Goal: Task Accomplishment & Management: Manage account settings

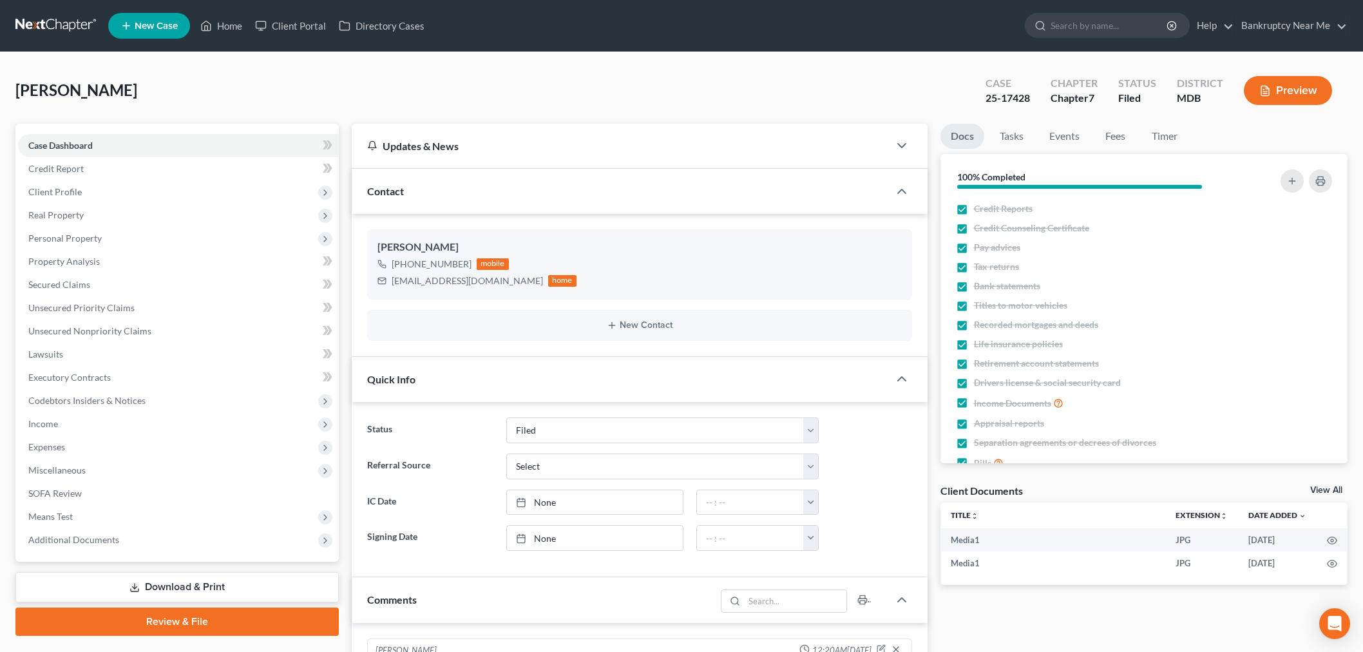
select select "6"
select select "0"
click at [37, 17] on link at bounding box center [56, 25] width 82 height 23
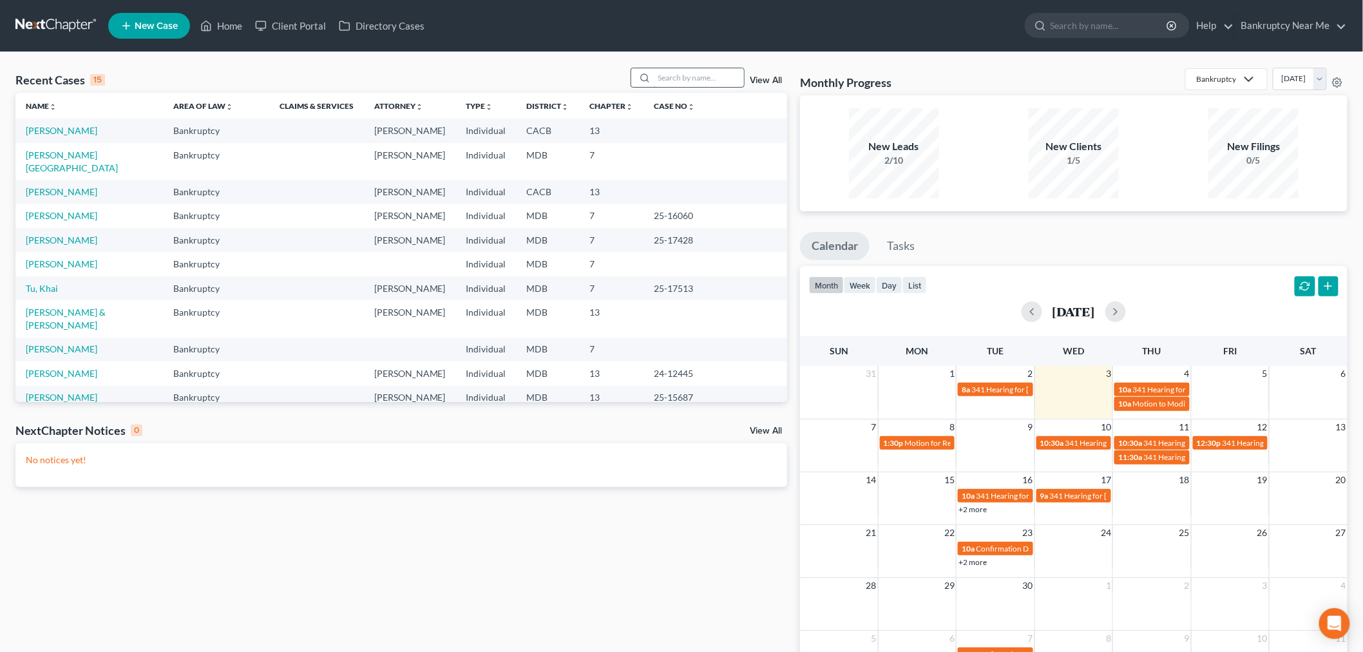
click at [699, 71] on input "search" at bounding box center [699, 77] width 90 height 19
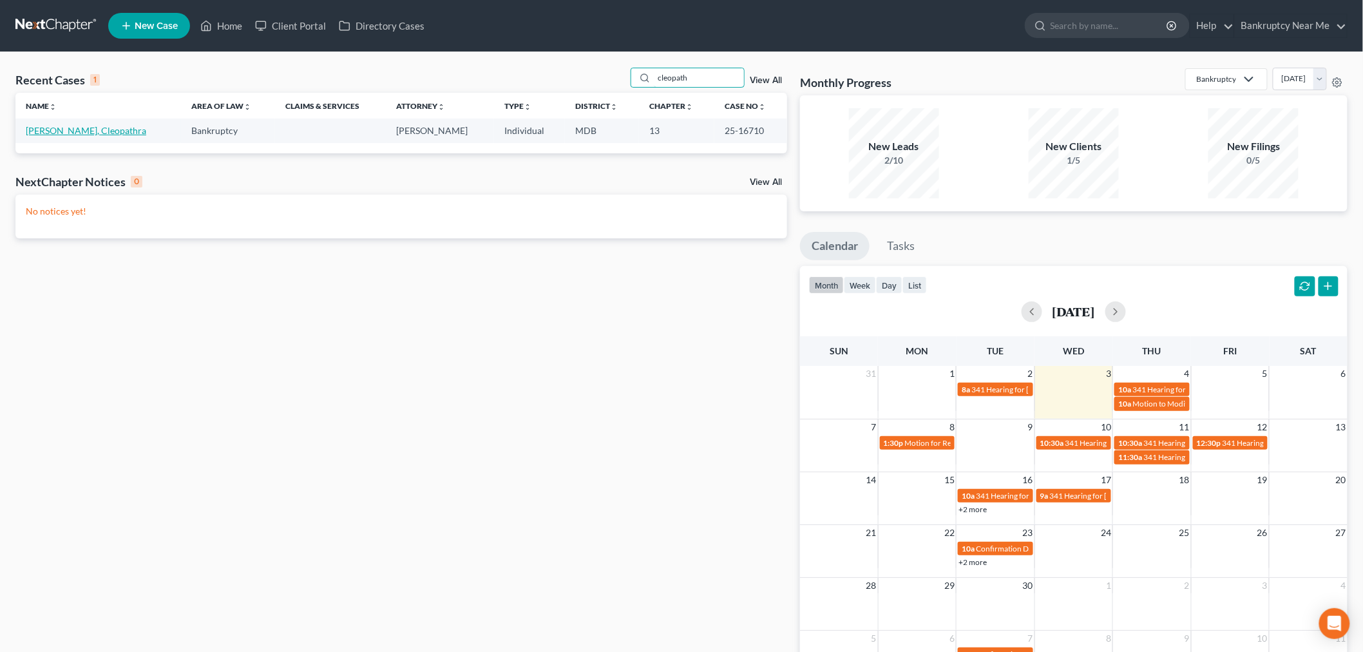
type input "cleopath"
drag, startPoint x: 88, startPoint y: 128, endPoint x: 97, endPoint y: 125, distance: 8.8
click at [88, 128] on link "[PERSON_NAME], Cleopathra" at bounding box center [86, 130] width 120 height 11
select select "3"
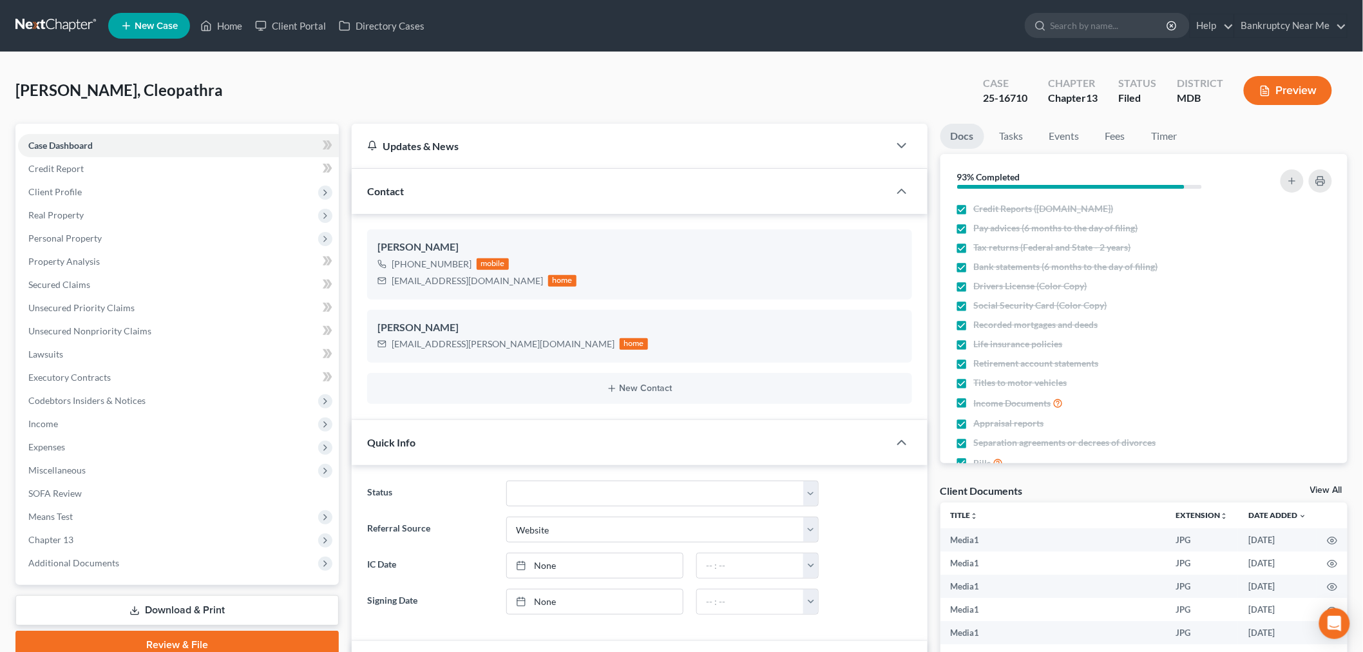
scroll to position [2049, 0]
drag, startPoint x: 1064, startPoint y: 139, endPoint x: 1079, endPoint y: 138, distance: 15.5
click at [1064, 139] on link "Events" at bounding box center [1064, 136] width 51 height 25
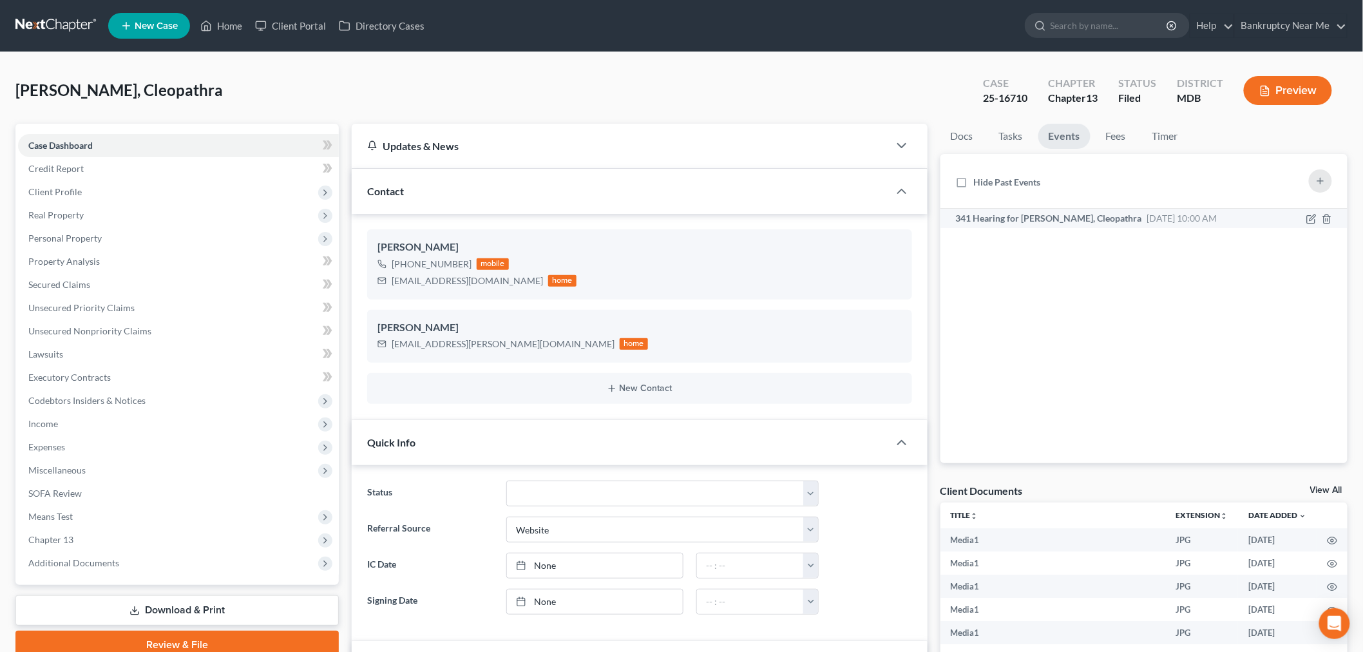
click at [1104, 212] on div "341 Hearing for Robinson, Cleopathra Sep 4, 2025 10:00 AM" at bounding box center [1089, 218] width 267 height 13
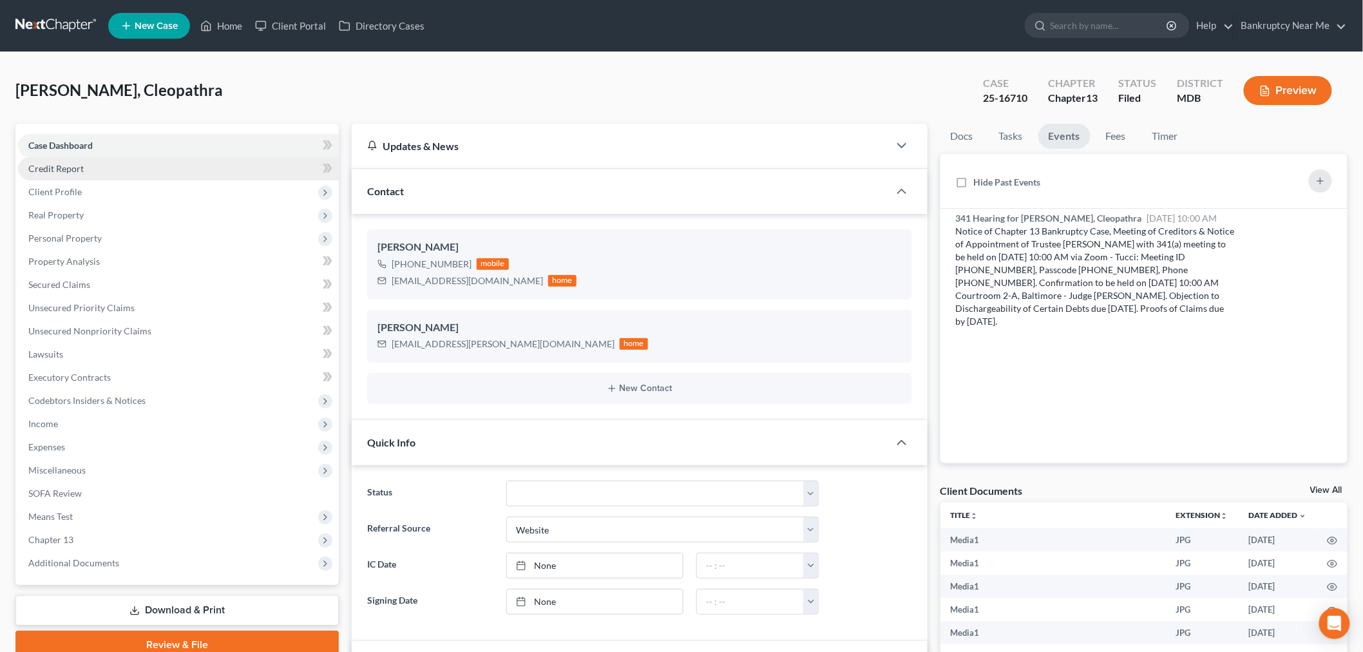
click at [35, 176] on link "Credit Report" at bounding box center [178, 168] width 321 height 23
click at [90, 195] on span "Client Profile" at bounding box center [178, 191] width 321 height 23
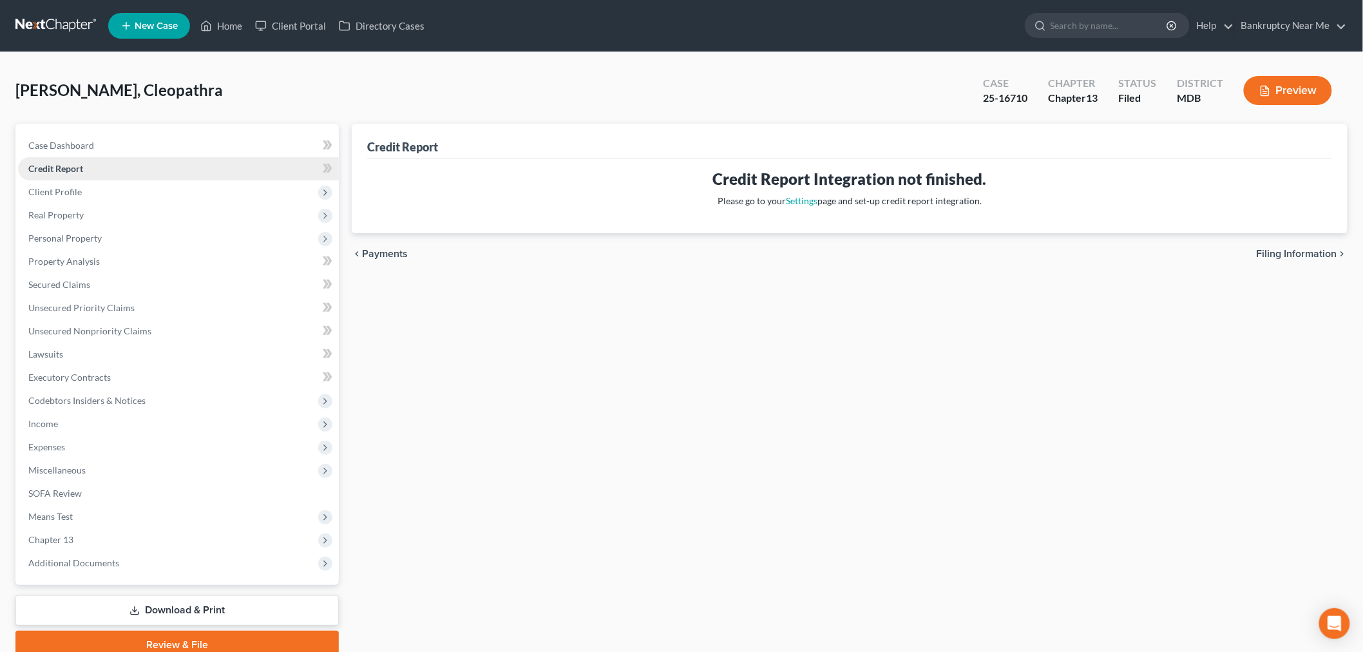
click at [137, 176] on link "Credit Report" at bounding box center [178, 168] width 321 height 23
click at [97, 196] on span "Client Profile" at bounding box center [178, 191] width 321 height 23
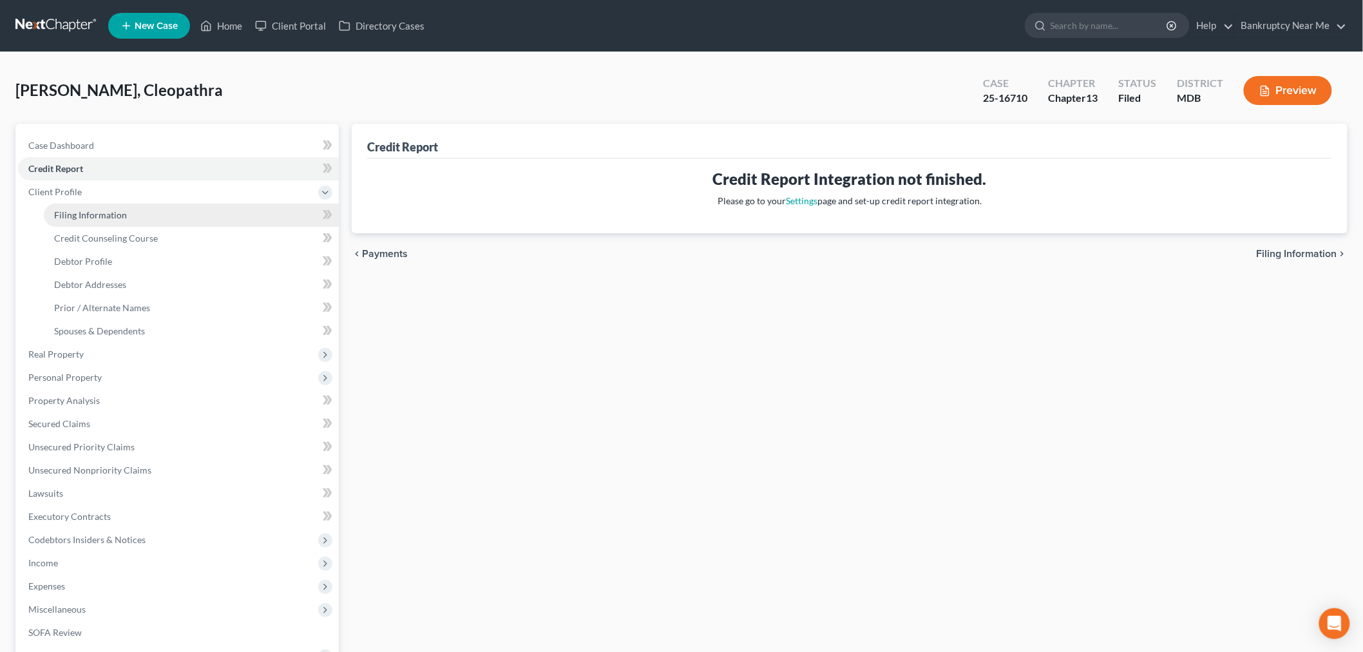
click at [131, 211] on link "Filing Information" at bounding box center [191, 215] width 295 height 23
select select "1"
select select "0"
select select "3"
select select "21"
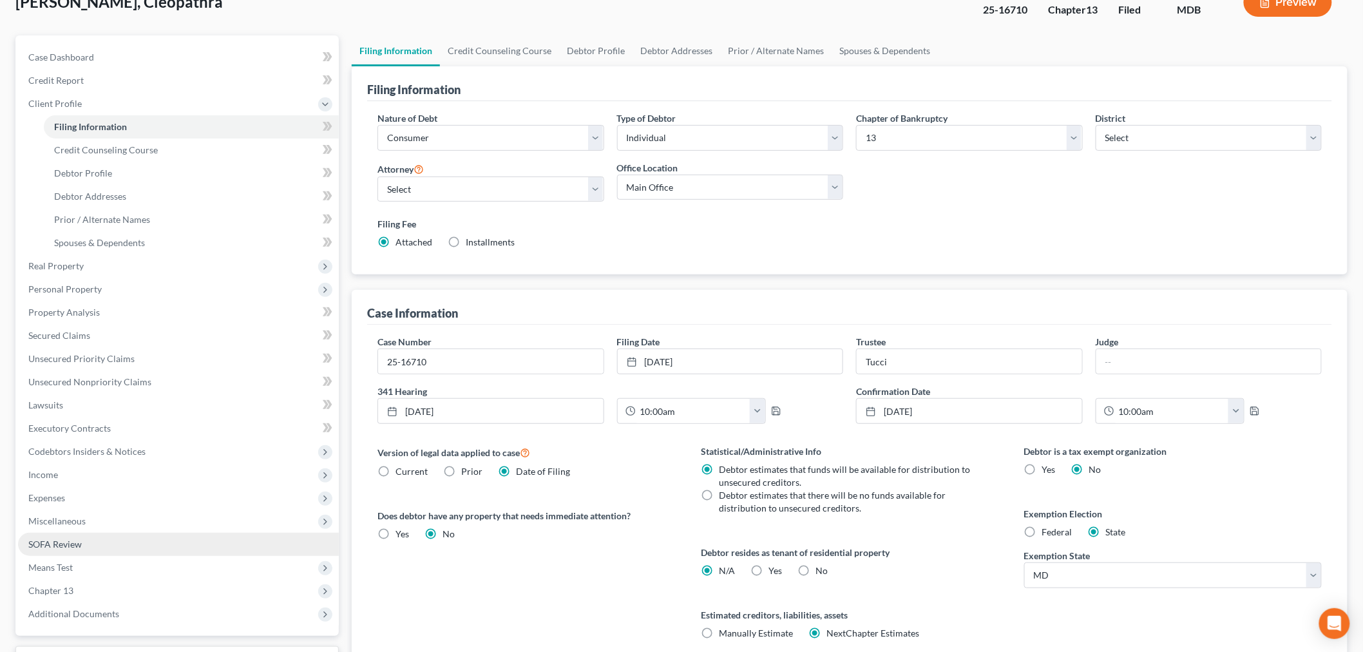
scroll to position [196, 0]
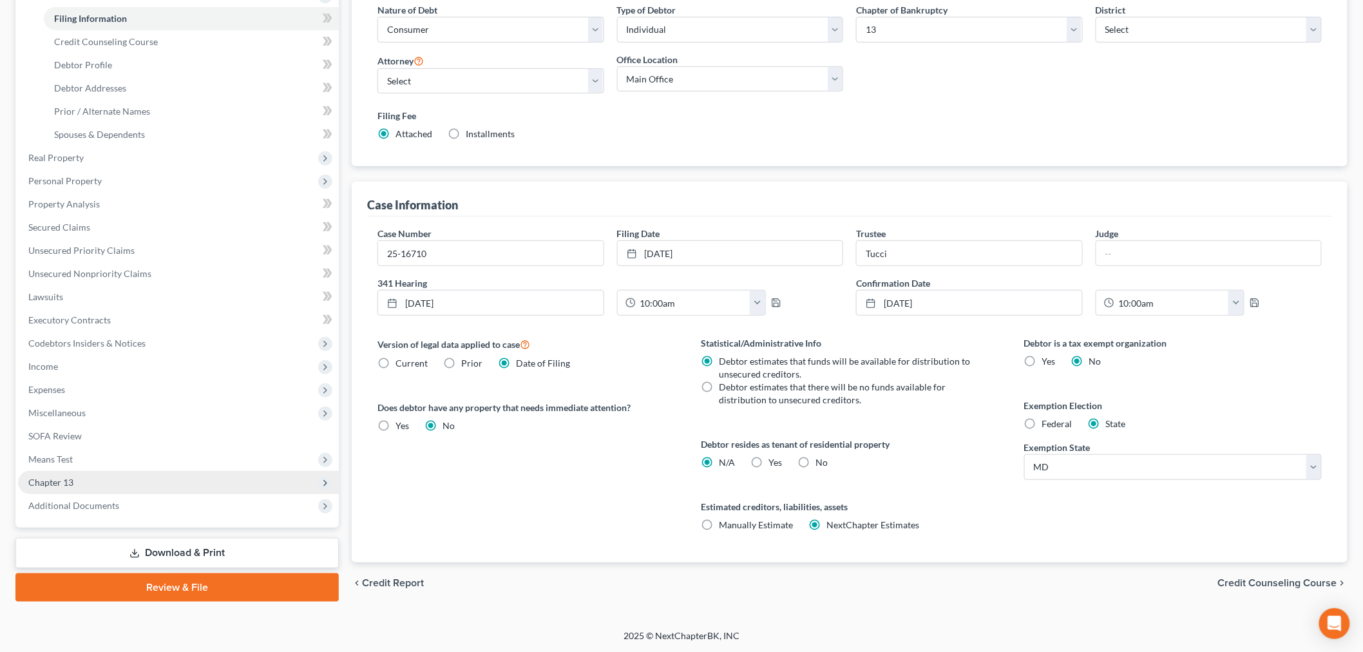
drag, startPoint x: 49, startPoint y: 481, endPoint x: 65, endPoint y: 472, distance: 18.5
click at [48, 480] on span "Chapter 13" at bounding box center [50, 482] width 45 height 11
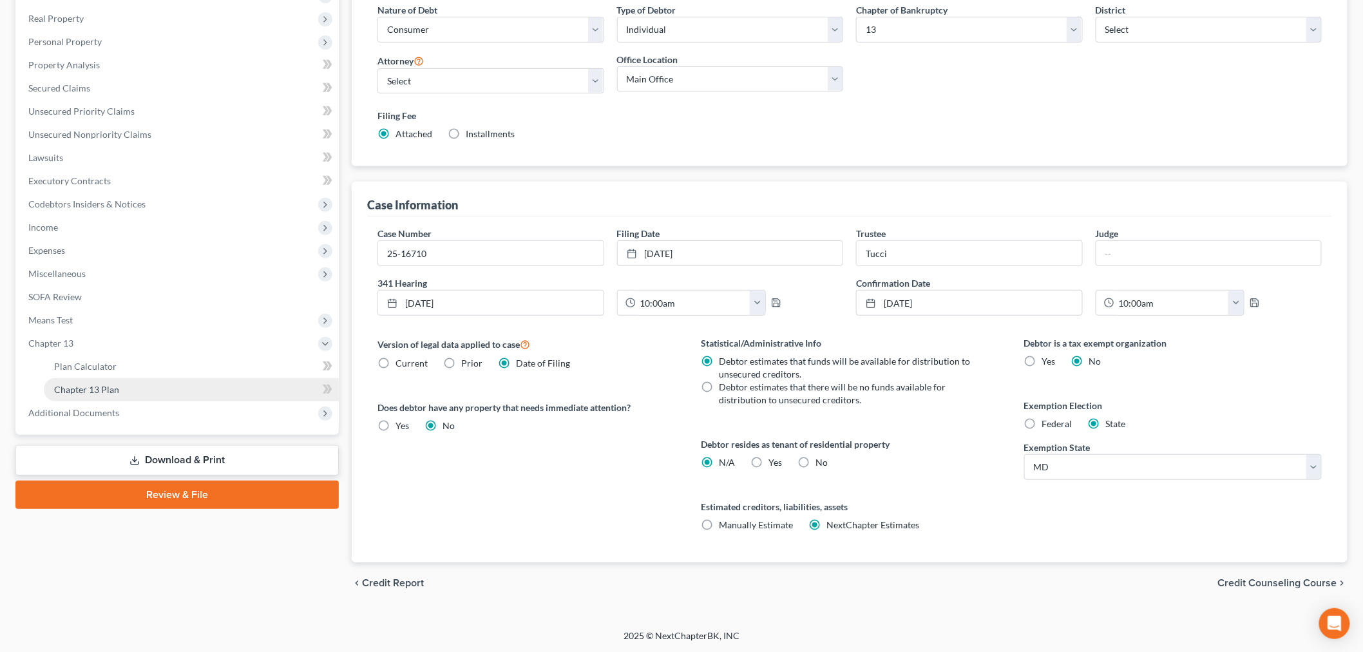
click at [151, 386] on link "Chapter 13 Plan" at bounding box center [191, 389] width 295 height 23
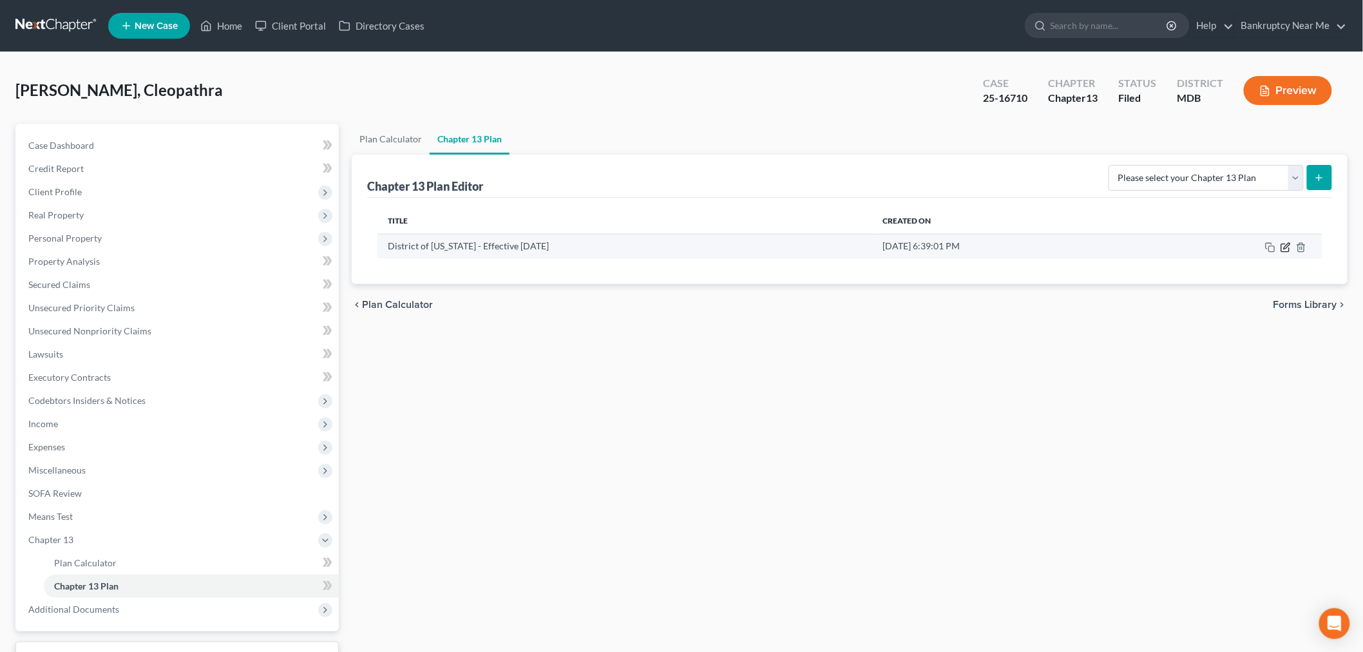
click at [1284, 248] on icon "button" at bounding box center [1285, 247] width 10 height 10
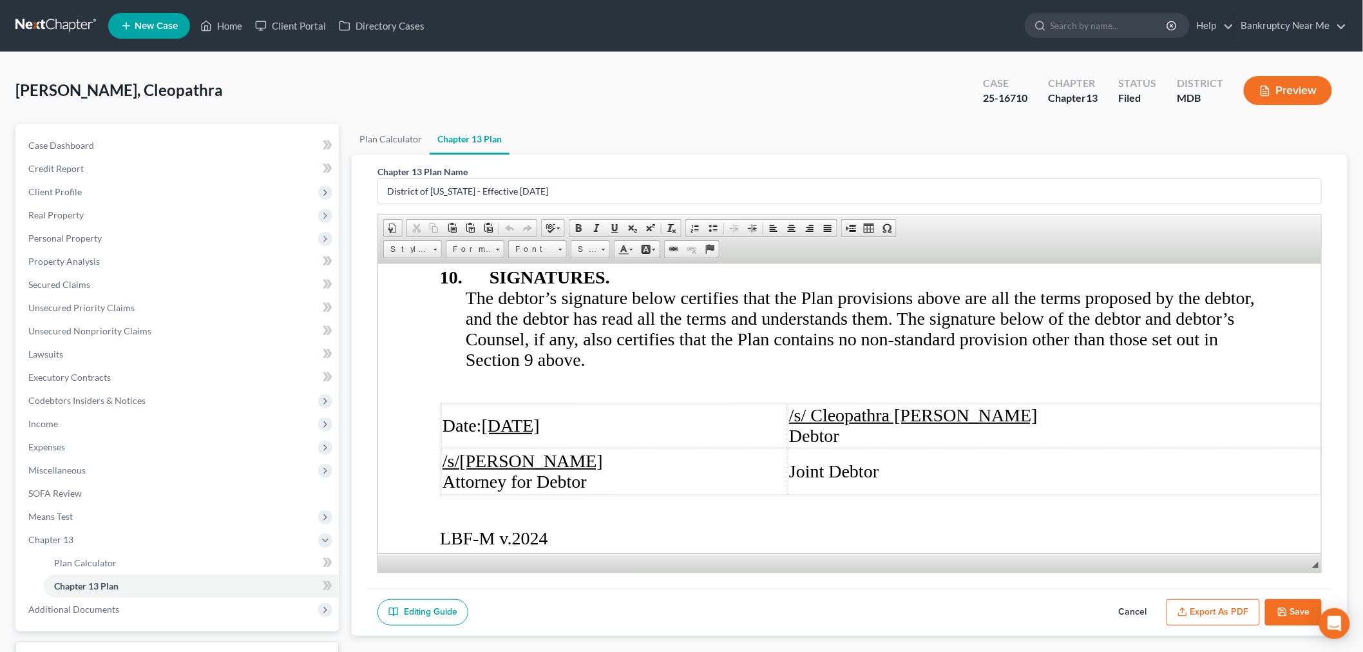
scroll to position [6847, 0]
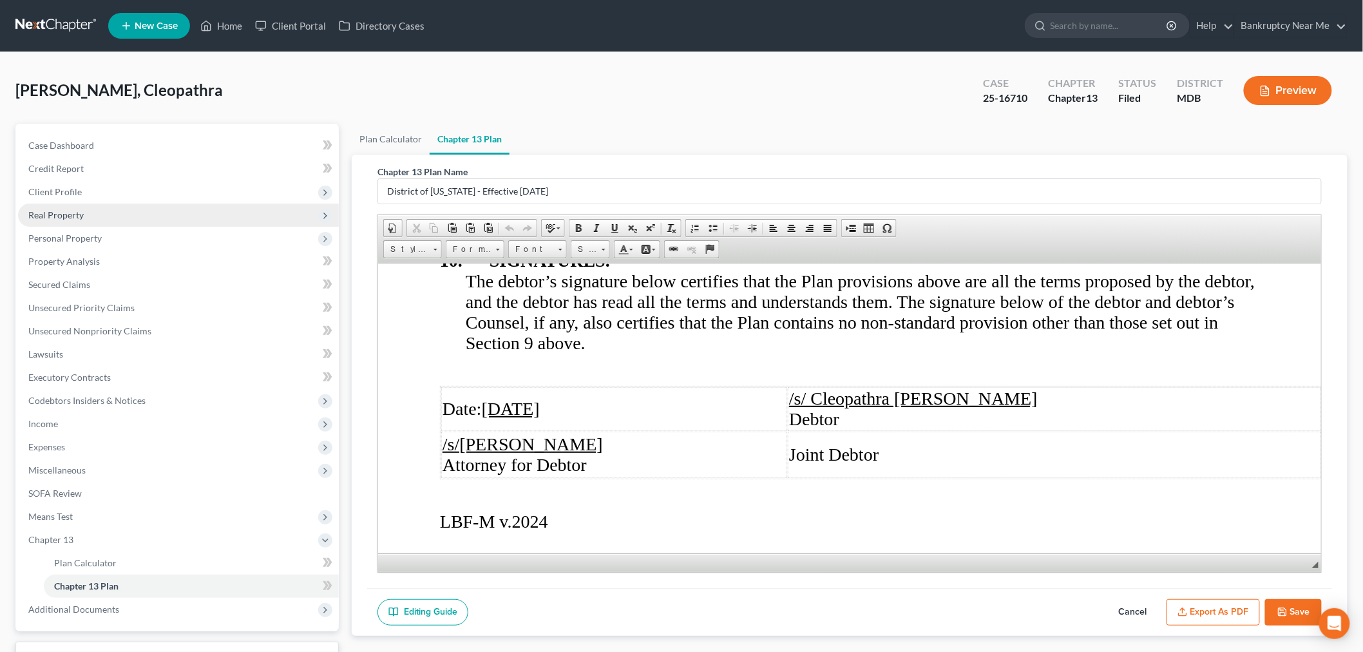
click at [63, 217] on span "Real Property" at bounding box center [55, 214] width 55 height 11
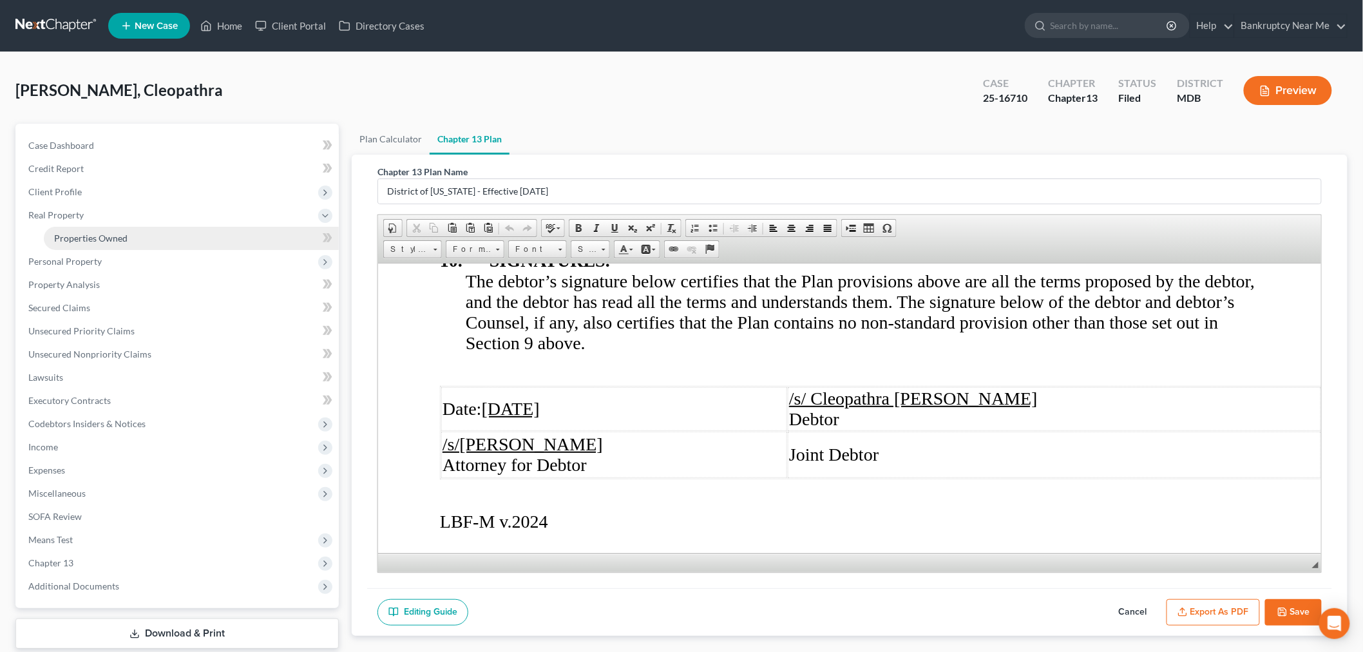
click at [113, 232] on span "Properties Owned" at bounding box center [90, 237] width 73 height 11
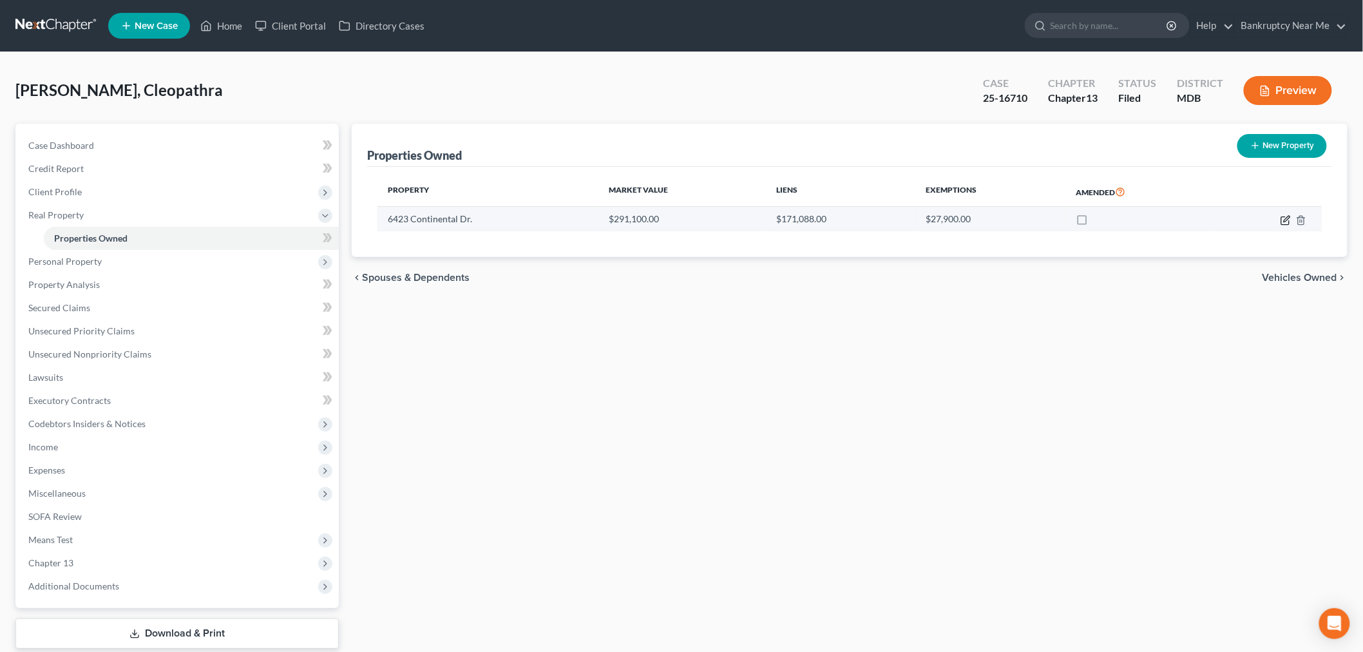
click at [1283, 222] on icon "button" at bounding box center [1285, 220] width 10 height 10
select select "21"
select select "0"
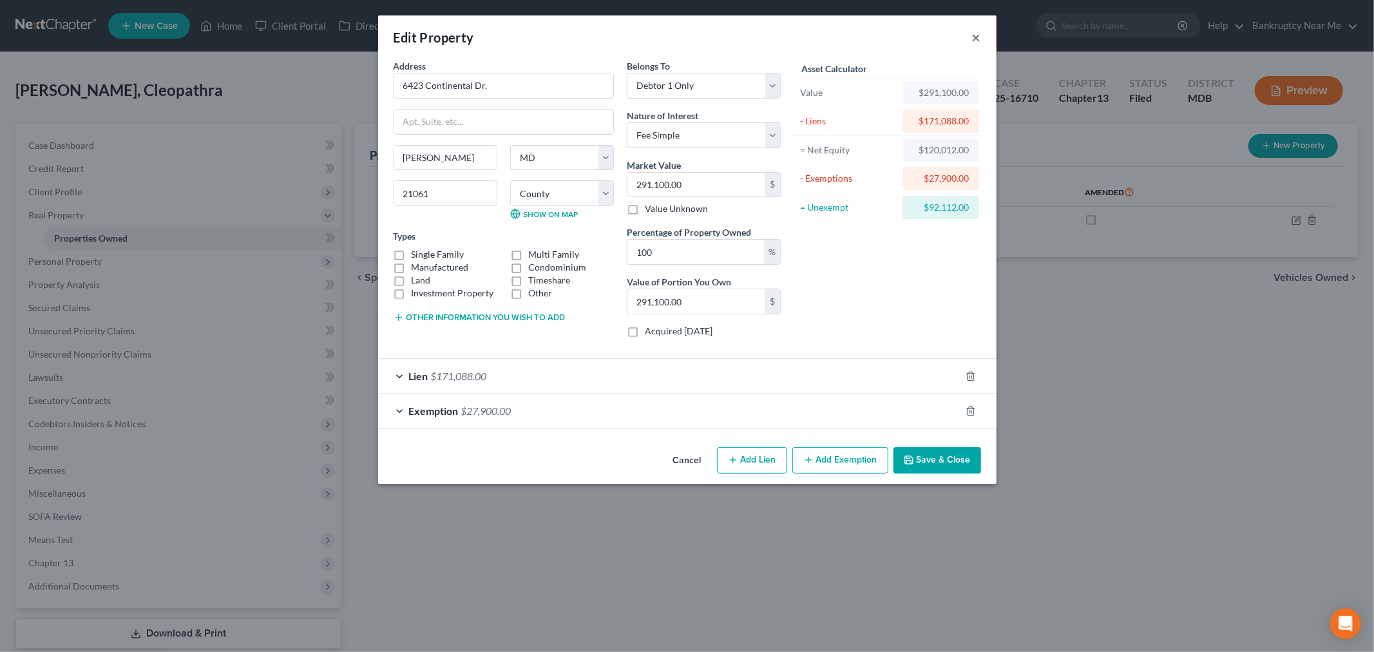
click at [974, 42] on button "×" at bounding box center [976, 37] width 9 height 15
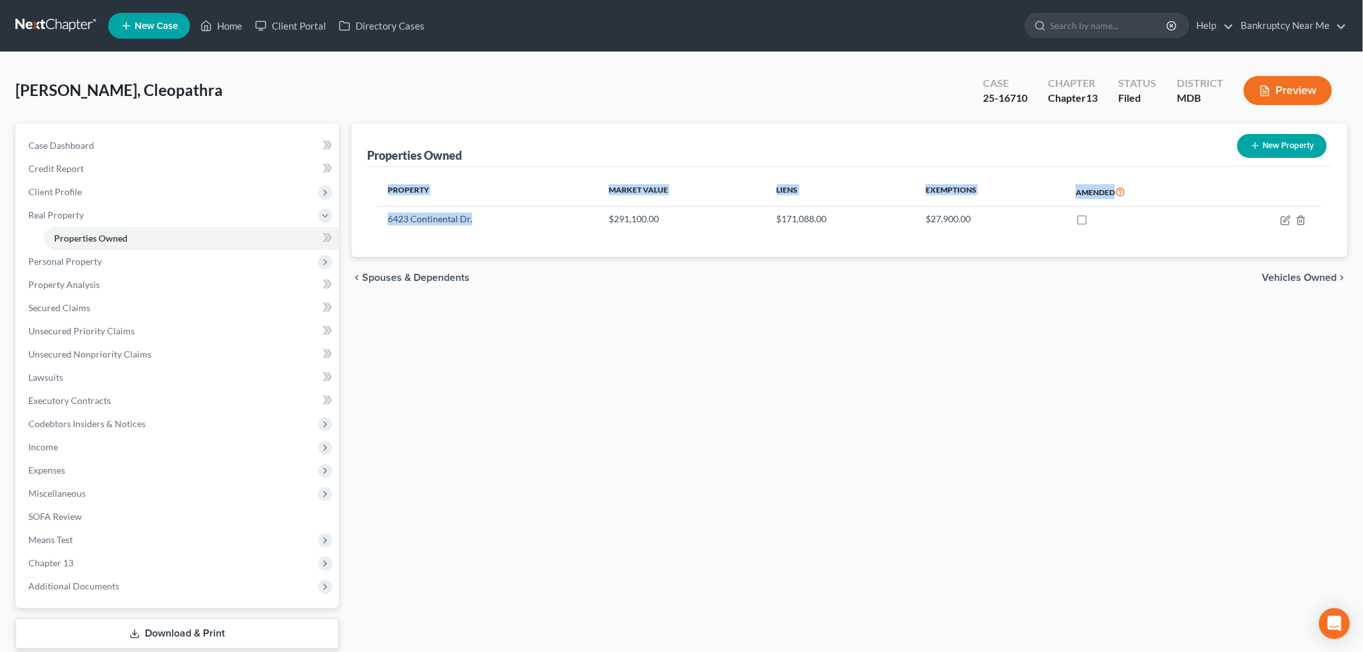
drag, startPoint x: 487, startPoint y: 222, endPoint x: 372, endPoint y: 221, distance: 114.6
click at [372, 221] on div "Property Market Value Liens Exemptions Amended 6423 Continental Dr. $291,100.00…" at bounding box center [849, 212] width 965 height 90
click at [433, 226] on td "6423 Continental Dr." at bounding box center [487, 219] width 221 height 24
click at [438, 222] on td "6423 Continental Dr." at bounding box center [487, 219] width 221 height 24
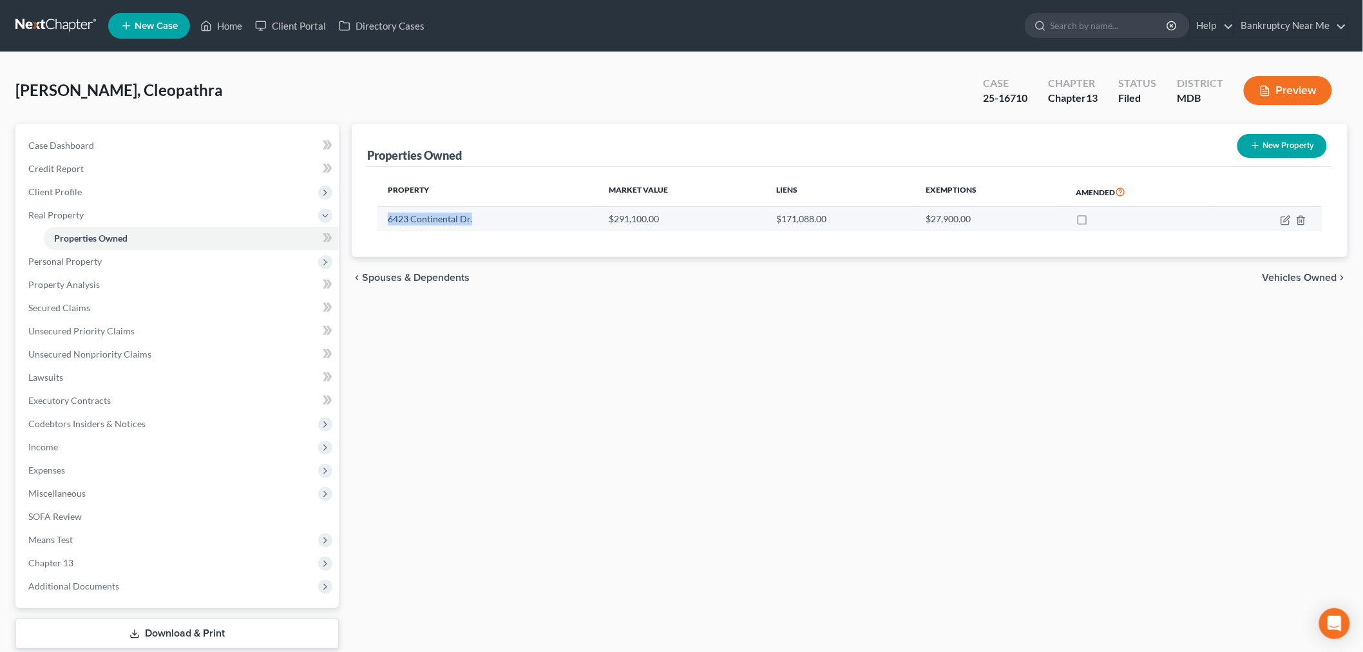
drag, startPoint x: 471, startPoint y: 221, endPoint x: 382, endPoint y: 222, distance: 89.5
click at [382, 222] on td "6423 Continental Dr." at bounding box center [487, 219] width 221 height 24
copy td "6423 Continental Dr."
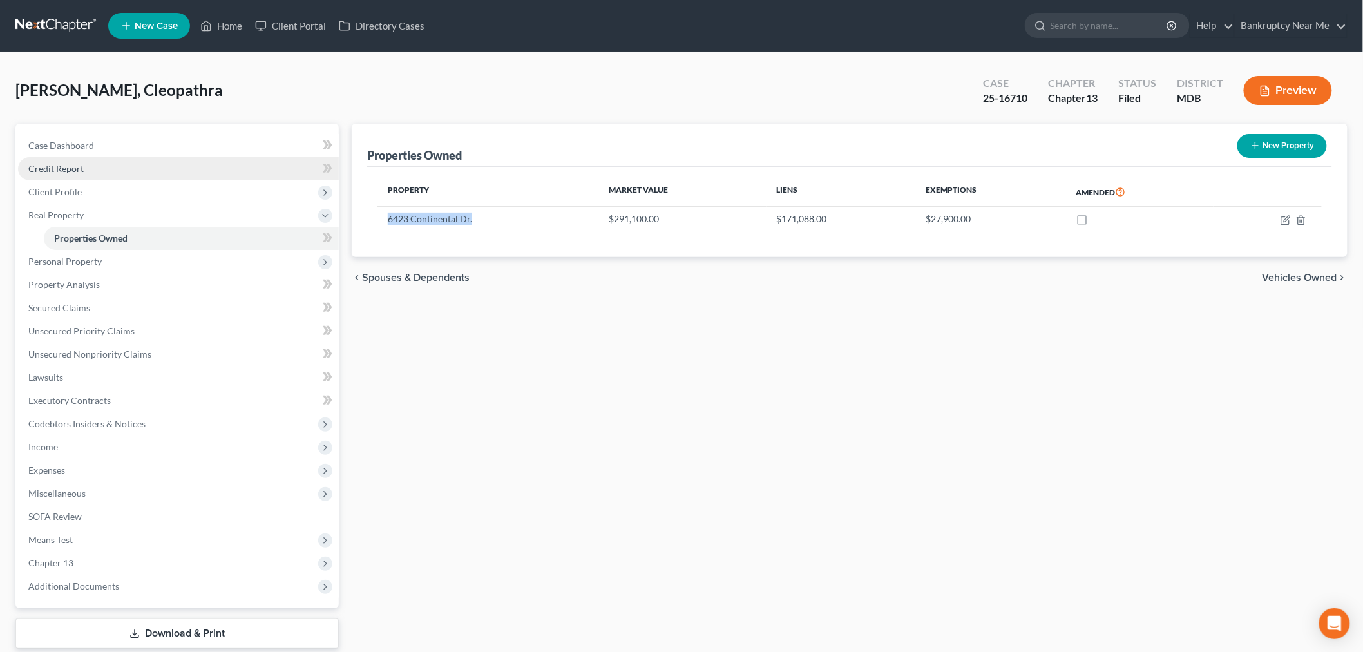
click at [108, 175] on link "Credit Report" at bounding box center [178, 168] width 321 height 23
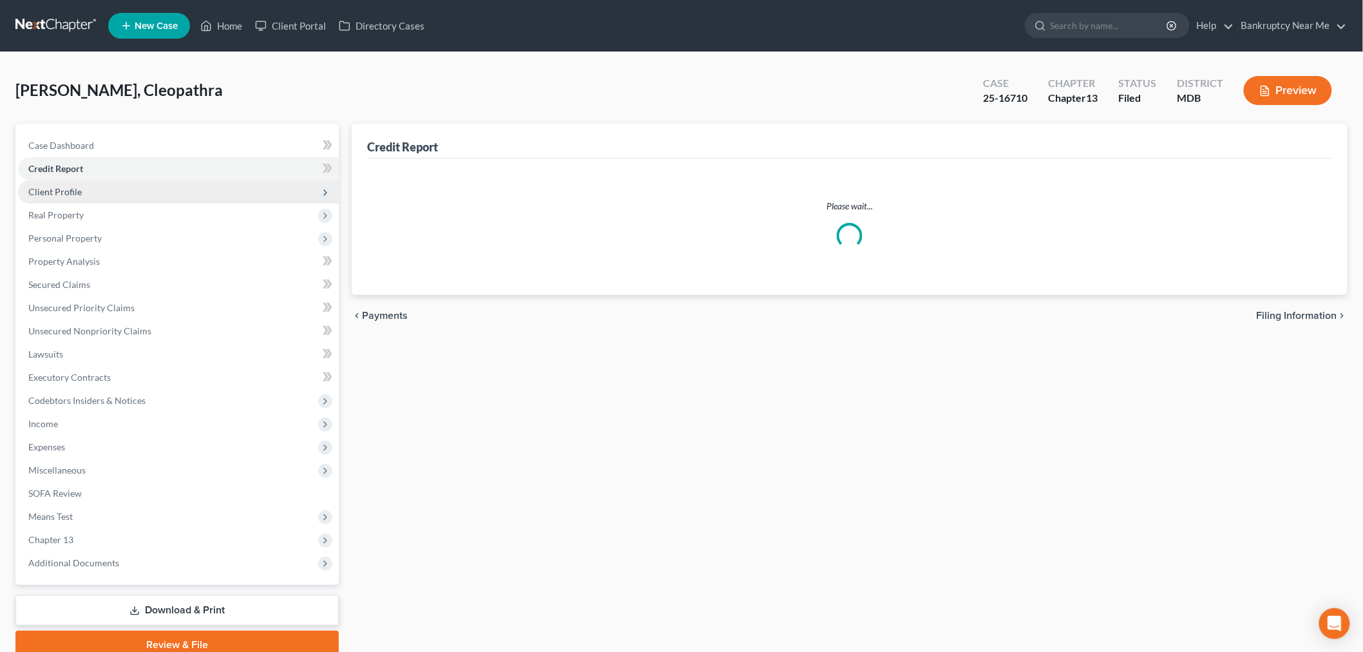
click at [82, 195] on span "Client Profile" at bounding box center [178, 191] width 321 height 23
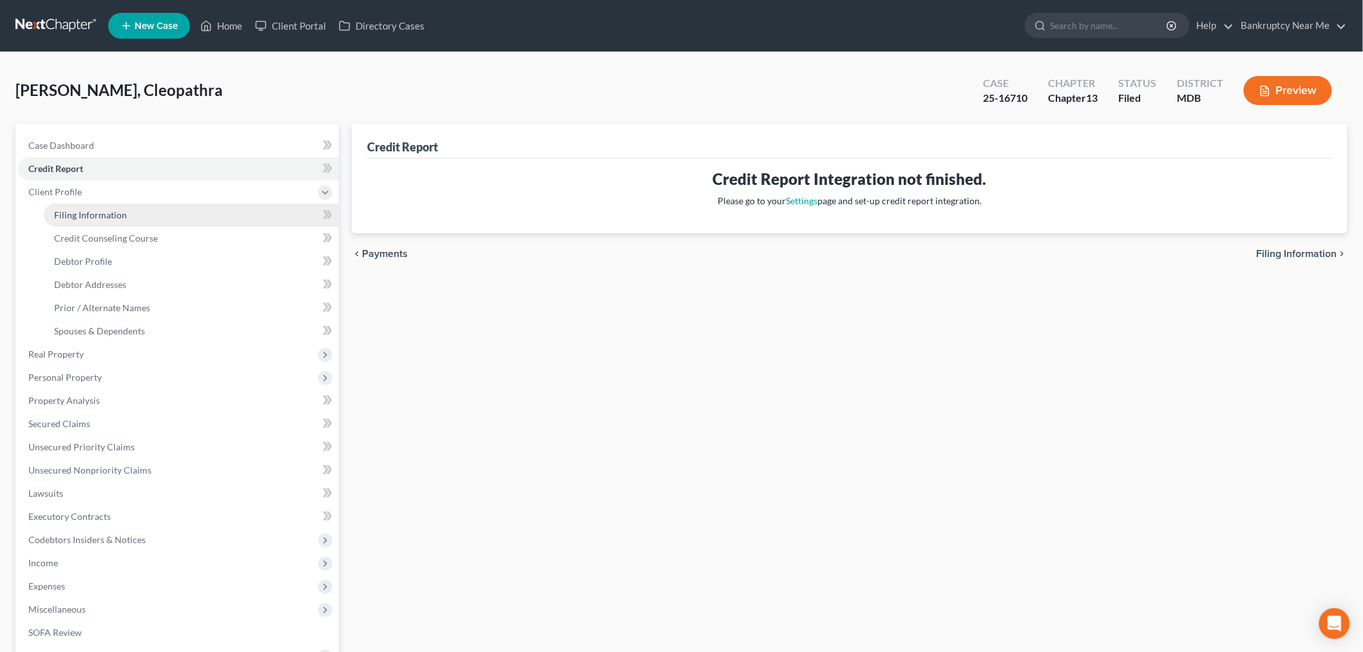
click at [88, 206] on link "Filing Information" at bounding box center [191, 215] width 295 height 23
select select "1"
select select "0"
select select "3"
select select "38"
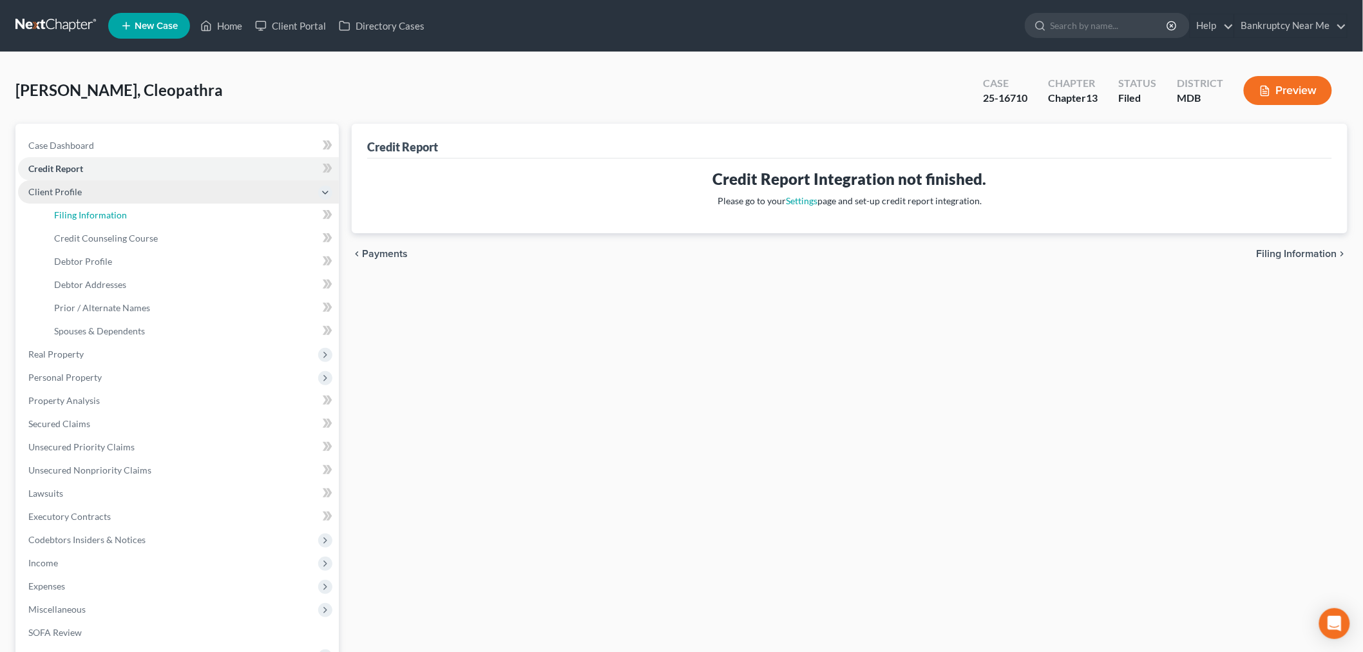
select select "0"
select select "21"
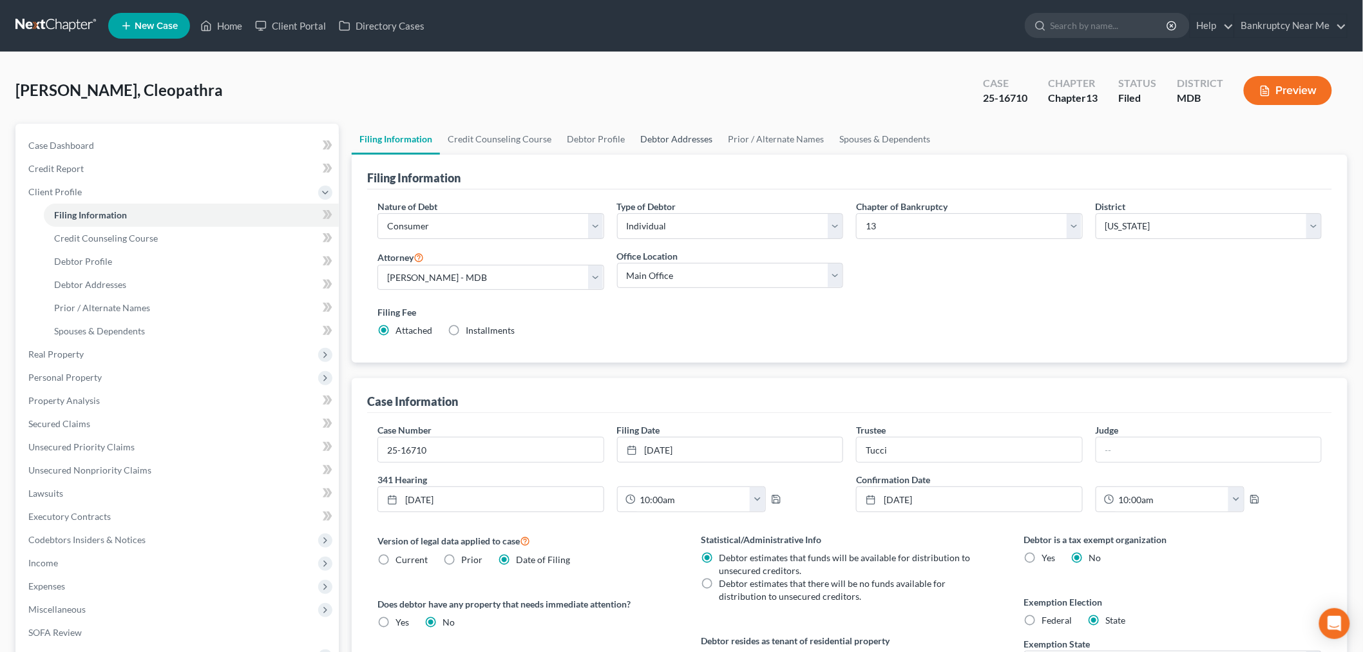
click at [664, 132] on link "Debtor Addresses" at bounding box center [676, 139] width 88 height 31
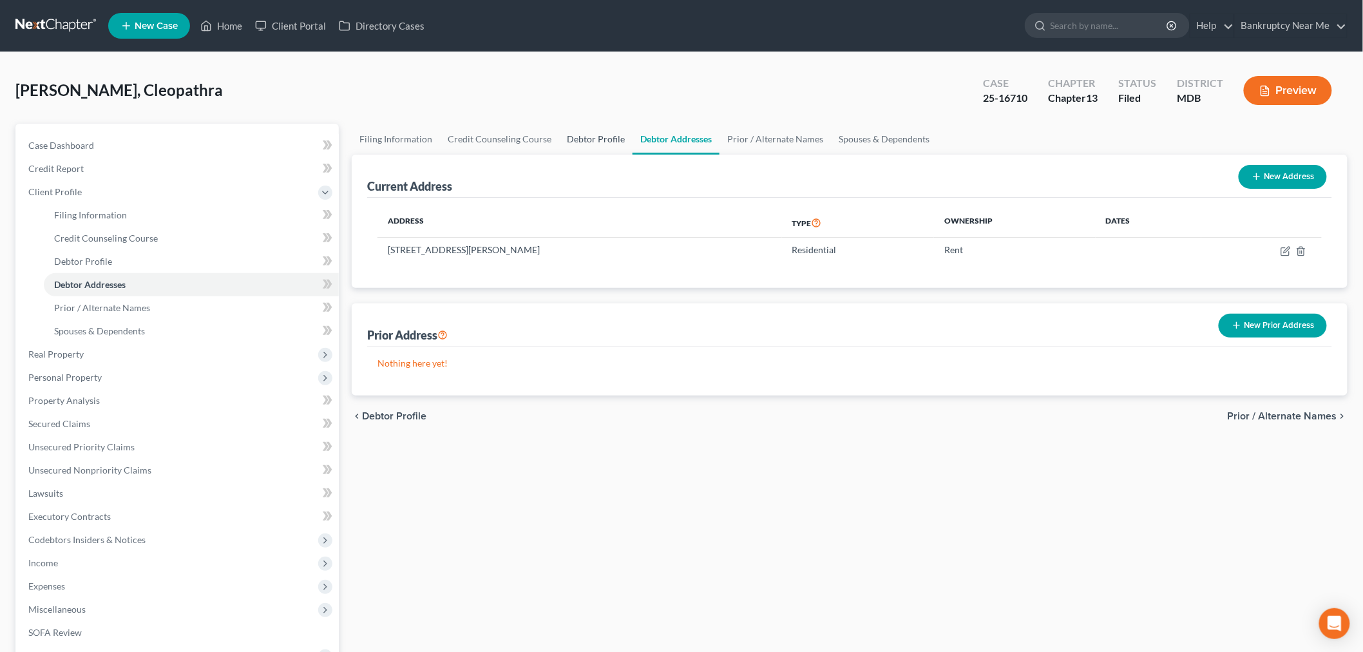
click at [596, 136] on link "Debtor Profile" at bounding box center [595, 139] width 73 height 31
select select "0"
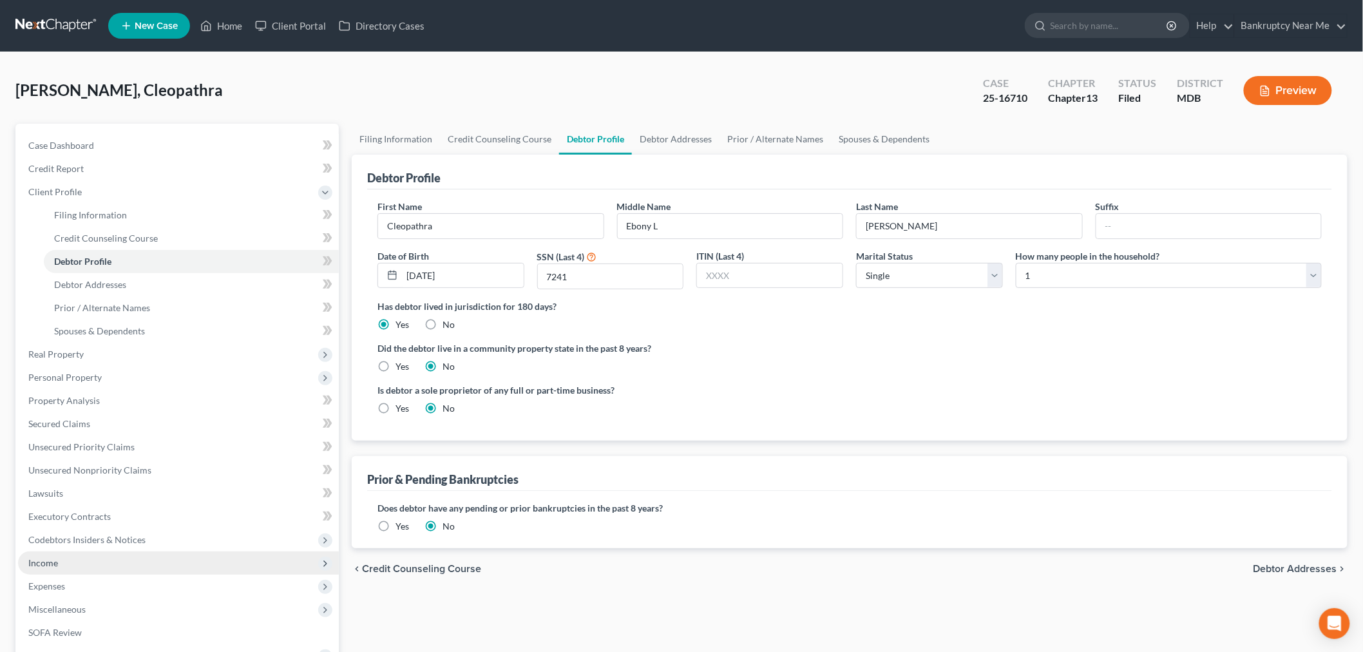
drag, startPoint x: 71, startPoint y: 555, endPoint x: 82, endPoint y: 558, distance: 11.4
click at [71, 555] on span "Income" at bounding box center [178, 562] width 321 height 23
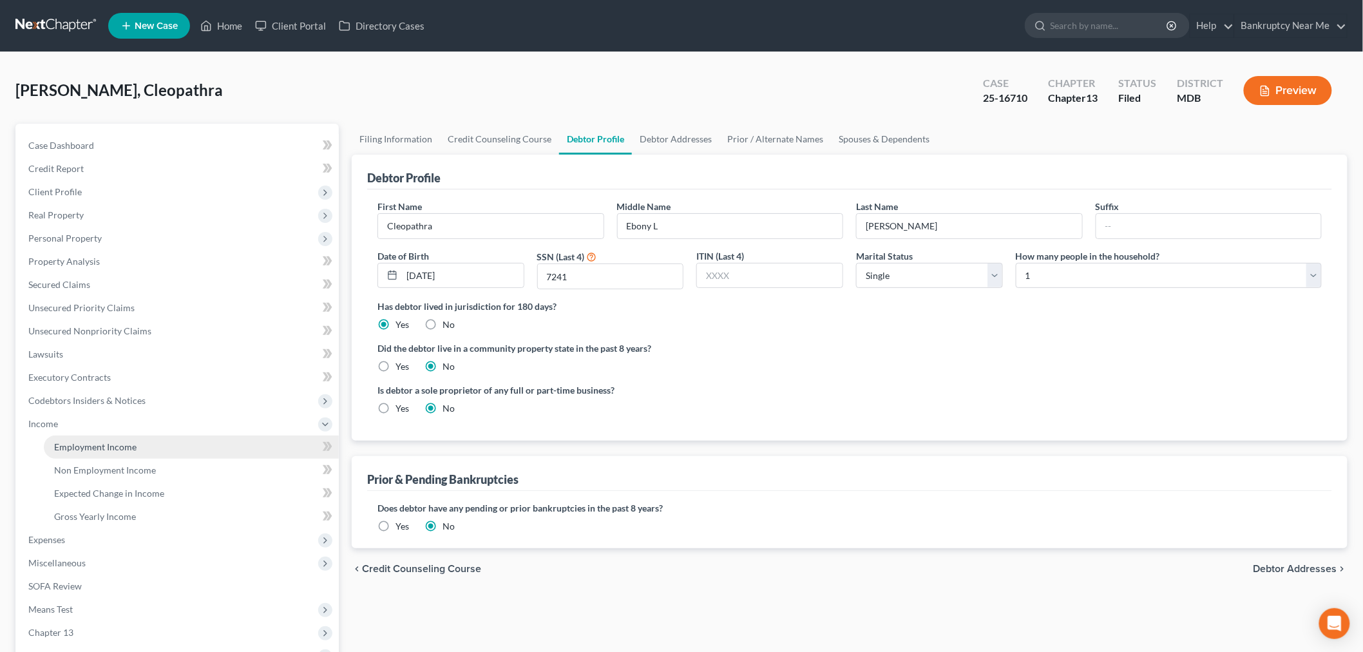
click at [139, 443] on link "Employment Income" at bounding box center [191, 446] width 295 height 23
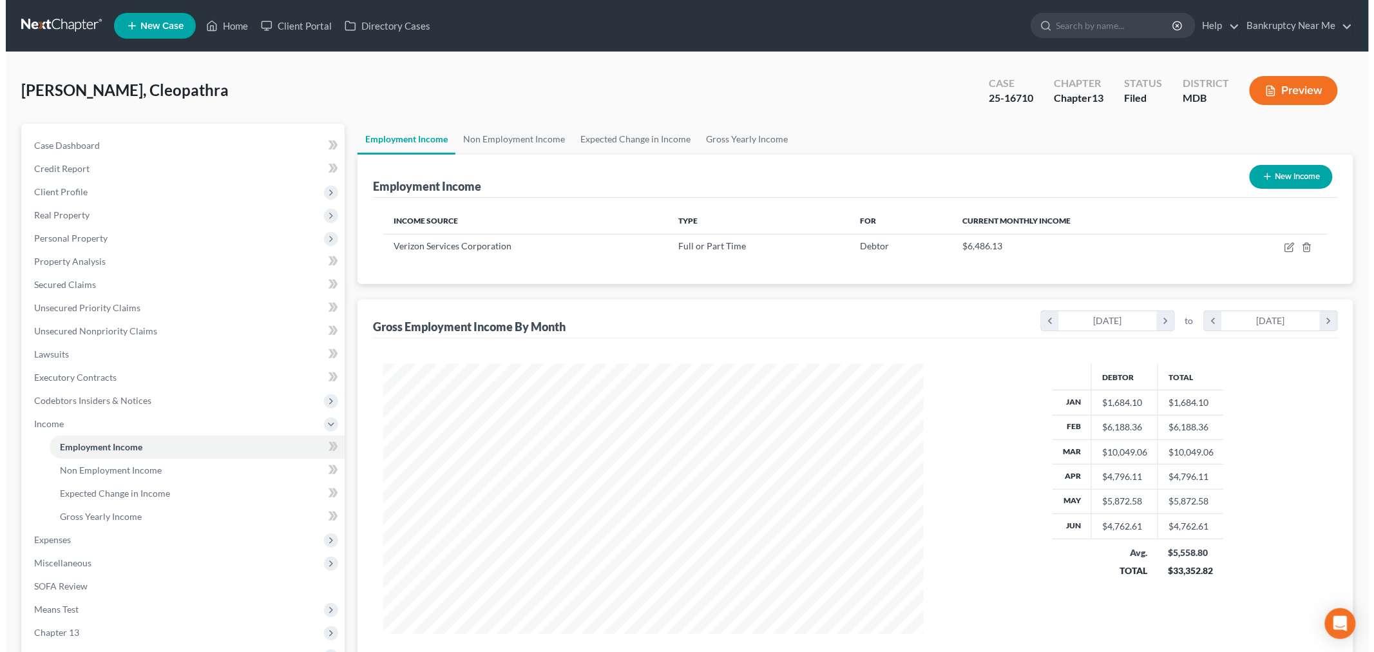
scroll to position [269, 565]
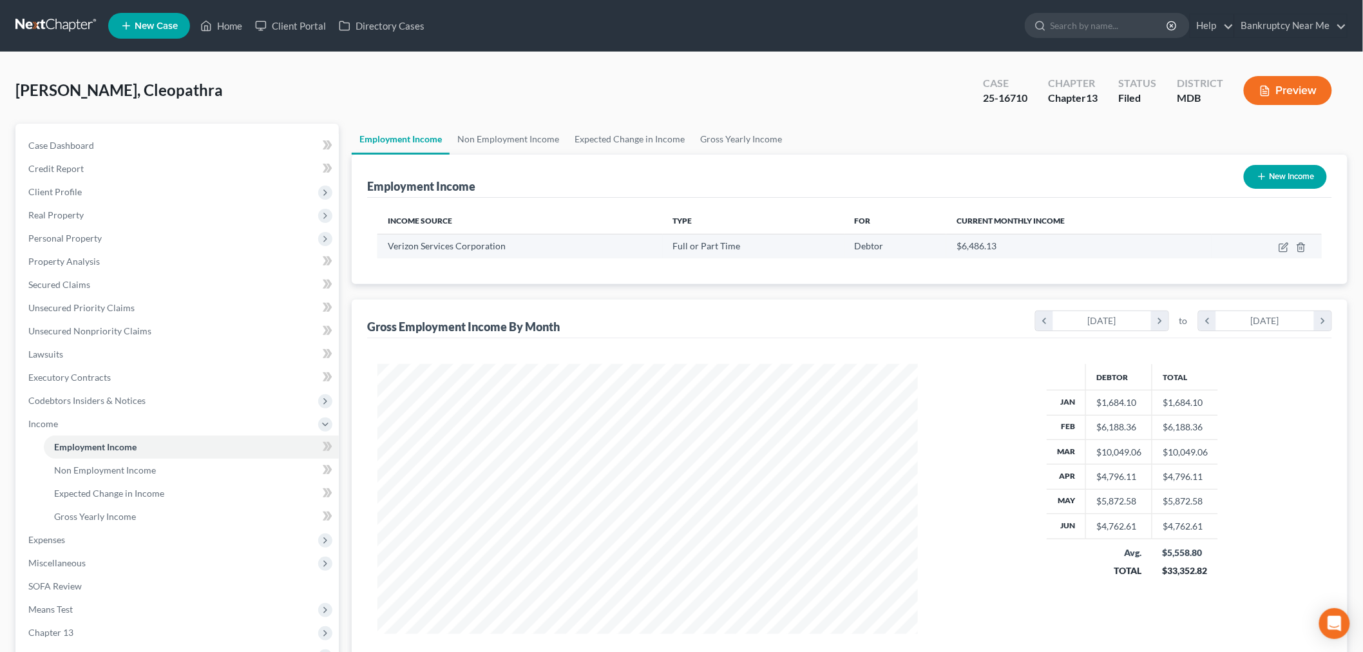
click at [1285, 239] on td at bounding box center [1266, 246] width 110 height 24
click at [1283, 246] on icon "button" at bounding box center [1285, 246] width 6 height 6
select select "0"
select select "48"
select select "3"
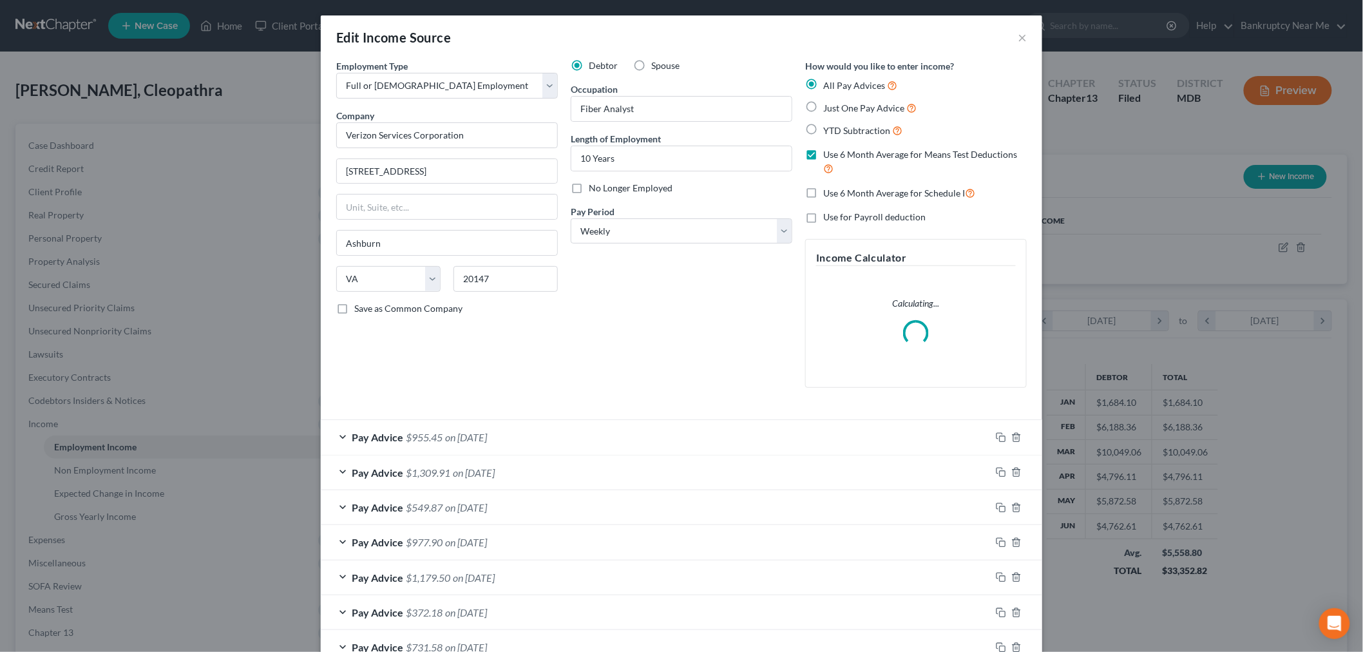
scroll to position [272, 571]
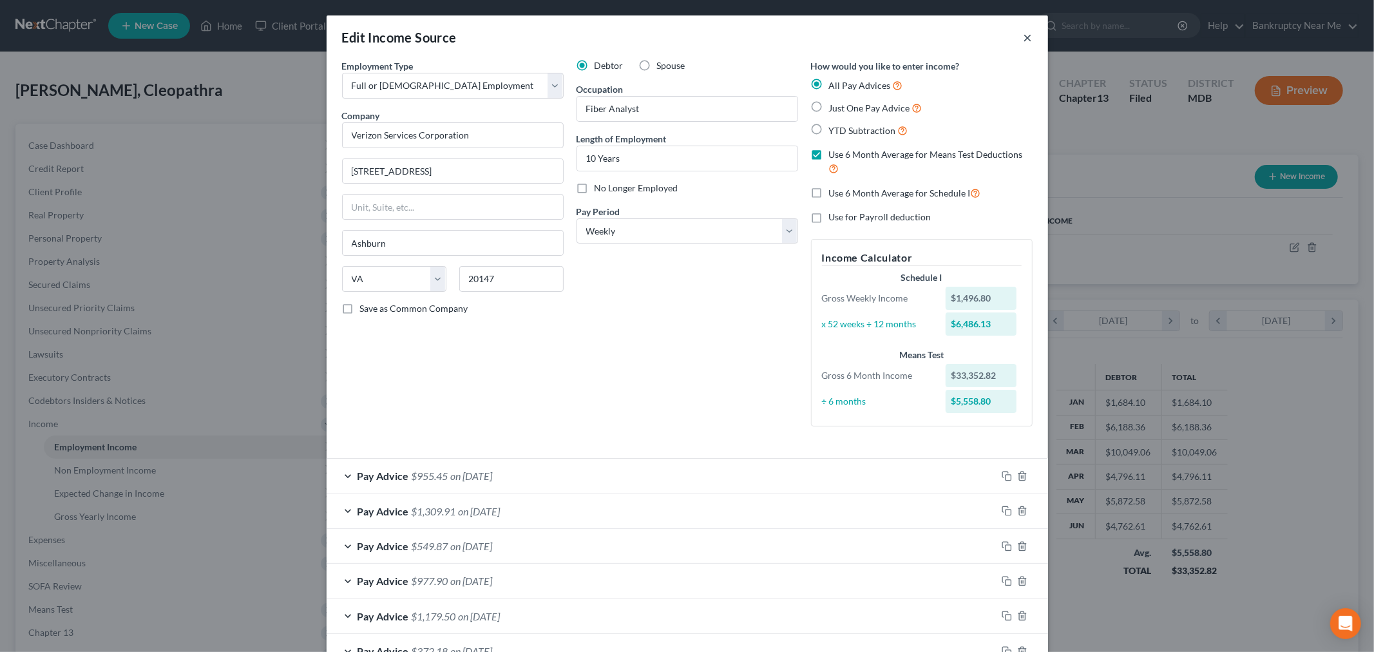
drag, startPoint x: 1024, startPoint y: 37, endPoint x: 1014, endPoint y: 41, distance: 11.0
click at [1023, 37] on button "×" at bounding box center [1027, 37] width 9 height 15
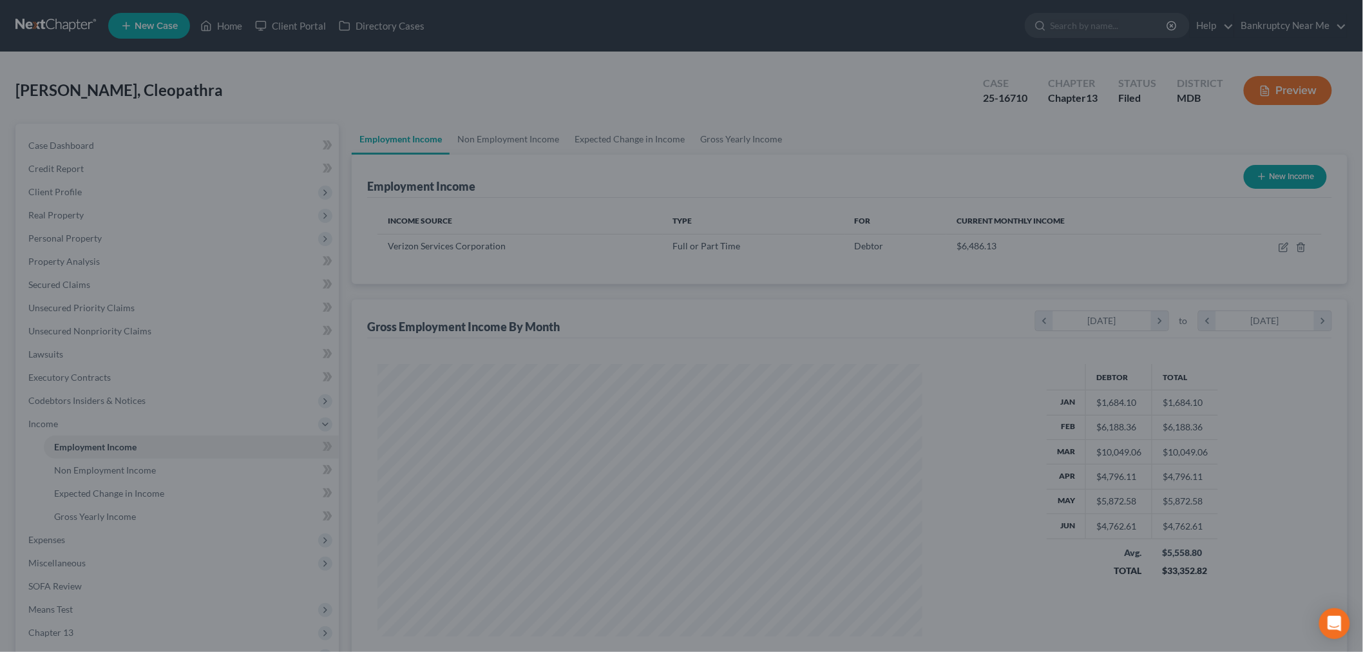
scroll to position [643774, 643478]
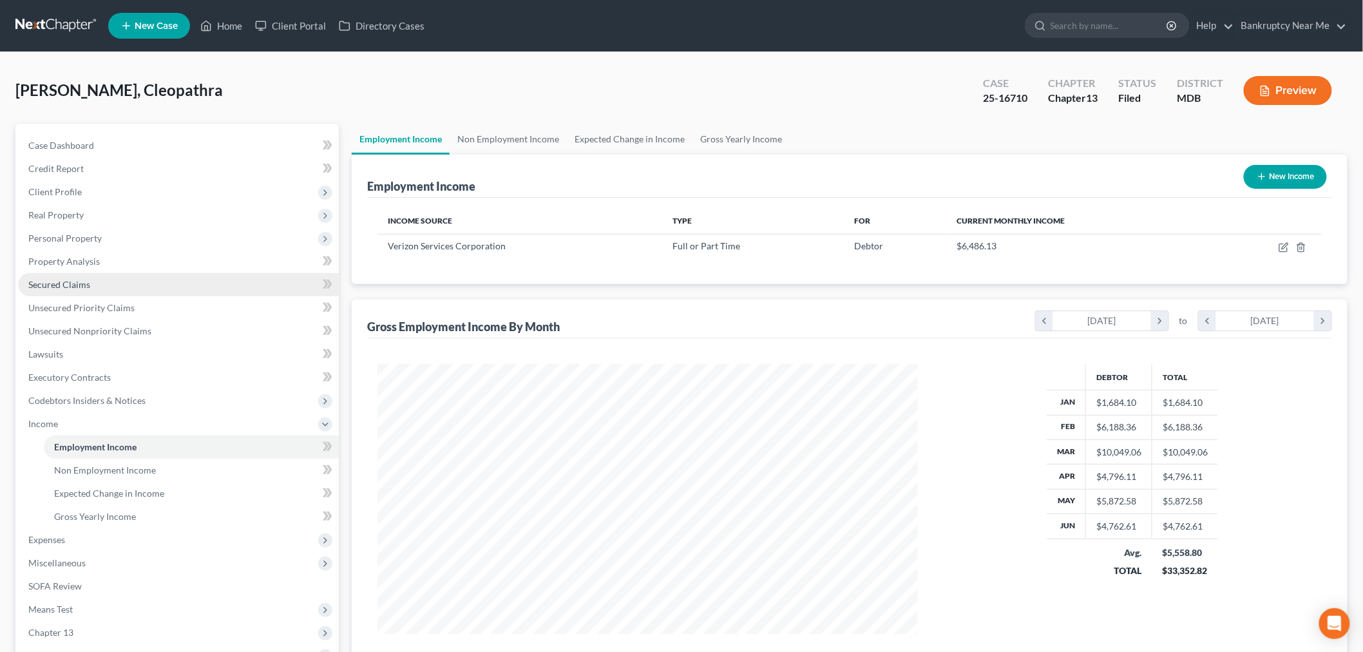
click at [85, 282] on span "Secured Claims" at bounding box center [59, 284] width 62 height 11
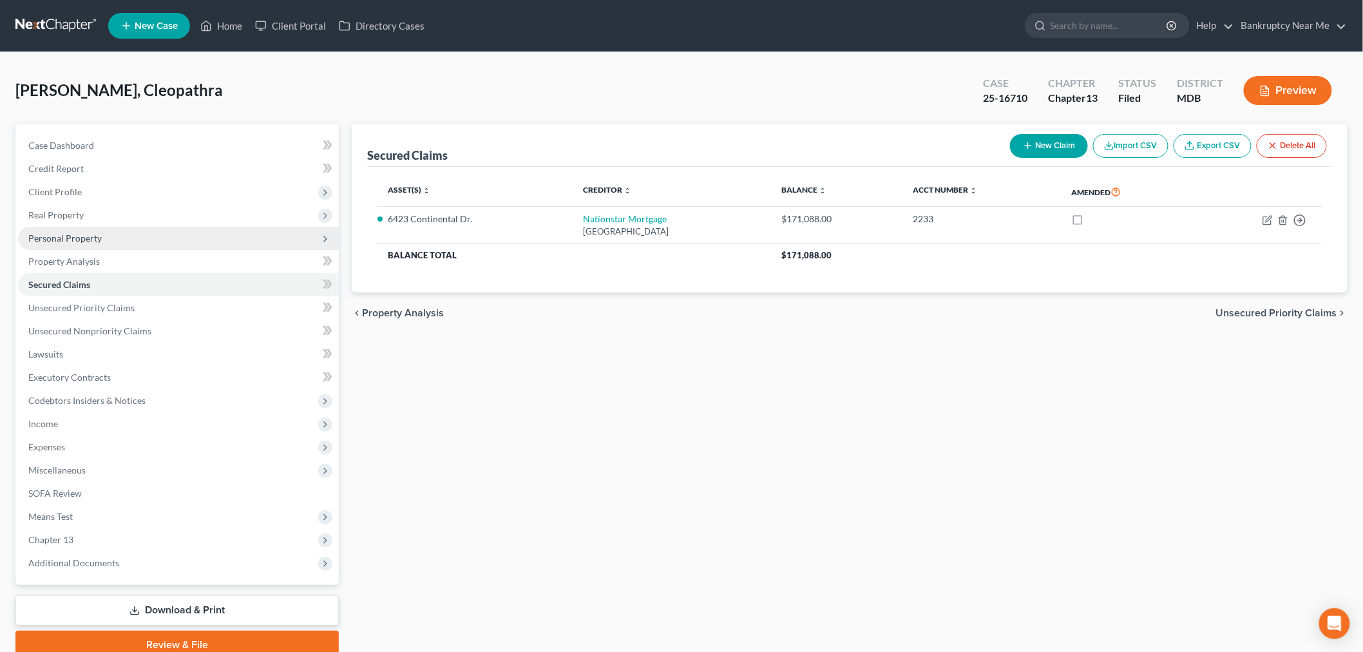
click at [111, 233] on span "Personal Property" at bounding box center [178, 238] width 321 height 23
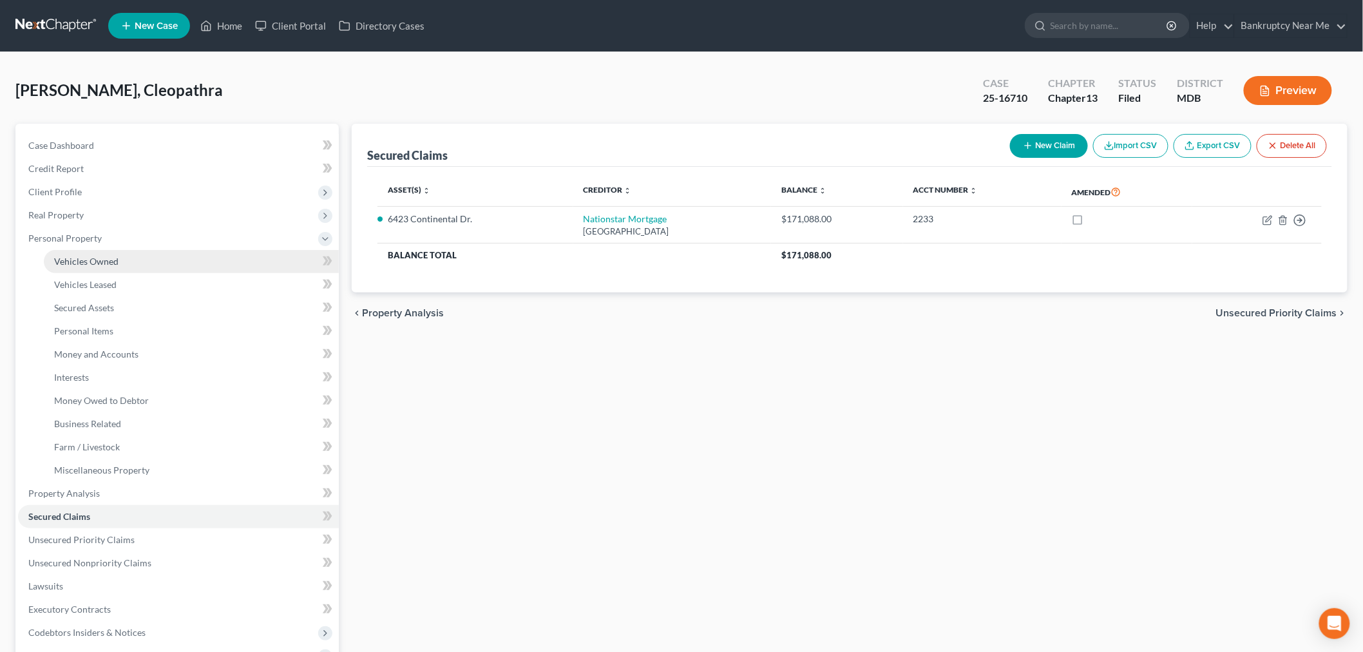
click at [122, 252] on link "Vehicles Owned" at bounding box center [191, 261] width 295 height 23
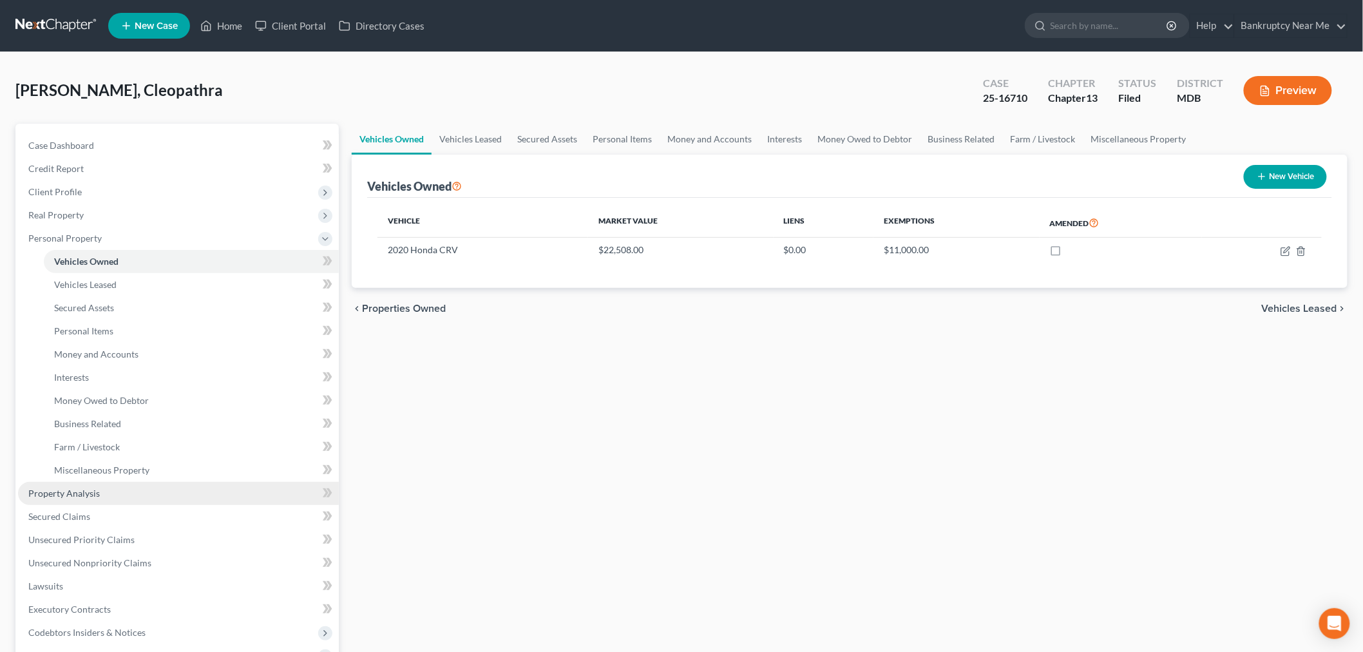
click at [135, 483] on link "Property Analysis" at bounding box center [178, 493] width 321 height 23
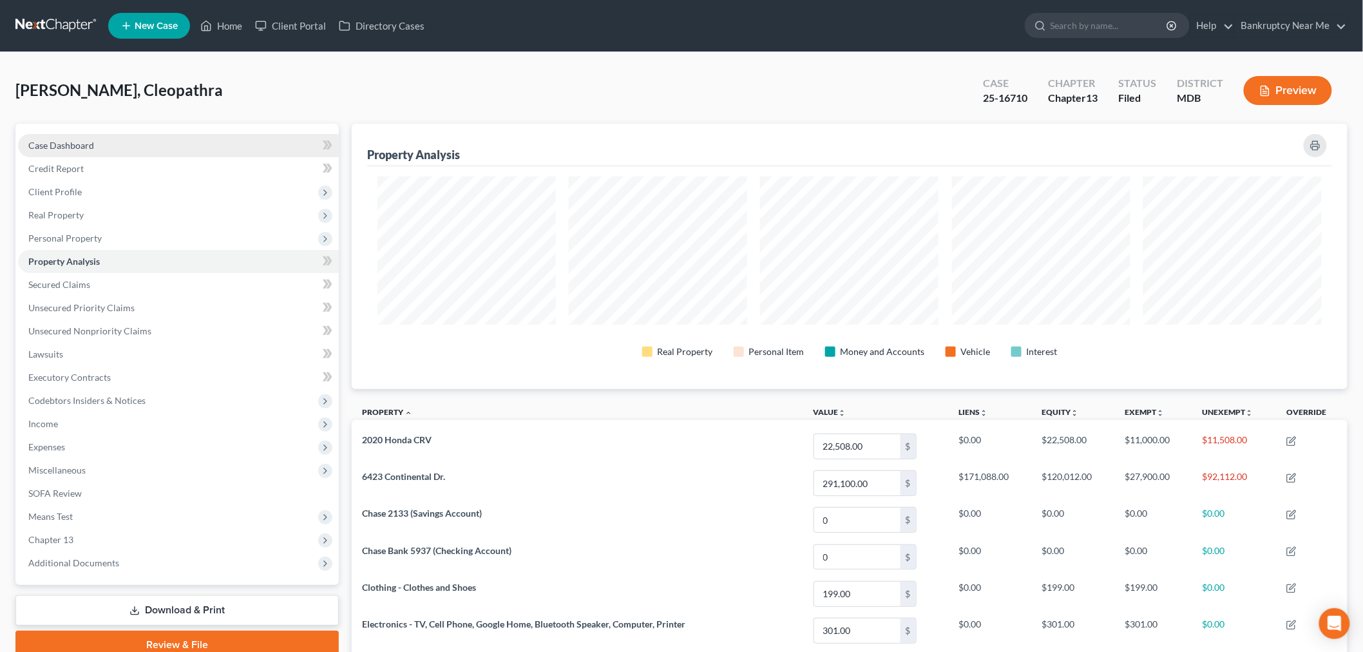
click at [128, 143] on link "Case Dashboard" at bounding box center [178, 145] width 321 height 23
select select "3"
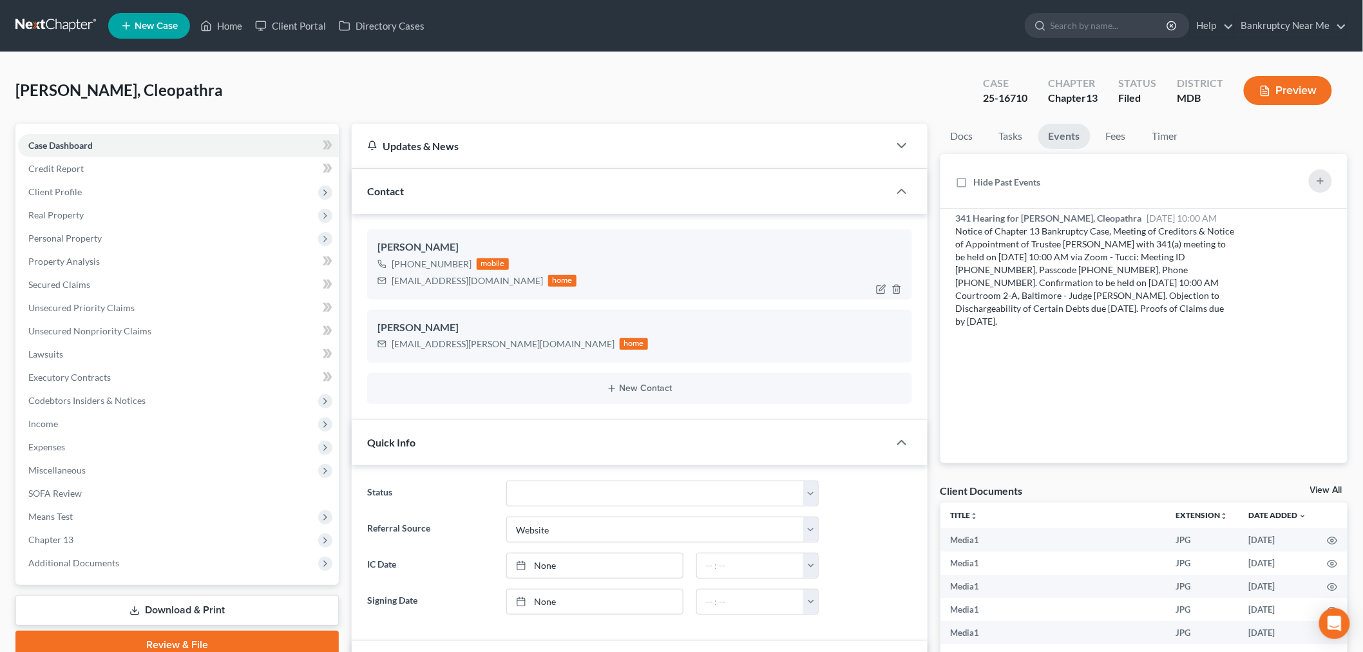
scroll to position [2049, 0]
drag, startPoint x: 484, startPoint y: 282, endPoint x: 362, endPoint y: 284, distance: 121.7
click at [362, 284] on div "Cleopathra Robinson +1 (202) 517-4237 mobile c.robin87@hotmail.com home Cleopat…" at bounding box center [640, 317] width 576 height 206
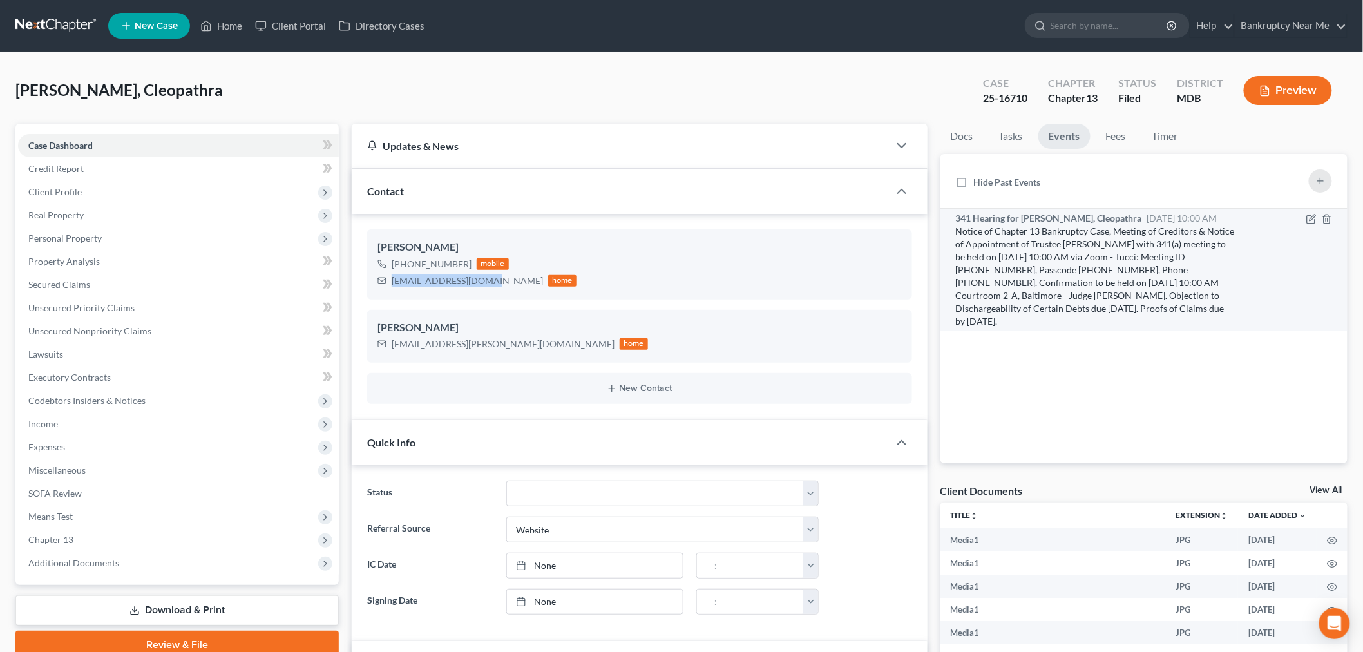
copy div "c.robin87@hotmail.com"
drag, startPoint x: 1145, startPoint y: 256, endPoint x: 1068, endPoint y: 266, distance: 77.9
click at [1068, 266] on div "Notice of Chapter 13 Bankruptcy Case, Meeting of Creditors & Notice of Appointm…" at bounding box center [1095, 276] width 279 height 103
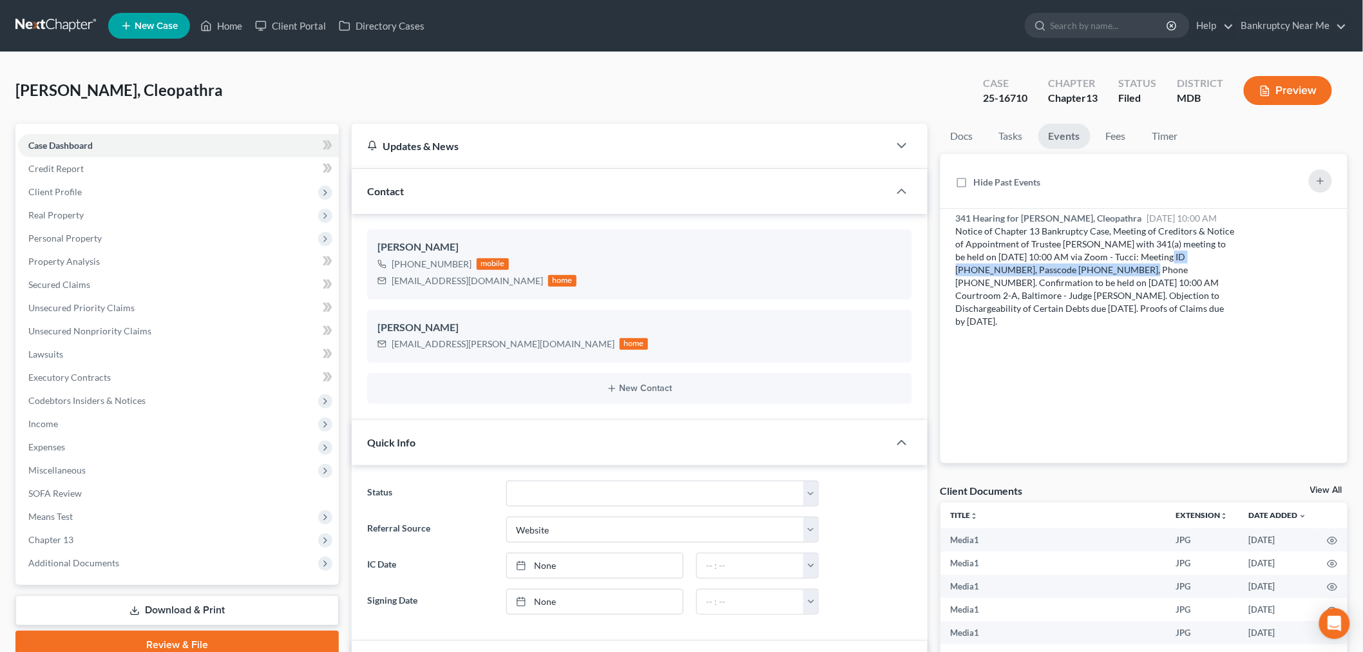
copy div "Meeting ID 936 272 0688, Passcode 3000706318"
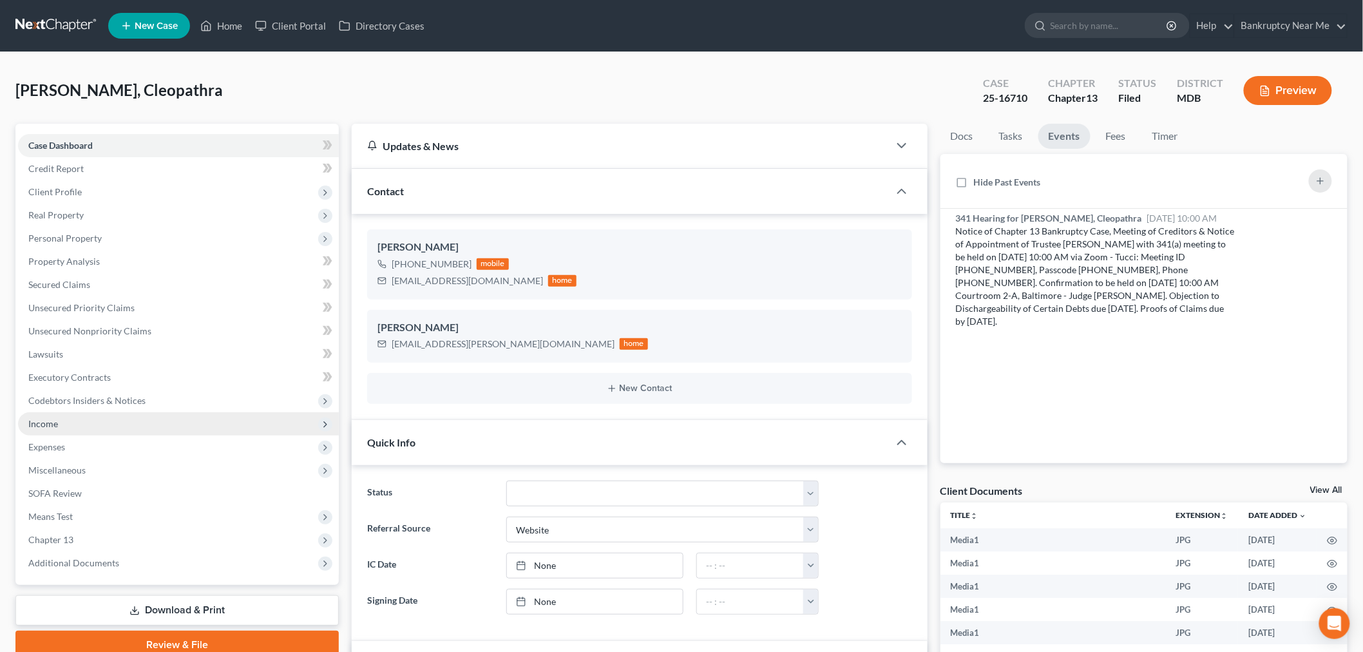
drag, startPoint x: 59, startPoint y: 420, endPoint x: 73, endPoint y: 430, distance: 17.0
click at [59, 420] on span "Income" at bounding box center [178, 423] width 321 height 23
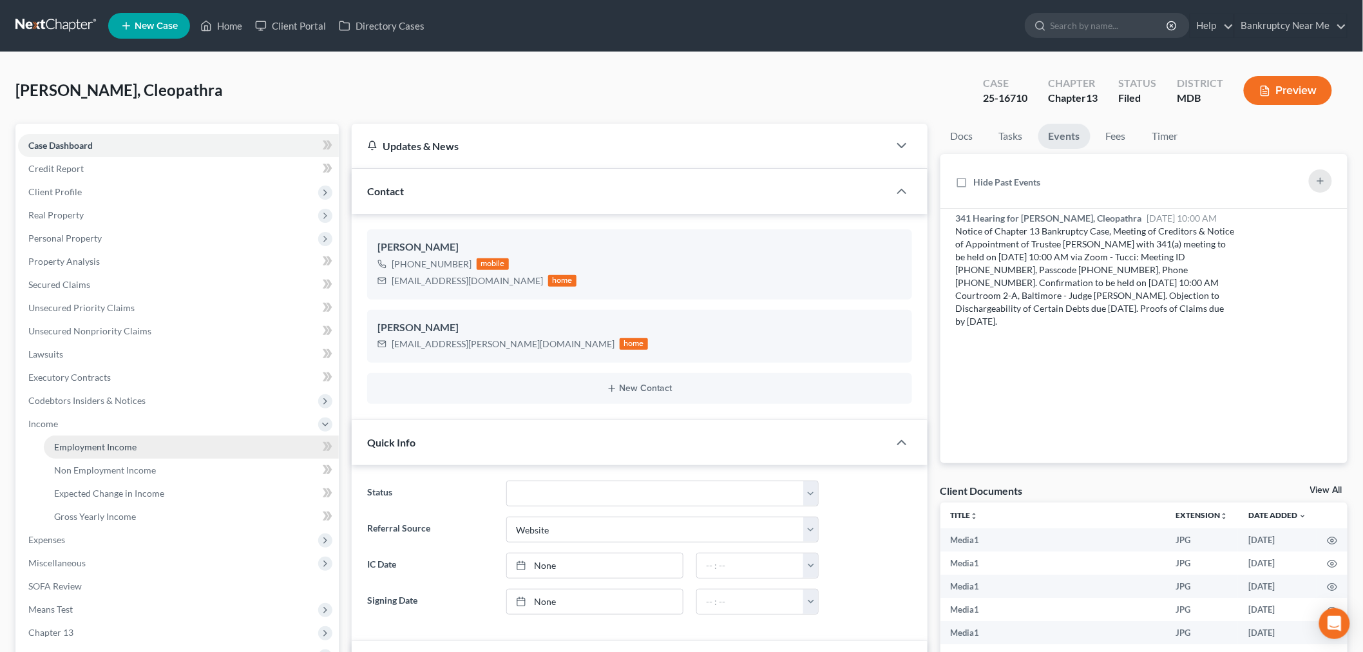
click at [70, 446] on span "Employment Income" at bounding box center [95, 446] width 82 height 11
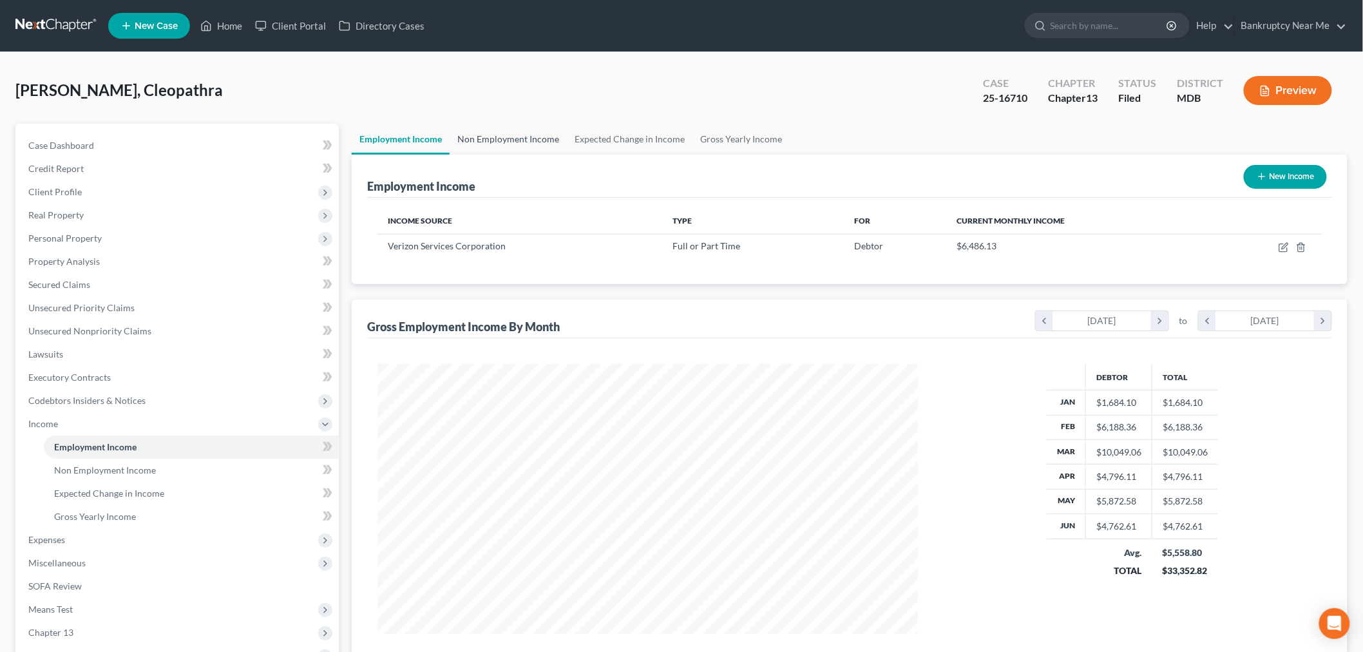
scroll to position [269, 565]
click at [479, 139] on link "Non Employment Income" at bounding box center [508, 139] width 117 height 31
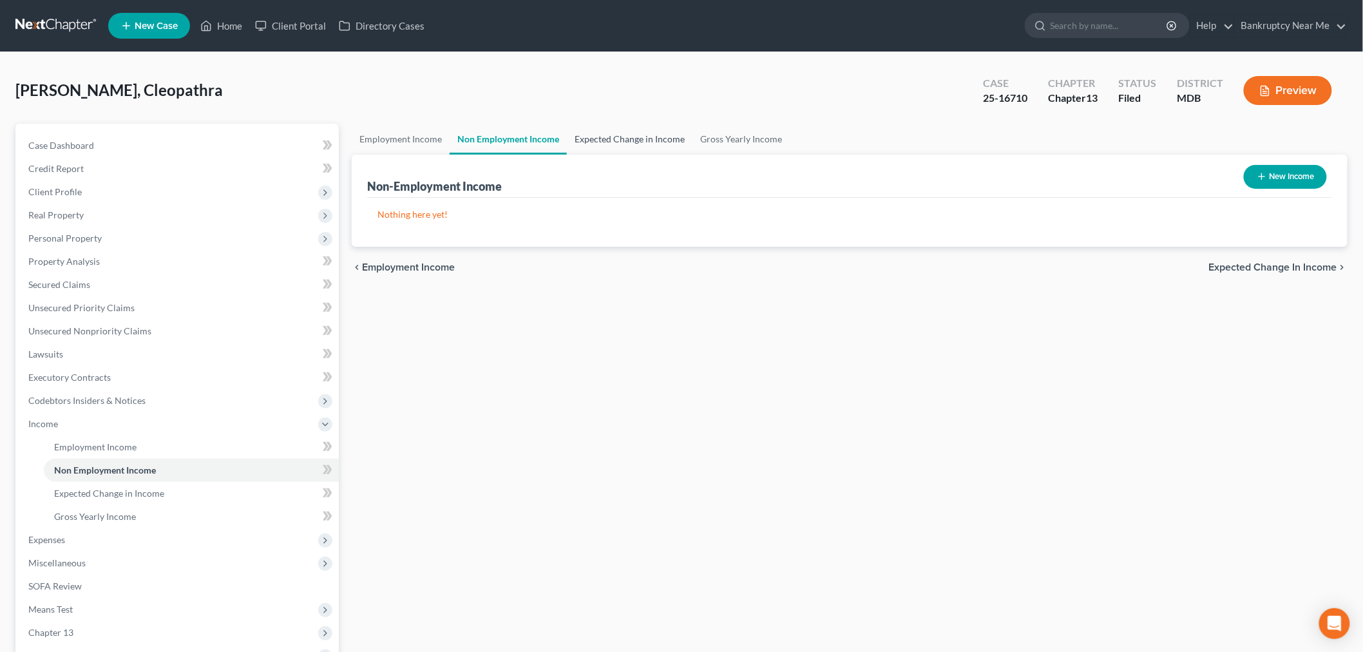
drag, startPoint x: 627, startPoint y: 142, endPoint x: 634, endPoint y: 134, distance: 10.5
click at [628, 142] on link "Expected Change in Income" at bounding box center [630, 139] width 126 height 31
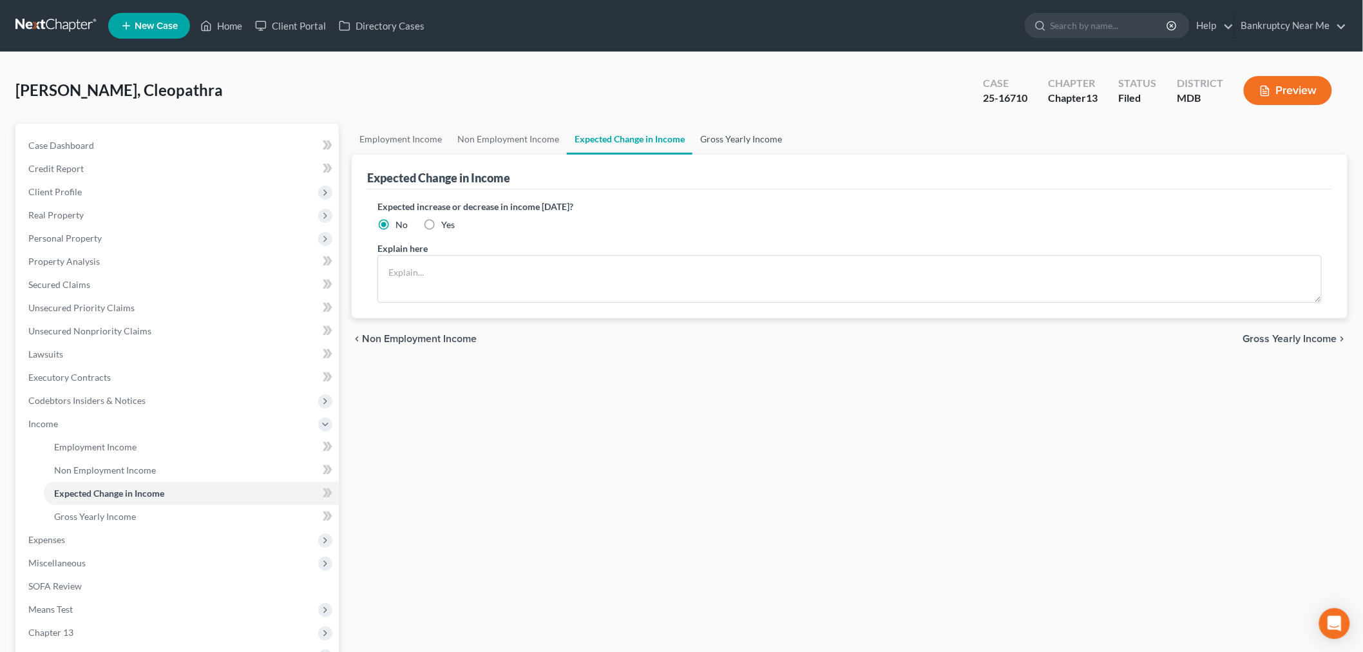
click at [758, 130] on link "Gross Yearly Income" at bounding box center [740, 139] width 97 height 31
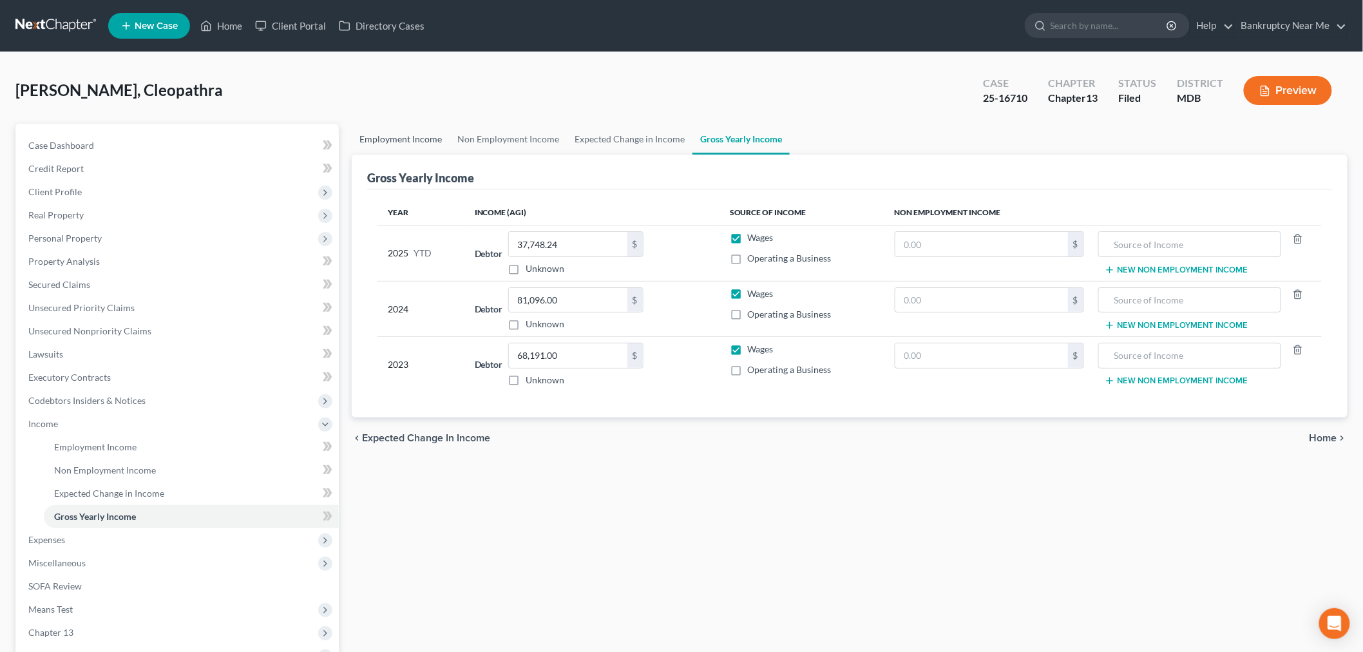
click at [407, 136] on link "Employment Income" at bounding box center [401, 139] width 98 height 31
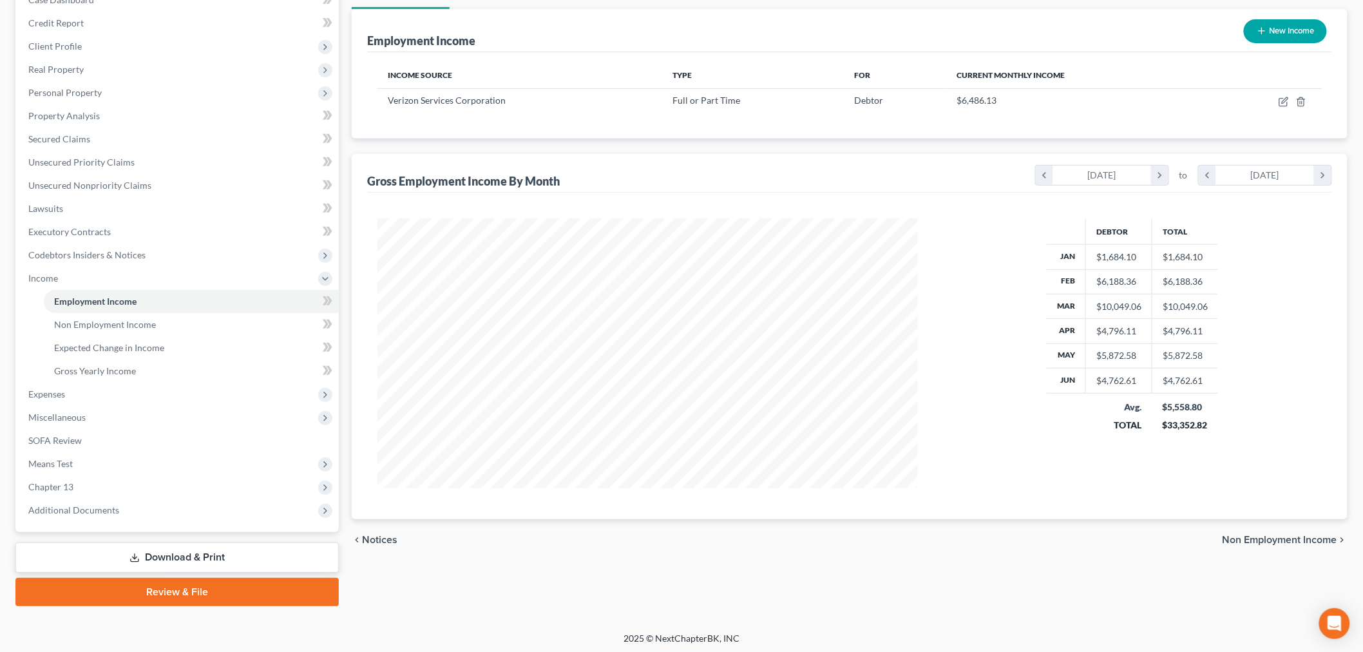
scroll to position [147, 0]
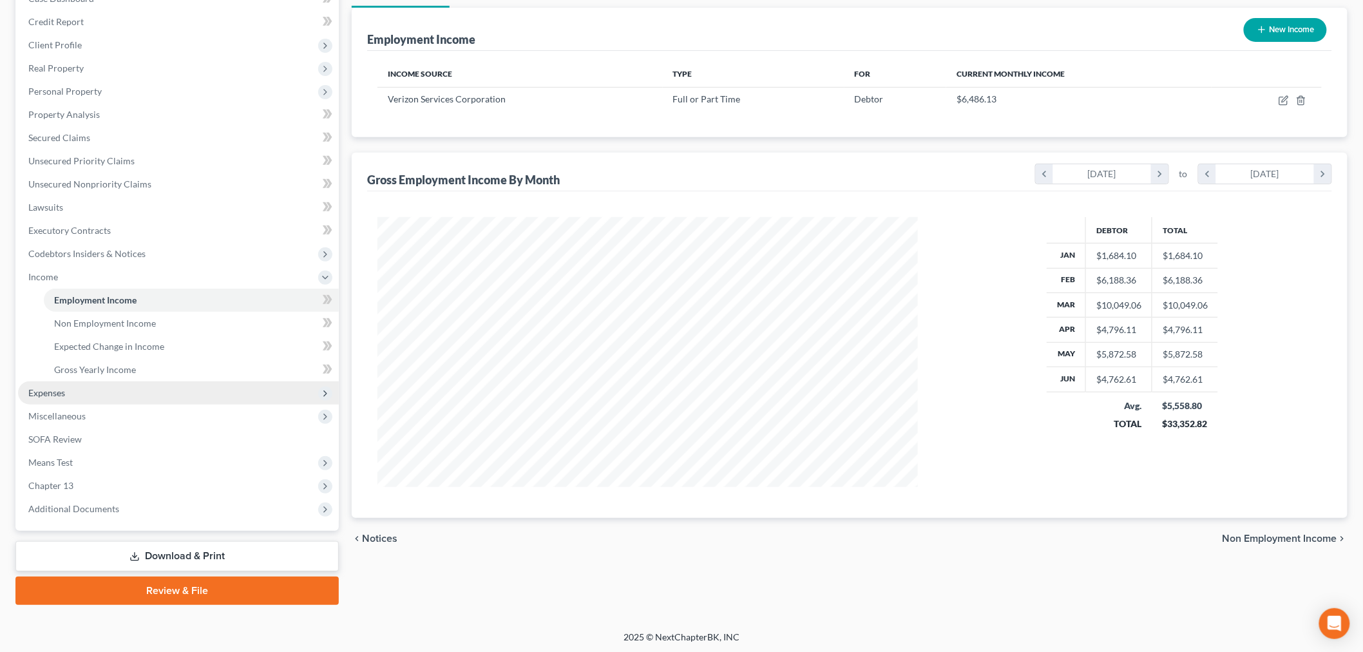
click at [89, 400] on span "Expenses" at bounding box center [178, 392] width 321 height 23
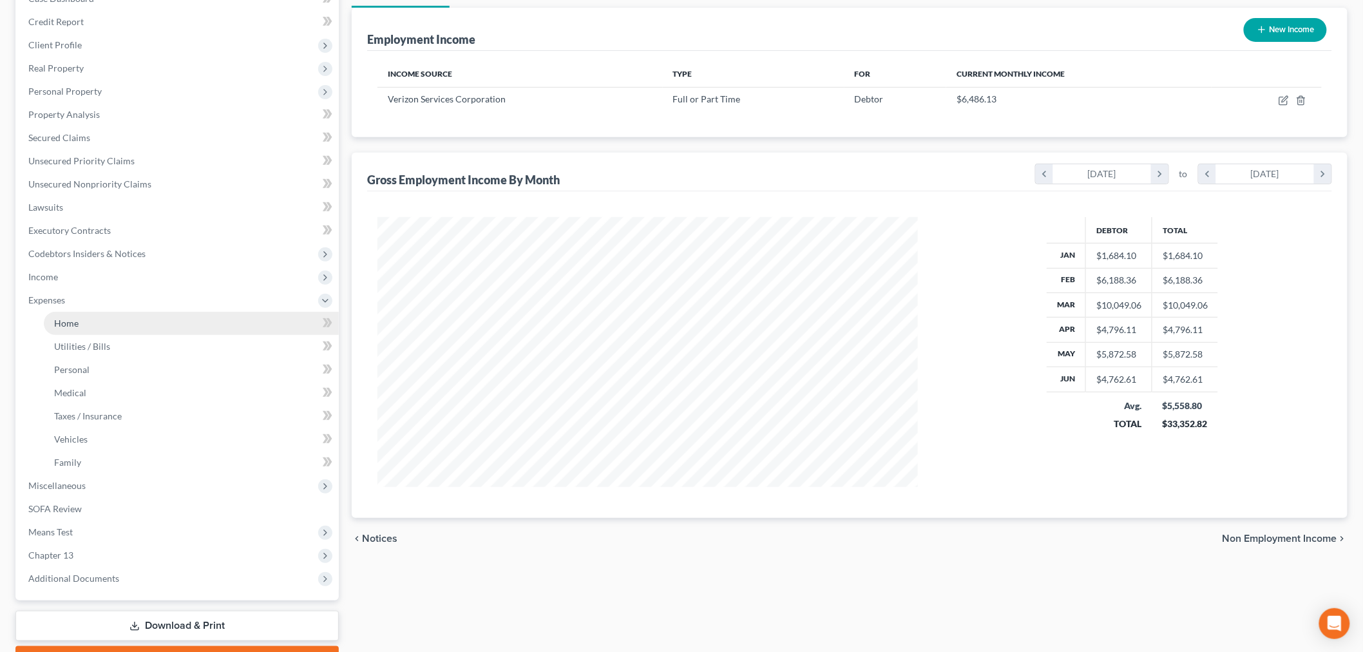
click at [121, 319] on link "Home" at bounding box center [191, 323] width 295 height 23
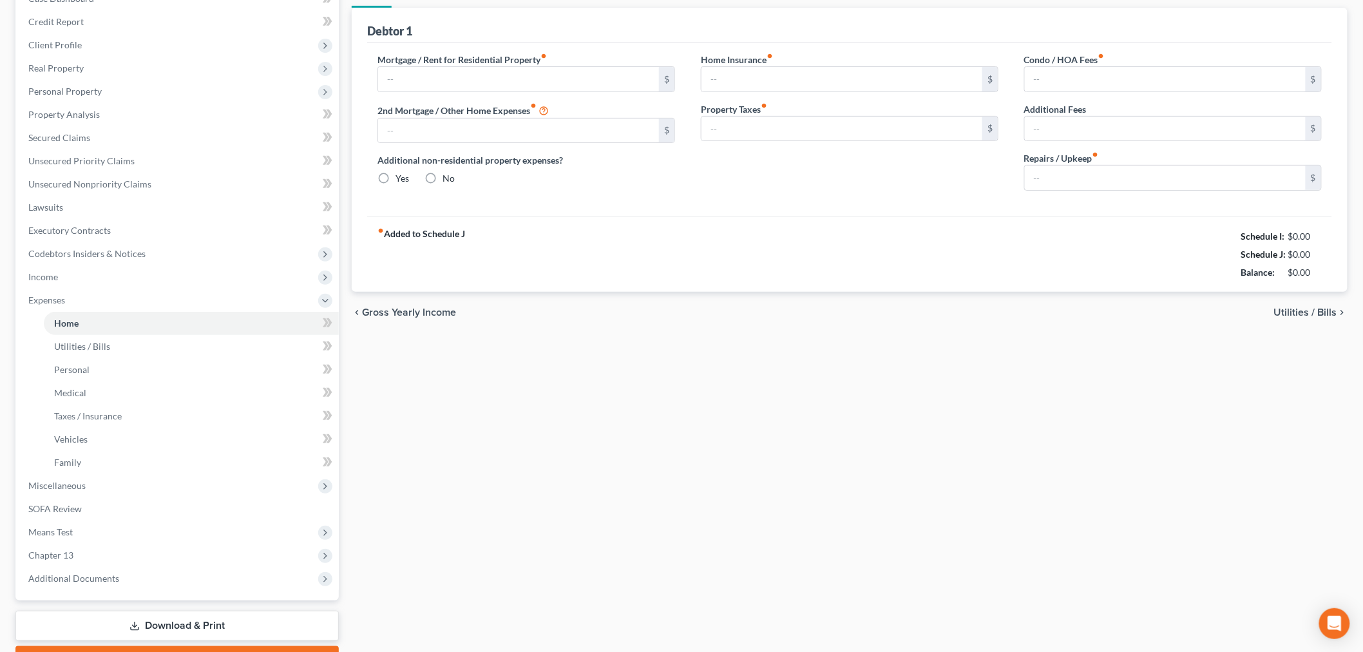
type input "1,022.00"
type input "0.00"
radio input "true"
type input "200.00"
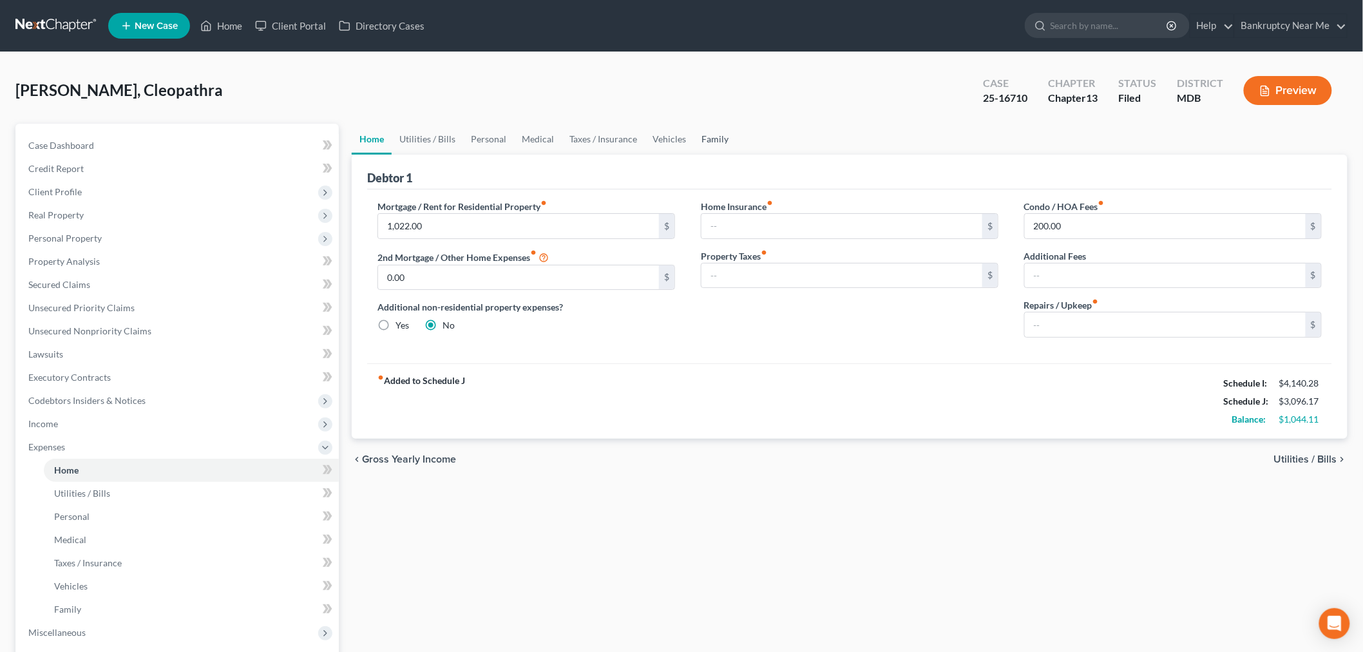
click at [703, 140] on link "Family" at bounding box center [715, 139] width 43 height 31
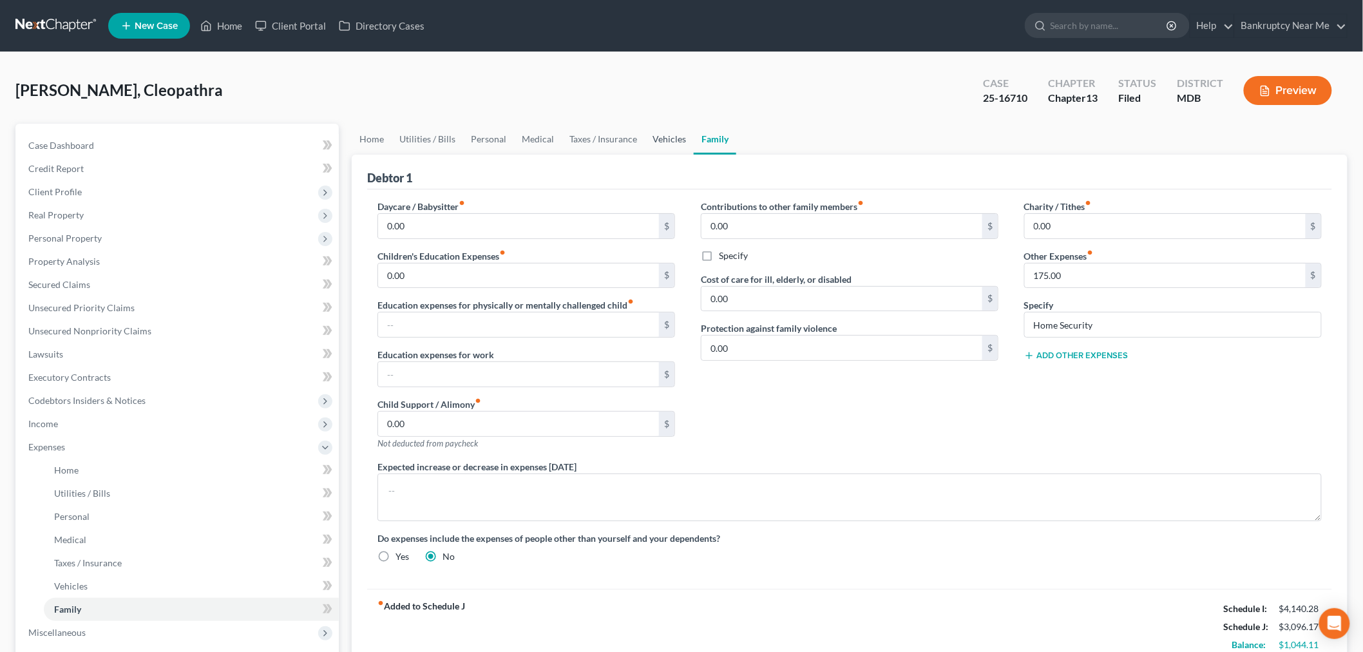
click at [653, 138] on link "Vehicles" at bounding box center [669, 139] width 49 height 31
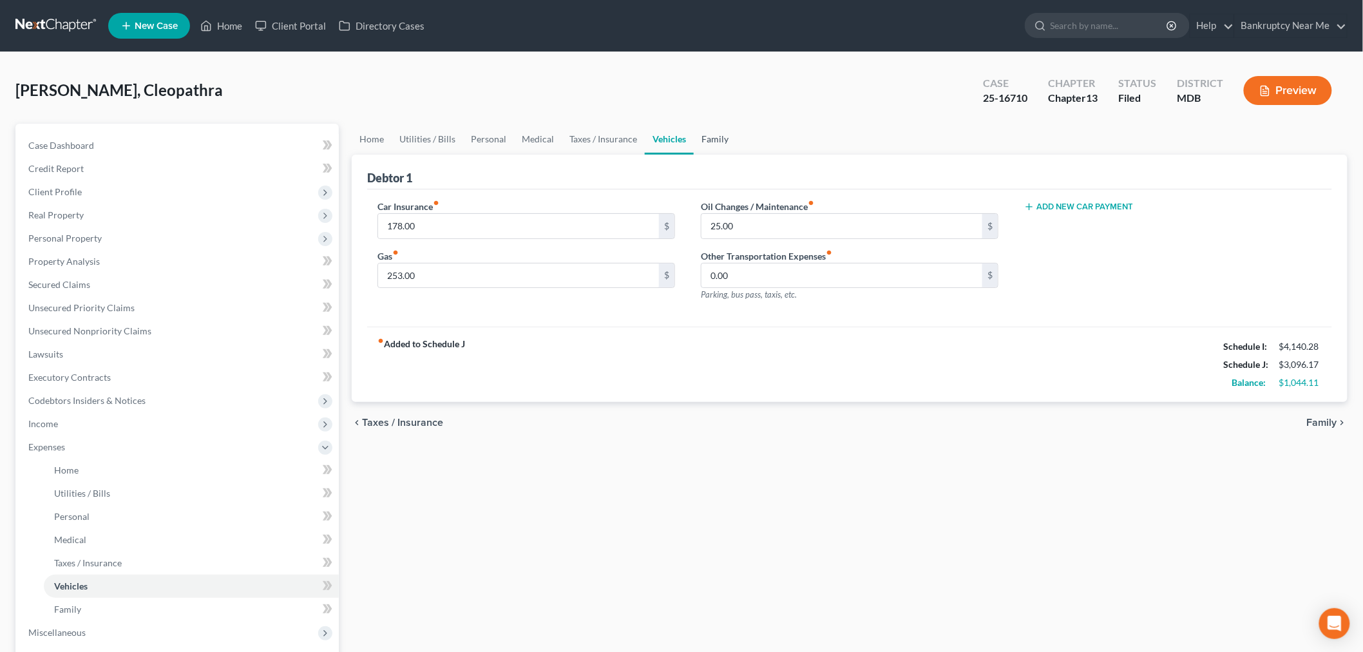
click at [701, 142] on link "Family" at bounding box center [715, 139] width 43 height 31
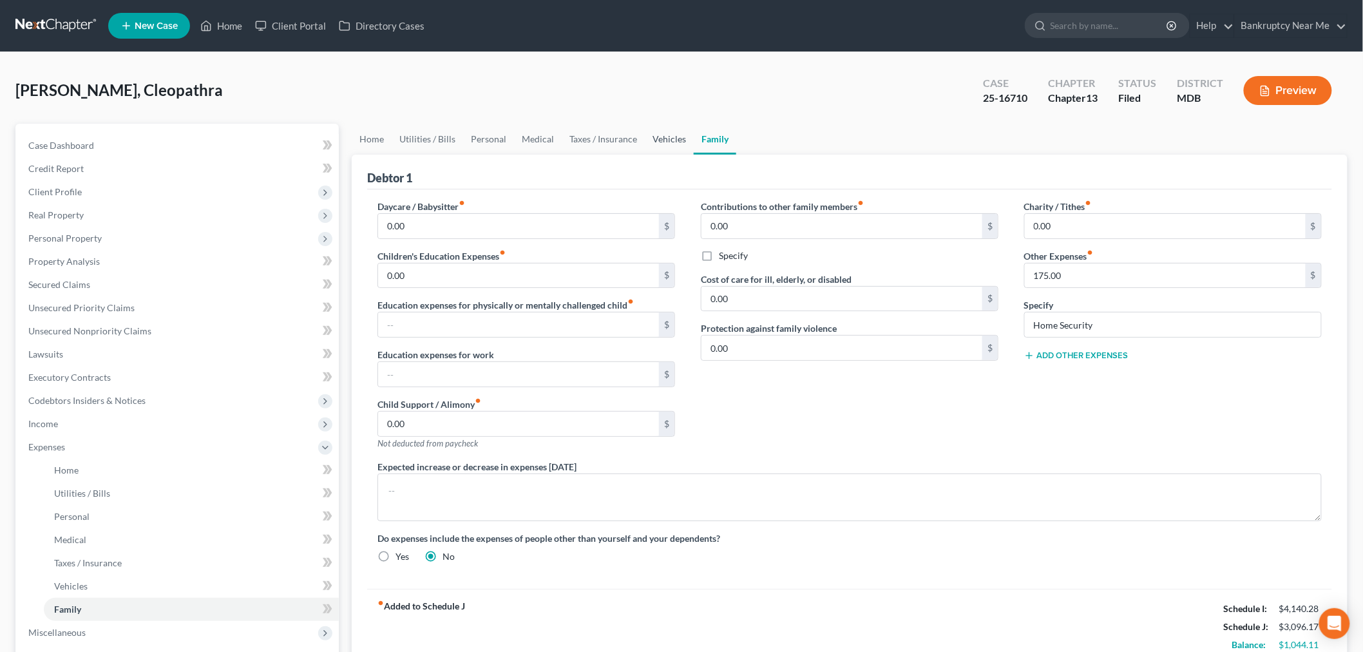
click at [658, 137] on link "Vehicles" at bounding box center [669, 139] width 49 height 31
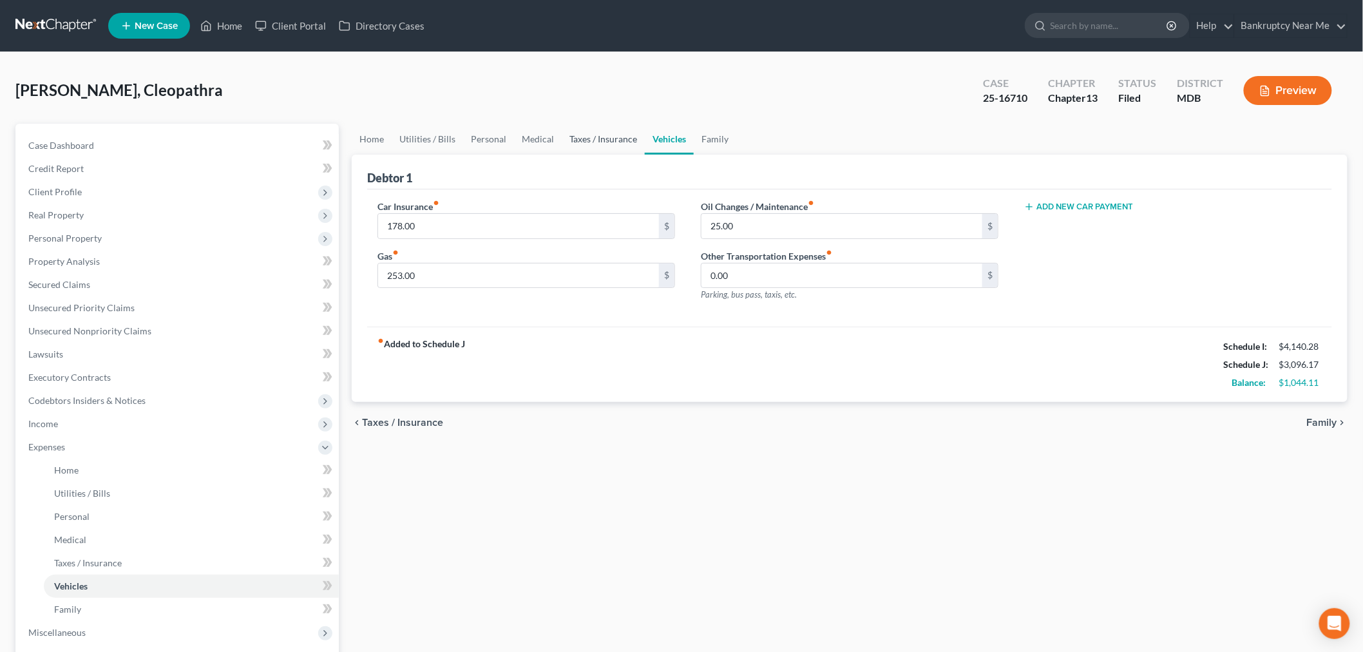
click at [594, 142] on link "Taxes / Insurance" at bounding box center [603, 139] width 83 height 31
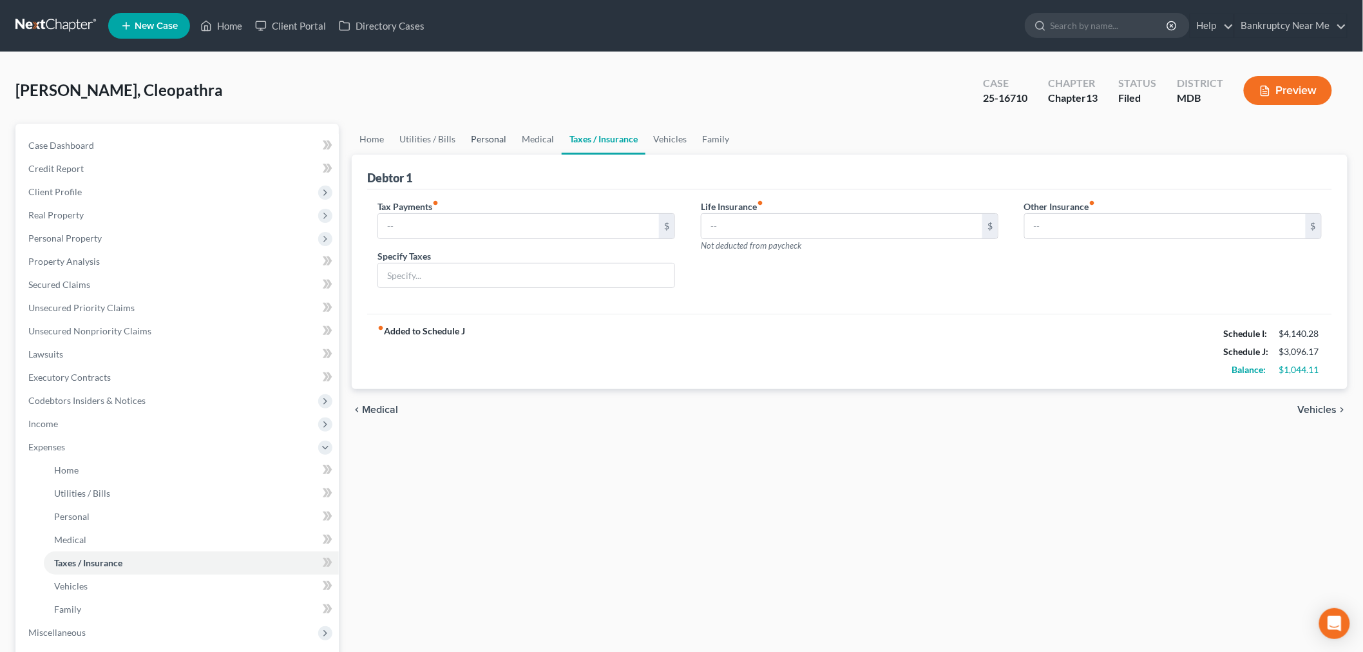
click at [508, 150] on link "Personal" at bounding box center [488, 139] width 51 height 31
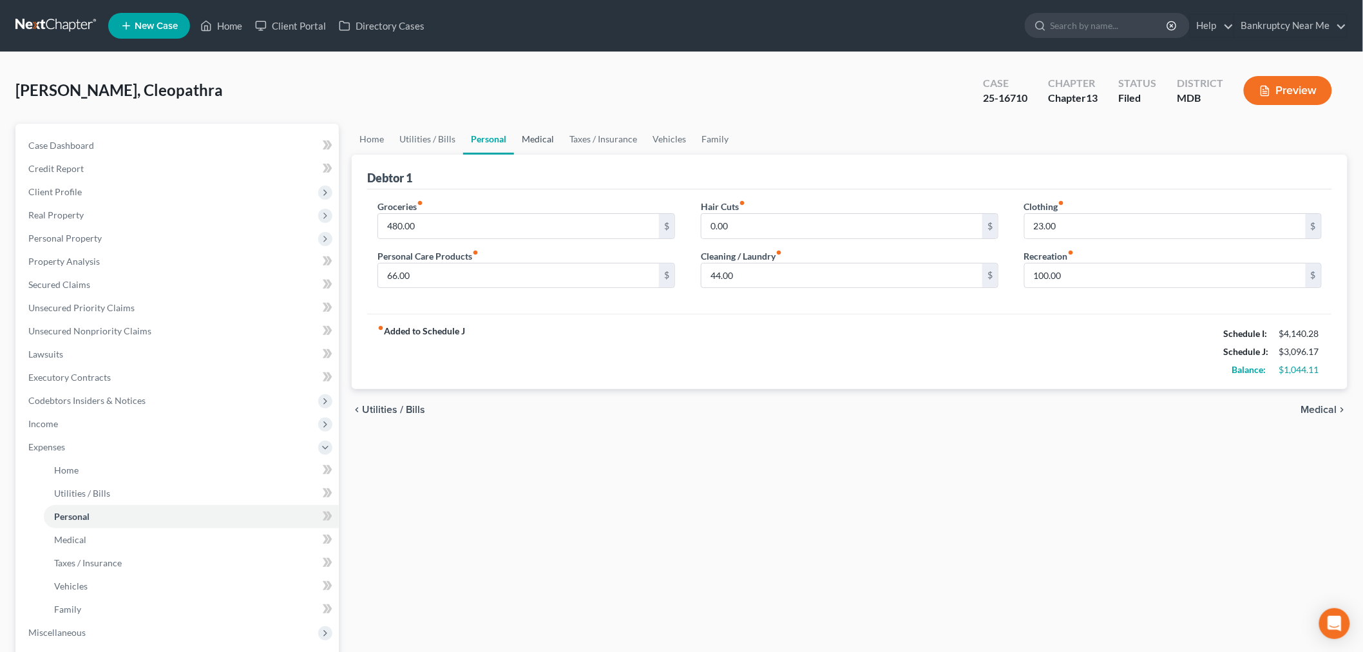
click at [549, 138] on link "Medical" at bounding box center [538, 139] width 48 height 31
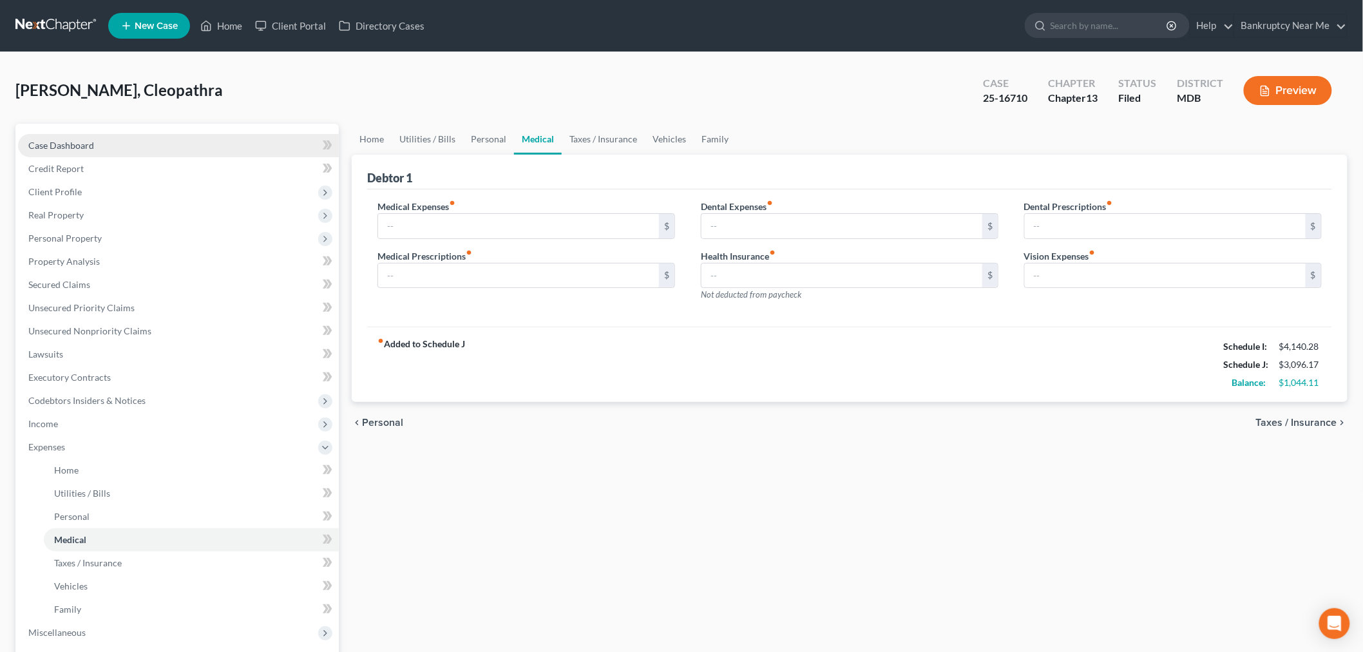
drag, startPoint x: 103, startPoint y: 130, endPoint x: 93, endPoint y: 140, distance: 14.1
click at [98, 138] on div "Case Dashboard Payments Invoices Payments Payments Credit Report Client Profile…" at bounding box center [176, 435] width 323 height 623
drag, startPoint x: 93, startPoint y: 140, endPoint x: 473, endPoint y: 75, distance: 386.0
click at [93, 140] on span "Case Dashboard" at bounding box center [61, 145] width 66 height 11
select select "3"
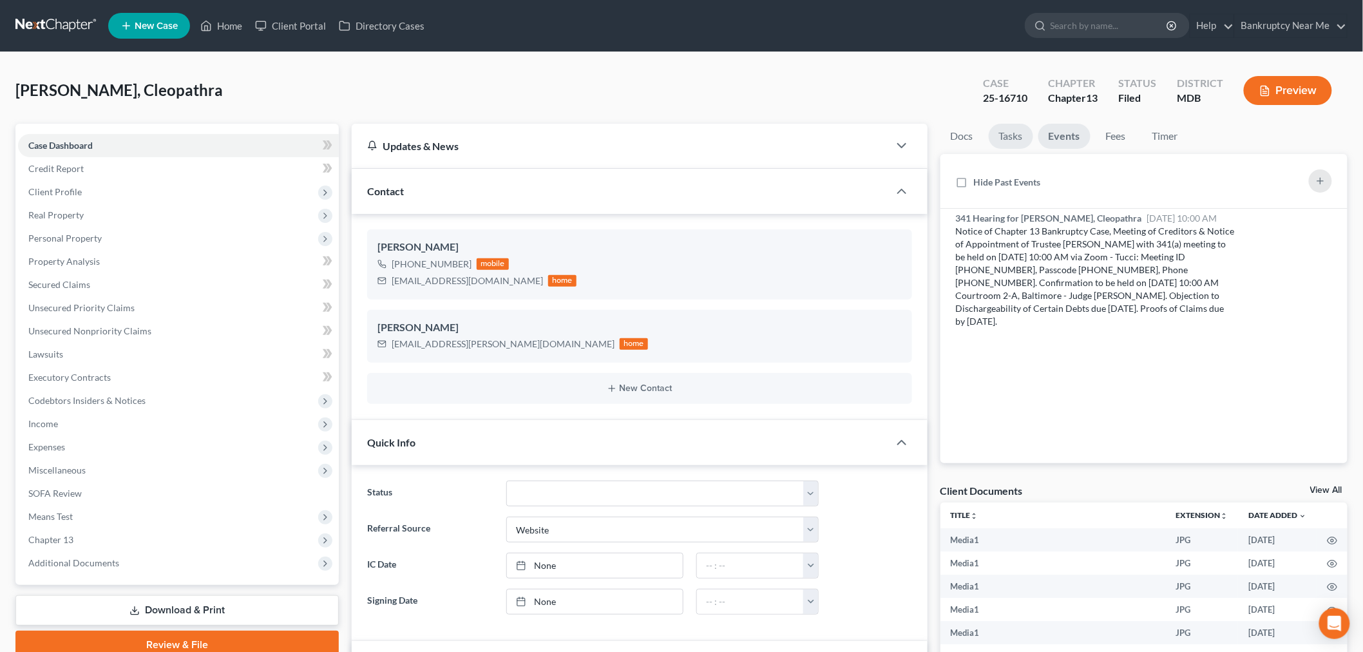
click at [1006, 137] on link "Tasks" at bounding box center [1011, 136] width 44 height 25
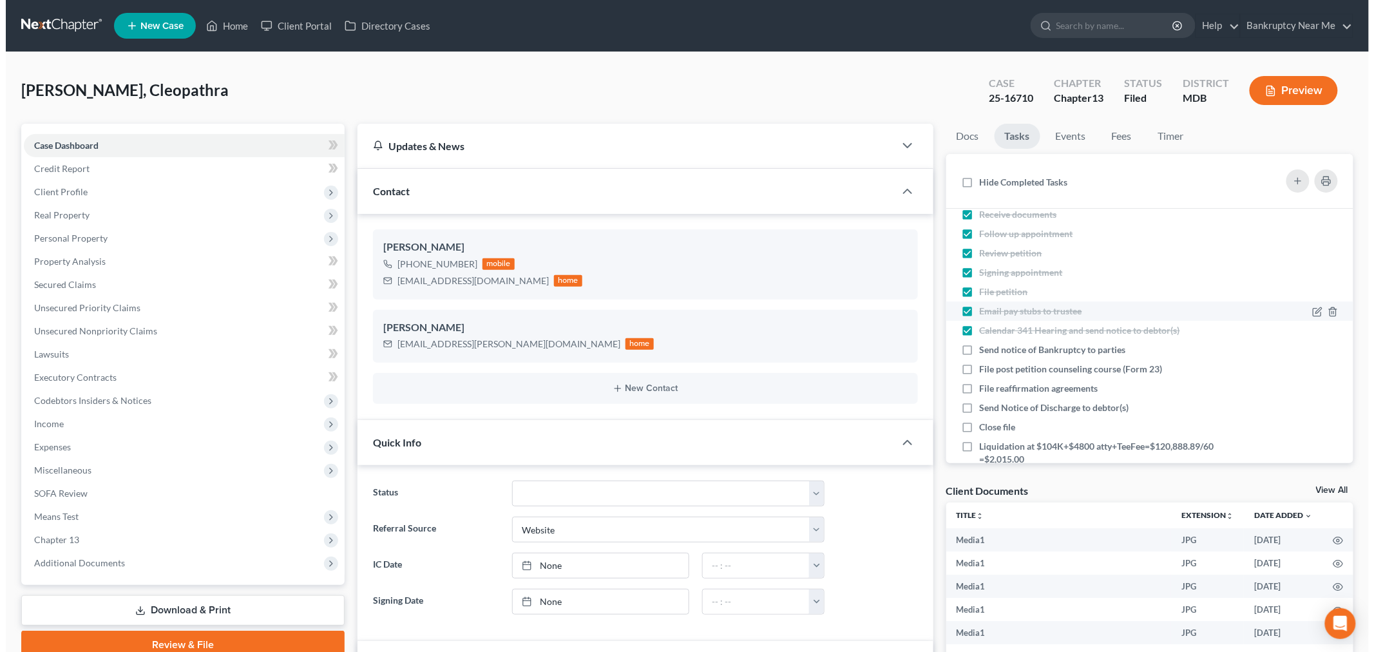
scroll to position [60, 0]
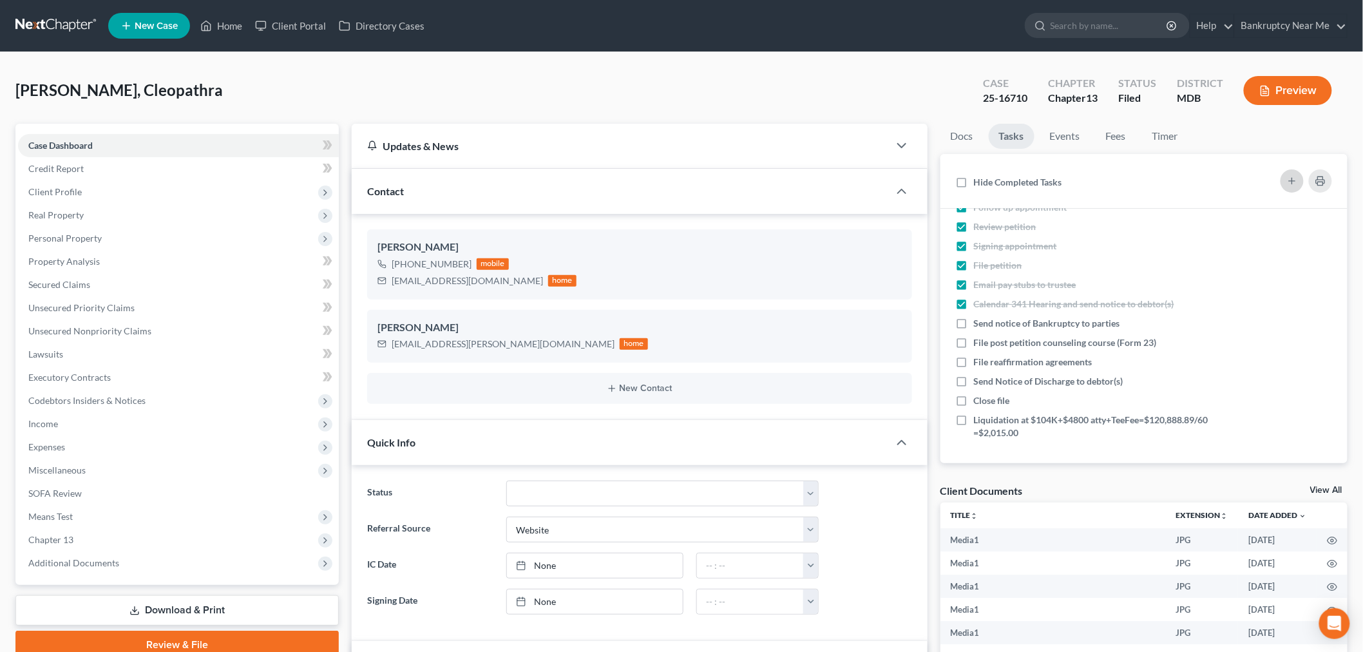
click at [1295, 177] on icon "button" at bounding box center [1292, 181] width 10 height 10
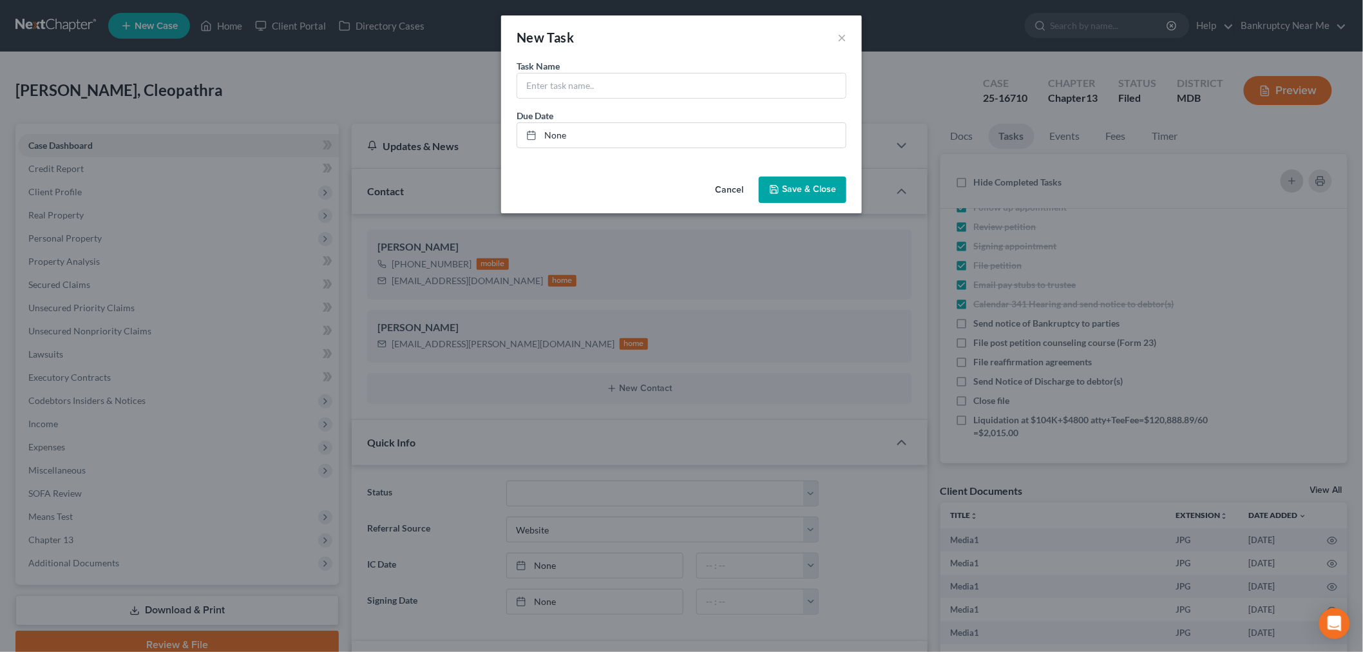
scroll to position [15111, 0]
click at [748, 82] on input "text" at bounding box center [687, 85] width 328 height 24
type input "Motion to Waive Wage Deduction Order"
click at [819, 196] on button "Save & Close" at bounding box center [808, 189] width 88 height 27
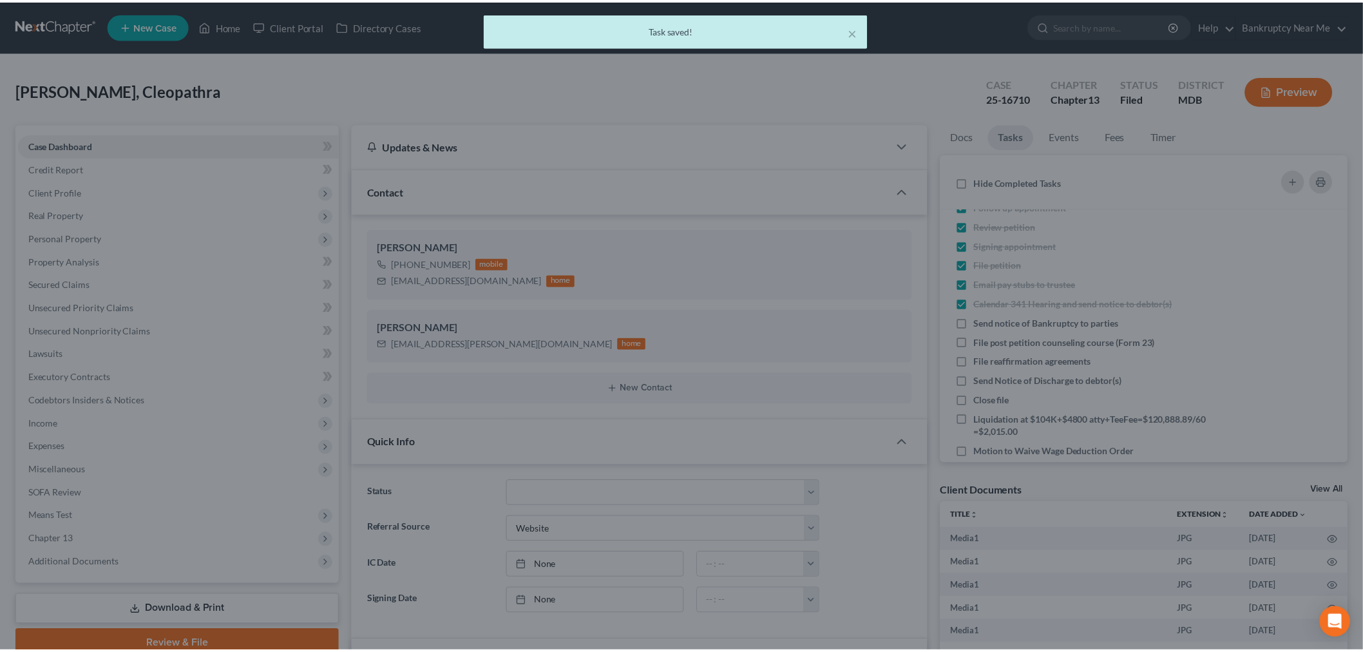
scroll to position [15124, 0]
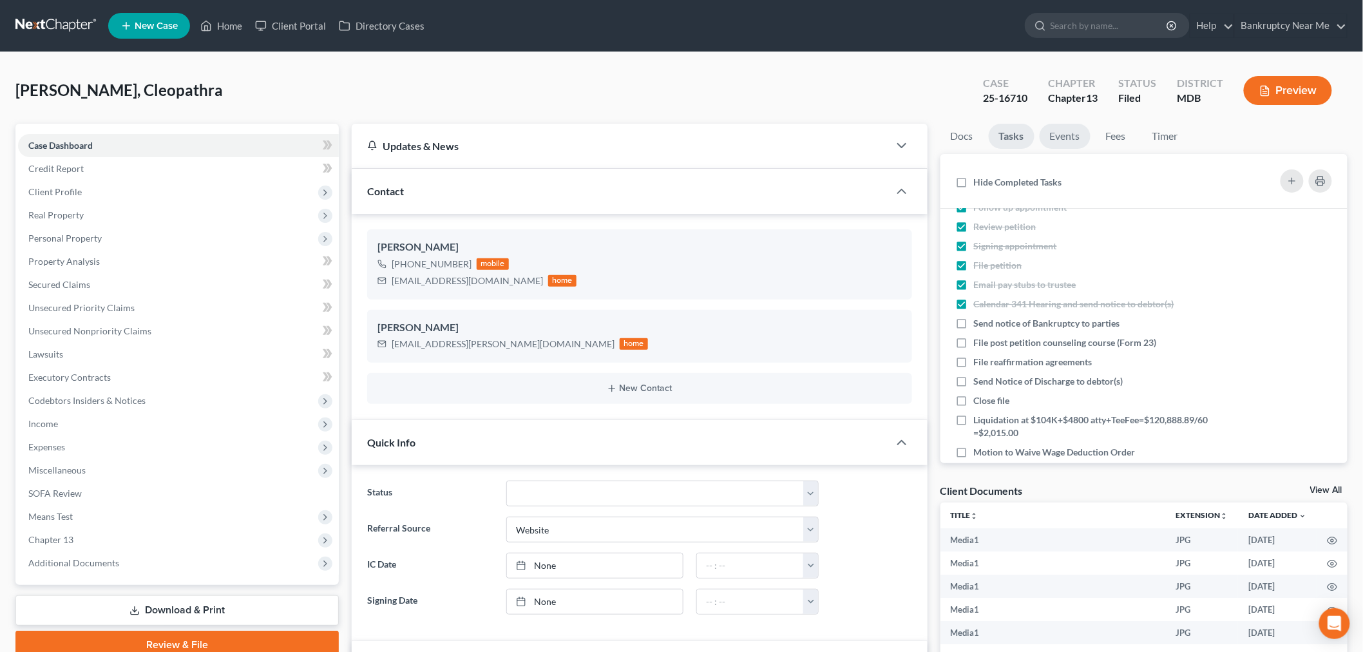
click at [1068, 139] on link "Events" at bounding box center [1064, 136] width 51 height 25
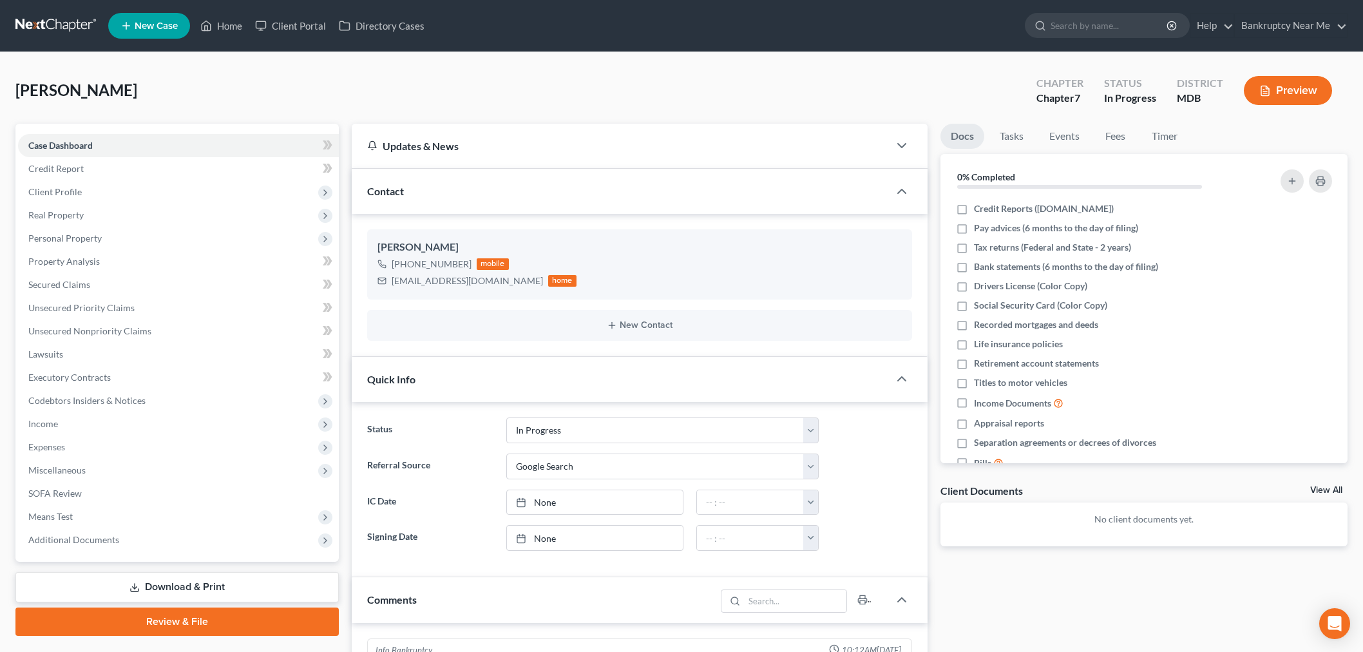
select select "9"
select select "4"
click at [53, 21] on link at bounding box center [56, 25] width 82 height 23
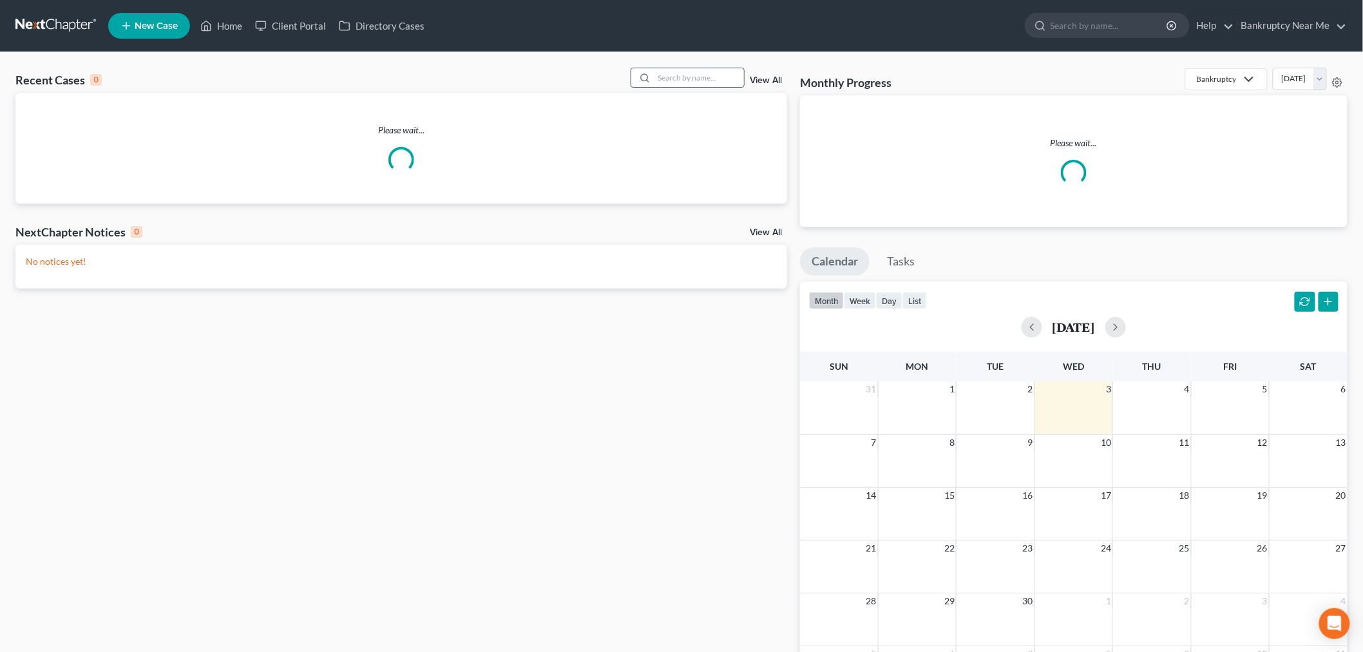
click at [654, 75] on div at bounding box center [642, 77] width 23 height 19
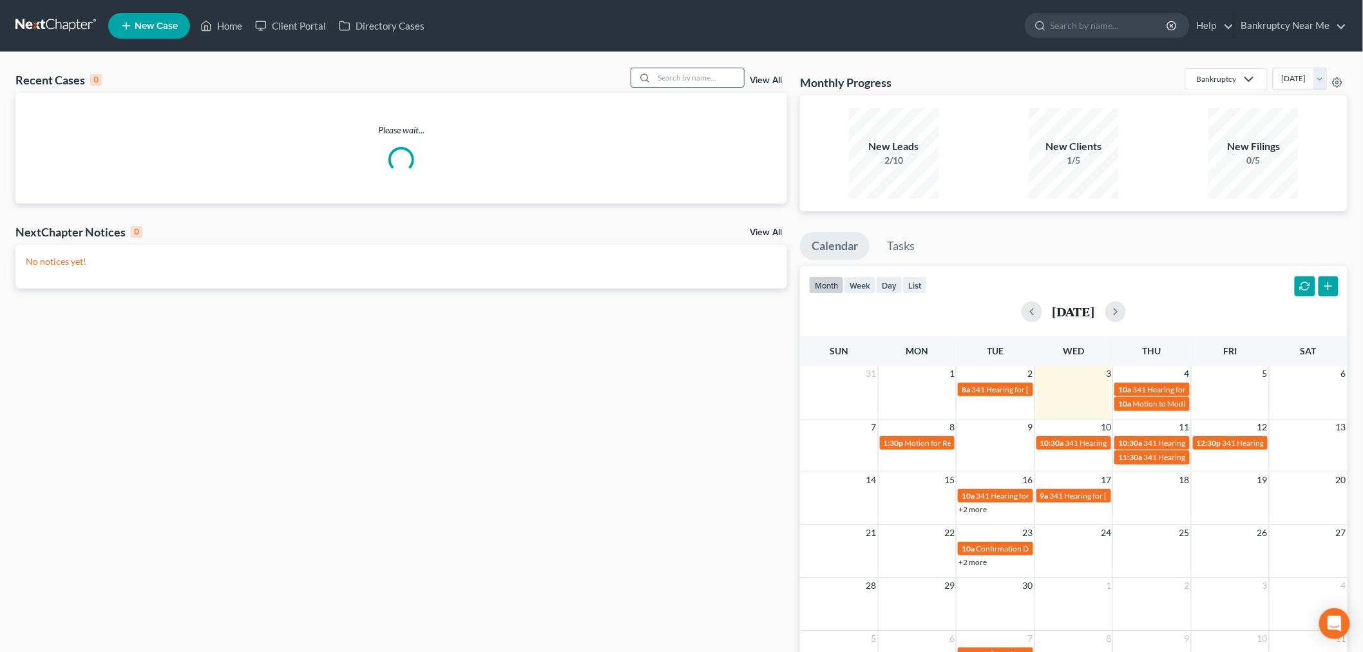
click at [666, 79] on input "search" at bounding box center [699, 77] width 90 height 19
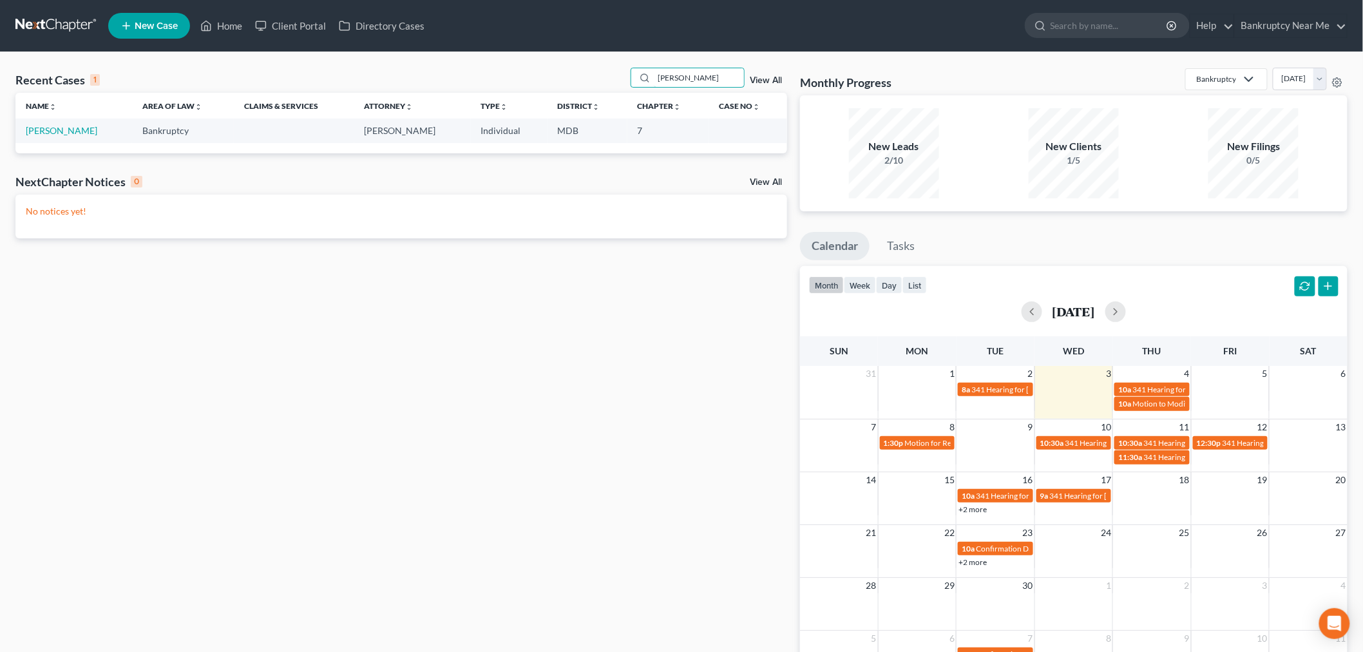
type input "stacyann"
click at [61, 137] on td "Julius, Stacyann" at bounding box center [73, 131] width 117 height 24
click at [59, 131] on link "Julius, Stacyann" at bounding box center [61, 130] width 71 height 11
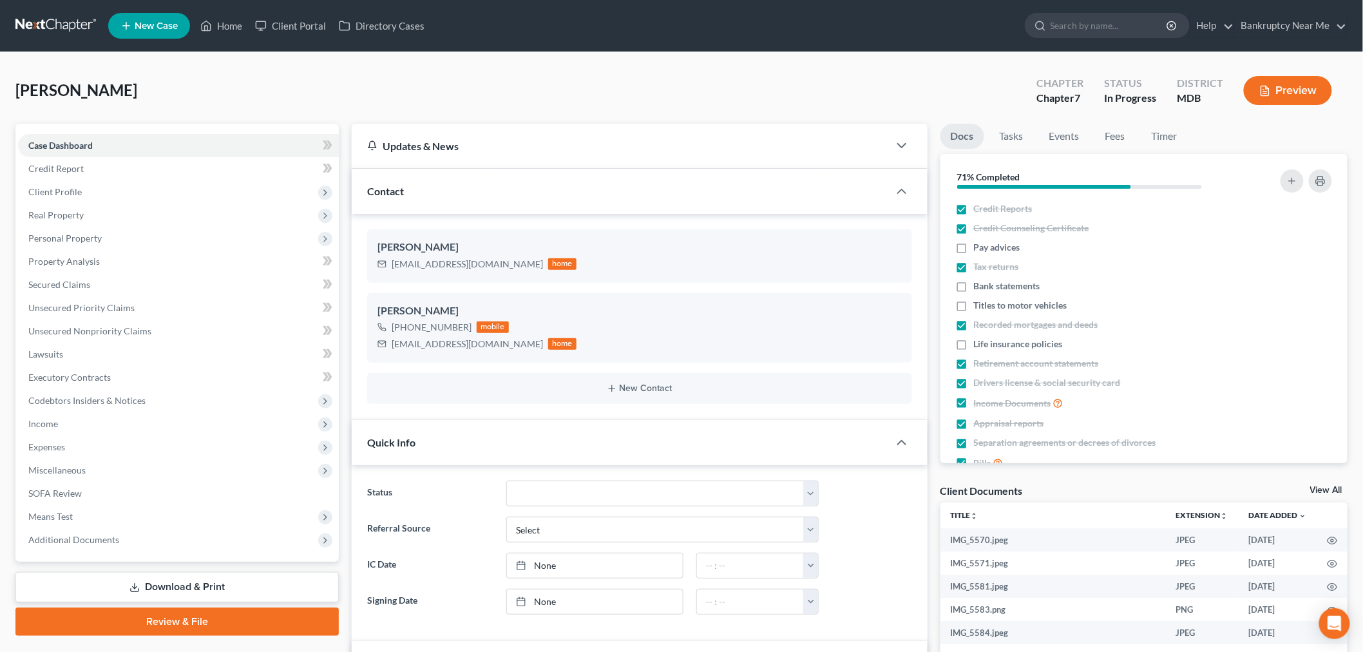
scroll to position [1391, 0]
drag, startPoint x: 68, startPoint y: 175, endPoint x: 82, endPoint y: 175, distance: 14.8
click at [68, 175] on link "Credit Report" at bounding box center [178, 168] width 321 height 23
click at [124, 191] on span "Client Profile" at bounding box center [178, 191] width 321 height 23
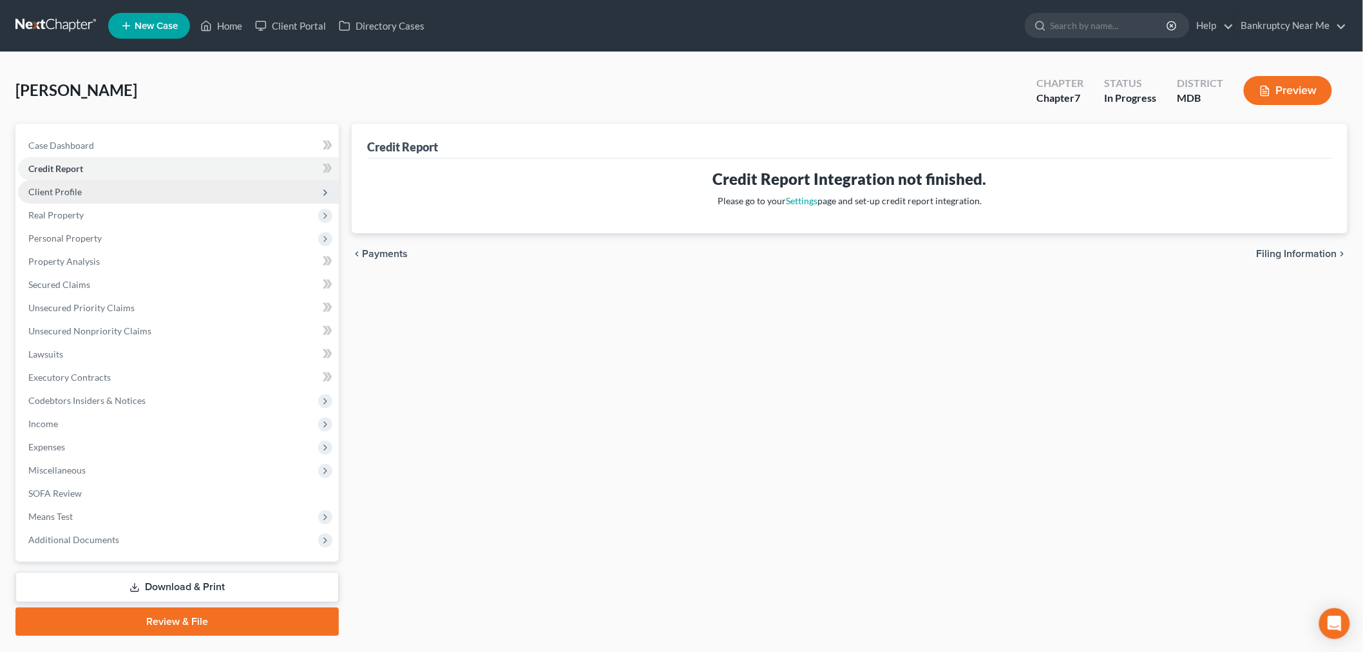
drag, startPoint x: 138, startPoint y: 203, endPoint x: 149, endPoint y: 200, distance: 11.2
click at [137, 204] on span "Real Property" at bounding box center [178, 215] width 321 height 23
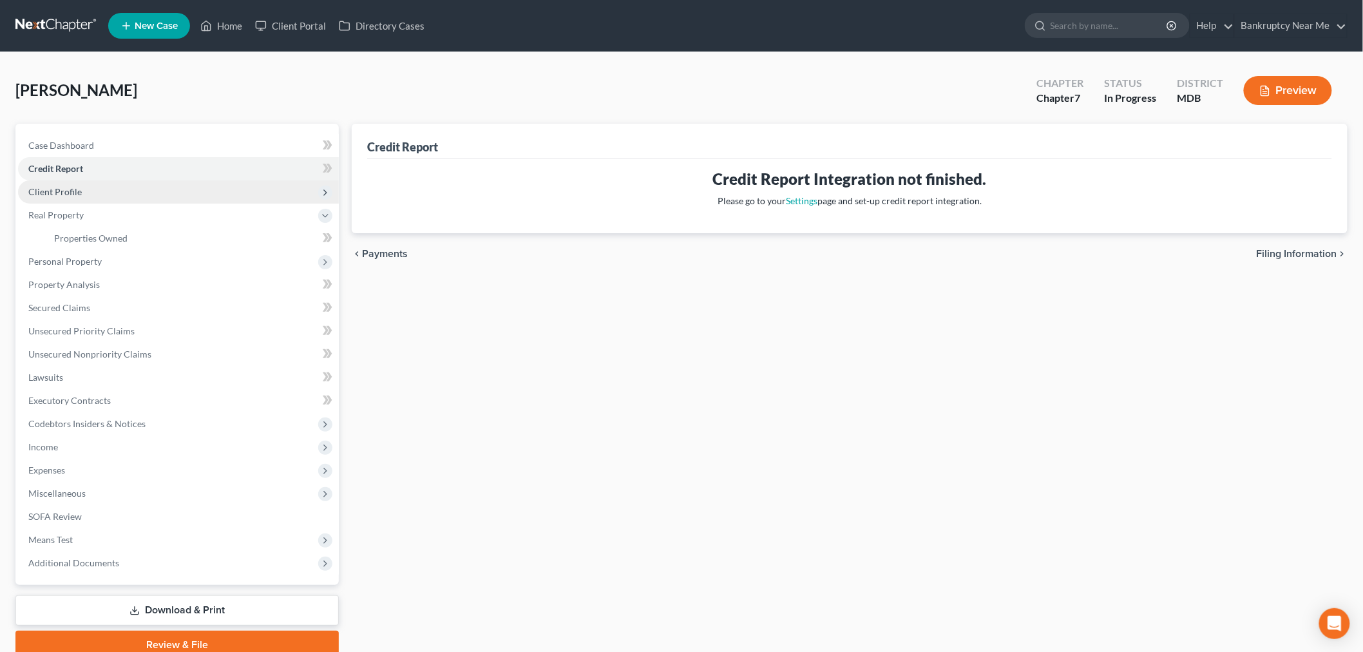
click at [114, 184] on span "Client Profile" at bounding box center [178, 191] width 321 height 23
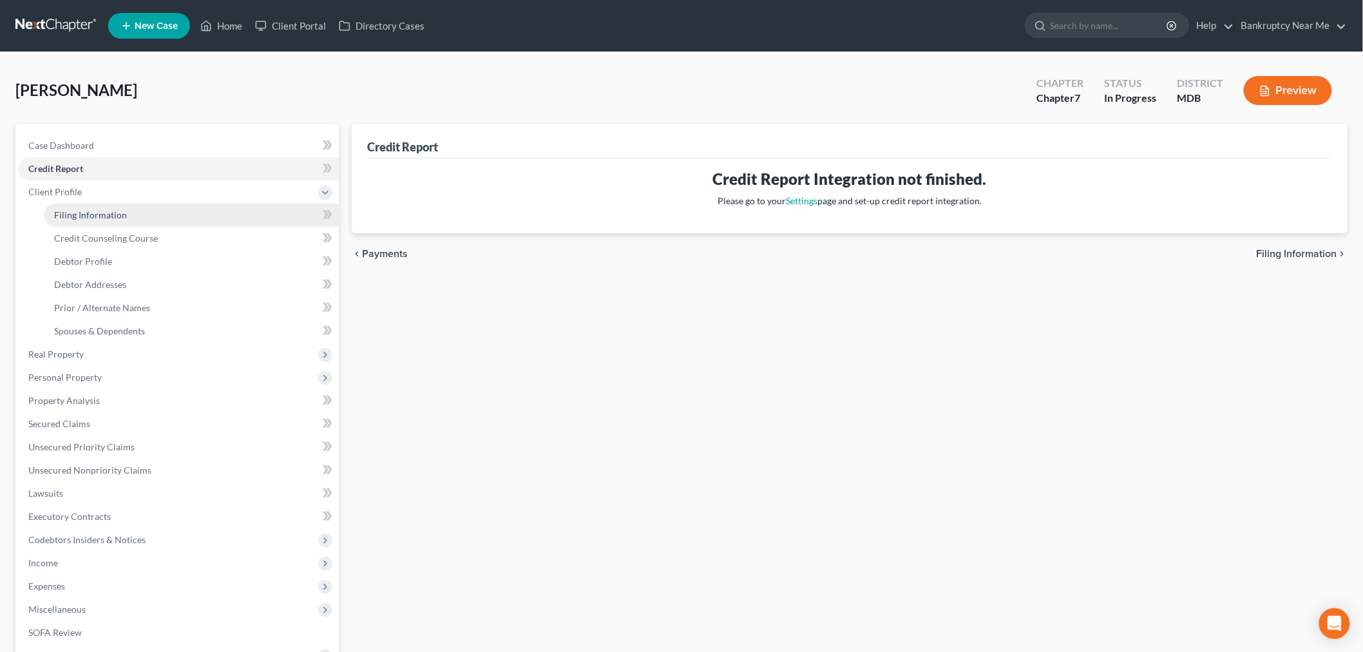
click at [144, 211] on link "Filing Information" at bounding box center [191, 215] width 295 height 23
select select "1"
select select "0"
select select "21"
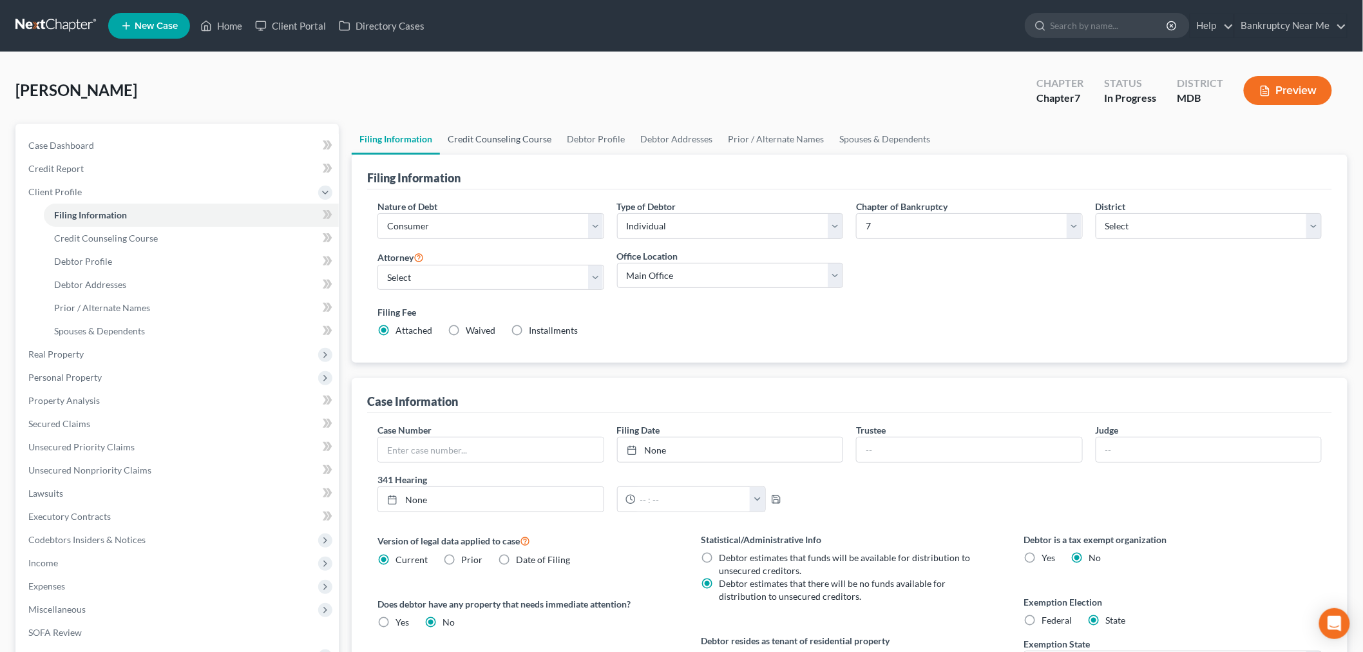
click at [530, 138] on link "Credit Counseling Course" at bounding box center [499, 139] width 119 height 31
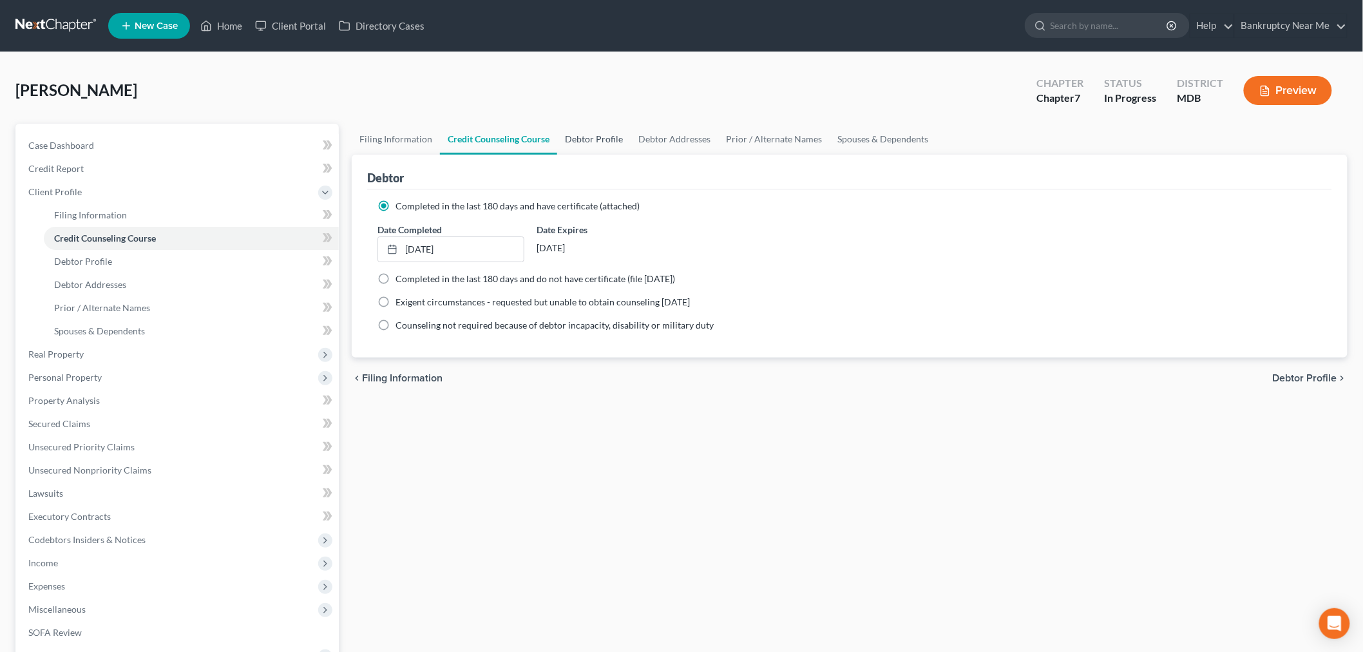
click at [608, 137] on link "Debtor Profile" at bounding box center [593, 139] width 73 height 31
select select "2"
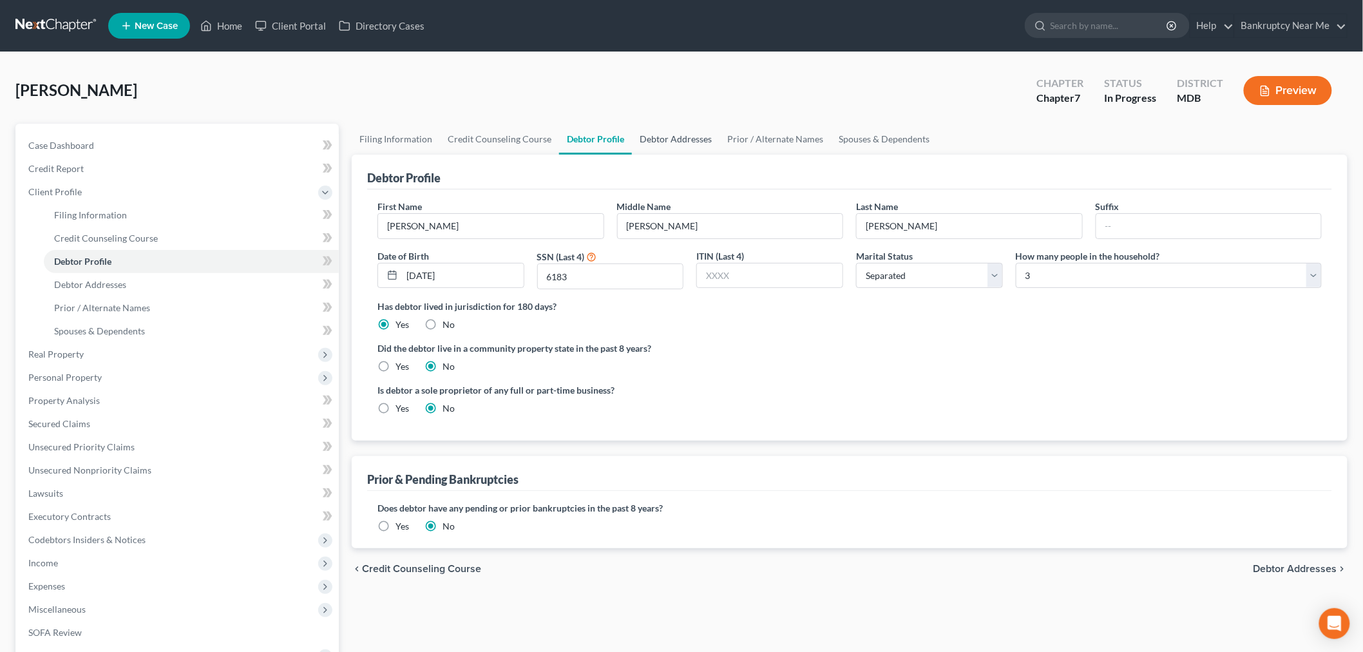
click at [681, 137] on link "Debtor Addresses" at bounding box center [676, 139] width 88 height 31
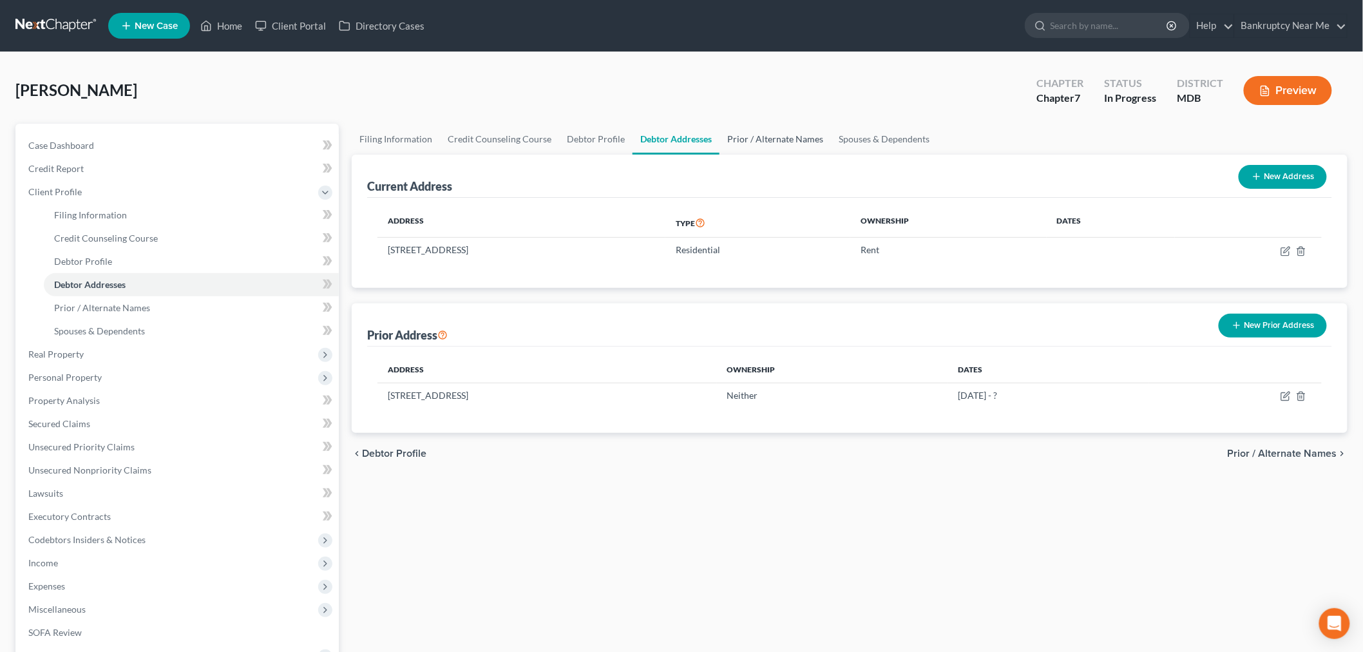
click at [763, 129] on link "Prior / Alternate Names" at bounding box center [774, 139] width 111 height 31
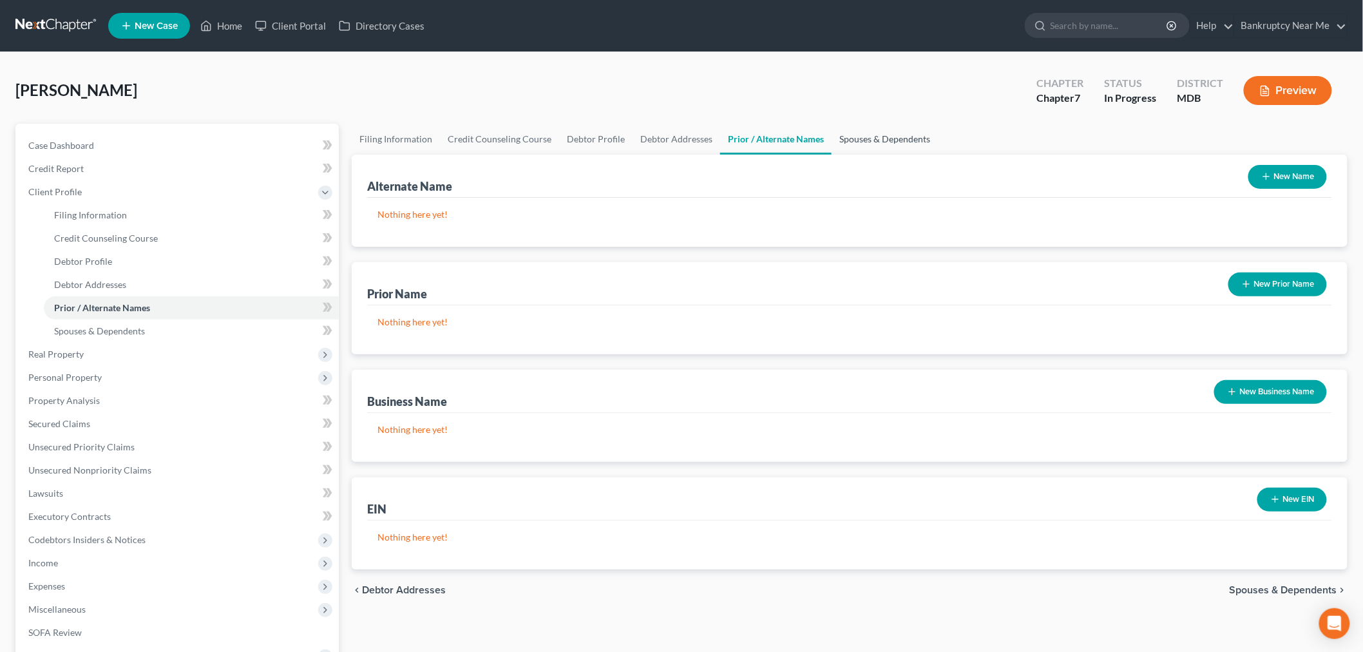
click at [904, 129] on link "Spouses & Dependents" at bounding box center [884, 139] width 106 height 31
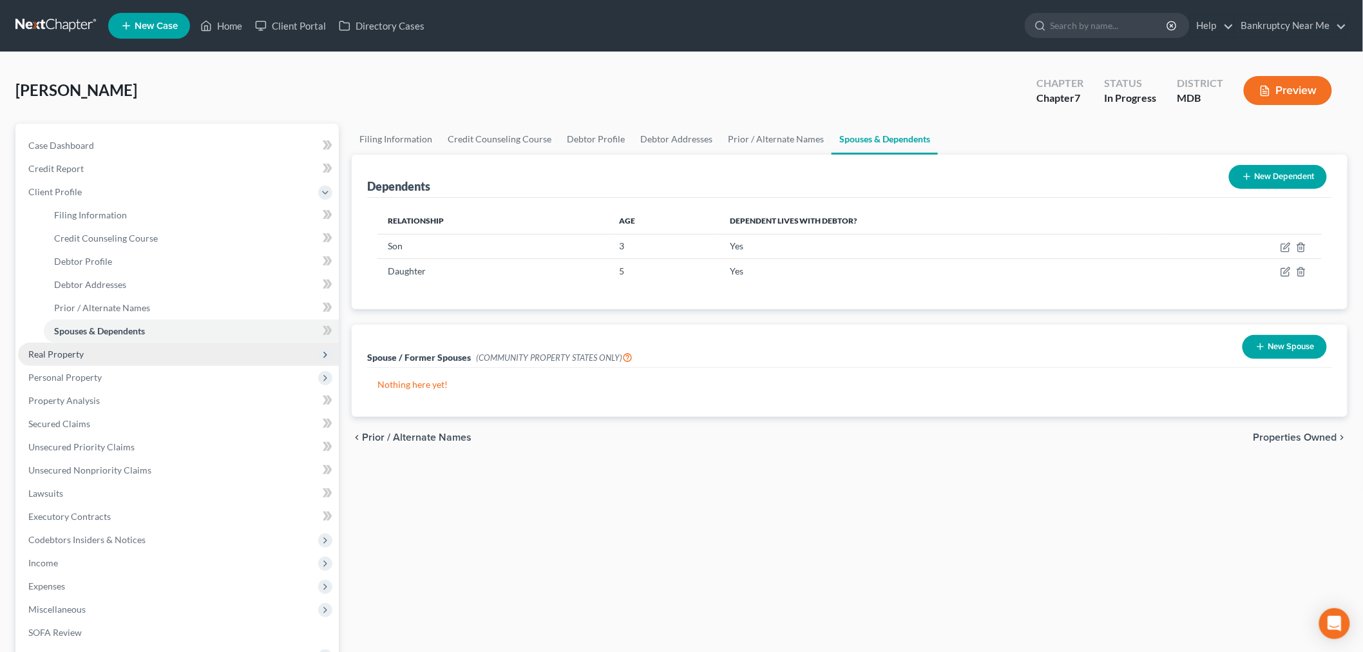
click at [86, 353] on span "Real Property" at bounding box center [178, 354] width 321 height 23
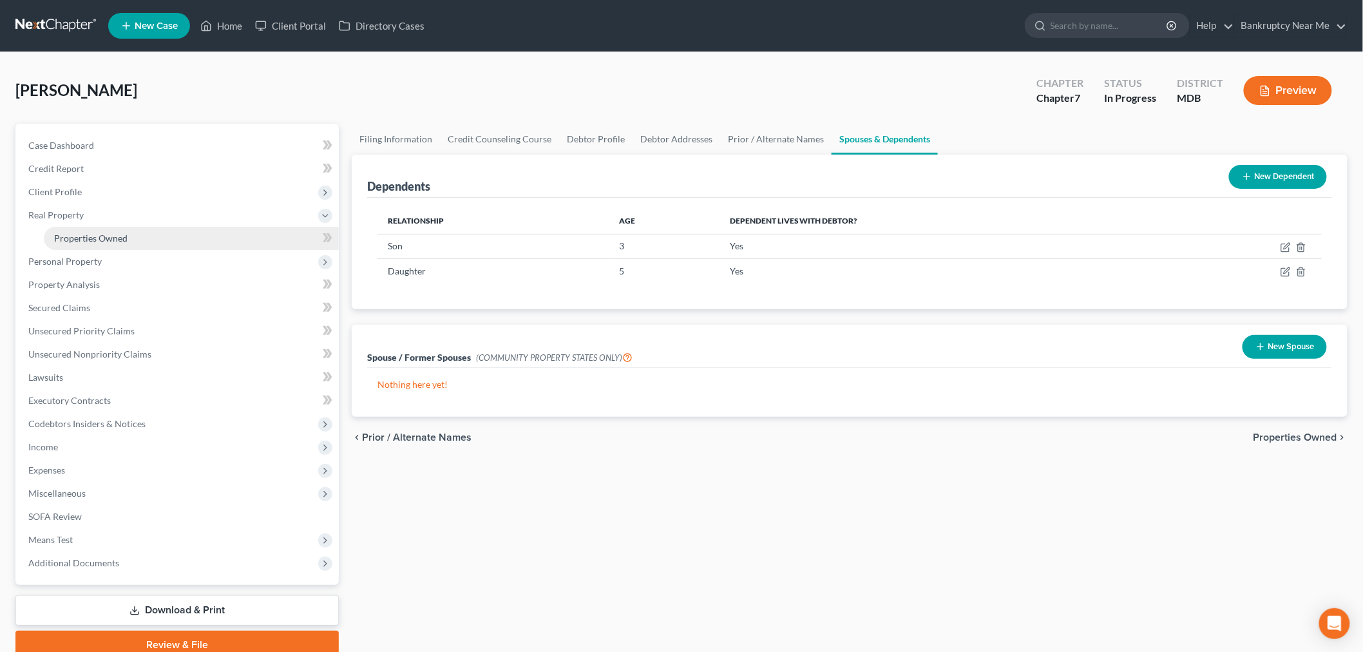
click at [144, 243] on link "Properties Owned" at bounding box center [191, 238] width 295 height 23
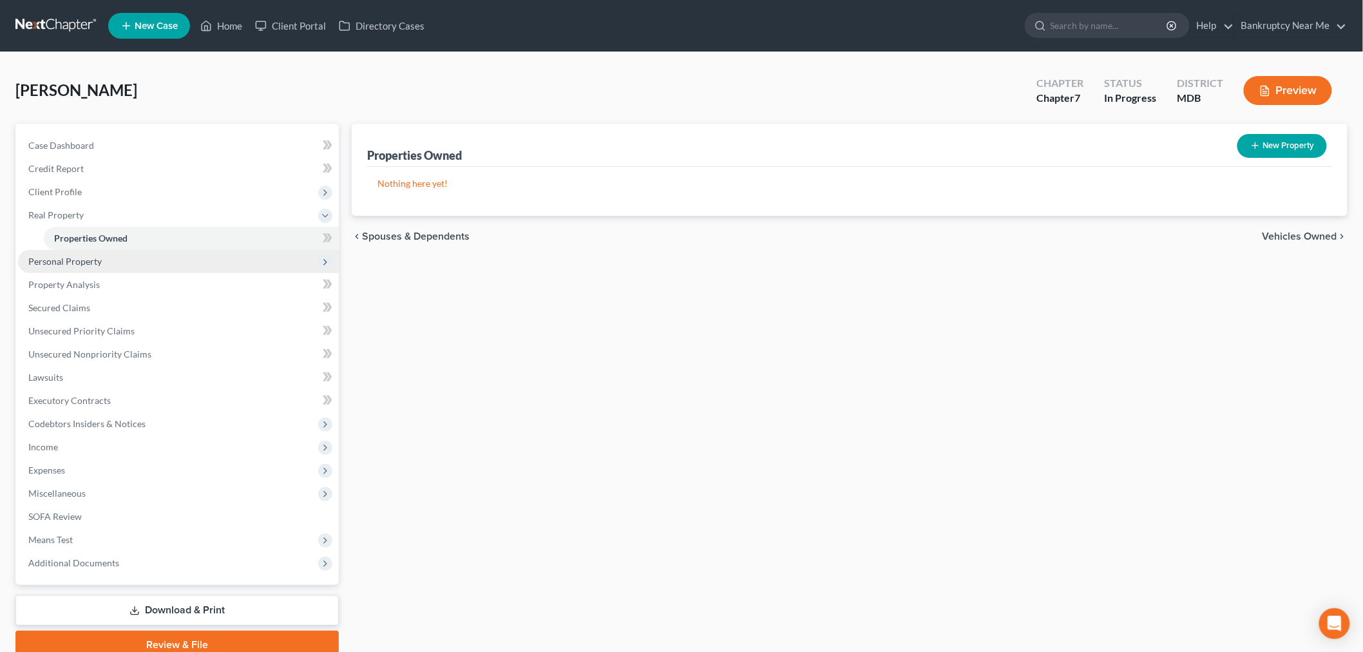
click at [126, 264] on span "Personal Property" at bounding box center [178, 261] width 321 height 23
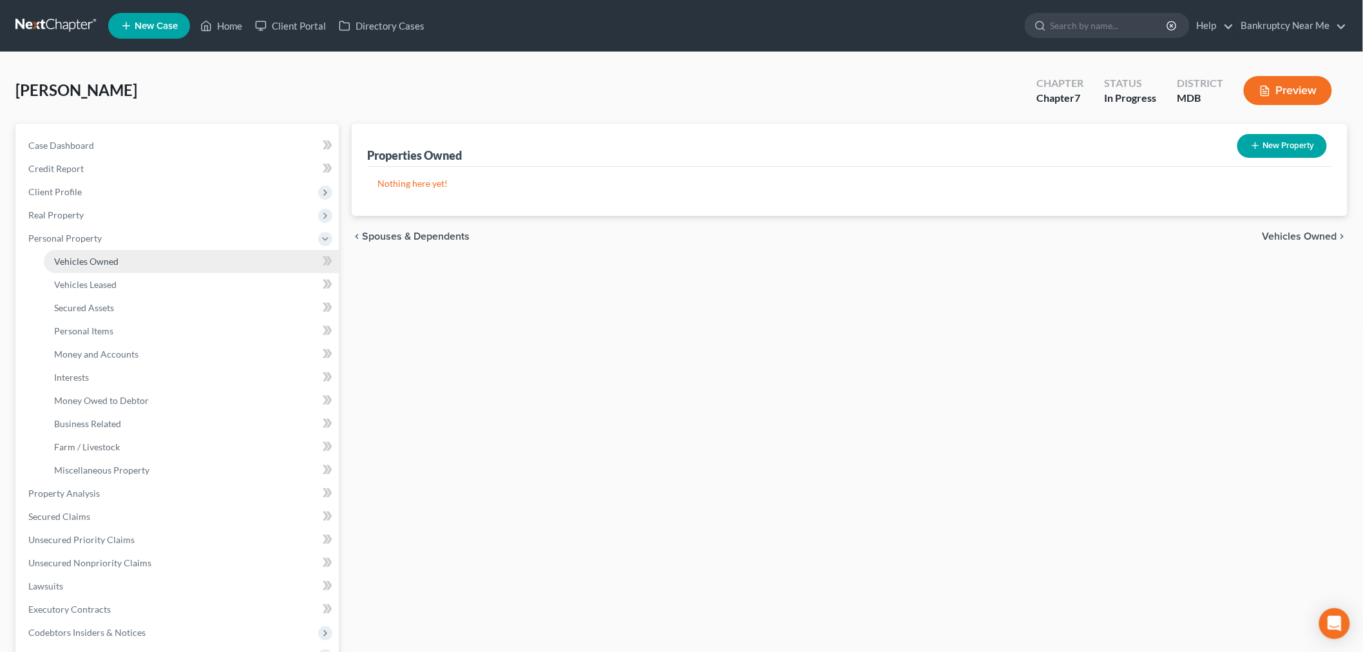
click at [95, 260] on span "Vehicles Owned" at bounding box center [86, 261] width 64 height 11
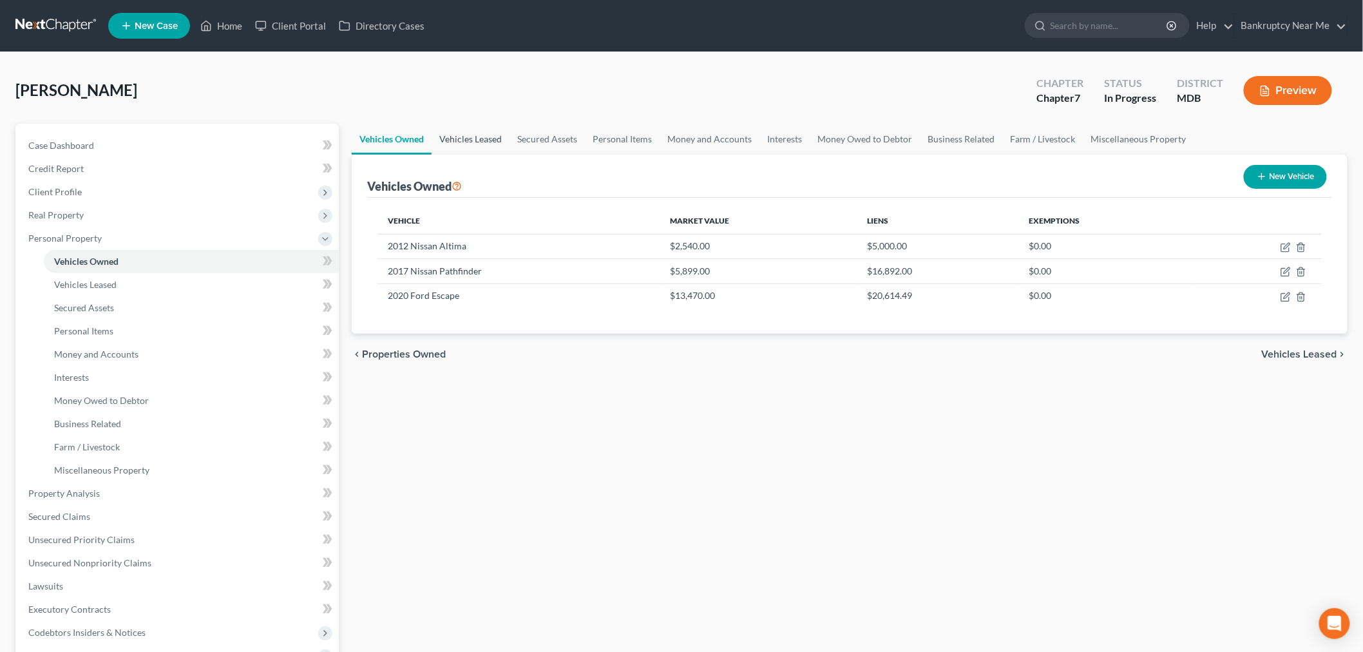
click at [473, 146] on link "Vehicles Leased" at bounding box center [471, 139] width 78 height 31
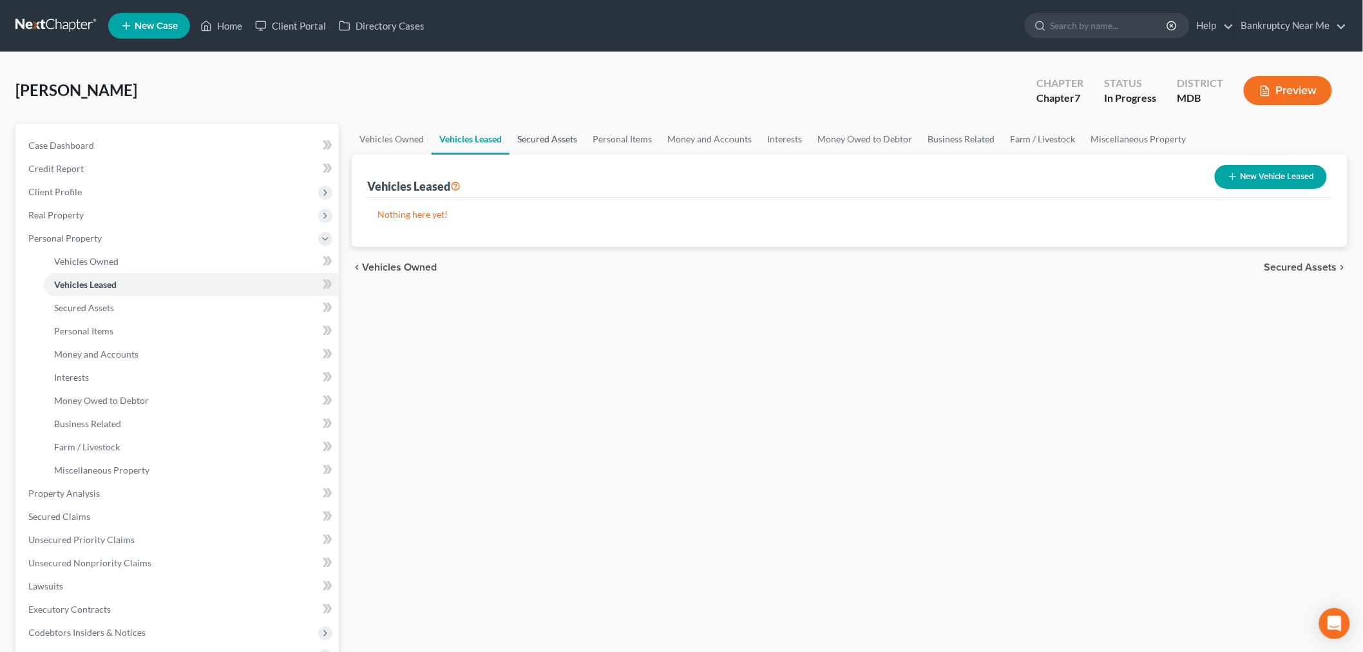
click at [551, 131] on link "Secured Assets" at bounding box center [546, 139] width 75 height 31
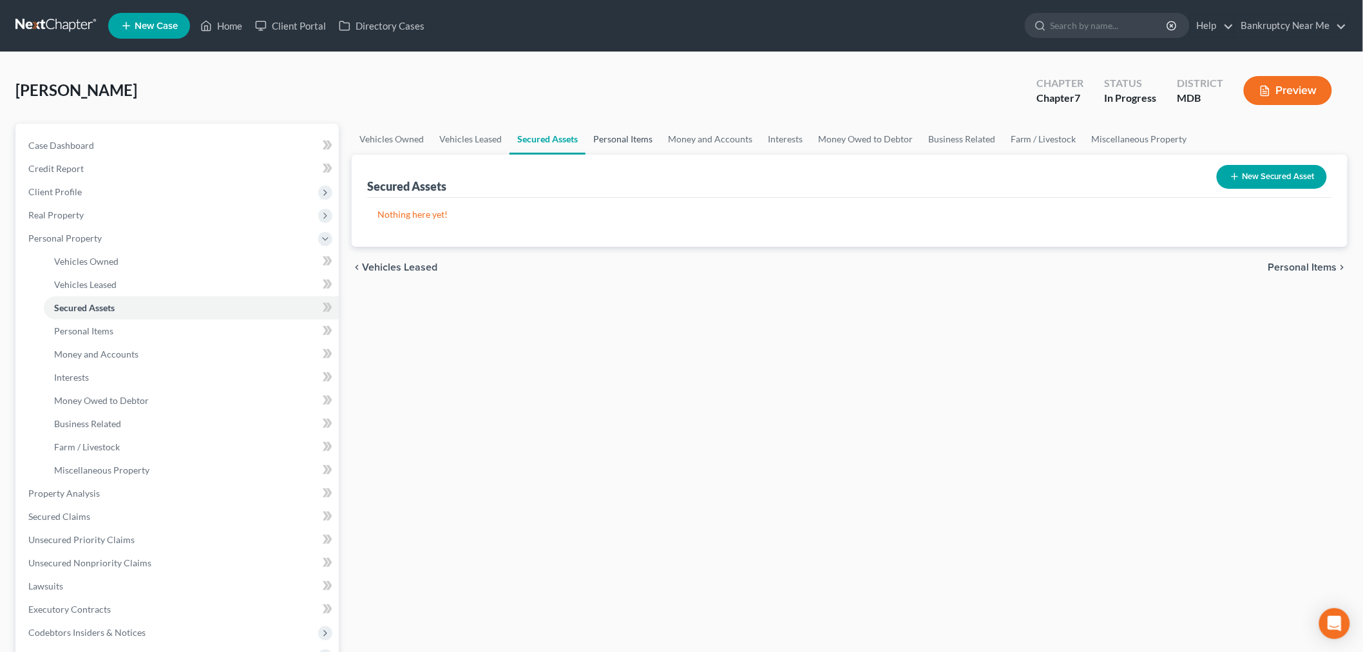
click at [639, 144] on link "Personal Items" at bounding box center [622, 139] width 75 height 31
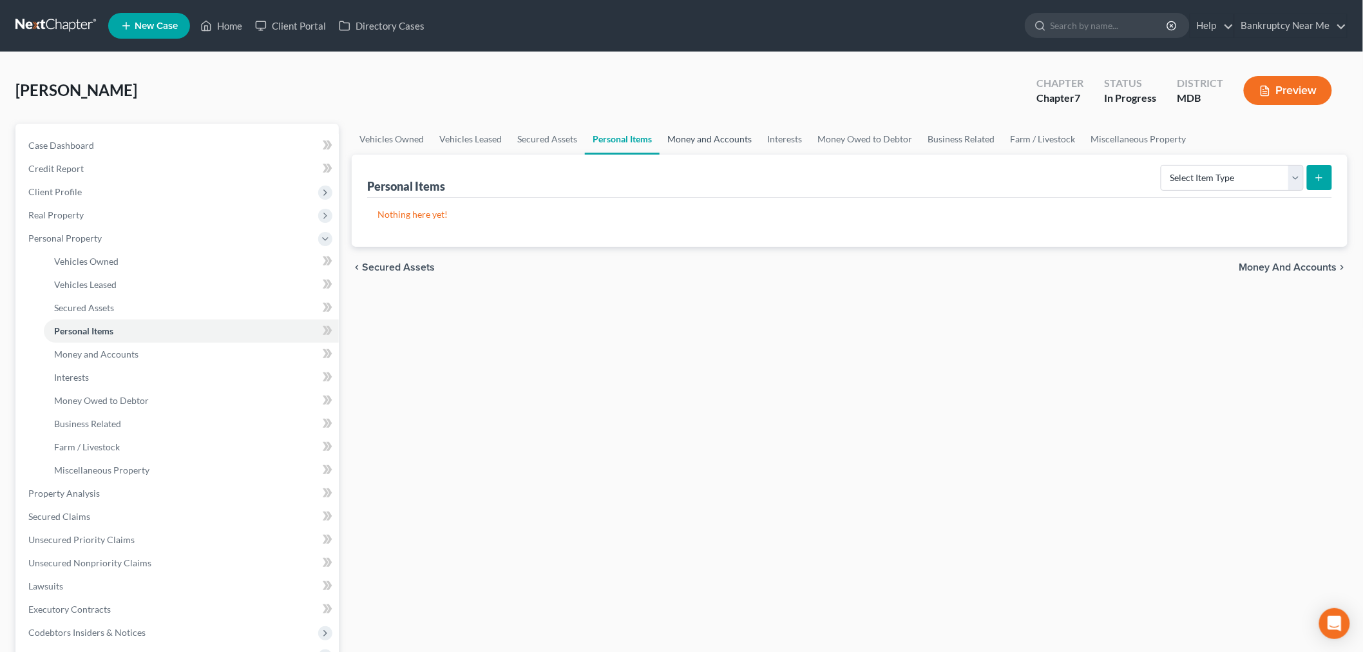
click at [700, 144] on link "Money and Accounts" at bounding box center [710, 139] width 100 height 31
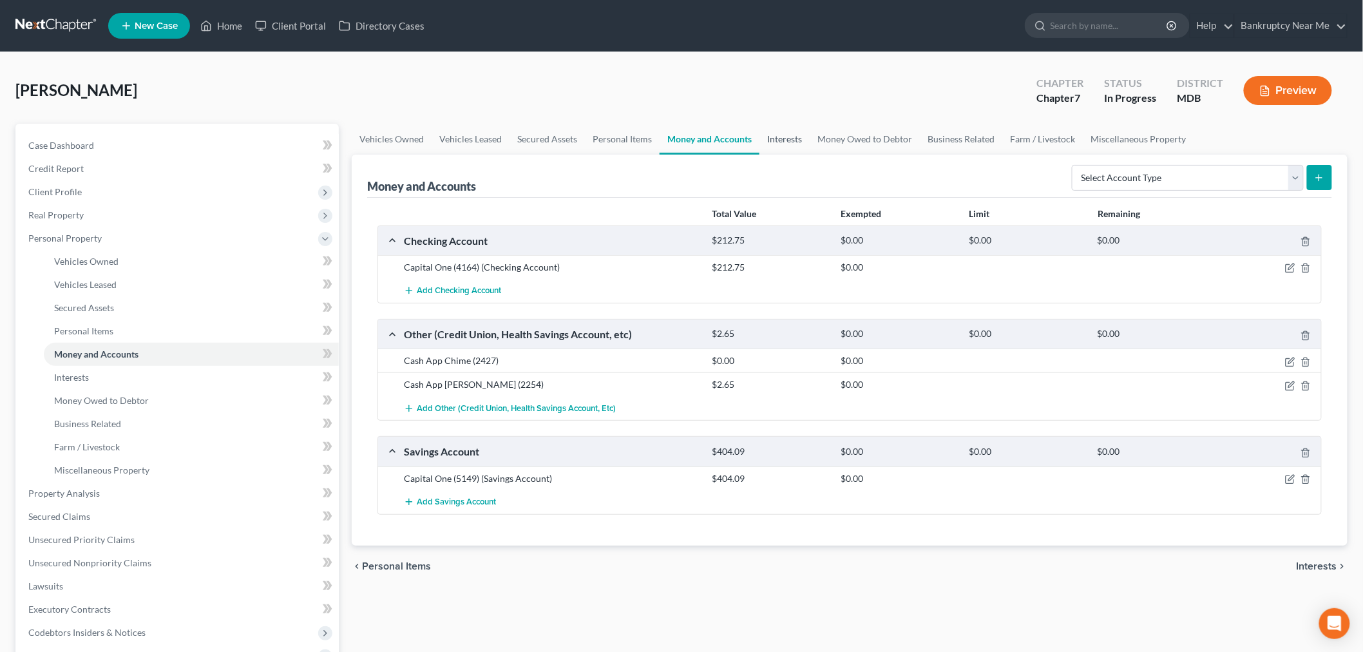
click at [783, 138] on link "Interests" at bounding box center [784, 139] width 50 height 31
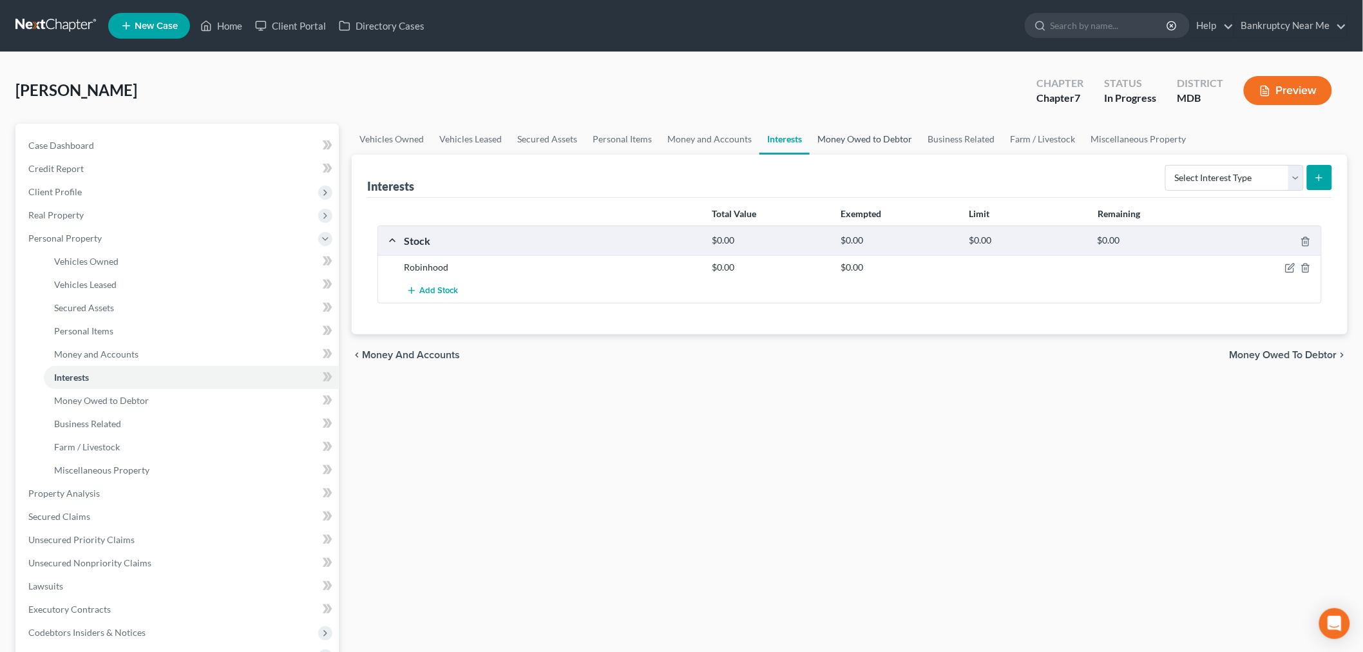
click at [896, 137] on link "Money Owed to Debtor" at bounding box center [865, 139] width 110 height 31
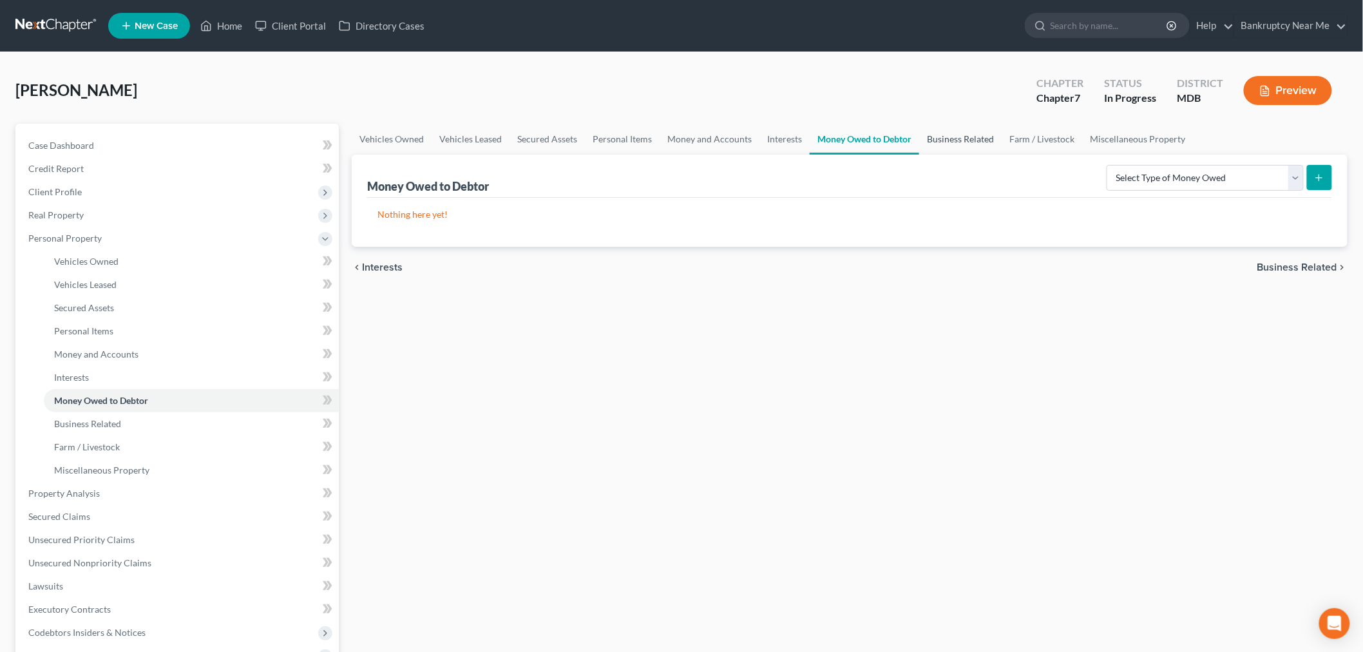
click at [965, 134] on link "Business Related" at bounding box center [960, 139] width 82 height 31
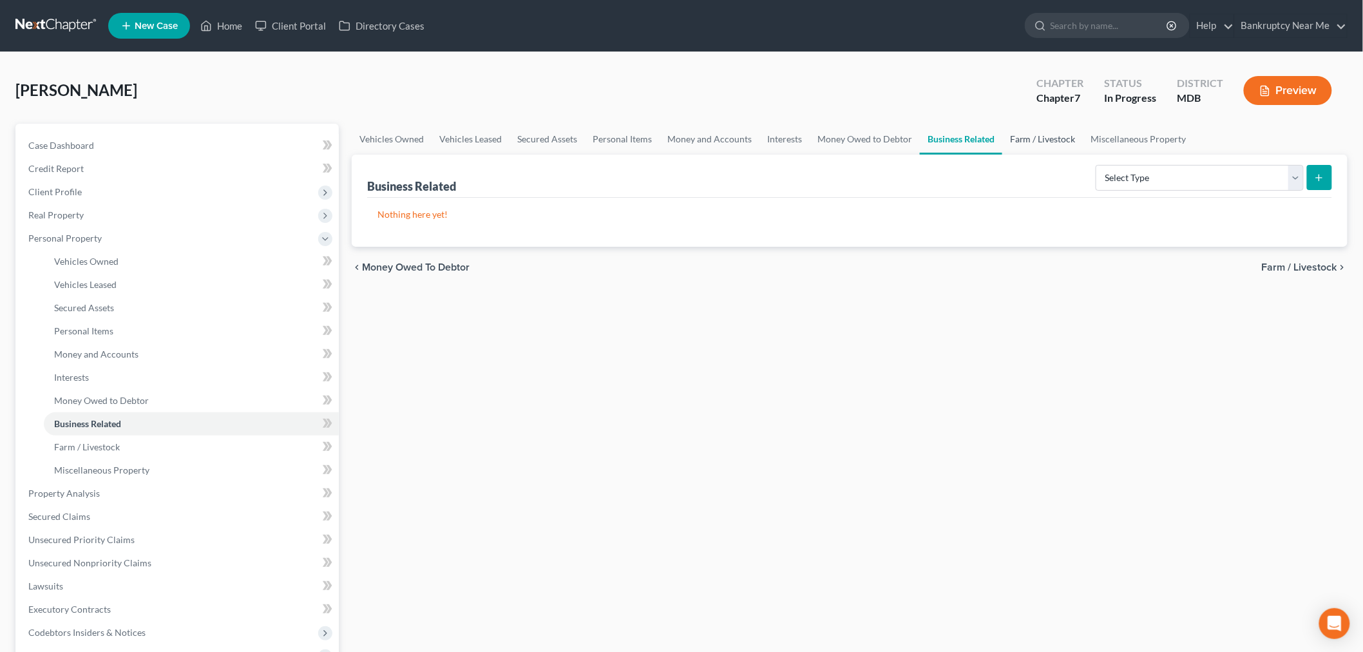
click at [1078, 143] on link "Farm / Livestock" at bounding box center [1042, 139] width 81 height 31
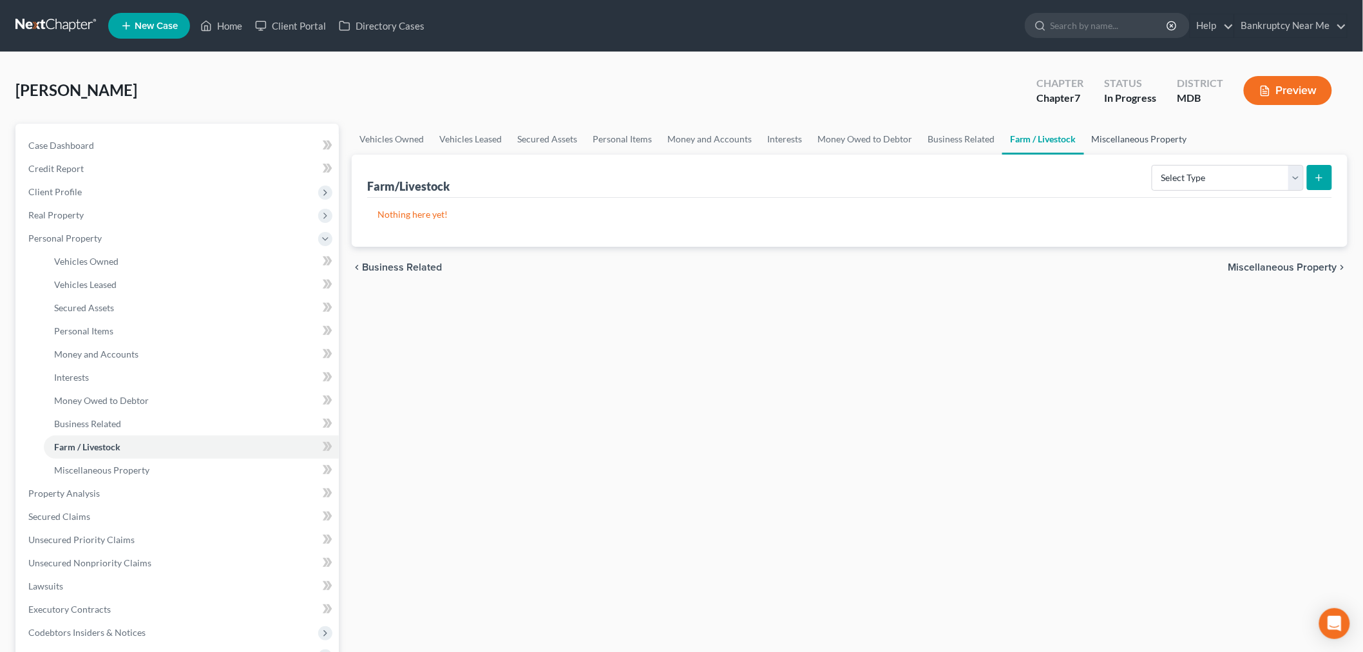
click at [1117, 139] on link "Miscellaneous Property" at bounding box center [1139, 139] width 111 height 31
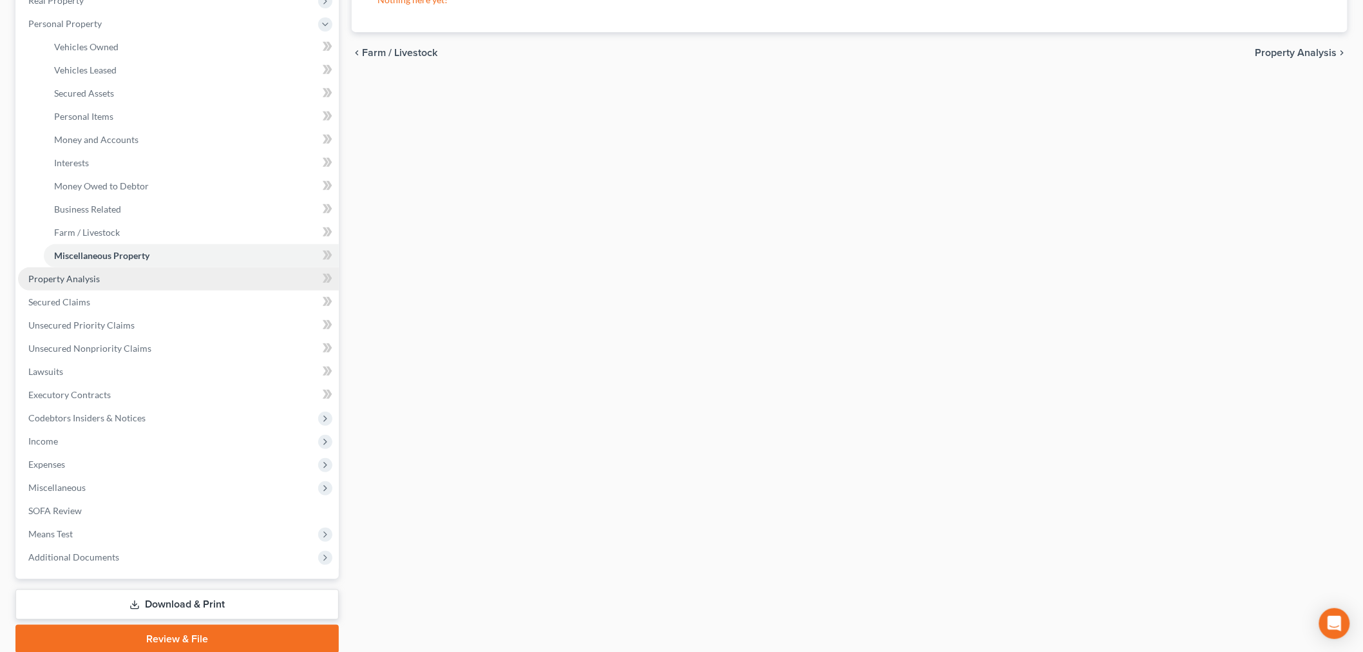
click at [90, 276] on span "Property Analysis" at bounding box center [63, 278] width 71 height 11
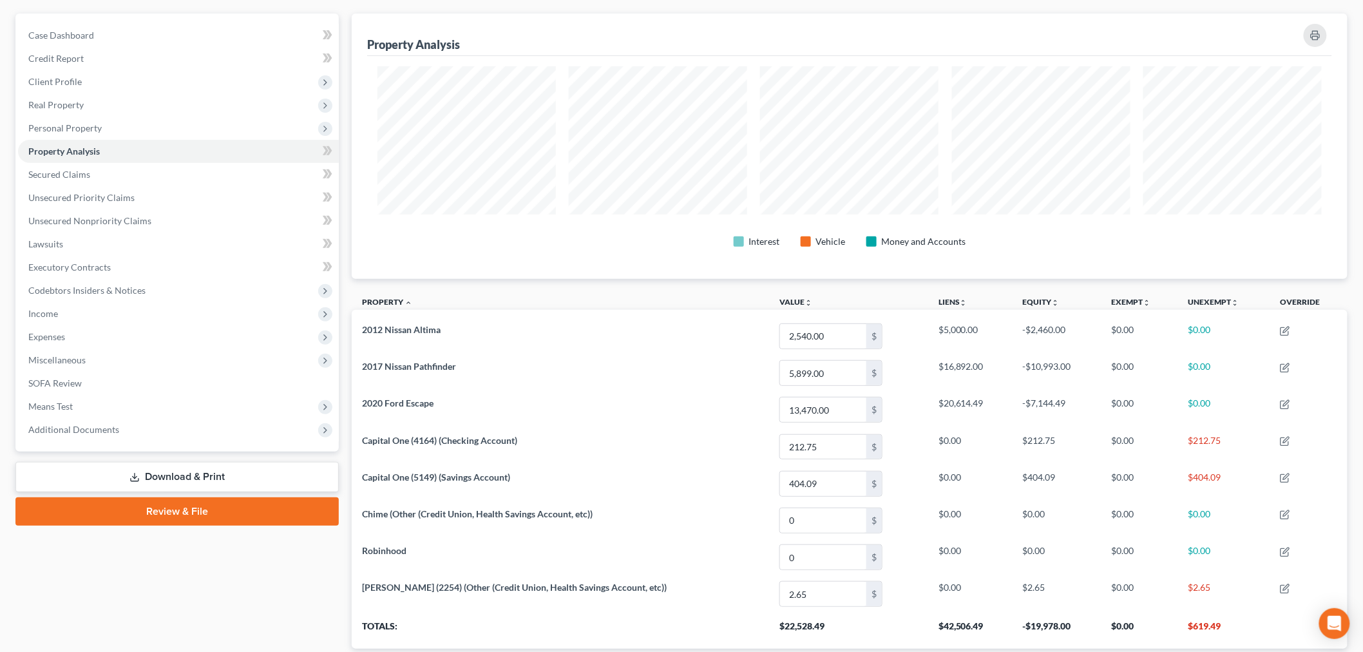
scroll to position [197, 0]
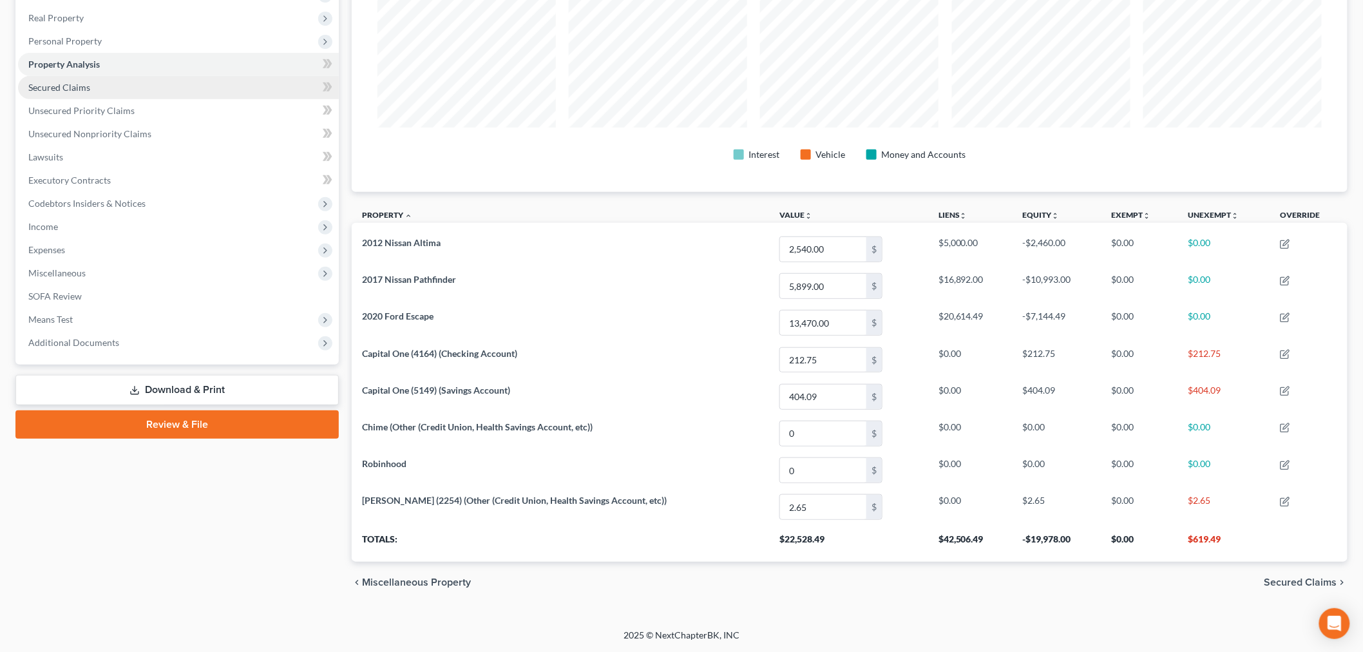
click at [153, 79] on link "Secured Claims" at bounding box center [178, 87] width 321 height 23
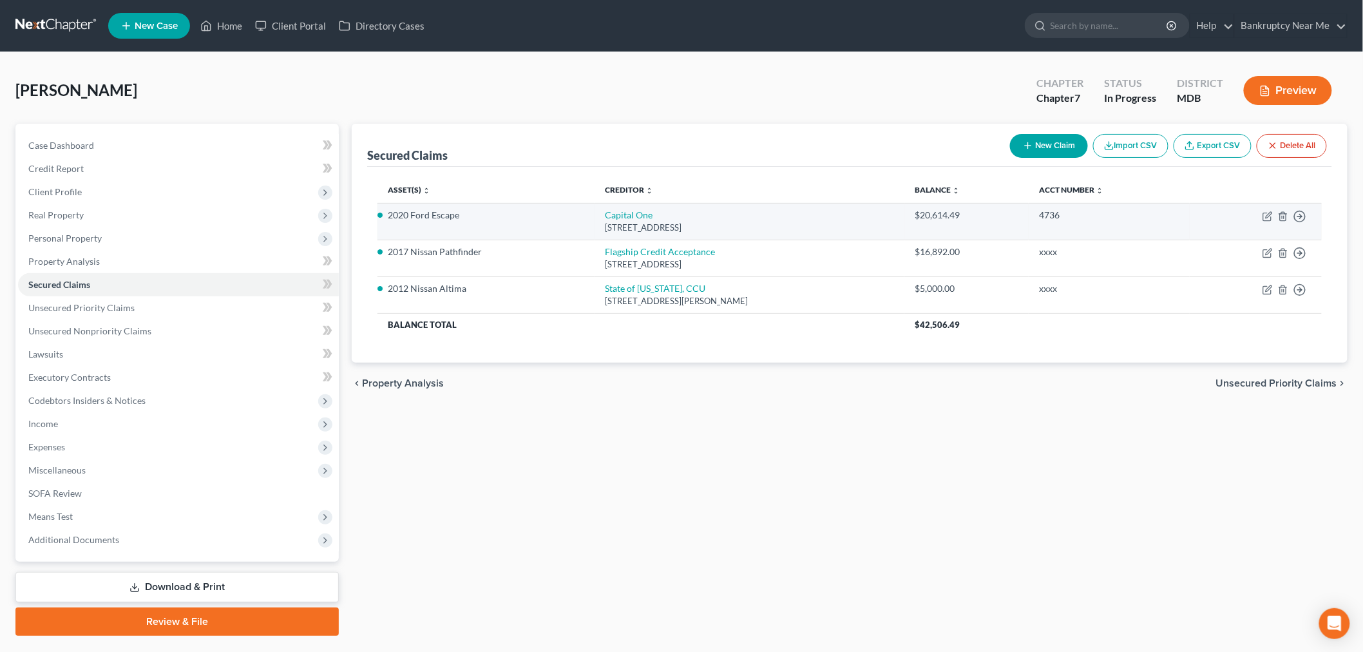
click at [1258, 211] on td "Move to E Move to F Move to G Move to Notice Only" at bounding box center [1256, 221] width 132 height 37
click at [1264, 211] on icon "button" at bounding box center [1267, 216] width 10 height 10
select select "46"
select select "0"
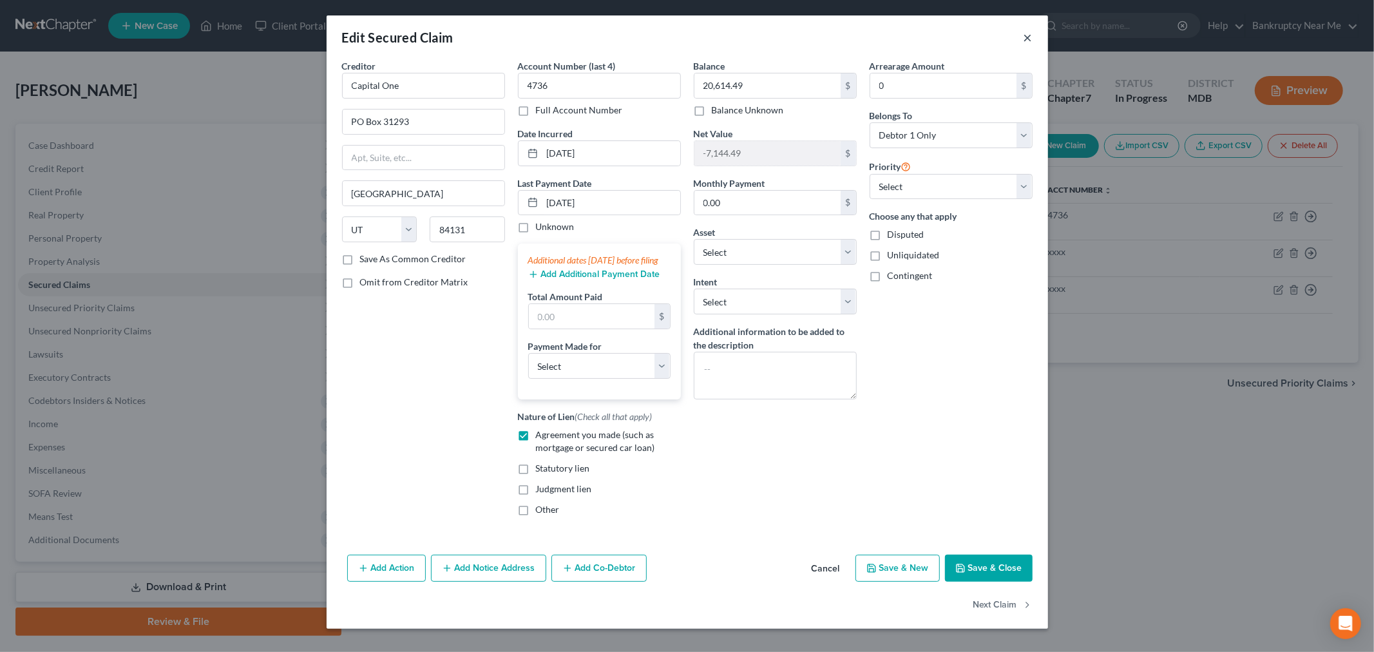
click at [1023, 31] on button "×" at bounding box center [1027, 37] width 9 height 15
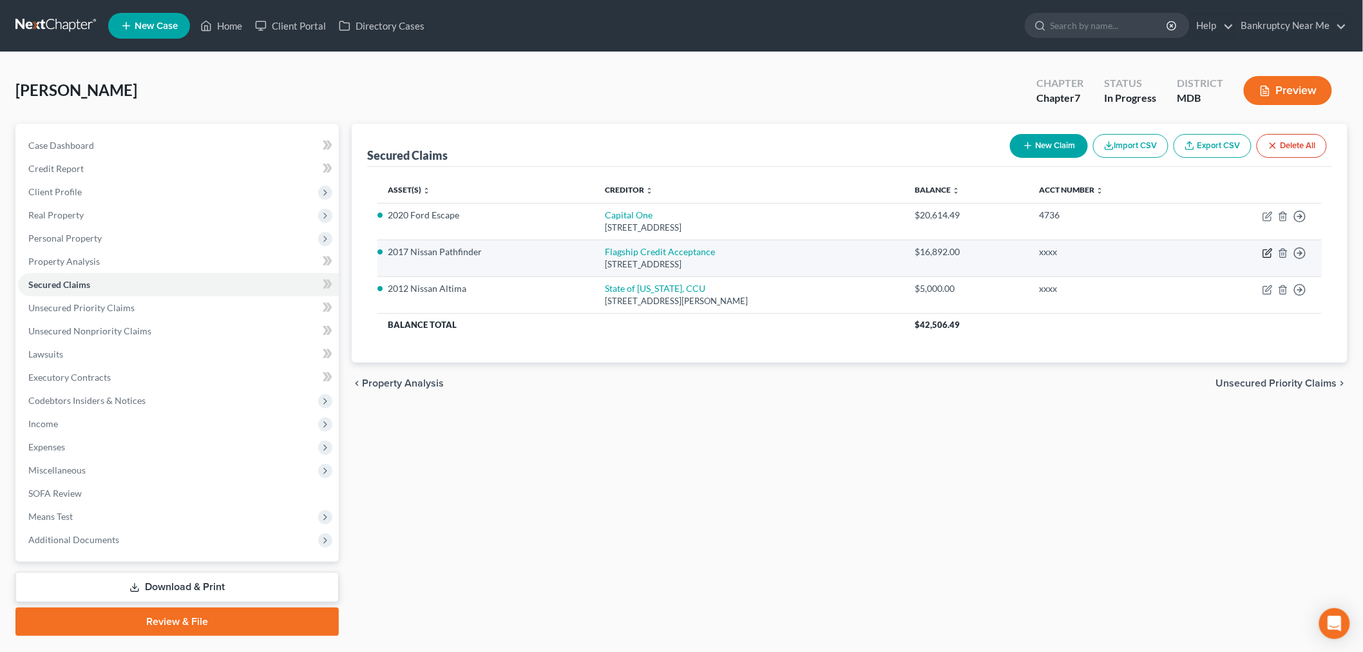
click at [1265, 252] on icon "button" at bounding box center [1267, 253] width 10 height 10
select select "45"
select select "6"
select select "0"
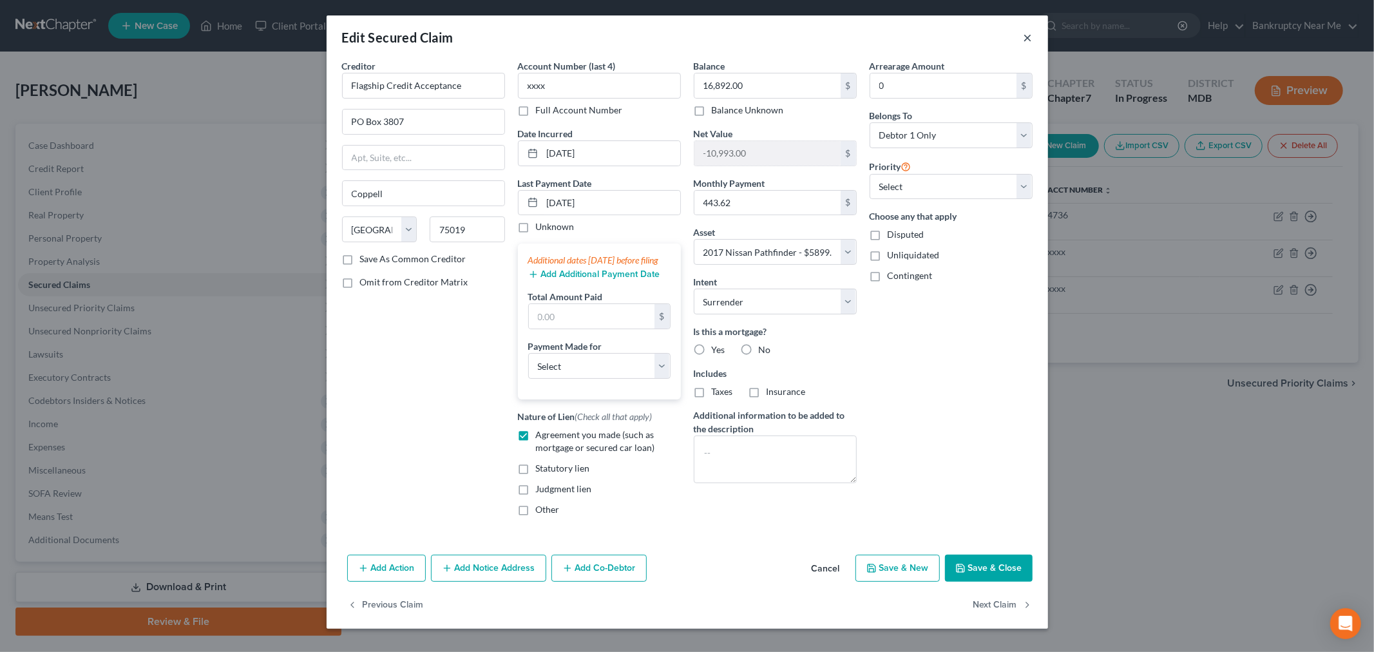
click at [1023, 37] on button "×" at bounding box center [1027, 37] width 9 height 15
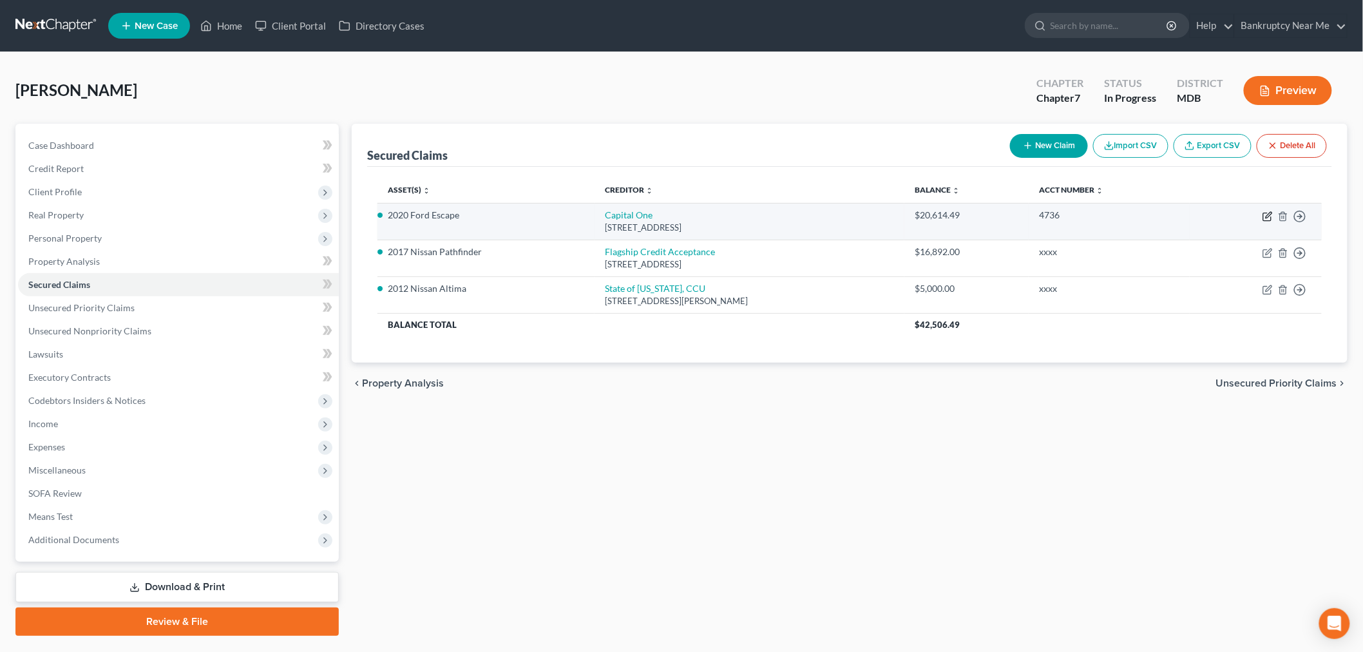
click at [1264, 213] on icon "button" at bounding box center [1267, 217] width 8 height 8
select select "46"
select select "7"
select select "0"
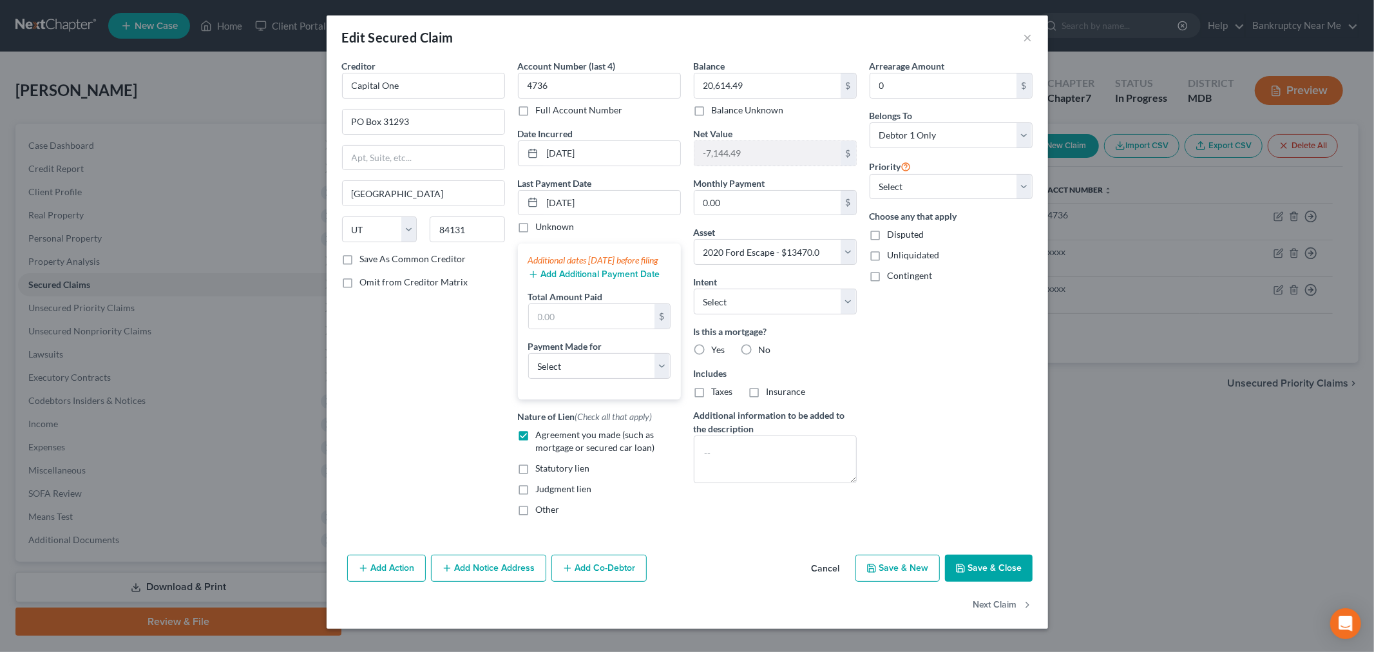
click at [1029, 39] on div "Edit Secured Claim ×" at bounding box center [687, 37] width 721 height 44
click at [1023, 41] on button "×" at bounding box center [1027, 37] width 9 height 15
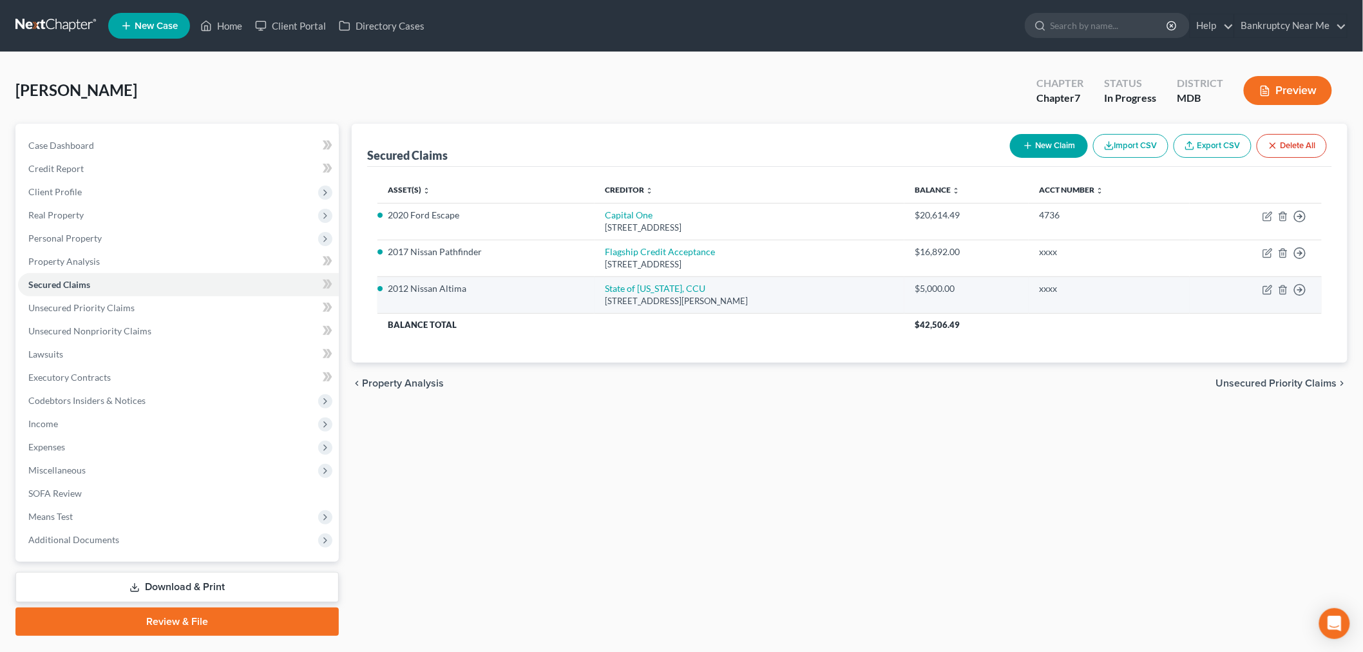
click at [1270, 283] on td "Move to E Move to F Move to G Move to Notice Only" at bounding box center [1256, 294] width 132 height 37
click at [1266, 290] on icon "button" at bounding box center [1267, 290] width 10 height 10
select select "21"
select select "3"
select select "0"
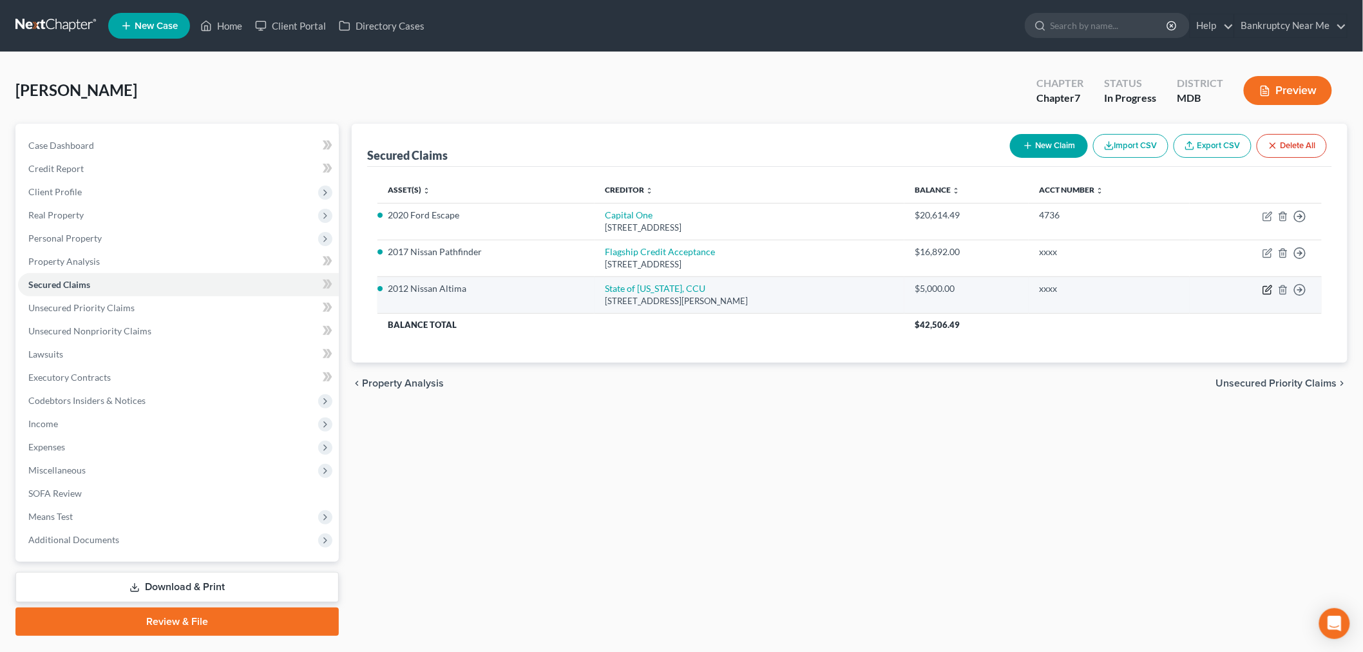
select select "0"
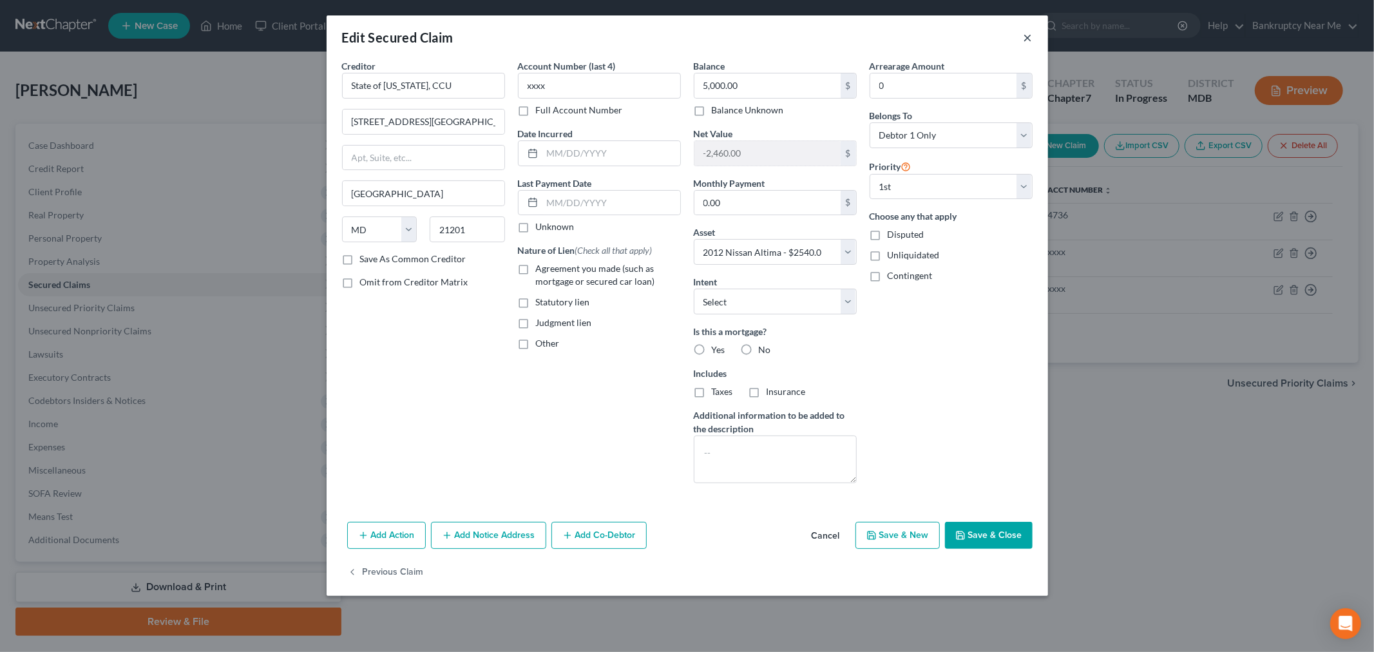
click at [1030, 35] on button "×" at bounding box center [1027, 37] width 9 height 15
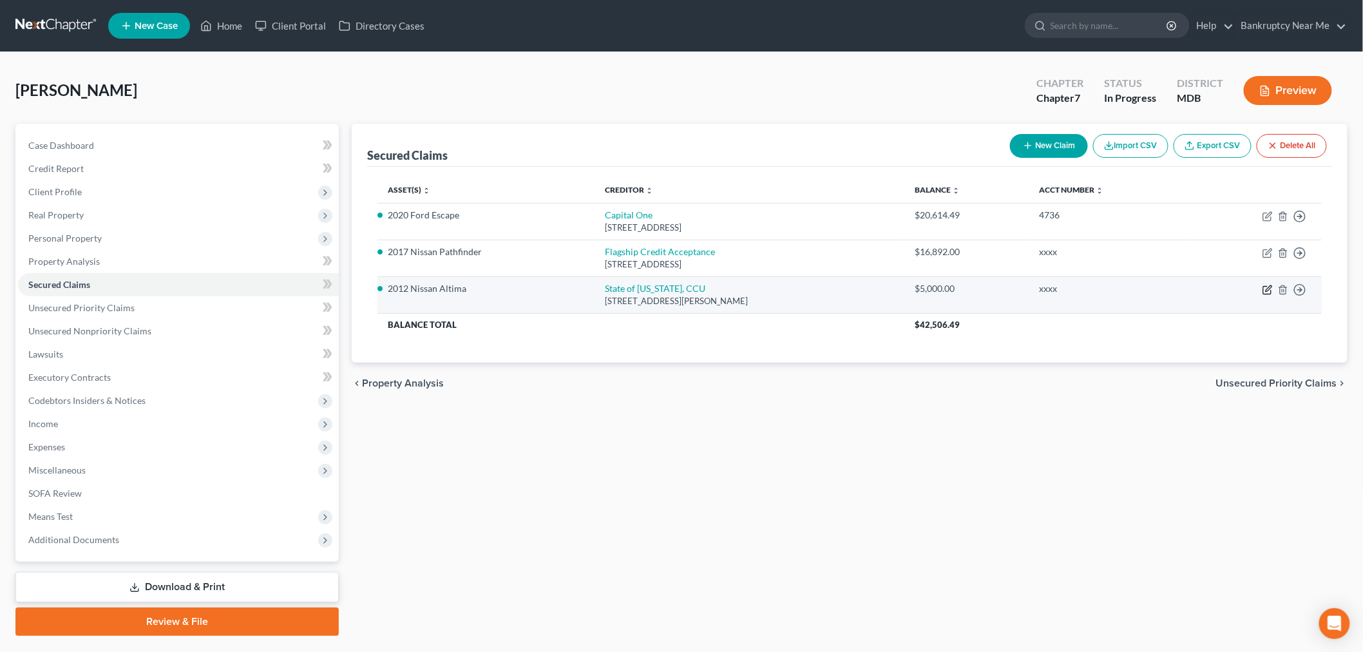
click at [1266, 285] on icon "button" at bounding box center [1267, 290] width 10 height 10
select select "21"
select select "3"
select select "0"
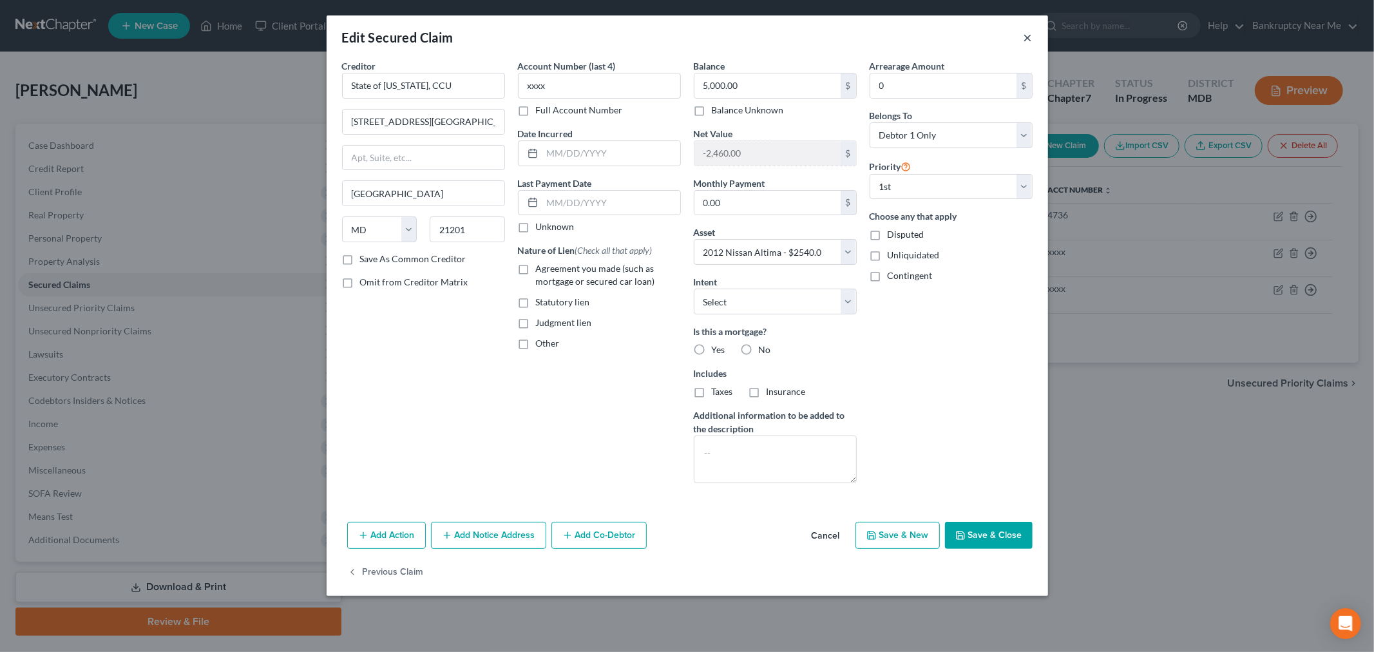
click at [1026, 39] on button "×" at bounding box center [1027, 37] width 9 height 15
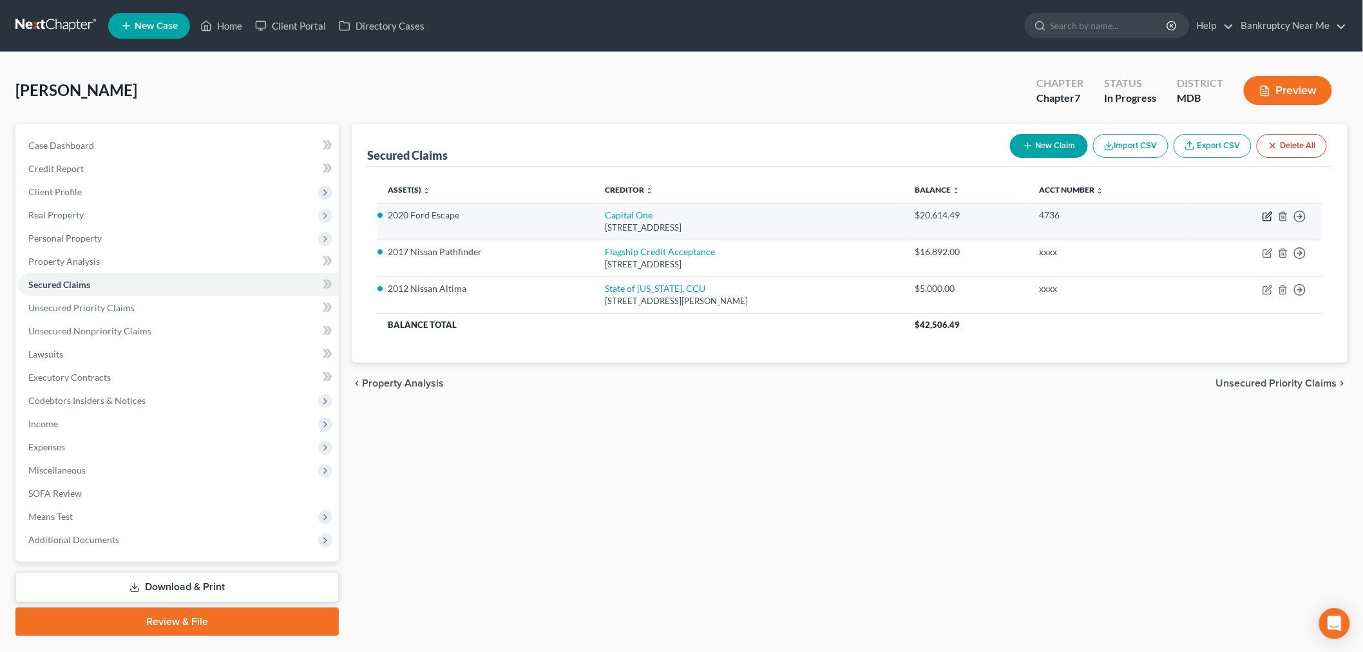
click at [1267, 213] on icon "button" at bounding box center [1267, 216] width 10 height 10
select select "46"
select select "7"
select select "0"
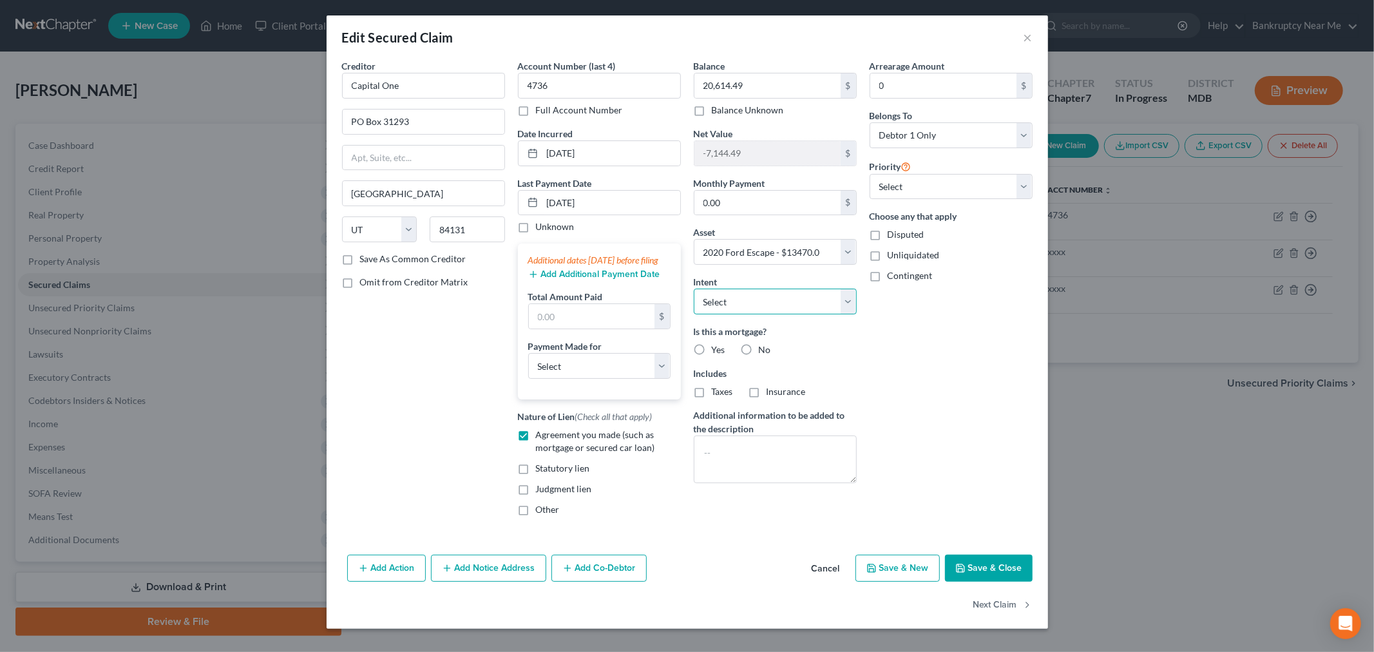
click at [797, 305] on select "Select Surrender Redeem Reaffirm Avoid Other" at bounding box center [775, 302] width 163 height 26
select select "4"
click at [694, 289] on select "Select Surrender Redeem Reaffirm Avoid Other" at bounding box center [775, 302] width 163 height 26
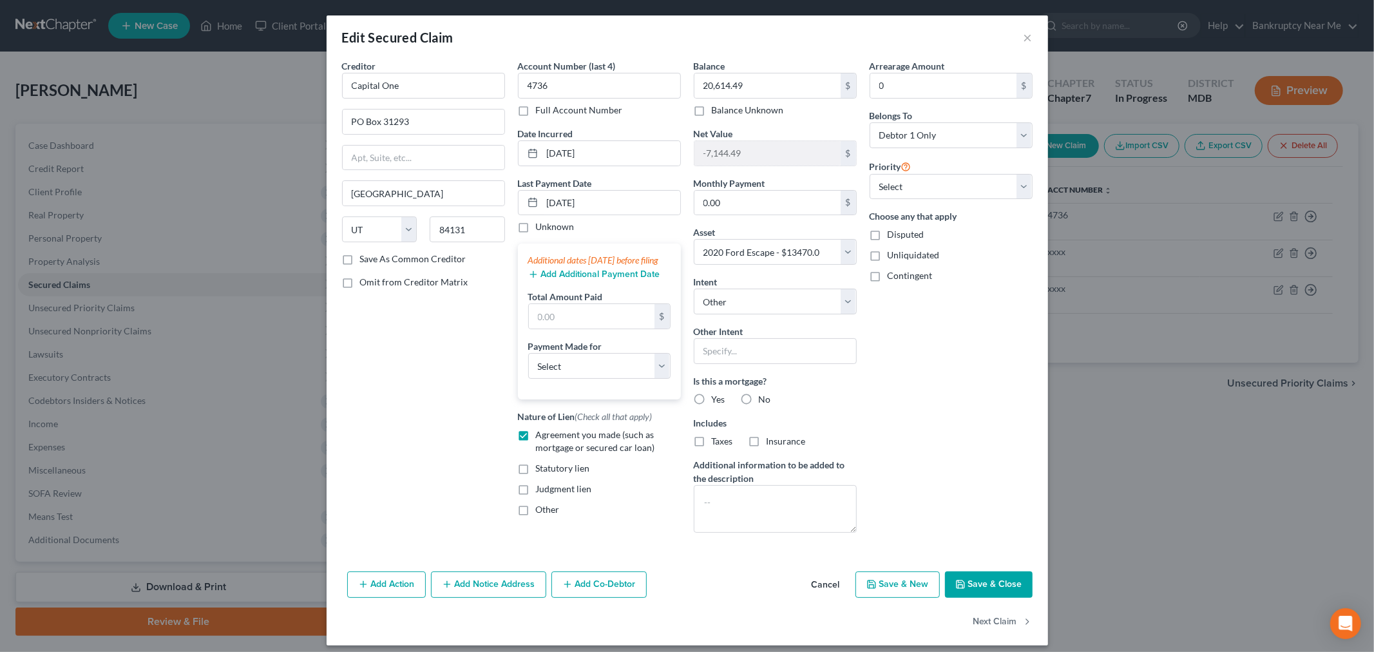
click at [716, 369] on div "Balance 20,614.49 $ Balance Unknown Balance Undetermined 20,614.49 $ Balance Un…" at bounding box center [775, 301] width 176 height 484
click at [735, 350] on input "text" at bounding box center [775, 351] width 163 height 26
type input "Keep and Continue Making Payments"
drag, startPoint x: 694, startPoint y: 353, endPoint x: 970, endPoint y: 466, distance: 298.6
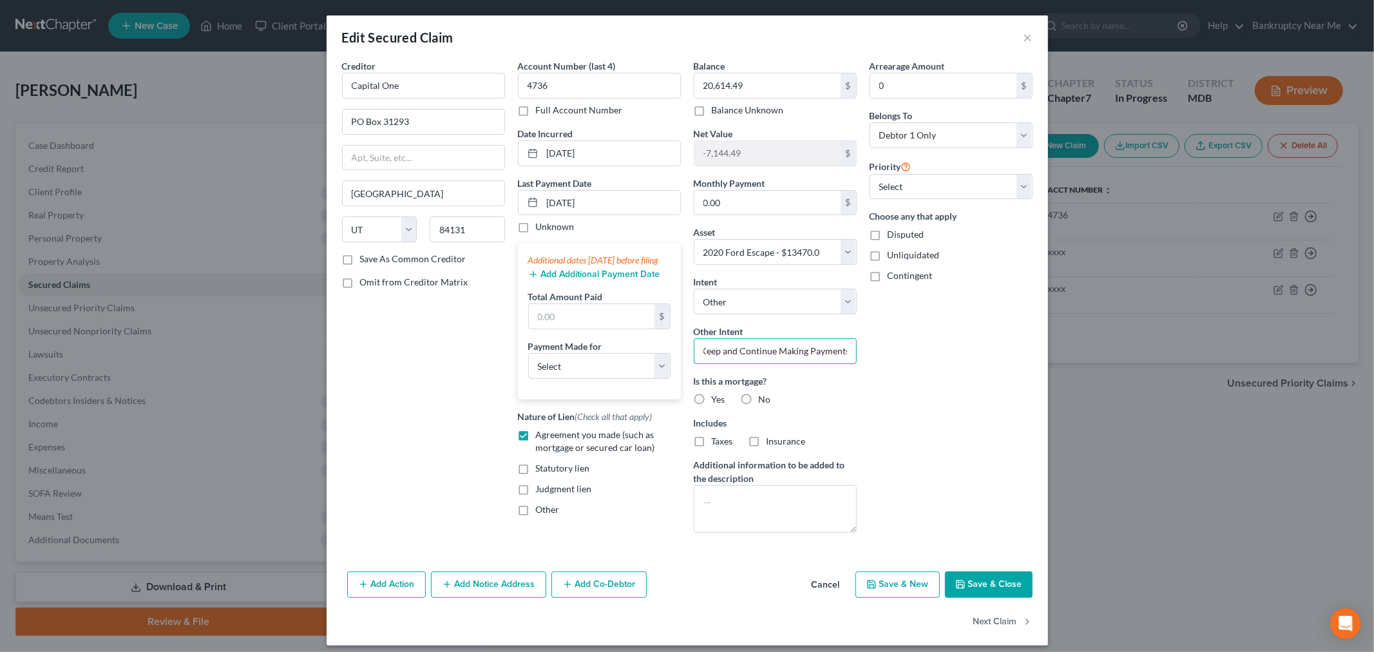
click at [936, 368] on div "Creditor * Capital One PO Box 31293 Salt Lake City State AL AK AR AZ CA CO CT D…" at bounding box center [687, 301] width 703 height 484
drag, startPoint x: 983, startPoint y: 576, endPoint x: 984, endPoint y: 562, distance: 14.2
click at [982, 578] on button "Save & Close" at bounding box center [989, 584] width 88 height 27
select select
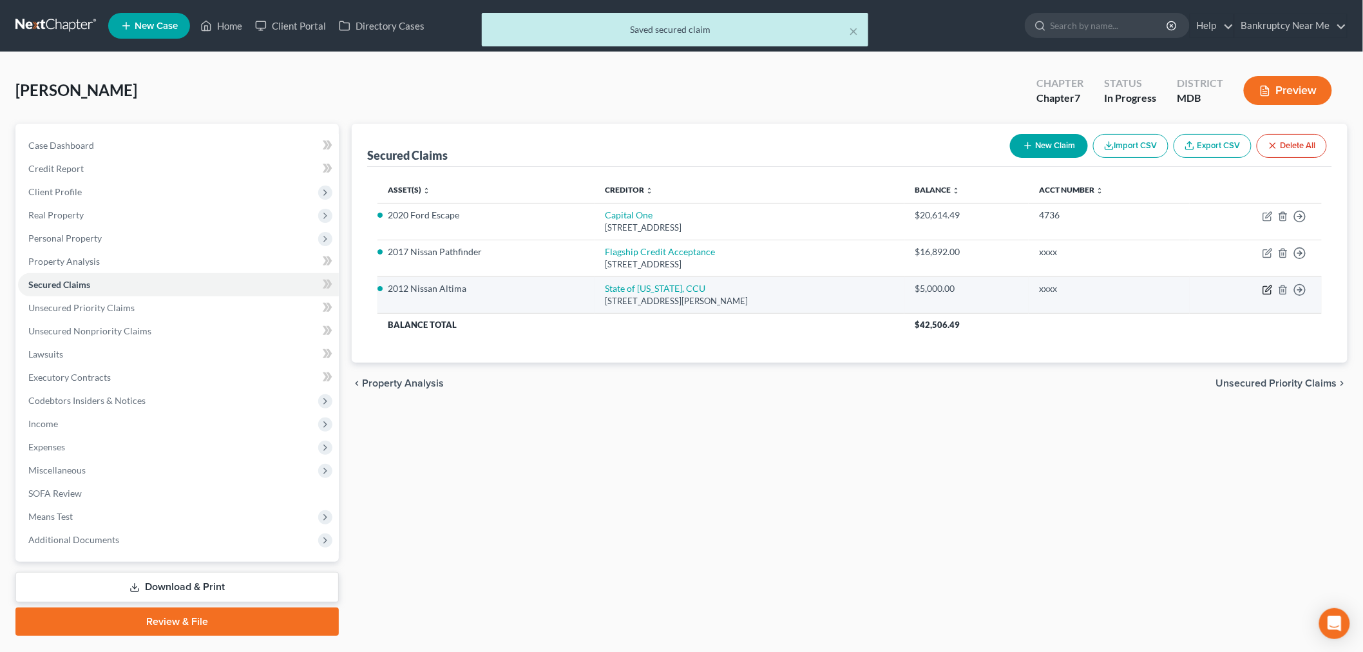
click at [1267, 292] on icon "button" at bounding box center [1267, 290] width 10 height 10
select select "21"
select select "0"
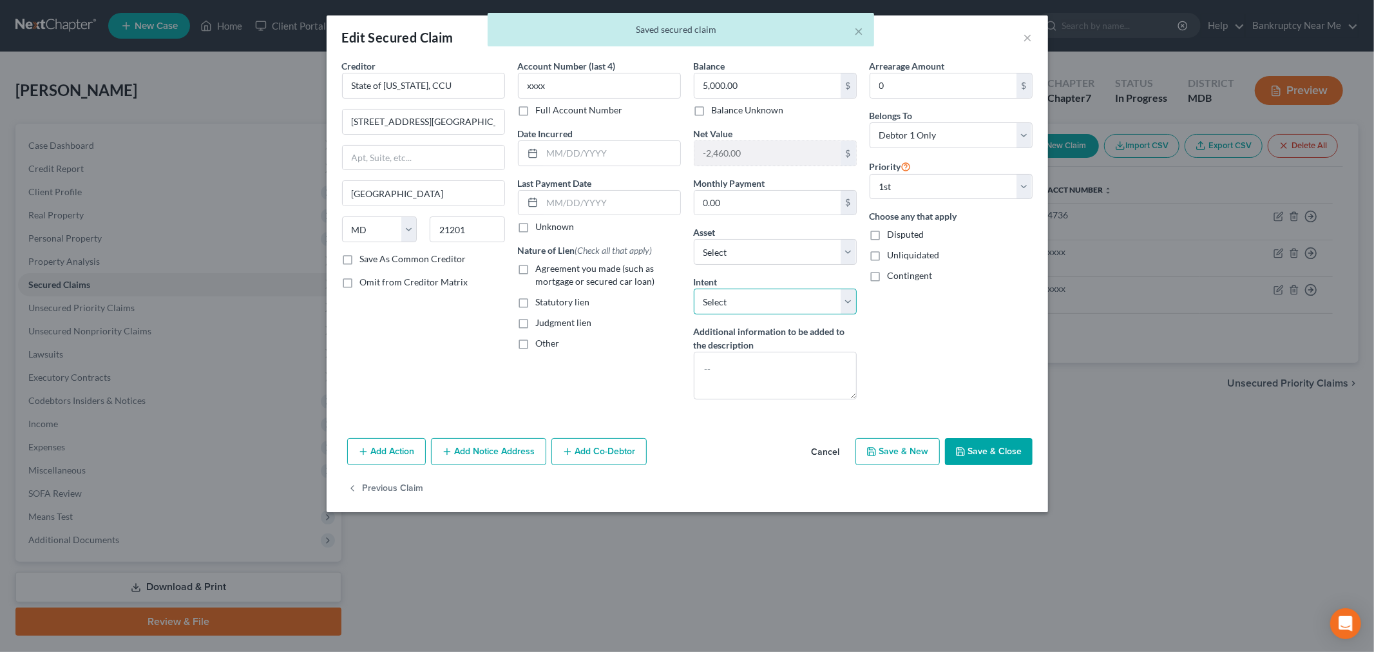
drag, startPoint x: 716, startPoint y: 301, endPoint x: 728, endPoint y: 314, distance: 17.3
click at [716, 301] on select "Select Surrender Redeem Reaffirm Avoid Other" at bounding box center [775, 302] width 163 height 26
select select "4"
click at [694, 289] on select "Select Surrender Redeem Reaffirm Avoid Other" at bounding box center [775, 302] width 163 height 26
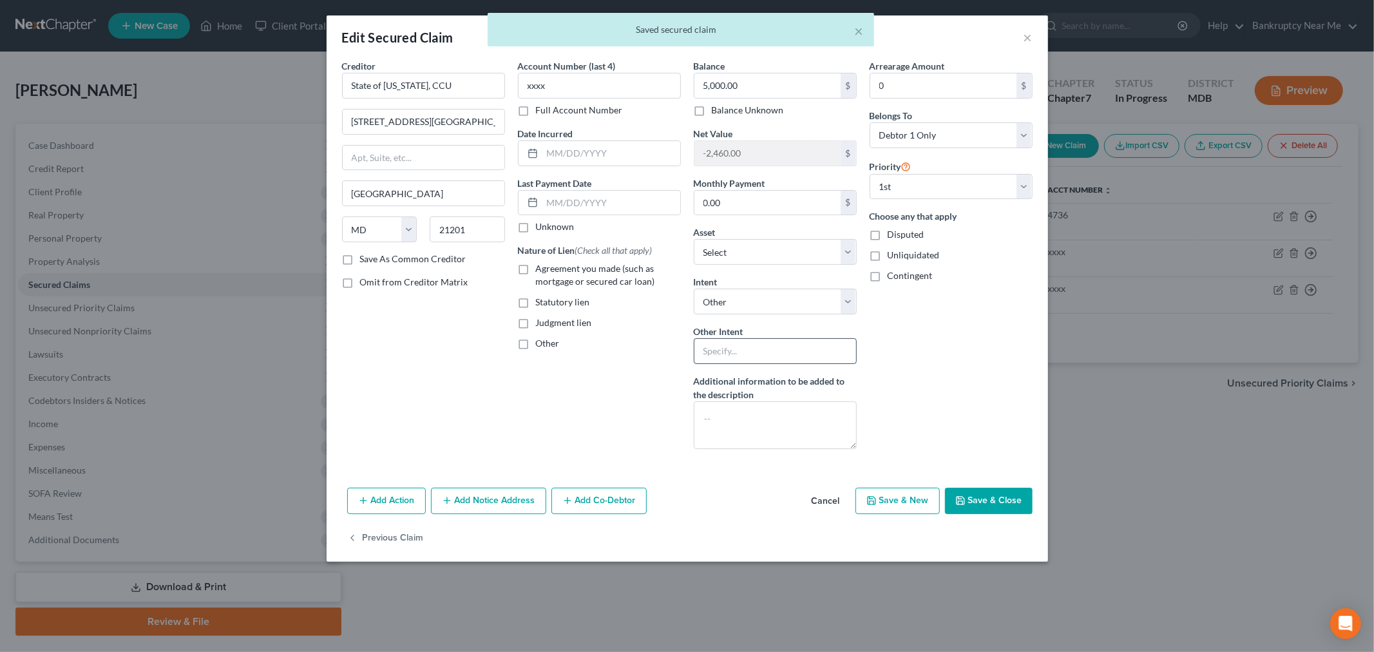
drag, startPoint x: 754, startPoint y: 377, endPoint x: 752, endPoint y: 344, distance: 33.5
click at [749, 375] on label "Additional information to be added to the description" at bounding box center [775, 387] width 163 height 27
drag, startPoint x: 752, startPoint y: 344, endPoint x: 788, endPoint y: 365, distance: 41.0
click at [752, 344] on input "text" at bounding box center [775, 351] width 163 height 26
paste input "Keep and Continue Making Payments"
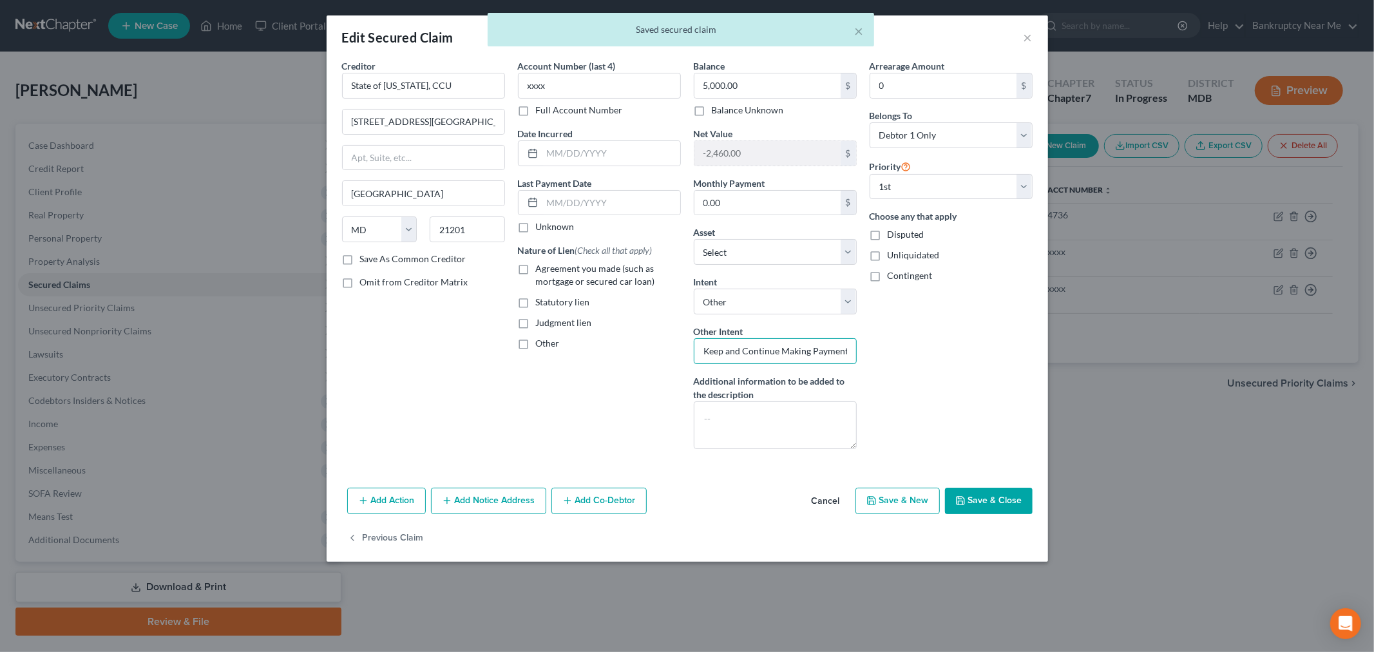
scroll to position [0, 3]
type input "Keep and Continue Making Payments"
click at [992, 490] on button "Save & Close" at bounding box center [989, 501] width 88 height 27
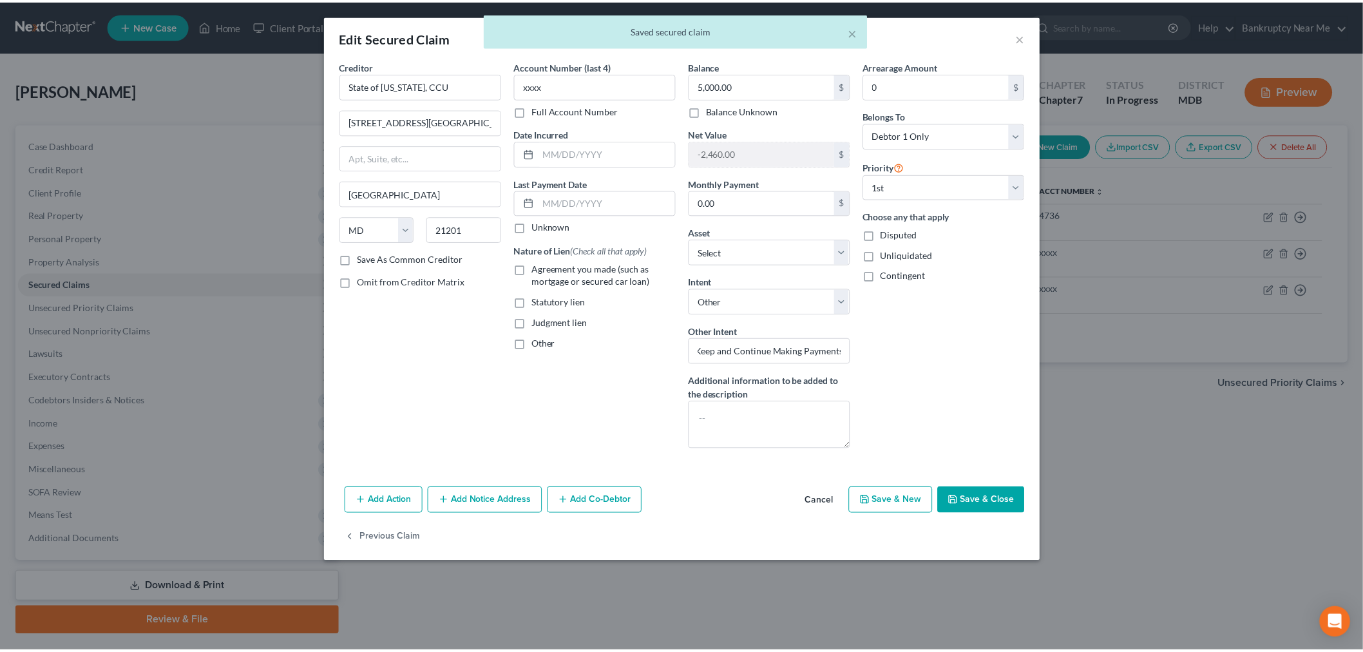
scroll to position [0, 0]
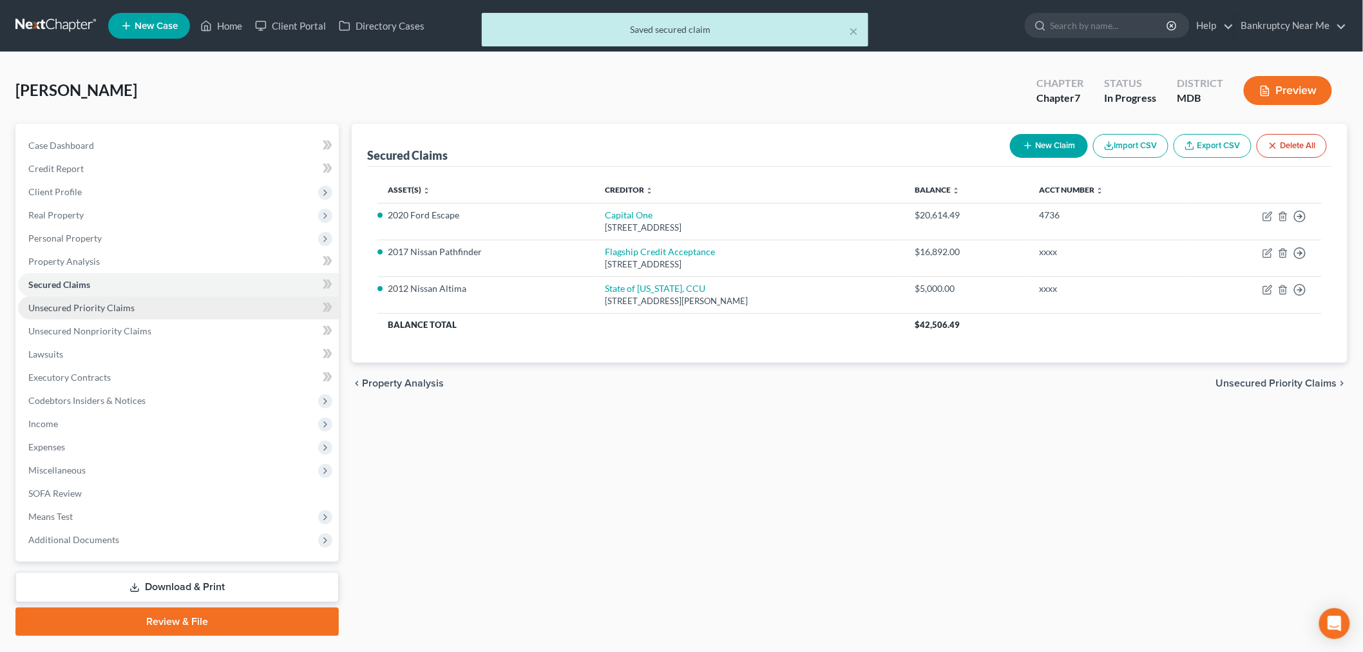
drag, startPoint x: 111, startPoint y: 306, endPoint x: 117, endPoint y: 307, distance: 6.5
click at [109, 307] on span "Unsecured Priority Claims" at bounding box center [81, 307] width 106 height 11
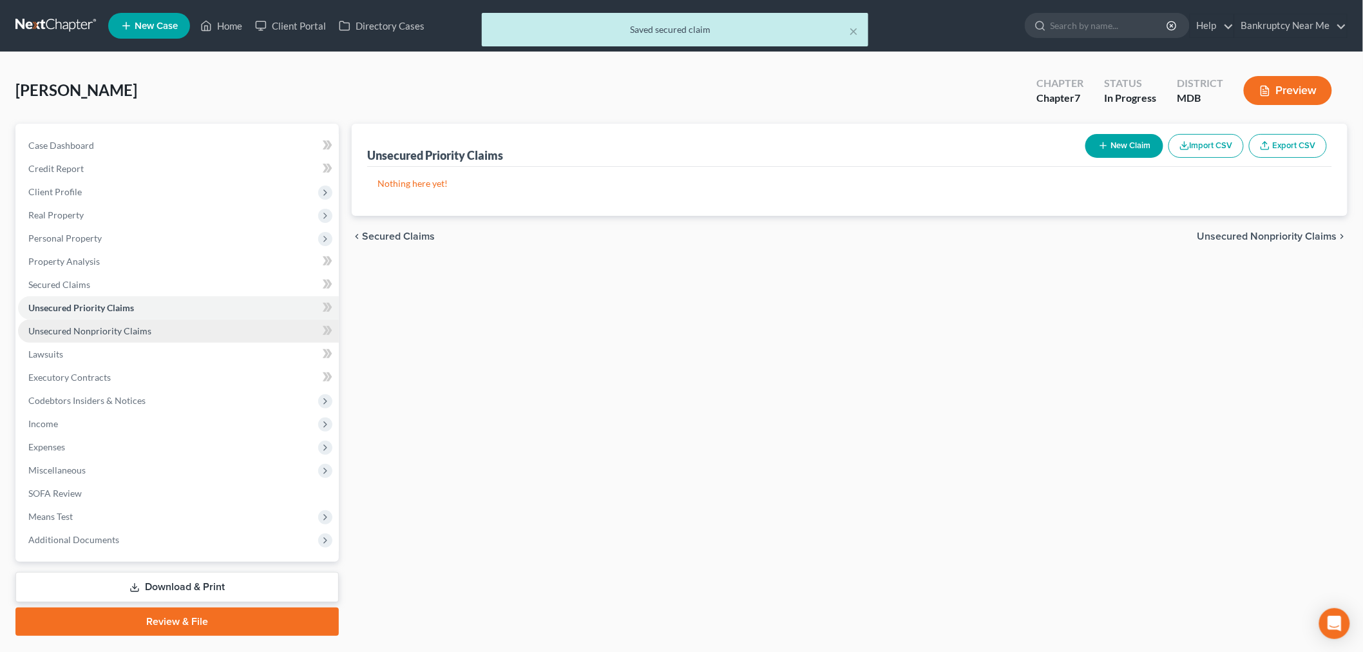
click at [189, 332] on link "Unsecured Nonpriority Claims" at bounding box center [178, 330] width 321 height 23
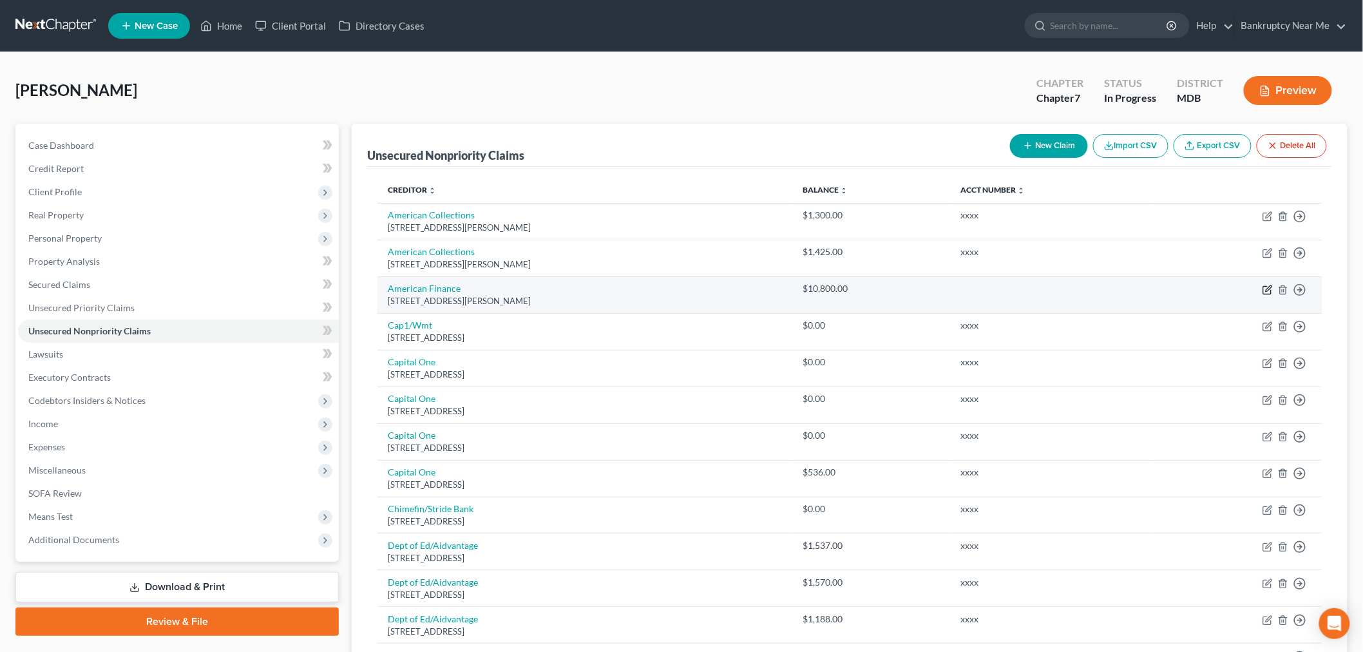
click at [1269, 285] on icon "button" at bounding box center [1267, 290] width 10 height 10
select select "7"
select select "2"
select select "0"
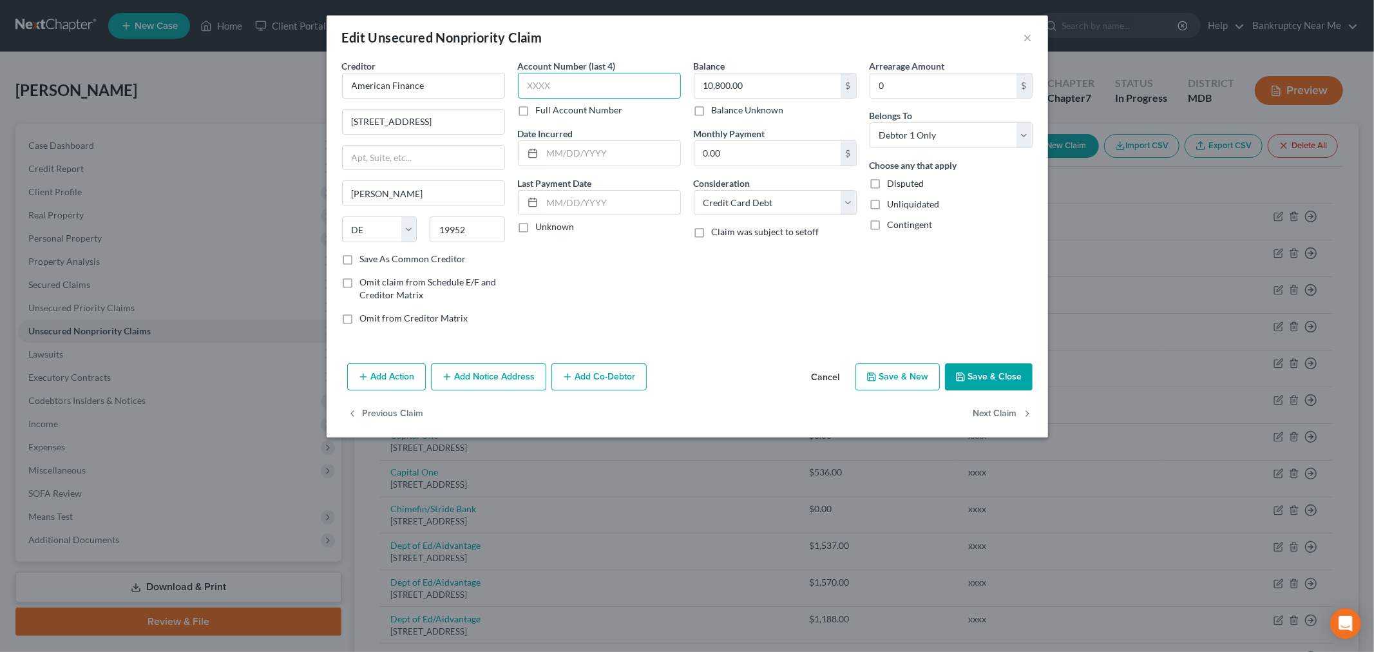
click at [587, 92] on input "text" at bounding box center [599, 86] width 163 height 26
type input "xxxx"
click at [989, 375] on button "Save & Close" at bounding box center [989, 376] width 88 height 27
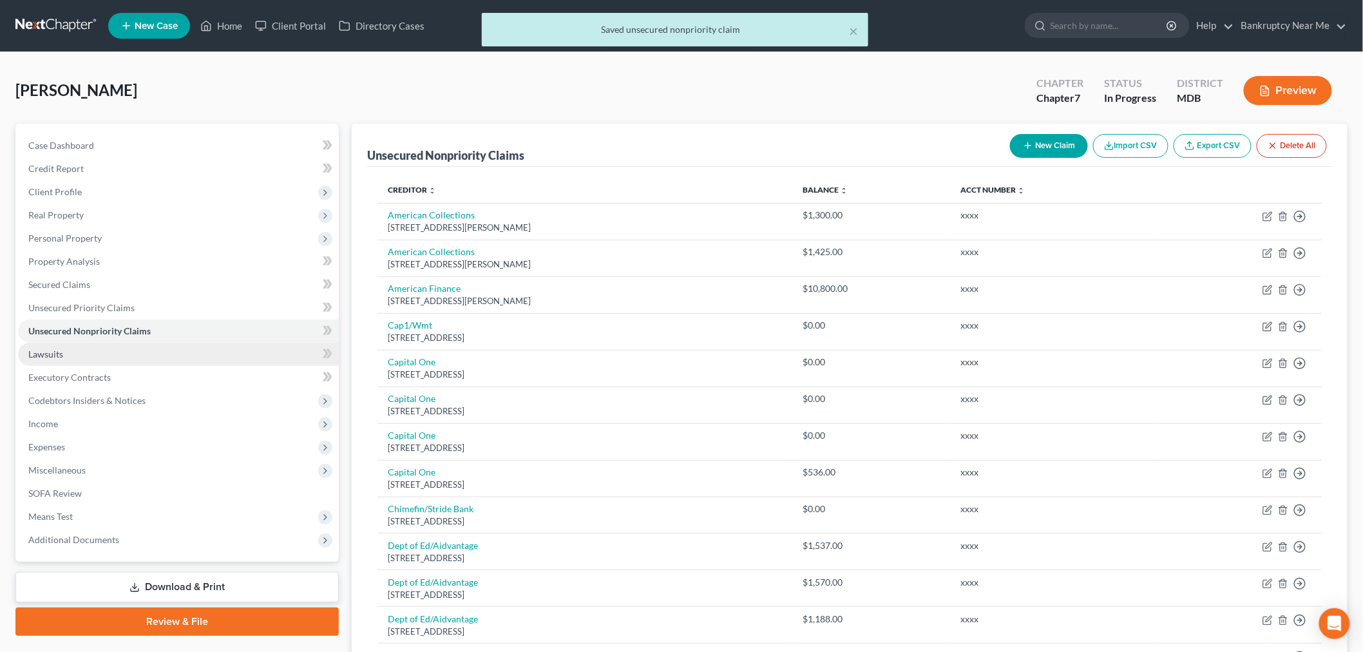
drag, startPoint x: 87, startPoint y: 356, endPoint x: 110, endPoint y: 353, distance: 23.3
click at [86, 356] on link "Lawsuits" at bounding box center [178, 354] width 321 height 23
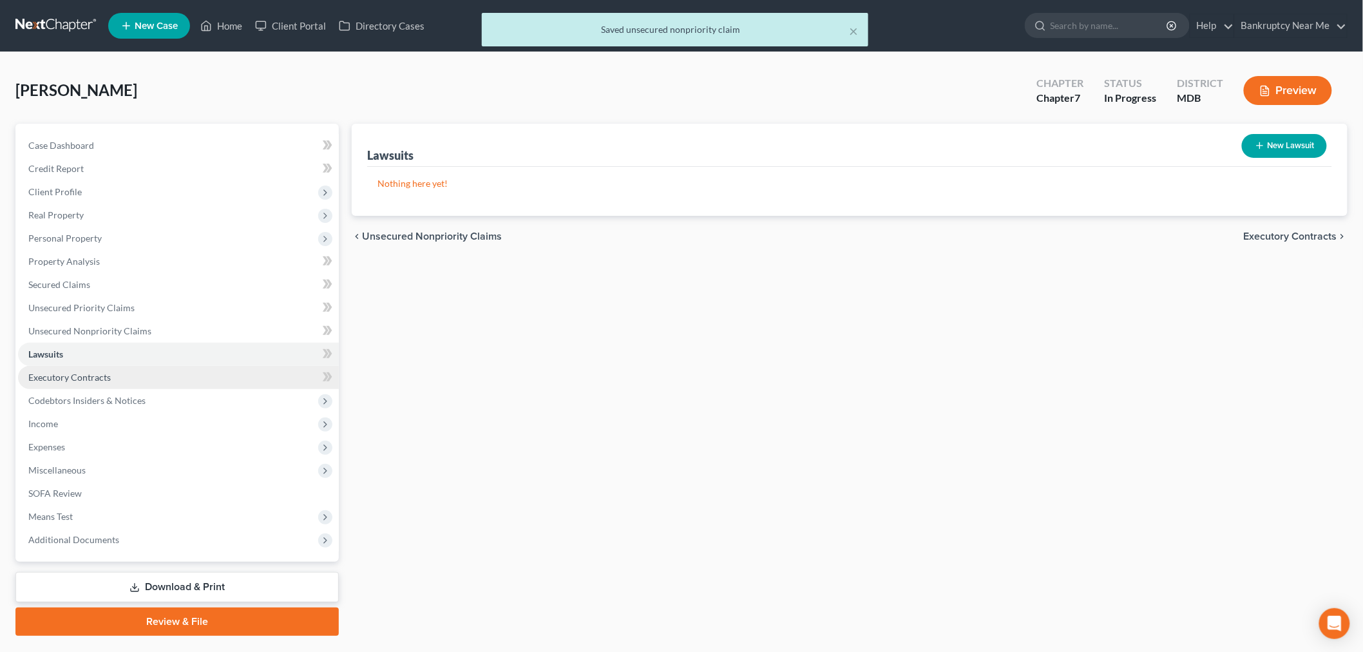
click at [148, 383] on link "Executory Contracts" at bounding box center [178, 377] width 321 height 23
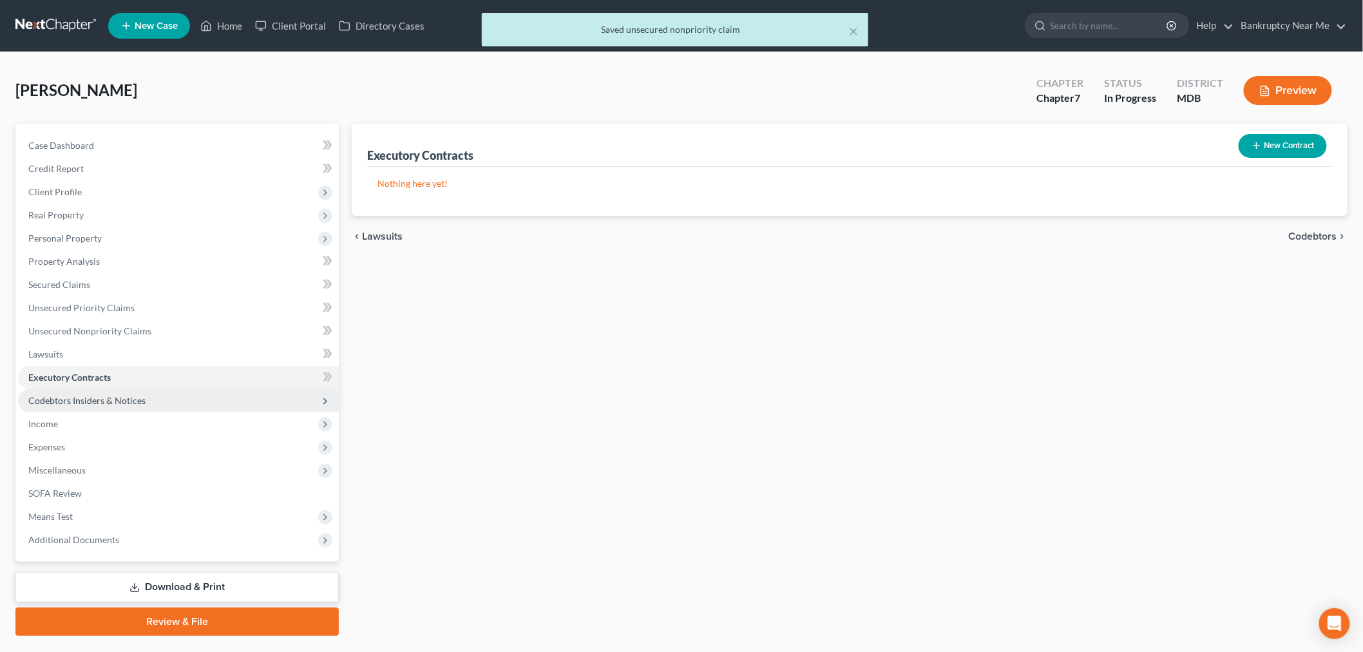
click at [129, 400] on span "Codebtors Insiders & Notices" at bounding box center [86, 400] width 117 height 11
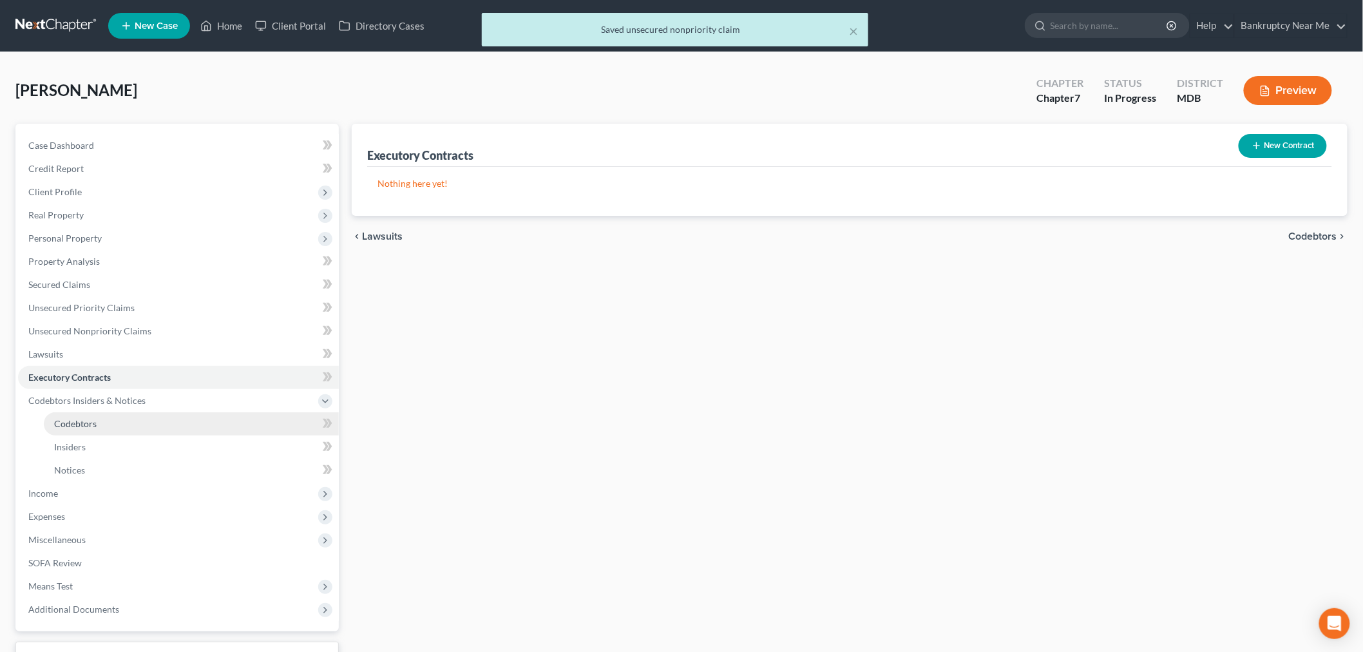
click at [82, 420] on span "Codebtors" at bounding box center [75, 423] width 43 height 11
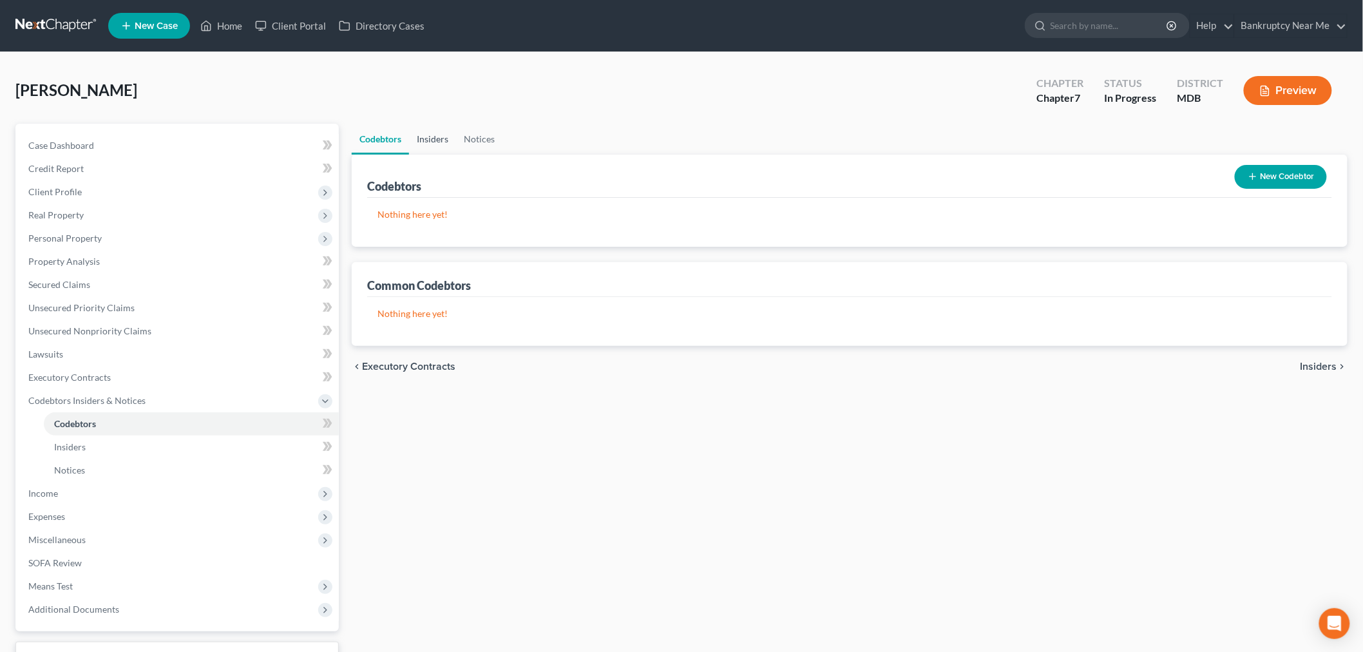
click at [429, 140] on link "Insiders" at bounding box center [432, 139] width 47 height 31
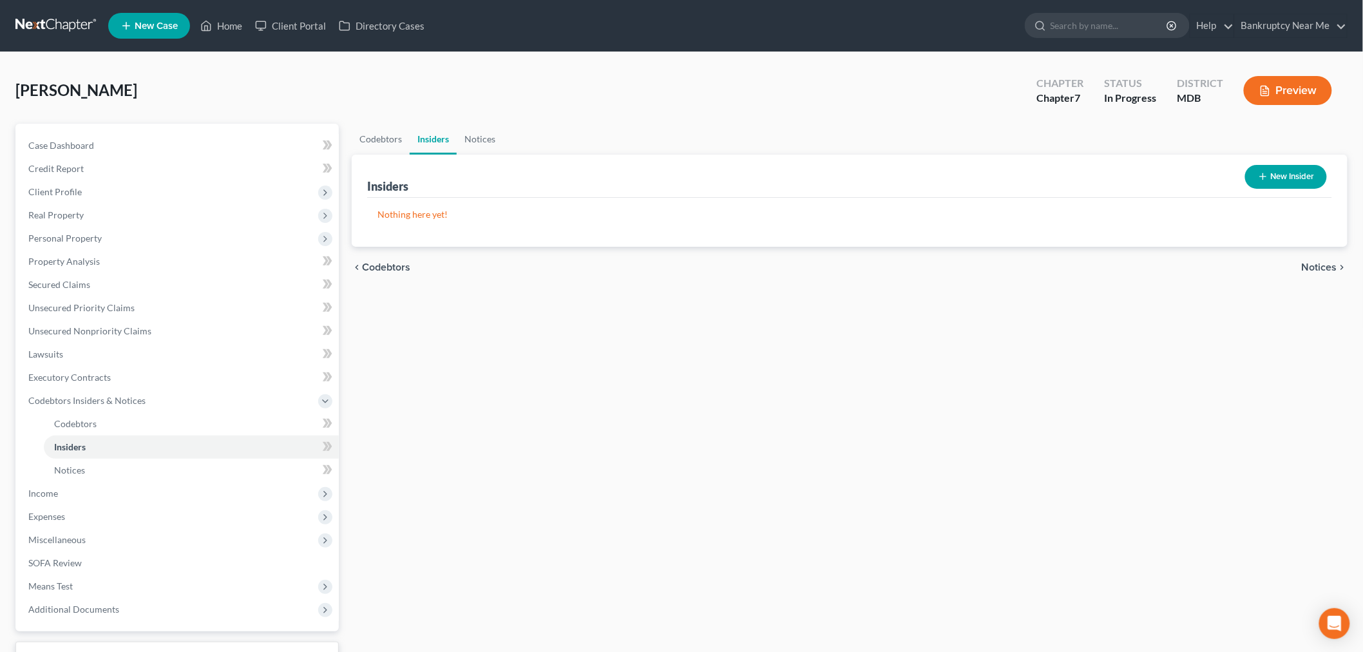
click at [507, 140] on ul "Codebtors Insiders Notices" at bounding box center [850, 139] width 996 height 31
click at [474, 138] on link "Notices" at bounding box center [480, 139] width 46 height 31
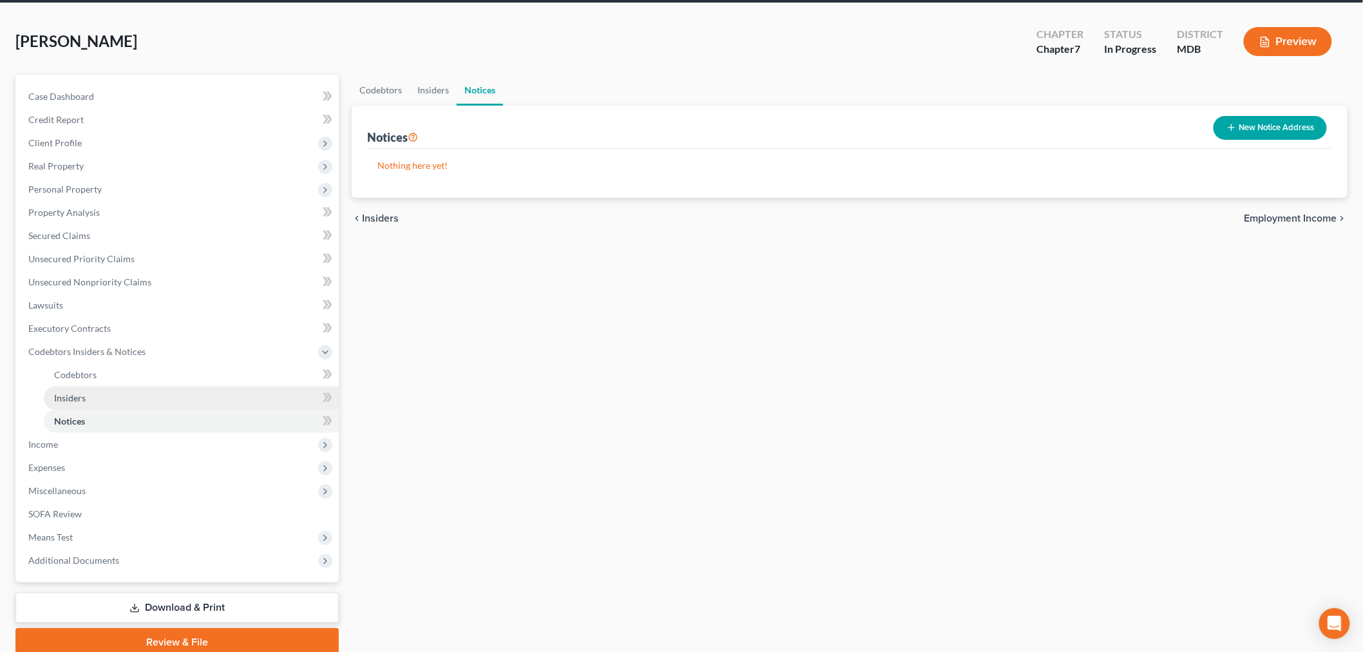
scroll to position [100, 0]
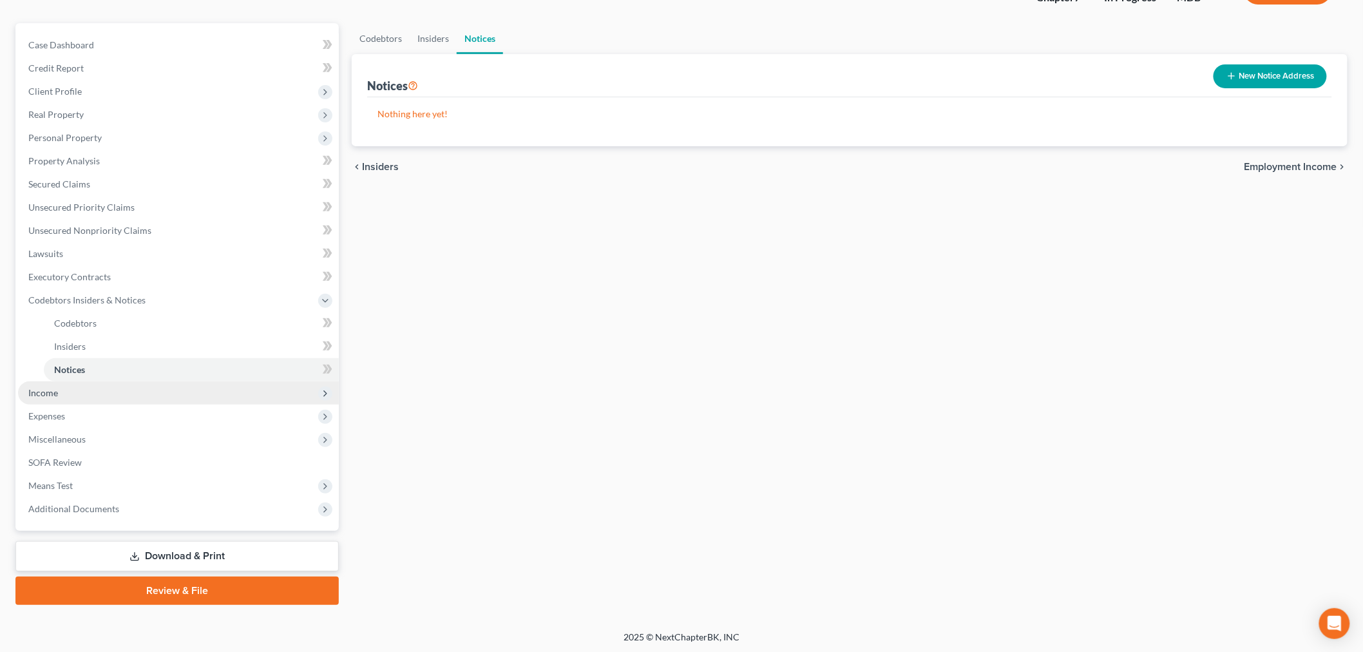
click at [73, 383] on span "Income" at bounding box center [178, 392] width 321 height 23
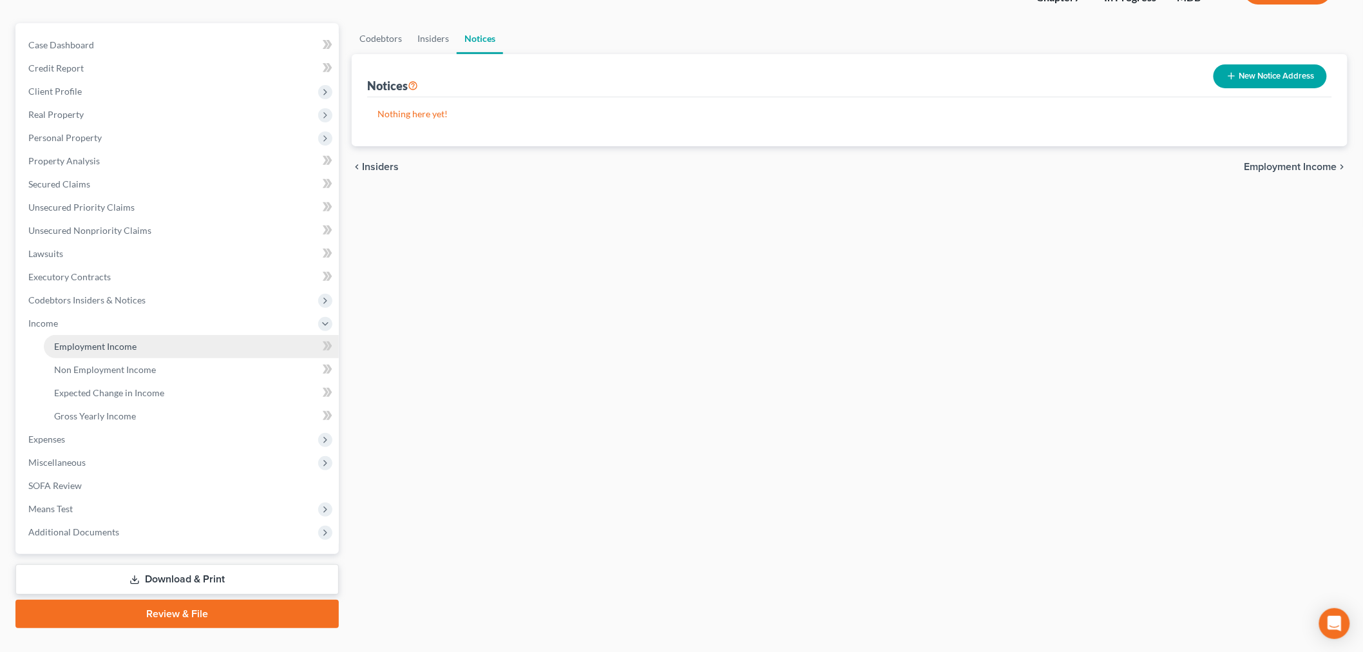
click at [99, 345] on span "Employment Income" at bounding box center [95, 346] width 82 height 11
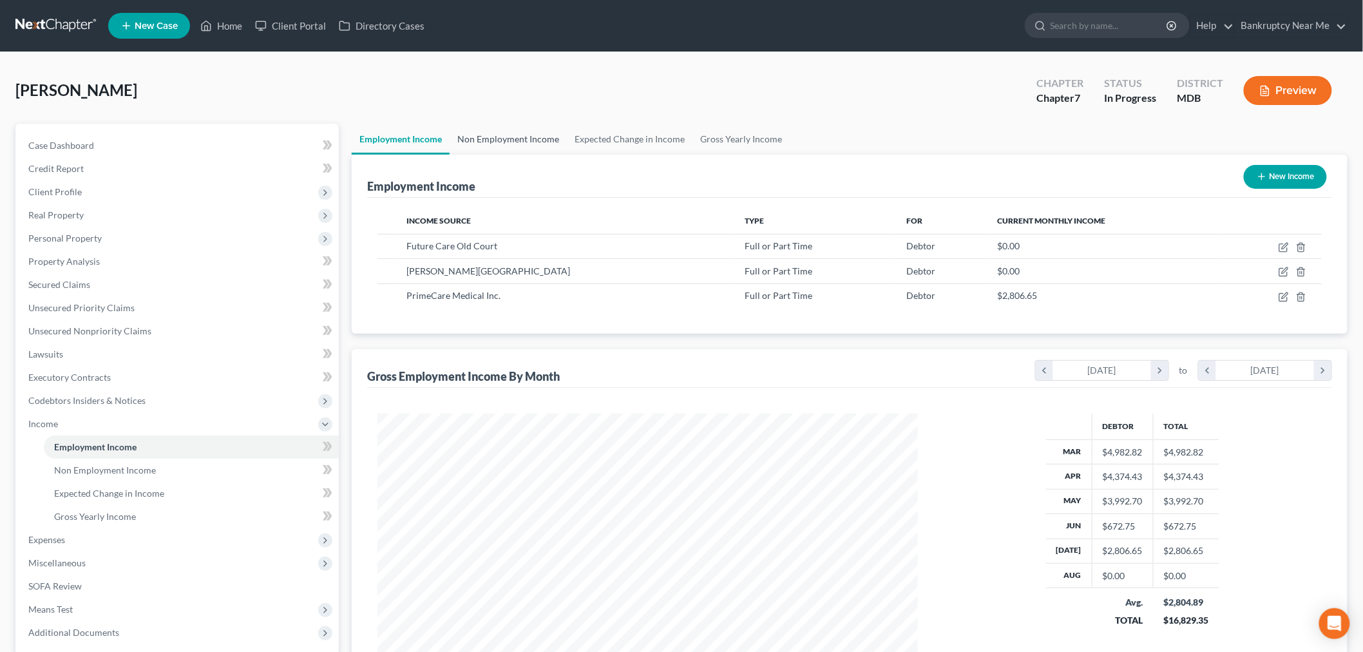
scroll to position [269, 565]
click at [513, 145] on link "Non Employment Income" at bounding box center [508, 139] width 117 height 31
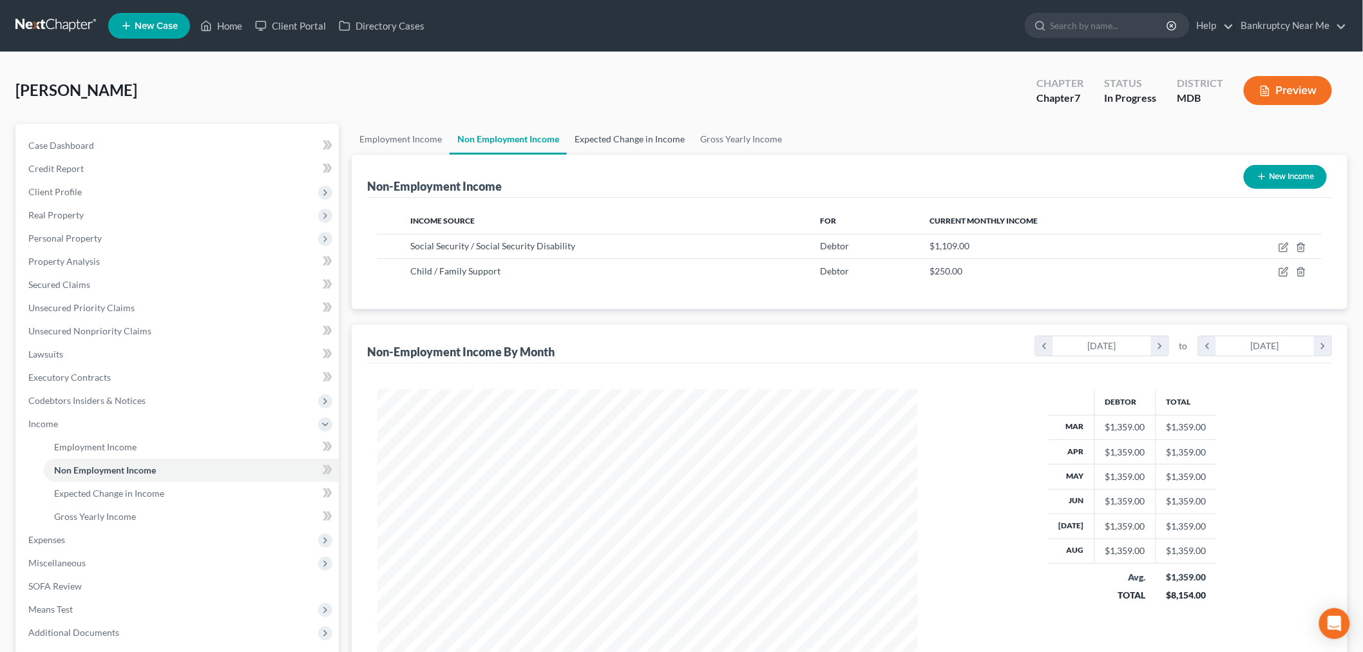
scroll to position [269, 565]
click at [597, 133] on link "Expected Change in Income" at bounding box center [630, 139] width 126 height 31
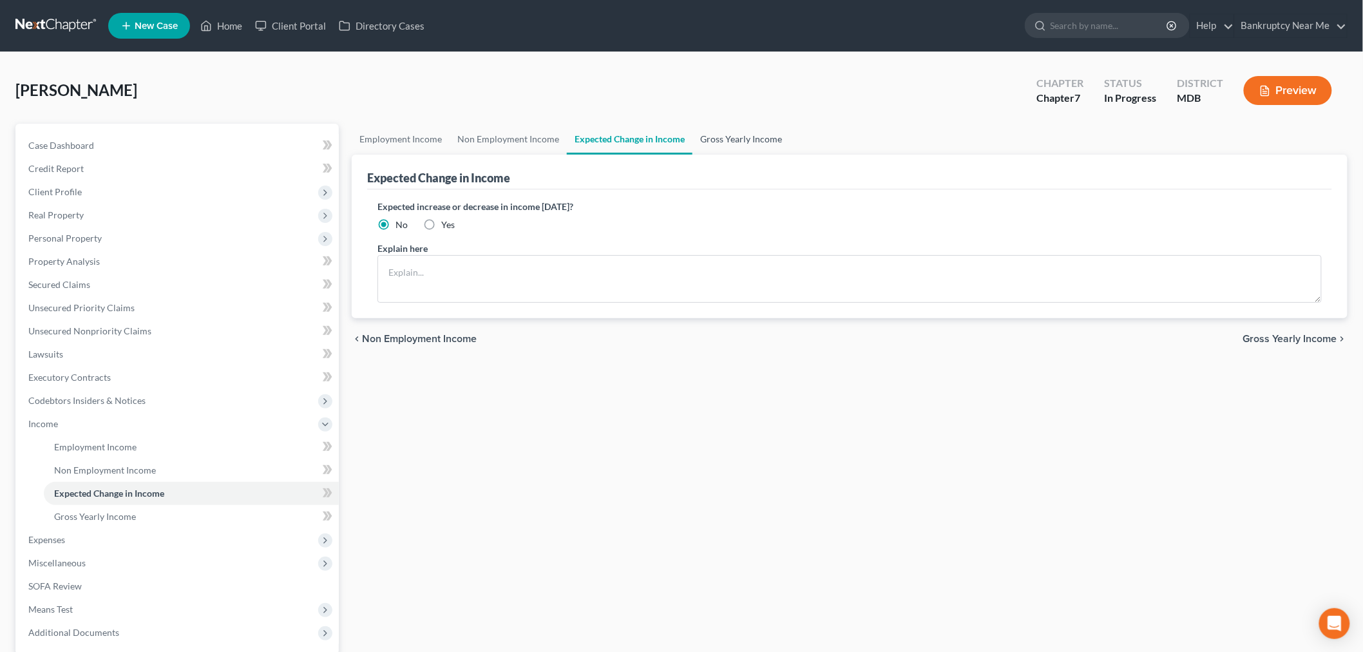
click at [706, 138] on link "Gross Yearly Income" at bounding box center [740, 139] width 97 height 31
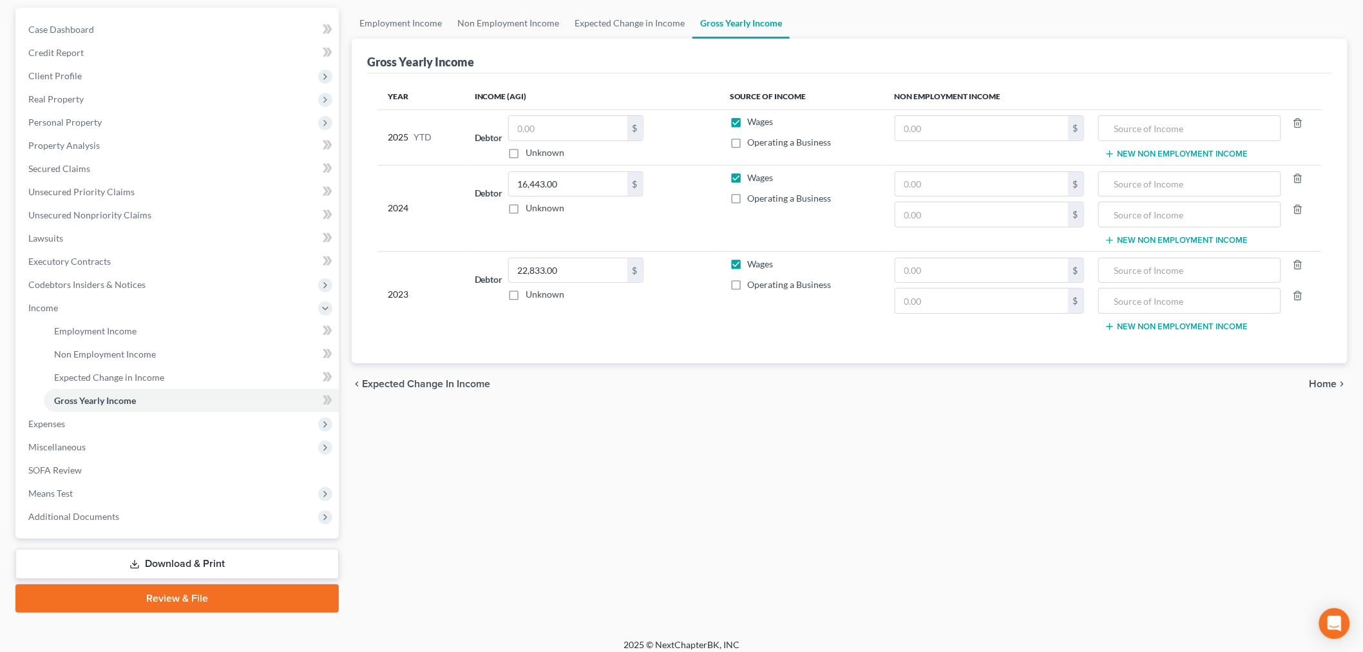
scroll to position [124, 0]
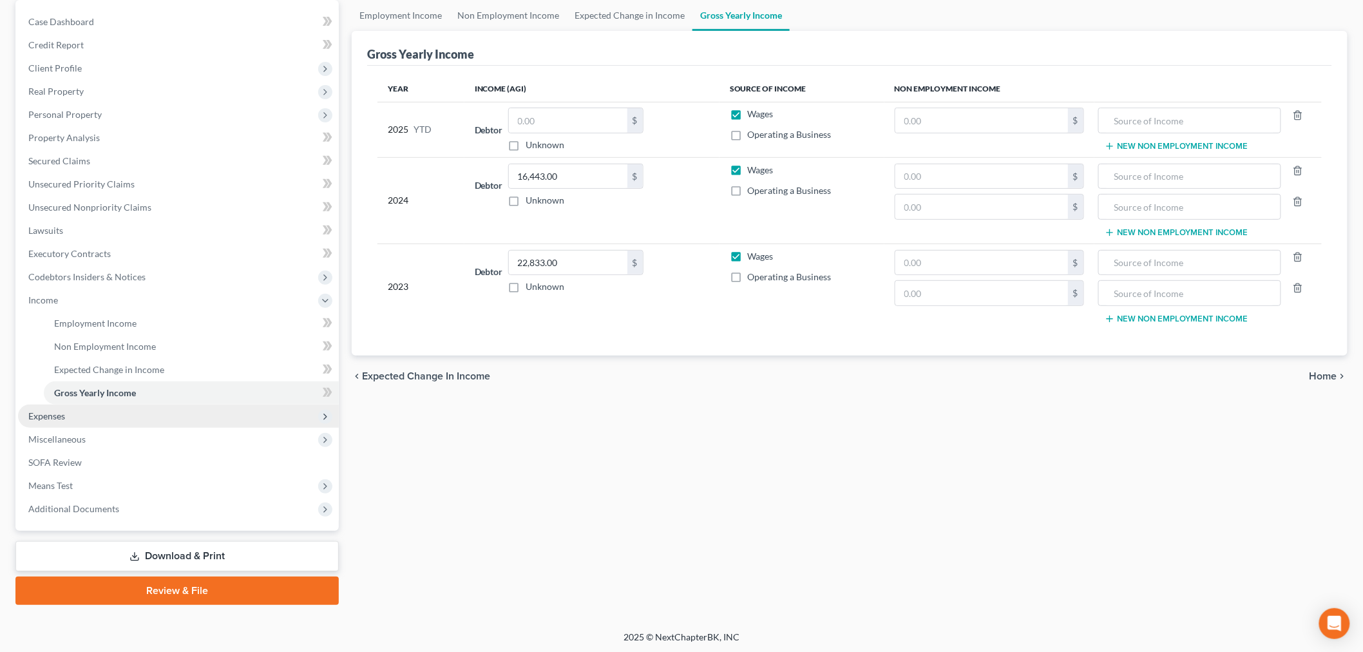
click at [120, 413] on span "Expenses" at bounding box center [178, 415] width 321 height 23
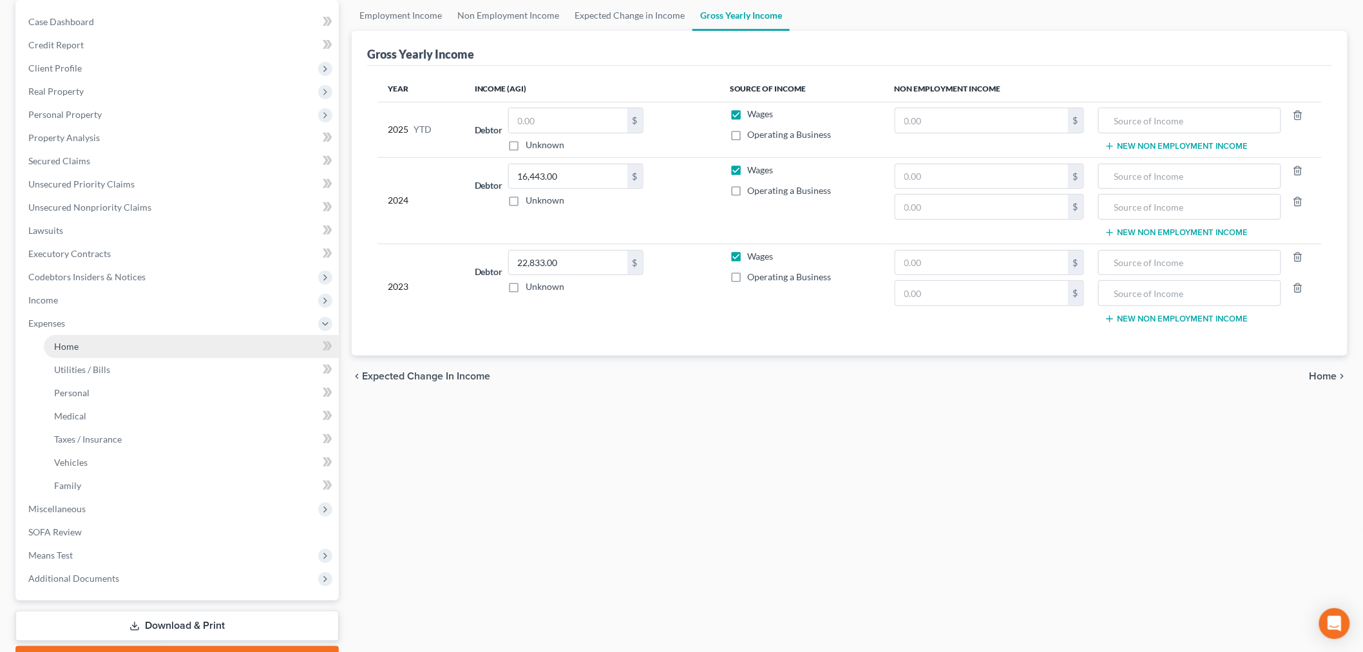
click at [128, 352] on link "Home" at bounding box center [191, 346] width 295 height 23
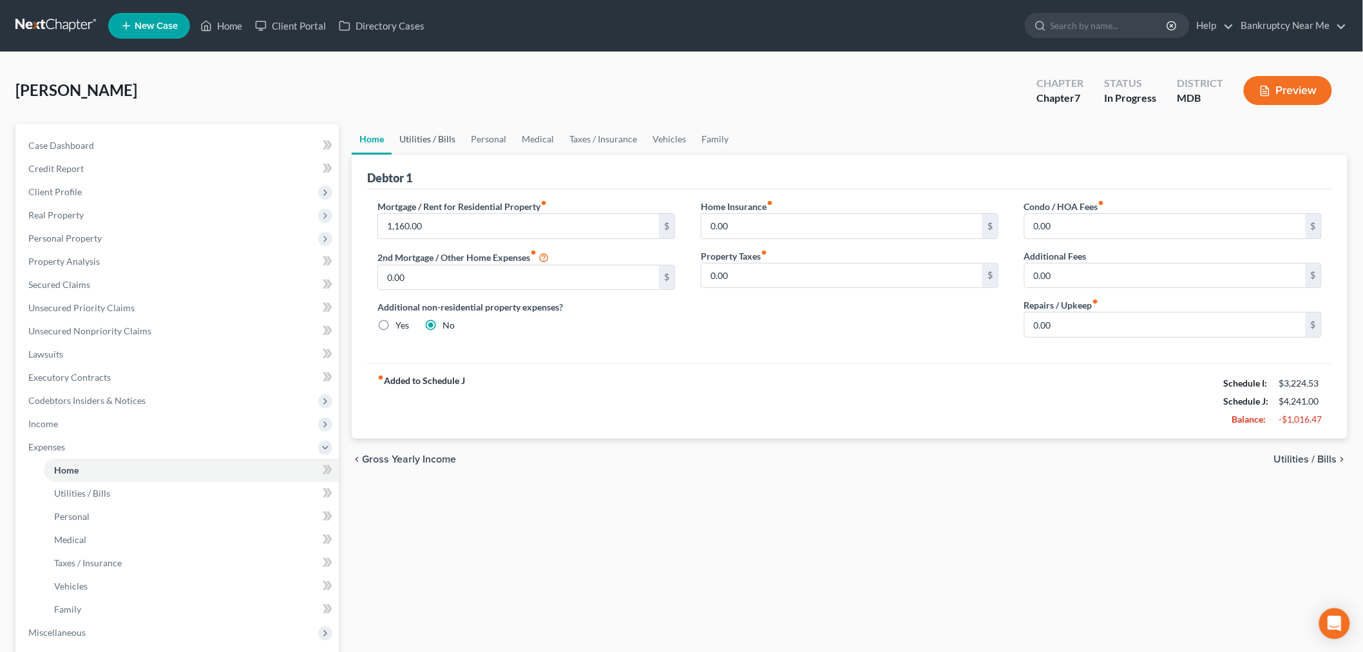
click at [432, 137] on link "Utilities / Bills" at bounding box center [427, 139] width 71 height 31
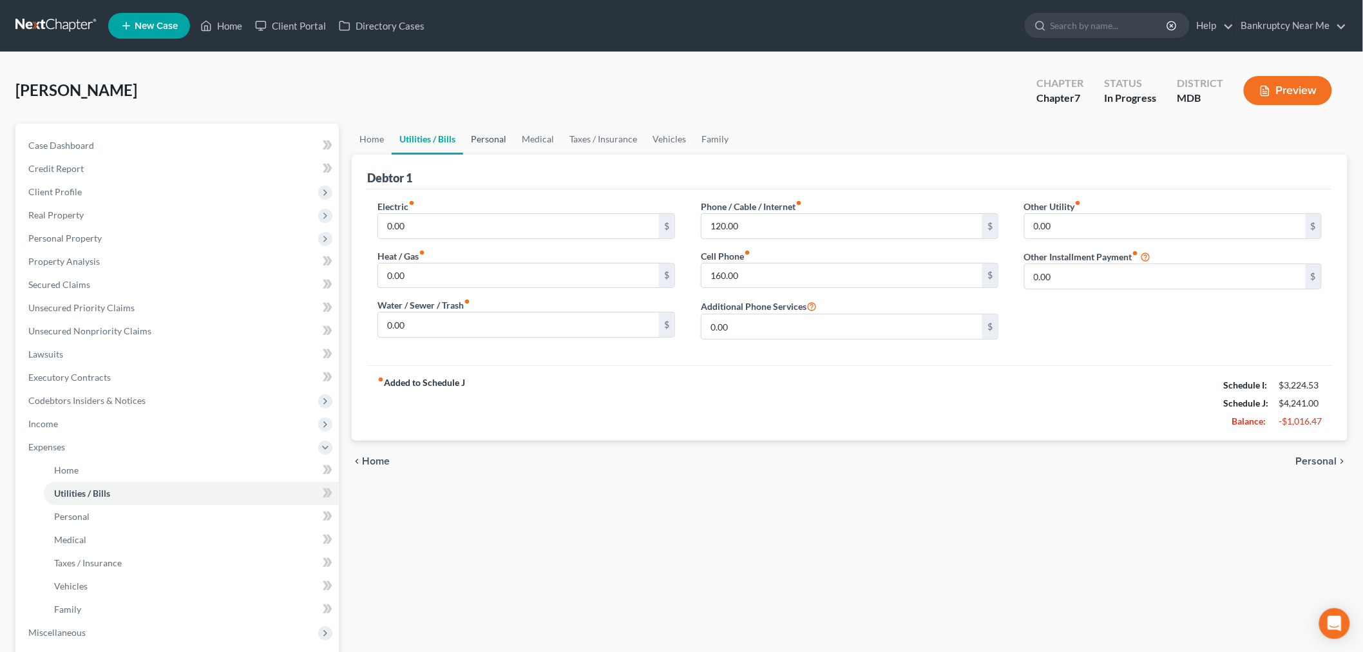
click at [493, 132] on link "Personal" at bounding box center [488, 139] width 51 height 31
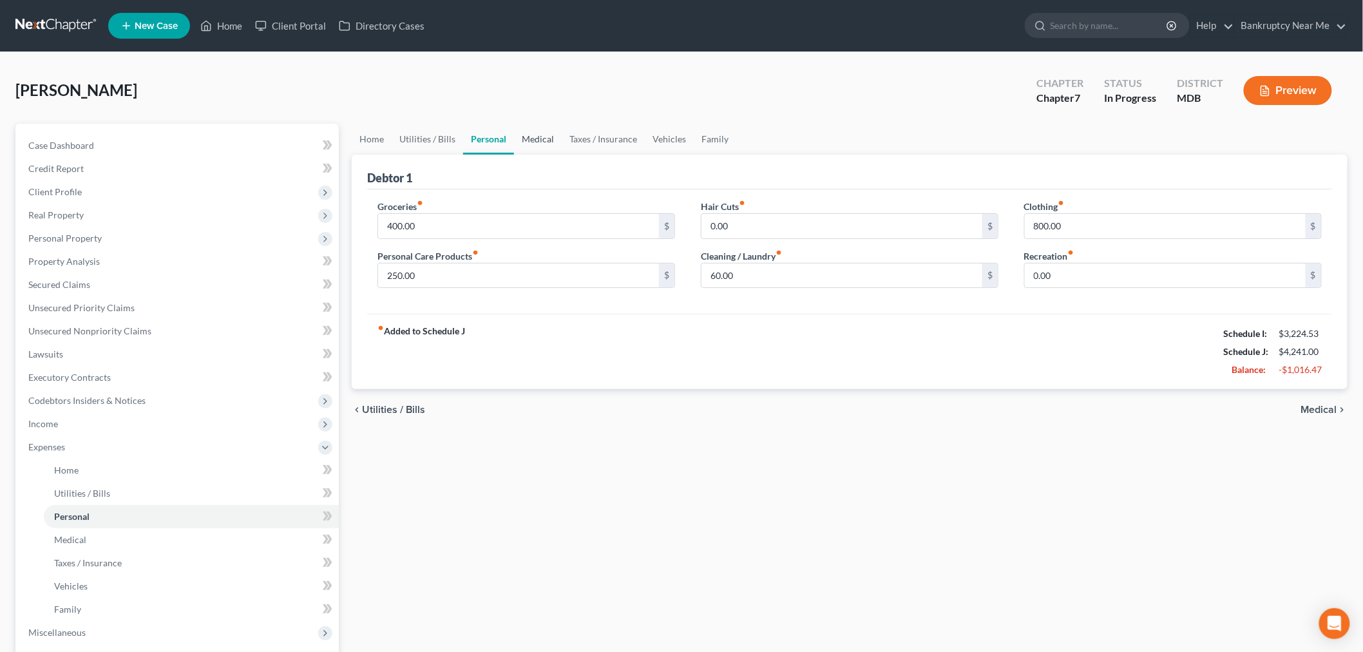
click at [535, 142] on link "Medical" at bounding box center [538, 139] width 48 height 31
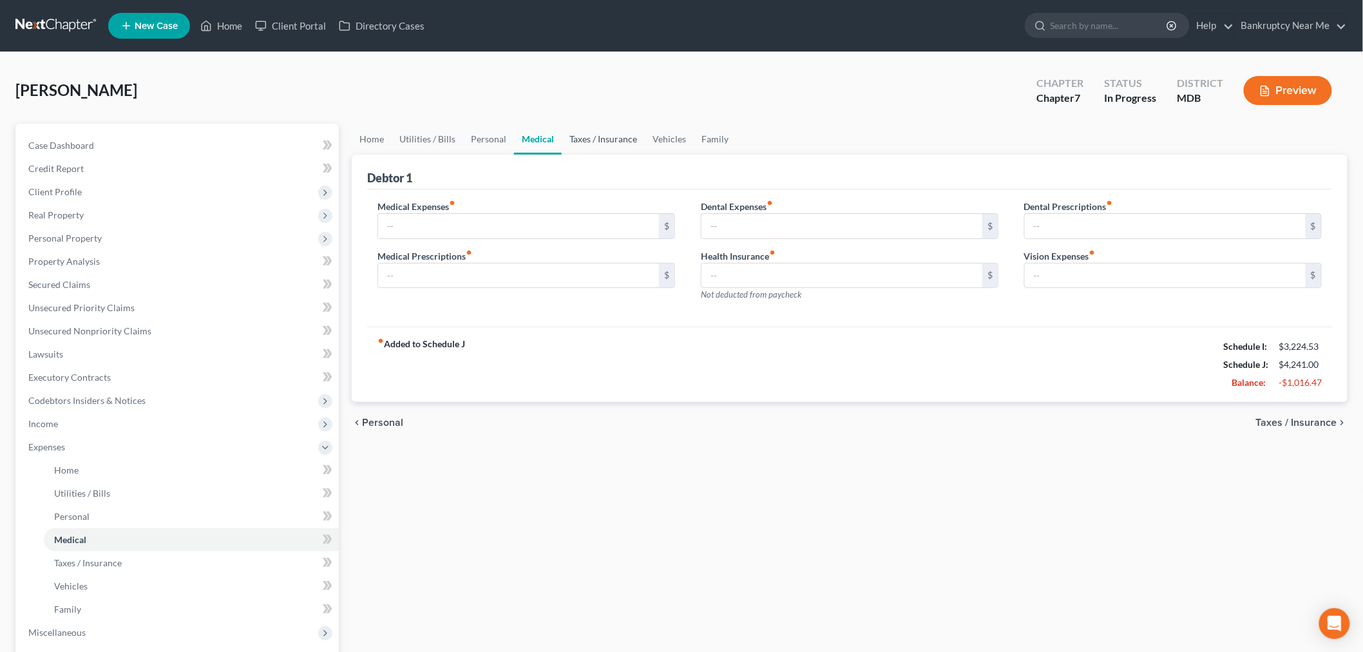
drag, startPoint x: 594, startPoint y: 137, endPoint x: 600, endPoint y: 137, distance: 6.5
click at [594, 137] on link "Taxes / Insurance" at bounding box center [603, 139] width 83 height 31
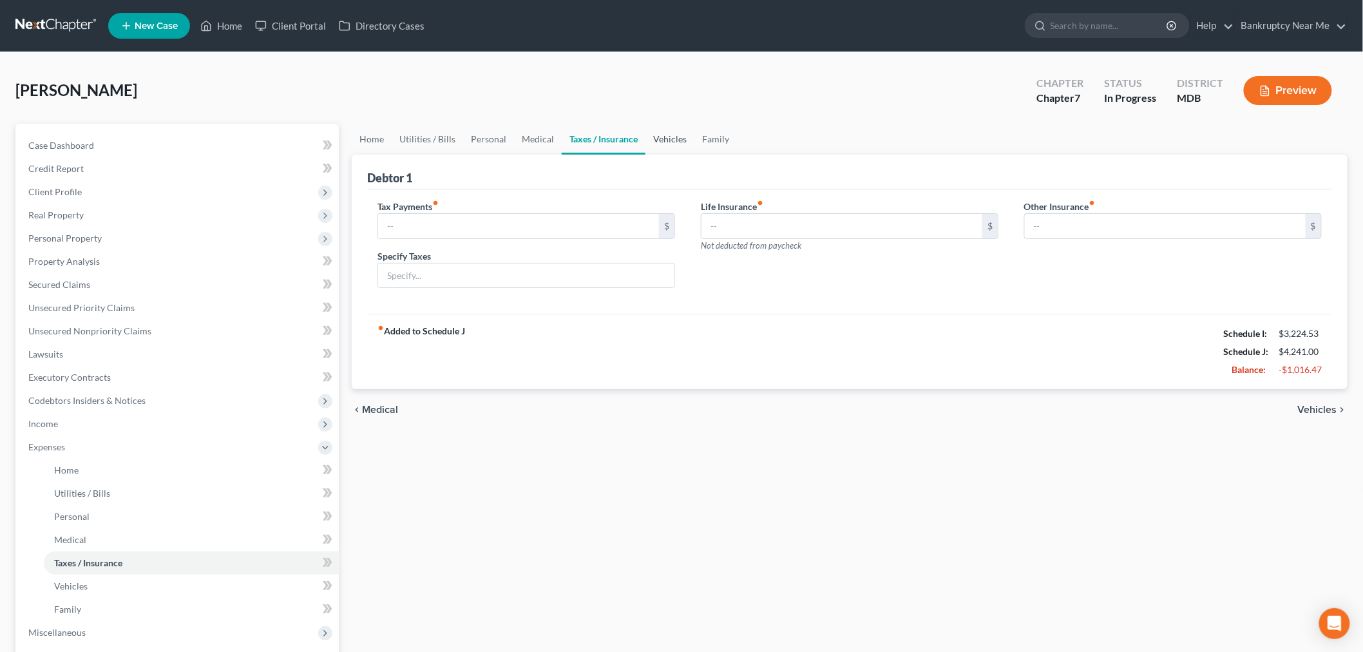
click at [665, 137] on link "Vehicles" at bounding box center [669, 139] width 49 height 31
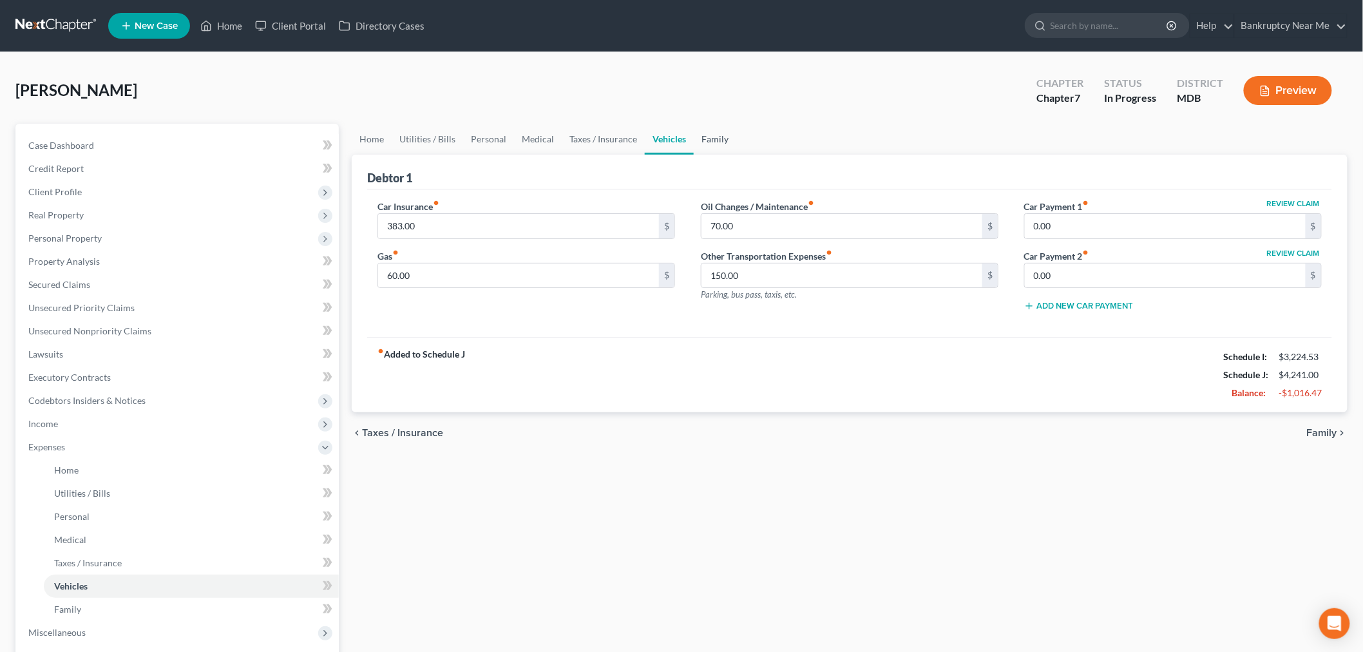
click at [723, 142] on link "Family" at bounding box center [715, 139] width 43 height 31
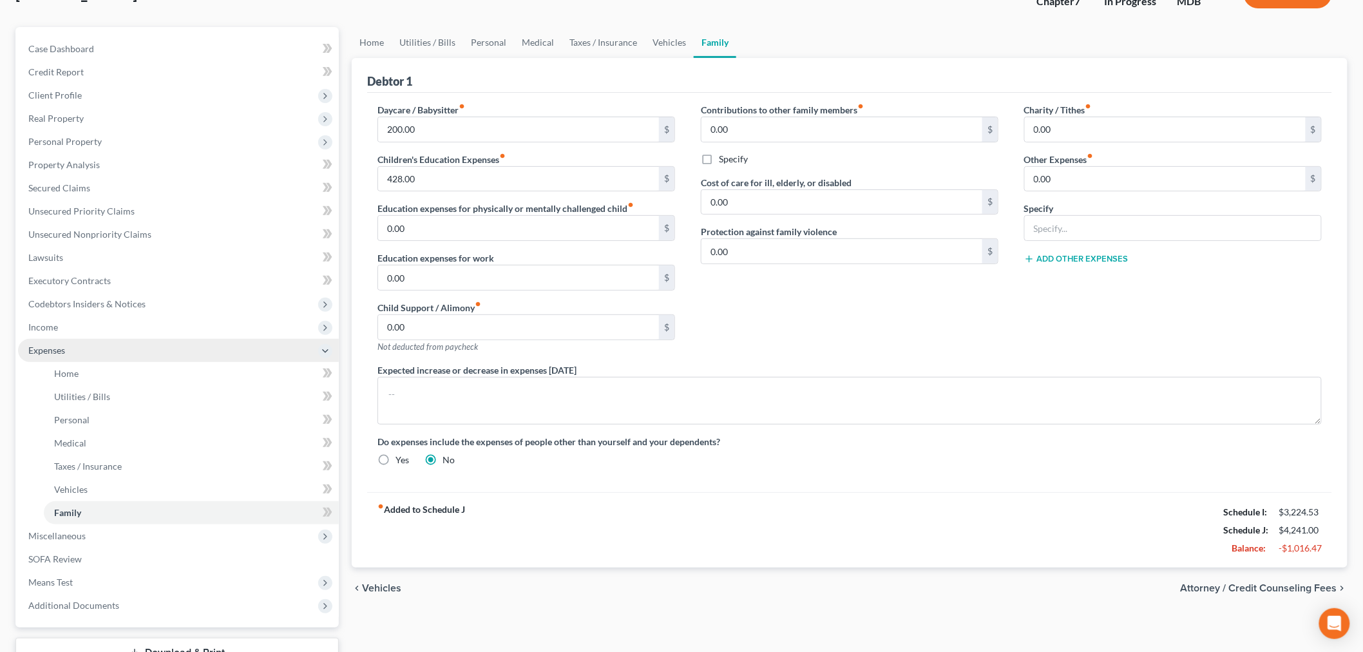
scroll to position [194, 0]
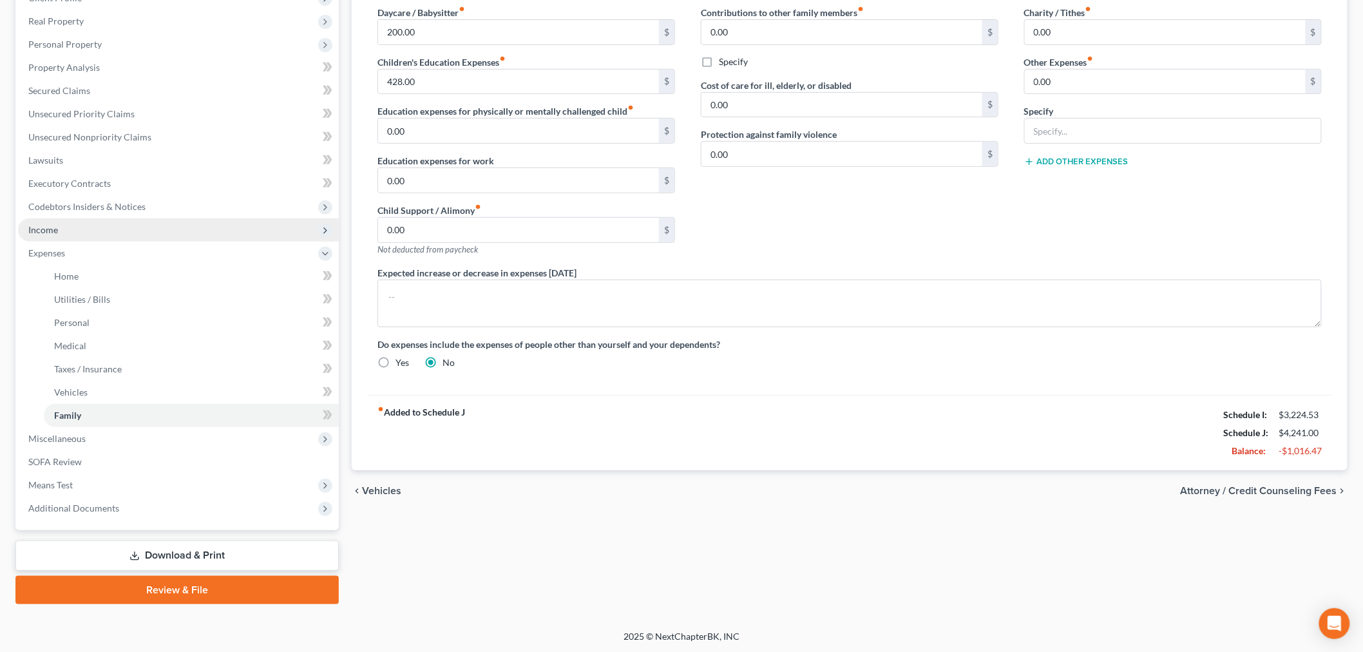
drag, startPoint x: 52, startPoint y: 229, endPoint x: 66, endPoint y: 232, distance: 15.2
click at [53, 229] on span "Income" at bounding box center [43, 229] width 30 height 11
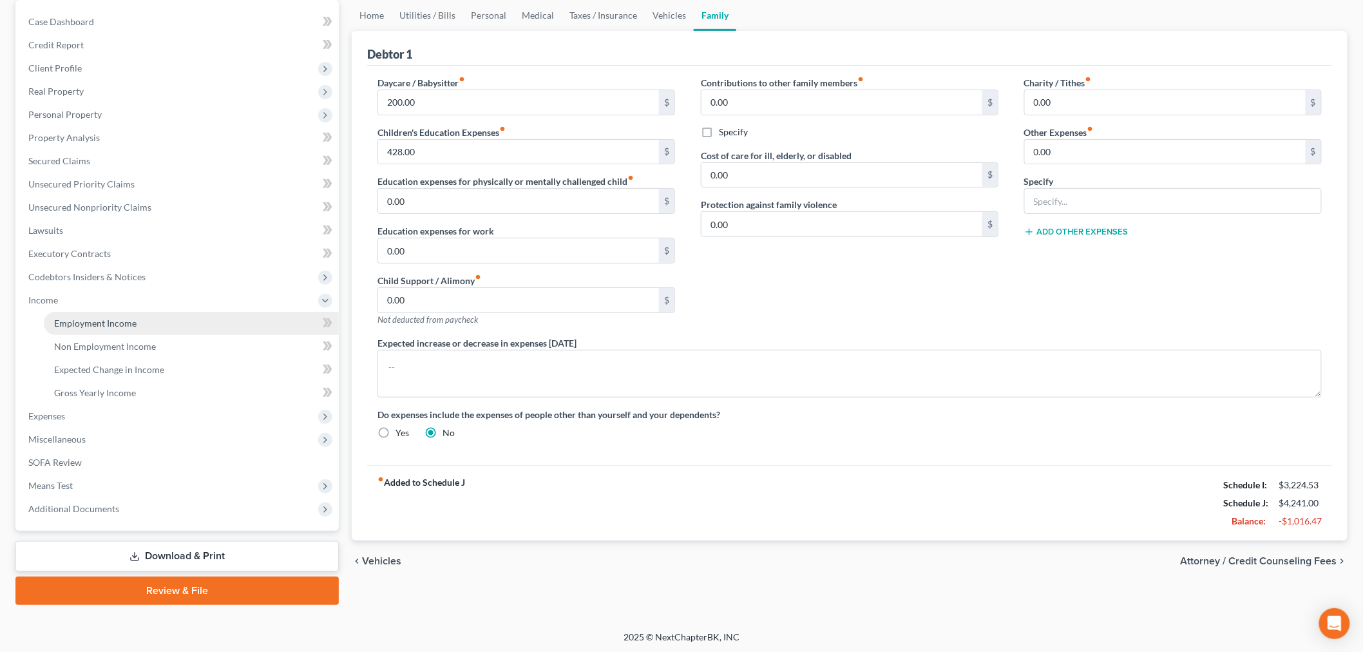
click at [82, 324] on span "Employment Income" at bounding box center [95, 323] width 82 height 11
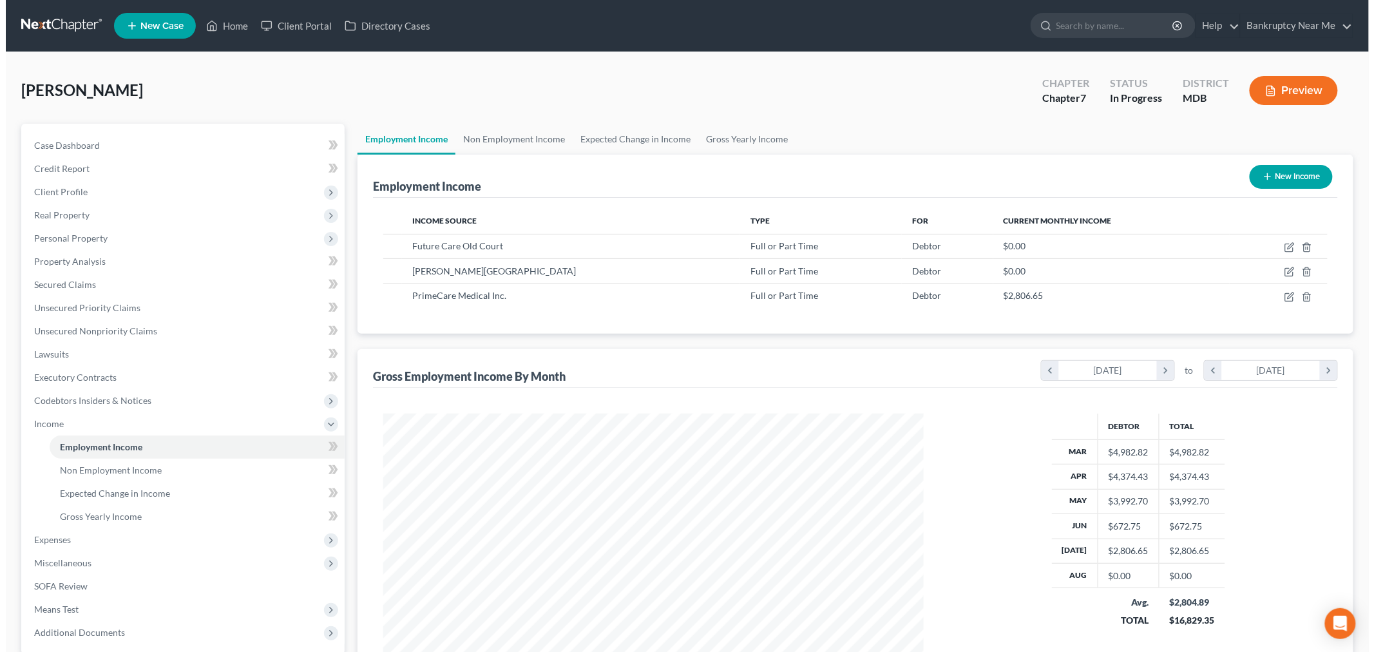
scroll to position [269, 565]
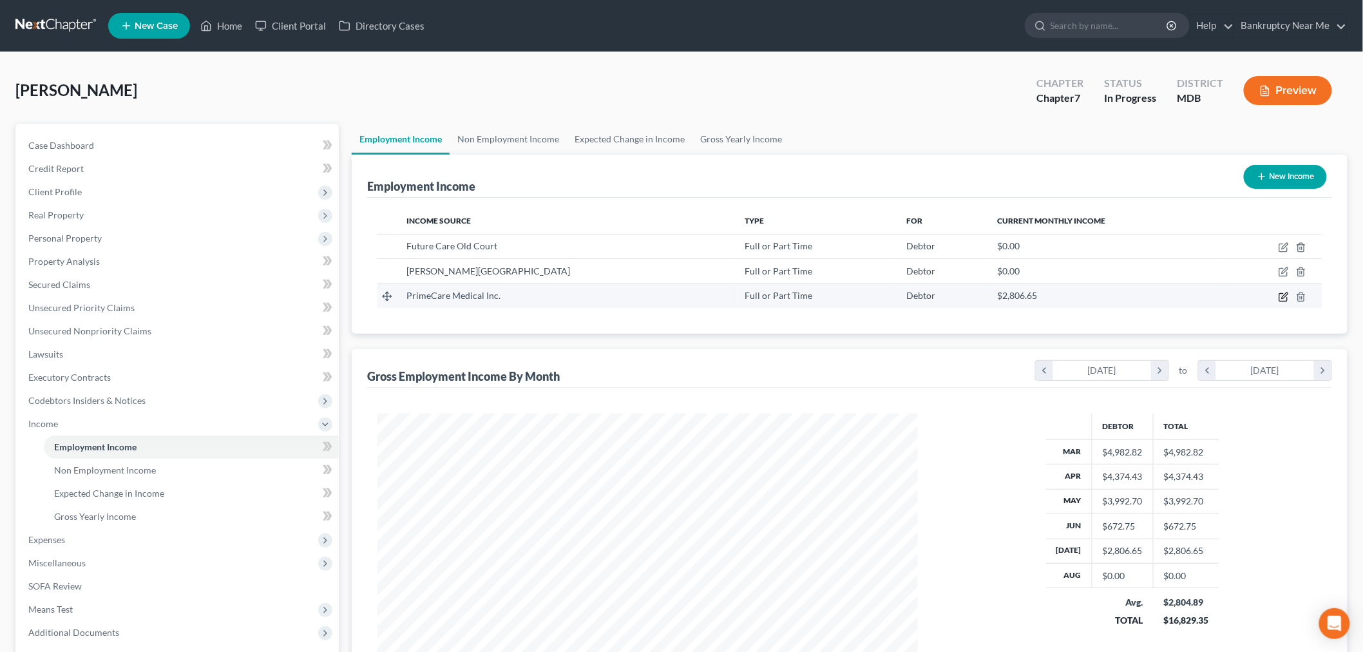
click at [1283, 299] on icon "button" at bounding box center [1283, 297] width 10 height 10
select select "0"
select select "39"
select select "0"
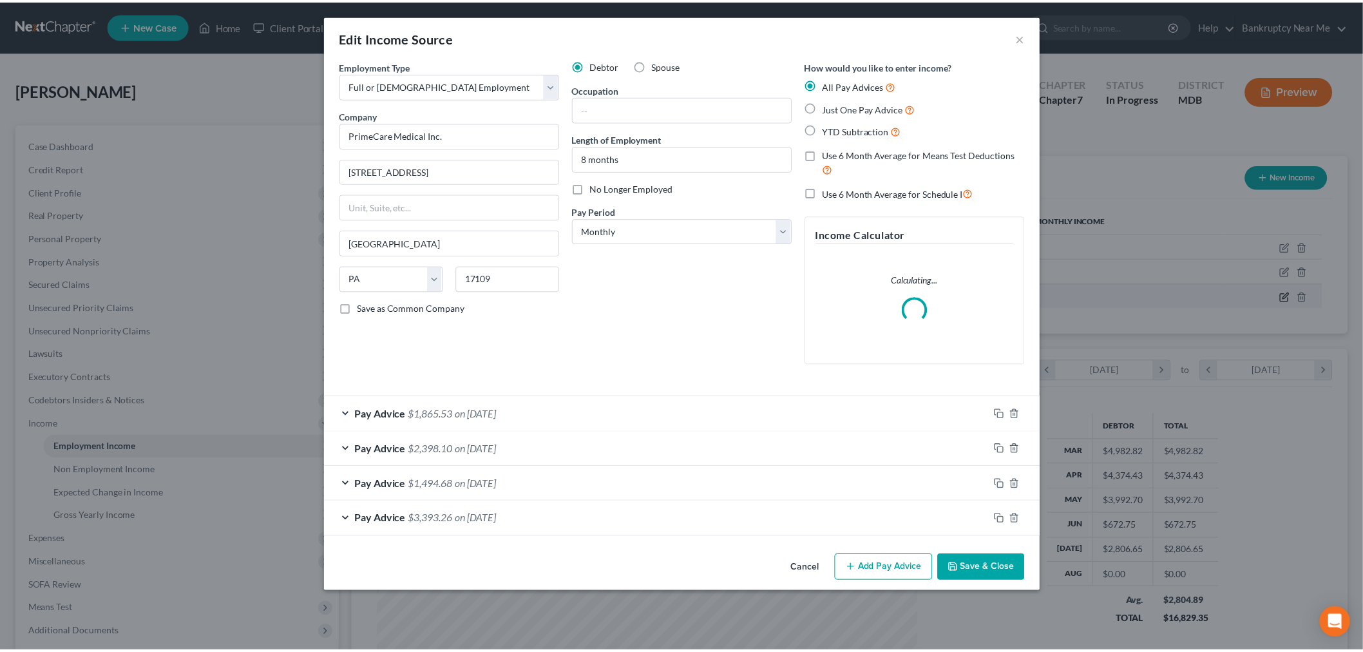
scroll to position [272, 571]
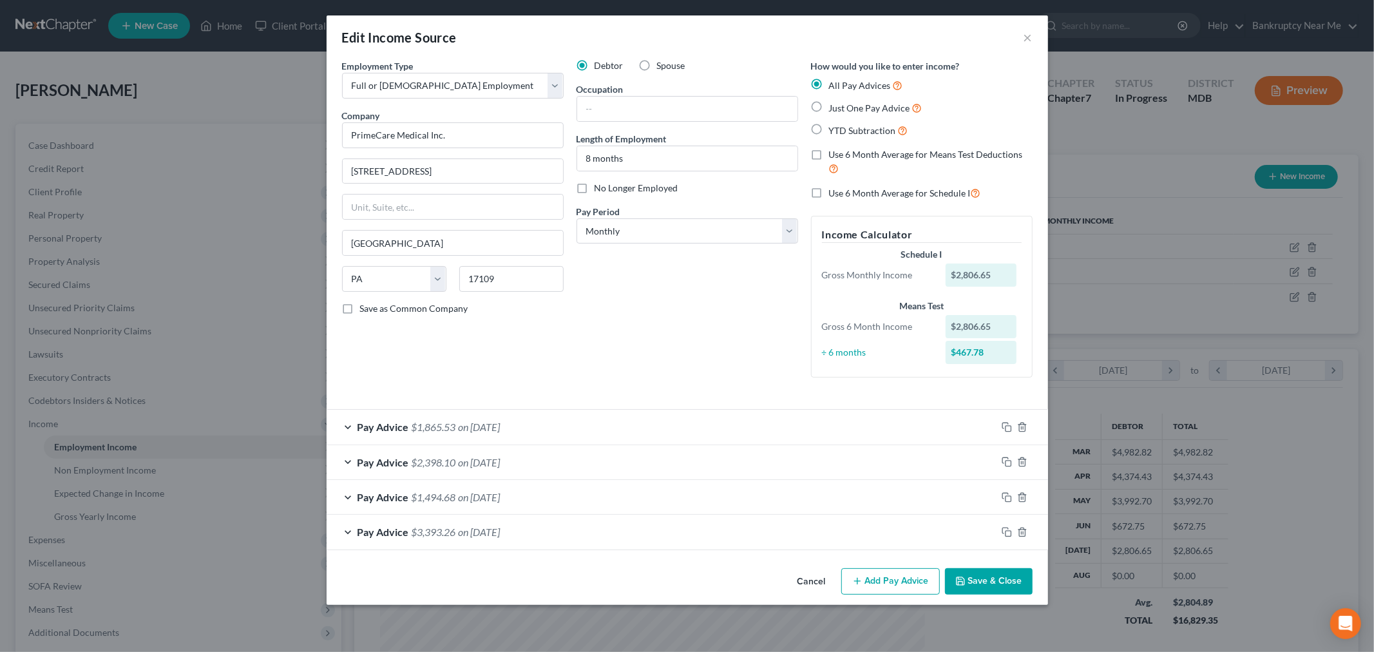
click at [855, 108] on span "Just One Pay Advice" at bounding box center [869, 107] width 81 height 11
click at [842, 108] on input "Just One Pay Advice" at bounding box center [838, 104] width 8 height 8
radio input "true"
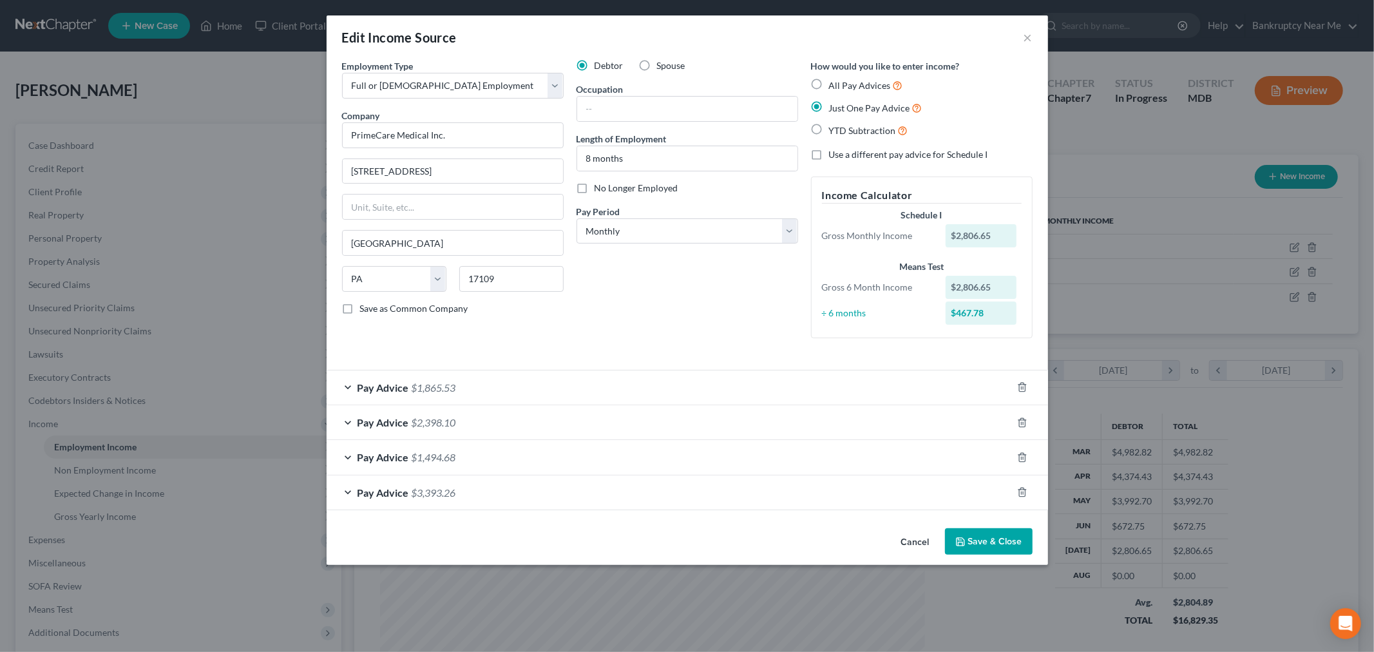
drag, startPoint x: 988, startPoint y: 536, endPoint x: 968, endPoint y: 505, distance: 36.8
click at [987, 536] on button "Save & Close" at bounding box center [989, 541] width 88 height 27
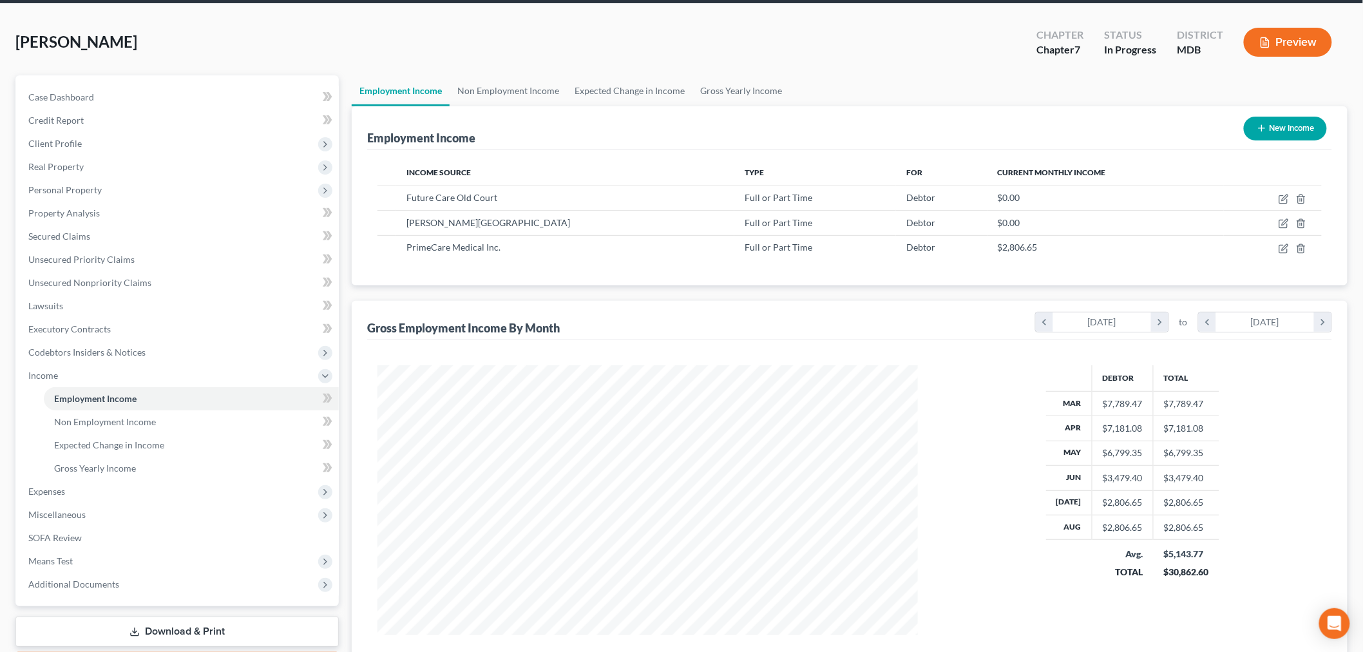
scroll to position [152, 0]
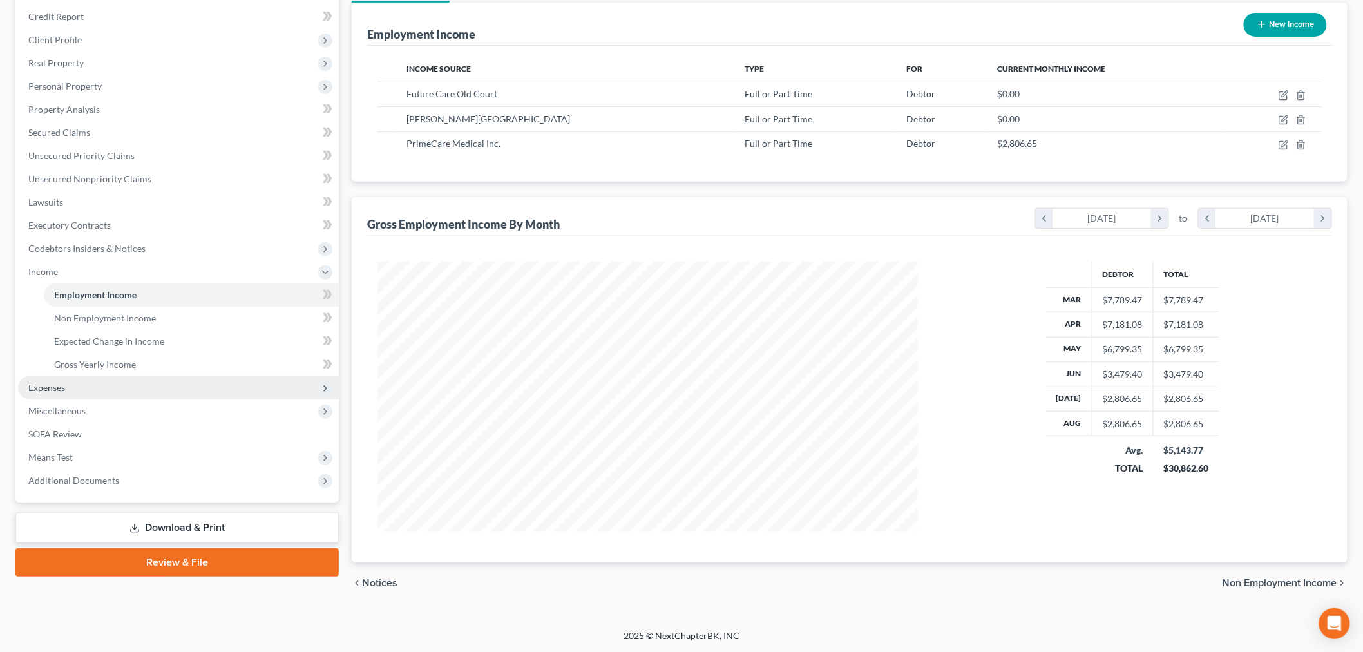
click at [86, 389] on span "Expenses" at bounding box center [178, 387] width 321 height 23
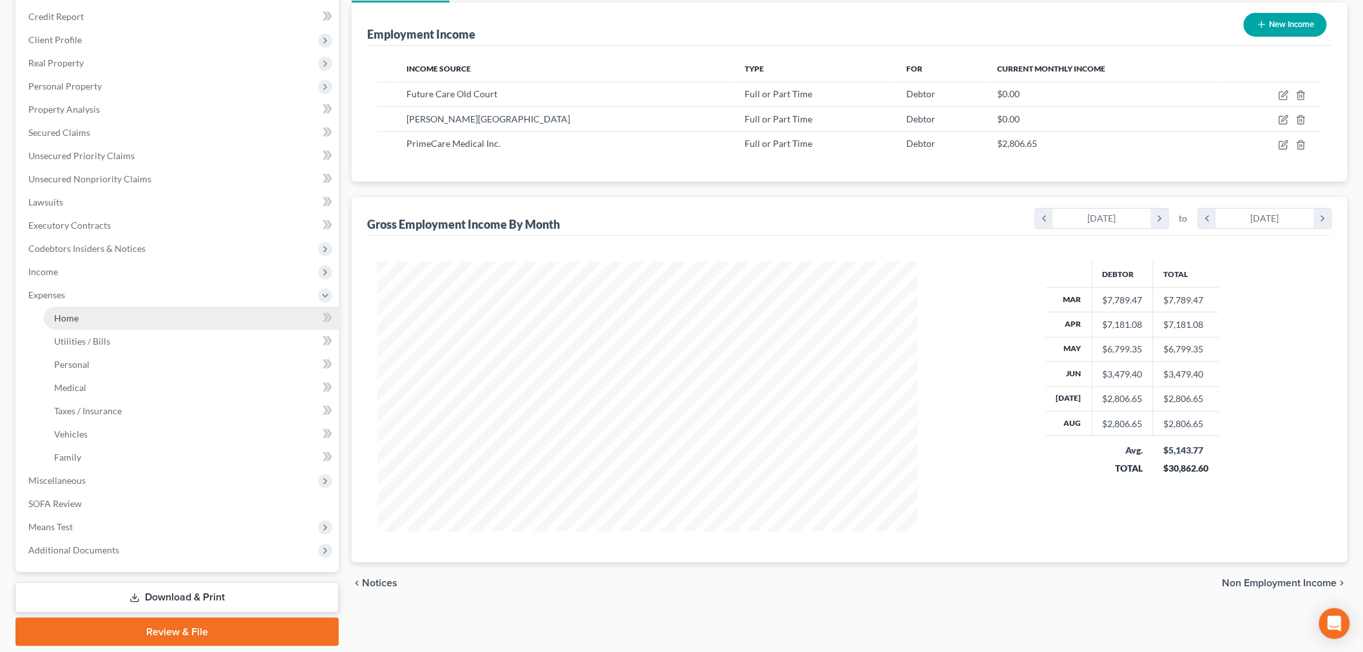
click at [93, 318] on link "Home" at bounding box center [191, 318] width 295 height 23
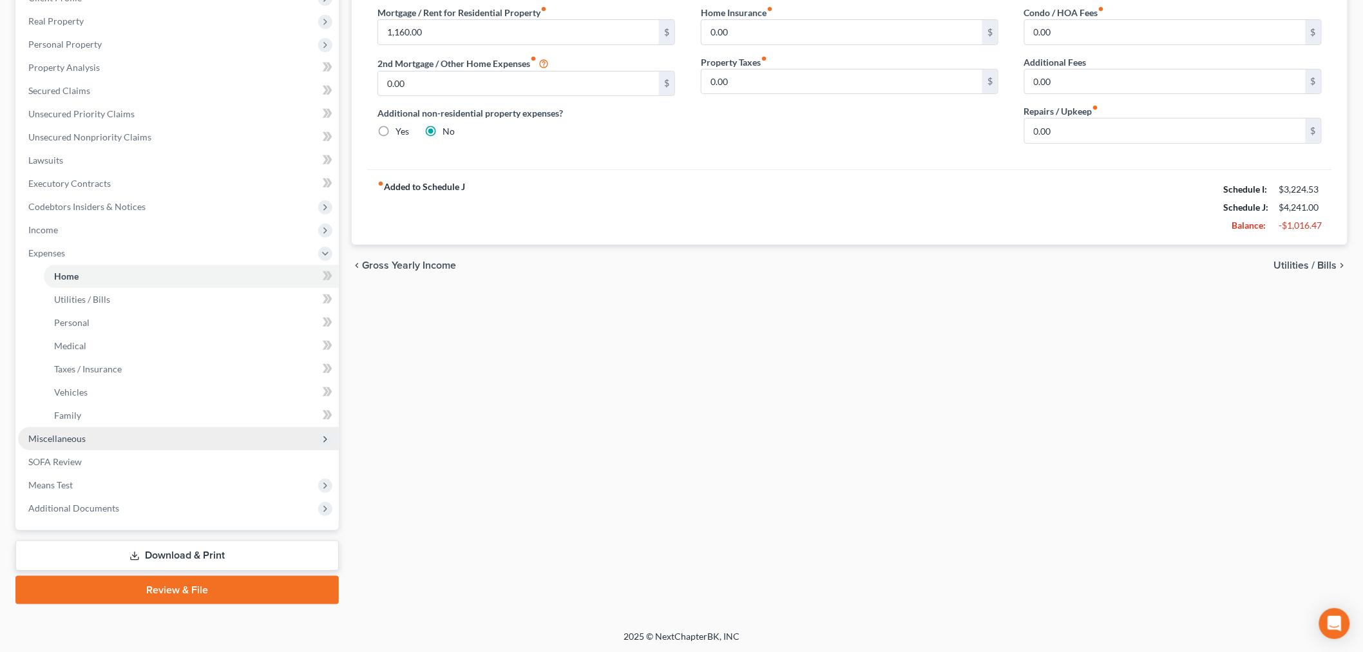
click at [105, 446] on span "Miscellaneous" at bounding box center [178, 438] width 321 height 23
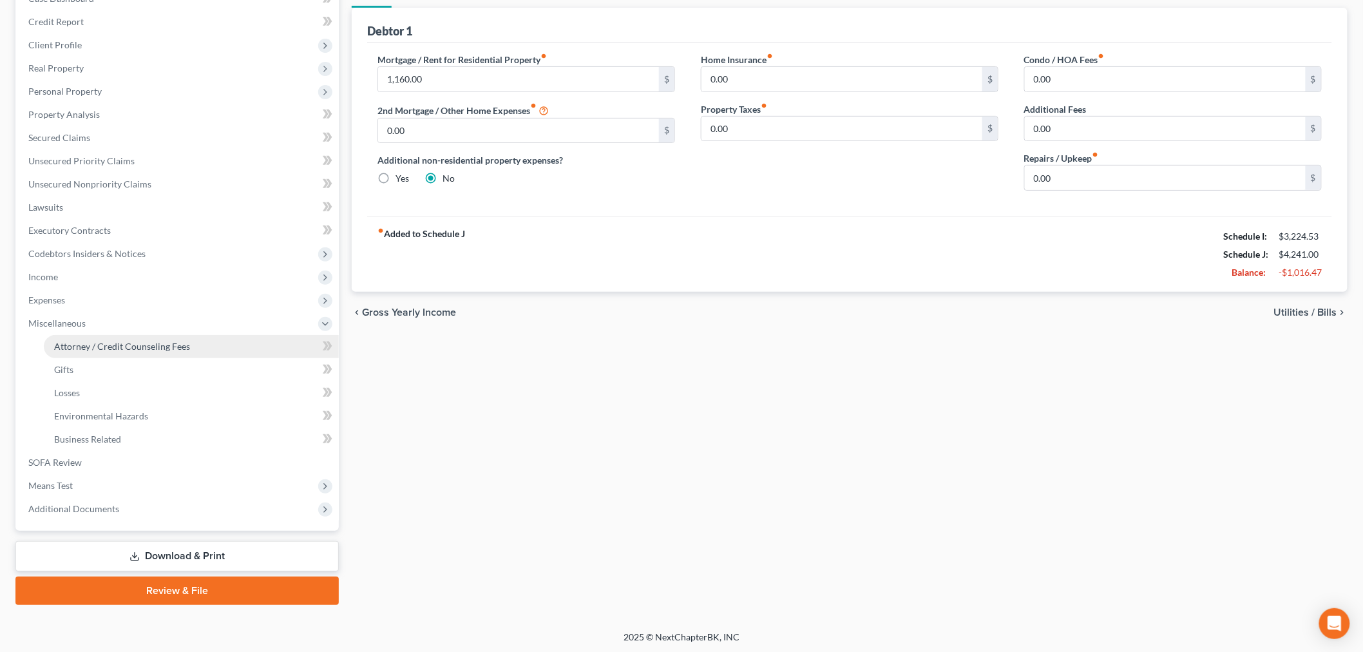
click at [140, 345] on span "Attorney / Credit Counseling Fees" at bounding box center [122, 346] width 136 height 11
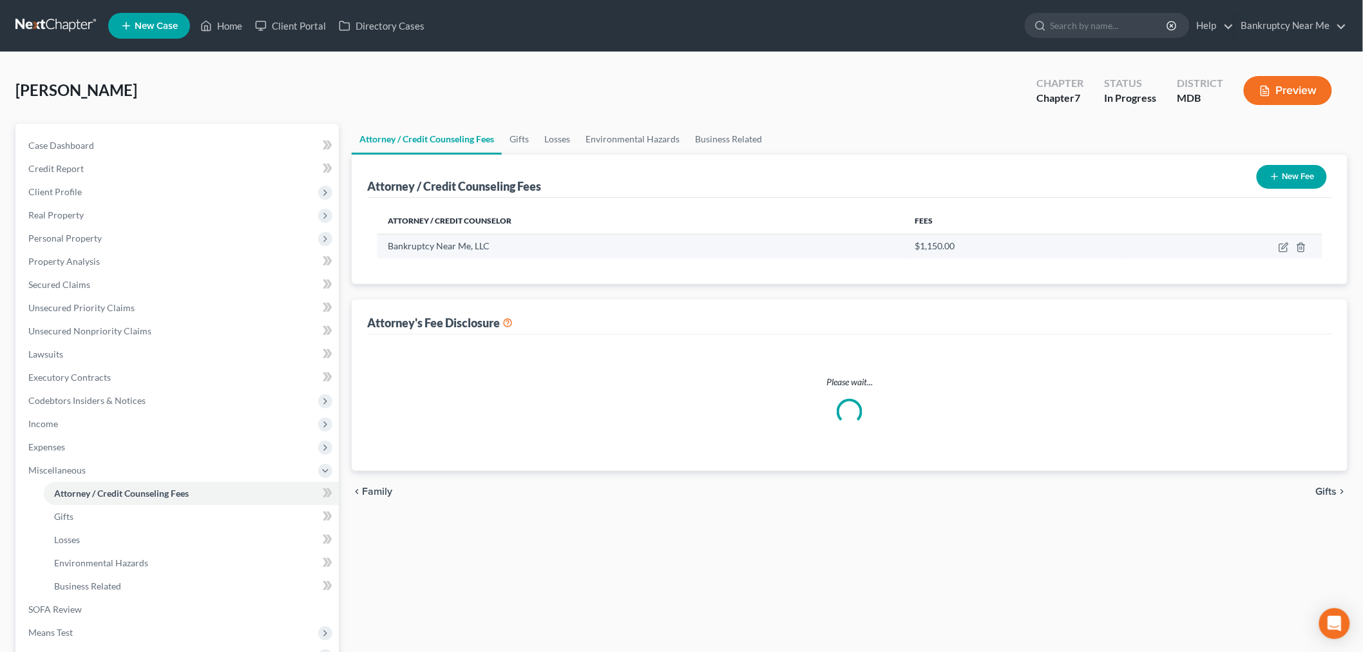
select select "1"
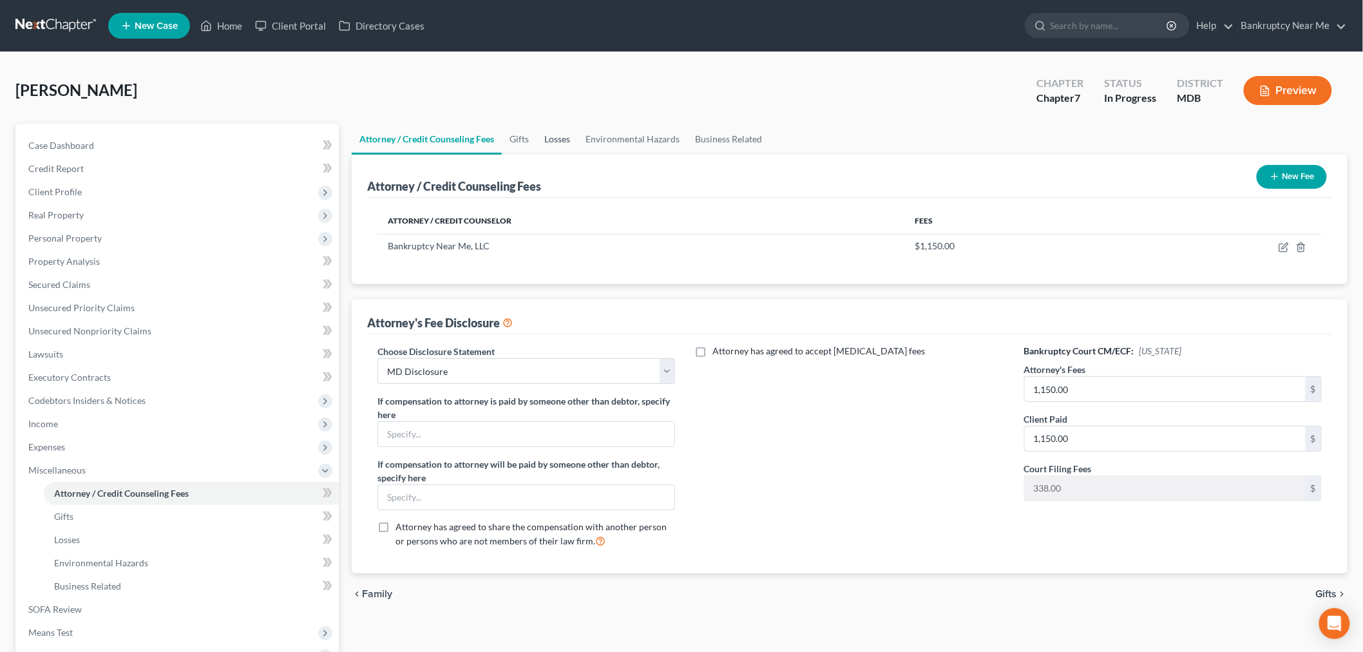
click at [540, 139] on link "Losses" at bounding box center [556, 139] width 41 height 31
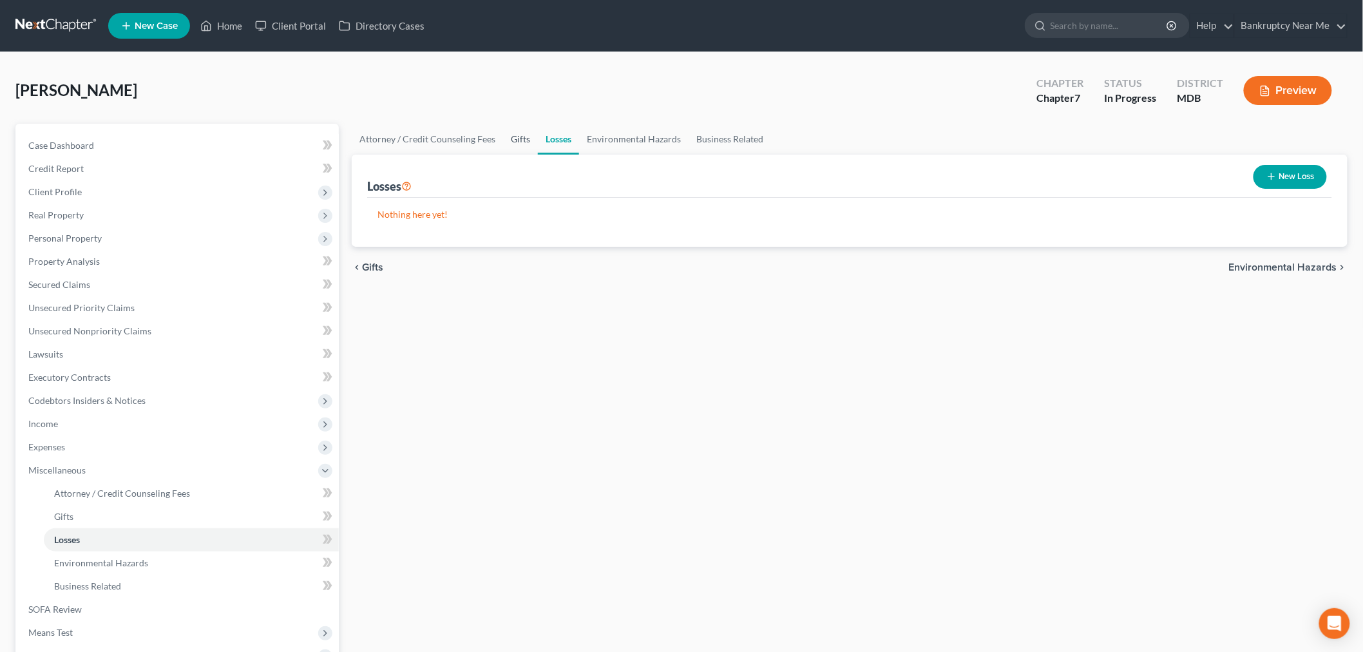
click at [510, 138] on link "Gifts" at bounding box center [520, 139] width 35 height 31
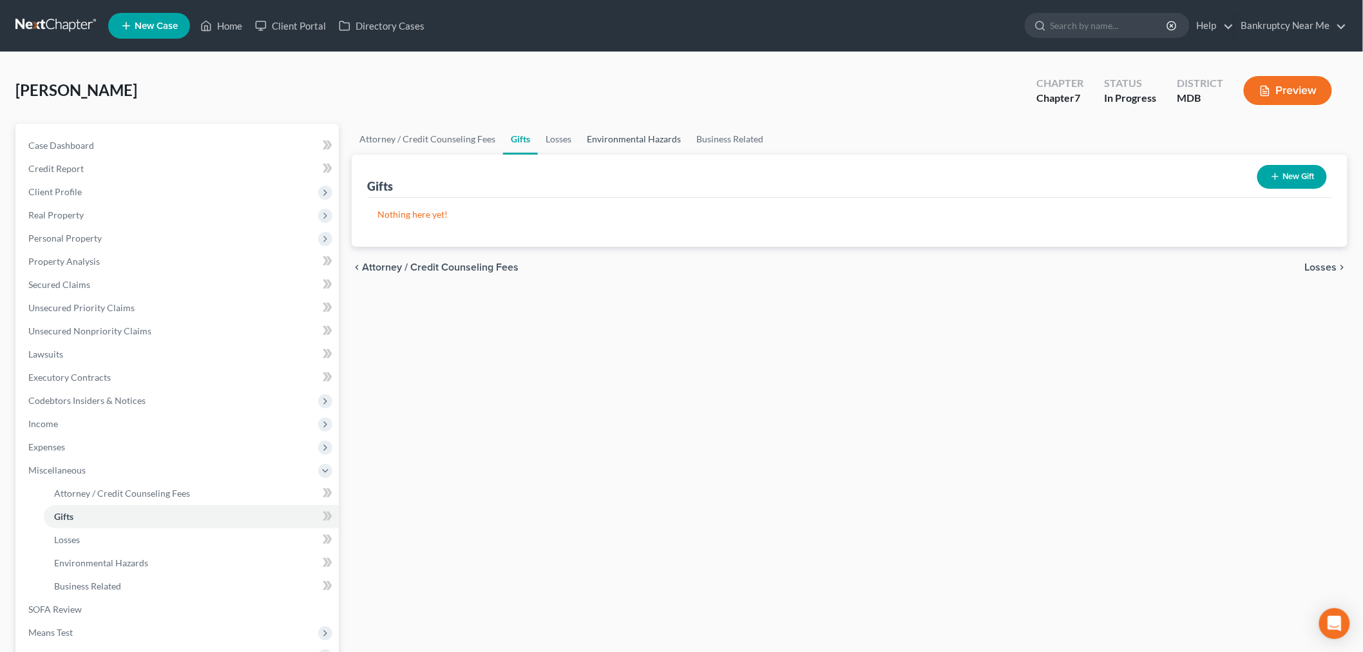
click at [604, 140] on link "Environmental Hazards" at bounding box center [633, 139] width 109 height 31
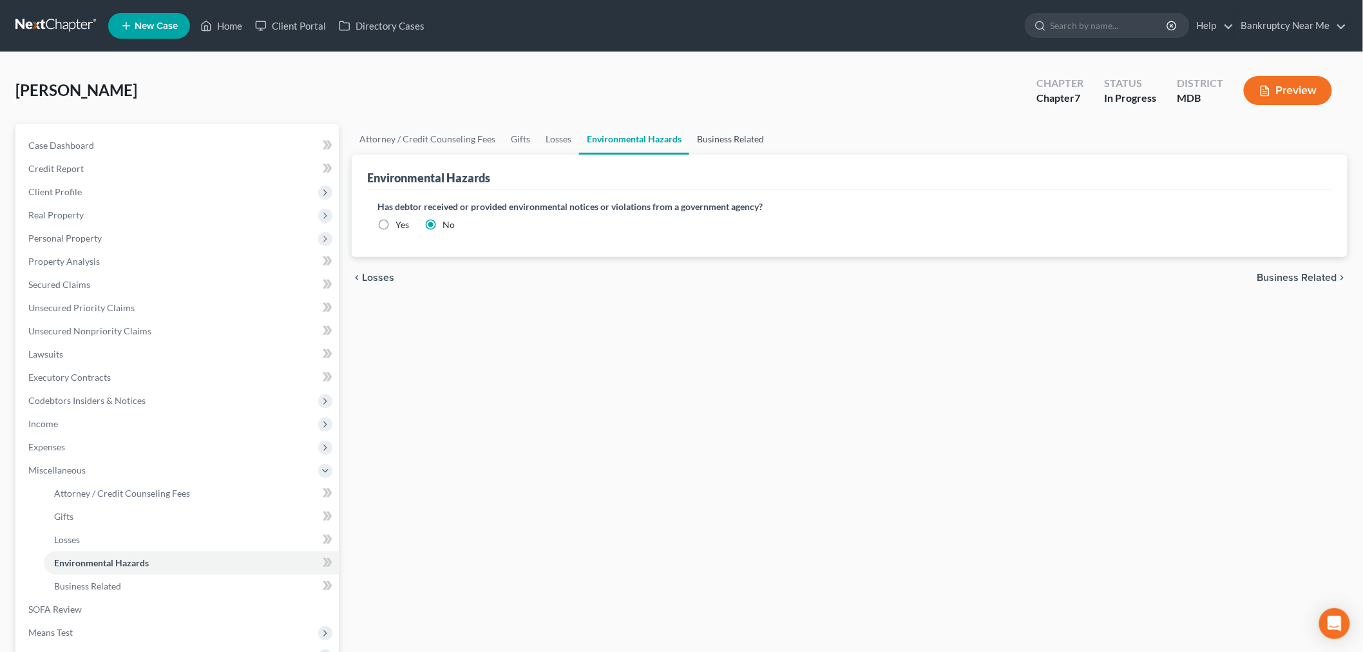
click at [730, 137] on link "Business Related" at bounding box center [730, 139] width 82 height 31
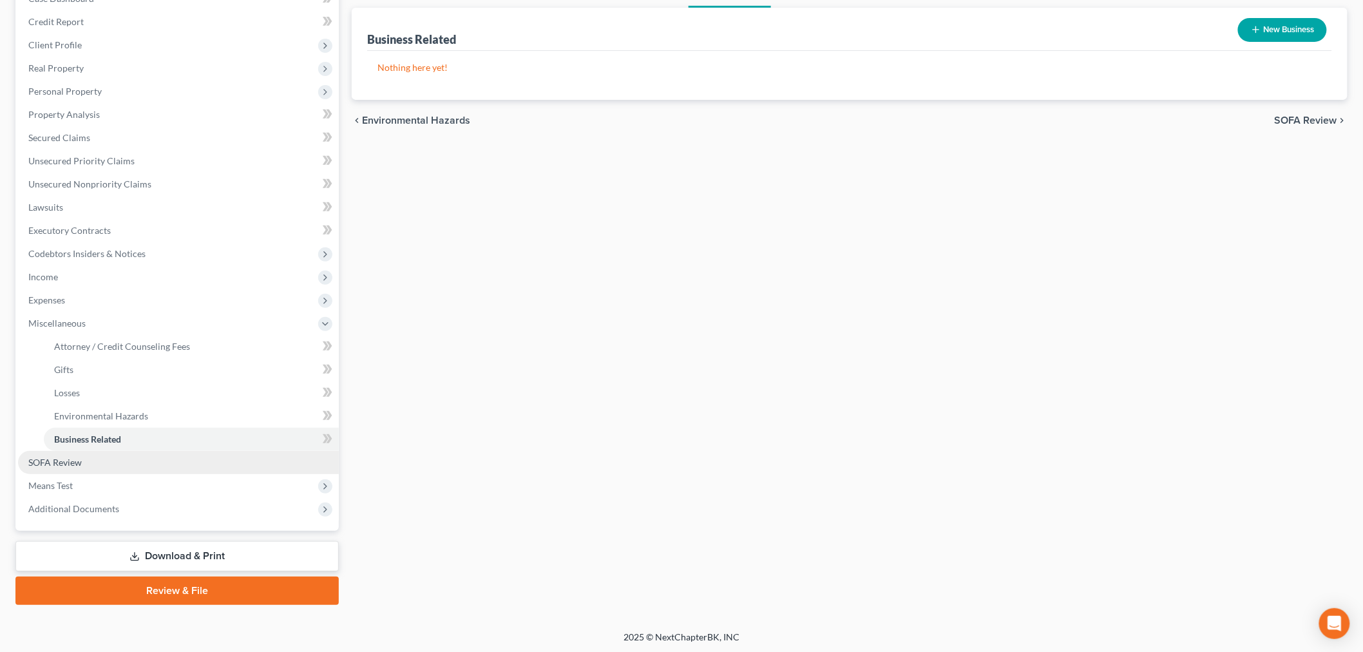
click at [92, 460] on link "SOFA Review" at bounding box center [178, 462] width 321 height 23
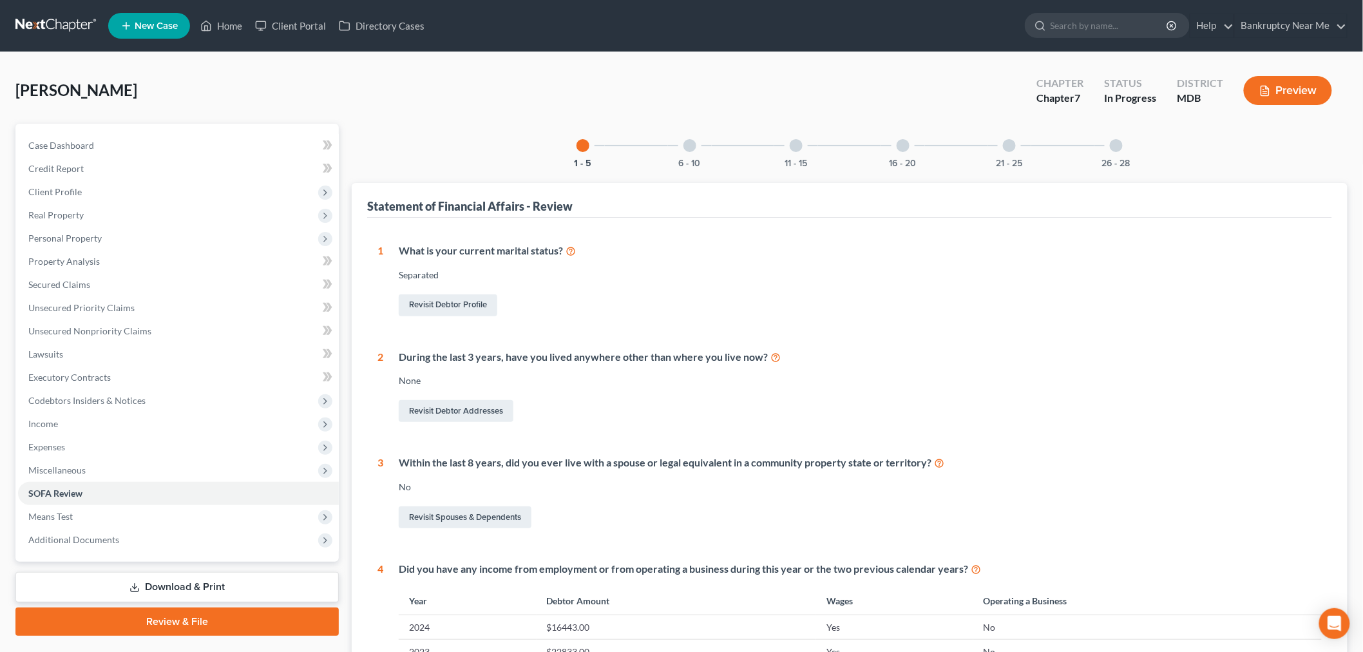
click at [697, 145] on div "6 - 10" at bounding box center [690, 146] width 44 height 44
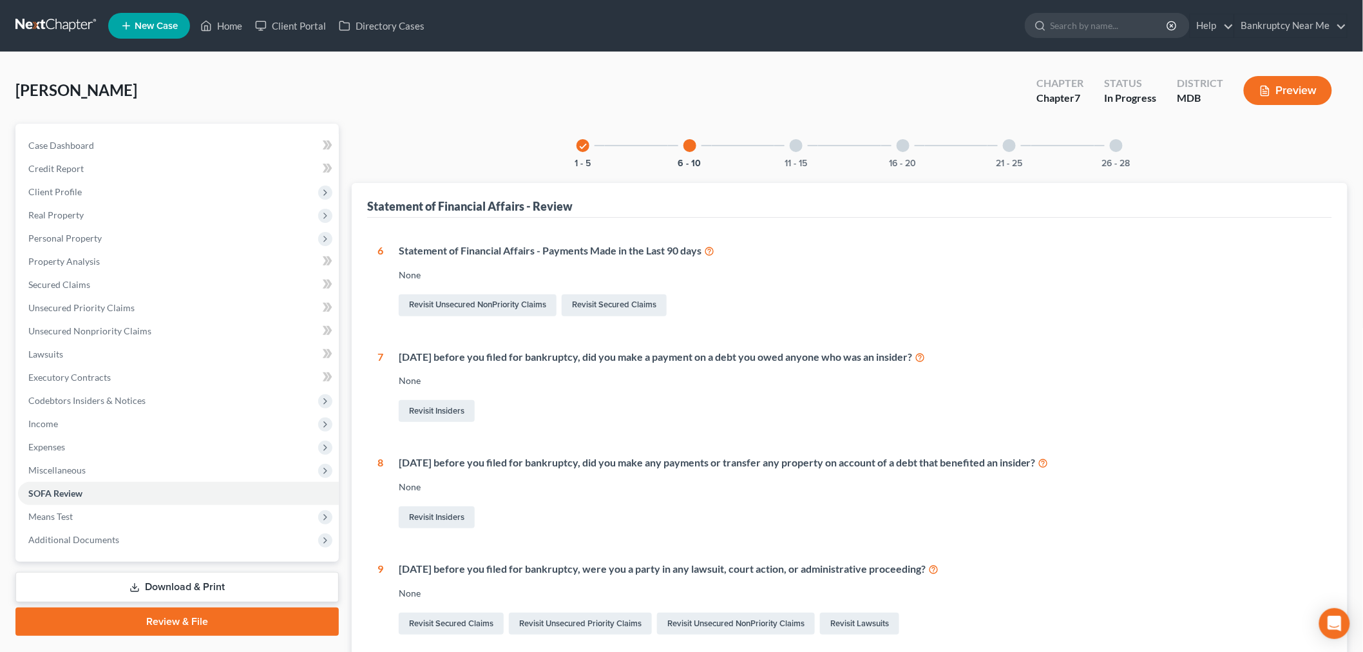
click at [800, 155] on div "11 - 15" at bounding box center [796, 146] width 44 height 44
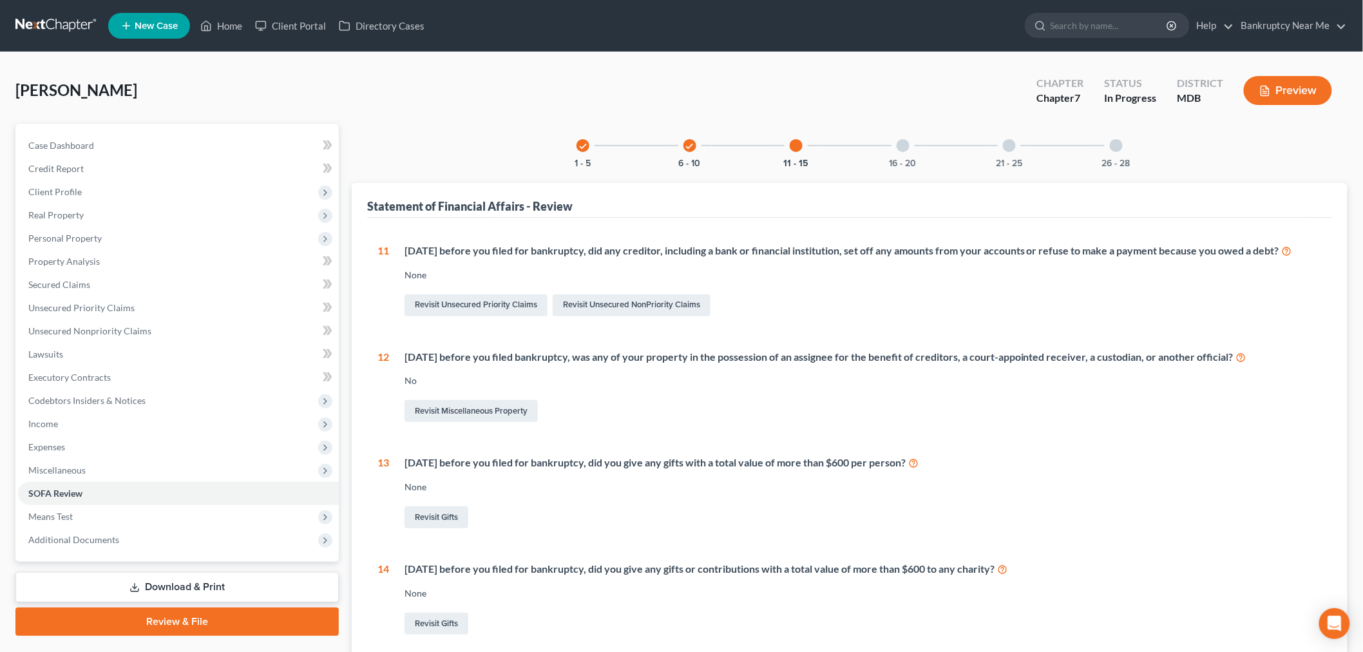
click at [909, 152] on div "16 - 20" at bounding box center [903, 146] width 44 height 44
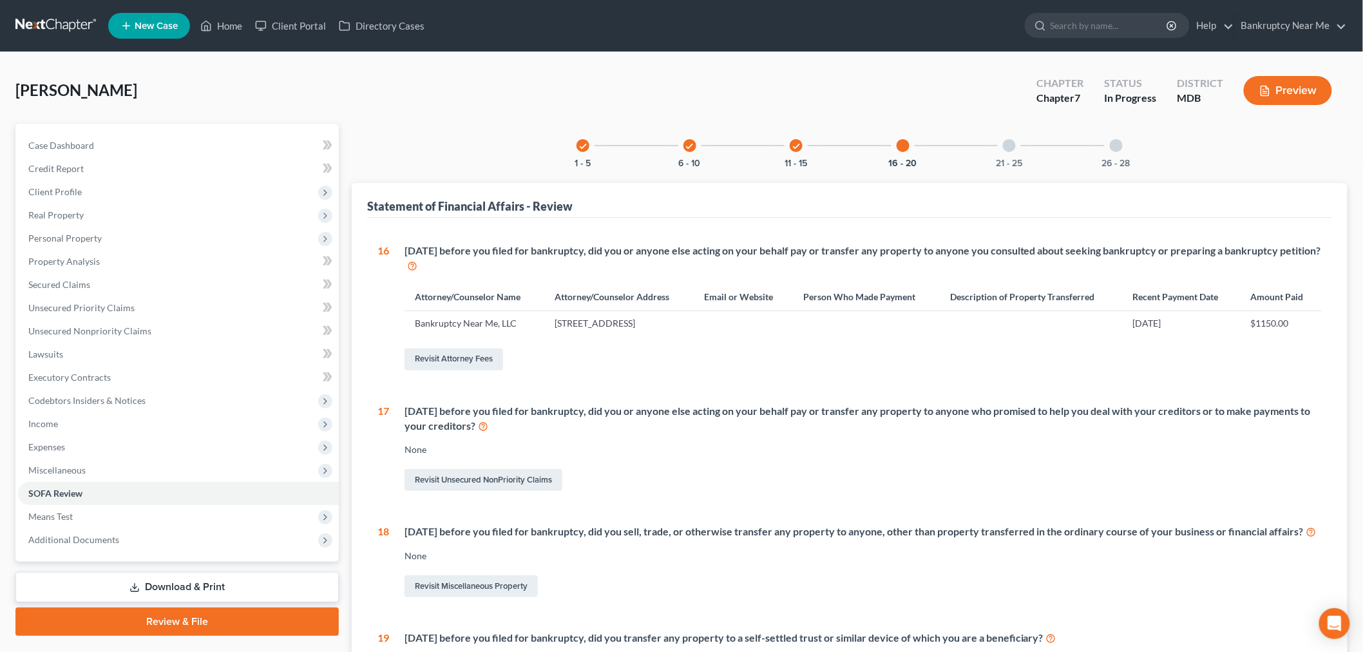
click at [982, 146] on div "check 1 - 5 check 6 - 10 check 11 - 15 16 - 20 21 - 25 26 - 28" at bounding box center [849, 146] width 577 height 44
click at [1034, 152] on div "check 1 - 5 check 6 - 10 check 11 - 15 16 - 20 21 - 25 26 - 28" at bounding box center [849, 146] width 577 height 44
click at [1019, 159] on button "21 - 25" at bounding box center [1009, 163] width 26 height 9
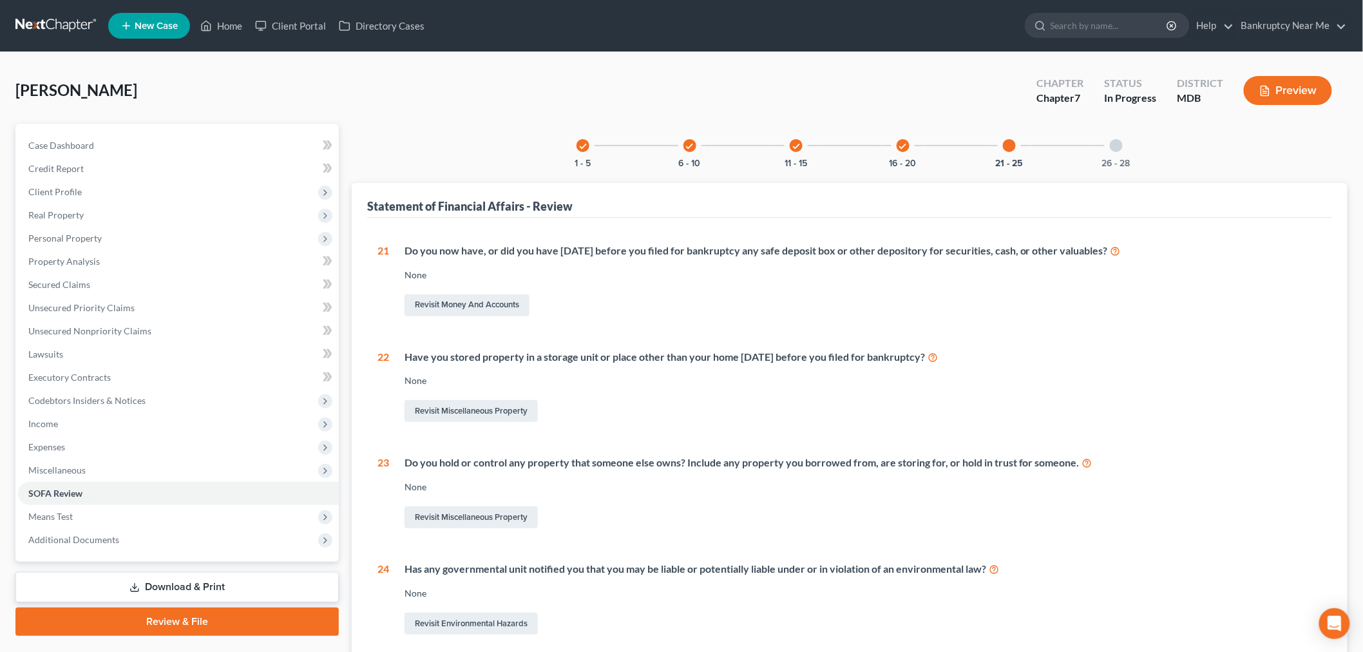
click at [1096, 151] on div "26 - 28" at bounding box center [1116, 146] width 44 height 44
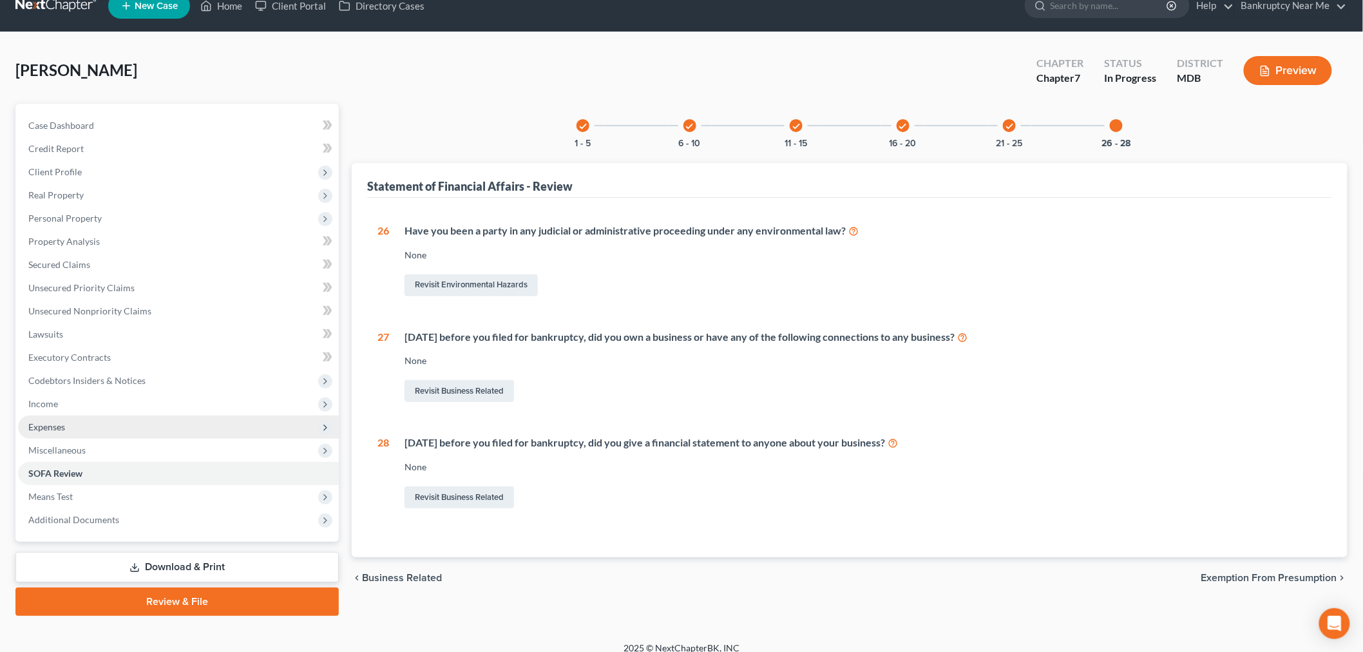
scroll to position [31, 0]
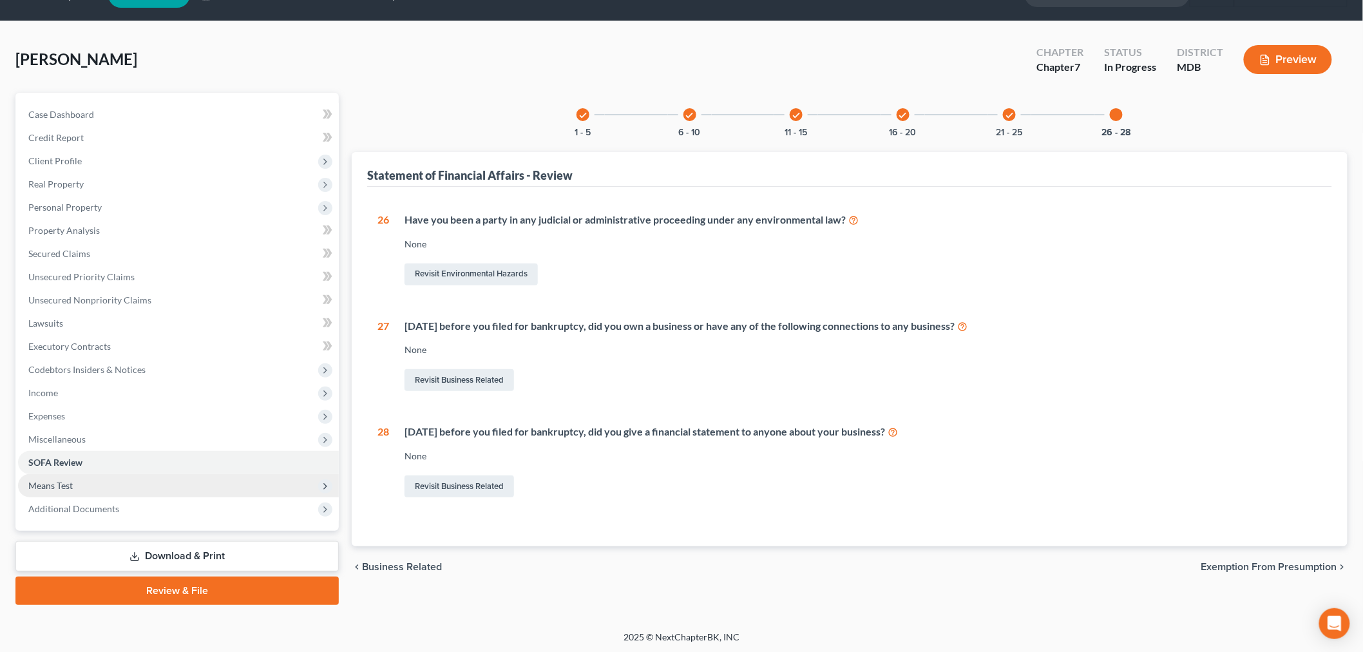
click at [84, 486] on span "Means Test" at bounding box center [178, 485] width 321 height 23
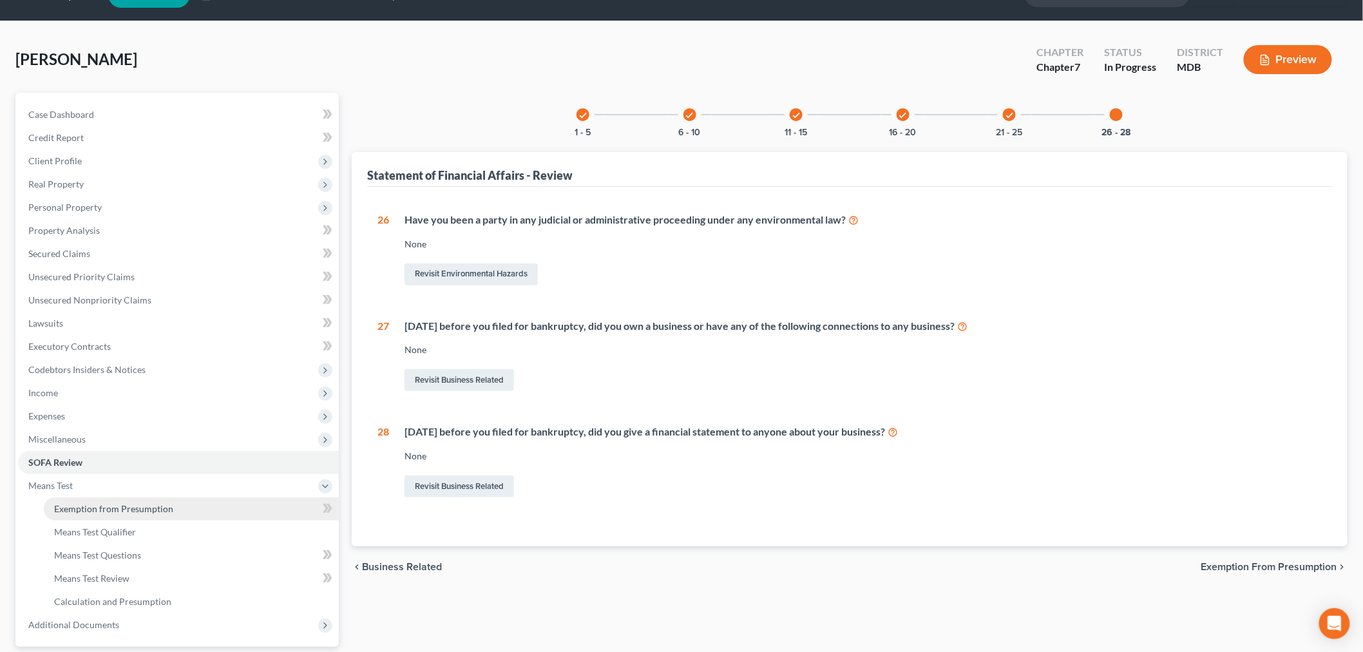
click at [148, 511] on span "Exemption from Presumption" at bounding box center [113, 508] width 119 height 11
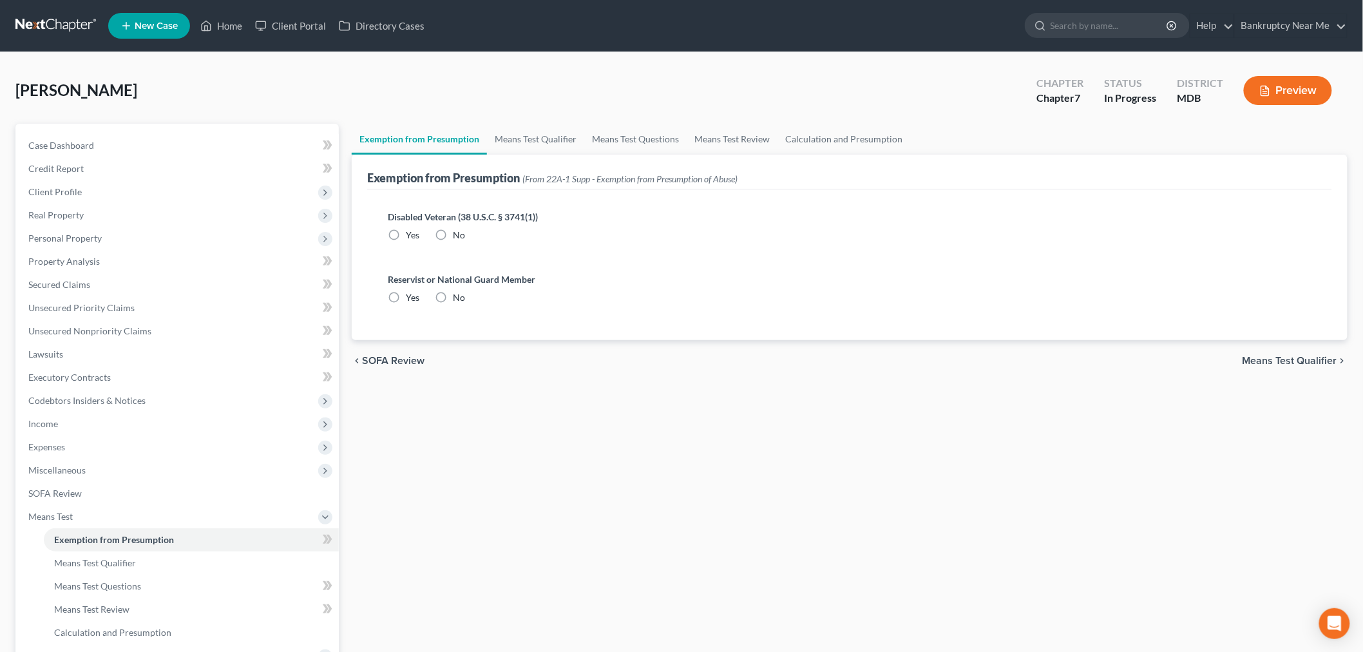
radio input "true"
click at [538, 135] on link "Means Test Qualifier" at bounding box center [535, 139] width 97 height 31
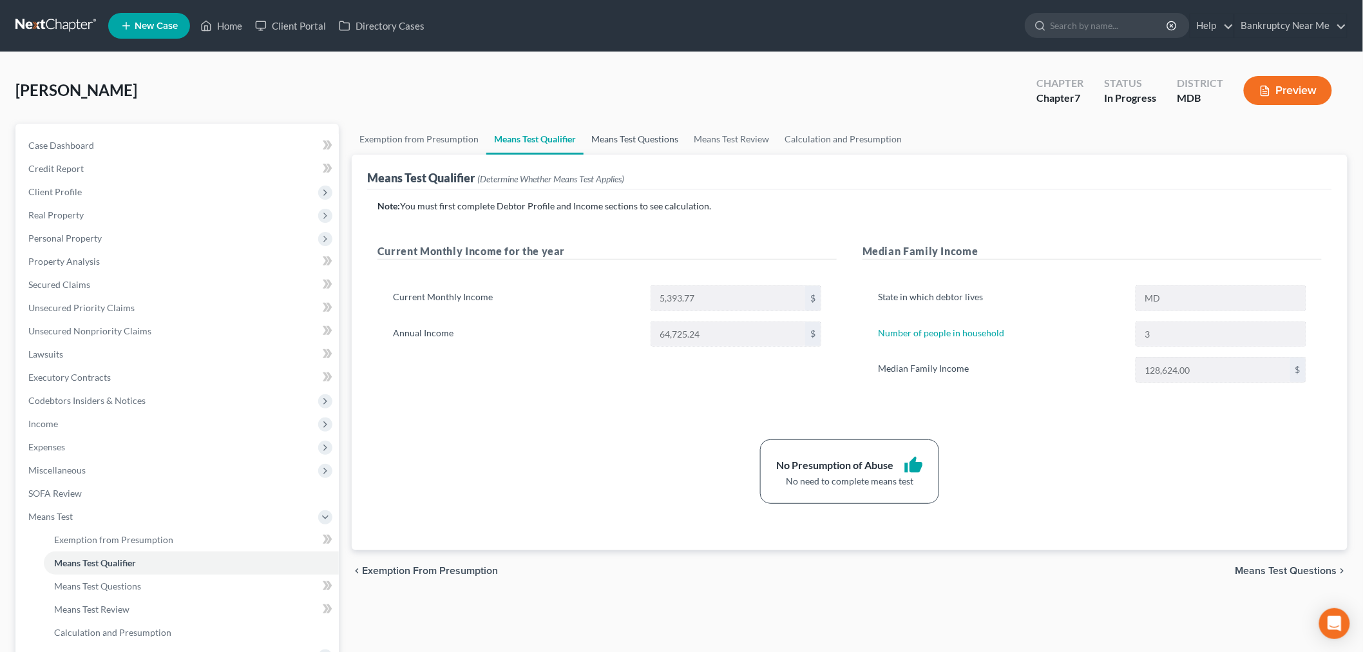
click at [638, 132] on link "Means Test Questions" at bounding box center [635, 139] width 102 height 31
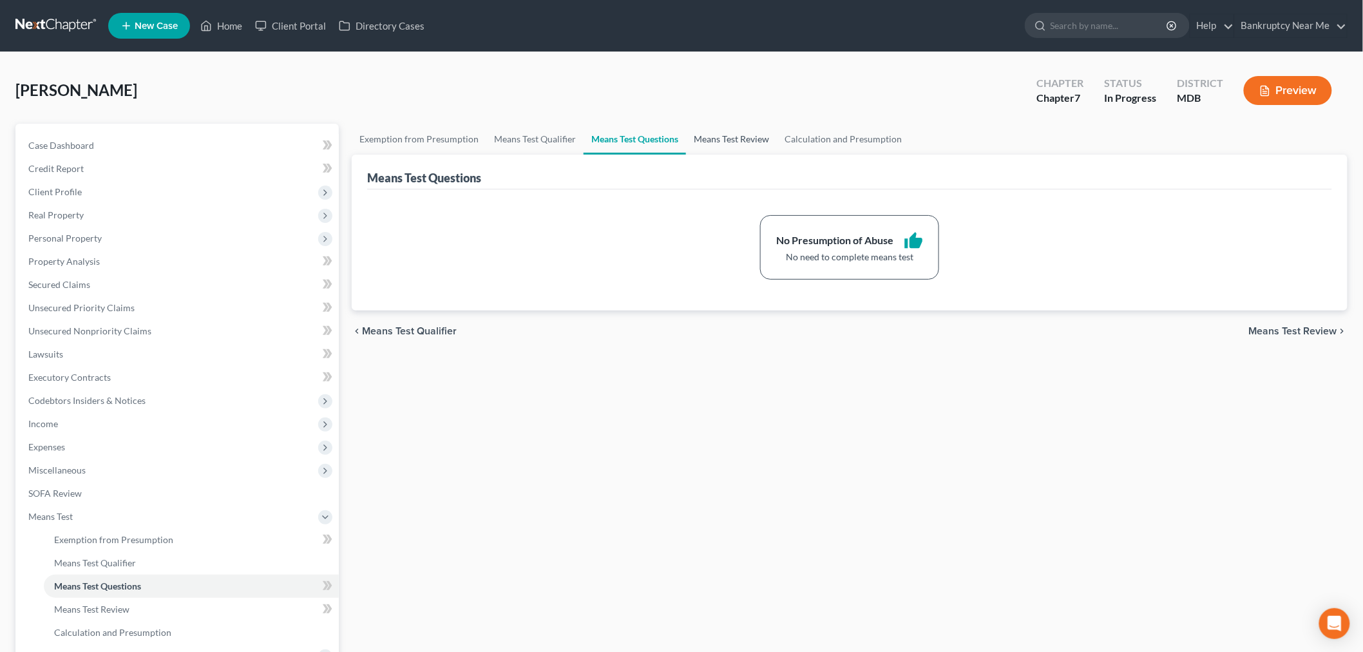
click at [747, 135] on link "Means Test Review" at bounding box center [731, 139] width 91 height 31
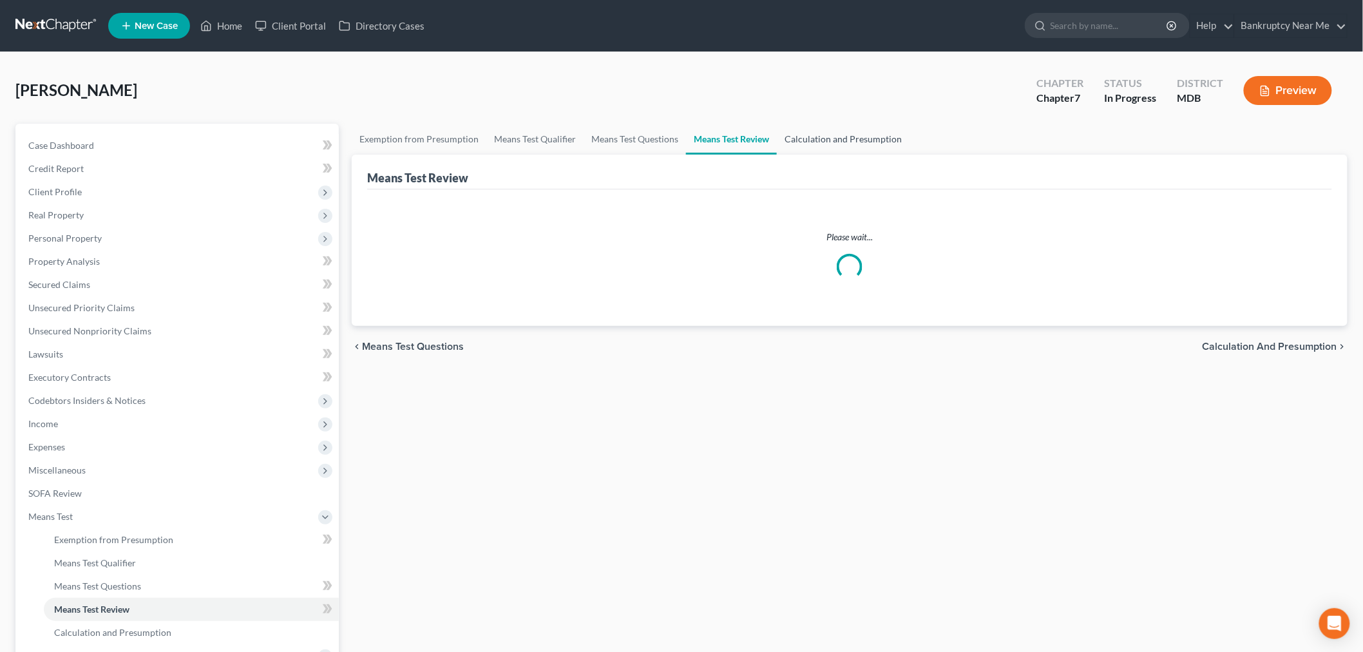
click at [833, 134] on link "Calculation and Presumption" at bounding box center [843, 139] width 133 height 31
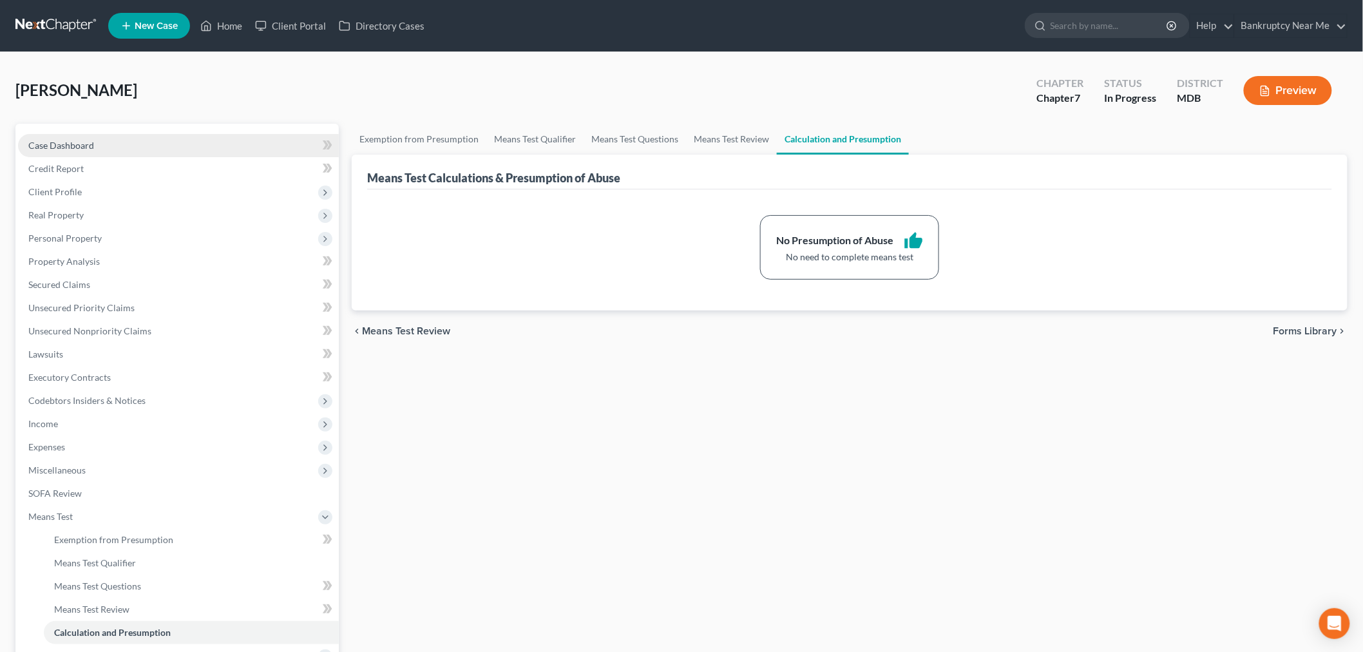
click at [146, 149] on link "Case Dashboard" at bounding box center [178, 145] width 321 height 23
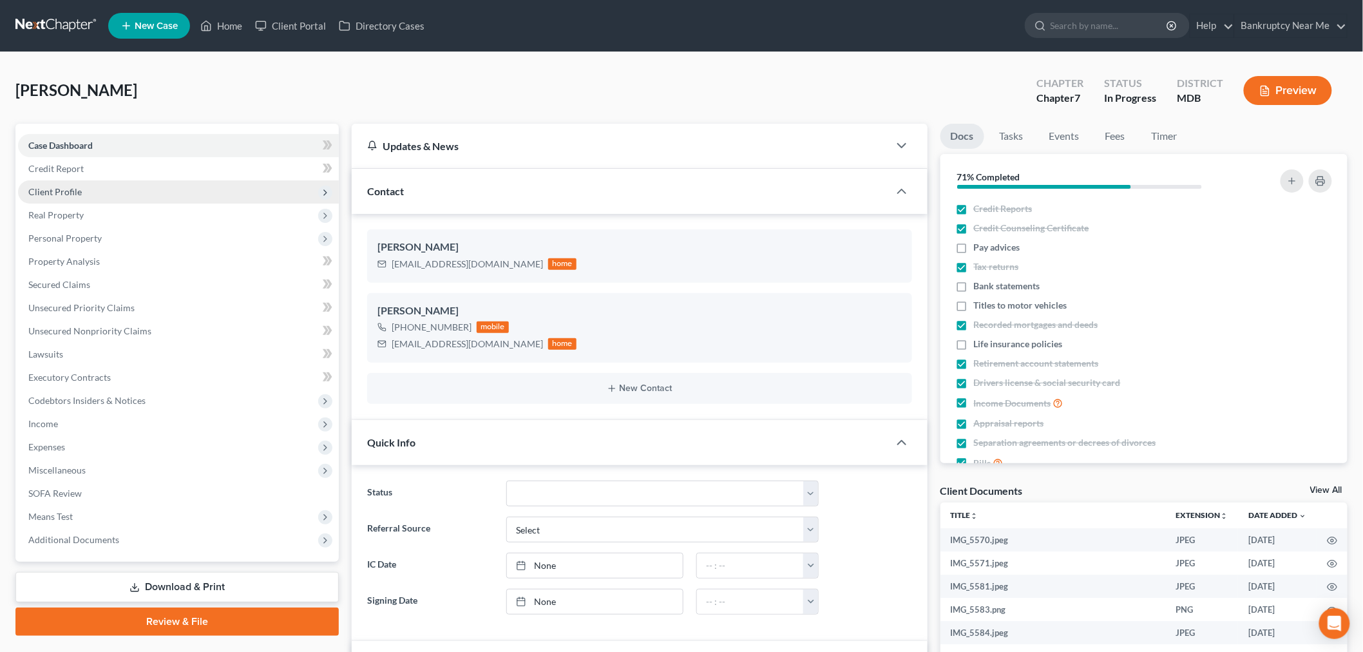
scroll to position [1391, 0]
drag, startPoint x: 113, startPoint y: 193, endPoint x: 115, endPoint y: 211, distance: 17.4
click at [112, 194] on span "Client Profile" at bounding box center [178, 191] width 321 height 23
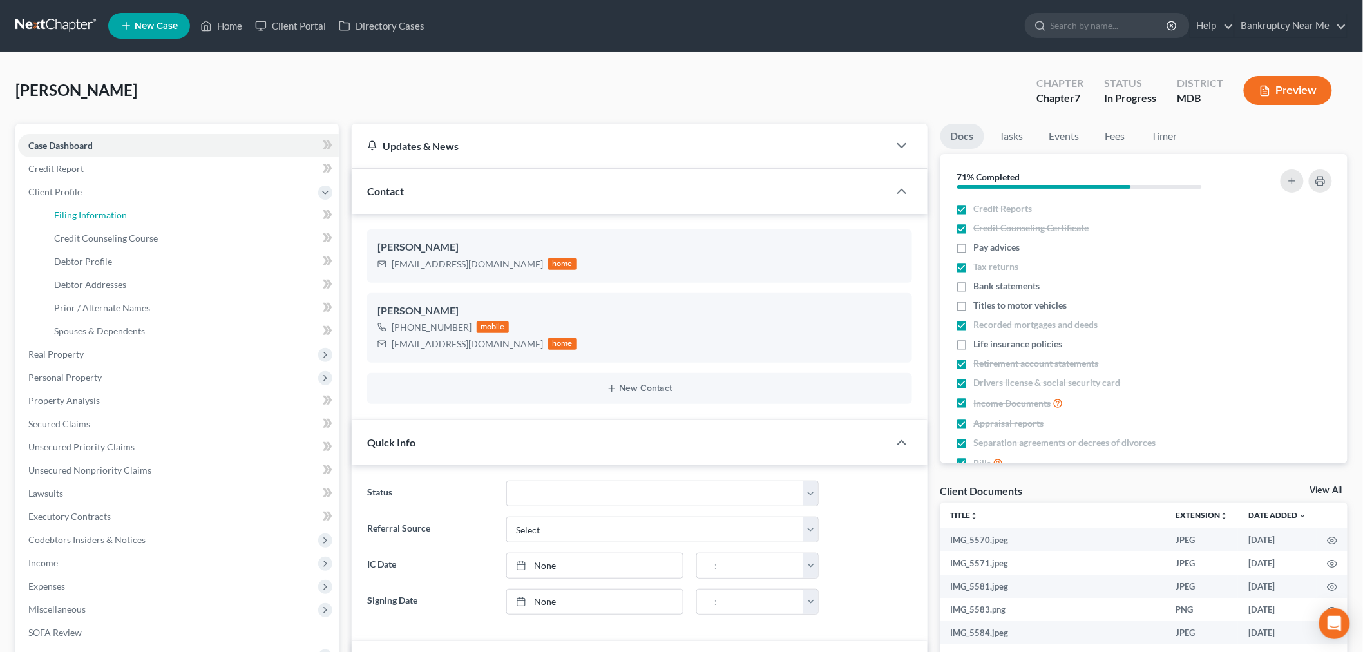
drag, startPoint x: 100, startPoint y: 211, endPoint x: 652, endPoint y: 133, distance: 557.4
click at [99, 213] on span "Filing Information" at bounding box center [90, 214] width 73 height 11
select select "1"
select select "0"
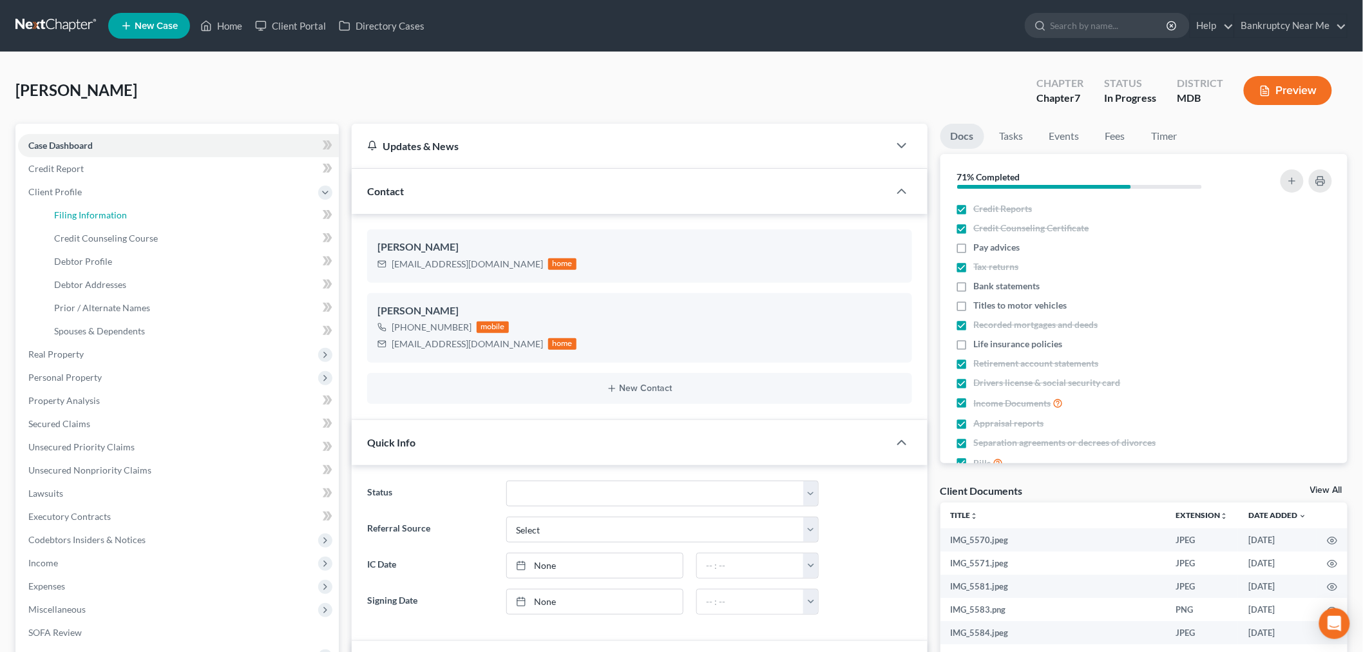
select select "38"
select select "0"
select select "21"
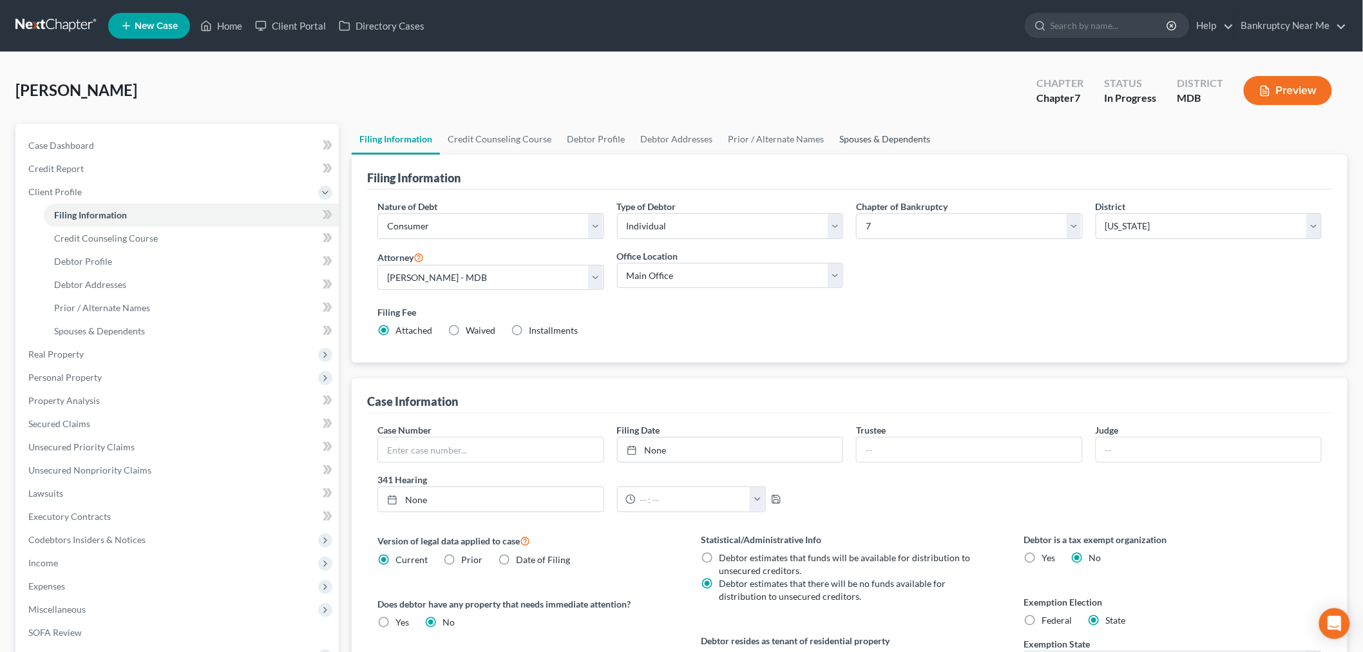
click at [887, 142] on link "Spouses & Dependents" at bounding box center [884, 139] width 106 height 31
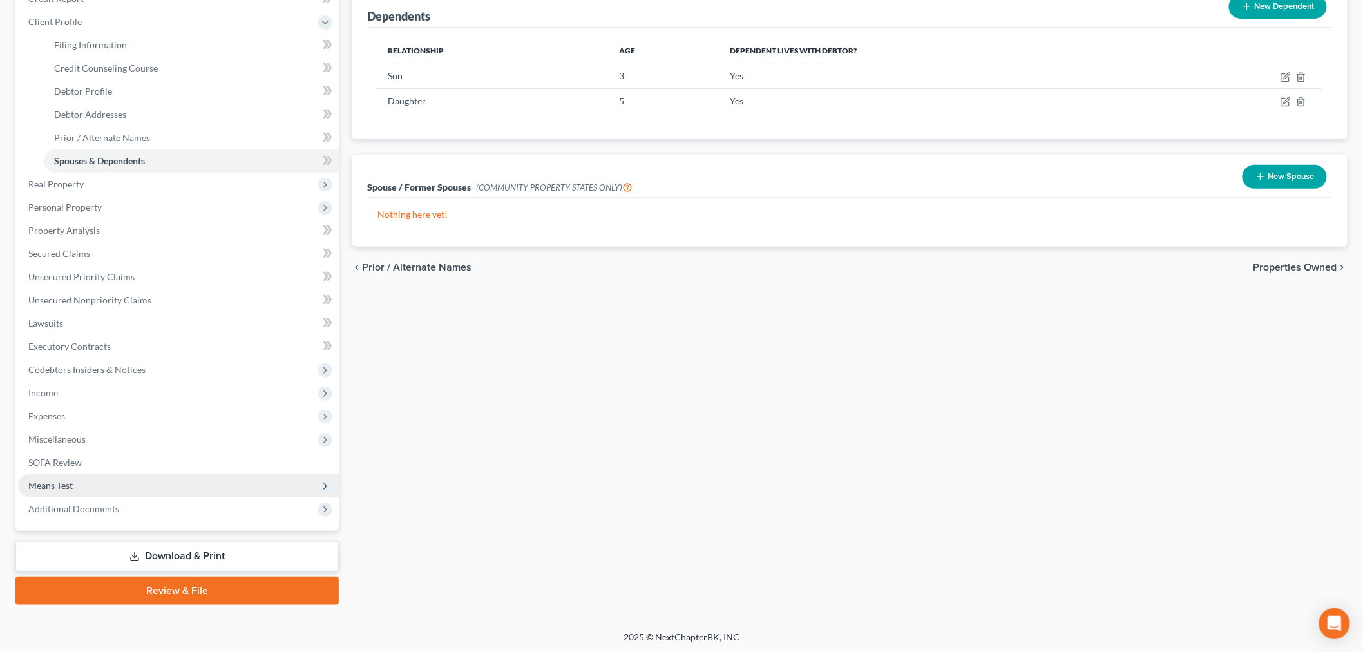
click at [139, 479] on span "Means Test" at bounding box center [178, 485] width 321 height 23
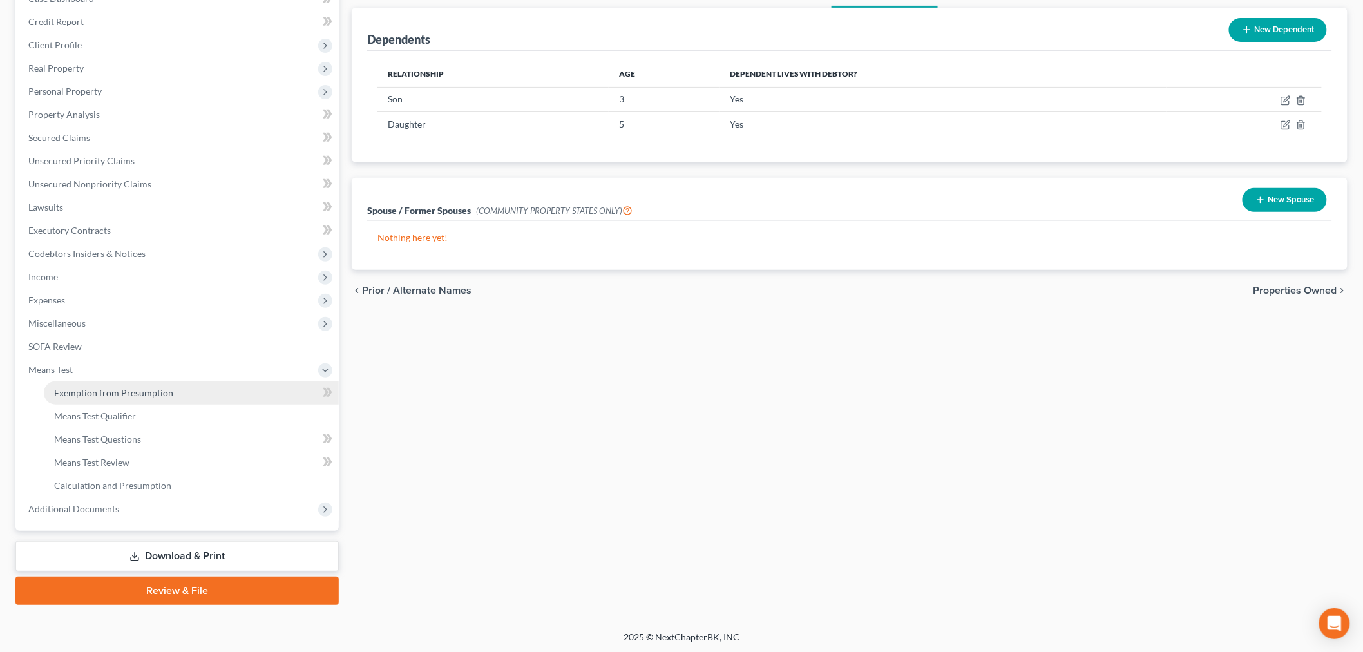
click at [88, 388] on span "Exemption from Presumption" at bounding box center [113, 392] width 119 height 11
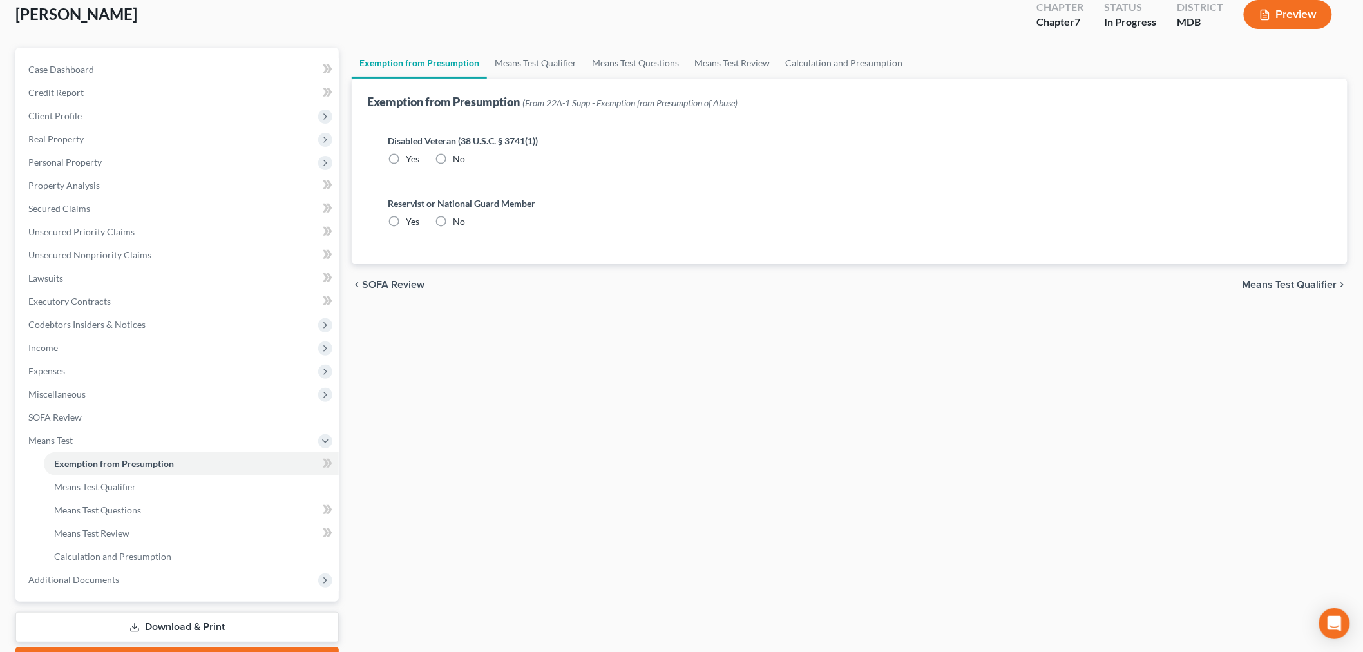
radio input "true"
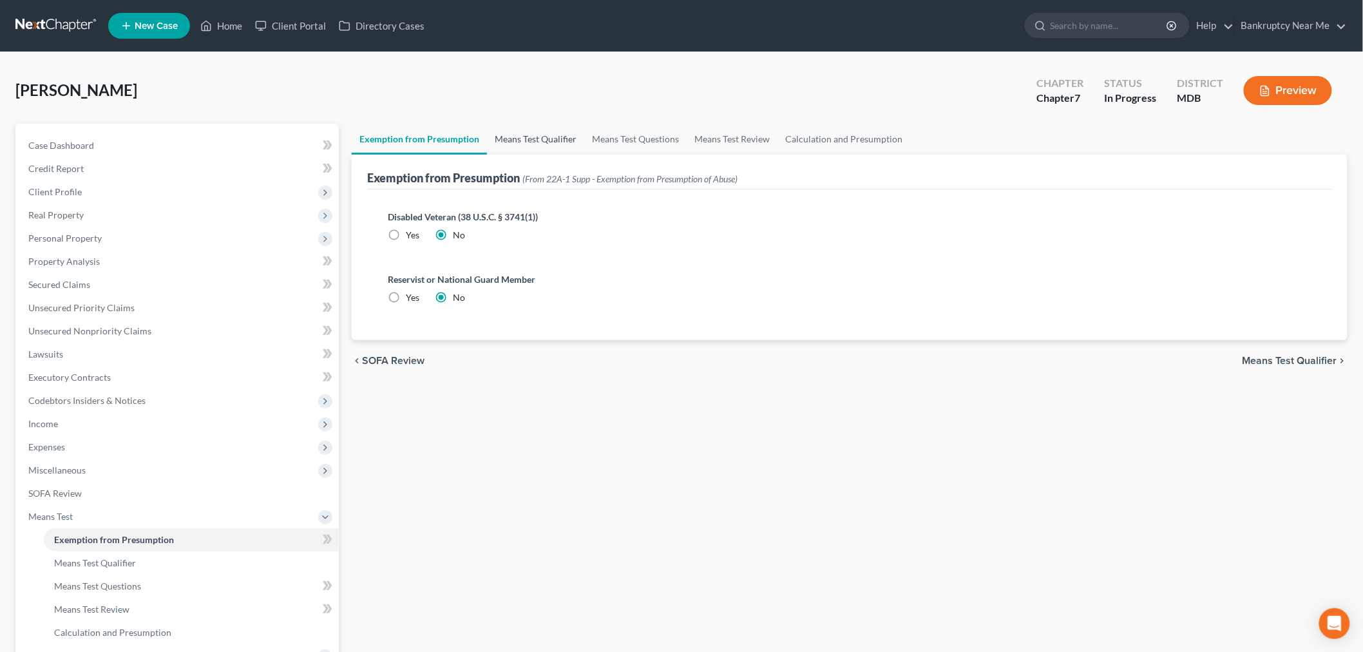
click at [554, 134] on link "Means Test Qualifier" at bounding box center [535, 139] width 97 height 31
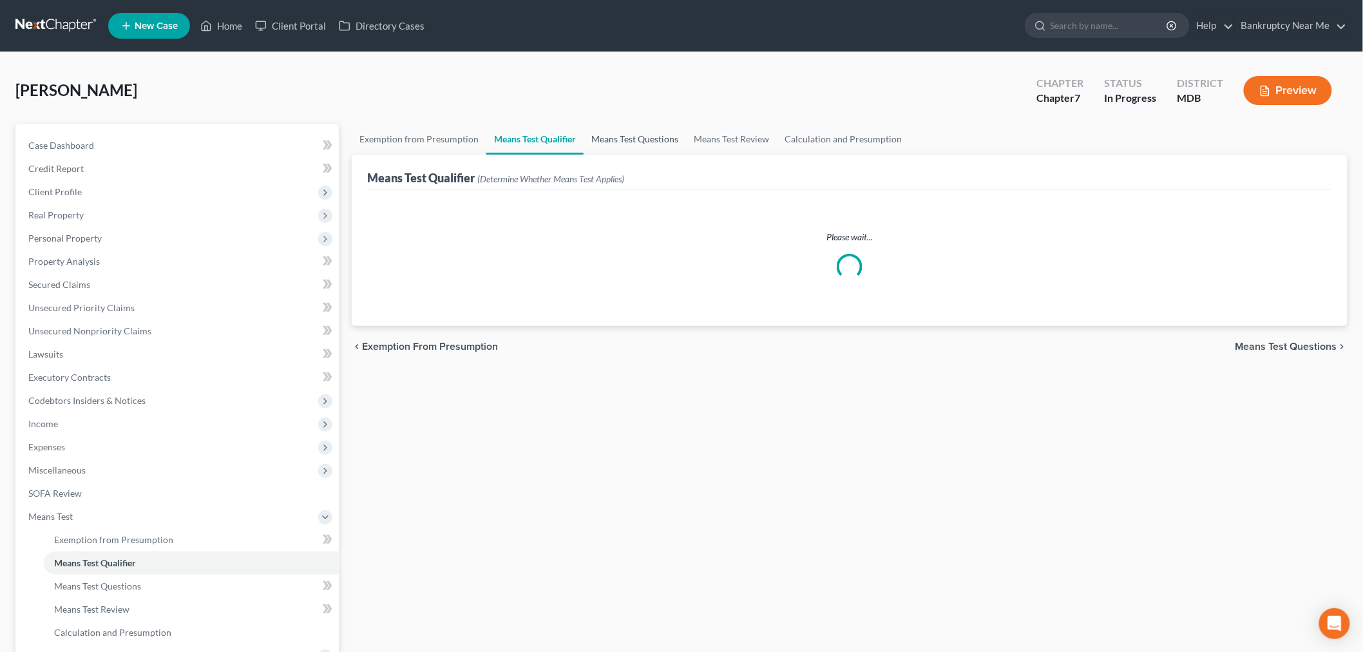
click at [644, 134] on link "Means Test Questions" at bounding box center [635, 139] width 102 height 31
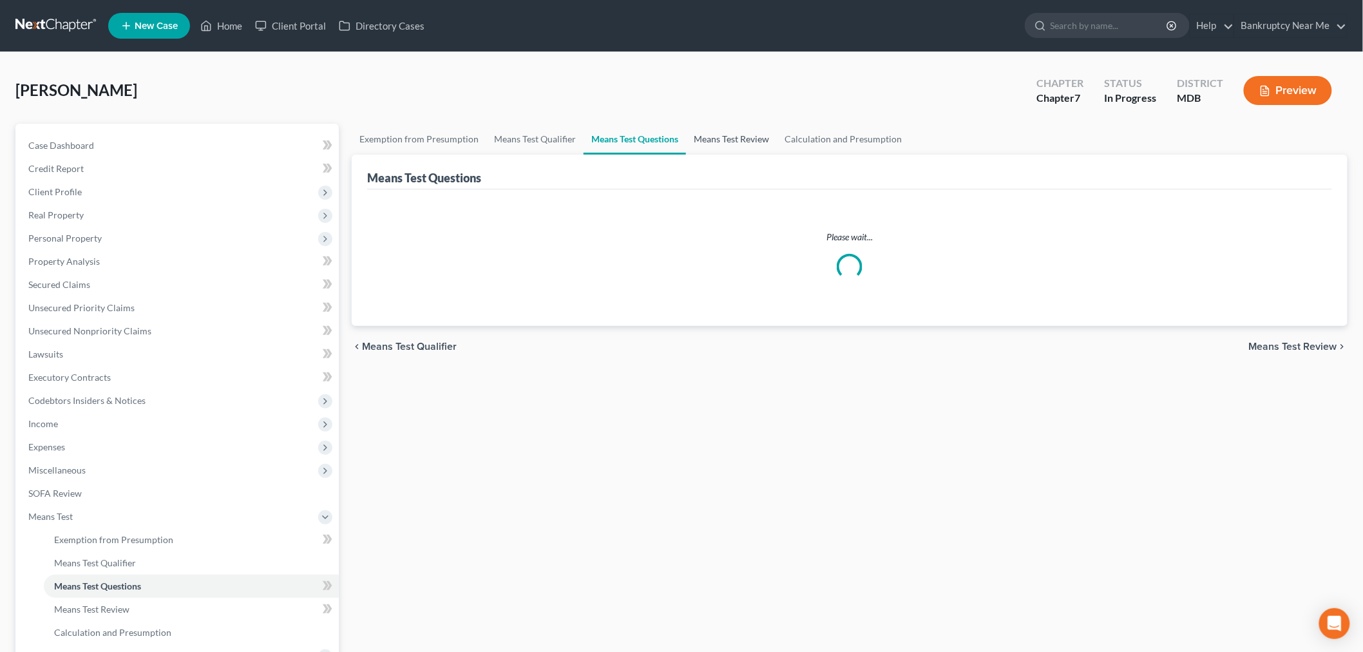
click at [741, 129] on link "Means Test Review" at bounding box center [731, 139] width 91 height 31
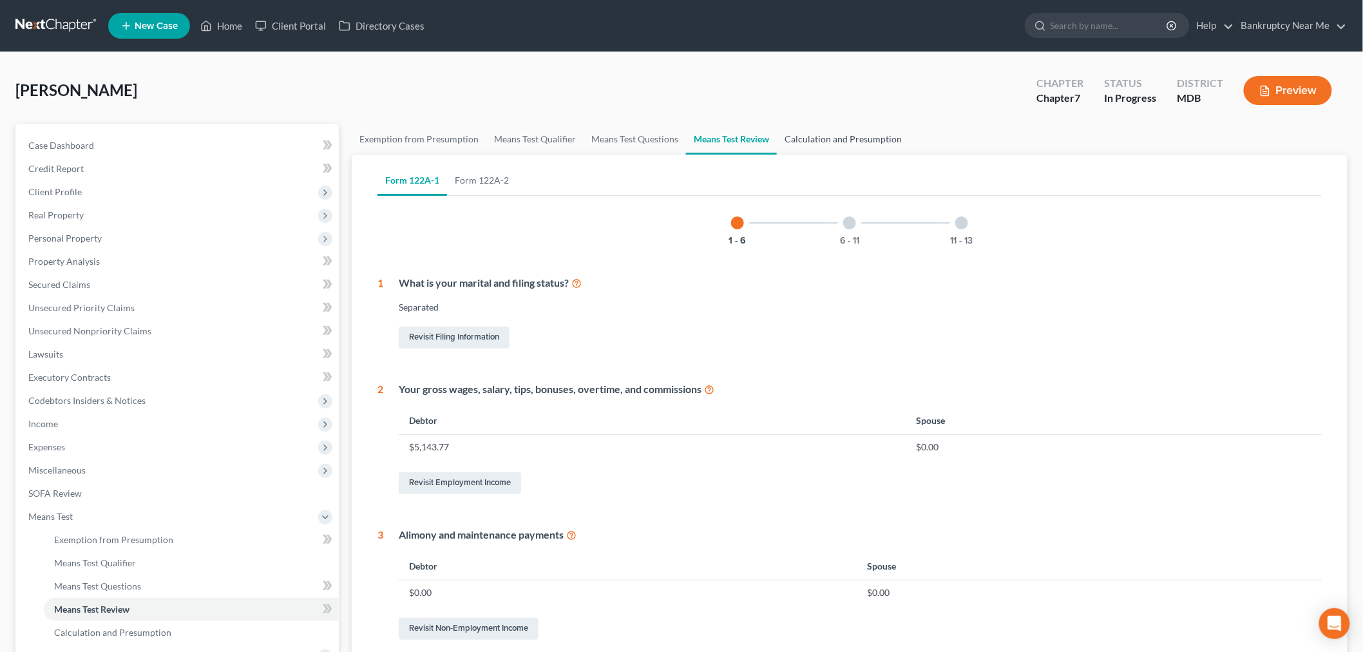
click at [828, 131] on link "Calculation and Presumption" at bounding box center [843, 139] width 133 height 31
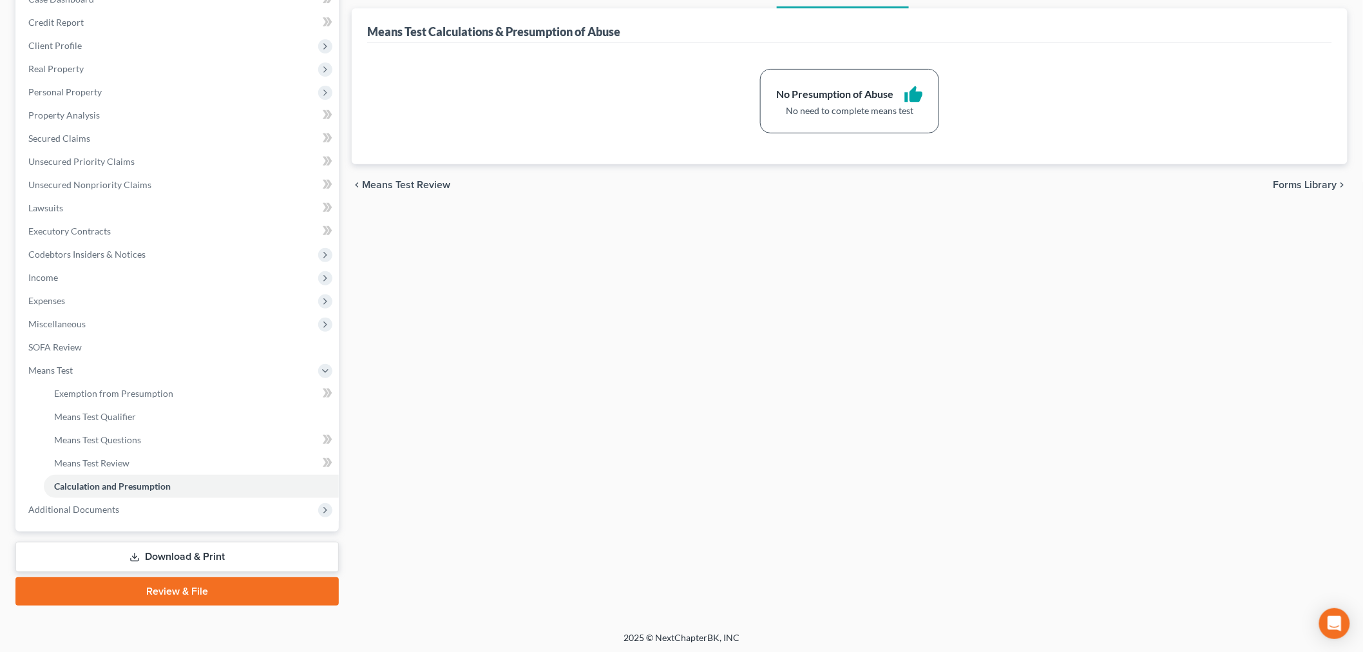
scroll to position [147, 0]
click at [107, 88] on span "Personal Property" at bounding box center [178, 91] width 321 height 23
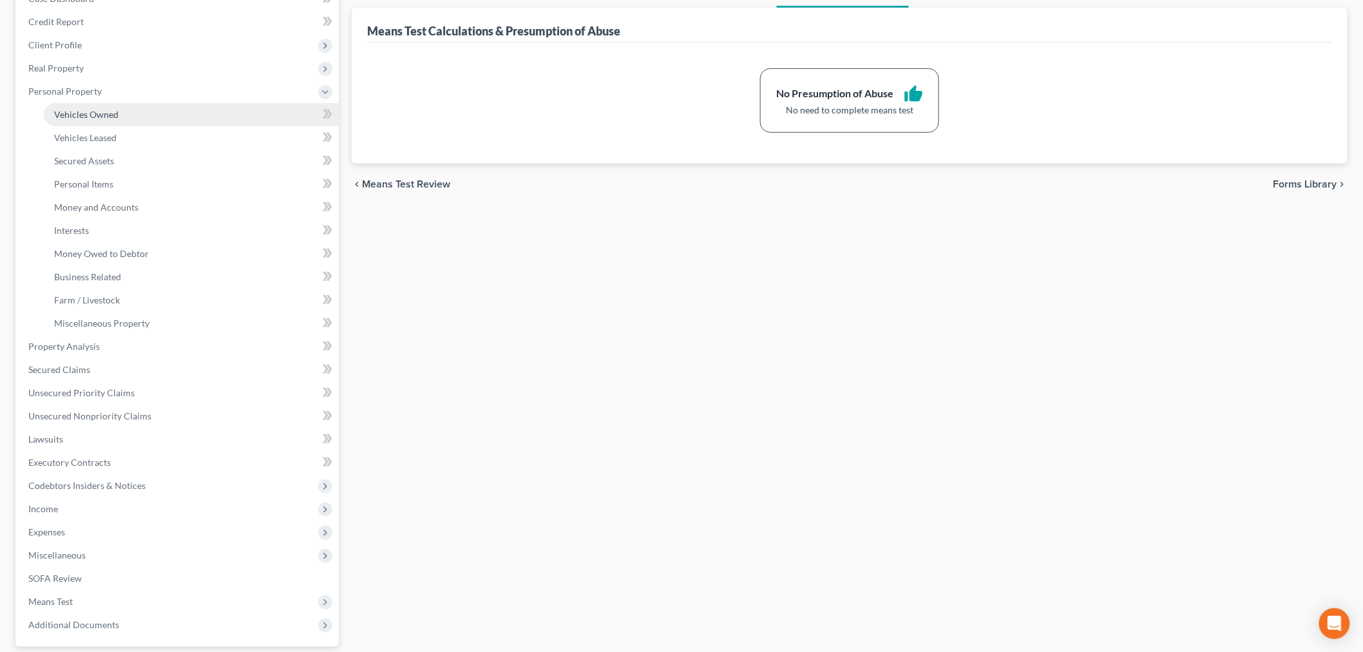
click at [113, 106] on link "Vehicles Owned" at bounding box center [191, 114] width 295 height 23
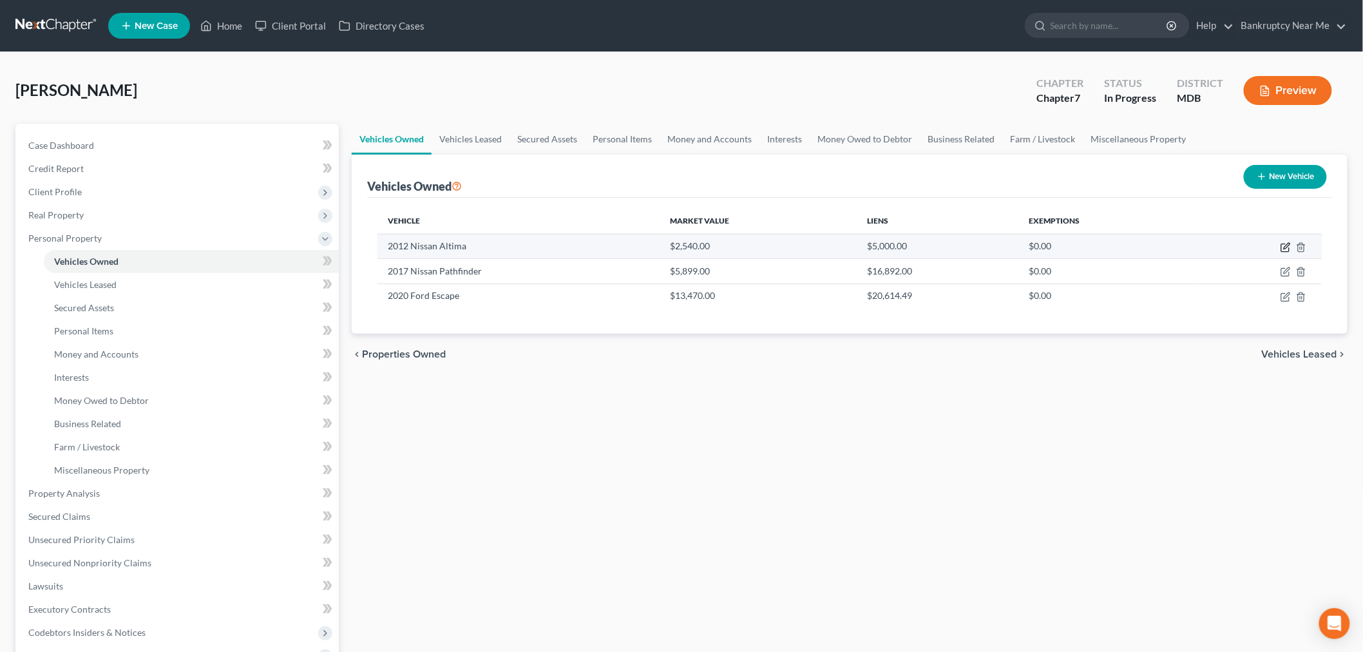
click at [1283, 248] on icon "button" at bounding box center [1285, 247] width 10 height 10
select select "0"
select select "14"
select select "3"
select select "0"
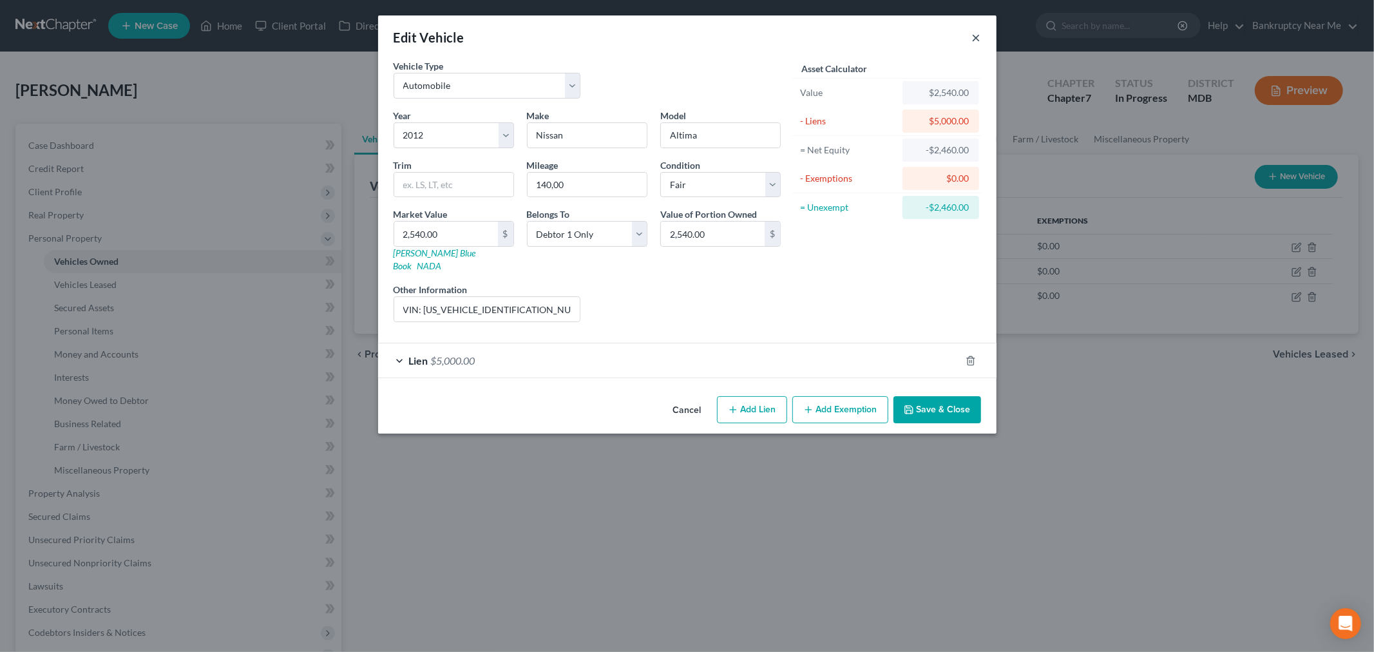
click at [974, 35] on button "×" at bounding box center [976, 37] width 9 height 15
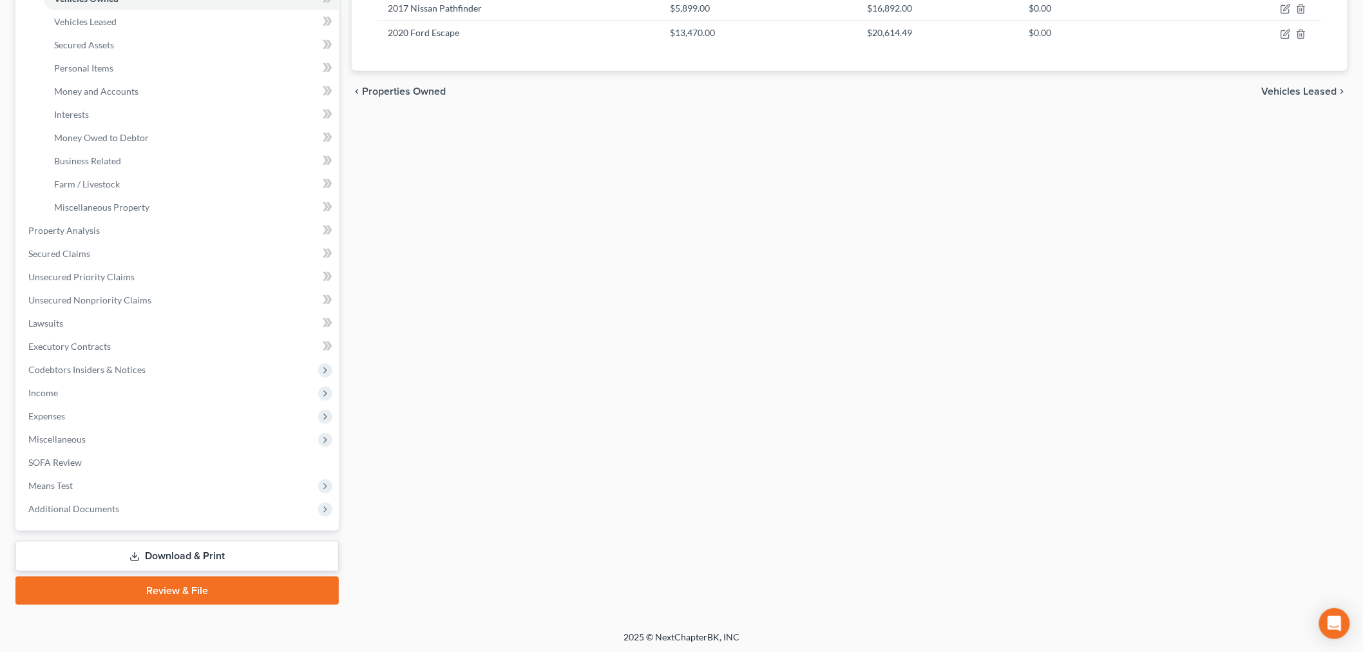
click at [159, 550] on link "Download & Print" at bounding box center [176, 556] width 323 height 30
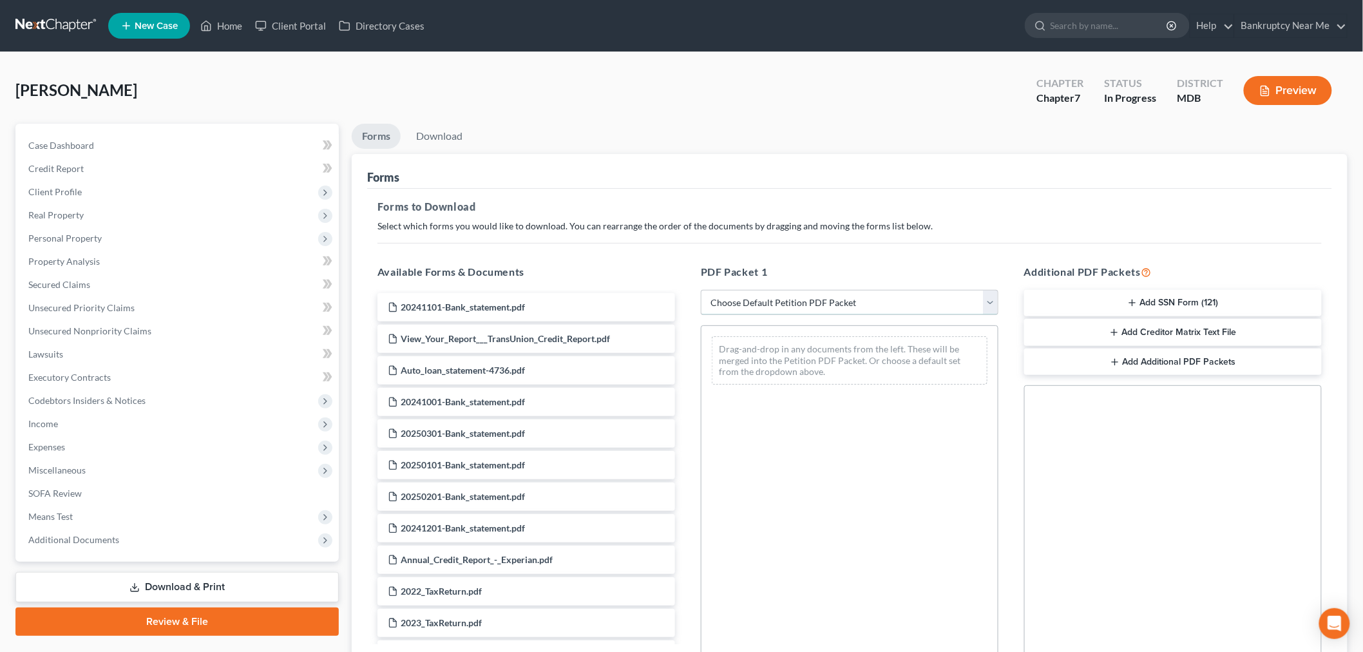
drag, startPoint x: 840, startPoint y: 307, endPoint x: 840, endPoint y: 314, distance: 6.5
click at [840, 307] on select "Choose Default Petition PDF Packet Complete Bankruptcy Petition (all forms and …" at bounding box center [850, 303] width 298 height 26
select select "0"
click at [701, 290] on select "Choose Default Petition PDF Packet Complete Bankruptcy Petition (all forms and …" at bounding box center [850, 303] width 298 height 26
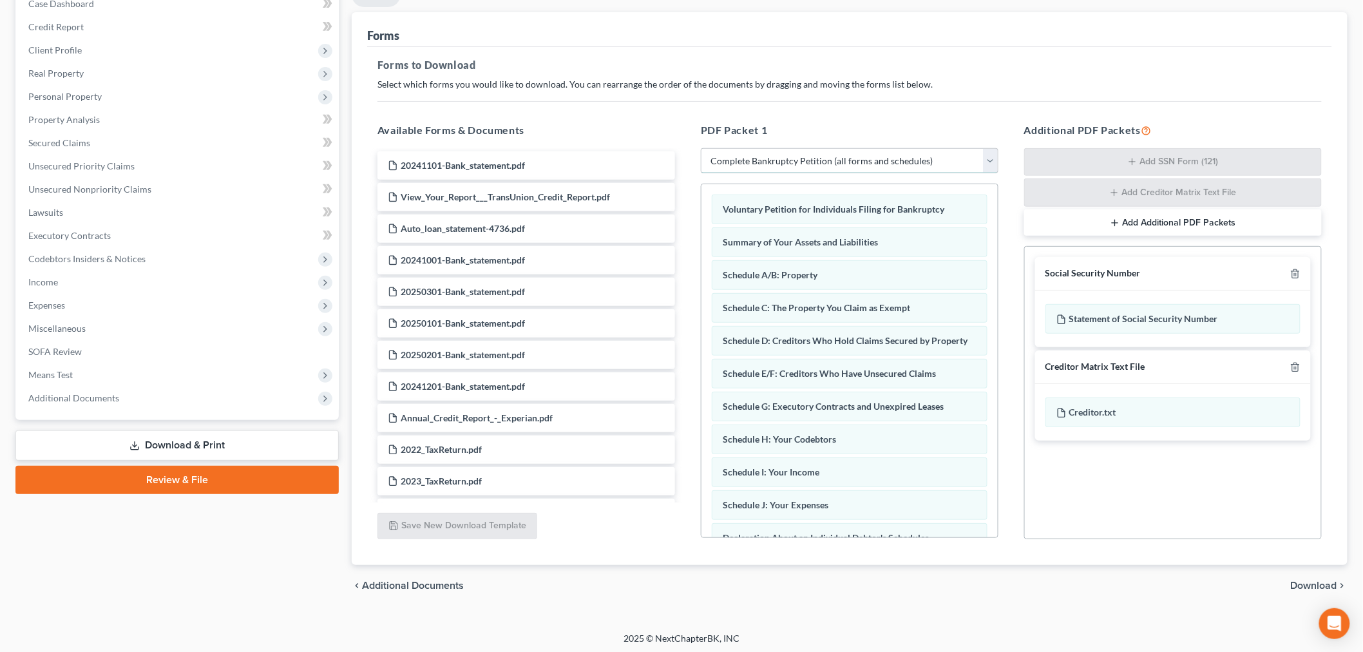
scroll to position [145, 0]
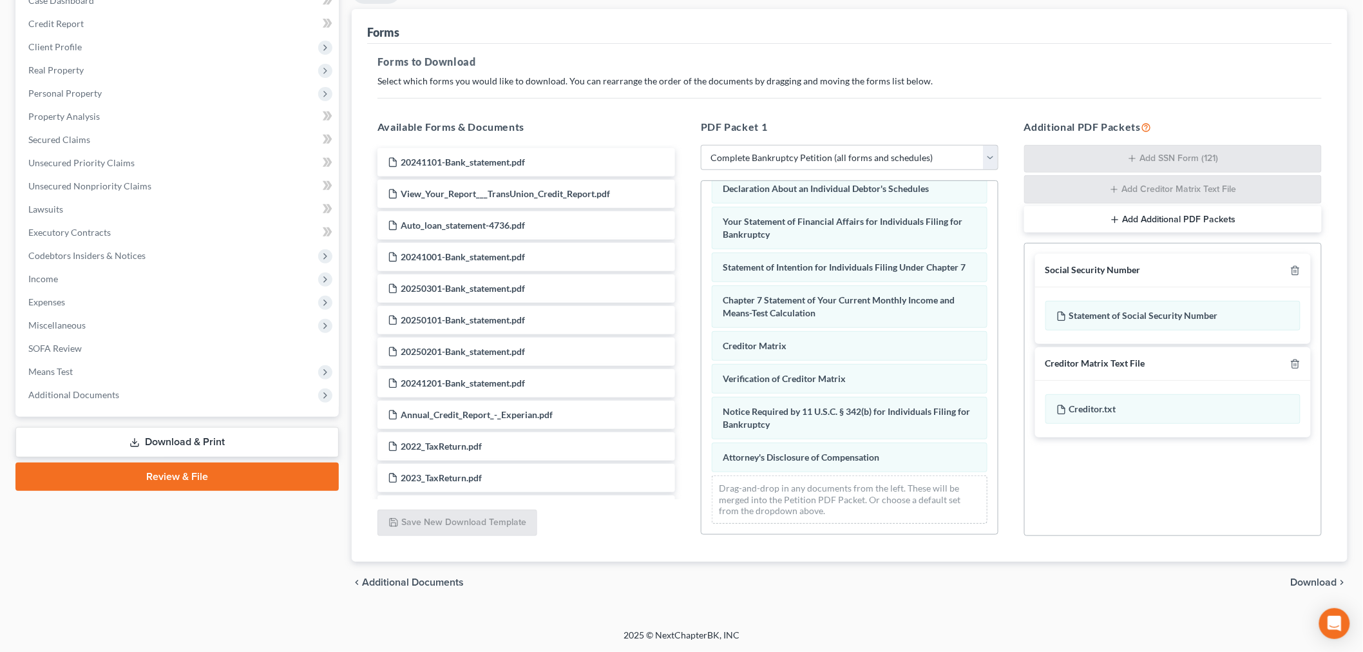
click at [701, 496] on div "Voluntary Petition for Individuals Filing for Bankruptcy Summary of Your Assets…" at bounding box center [849, 184] width 296 height 699
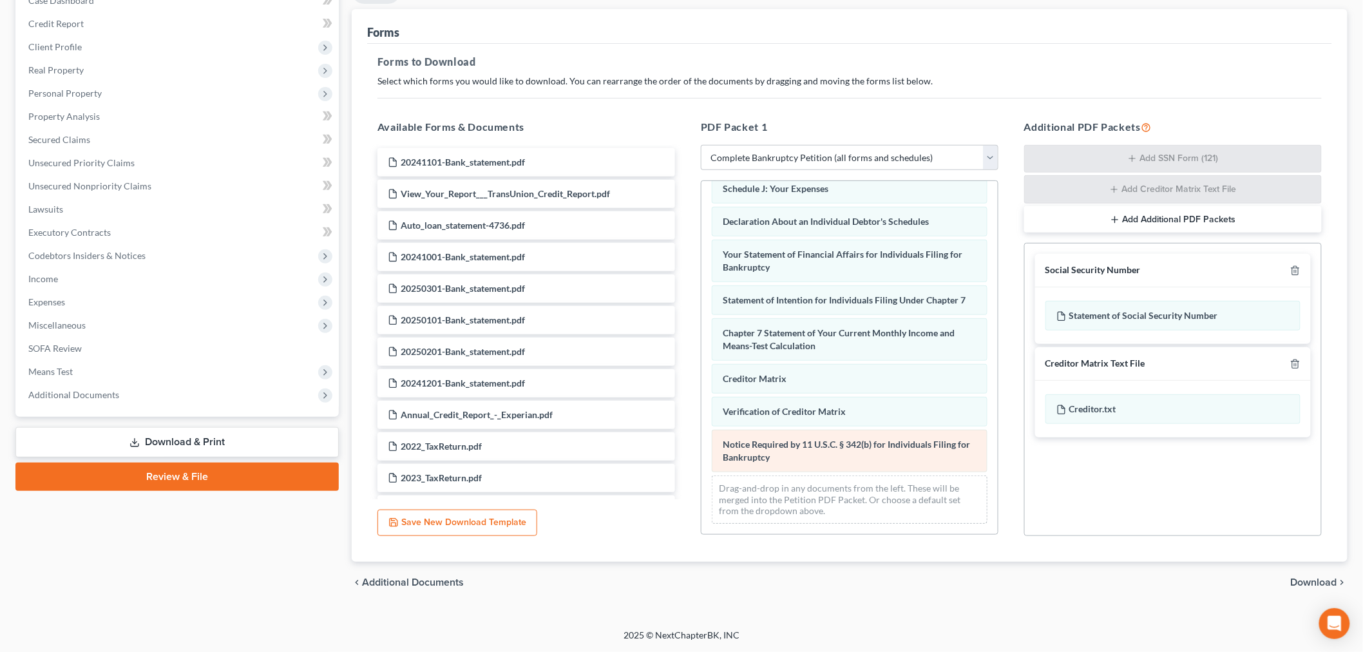
click at [701, 481] on div "Voluntary Petition for Individuals Filing for Bankruptcy Summary of Your Assets…" at bounding box center [849, 201] width 296 height 666
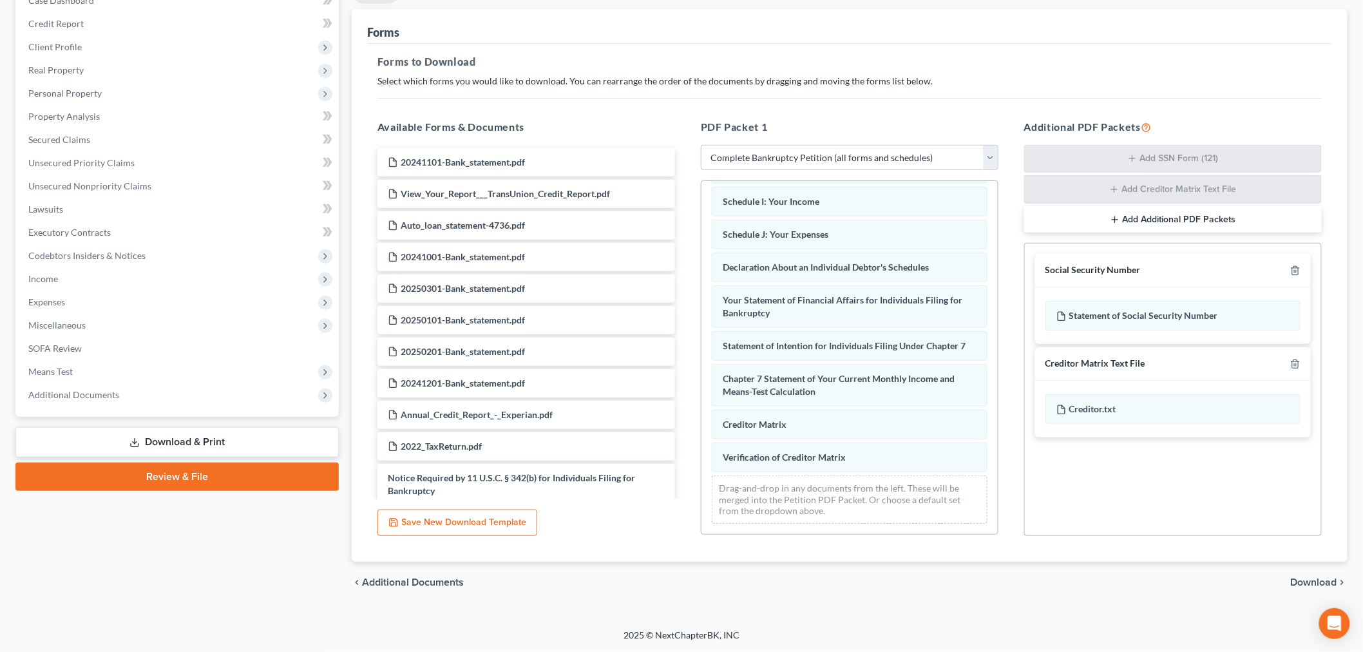
click at [1296, 357] on div at bounding box center [1292, 363] width 15 height 12
click at [1291, 361] on polyline "button" at bounding box center [1295, 361] width 8 height 0
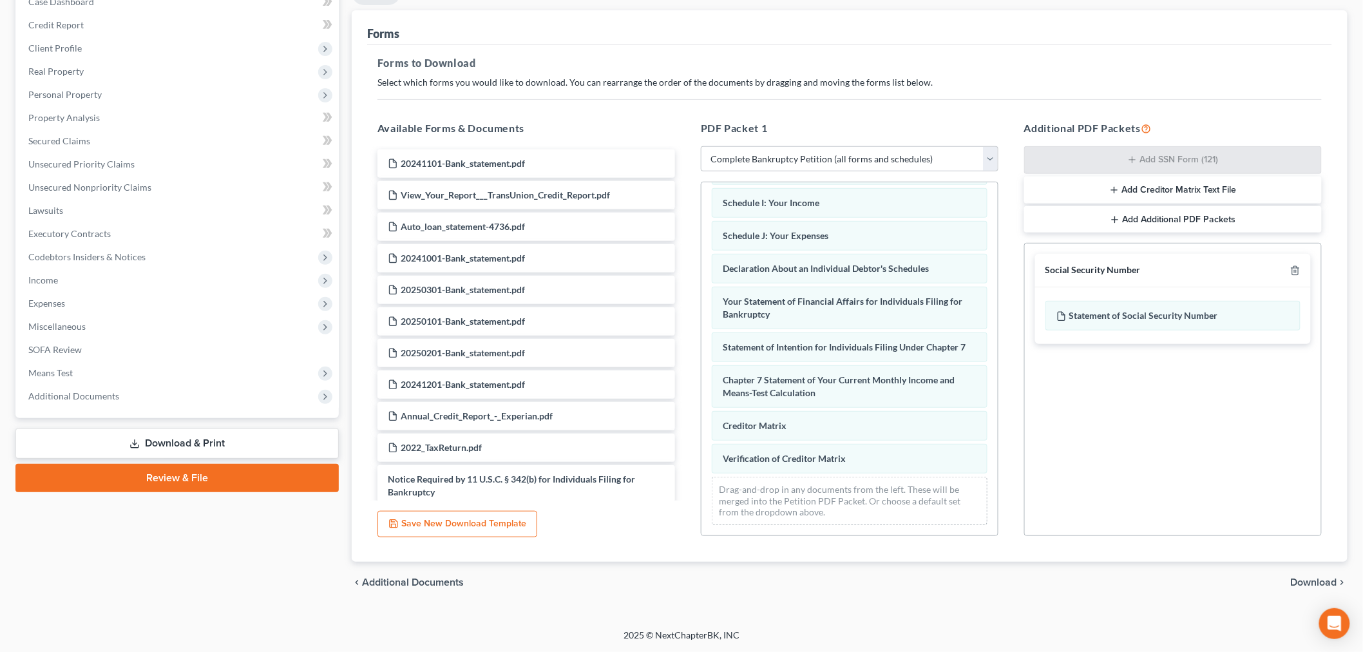
scroll to position [144, 0]
click at [1302, 588] on div "chevron_left Additional Documents Download chevron_right" at bounding box center [850, 582] width 996 height 41
click at [1302, 582] on span "Download" at bounding box center [1314, 582] width 46 height 10
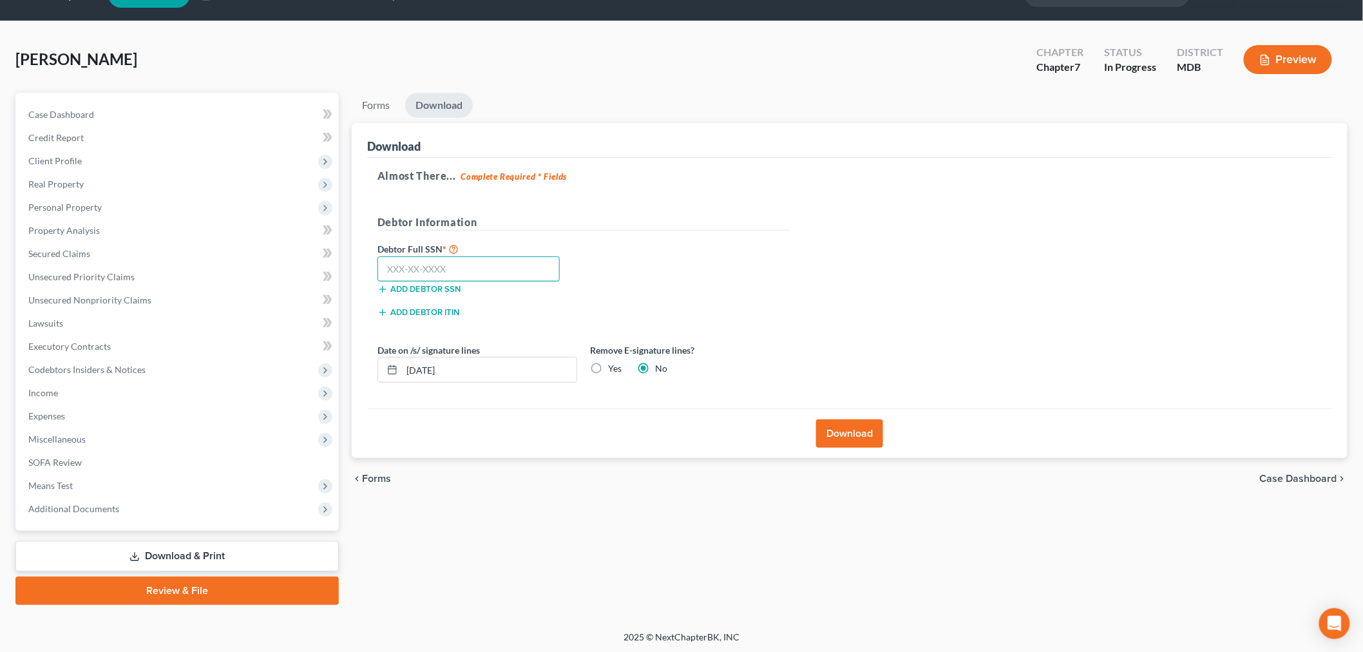
drag, startPoint x: 493, startPoint y: 271, endPoint x: 500, endPoint y: 272, distance: 6.5
click at [493, 271] on input "text" at bounding box center [468, 269] width 182 height 26
type input "220-35-6183"
click at [840, 432] on button "Download" at bounding box center [849, 433] width 67 height 28
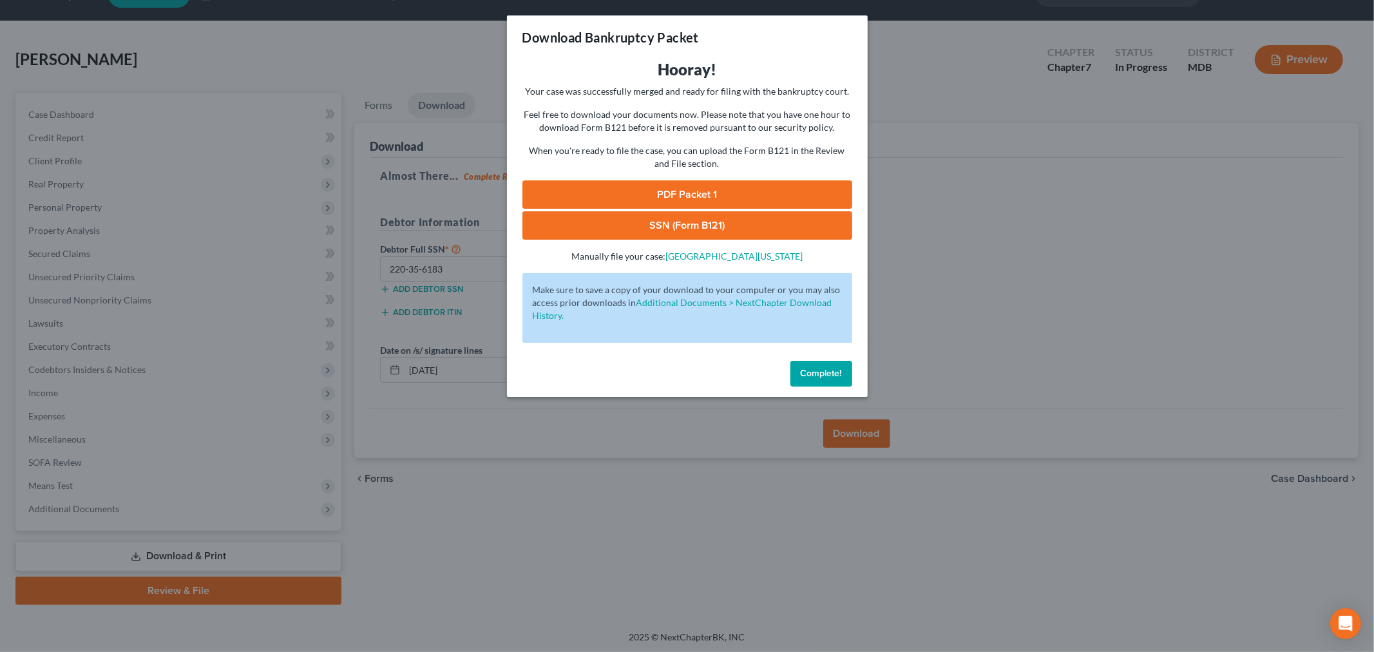
click at [685, 198] on link "PDF Packet 1" at bounding box center [687, 194] width 330 height 28
click at [705, 220] on link "SSN (Form B121)" at bounding box center [687, 225] width 330 height 28
drag, startPoint x: 848, startPoint y: 375, endPoint x: 822, endPoint y: 369, distance: 26.6
click at [848, 375] on button "Complete!" at bounding box center [821, 374] width 62 height 26
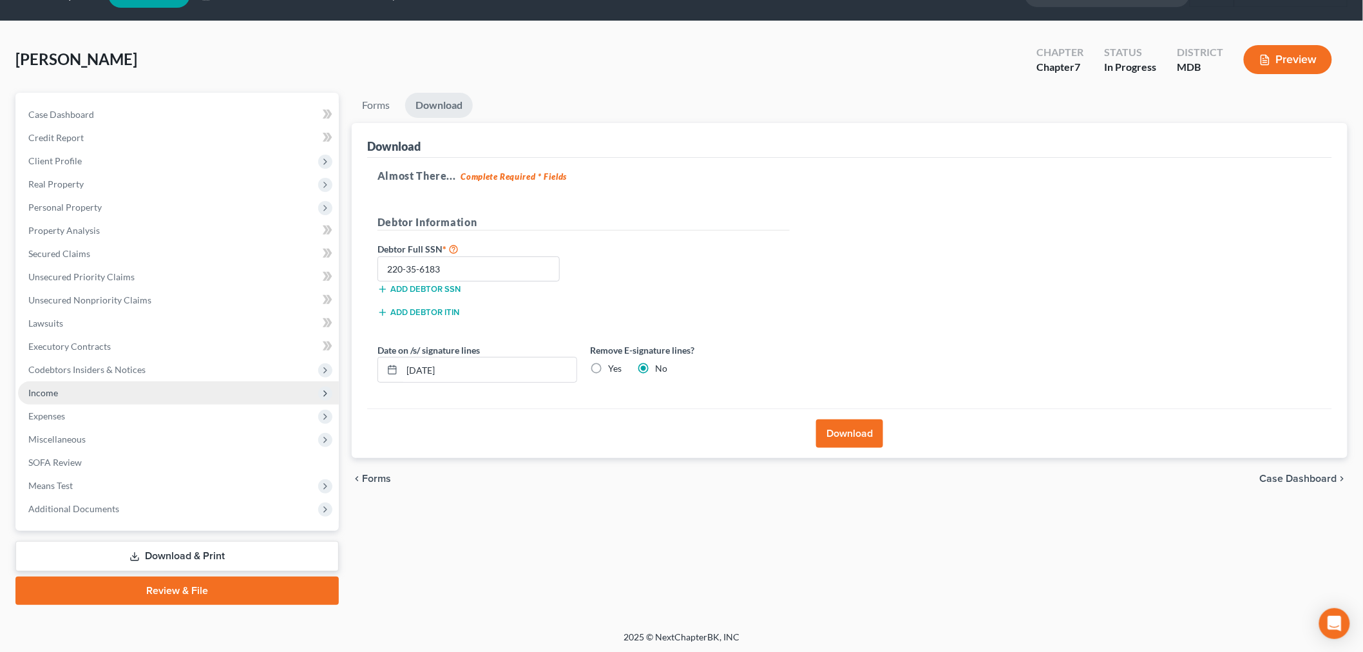
click at [44, 388] on span "Income" at bounding box center [43, 392] width 30 height 11
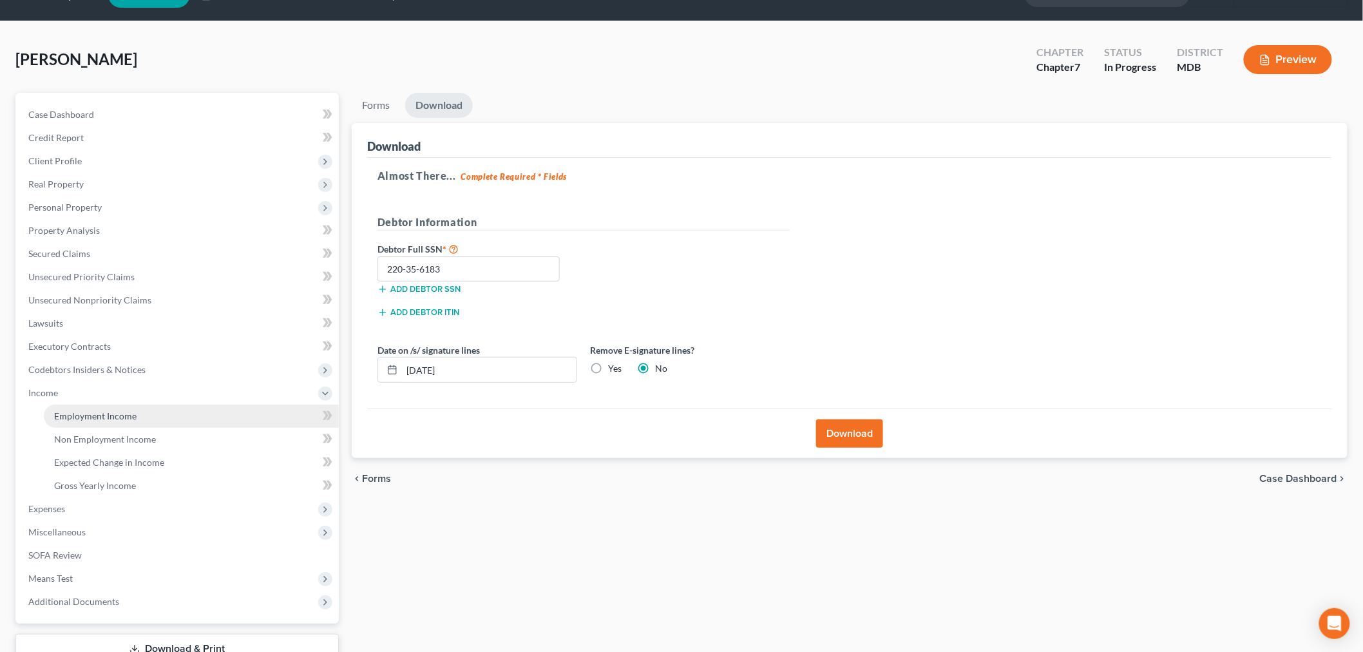
click at [73, 410] on span "Employment Income" at bounding box center [95, 415] width 82 height 11
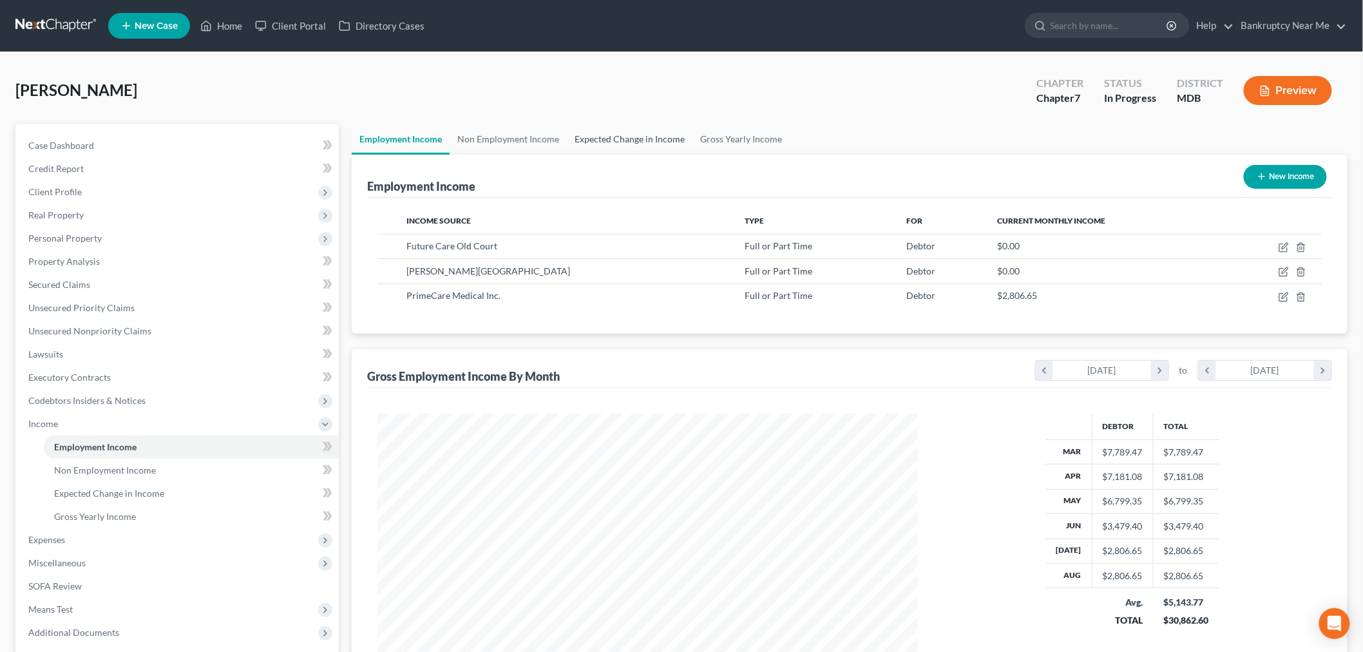
scroll to position [269, 565]
click at [614, 144] on link "Expected Change in Income" at bounding box center [630, 139] width 126 height 31
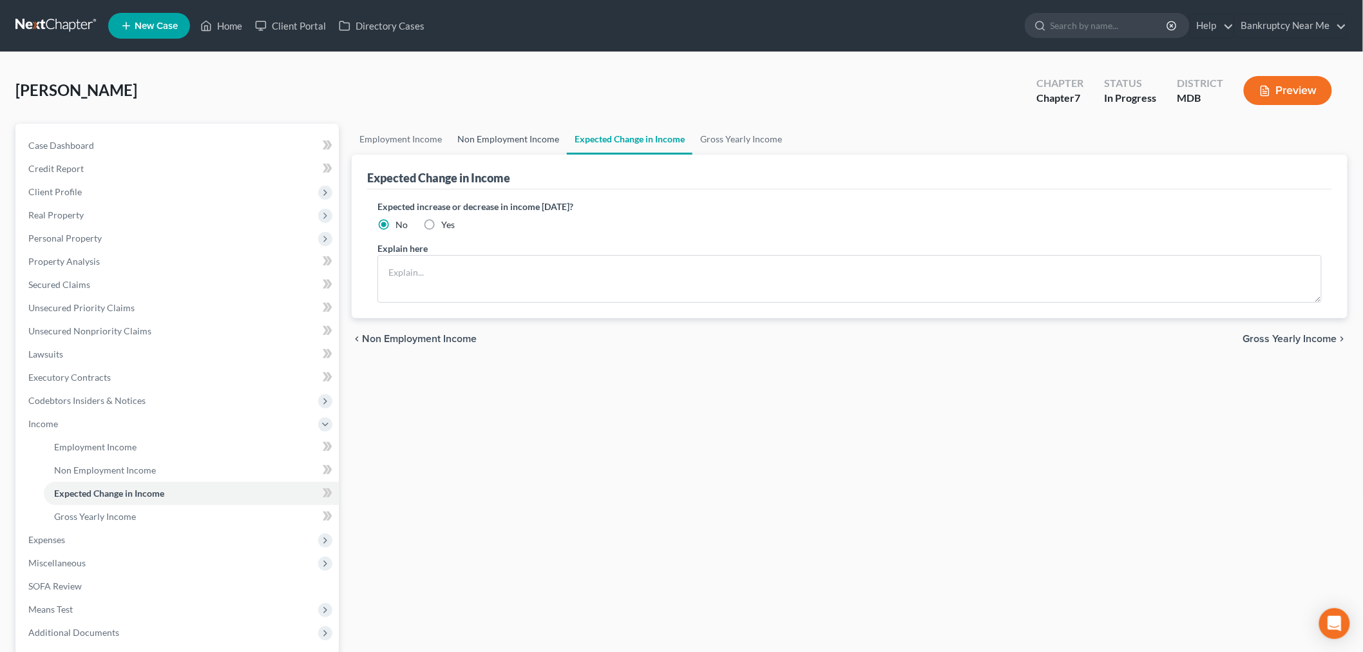
click at [503, 139] on link "Non Employment Income" at bounding box center [508, 139] width 117 height 31
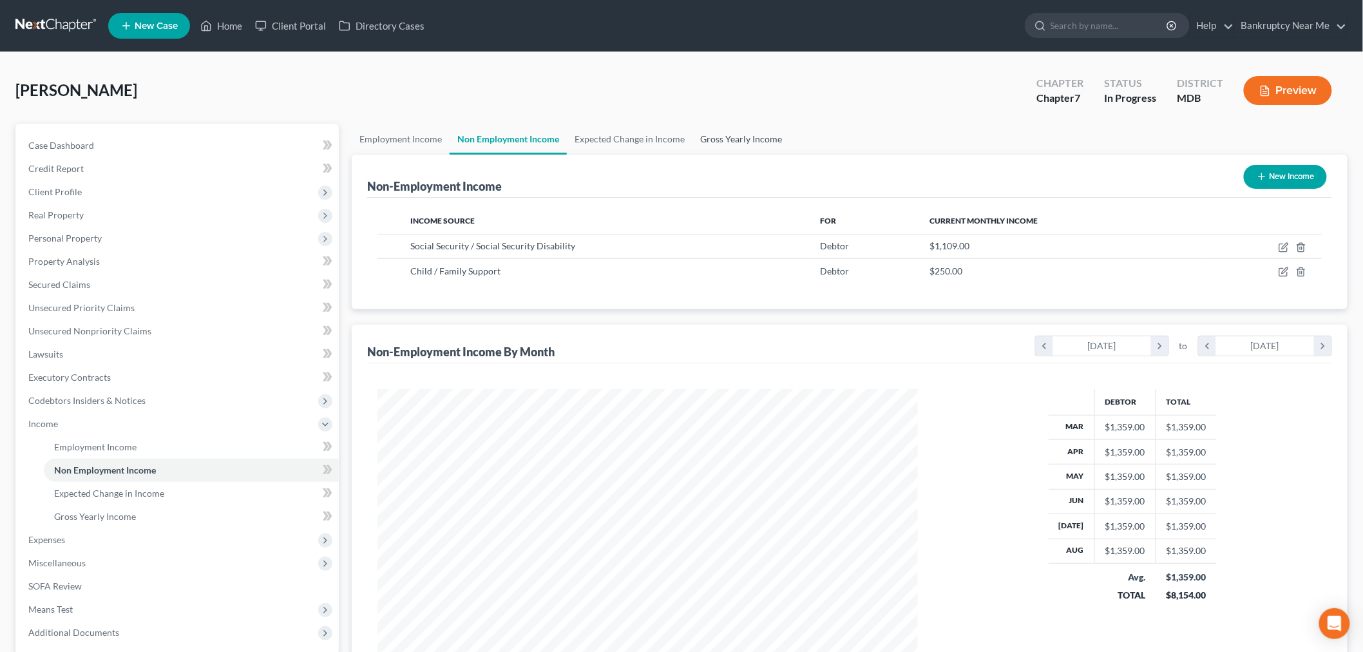
scroll to position [269, 565]
click at [404, 136] on link "Employment Income" at bounding box center [401, 139] width 98 height 31
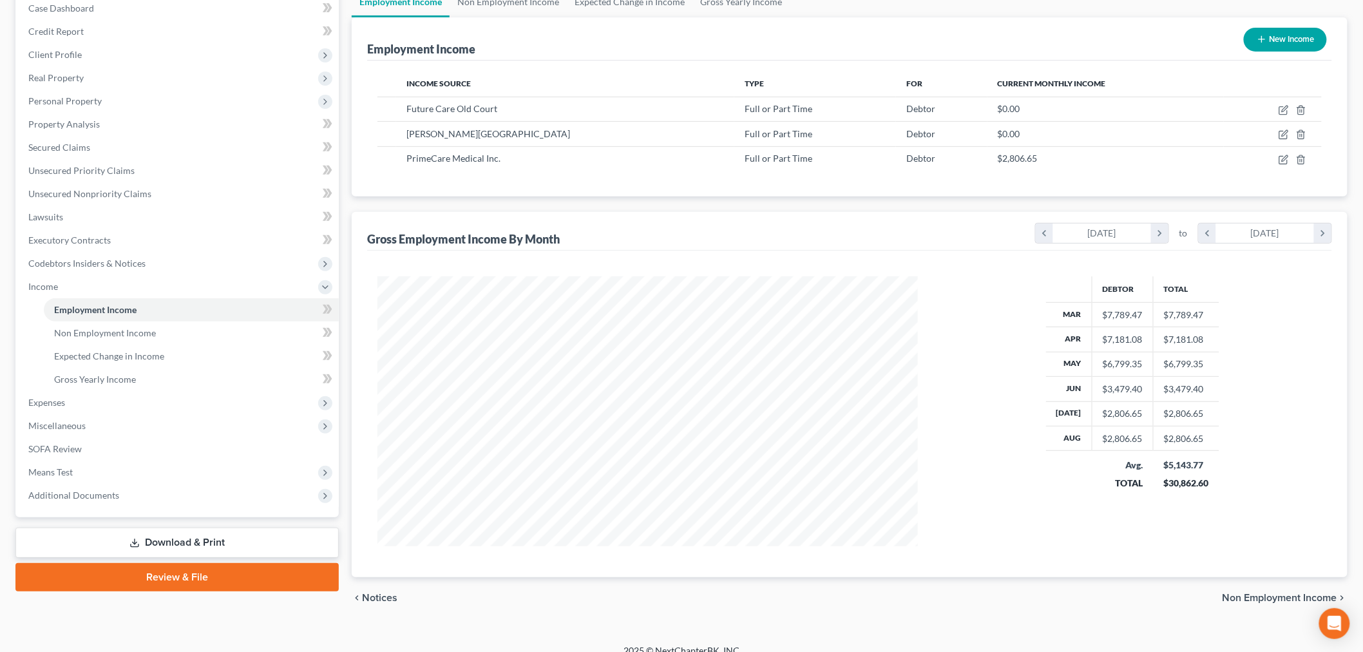
scroll to position [152, 0]
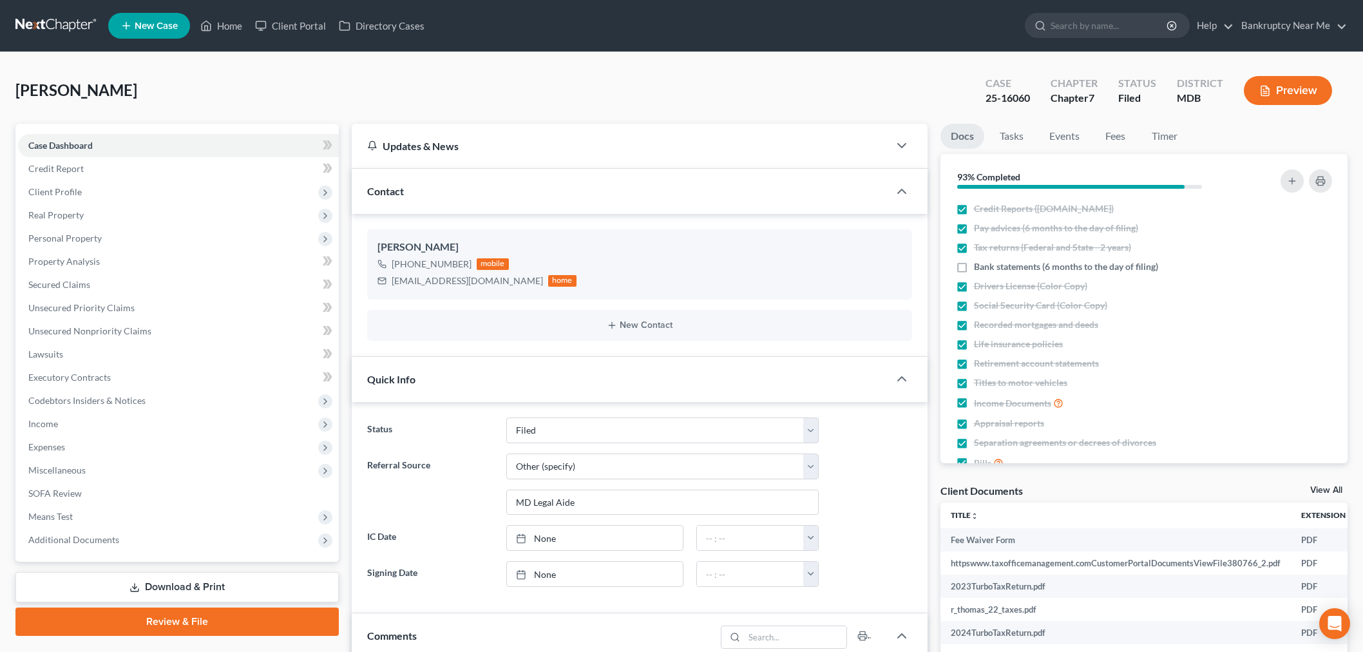
select select "6"
select select "0"
click at [24, 22] on link at bounding box center [56, 25] width 82 height 23
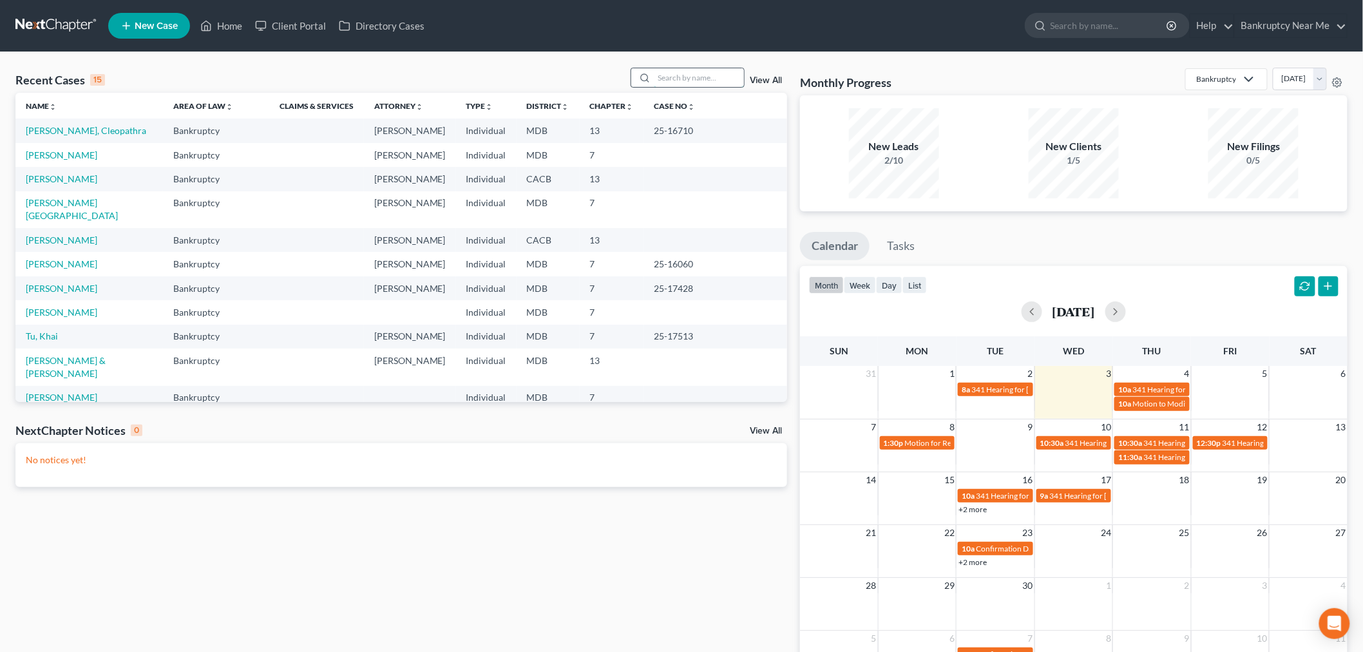
click at [711, 79] on input "search" at bounding box center [699, 77] width 90 height 19
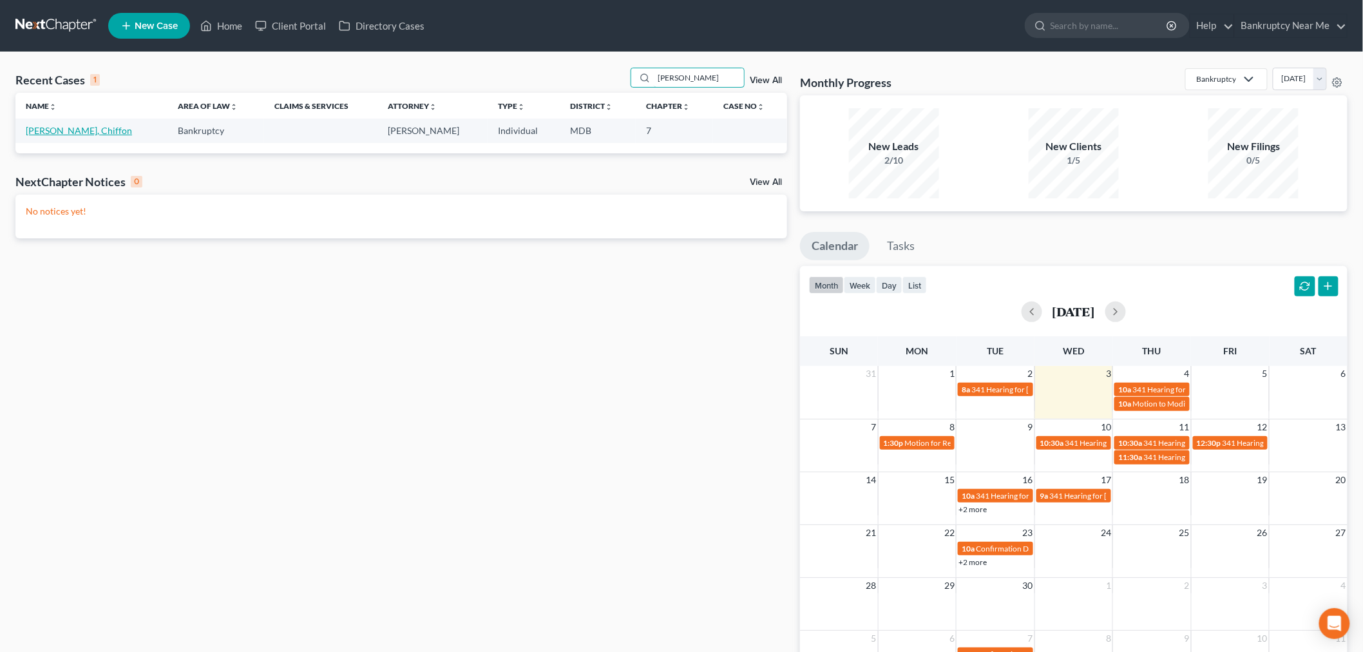
type input "[PERSON_NAME]"
click at [75, 131] on link "[PERSON_NAME], Chiffon" at bounding box center [79, 130] width 106 height 11
select select "6"
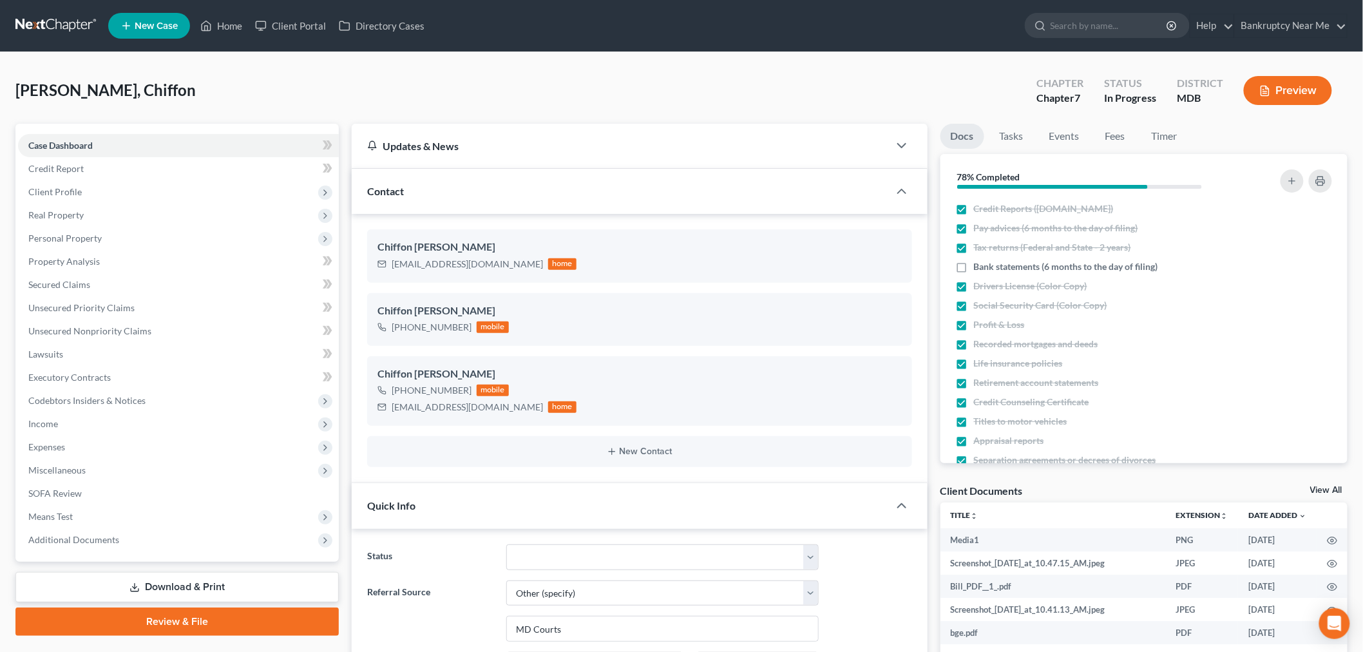
scroll to position [5, 0]
click at [121, 325] on span "Unsecured Nonpriority Claims" at bounding box center [89, 330] width 123 height 11
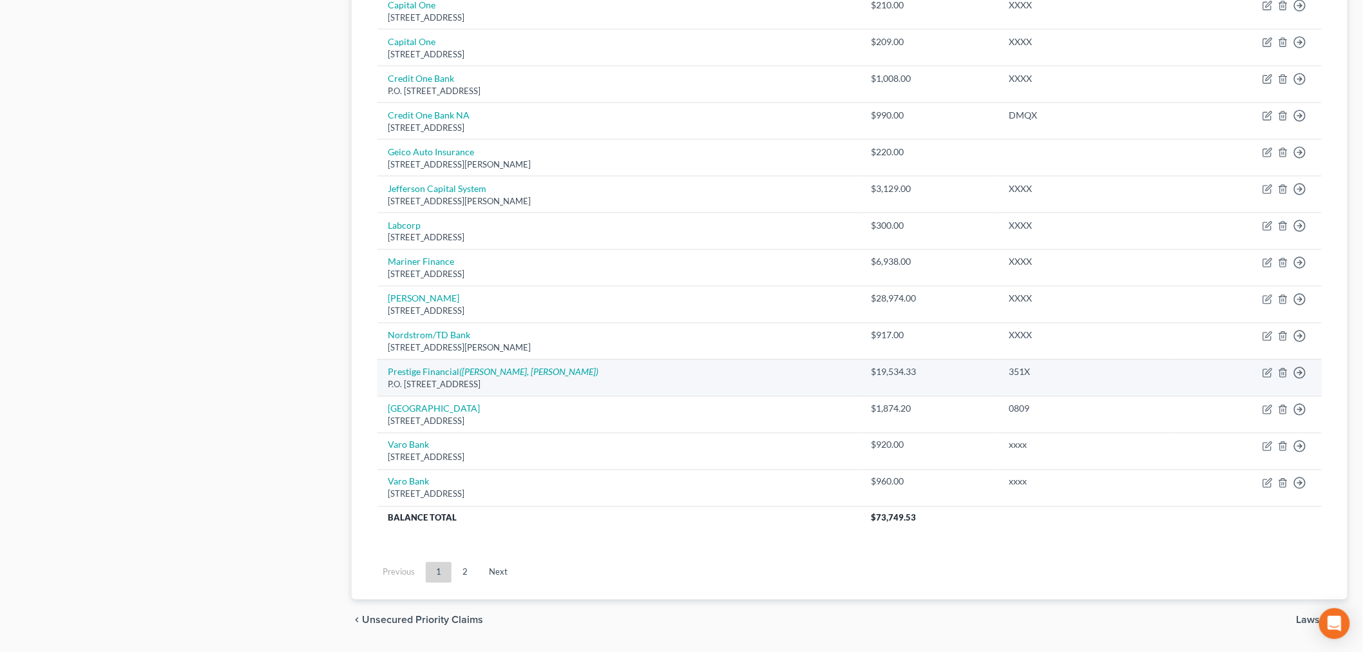
scroll to position [787, 0]
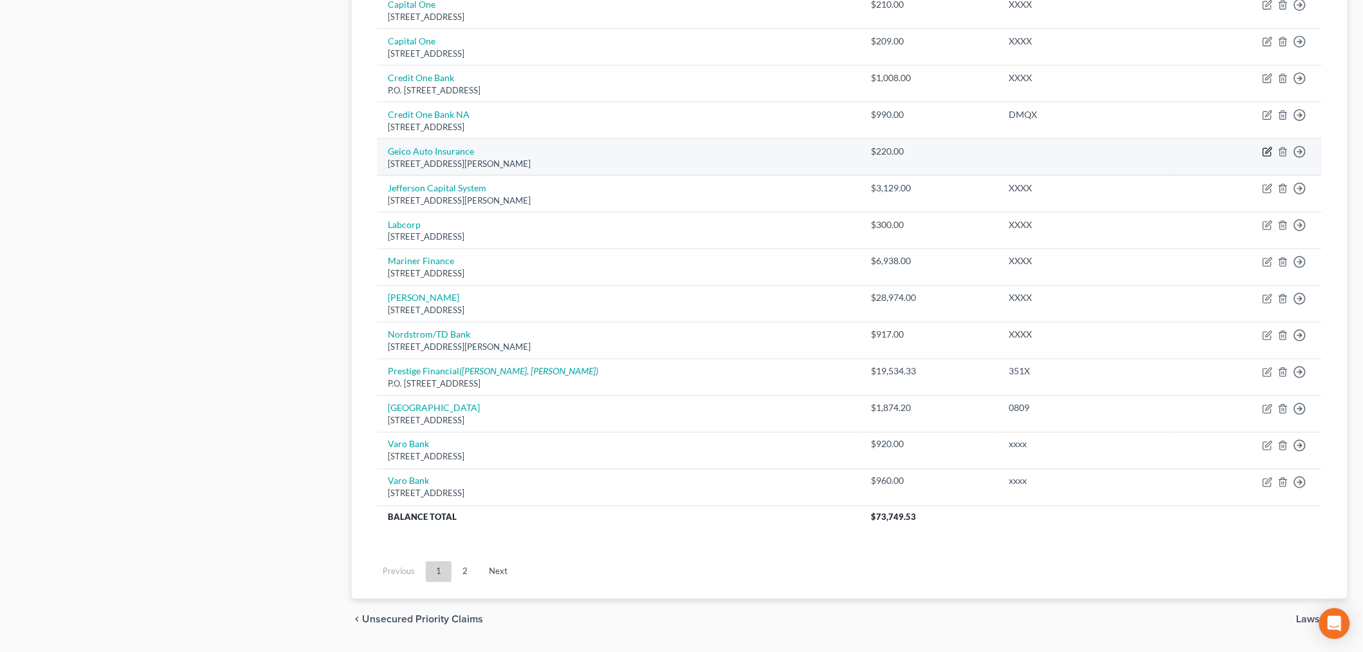
click at [1265, 152] on icon "button" at bounding box center [1267, 152] width 10 height 10
select select "21"
select select "14"
select select "0"
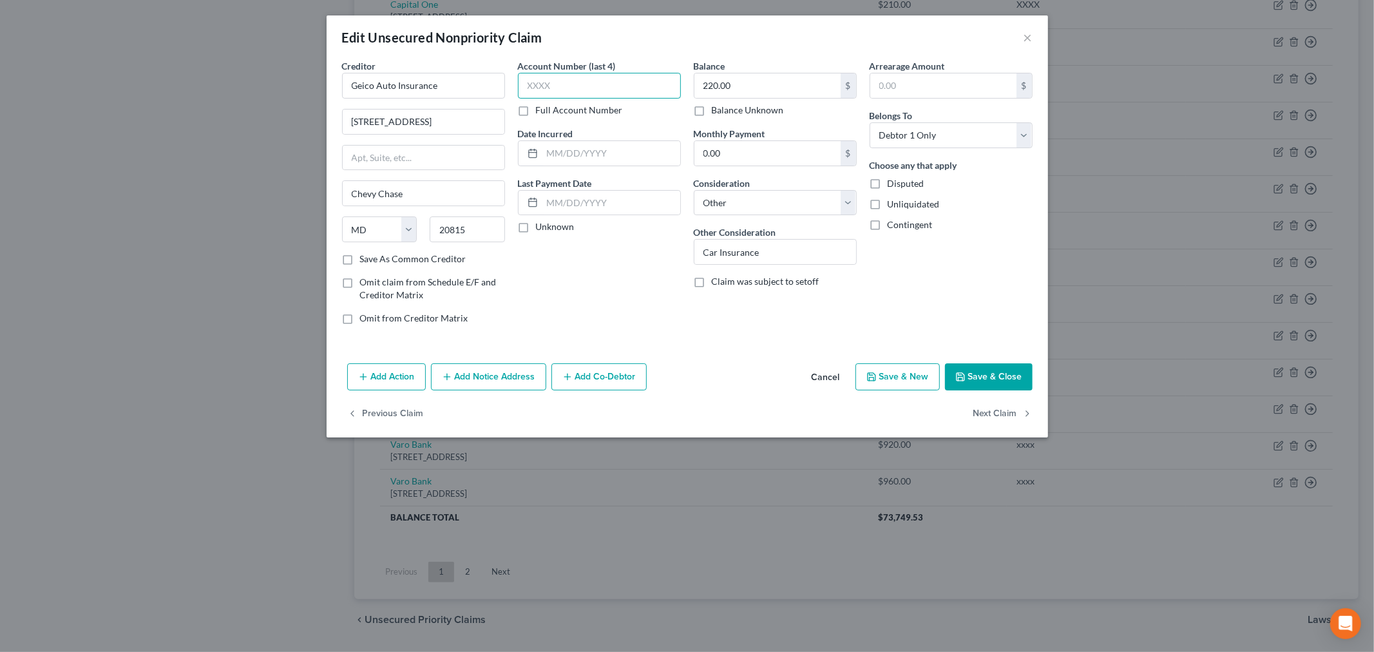
click at [542, 84] on input "text" at bounding box center [599, 86] width 163 height 26
type input "0388"
click at [889, 375] on button "Save & New" at bounding box center [897, 376] width 84 height 27
select select "0"
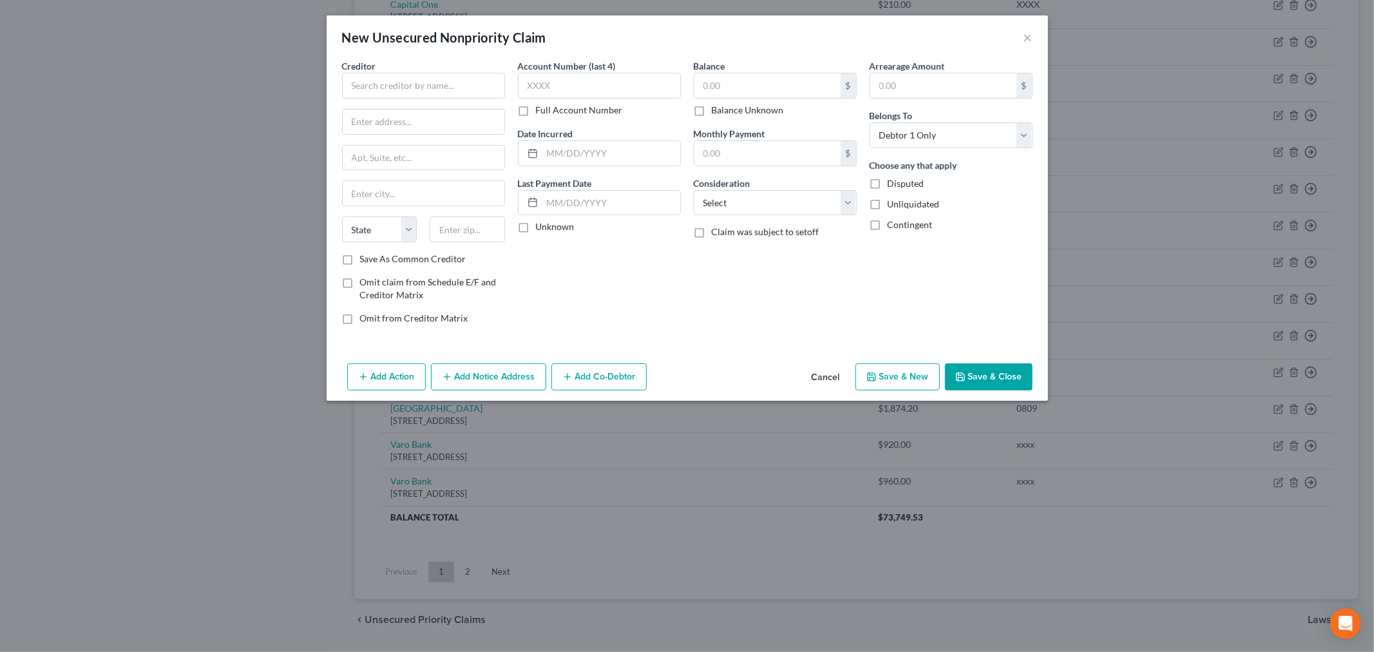
type input "0"
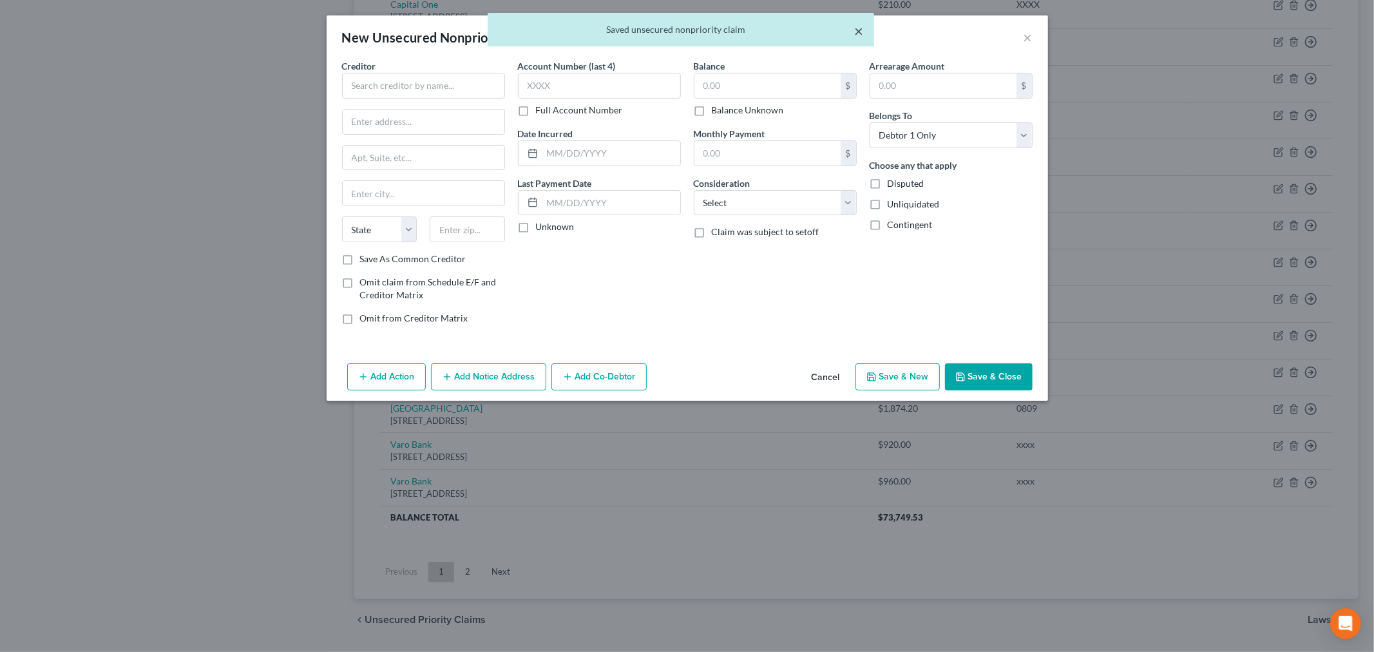
click at [863, 33] on button "×" at bounding box center [859, 30] width 9 height 15
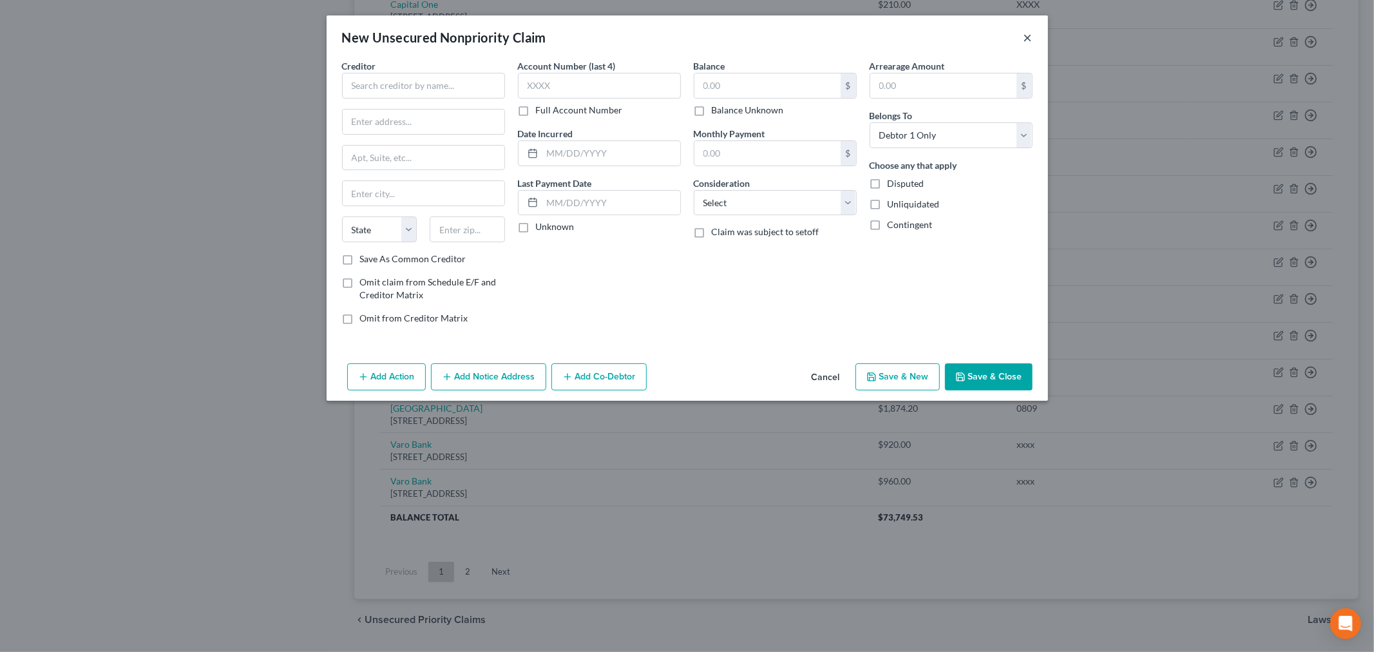
drag, startPoint x: 1025, startPoint y: 23, endPoint x: 1027, endPoint y: 36, distance: 13.7
click at [1025, 33] on div "New Unsecured Nonpriority Claim ×" at bounding box center [687, 37] width 721 height 44
drag, startPoint x: 1027, startPoint y: 36, endPoint x: 1087, endPoint y: 32, distance: 60.0
click at [1027, 37] on button "×" at bounding box center [1027, 37] width 9 height 15
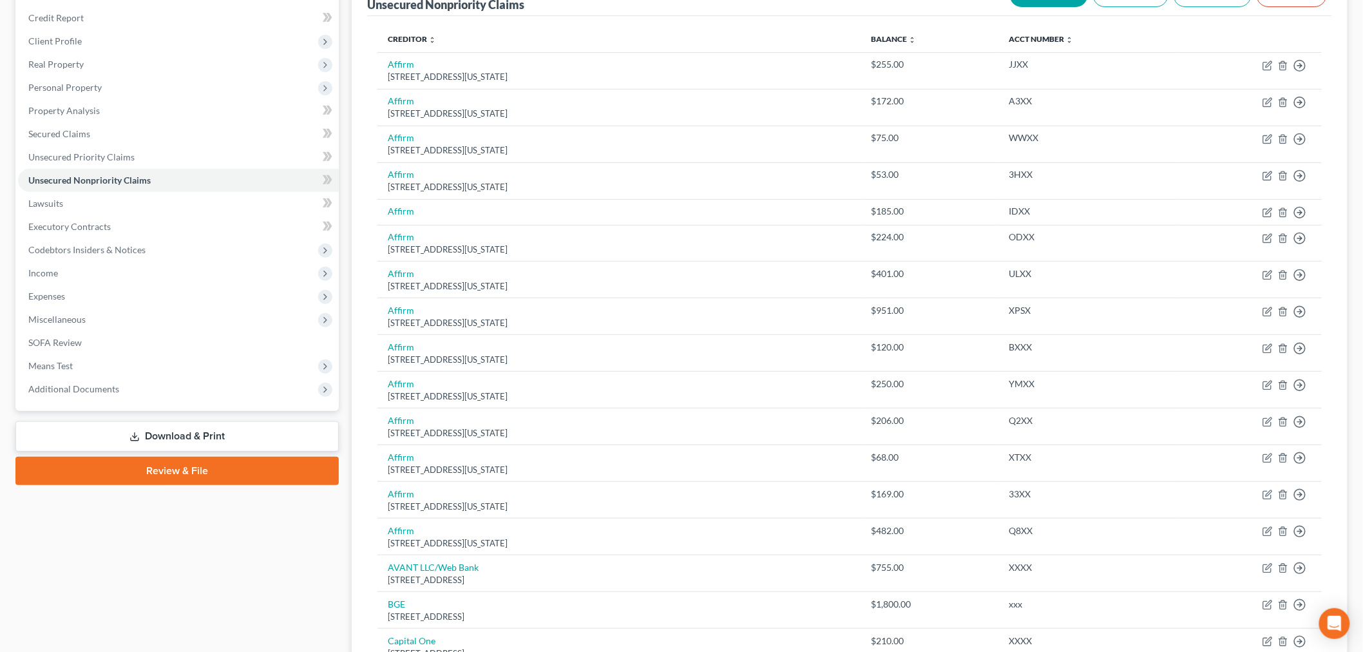
scroll to position [0, 0]
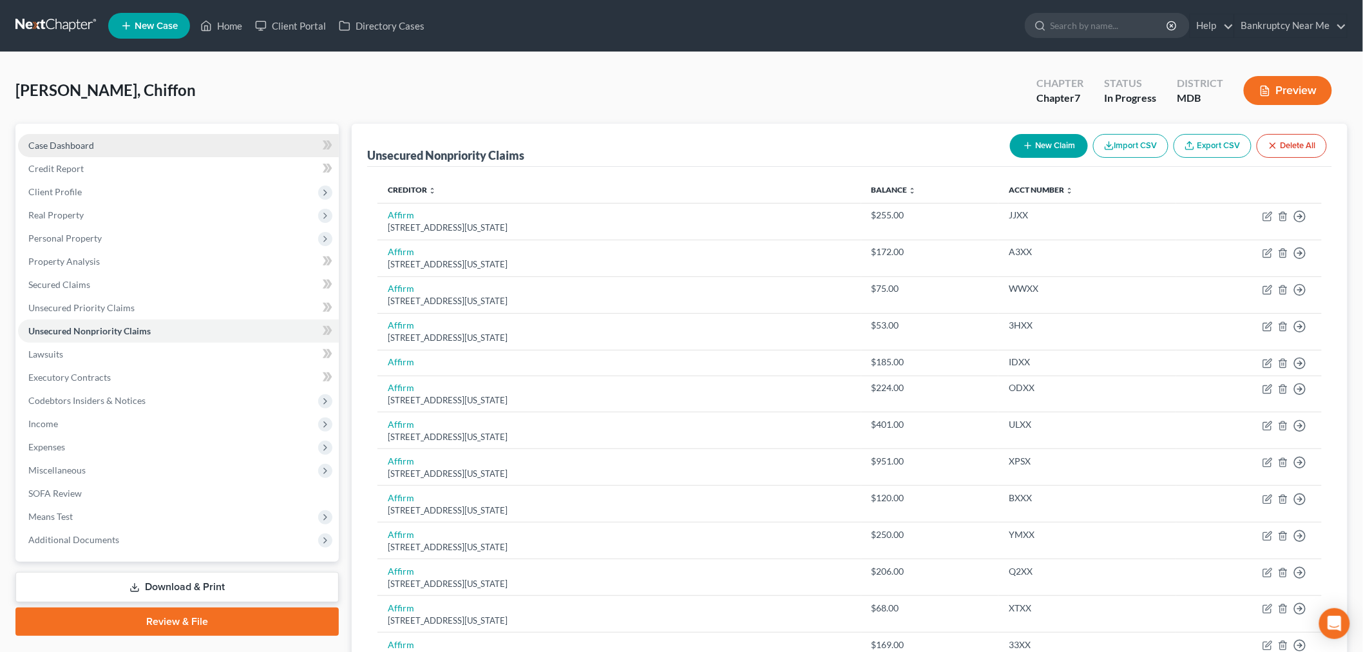
drag, startPoint x: 41, startPoint y: 143, endPoint x: 243, endPoint y: 139, distance: 202.3
click at [41, 143] on span "Case Dashboard" at bounding box center [61, 145] width 66 height 11
select select "6"
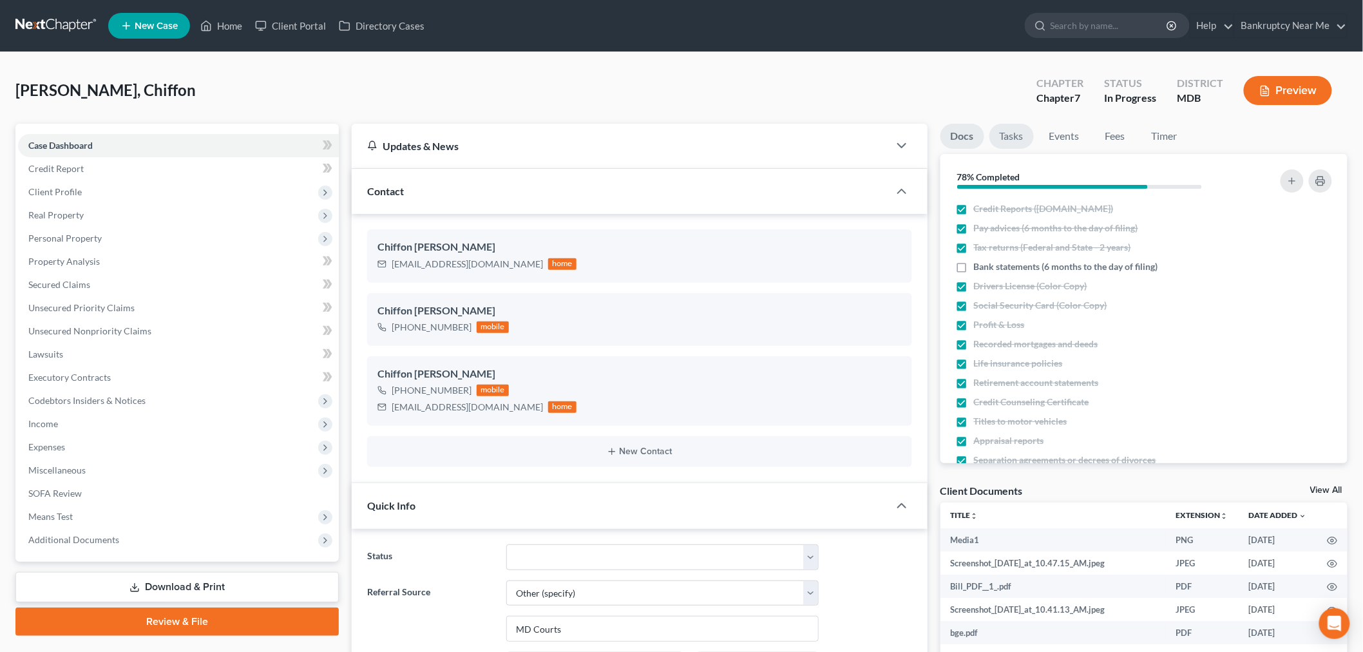
scroll to position [5, 0]
click at [1007, 143] on link "Tasks" at bounding box center [1011, 136] width 44 height 25
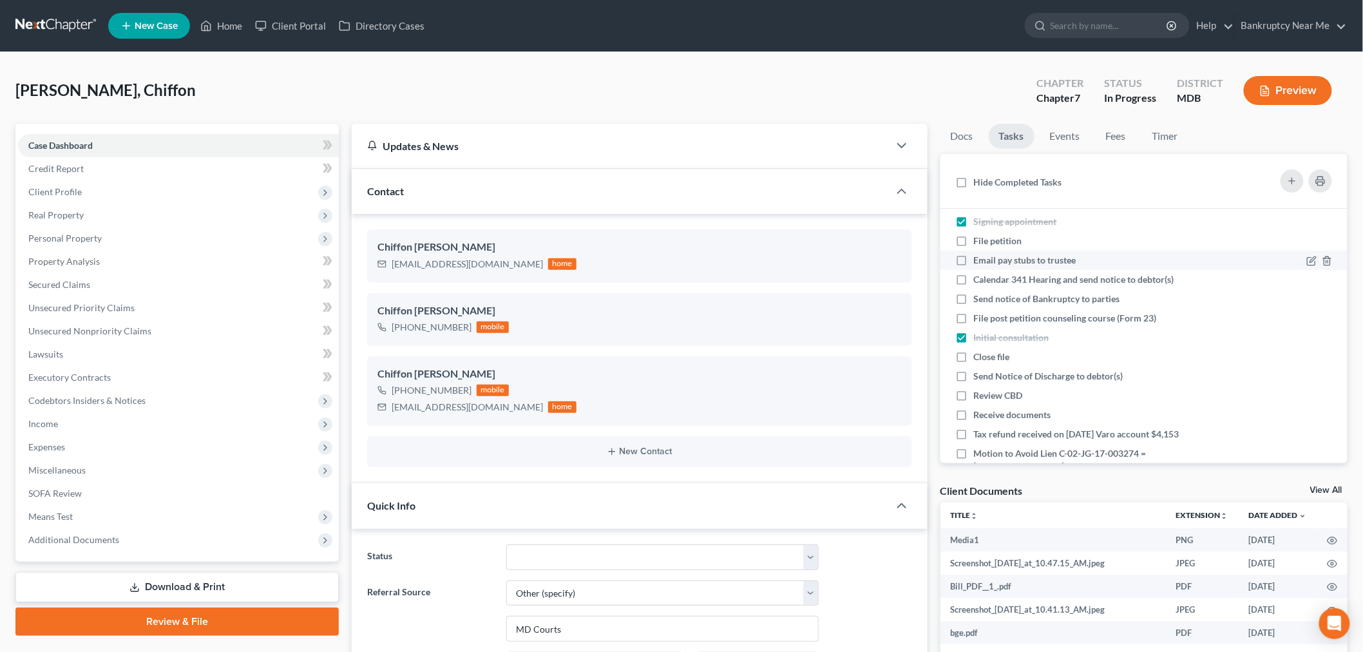
scroll to position [71, 0]
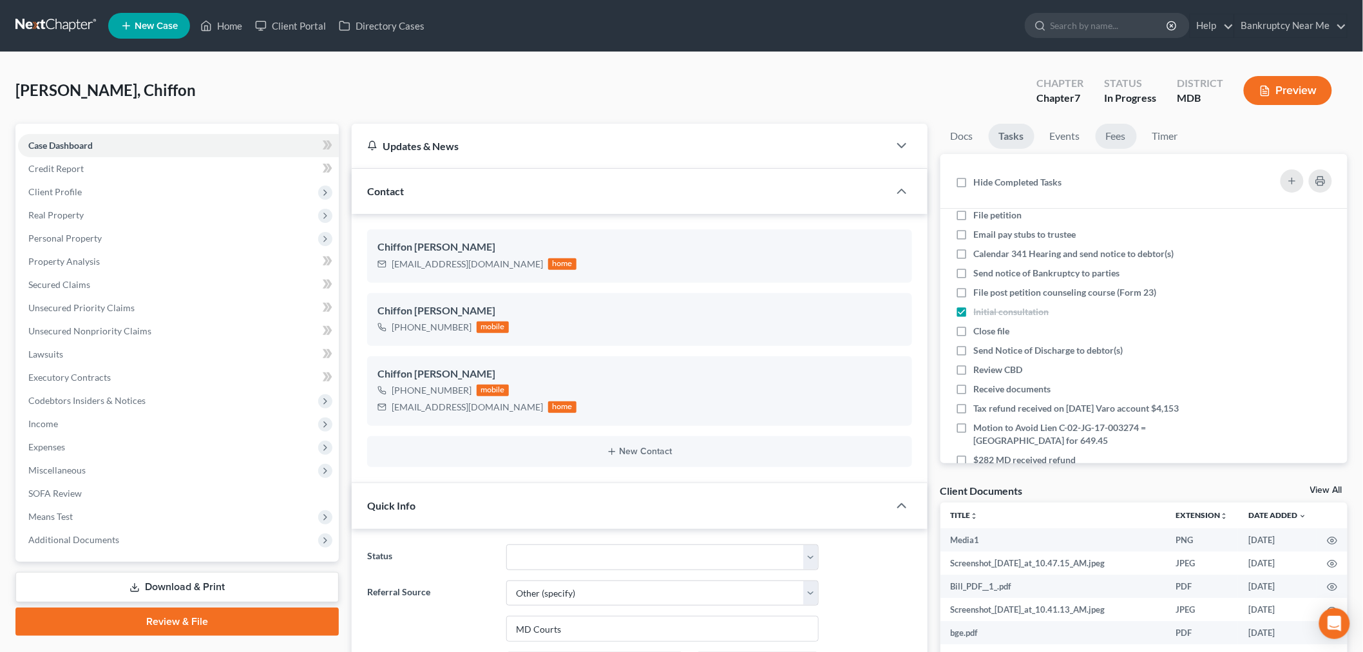
click at [1132, 137] on link "Fees" at bounding box center [1116, 136] width 41 height 25
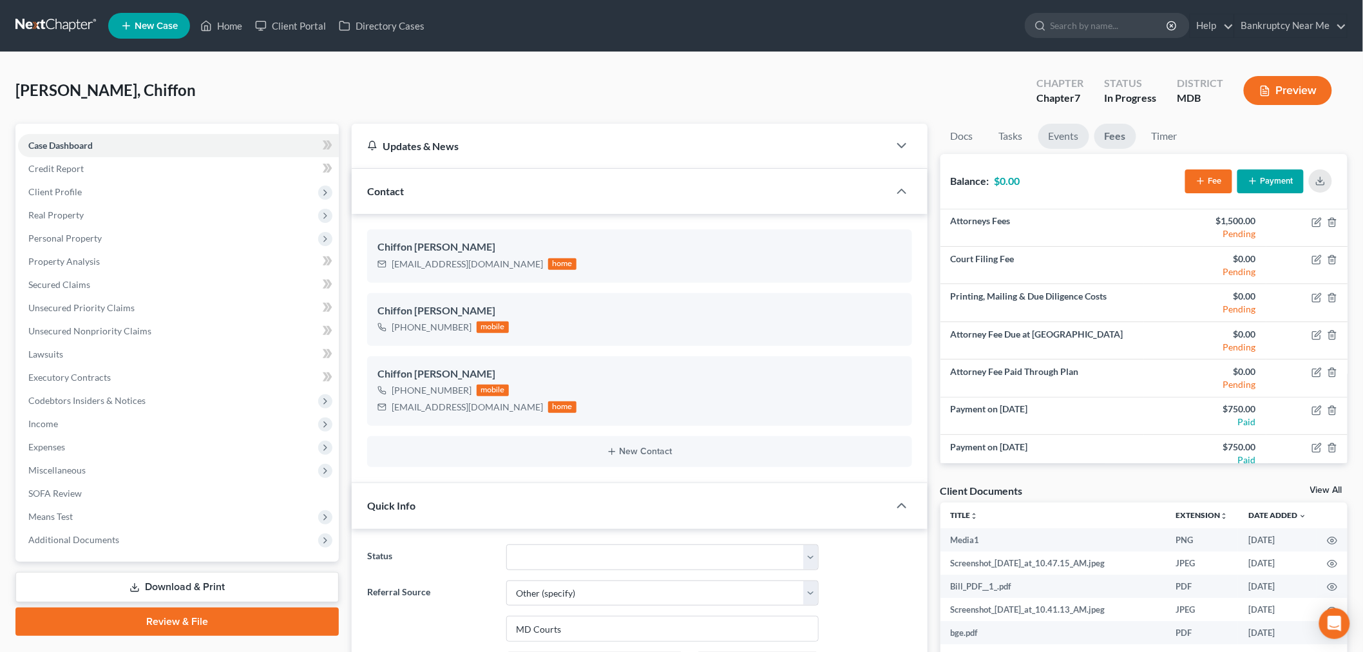
click at [1066, 137] on link "Events" at bounding box center [1063, 136] width 51 height 25
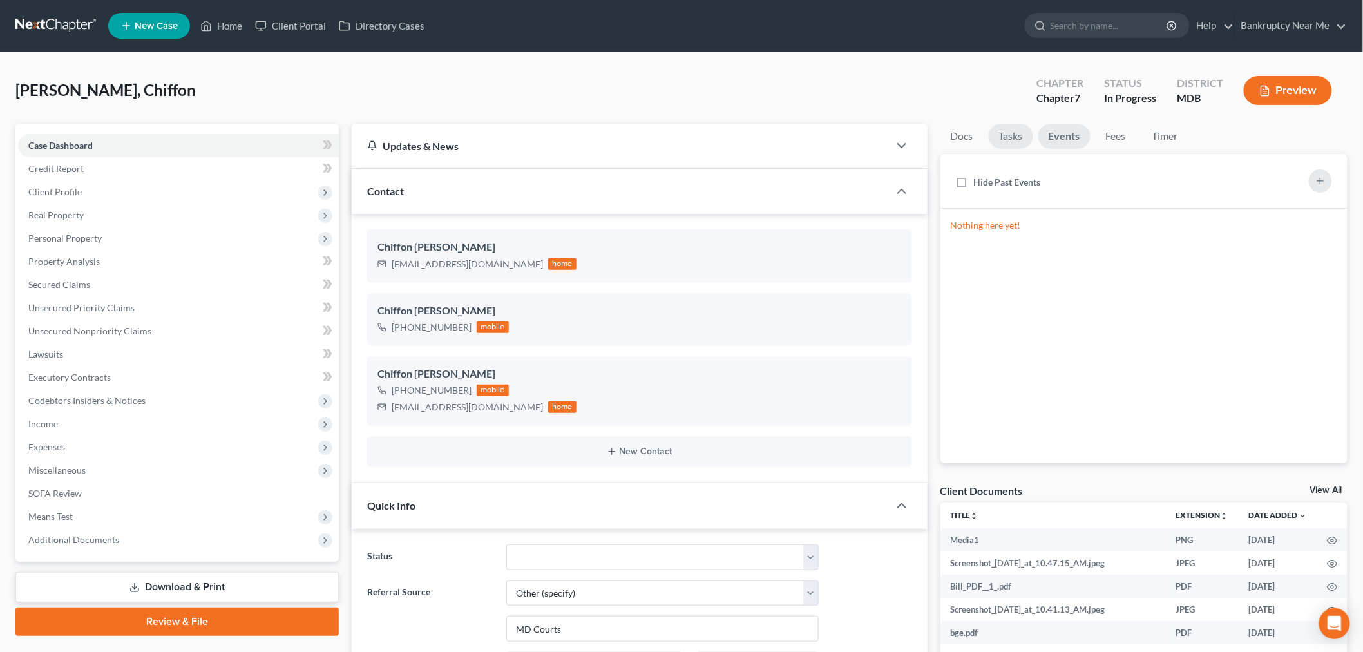
click at [1003, 126] on link "Tasks" at bounding box center [1011, 136] width 44 height 25
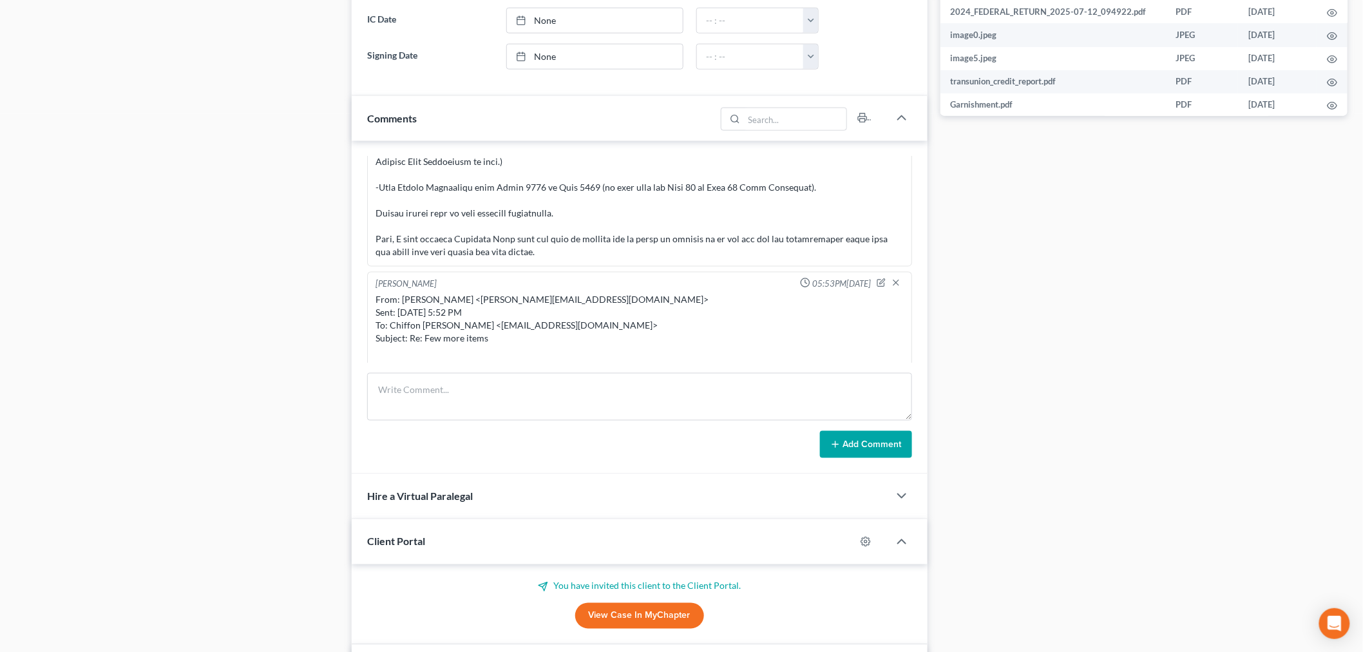
scroll to position [6966, 0]
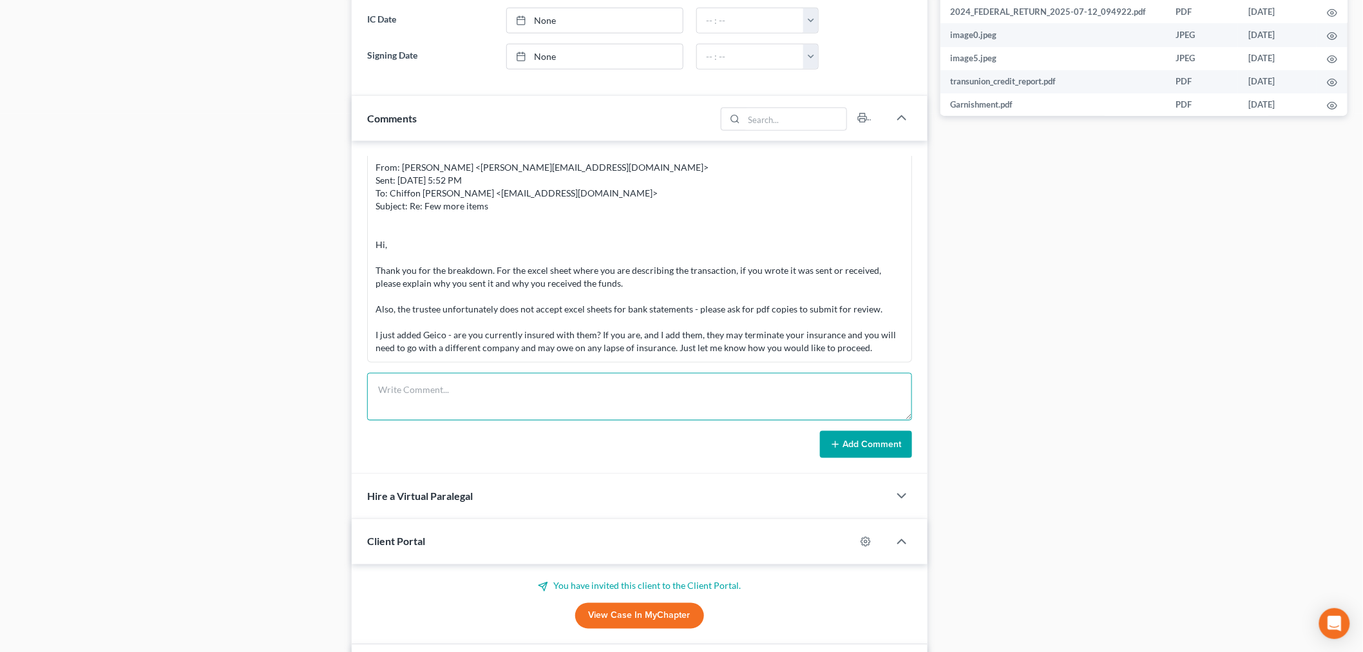
drag, startPoint x: 804, startPoint y: 409, endPoint x: 813, endPoint y: 413, distance: 10.7
click at [804, 409] on textarea at bounding box center [639, 397] width 545 height 48
paste textarea "From: Iris Kwon <iris@bankruptcynearme.org> Sent: Wednesday, September 03, 2025…"
type textarea "From: Iris Kwon <iris@bankruptcynearme.org> Sent: Wednesday, September 03, 2025…"
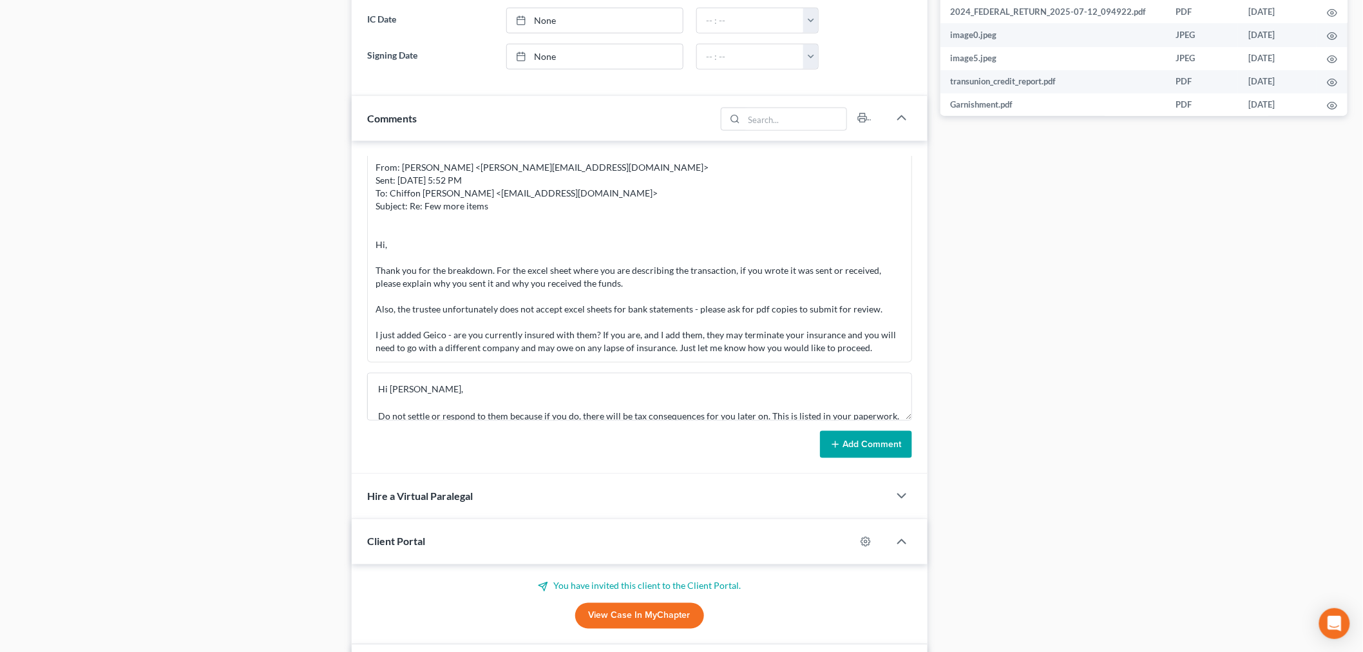
click at [844, 432] on button "Add Comment" at bounding box center [866, 444] width 92 height 27
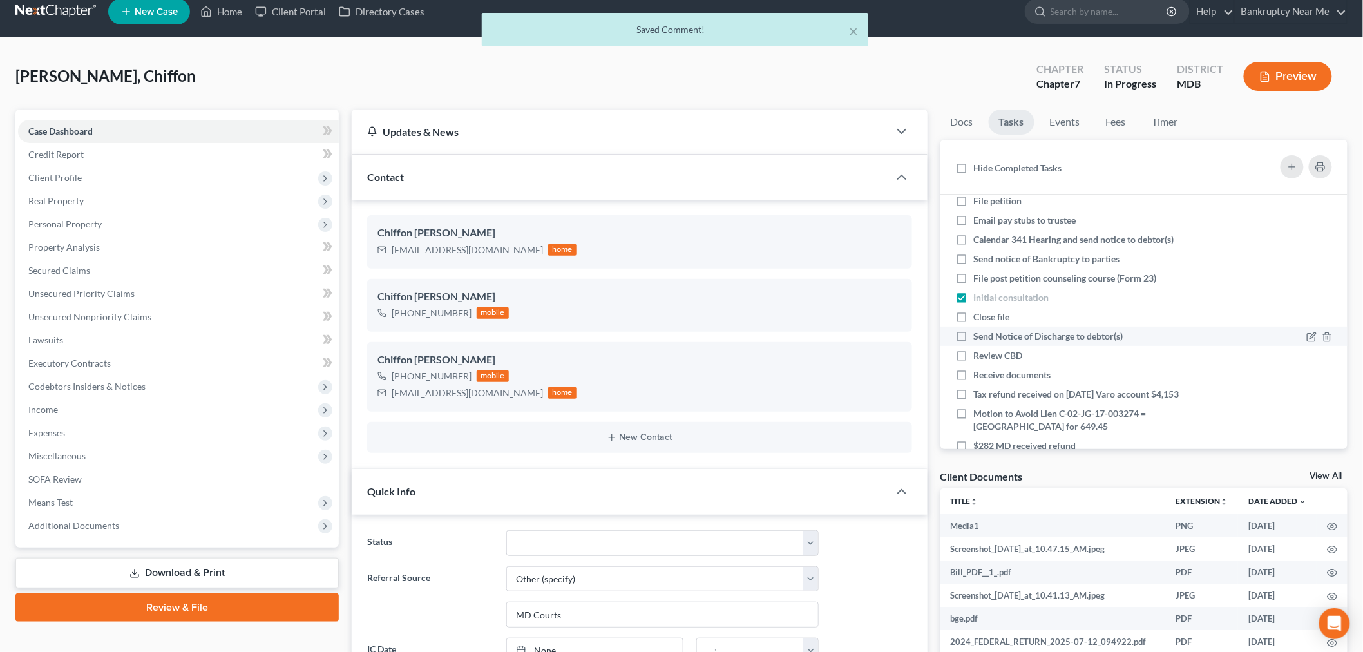
scroll to position [0, 0]
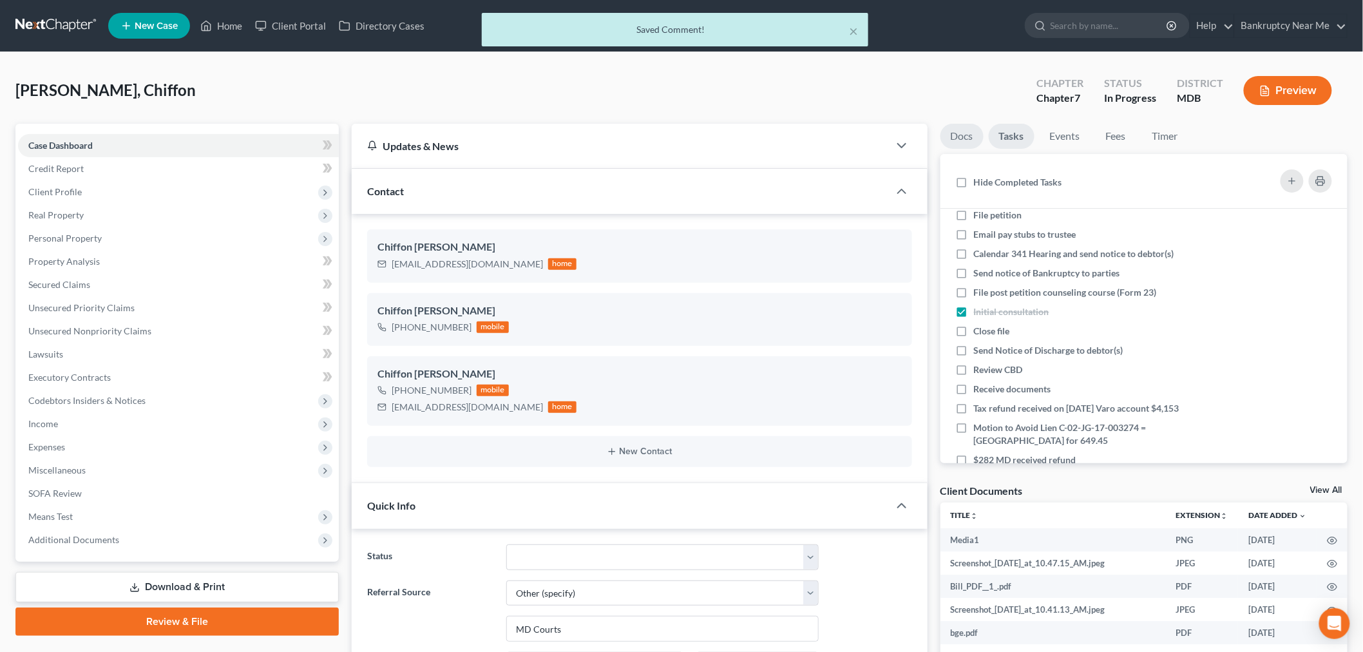
click at [953, 136] on link "Docs" at bounding box center [961, 136] width 43 height 25
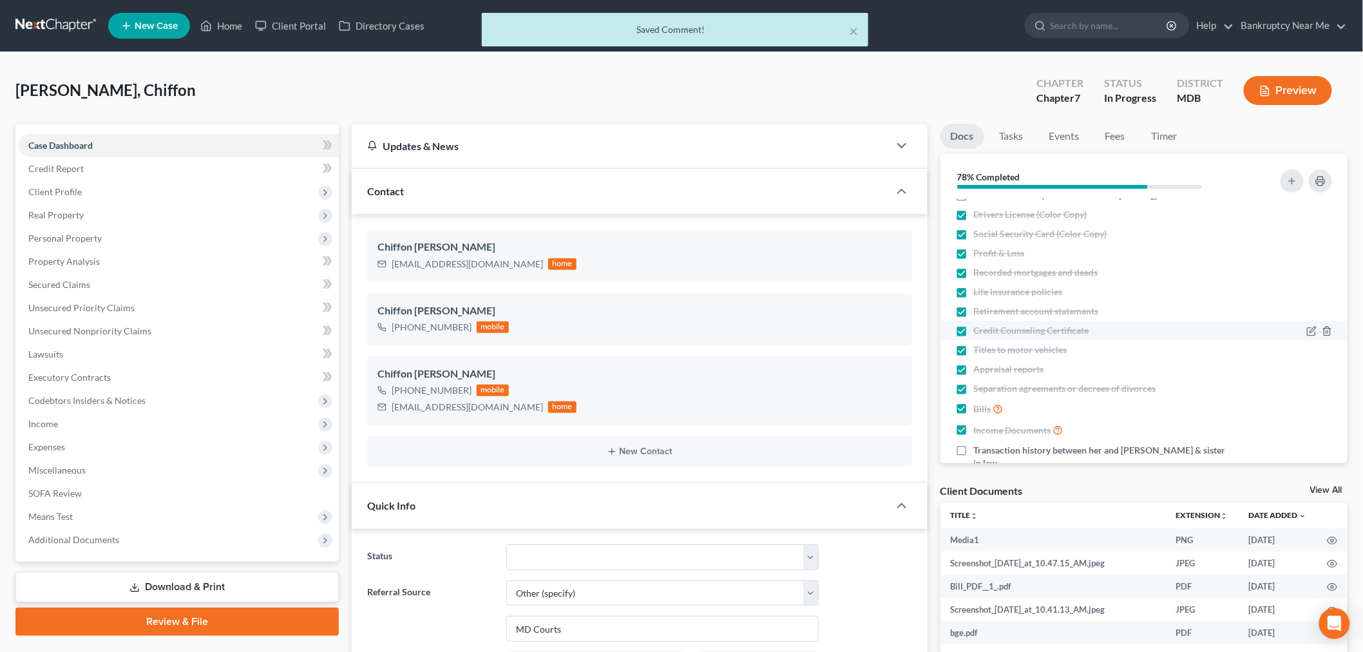
scroll to position [127, 0]
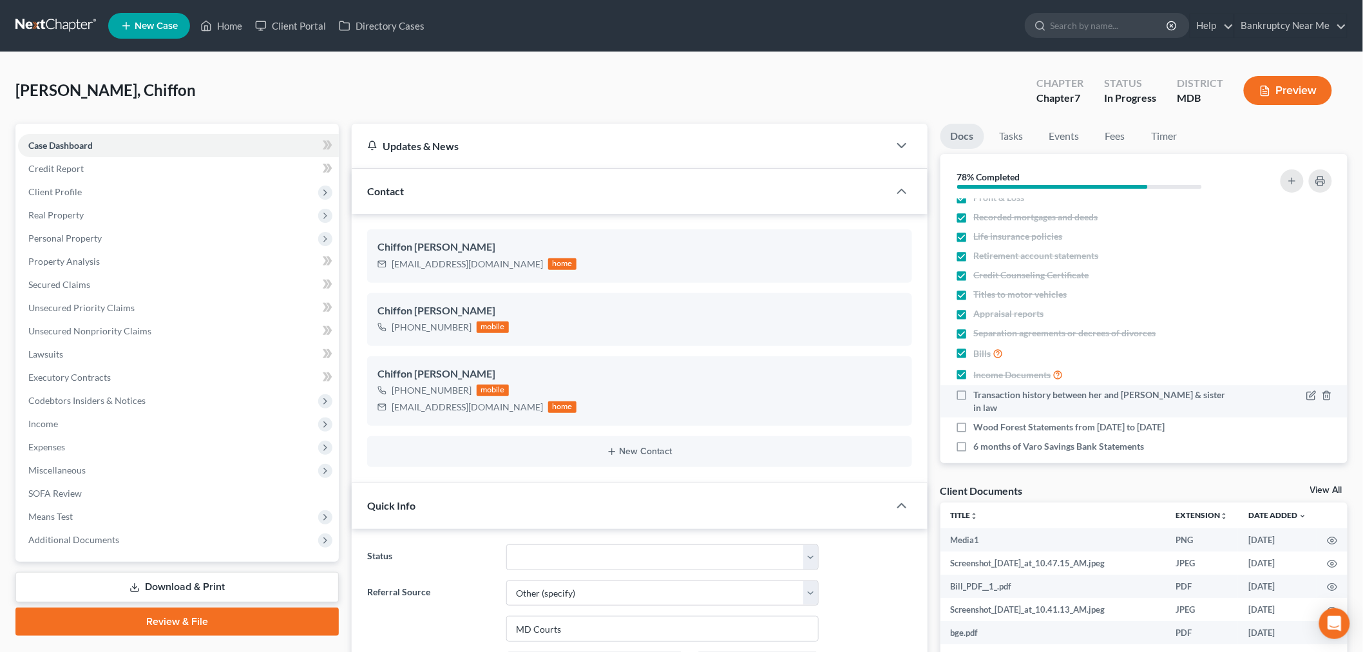
click at [974, 397] on label "Transaction history between her and fiance & sister in law" at bounding box center [1104, 401] width 261 height 26
click at [979, 397] on input "Transaction history between her and fiance & sister in law" at bounding box center [983, 392] width 8 height 8
checkbox input "true"
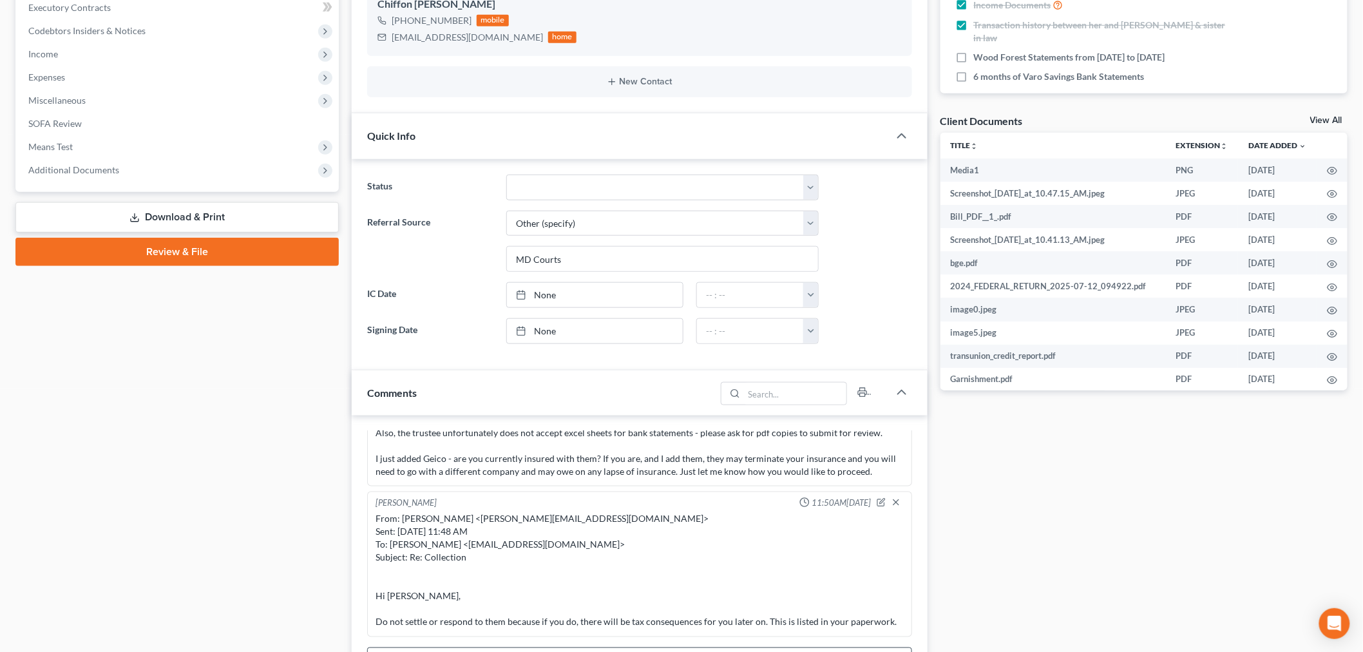
scroll to position [572, 0]
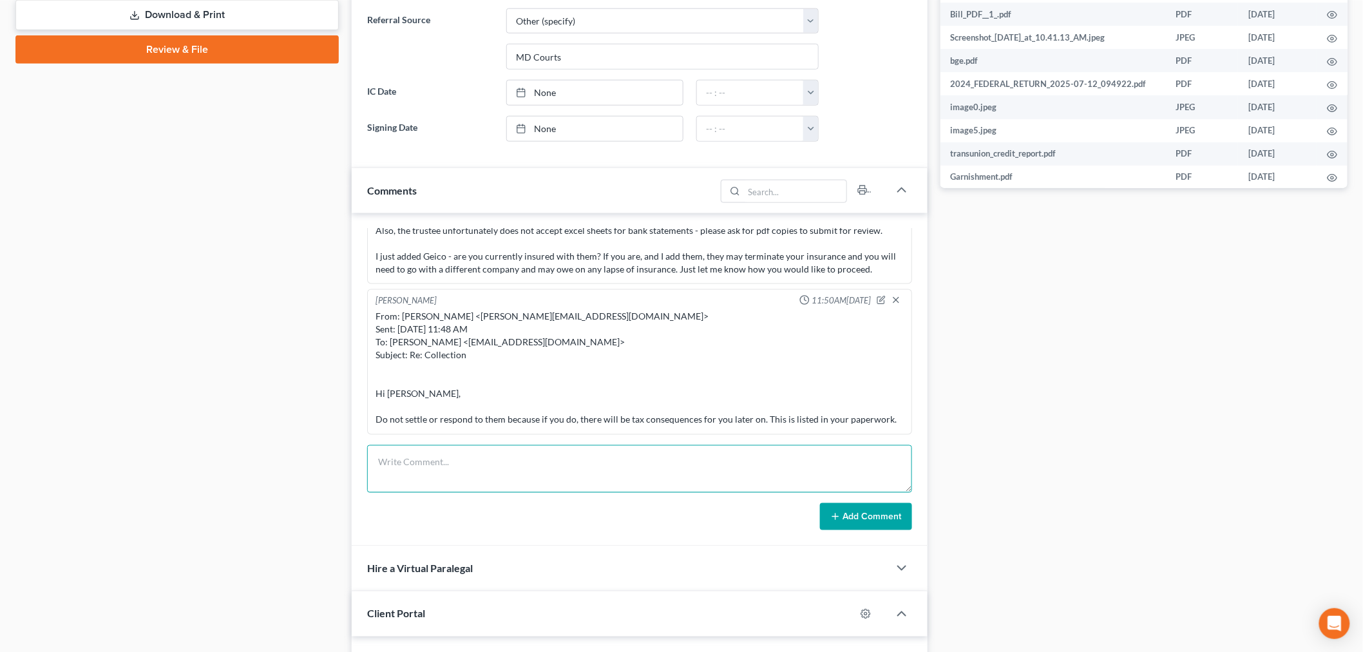
drag, startPoint x: 724, startPoint y: 462, endPoint x: 767, endPoint y: 475, distance: 44.9
click at [722, 464] on textarea at bounding box center [639, 469] width 545 height 48
paste textarea "From: Iris Kwon <iris@bankruptcynearme.org> Sent: Wednesday, September 03, 2025…"
type textarea "From: Iris Kwon <iris@bankruptcynearme.org> Sent: Wednesday, September 03, 2025…"
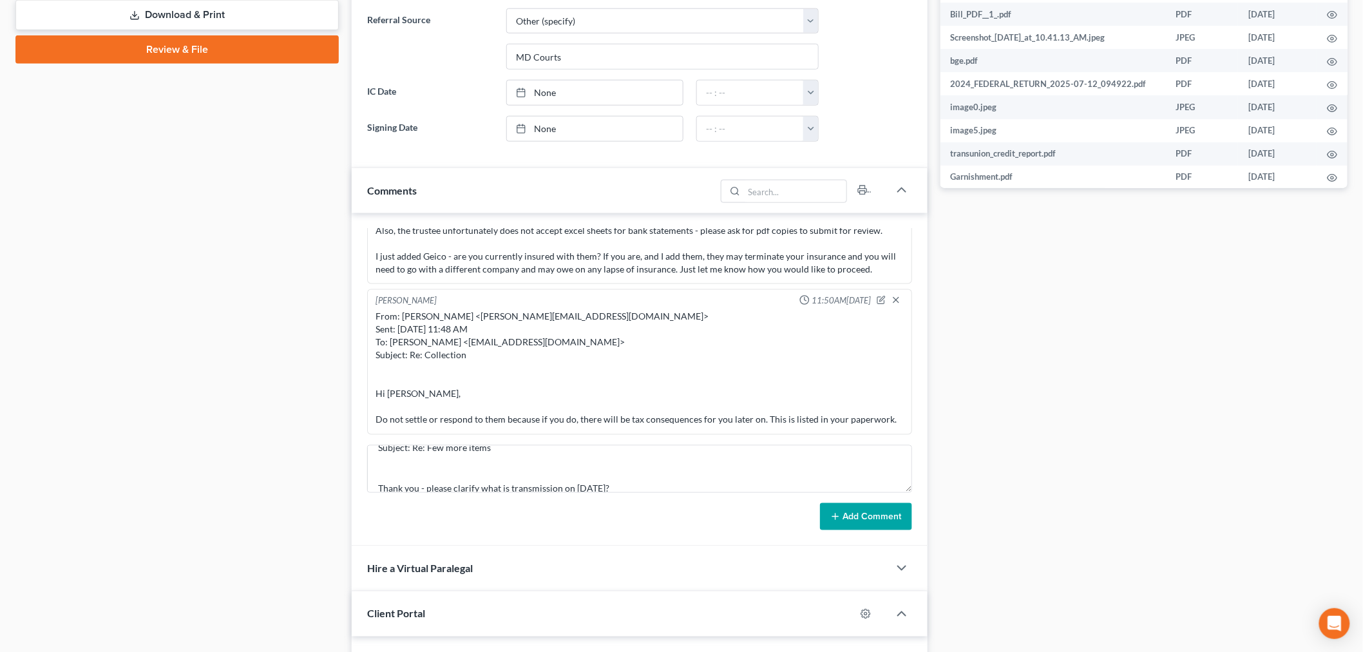
click at [840, 515] on icon at bounding box center [835, 516] width 10 height 10
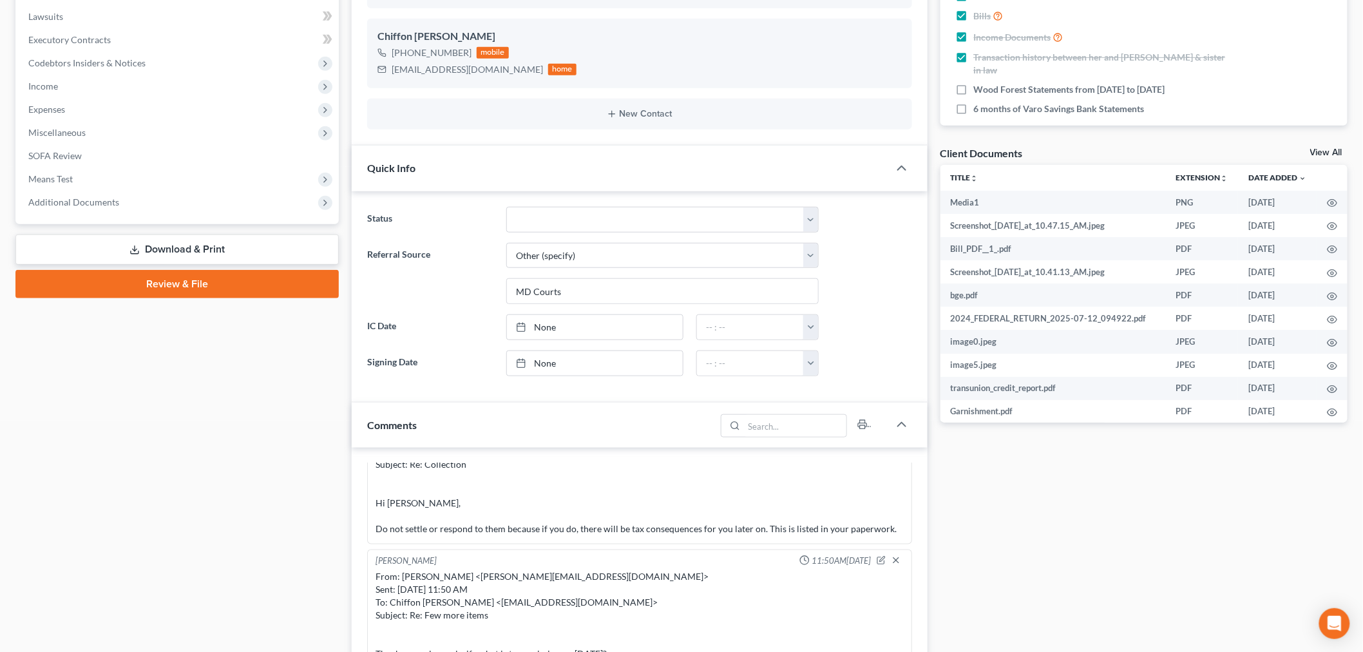
scroll to position [0, 0]
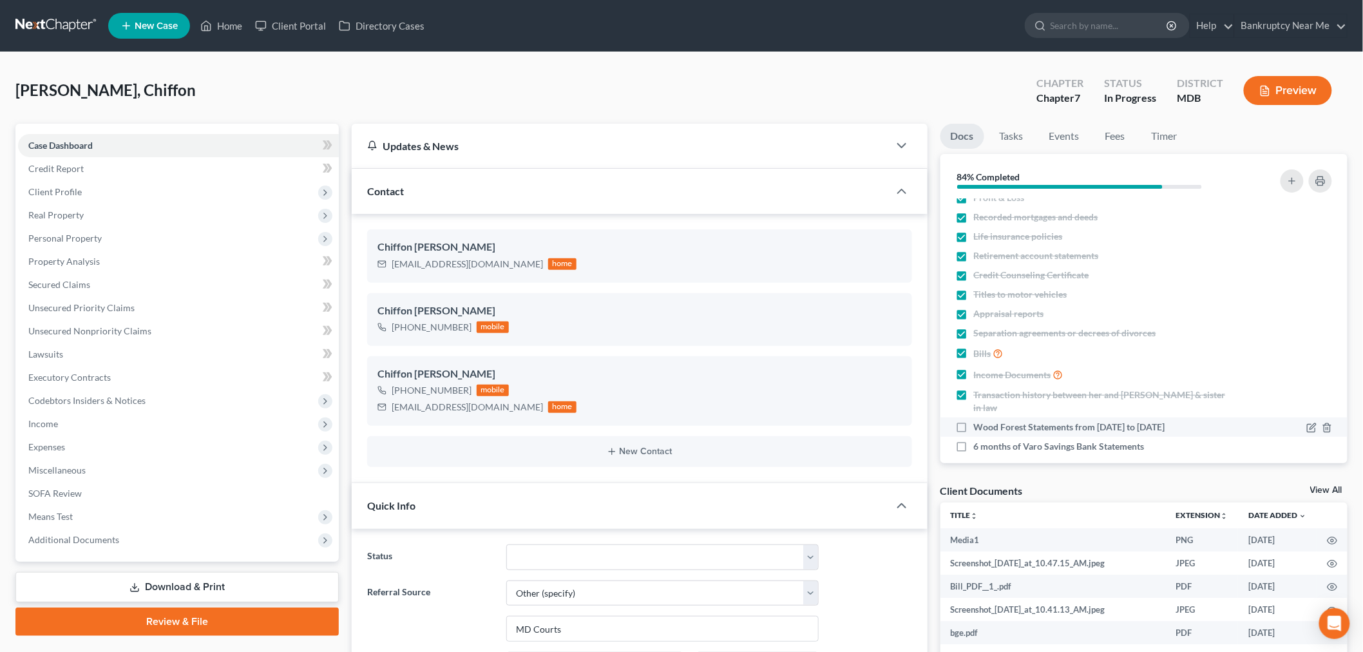
drag, startPoint x: 1200, startPoint y: 410, endPoint x: 976, endPoint y: 419, distance: 224.3
click at [976, 421] on div "Wood Forest Statements from March 2025 to June 2025" at bounding box center [1095, 427] width 279 height 13
copy span "Wood Forest Statements from March 2025 to June 2025"
drag, startPoint x: 1153, startPoint y: 437, endPoint x: 973, endPoint y: 432, distance: 179.8
click at [973, 440] on div "6 months of Varo Savings Bank Statements" at bounding box center [1095, 446] width 279 height 13
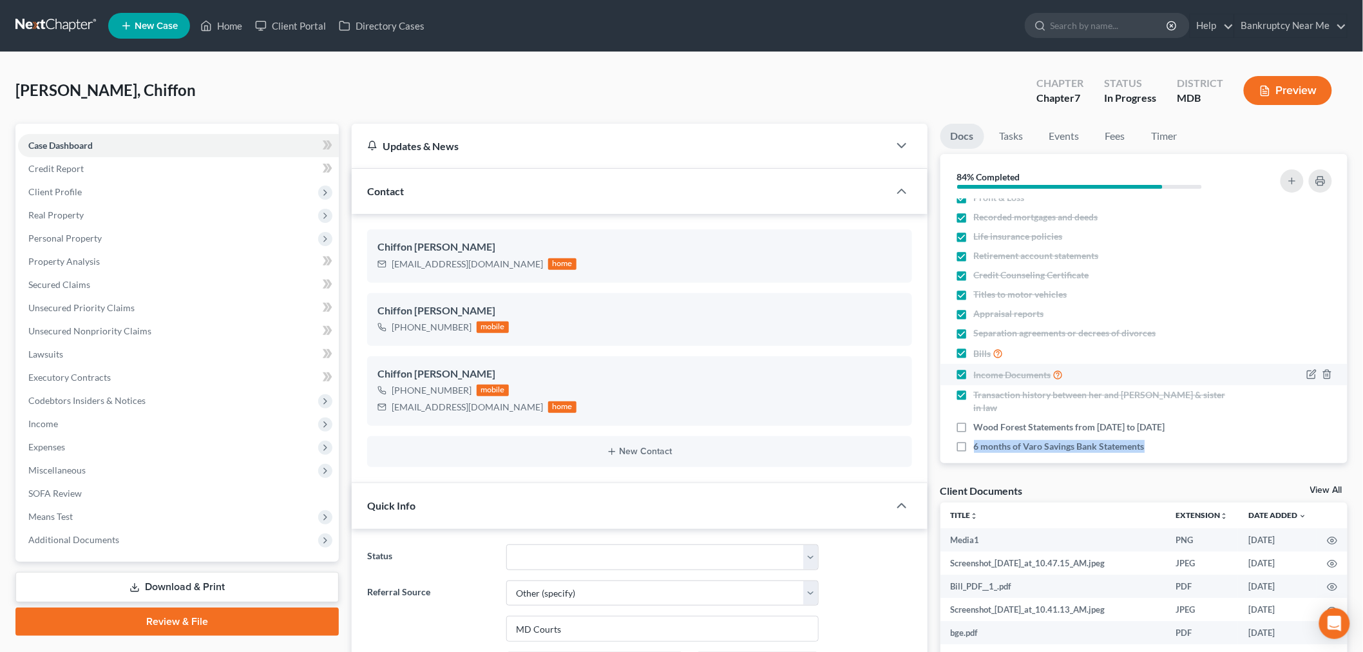
copy span "6 months of Varo Savings Bank Statements"
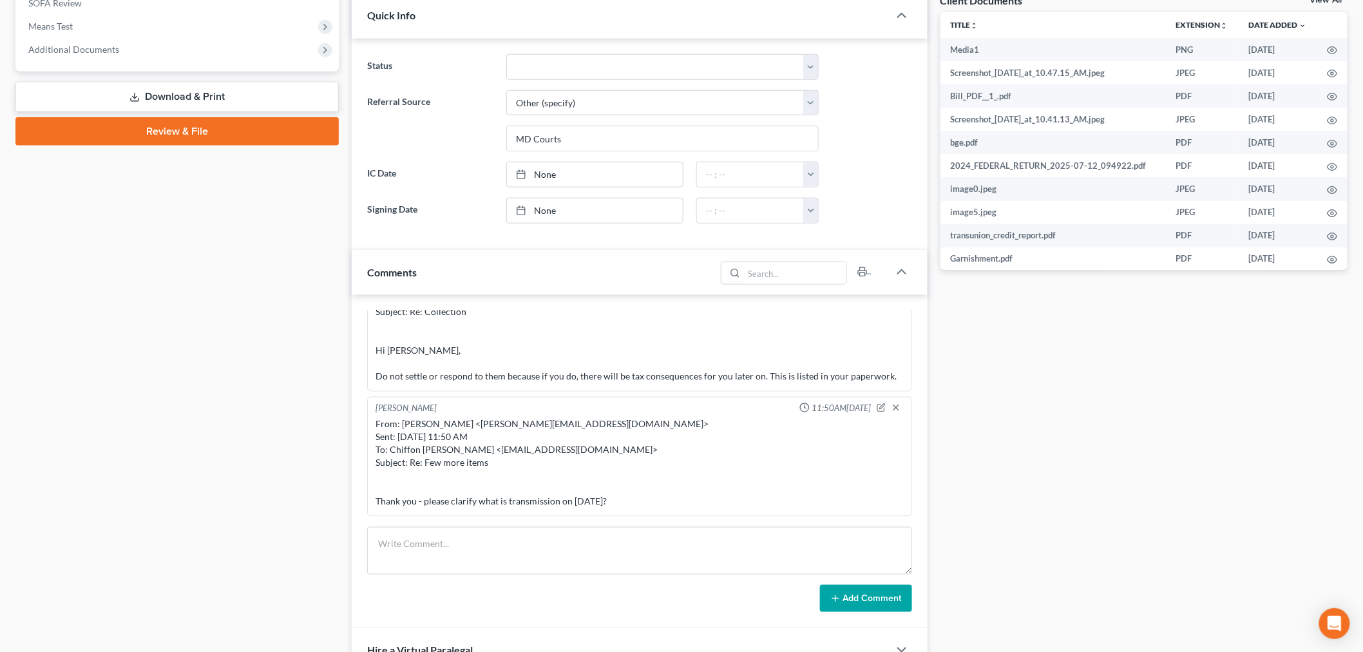
scroll to position [500, 0]
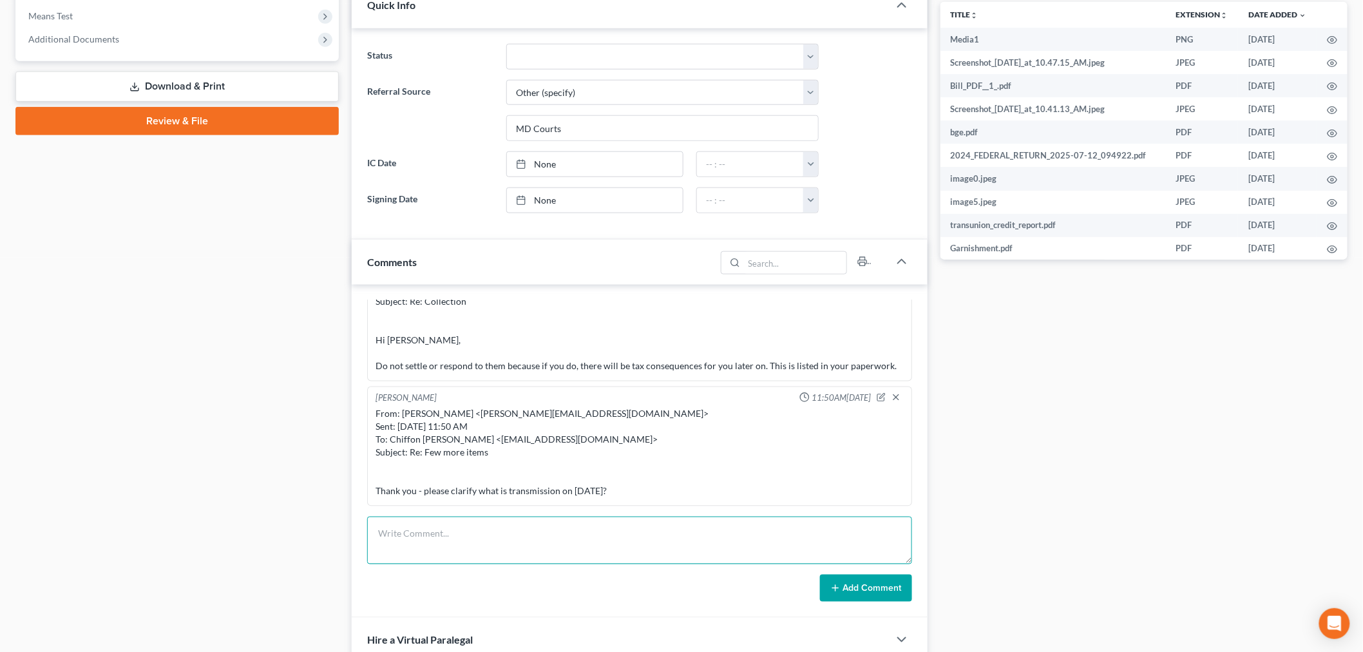
drag, startPoint x: 632, startPoint y: 538, endPoint x: 684, endPoint y: 536, distance: 52.2
click at [629, 538] on textarea at bounding box center [639, 541] width 545 height 48
paste textarea "From: Iris Kwon <iris@bankruptcynearme.org> Sent: Wednesday, September 03, 2025…"
type textarea "From: Iris Kwon <iris@bankruptcynearme.org> Sent: Wednesday, September 03, 2025…"
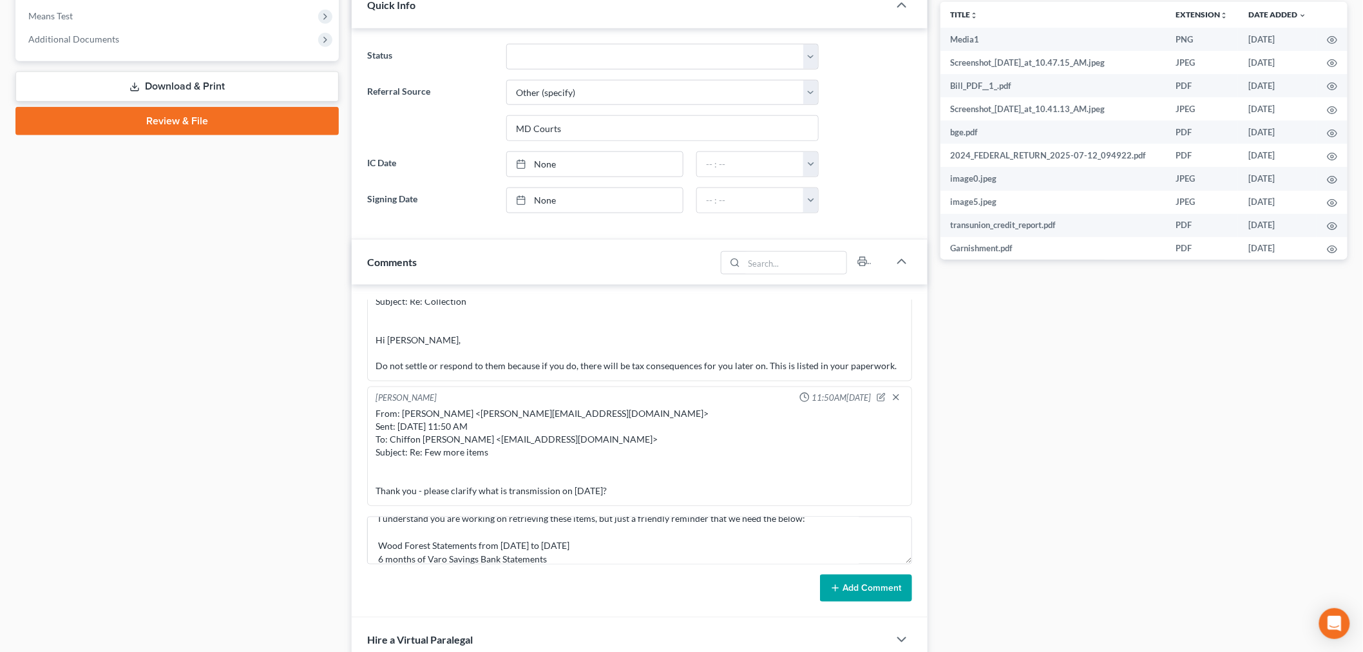
drag, startPoint x: 846, startPoint y: 576, endPoint x: 860, endPoint y: 578, distance: 14.4
click at [846, 576] on button "Add Comment" at bounding box center [866, 587] width 92 height 27
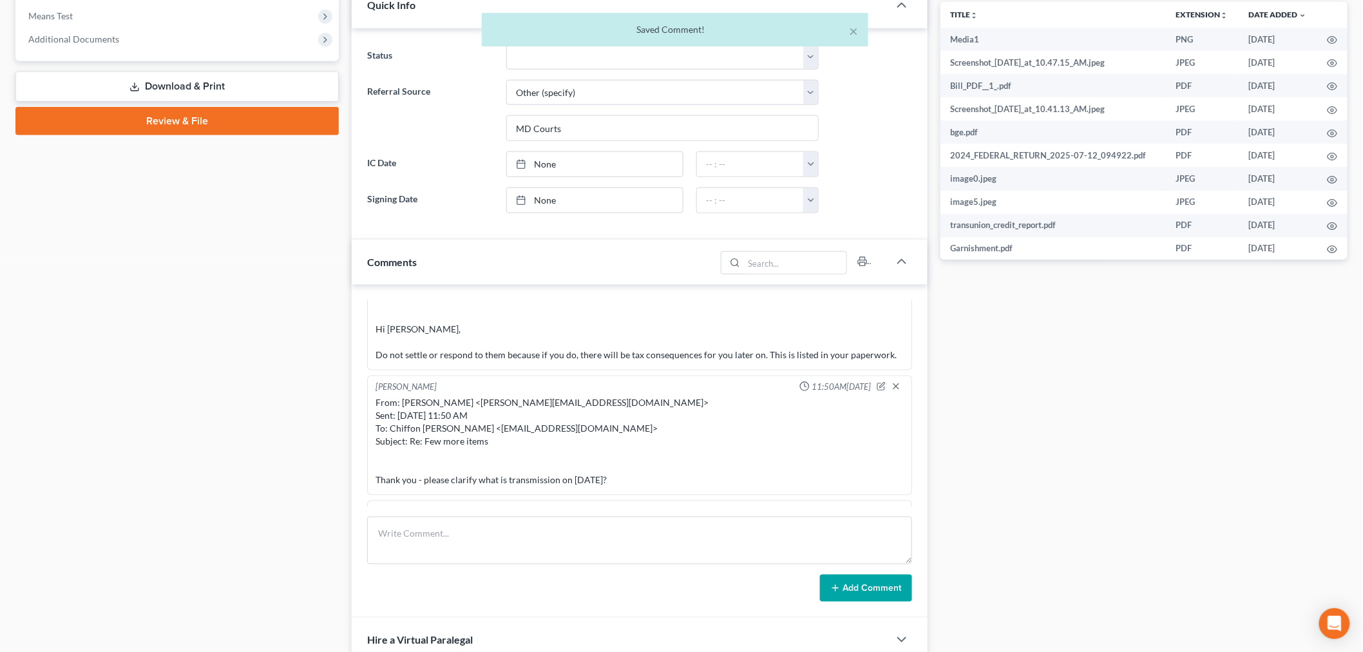
scroll to position [7431, 0]
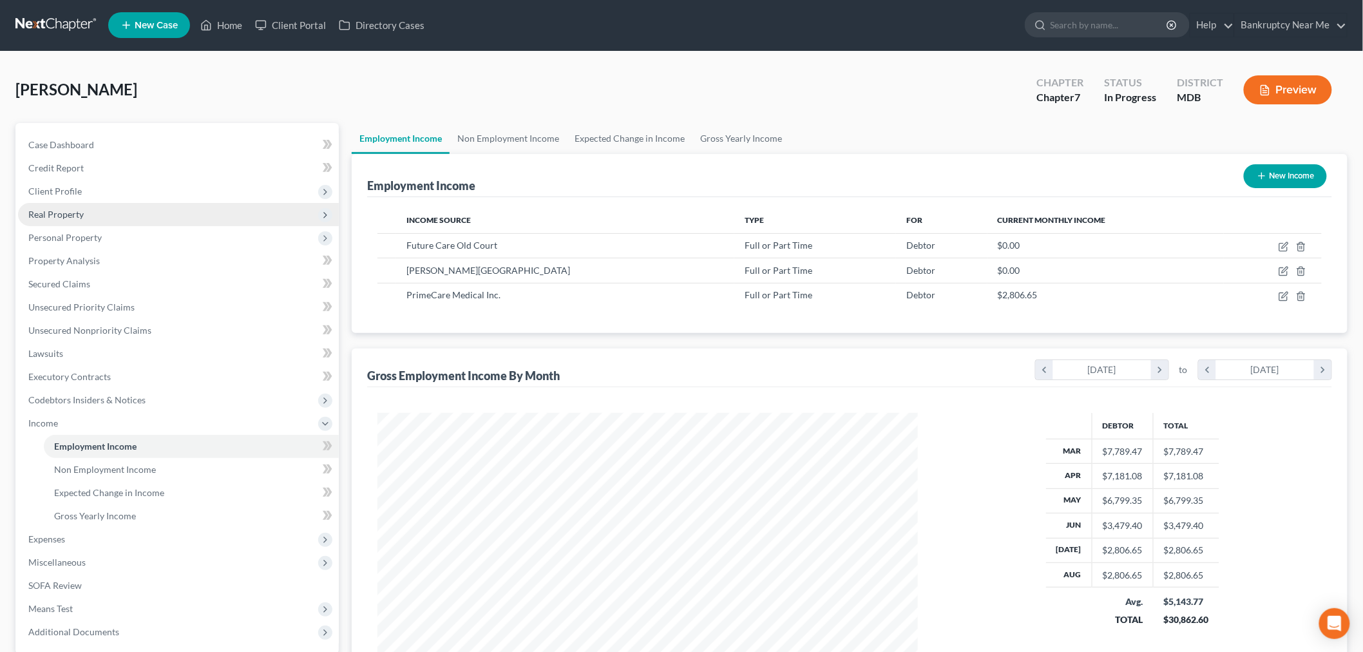
scroll to position [269, 565]
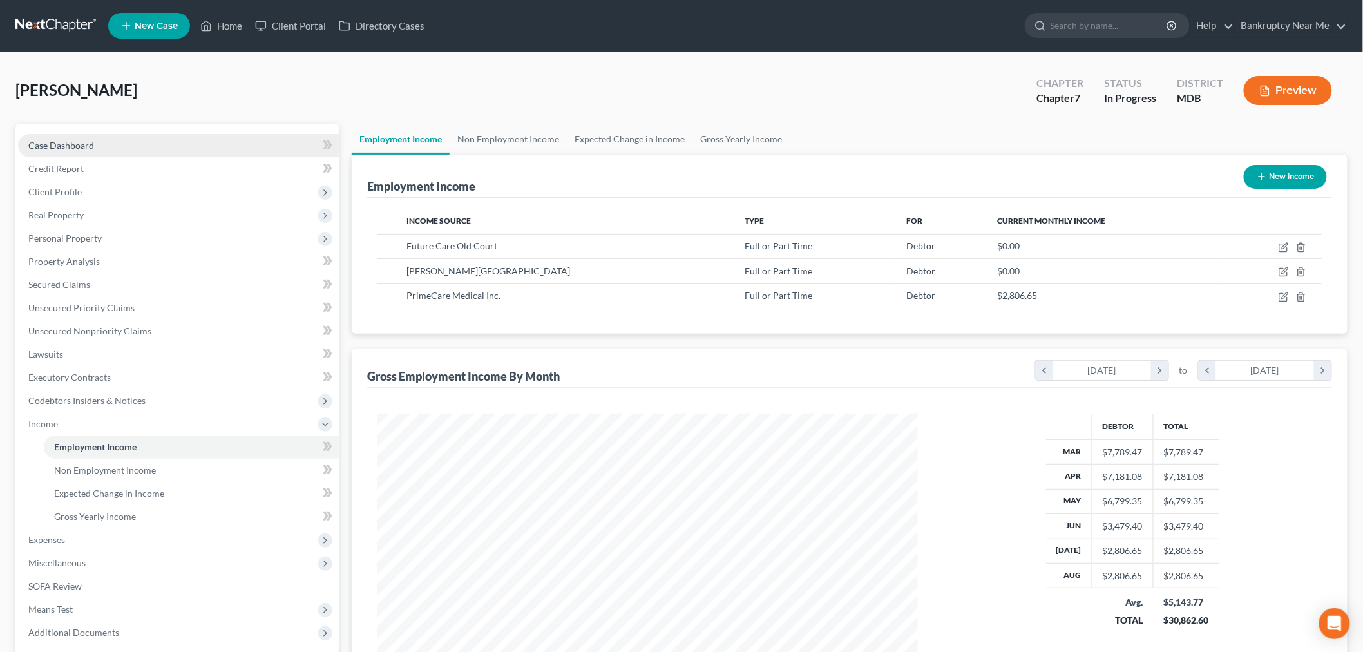
drag, startPoint x: 158, startPoint y: 146, endPoint x: 169, endPoint y: 143, distance: 11.9
click at [158, 146] on link "Case Dashboard" at bounding box center [178, 145] width 321 height 23
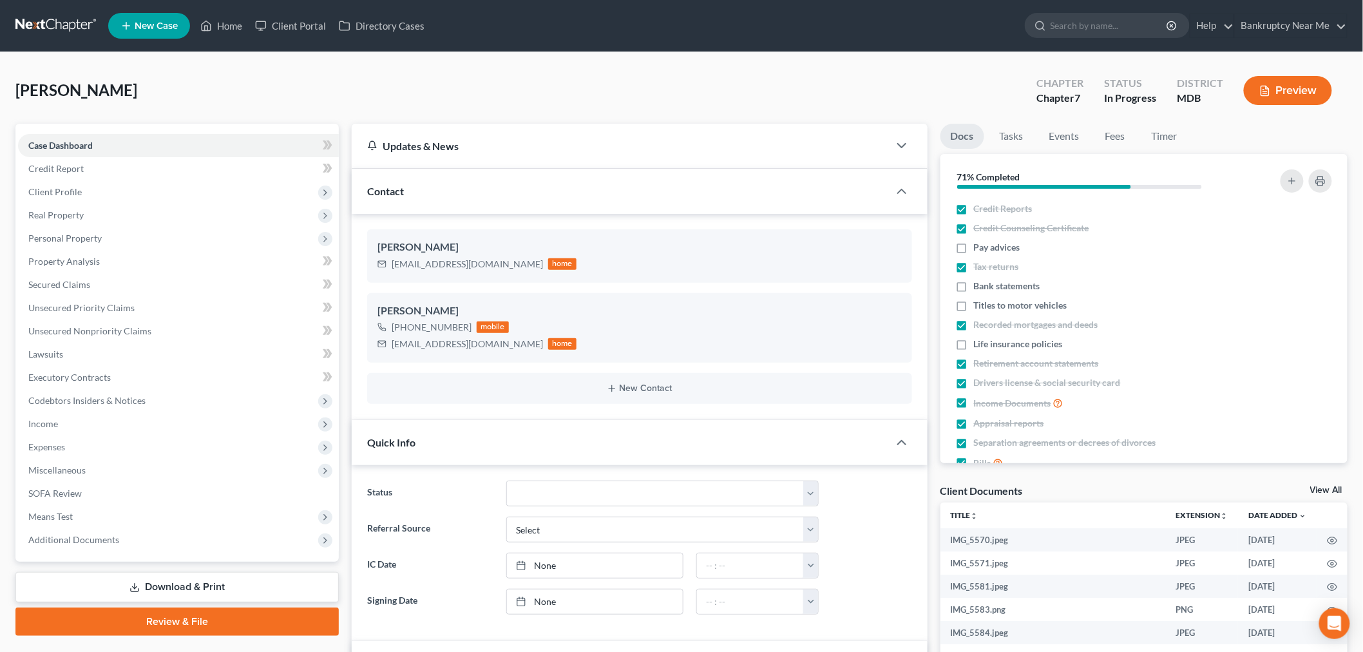
scroll to position [1391, 0]
click at [106, 222] on span "Real Property" at bounding box center [178, 215] width 321 height 23
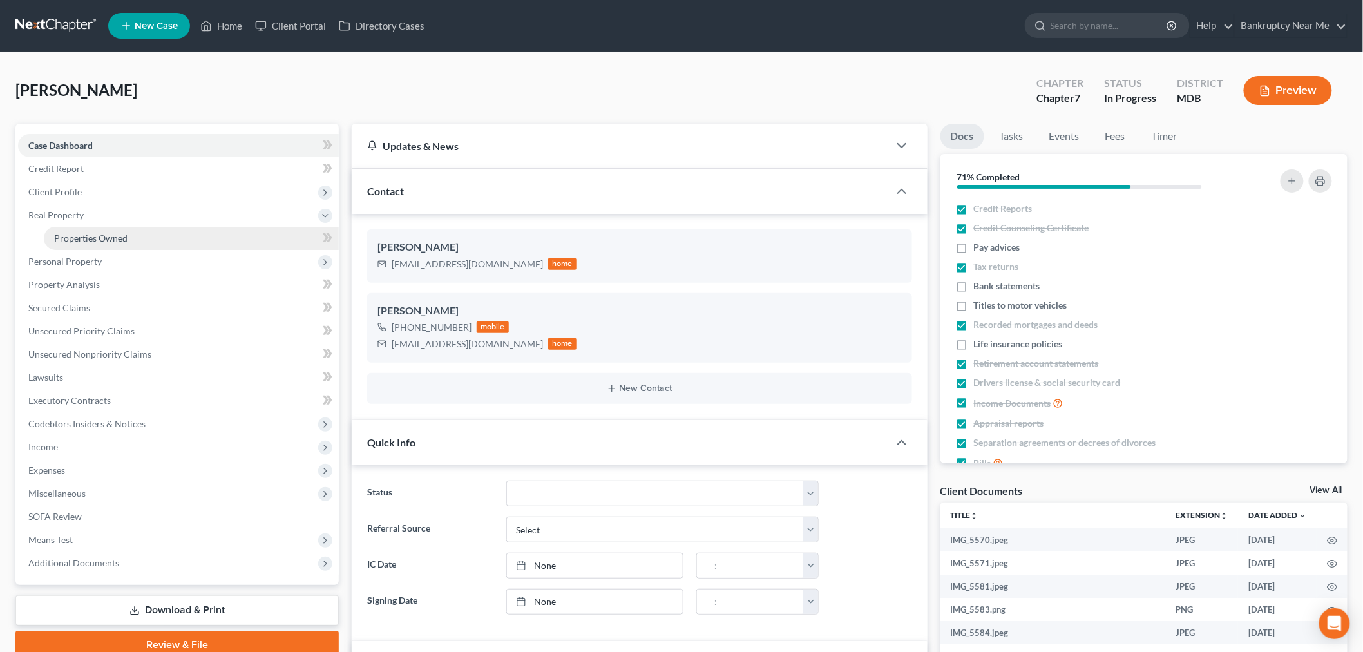
click at [103, 238] on span "Properties Owned" at bounding box center [90, 237] width 73 height 11
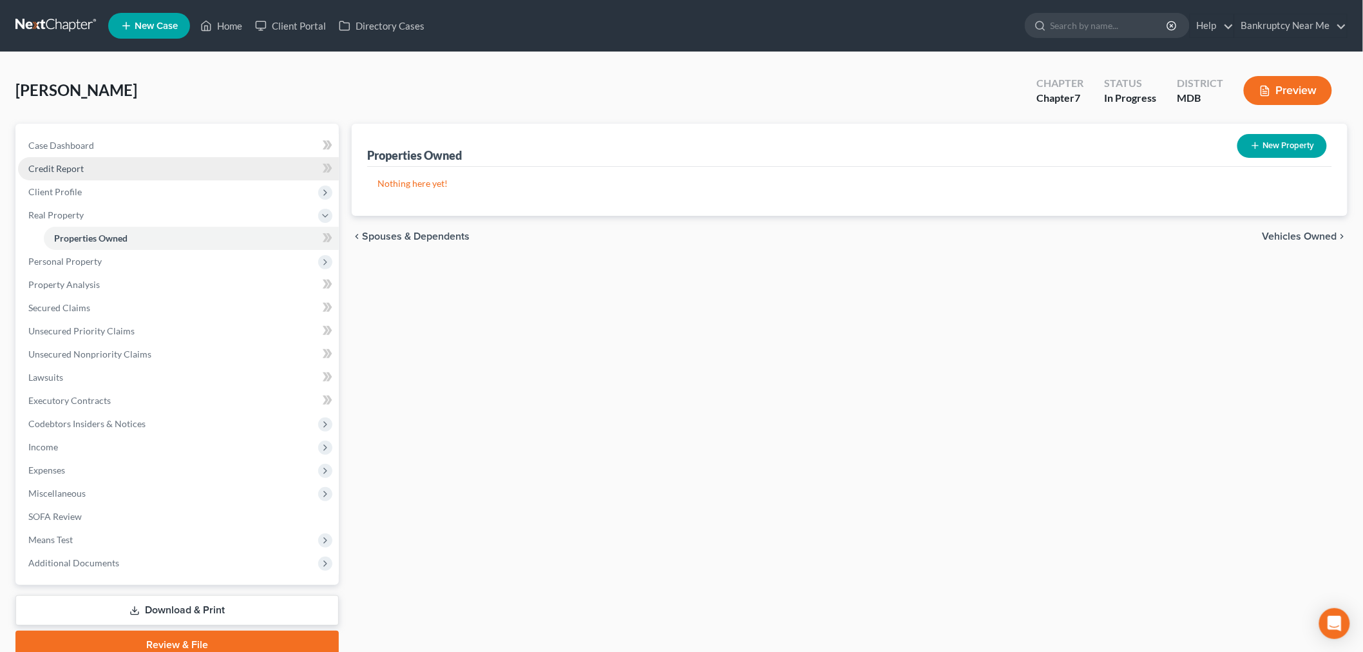
click at [101, 158] on link "Credit Report" at bounding box center [178, 168] width 321 height 23
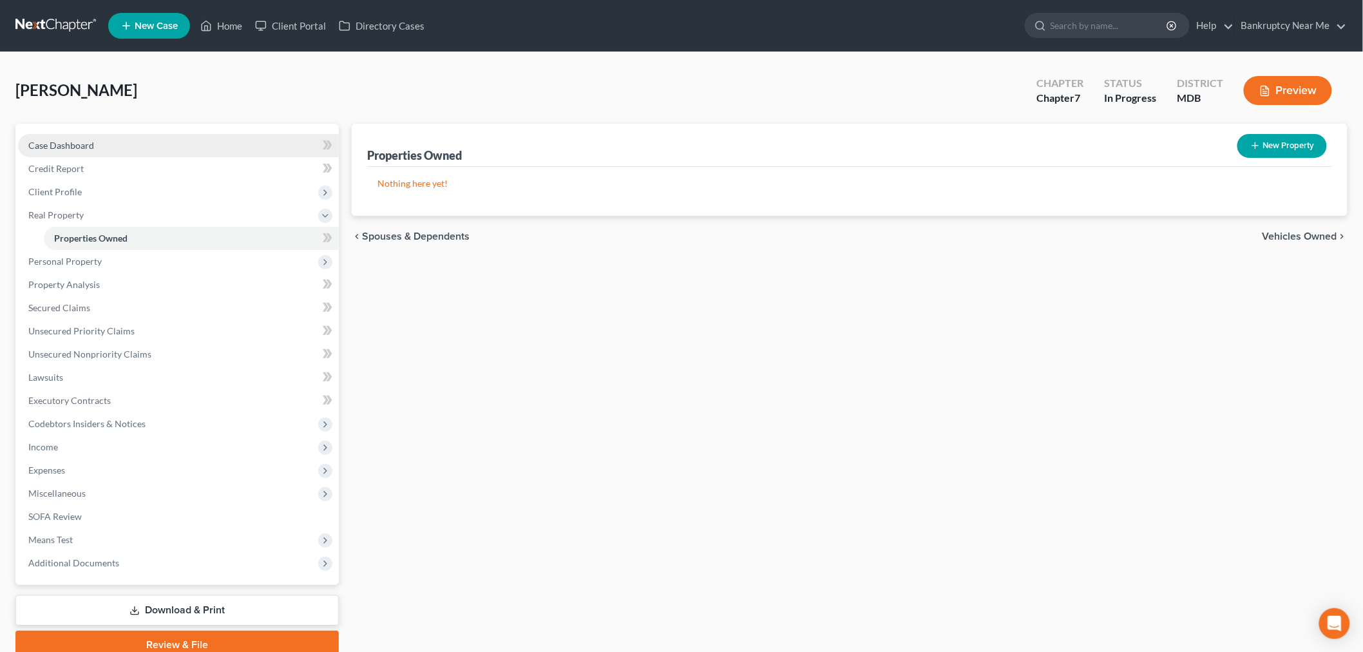
click at [100, 146] on link "Case Dashboard" at bounding box center [178, 145] width 321 height 23
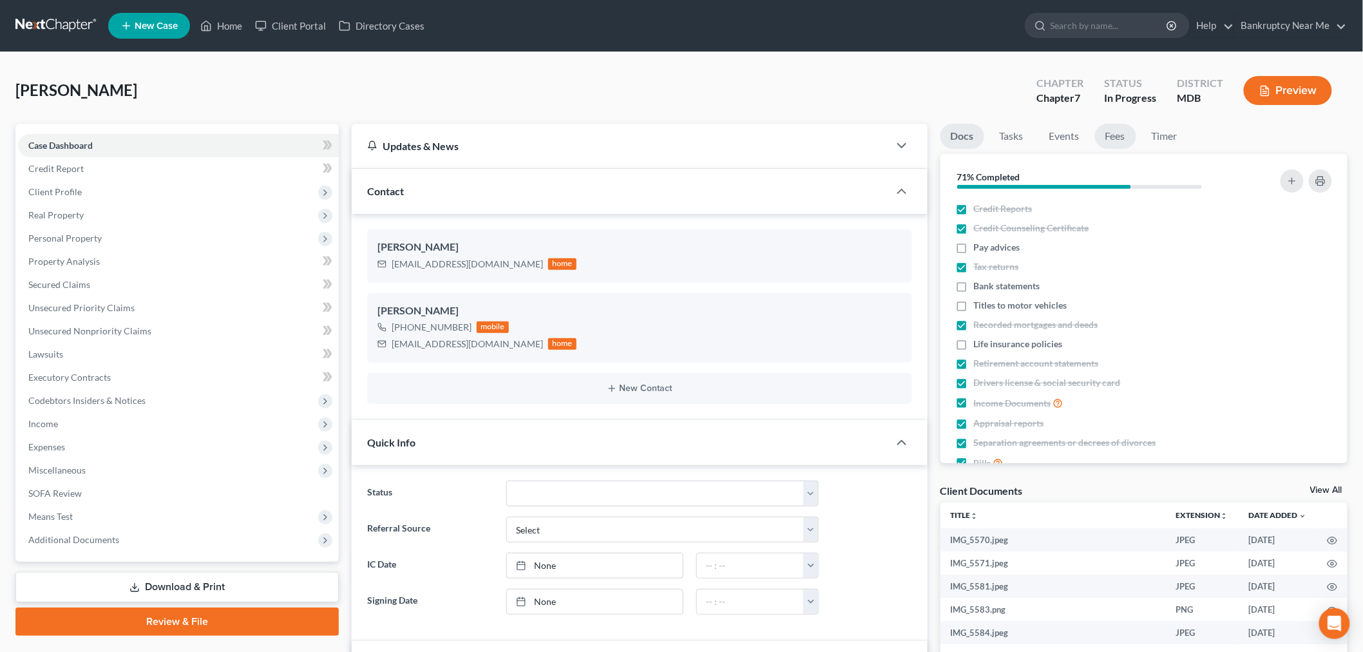
scroll to position [13126, 0]
click at [1103, 133] on link "Fees" at bounding box center [1115, 136] width 41 height 25
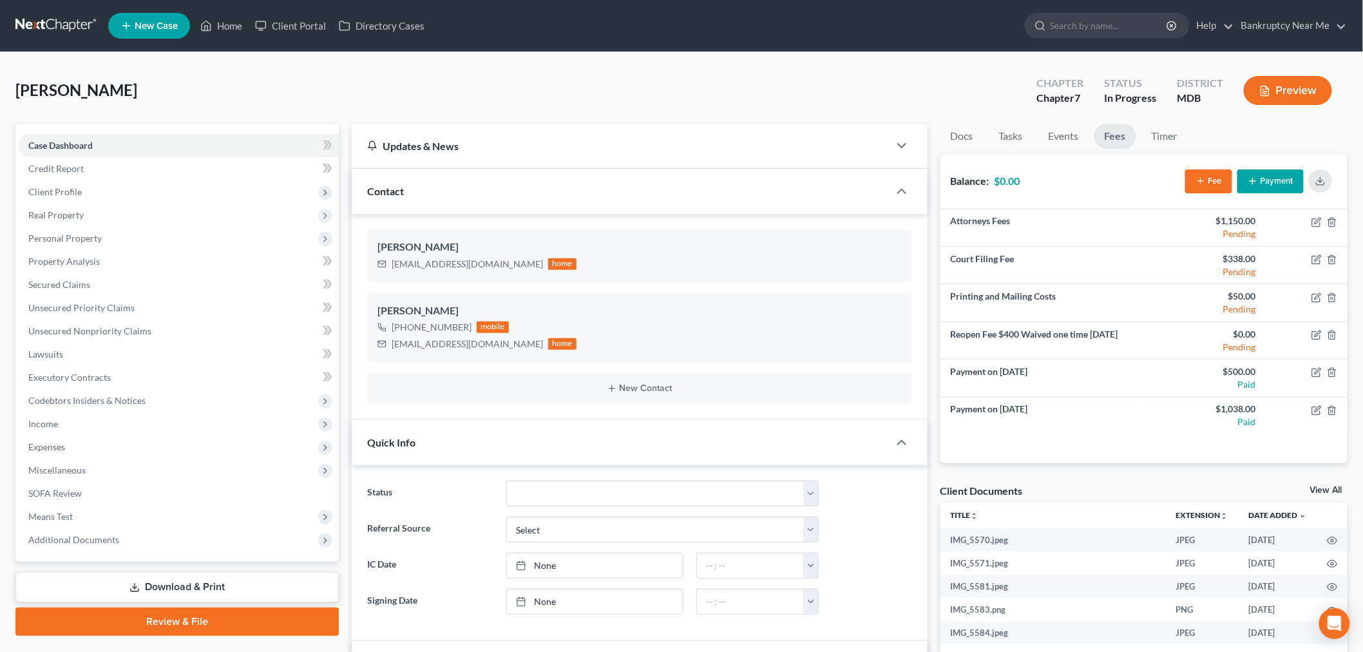
scroll to position [1391, 0]
drag, startPoint x: 127, startPoint y: 229, endPoint x: 129, endPoint y: 253, distance: 24.5
click at [127, 229] on span "Personal Property" at bounding box center [178, 238] width 321 height 23
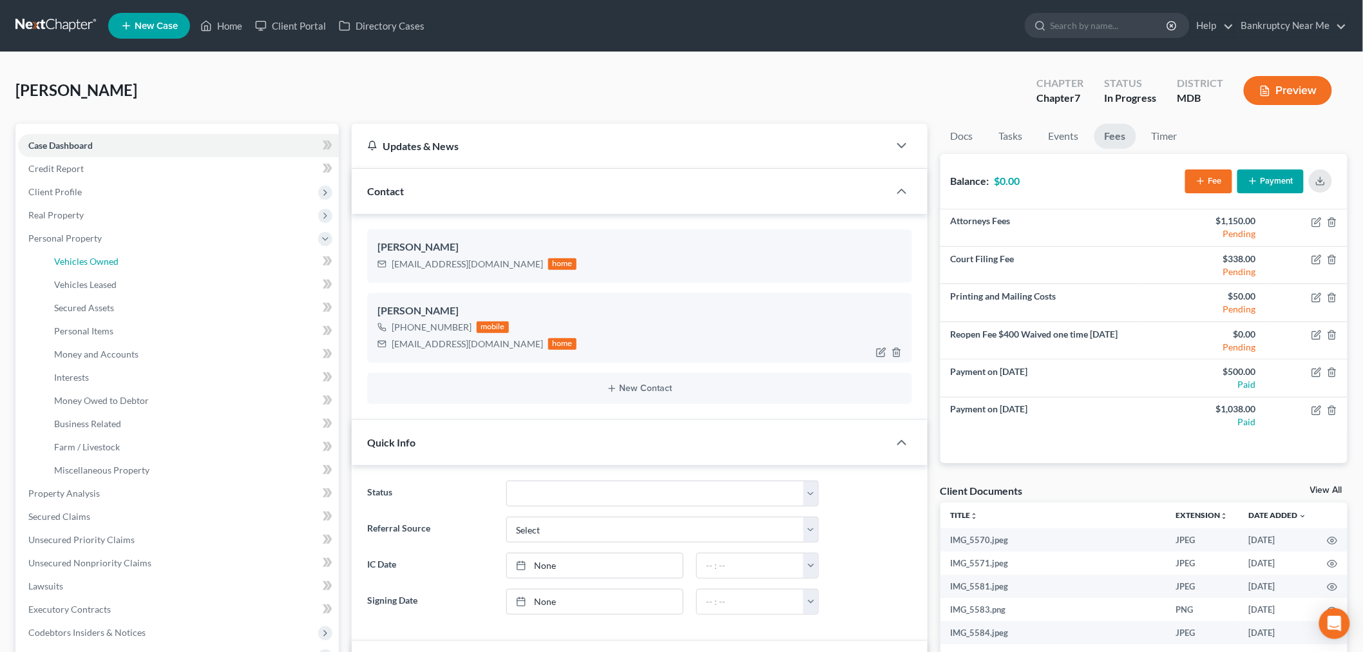
click at [128, 255] on link "Vehicles Owned" at bounding box center [191, 261] width 295 height 23
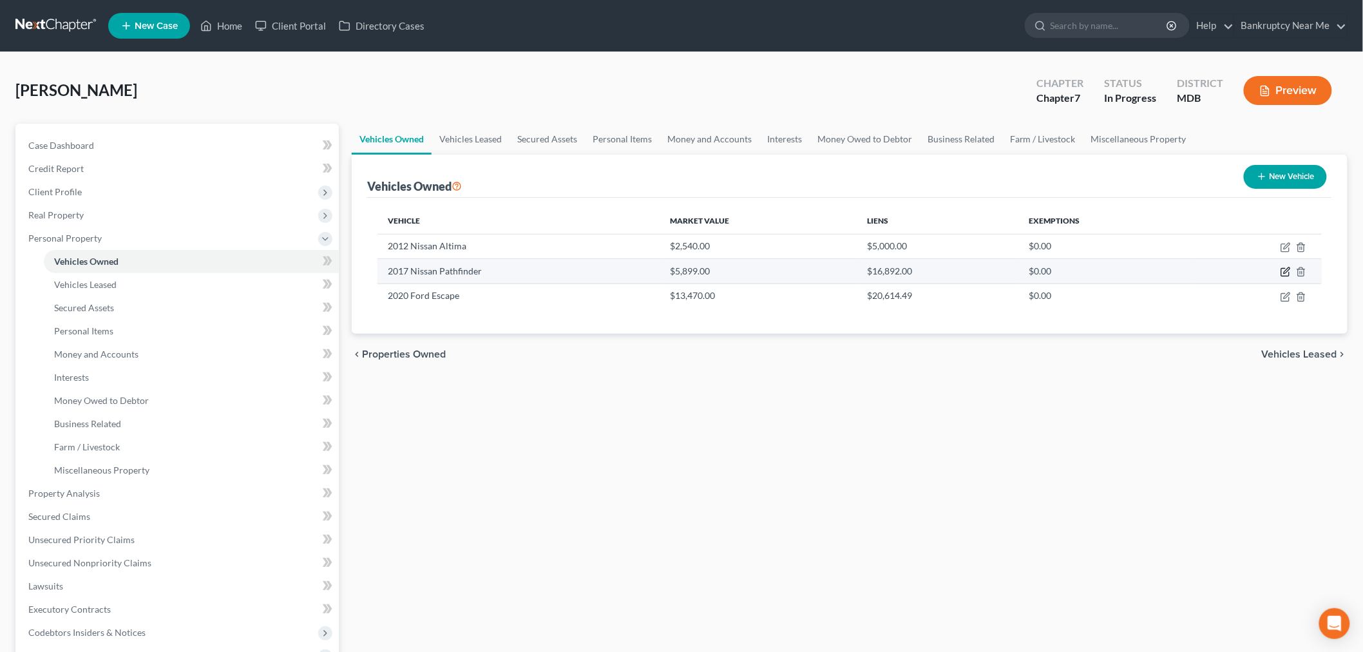
click at [1288, 271] on icon "button" at bounding box center [1287, 271] width 6 height 6
select select "0"
select select "9"
select select "2"
select select "0"
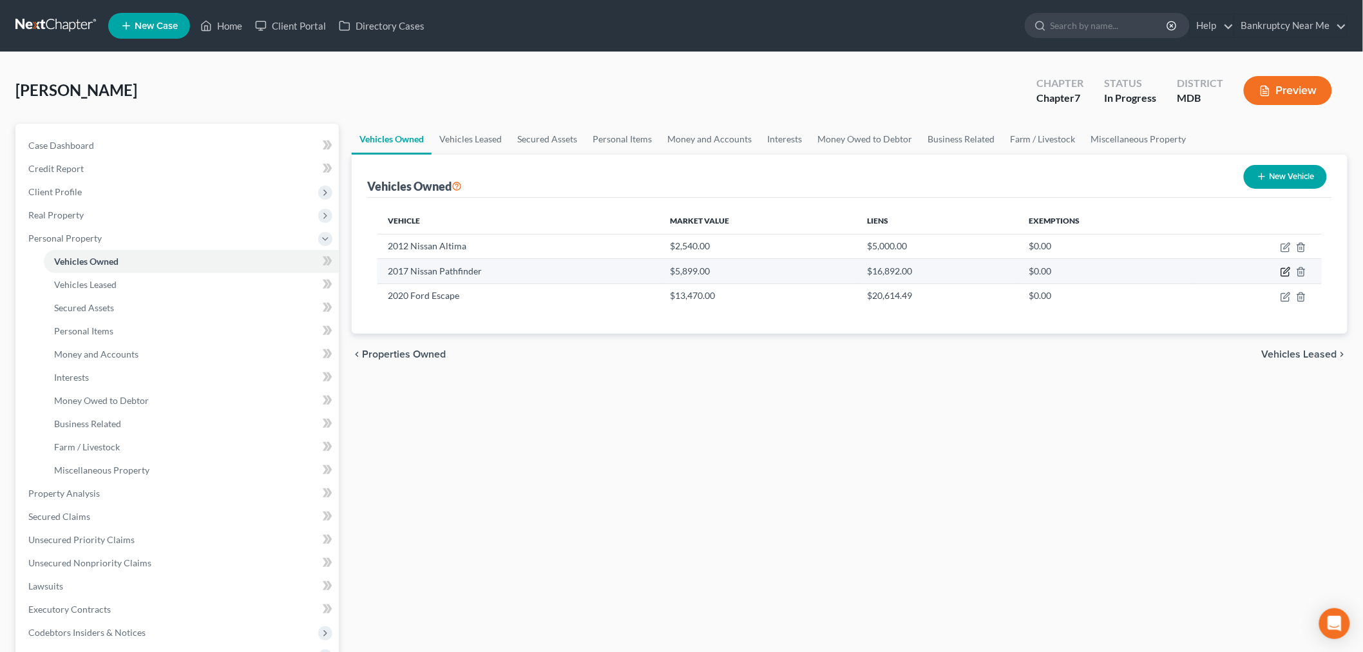
select select "45"
select select "0"
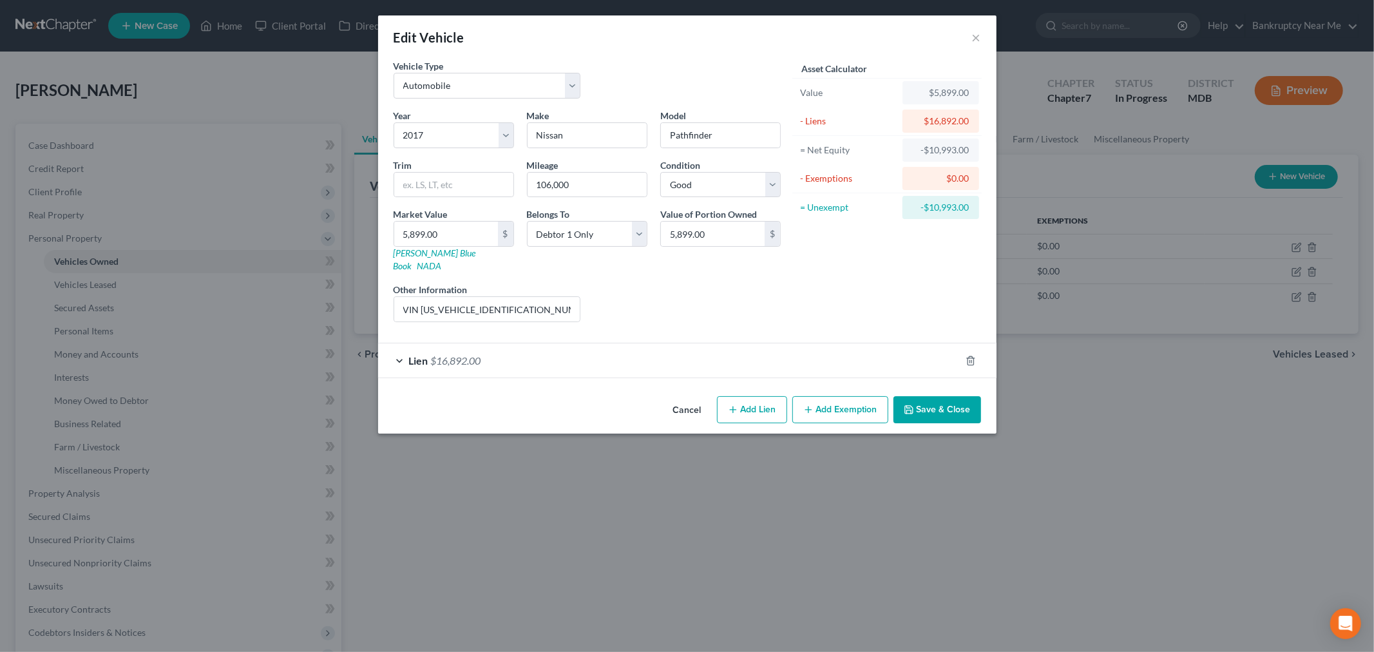
click at [645, 343] on div "Lien $16,892.00" at bounding box center [669, 360] width 582 height 34
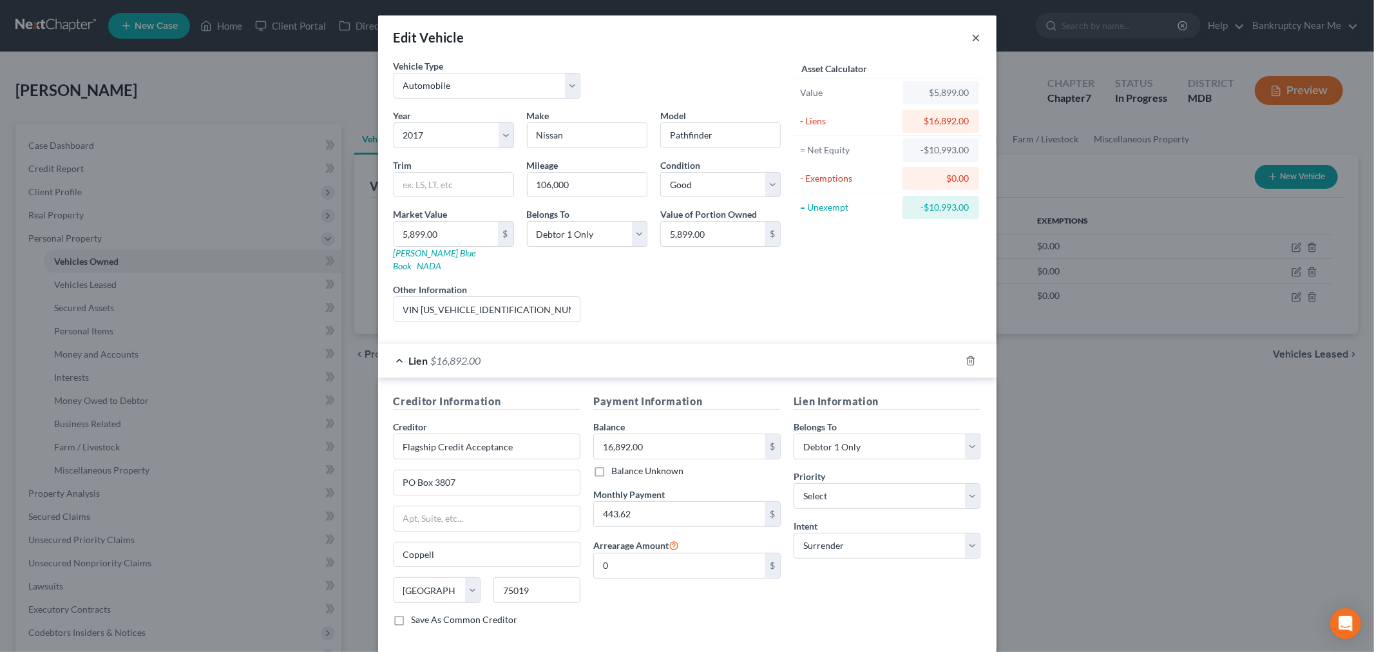
click at [972, 37] on button "×" at bounding box center [976, 37] width 9 height 15
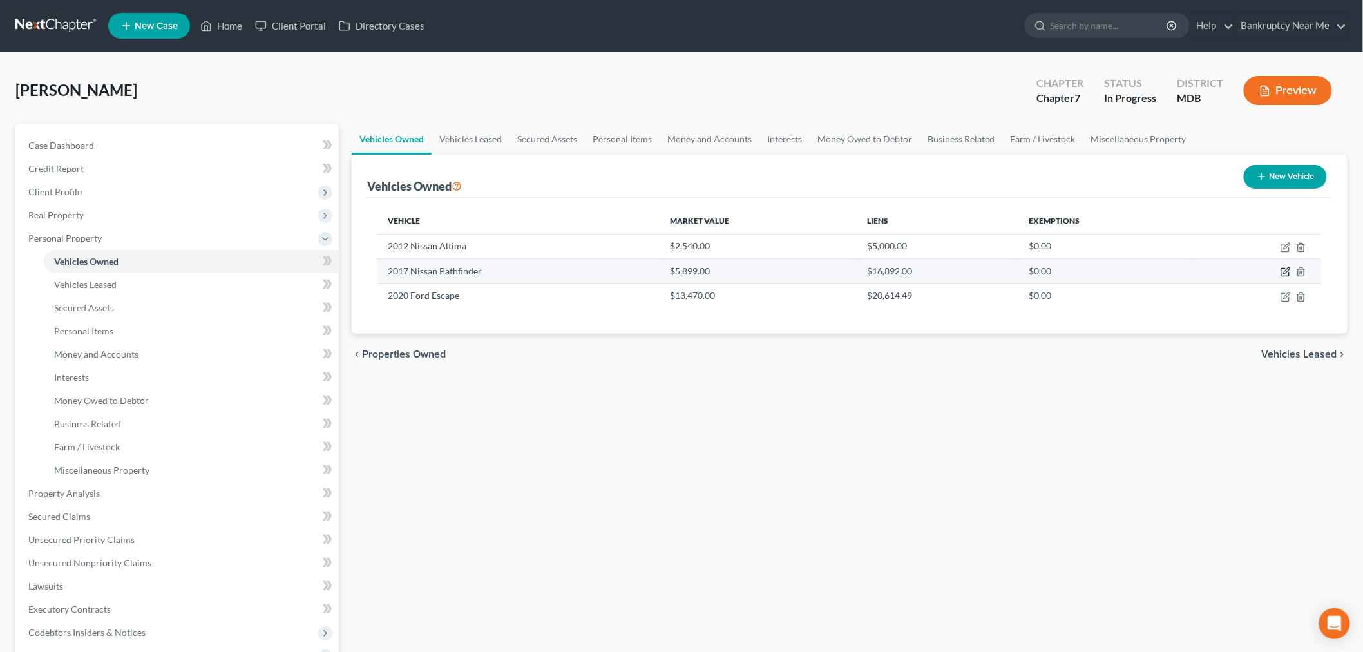
click at [1284, 274] on icon "button" at bounding box center [1285, 272] width 10 height 10
select select "0"
select select "9"
select select "2"
select select "0"
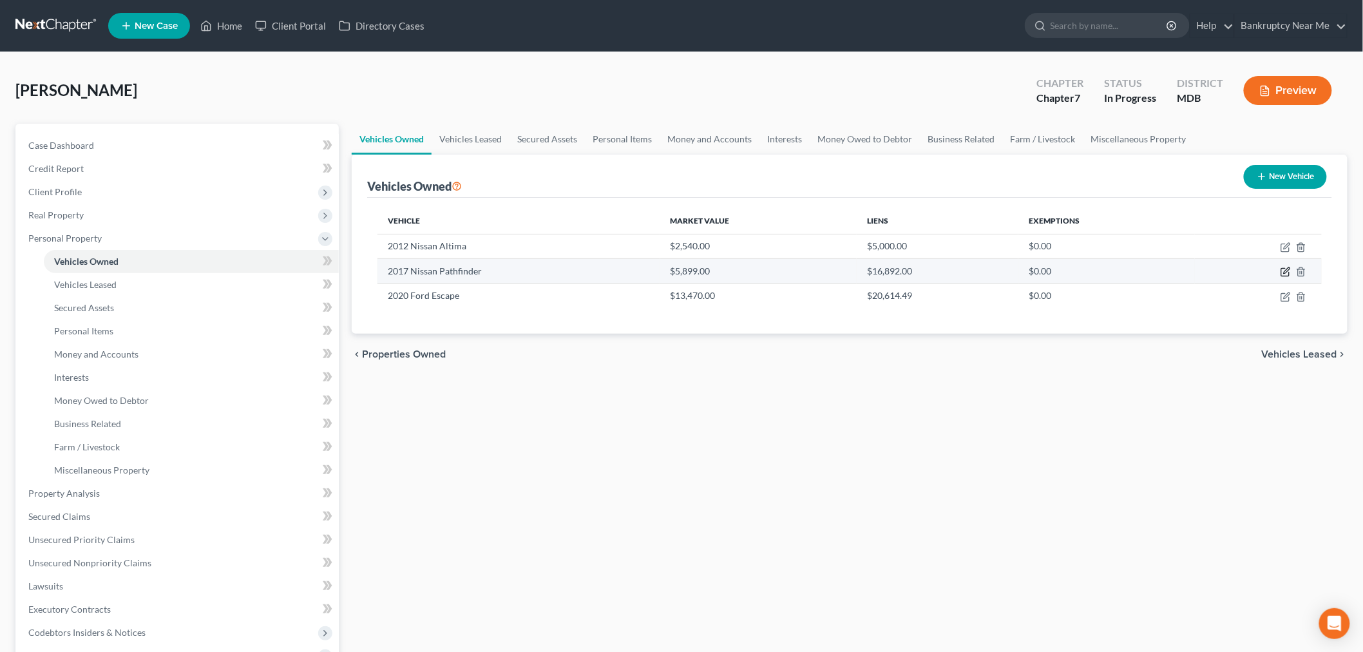
select select "45"
select select "0"
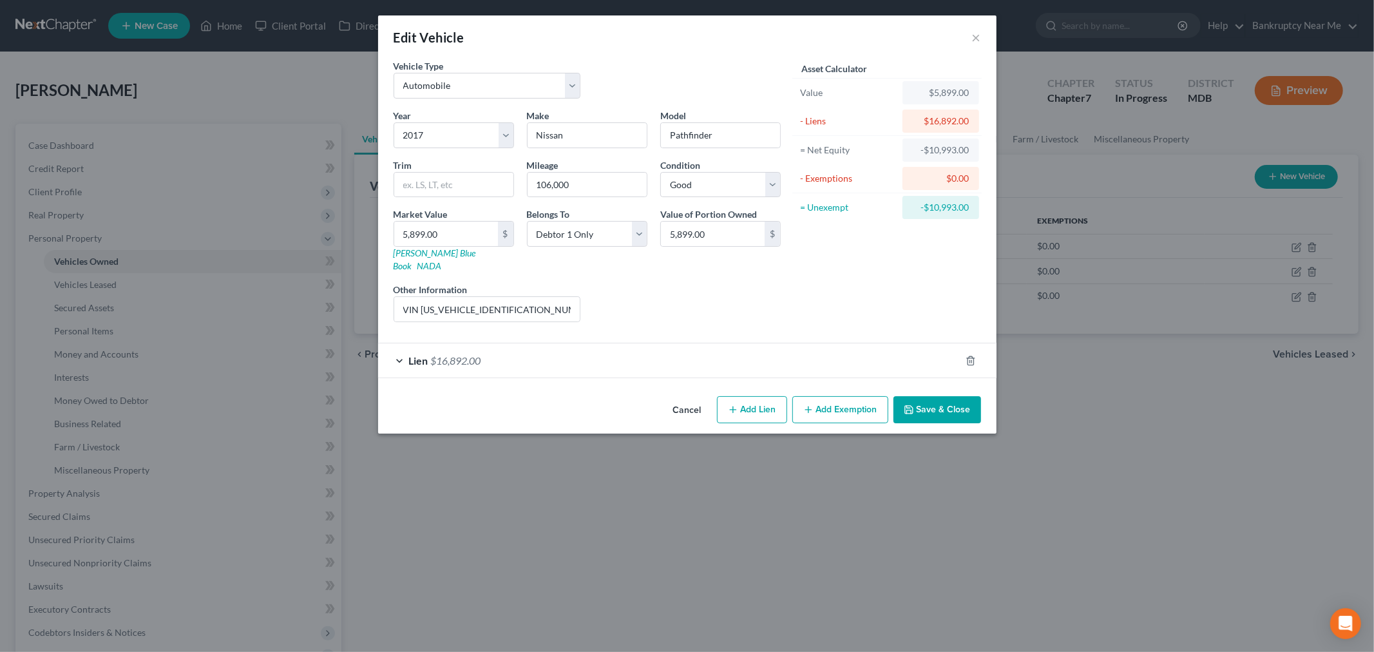
click at [498, 343] on div "Lien $16,892.00" at bounding box center [669, 360] width 582 height 34
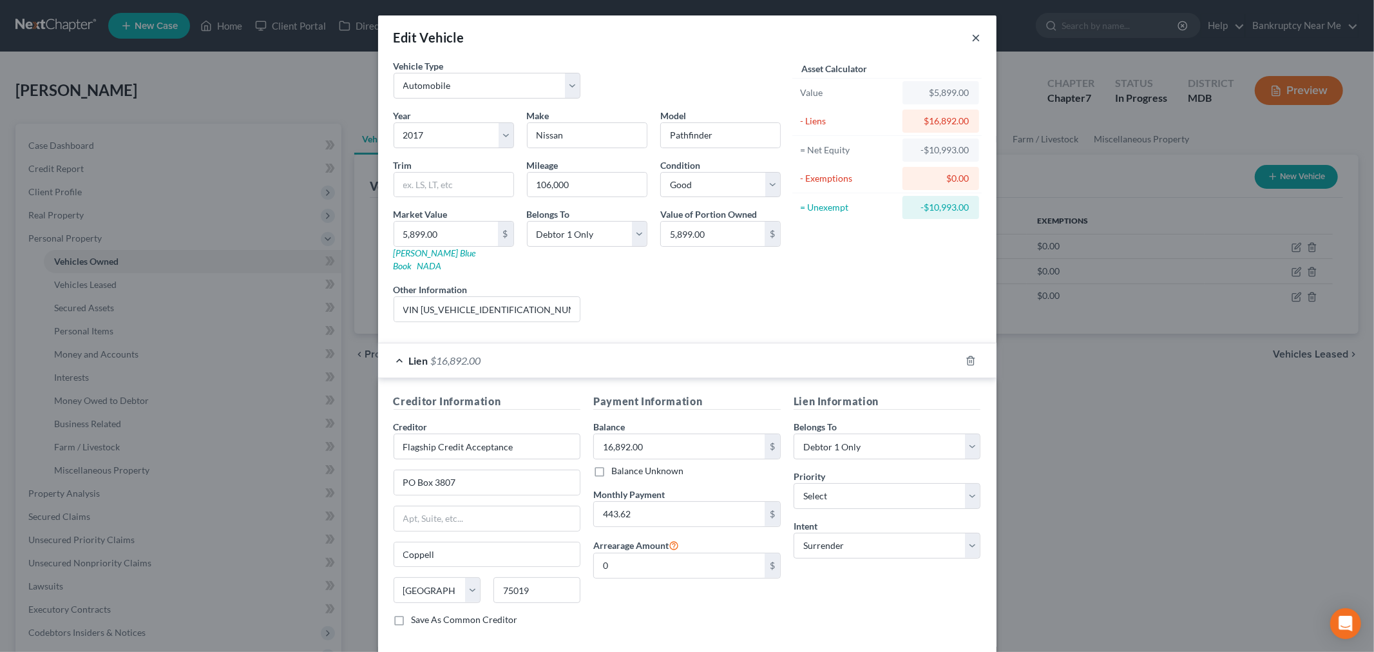
click at [972, 37] on button "×" at bounding box center [976, 37] width 9 height 15
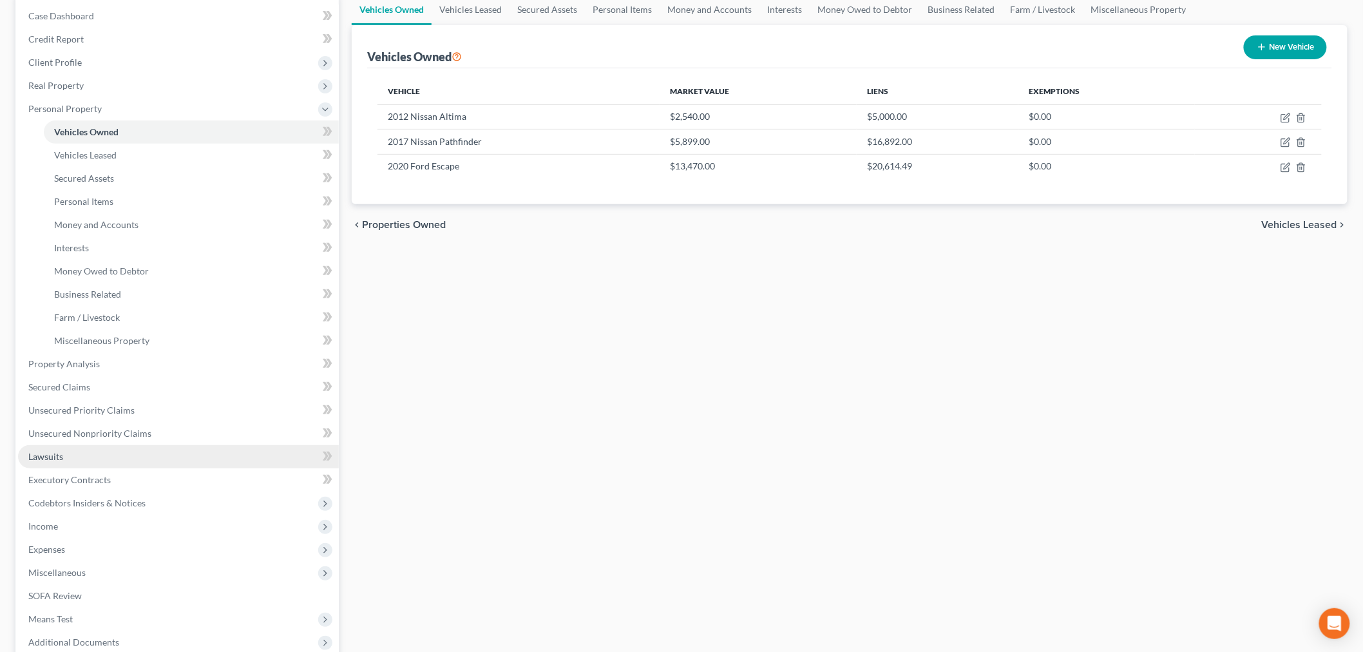
scroll to position [143, 0]
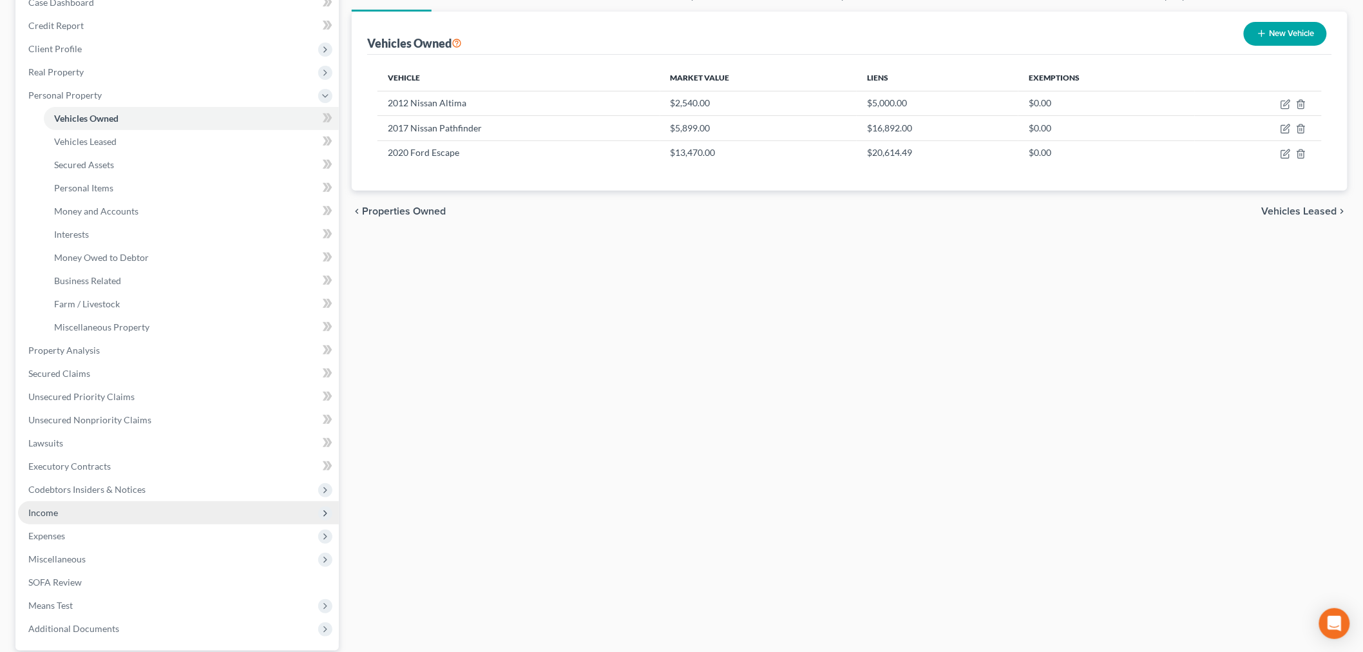
drag, startPoint x: 153, startPoint y: 498, endPoint x: 146, endPoint y: 510, distance: 13.6
click at [150, 500] on ul "Case Dashboard Payments Invoices Payments Payments Credit Report Client Profile" at bounding box center [178, 315] width 321 height 649
click at [127, 511] on span "Income" at bounding box center [178, 512] width 321 height 23
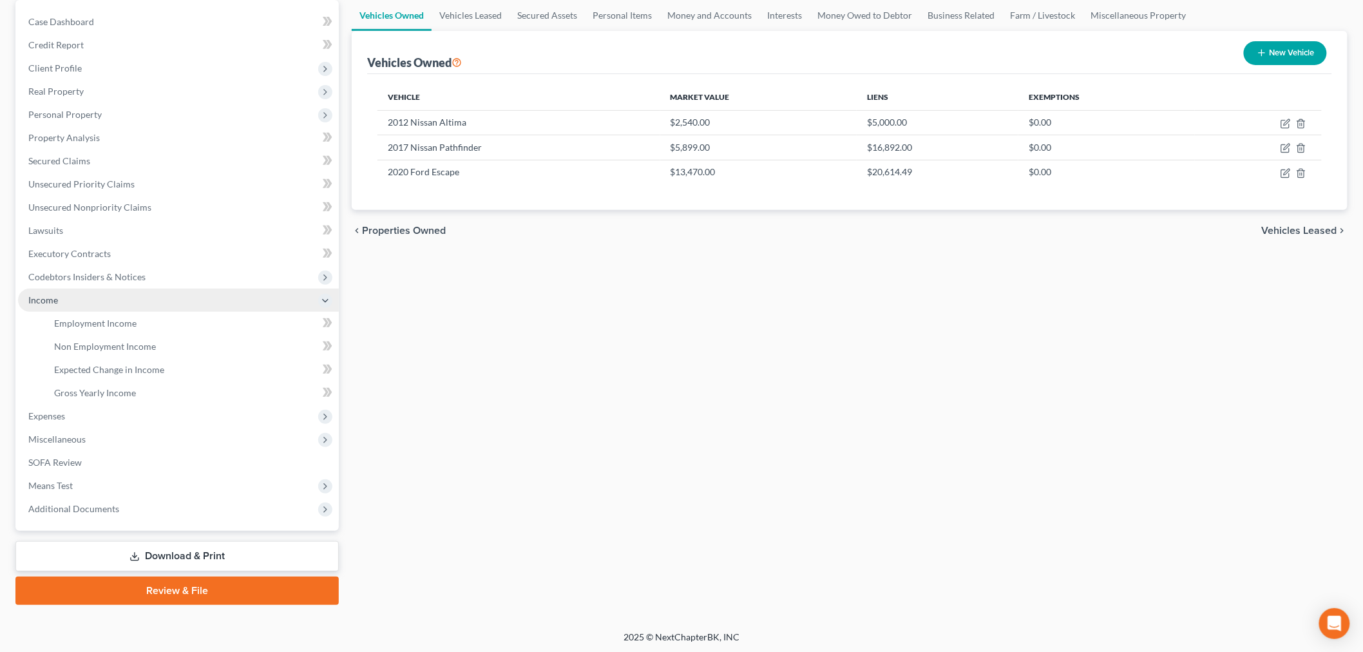
click at [134, 307] on span "Income" at bounding box center [178, 300] width 321 height 23
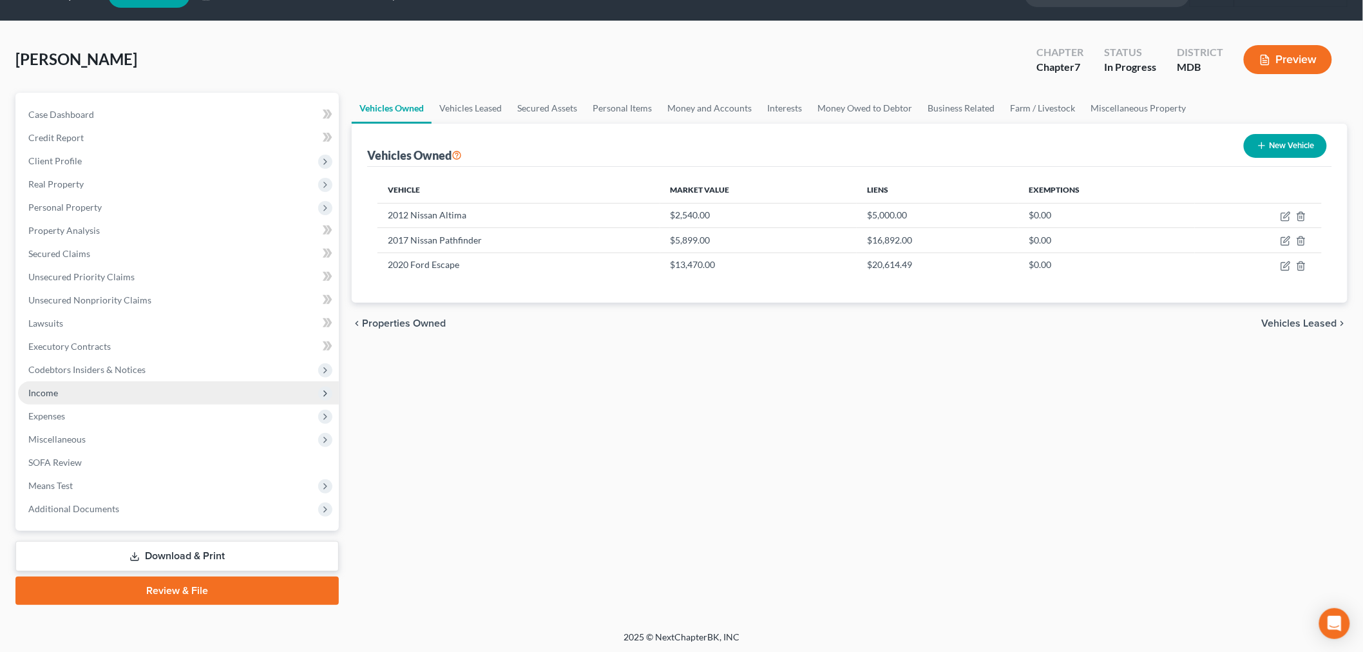
click at [99, 386] on span "Income" at bounding box center [178, 392] width 321 height 23
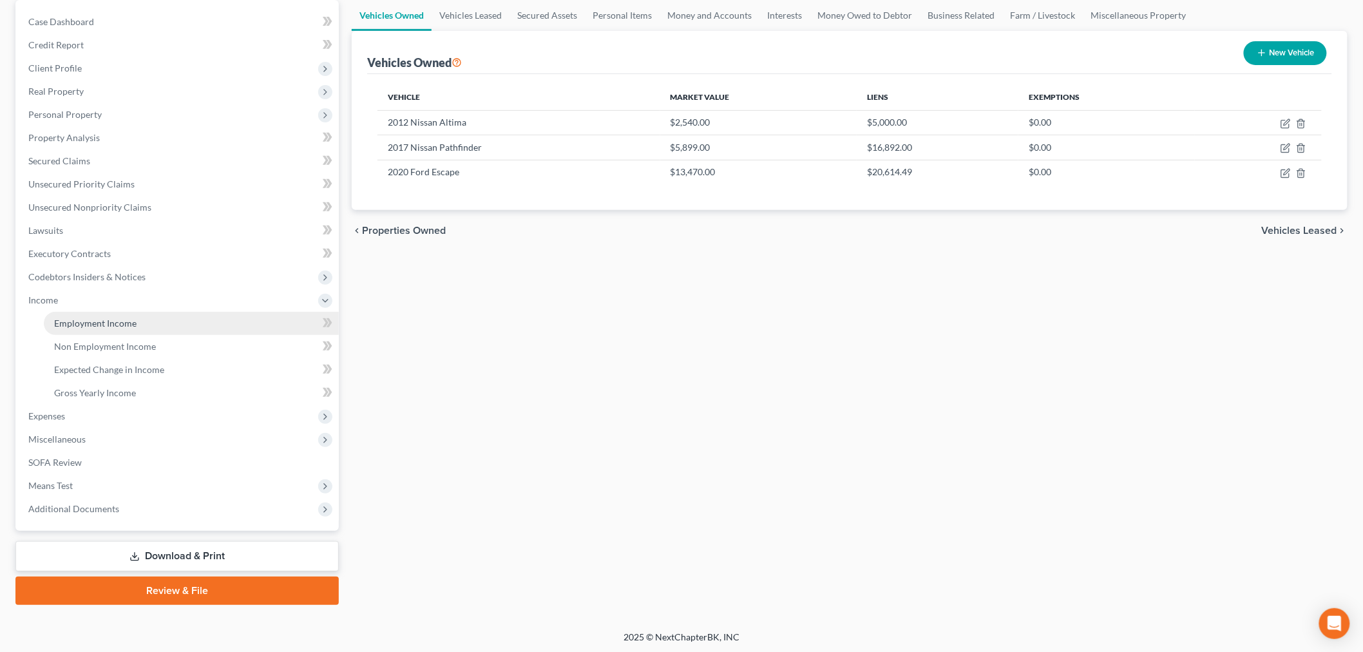
click at [108, 325] on span "Employment Income" at bounding box center [95, 323] width 82 height 11
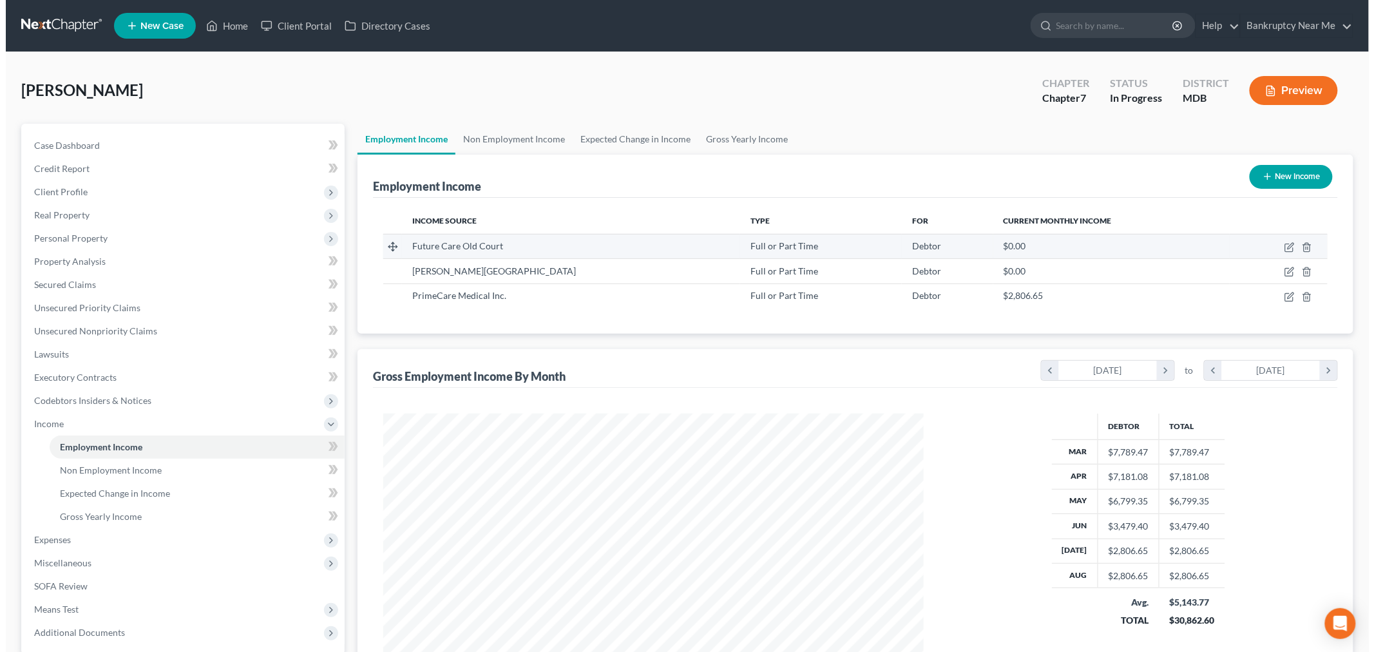
scroll to position [269, 565]
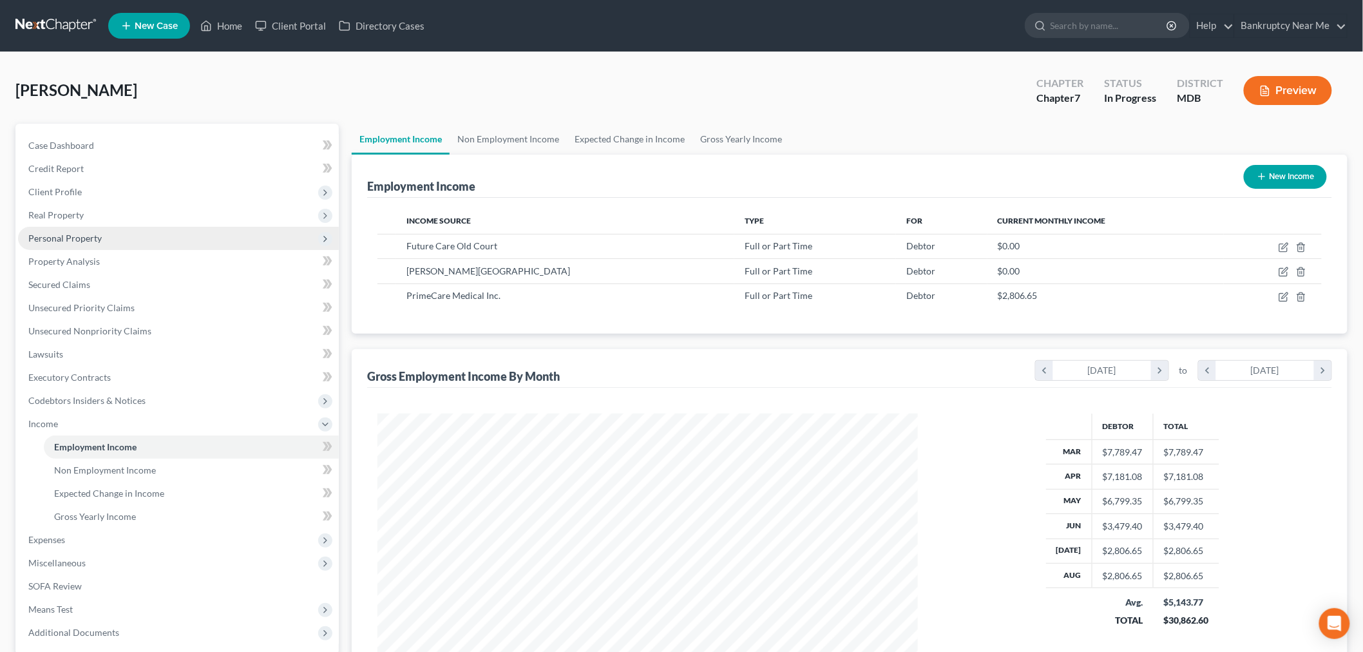
click at [138, 241] on span "Personal Property" at bounding box center [178, 238] width 321 height 23
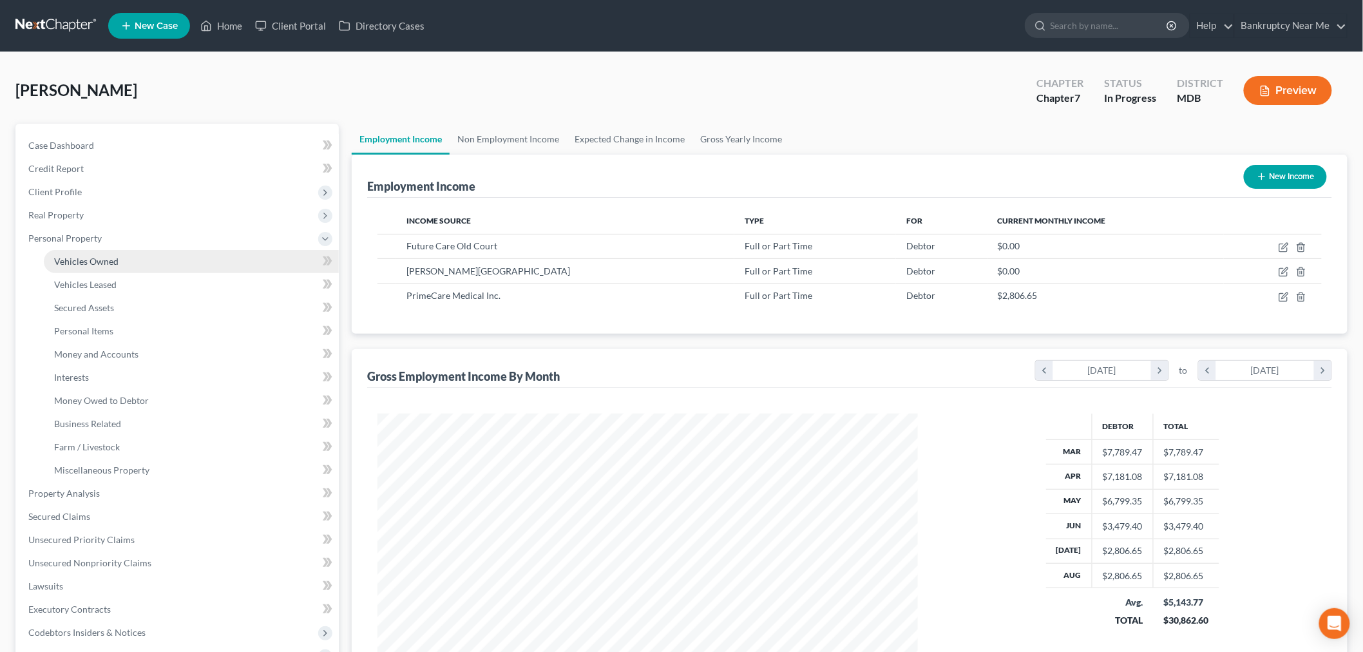
click at [129, 256] on link "Vehicles Owned" at bounding box center [191, 261] width 295 height 23
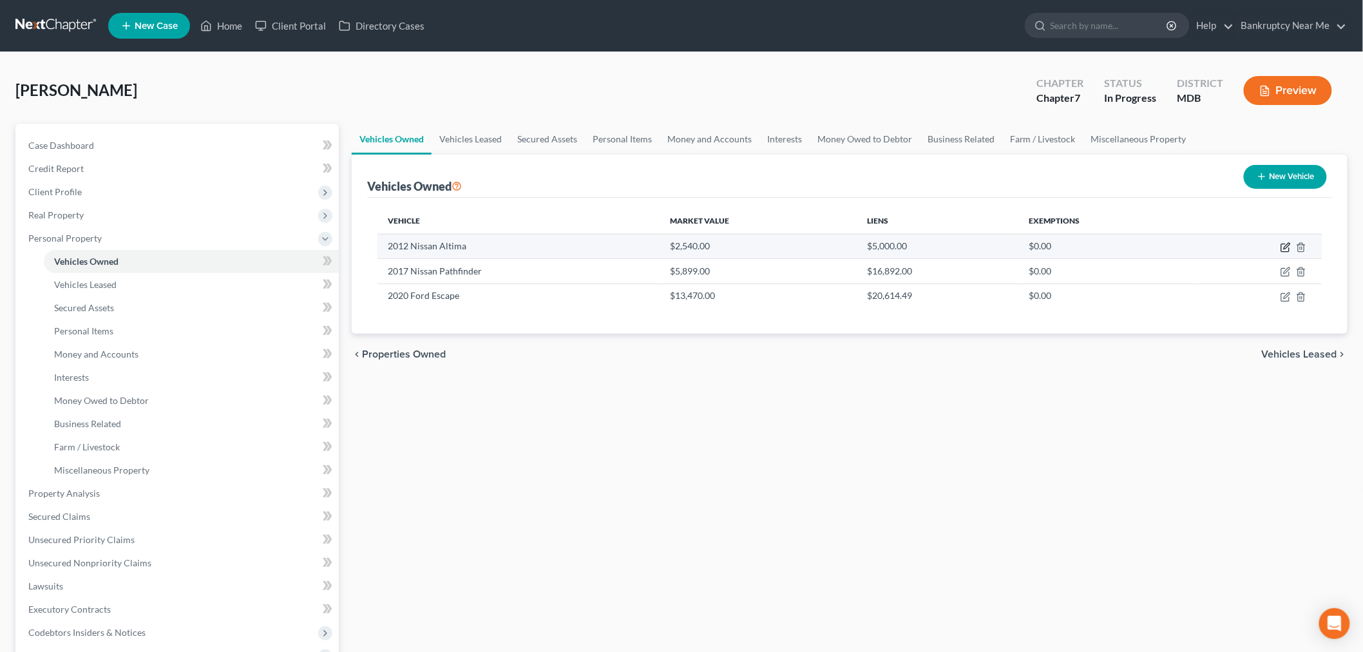
click at [1288, 247] on icon "button" at bounding box center [1285, 247] width 10 height 10
select select "0"
select select "14"
select select "3"
select select "0"
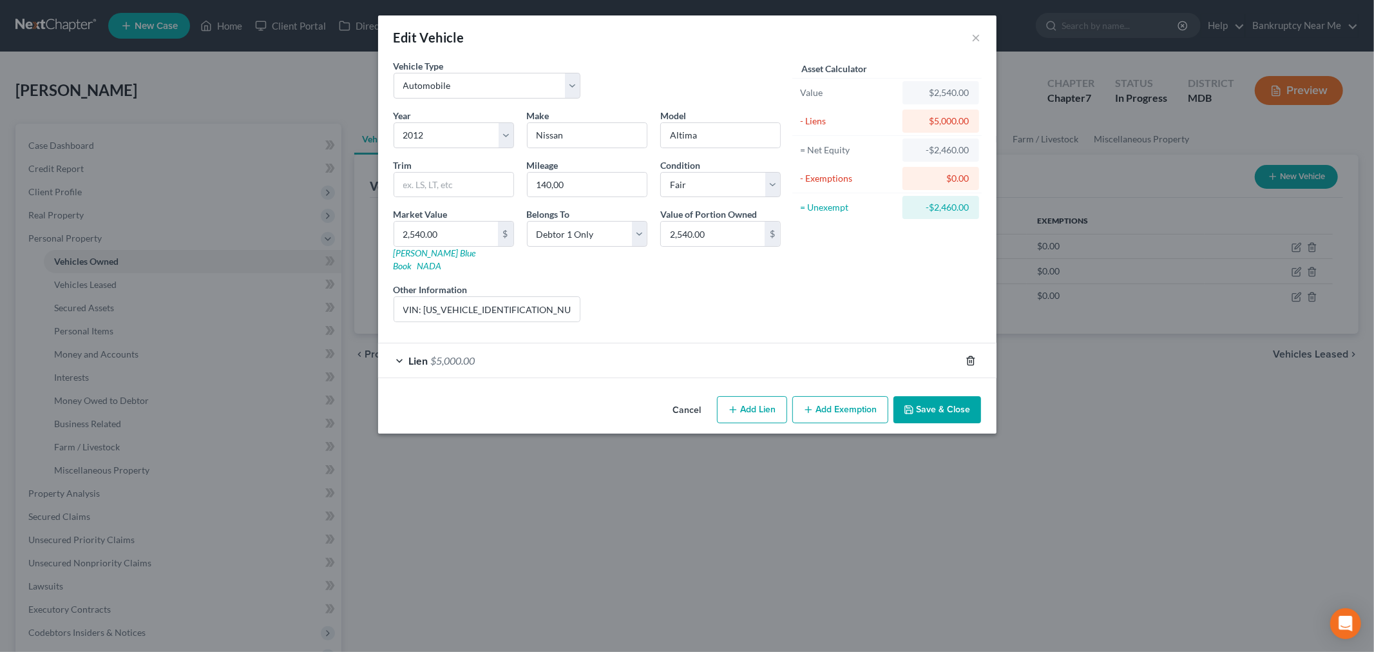
click at [969, 356] on icon "button" at bounding box center [970, 361] width 10 height 10
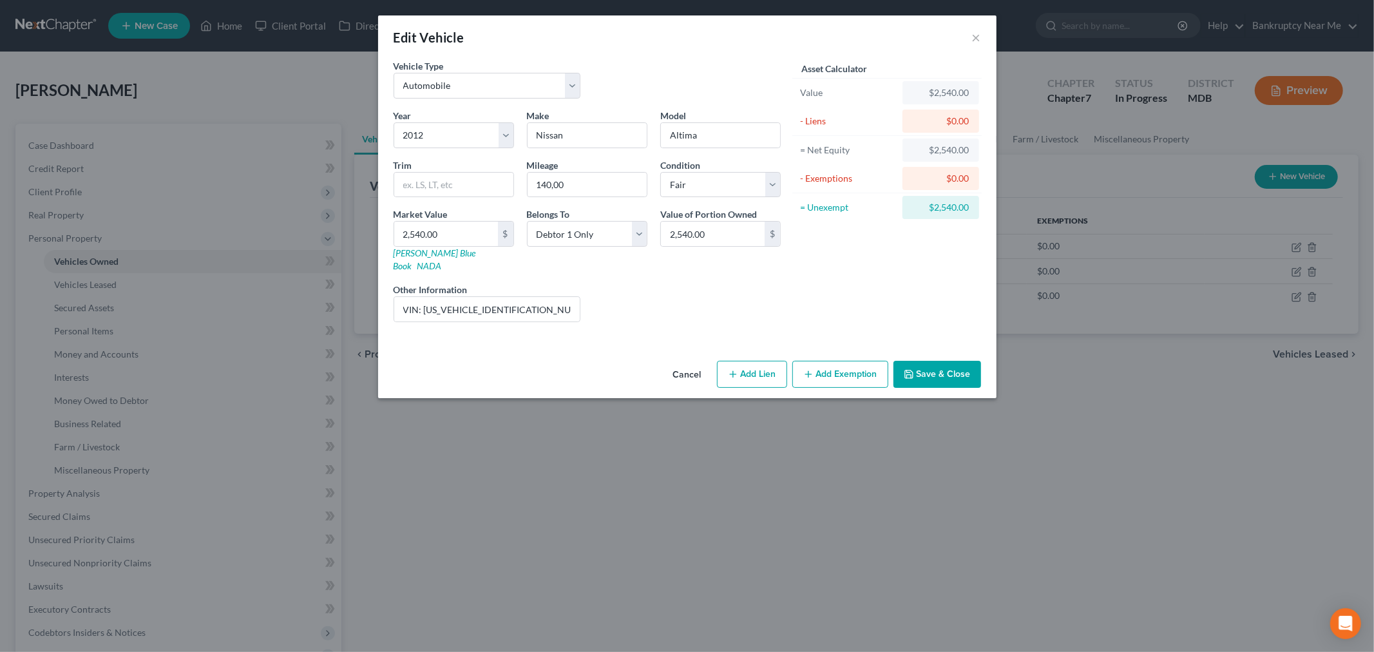
click at [933, 363] on button "Save & Close" at bounding box center [937, 374] width 88 height 27
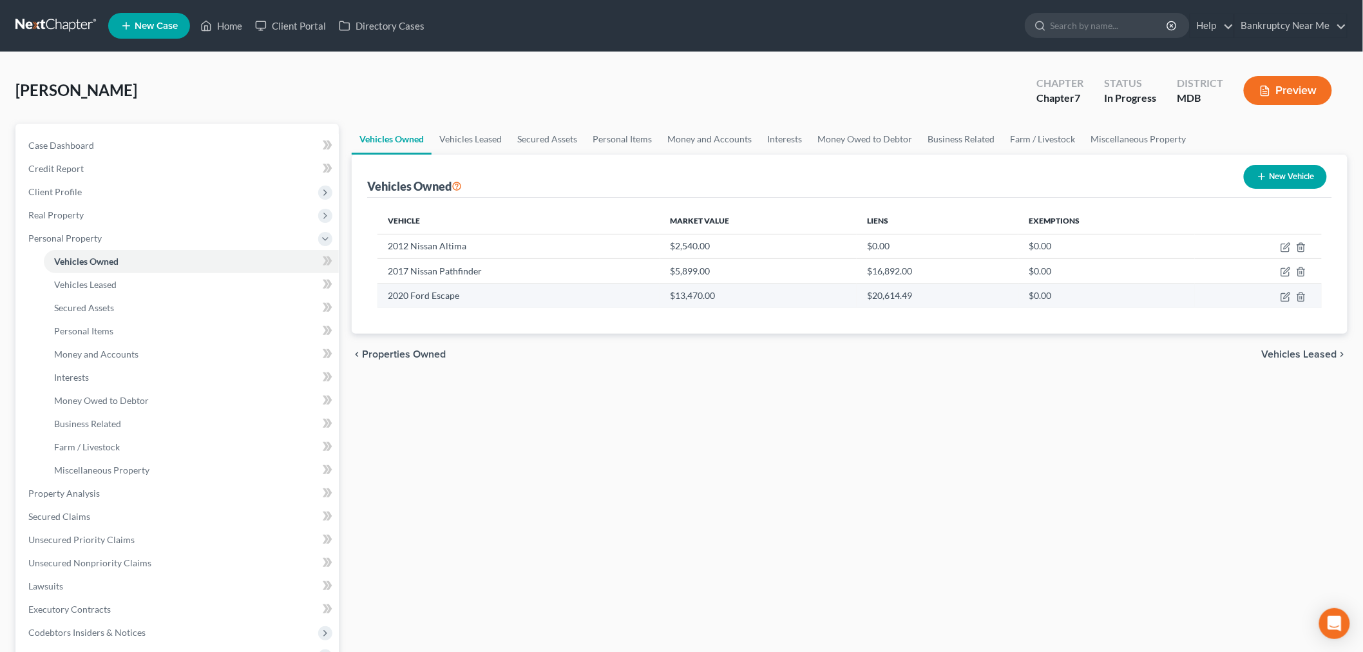
click at [1287, 303] on td at bounding box center [1258, 295] width 127 height 24
click at [1287, 300] on icon "button" at bounding box center [1285, 297] width 8 height 8
select select "0"
select select "6"
select select "0"
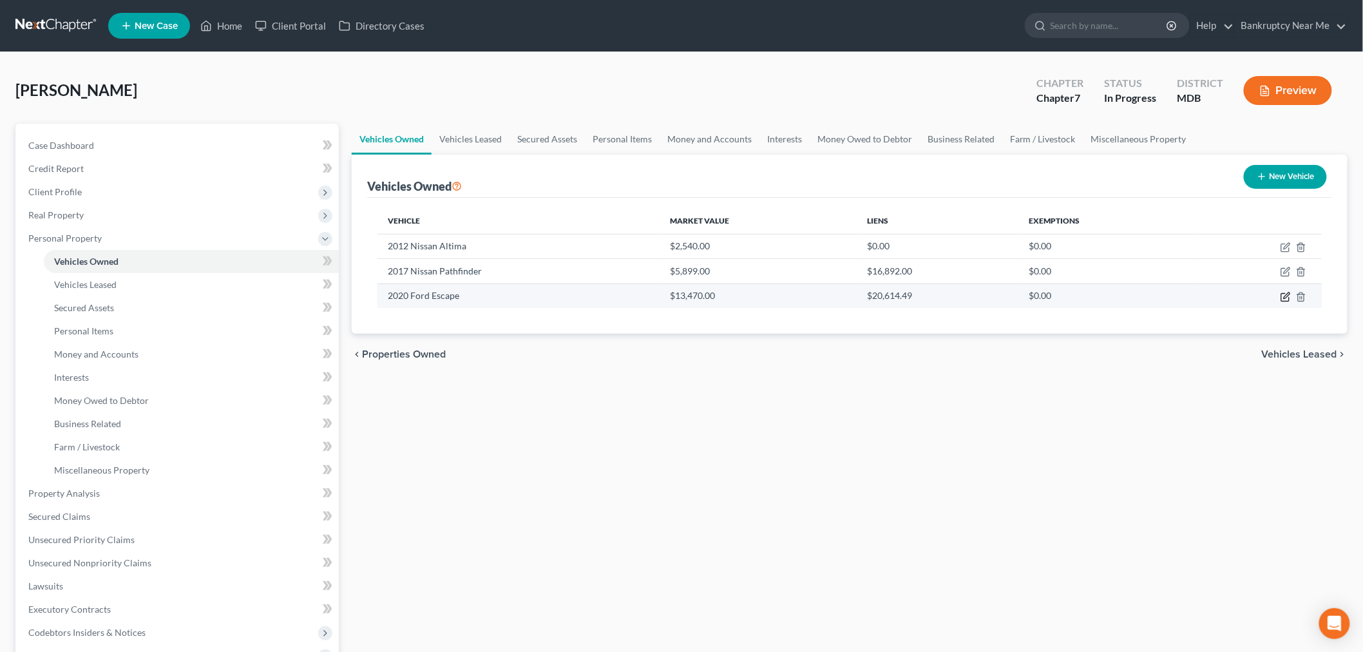
select select "0"
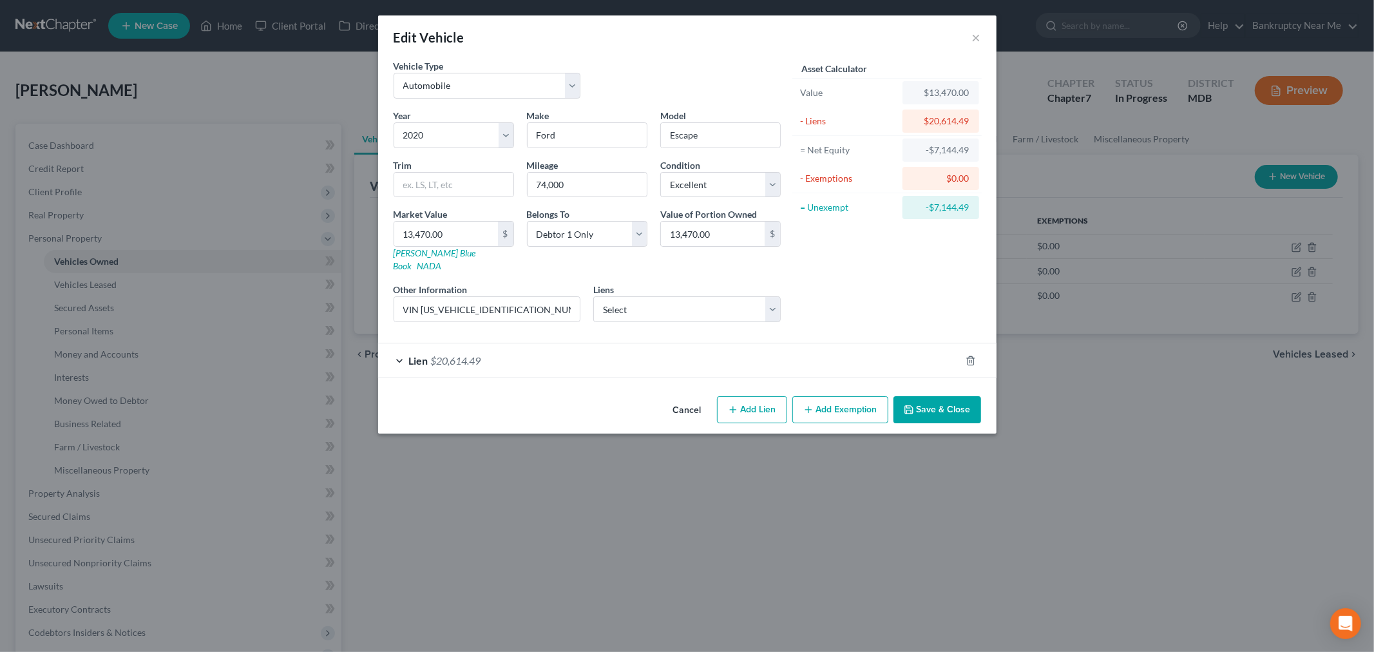
click at [687, 357] on div "Lien $20,614.49" at bounding box center [669, 360] width 582 height 34
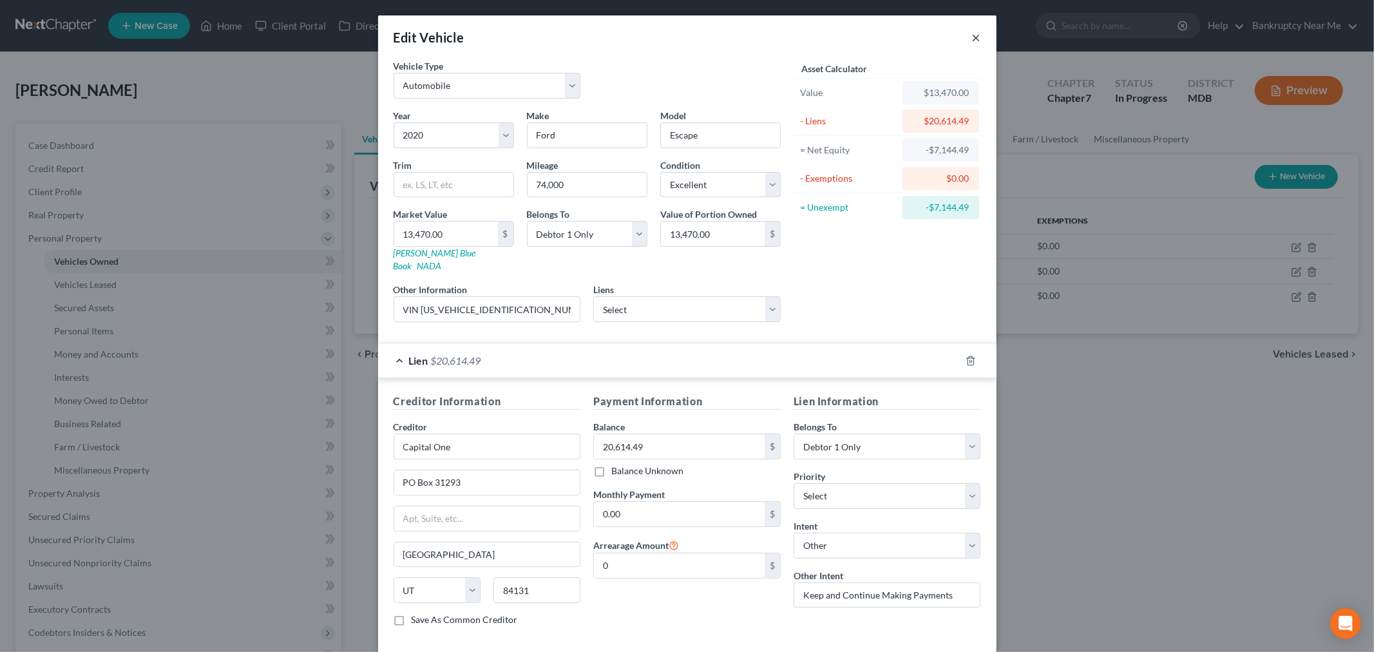
click at [972, 35] on button "×" at bounding box center [976, 37] width 9 height 15
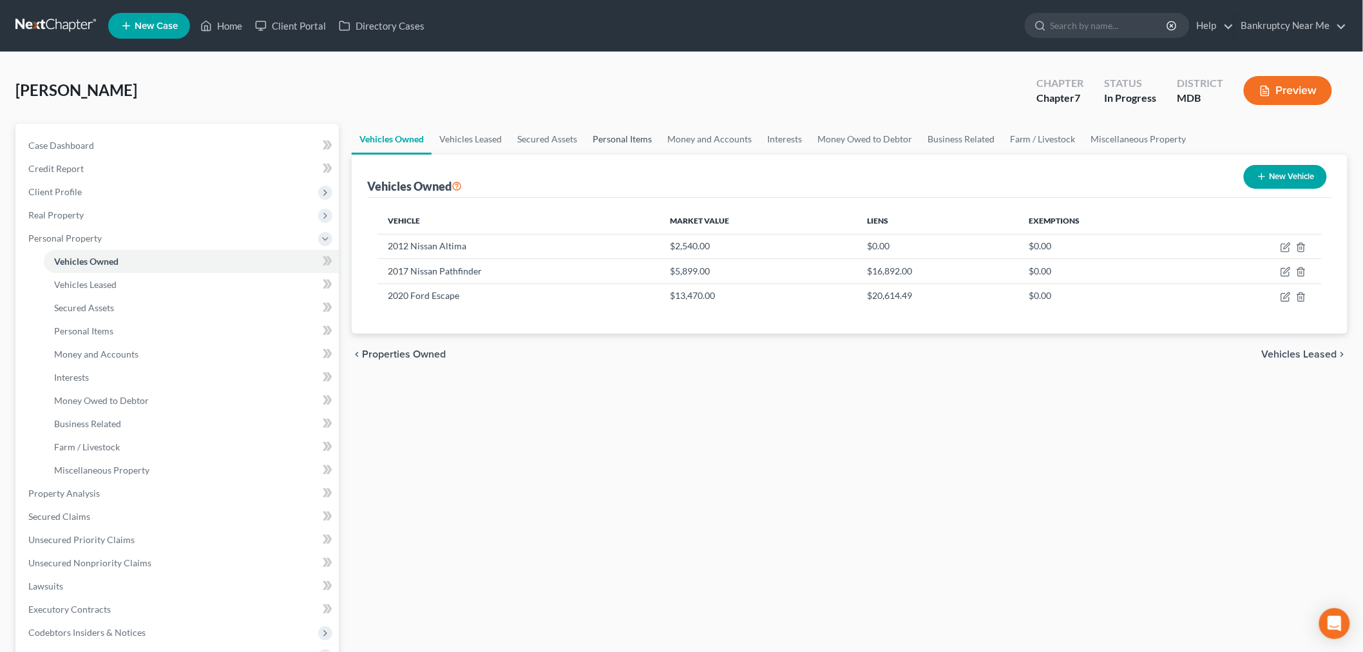
click at [636, 139] on link "Personal Items" at bounding box center [622, 139] width 75 height 31
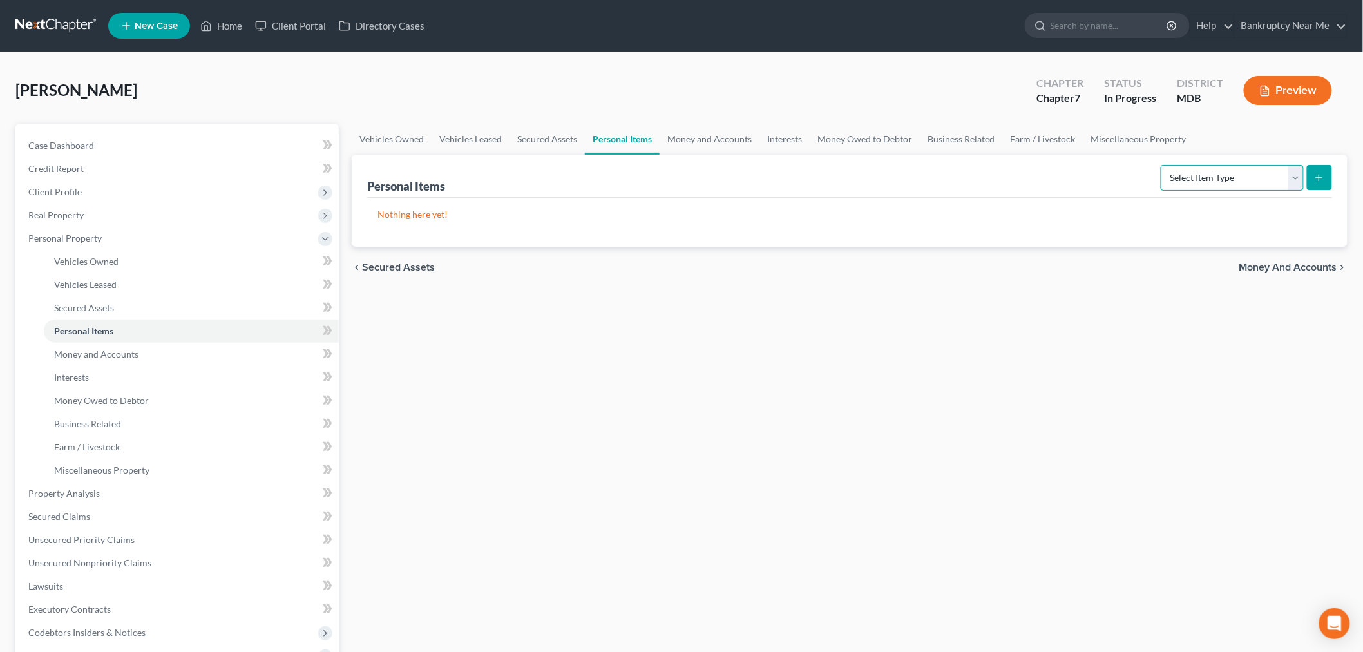
click at [1206, 181] on select "Select Item Type Clothing Collectibles Of Value Electronics Firearms Household …" at bounding box center [1232, 178] width 143 height 26
select select "household_goods"
click at [1162, 165] on select "Select Item Type Clothing Collectibles Of Value Electronics Firearms Household …" at bounding box center [1232, 178] width 143 height 26
click at [1309, 175] on button "submit" at bounding box center [1319, 177] width 25 height 25
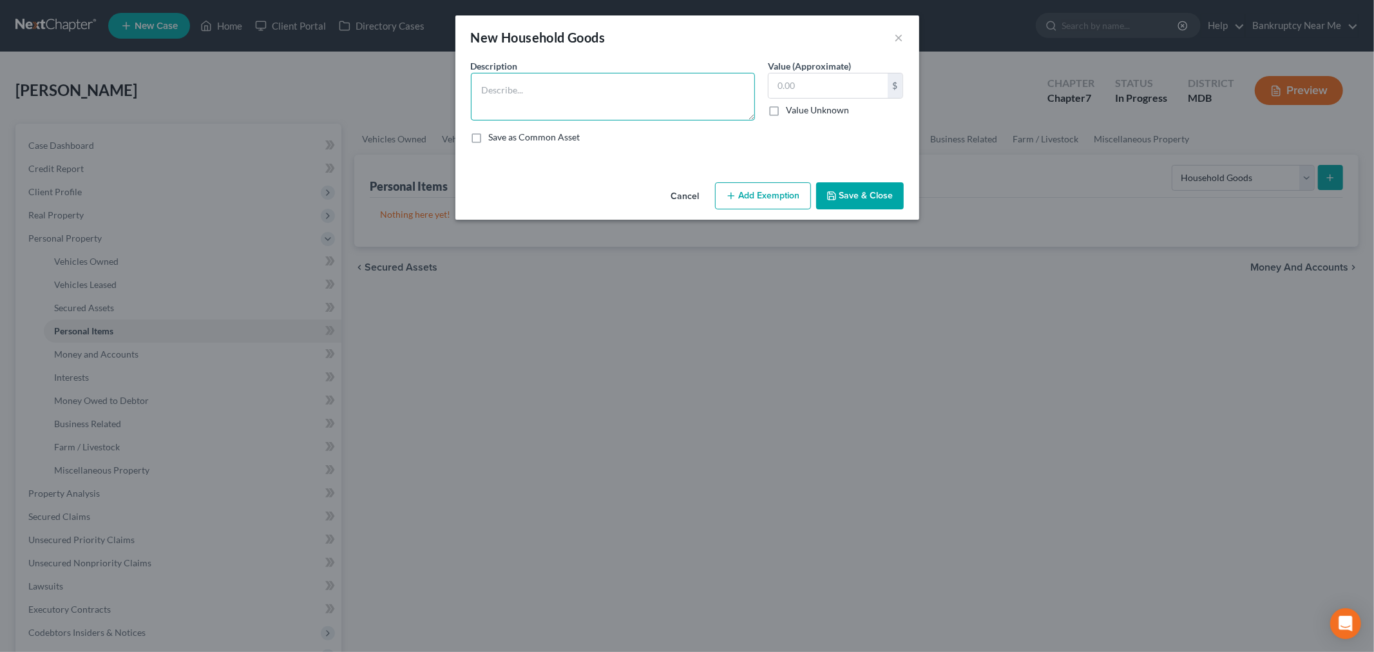
click at [585, 118] on textarea at bounding box center [613, 97] width 284 height 48
type textarea "Household goods"
click at [783, 85] on input "text" at bounding box center [827, 85] width 119 height 24
type input "455"
click at [752, 203] on button "Add Exemption" at bounding box center [763, 195] width 96 height 27
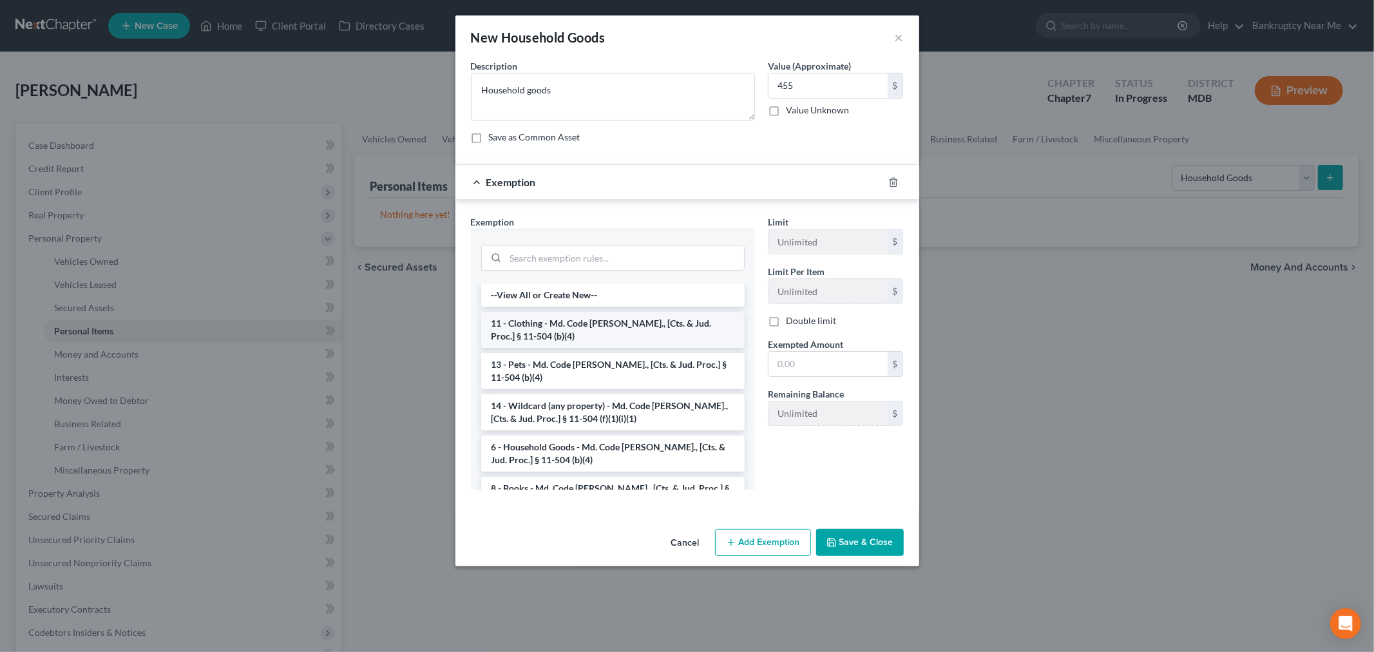
drag, startPoint x: 632, startPoint y: 337, endPoint x: 770, endPoint y: 345, distance: 138.7
click at [632, 337] on li "11 - Clothing - Md. Code Ann., [Cts. & Jud. Proc.] § 11-504 (b)(4)" at bounding box center [612, 330] width 263 height 36
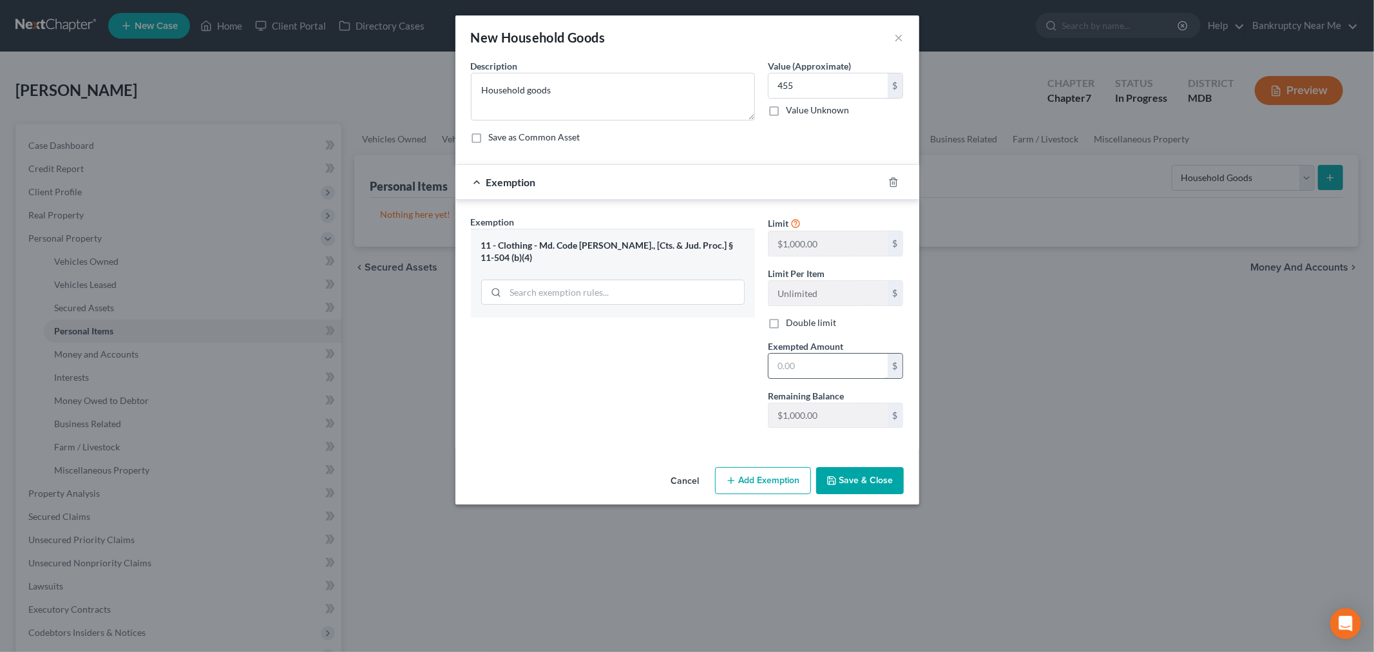
click at [810, 357] on input "text" at bounding box center [827, 366] width 119 height 24
type input "455"
click at [860, 484] on button "Save & Close" at bounding box center [860, 480] width 88 height 27
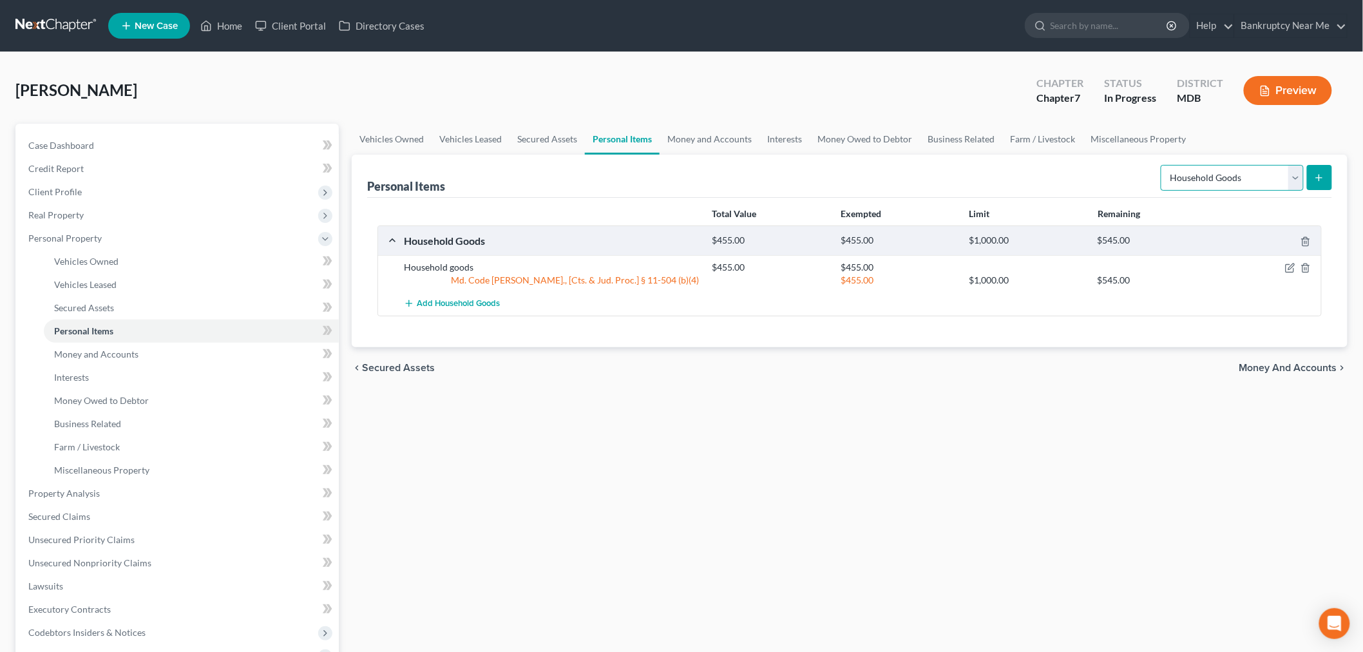
click at [1218, 184] on select "Select Item Type Clothing Collectibles Of Value Electronics Firearms Household …" at bounding box center [1232, 178] width 143 height 26
select select "electronics"
click at [1162, 165] on select "Select Item Type Clothing Collectibles Of Value Electronics Firearms Household …" at bounding box center [1232, 178] width 143 height 26
click at [1313, 178] on button "submit" at bounding box center [1319, 177] width 25 height 25
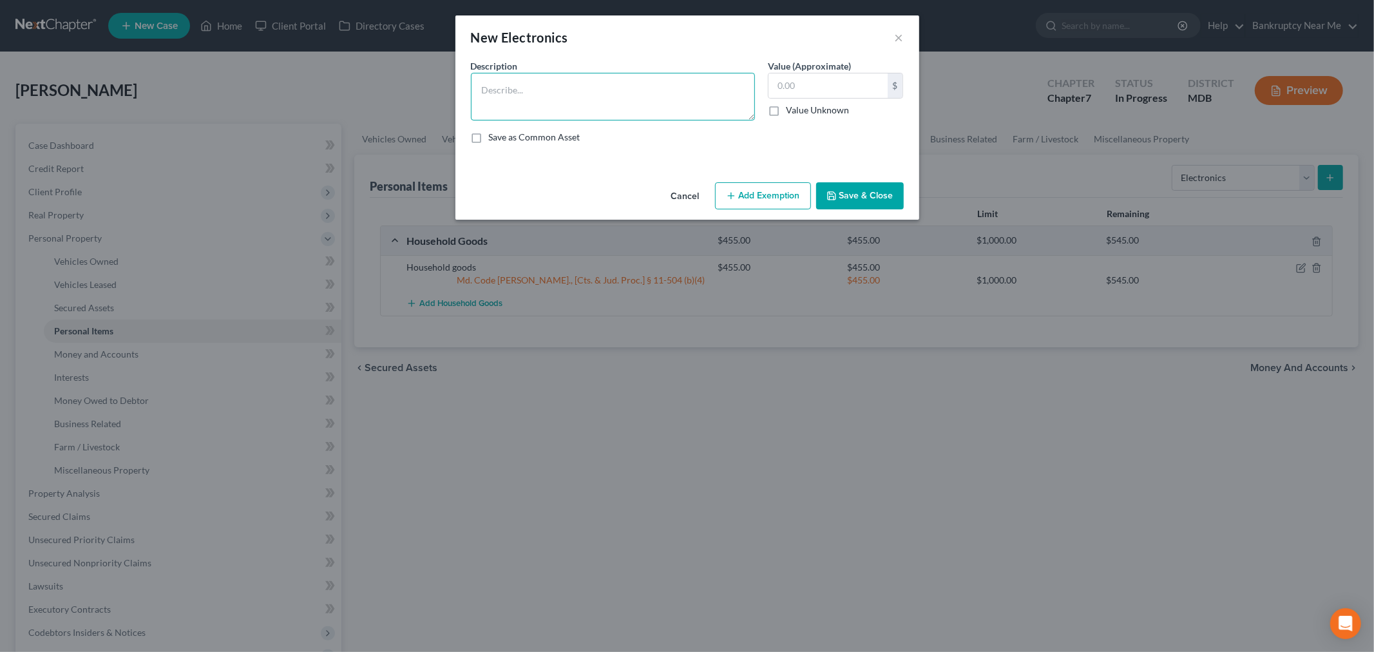
click at [623, 106] on textarea at bounding box center [613, 97] width 284 height 48
type textarea "C"
type textarea "Electronics"
click at [810, 75] on input "text" at bounding box center [827, 85] width 119 height 24
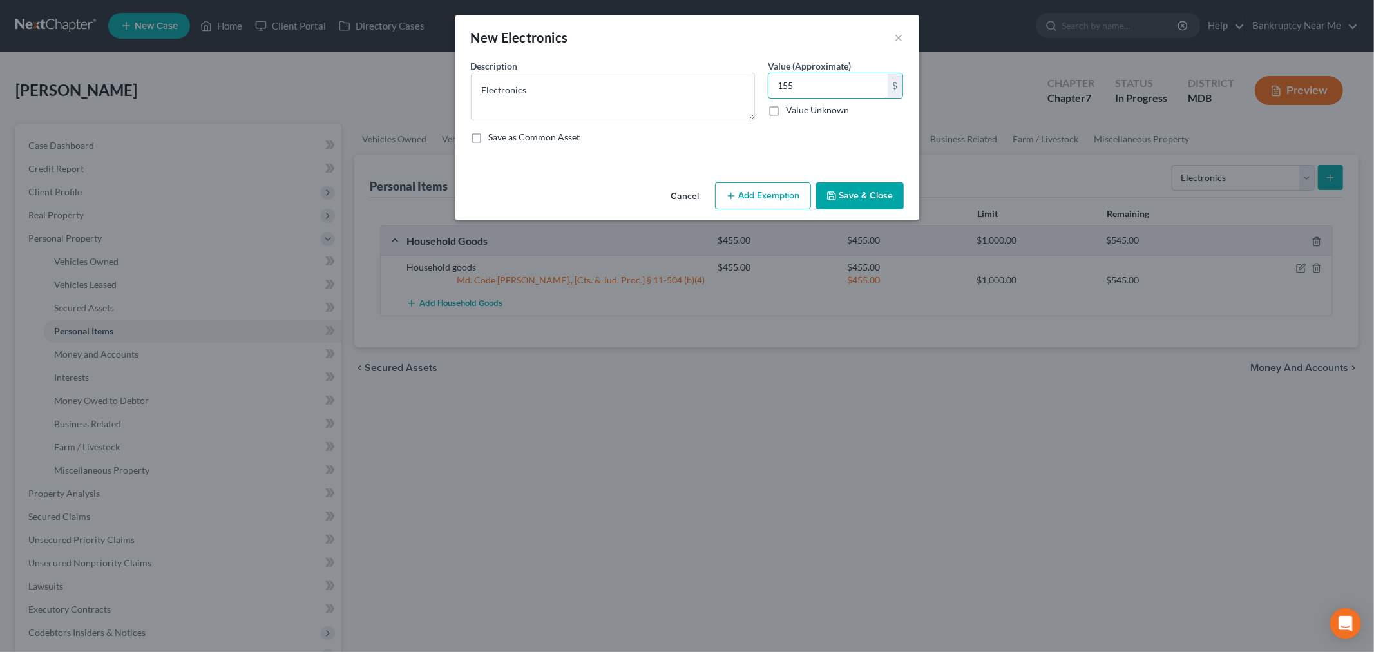
type input "155"
click at [738, 191] on button "Add Exemption" at bounding box center [763, 195] width 96 height 27
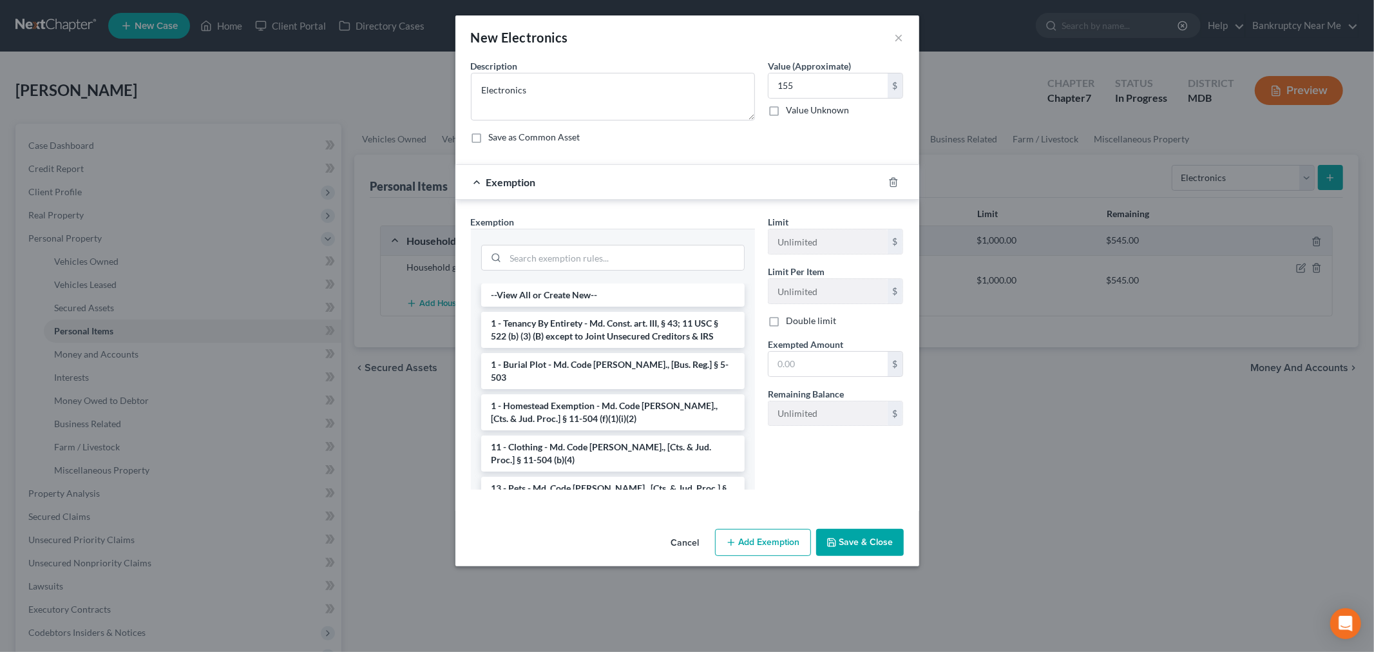
click at [611, 439] on li "11 - Clothing - Md. Code Ann., [Cts. & Jud. Proc.] § 11-504 (b)(4)" at bounding box center [612, 453] width 263 height 36
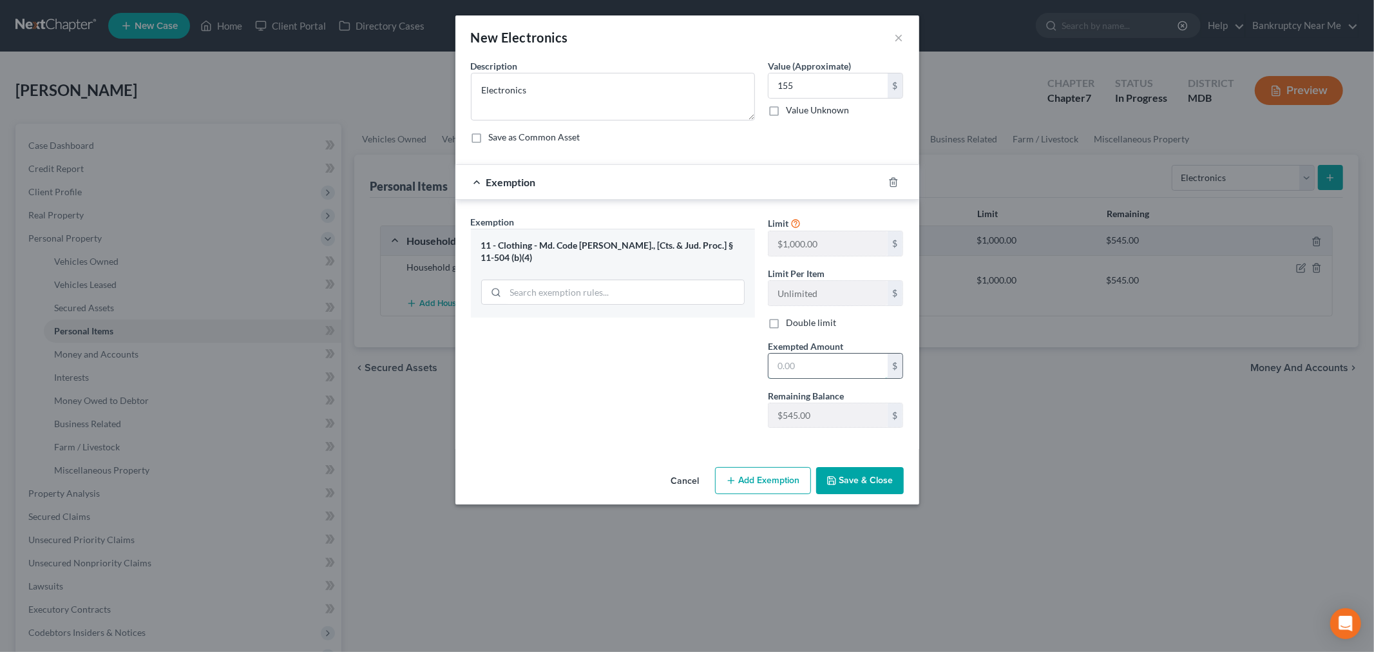
click at [815, 368] on input "text" at bounding box center [827, 366] width 119 height 24
type input "155"
click at [837, 473] on button "Save & Close" at bounding box center [860, 480] width 88 height 27
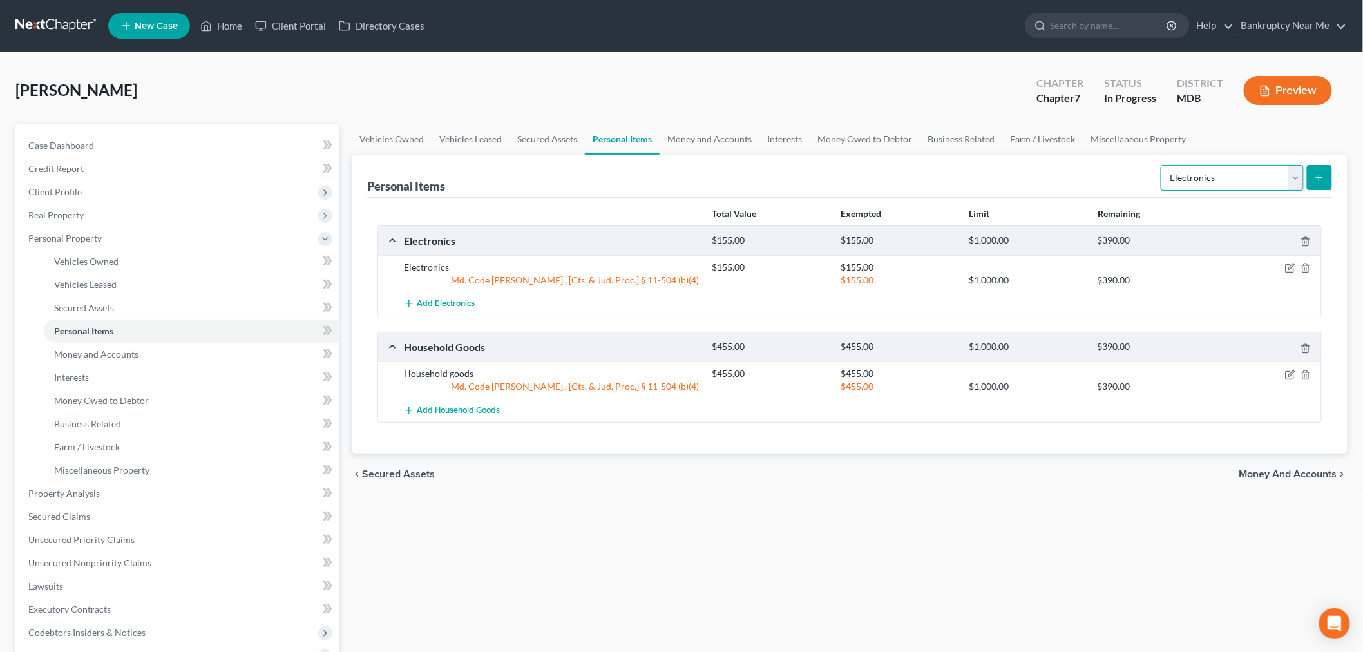
drag, startPoint x: 1199, startPoint y: 176, endPoint x: 1212, endPoint y: 189, distance: 17.8
click at [1199, 176] on select "Select Item Type Clothing Collectibles Of Value Electronics Firearms Household …" at bounding box center [1232, 178] width 143 height 26
select select "clothing"
click at [1162, 165] on select "Select Item Type Clothing Collectibles Of Value Electronics Firearms Household …" at bounding box center [1232, 178] width 143 height 26
click at [1321, 180] on icon "submit" at bounding box center [1319, 178] width 10 height 10
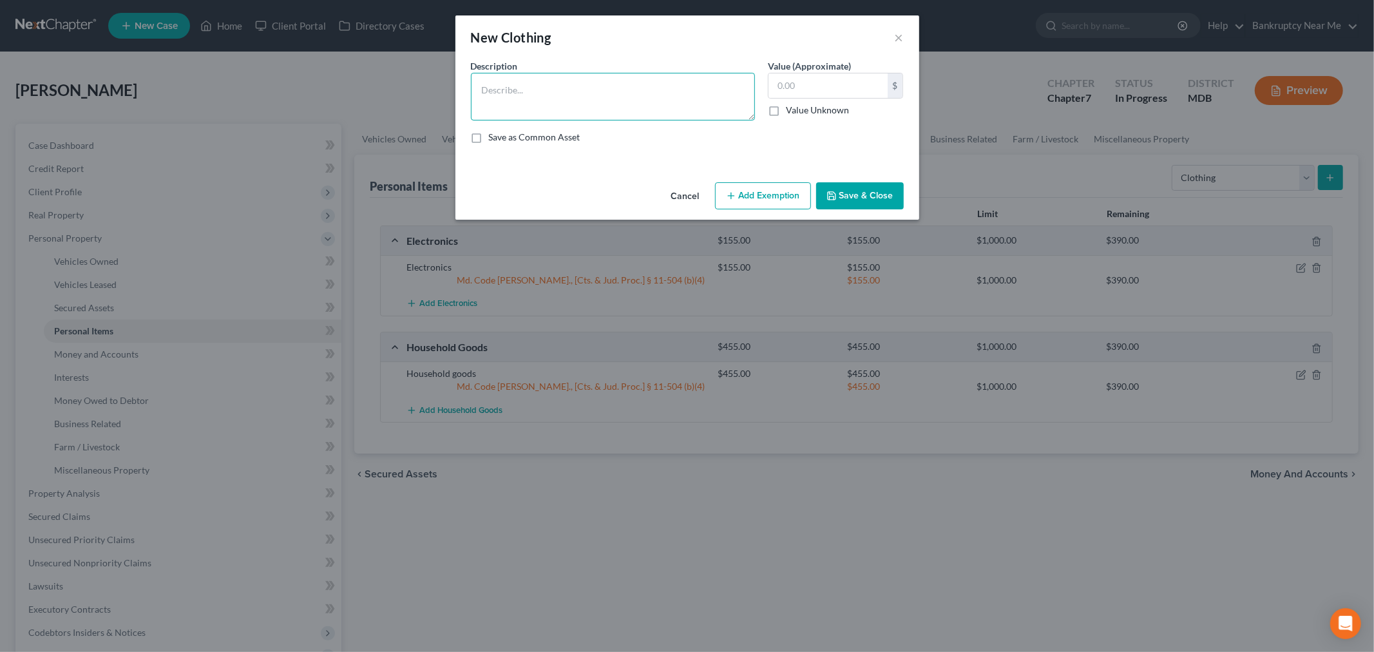
click at [696, 104] on textarea at bounding box center [613, 97] width 284 height 48
type textarea "Clothes & Shoes"
click at [818, 88] on input "text" at bounding box center [827, 85] width 119 height 24
type input "166"
click at [768, 189] on button "Add Exemption" at bounding box center [763, 195] width 96 height 27
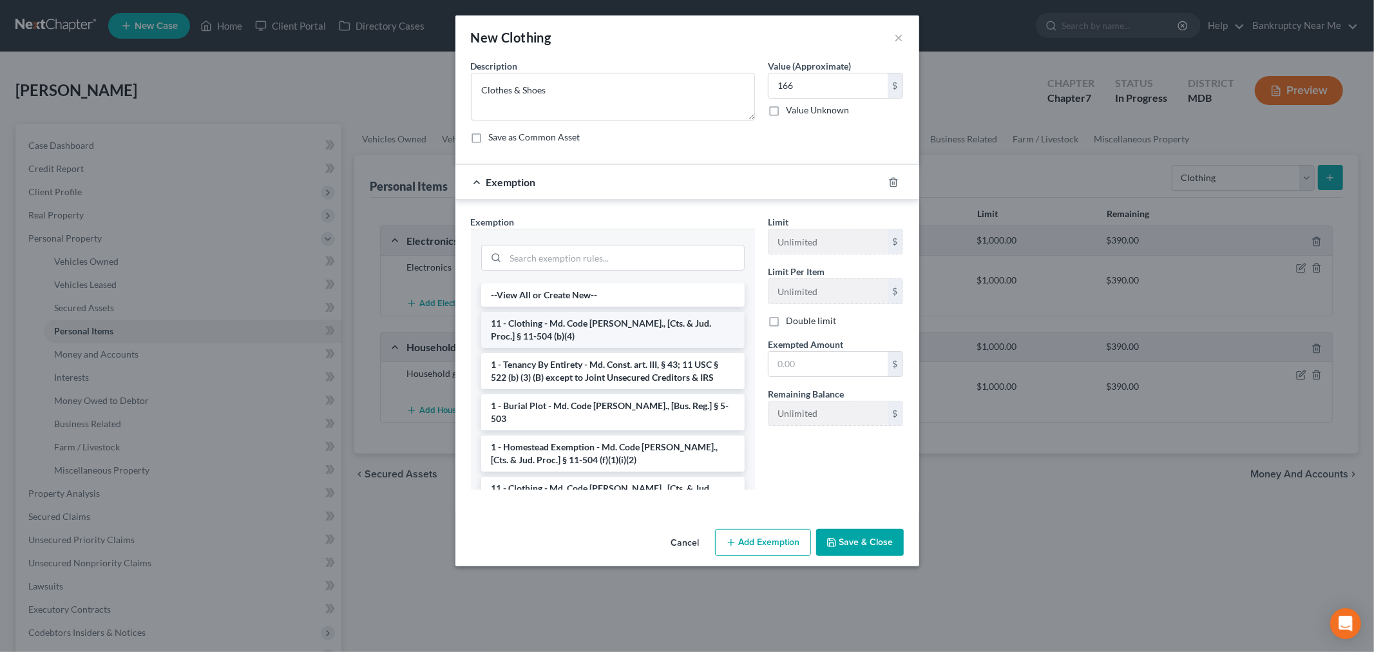
click at [602, 338] on li "11 - Clothing - Md. Code Ann., [Cts. & Jud. Proc.] § 11-504 (b)(4)" at bounding box center [612, 330] width 263 height 36
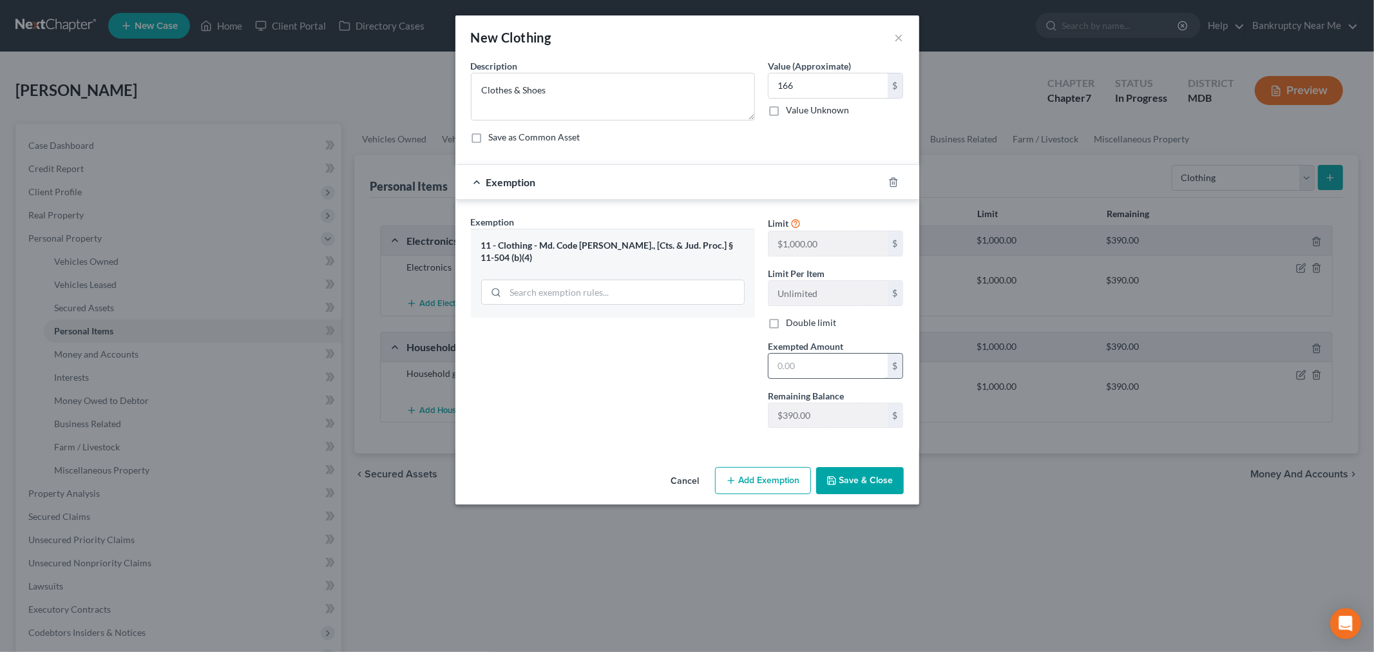
click at [829, 367] on input "text" at bounding box center [827, 366] width 119 height 24
type input "166"
click at [837, 479] on icon "button" at bounding box center [831, 480] width 10 height 10
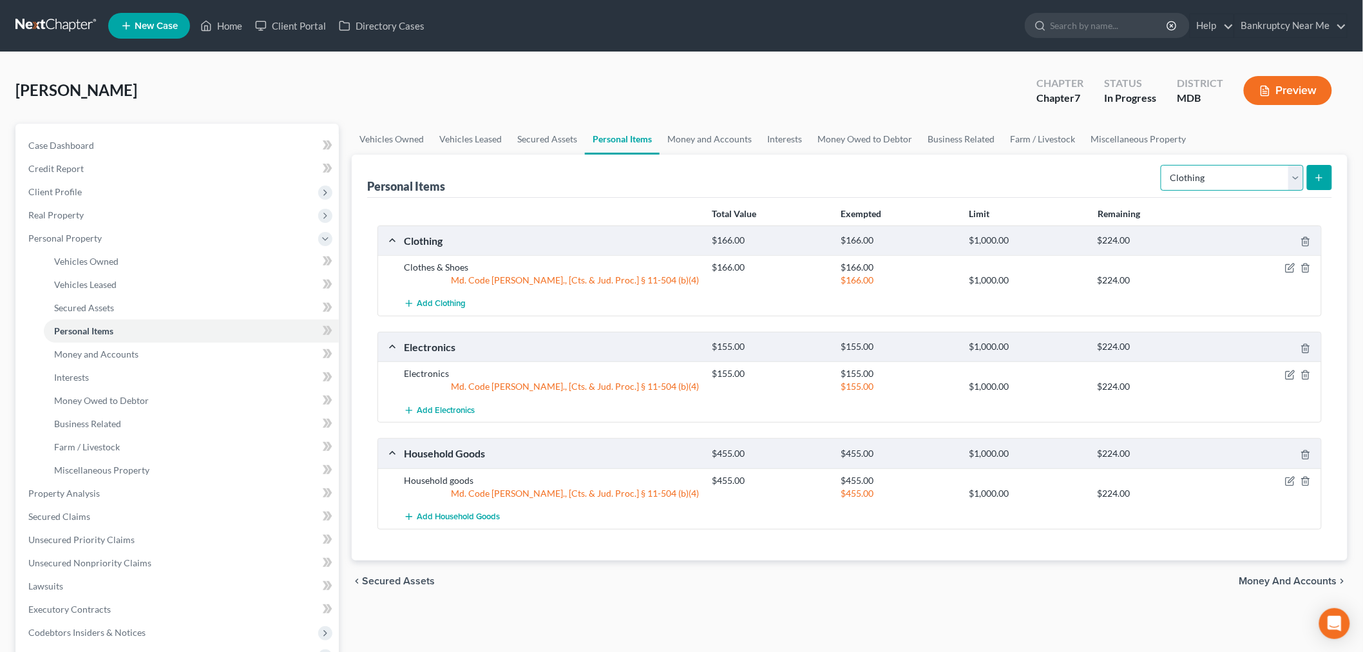
click at [1229, 176] on select "Select Item Type Clothing Collectibles Of Value Electronics Firearms Household …" at bounding box center [1232, 178] width 143 height 26
select select "jewelry"
click at [1162, 165] on select "Select Item Type Clothing Collectibles Of Value Electronics Firearms Household …" at bounding box center [1232, 178] width 143 height 26
click at [1317, 180] on icon "submit" at bounding box center [1319, 178] width 10 height 10
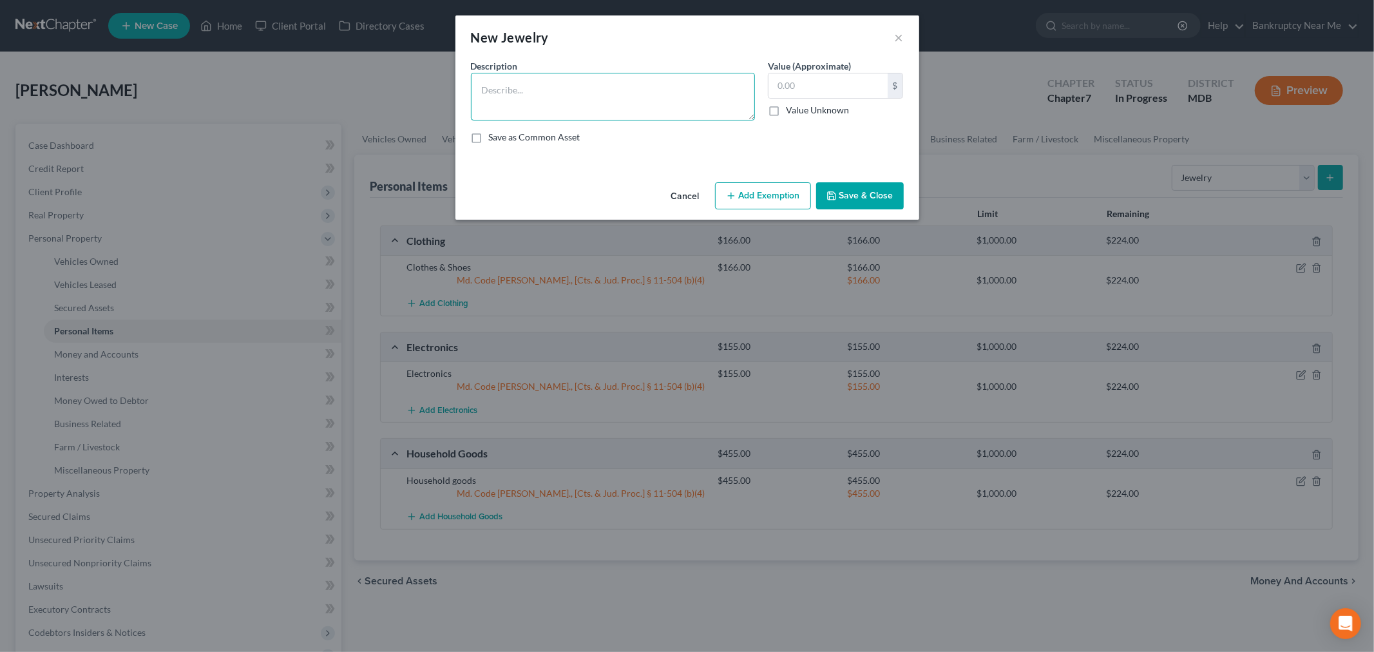
click at [616, 95] on textarea at bounding box center [613, 97] width 284 height 48
type textarea "J"
type textarea "1"
type textarea "Gold engagement ring"
click at [793, 86] on input "text" at bounding box center [827, 85] width 119 height 24
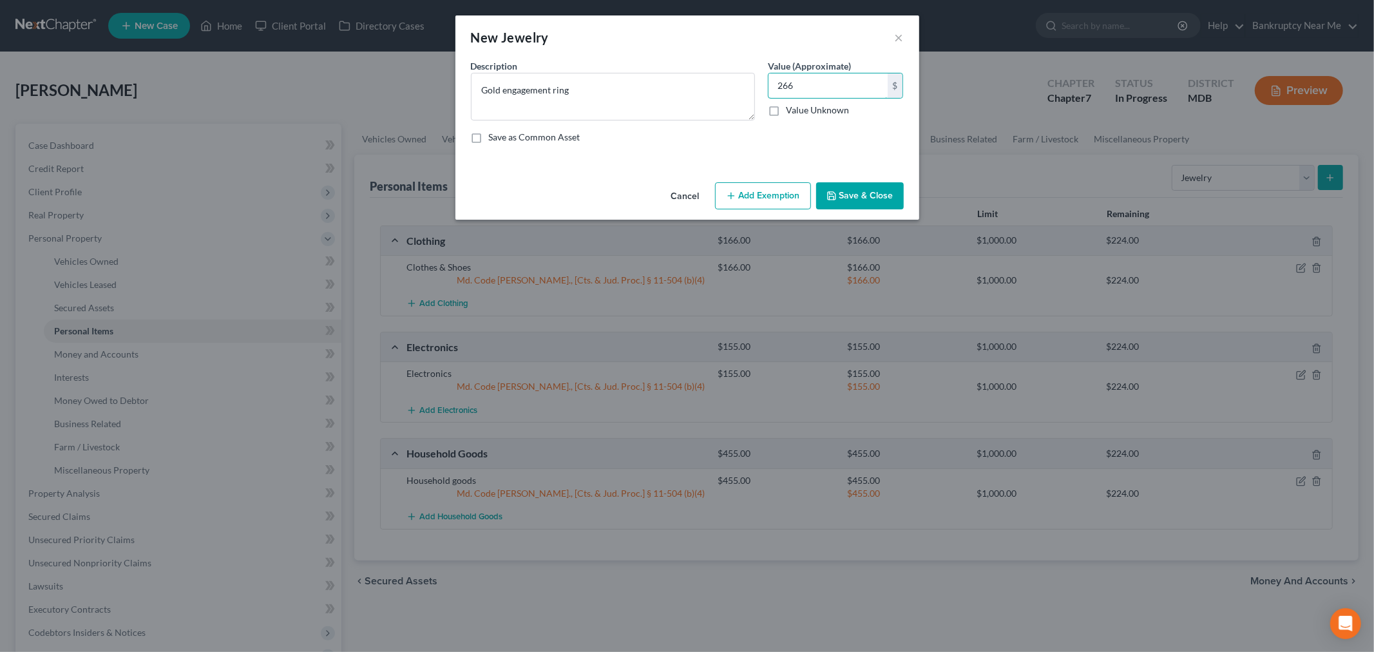
type input "266"
click at [792, 194] on button "Add Exemption" at bounding box center [763, 195] width 96 height 27
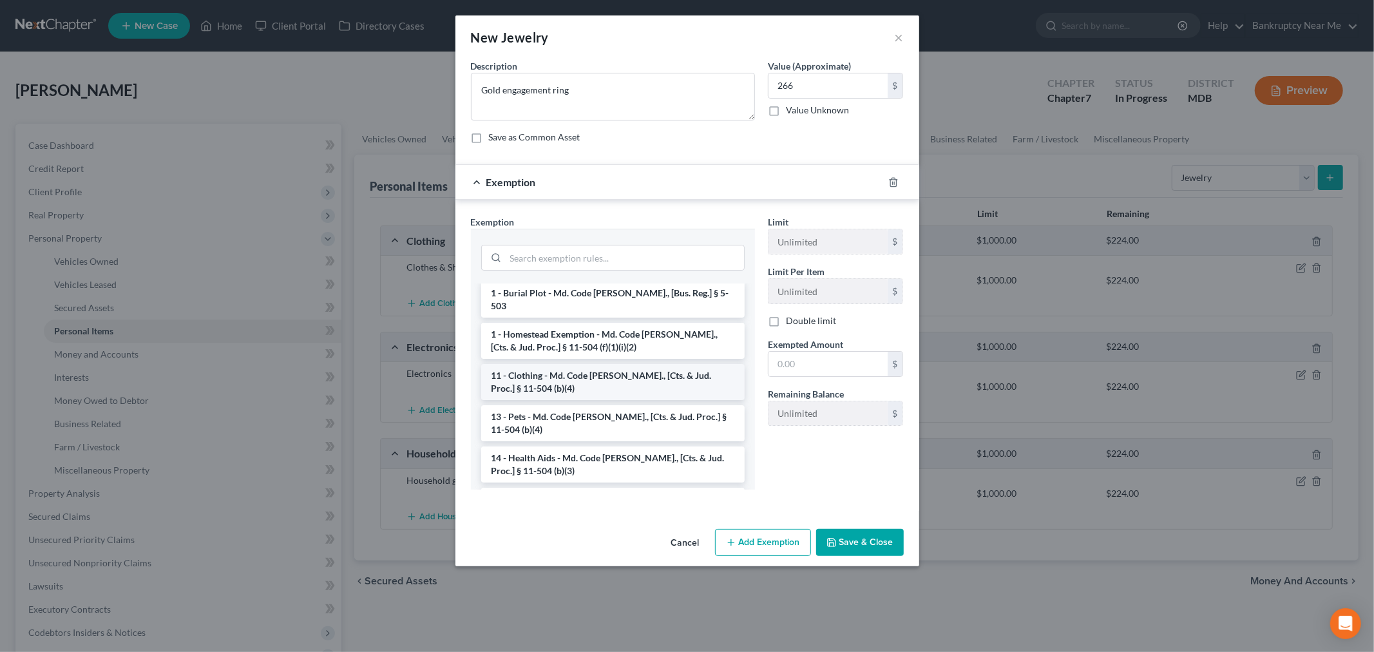
scroll to position [143, 0]
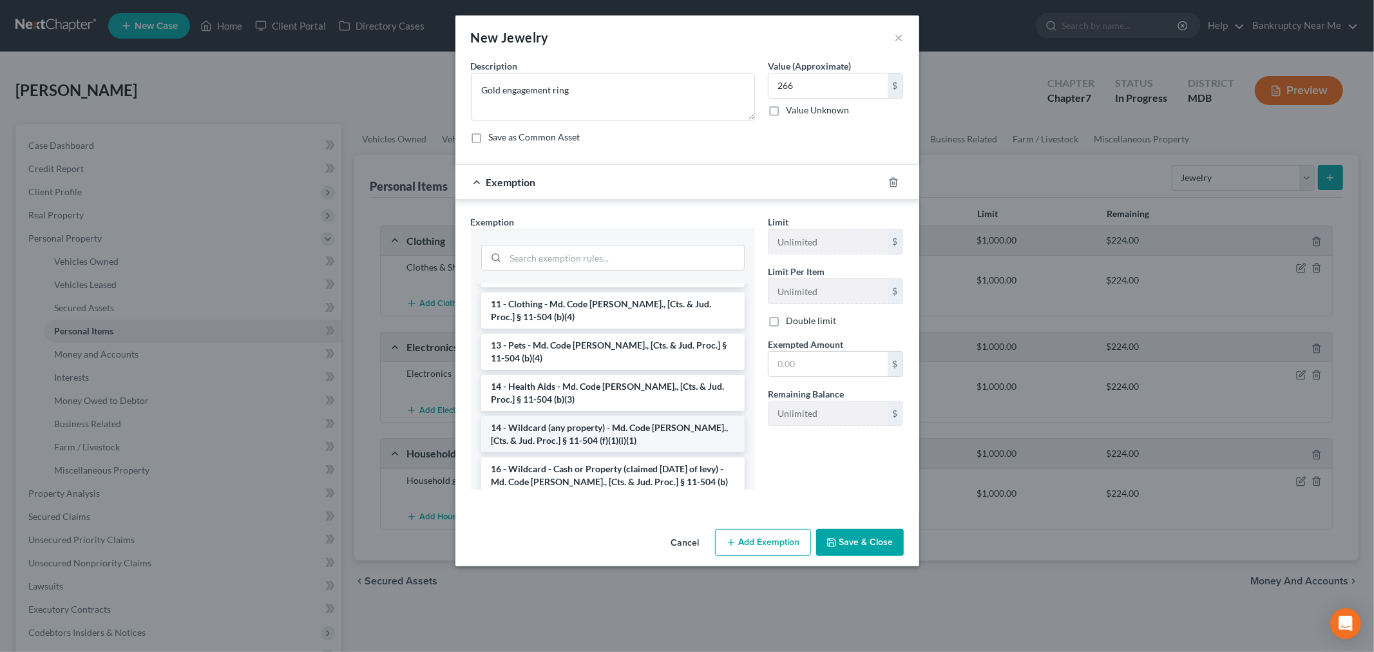
click at [618, 420] on li "14 - Wildcard (any property) - Md. Code Ann., [Cts. & Jud. Proc.] § 11-504 (f)(…" at bounding box center [612, 434] width 263 height 36
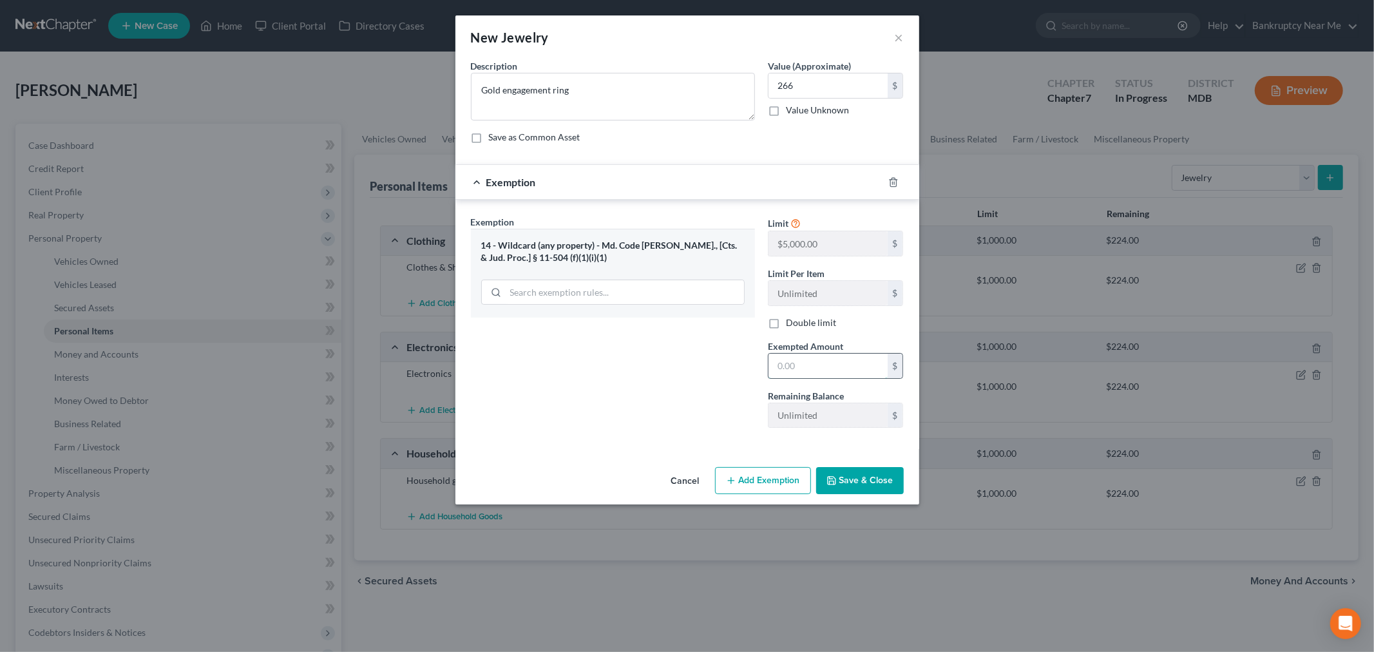
drag, startPoint x: 859, startPoint y: 355, endPoint x: 857, endPoint y: 369, distance: 14.3
click at [859, 357] on input "text" at bounding box center [827, 366] width 119 height 24
type input "266"
click at [837, 489] on button "Save & Close" at bounding box center [860, 480] width 88 height 27
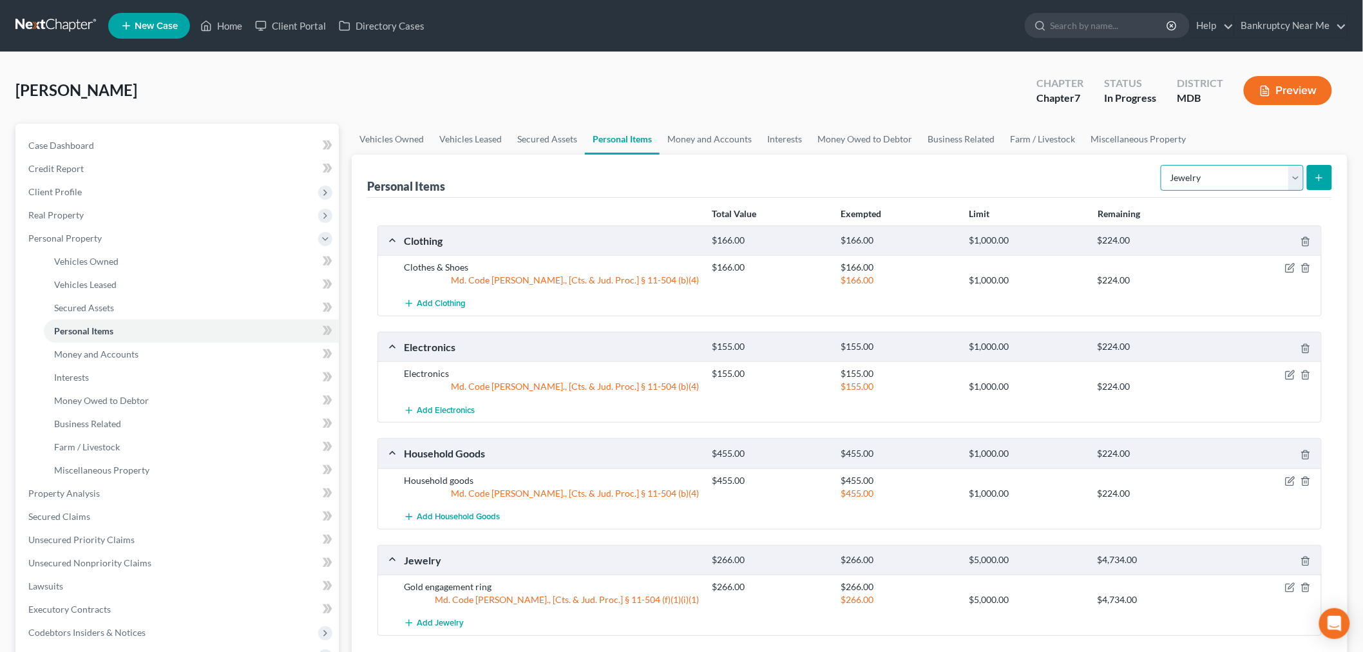
click at [1226, 167] on select "Select Item Type Clothing Collectibles Of Value Electronics Firearms Household …" at bounding box center [1232, 178] width 143 height 26
select select "pets"
click at [1162, 165] on select "Select Item Type Clothing Collectibles Of Value Electronics Firearms Household …" at bounding box center [1232, 178] width 143 height 26
click at [1319, 173] on icon "submit" at bounding box center [1319, 178] width 10 height 10
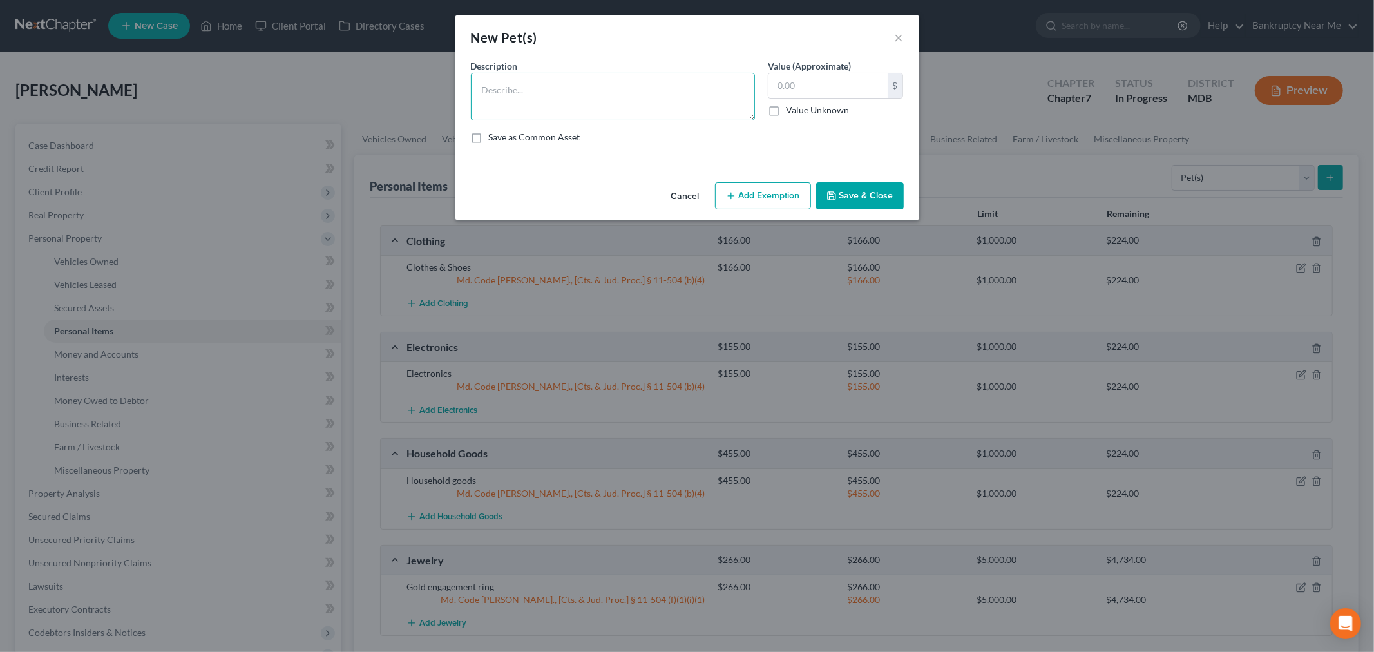
click at [685, 79] on textarea at bounding box center [613, 97] width 284 height 48
type textarea "Dog"
click at [786, 113] on label "Value Unknown" at bounding box center [817, 110] width 63 height 13
click at [791, 112] on input "Value Unknown" at bounding box center [795, 108] width 8 height 8
checkbox input "true"
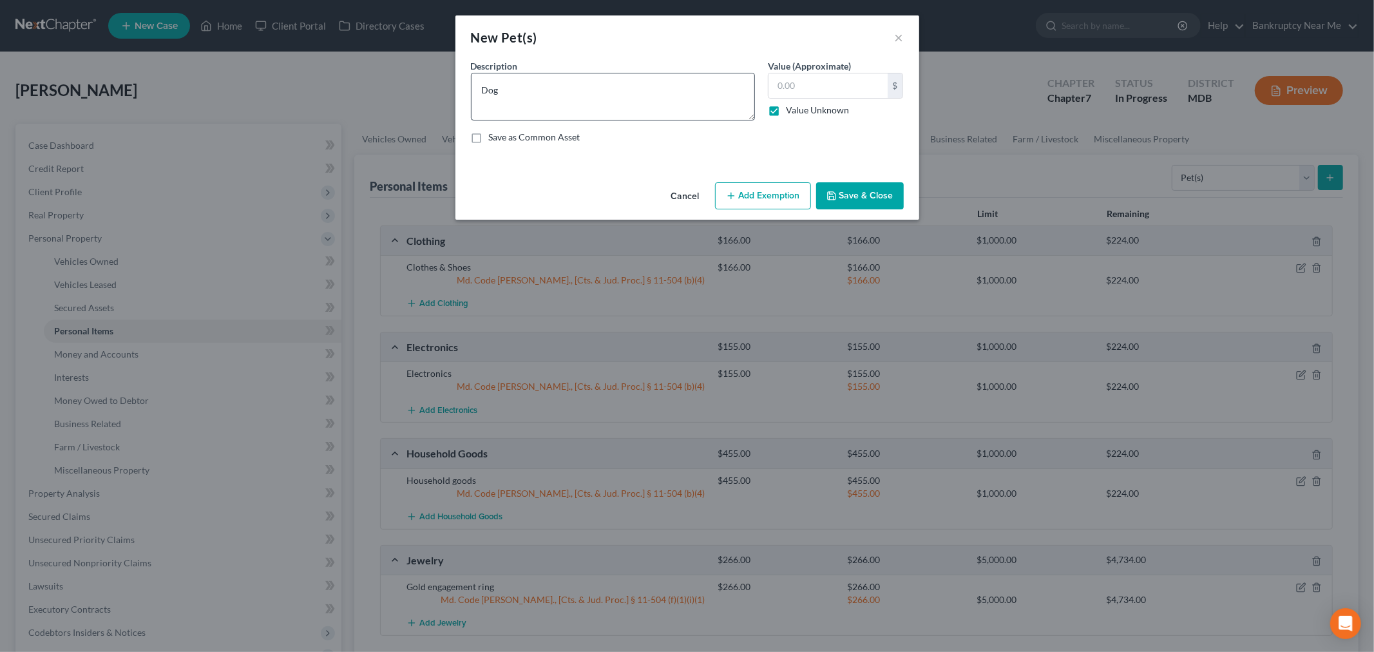
type input "0.00"
click at [639, 90] on textarea "Dog" at bounding box center [613, 97] width 284 height 48
type textarea "Dog and cats"
drag, startPoint x: 781, startPoint y: 185, endPoint x: 790, endPoint y: 213, distance: 29.5
click at [782, 185] on button "Add Exemption" at bounding box center [763, 195] width 96 height 27
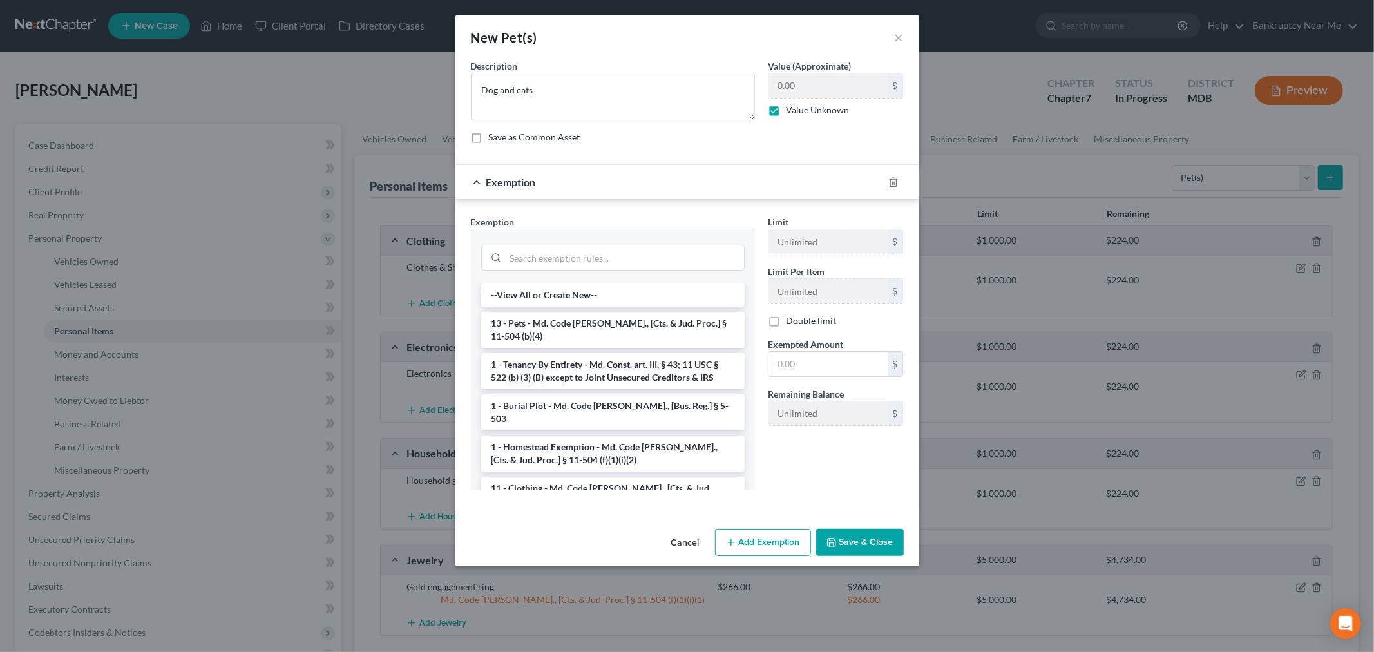
click at [641, 329] on li "13 - Pets - Md. Code Ann., [Cts. & Jud. Proc.] § 11-504 (b)(4)" at bounding box center [612, 330] width 263 height 36
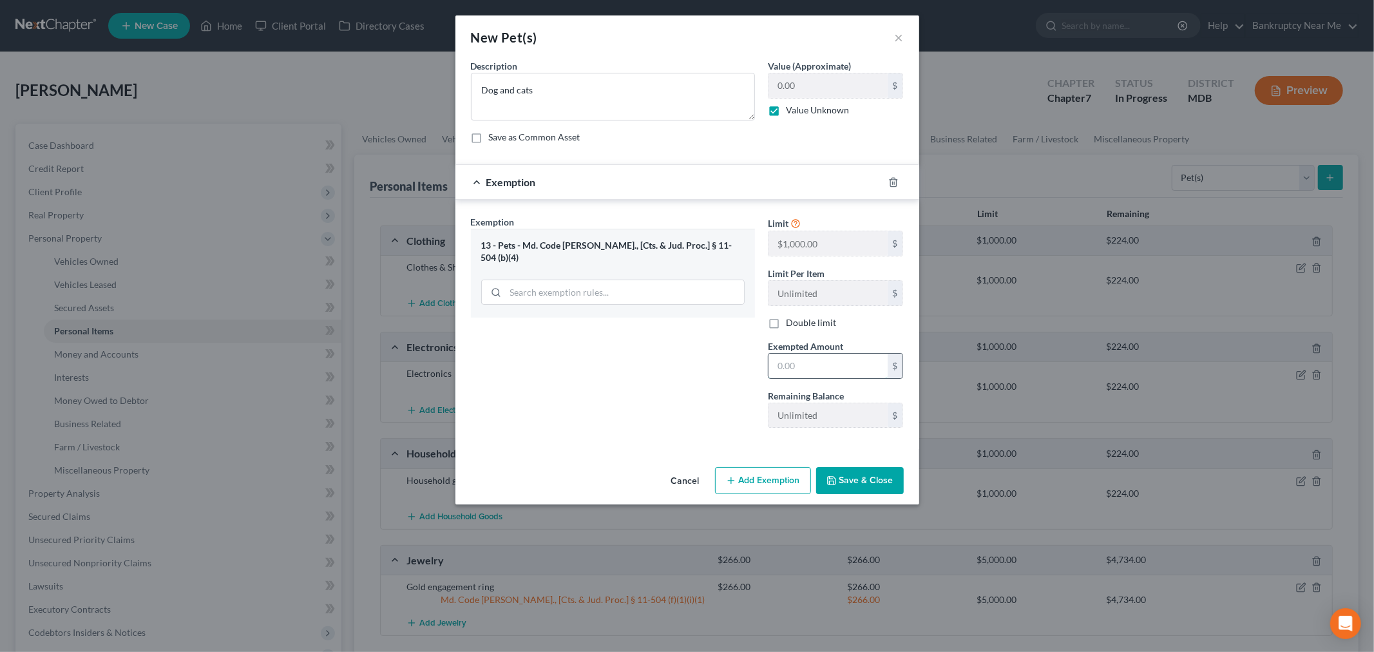
drag, startPoint x: 799, startPoint y: 357, endPoint x: 809, endPoint y: 355, distance: 9.9
click at [799, 357] on input "text" at bounding box center [827, 366] width 119 height 24
type input "1"
click at [714, 428] on div "Exemption Set must be selected for CA. Exemption * 13 - Pets - Md. Code Ann., […" at bounding box center [612, 326] width 297 height 223
click at [855, 477] on button "Save & Close" at bounding box center [860, 480] width 88 height 27
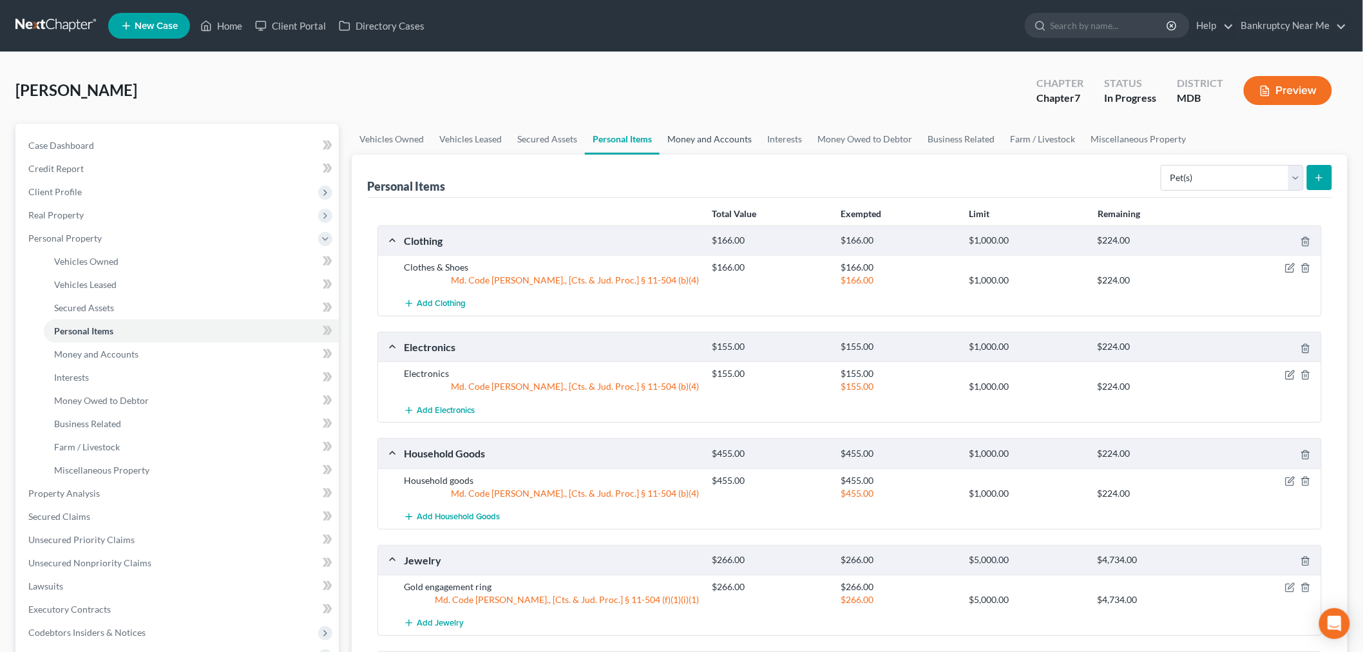
click at [701, 131] on link "Money and Accounts" at bounding box center [710, 139] width 100 height 31
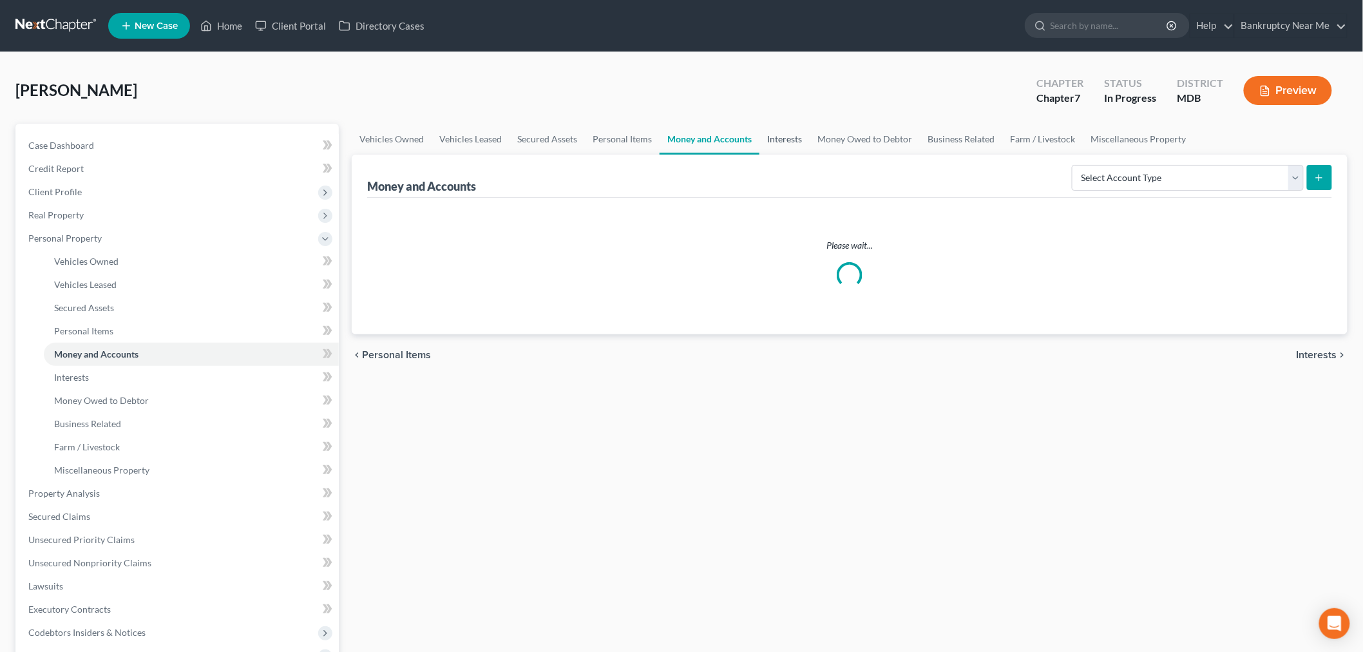
click at [787, 138] on link "Interests" at bounding box center [784, 139] width 50 height 31
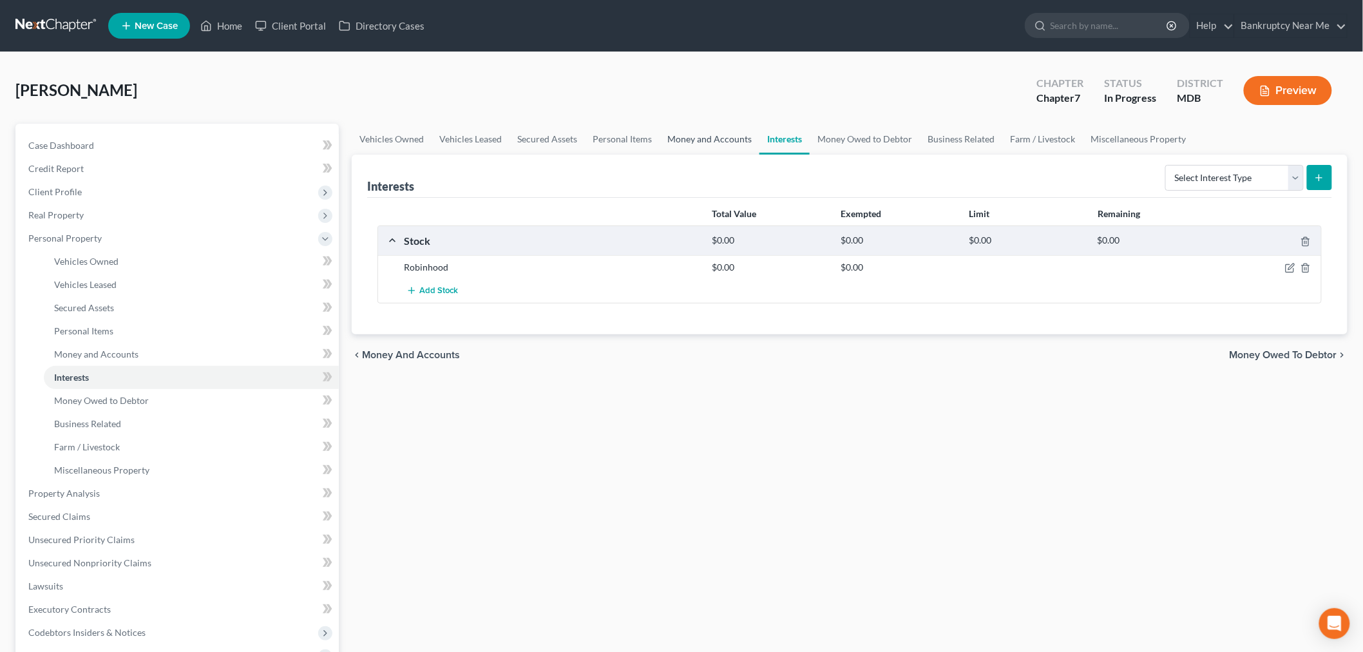
click at [699, 129] on link "Money and Accounts" at bounding box center [710, 139] width 100 height 31
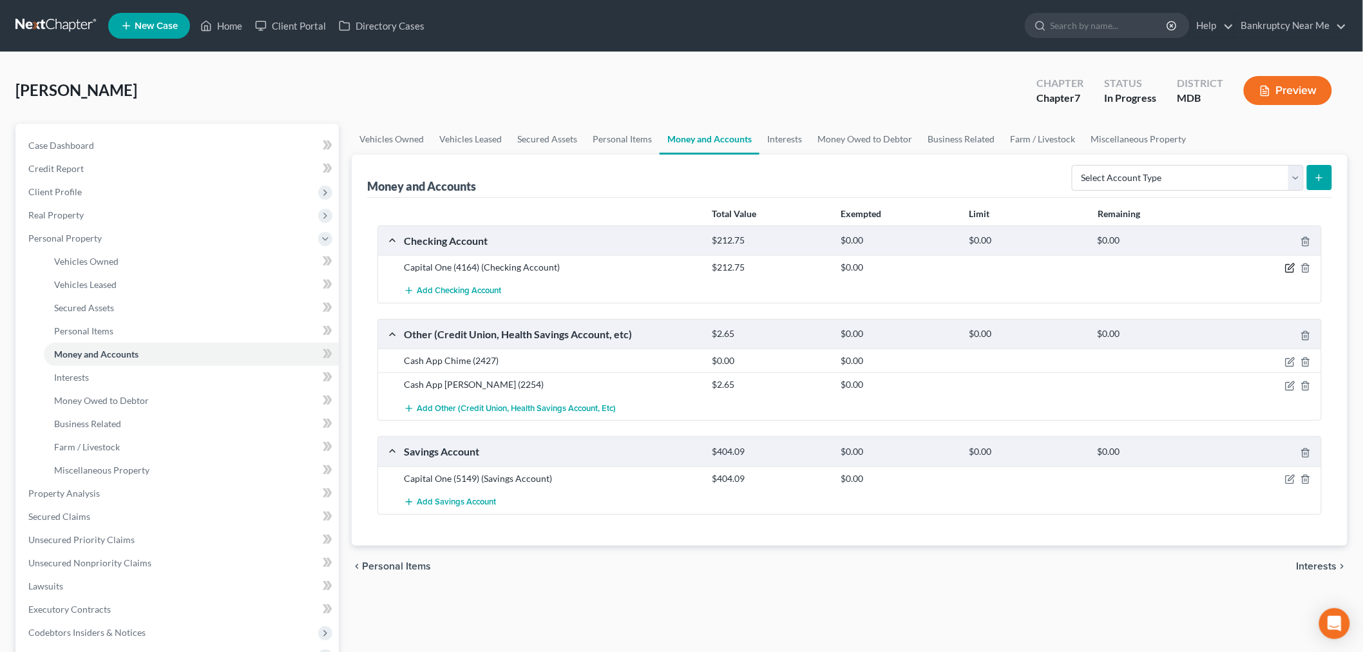
click at [1290, 266] on icon "button" at bounding box center [1291, 267] width 6 height 6
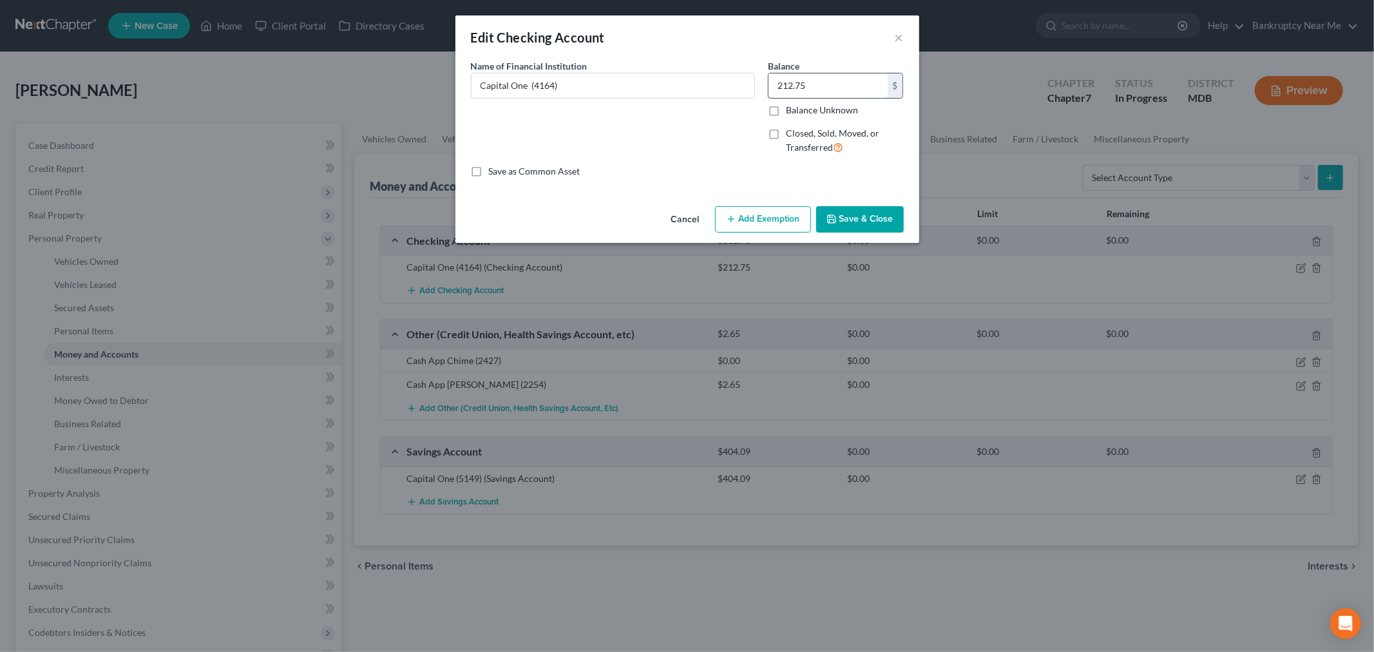
click at [855, 95] on input "212.75" at bounding box center [827, 85] width 119 height 24
type input "9.42"
click at [864, 214] on button "Save & Close" at bounding box center [860, 219] width 88 height 27
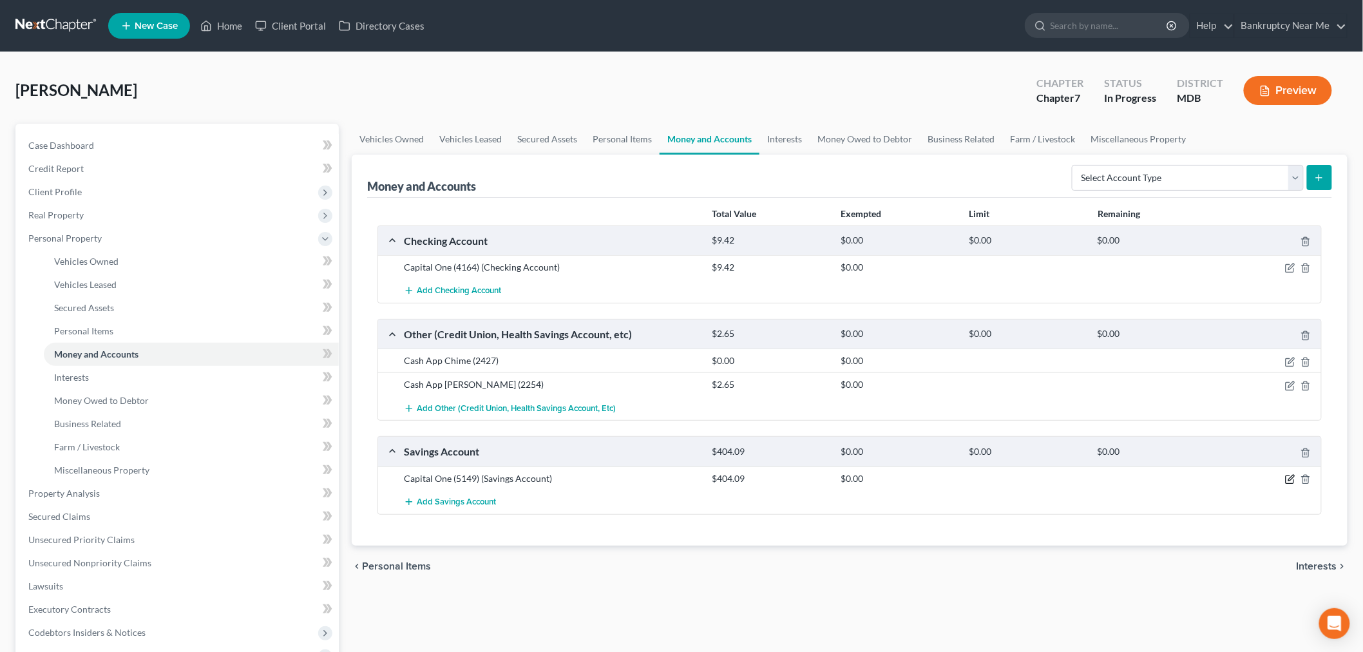
click at [1287, 481] on icon "button" at bounding box center [1290, 479] width 10 height 10
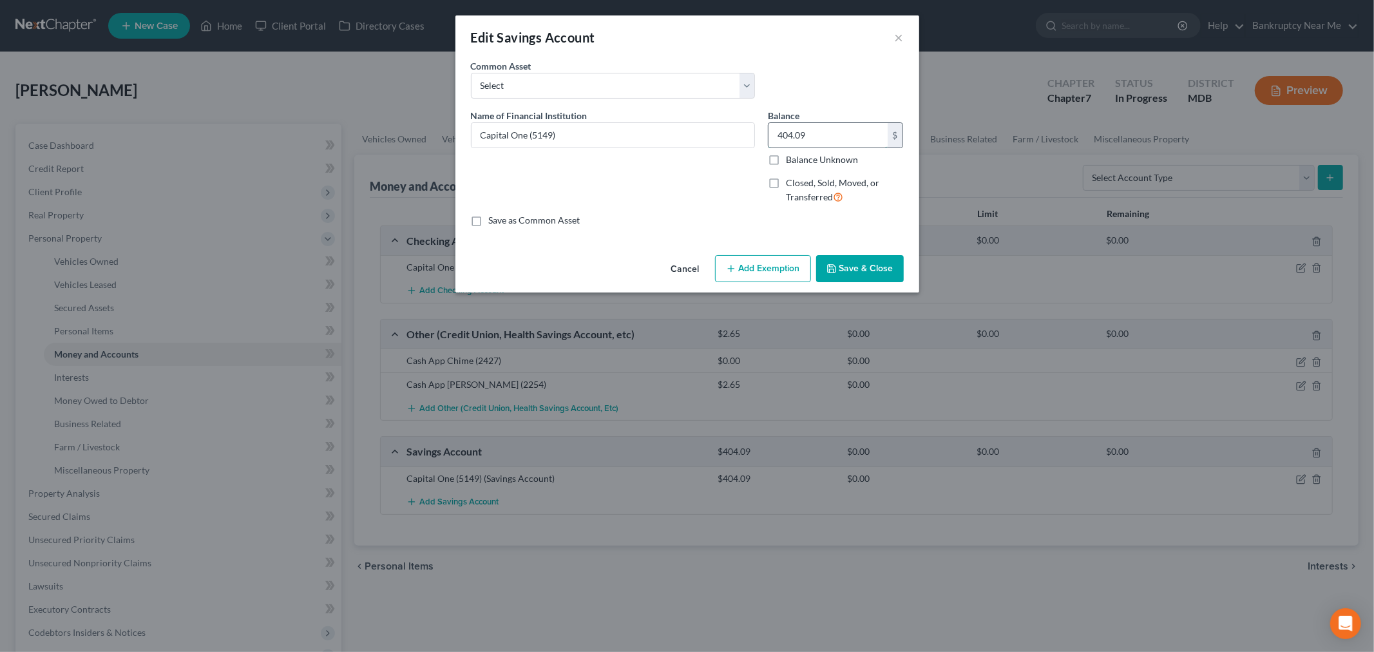
click at [813, 130] on input "404.09" at bounding box center [827, 135] width 119 height 24
type input "1.26"
drag, startPoint x: 851, startPoint y: 272, endPoint x: 854, endPoint y: 265, distance: 7.8
click at [850, 272] on button "Save & Close" at bounding box center [860, 268] width 88 height 27
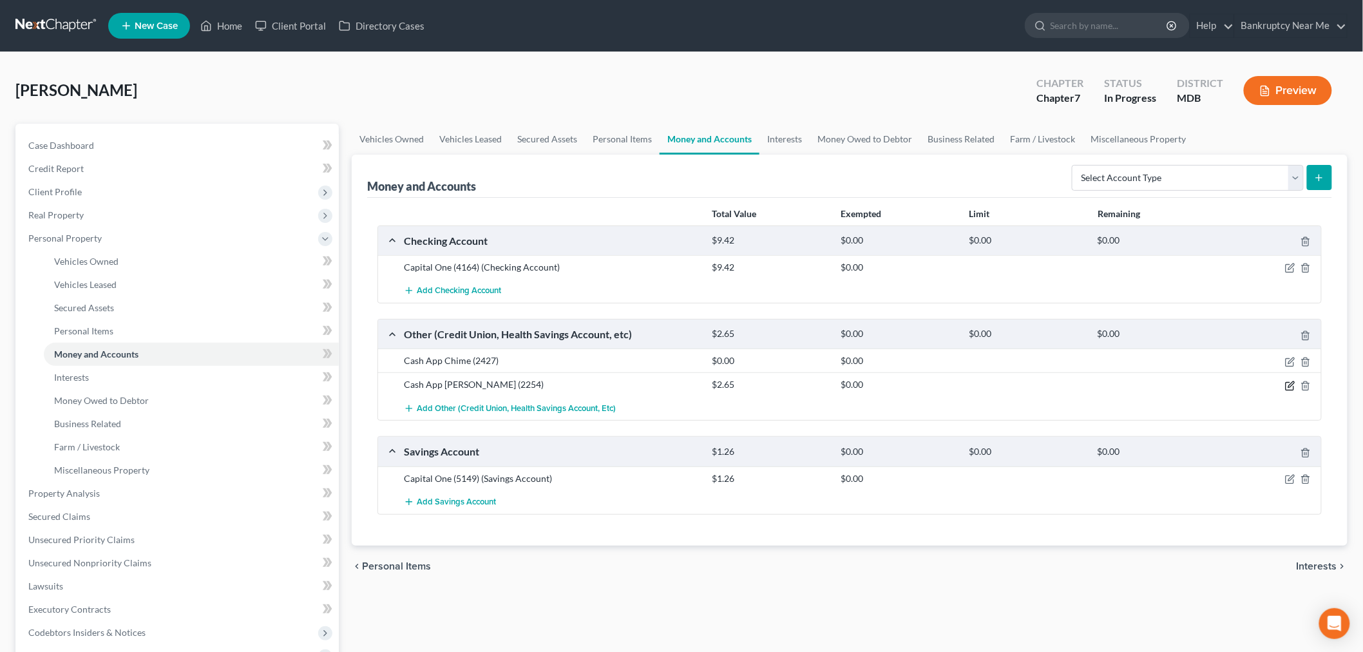
click at [1286, 386] on icon "button" at bounding box center [1290, 386] width 10 height 10
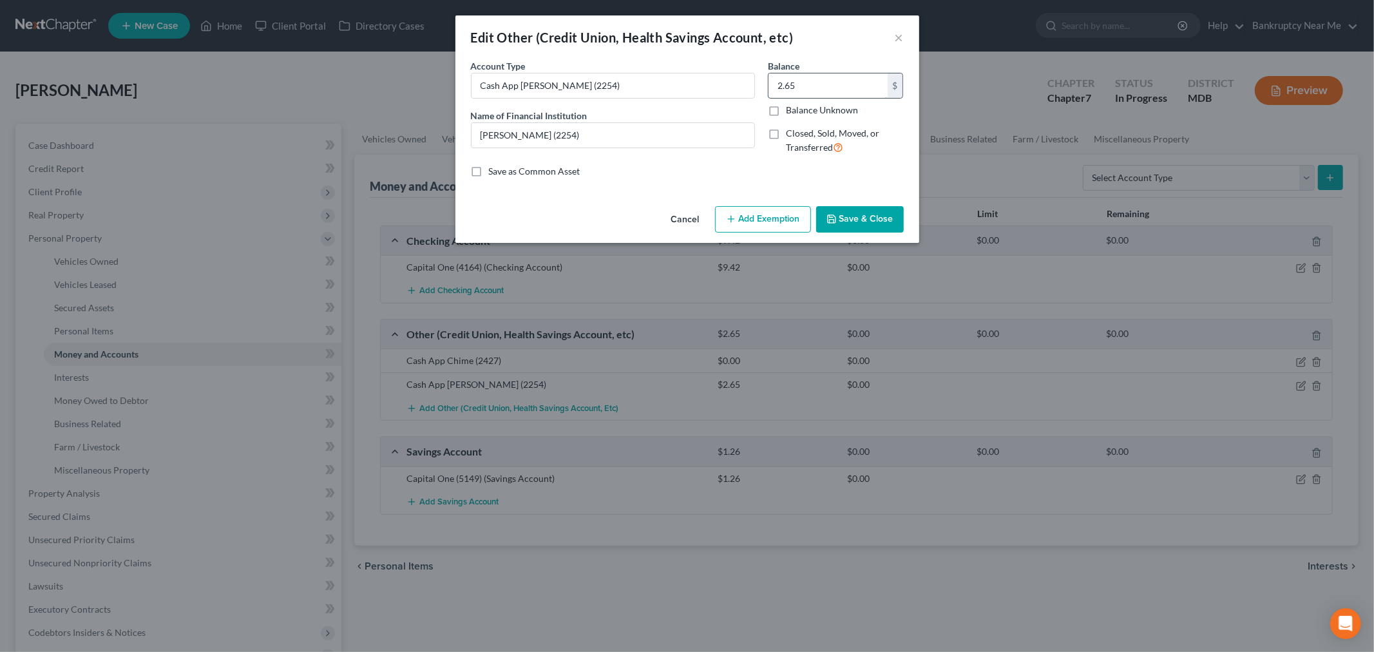
click at [826, 77] on input "2.65" at bounding box center [827, 85] width 119 height 24
click at [853, 84] on input "2.65" at bounding box center [827, 85] width 119 height 24
type input "2.37"
click at [857, 217] on button "Save & Close" at bounding box center [860, 219] width 88 height 27
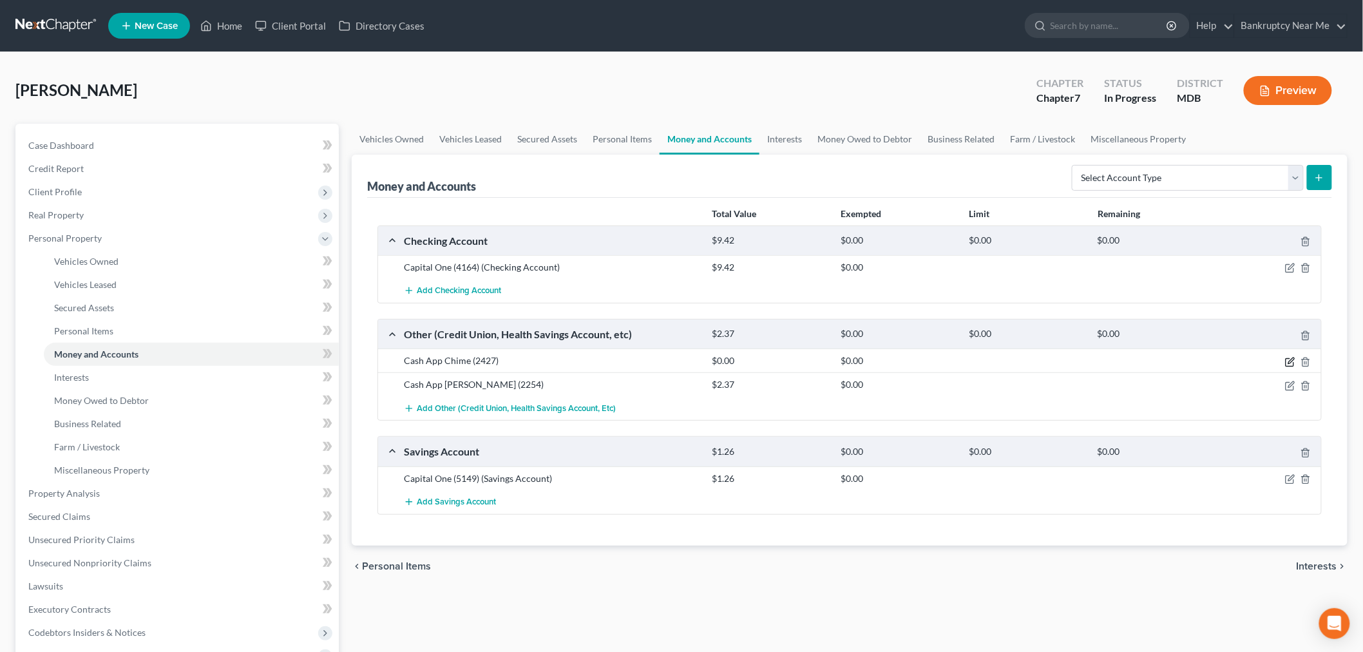
click at [1288, 359] on icon "button" at bounding box center [1290, 362] width 10 height 10
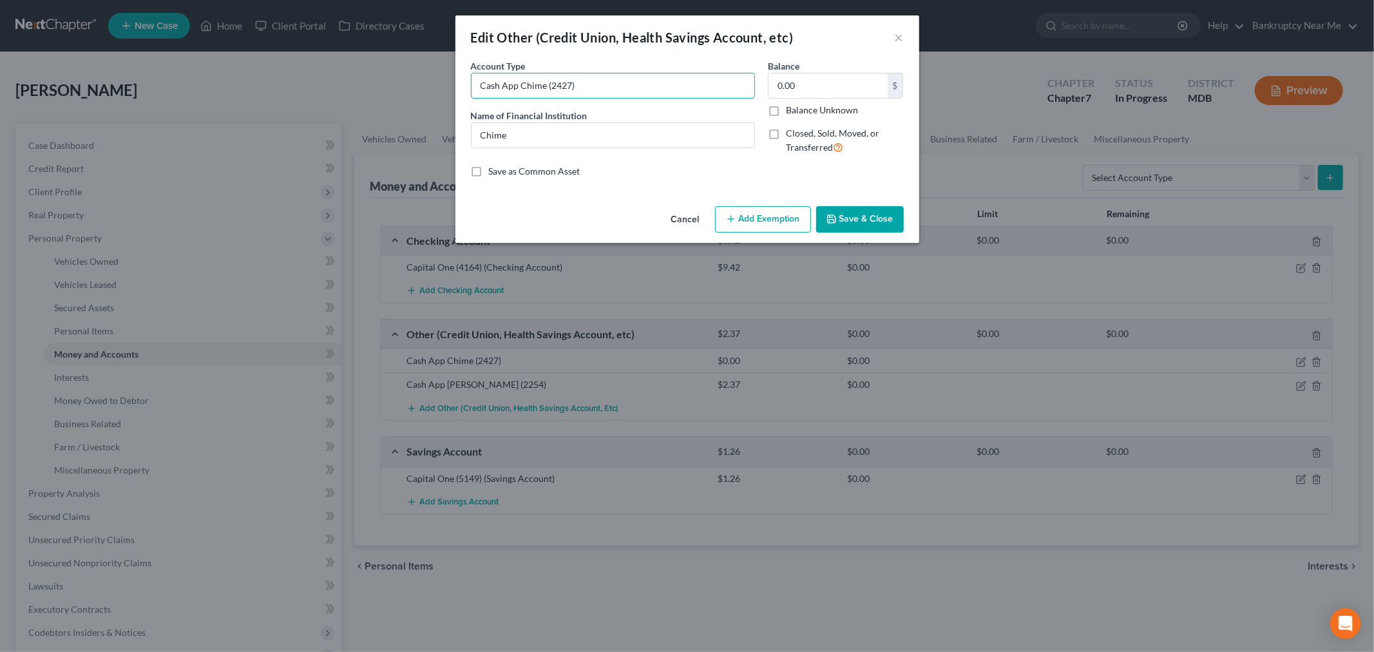
drag, startPoint x: 519, startPoint y: 86, endPoint x: 446, endPoint y: 94, distance: 73.8
click at [446, 94] on div "Edit Other (Credit Union, Health Savings Account, etc) × An exemption set must …" at bounding box center [687, 326] width 1374 height 652
type input "Chime (2427)"
click at [544, 126] on input "Chime" at bounding box center [612, 135] width 283 height 24
type input "Chime"
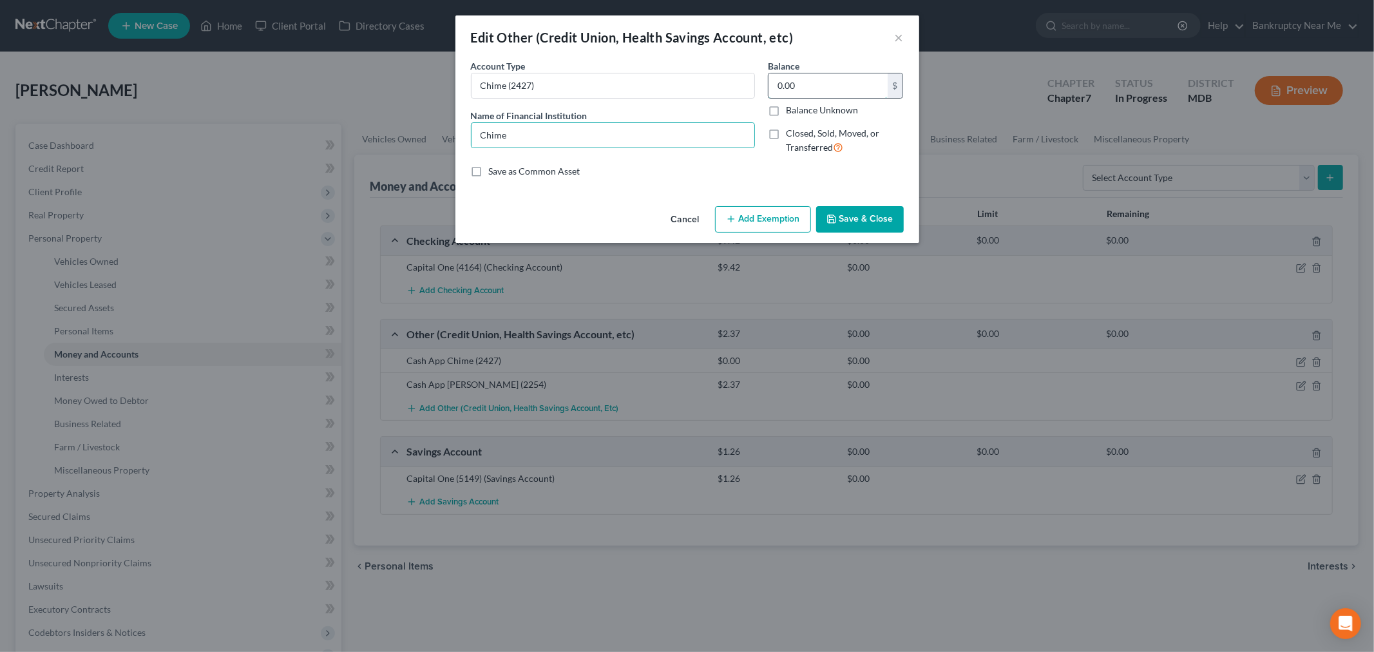
click at [797, 88] on input "0.00" at bounding box center [827, 85] width 119 height 24
type input "318.48"
click at [658, 127] on input "Chime" at bounding box center [612, 135] width 283 height 24
type input "Chime (2427)"
drag, startPoint x: 877, startPoint y: 192, endPoint x: 860, endPoint y: 214, distance: 27.6
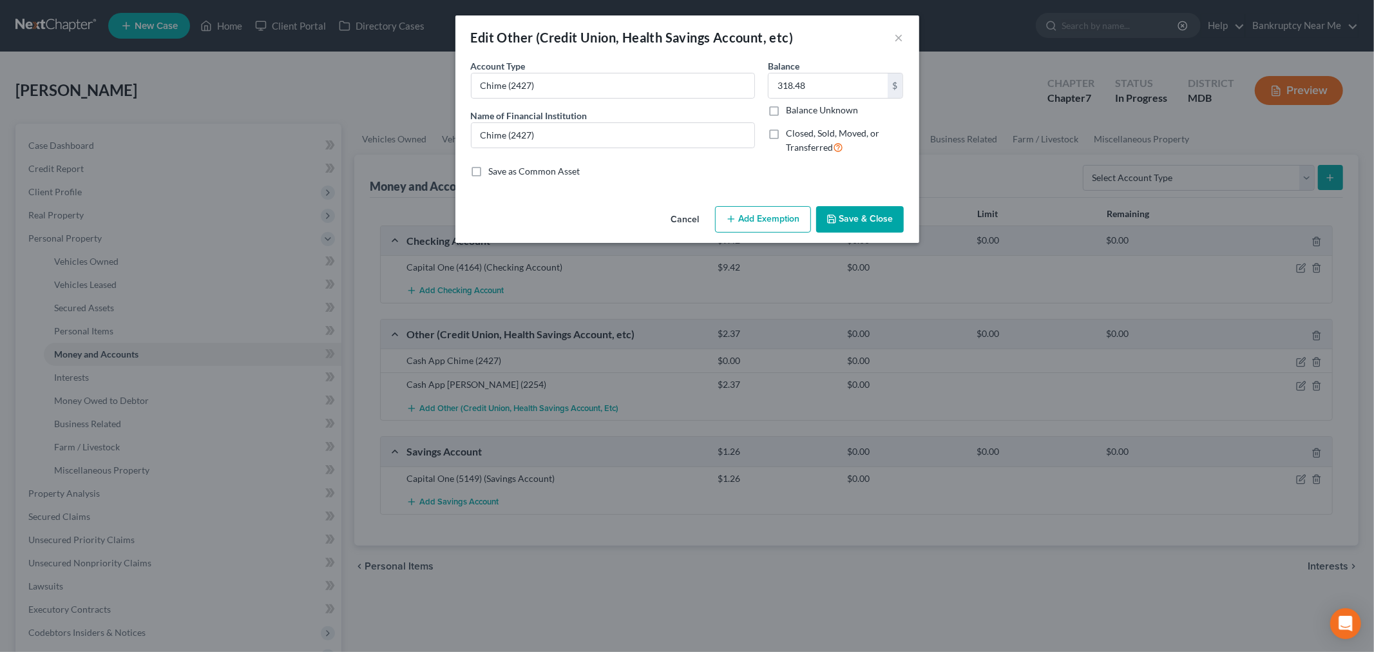
click at [876, 195] on div "An exemption set must first be selected from the Filing Information section. Co…" at bounding box center [687, 130] width 464 height 142
click at [860, 214] on button "Save & Close" at bounding box center [860, 219] width 88 height 27
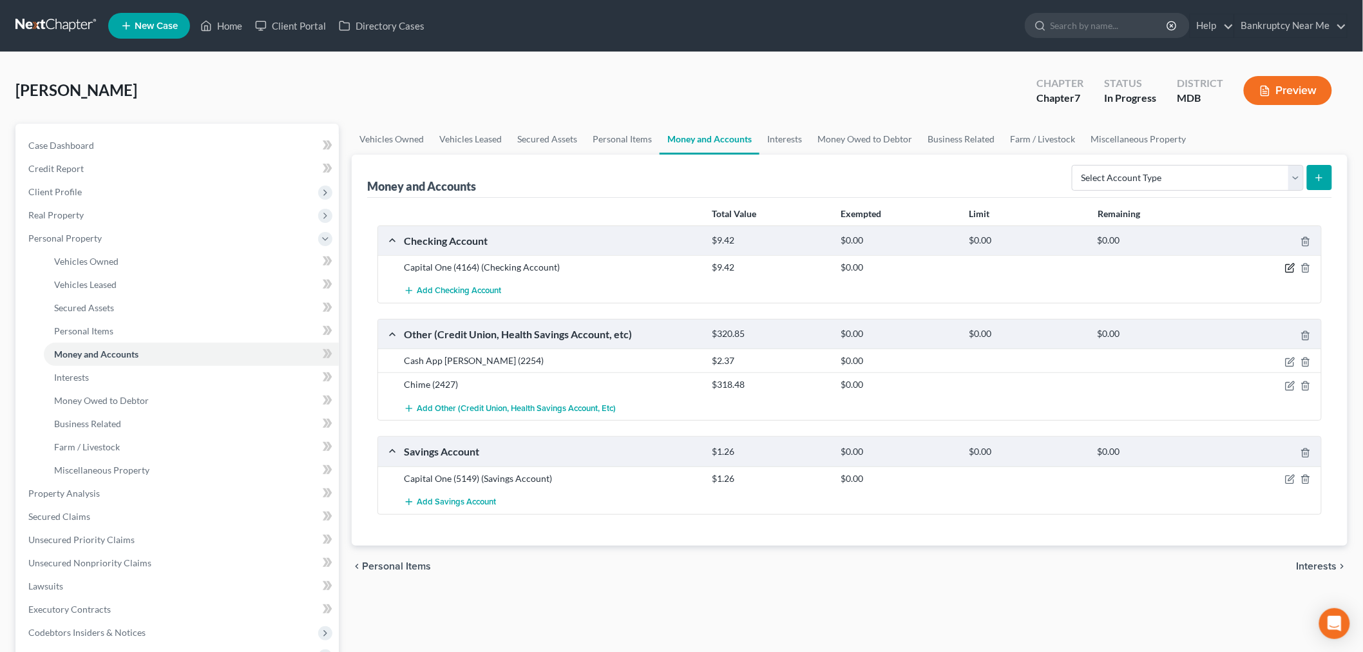
click at [1291, 267] on icon "button" at bounding box center [1291, 267] width 6 height 6
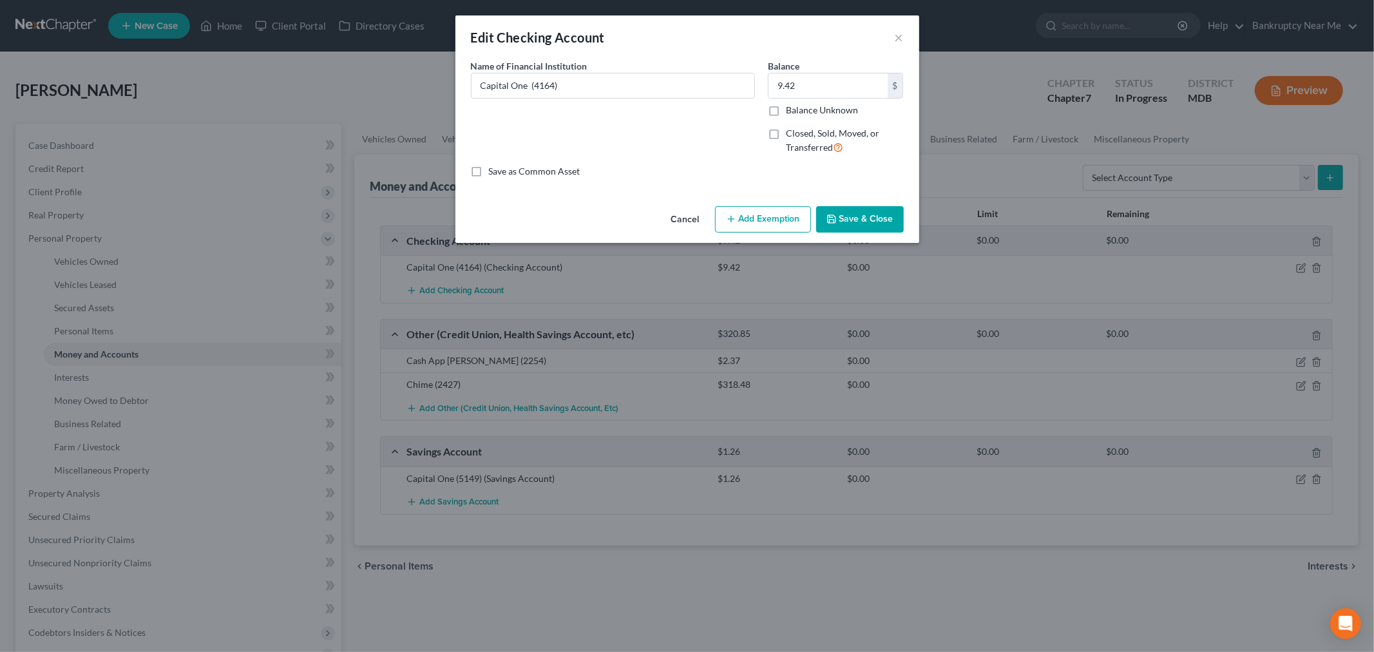
click at [777, 226] on button "Add Exemption" at bounding box center [763, 219] width 96 height 27
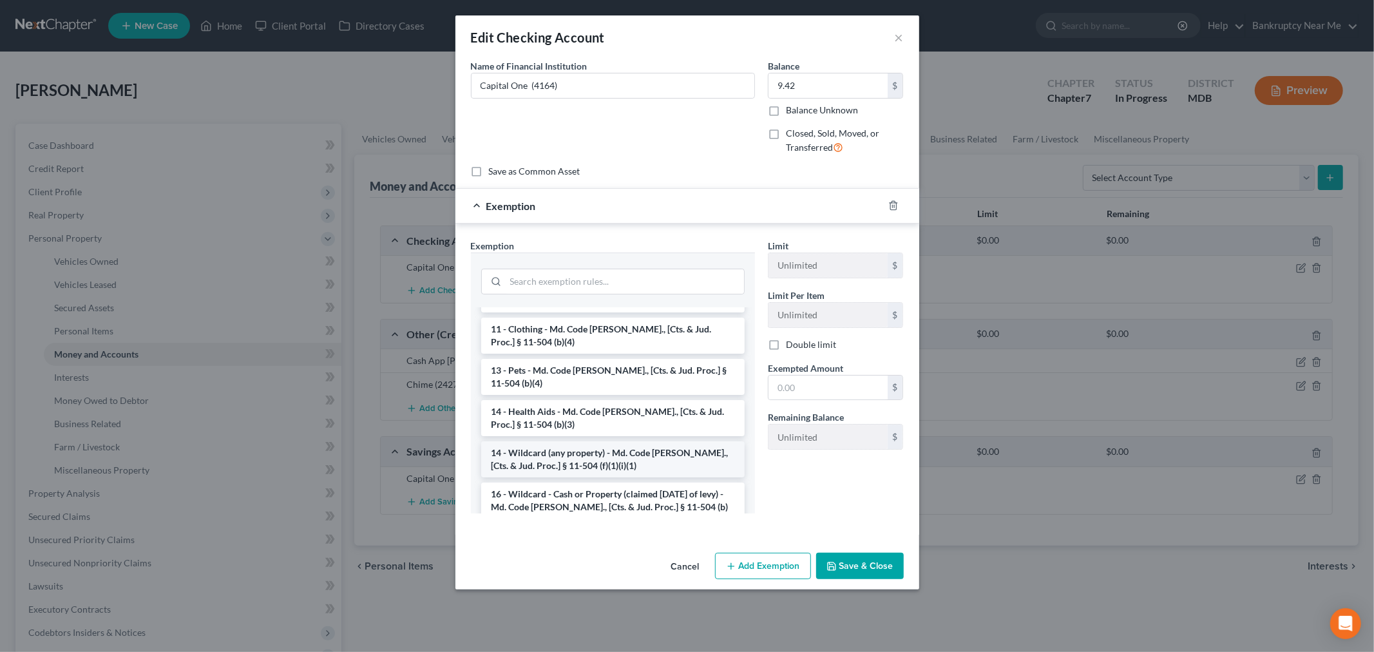
scroll to position [143, 0]
click at [647, 450] on li "14 - Wildcard (any property) - Md. Code Ann., [Cts. & Jud. Proc.] § 11-504 (f)(…" at bounding box center [612, 458] width 263 height 36
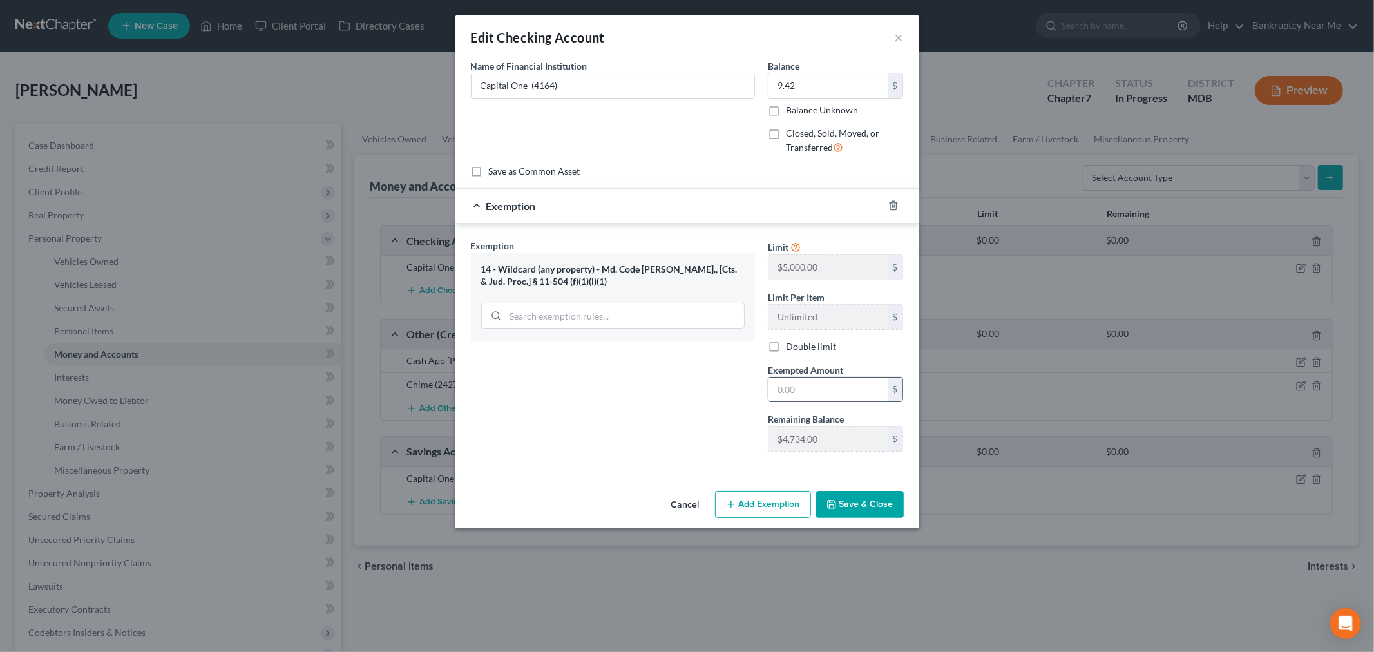
click at [819, 397] on input "text" at bounding box center [827, 389] width 119 height 24
type input "9.42"
drag, startPoint x: 868, startPoint y: 509, endPoint x: 878, endPoint y: 499, distance: 14.1
click at [868, 509] on button "Save & Close" at bounding box center [860, 504] width 88 height 27
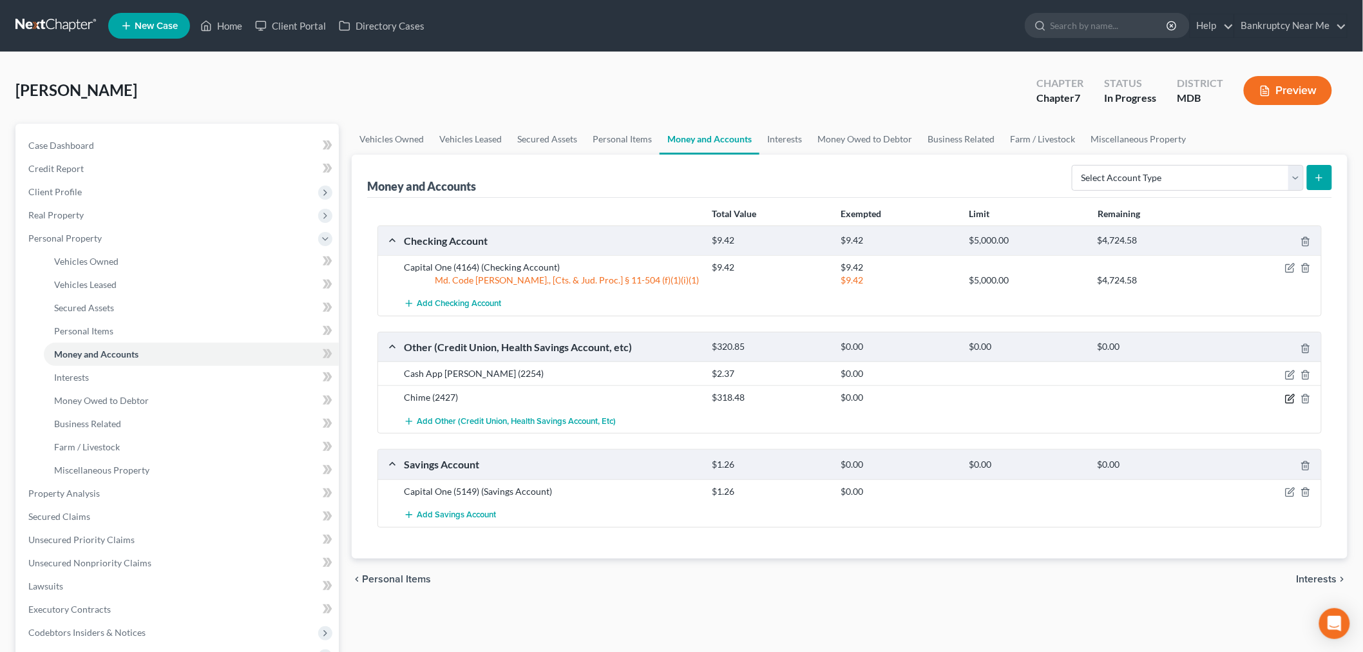
click at [1286, 400] on icon "button" at bounding box center [1290, 399] width 10 height 10
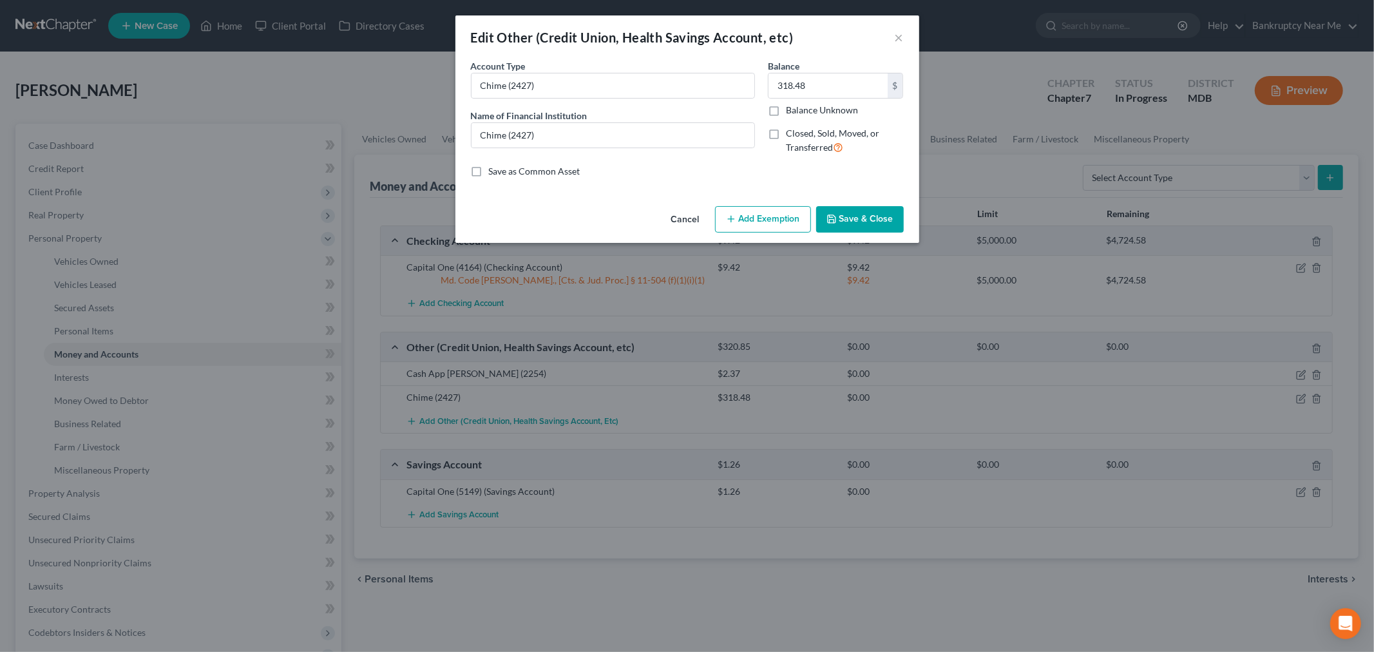
click at [791, 213] on button "Add Exemption" at bounding box center [763, 219] width 96 height 27
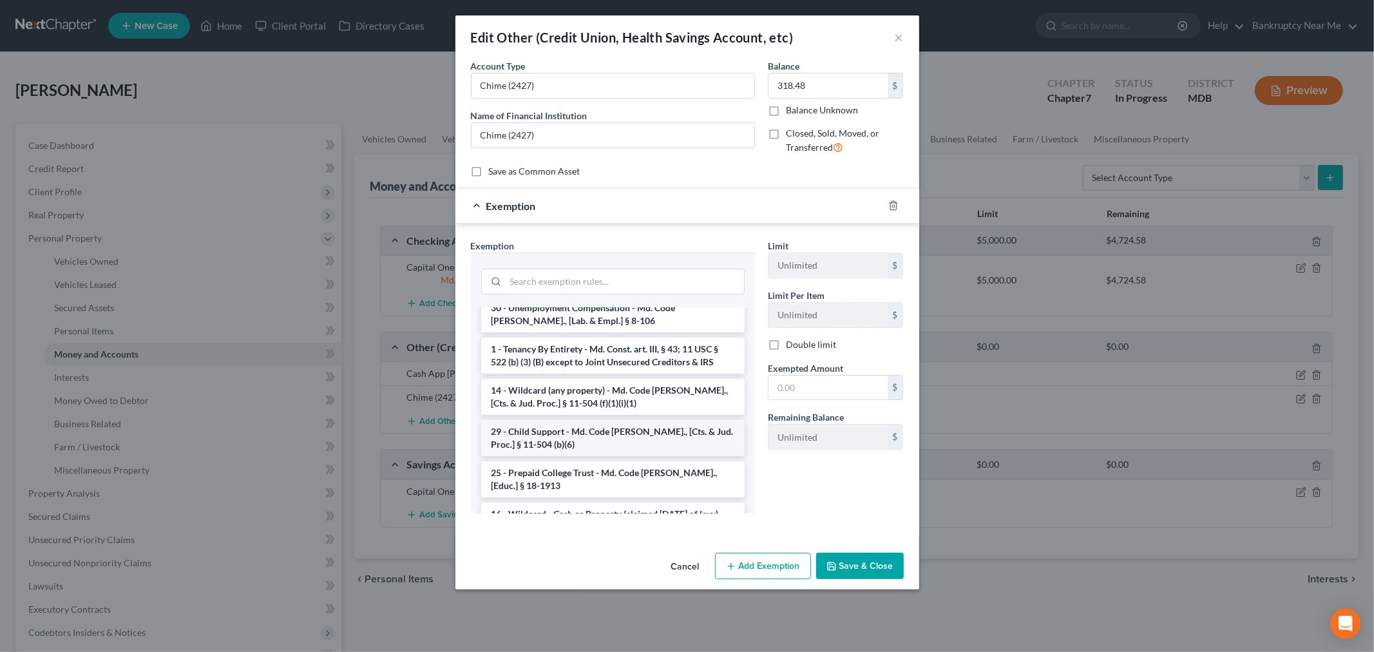
scroll to position [644, 0]
click at [629, 377] on li "14 - Wildcard (any property) - Md. Code Ann., [Cts. & Jud. Proc.] § 11-504 (f)(…" at bounding box center [612, 395] width 263 height 36
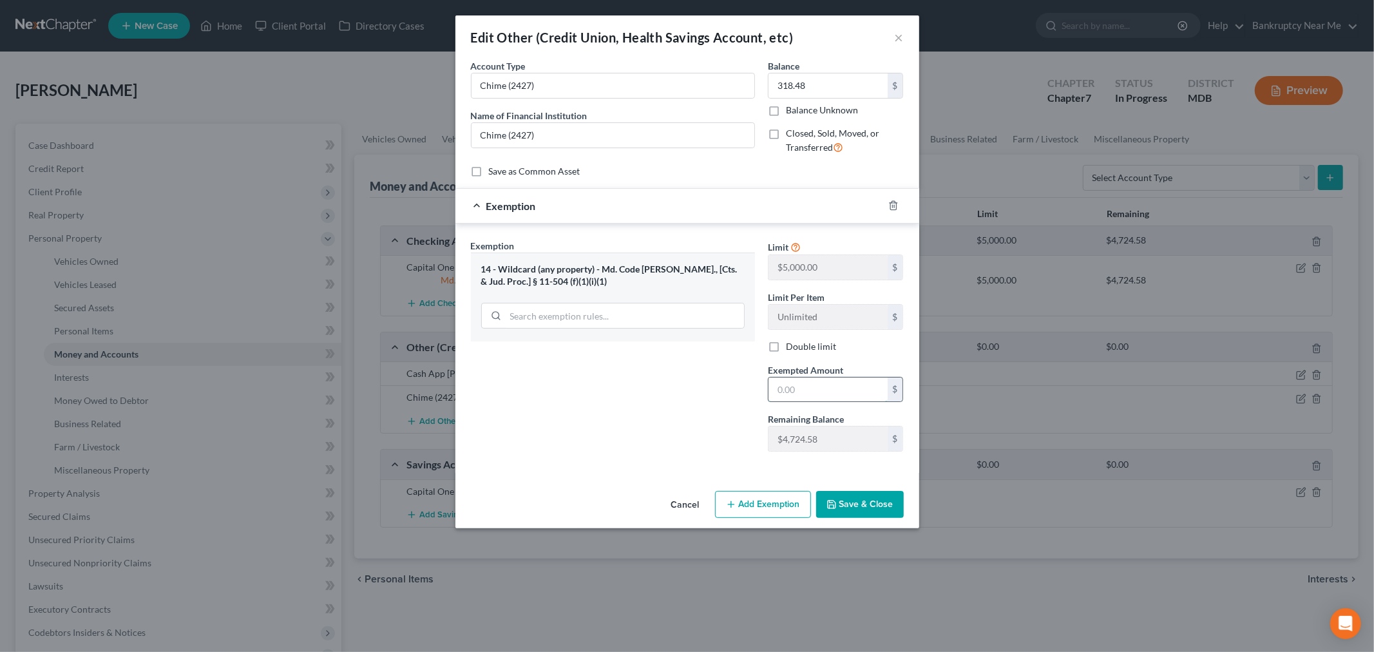
click at [819, 395] on input "text" at bounding box center [827, 389] width 119 height 24
type input "318.48"
click at [880, 509] on button "Save & Close" at bounding box center [860, 504] width 88 height 27
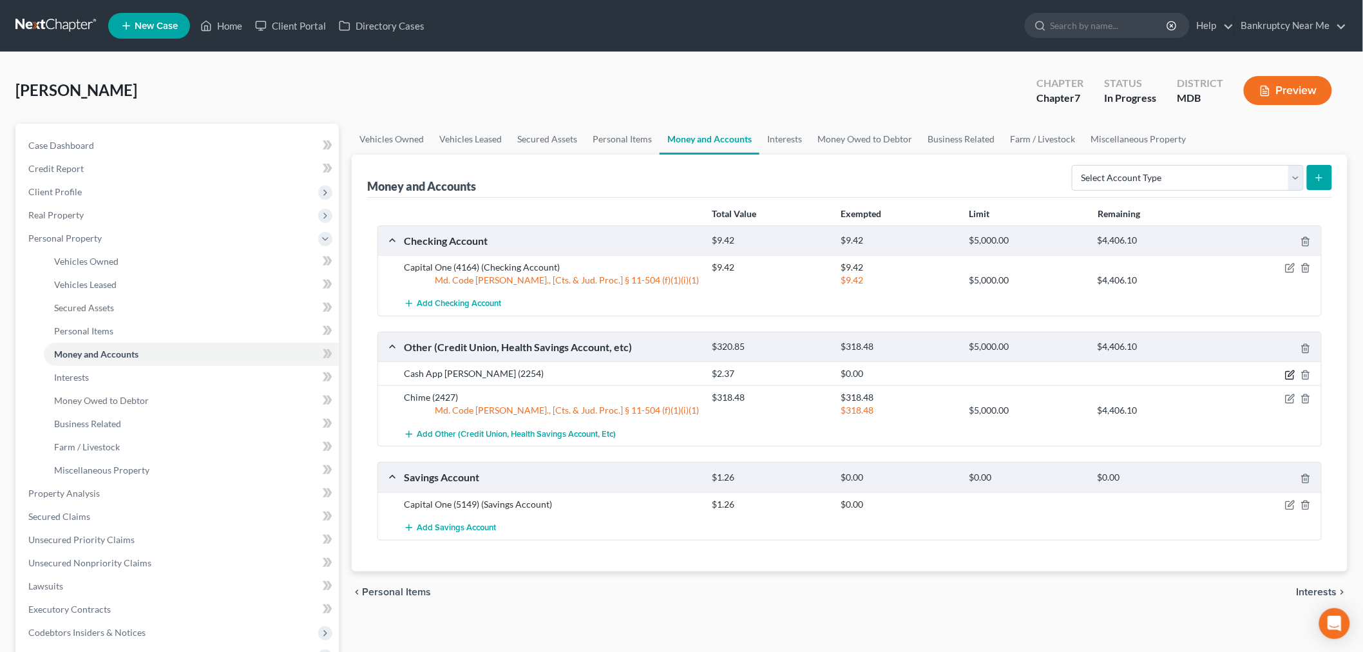
click at [1288, 376] on icon "button" at bounding box center [1290, 375] width 10 height 10
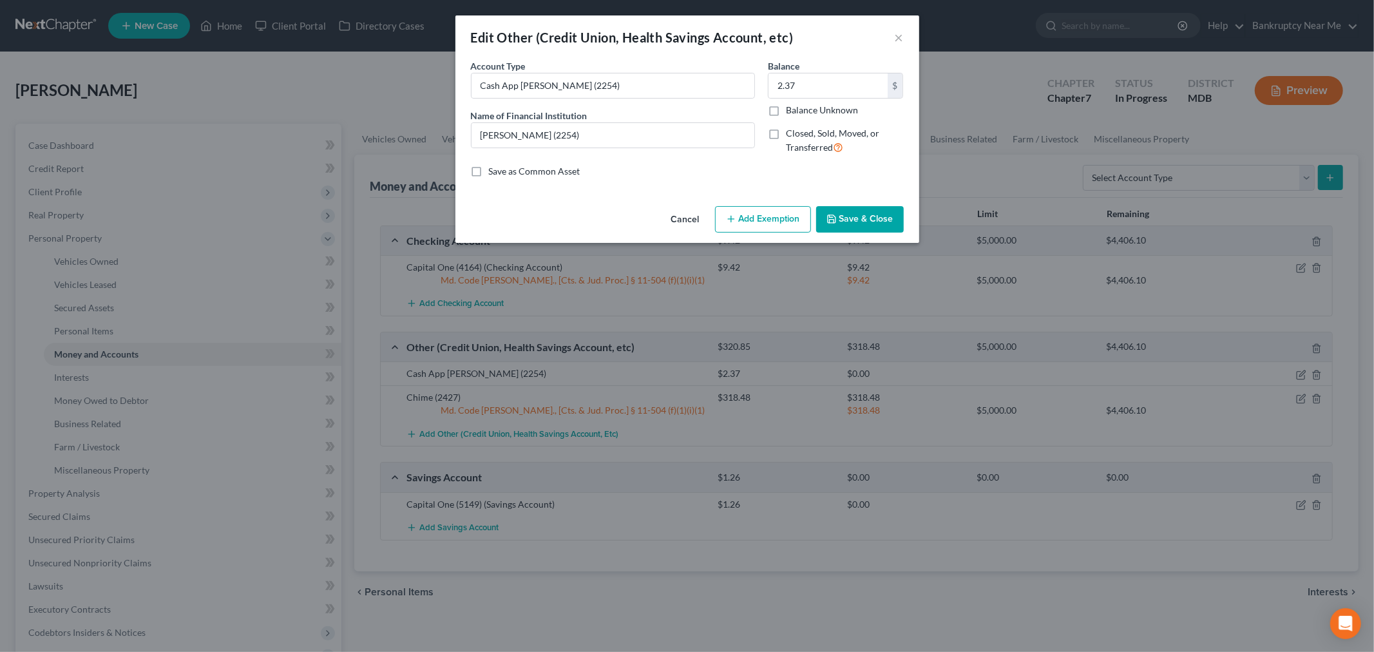
click at [779, 222] on button "Add Exemption" at bounding box center [763, 219] width 96 height 27
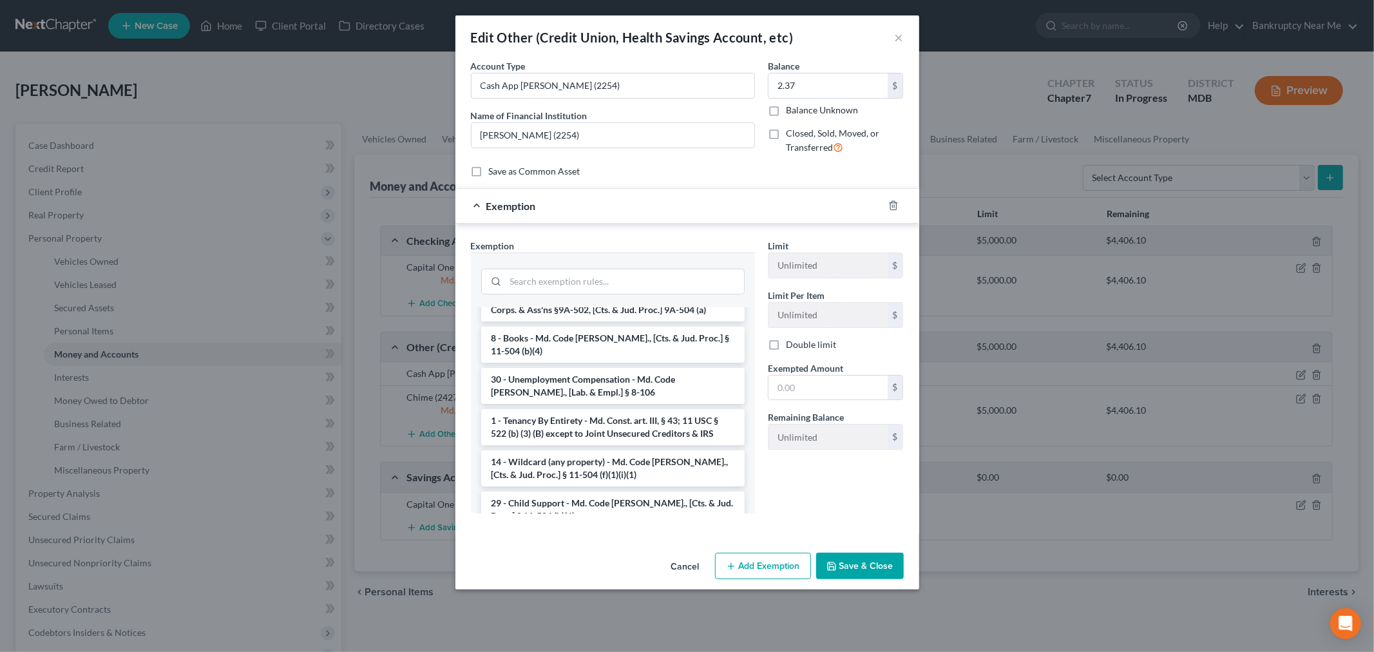
scroll to position [572, 0]
click at [640, 449] on li "14 - Wildcard (any property) - Md. Code Ann., [Cts. & Jud. Proc.] § 11-504 (f)(…" at bounding box center [612, 467] width 263 height 36
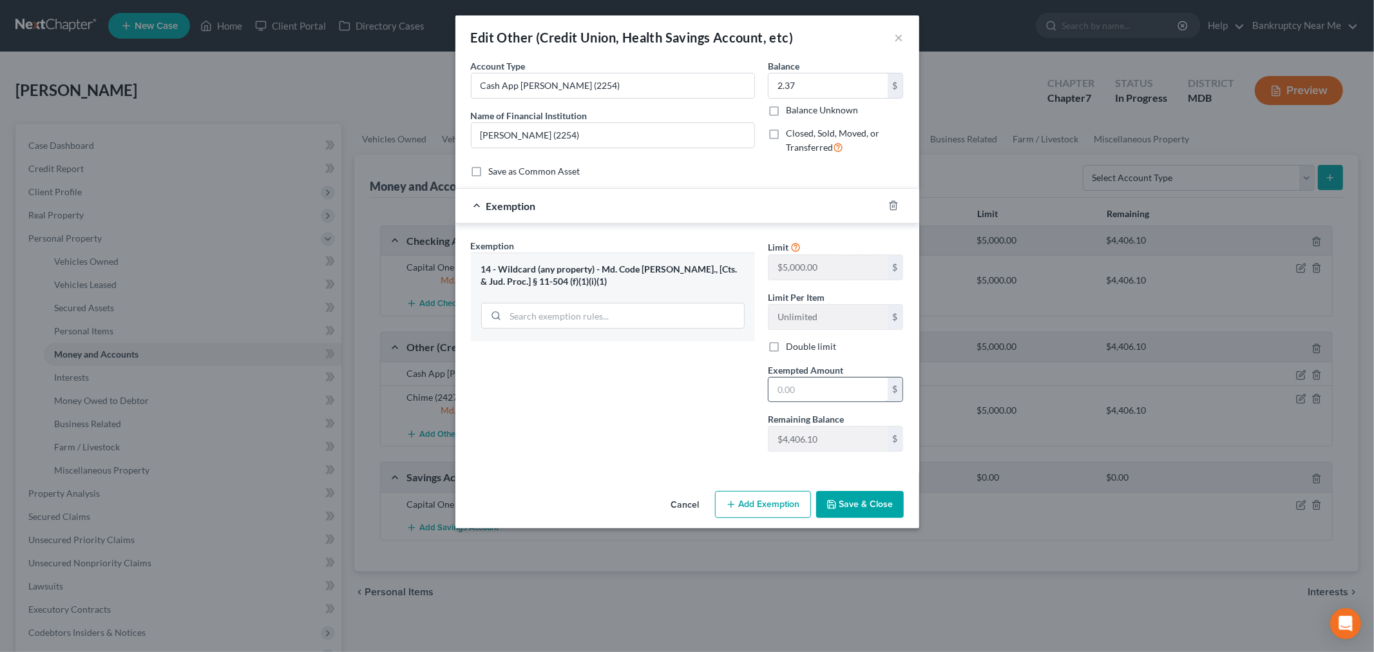
drag, startPoint x: 844, startPoint y: 388, endPoint x: 853, endPoint y: 382, distance: 11.1
click at [844, 388] on input "text" at bounding box center [827, 389] width 119 height 24
type input "2.37"
click at [880, 497] on button "Save & Close" at bounding box center [860, 504] width 88 height 27
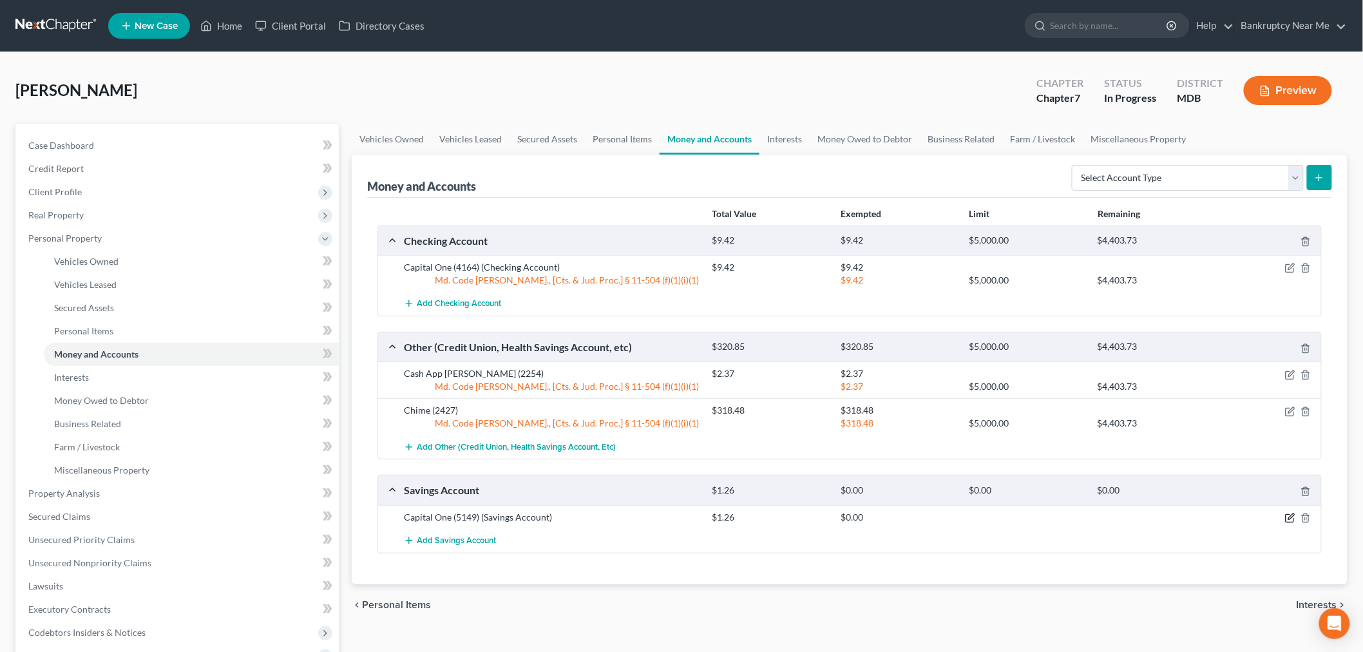
click at [1289, 519] on icon "button" at bounding box center [1291, 516] width 6 height 6
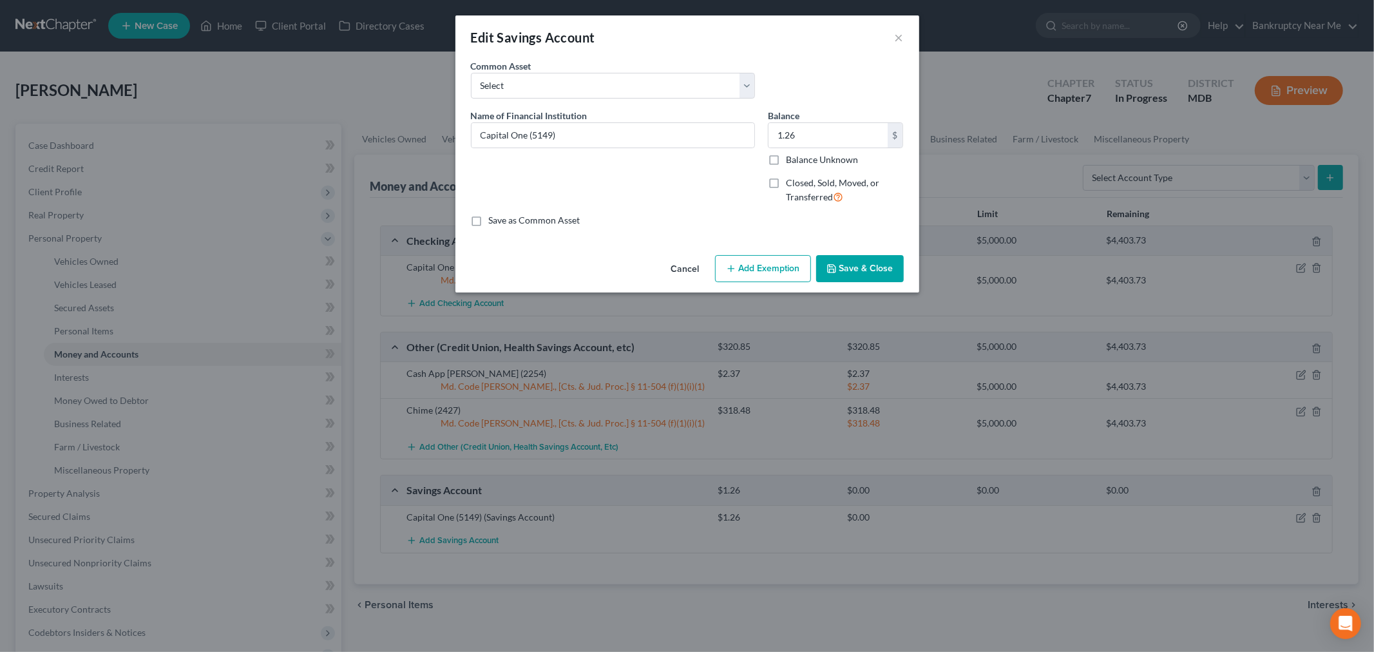
click at [770, 268] on button "Add Exemption" at bounding box center [763, 268] width 96 height 27
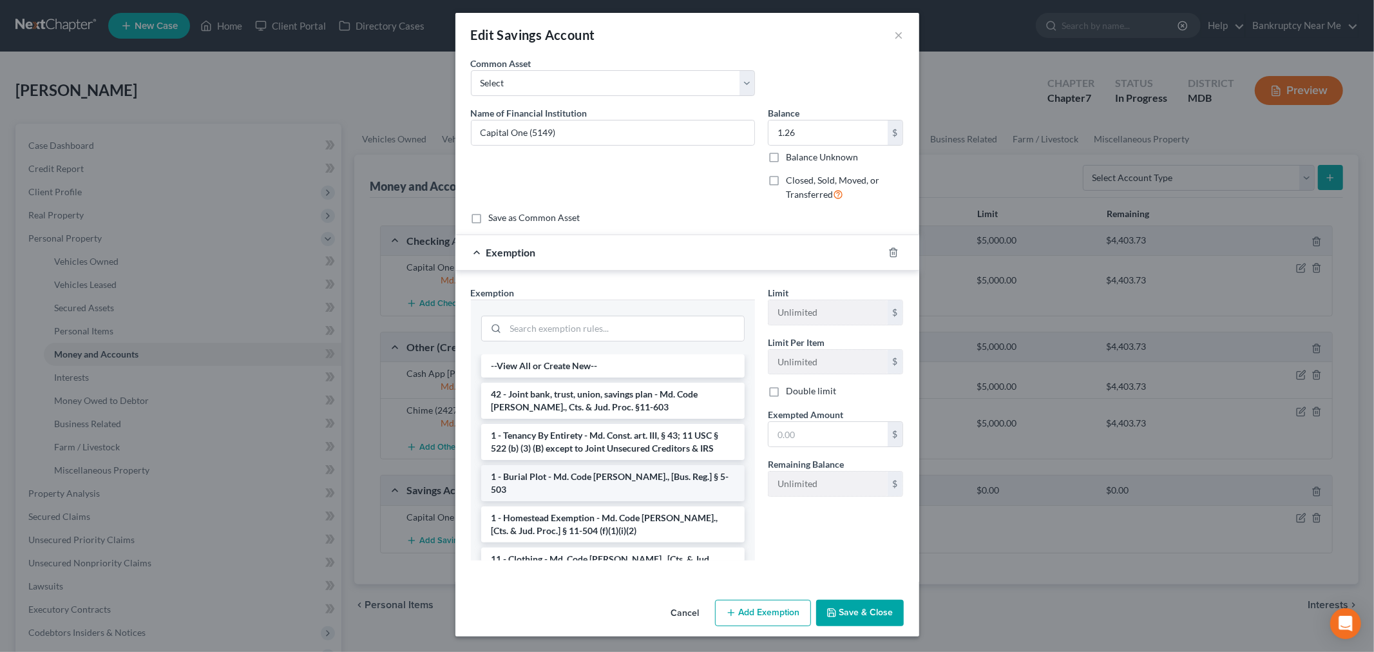
scroll to position [214, 0]
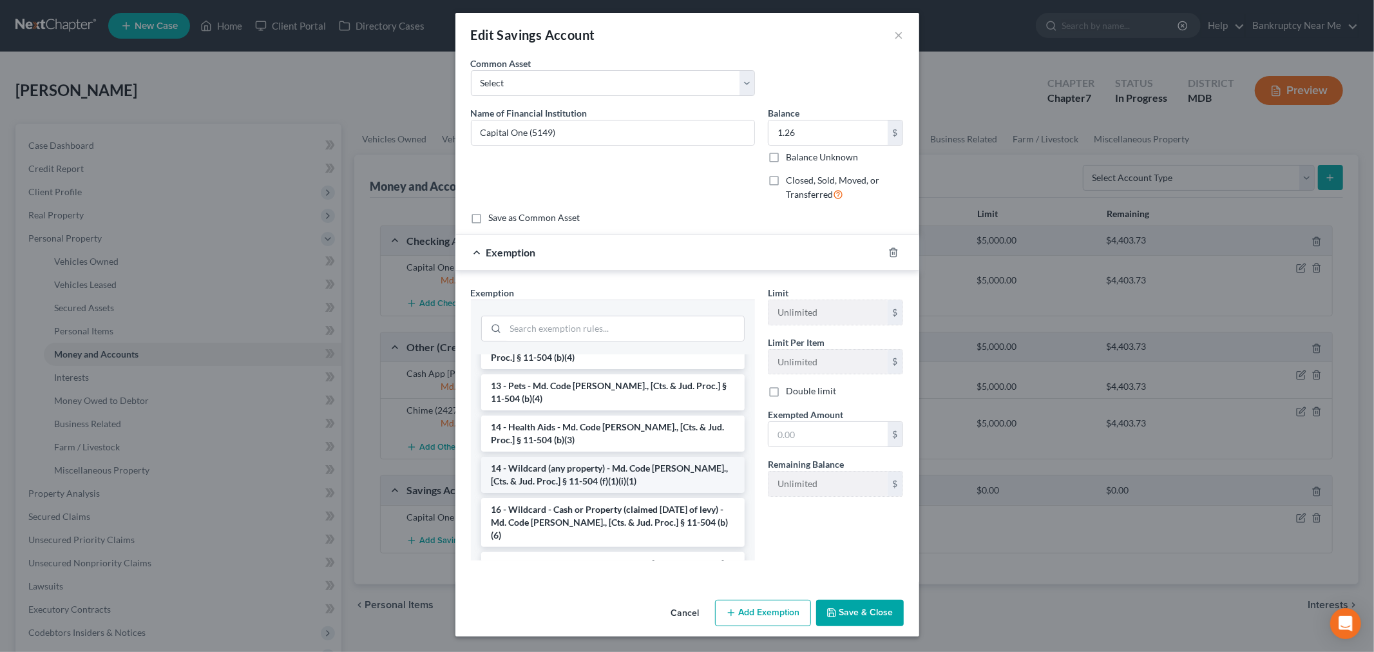
click at [654, 466] on li "14 - Wildcard (any property) - Md. Code Ann., [Cts. & Jud. Proc.] § 11-504 (f)(…" at bounding box center [612, 475] width 263 height 36
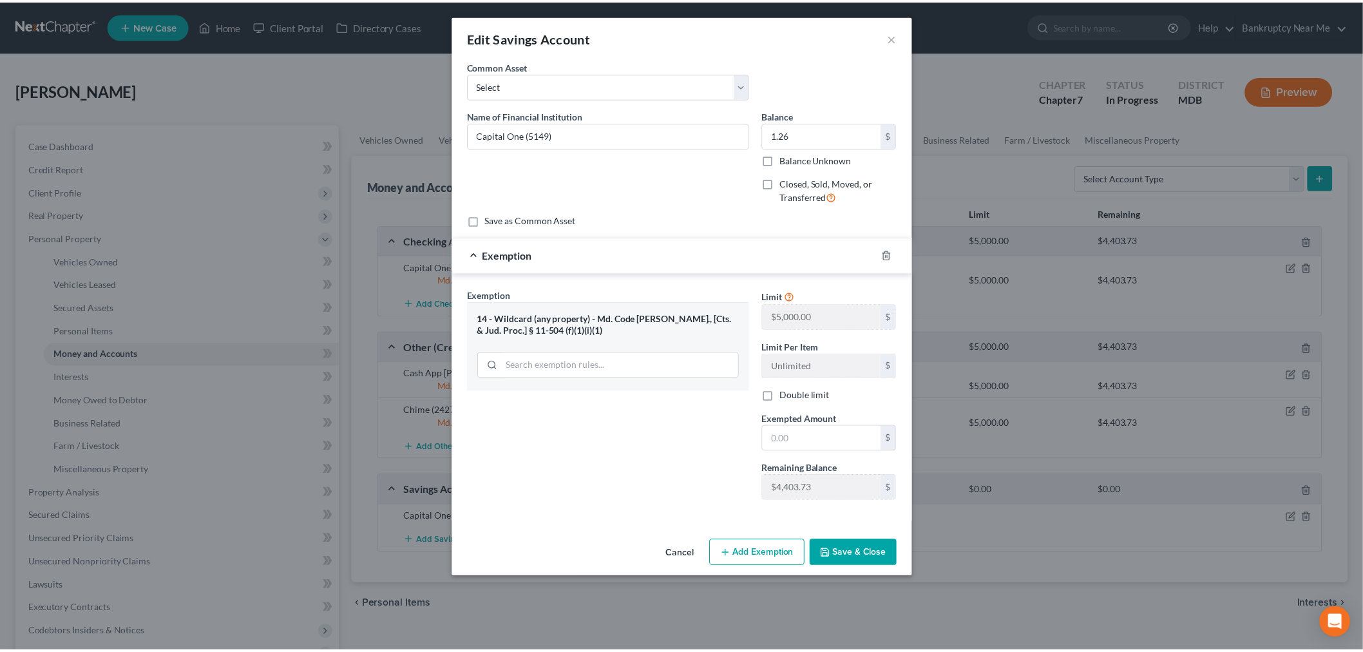
scroll to position [0, 0]
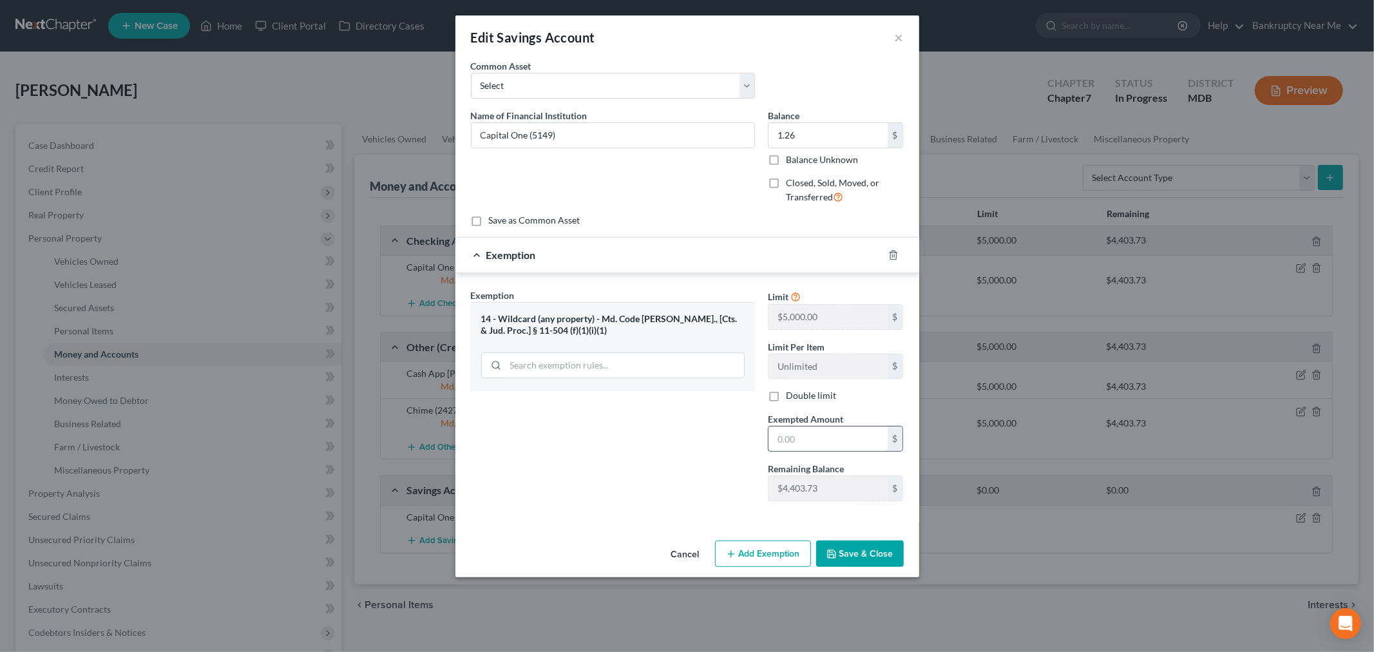
click at [814, 445] on input "text" at bounding box center [827, 438] width 119 height 24
type input "1.26"
click at [840, 551] on button "Save & Close" at bounding box center [860, 553] width 88 height 27
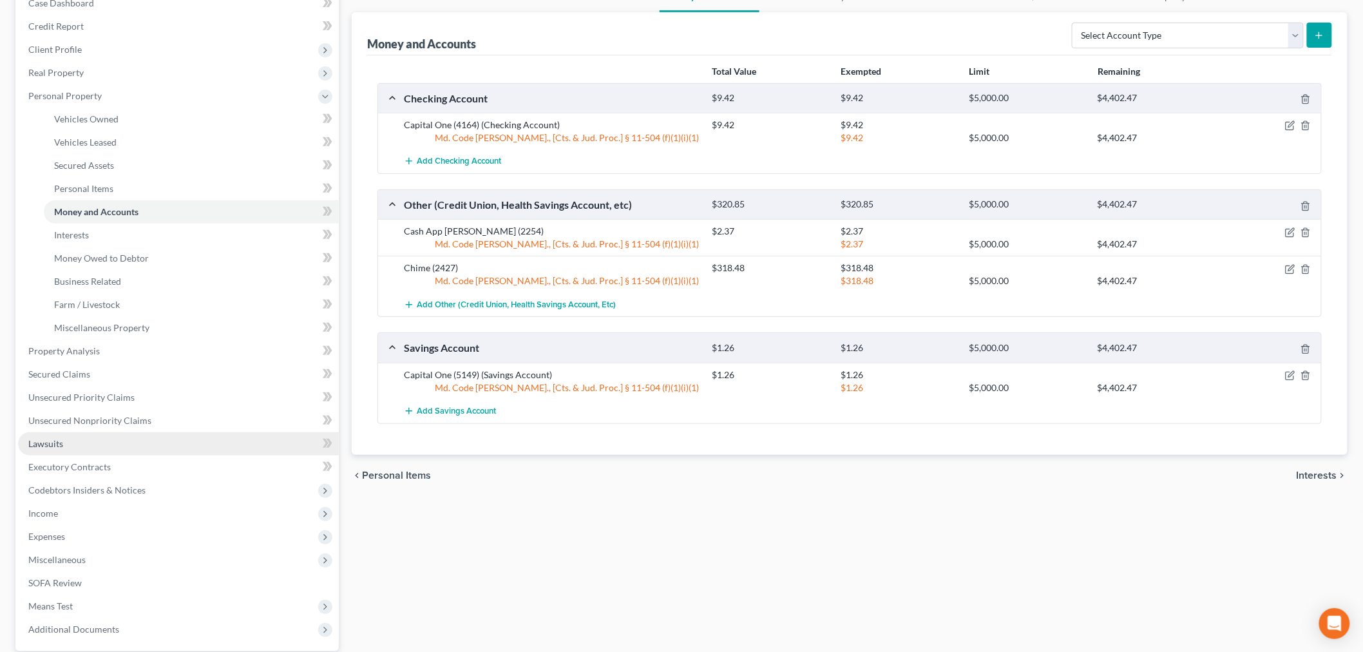
scroll to position [143, 0]
click at [100, 447] on link "Lawsuits" at bounding box center [178, 443] width 321 height 23
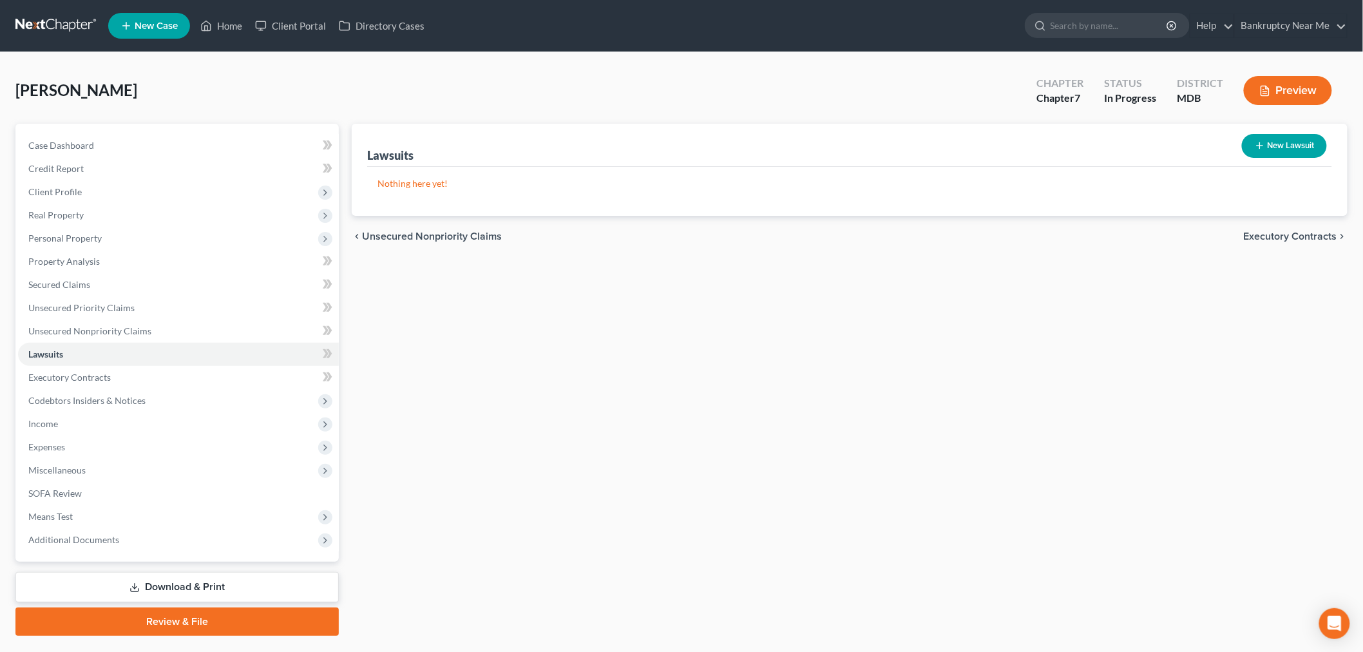
click at [1277, 134] on button "New Lawsuit" at bounding box center [1284, 146] width 85 height 24
select select "0"
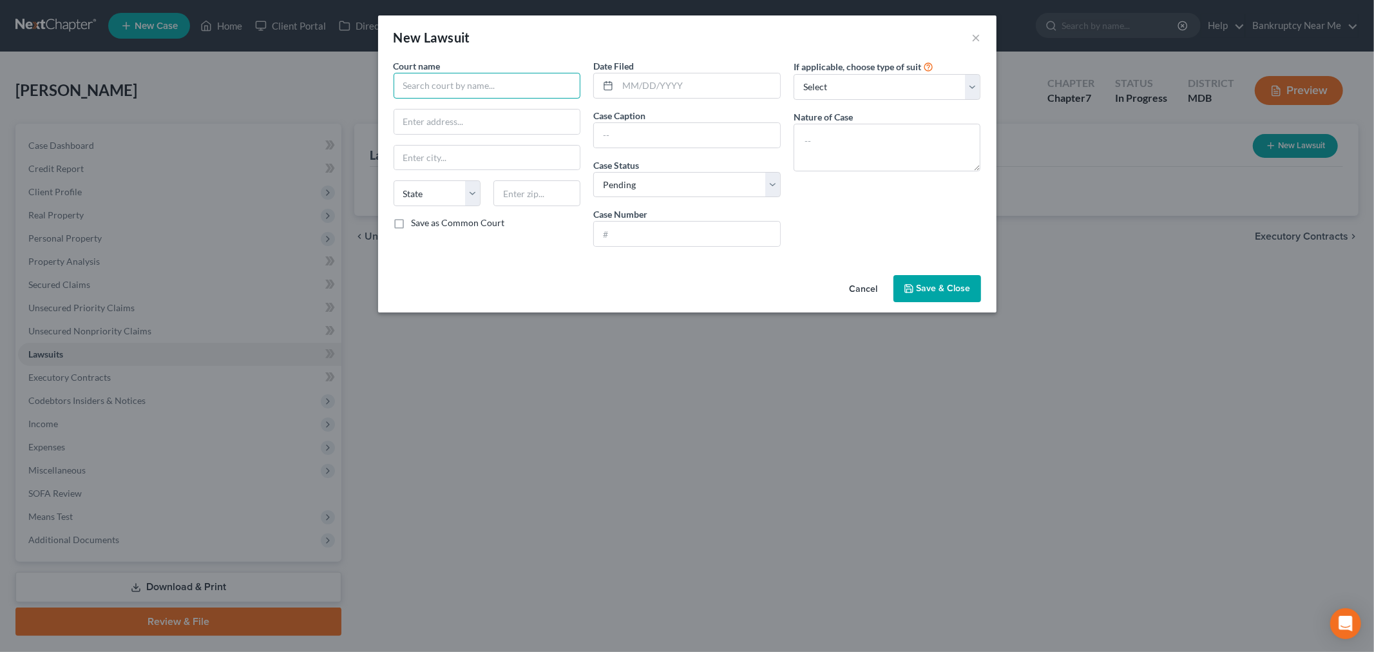
click at [526, 81] on input "text" at bounding box center [487, 86] width 187 height 26
paste input "Name: Megs Direct, LLC Address: MOZART PLUVIOSE, RESIDENT AGENT 10788 PAM DRIVE…"
type input "Name: Megs Direct, LLC Address: MOZART PLUVIOSE, RESIDENT AGENT 10788 PAM DRIVE…"
drag, startPoint x: 577, startPoint y: 81, endPoint x: 569, endPoint y: 82, distance: 8.0
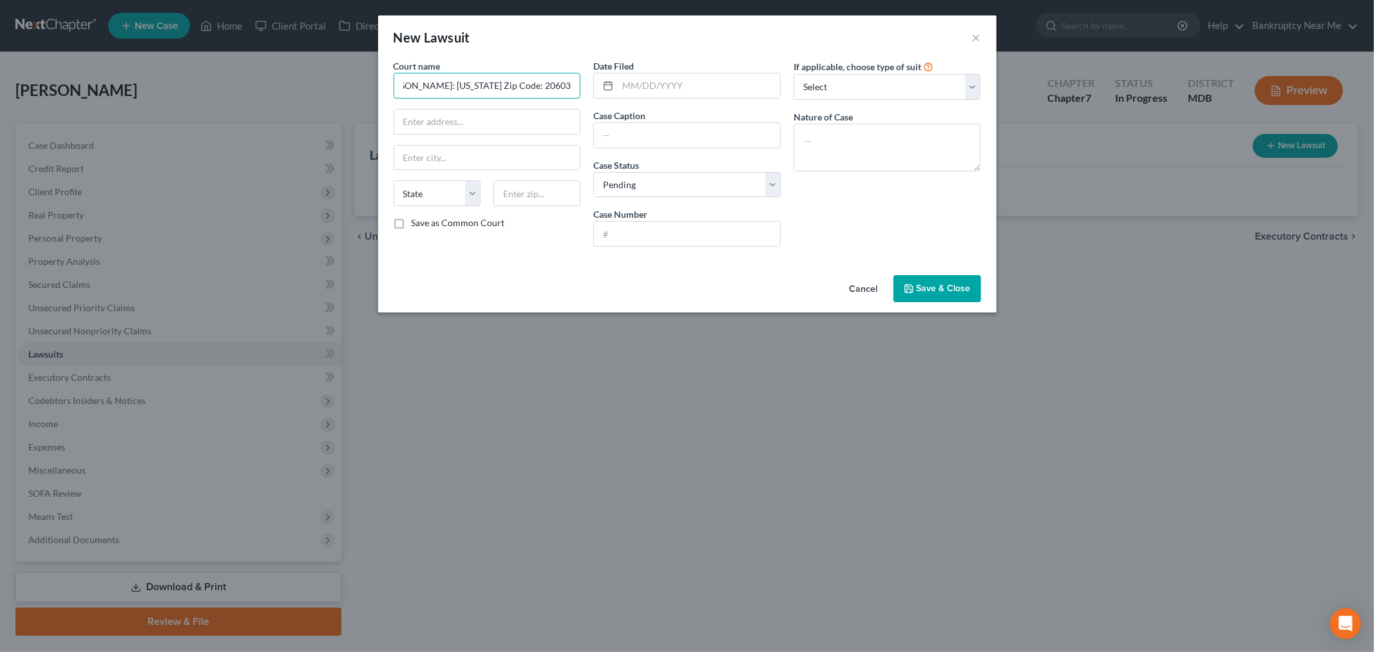
click at [577, 80] on input "Name: Megs Direct, LLC Address: MOZART PLUVIOSE, RESIDENT AGENT 10788 PAM DRIVE…" at bounding box center [487, 86] width 187 height 26
drag, startPoint x: 569, startPoint y: 82, endPoint x: 375, endPoint y: 88, distance: 193.3
click at [375, 88] on div "New Lawsuit × Court name * Name: Megs Direct, LLC Address: MOZART PLUVIOSE, RES…" at bounding box center [687, 326] width 1374 height 652
click at [522, 88] on input "text" at bounding box center [487, 86] width 187 height 26
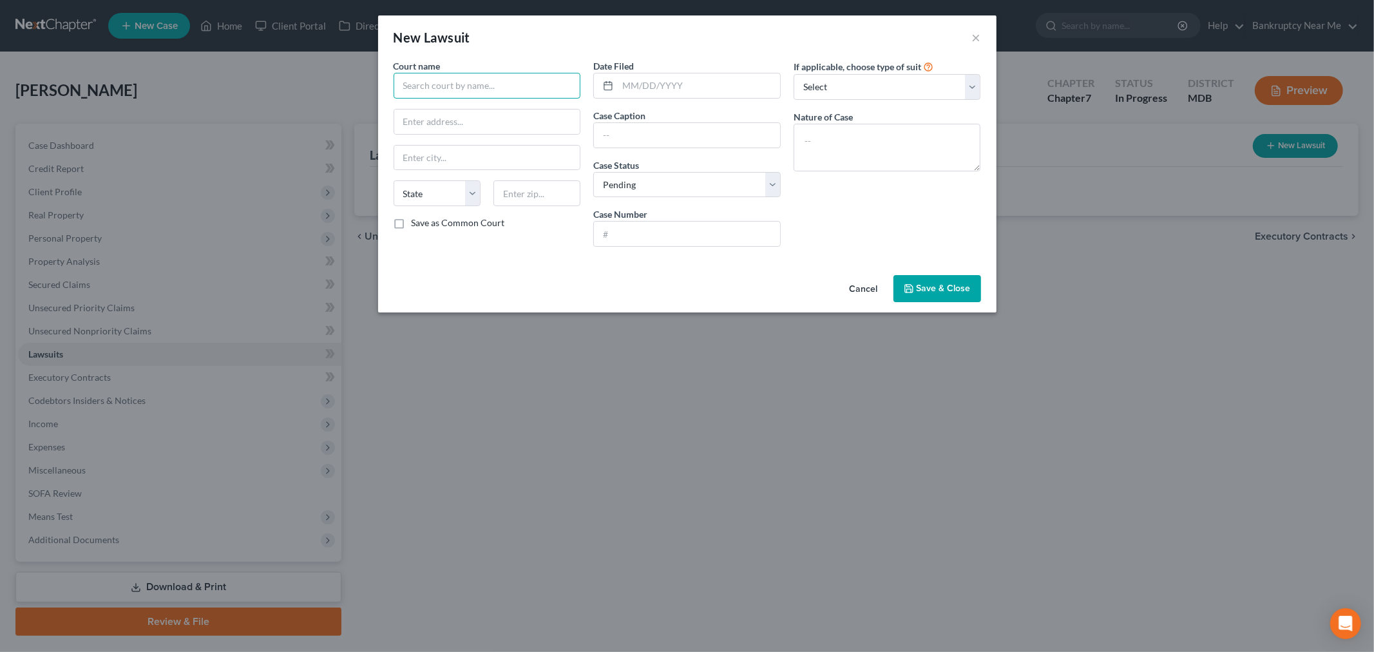
paste input "District Court For Prince George's County - Civil"
type input "District Court For Prince George's County - Civil"
drag, startPoint x: 537, startPoint y: 131, endPoint x: 542, endPoint y: 121, distance: 10.9
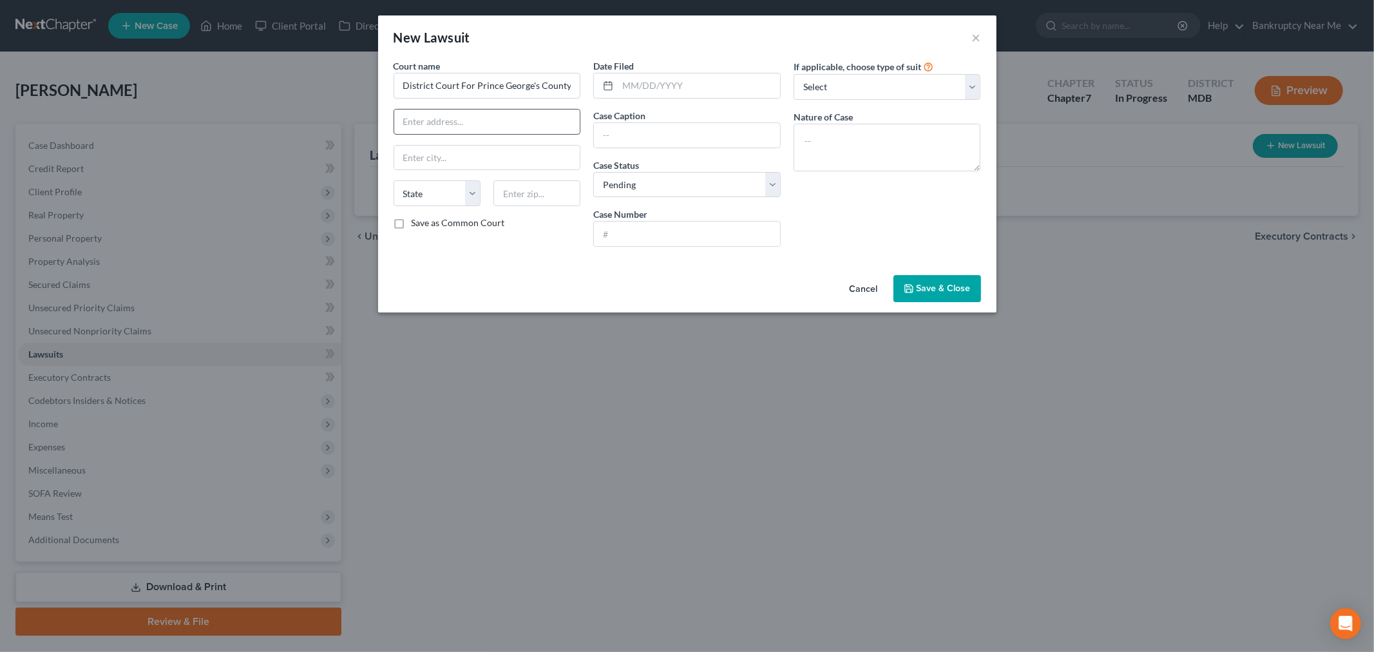
click at [537, 131] on input "text" at bounding box center [487, 121] width 186 height 24
paste input "14735 Main St"
type input "14735 Main Street"
click at [538, 185] on input "text" at bounding box center [536, 193] width 87 height 26
paste input "20772"
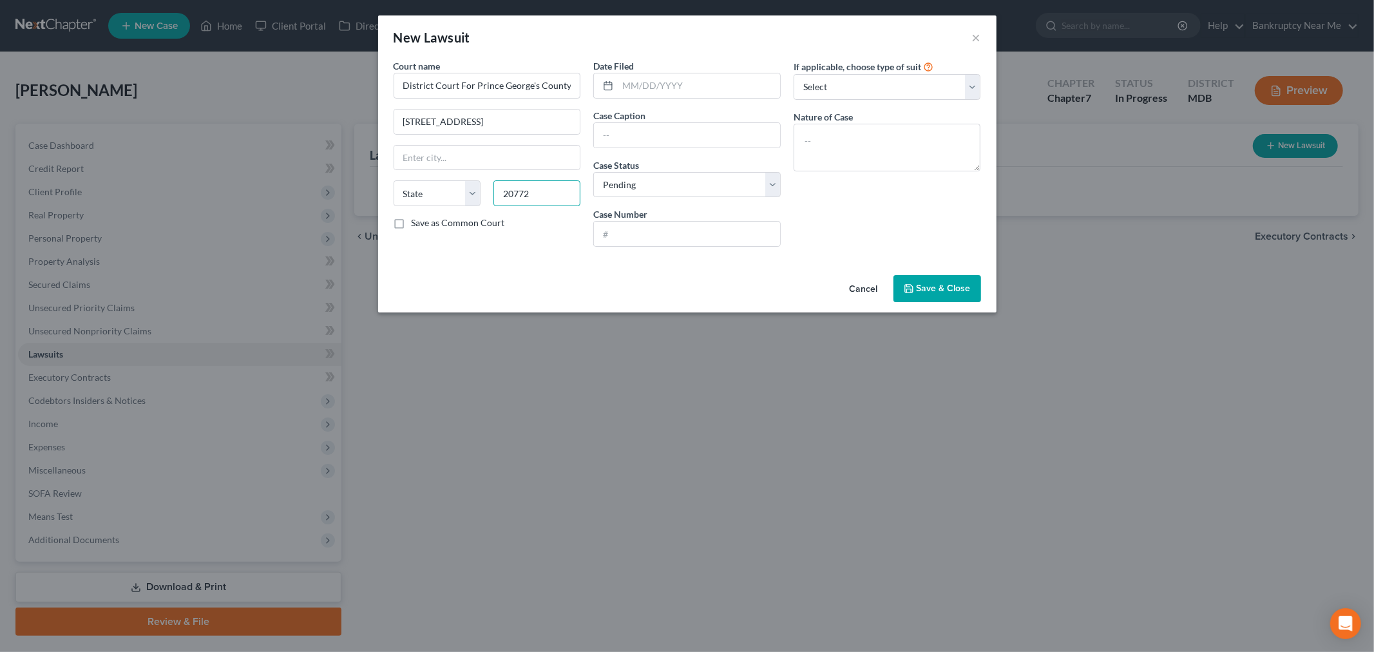
type input "20772"
click at [493, 138] on div "Court name * District Court For Prince George's County - Civil 14735 Main Stree…" at bounding box center [487, 158] width 200 height 198
type input "Upper Marlboro"
select select "21"
click at [502, 124] on input "14735 Main Street" at bounding box center [487, 121] width 186 height 24
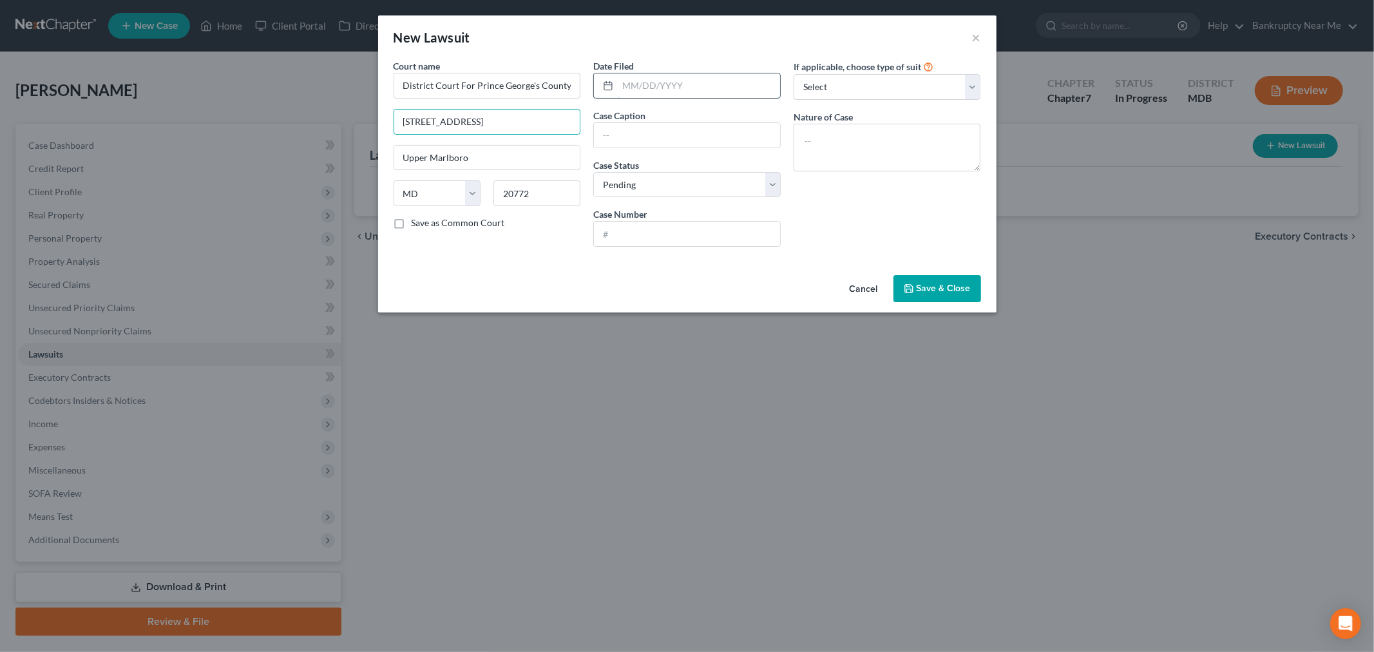
click at [680, 91] on input "text" at bounding box center [699, 85] width 162 height 24
click at [707, 80] on input "text" at bounding box center [699, 85] width 162 height 24
paste input "06/24/2025"
type input "06/24/2025"
click at [717, 134] on input "text" at bounding box center [687, 135] width 186 height 24
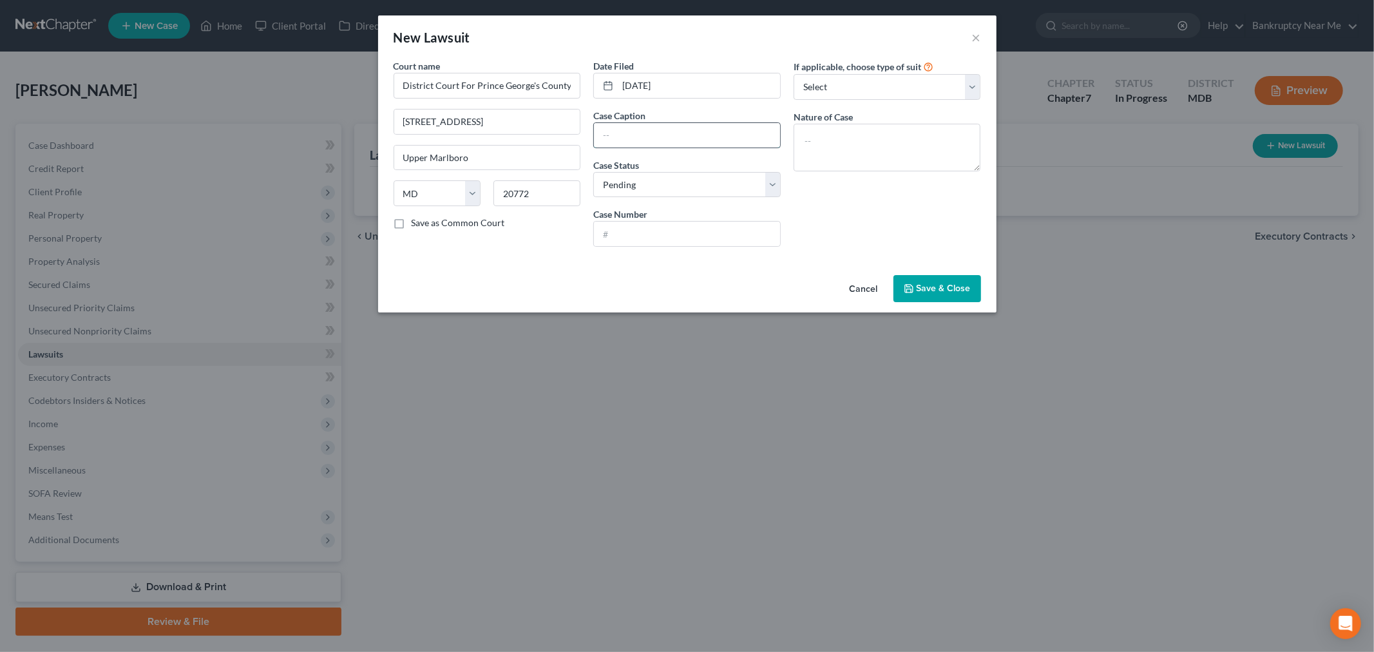
paste input "Cory Yeboah vs. Stacyann Julius et al."
drag, startPoint x: 620, startPoint y: 137, endPoint x: 577, endPoint y: 135, distance: 43.2
click at [577, 135] on div "Court name * District Court For Prince George's County - Civil 14735 Main Stree…" at bounding box center [687, 158] width 600 height 198
type input "Cory Yeboah vs. Stacyann Julius et al."
click at [725, 185] on select "Select Pending On Appeal Concluded" at bounding box center [686, 185] width 187 height 26
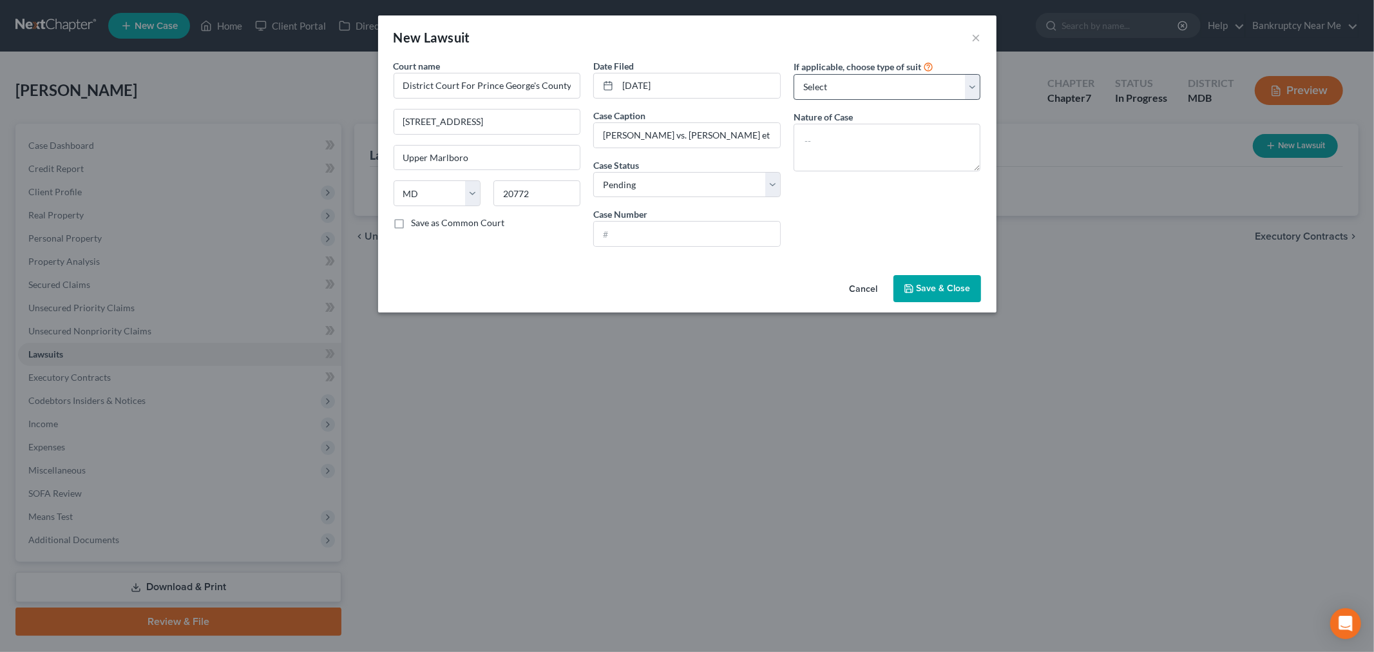
drag, startPoint x: 822, startPoint y: 207, endPoint x: 889, endPoint y: 99, distance: 127.6
click at [822, 205] on div "If applicable, choose type of suit Select Repossession Garnishment Foreclosure …" at bounding box center [887, 158] width 200 height 198
drag, startPoint x: 679, startPoint y: 211, endPoint x: 665, endPoint y: 233, distance: 26.6
click at [676, 216] on div "Case Number" at bounding box center [686, 226] width 187 height 39
drag, startPoint x: 665, startPoint y: 233, endPoint x: 670, endPoint y: 227, distance: 8.2
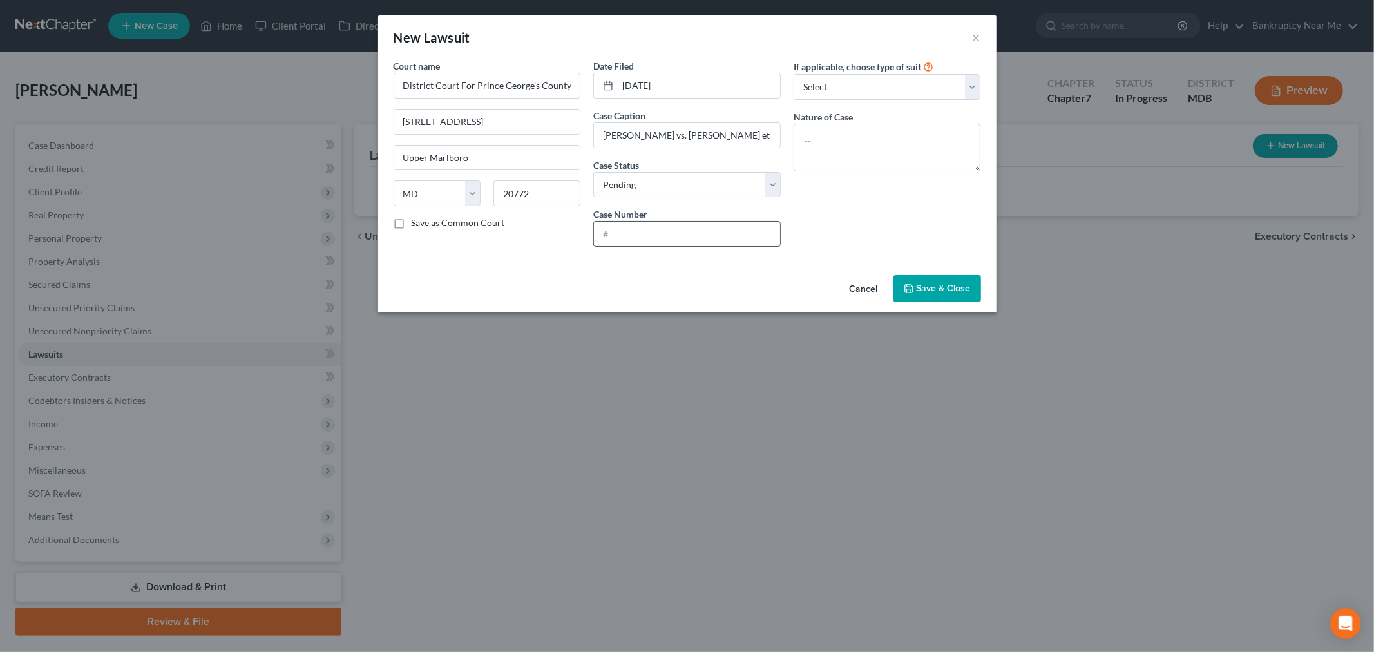
click at [665, 233] on input "text" at bounding box center [687, 234] width 186 height 24
paste input "D-05-CV-25-031485"
click at [607, 230] on input "D-05-CV-25-031485" at bounding box center [687, 234] width 186 height 24
type input "D-05-CV-25-031485"
click at [849, 82] on select "Select Repossession Garnishment Foreclosure Attached, Seized, Or Levied Other" at bounding box center [886, 87] width 187 height 26
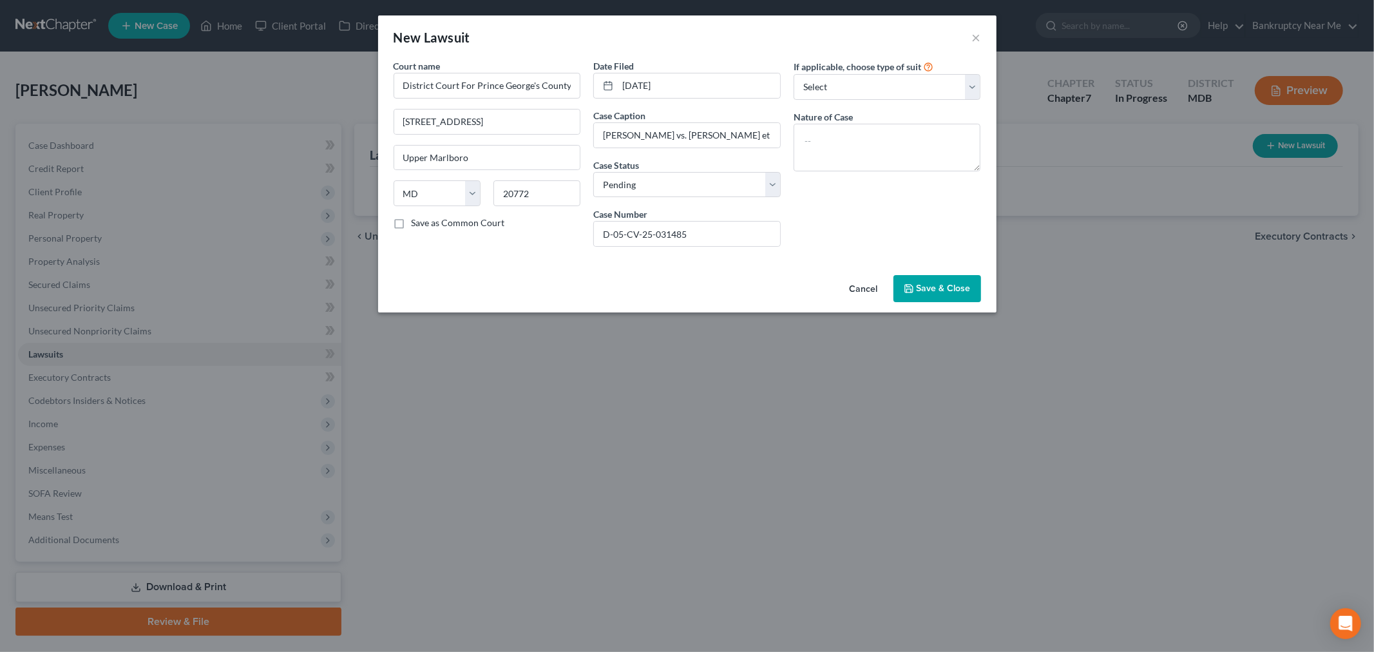
click at [745, 43] on div "New Lawsuit ×" at bounding box center [687, 37] width 618 height 44
click at [837, 91] on select "Select Repossession Garnishment Foreclosure Attached, Seized, Or Levied Other" at bounding box center [886, 87] width 187 height 26
click at [942, 319] on div "New Lawsuit × Court name * District Court For Prince George's County - Civil 14…" at bounding box center [687, 326] width 1374 height 652
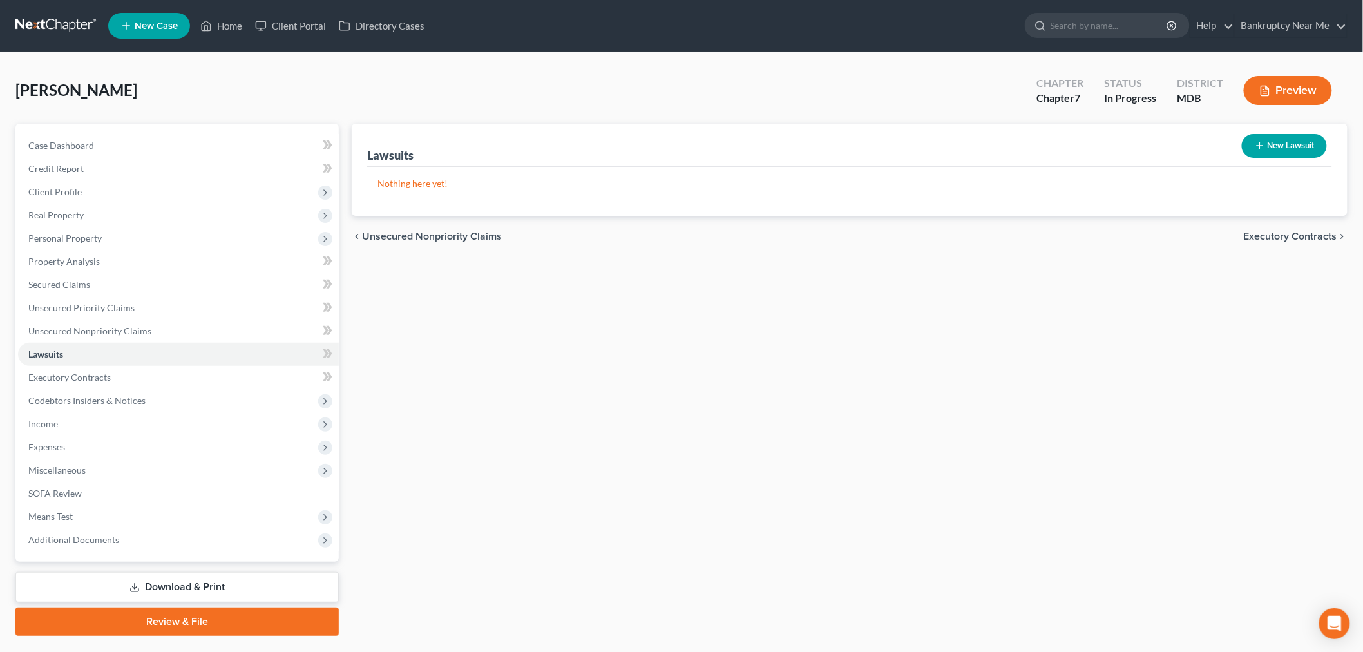
click at [1102, 305] on div "Lawsuits New Lawsuit Nothing here yet! Court Name Date Filed Status Creditor Na…" at bounding box center [849, 380] width 1009 height 512
click at [1269, 145] on button "New Lawsuit" at bounding box center [1284, 146] width 85 height 24
select select "0"
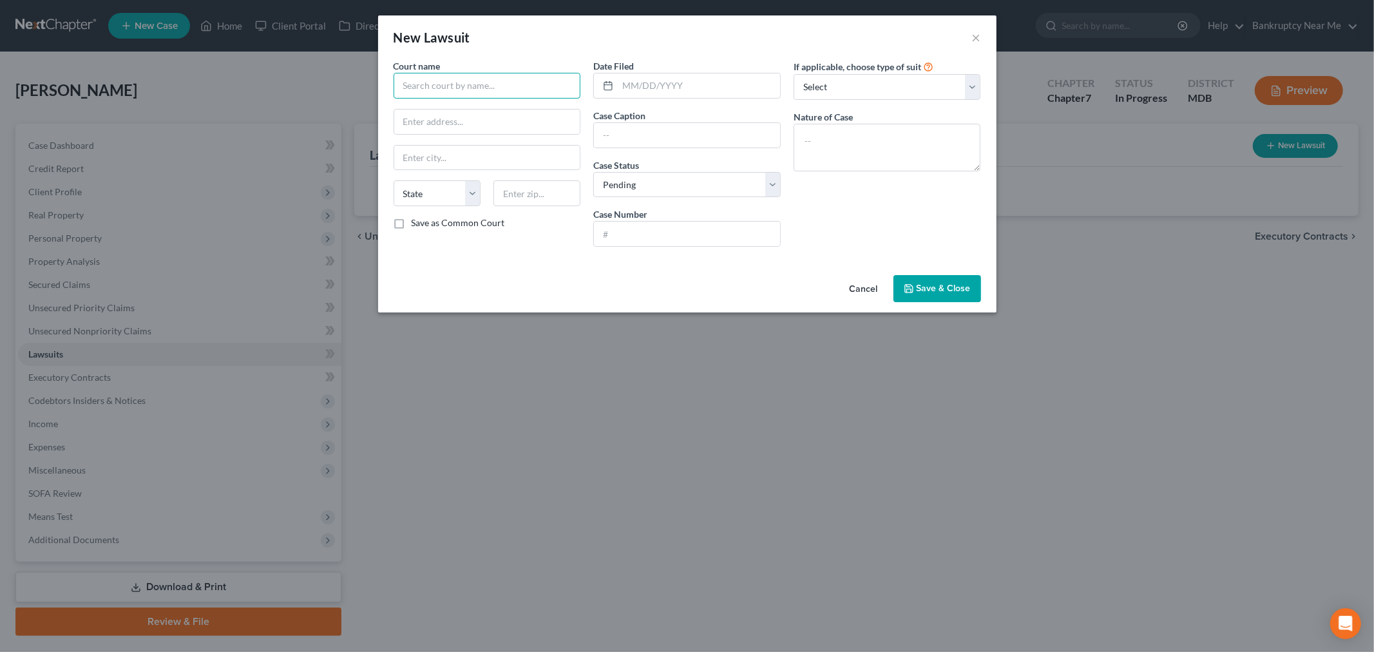
click at [493, 81] on input "text" at bounding box center [487, 86] width 187 height 26
paste input "District Court For Prince George's County - Civil"
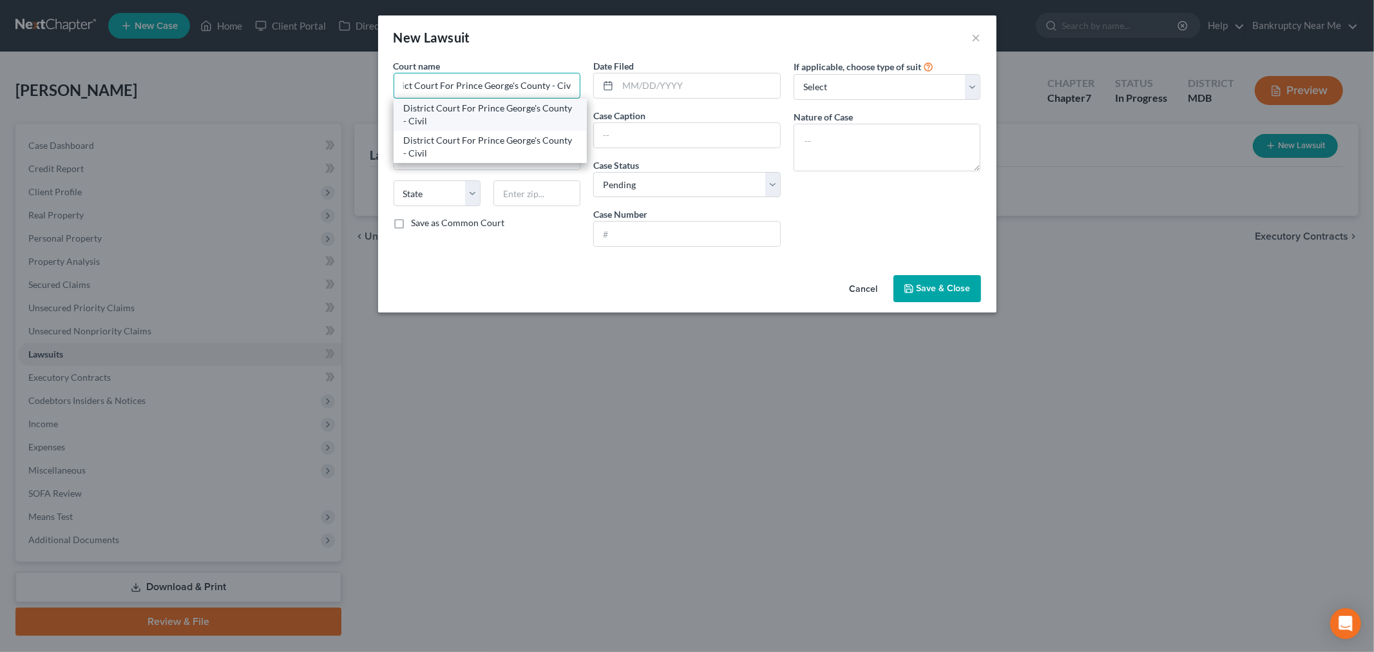
type input "District Court For Prince George's County - Civil"
click at [537, 105] on div "District Court For Prince George's County - Civil" at bounding box center [490, 115] width 173 height 26
type input "14735 Main St"
type input "Upper Marlboro"
select select "21"
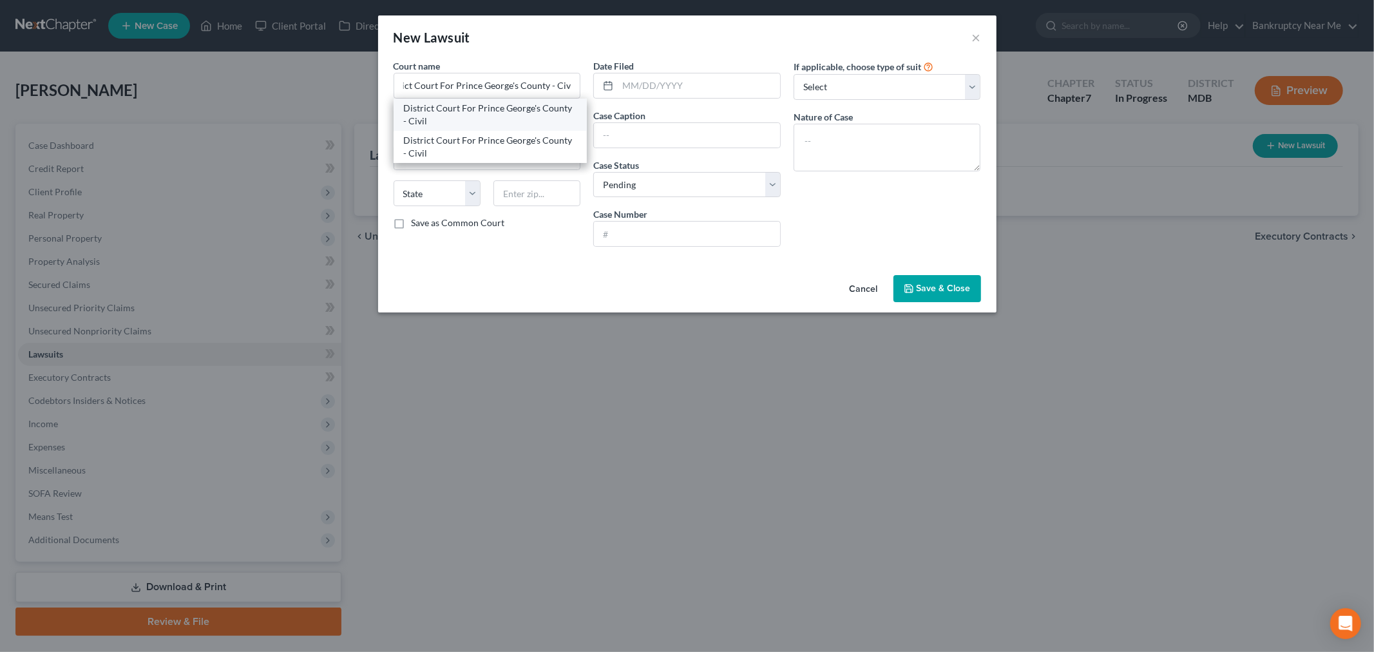
type input "20772"
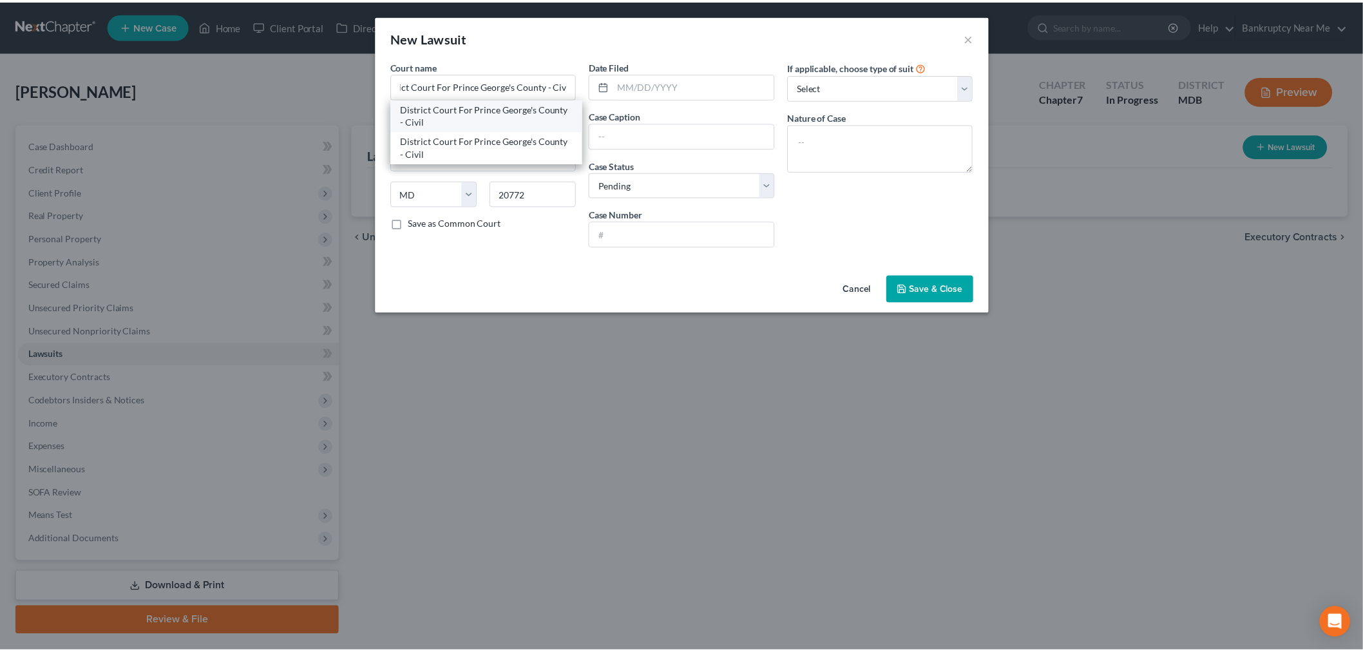
scroll to position [0, 0]
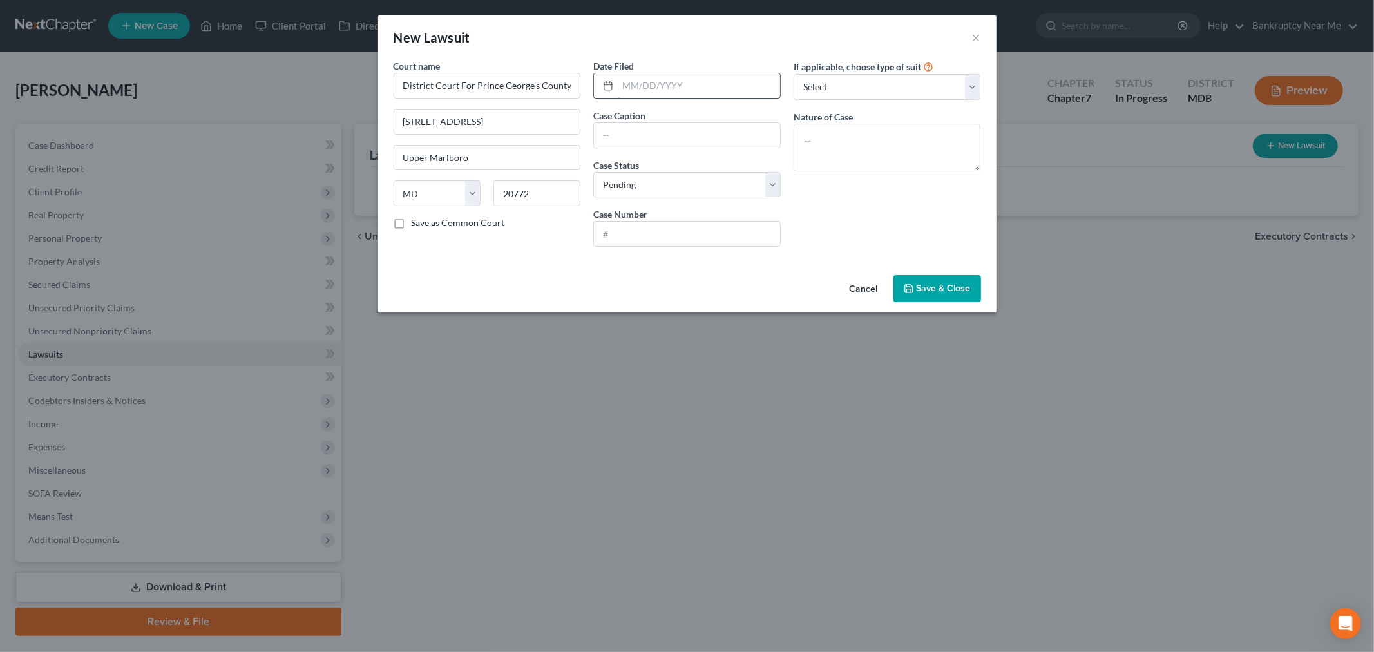
click at [626, 93] on input "text" at bounding box center [699, 85] width 162 height 24
paste input "06/24/2025"
type input "06/24/2025"
click at [669, 140] on input "text" at bounding box center [687, 135] width 186 height 24
paste input "Cory Yeboah vs. Stacyann Julius et al."
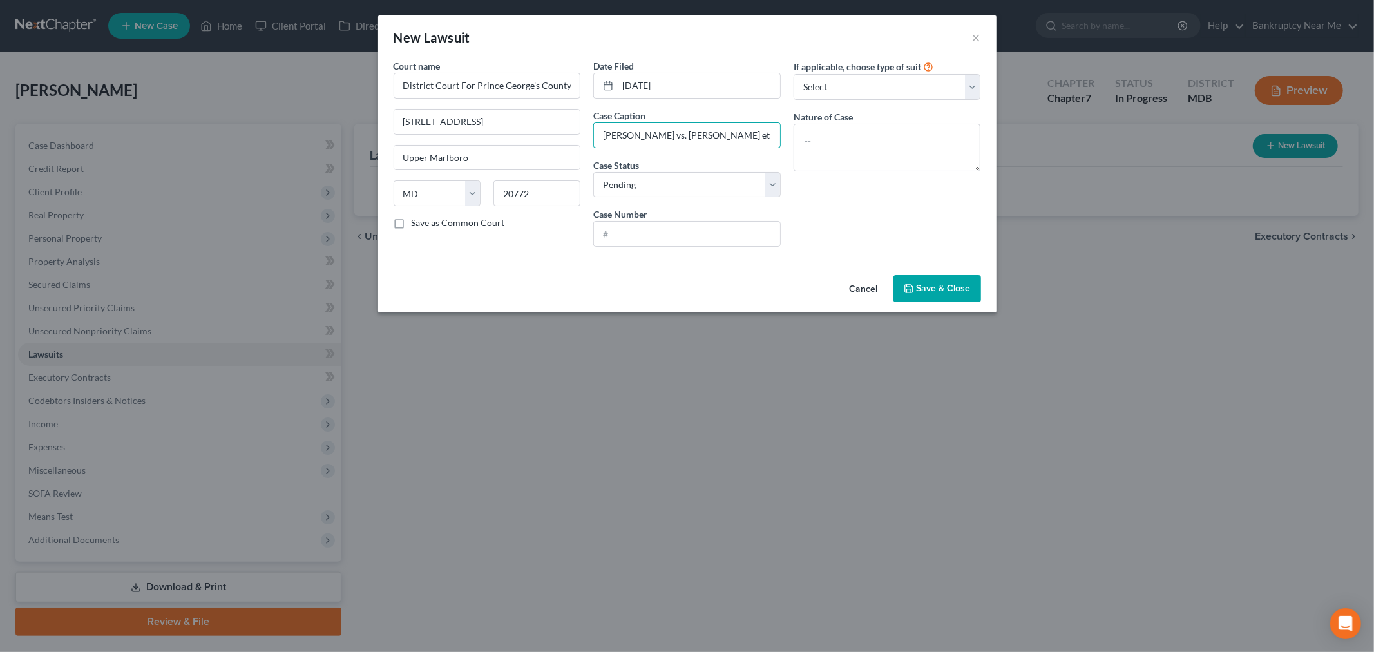
type input "Cory Yeboah vs. Stacyann Julius et al."
drag, startPoint x: 660, startPoint y: 234, endPoint x: 688, endPoint y: 211, distance: 35.7
click at [660, 235] on input "text" at bounding box center [687, 234] width 186 height 24
paste input "D-05-CV-25-031485"
type input "D-05-CV-25-031485"
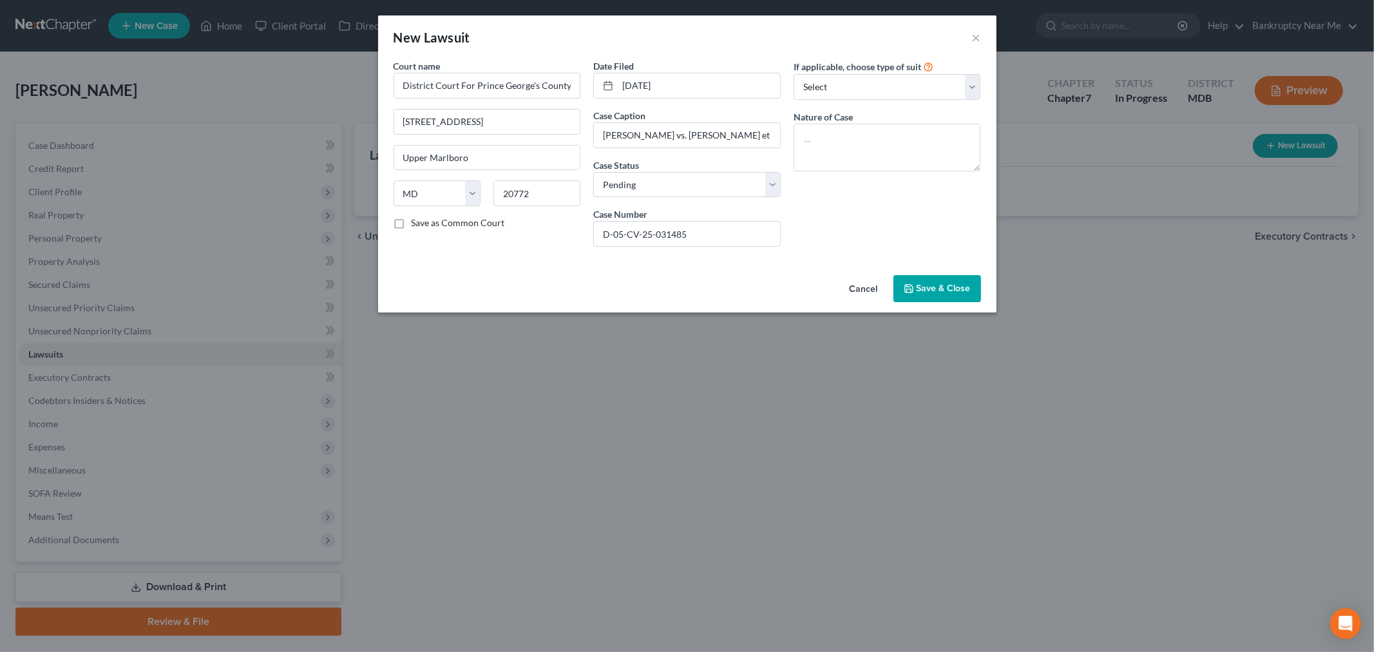
click at [834, 73] on label "If applicable, choose type of suit" at bounding box center [857, 67] width 128 height 14
click at [833, 82] on select "Select Repossession Garnishment Foreclosure Attached, Seized, Or Levied Other" at bounding box center [886, 87] width 187 height 26
select select "4"
click at [793, 74] on select "Select Repossession Garnishment Foreclosure Attached, Seized, Or Levied Other" at bounding box center [886, 87] width 187 height 26
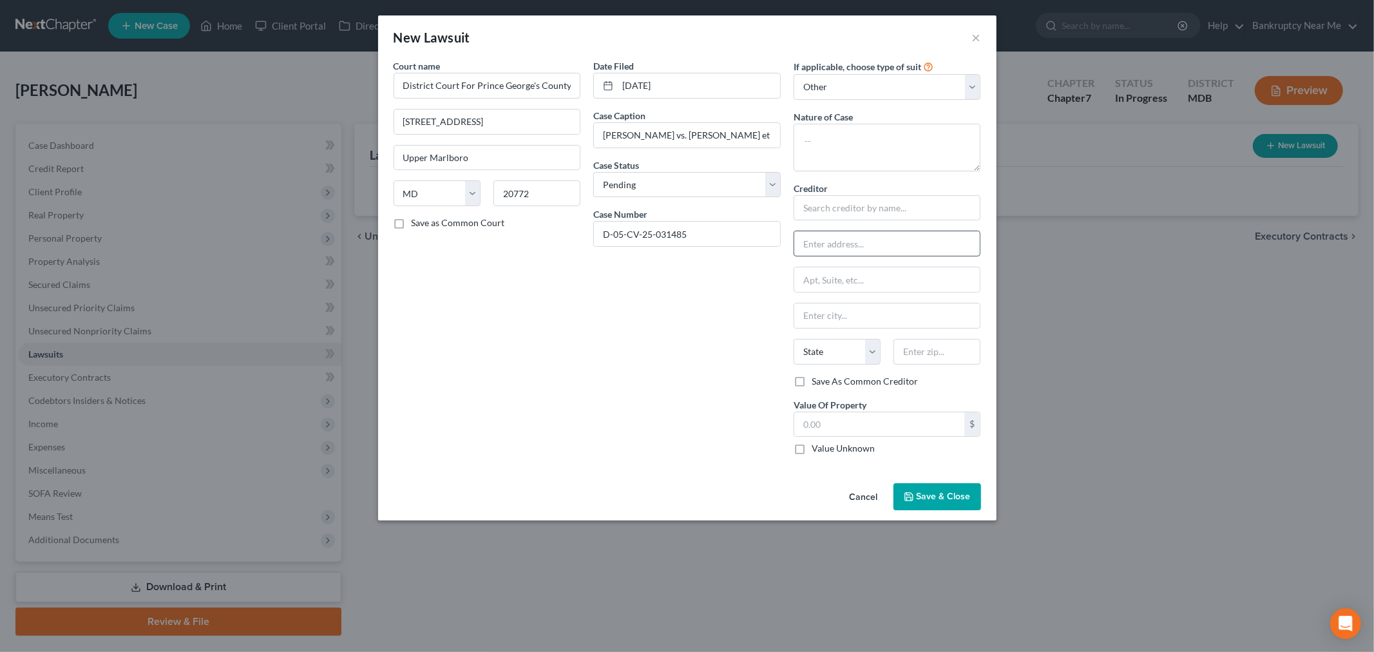
click at [821, 240] on input "text" at bounding box center [887, 243] width 186 height 24
click at [820, 91] on select "Select Repossession Garnishment Foreclosure Attached, Seized, Or Levied Other" at bounding box center [886, 87] width 187 height 26
drag, startPoint x: 822, startPoint y: 88, endPoint x: 820, endPoint y: 95, distance: 8.0
click at [822, 88] on select "Select Repossession Garnishment Foreclosure Attached, Seized, Or Levied Other" at bounding box center [886, 87] width 187 height 26
click at [820, 89] on select "Select Repossession Garnishment Foreclosure Attached, Seized, Or Levied Other" at bounding box center [886, 87] width 187 height 26
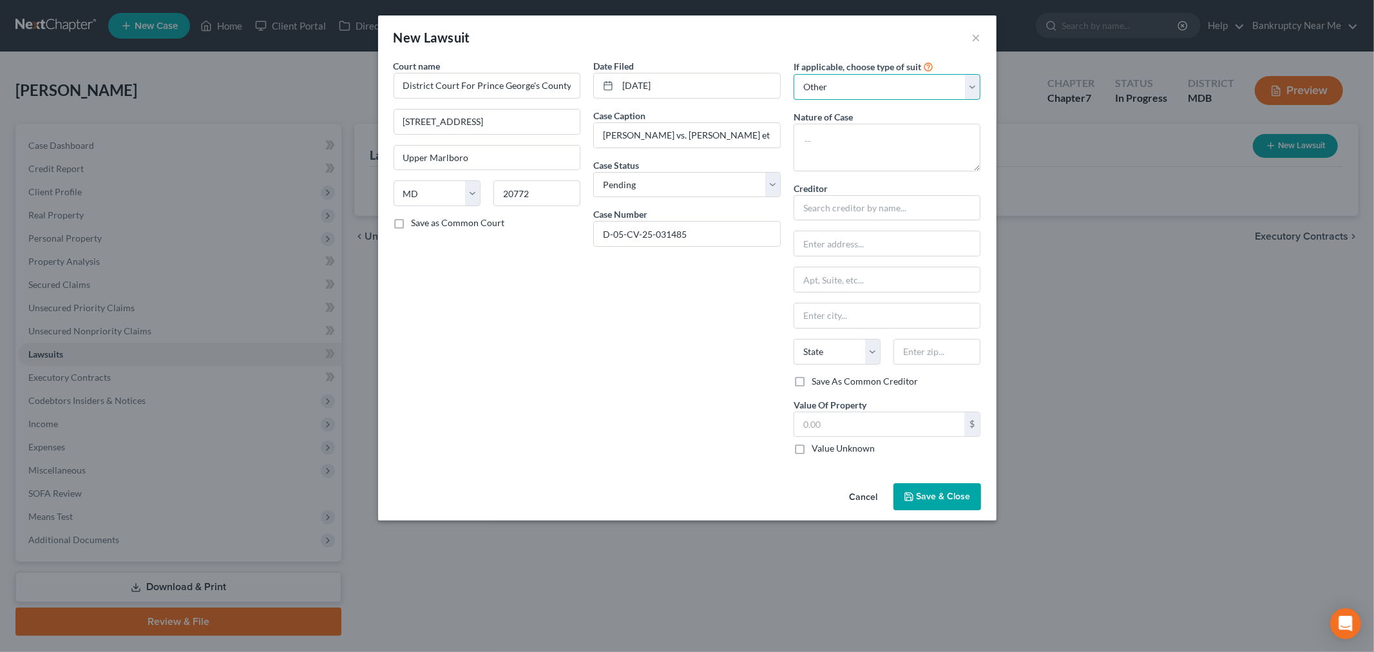
select select
click at [793, 74] on select "Select Repossession Garnishment Foreclosure Attached, Seized, Or Levied Other" at bounding box center [886, 87] width 187 height 26
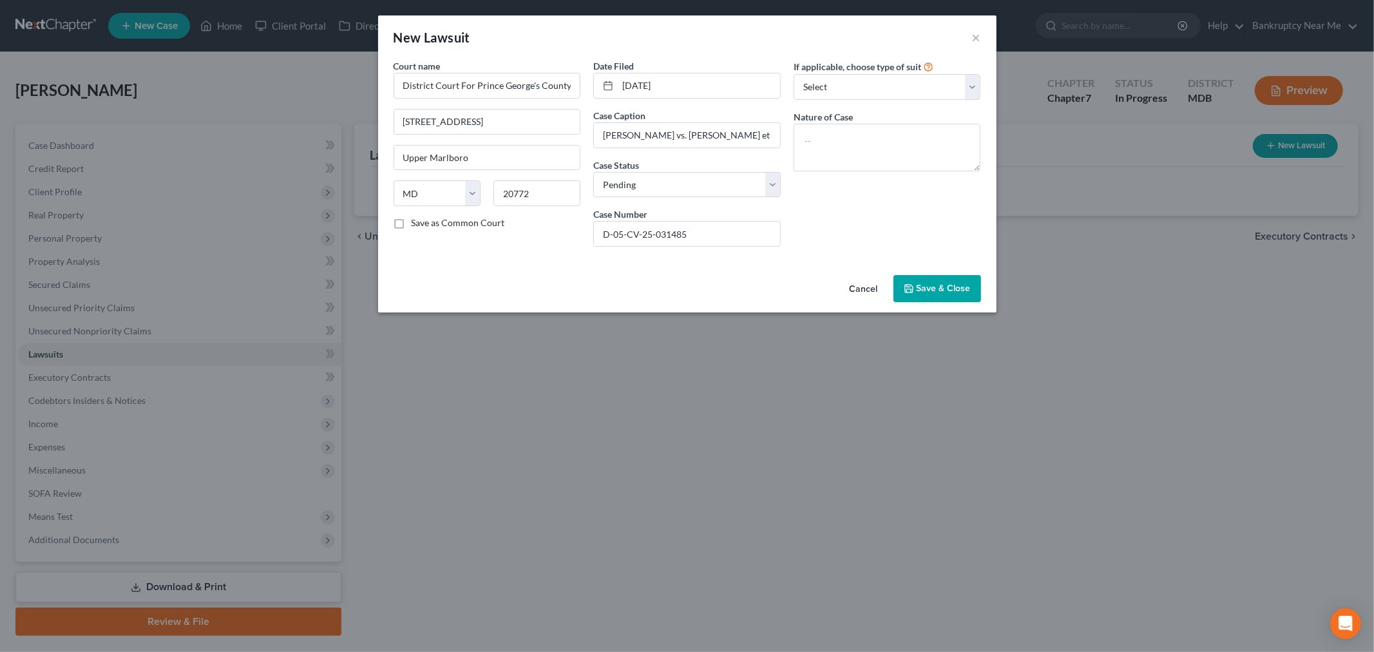
drag, startPoint x: 924, startPoint y: 294, endPoint x: 913, endPoint y: 287, distance: 13.0
click at [924, 294] on span "Save & Close" at bounding box center [943, 288] width 54 height 11
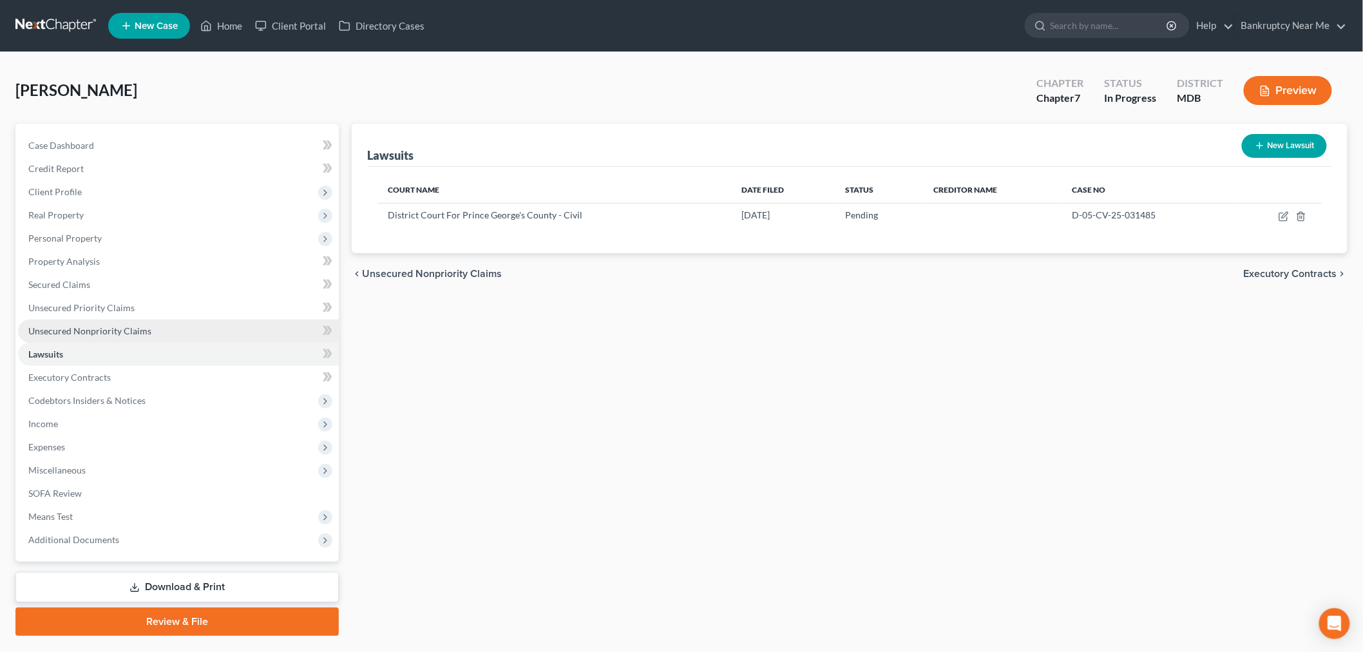
click at [130, 330] on span "Unsecured Nonpriority Claims" at bounding box center [89, 330] width 123 height 11
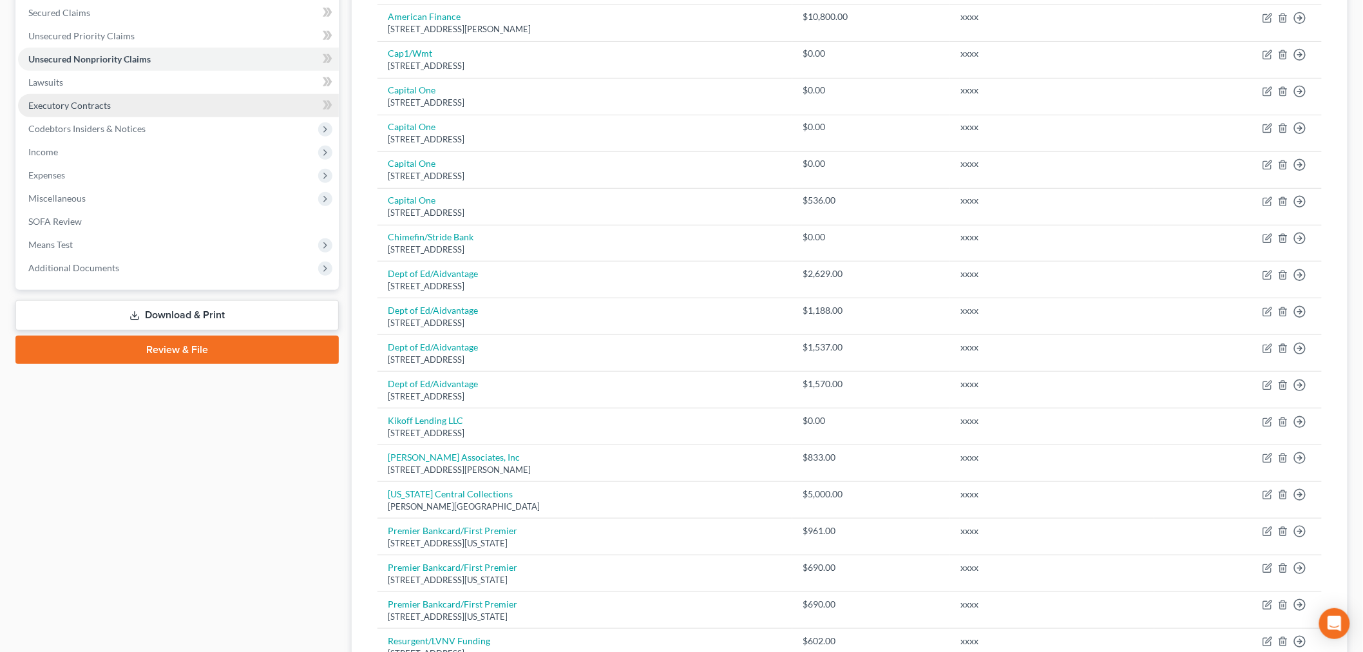
scroll to position [143, 0]
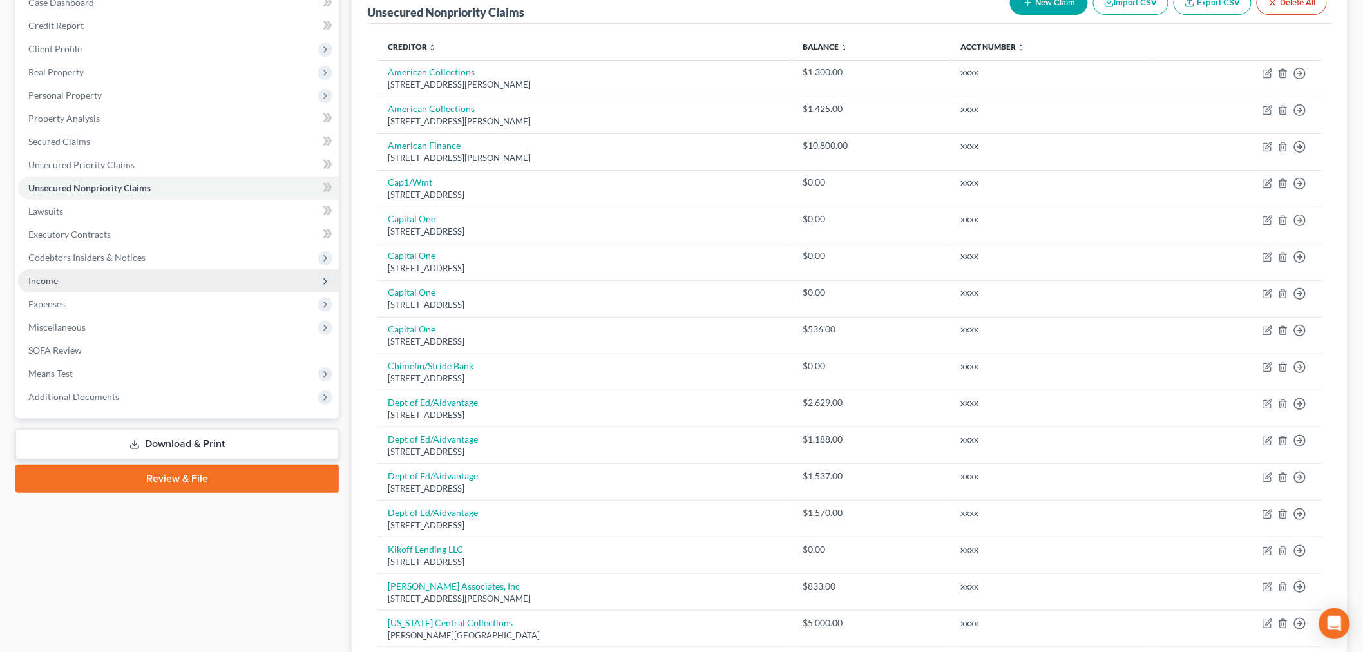
drag, startPoint x: 65, startPoint y: 280, endPoint x: 90, endPoint y: 290, distance: 27.4
click at [65, 280] on span "Income" at bounding box center [178, 280] width 321 height 23
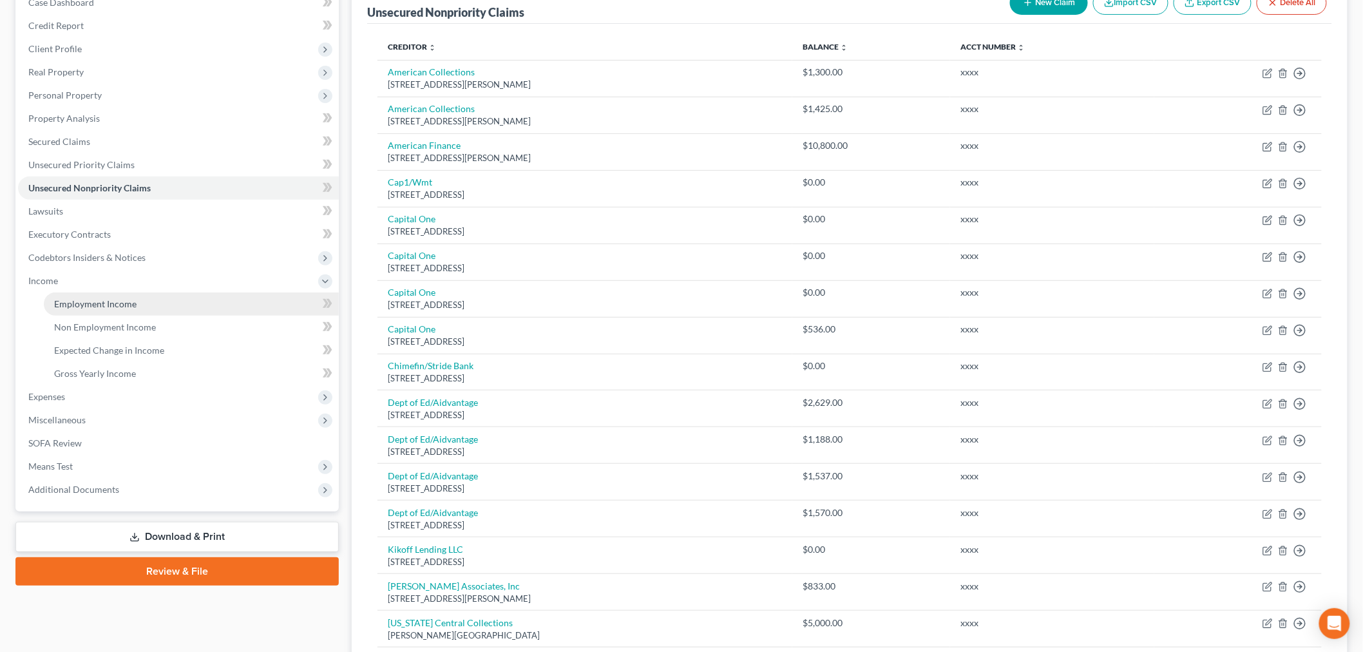
click at [95, 299] on span "Employment Income" at bounding box center [95, 303] width 82 height 11
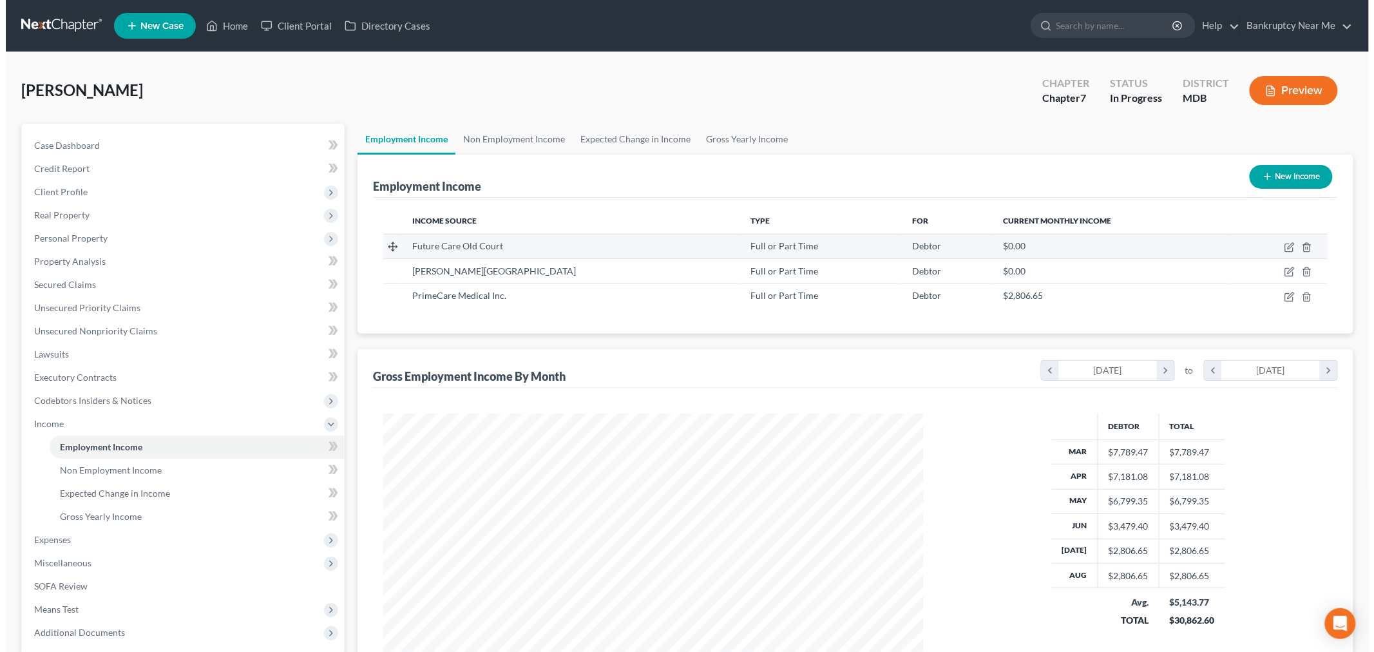
scroll to position [269, 565]
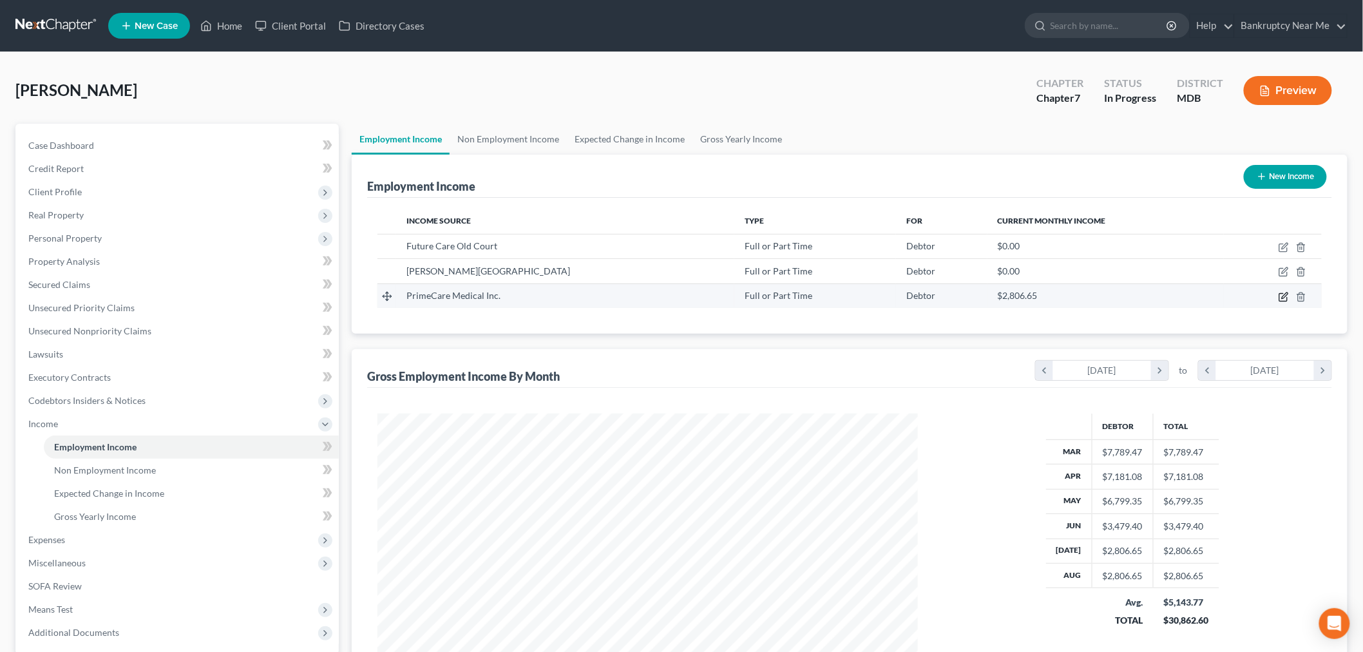
click at [1280, 298] on icon "button" at bounding box center [1283, 297] width 8 height 8
select select "0"
select select "39"
select select "0"
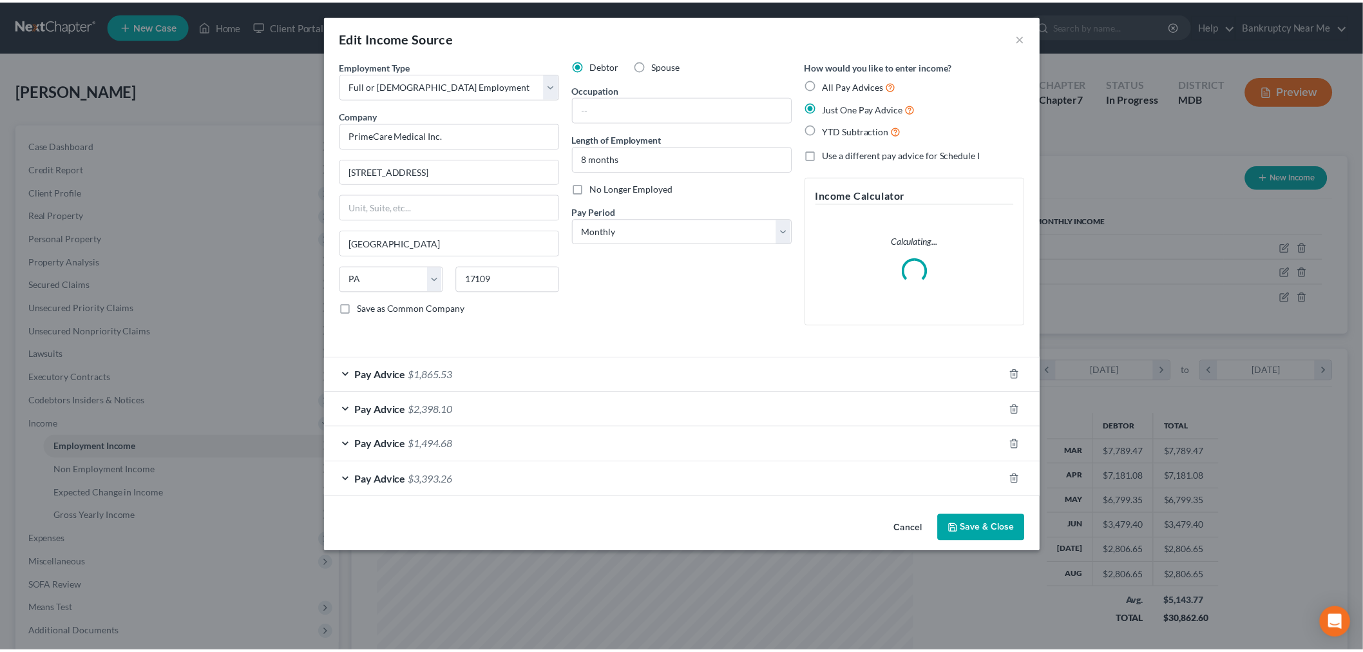
scroll to position [272, 571]
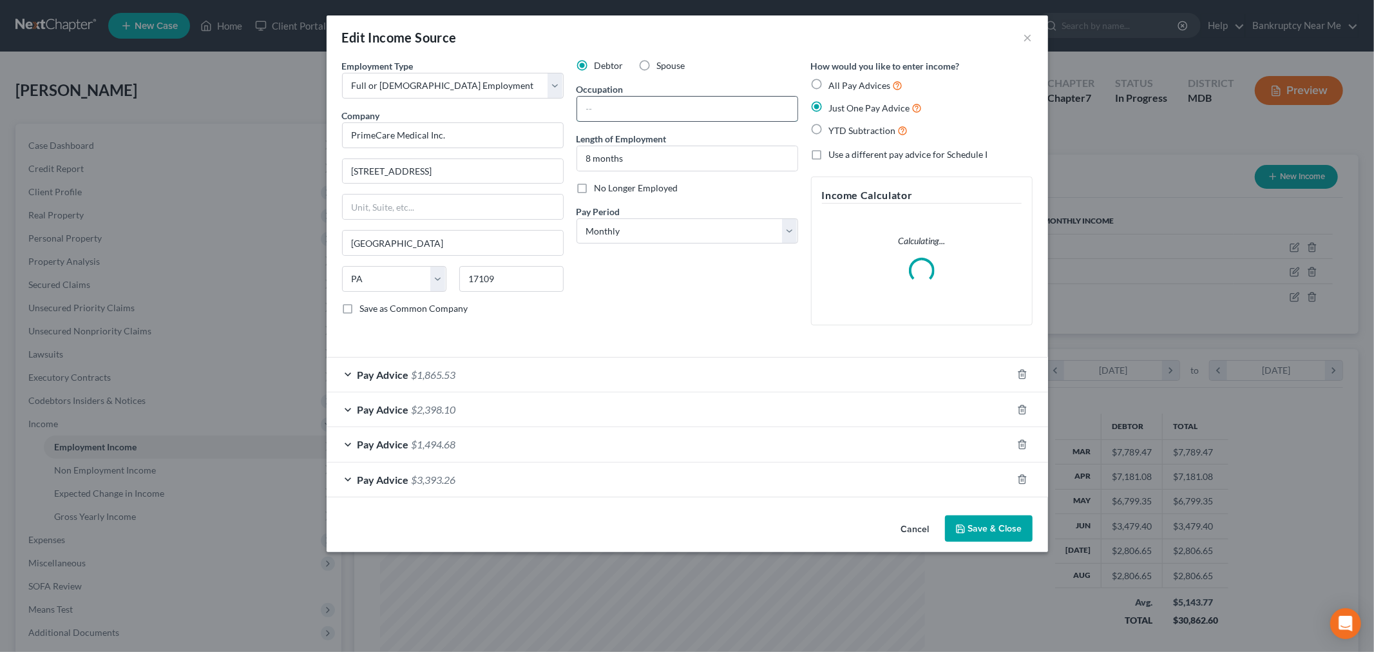
click at [603, 107] on input "text" at bounding box center [687, 109] width 220 height 24
type input "LPN"
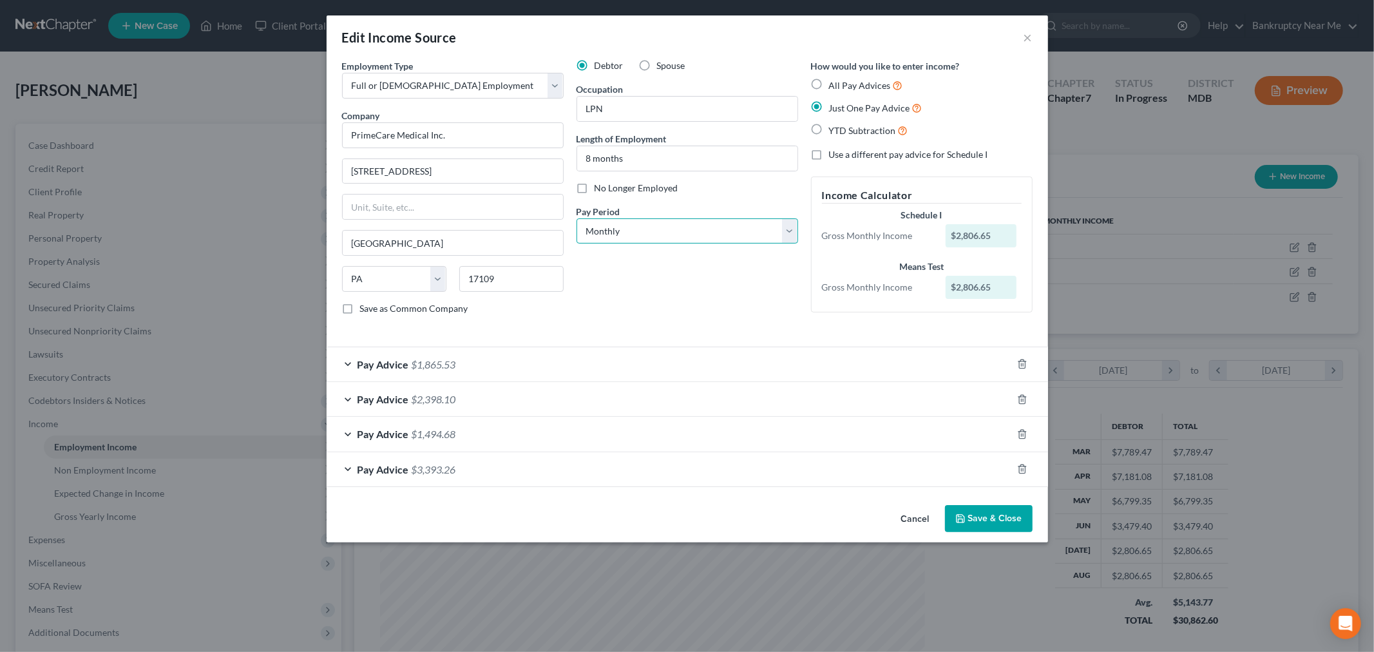
click at [701, 236] on select "Select Monthly Twice Monthly Every Other Week Weekly" at bounding box center [687, 231] width 222 height 26
select select "2"
click at [576, 218] on select "Select Monthly Twice Monthly Every Other Week Weekly" at bounding box center [687, 231] width 222 height 26
click at [1003, 513] on button "Save & Close" at bounding box center [989, 518] width 88 height 27
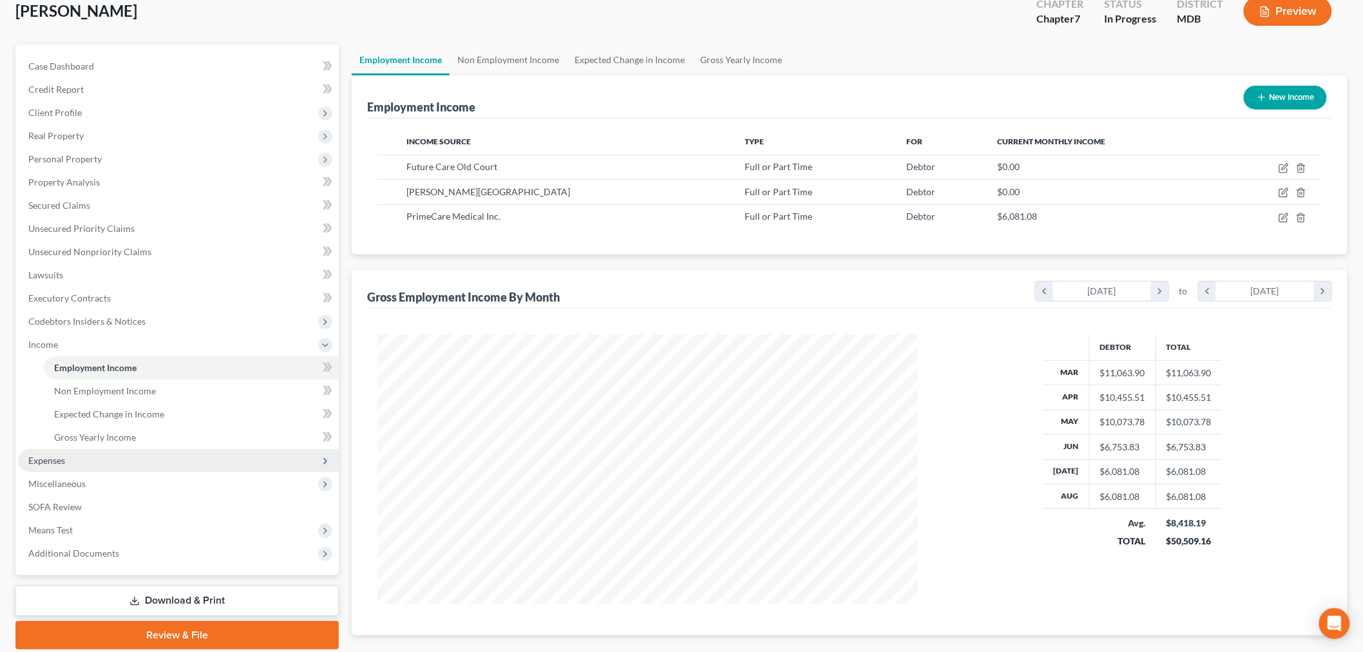
scroll to position [143, 0]
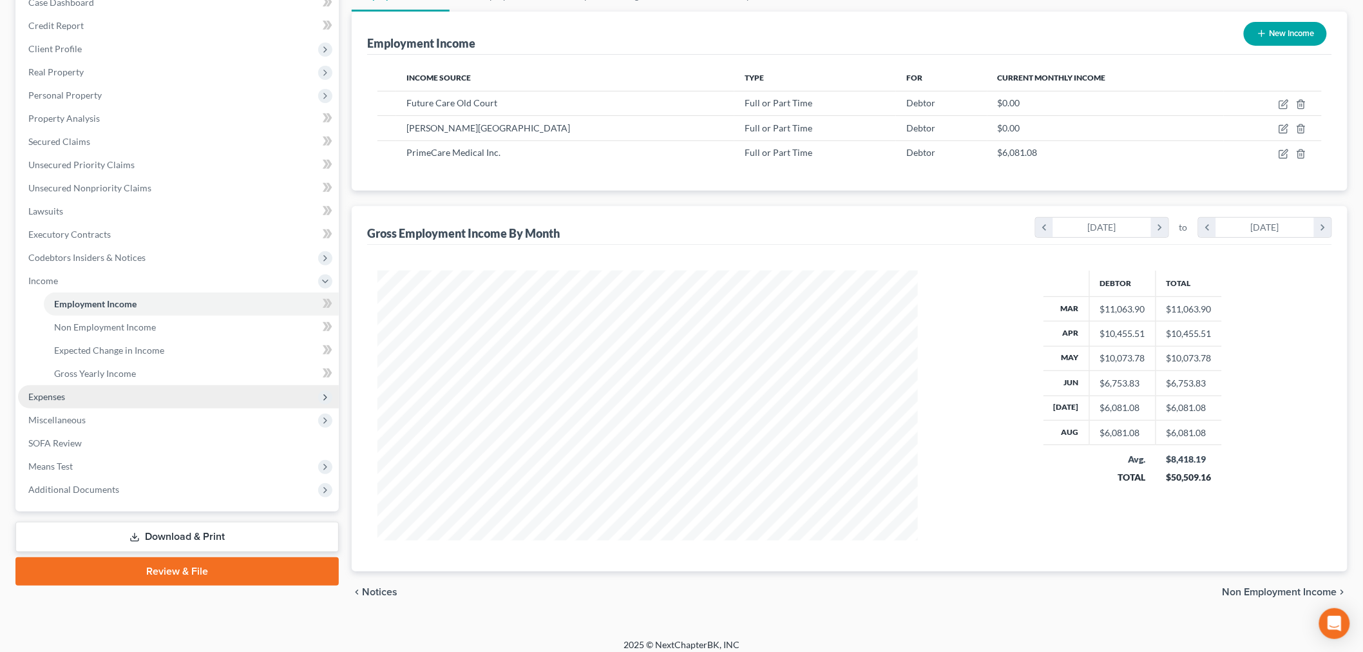
drag, startPoint x: 50, startPoint y: 402, endPoint x: 67, endPoint y: 399, distance: 17.6
click at [50, 402] on span "Expenses" at bounding box center [178, 396] width 321 height 23
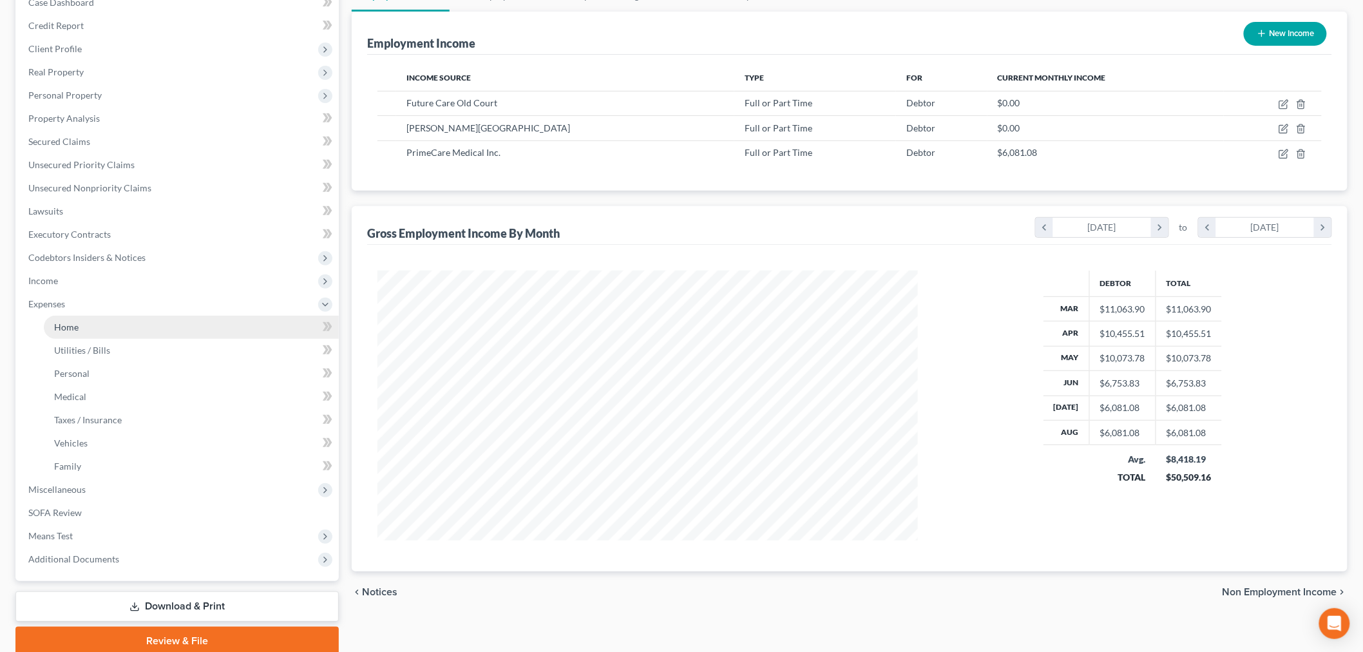
click at [114, 319] on link "Home" at bounding box center [191, 327] width 295 height 23
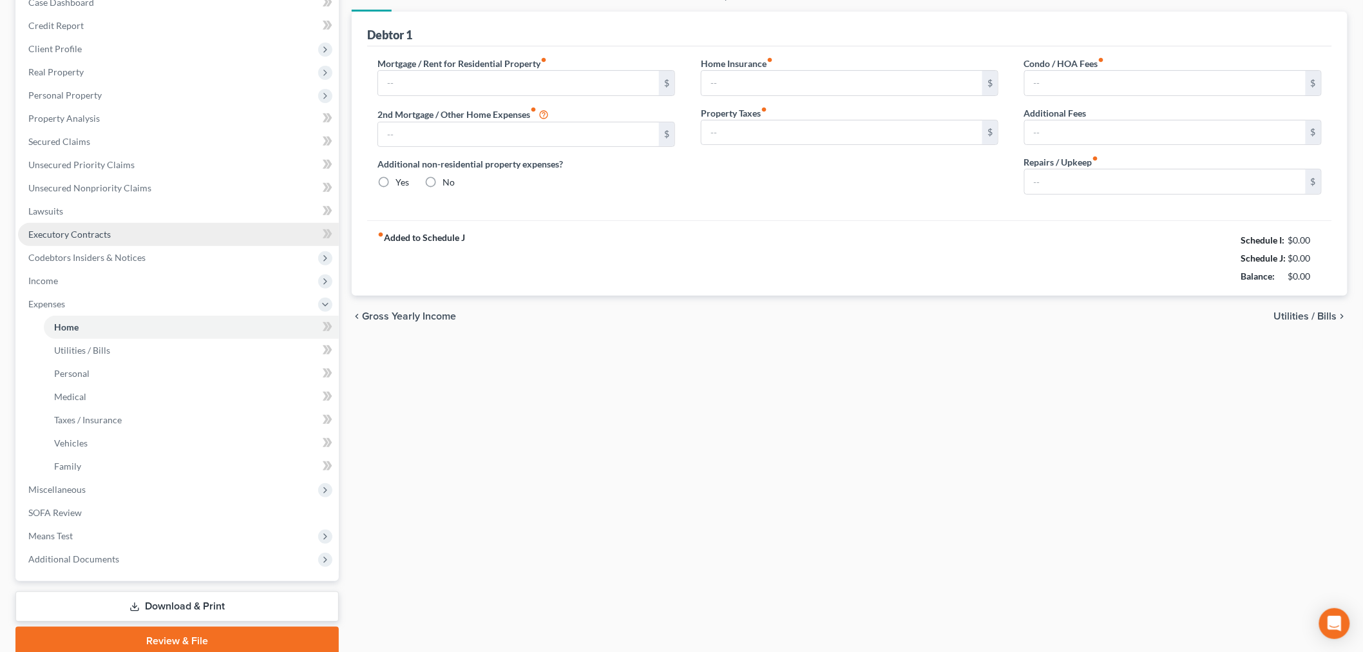
type input "1,160.00"
type input "0.00"
radio input "true"
type input "0.00"
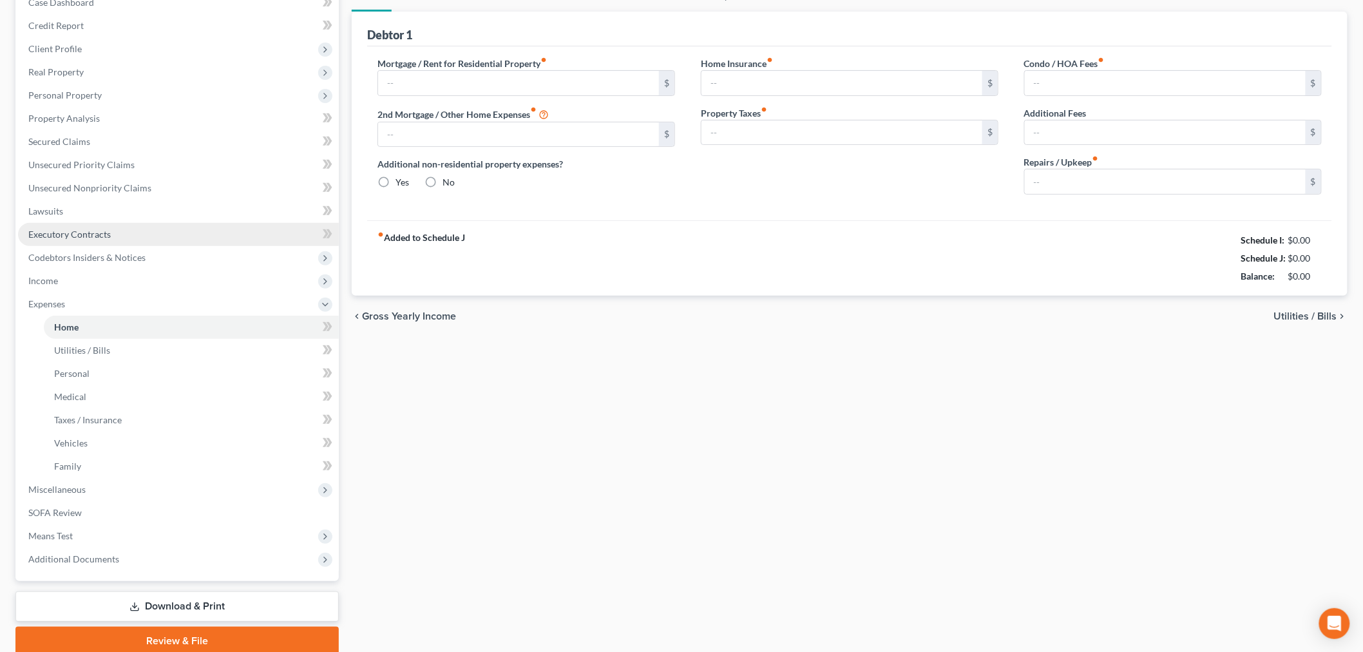
type input "0.00"
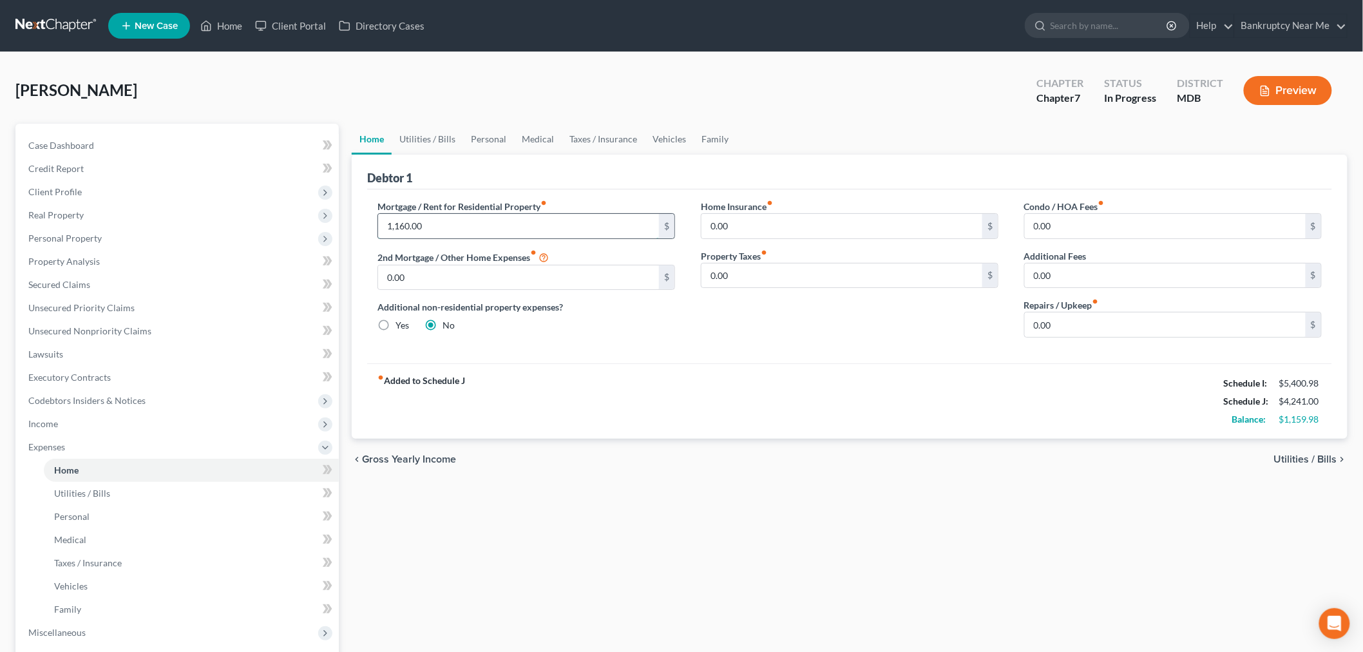
click at [448, 216] on input "1,160.00" at bounding box center [518, 226] width 281 height 24
type input "1,224"
click at [436, 144] on link "Utilities / Bills" at bounding box center [427, 139] width 71 height 31
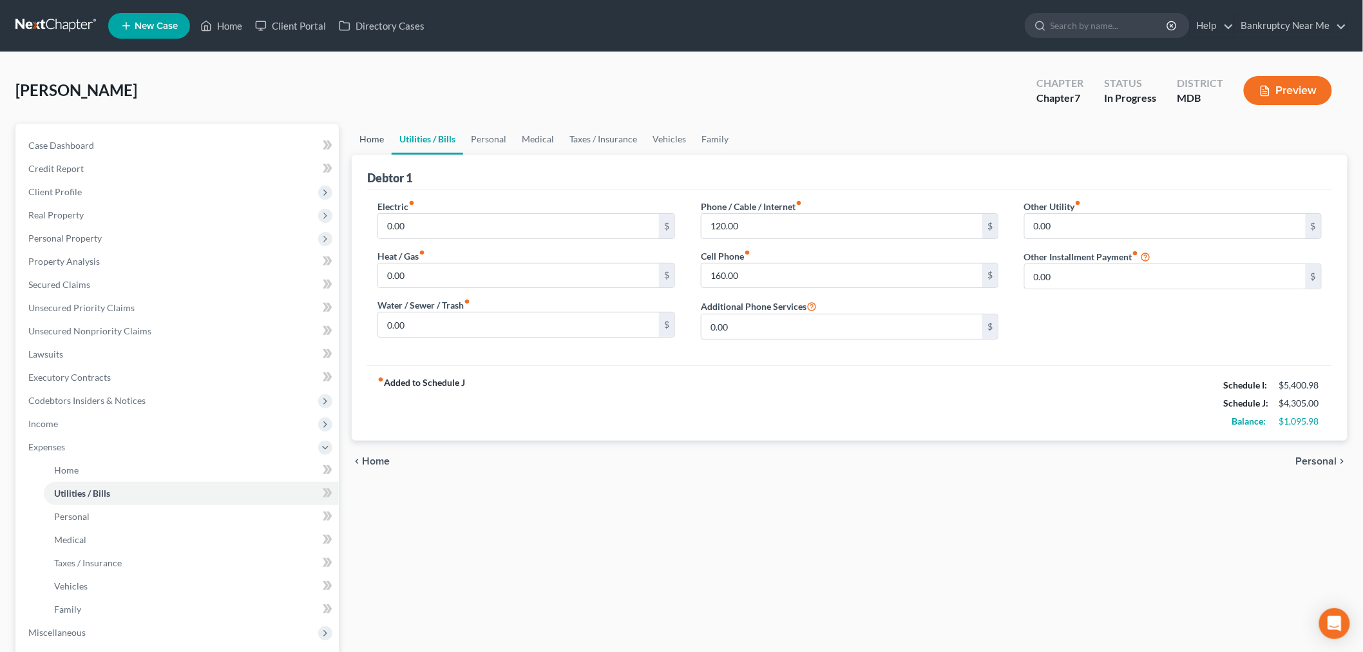
click at [358, 137] on link "Home" at bounding box center [372, 139] width 40 height 31
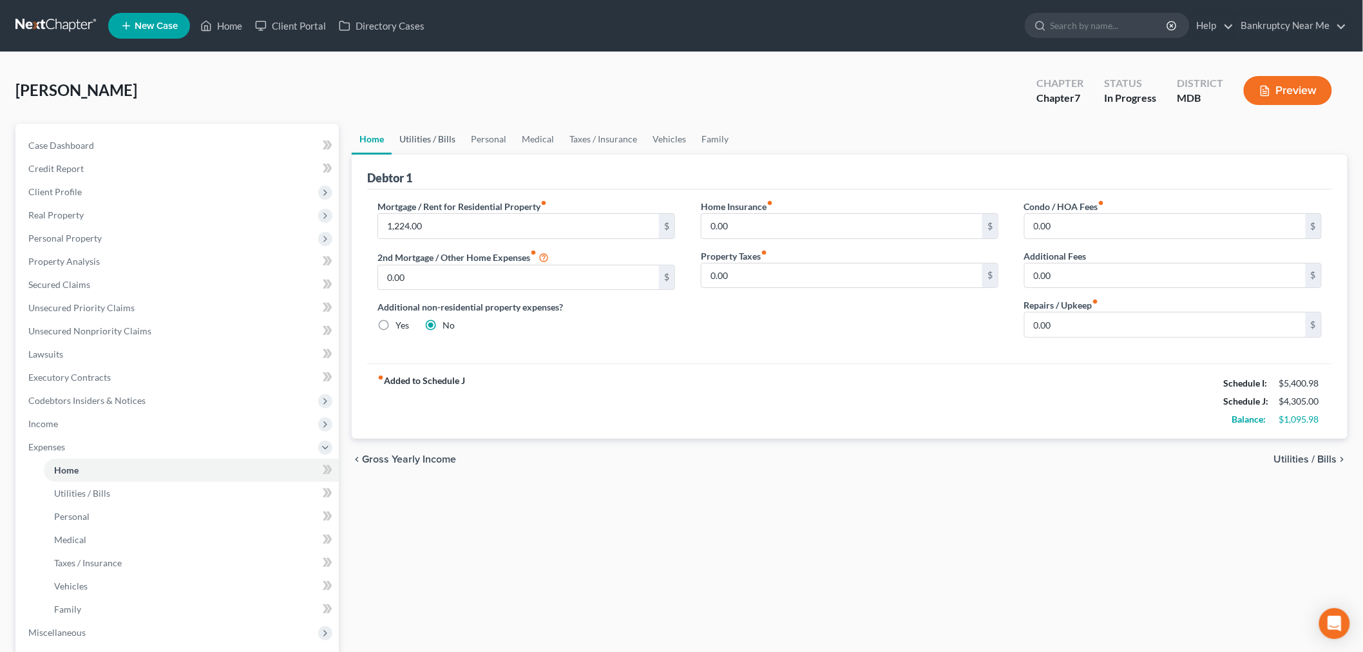
click at [427, 148] on link "Utilities / Bills" at bounding box center [427, 139] width 71 height 31
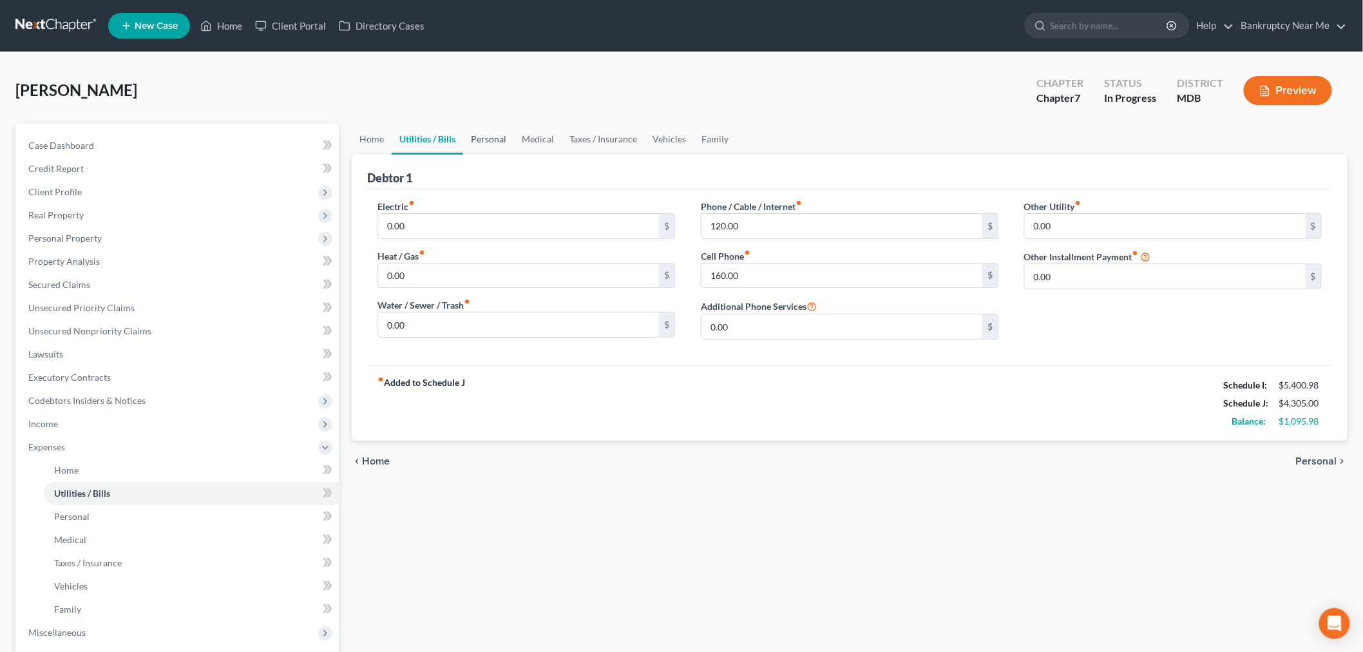
click at [480, 135] on link "Personal" at bounding box center [488, 139] width 51 height 31
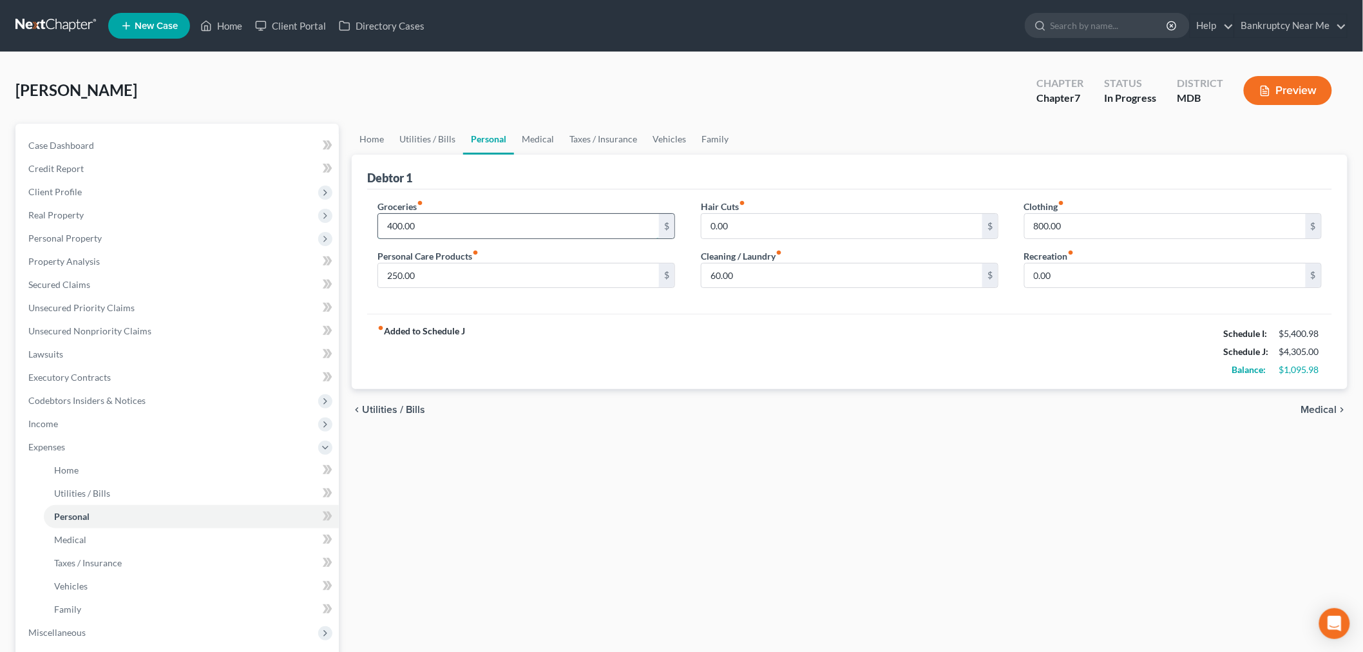
drag, startPoint x: 509, startPoint y: 225, endPoint x: 587, endPoint y: 200, distance: 81.9
click at [509, 227] on input "400.00" at bounding box center [518, 226] width 281 height 24
type input "800"
click at [1054, 275] on input "0.00" at bounding box center [1165, 275] width 281 height 24
type input "100"
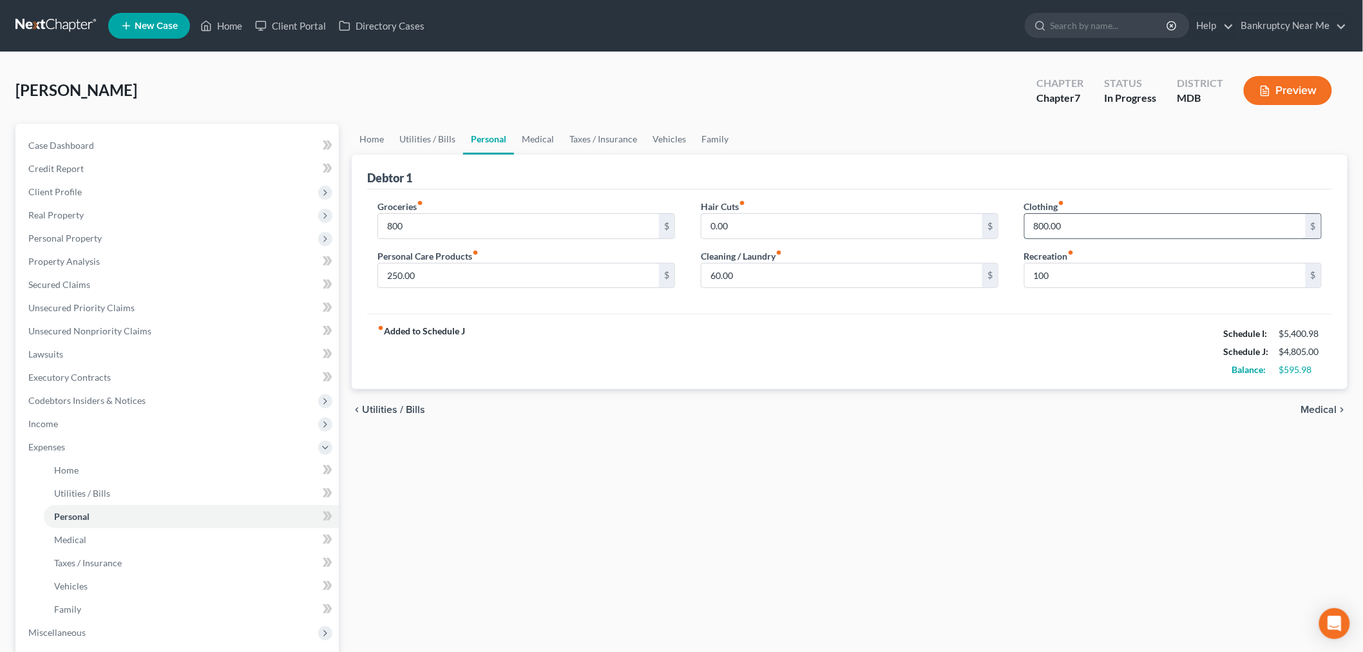
click at [1080, 223] on input "800.00" at bounding box center [1165, 226] width 281 height 24
type input "125"
click at [898, 229] on input "0.00" at bounding box center [841, 226] width 281 height 24
type input "88"
click at [591, 281] on input "250.00" at bounding box center [518, 275] width 281 height 24
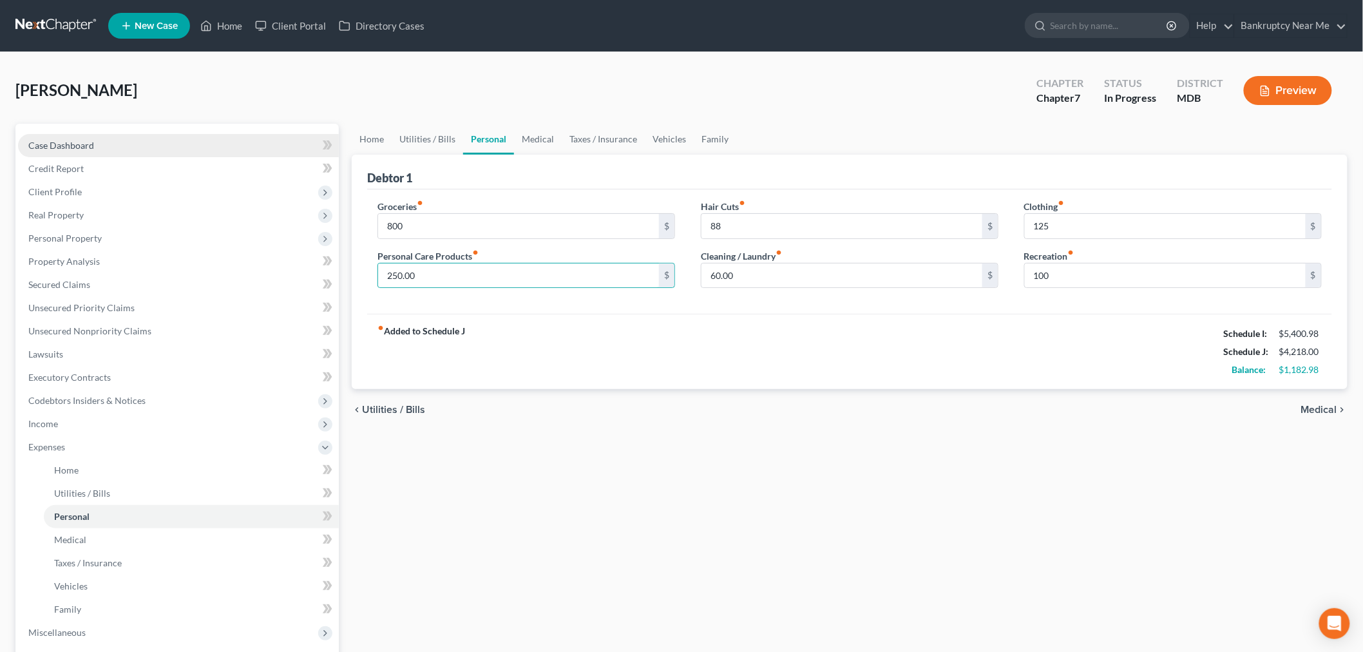
click at [180, 147] on link "Case Dashboard" at bounding box center [178, 145] width 321 height 23
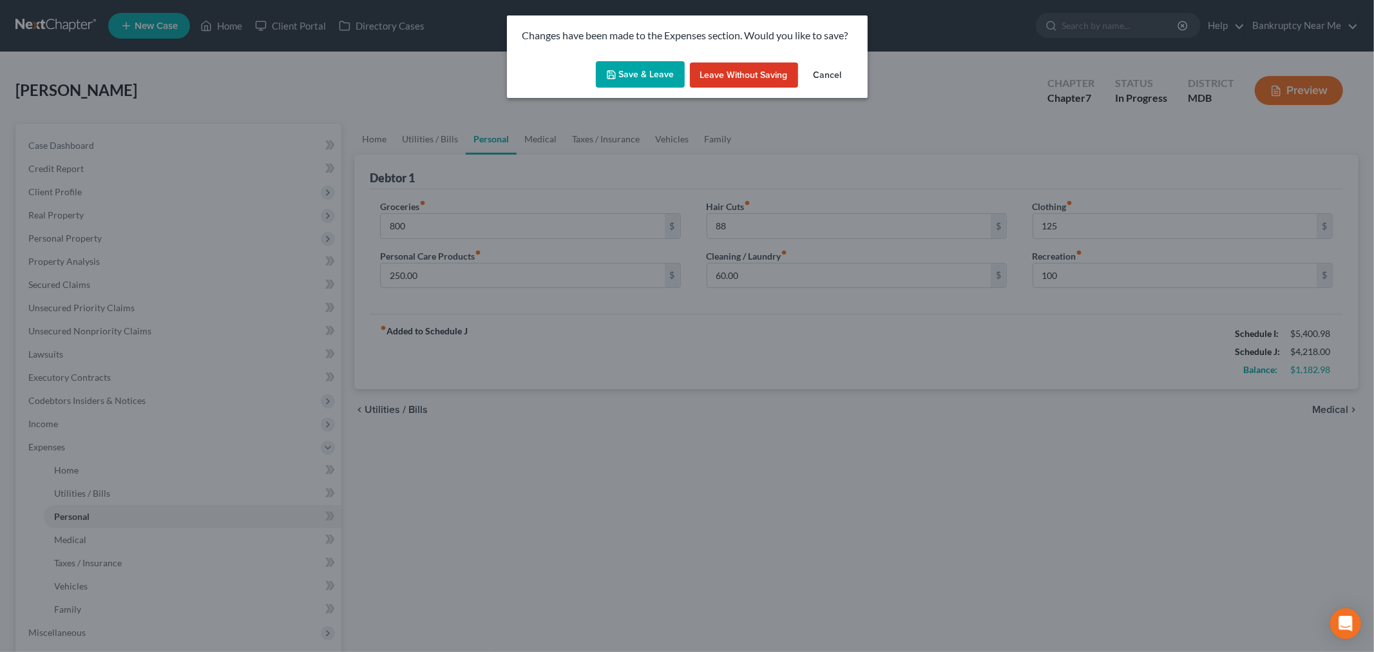
click at [643, 59] on div "Save & Leave Leave without Saving Cancel" at bounding box center [687, 77] width 361 height 43
drag, startPoint x: 670, startPoint y: 82, endPoint x: 1293, endPoint y: 57, distance: 623.3
click at [671, 82] on button "Save & Leave" at bounding box center [640, 74] width 89 height 27
type input "800.00"
type input "88.00"
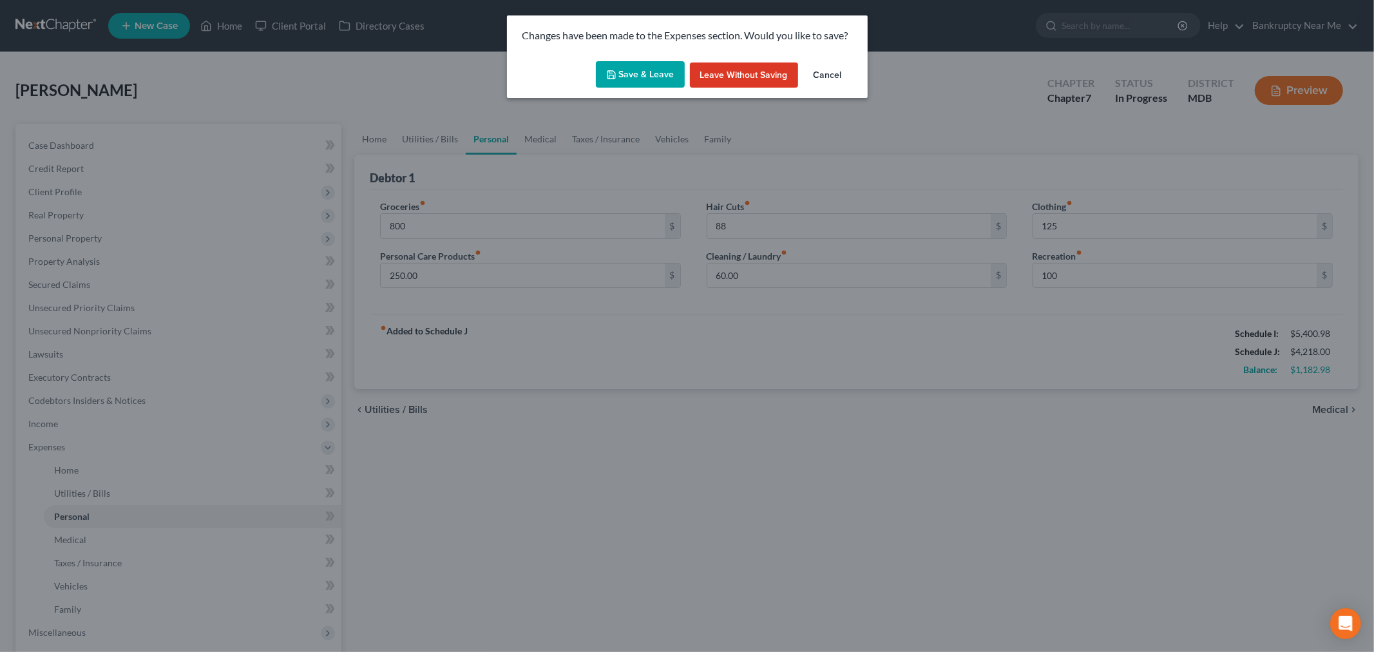
type input "125.00"
type input "100.00"
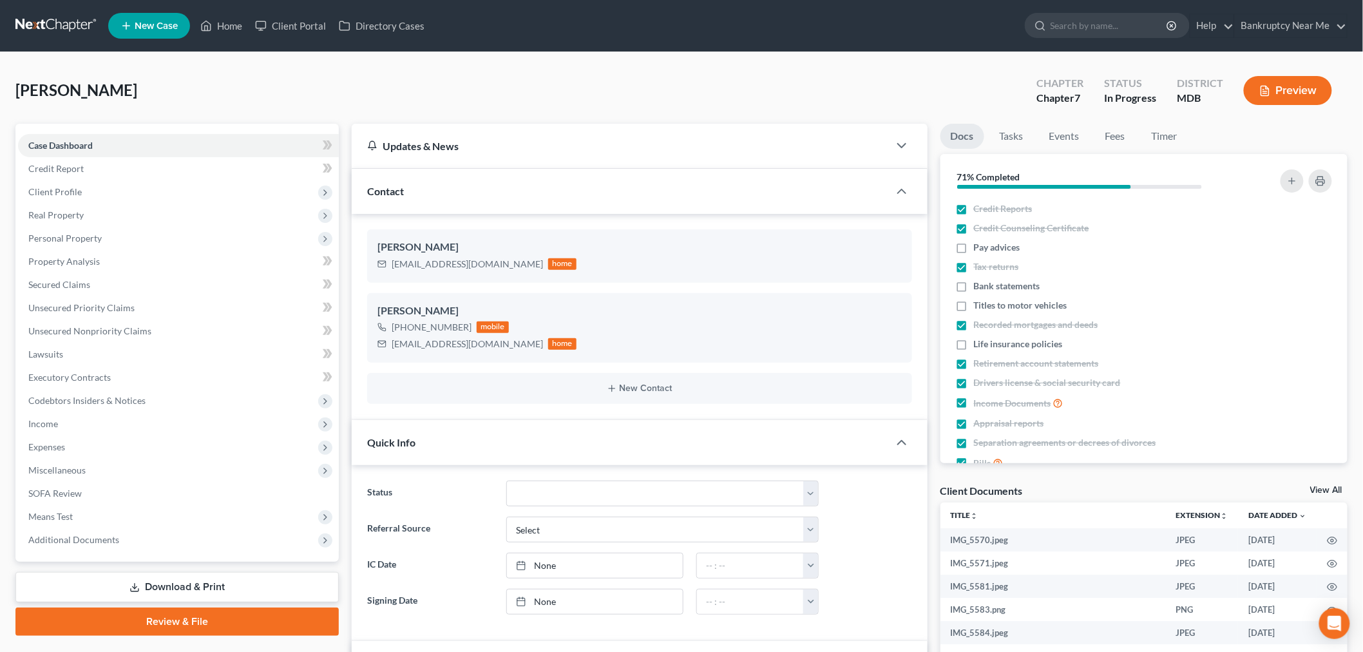
scroll to position [1391, 0]
drag, startPoint x: 64, startPoint y: 455, endPoint x: 92, endPoint y: 446, distance: 29.1
click at [64, 455] on span "Expenses" at bounding box center [178, 446] width 321 height 23
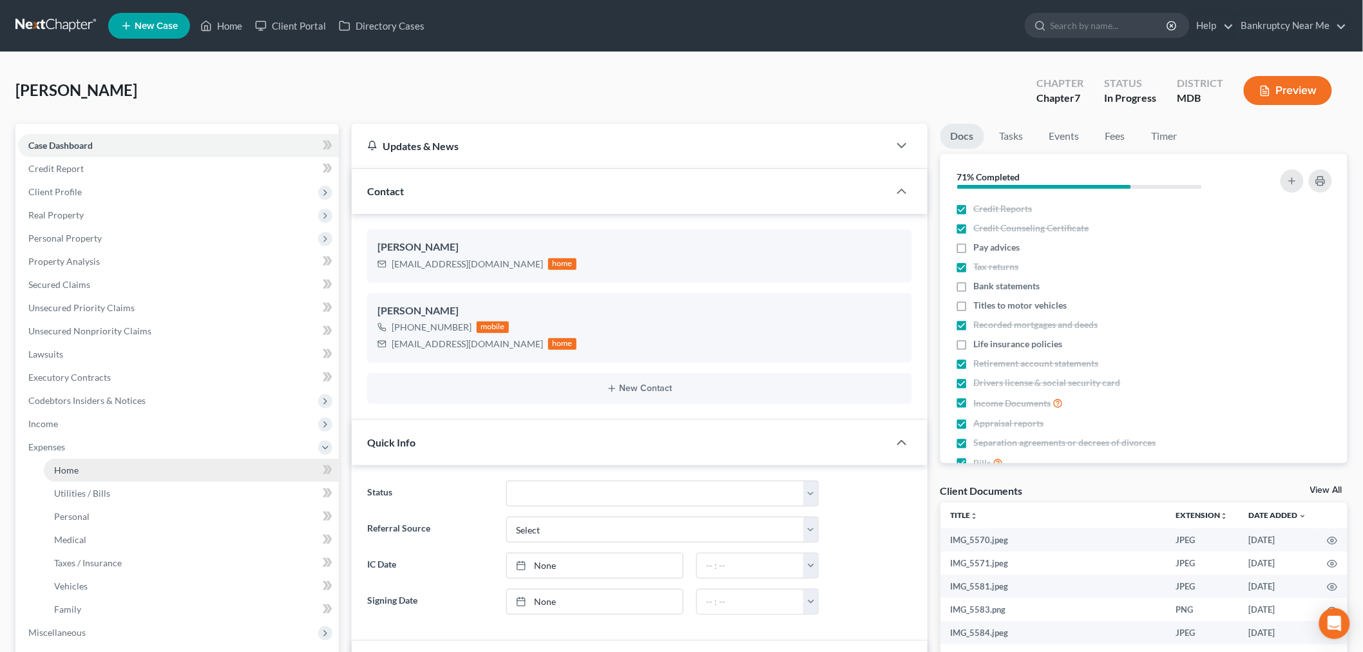
click at [119, 465] on link "Home" at bounding box center [191, 470] width 295 height 23
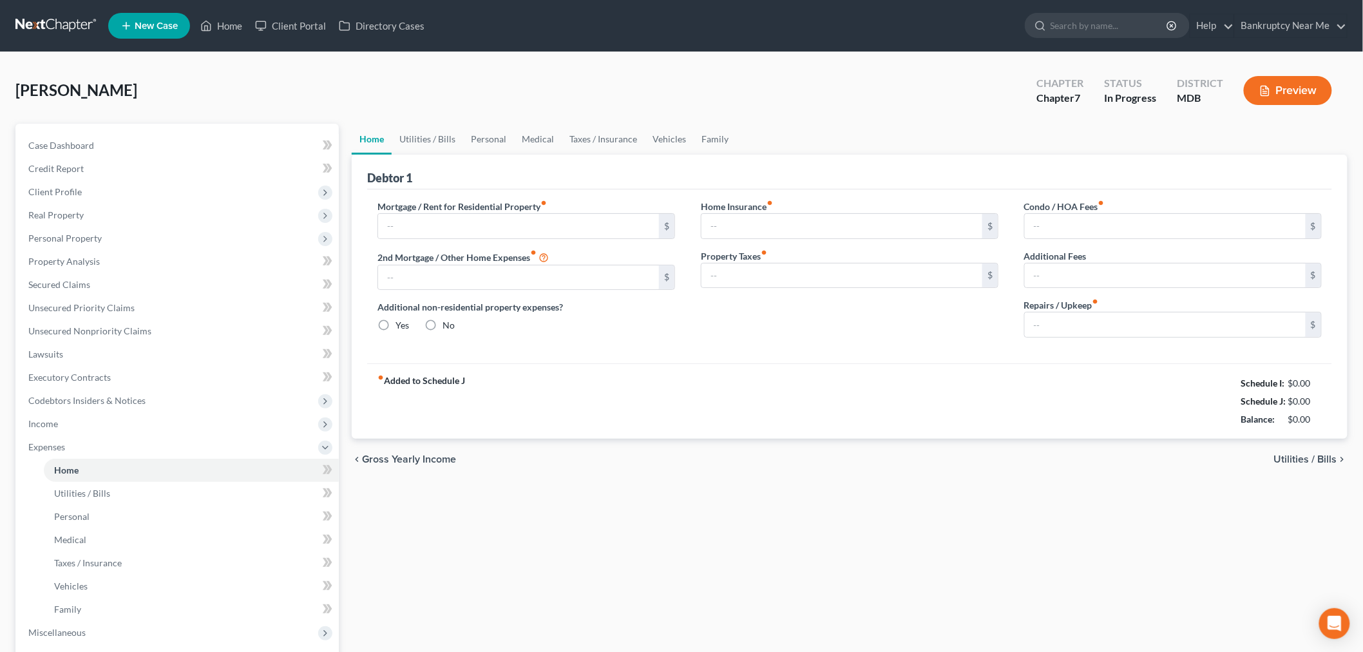
type input "1,224.00"
type input "0.00"
radio input "true"
type input "0.00"
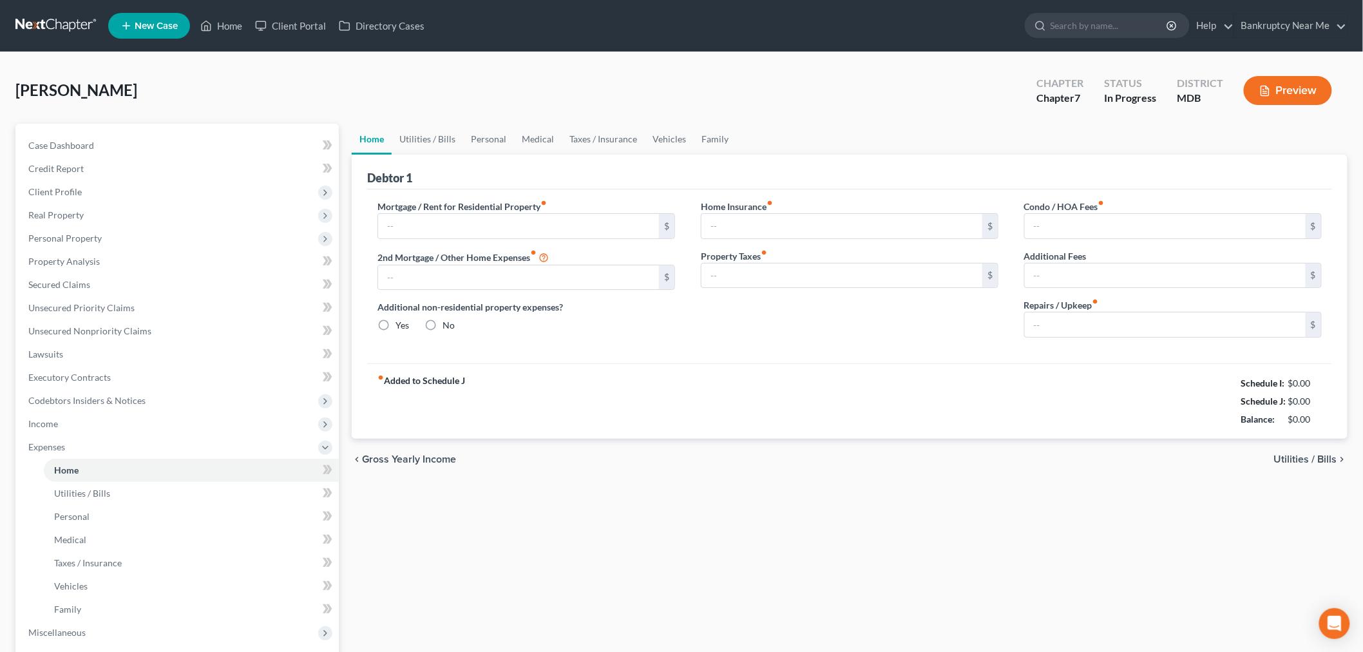
type input "0.00"
click at [505, 138] on link "Personal" at bounding box center [488, 139] width 51 height 31
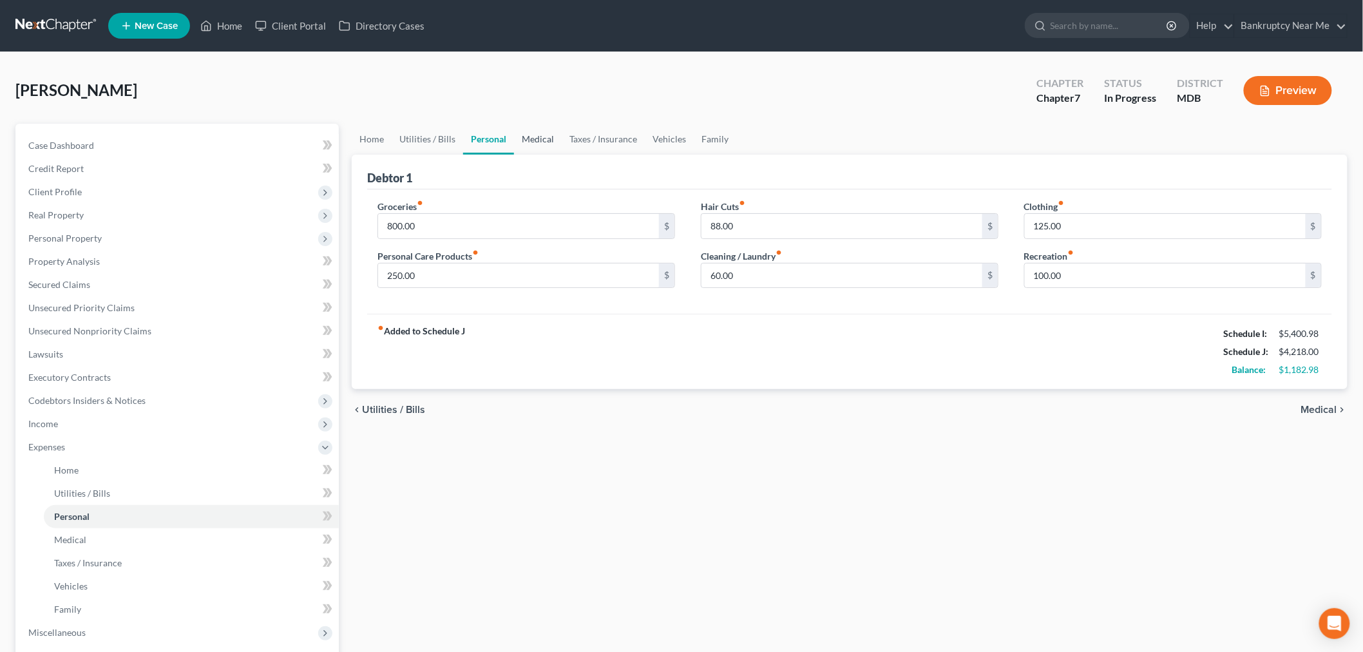
click at [547, 147] on link "Medical" at bounding box center [538, 139] width 48 height 31
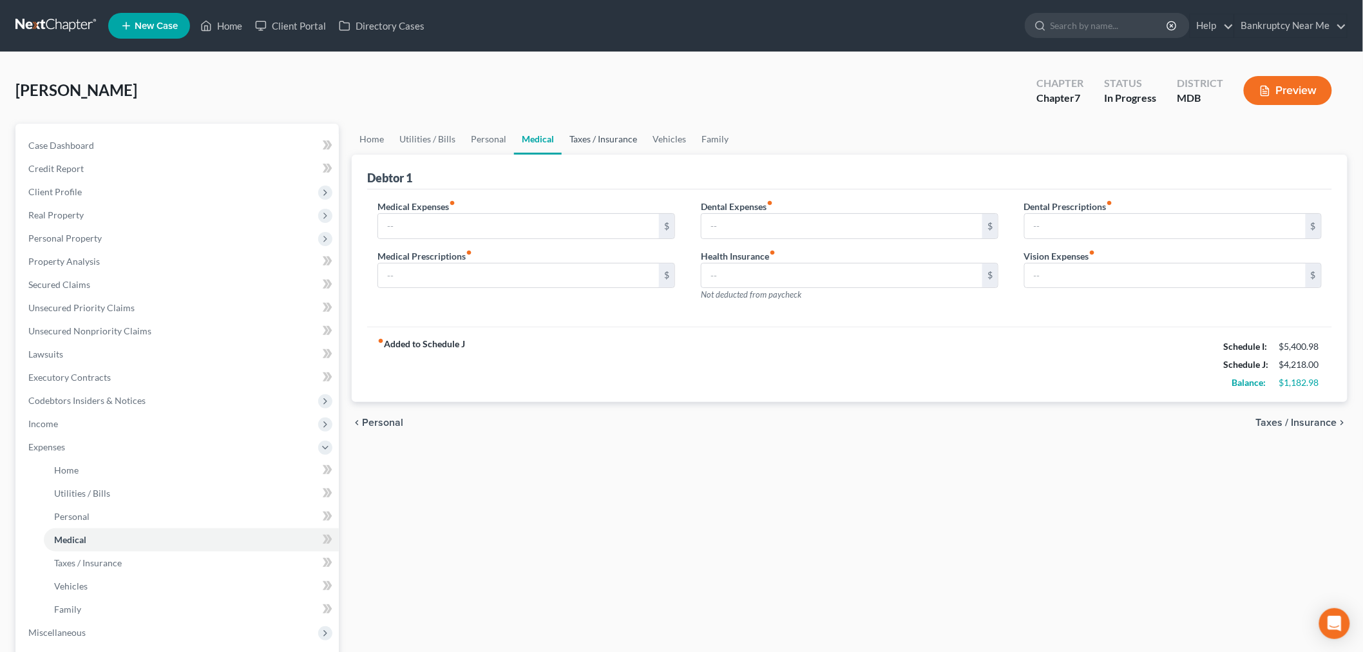
click at [591, 139] on link "Taxes / Insurance" at bounding box center [603, 139] width 83 height 31
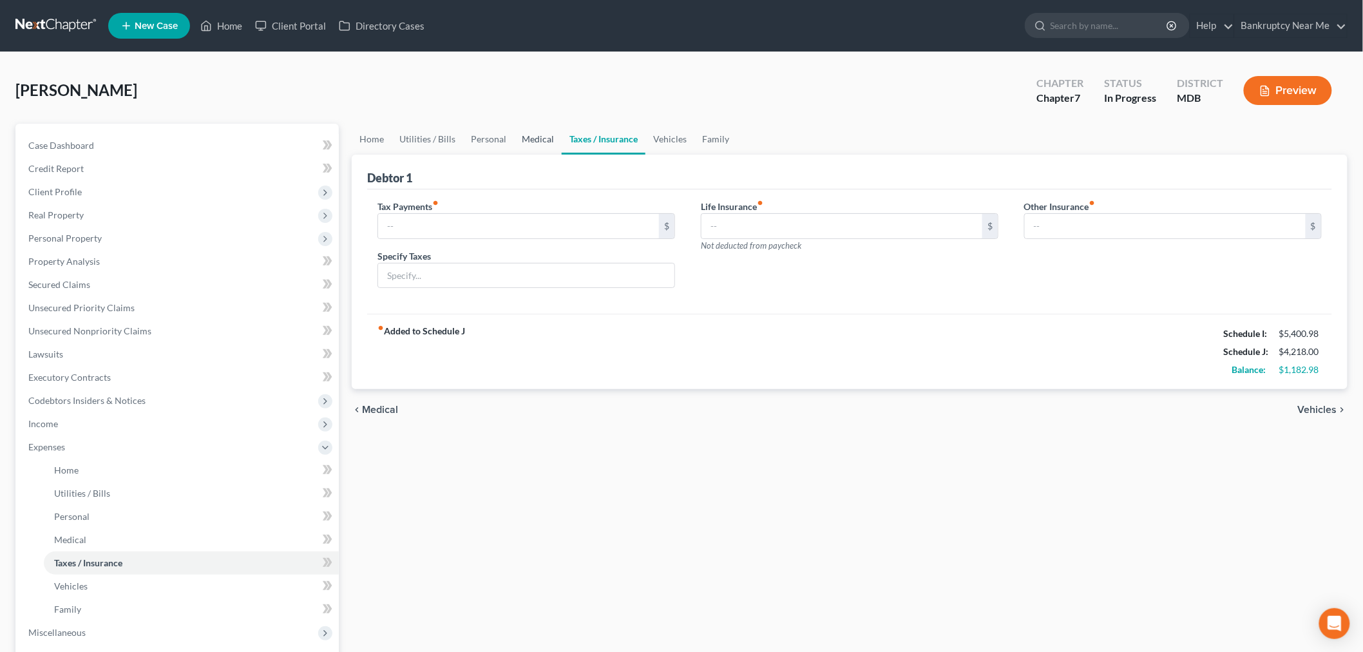
click at [529, 148] on link "Medical" at bounding box center [538, 139] width 48 height 31
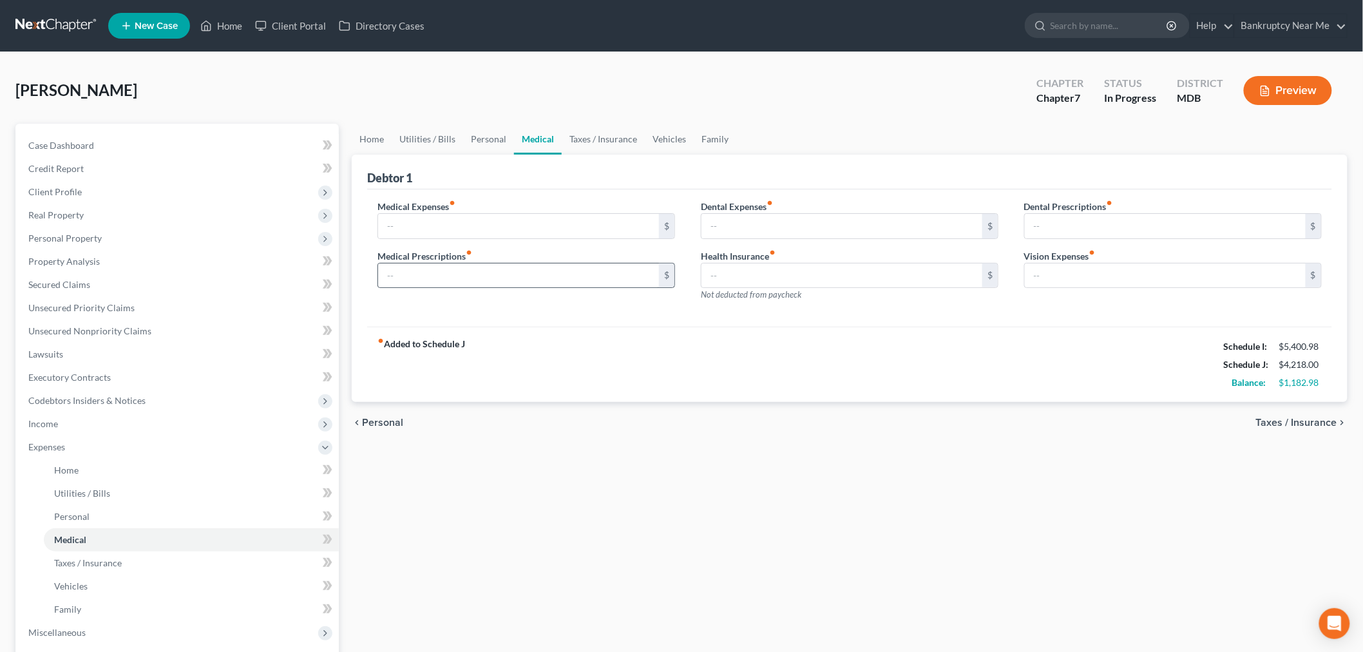
drag, startPoint x: 546, startPoint y: 287, endPoint x: 547, endPoint y: 276, distance: 11.7
click at [546, 287] on div "$" at bounding box center [526, 276] width 298 height 26
drag, startPoint x: 547, startPoint y: 276, endPoint x: 562, endPoint y: 268, distance: 16.7
click at [547, 276] on input "text" at bounding box center [518, 275] width 281 height 24
type input "5"
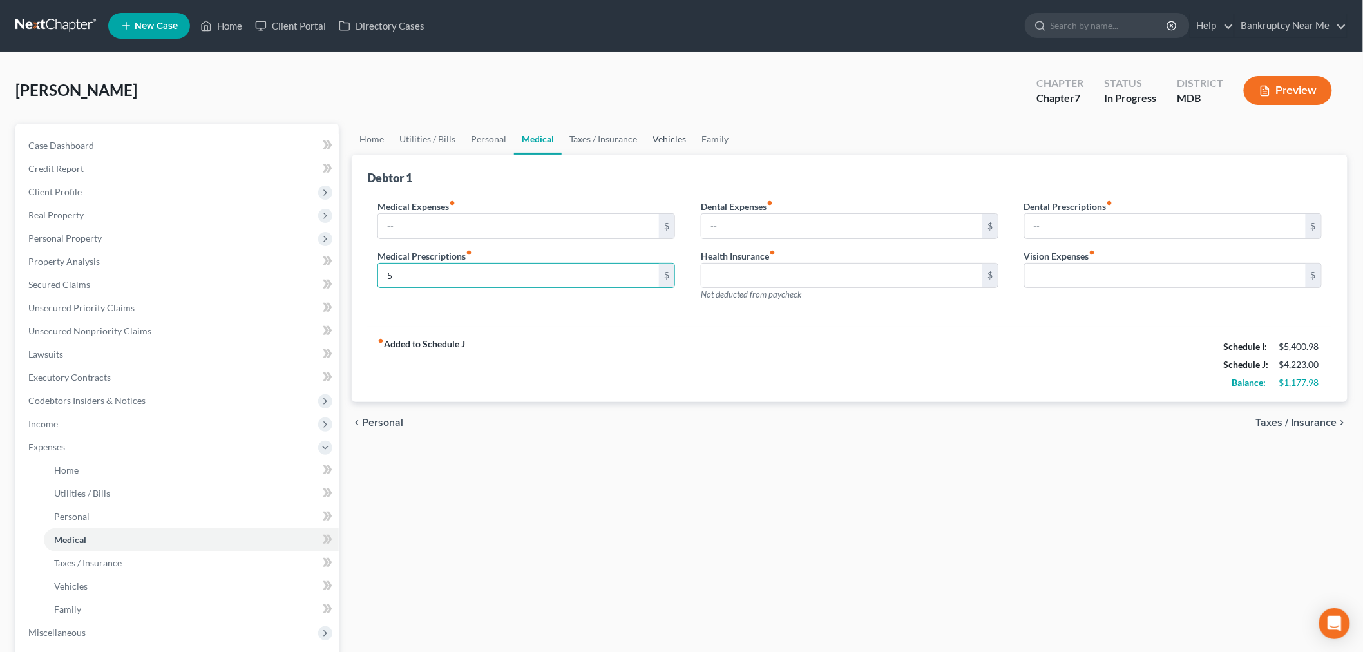
click at [670, 146] on link "Vehicles" at bounding box center [669, 139] width 49 height 31
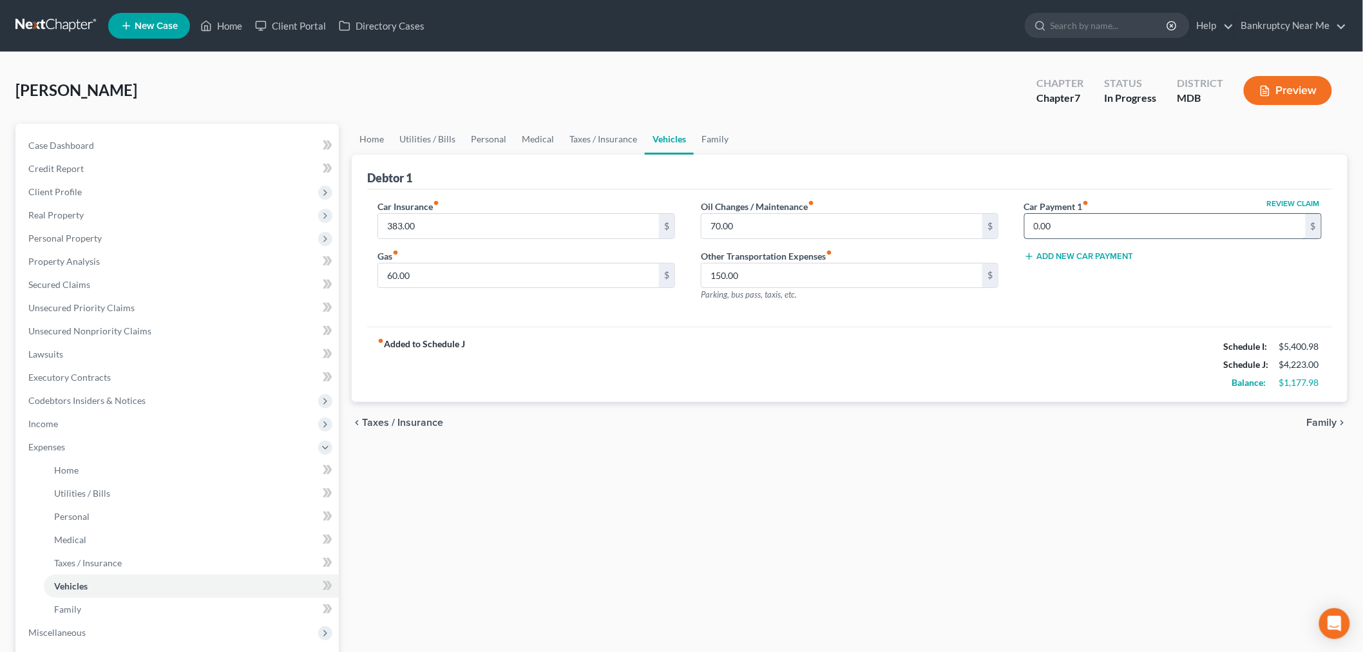
click at [1104, 225] on input "0.00" at bounding box center [1165, 226] width 281 height 24
type input "5"
click at [621, 271] on input "60.00" at bounding box center [518, 275] width 281 height 24
type input "225"
click at [1179, 228] on input "5" at bounding box center [1165, 226] width 281 height 24
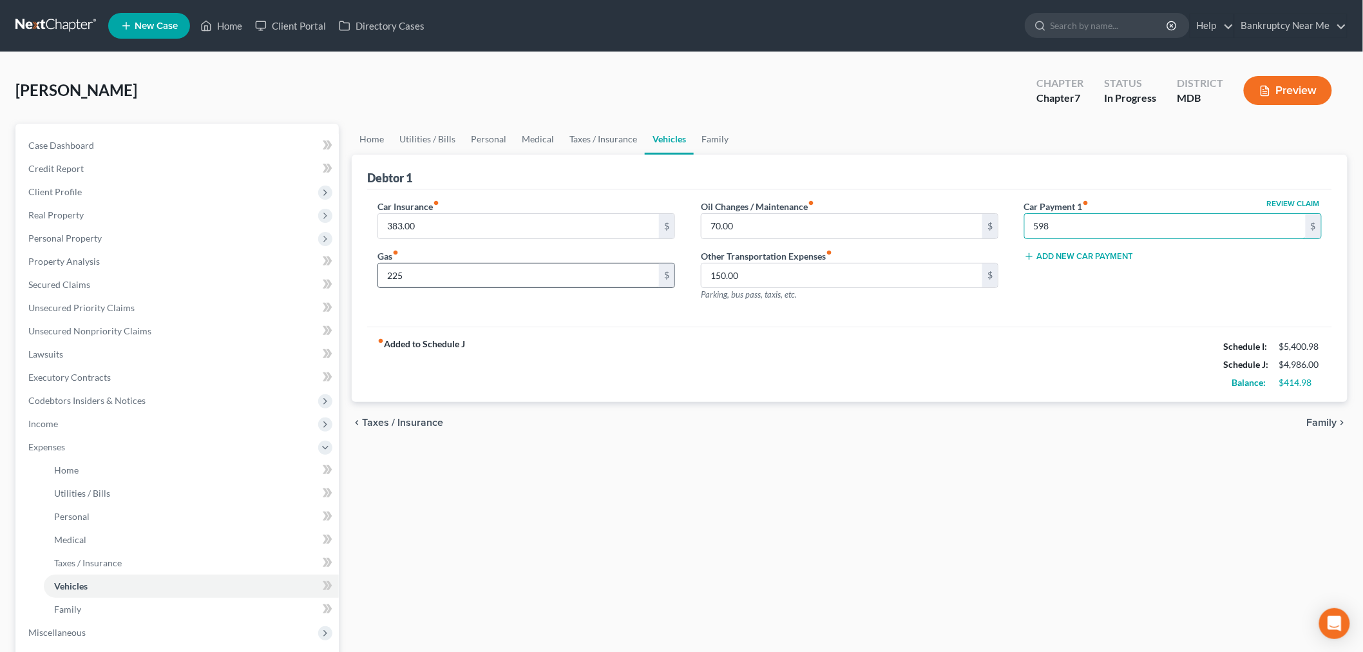
type input "598"
drag, startPoint x: 591, startPoint y: 280, endPoint x: 685, endPoint y: 241, distance: 102.5
click at [591, 280] on input "225" at bounding box center [518, 275] width 281 height 24
type input "336"
click at [1082, 222] on input "598" at bounding box center [1165, 226] width 281 height 24
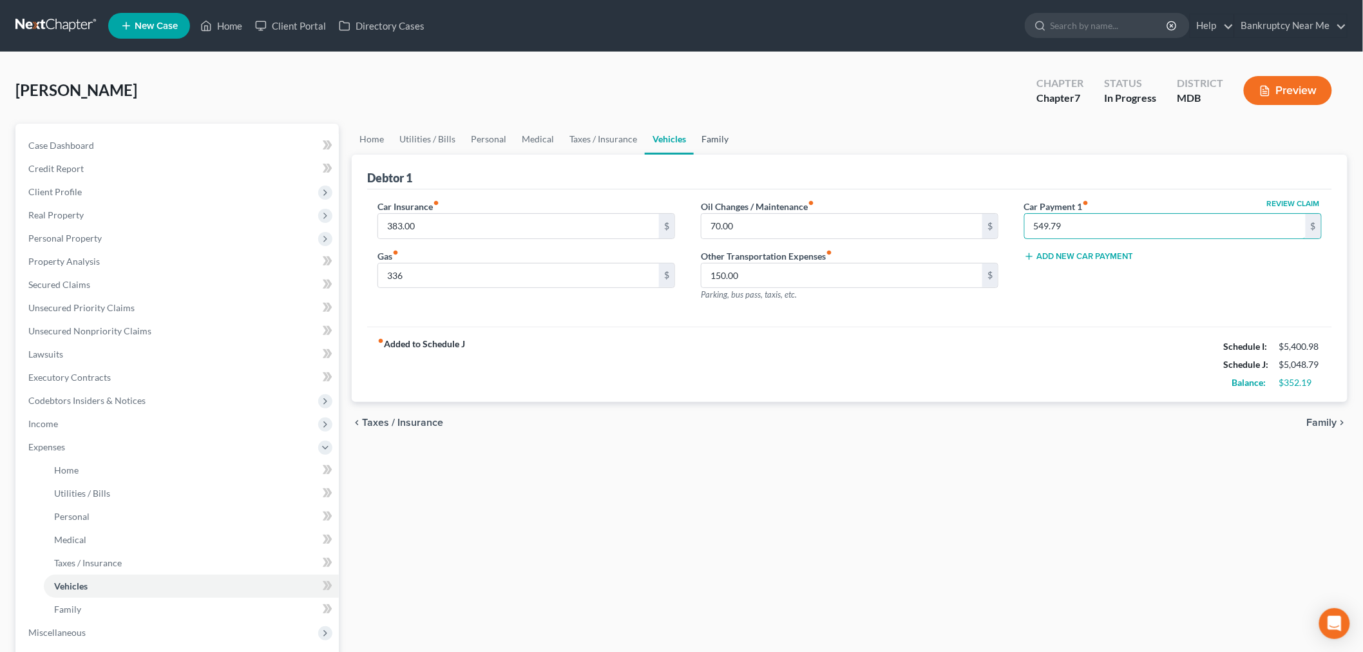
type input "549.79"
click at [703, 126] on link "Family" at bounding box center [715, 139] width 43 height 31
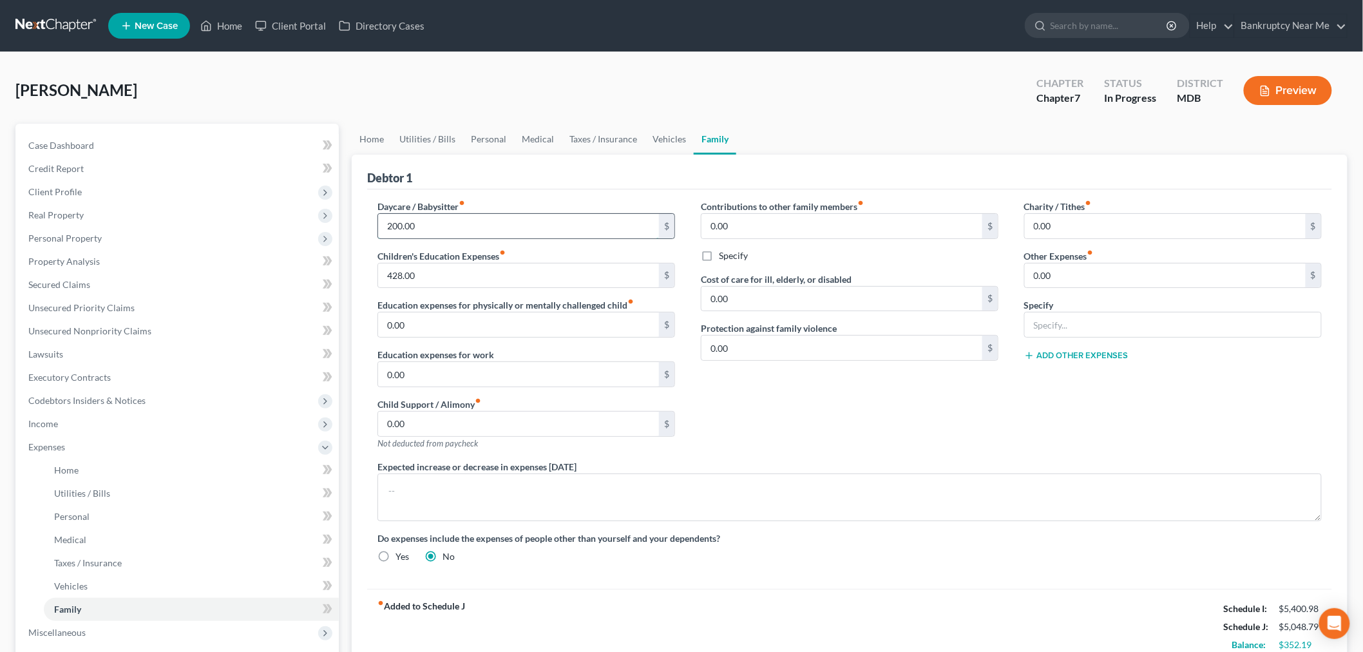
click at [507, 228] on input "200.00" at bounding box center [518, 226] width 281 height 24
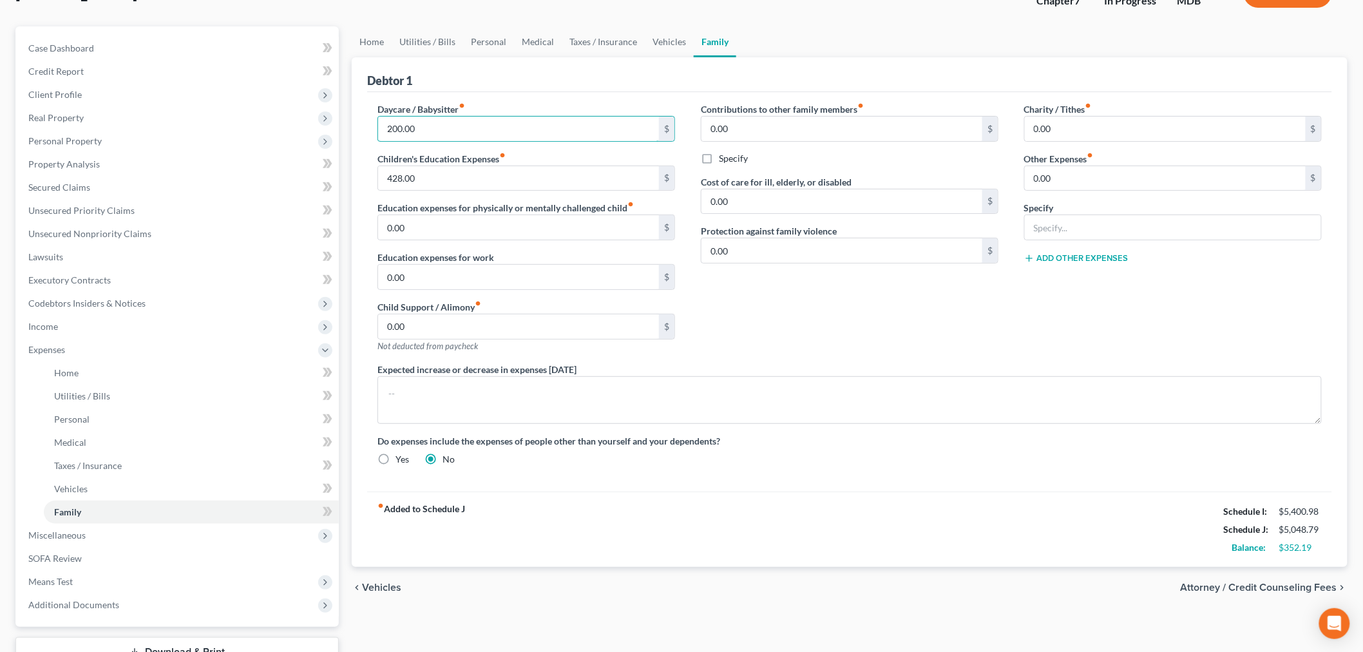
scroll to position [71, 0]
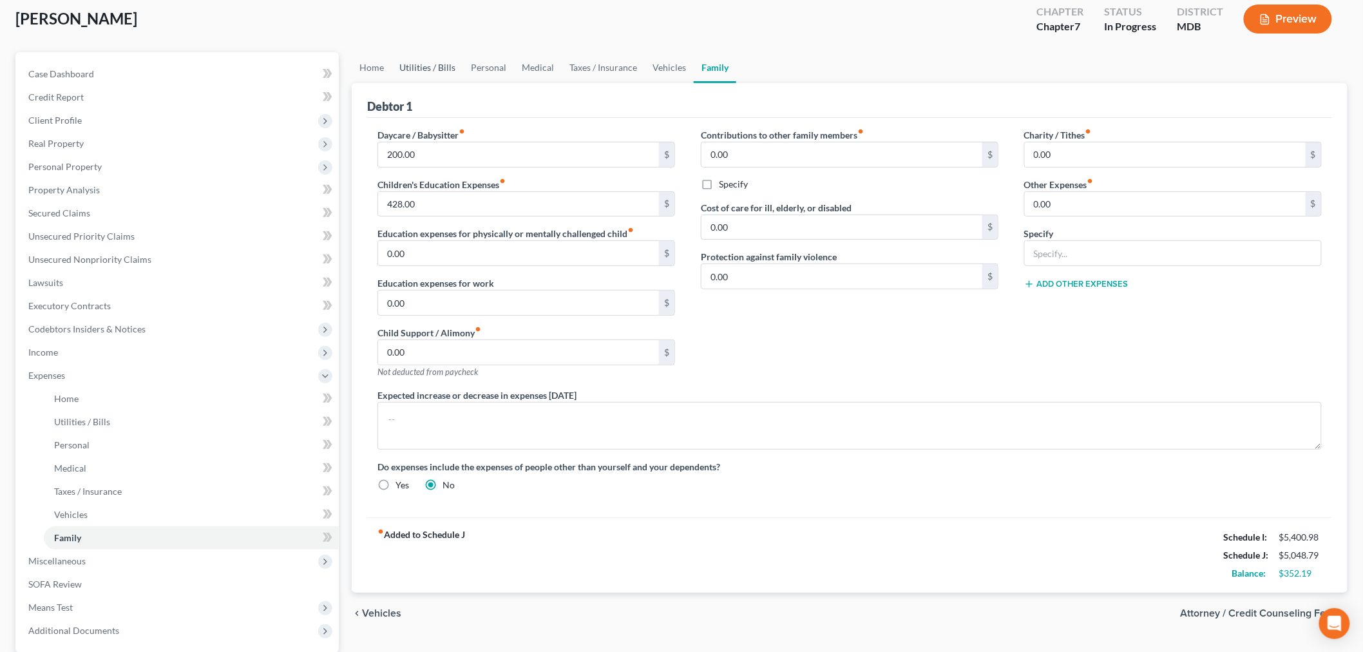
drag, startPoint x: 426, startPoint y: 71, endPoint x: 435, endPoint y: 68, distance: 9.8
click at [426, 71] on link "Utilities / Bills" at bounding box center [427, 67] width 71 height 31
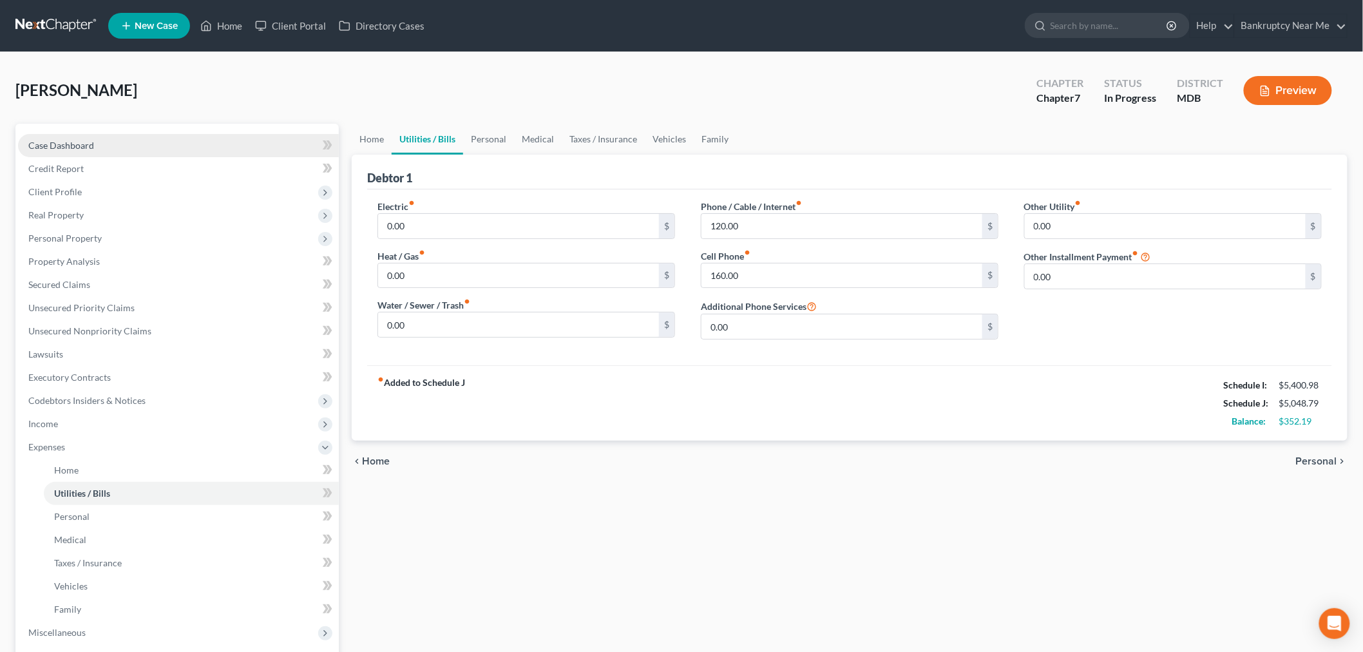
click at [190, 142] on link "Case Dashboard" at bounding box center [178, 145] width 321 height 23
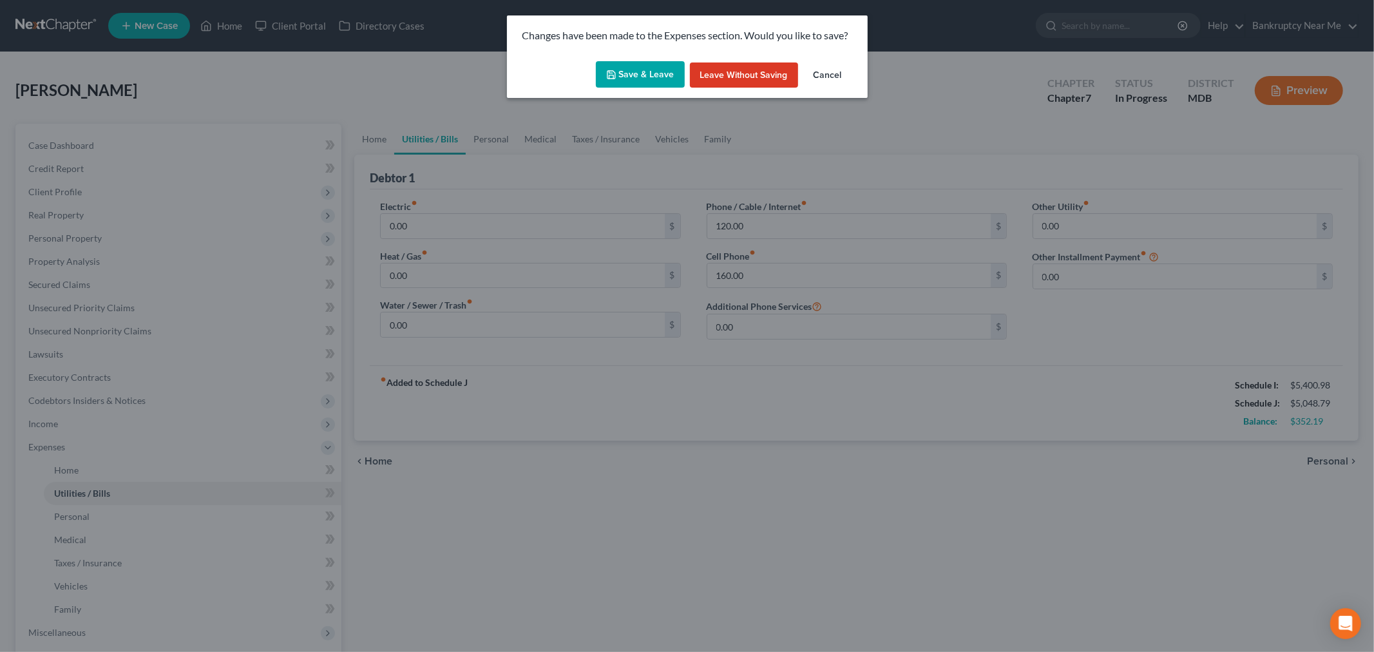
click at [620, 77] on button "Save & Leave" at bounding box center [640, 74] width 89 height 27
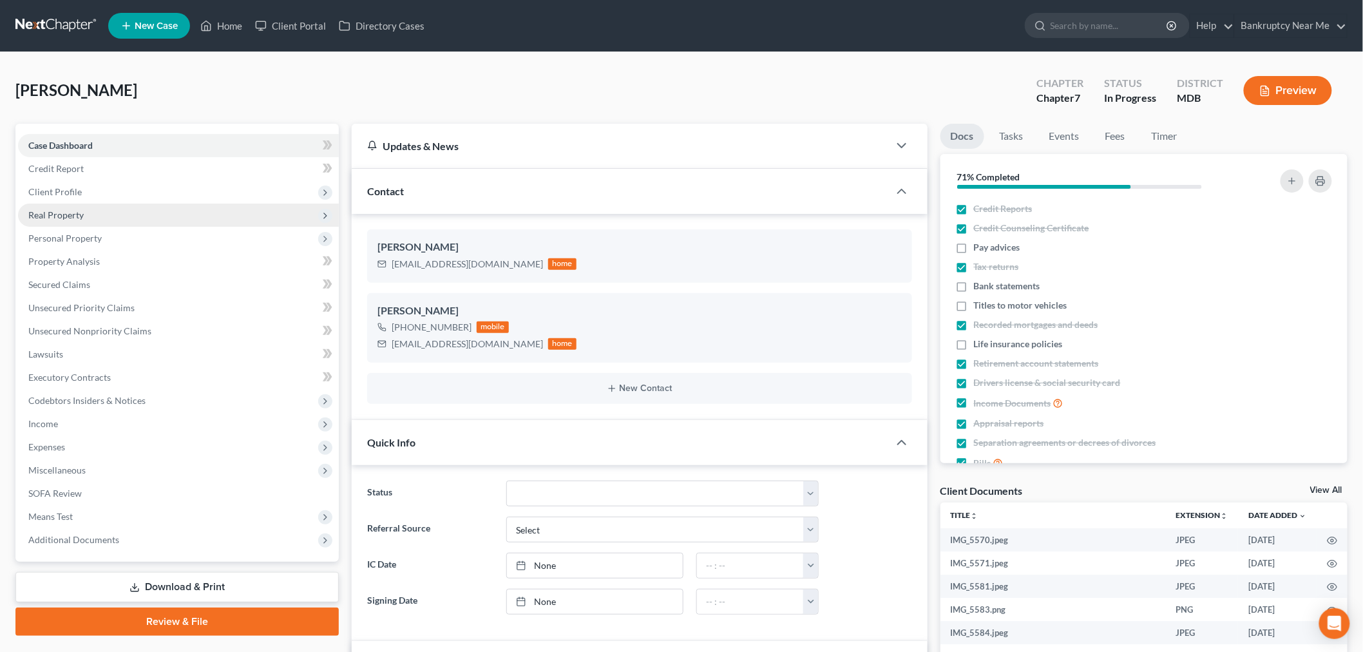
scroll to position [1391, 0]
click at [121, 196] on span "Client Profile" at bounding box center [178, 191] width 321 height 23
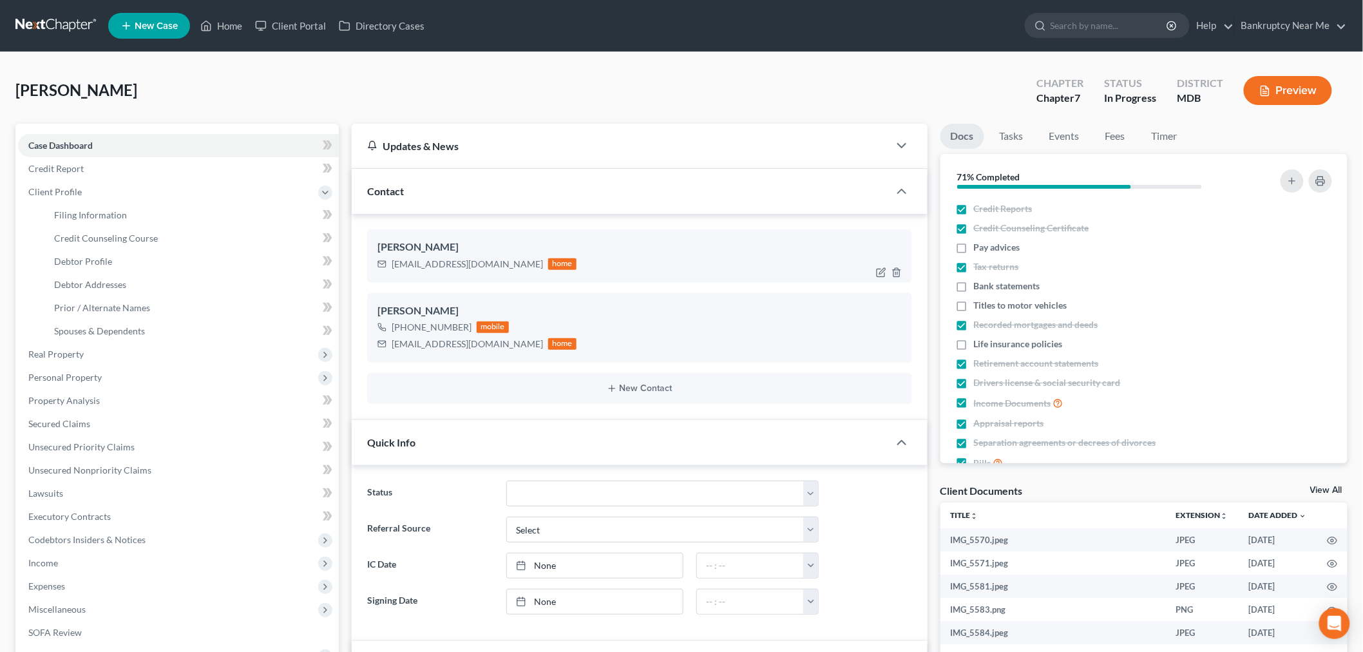
drag, startPoint x: 354, startPoint y: 106, endPoint x: 462, endPoint y: 238, distance: 170.8
click at [353, 106] on div "Julius, Stacyann Upgraded Chapter Chapter 7 Status In Progress District MDB Pre…" at bounding box center [681, 96] width 1332 height 56
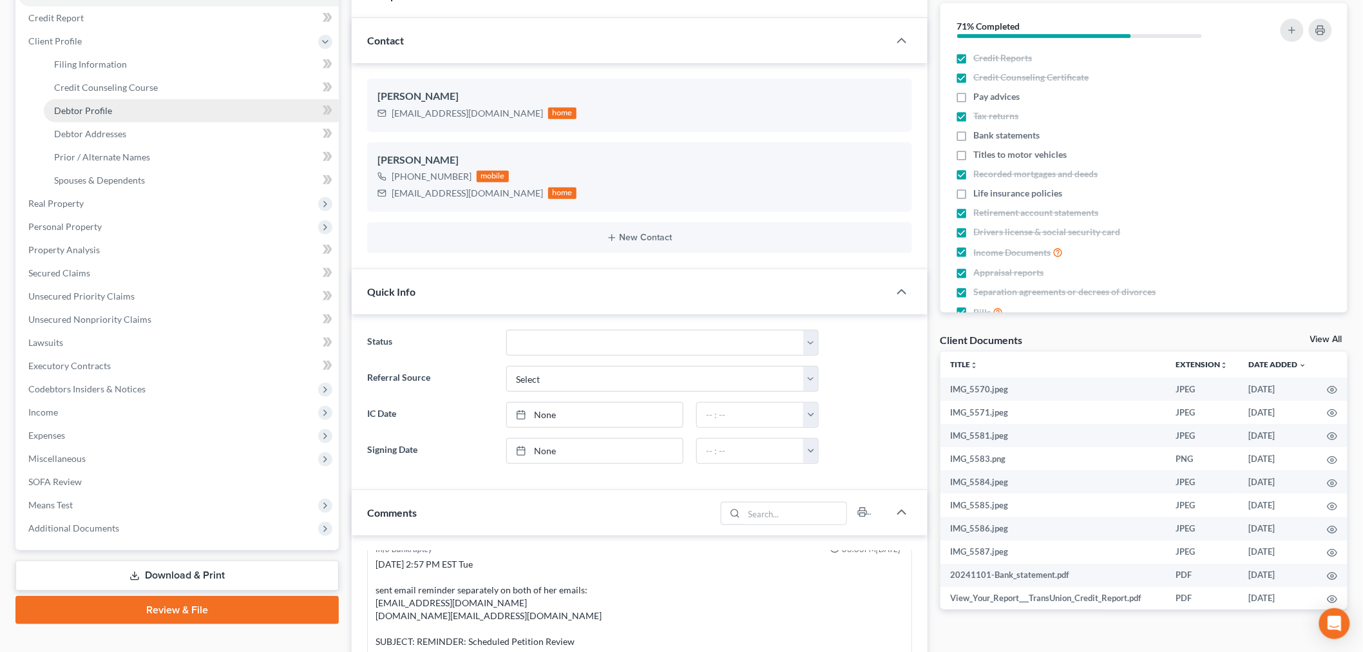
scroll to position [0, 0]
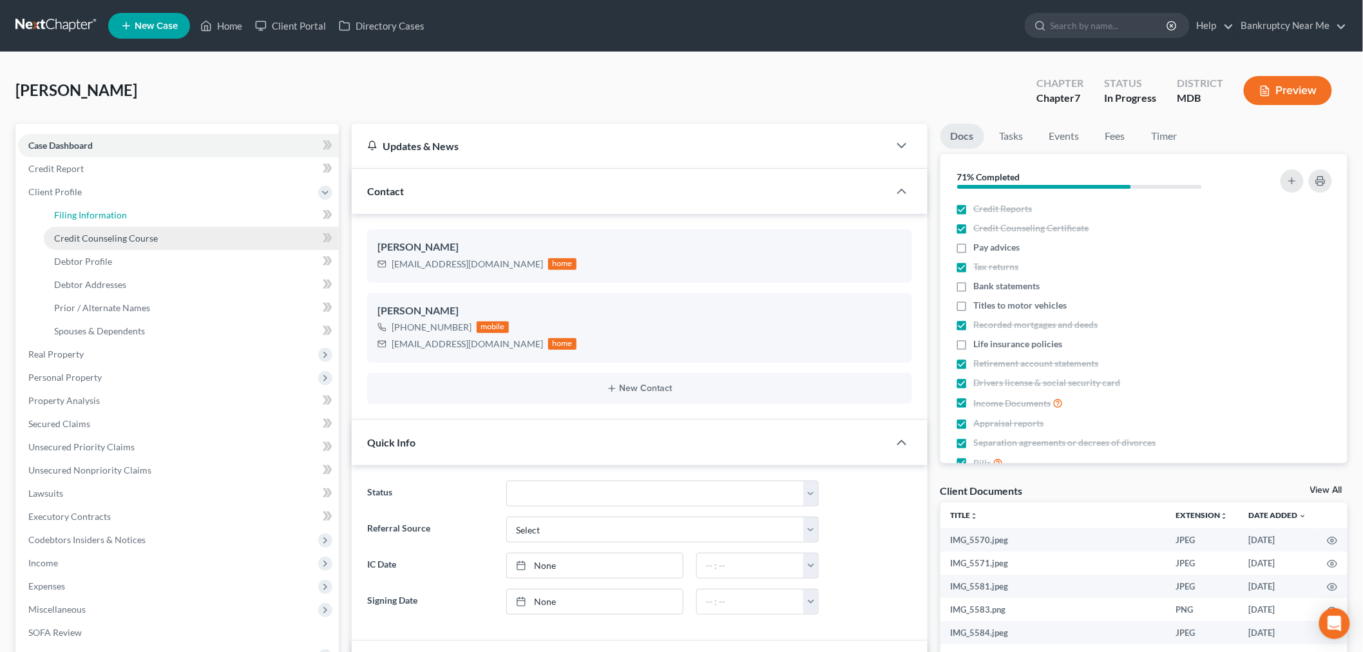
drag, startPoint x: 120, startPoint y: 215, endPoint x: 184, endPoint y: 231, distance: 65.6
click at [120, 215] on span "Filing Information" at bounding box center [90, 214] width 73 height 11
select select "1"
select select "0"
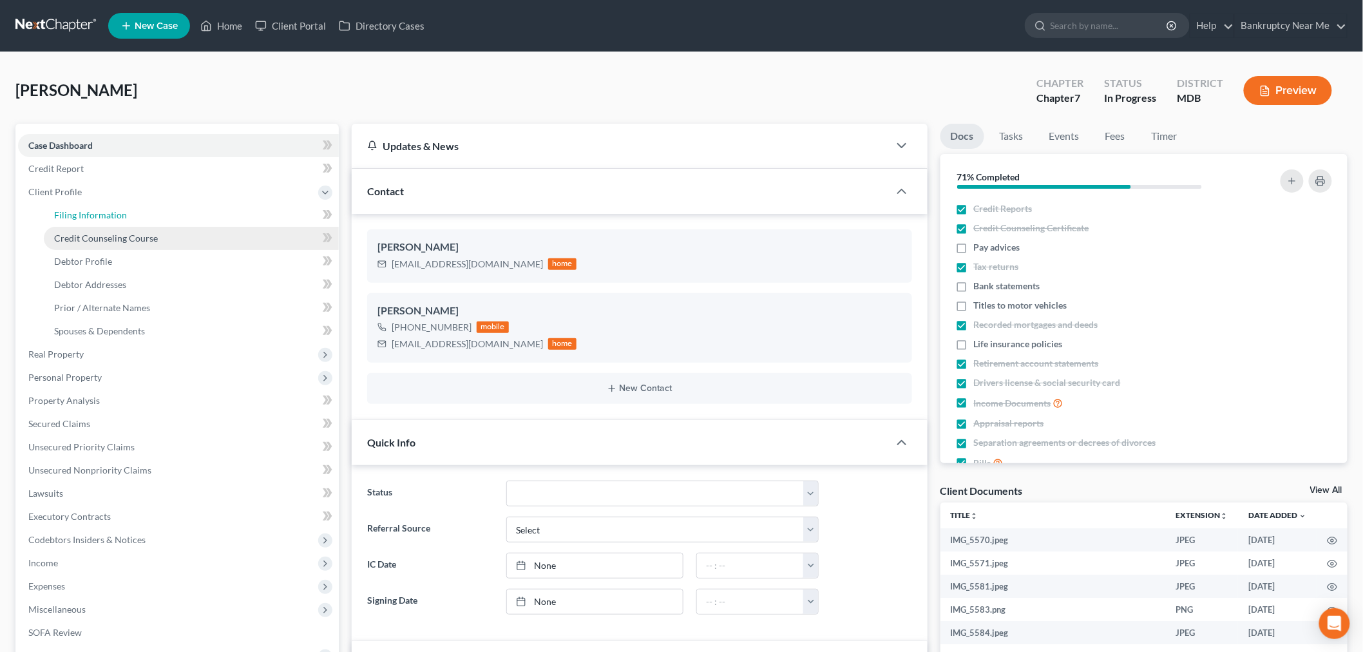
select select "38"
select select "0"
select select "21"
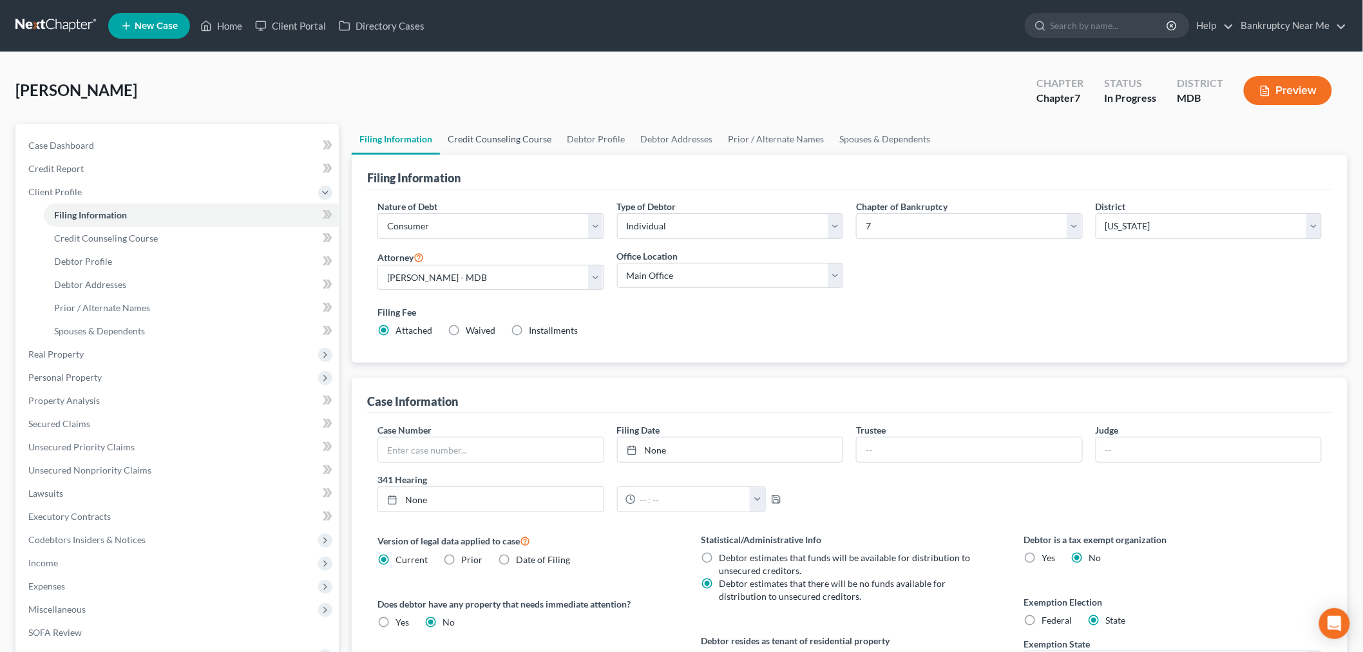
click at [518, 138] on link "Credit Counseling Course" at bounding box center [499, 139] width 119 height 31
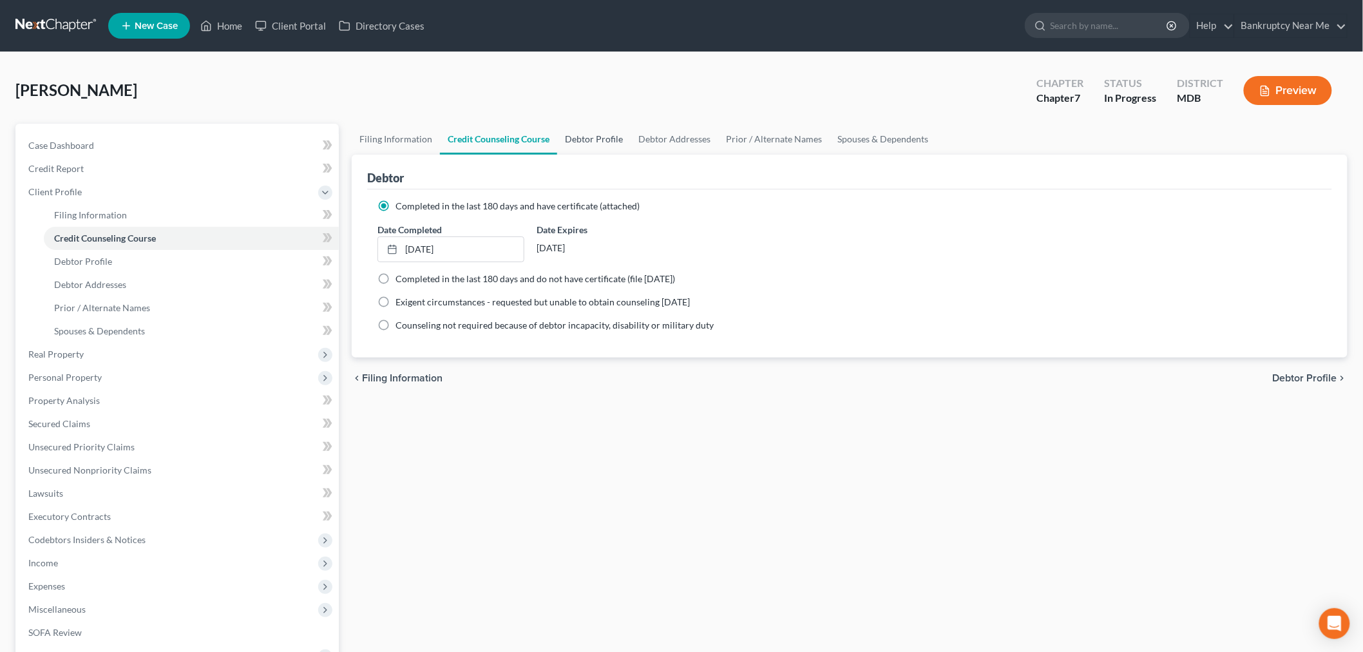
drag, startPoint x: 569, startPoint y: 136, endPoint x: 605, endPoint y: 135, distance: 36.1
click at [570, 136] on link "Debtor Profile" at bounding box center [593, 139] width 73 height 31
select select "2"
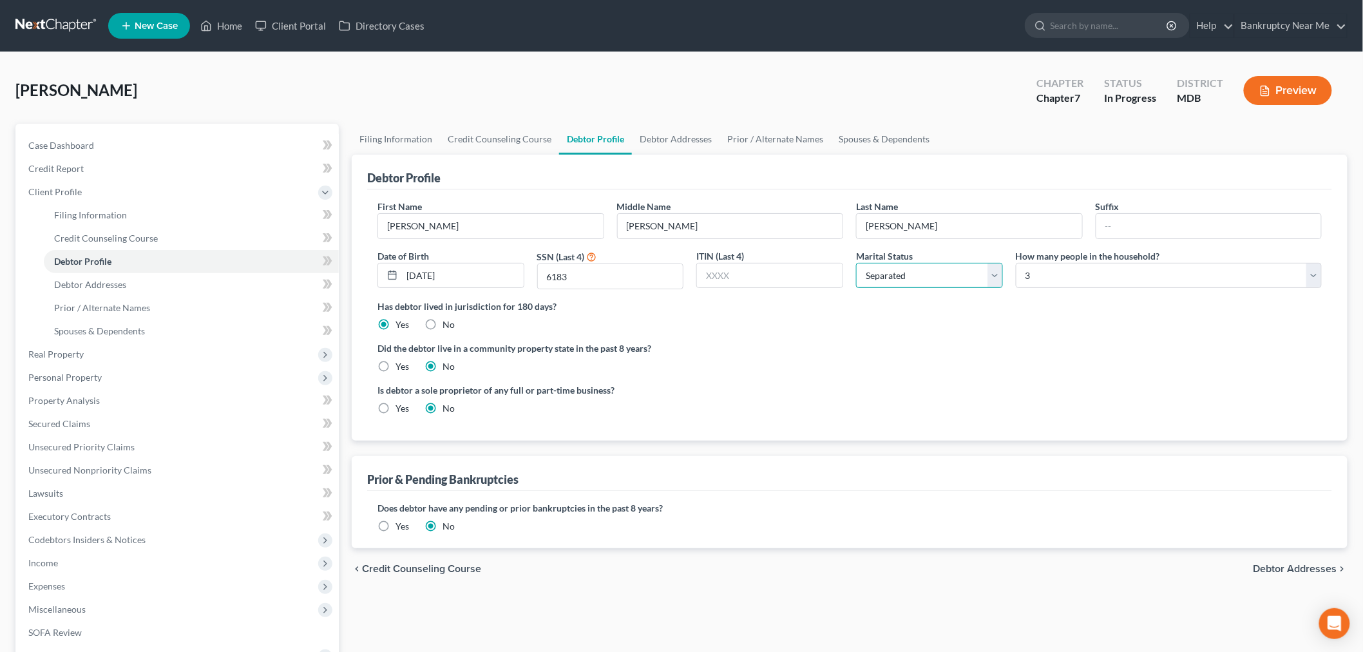
drag, startPoint x: 871, startPoint y: 269, endPoint x: 878, endPoint y: 271, distance: 7.3
click at [871, 269] on select "Select Single Married Separated Divorced Widowed" at bounding box center [929, 276] width 147 height 26
select select "3"
click at [856, 263] on select "Select Single Married Separated Divorced Widowed" at bounding box center [929, 276] width 147 height 26
click at [839, 340] on ng-include "First Name Stacyann Middle Name Rasheeda Last Name Julius Suffix Date of Birth …" at bounding box center [849, 312] width 944 height 225
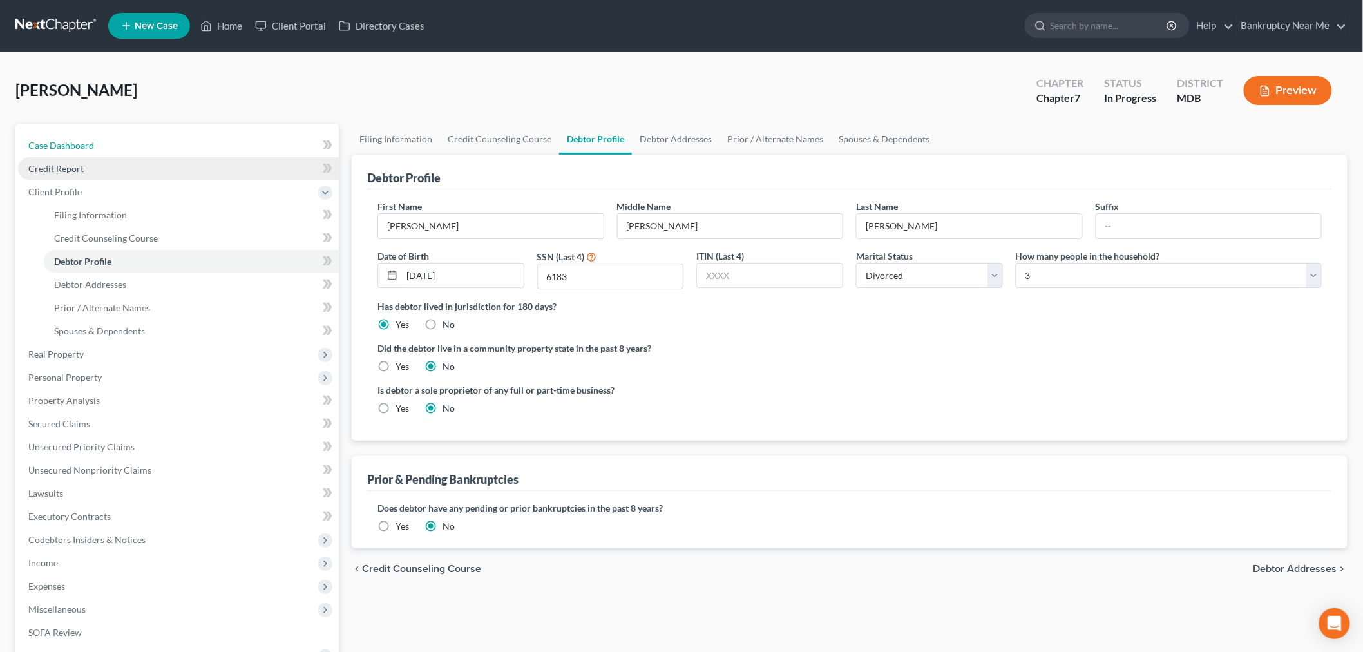
drag, startPoint x: 155, startPoint y: 138, endPoint x: 308, endPoint y: 166, distance: 155.1
click at [155, 138] on link "Case Dashboard" at bounding box center [178, 145] width 321 height 23
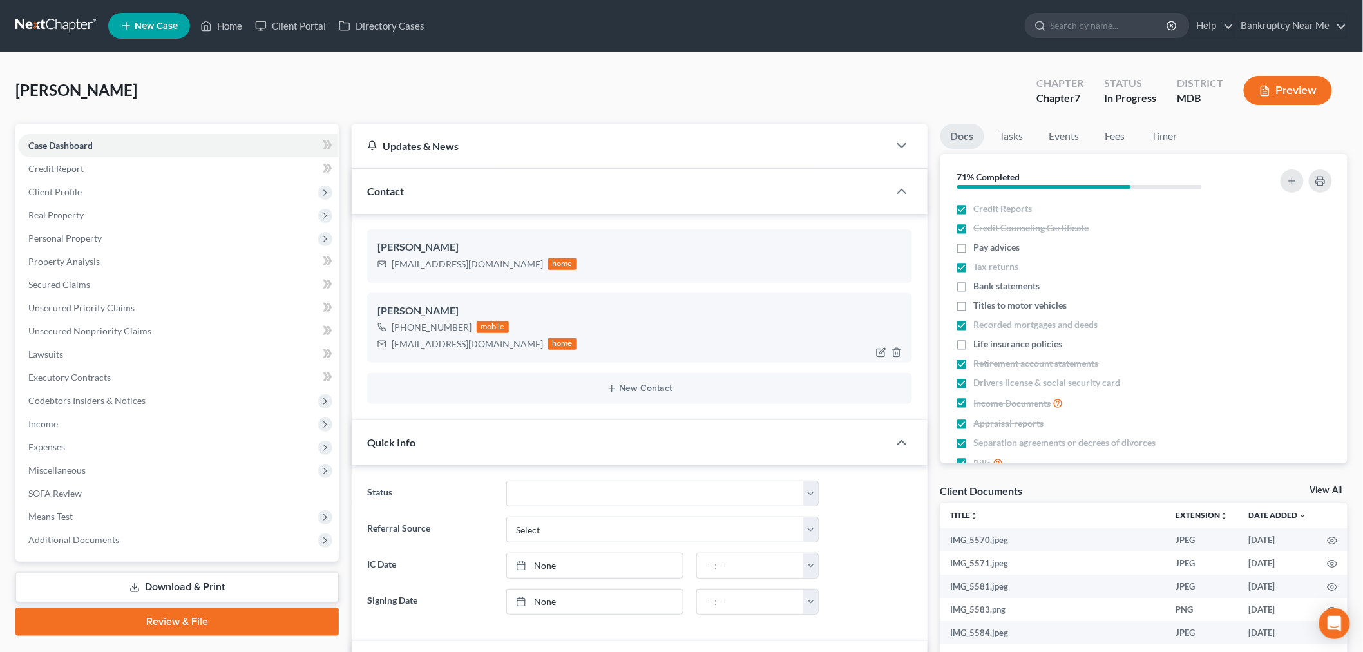
scroll to position [1391, 0]
drag, startPoint x: 486, startPoint y: 345, endPoint x: 1347, endPoint y: 299, distance: 862.3
click at [380, 352] on div "Stacyann Julius +1 (443) 572-2588 mobile mrs.sjulius@yahoo.com home" at bounding box center [639, 328] width 545 height 70
drag, startPoint x: 98, startPoint y: 240, endPoint x: 114, endPoint y: 256, distance: 22.3
click at [98, 240] on span "Personal Property" at bounding box center [64, 237] width 73 height 11
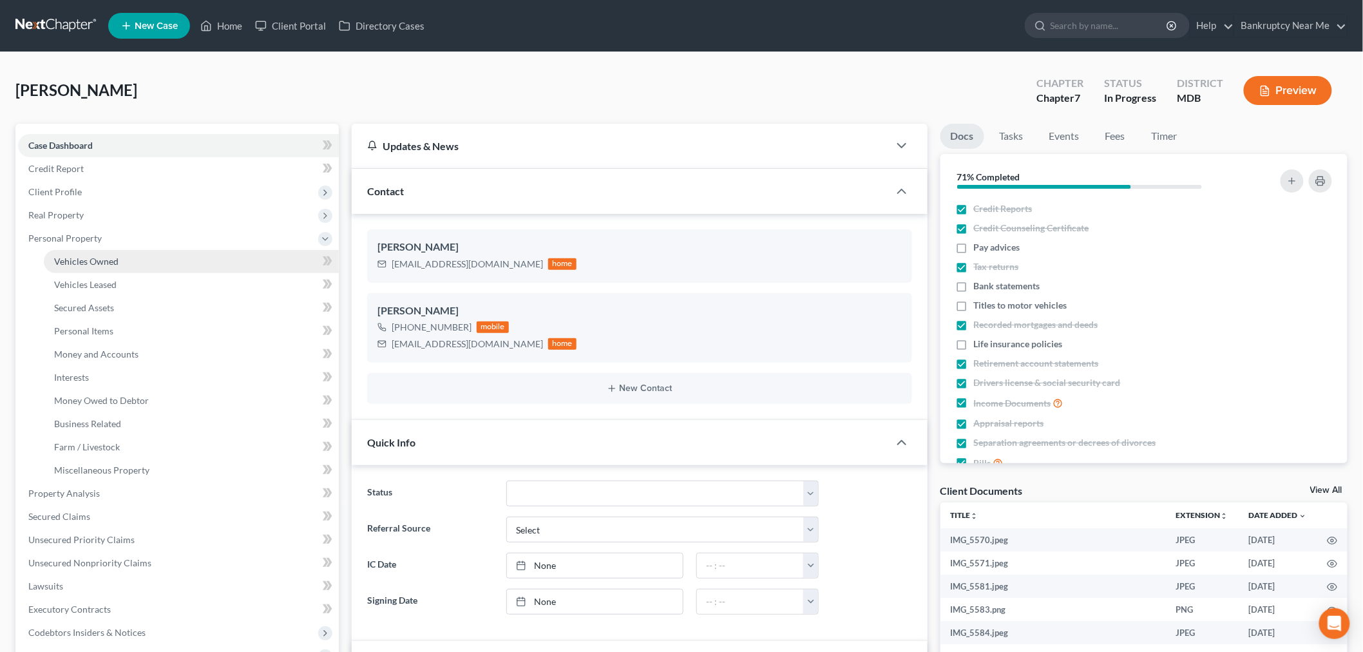
click at [134, 254] on link "Vehicles Owned" at bounding box center [191, 261] width 295 height 23
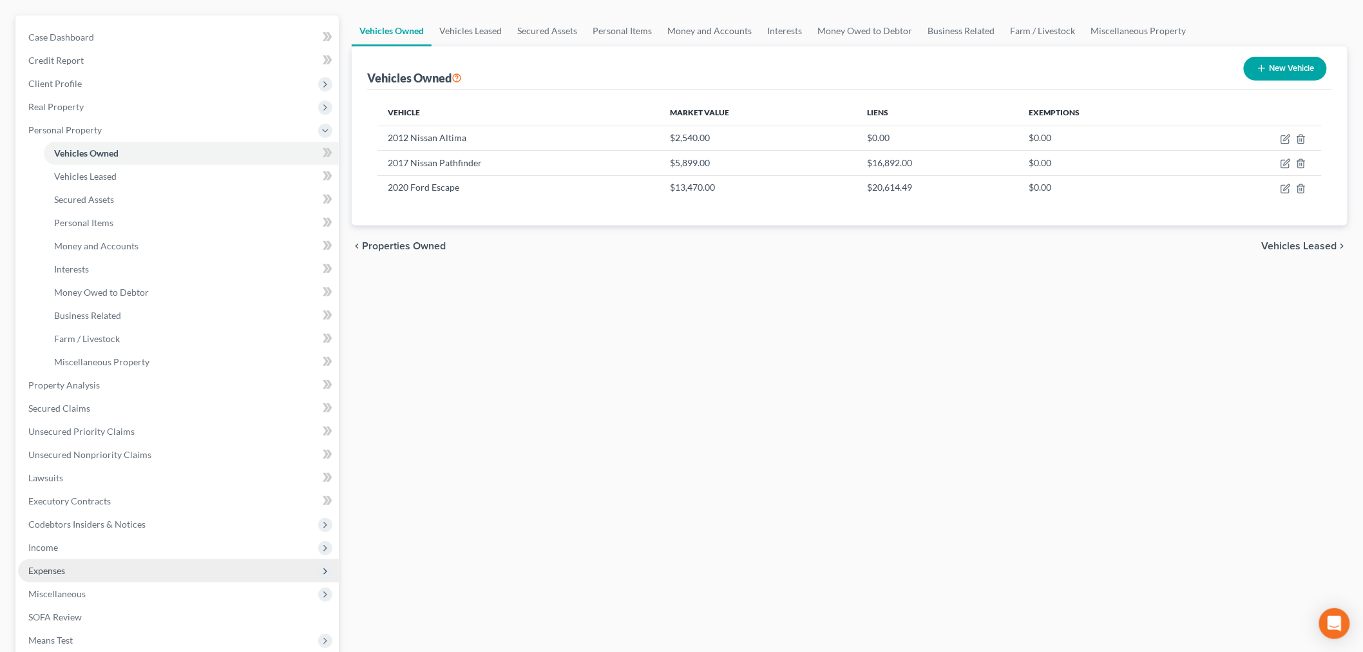
scroll to position [263, 0]
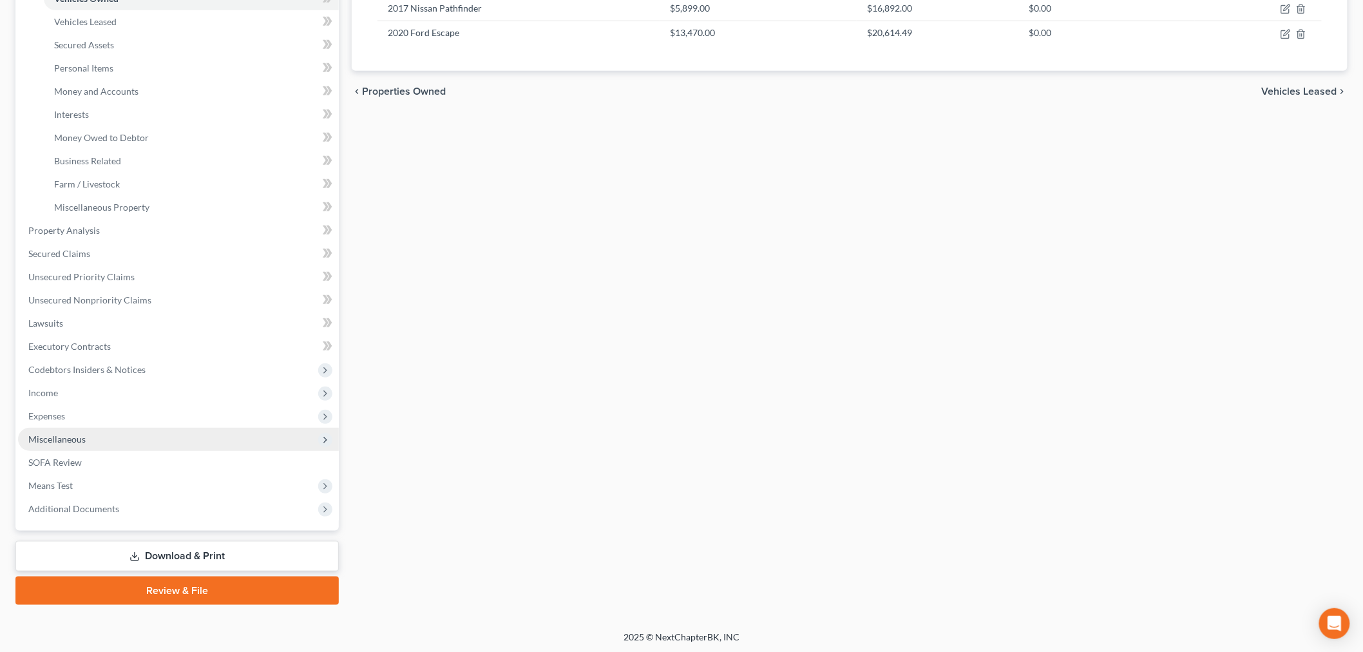
drag, startPoint x: 57, startPoint y: 414, endPoint x: 99, endPoint y: 426, distance: 44.1
click at [57, 414] on span "Expenses" at bounding box center [46, 415] width 37 height 11
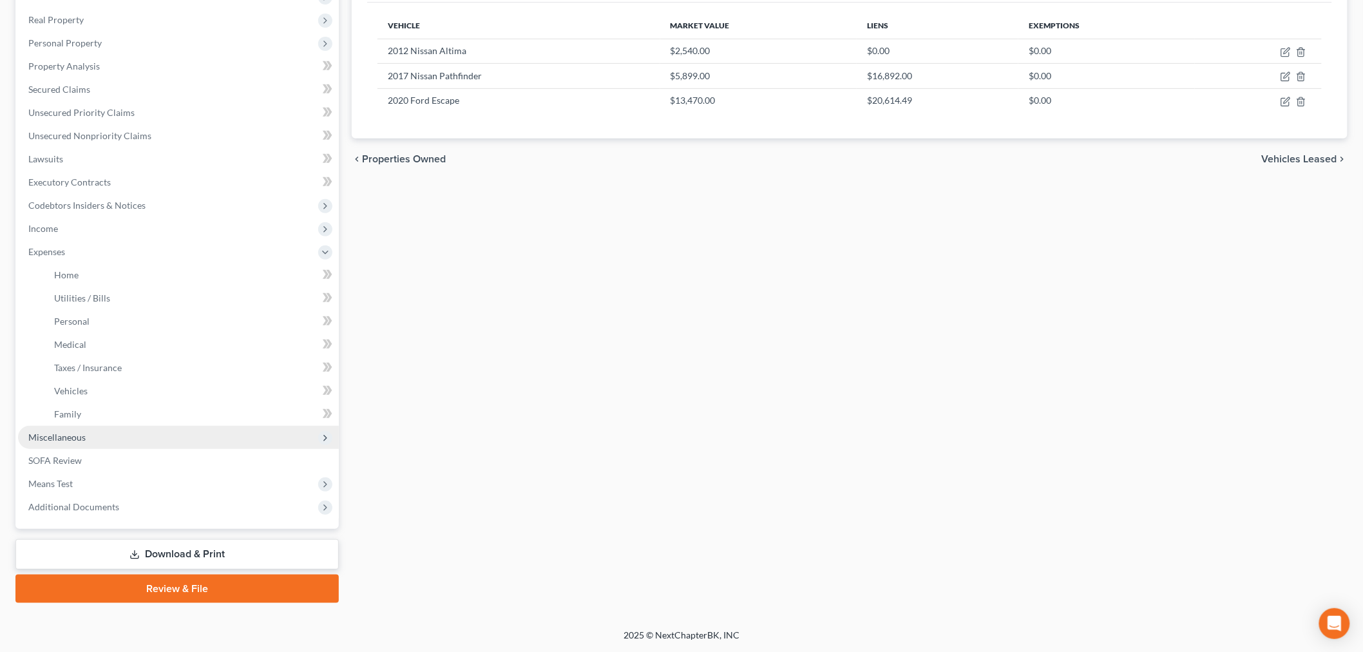
scroll to position [194, 0]
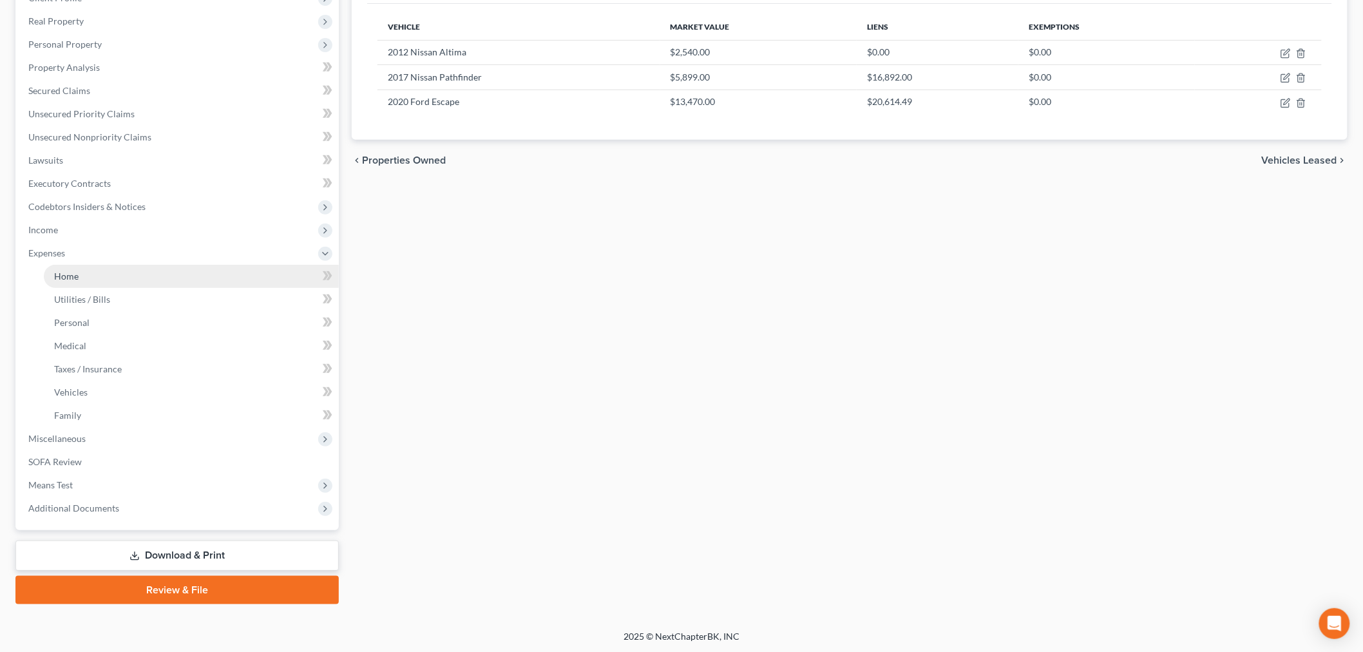
click at [113, 277] on link "Home" at bounding box center [191, 276] width 295 height 23
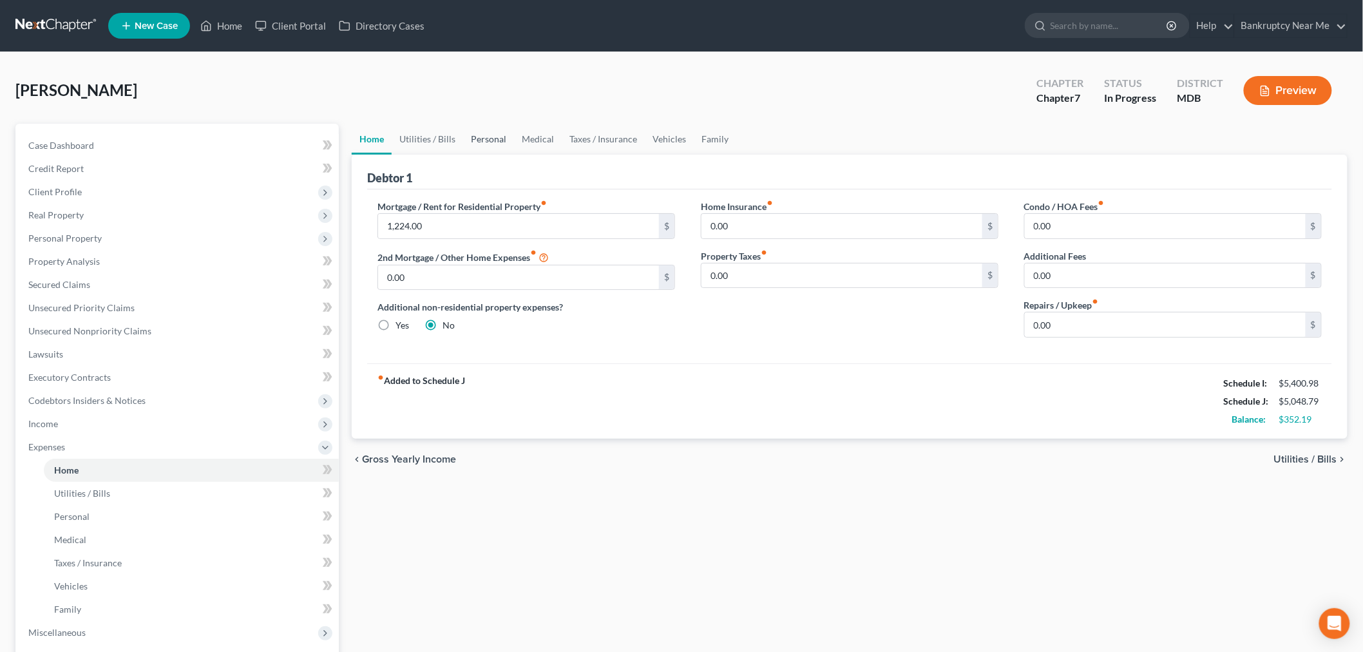
click at [482, 144] on link "Personal" at bounding box center [488, 139] width 51 height 31
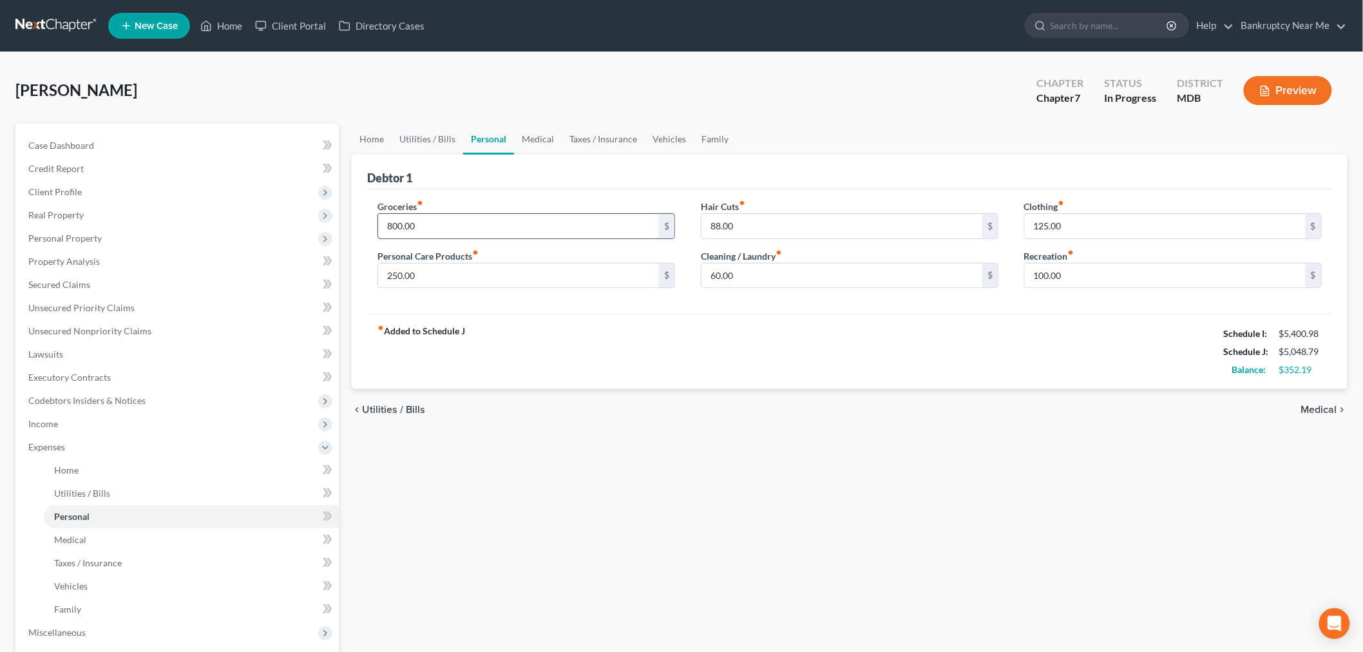
click at [589, 214] on input "800.00" at bounding box center [518, 226] width 281 height 24
type input "980"
click at [738, 275] on input "60.00" at bounding box center [841, 275] width 281 height 24
type input "99"
drag, startPoint x: 569, startPoint y: 278, endPoint x: 783, endPoint y: 222, distance: 221.5
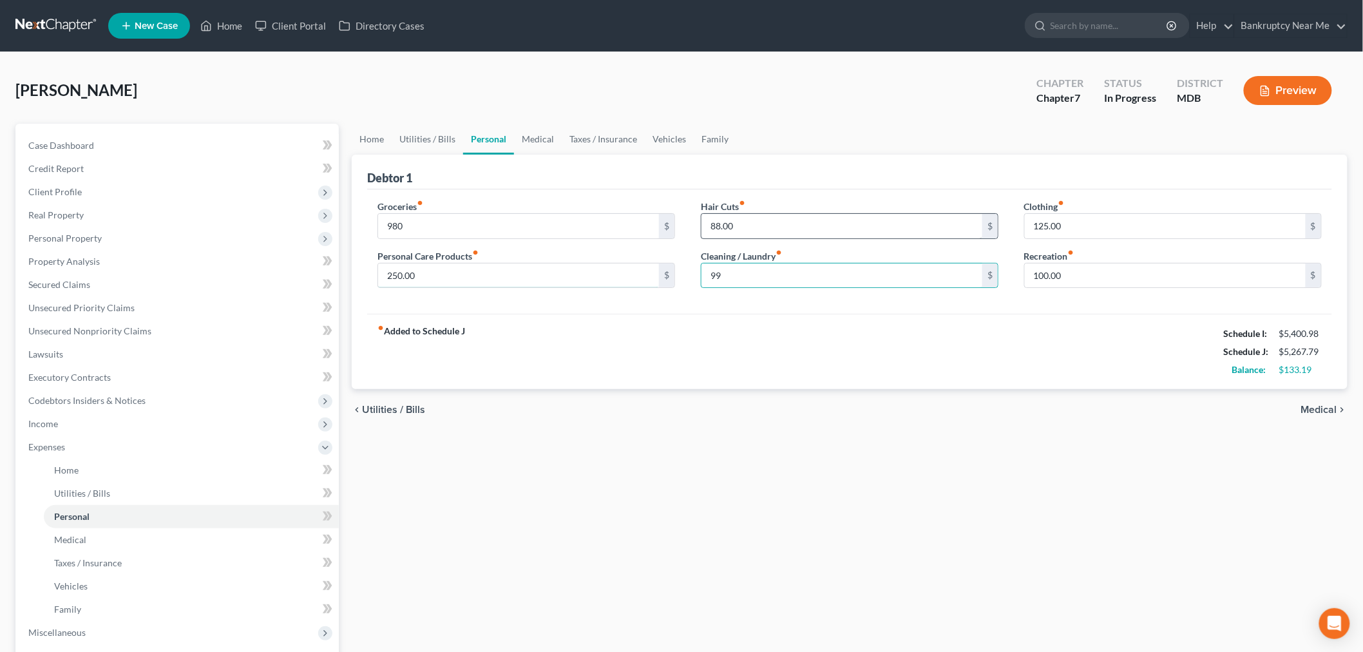
click at [569, 278] on input "250.00" at bounding box center [518, 275] width 281 height 24
type input "126"
drag, startPoint x: 425, startPoint y: 230, endPoint x: 473, endPoint y: 216, distance: 50.3
click at [425, 230] on input "980" at bounding box center [518, 226] width 281 height 24
type input "990"
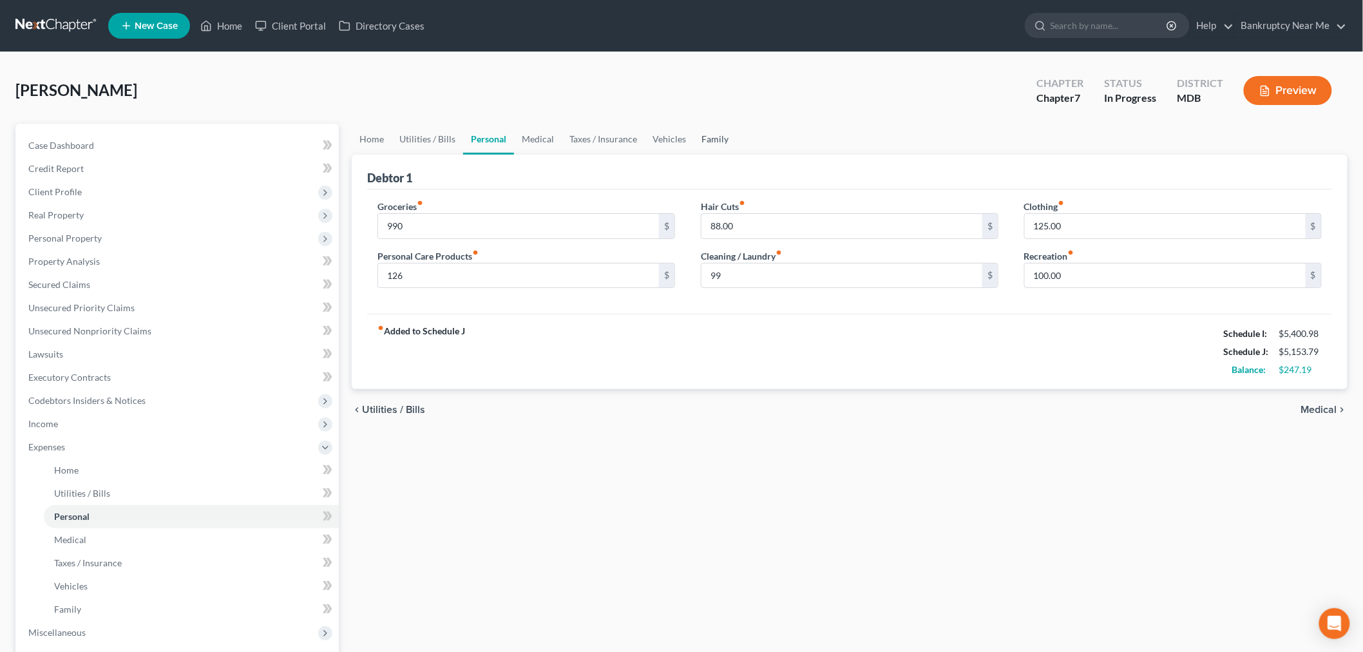
click at [697, 144] on link "Family" at bounding box center [715, 139] width 43 height 31
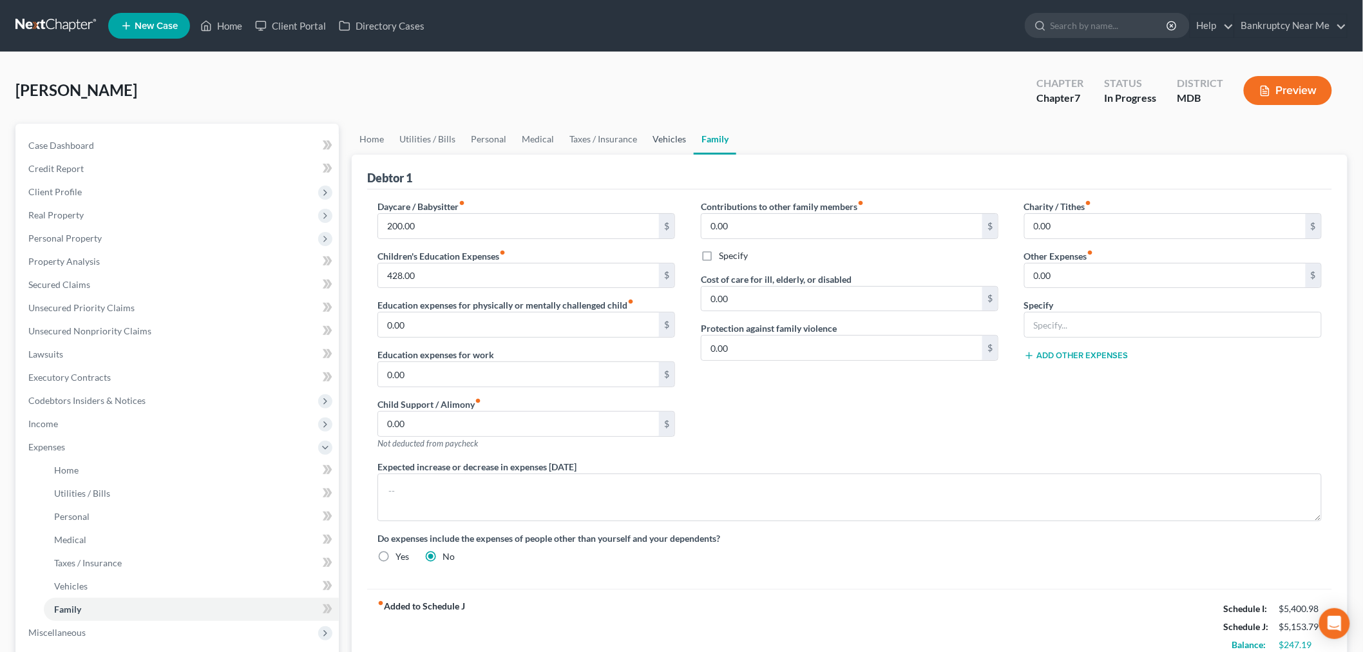
click at [671, 134] on link "Vehicles" at bounding box center [669, 139] width 49 height 31
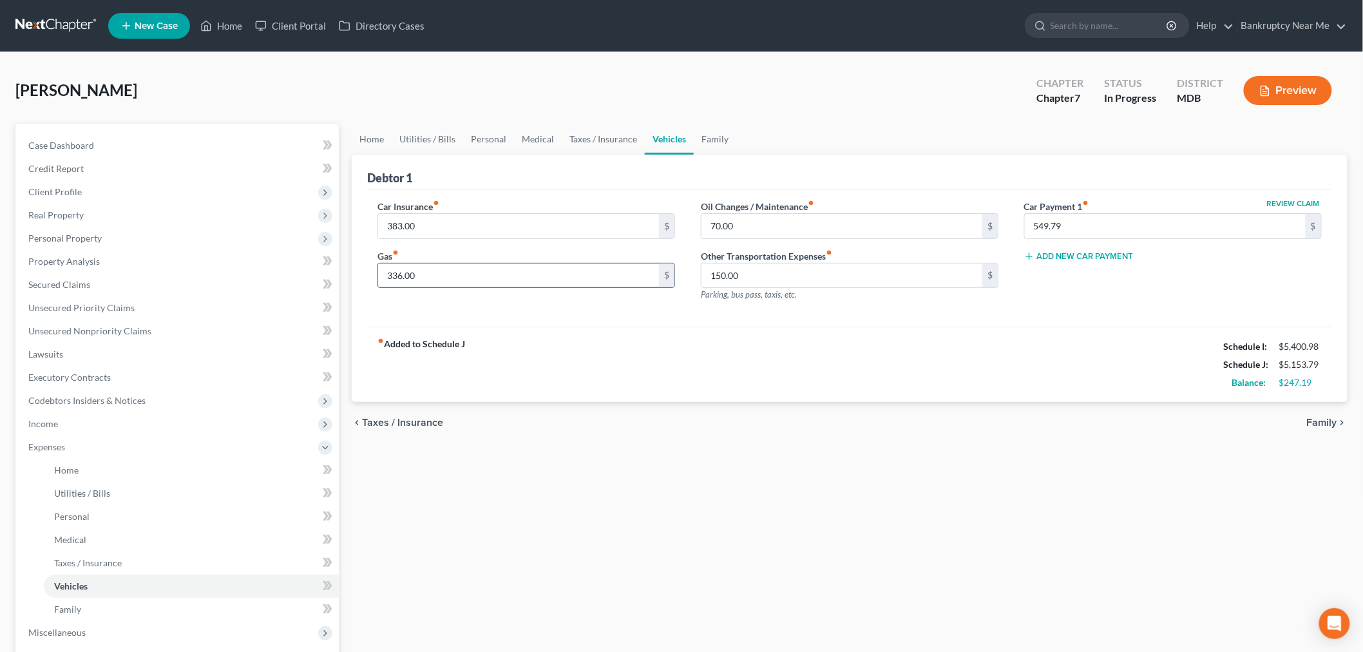
drag, startPoint x: 562, startPoint y: 289, endPoint x: 575, endPoint y: 281, distance: 15.3
click at [563, 288] on div "Car Insurance fiber_manual_record 383.00 $ Gas fiber_manual_record 336.00 $" at bounding box center [526, 256] width 323 height 112
click at [575, 281] on input "336.00" at bounding box center [518, 275] width 281 height 24
type input "436"
click at [756, 278] on input "150.00" at bounding box center [841, 275] width 281 height 24
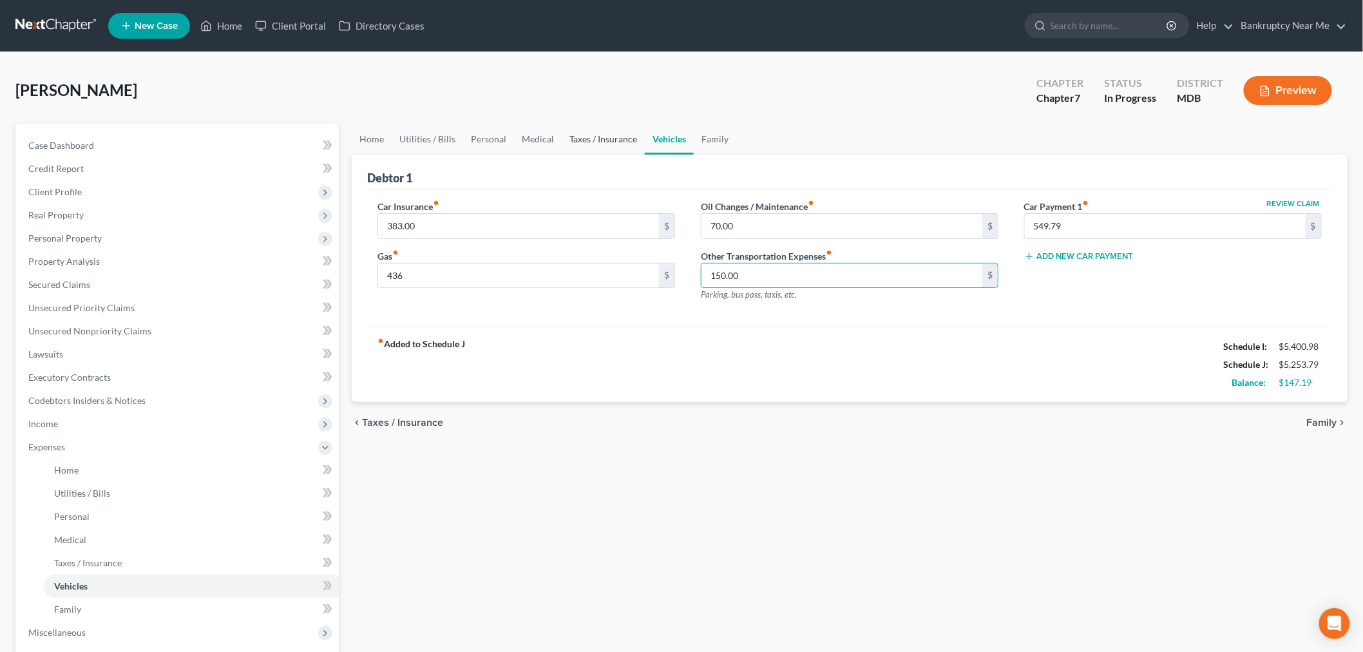
click at [605, 137] on link "Taxes / Insurance" at bounding box center [603, 139] width 83 height 31
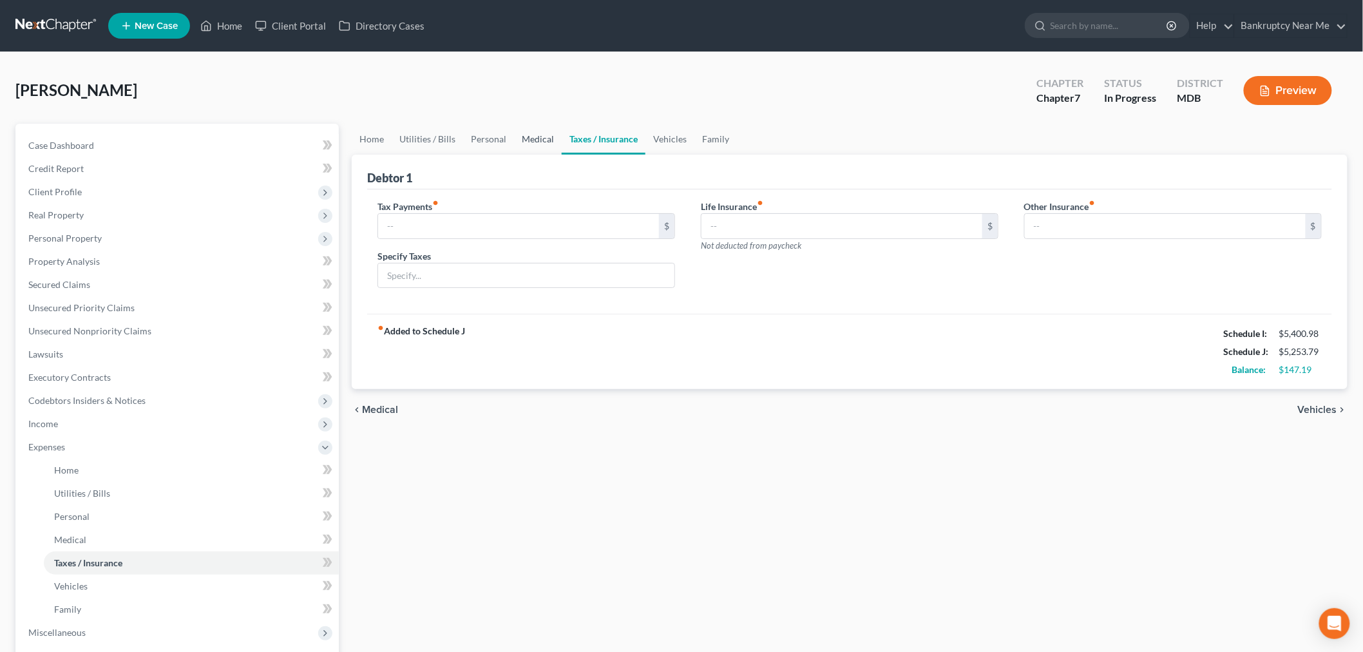
click at [528, 133] on link "Medical" at bounding box center [538, 139] width 48 height 31
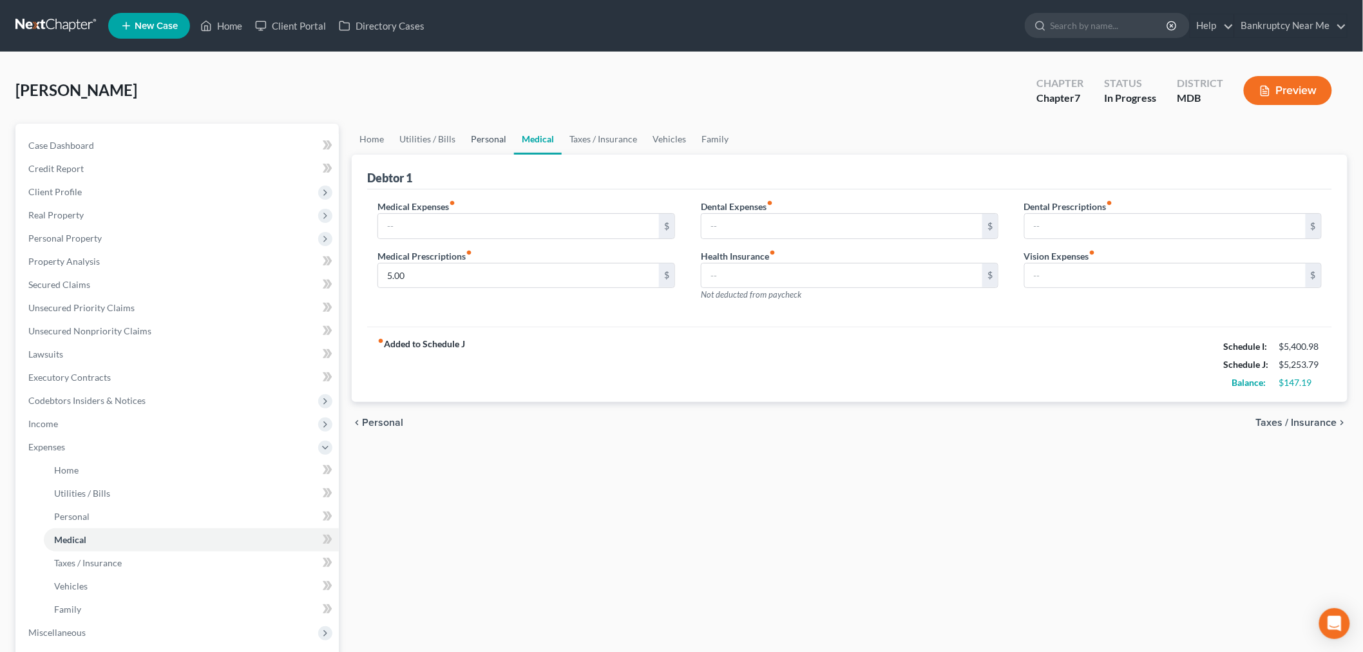
click at [498, 140] on link "Personal" at bounding box center [488, 139] width 51 height 31
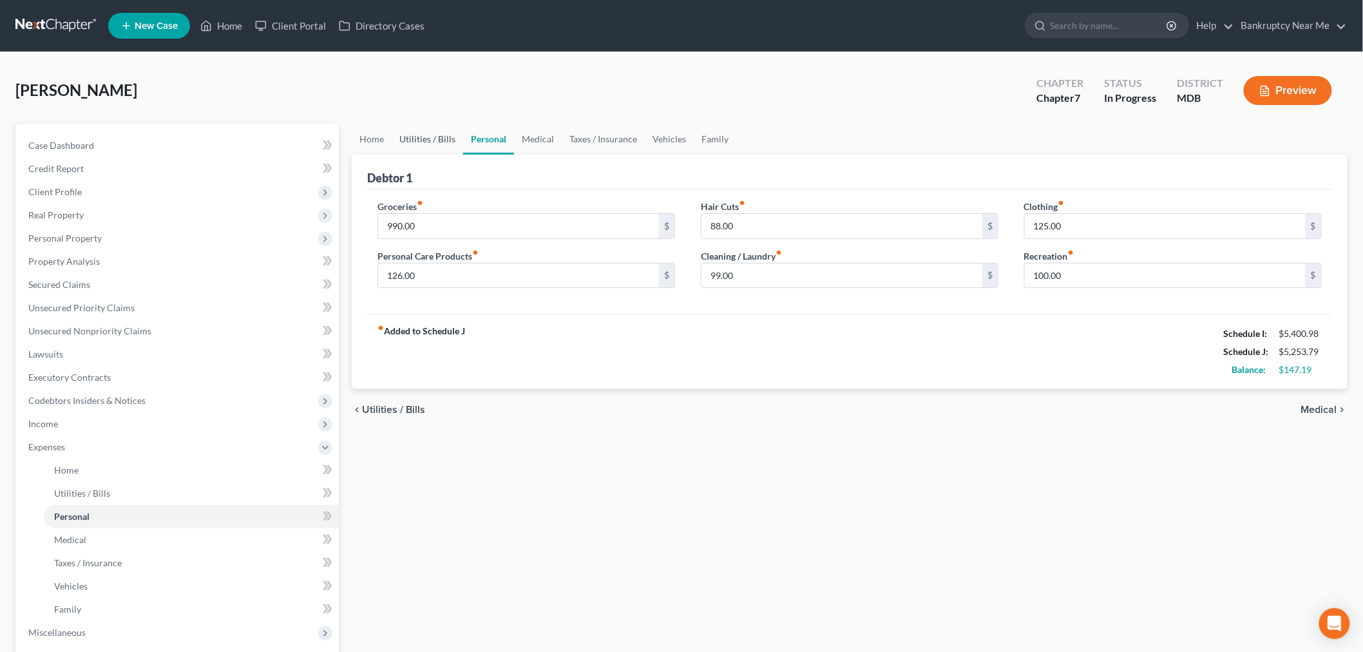
click at [417, 143] on link "Utilities / Bills" at bounding box center [427, 139] width 71 height 31
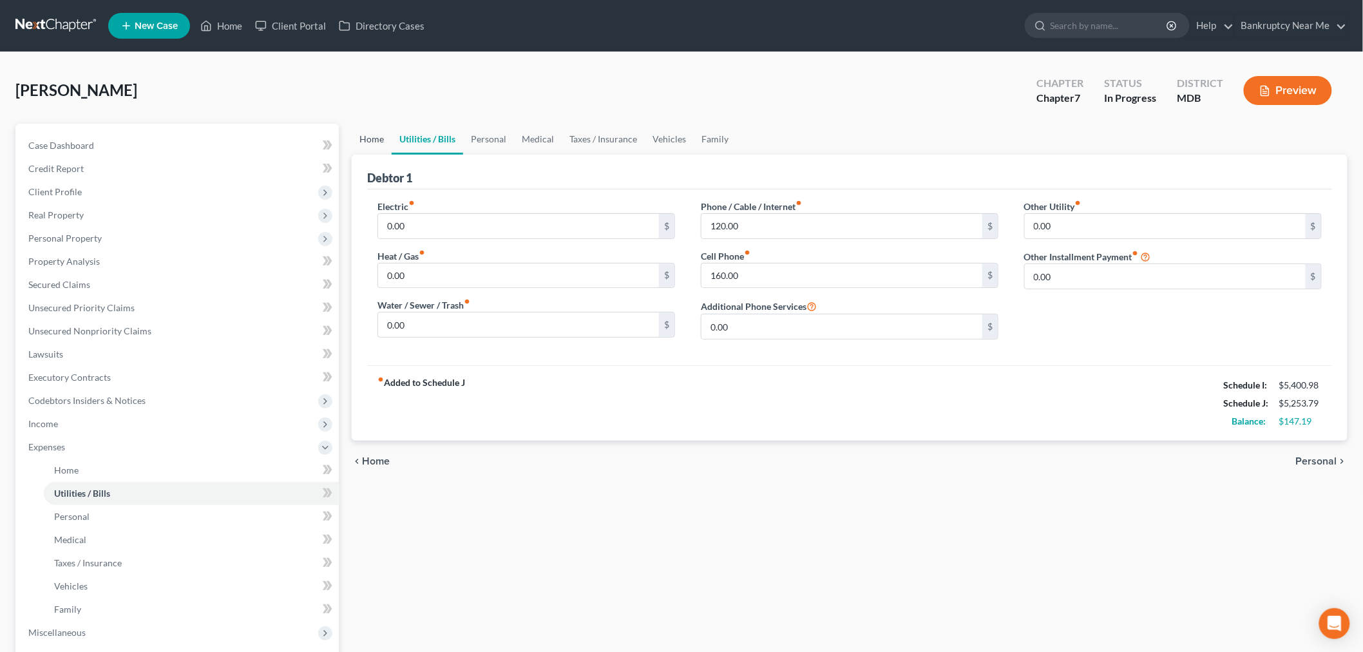
click at [367, 140] on link "Home" at bounding box center [372, 139] width 40 height 31
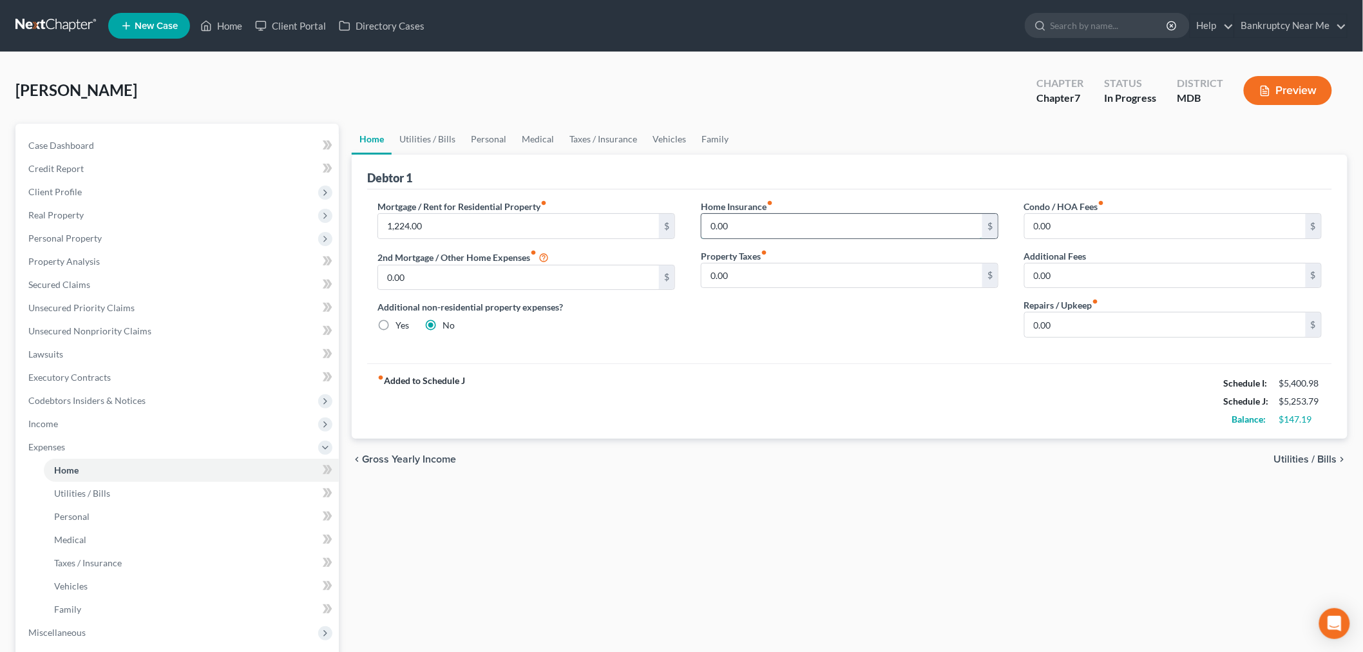
click at [889, 236] on input "0.00" at bounding box center [841, 226] width 281 height 24
type input "25"
click at [712, 140] on link "Family" at bounding box center [715, 139] width 43 height 31
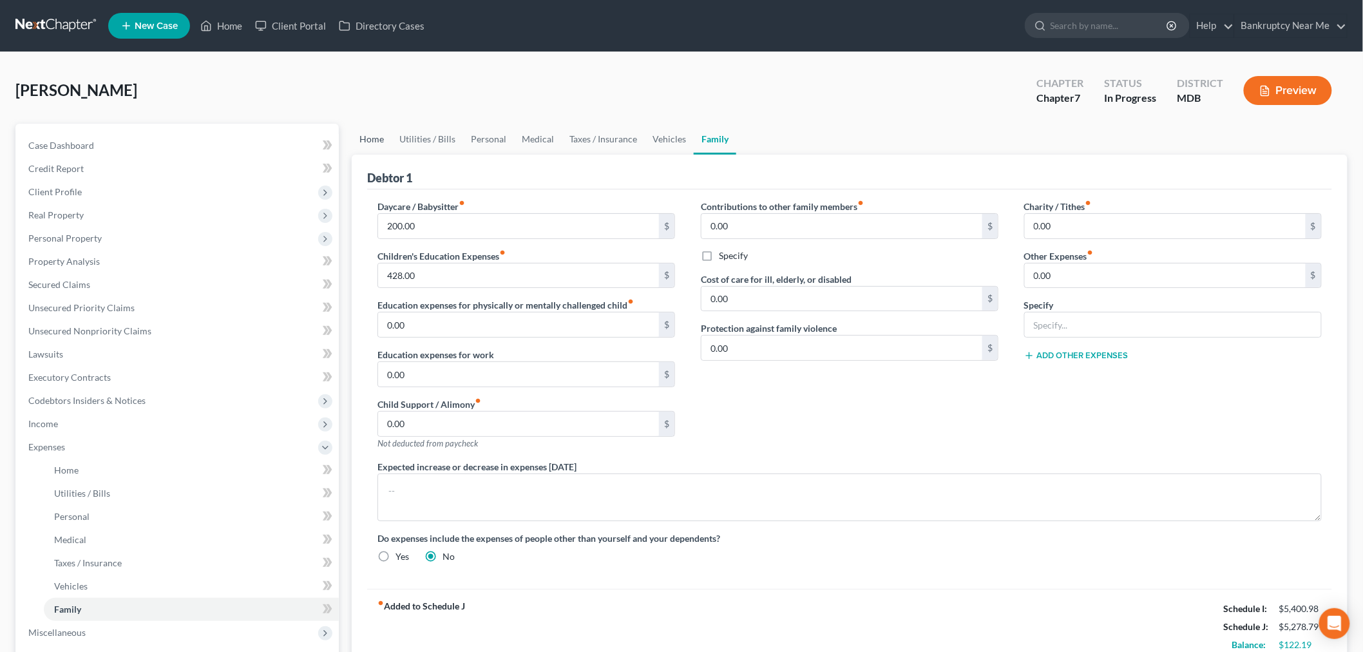
click at [370, 142] on link "Home" at bounding box center [372, 139] width 40 height 31
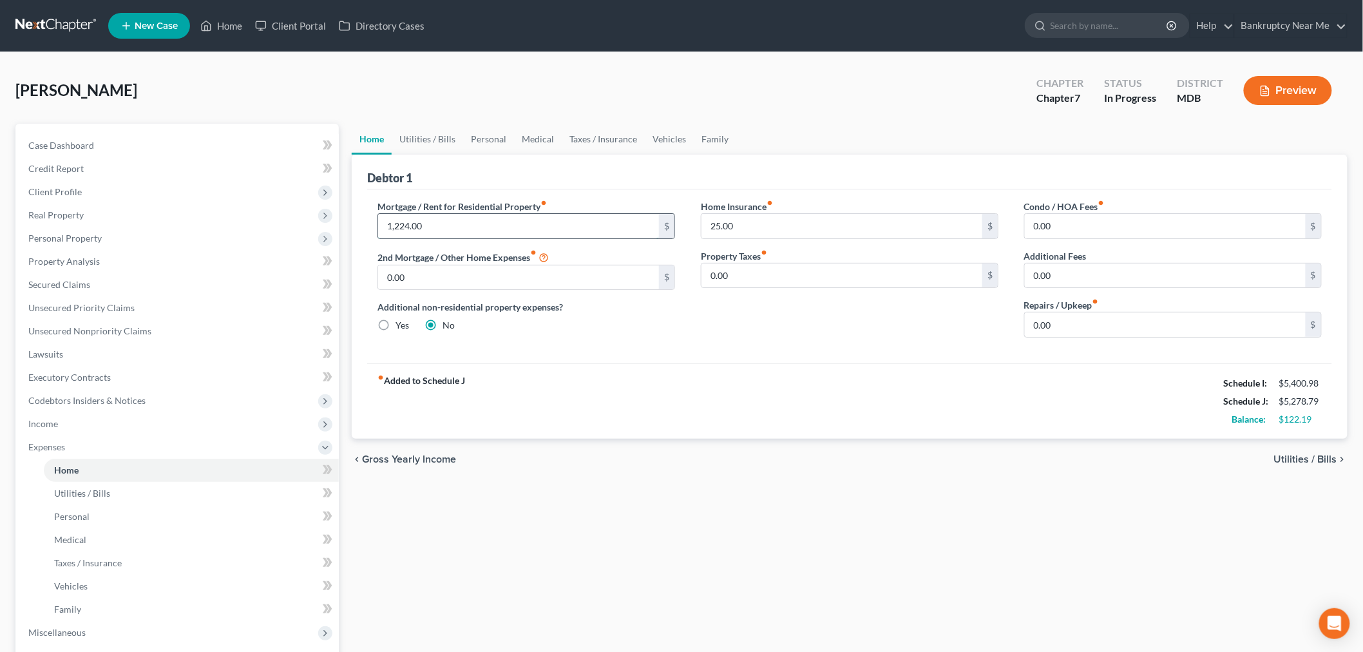
click at [453, 219] on input "1,224.00" at bounding box center [518, 226] width 281 height 24
type input "1,300"
click at [421, 145] on link "Utilities / Bills" at bounding box center [427, 139] width 71 height 31
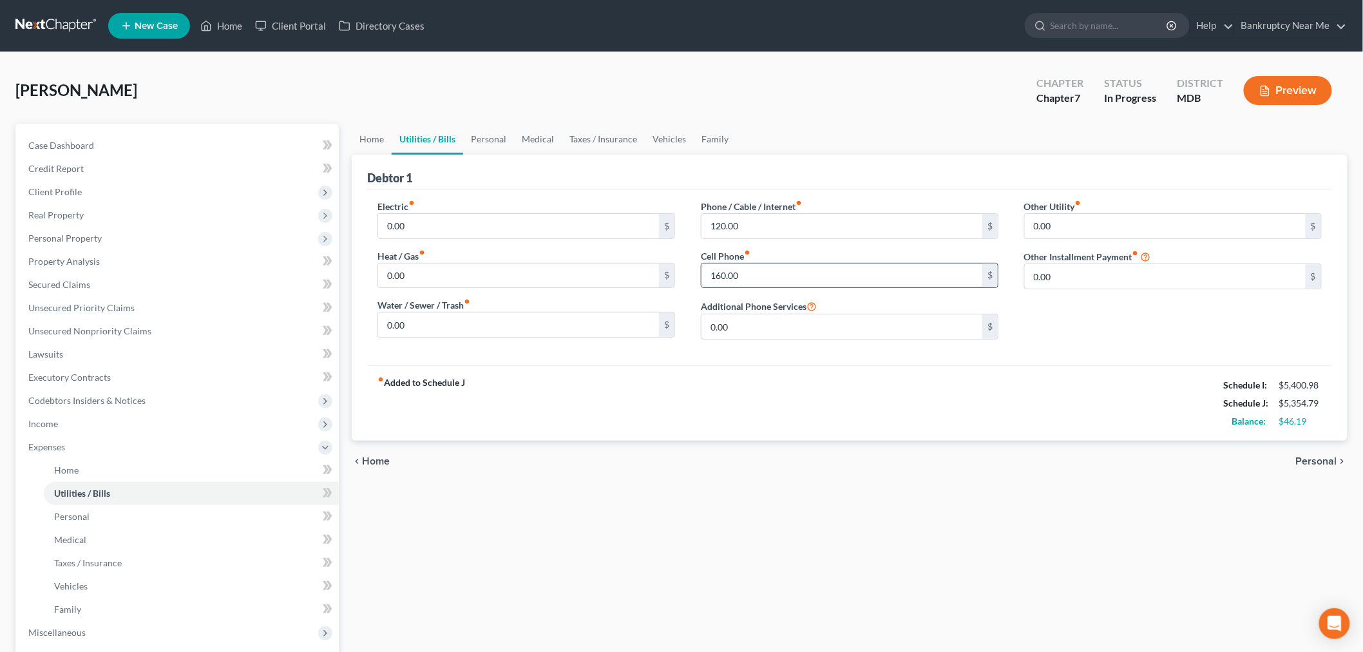
click at [809, 285] on input "160.00" at bounding box center [841, 275] width 281 height 24
type input "185"
click at [496, 134] on link "Personal" at bounding box center [488, 139] width 51 height 31
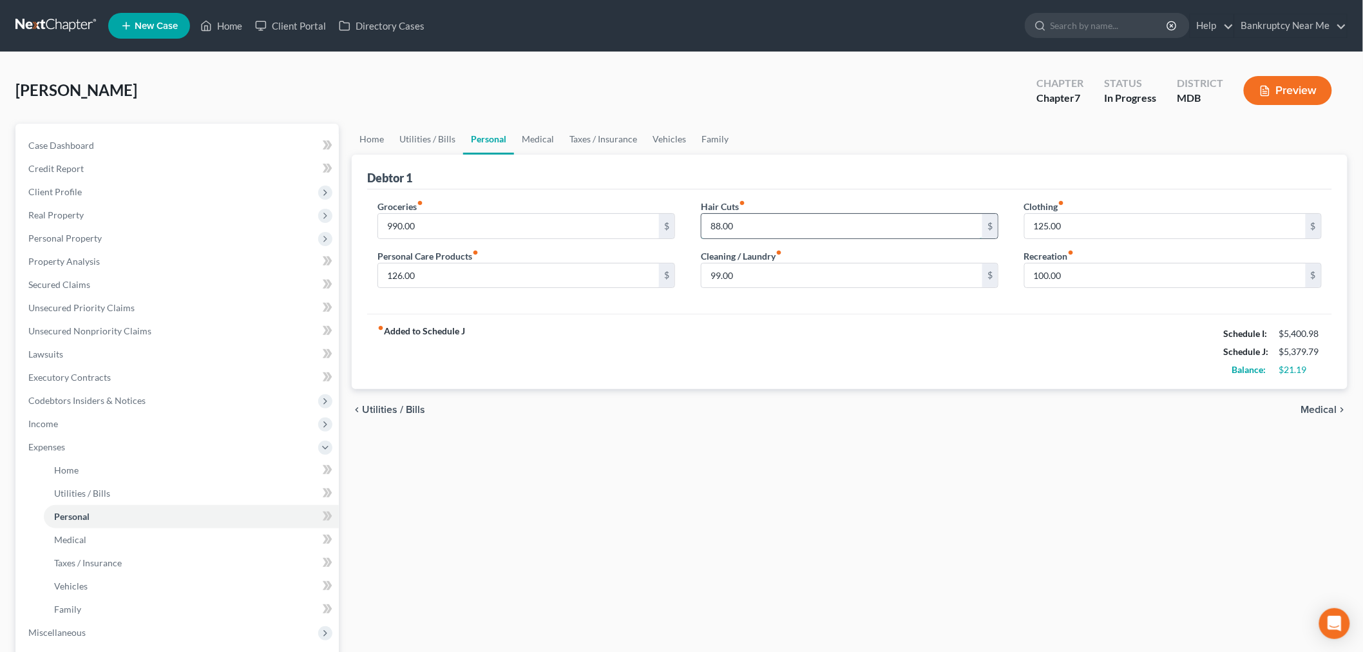
click at [803, 230] on input "88.00" at bounding box center [841, 226] width 281 height 24
type input "97"
click at [550, 140] on link "Medical" at bounding box center [538, 139] width 48 height 31
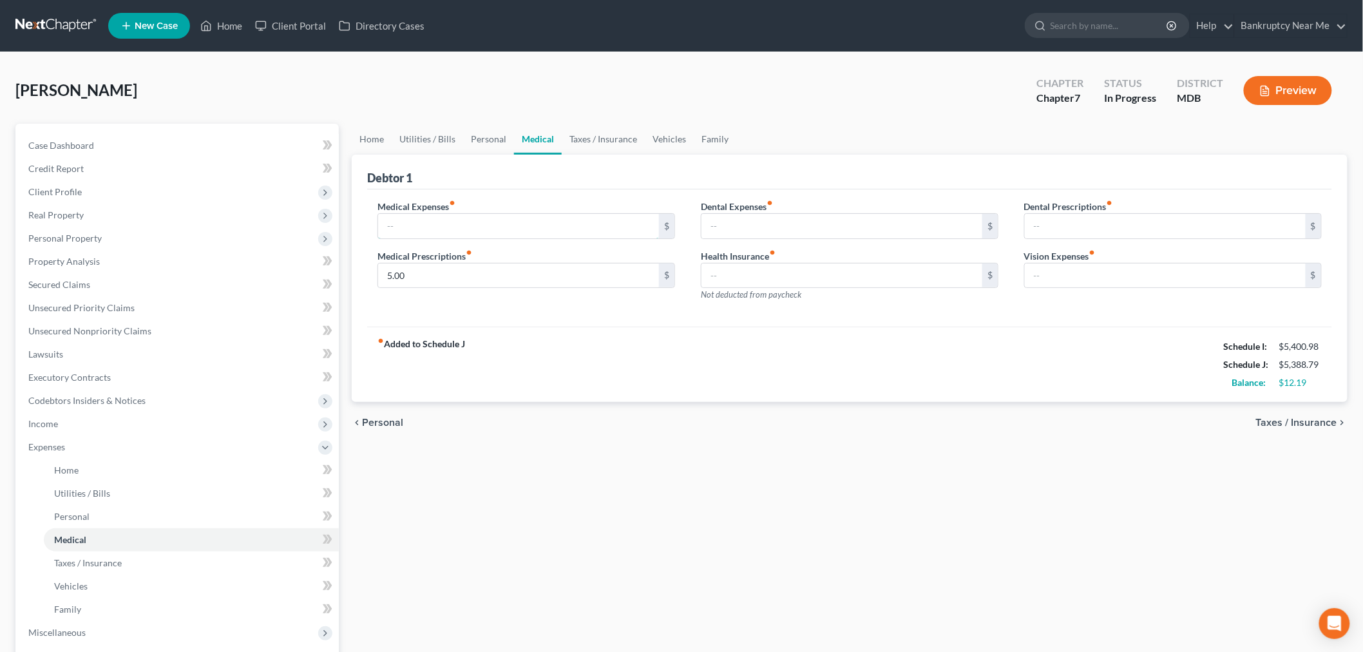
drag, startPoint x: 620, startPoint y: 222, endPoint x: 688, endPoint y: 200, distance: 71.7
click at [620, 222] on input "text" at bounding box center [518, 226] width 281 height 24
type input "33"
click at [479, 140] on link "Personal" at bounding box center [488, 139] width 51 height 31
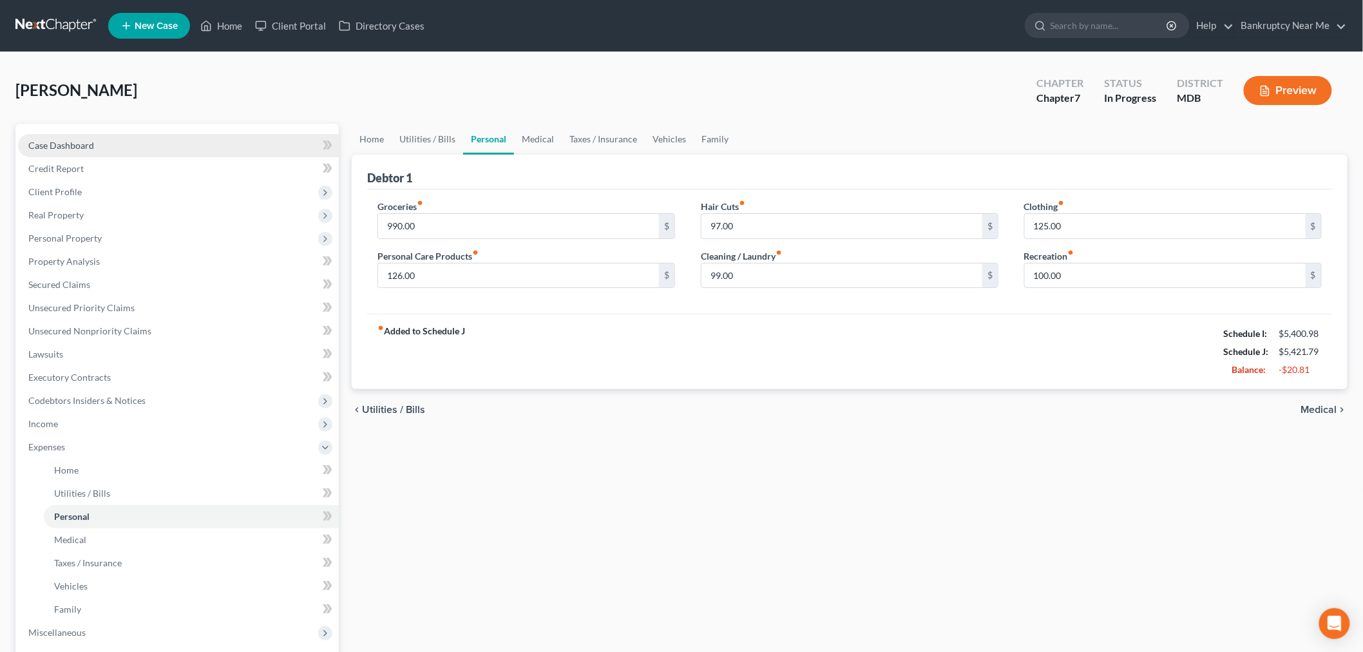
drag, startPoint x: 88, startPoint y: 133, endPoint x: 106, endPoint y: 137, distance: 18.6
click at [87, 134] on link "Case Dashboard" at bounding box center [178, 145] width 321 height 23
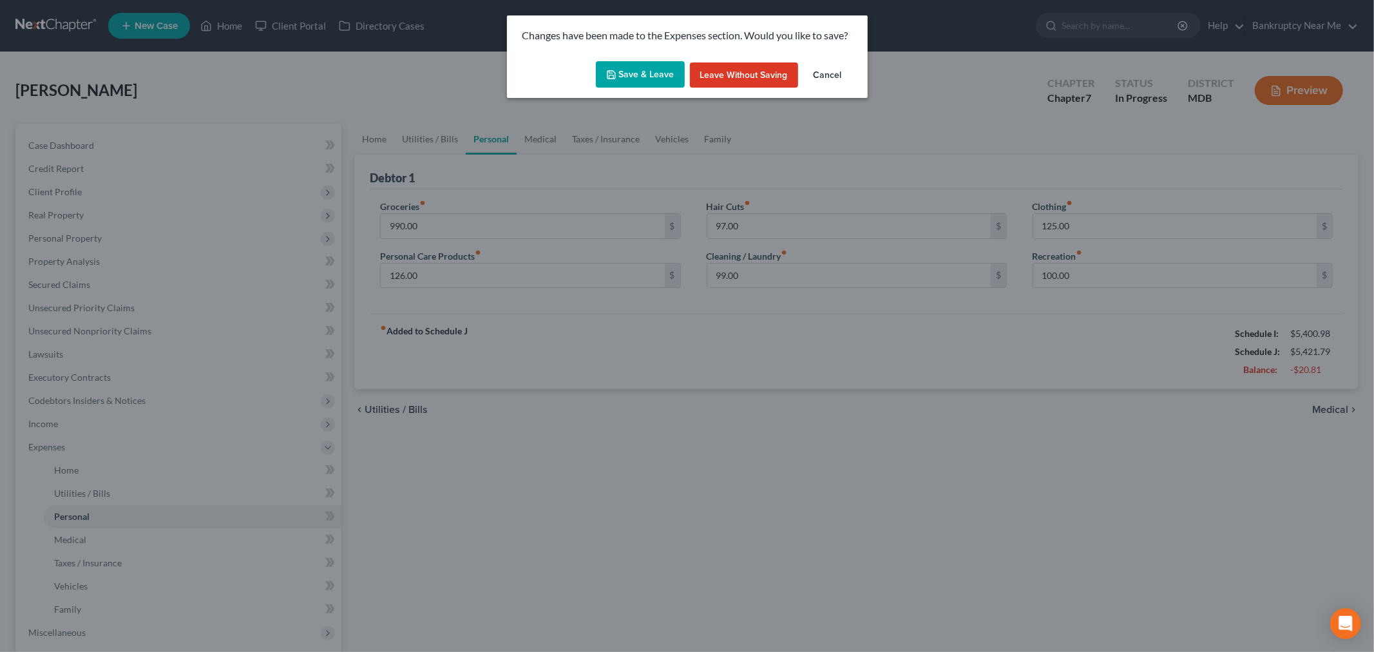
click at [623, 73] on button "Save & Leave" at bounding box center [640, 74] width 89 height 27
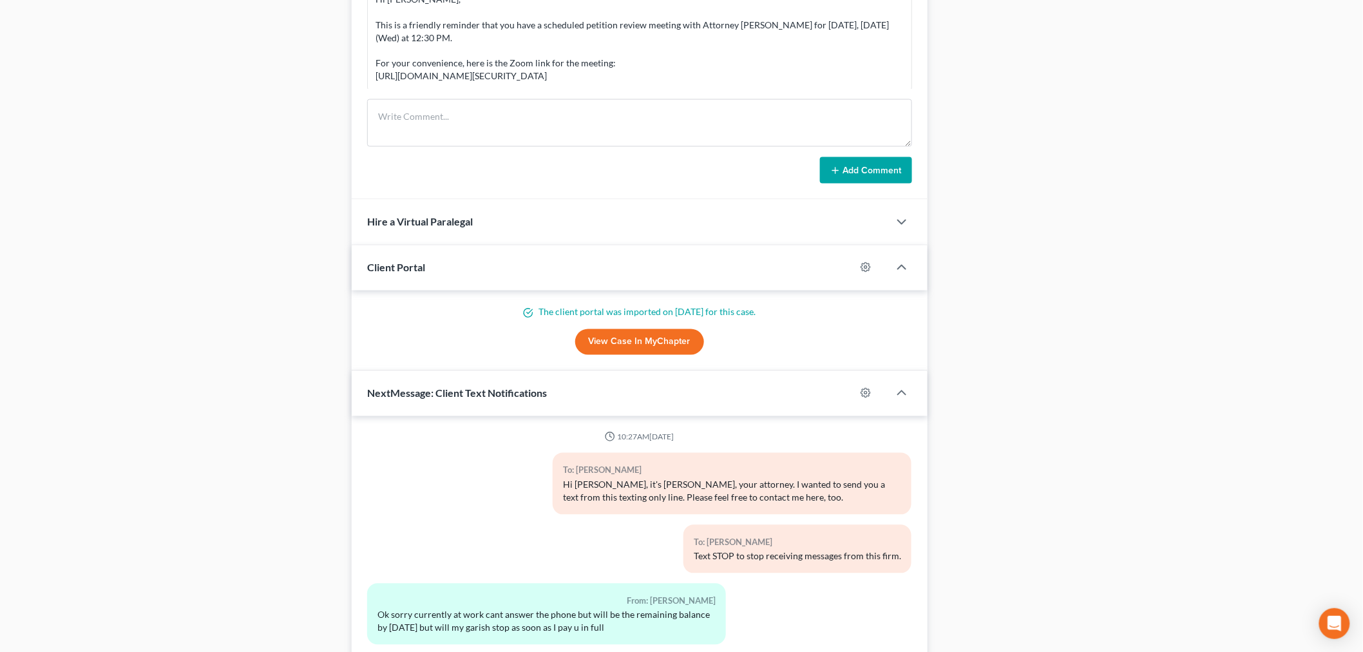
scroll to position [1391, 0]
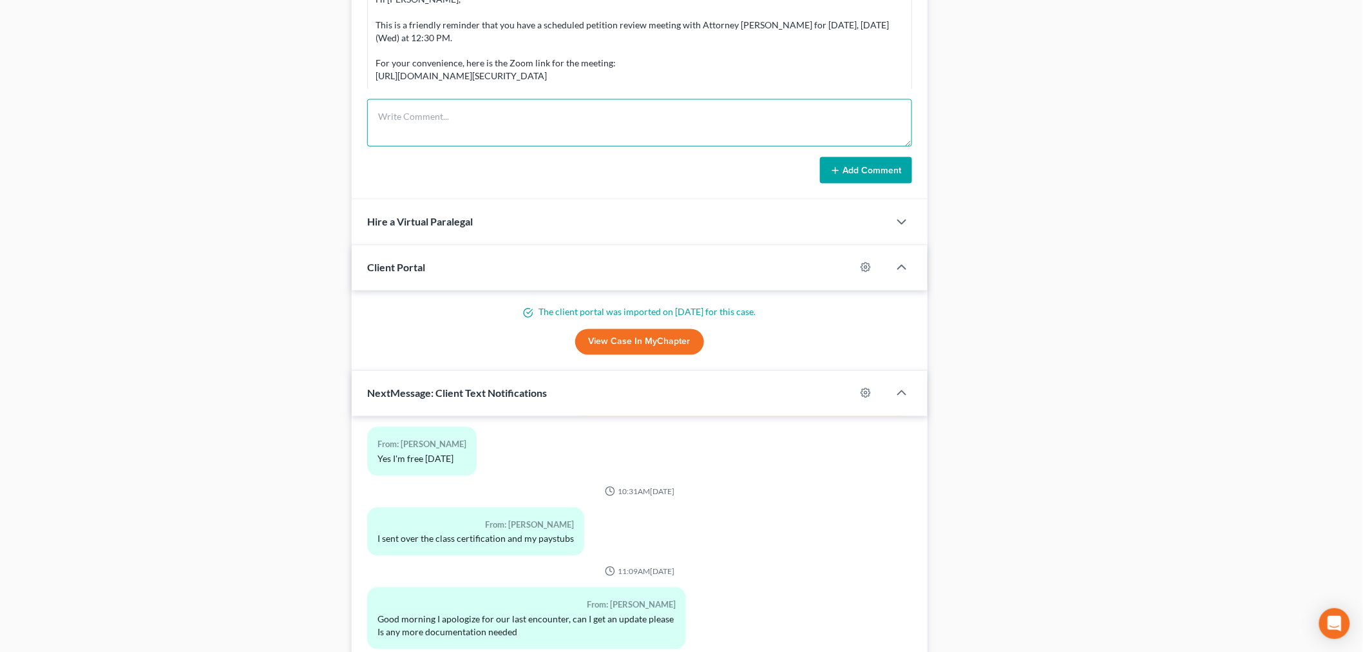
click at [674, 111] on textarea at bounding box center [639, 123] width 545 height 48
paste textarea "________________________________________ From: Iris Kwon <iris@bankruptcynearme…"
type textarea "________________________________________ From: Iris Kwon <iris@bankruptcynearme…"
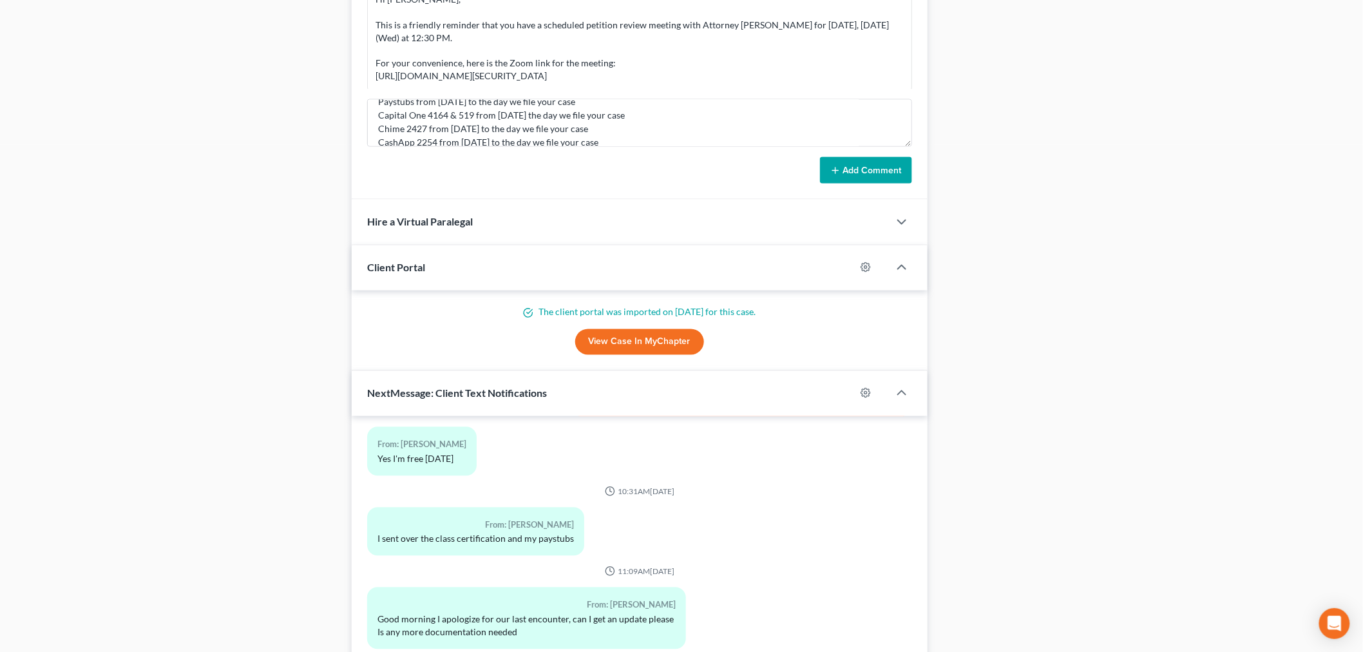
click at [854, 171] on button "Add Comment" at bounding box center [866, 170] width 92 height 27
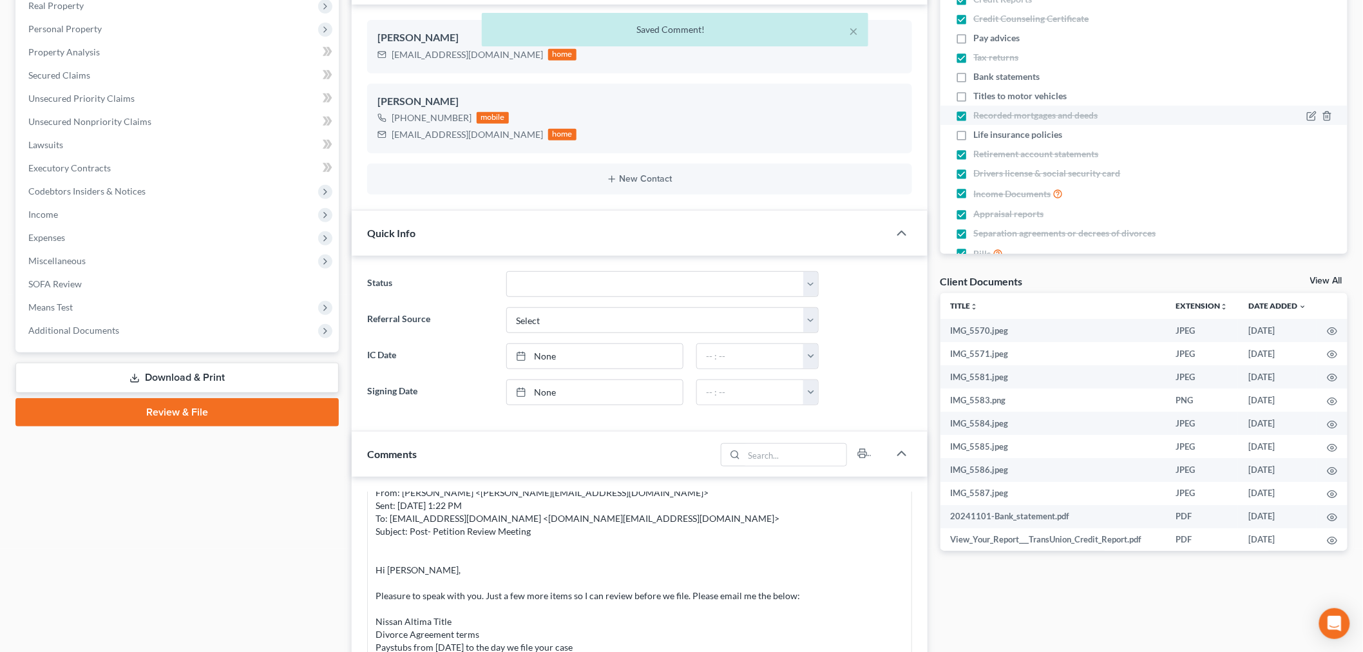
scroll to position [31, 0]
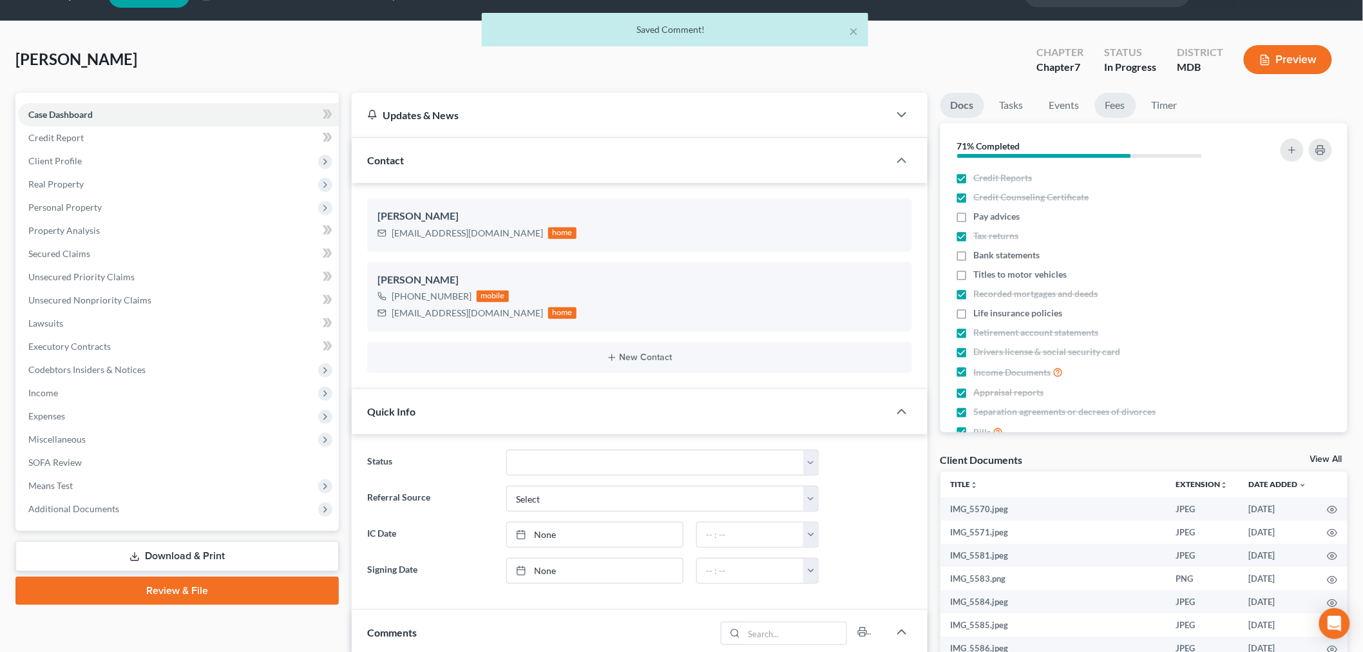
click at [1127, 105] on link "Fees" at bounding box center [1115, 105] width 41 height 25
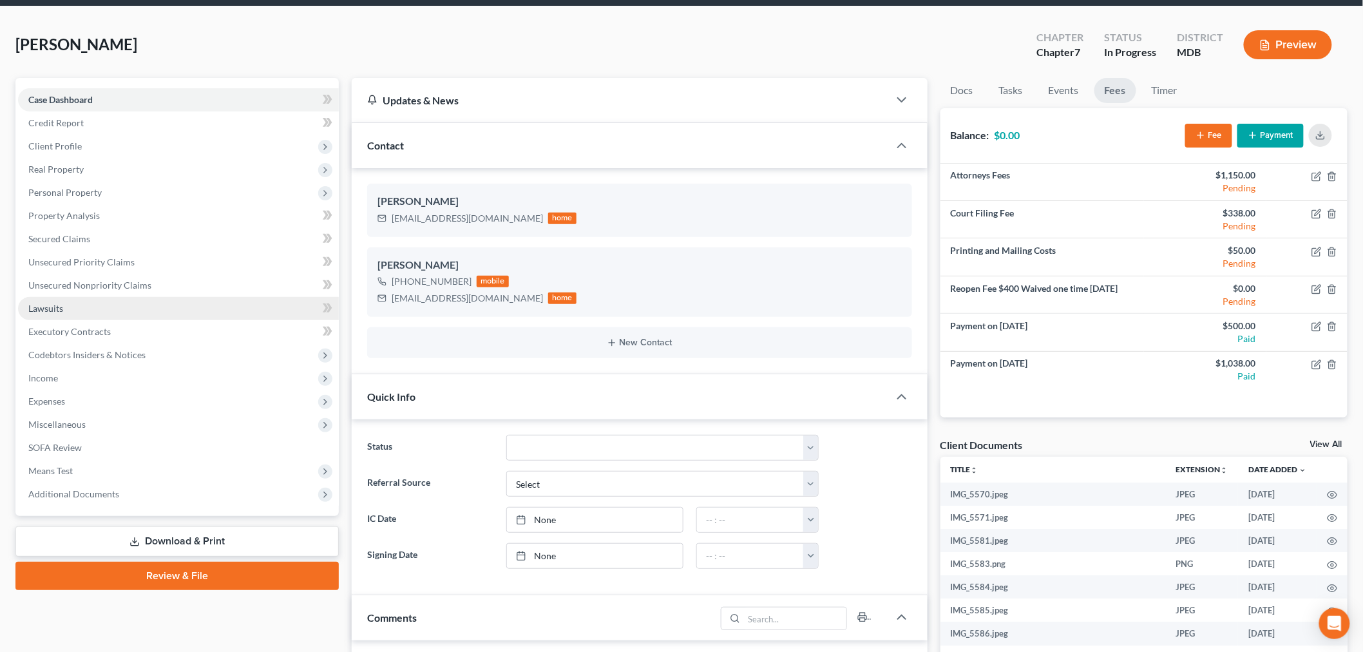
scroll to position [0, 0]
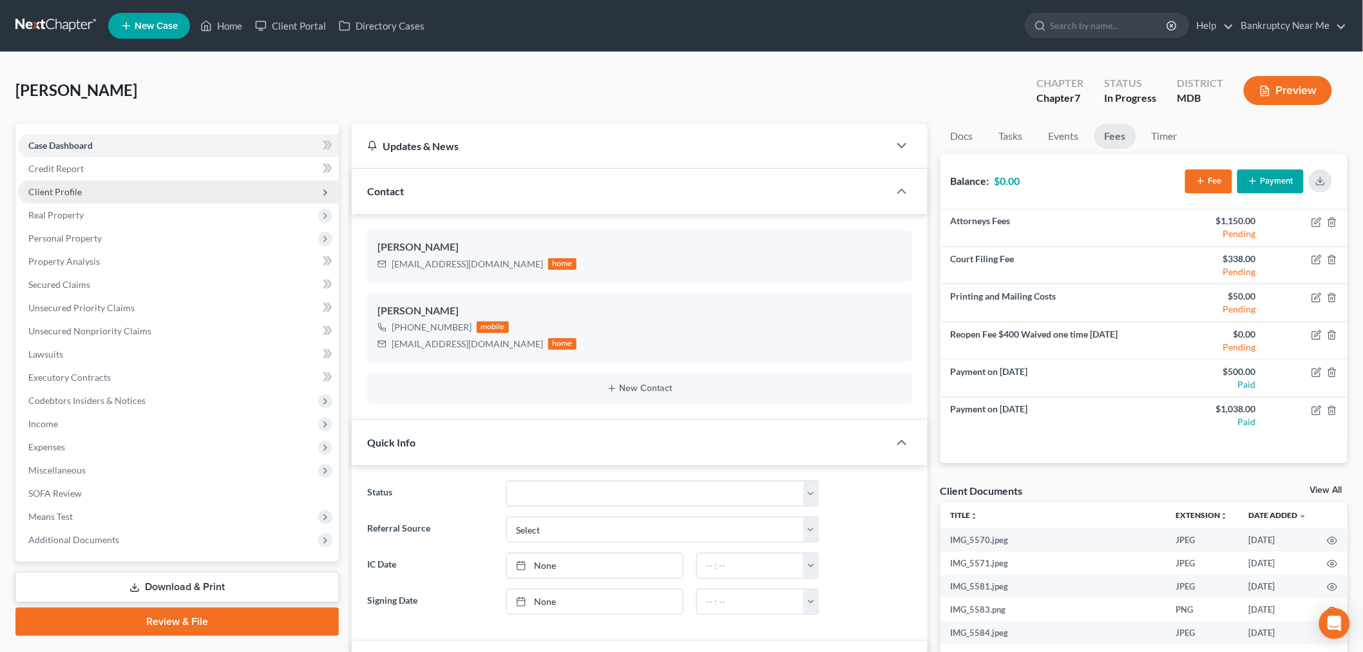
click at [69, 186] on span "Client Profile" at bounding box center [54, 191] width 53 height 11
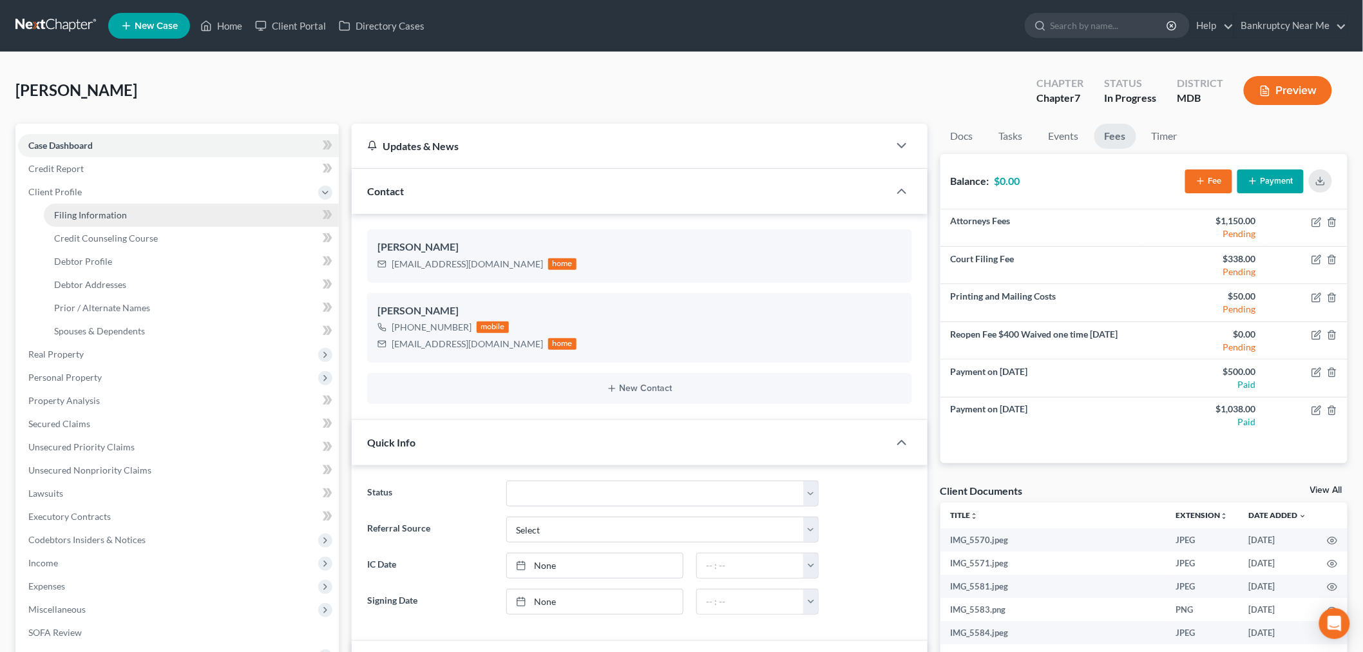
click at [137, 211] on link "Filing Information" at bounding box center [191, 215] width 295 height 23
select select "1"
select select "0"
select select "38"
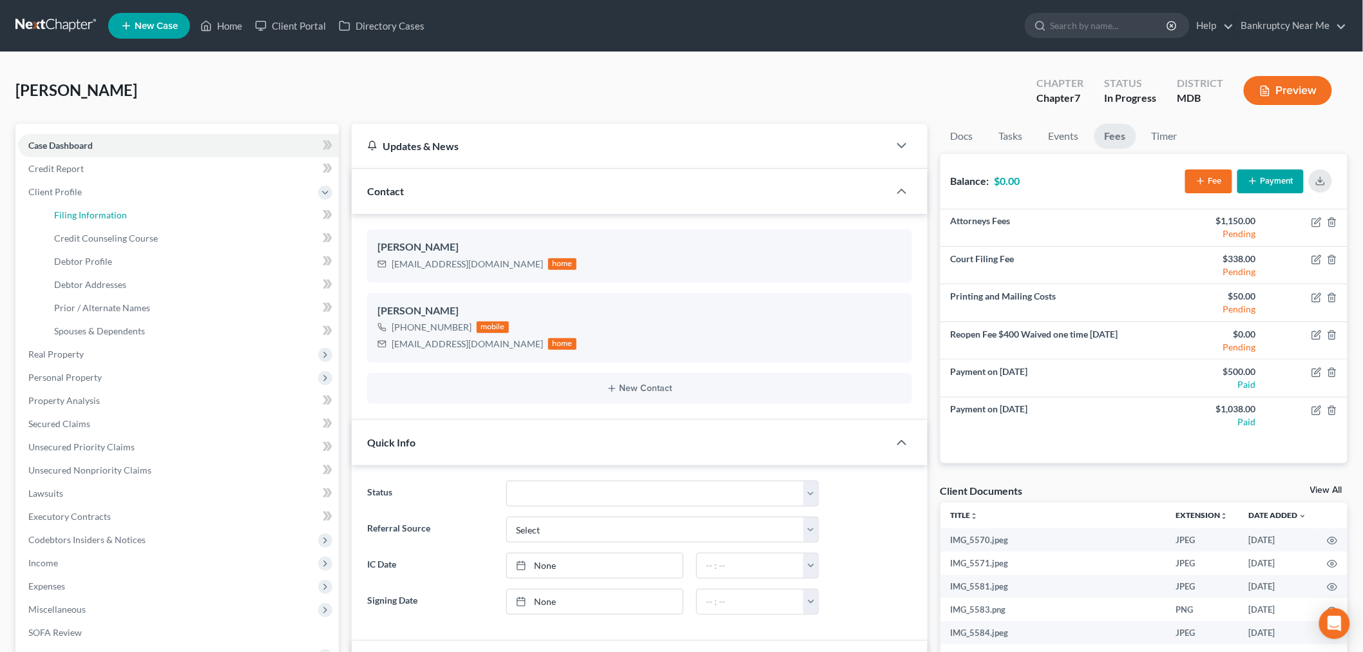
select select "0"
select select "21"
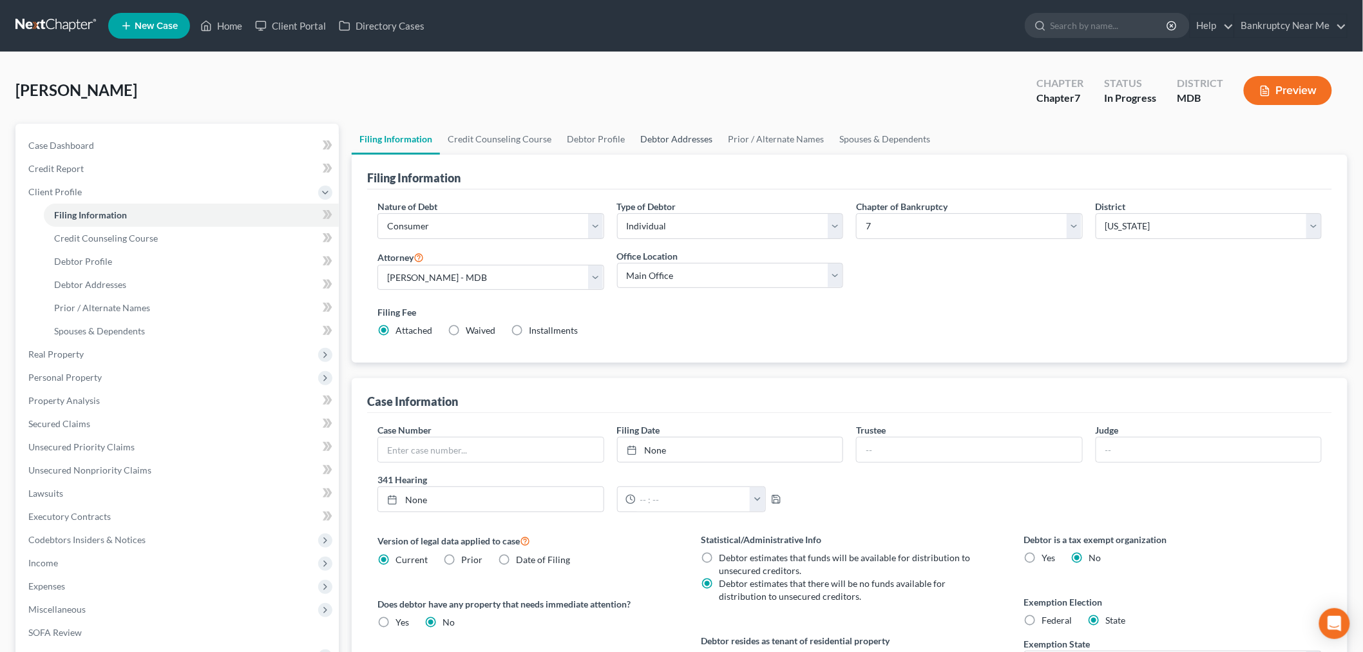
click at [667, 142] on link "Debtor Addresses" at bounding box center [676, 139] width 88 height 31
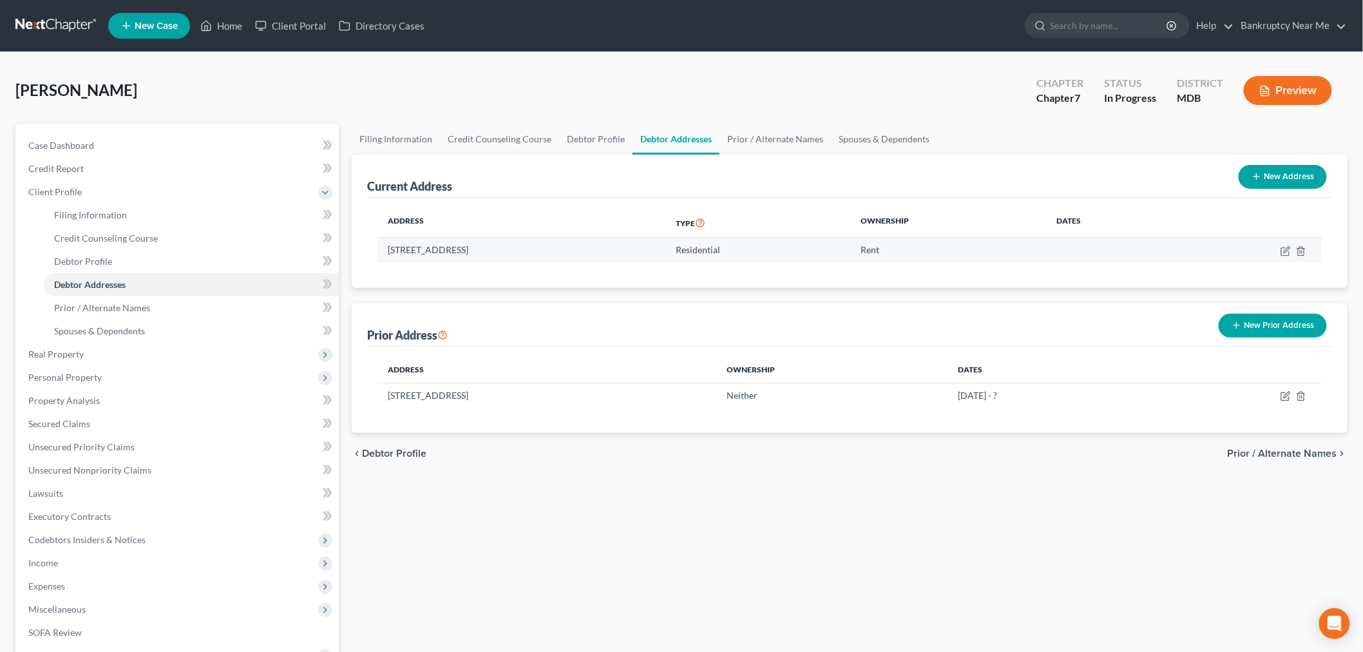
drag, startPoint x: 562, startPoint y: 250, endPoint x: 383, endPoint y: 249, distance: 179.0
click at [383, 249] on td "5316 Belleville Ave, Baltimore, MD 21207" at bounding box center [521, 250] width 288 height 24
copy td "5316 Belleville Ave, Baltimore, MD 21207"
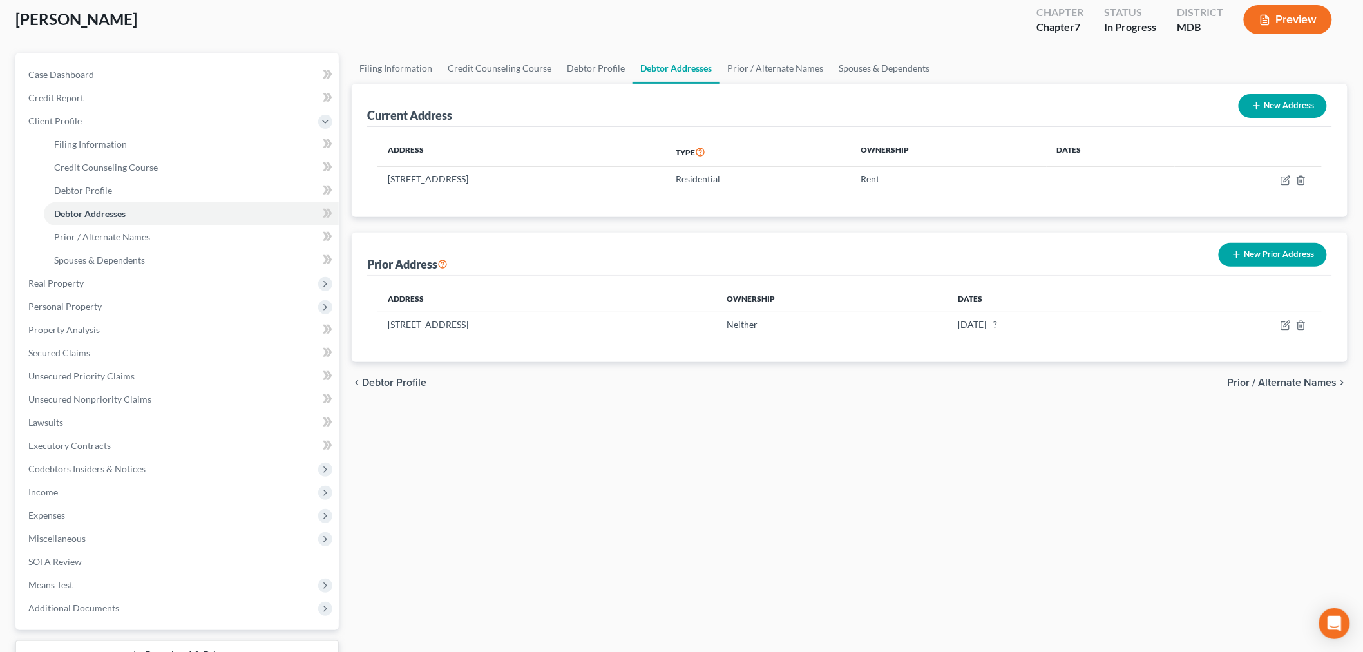
scroll to position [170, 0]
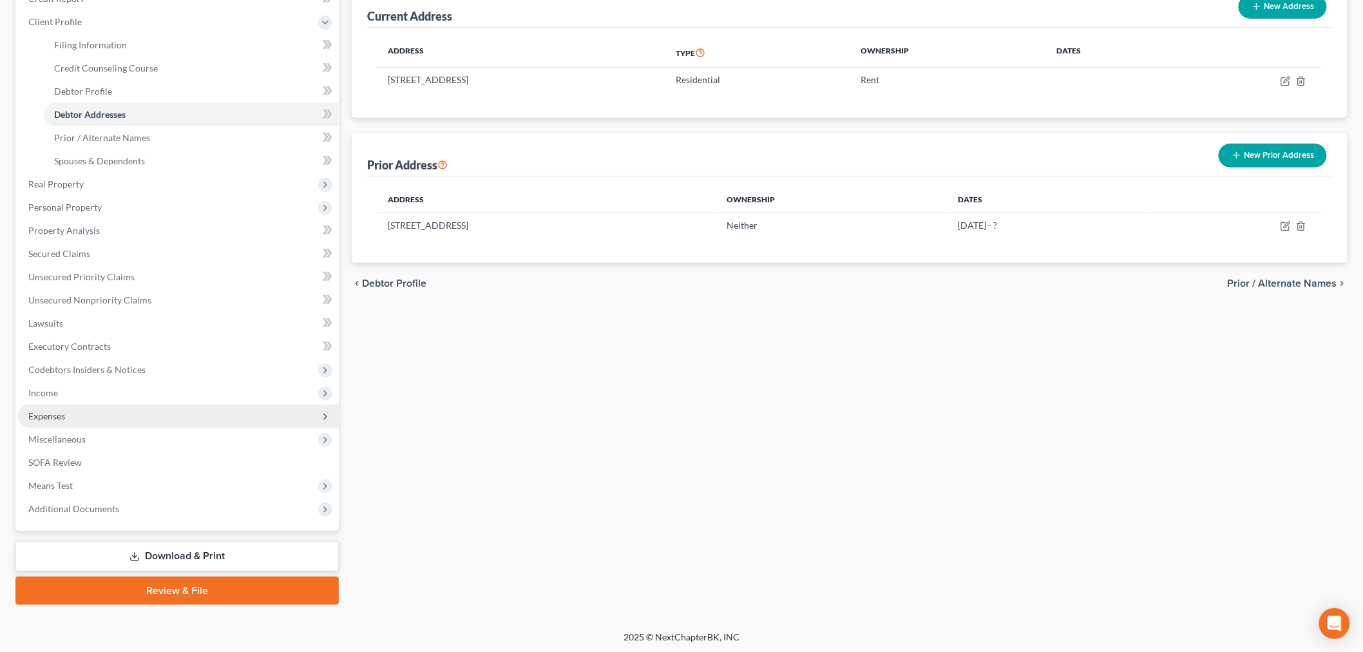
drag, startPoint x: 100, startPoint y: 412, endPoint x: 134, endPoint y: 421, distance: 35.1
click at [100, 412] on span "Expenses" at bounding box center [178, 415] width 321 height 23
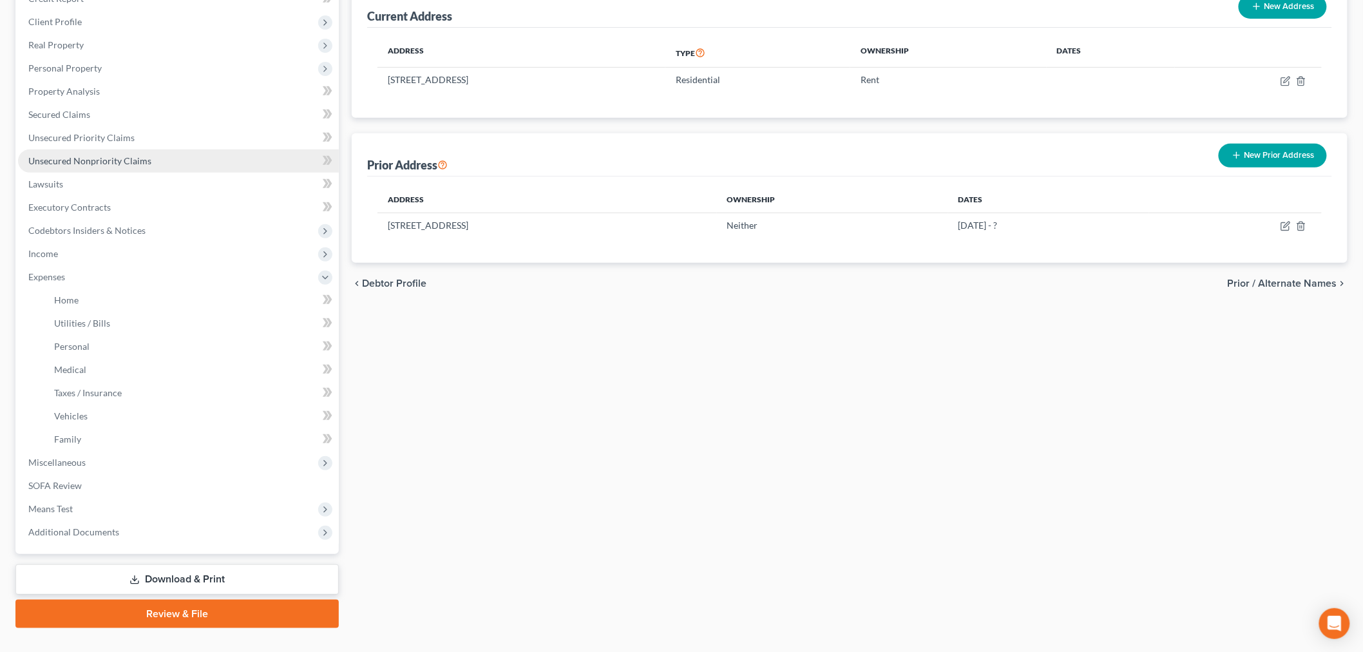
click at [144, 151] on link "Unsecured Nonpriority Claims" at bounding box center [178, 160] width 321 height 23
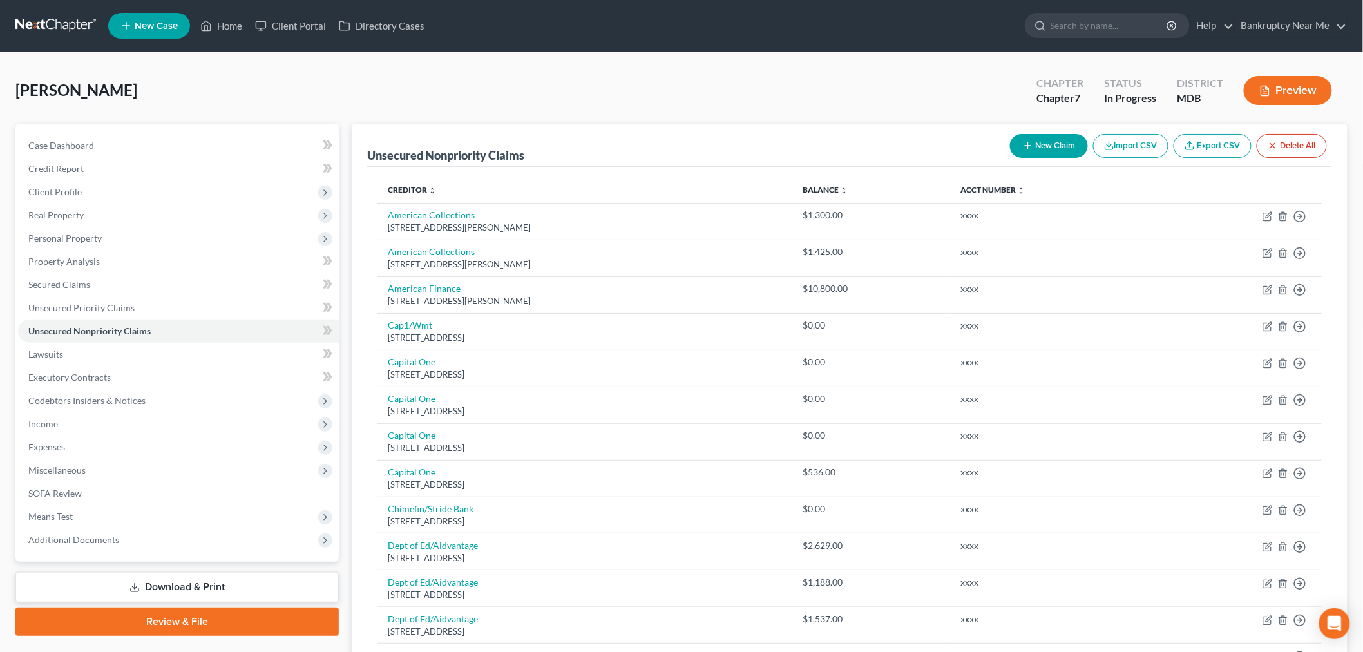
click at [1106, 140] on icon "button" at bounding box center [1109, 145] width 10 height 10
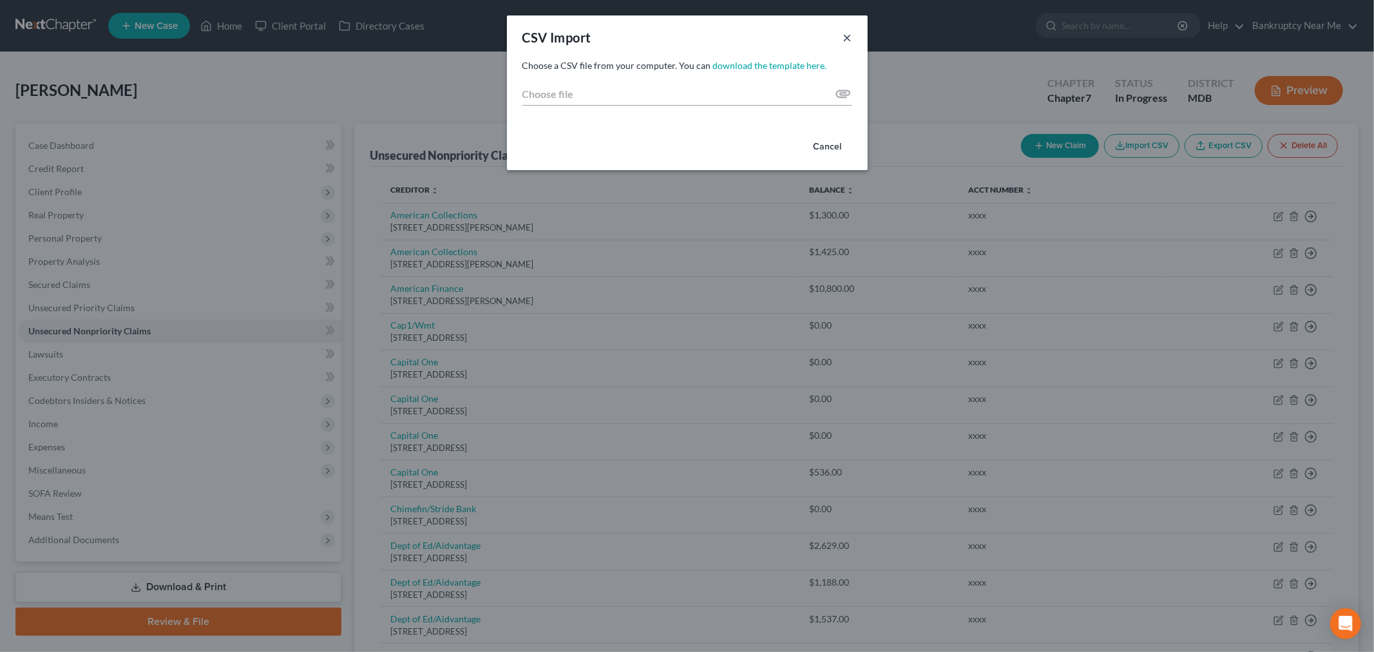
click at [848, 34] on button "×" at bounding box center [847, 37] width 9 height 15
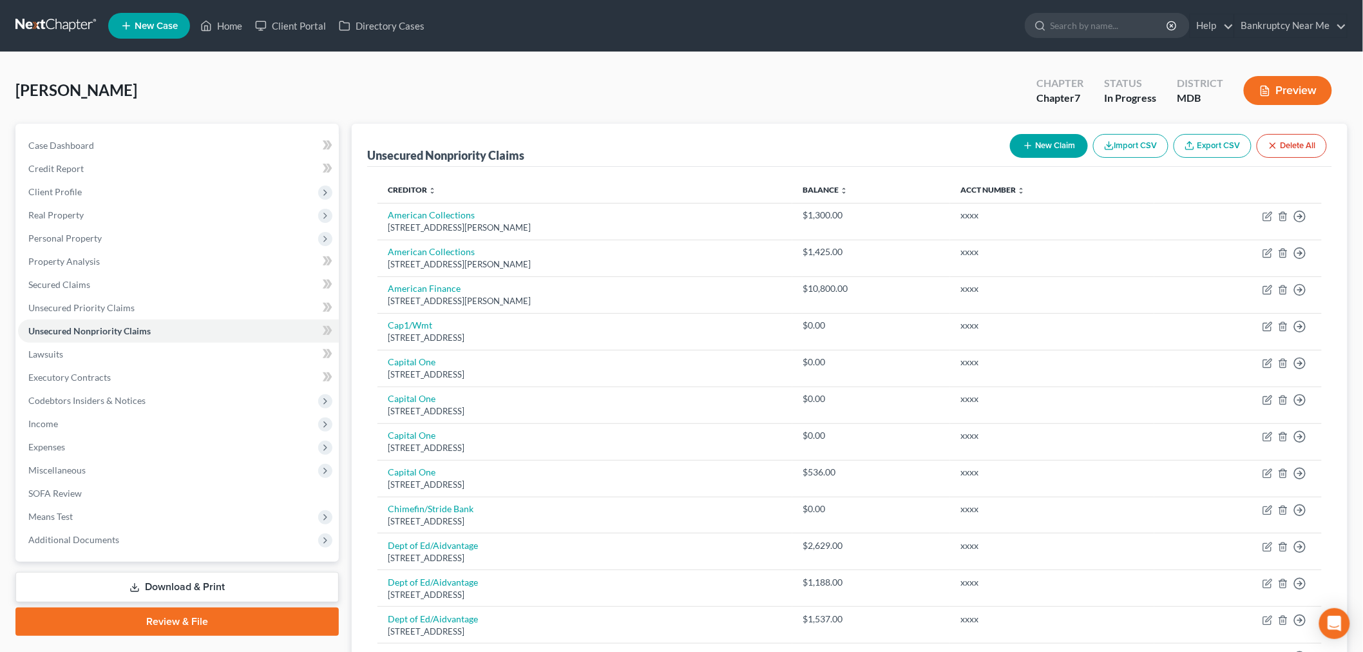
click at [1076, 153] on button "New Claim" at bounding box center [1049, 146] width 78 height 24
select select "0"
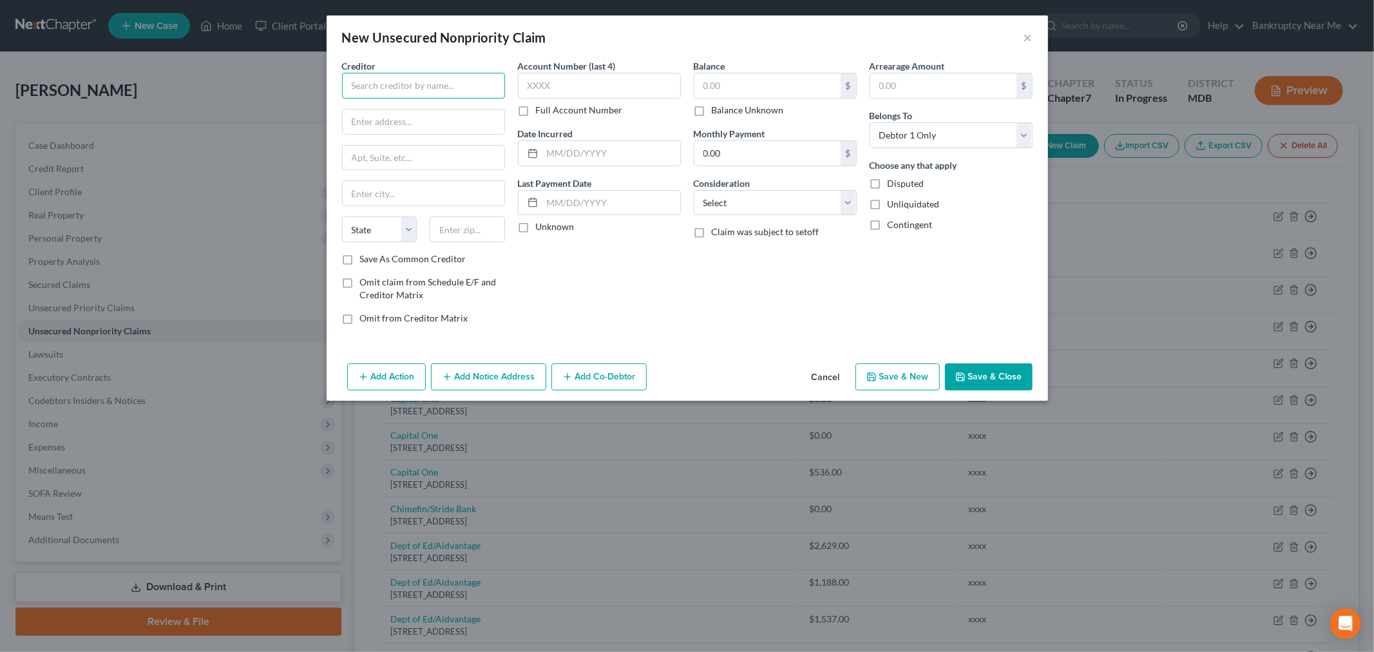
click at [374, 75] on input "text" at bounding box center [423, 86] width 163 height 26
click at [375, 85] on input "text" at bounding box center [423, 86] width 163 height 26
paste input "Cory Yeboah"
type input "Cory Yeboah"
drag, startPoint x: 453, startPoint y: 119, endPoint x: 470, endPoint y: 134, distance: 22.4
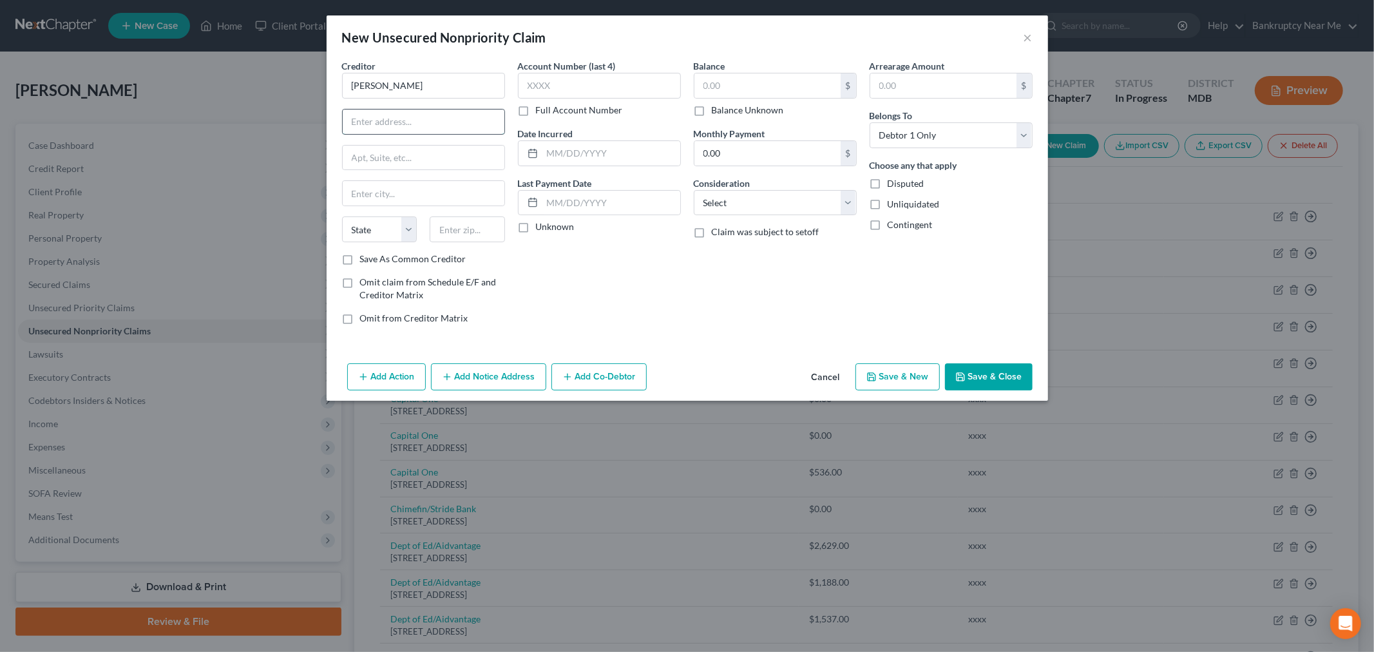
click at [453, 119] on input "text" at bounding box center [424, 121] width 162 height 24
paste input "14 South Chester Street"
type input "14 South Chester Street"
click at [471, 241] on input "text" at bounding box center [467, 229] width 75 height 26
type input "21231"
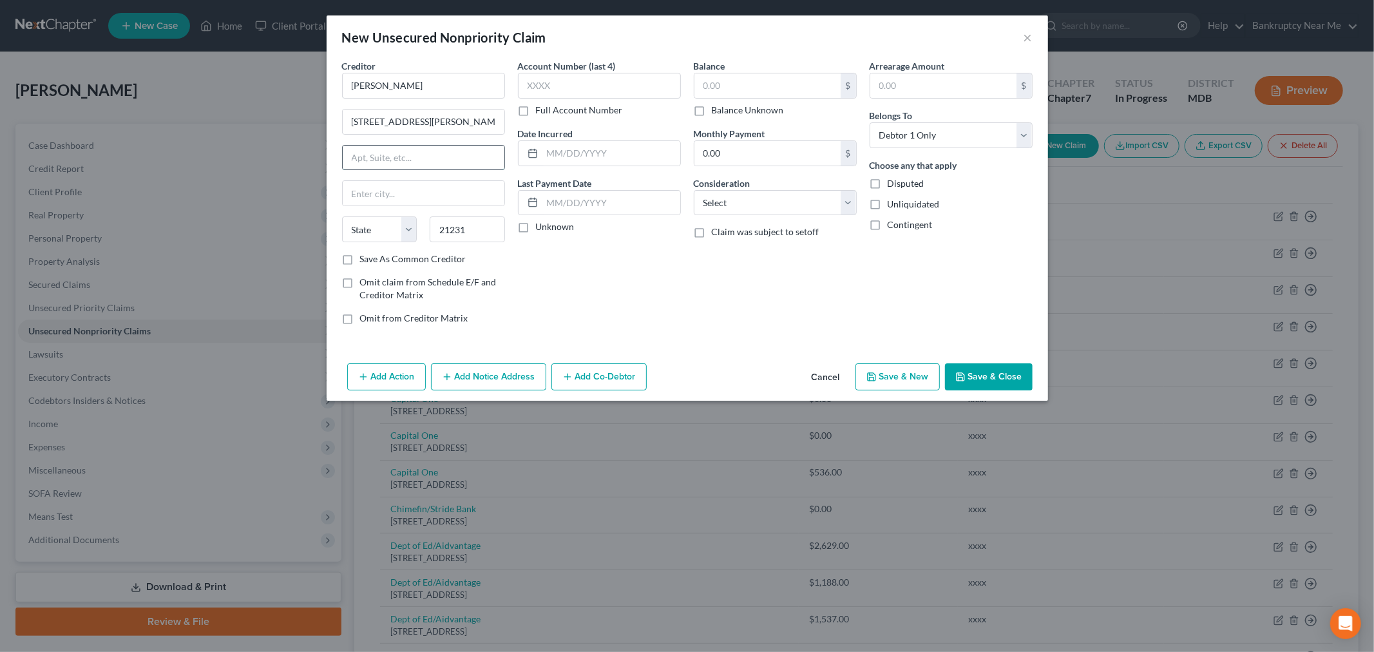
click at [419, 157] on input "text" at bounding box center [424, 158] width 162 height 24
type input "Baltimore"
select select "21"
click at [741, 211] on select "Select Cable / Satellite Services Collection Agency Credit Card Debt Debt Couns…" at bounding box center [775, 203] width 163 height 26
select select "14"
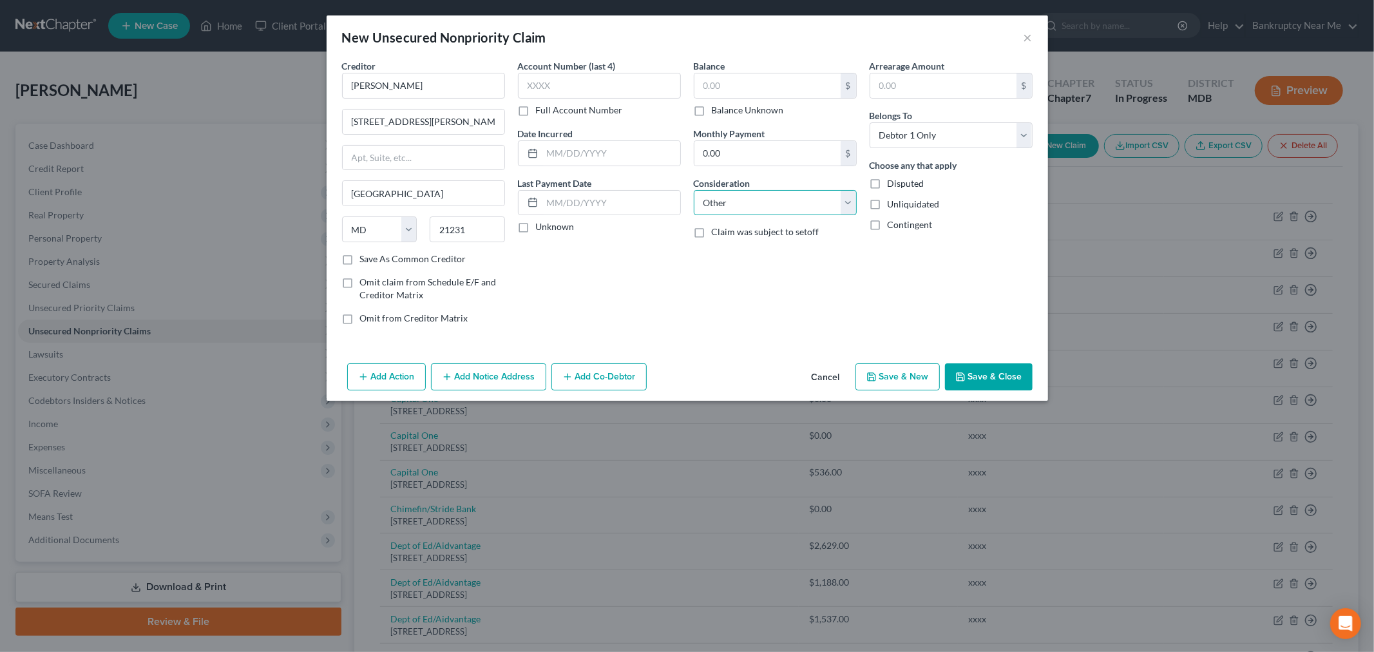
click at [694, 190] on select "Select Cable / Satellite Services Collection Agency Credit Card Debt Debt Couns…" at bounding box center [775, 203] width 163 height 26
click at [757, 253] on input "text" at bounding box center [775, 252] width 162 height 24
type input "S"
click at [757, 256] on input "text" at bounding box center [775, 252] width 162 height 24
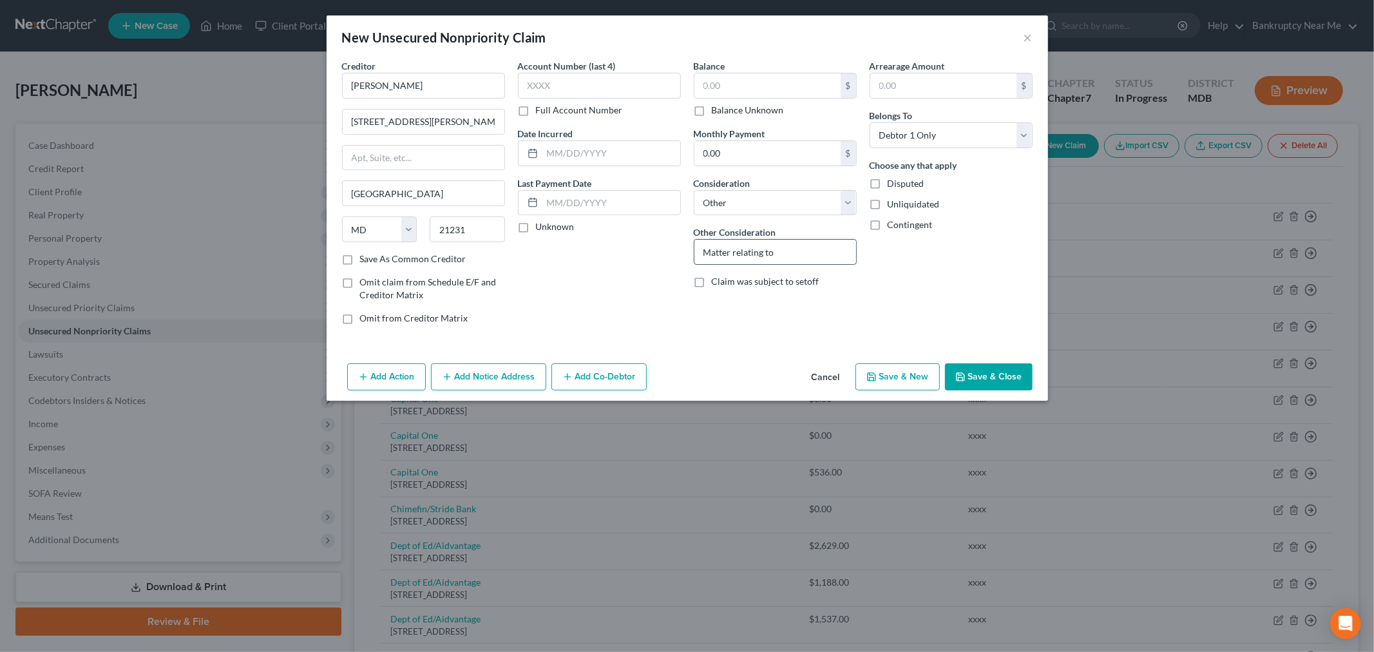
paste input "D-05-CV-25-031485"
type input "Matter relating to D-05-CV-25-031485"
click at [569, 91] on input "text" at bounding box center [599, 86] width 163 height 26
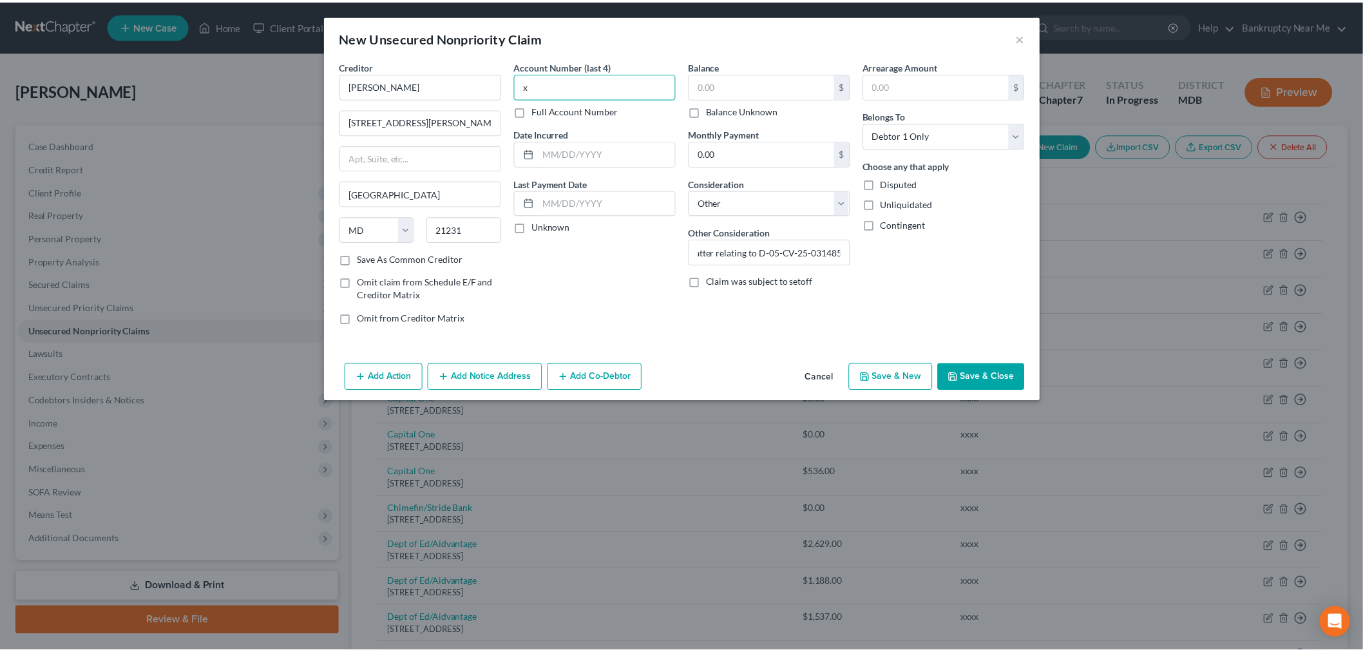
scroll to position [0, 0]
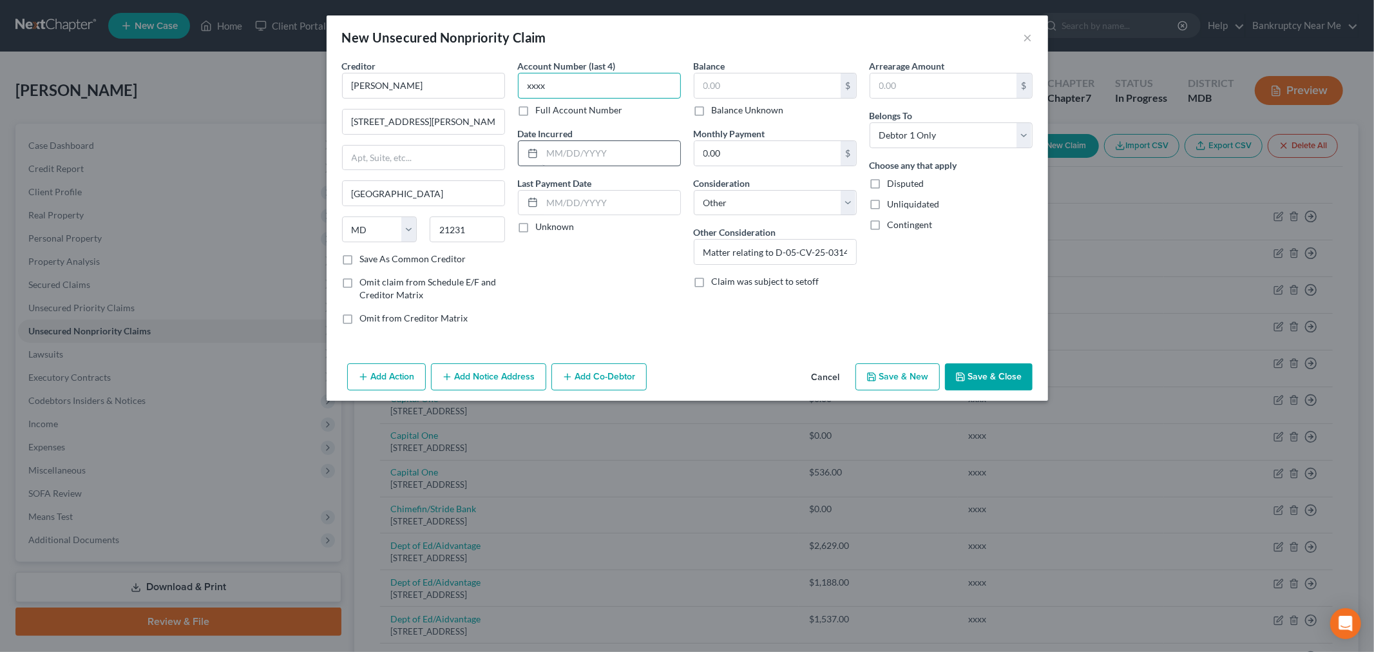
type input "xxxx"
drag, startPoint x: 596, startPoint y: 156, endPoint x: 622, endPoint y: 151, distance: 25.6
click at [596, 156] on input "text" at bounding box center [611, 153] width 138 height 24
type input "01/01/2023"
click at [712, 117] on label "Balance Unknown" at bounding box center [748, 110] width 72 height 13
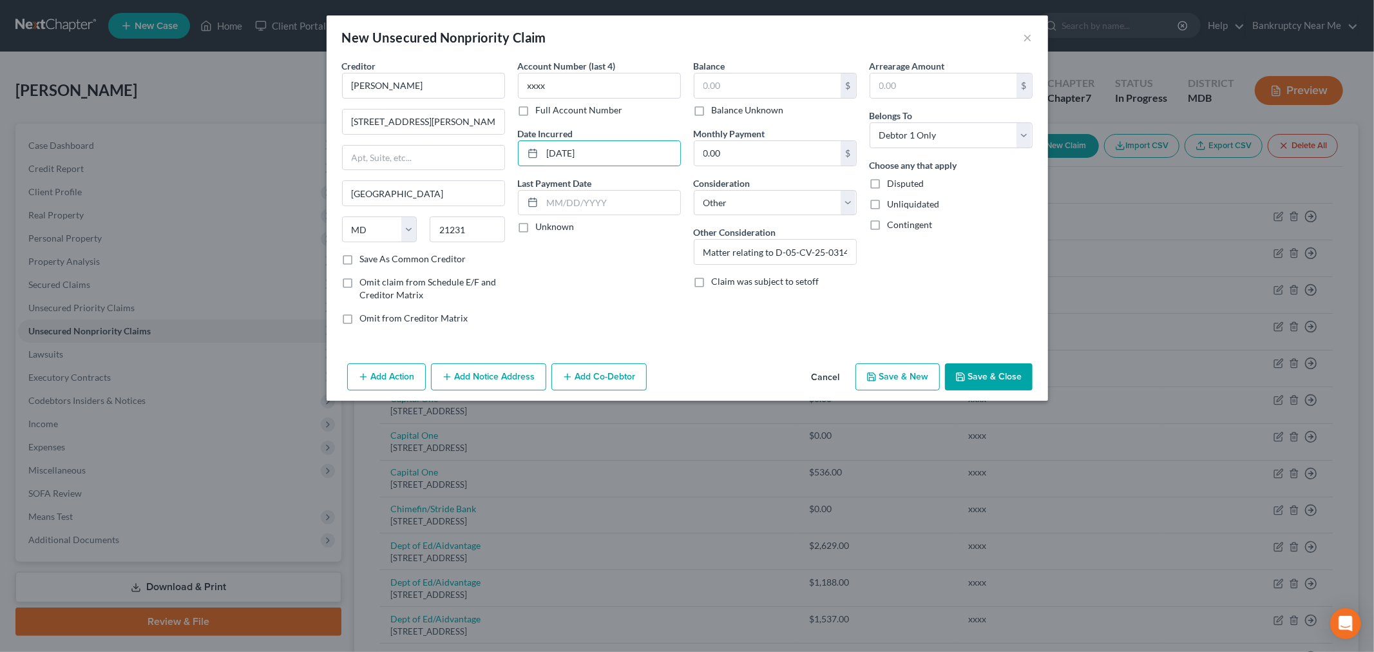
click at [717, 112] on input "Balance Unknown" at bounding box center [721, 108] width 8 height 8
checkbox input "true"
type input "0.00"
click at [967, 363] on div "Add Action Add Notice Address Add Co-Debtor Cancel Save & New Save & Close" at bounding box center [687, 379] width 721 height 43
click at [976, 371] on button "Save & Close" at bounding box center [989, 376] width 88 height 27
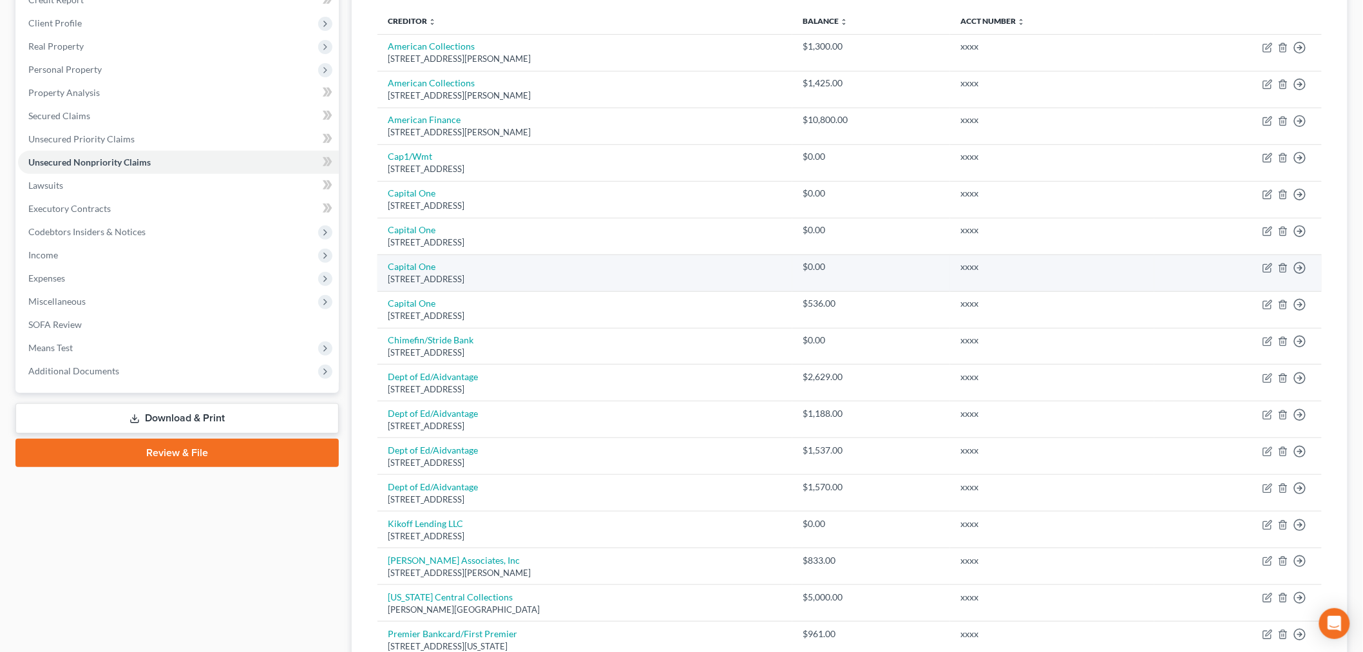
scroll to position [143, 0]
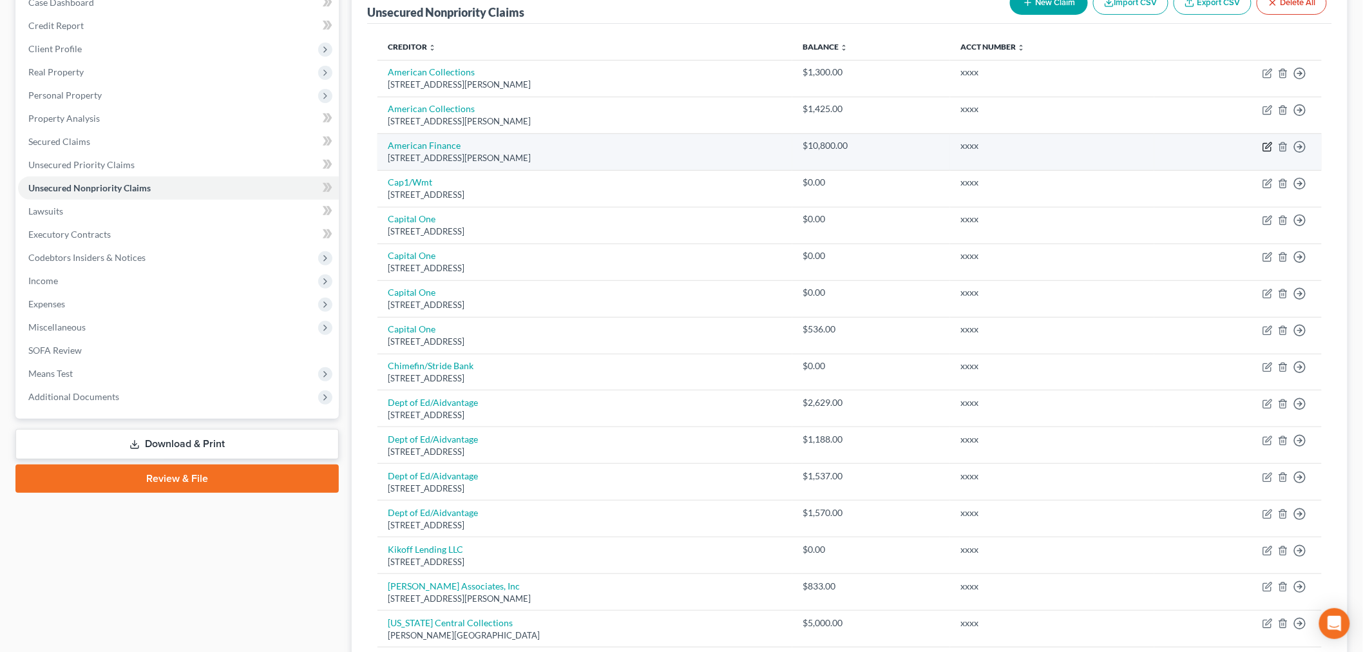
click at [1266, 148] on icon "button" at bounding box center [1269, 145] width 6 height 6
select select "7"
select select "2"
select select "0"
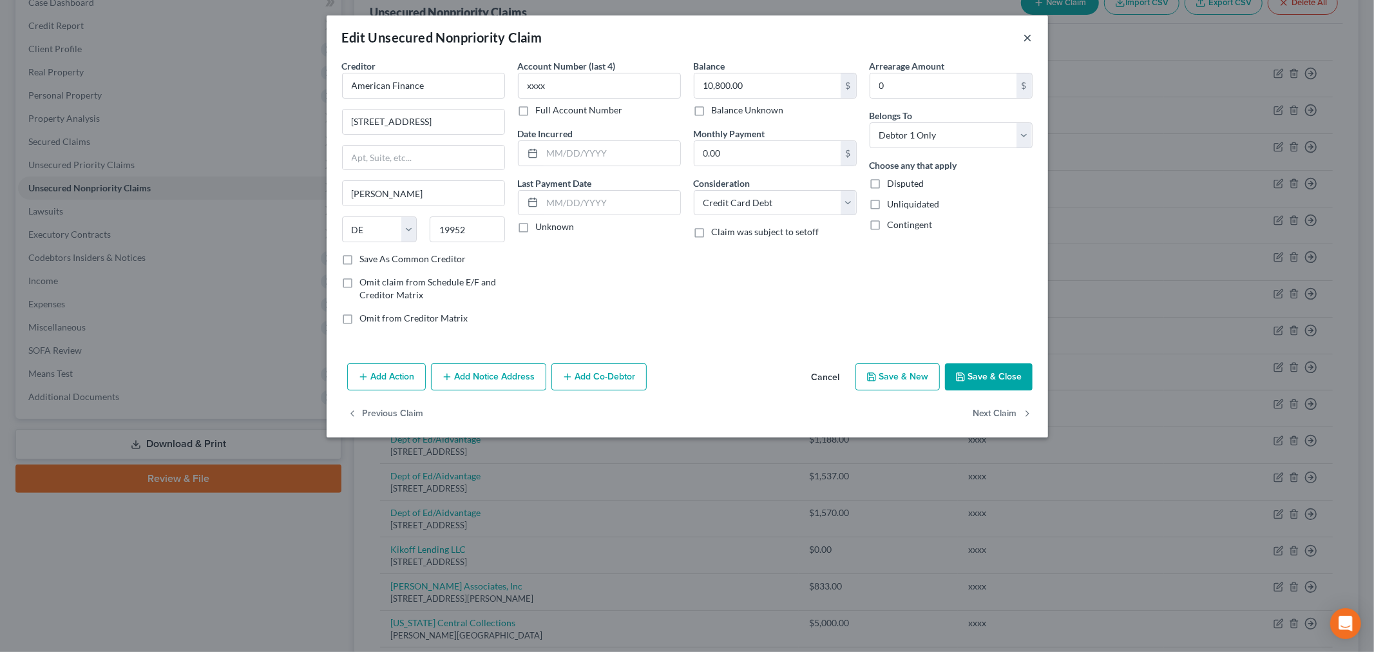
drag, startPoint x: 1027, startPoint y: 35, endPoint x: 343, endPoint y: 9, distance: 684.5
click at [1027, 35] on button "×" at bounding box center [1027, 37] width 9 height 15
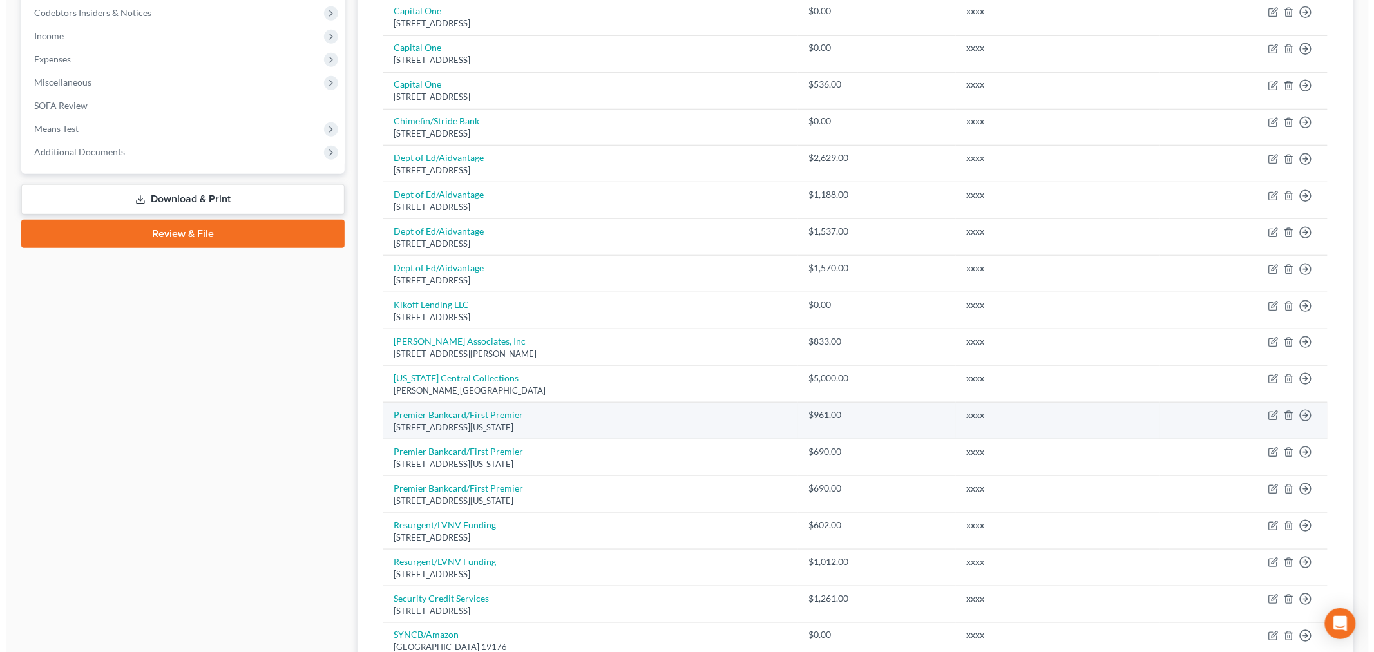
scroll to position [572, 0]
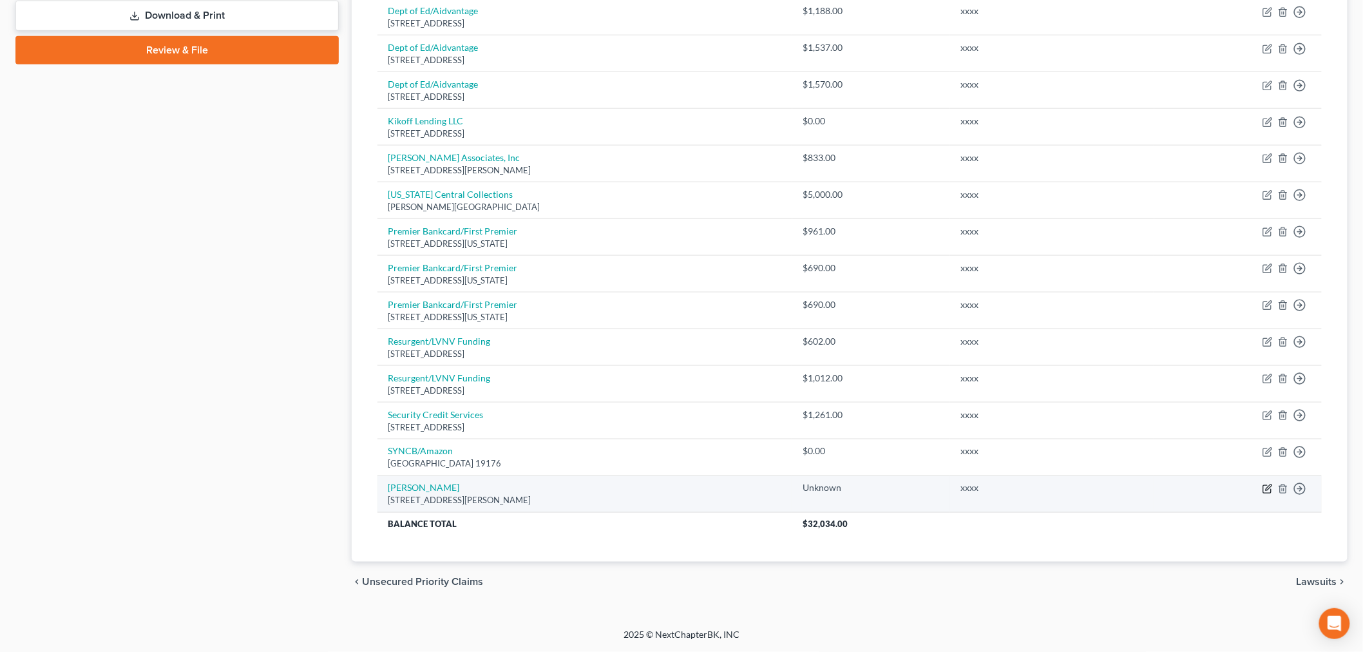
click at [1266, 491] on icon "button" at bounding box center [1267, 489] width 10 height 10
select select "21"
select select "14"
select select "0"
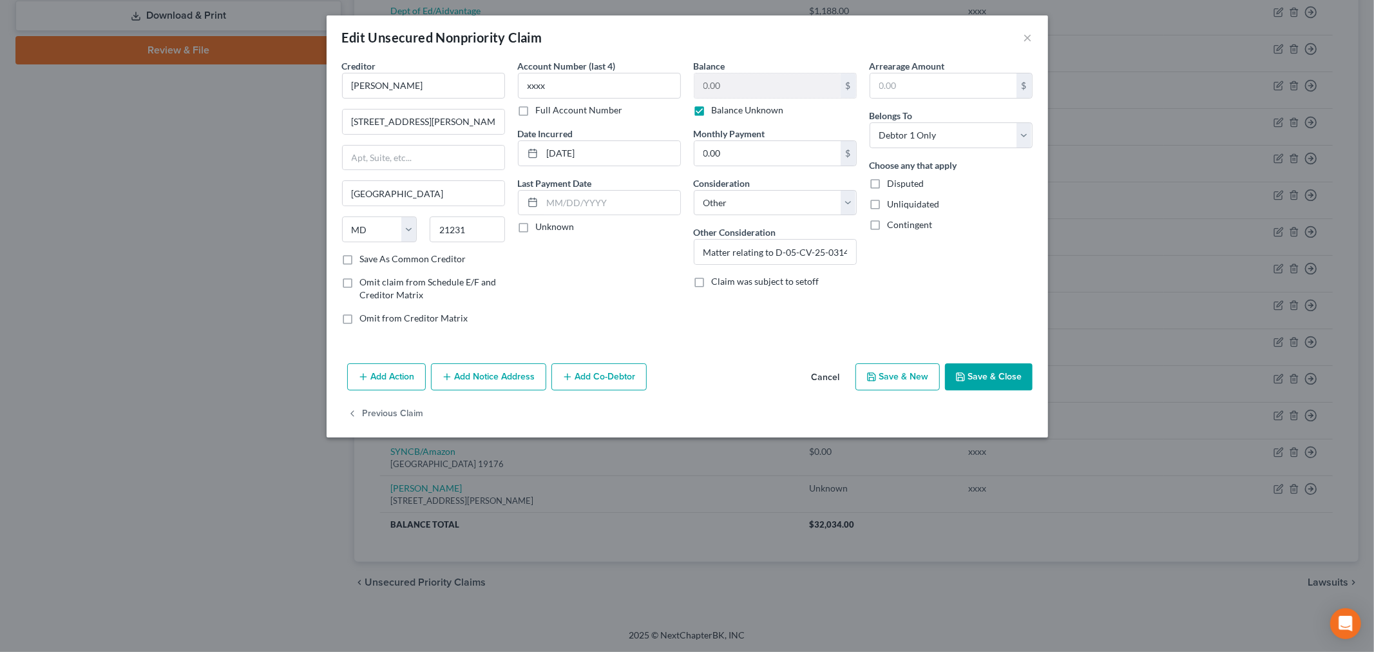
click at [419, 263] on label "Save As Common Creditor" at bounding box center [413, 258] width 106 height 13
click at [374, 261] on input "Save As Common Creditor" at bounding box center [369, 256] width 8 height 8
click at [362, 260] on label "Save As Common Creditor" at bounding box center [413, 258] width 106 height 13
click at [365, 260] on input "Save As Common Creditor" at bounding box center [369, 256] width 8 height 8
checkbox input "false"
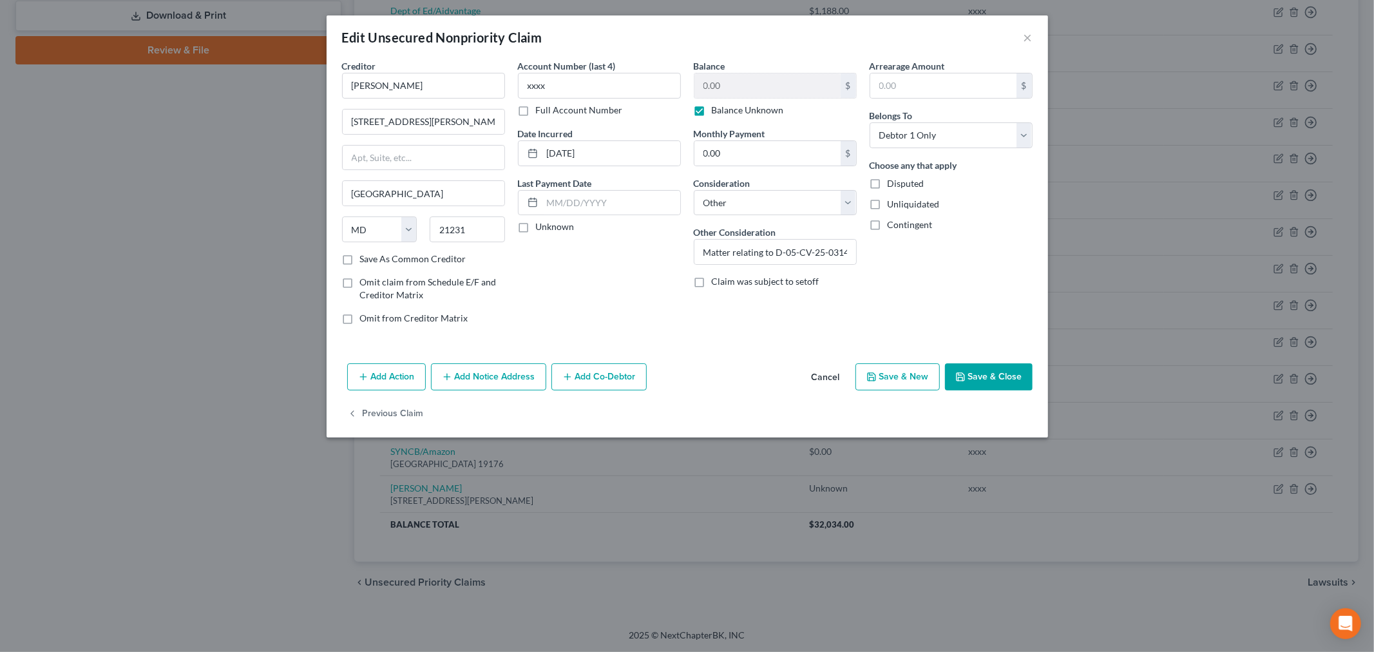
click at [455, 378] on button "Add Notice Address" at bounding box center [488, 376] width 115 height 27
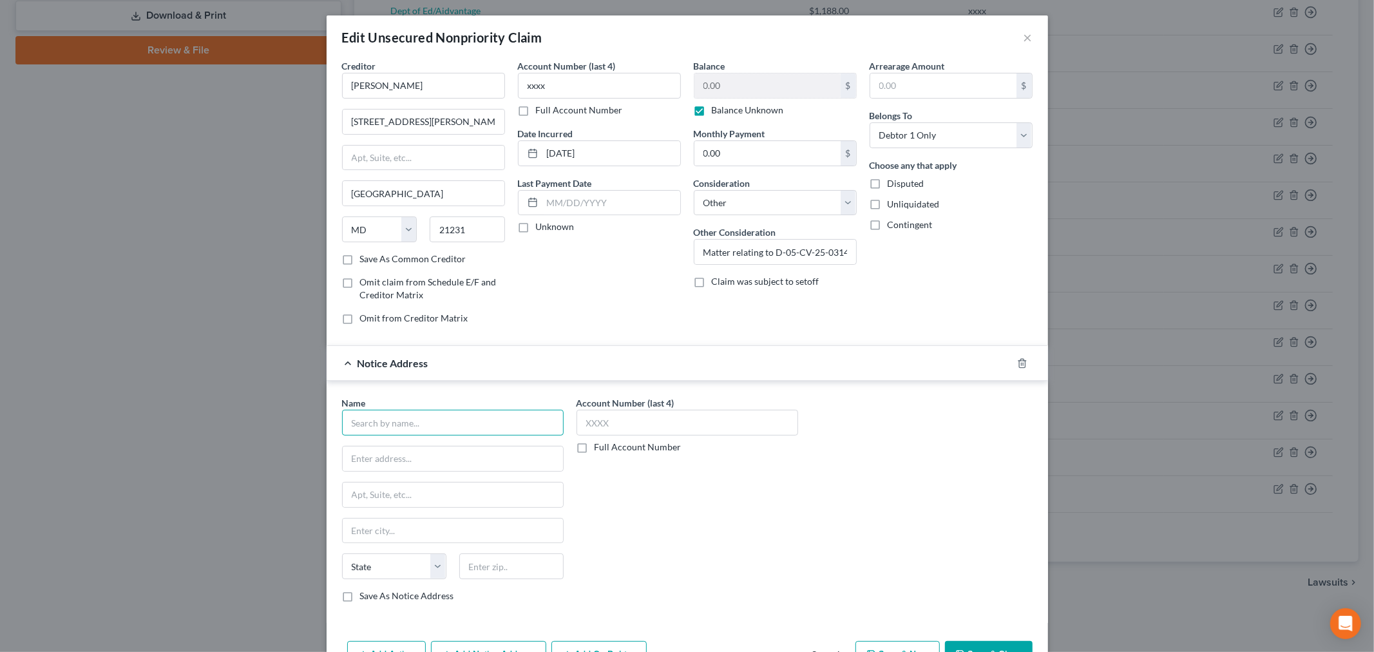
drag, startPoint x: 439, startPoint y: 424, endPoint x: 339, endPoint y: 396, distance: 103.6
click at [438, 424] on input "text" at bounding box center [453, 423] width 222 height 26
paste input "GREENBAUM, DAVID ALAN"
click at [493, 419] on input "GREENBAUM, DAVID ALAN" at bounding box center [453, 423] width 222 height 26
paste input "Schwartz & Greenbaum, LLC"
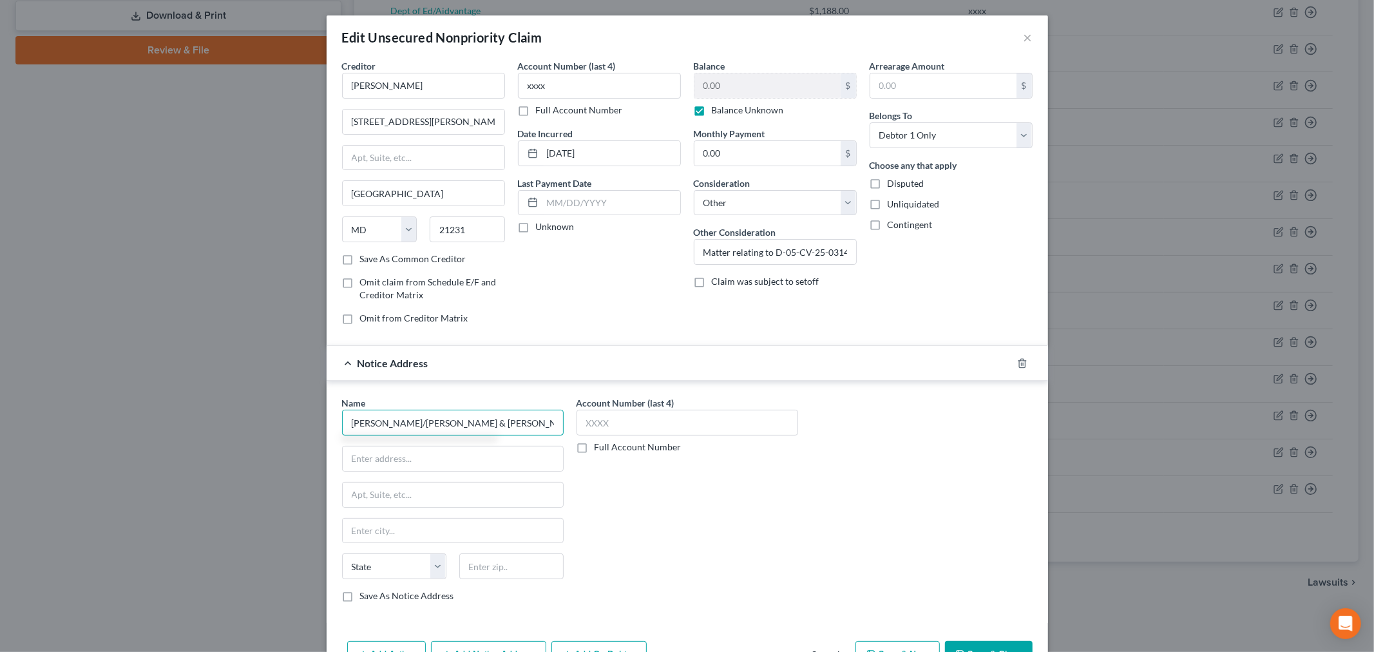
scroll to position [0, 39]
type input "GREENBAUM, DAVID ALAN c/o Schwartz & Greenbaum, LLC"
drag, startPoint x: 430, startPoint y: 467, endPoint x: 456, endPoint y: 515, distance: 54.7
click at [430, 467] on input "text" at bounding box center [453, 458] width 220 height 24
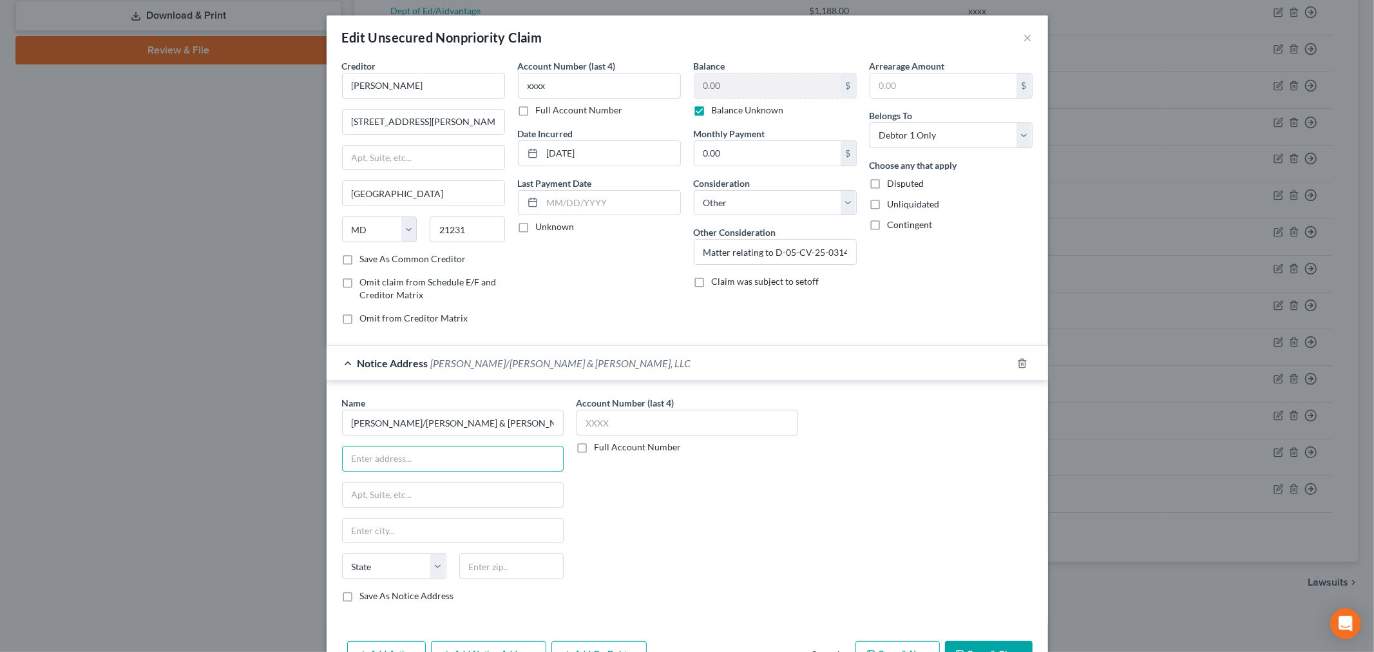
paste input "409 Washington Avenue, Suite 300"
type input "409 Washington Avenue, Suite 300"
click at [495, 565] on input "text" at bounding box center [511, 566] width 104 height 26
type input "21204"
click at [622, 417] on input "text" at bounding box center [687, 423] width 222 height 26
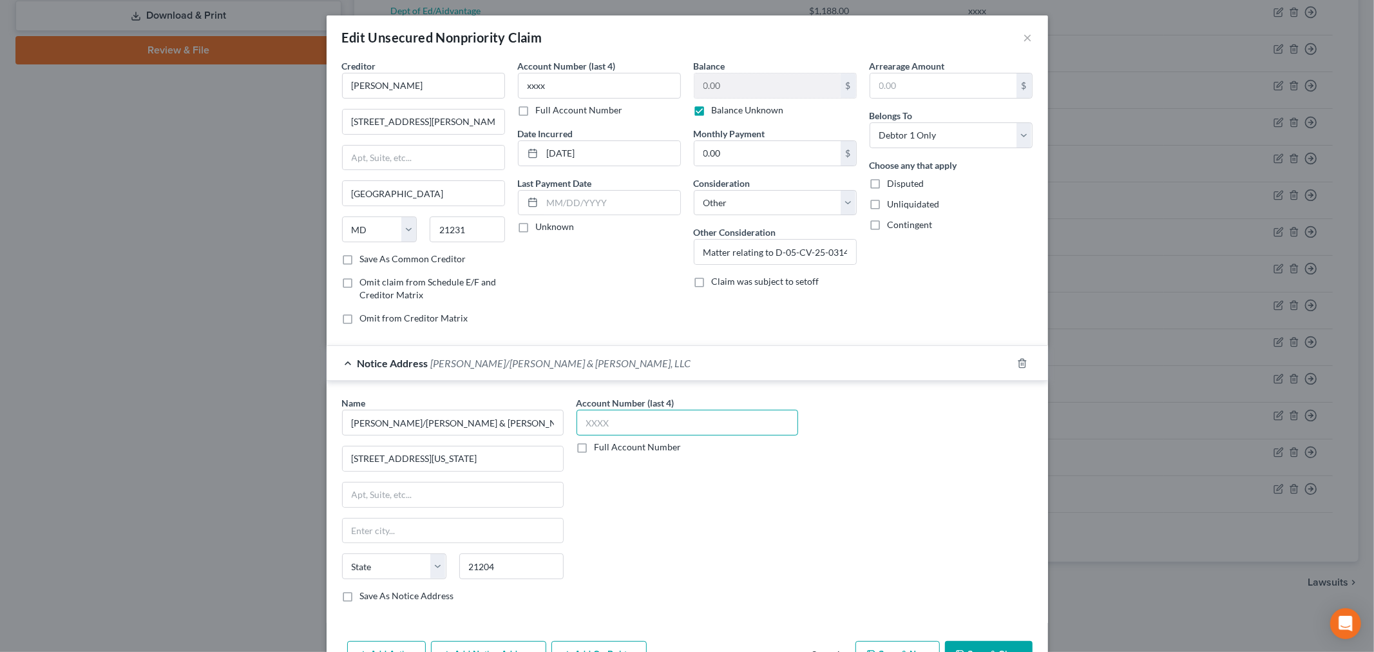
type input "Towson"
select select "21"
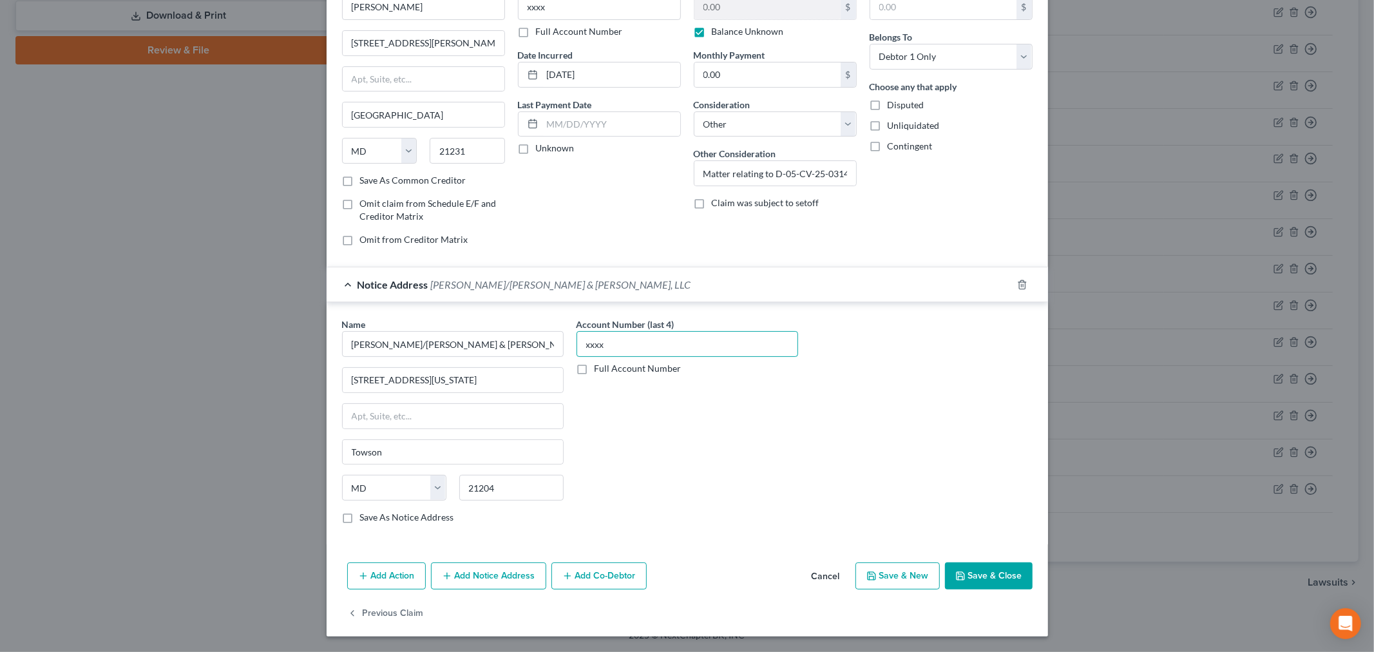
scroll to position [80, 0]
type input "xxxx"
click at [973, 576] on button "Save & Close" at bounding box center [989, 575] width 88 height 27
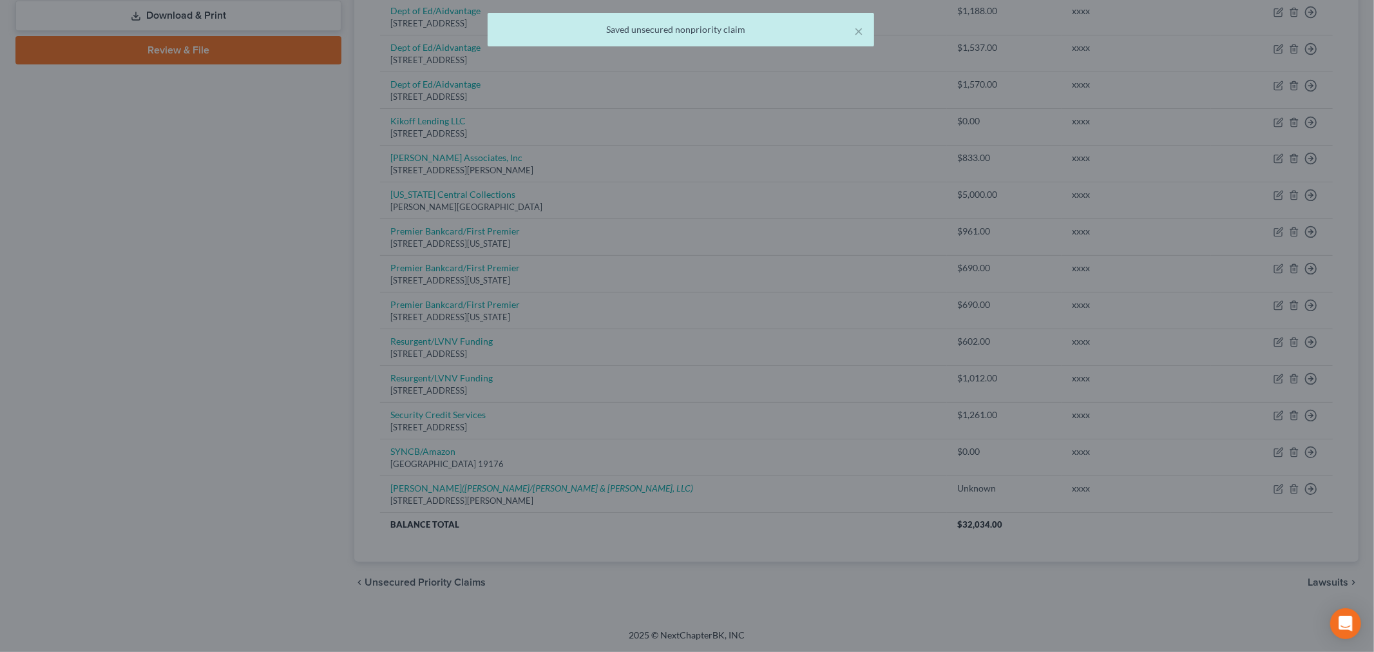
type input "0"
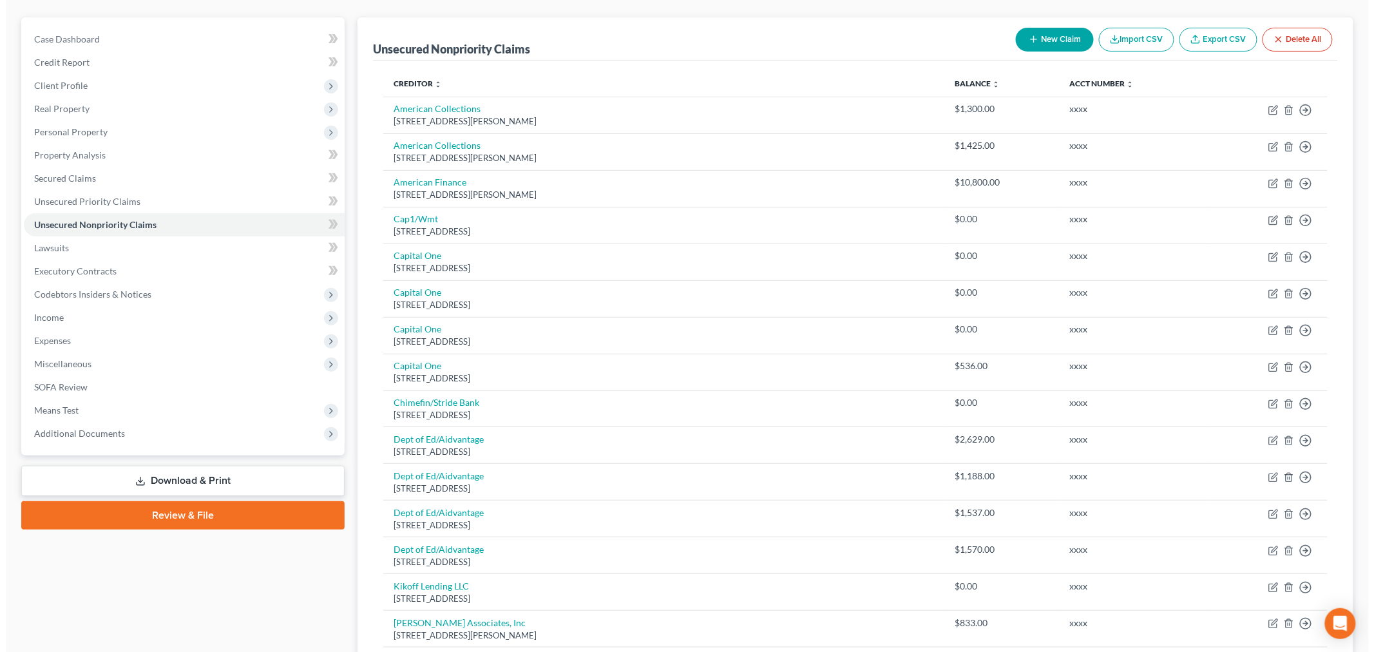
scroll to position [0, 0]
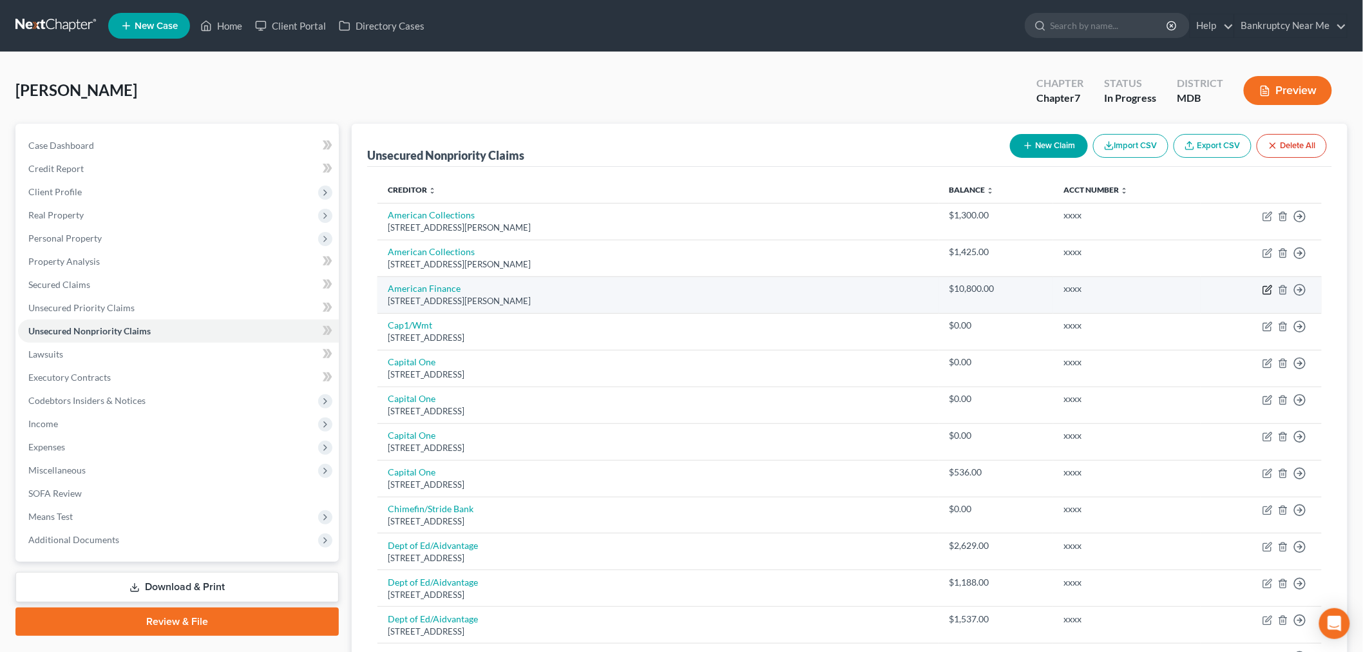
click at [1266, 292] on icon "button" at bounding box center [1267, 290] width 10 height 10
select select "7"
select select "2"
select select "0"
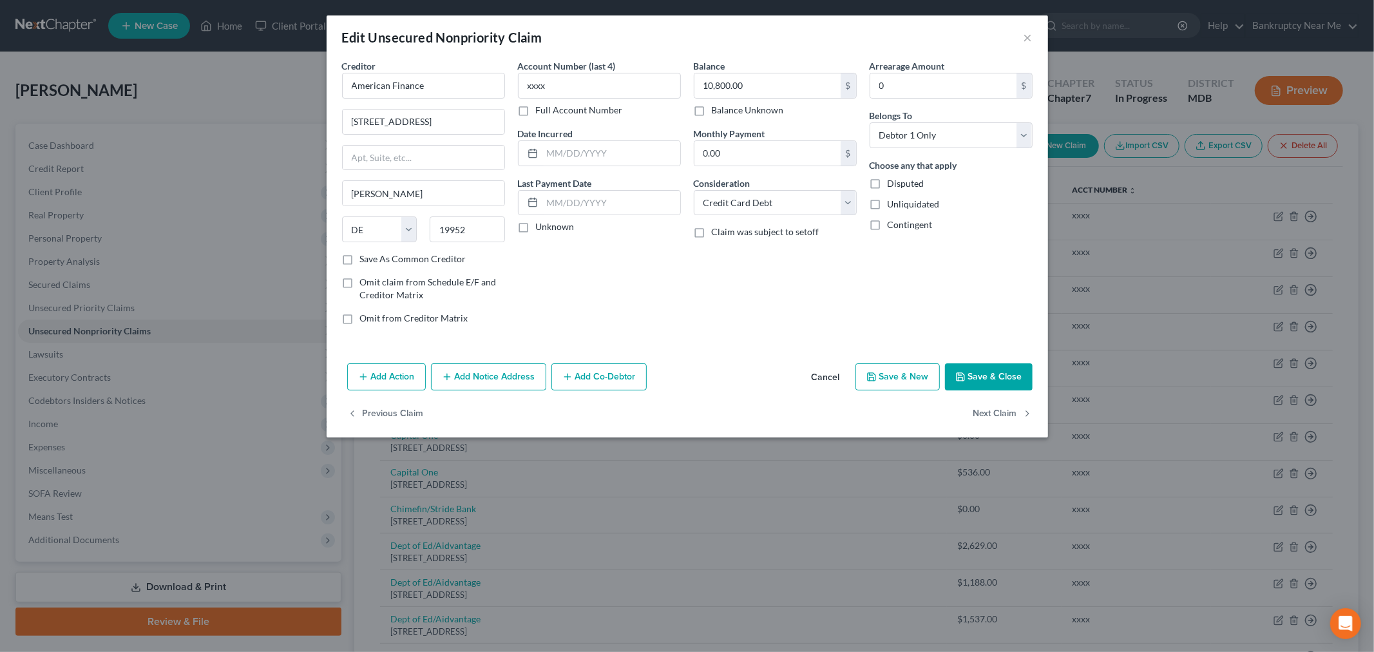
click at [468, 368] on button "Add Notice Address" at bounding box center [488, 376] width 115 height 27
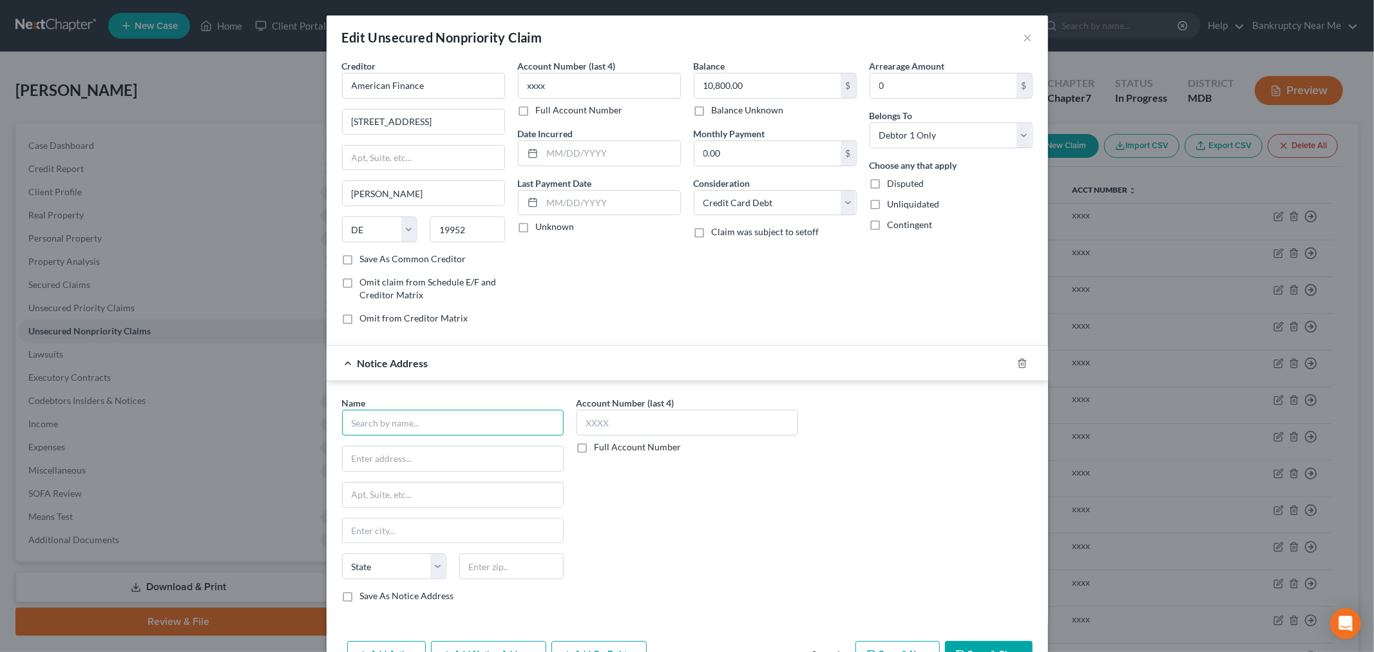
drag, startPoint x: 514, startPoint y: 413, endPoint x: 531, endPoint y: 403, distance: 19.7
click at [513, 415] on input "text" at bounding box center [453, 423] width 222 height 26
paste input "ADAMS, MICHELLE J"
click at [507, 419] on input "ADAMS, MICHELLE J c/o" at bounding box center [453, 423] width 222 height 26
paste input "MJ Adams Law"
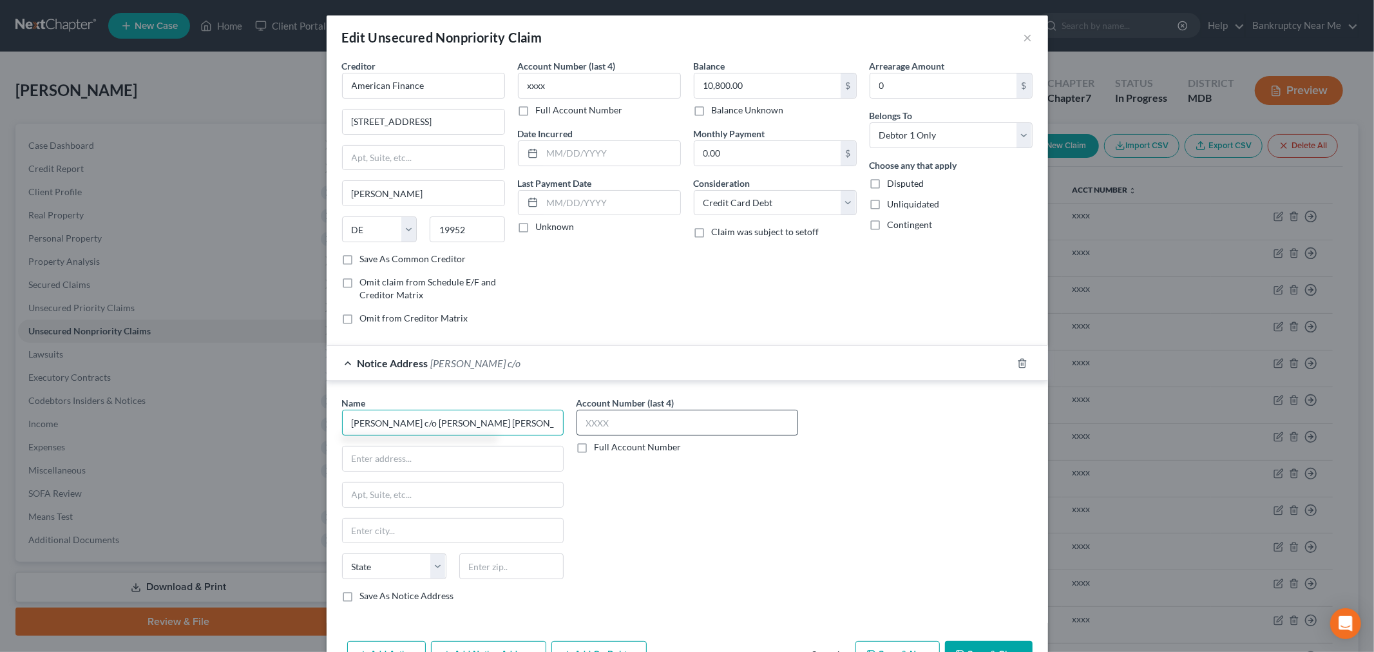
type input "ADAMS, MICHELLE J c/o MJ Adams Law"
click at [618, 422] on input "text" at bounding box center [687, 423] width 222 height 26
click at [604, 425] on input "text" at bounding box center [687, 423] width 222 height 26
drag, startPoint x: 603, startPoint y: 419, endPoint x: 551, endPoint y: 410, distance: 53.6
click at [528, 411] on div "Name * ADAMS, MICHELLE J c/o MJ Adams Law State AL AK AR AZ CA CO CT DE DC FL G…" at bounding box center [687, 504] width 703 height 216
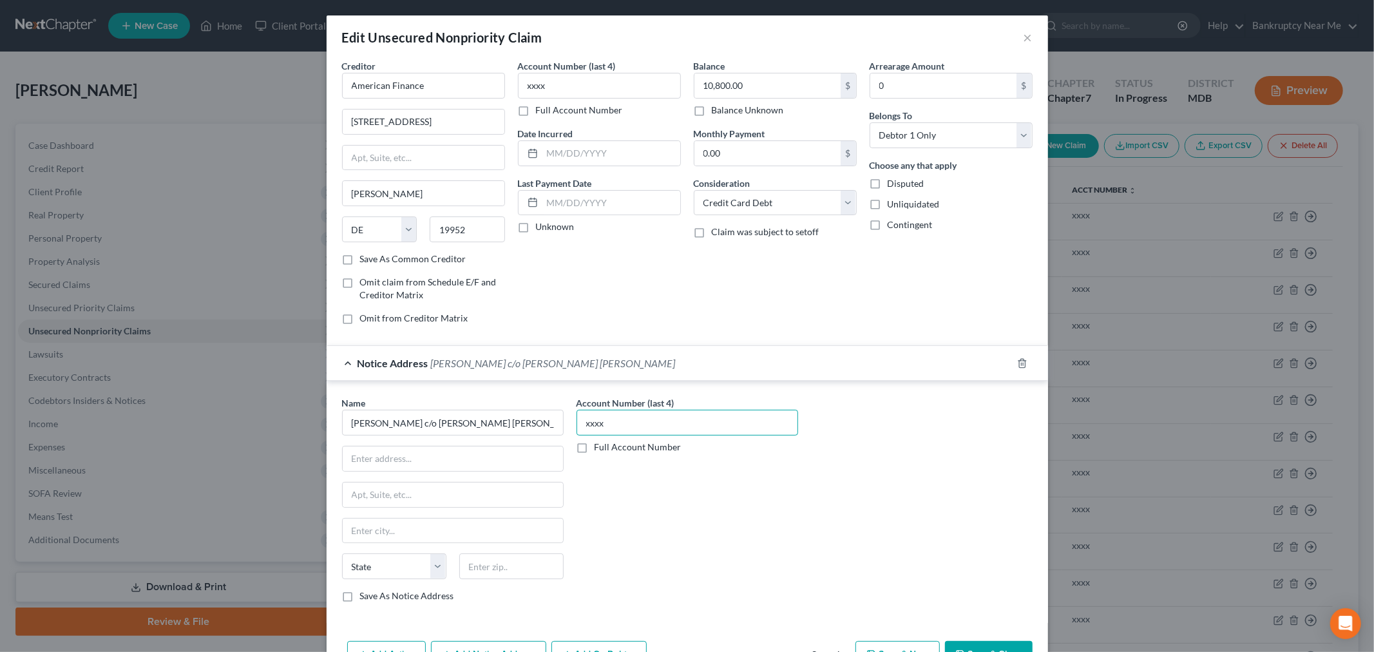
type input "xxxx"
click at [495, 465] on input "text" at bounding box center [453, 458] width 220 height 24
paste input "14209 Cervantes Avenue"
type input "14209 Cervantes Avenue"
drag, startPoint x: 498, startPoint y: 570, endPoint x: 543, endPoint y: 560, distance: 46.1
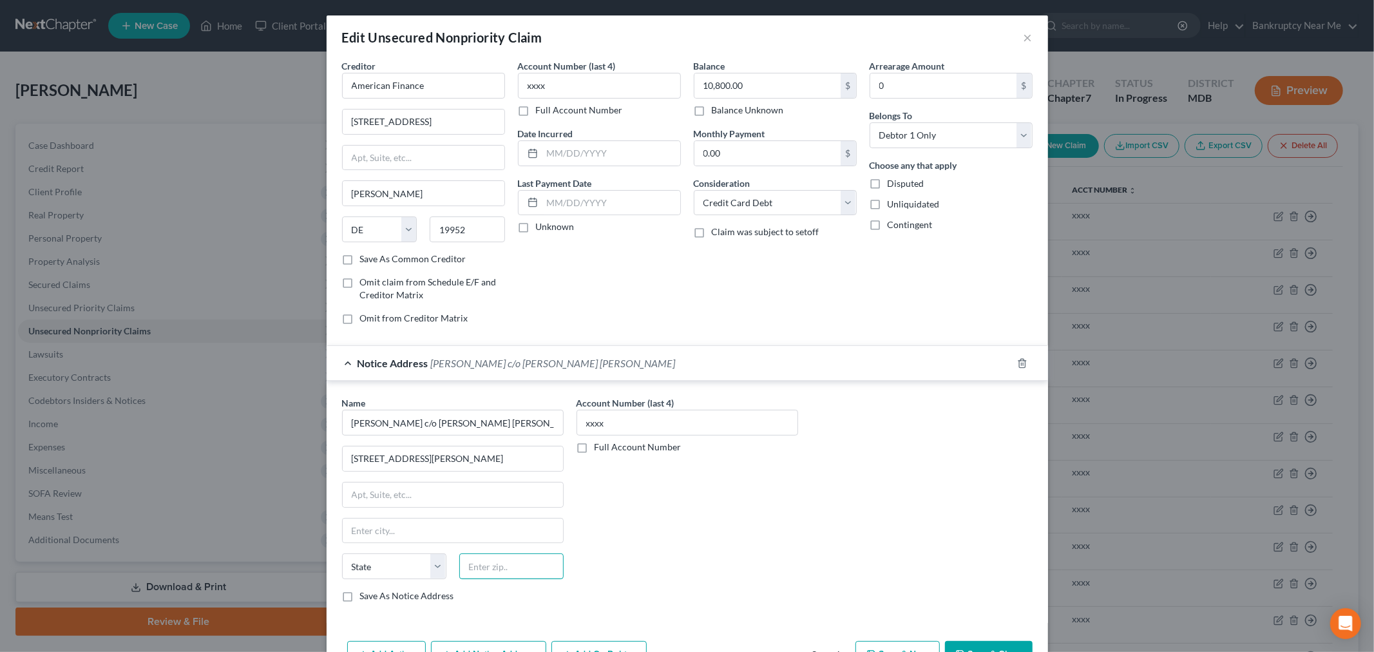
click at [498, 570] on input "text" at bounding box center [511, 566] width 104 height 26
type input "20874"
click at [358, 459] on input "14209 Cervantes Avenue" at bounding box center [453, 458] width 220 height 24
type input "Germantown"
select select "21"
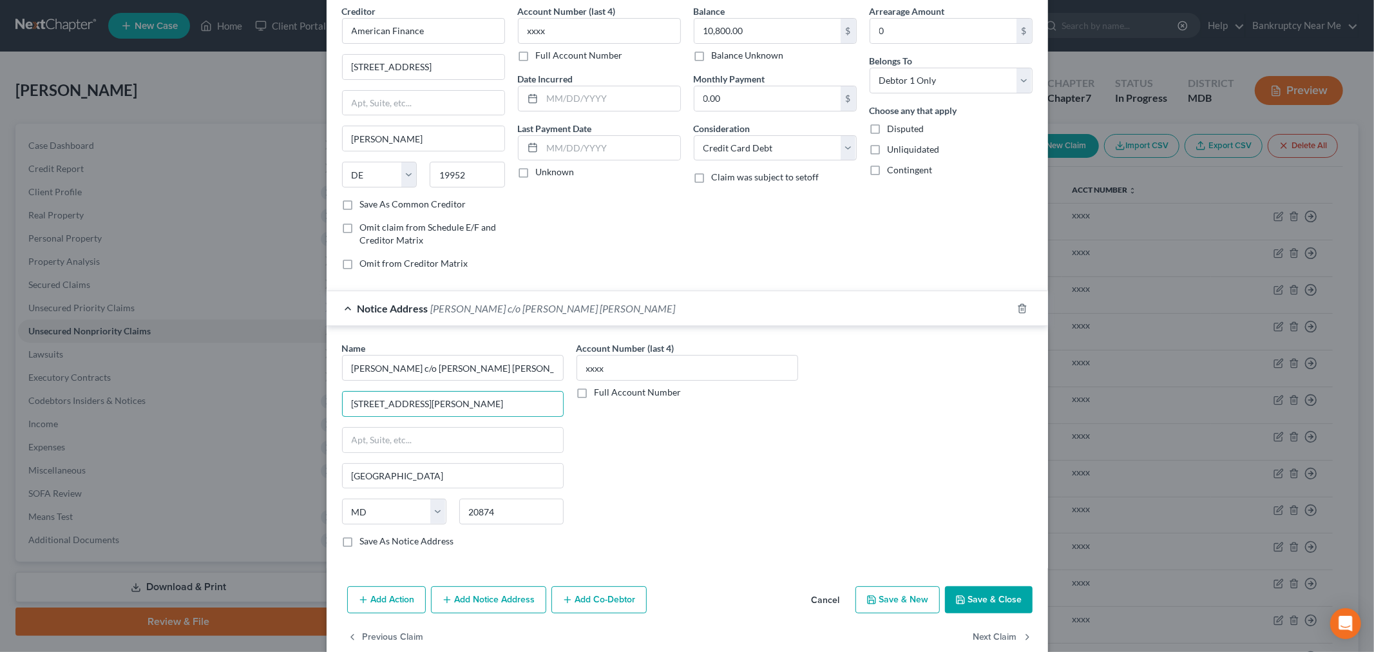
scroll to position [71, 0]
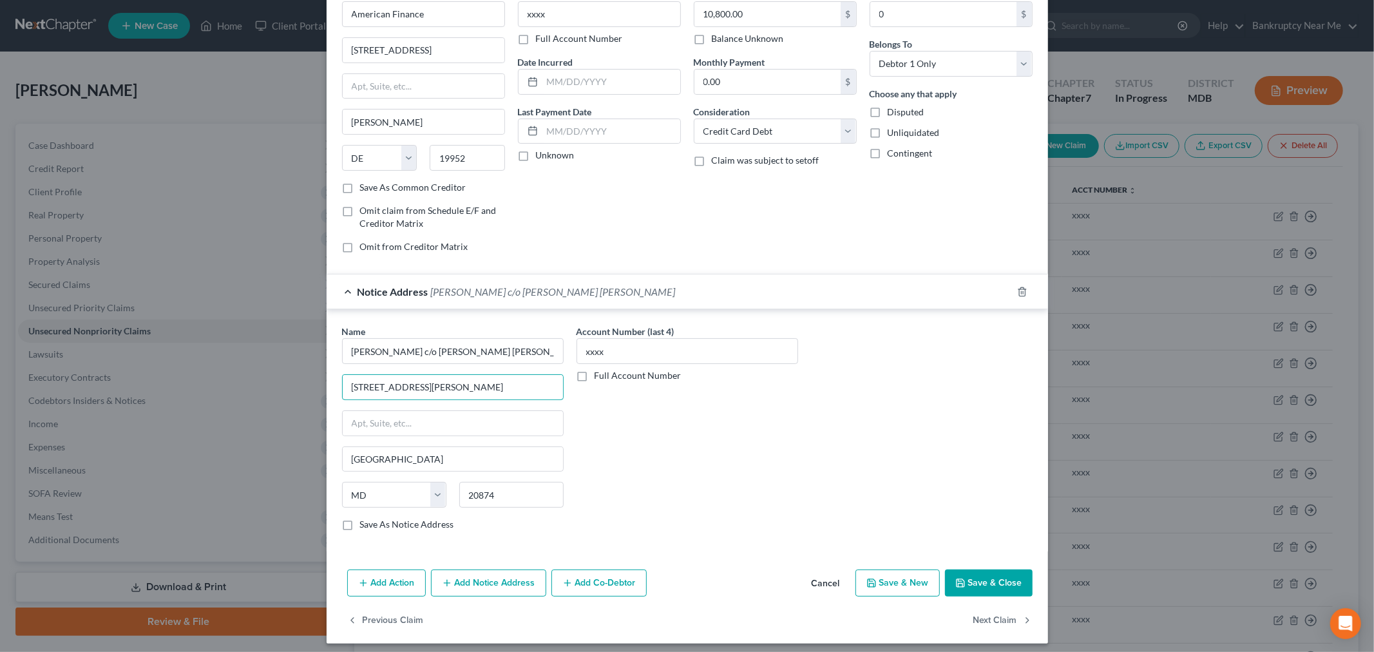
type input "14209 Cervantes Avenue"
click at [976, 580] on button "Save & Close" at bounding box center [989, 582] width 88 height 27
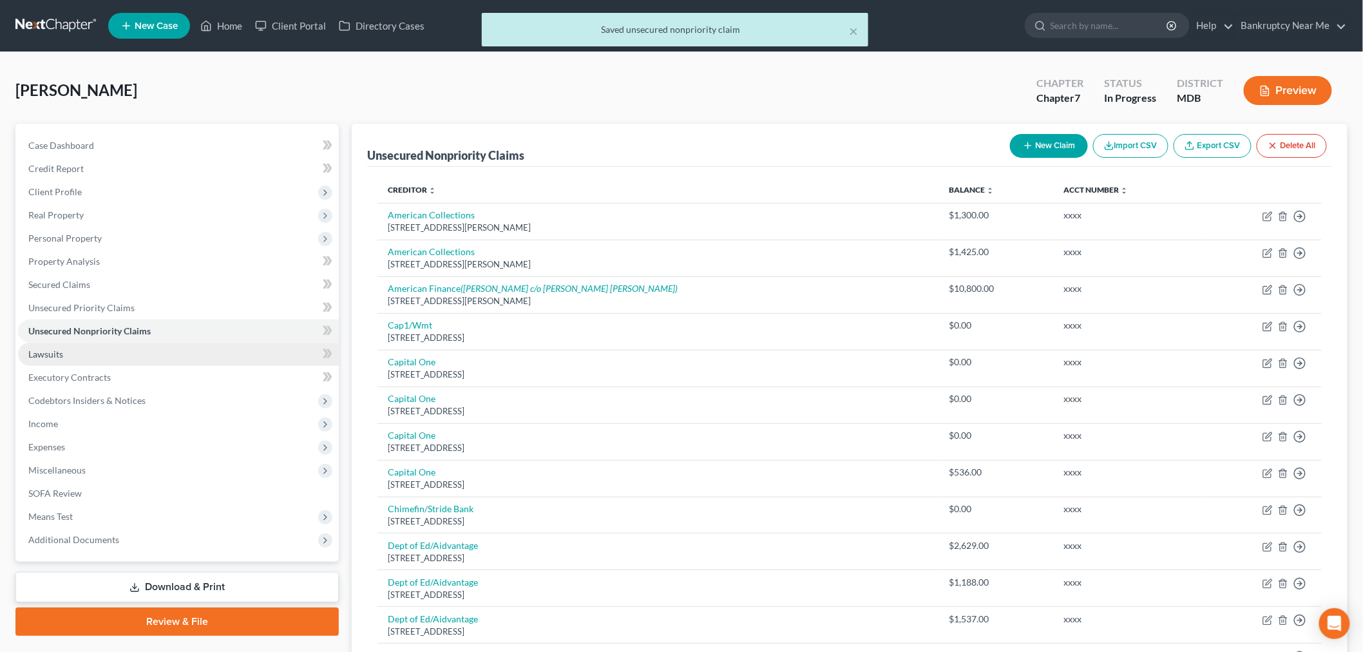
click at [97, 350] on link "Lawsuits" at bounding box center [178, 354] width 321 height 23
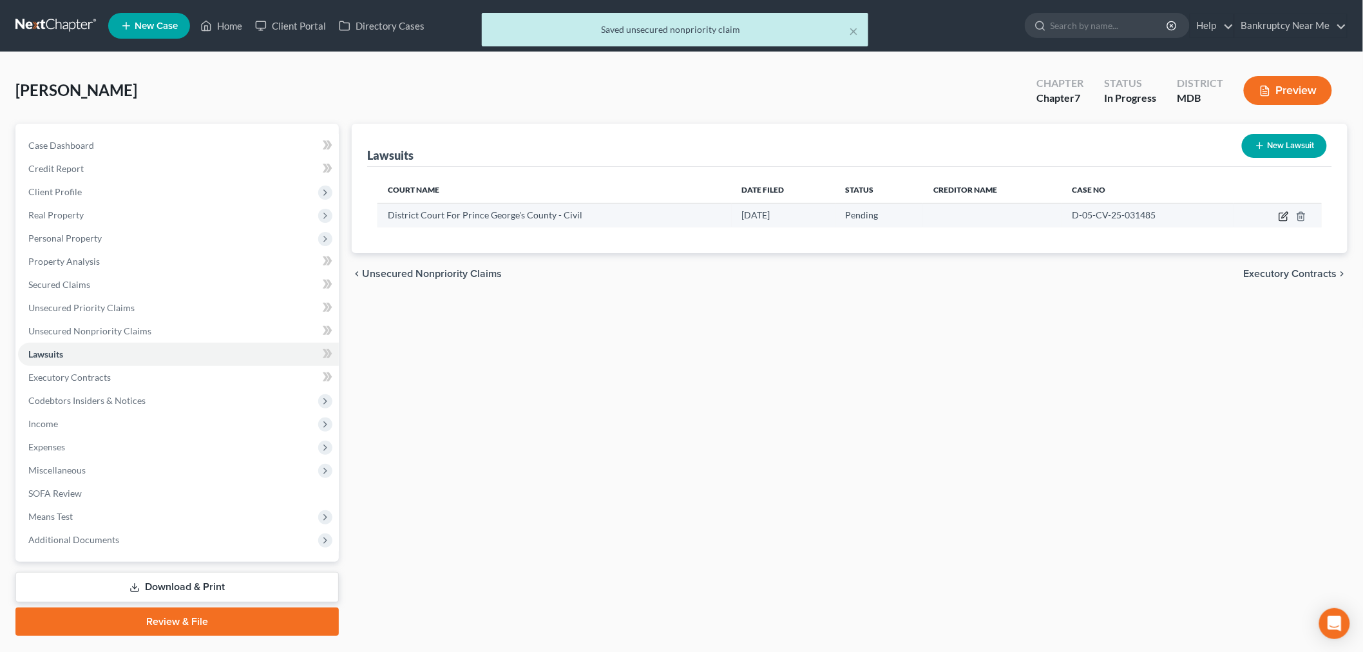
click at [1282, 216] on icon "button" at bounding box center [1285, 215] width 6 height 6
select select "21"
select select "0"
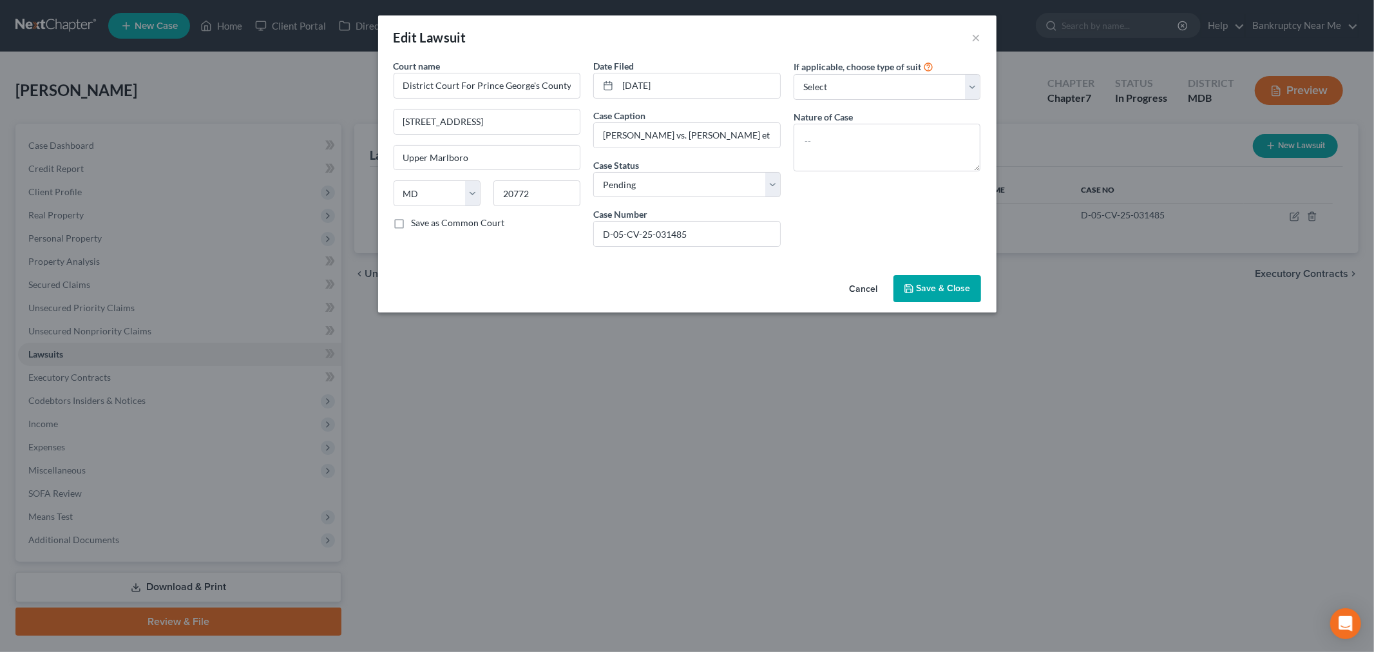
click at [951, 286] on span "Save & Close" at bounding box center [943, 288] width 54 height 11
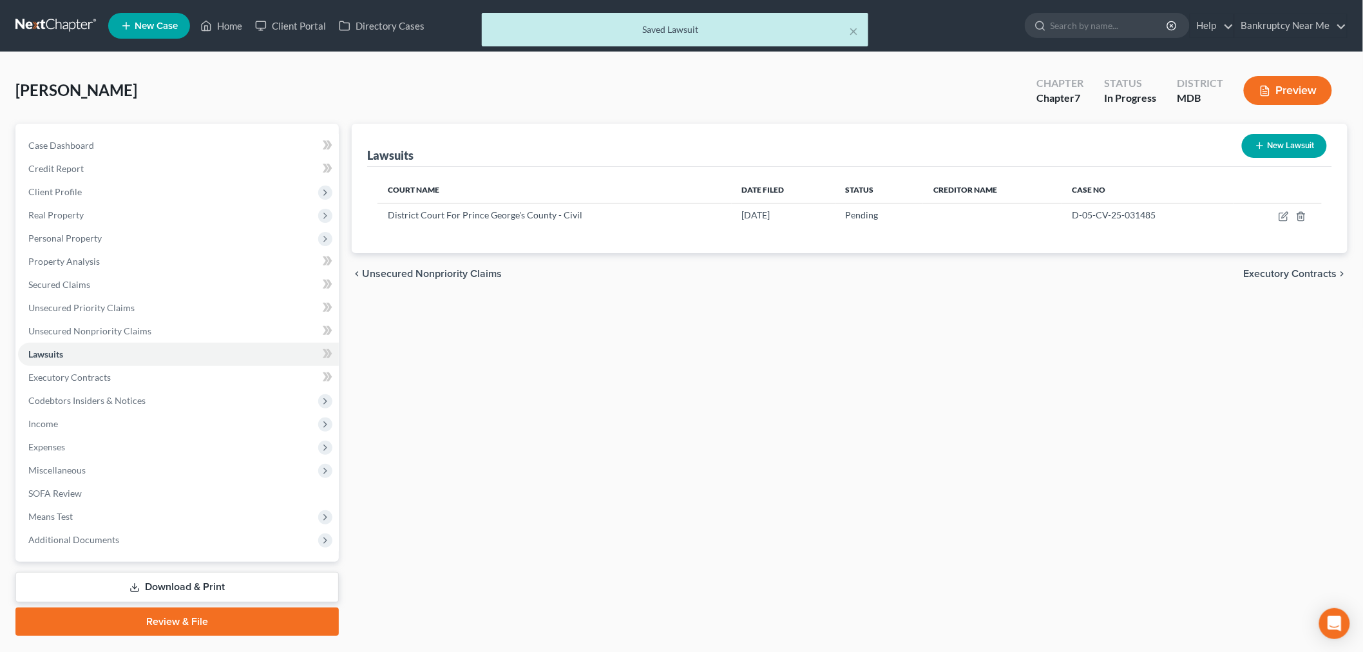
click at [1284, 149] on button "New Lawsuit" at bounding box center [1284, 146] width 85 height 24
select select "0"
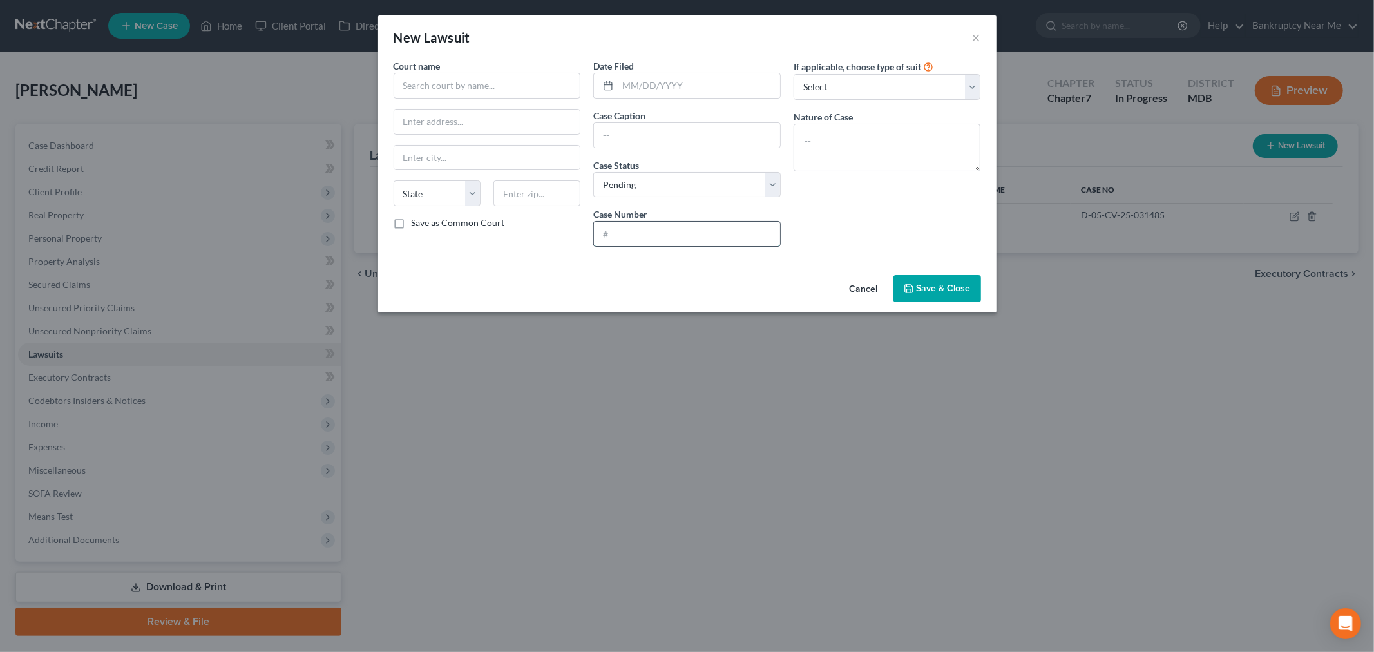
drag, startPoint x: 640, startPoint y: 236, endPoint x: 632, endPoint y: 184, distance: 52.6
click at [639, 236] on input "text" at bounding box center [687, 234] width 186 height 24
paste input "01-01-0023753-2019"
type input "01-01-0023753-2019"
drag, startPoint x: 648, startPoint y: 140, endPoint x: 678, endPoint y: 124, distance: 34.0
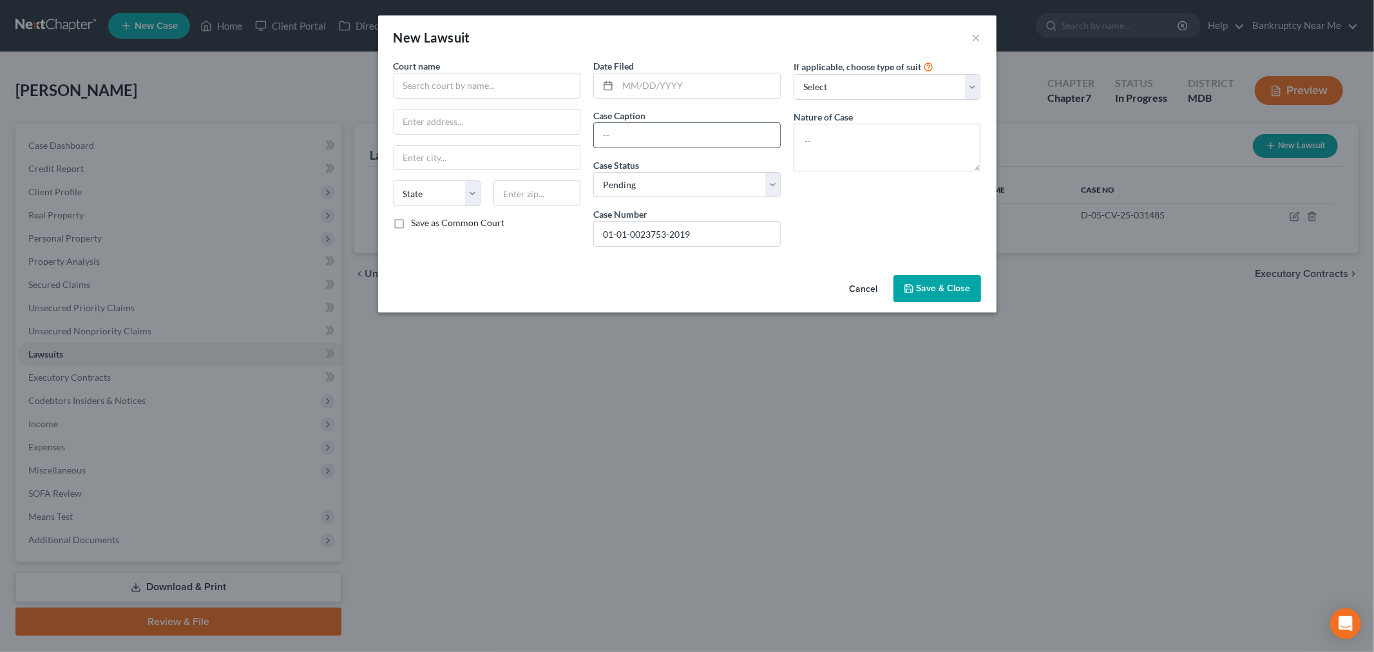
click at [647, 142] on input "text" at bounding box center [687, 135] width 186 height 24
paste input "AMERICAN FINANCE LLC vs JULIUS, STACYANN"
type input "AMERICAN FINANCE LLC vs JULIUS, STACYANN"
click at [647, 88] on input "text" at bounding box center [699, 85] width 162 height 24
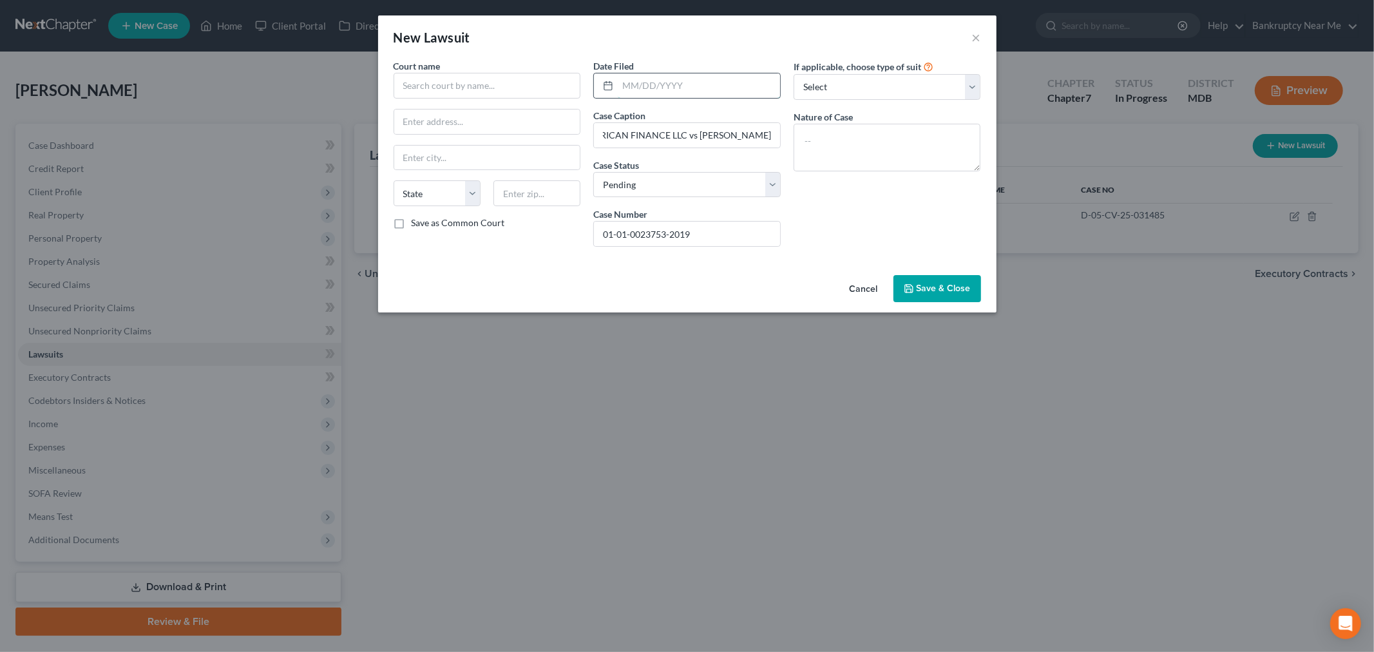
scroll to position [0, 0]
type input "10/21/2019"
click at [824, 98] on select "Select Repossession Garnishment Foreclosure Attached, Seized, Or Levied Other" at bounding box center [886, 87] width 187 height 26
select select "1"
click at [793, 74] on select "Select Repossession Garnishment Foreclosure Attached, Seized, Or Levied Other" at bounding box center [886, 87] width 187 height 26
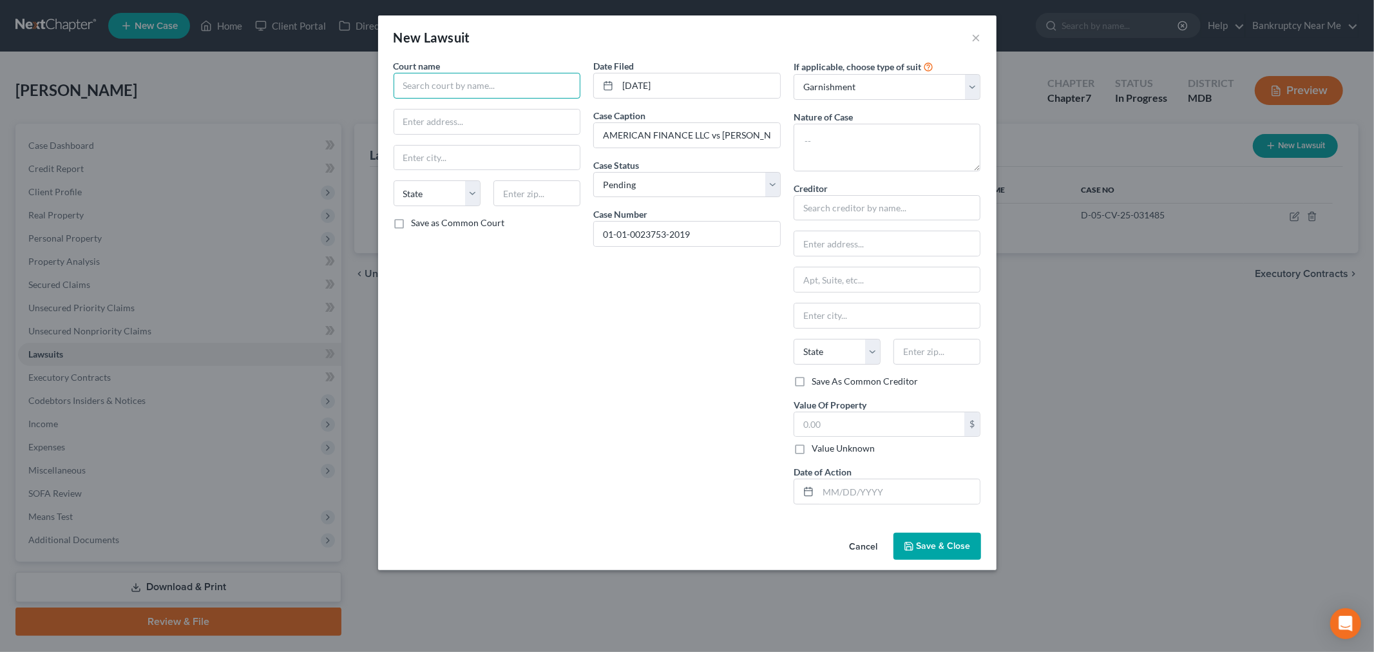
click at [449, 79] on input "text" at bounding box center [487, 86] width 187 height 26
paste input "District Court For - Civil"
drag, startPoint x: 492, startPoint y: 86, endPoint x: 473, endPoint y: 86, distance: 19.3
click at [473, 86] on input "District Court For - Civil" at bounding box center [487, 86] width 187 height 26
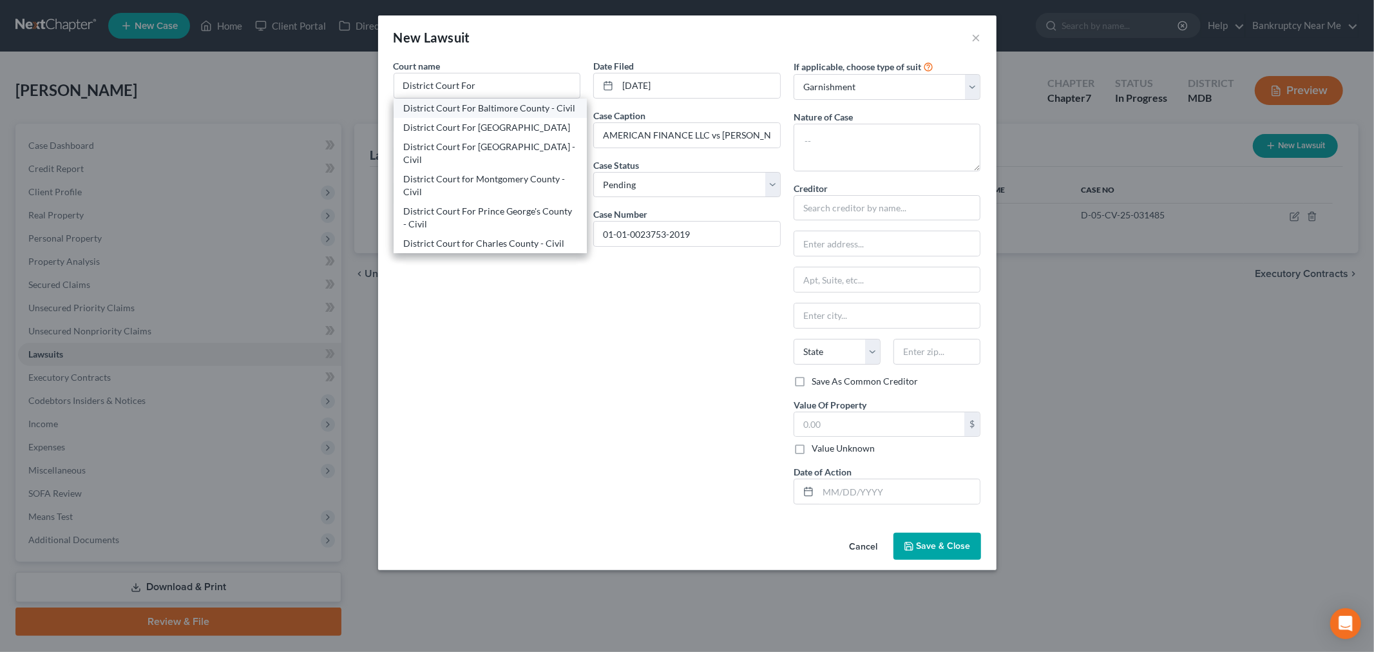
click at [524, 115] on div "District Court For Baltimore County - Civil" at bounding box center [490, 108] width 173 height 13
type input "District Court For Baltimore County - Civil"
type input "20 E. Chesapeake Avenue"
type input "Towson"
select select "21"
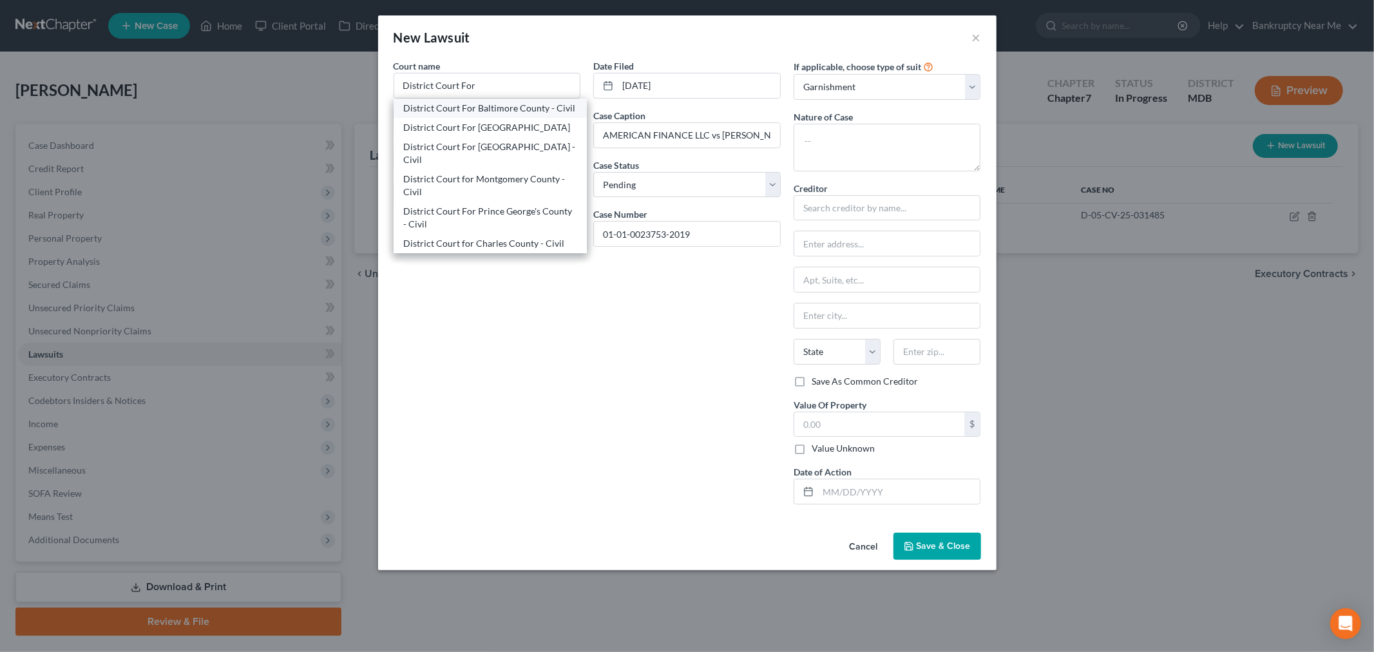
type input "21286"
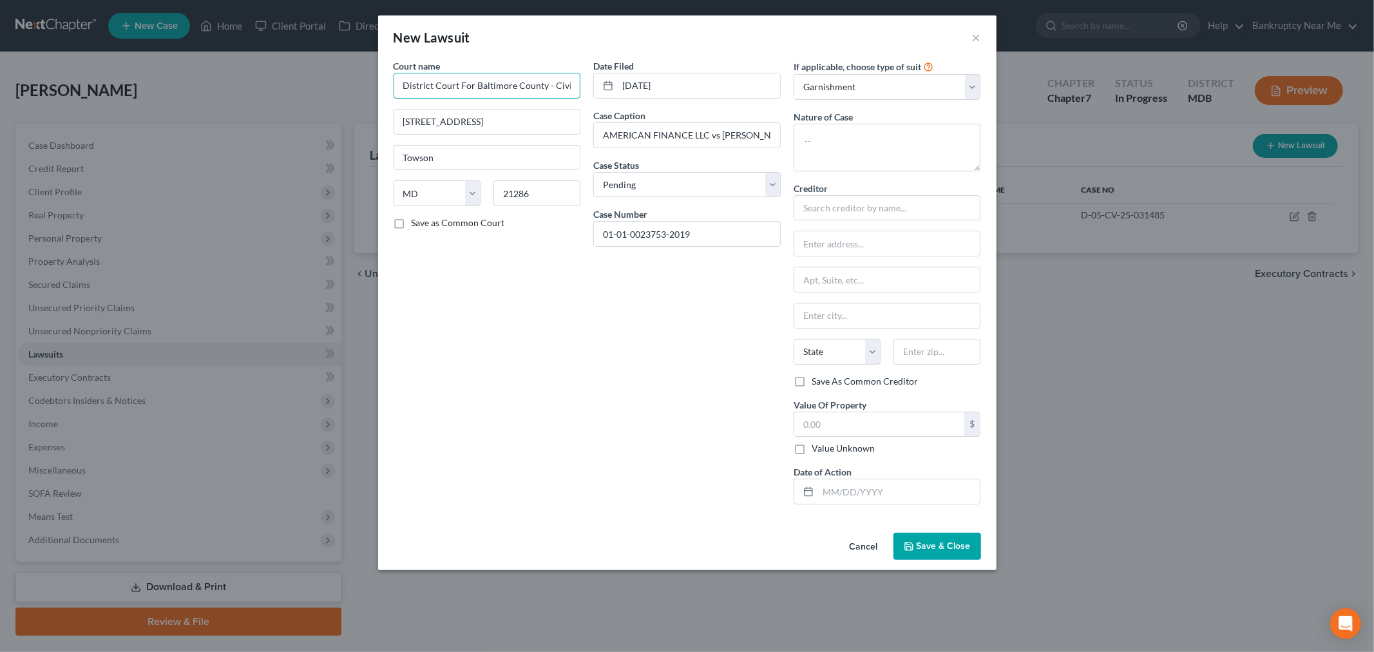
click at [553, 84] on input "District Court For Baltimore County - Civil" at bounding box center [487, 86] width 187 height 26
drag, startPoint x: 477, startPoint y: 86, endPoint x: 858, endPoint y: 84, distance: 380.6
click at [858, 84] on div "Court name * District Court For Baltimore County - Civil 20 E. Chesapeake Avenu…" at bounding box center [687, 286] width 600 height 455
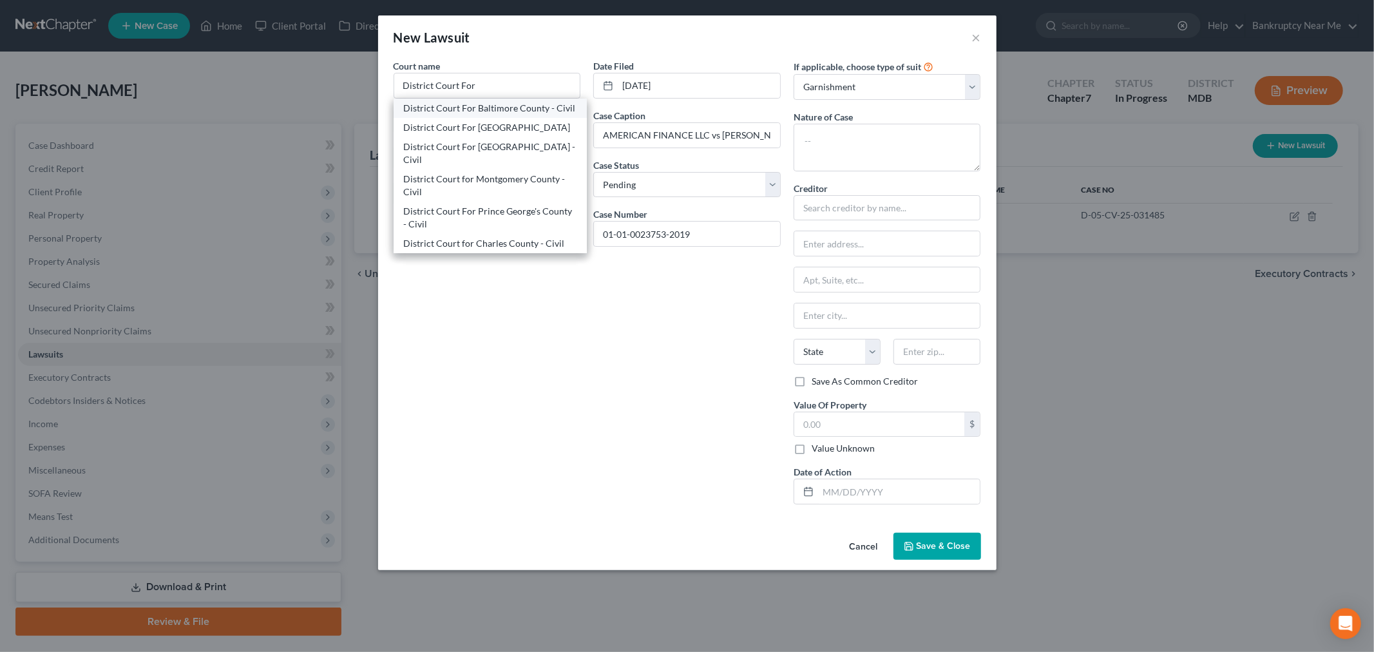
click at [527, 108] on div "District Court For Baltimore County - Civil" at bounding box center [490, 108] width 173 height 13
type input "District Court For Baltimore County - Civil"
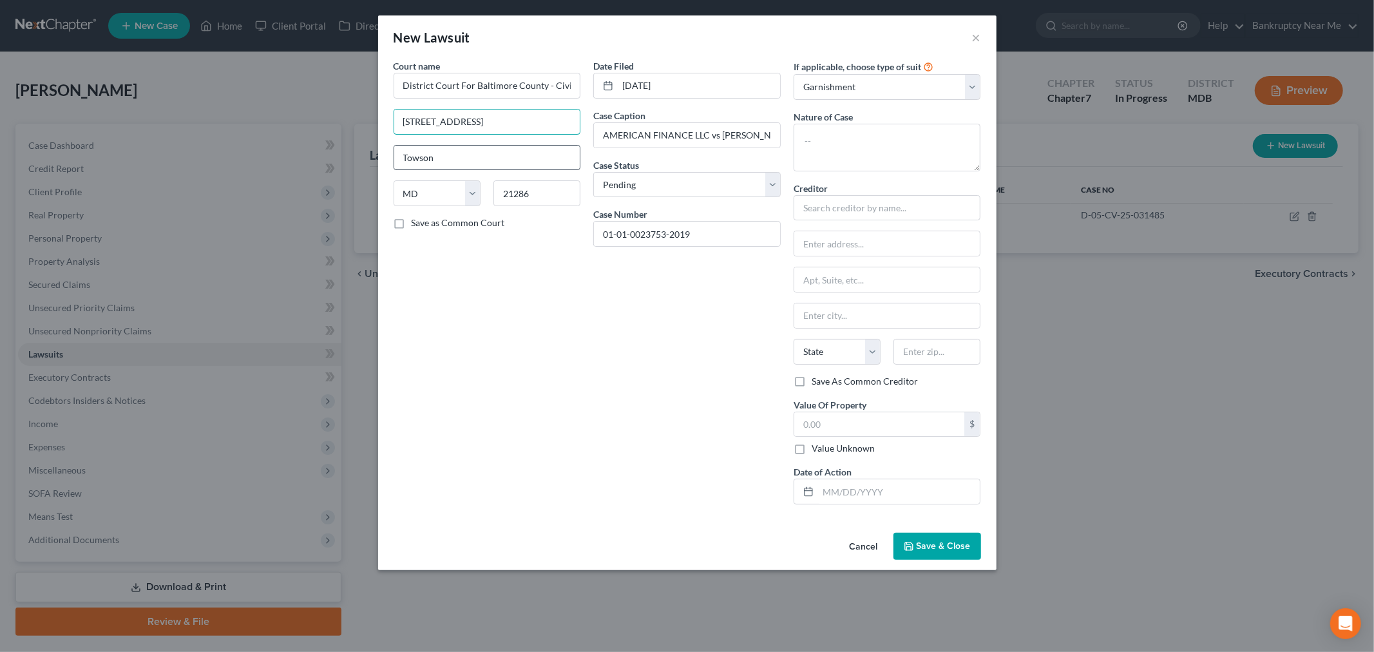
drag, startPoint x: 531, startPoint y: 120, endPoint x: 467, endPoint y: 146, distance: 69.6
click at [290, 120] on div "New Lawsuit × Court name * District Court For Baltimore County - Civil 20 E. Ch…" at bounding box center [687, 326] width 1374 height 652
paste input "501 E Fayette St"
type input "501 E Fayette St"
drag, startPoint x: 544, startPoint y: 190, endPoint x: 446, endPoint y: 195, distance: 98.0
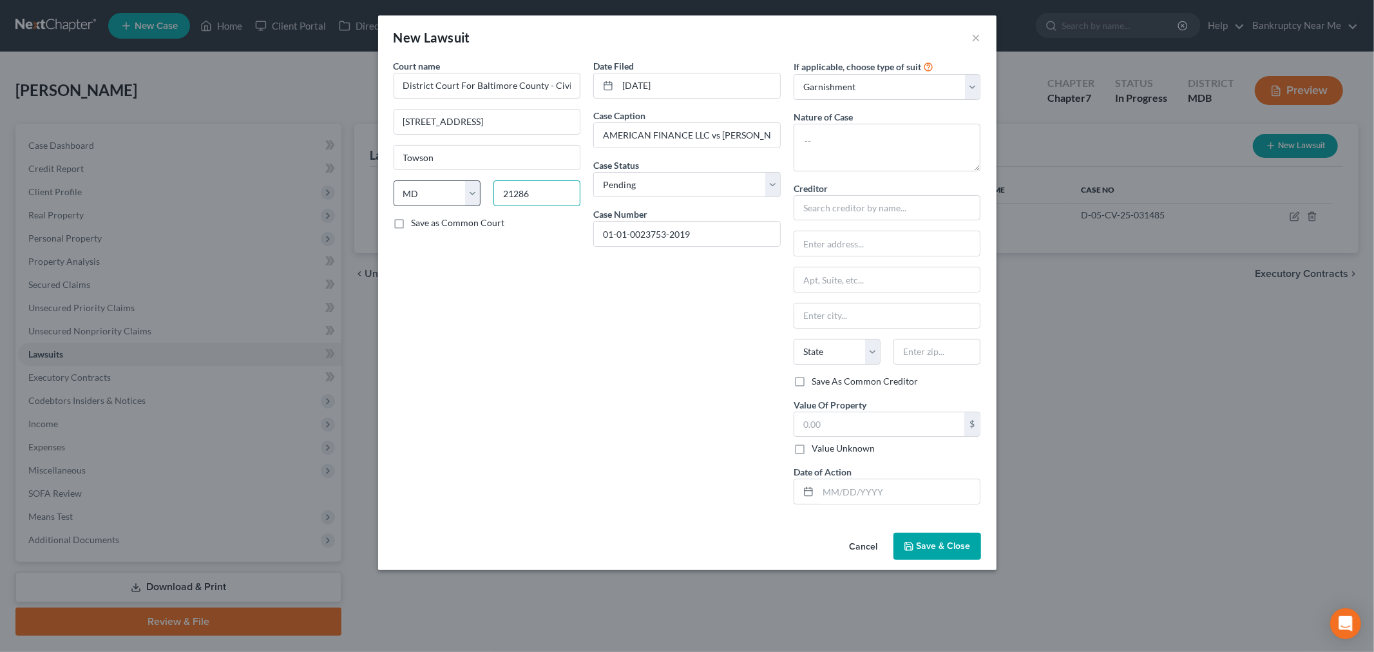
click at [456, 192] on div "State AL AK AR AZ CA CO CT DE DC FL GA GU HI ID IL IN IA KS KY LA ME MD MA MI M…" at bounding box center [487, 198] width 200 height 36
type input "21202"
click at [617, 301] on div "Date Filed 10/21/2019 Case Caption AMERICAN FINANCE LLC vs JULIUS, STACYANN Cas…" at bounding box center [687, 286] width 200 height 455
type input "Baltimore"
drag, startPoint x: 855, startPoint y: 206, endPoint x: 896, endPoint y: 200, distance: 41.1
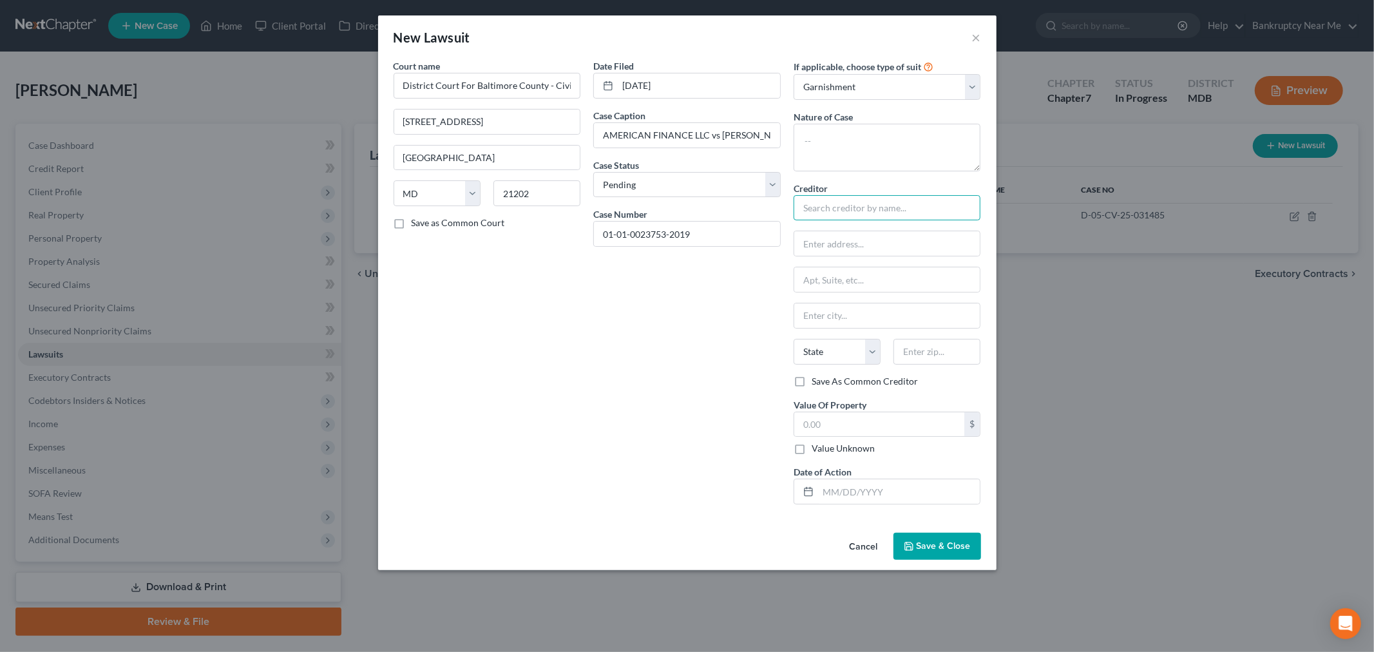
click at [855, 206] on input "text" at bounding box center [886, 208] width 187 height 26
paste input "AMERICAN FINANCE LLC"
drag, startPoint x: 978, startPoint y: 208, endPoint x: 953, endPoint y: 208, distance: 24.5
click at [978, 208] on input "AMERICAN FINANCE LLC c/o" at bounding box center [886, 208] width 187 height 26
paste input "MJ Adams Law"
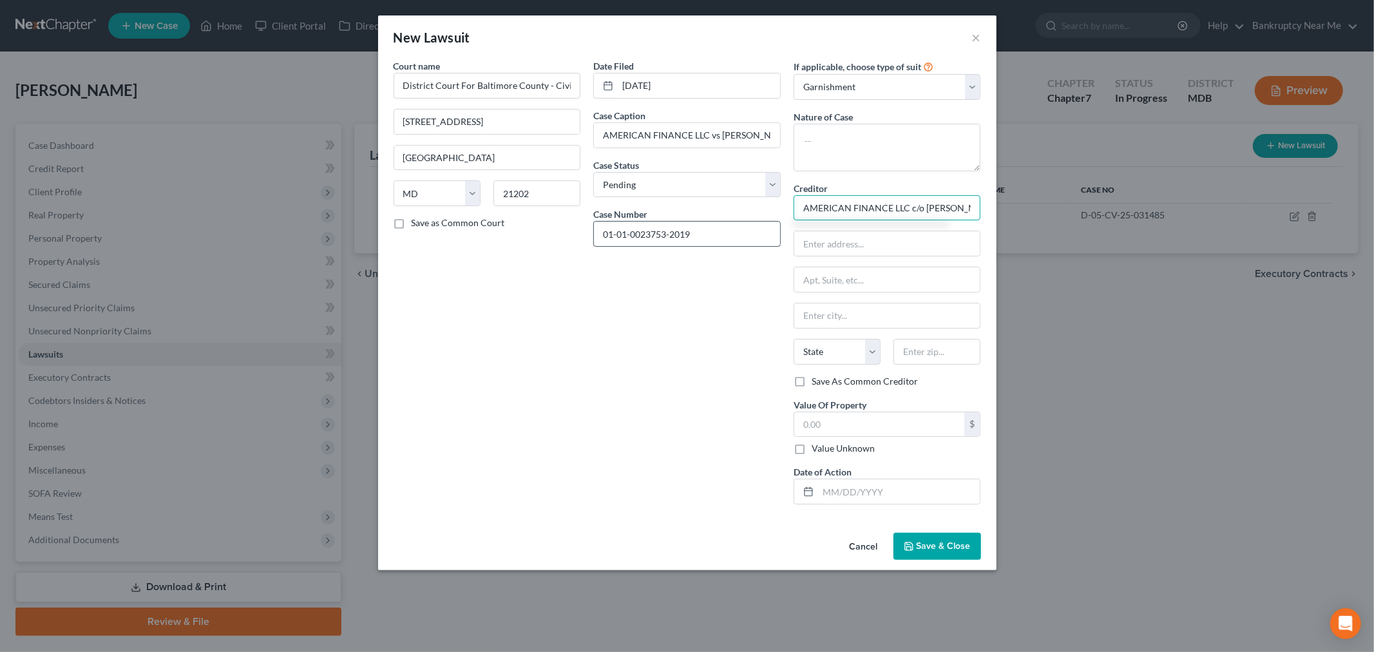
scroll to position [0, 11]
type input "AMERICAN FINANCE LLC c/o MJ Adams Law"
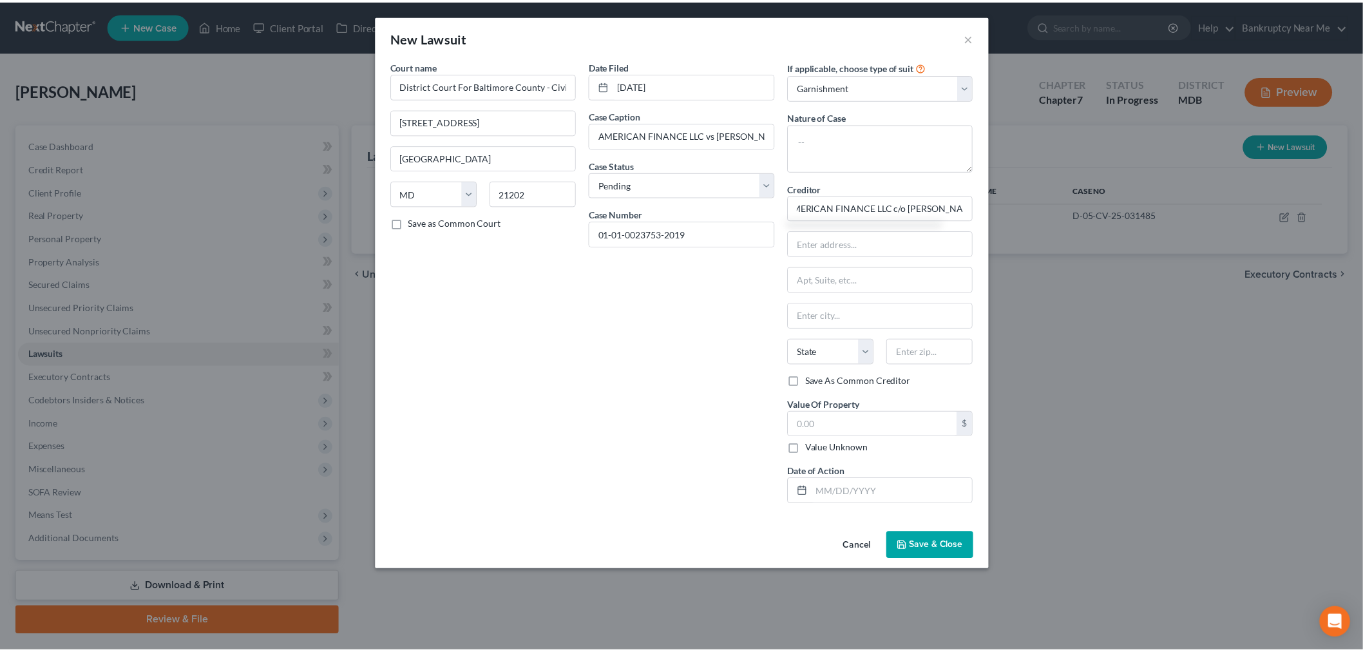
scroll to position [0, 0]
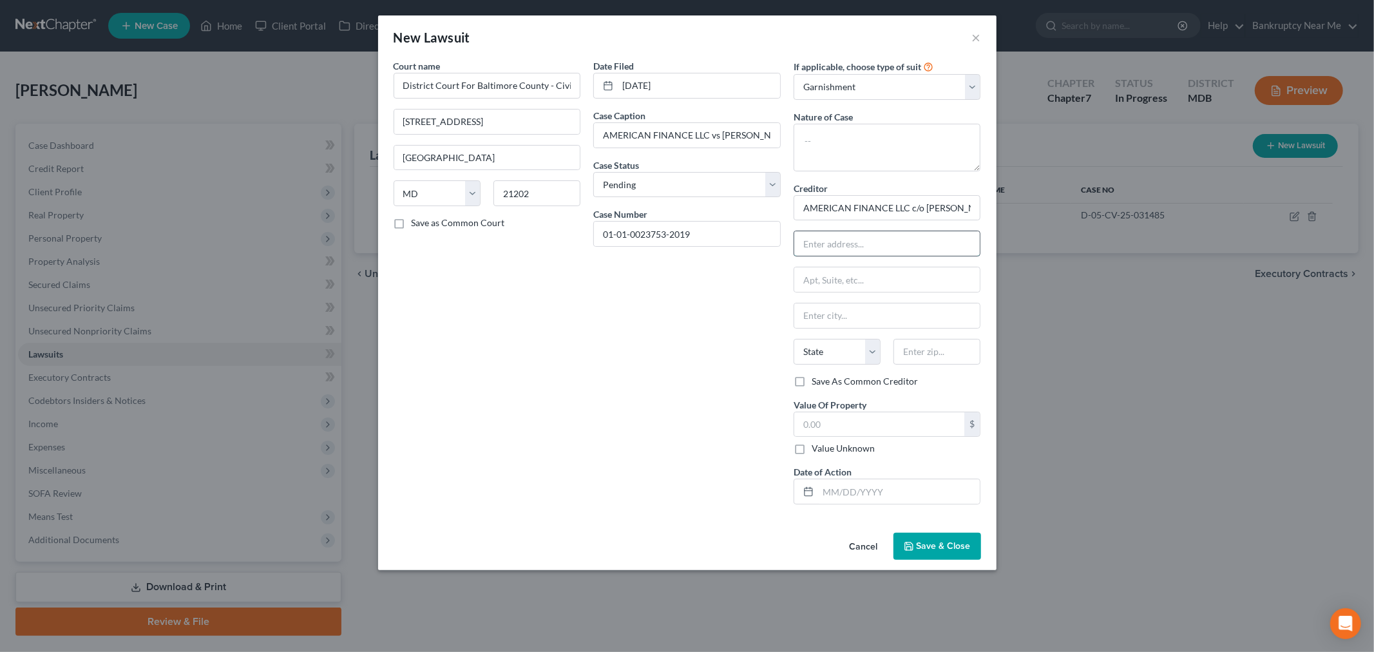
click at [920, 252] on input "text" at bounding box center [887, 243] width 186 height 24
paste input "14209 Cervantes Avenue"
type input "14209 Cervantes Avenue"
drag, startPoint x: 915, startPoint y: 343, endPoint x: 924, endPoint y: 329, distance: 16.3
click at [915, 343] on input "text" at bounding box center [936, 352] width 87 height 26
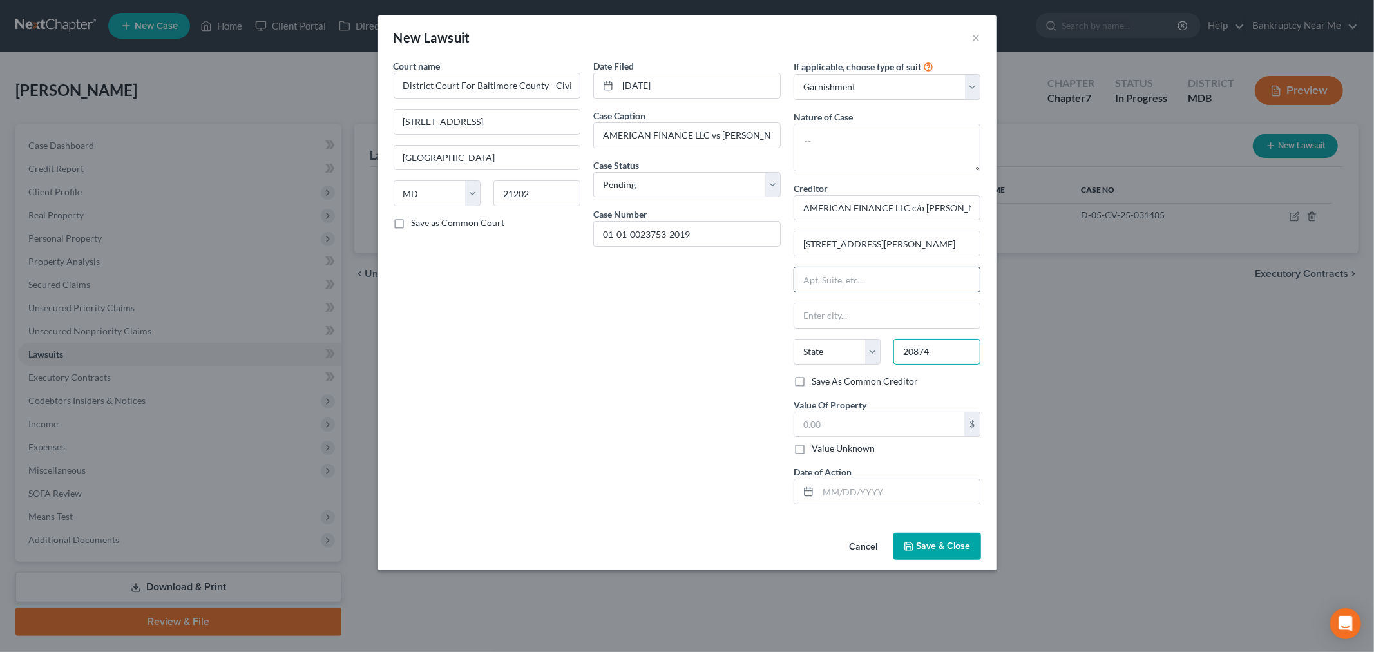
type input "20874"
drag, startPoint x: 880, startPoint y: 278, endPoint x: 835, endPoint y: 277, distance: 44.4
click at [880, 278] on input "text" at bounding box center [887, 279] width 186 height 24
drag, startPoint x: 544, startPoint y: 437, endPoint x: 761, endPoint y: 439, distance: 217.1
click at [544, 437] on div "Court name * District Court For Baltimore County - Civil 501 E Fayette St Balti…" at bounding box center [487, 286] width 200 height 455
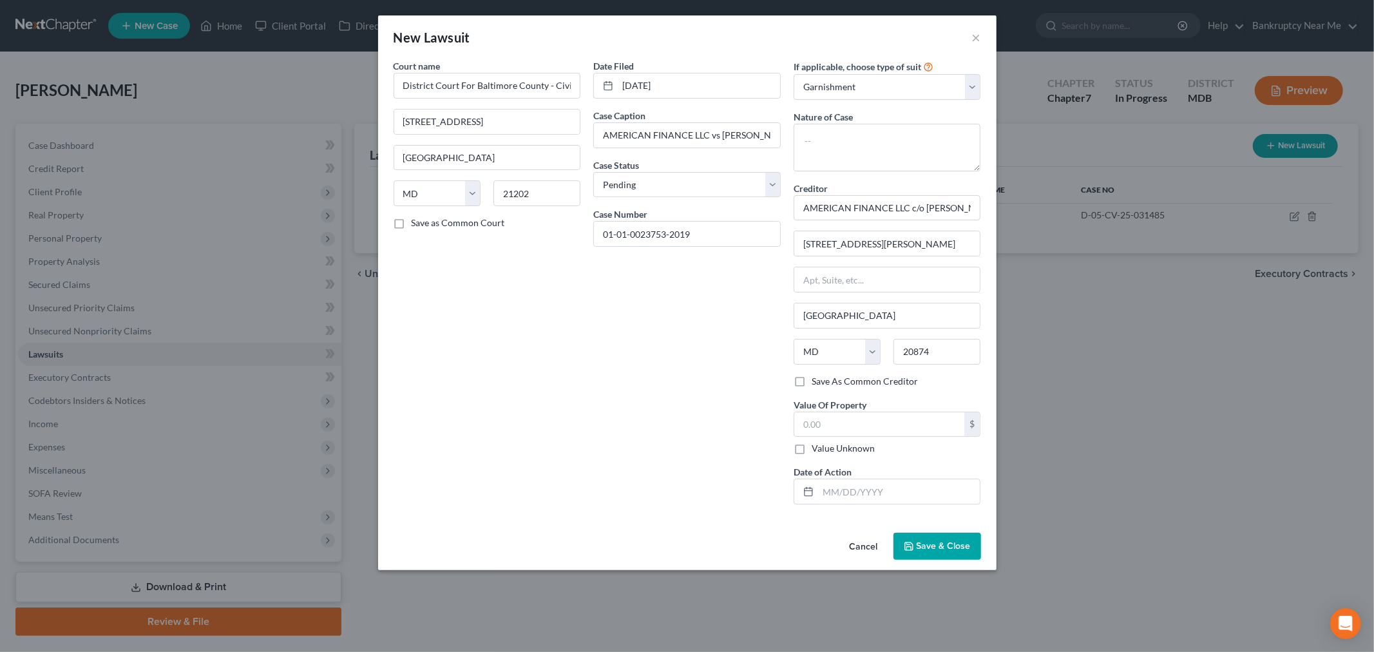
drag, startPoint x: 953, startPoint y: 545, endPoint x: 944, endPoint y: 535, distance: 13.2
click at [952, 545] on span "Save & Close" at bounding box center [943, 545] width 54 height 11
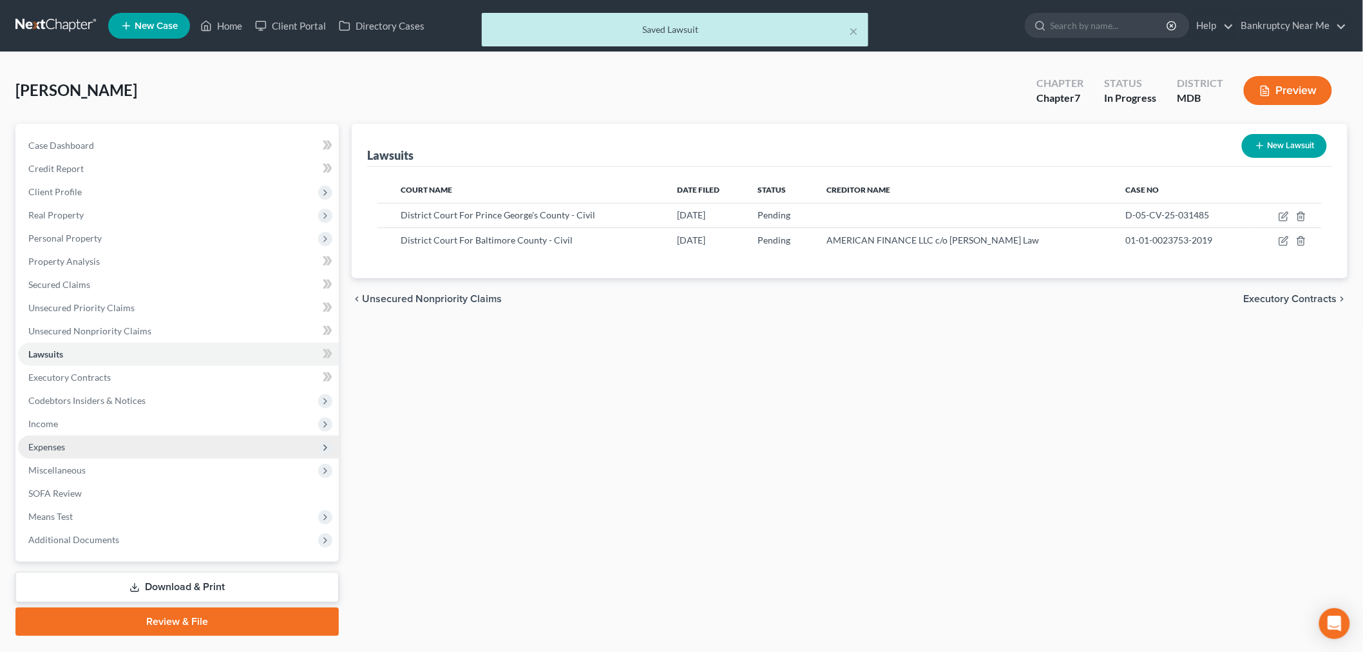
click at [64, 439] on span "Expenses" at bounding box center [178, 446] width 321 height 23
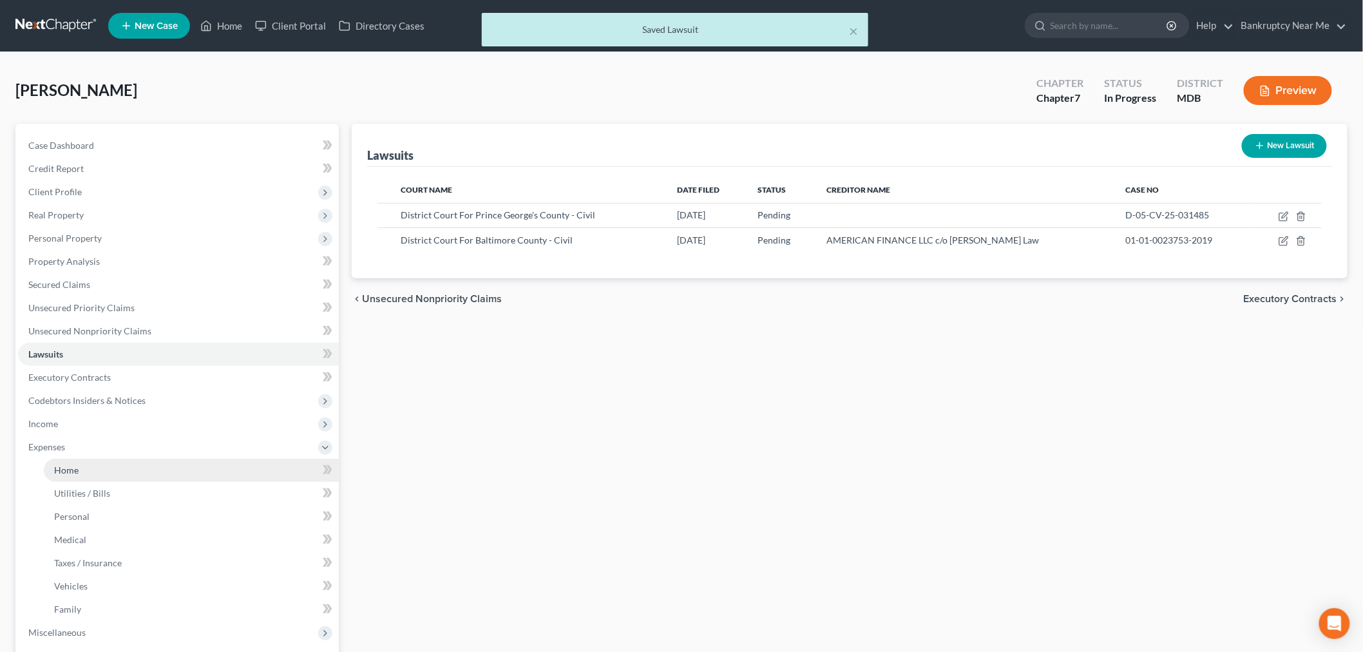
click at [77, 466] on span "Home" at bounding box center [66, 469] width 24 height 11
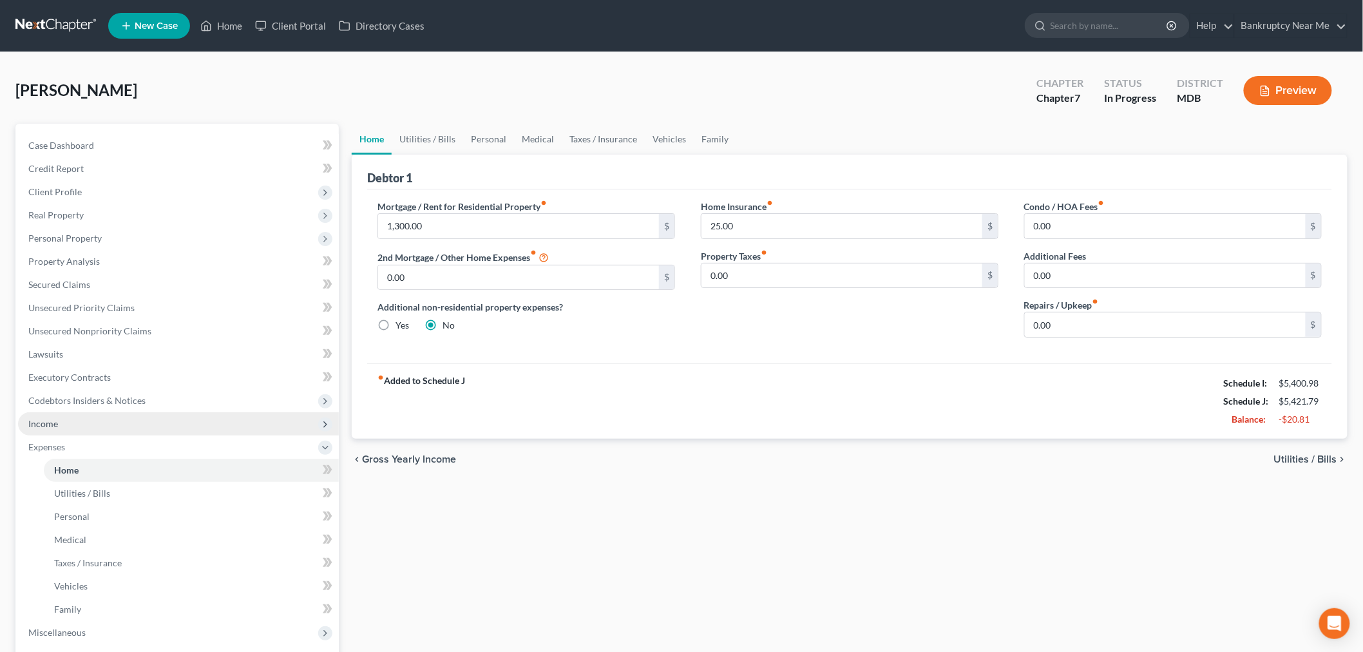
drag, startPoint x: 64, startPoint y: 427, endPoint x: 77, endPoint y: 421, distance: 14.4
click at [65, 427] on span "Income" at bounding box center [178, 423] width 321 height 23
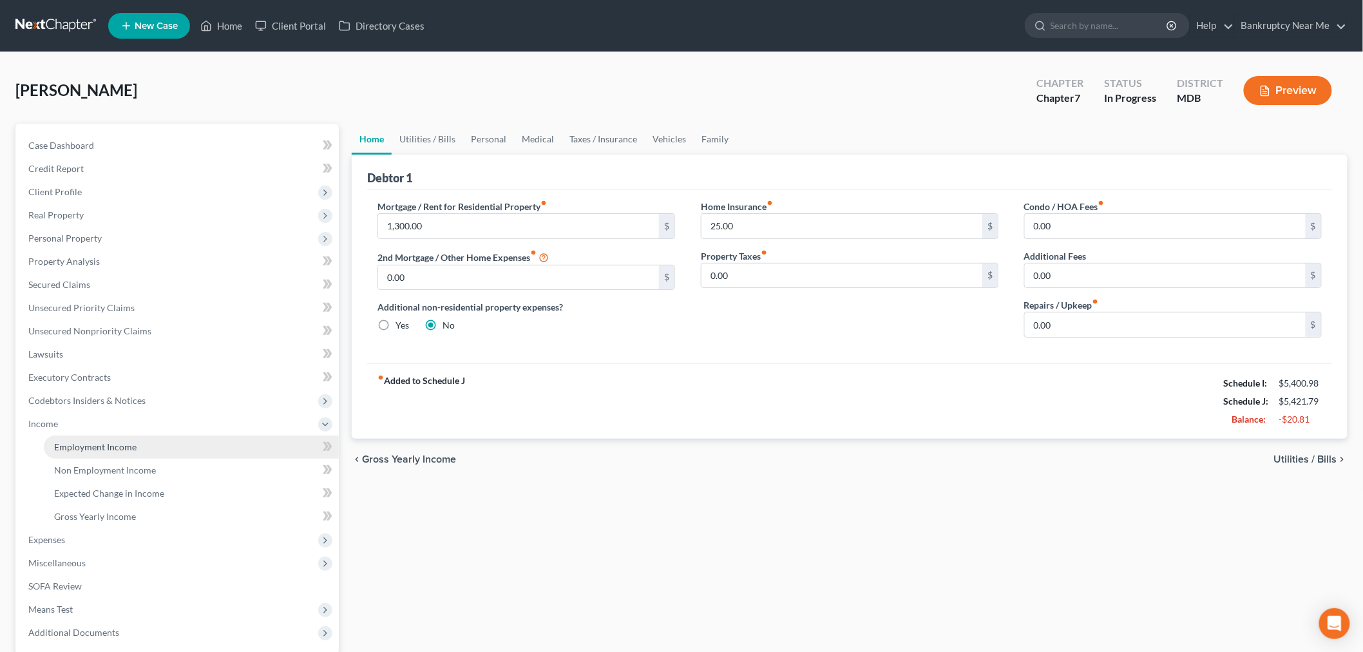
click at [73, 450] on span "Employment Income" at bounding box center [95, 446] width 82 height 11
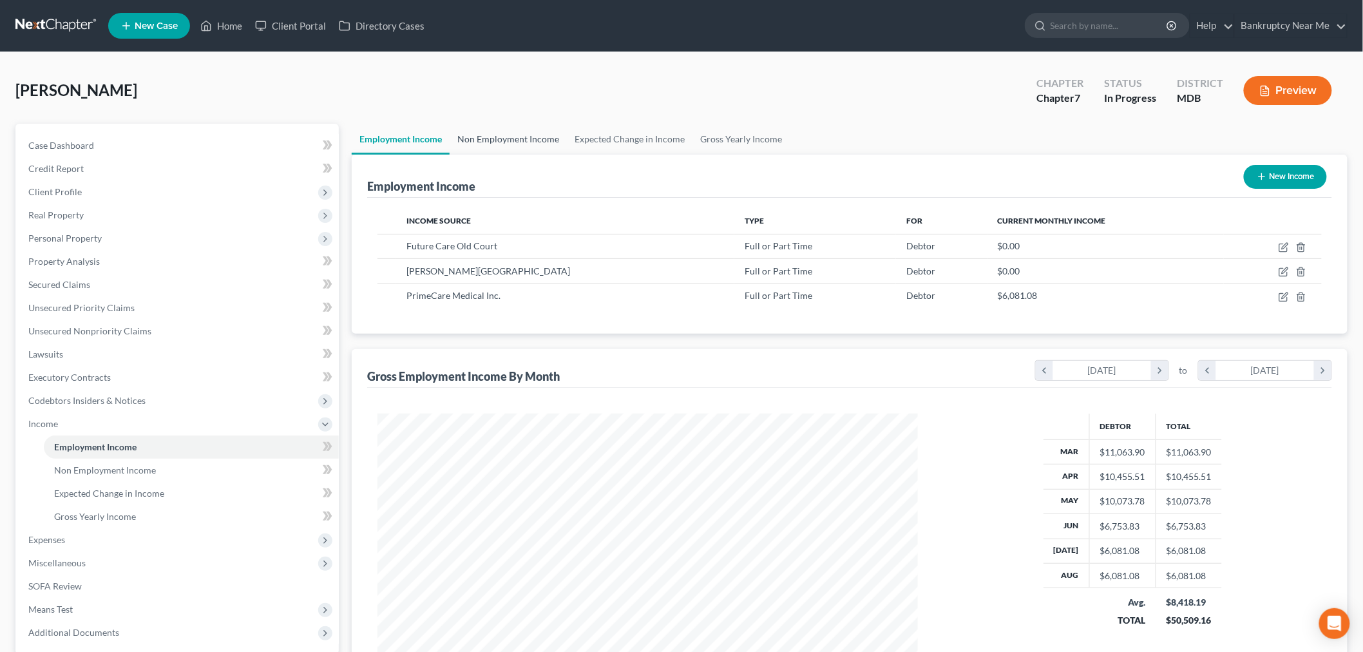
scroll to position [269, 565]
click at [488, 131] on link "Non Employment Income" at bounding box center [508, 139] width 117 height 31
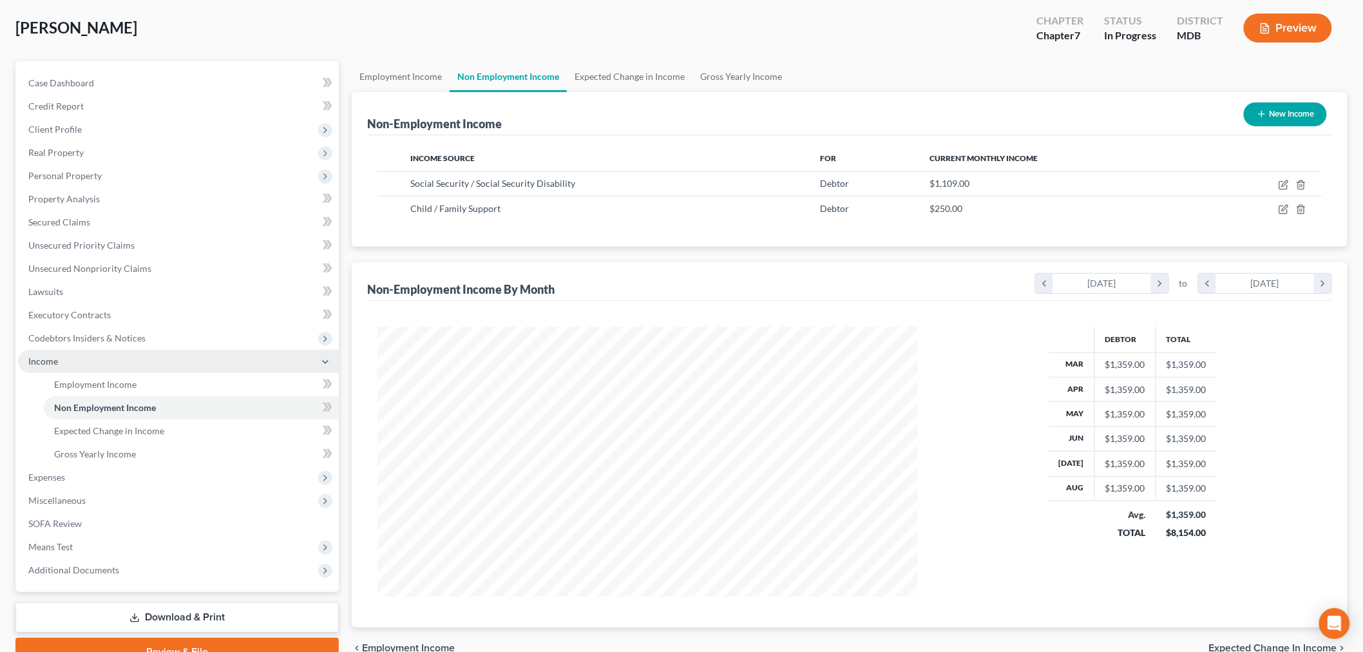
scroll to position [127, 0]
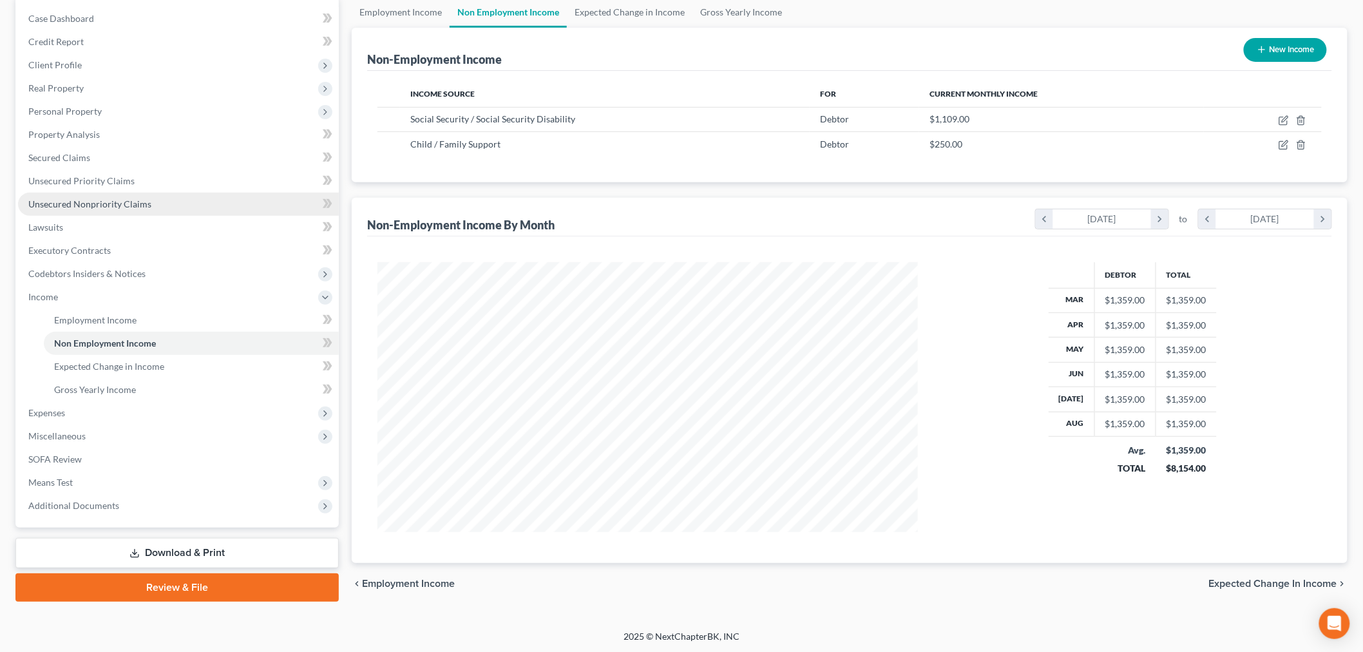
click at [135, 207] on span "Unsecured Nonpriority Claims" at bounding box center [89, 203] width 123 height 11
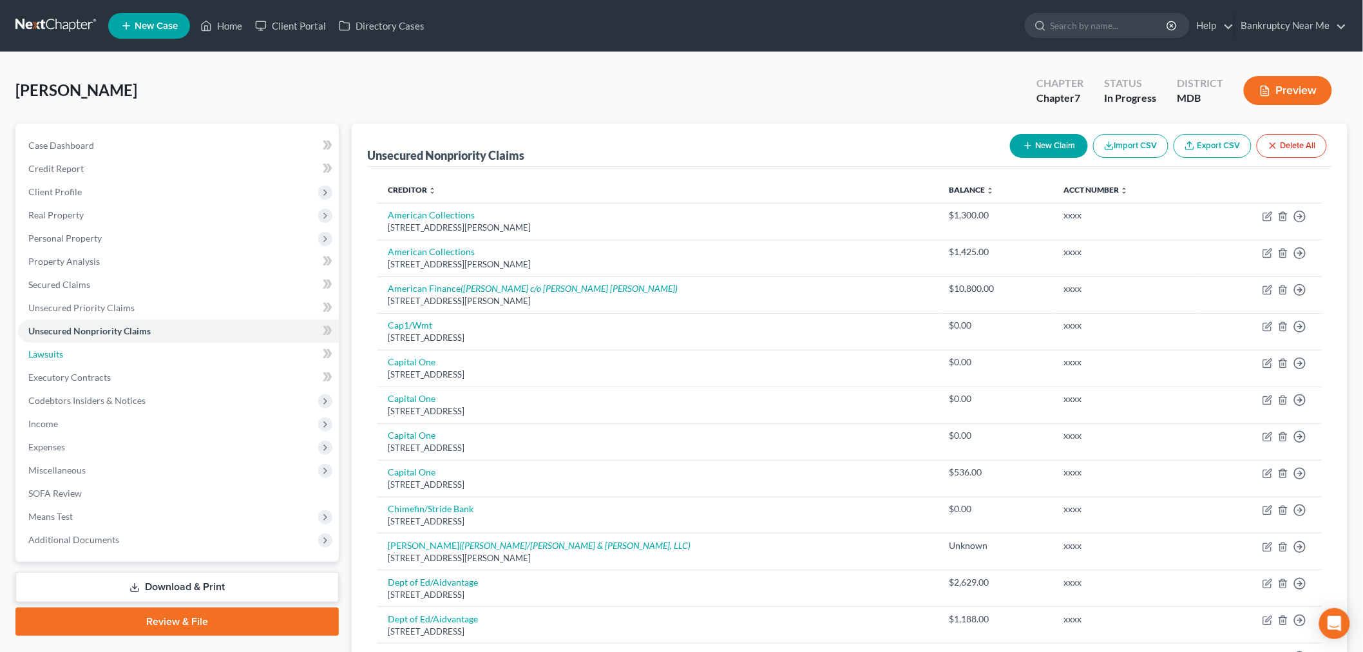
drag, startPoint x: 46, startPoint y: 346, endPoint x: 408, endPoint y: 320, distance: 362.9
click at [46, 346] on link "Lawsuits" at bounding box center [178, 354] width 321 height 23
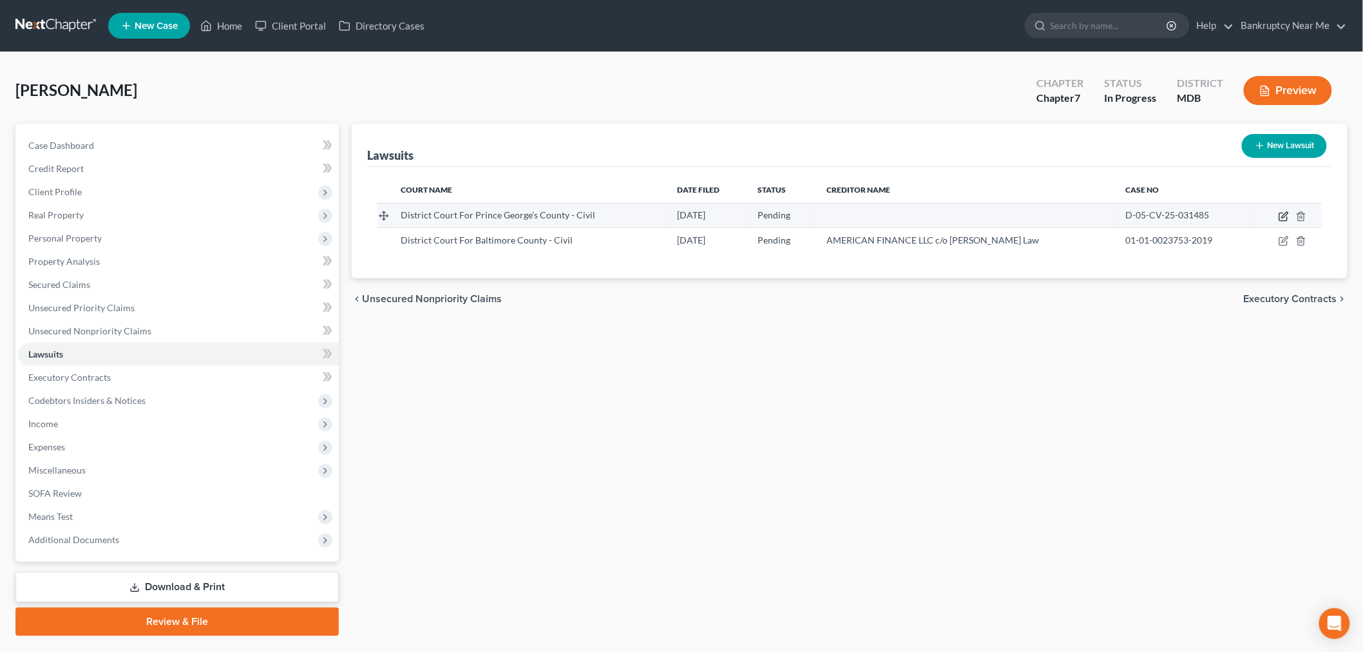
click at [1286, 216] on icon "button" at bounding box center [1283, 216] width 10 height 10
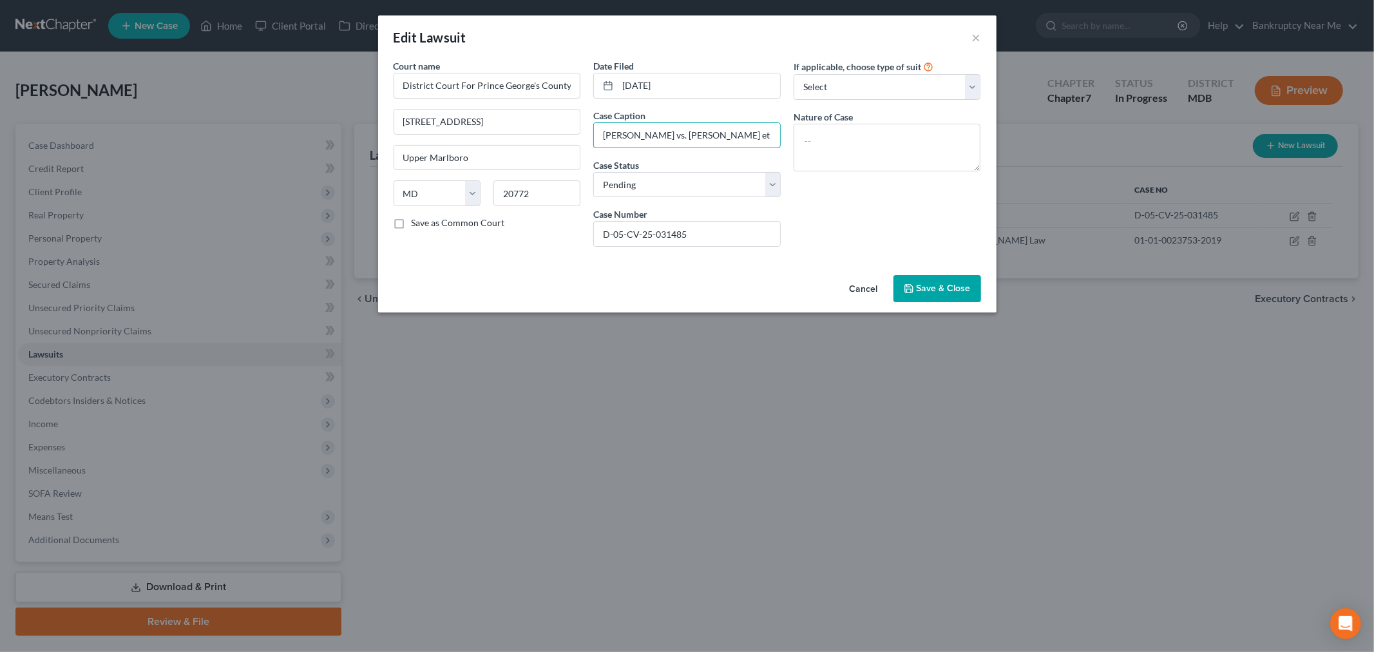
drag, startPoint x: 652, startPoint y: 138, endPoint x: 555, endPoint y: 136, distance: 97.9
click at [555, 136] on div "Court name * District Court For Prince George's County - Civil 14735 Main St Up…" at bounding box center [687, 158] width 600 height 198
click at [902, 90] on select "Select Repossession Garnishment Foreclosure Attached, Seized, Or Levied Other" at bounding box center [886, 87] width 187 height 26
click at [793, 74] on select "Select Repossession Garnishment Foreclosure Attached, Seized, Or Levied Other" at bounding box center [886, 87] width 187 height 26
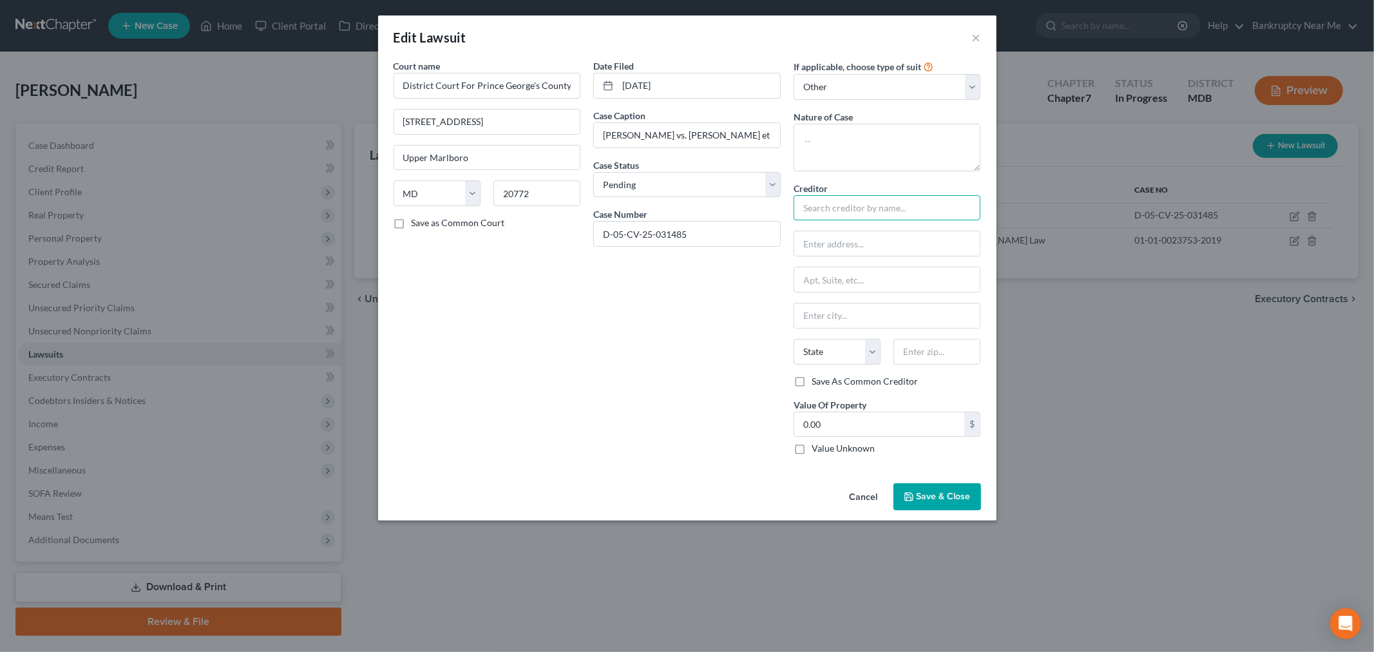
click at [853, 220] on input "text" at bounding box center [886, 208] width 187 height 26
paste input "Cory Yeboah"
click at [895, 209] on input "Cory Yeboah c/o" at bounding box center [886, 208] width 187 height 26
paste input "GREENBAUM, DAVID ALAN"
drag, startPoint x: 880, startPoint y: 246, endPoint x: 892, endPoint y: 256, distance: 15.5
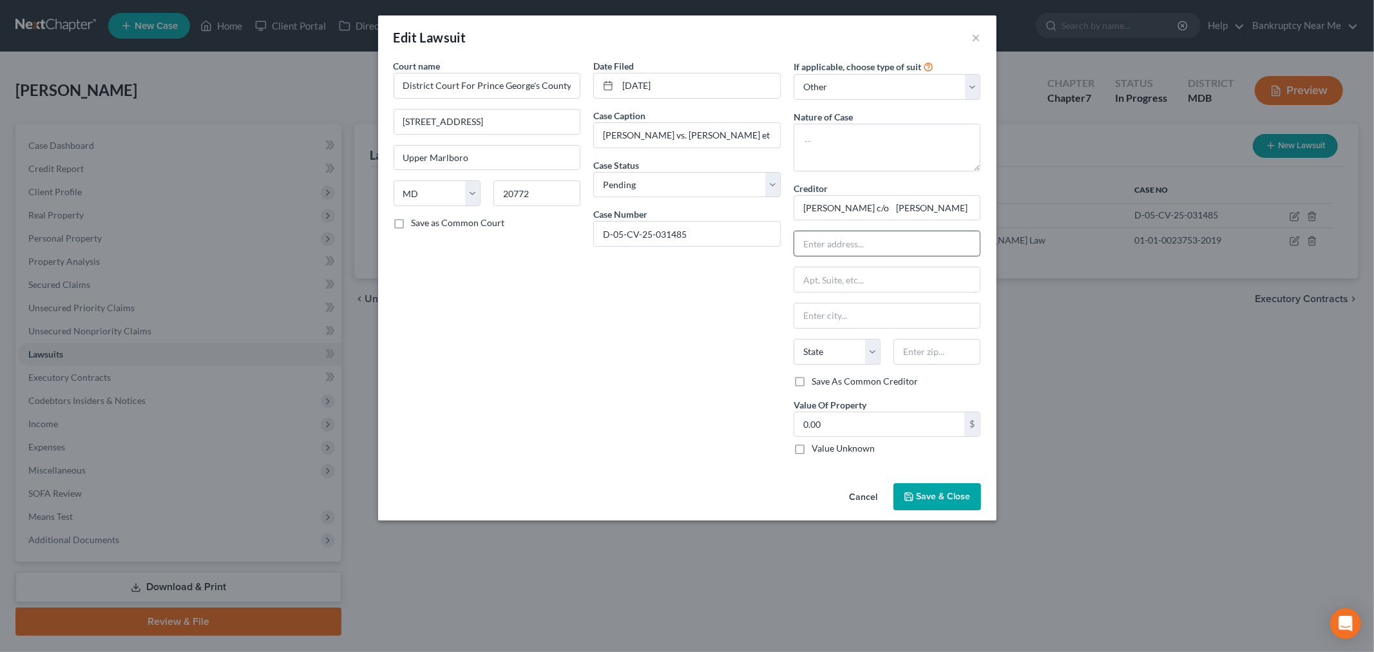
click at [880, 246] on input "text" at bounding box center [887, 243] width 186 height 24
paste input "409 Washington Avenue, Suite 300"
click at [815, 240] on input "409 Washington Avenue, Suite 300" at bounding box center [887, 243] width 186 height 24
click at [931, 362] on input "text" at bounding box center [936, 352] width 87 height 26
click at [873, 277] on input "text" at bounding box center [887, 279] width 186 height 24
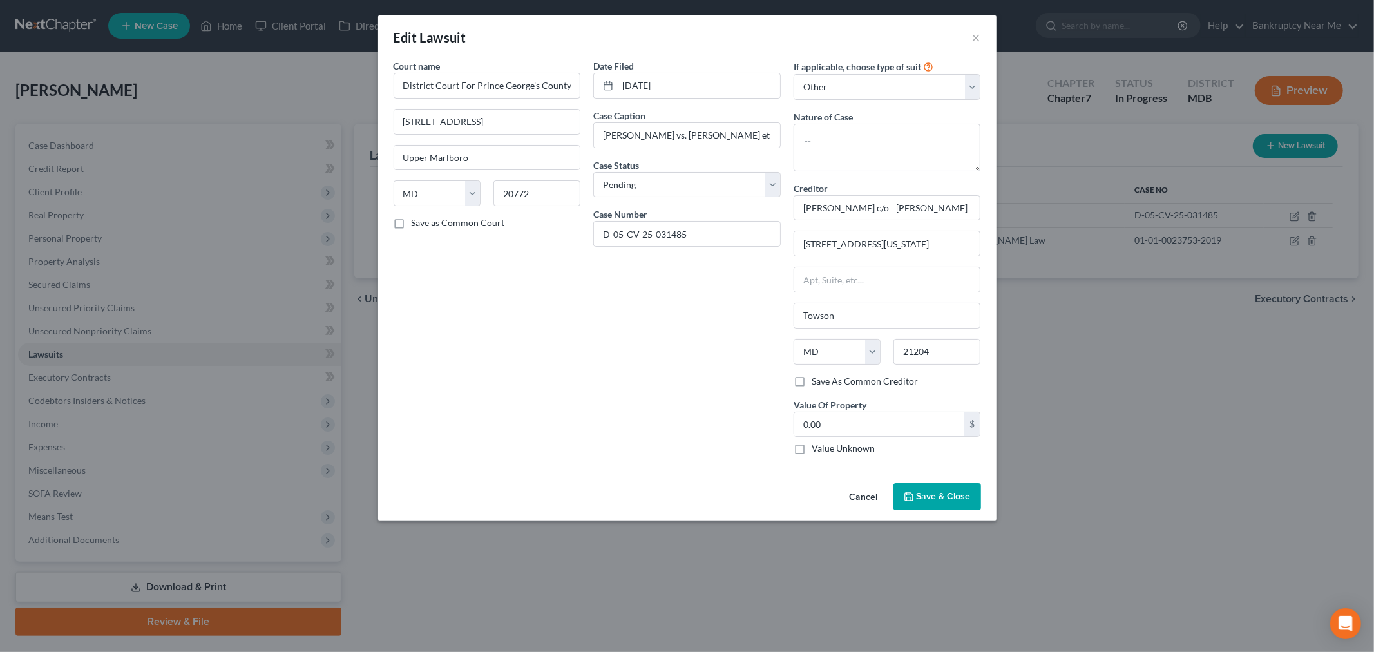
drag, startPoint x: 569, startPoint y: 397, endPoint x: 772, endPoint y: 413, distance: 203.6
click at [569, 397] on div "Court name * District Court For Prince George's County - Civil 14735 Main St Up…" at bounding box center [487, 262] width 200 height 406
click at [957, 493] on span "Save & Close" at bounding box center [943, 496] width 54 height 11
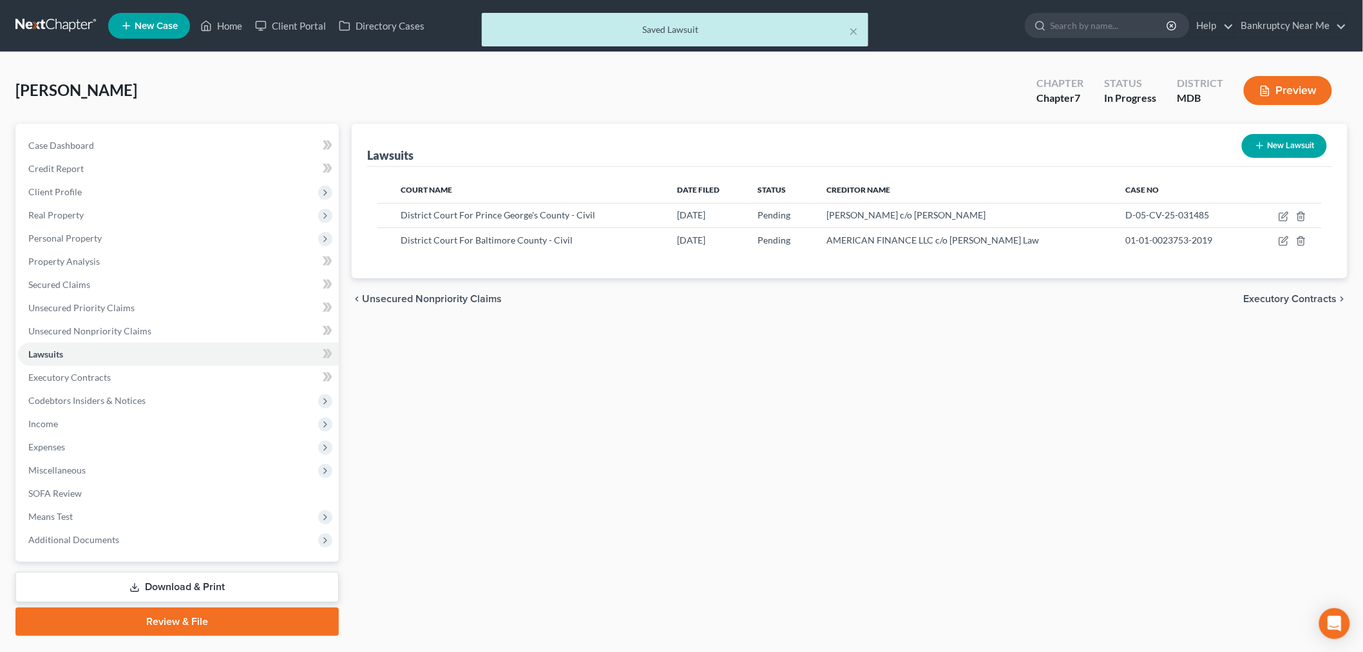
click at [1260, 147] on line "button" at bounding box center [1260, 146] width 0 height 6
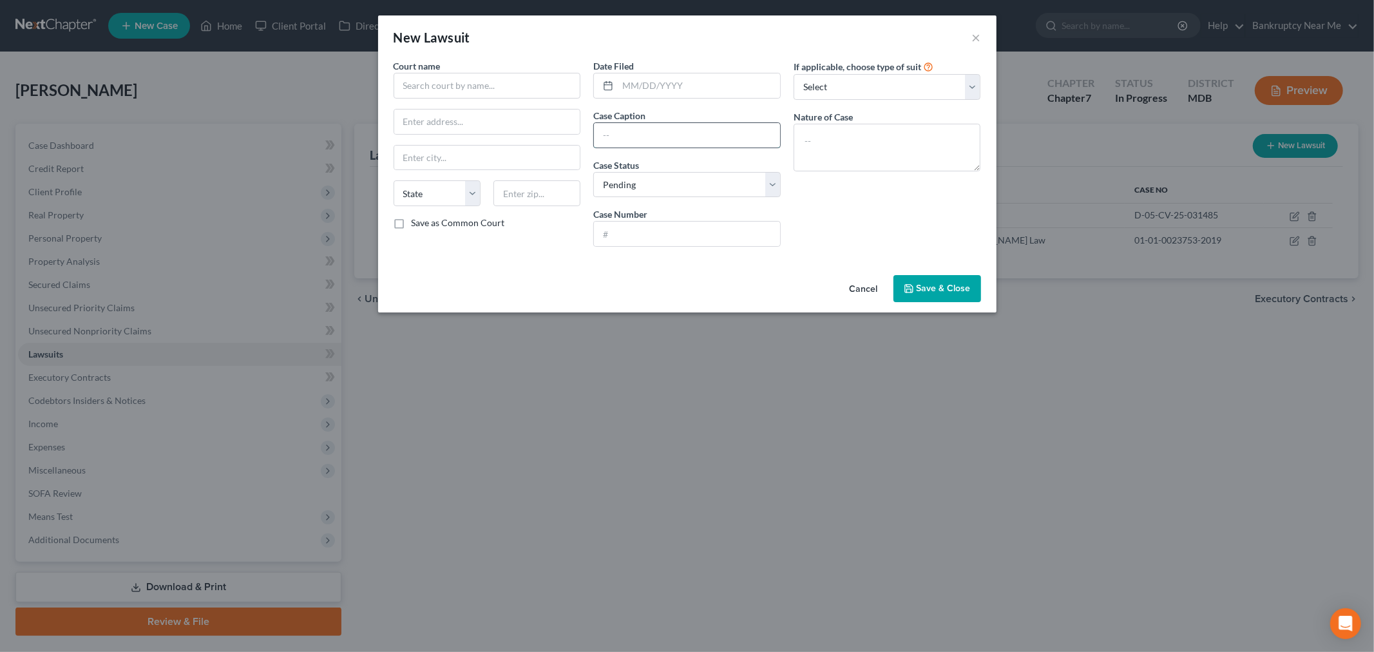
drag, startPoint x: 658, startPoint y: 130, endPoint x: 697, endPoint y: 121, distance: 40.9
click at [658, 130] on input "text" at bounding box center [687, 135] width 186 height 24
paste input "LVNV FUNDING LLC vs. STACYANN JULIUS"
click at [503, 84] on input "text" at bounding box center [487, 86] width 187 height 26
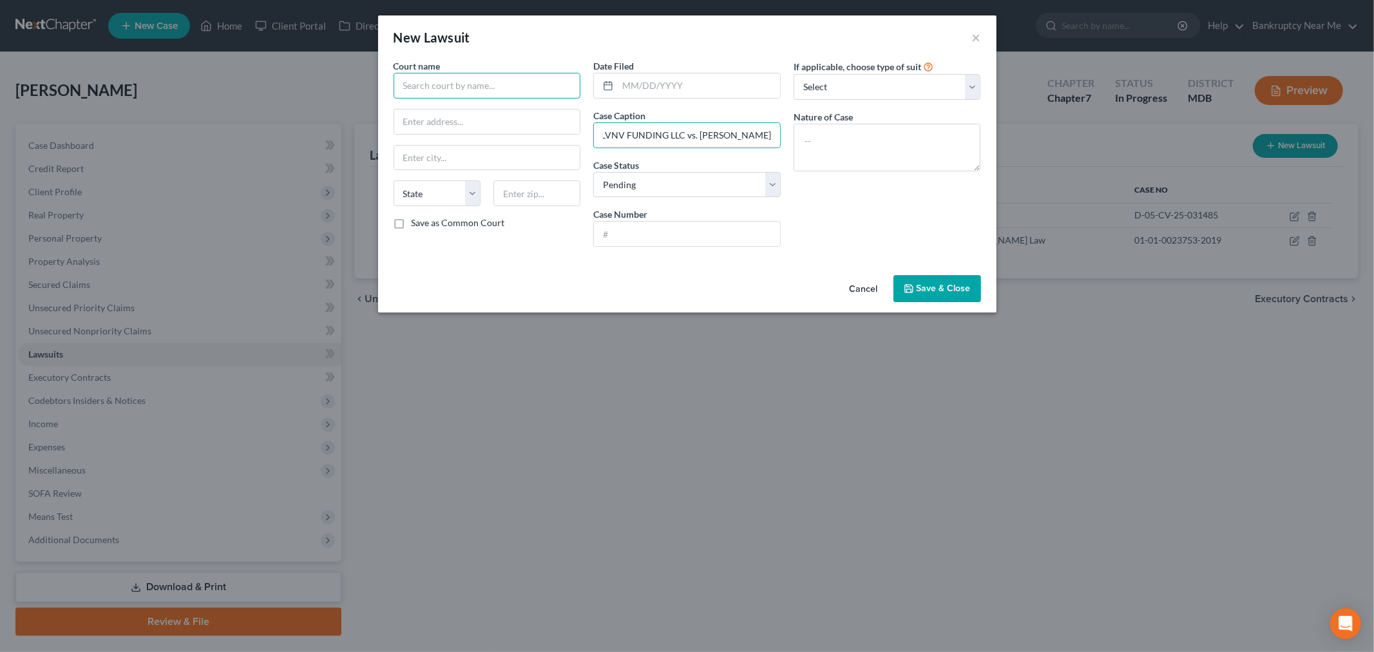
scroll to position [0, 0]
click at [439, 70] on span "Court name" at bounding box center [417, 66] width 47 height 11
click at [448, 82] on input "text" at bounding box center [487, 86] width 187 height 26
paste input "District Court For - Civil"
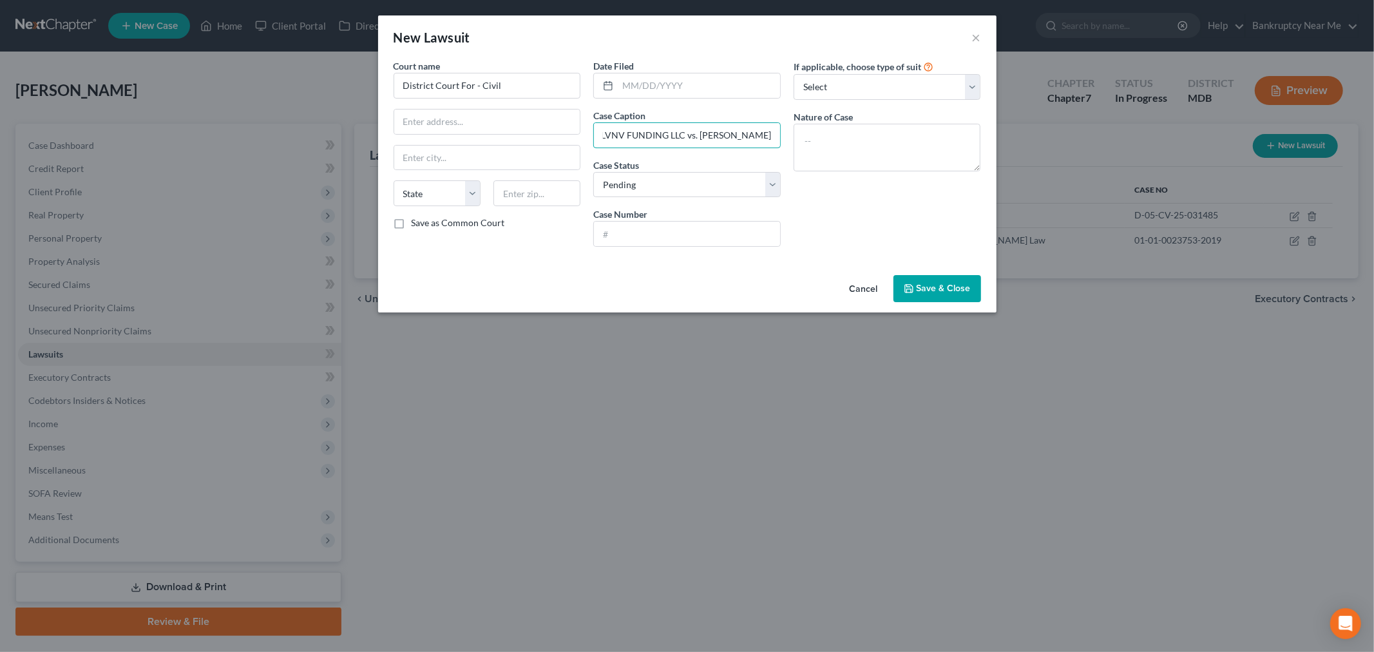
drag, startPoint x: 601, startPoint y: 139, endPoint x: 986, endPoint y: 200, distance: 389.9
click at [1027, 140] on div "New Lawsuit × Court name * District Court For - Civil State AL AK AR AZ CA CO C…" at bounding box center [687, 326] width 1374 height 652
click at [976, 39] on button "×" at bounding box center [976, 37] width 9 height 15
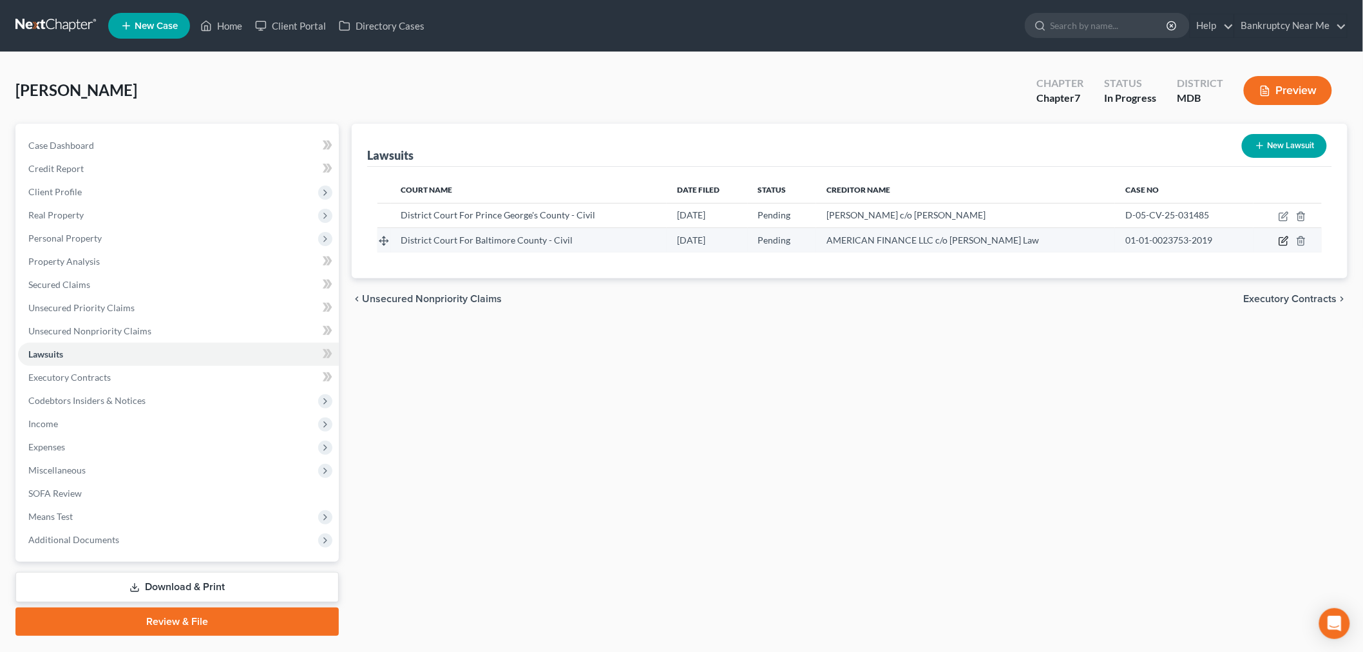
click at [1285, 239] on icon "button" at bounding box center [1283, 241] width 10 height 10
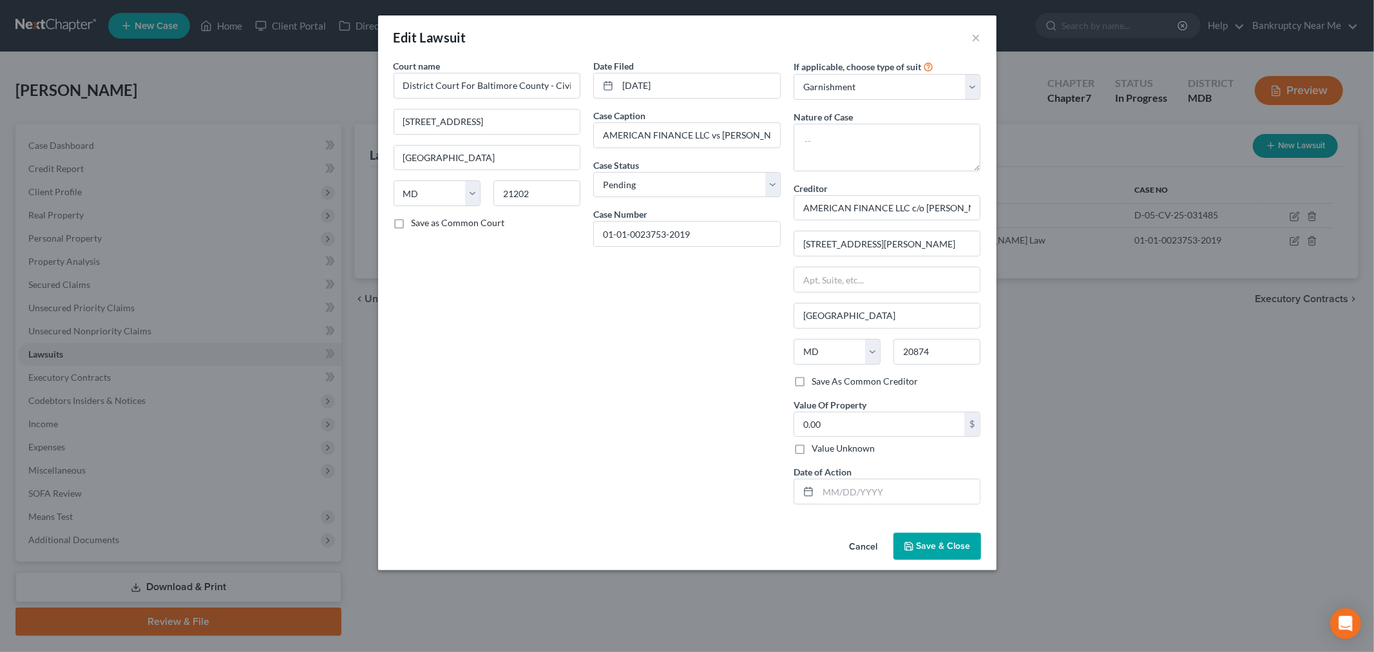
click at [412, 225] on label "Save as Common Court" at bounding box center [458, 222] width 93 height 13
click at [417, 225] on input "Save as Common Court" at bounding box center [421, 220] width 8 height 8
click at [961, 539] on button "Save & Close" at bounding box center [937, 546] width 88 height 27
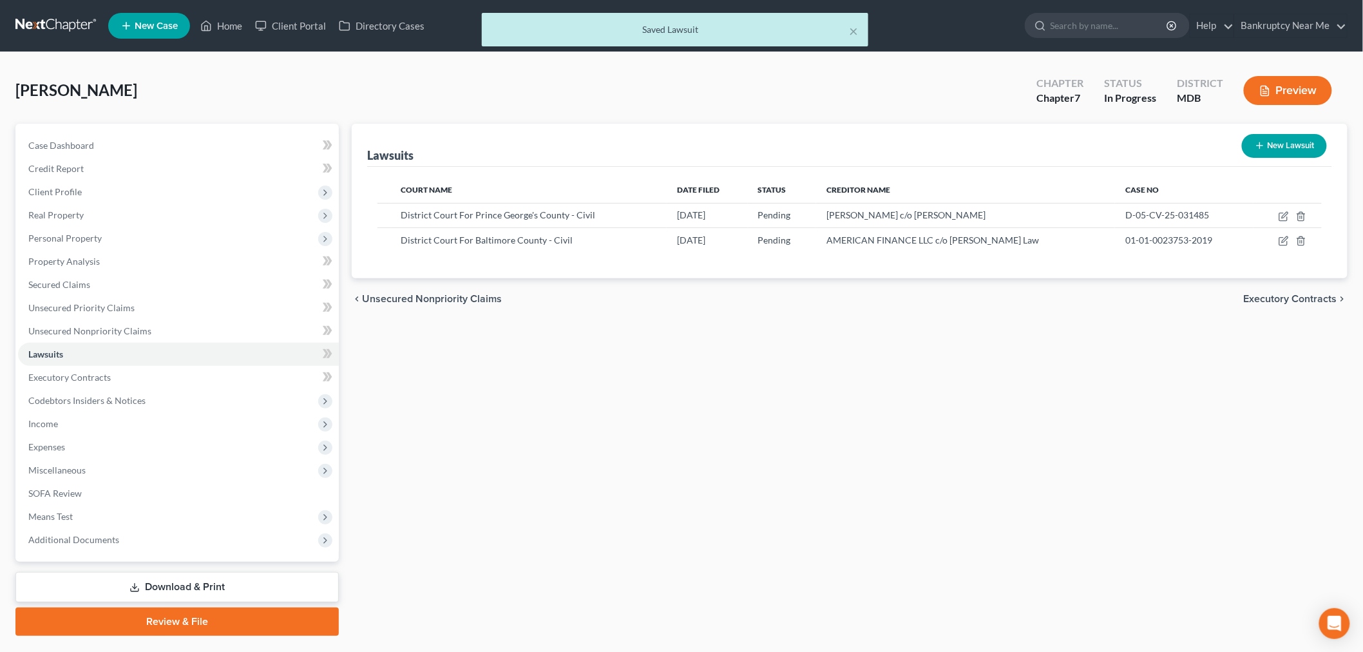
click at [1272, 134] on button "New Lawsuit" at bounding box center [1284, 146] width 85 height 24
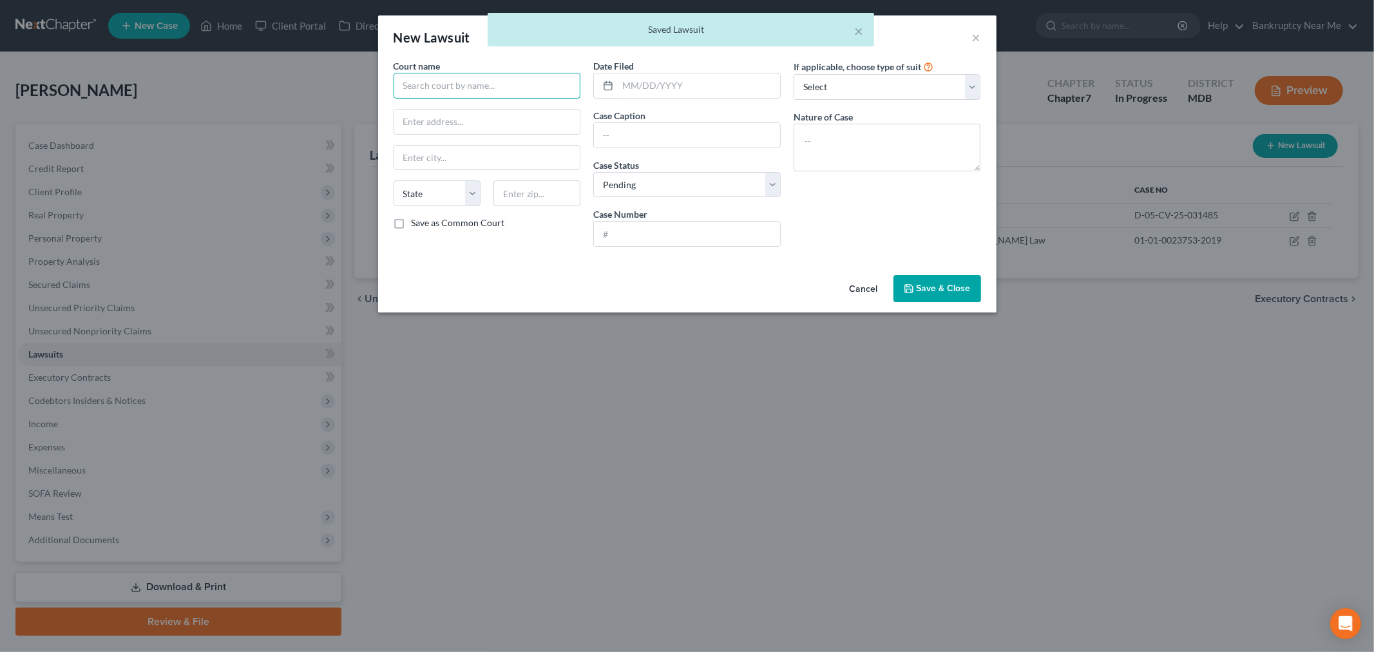
click at [499, 89] on input "text" at bounding box center [487, 86] width 187 height 26
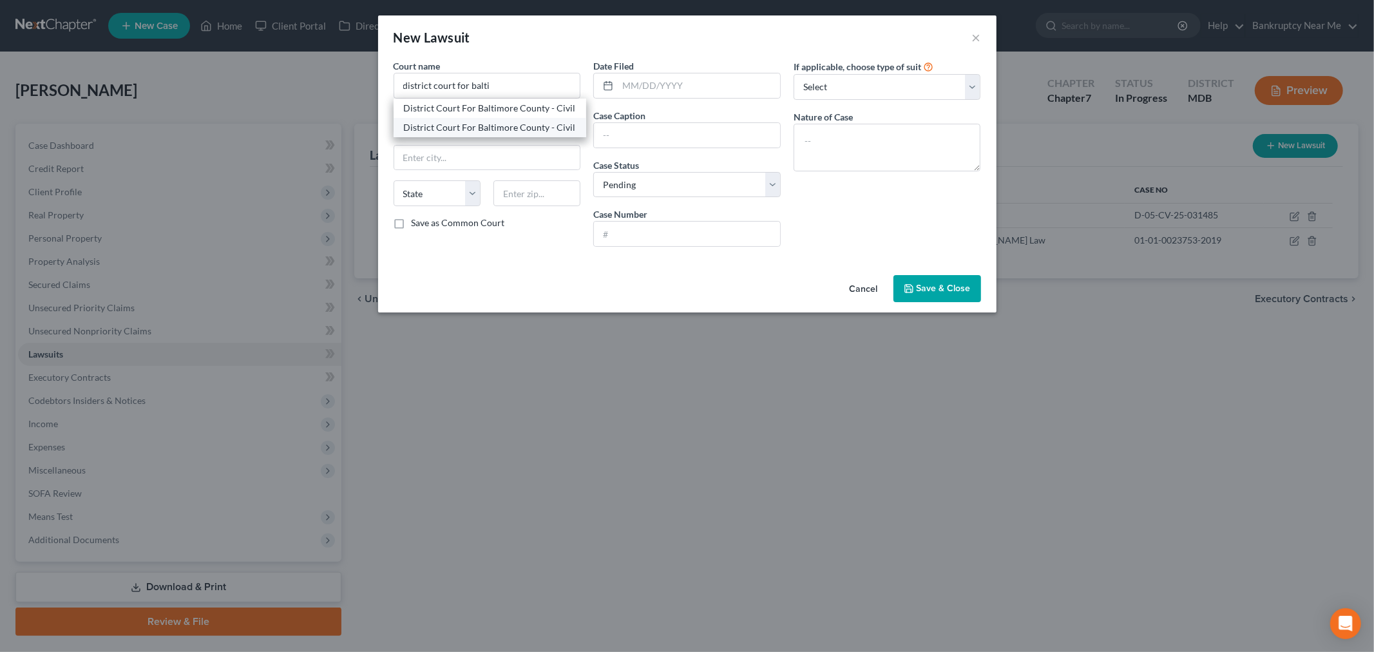
click at [506, 134] on div "District Court For Baltimore County - Civil" at bounding box center [490, 127] width 172 height 13
click at [652, 138] on input "text" at bounding box center [687, 135] width 186 height 24
paste input "LVNV FUNDING LLC vs. STACYANN JULIUS"
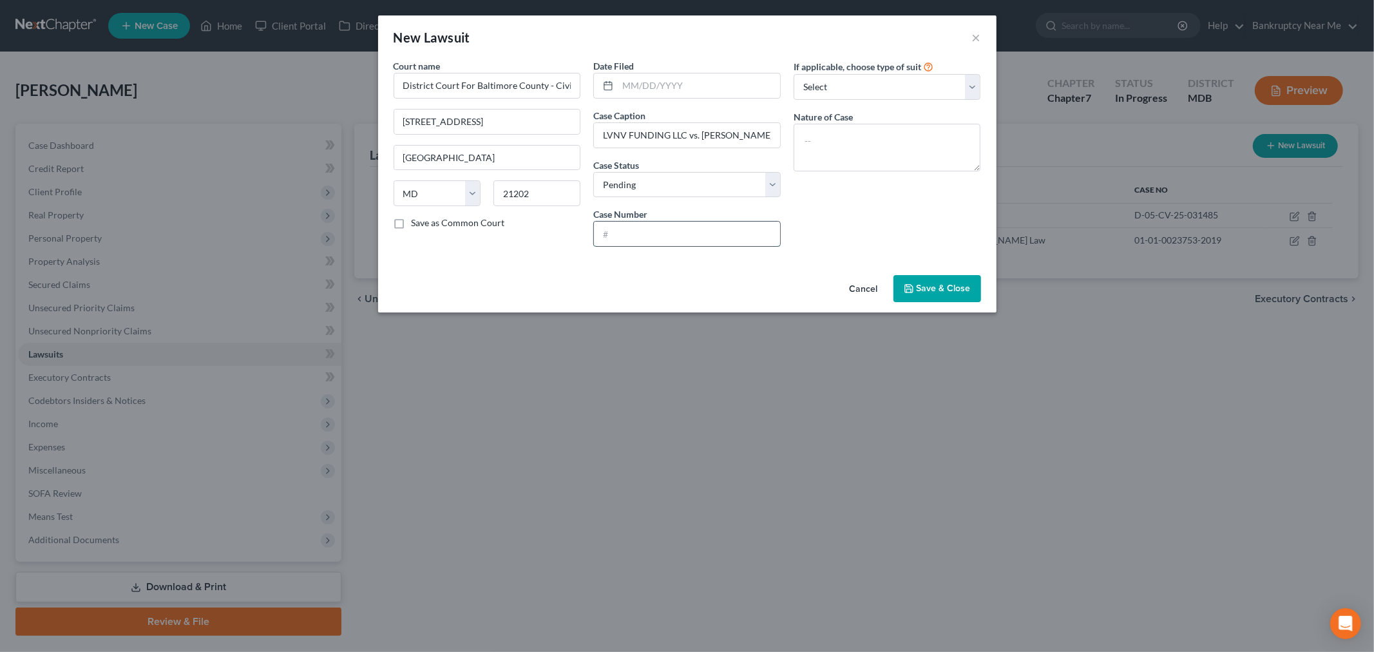
drag, startPoint x: 640, startPoint y: 224, endPoint x: 647, endPoint y: 222, distance: 8.1
click at [640, 224] on input "text" at bounding box center [687, 234] width 186 height 24
paste input "D-01-CV-24-016059"
click at [641, 86] on input "text" at bounding box center [699, 85] width 162 height 24
click at [861, 95] on select "Select Repossession Garnishment Foreclosure Attached, Seized, Or Levied Other" at bounding box center [886, 87] width 187 height 26
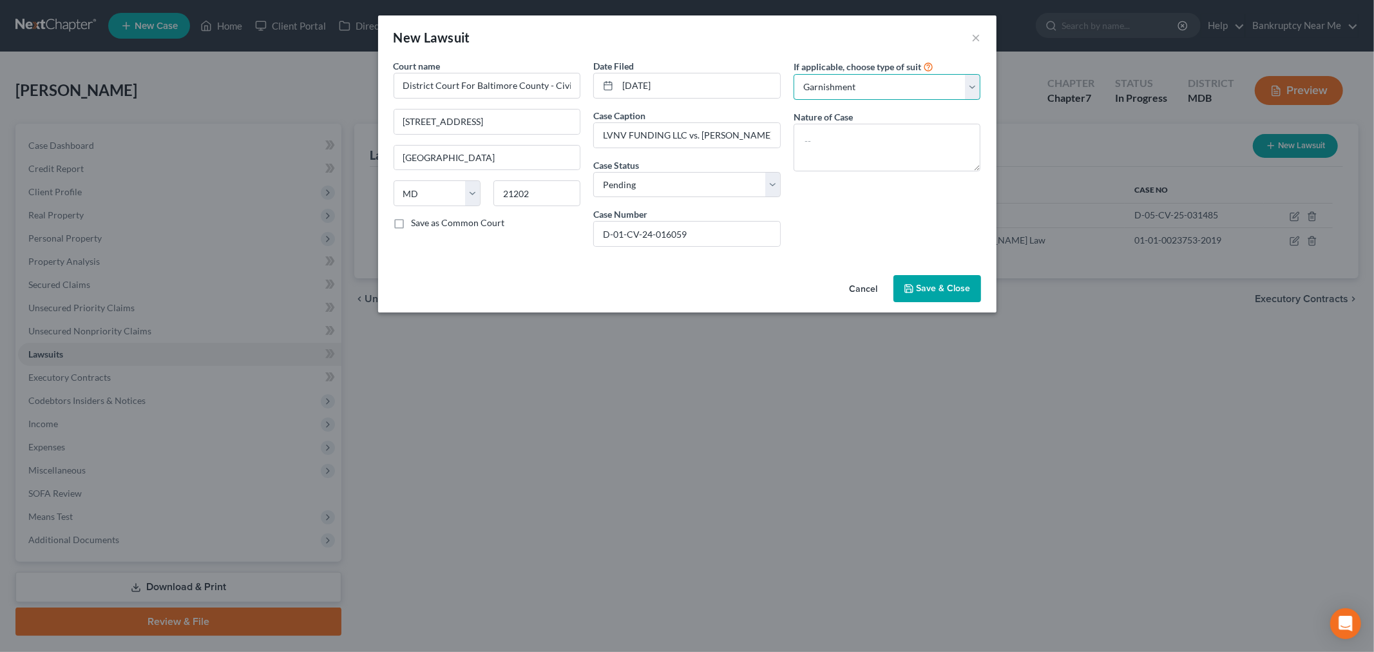
click at [793, 74] on select "Select Repossession Garnishment Foreclosure Attached, Seized, Or Levied Other" at bounding box center [886, 87] width 187 height 26
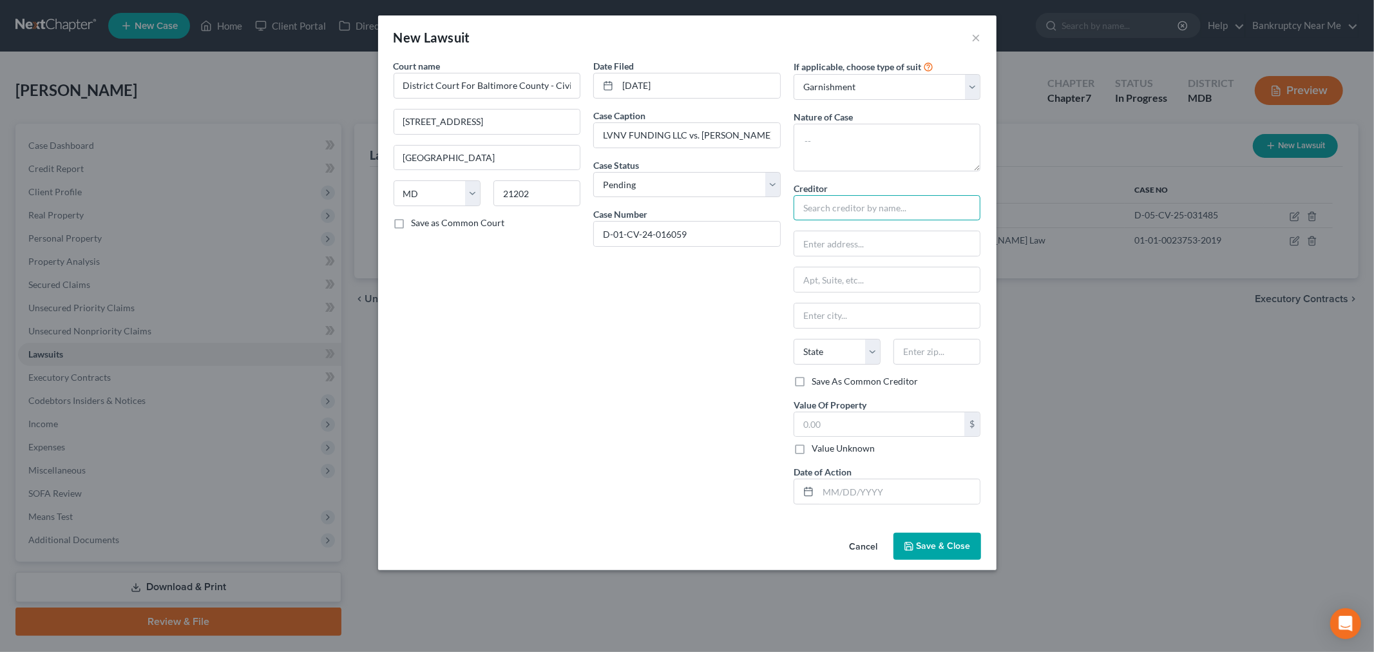
click at [844, 198] on input "text" at bounding box center [886, 208] width 187 height 26
paste input "Klima, Peters & Daly, P.A."
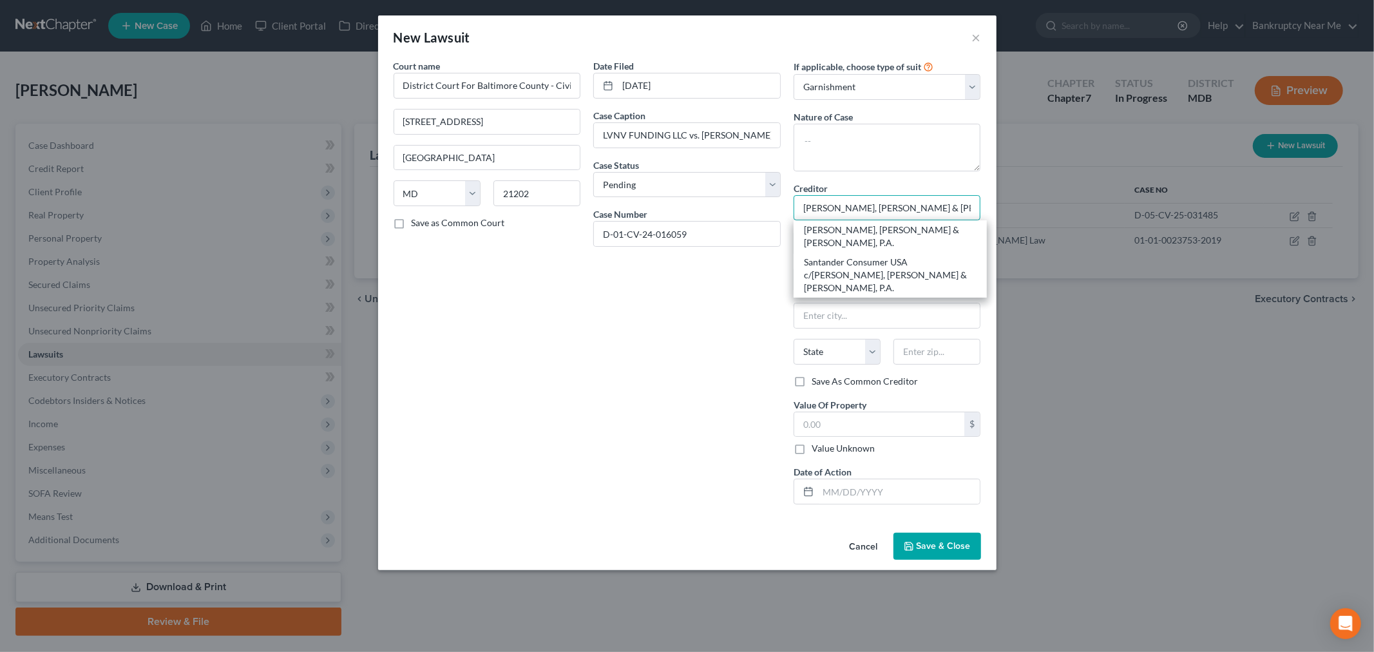
click at [802, 208] on input "Klima, Peters & Daly, P.A." at bounding box center [886, 208] width 187 height 26
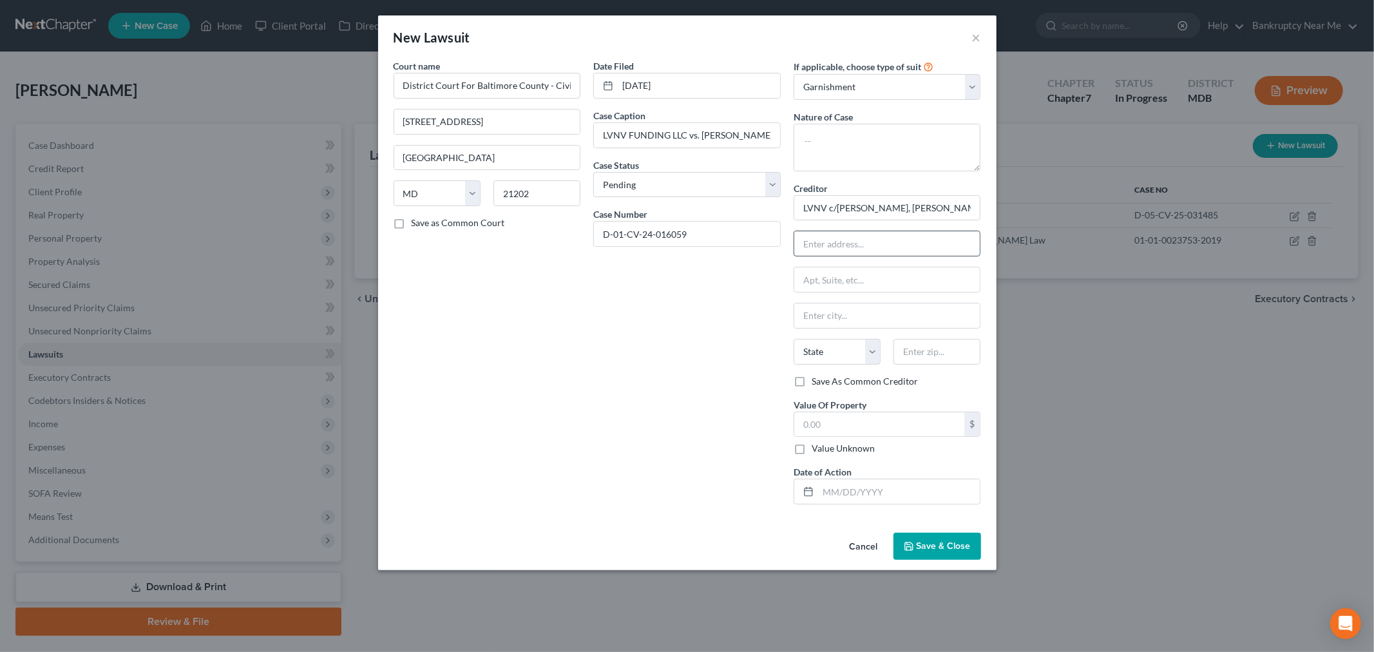
click at [883, 255] on input "text" at bounding box center [887, 243] width 186 height 24
paste input "8028 Ritchie Hwy Address Line 3: Suite 300"
drag, startPoint x: 927, startPoint y: 243, endPoint x: 864, endPoint y: 249, distance: 64.0
click at [864, 249] on input "8028 Ritchie Hwy Address Line 3: Suite 300" at bounding box center [887, 243] width 186 height 24
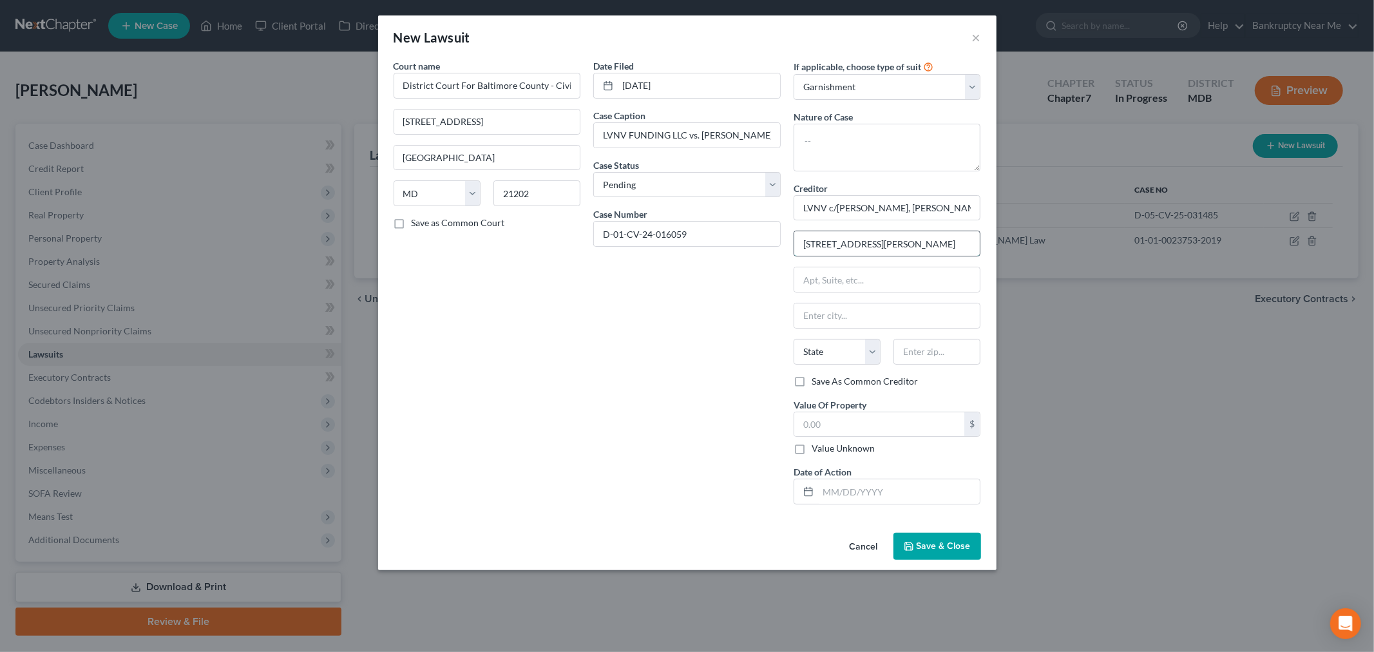
scroll to position [0, 0]
click at [808, 243] on input "8028 Ritchie Hwy., Suite 300" at bounding box center [887, 243] width 186 height 24
click at [939, 348] on input "text" at bounding box center [936, 352] width 87 height 26
click at [938, 536] on button "Save & Close" at bounding box center [937, 546] width 88 height 27
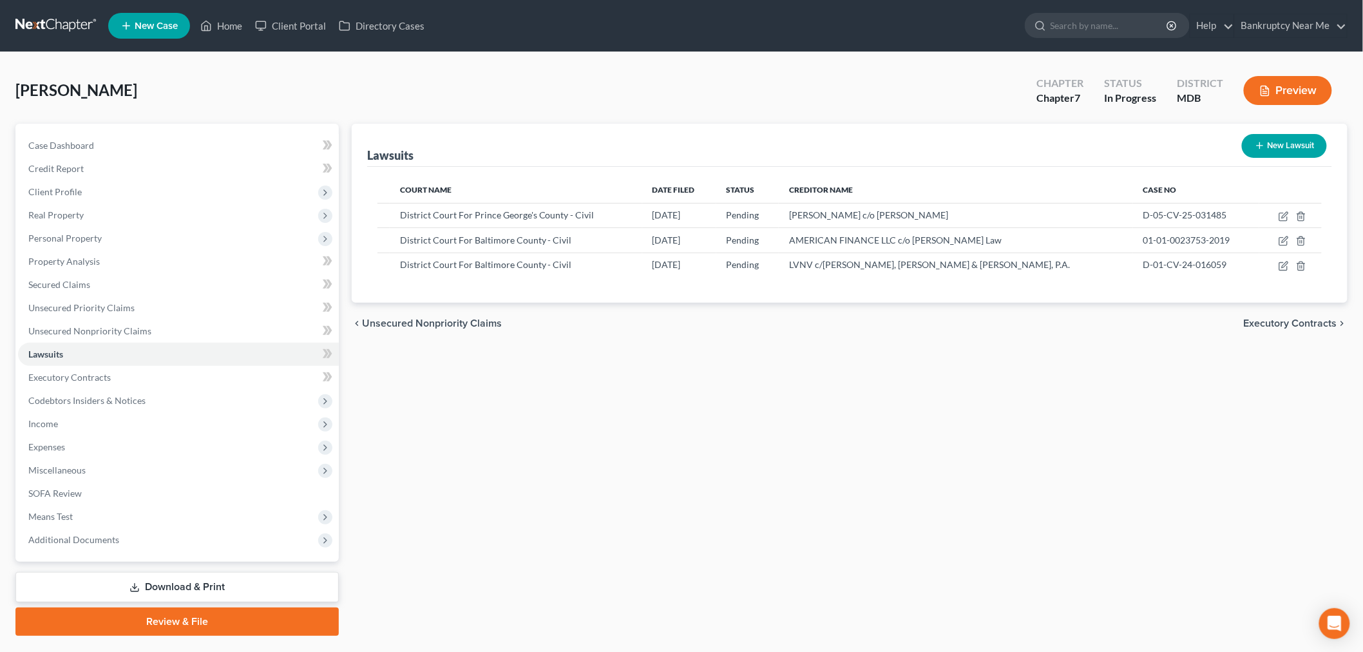
click at [1292, 142] on button "New Lawsuit" at bounding box center [1284, 146] width 85 height 24
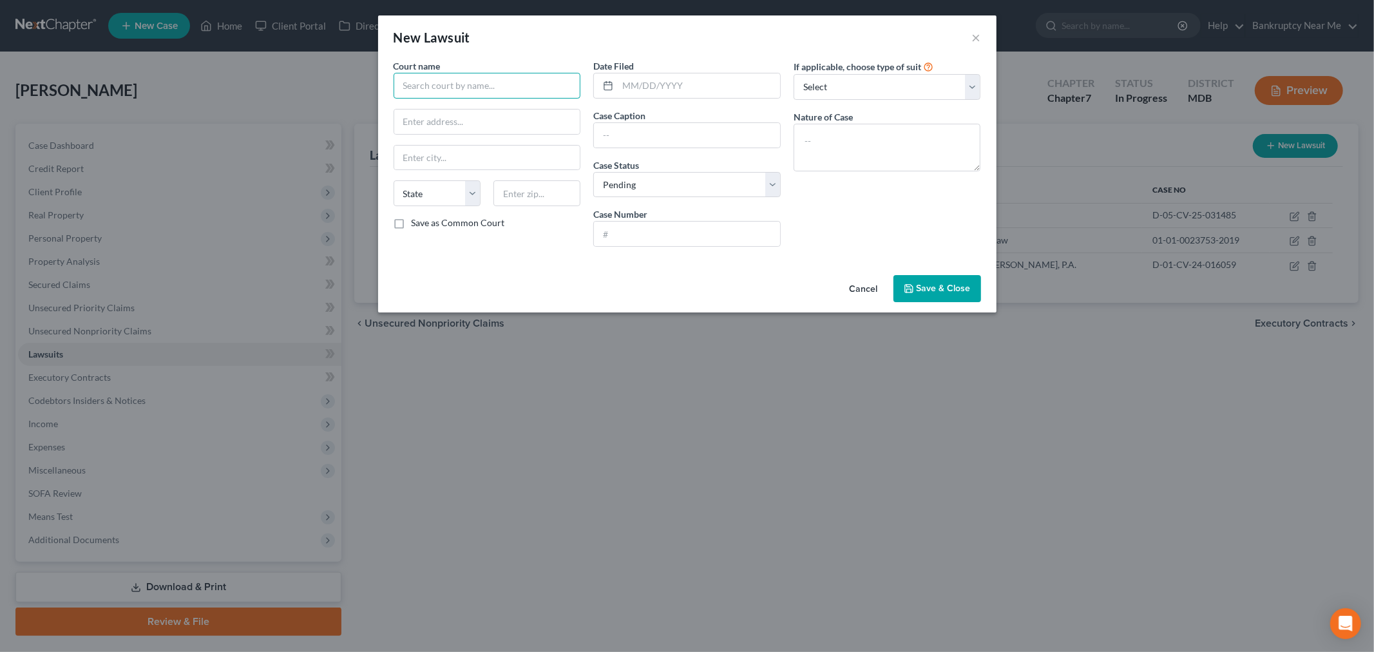
drag, startPoint x: 520, startPoint y: 82, endPoint x: 529, endPoint y: 94, distance: 15.1
click at [520, 82] on input "text" at bounding box center [487, 86] width 187 height 26
paste input "District Court For Harford County - Civil"
click at [397, 88] on input "District Court For Harford County - Civil" at bounding box center [487, 86] width 187 height 26
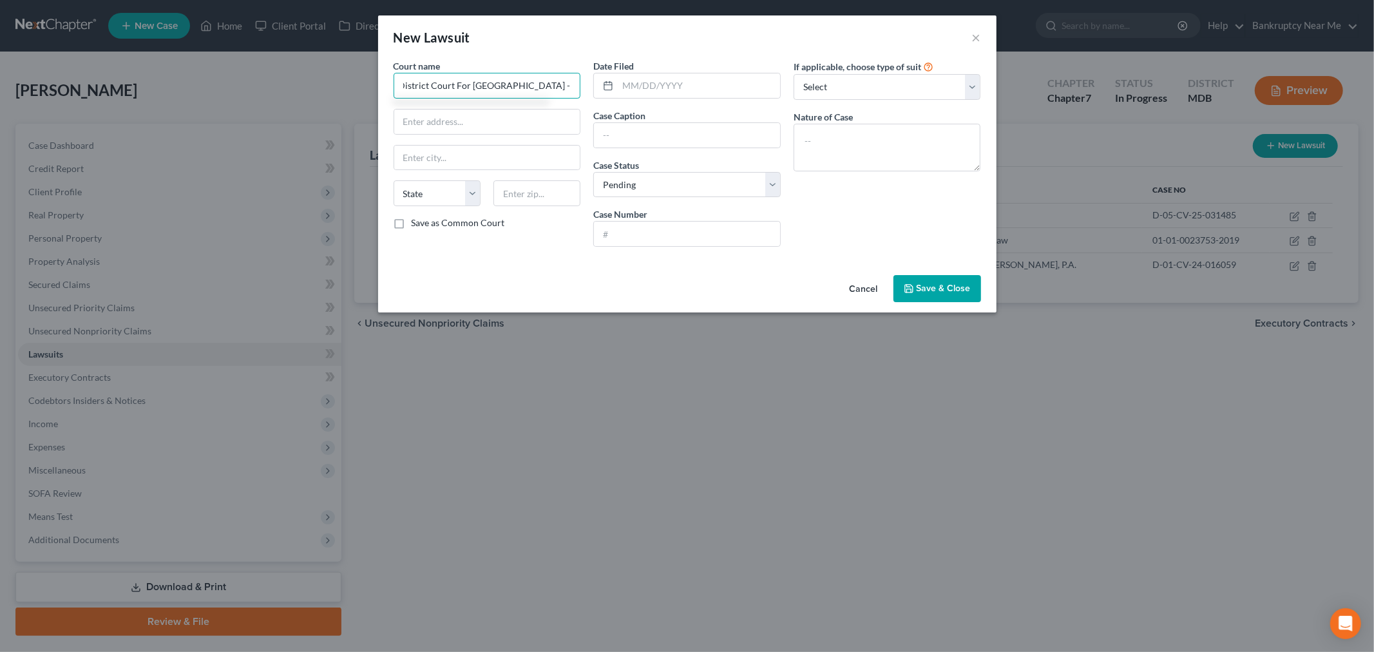
click at [401, 88] on input "District Court For Harford County - Civil" at bounding box center [487, 86] width 187 height 26
click at [408, 88] on input "District Court For Harford County - Civil" at bounding box center [487, 86] width 187 height 26
drag, startPoint x: 535, startPoint y: 85, endPoint x: 674, endPoint y: 71, distance: 139.1
click at [681, 73] on div "Court name * District Court For Harford County - Civil State AL AK AR AZ CA CO …" at bounding box center [687, 158] width 600 height 198
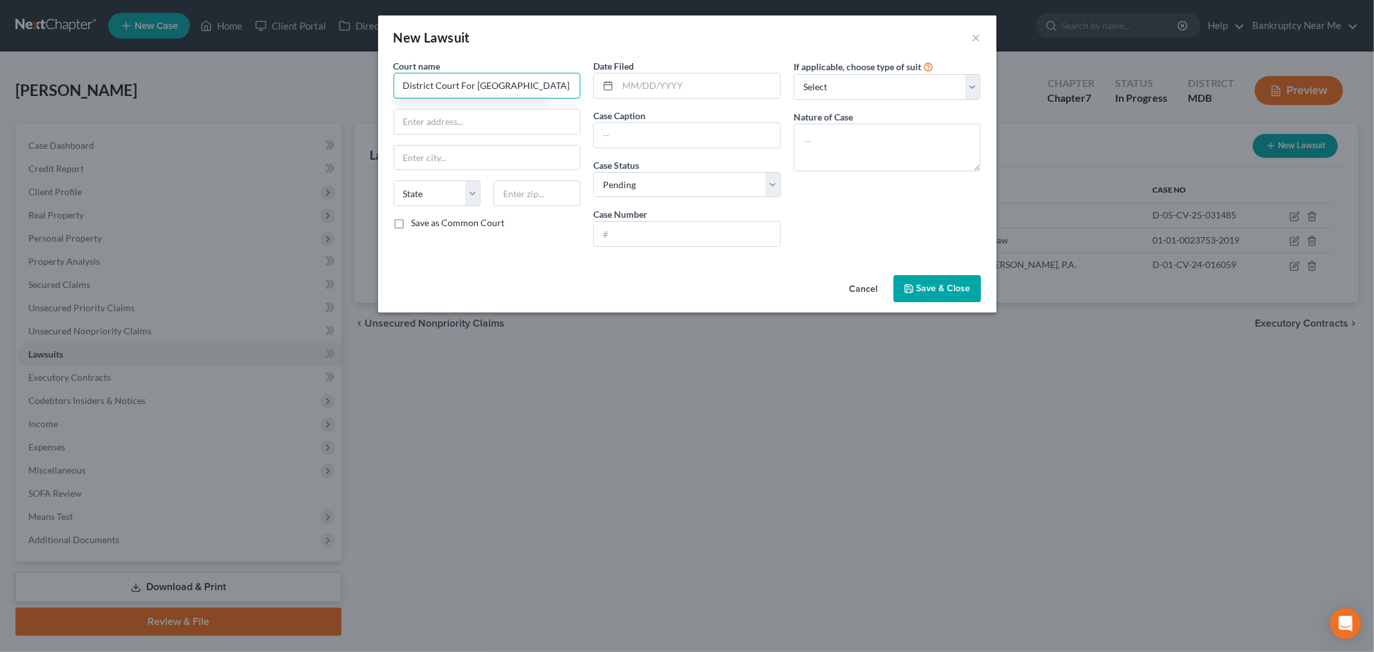
drag, startPoint x: 562, startPoint y: 90, endPoint x: 391, endPoint y: 34, distance: 180.2
click at [380, 90] on div "Court name * District Court For Harford County State AL AK AR AZ CA CO CT DE DC…" at bounding box center [687, 164] width 618 height 211
drag, startPoint x: 524, startPoint y: 120, endPoint x: 524, endPoint y: 129, distance: 9.7
click at [524, 120] on input "text" at bounding box center [487, 121] width 186 height 24
paste input "2 S Bond St STE 100"
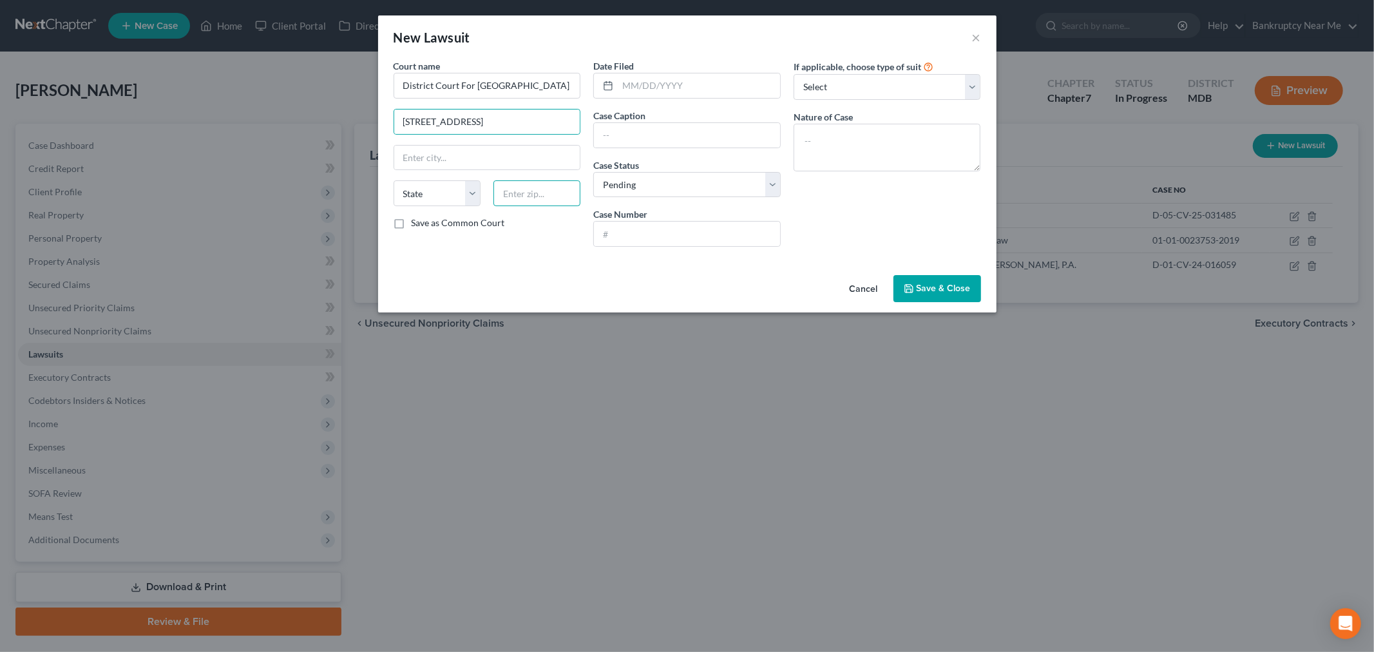
click at [537, 197] on input "text" at bounding box center [536, 193] width 87 height 26
click at [442, 197] on select "State AL AK AR AZ CA CO CT DE DC FL GA GU HI ID IL IN IA KS KY LA ME MD MA MI M…" at bounding box center [437, 193] width 87 height 26
click at [507, 121] on input "2 S Bond St STE 100" at bounding box center [487, 121] width 186 height 24
click at [451, 222] on label "Save as Common Court" at bounding box center [458, 222] width 93 height 13
click at [425, 222] on input "Save as Common Court" at bounding box center [421, 220] width 8 height 8
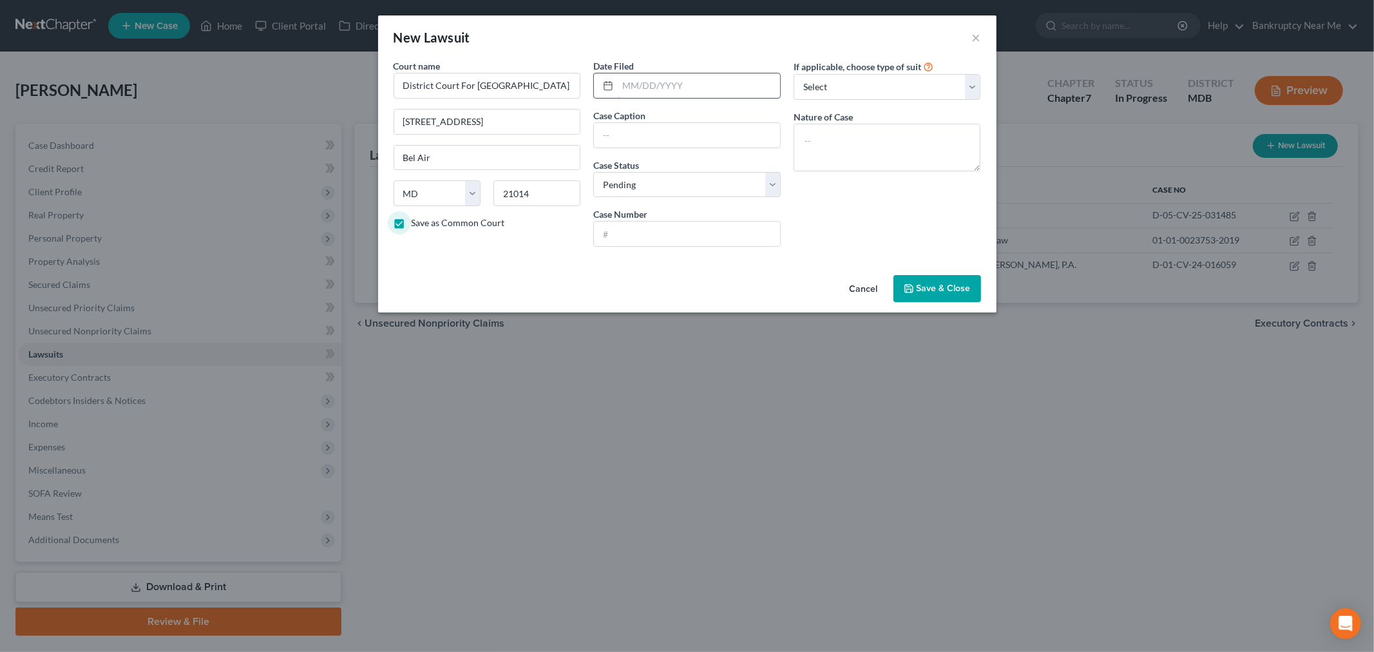
click at [722, 88] on input "text" at bounding box center [699, 85] width 162 height 24
drag, startPoint x: 627, startPoint y: 138, endPoint x: 596, endPoint y: 142, distance: 31.9
click at [626, 138] on input "text" at bounding box center [687, 135] width 186 height 24
paste input "Freedom Fighters 2, Inc. vs. Stacyann Julius et al."
drag, startPoint x: 640, startPoint y: 239, endPoint x: 629, endPoint y: 221, distance: 21.4
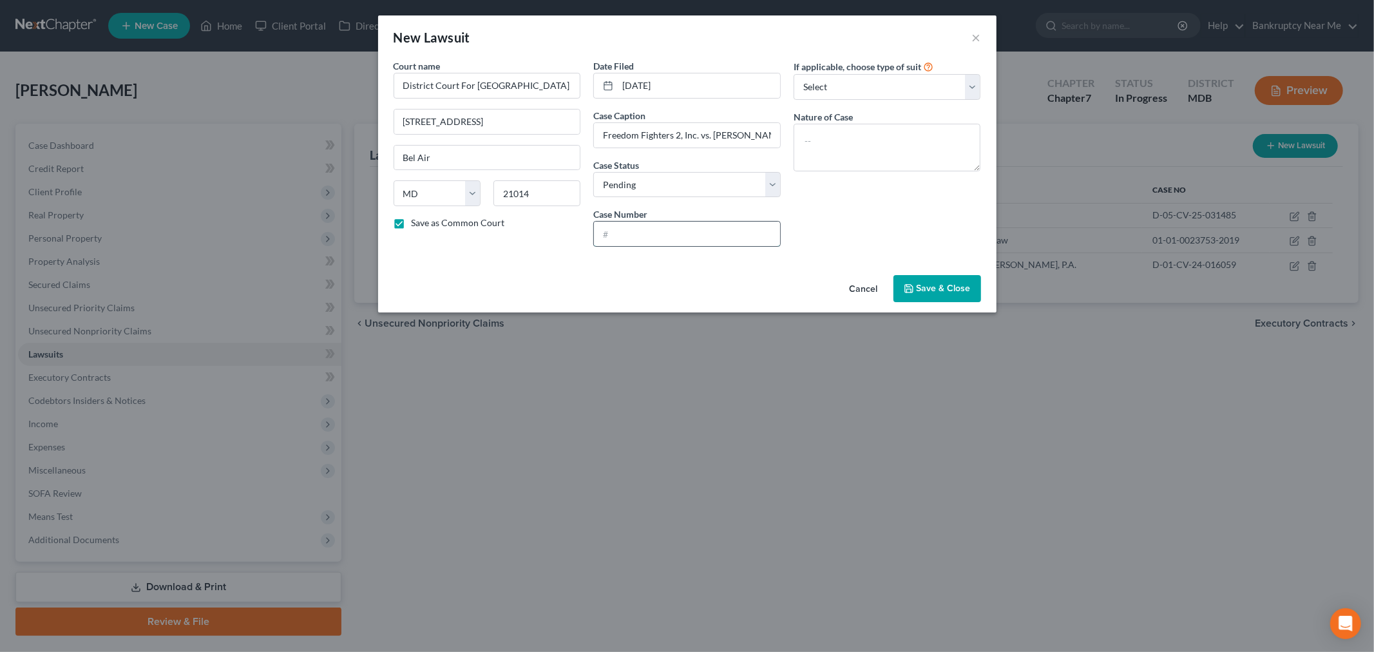
click at [640, 239] on input "text" at bounding box center [687, 234] width 186 height 24
paste input "D-09-CV-18-002316"
drag, startPoint x: 815, startPoint y: 95, endPoint x: 822, endPoint y: 99, distance: 8.1
click at [815, 95] on select "Select Repossession Garnishment Foreclosure Attached, Seized, Or Levied Other" at bounding box center [886, 87] width 187 height 26
click at [793, 74] on select "Select Repossession Garnishment Foreclosure Attached, Seized, Or Levied Other" at bounding box center [886, 87] width 187 height 26
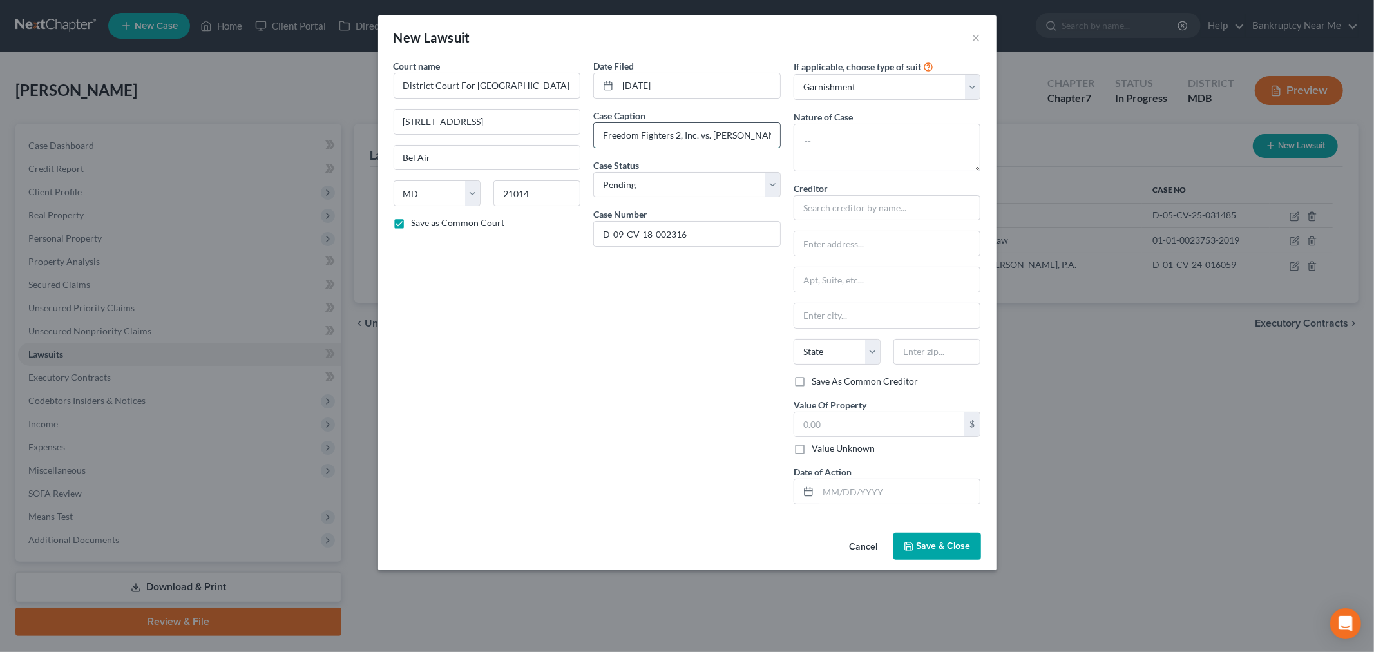
drag, startPoint x: 680, startPoint y: 138, endPoint x: 687, endPoint y: 136, distance: 7.5
click at [588, 139] on div "Date Filed 08/21/2018 Case Caption Freedom Fighters 2, Inc. vs. Stacyann Julius…" at bounding box center [687, 286] width 200 height 455
drag, startPoint x: 698, startPoint y: 131, endPoint x: 793, endPoint y: 211, distance: 123.9
click at [526, 134] on div "Court name * District Court For Harford County 2 S Bond St STE 100 Bel Air Stat…" at bounding box center [687, 286] width 600 height 455
click at [865, 204] on input "text" at bounding box center [886, 208] width 187 height 26
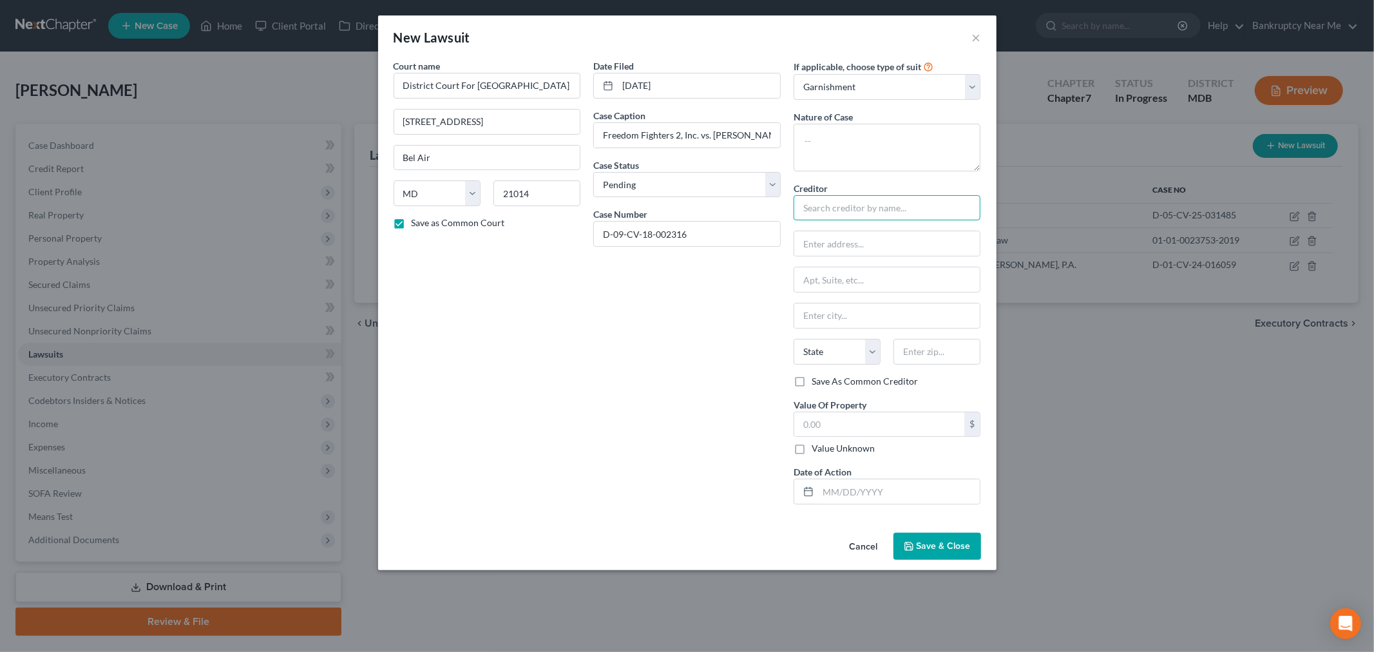
paste input "Freedom Fighters 2, Inc."
click at [965, 216] on input "Freedom Fighters 2, Inc. c/o" at bounding box center [886, 208] width 187 height 26
paste input "Taylor, Robert W Jr."
drag, startPoint x: 974, startPoint y: 241, endPoint x: 974, endPoint y: 256, distance: 14.8
click at [973, 241] on input "text" at bounding box center [887, 243] width 186 height 24
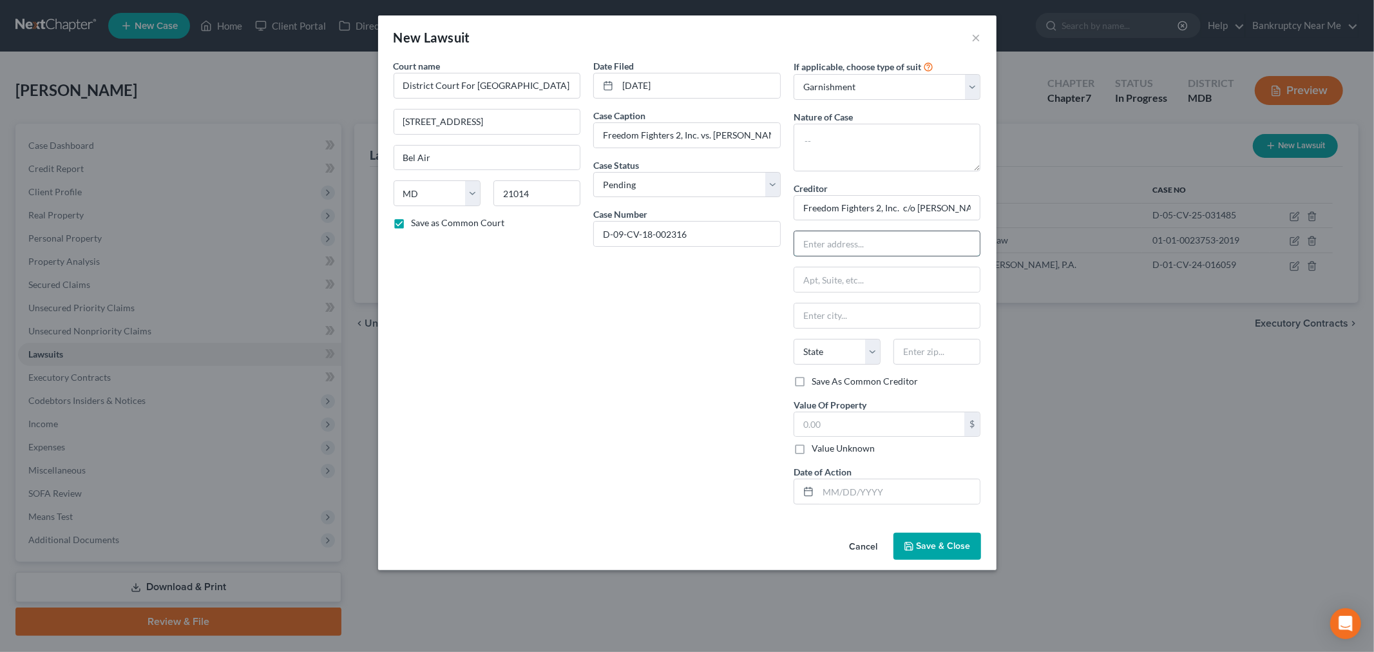
paste input "407 West Pennsylvania Avenue"
click at [919, 353] on input "text" at bounding box center [936, 352] width 87 height 26
click at [805, 246] on input "407 West Pennsylvania Avenue" at bounding box center [887, 243] width 186 height 24
drag, startPoint x: 799, startPoint y: 209, endPoint x: 1025, endPoint y: 426, distance: 313.4
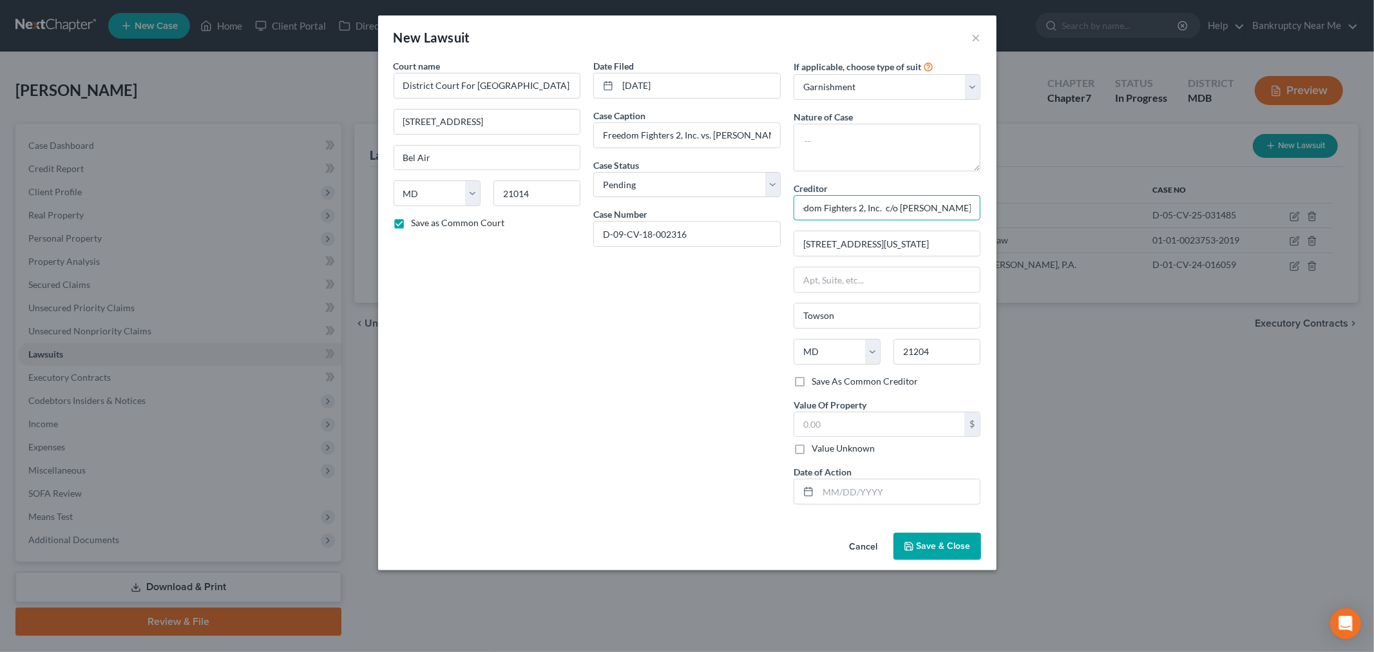
click at [1047, 203] on div "New Lawsuit × Court name * District Court For Harford County 2 S Bond St STE 10…" at bounding box center [687, 326] width 1374 height 652
click at [811, 383] on label "Save As Common Creditor" at bounding box center [864, 381] width 106 height 13
click at [817, 383] on input "Save As Common Creditor" at bounding box center [821, 379] width 8 height 8
drag, startPoint x: 802, startPoint y: 204, endPoint x: 1067, endPoint y: 195, distance: 264.2
click at [1067, 195] on div "New Lawsuit × Court name * District Court For Harford County 2 S Bond St STE 10…" at bounding box center [687, 326] width 1374 height 652
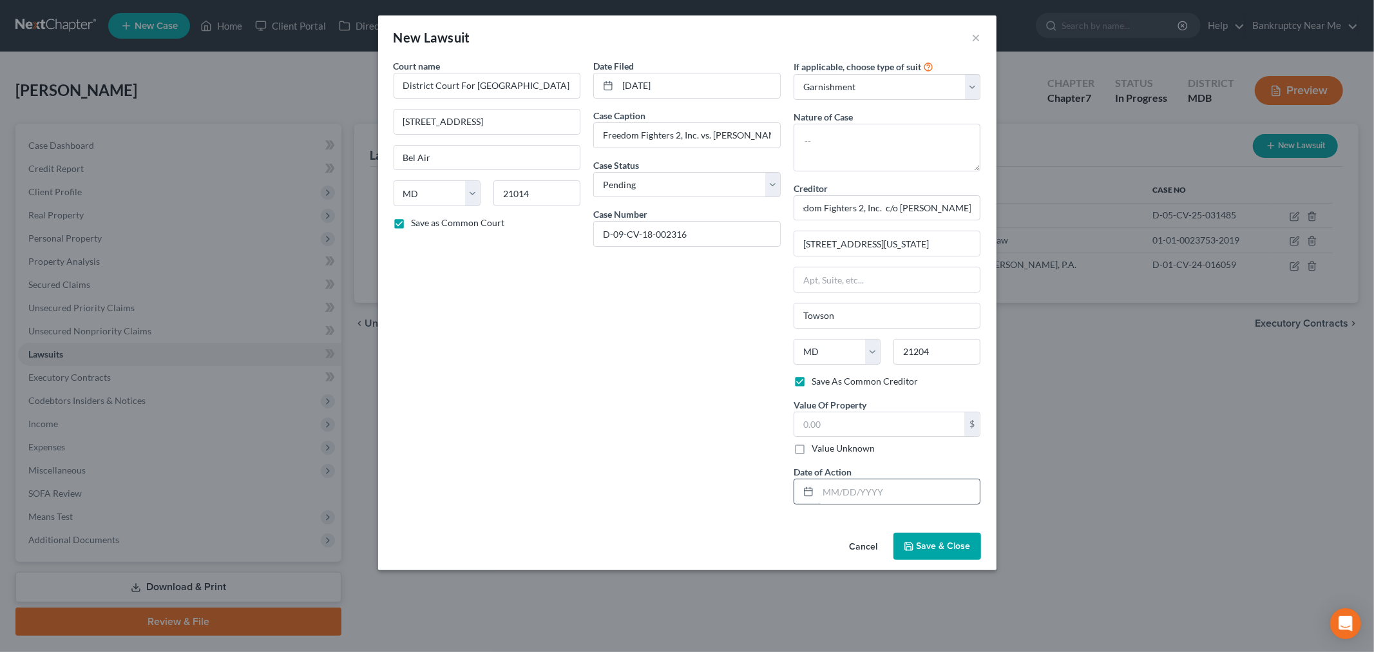
click at [949, 546] on span "Save & Close" at bounding box center [943, 545] width 54 height 11
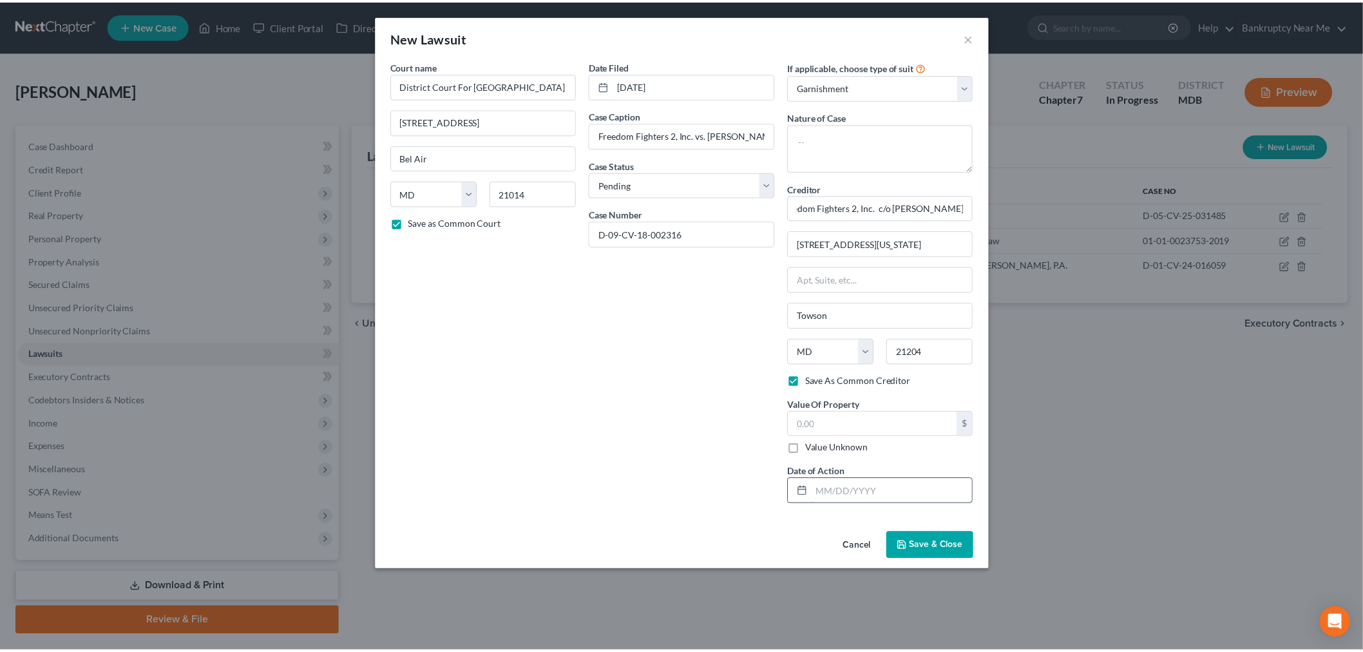
scroll to position [0, 0]
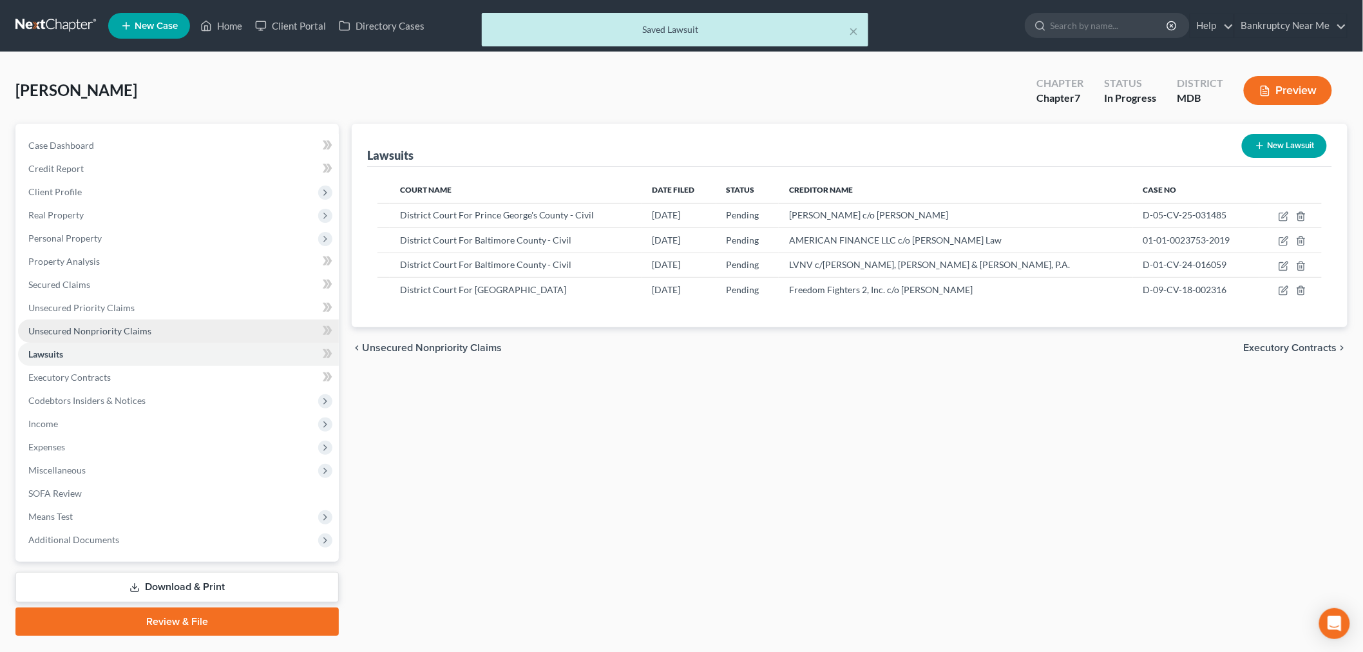
click at [137, 332] on span "Unsecured Nonpriority Claims" at bounding box center [89, 330] width 123 height 11
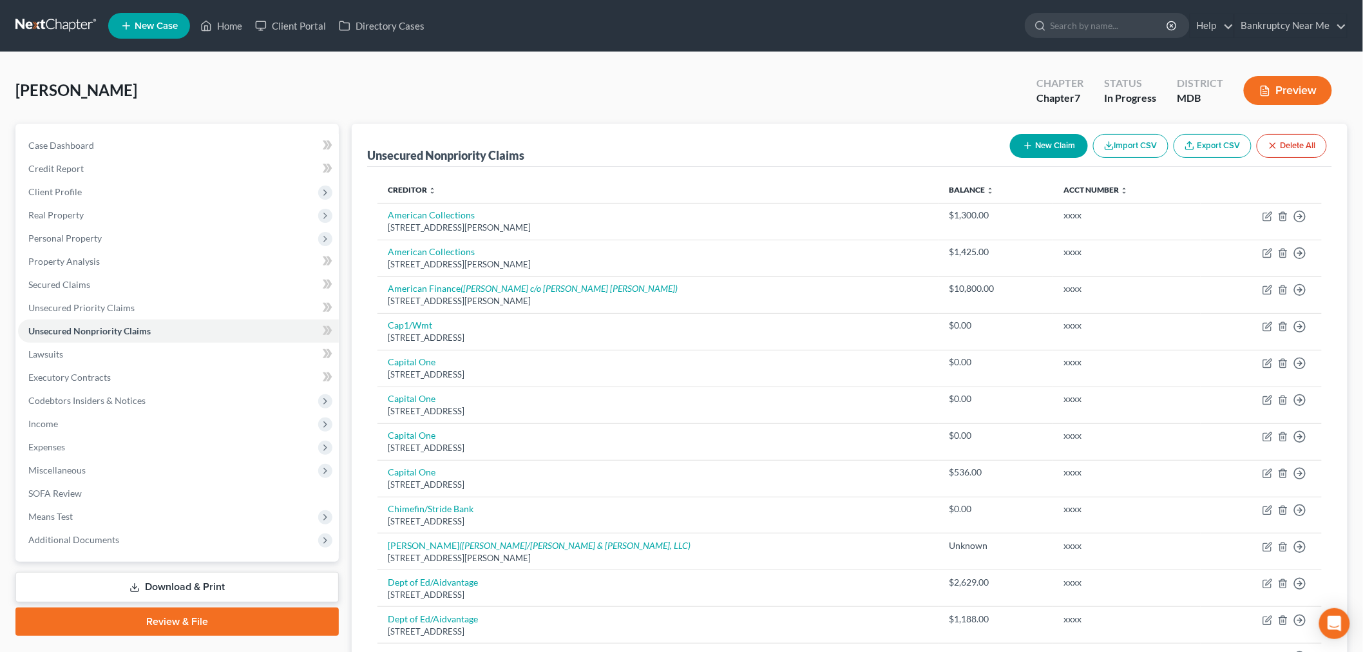
click at [1034, 157] on div "New Claim Import CSV Export CSV Delete All" at bounding box center [1168, 146] width 327 height 34
click at [1034, 148] on button "New Claim" at bounding box center [1049, 146] width 78 height 24
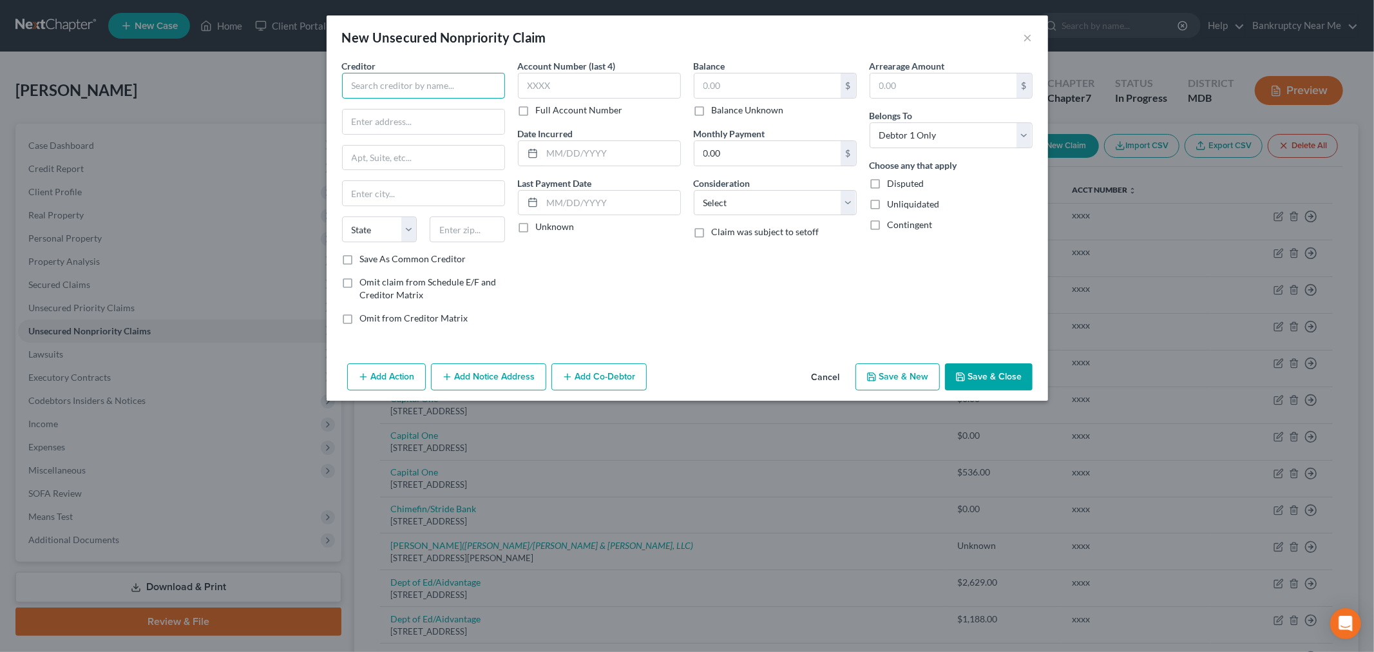
click at [435, 85] on input "text" at bounding box center [423, 86] width 163 height 26
paste input "Freedom Fighters 2, Inc. c/o Taylor, Robert W Jr."
click at [442, 108] on div "Freedom Fighters 2, Inc. c/o Taylor, Robert W Jr." at bounding box center [426, 115] width 149 height 26
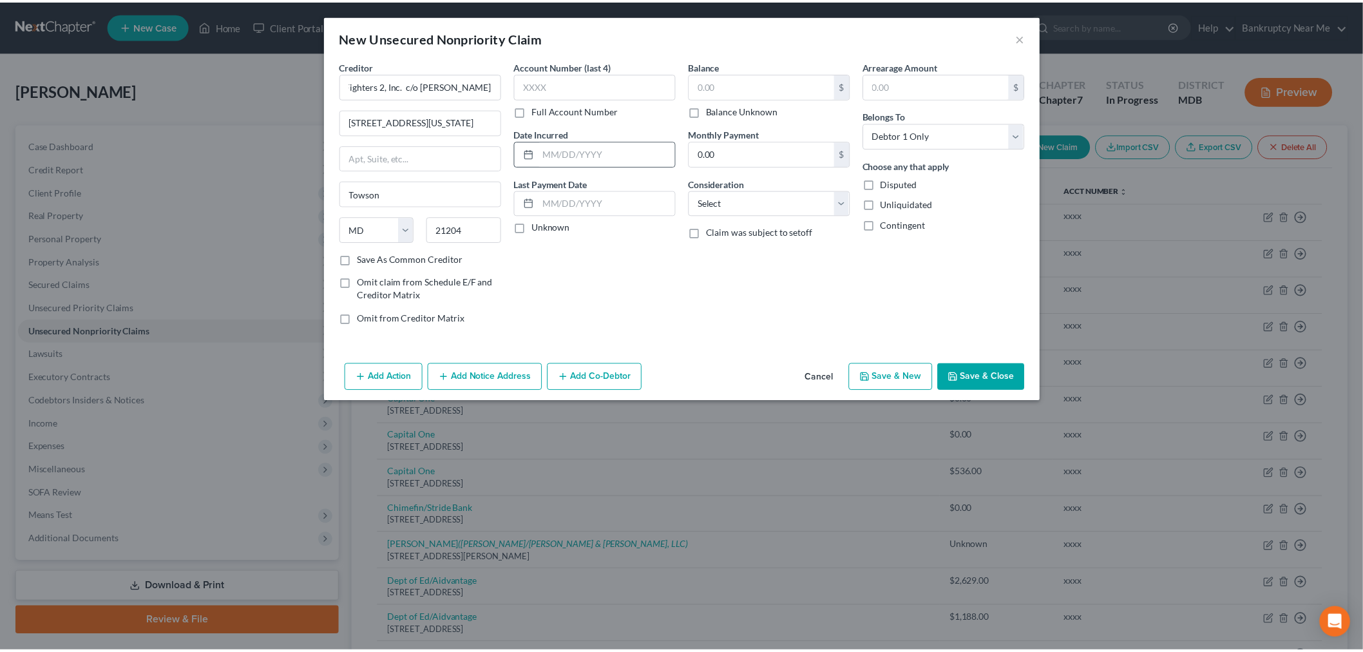
scroll to position [0, 0]
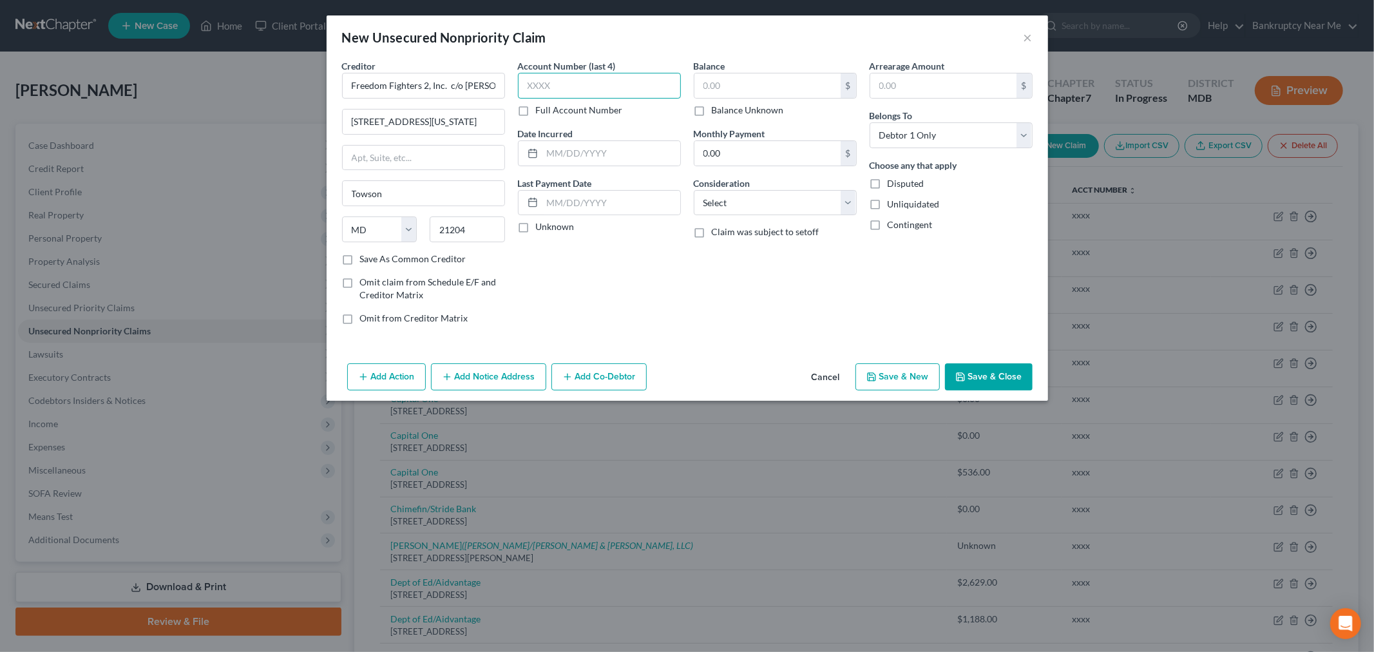
drag, startPoint x: 582, startPoint y: 90, endPoint x: 681, endPoint y: 98, distance: 99.5
click at [582, 90] on input "text" at bounding box center [599, 86] width 163 height 26
drag, startPoint x: 536, startPoint y: 88, endPoint x: 765, endPoint y: 82, distance: 228.7
click at [487, 86] on div "Creditor * Freedom Fighters 2, Inc. c/o Taylor, Robert W Jr. 407 West Pennsylva…" at bounding box center [687, 197] width 703 height 276
click at [769, 82] on input "text" at bounding box center [767, 85] width 146 height 24
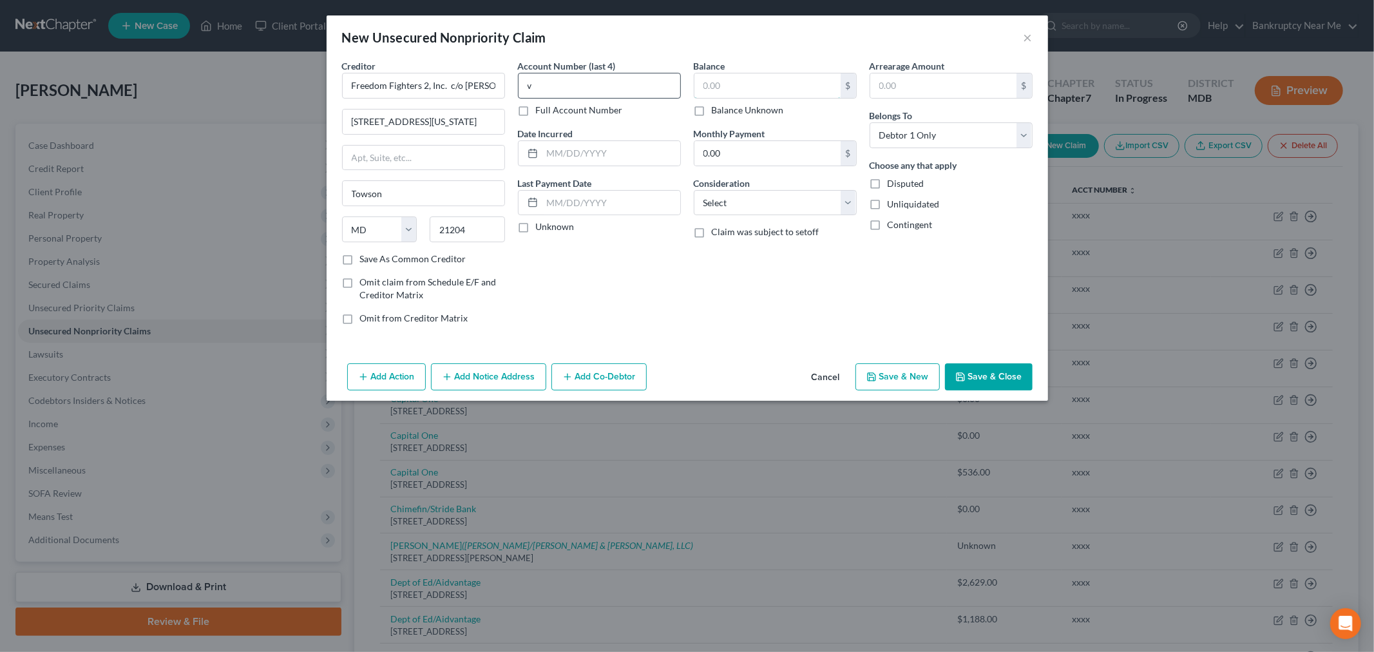
paste input "10,323.50 Comment:"
drag, startPoint x: 513, startPoint y: 93, endPoint x: 460, endPoint y: 88, distance: 53.1
click at [466, 93] on div "Creditor * Freedom Fighters 2, Inc. c/o Taylor, Robert W Jr. 407 West Pennsylva…" at bounding box center [687, 197] width 703 height 276
drag, startPoint x: 775, startPoint y: 198, endPoint x: 774, endPoint y: 213, distance: 14.2
click at [775, 198] on select "Select Cable / Satellite Services Collection Agency Credit Card Debt Debt Couns…" at bounding box center [775, 203] width 163 height 26
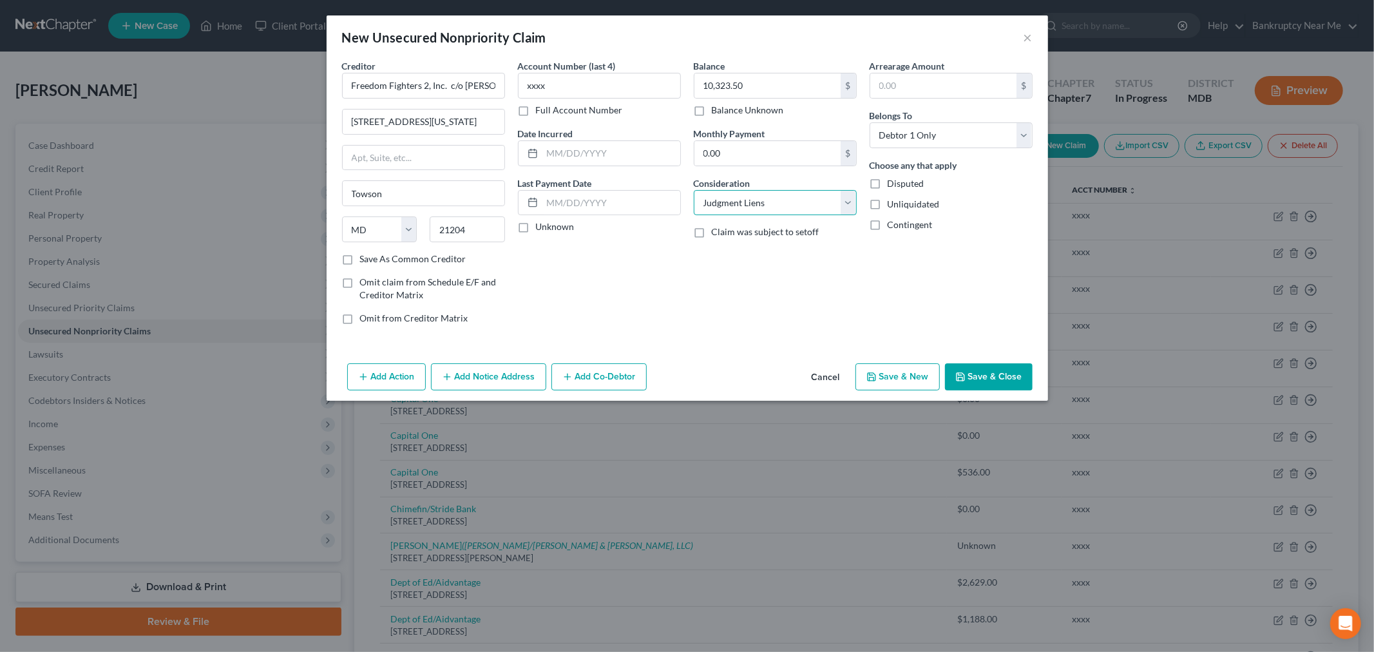
click at [694, 190] on select "Select Cable / Satellite Services Collection Agency Credit Card Debt Debt Couns…" at bounding box center [775, 203] width 163 height 26
click at [567, 149] on input "text" at bounding box center [611, 153] width 138 height 24
click at [384, 261] on label "Save As Common Creditor" at bounding box center [413, 258] width 106 height 13
click at [374, 261] on input "Save As Common Creditor" at bounding box center [369, 256] width 8 height 8
click at [987, 377] on button "Save & Close" at bounding box center [989, 376] width 88 height 27
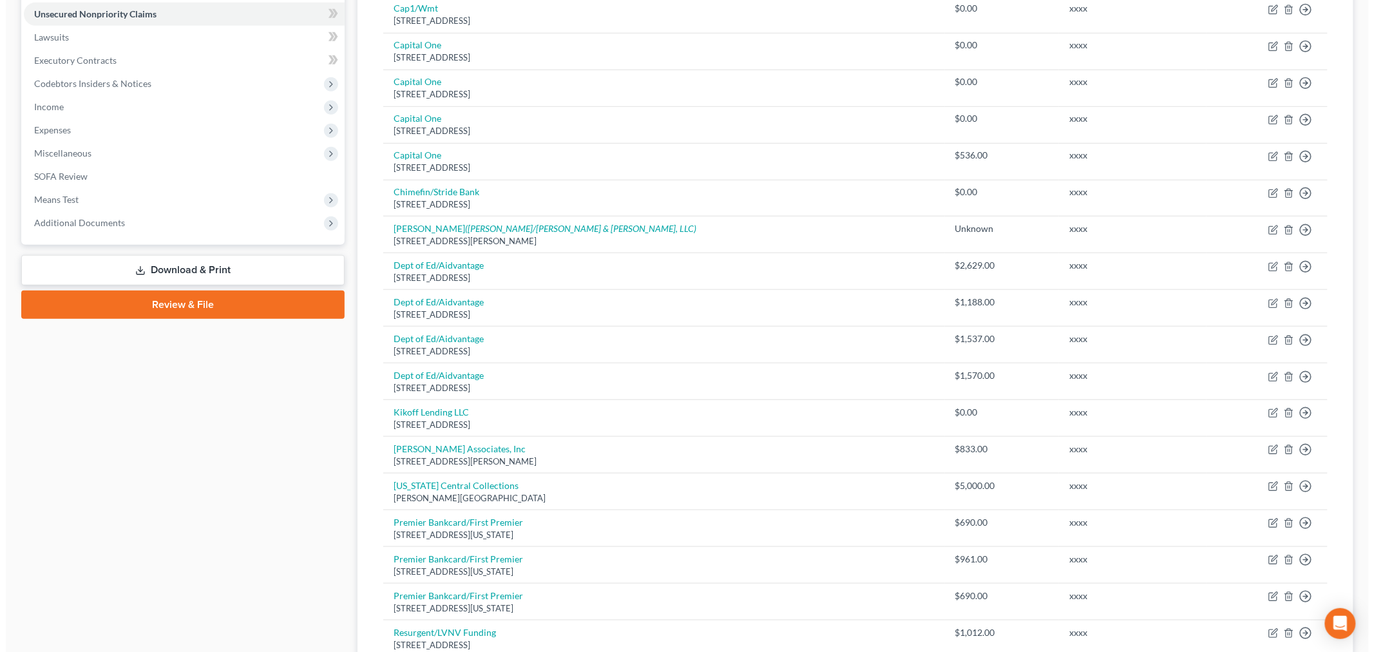
scroll to position [71, 0]
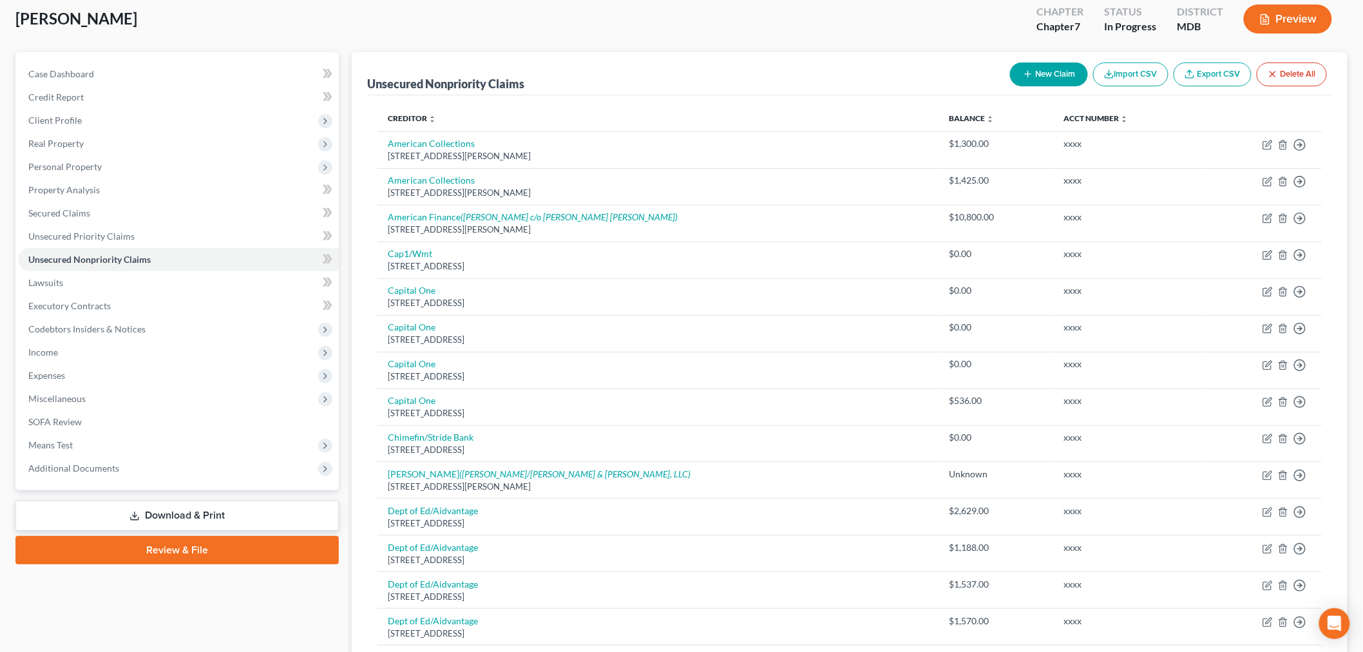
click at [1041, 72] on button "New Claim" at bounding box center [1049, 74] width 78 height 24
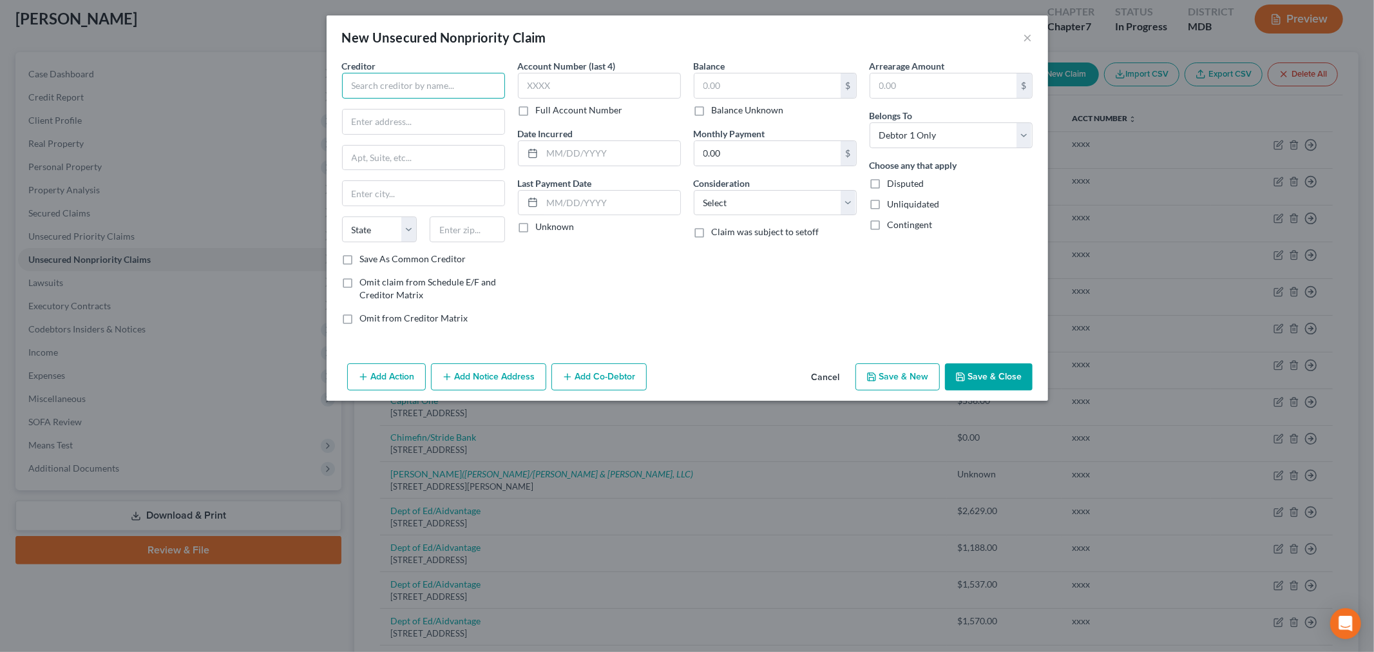
click at [416, 88] on input "text" at bounding box center [423, 86] width 163 height 26
drag, startPoint x: 406, startPoint y: 84, endPoint x: 383, endPoint y: 95, distance: 25.4
click at [406, 84] on input "text" at bounding box center [423, 86] width 163 height 26
paste input "Director, Office of Budget and Finance for Baltimore County"
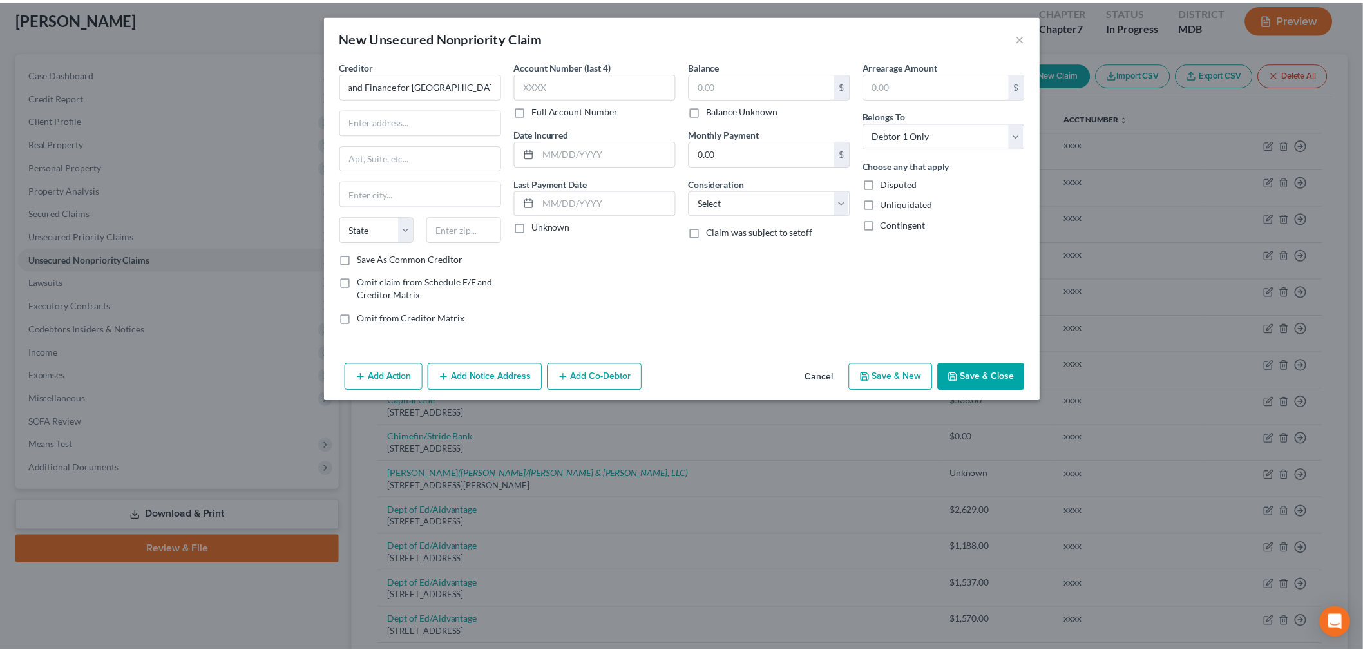
scroll to position [0, 0]
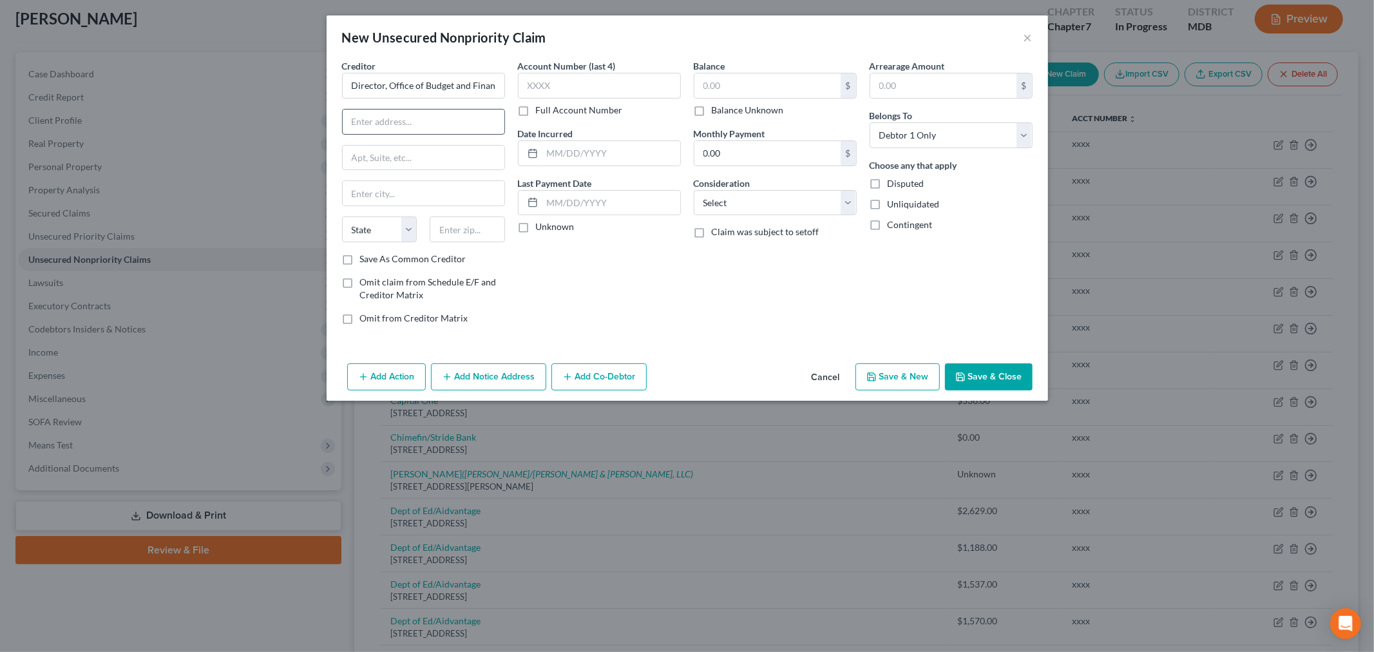
drag, startPoint x: 474, startPoint y: 117, endPoint x: 485, endPoint y: 129, distance: 16.4
click at [474, 117] on input "text" at bounding box center [424, 121] width 162 height 24
paste input "400 Washington Avenue Room 150"
click at [467, 221] on input "text" at bounding box center [467, 229] width 75 height 26
drag, startPoint x: 452, startPoint y: 149, endPoint x: 522, endPoint y: 110, distance: 79.9
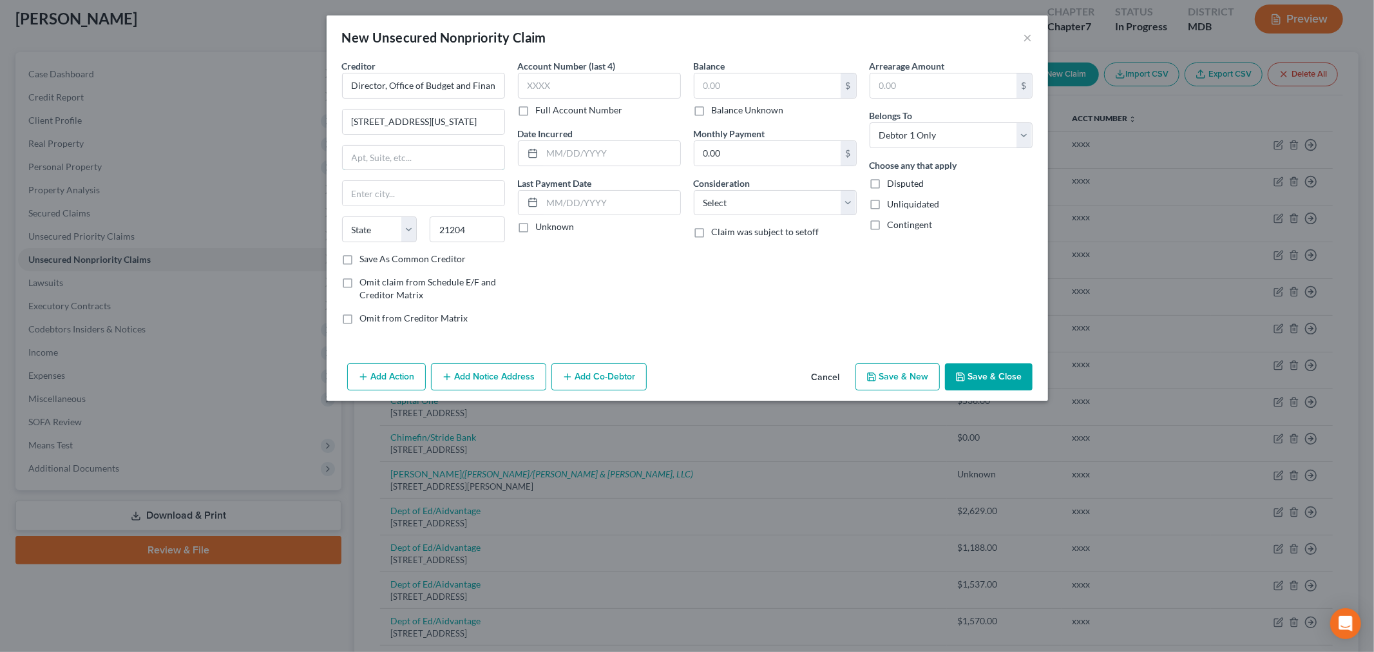
click at [452, 149] on input "text" at bounding box center [424, 158] width 162 height 24
click at [551, 89] on input "text" at bounding box center [599, 86] width 163 height 26
click at [772, 73] on div "$" at bounding box center [775, 86] width 163 height 26
click at [761, 79] on input "text" at bounding box center [767, 85] width 146 height 24
drag, startPoint x: 728, startPoint y: 207, endPoint x: 737, endPoint y: 214, distance: 11.1
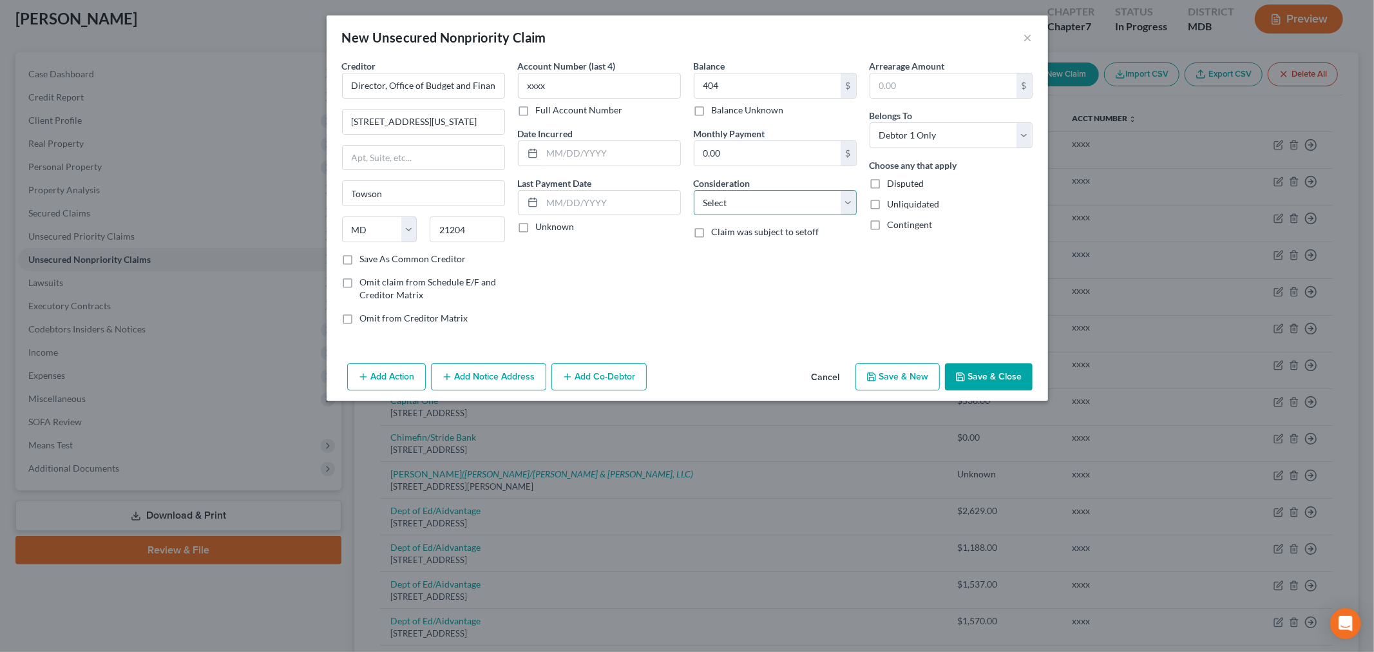
click at [728, 207] on select "Select Cable / Satellite Services Collection Agency Credit Card Debt Debt Couns…" at bounding box center [775, 203] width 163 height 26
click at [694, 190] on select "Select Cable / Satellite Services Collection Agency Credit Card Debt Debt Couns…" at bounding box center [775, 203] width 163 height 26
click at [607, 142] on input "text" at bounding box center [611, 153] width 138 height 24
click at [994, 371] on button "Save & Close" at bounding box center [989, 376] width 88 height 27
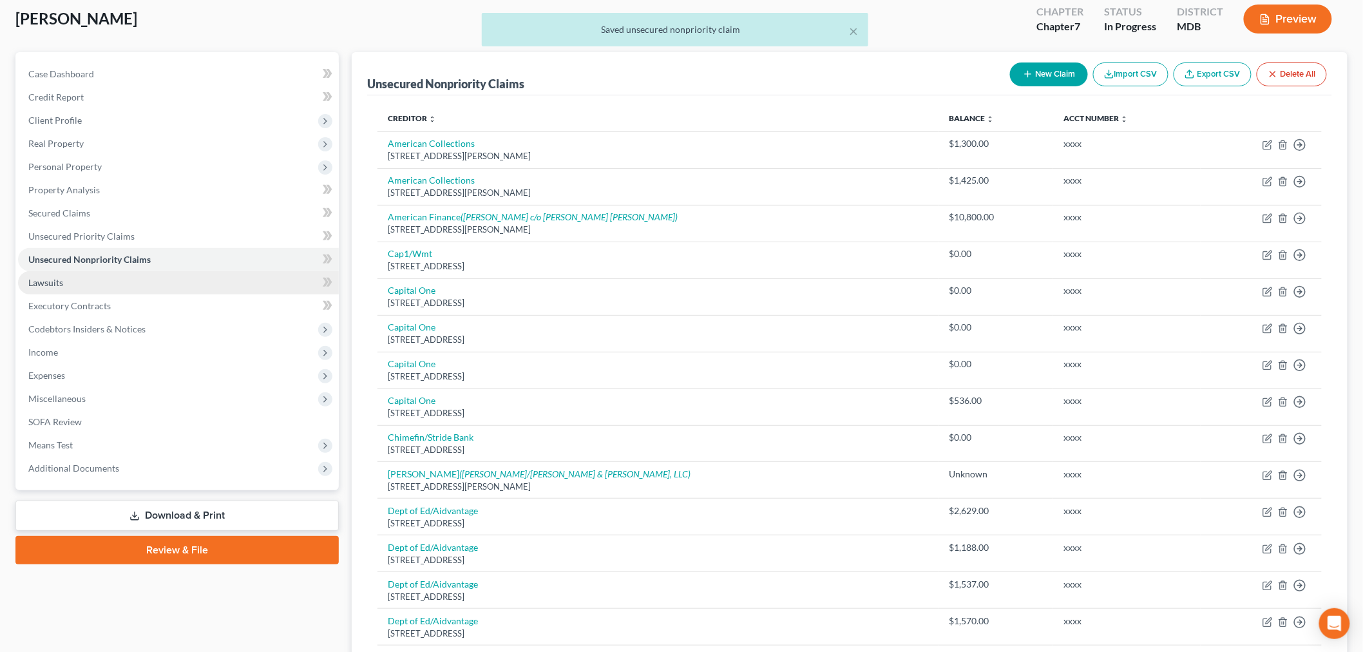
click at [109, 282] on link "Lawsuits" at bounding box center [178, 282] width 321 height 23
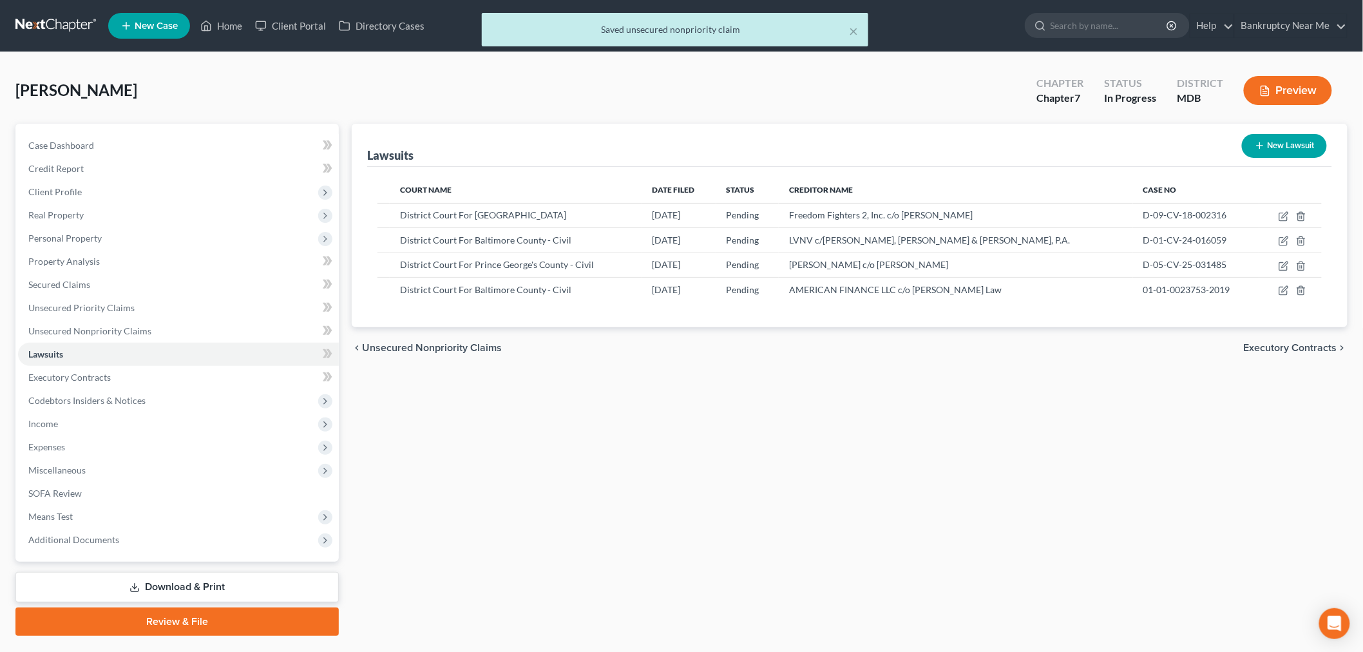
click at [1280, 148] on button "New Lawsuit" at bounding box center [1284, 146] width 85 height 24
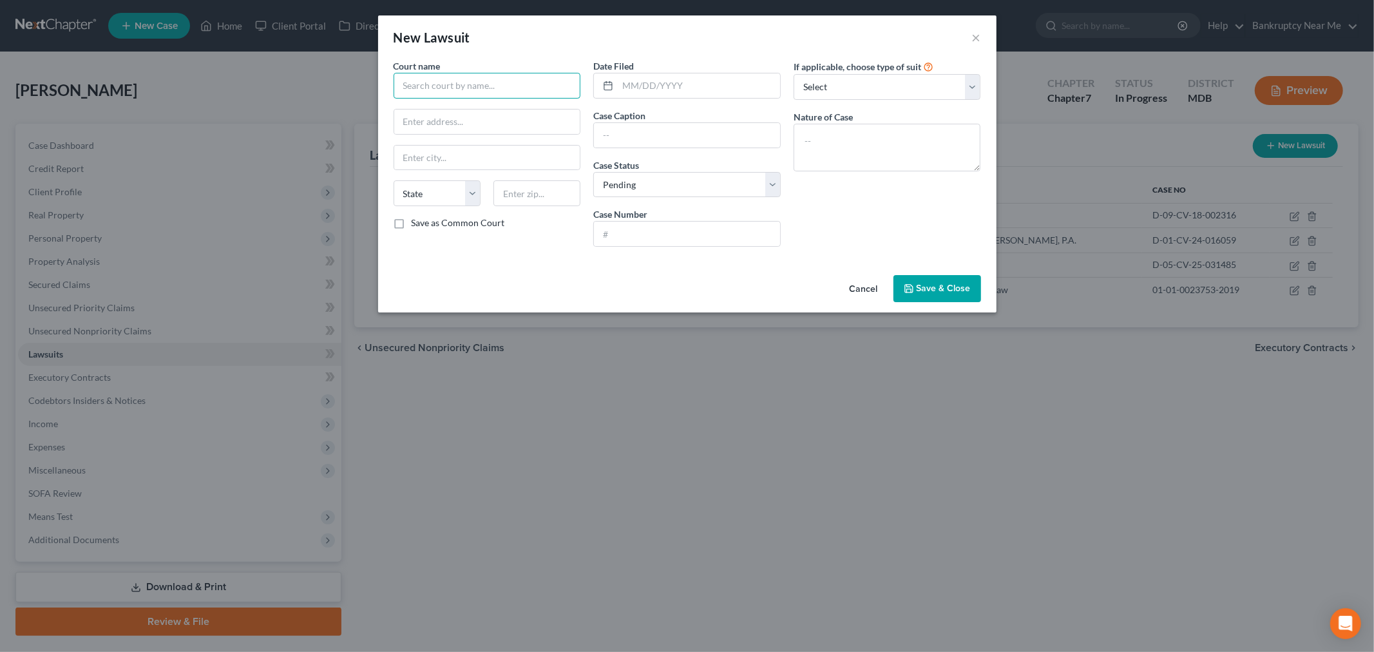
drag, startPoint x: 489, startPoint y: 93, endPoint x: 506, endPoint y: 88, distance: 16.7
click at [489, 93] on input "text" at bounding box center [487, 86] width 187 height 26
paste input "District Court For Baltimore County"
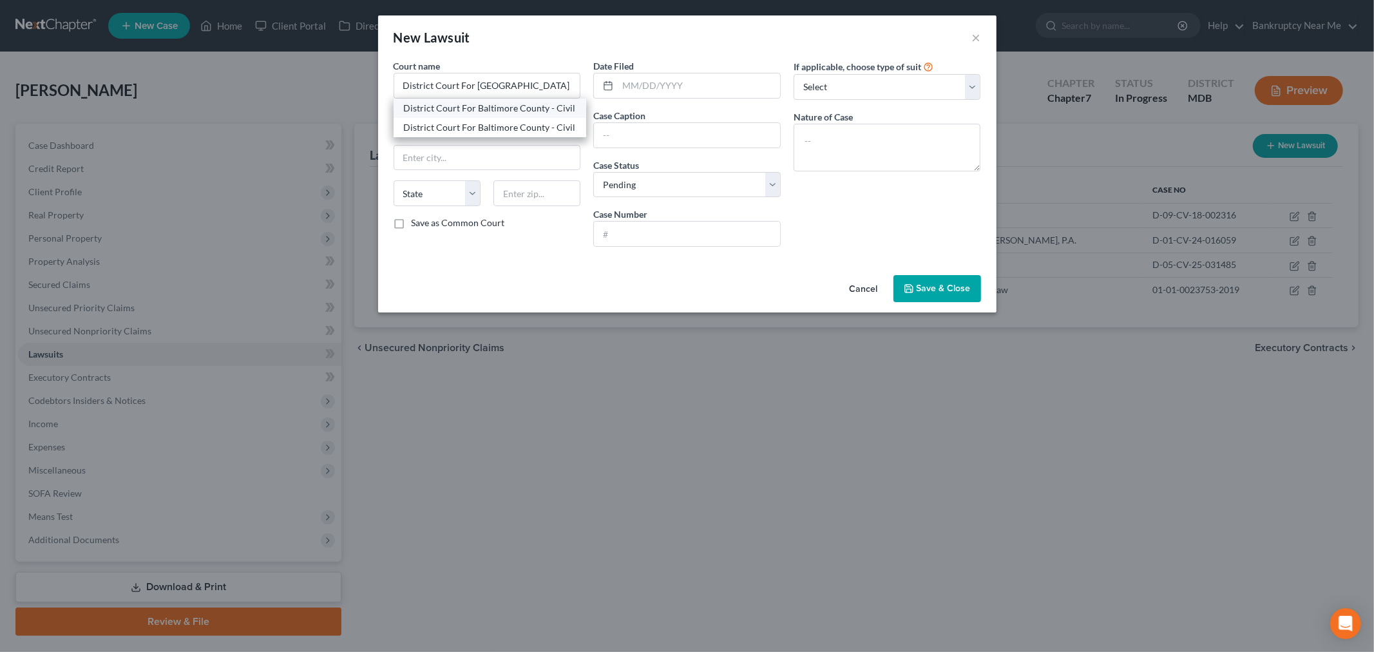
click at [551, 102] on div "District Court For Baltimore County - Civil" at bounding box center [490, 108] width 172 height 13
drag, startPoint x: 525, startPoint y: 109, endPoint x: 386, endPoint y: 106, distance: 138.5
click at [374, 112] on div "New Lawsuit × Court name * District Court For Baltimore County - Civil 20 E. Ch…" at bounding box center [687, 326] width 1374 height 652
paste input "1 E Rolling Crossroads"
drag, startPoint x: 542, startPoint y: 198, endPoint x: 484, endPoint y: 198, distance: 58.0
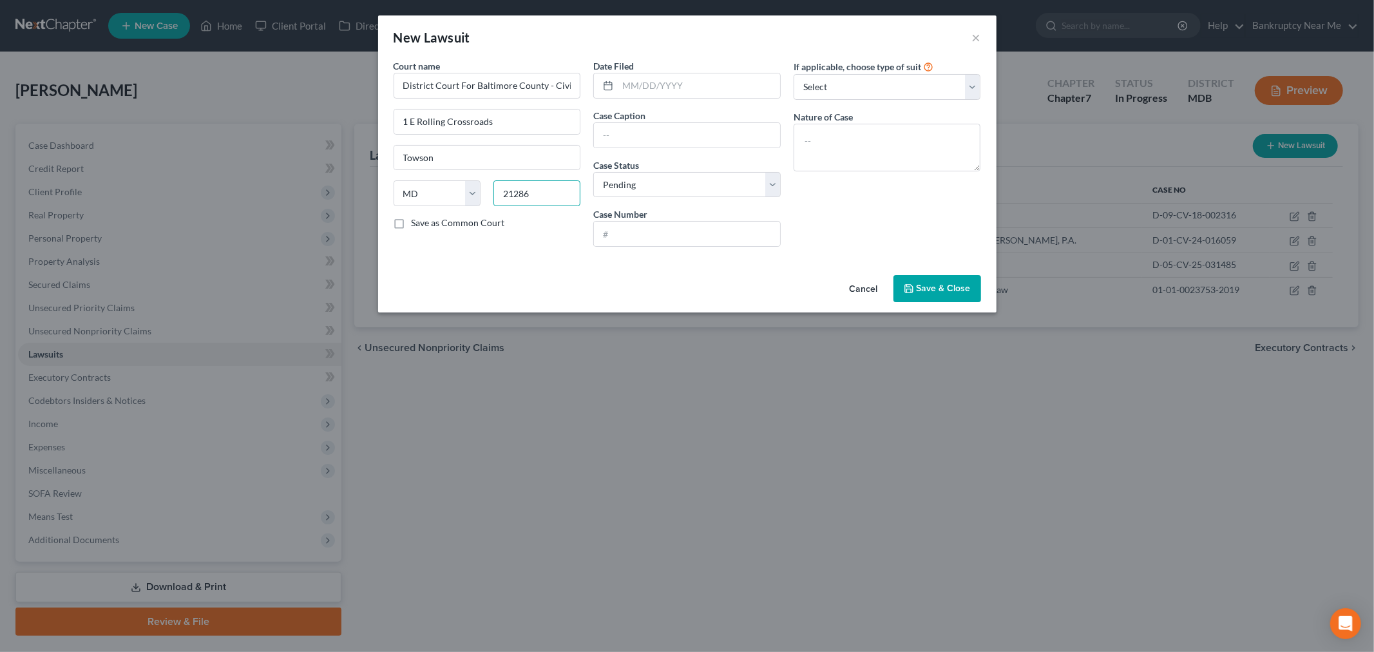
click at [484, 198] on div "State AL AK AR AZ CA CO CT DE DC FL GA GU HI ID IL IN IA KS KY LA ME MD MA MI M…" at bounding box center [487, 198] width 200 height 36
click at [512, 79] on input "District Court For Baltimore County - Civil" at bounding box center [487, 86] width 187 height 26
drag, startPoint x: 556, startPoint y: 81, endPoint x: 629, endPoint y: 80, distance: 72.8
click at [629, 80] on div "Court name * District Court For Baltimore County - Civil 1 E Rolling Crossroads…" at bounding box center [687, 158] width 600 height 198
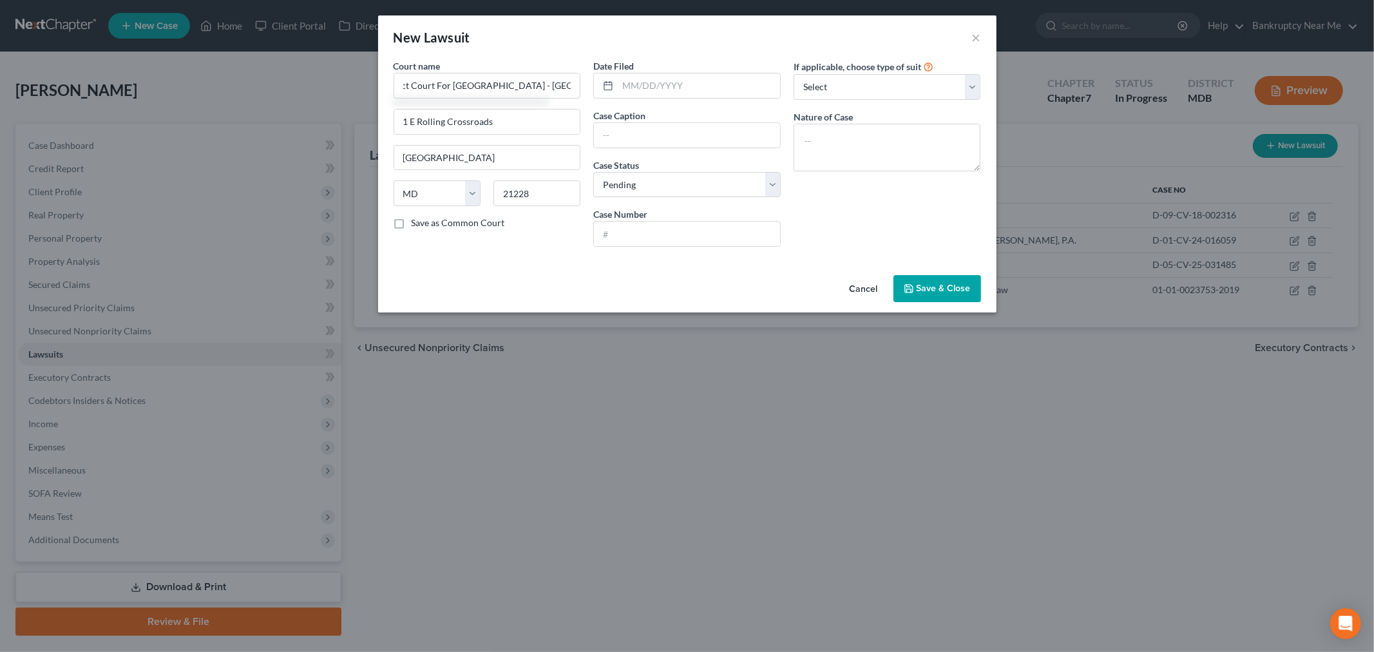
click at [469, 223] on label "Save as Common Court" at bounding box center [458, 222] width 93 height 13
click at [425, 223] on input "Save as Common Court" at bounding box center [421, 220] width 8 height 8
click at [649, 90] on input "text" at bounding box center [699, 85] width 162 height 24
click at [683, 129] on input "text" at bounding box center [687, 135] width 186 height 24
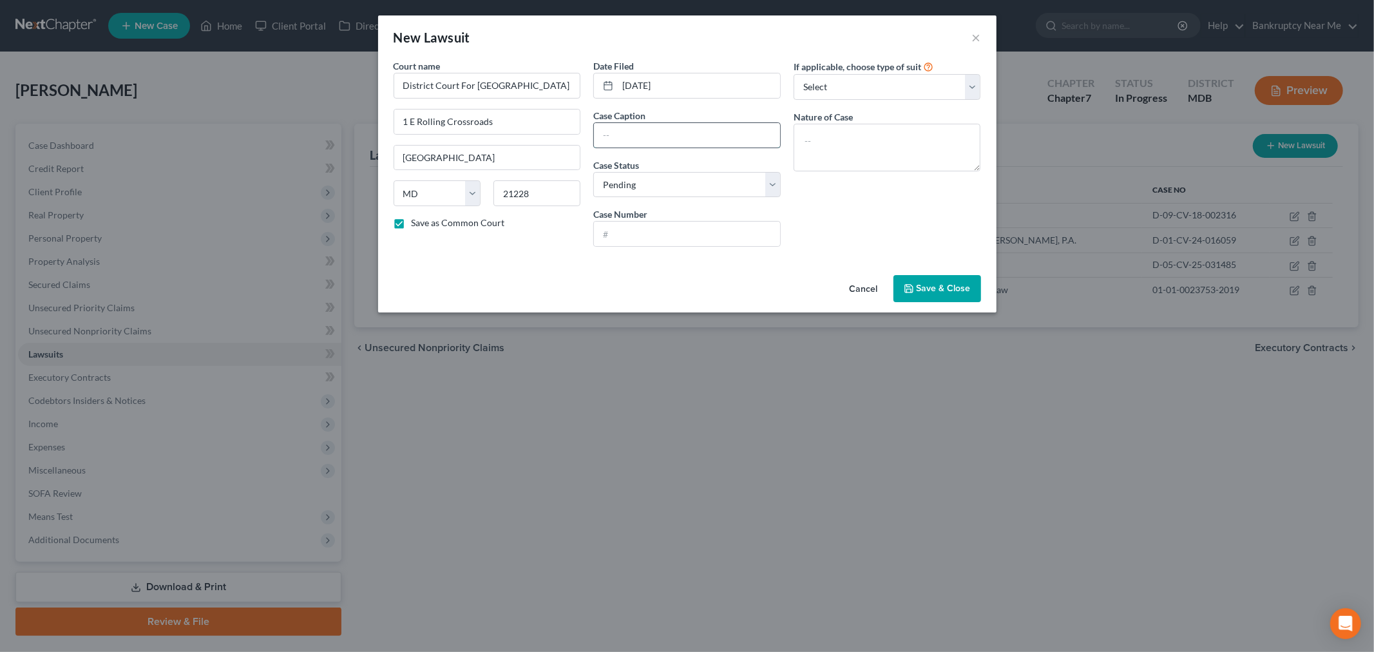
paste input "Director, Office of Budget and Finance for Baltimore County vs. STACYANN JULIUS"
drag, startPoint x: 690, startPoint y: 238, endPoint x: 707, endPoint y: 238, distance: 16.7
click at [689, 238] on input "text" at bounding box center [687, 234] width 186 height 24
paste input "D-08-CV-24-038400"
drag, startPoint x: 839, startPoint y: 91, endPoint x: 845, endPoint y: 98, distance: 9.1
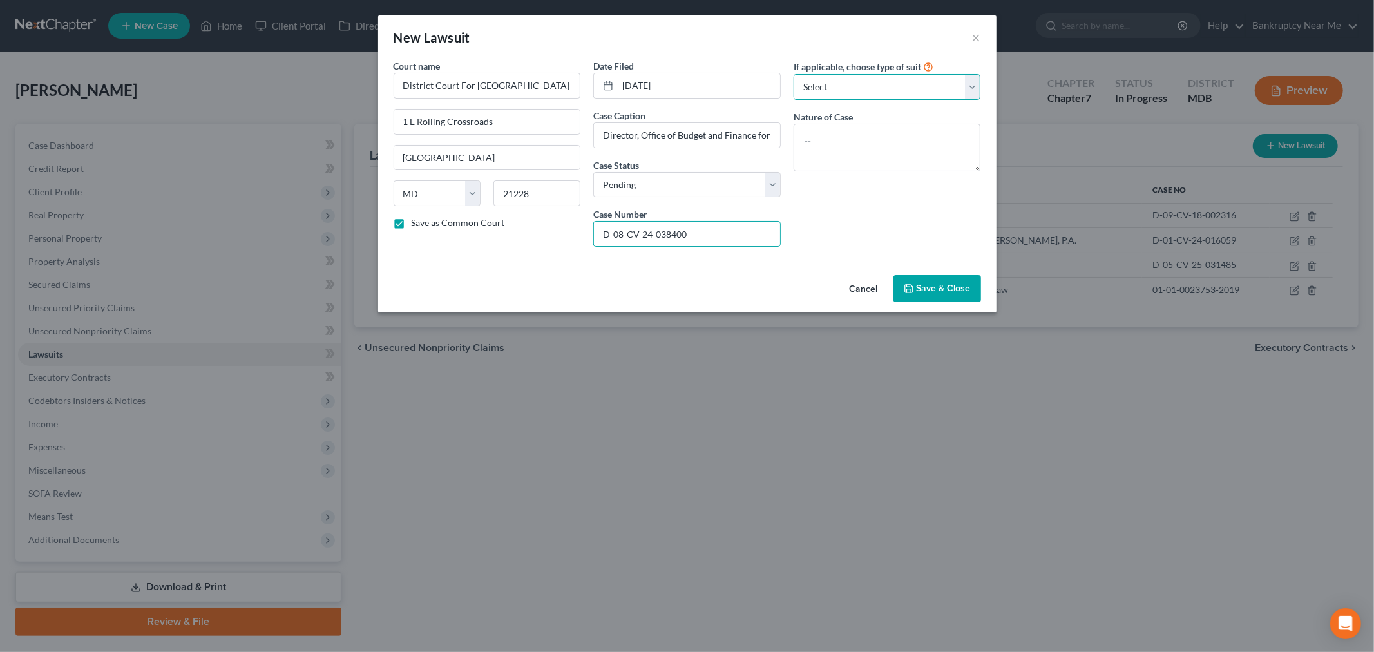
click at [839, 91] on select "Select Repossession Garnishment Foreclosure Attached, Seized, Or Levied Other" at bounding box center [886, 87] width 187 height 26
click at [793, 74] on select "Select Repossession Garnishment Foreclosure Attached, Seized, Or Levied Other" at bounding box center [886, 87] width 187 height 26
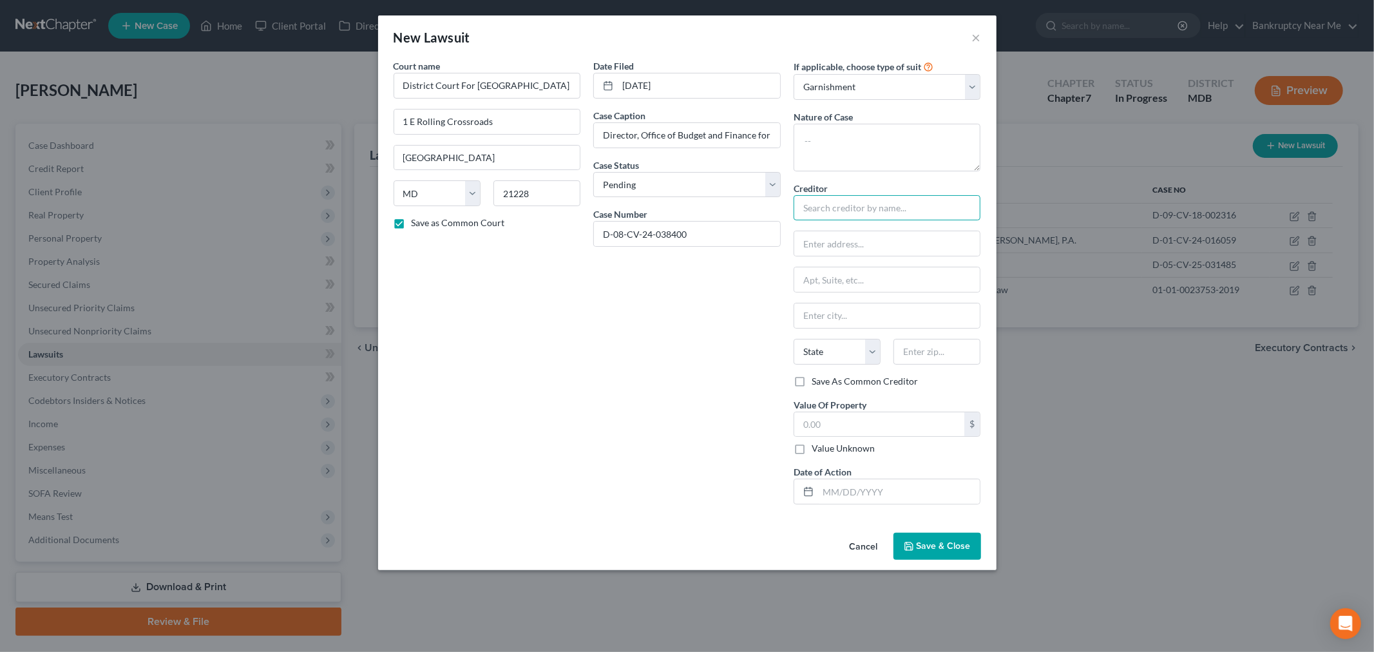
drag, startPoint x: 847, startPoint y: 205, endPoint x: 934, endPoint y: 203, distance: 87.0
click at [847, 205] on input "text" at bounding box center [886, 208] width 187 height 26
paste input "Director, Office of Budget and Finance for Baltimore County"
click at [881, 245] on input "text" at bounding box center [887, 243] width 186 height 24
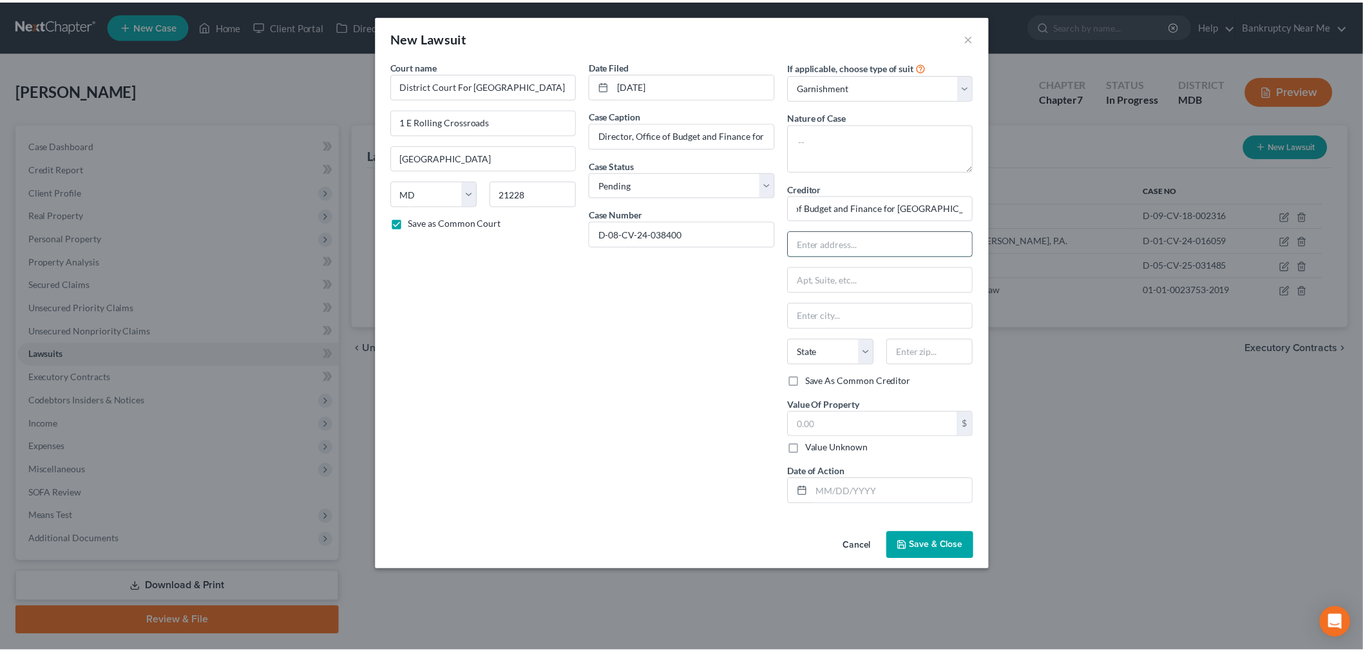
scroll to position [0, 0]
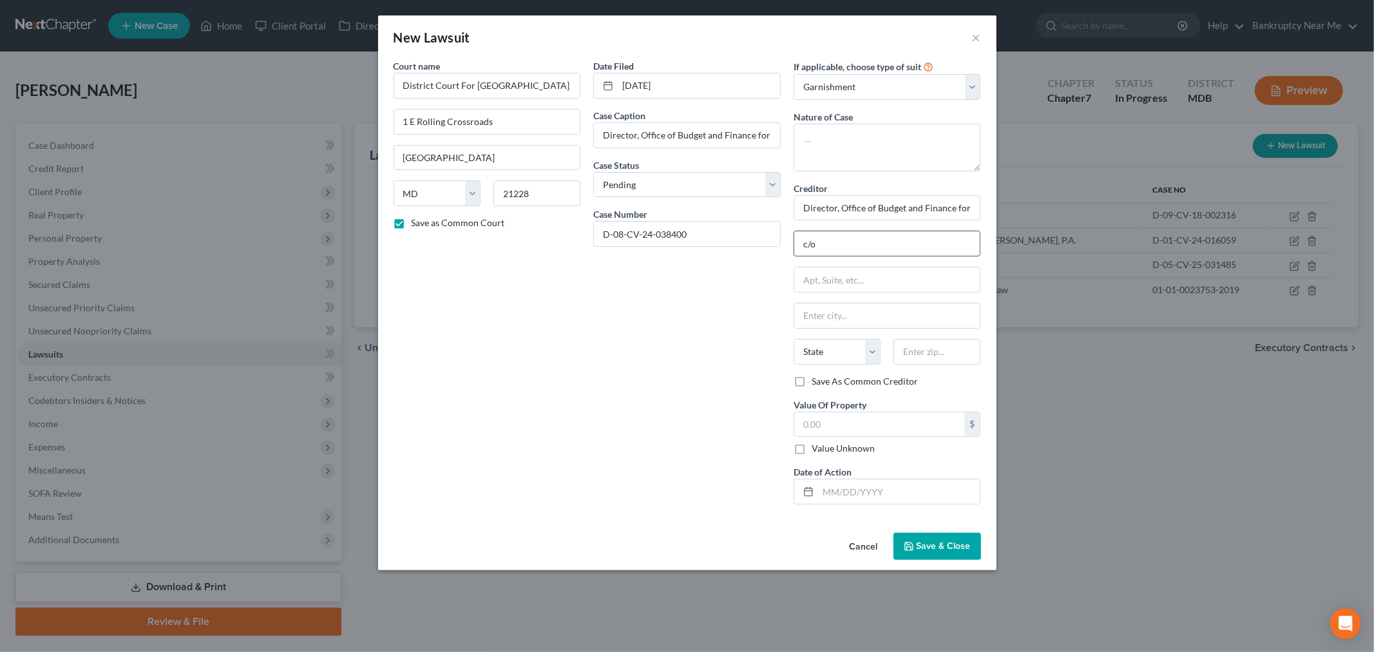
click at [849, 253] on input "c/o" at bounding box center [887, 243] width 186 height 24
paste input "SOLLON, DAFNE D"
click at [897, 278] on input "text" at bounding box center [887, 279] width 186 height 24
paste input "400 Washington Ave"
click at [952, 352] on input "text" at bounding box center [936, 352] width 87 height 26
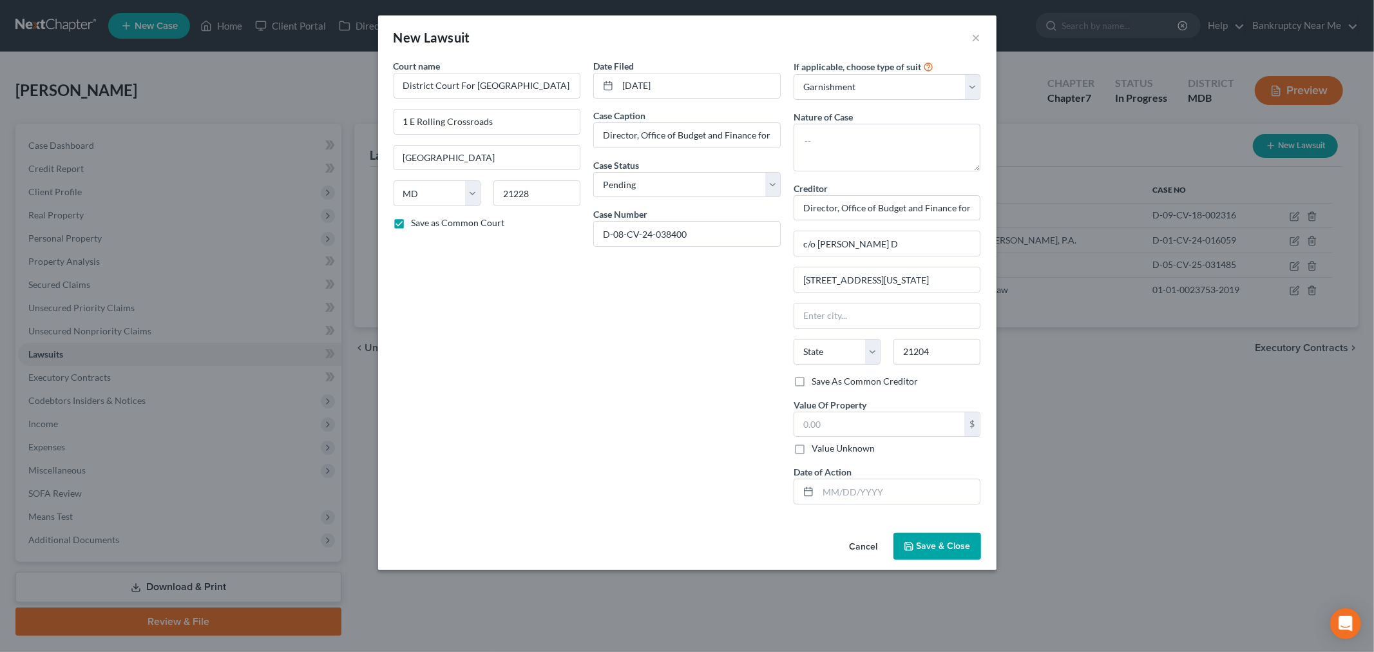
click at [694, 380] on div "Date Filed 10/27/2024 Case Caption Director, Office of Budget and Finance for B…" at bounding box center [687, 286] width 200 height 455
click at [949, 546] on span "Save & Close" at bounding box center [943, 545] width 54 height 11
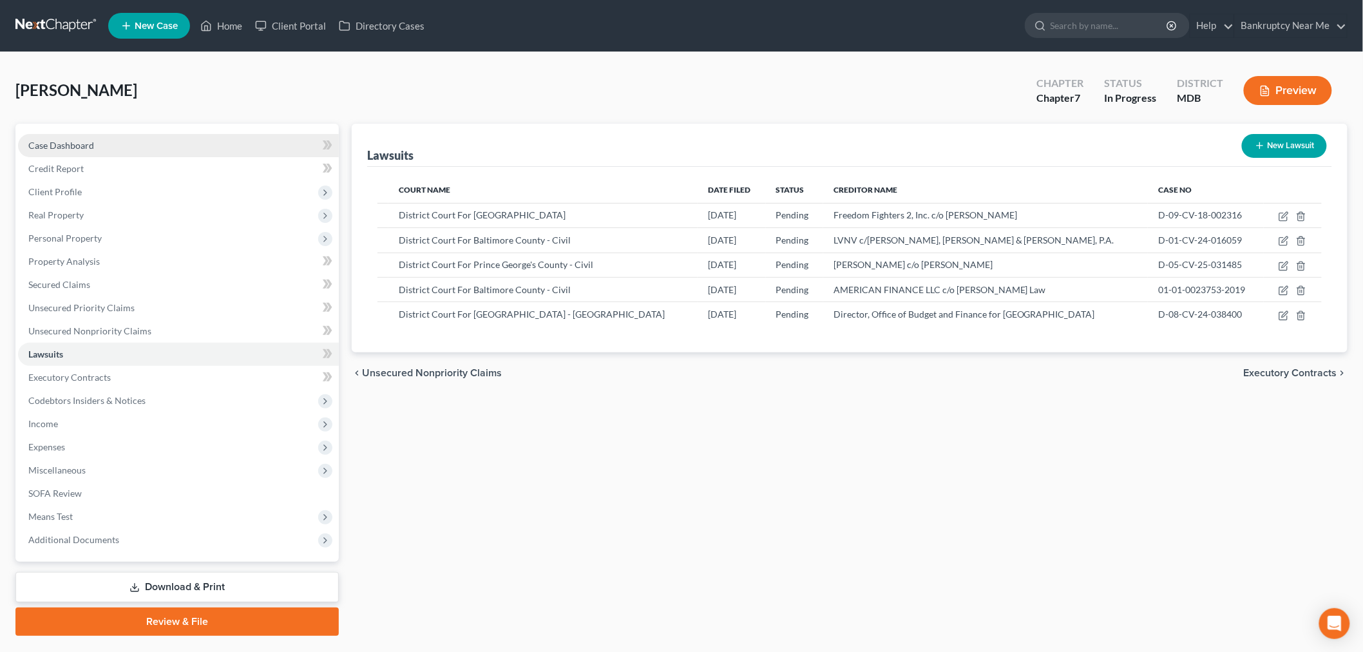
click at [115, 138] on link "Case Dashboard" at bounding box center [178, 145] width 321 height 23
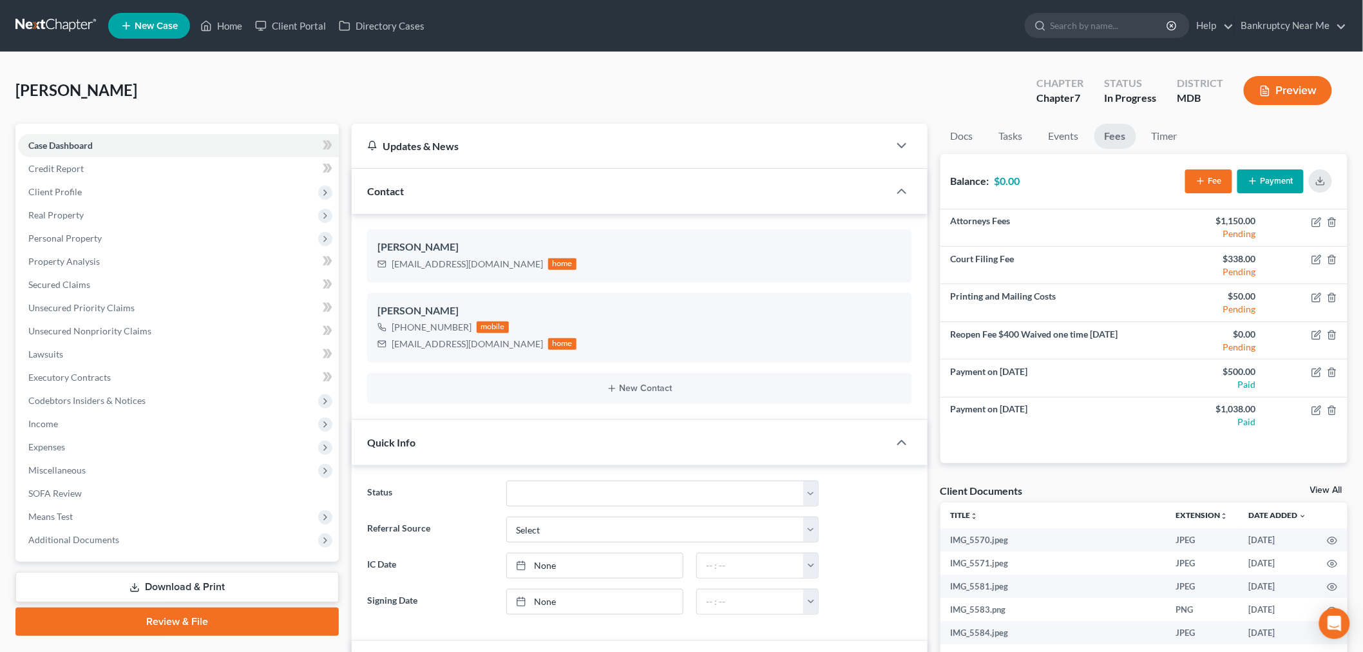
scroll to position [1391, 0]
click at [211, 99] on div "Julius, Stacyann Upgraded Chapter Chapter 7 Status In Progress District MDB Pre…" at bounding box center [681, 96] width 1332 height 56
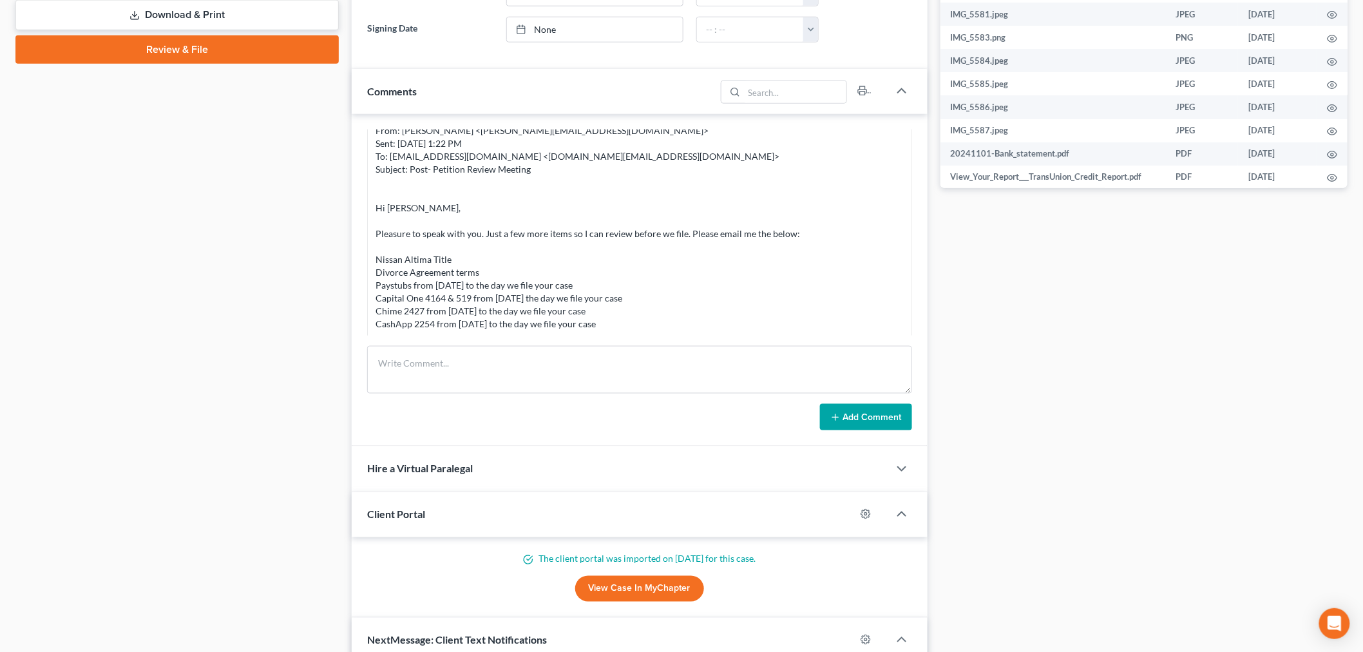
click at [545, 365] on div "Updates & News × Maryland District Notes: Take a look at NextChapter's District…" at bounding box center [640, 252] width 576 height 1400
click at [681, 379] on textarea at bounding box center [639, 370] width 545 height 48
paste textarea "From: Iris Kwon <iris@bankruptcynearme.org> Sent: Wednesday, September 03, 2025…"
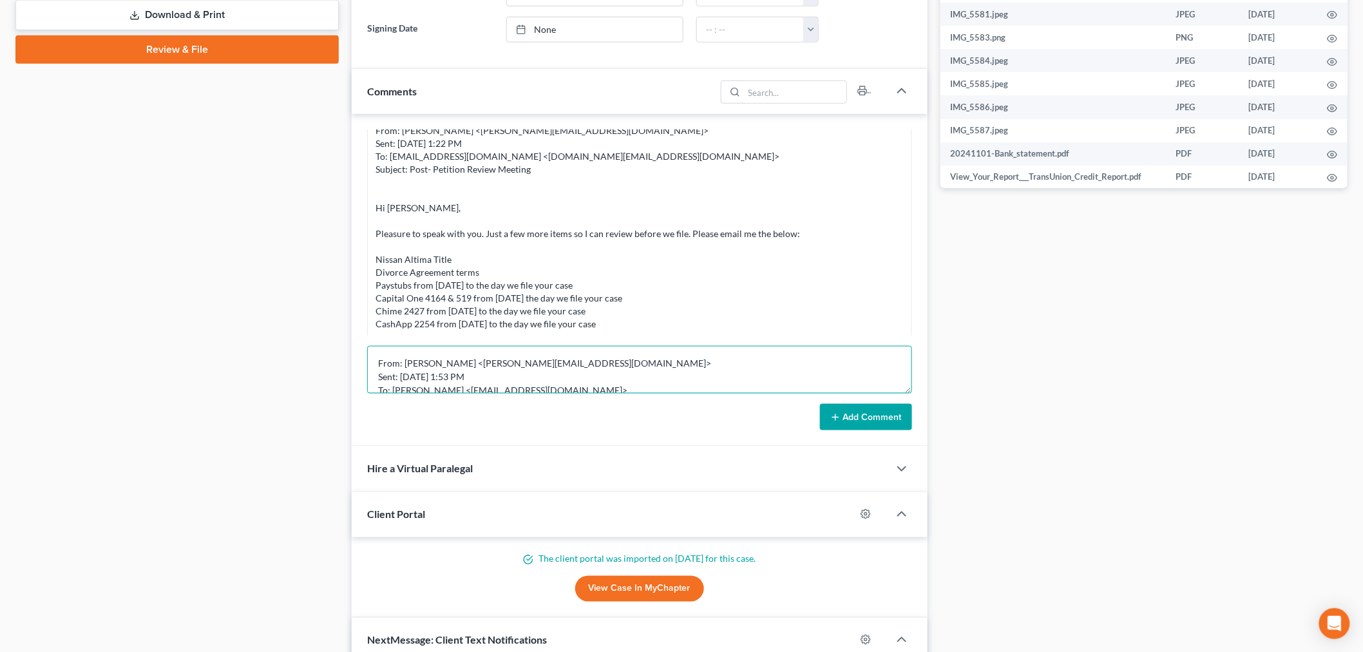
scroll to position [97, 0]
click at [433, 366] on textarea "From: Iris Kwon <iris@bankruptcynearme.org> Sent: Wednesday, September 03, 2025…" at bounding box center [639, 370] width 545 height 48
drag, startPoint x: 562, startPoint y: 384, endPoint x: 864, endPoint y: 417, distance: 303.3
click at [320, 245] on div "Petition Navigation Case Dashboard Payments Invoices Payments Payments Credit R…" at bounding box center [681, 252] width 1345 height 1400
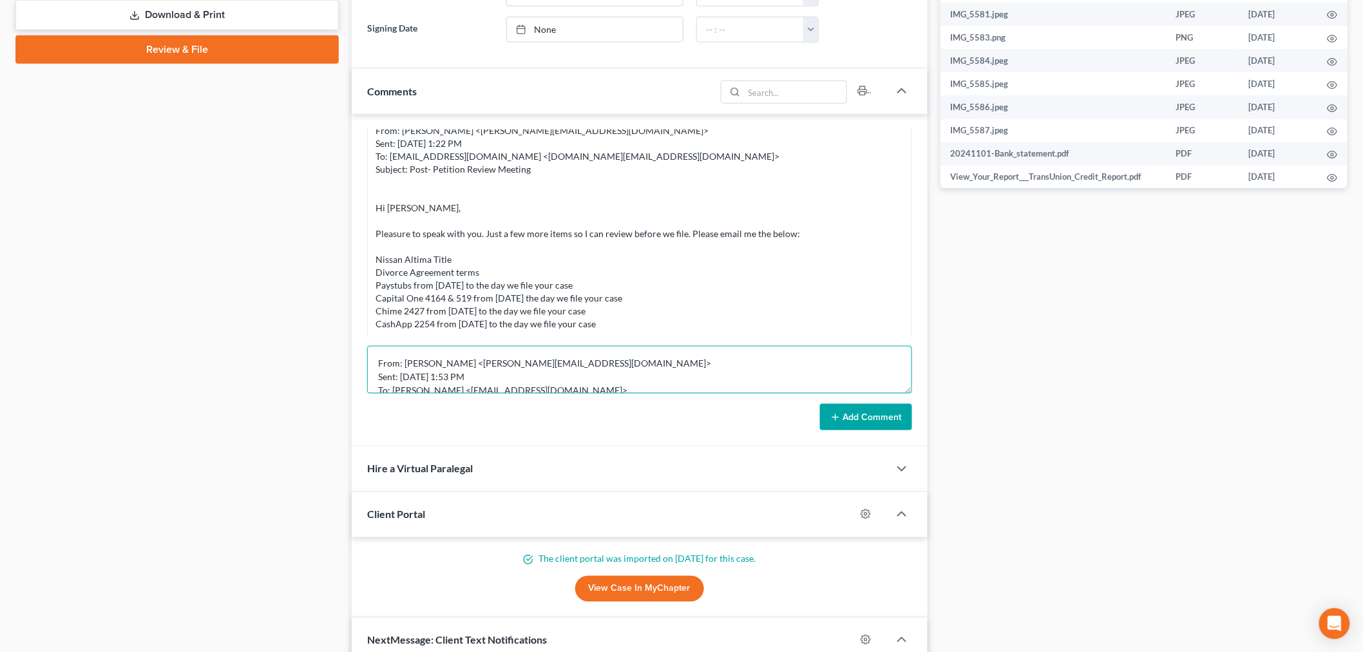
paste textarea
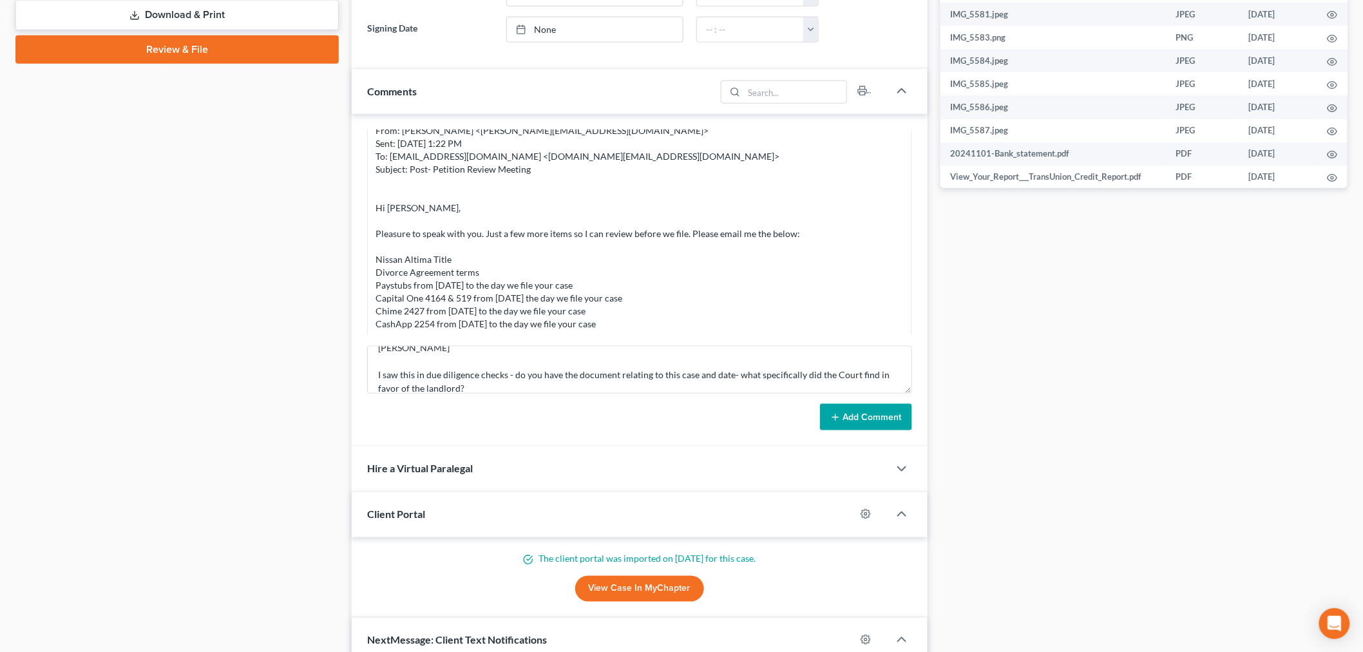
click at [848, 419] on button "Add Comment" at bounding box center [866, 417] width 92 height 27
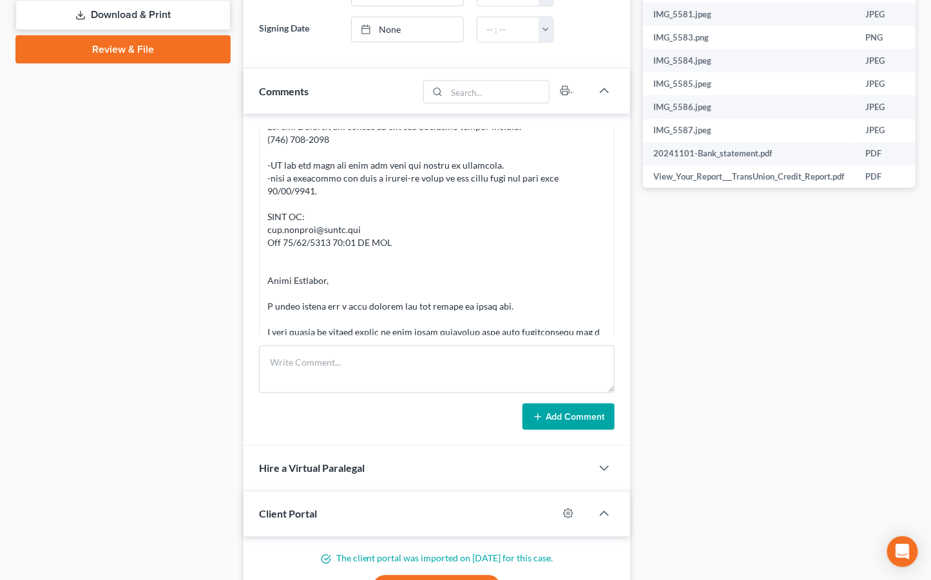
scroll to position [1559, 0]
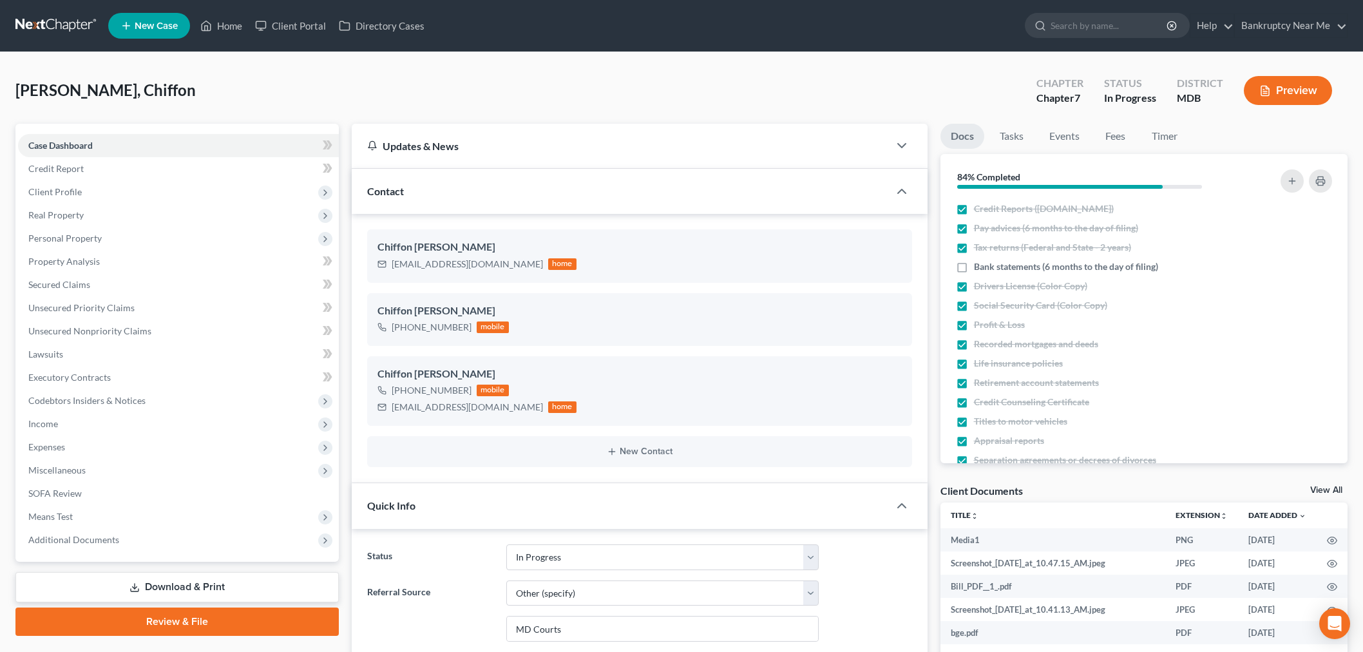
select select "9"
select select "6"
select select "0"
select select "9"
select select "6"
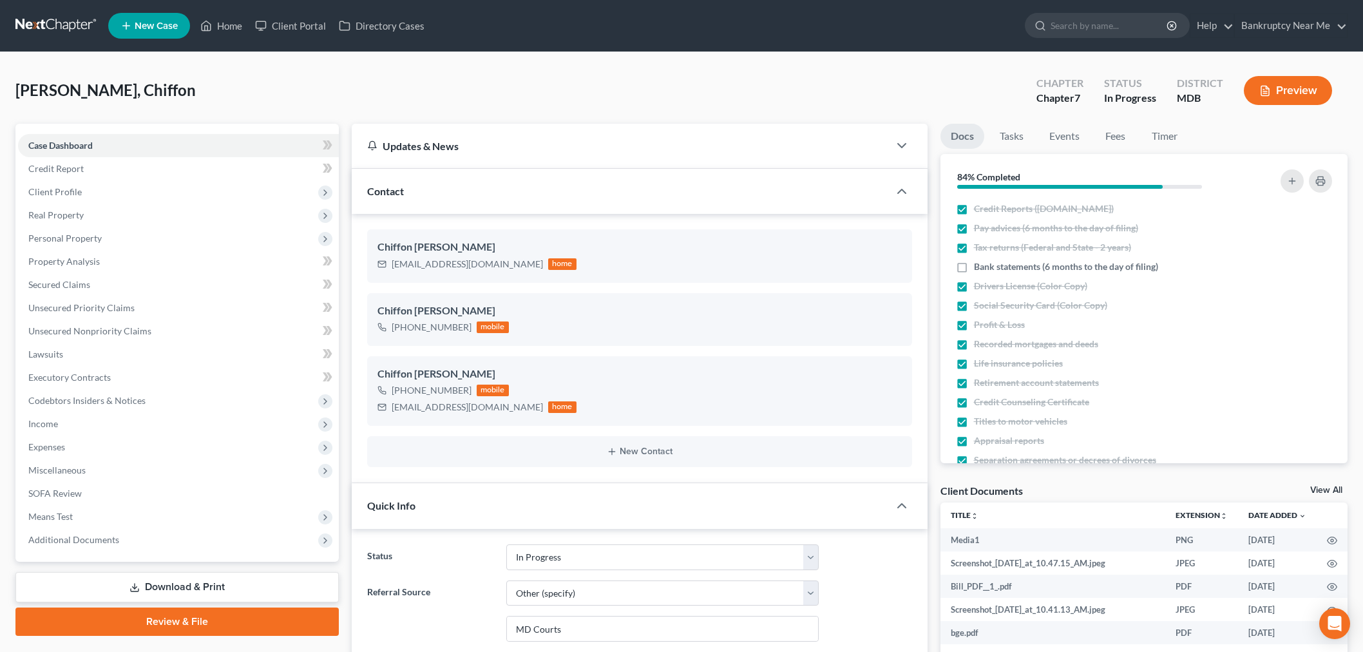
select select "0"
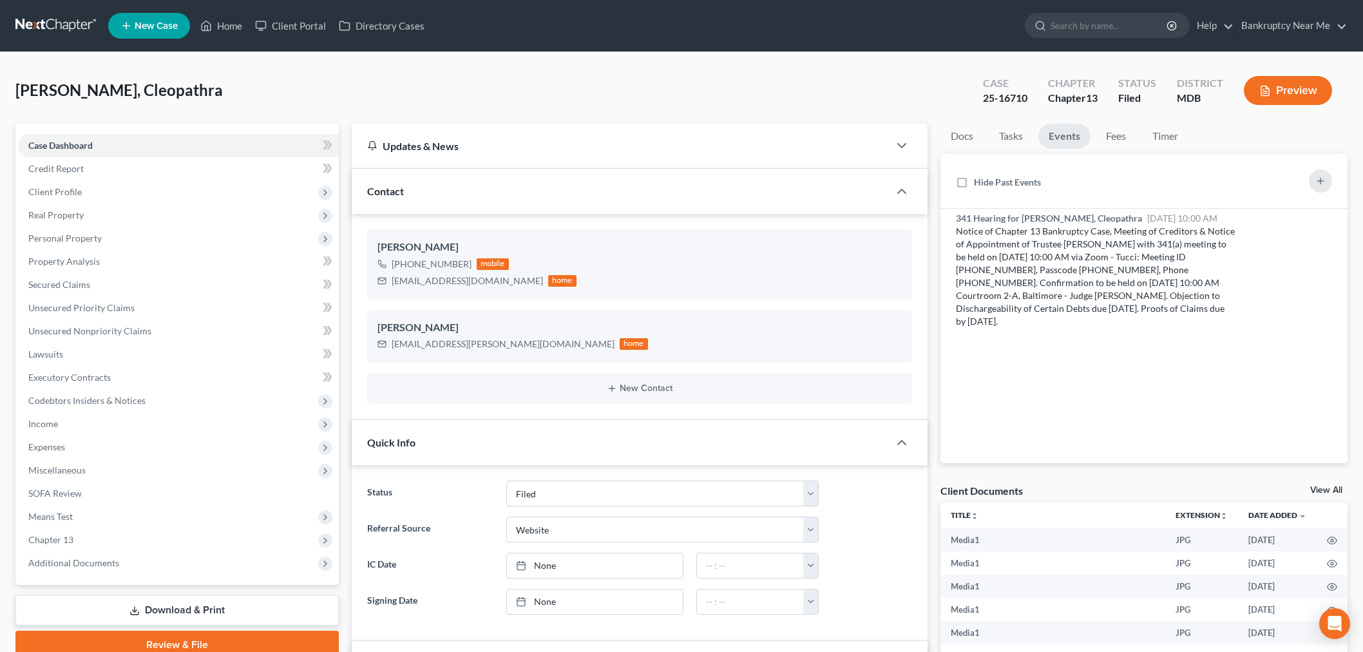
select select "6"
select select "3"
select select "0"
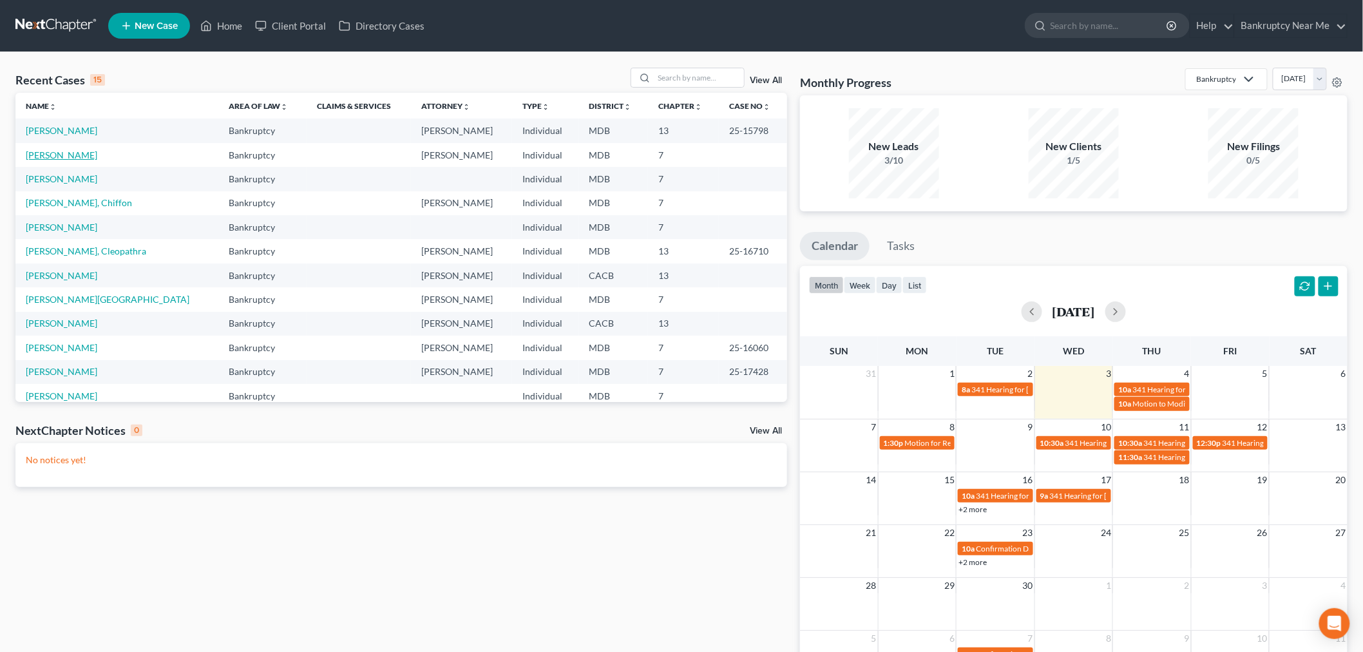
click at [65, 153] on link "[PERSON_NAME]" at bounding box center [61, 154] width 71 height 11
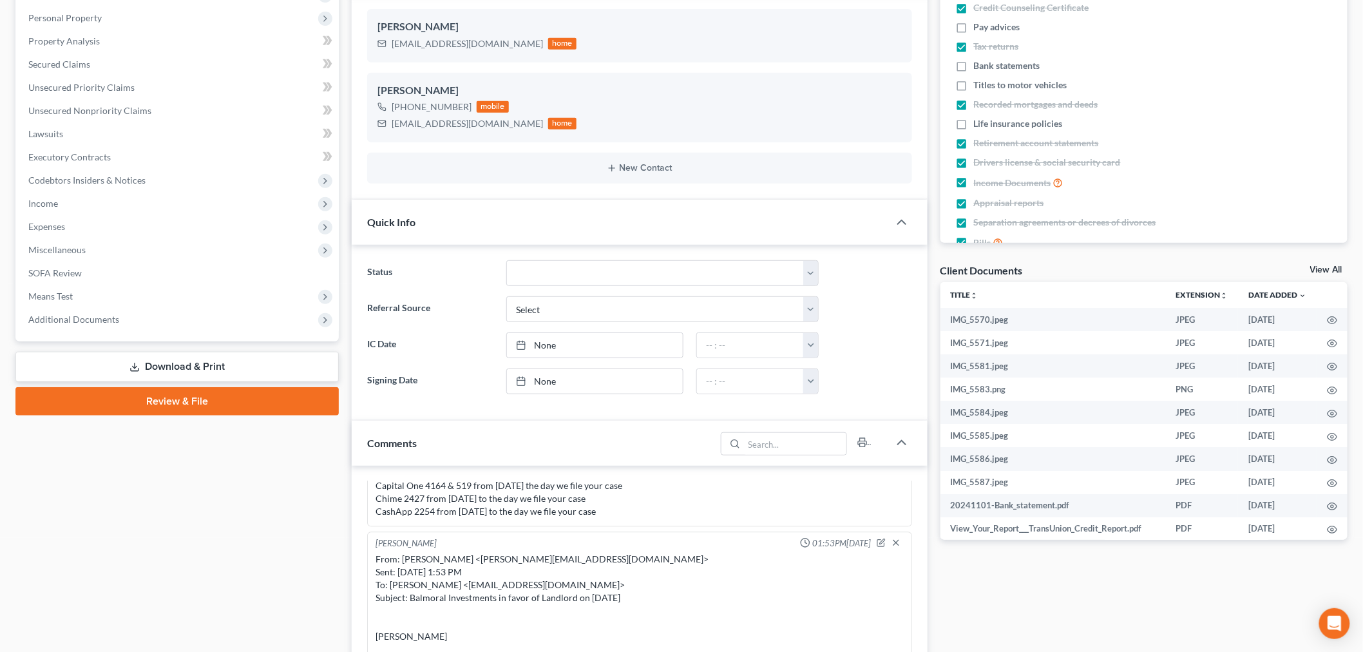
scroll to position [572, 0]
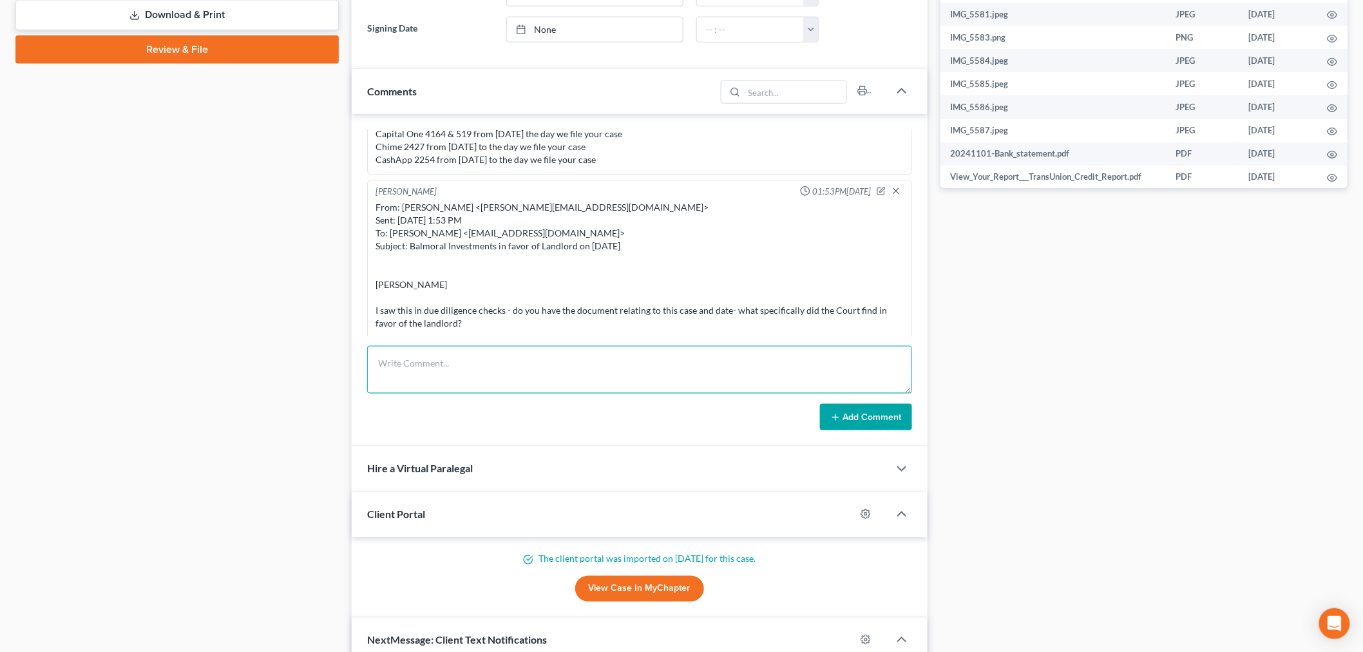
click at [609, 375] on textarea at bounding box center [639, 370] width 545 height 48
paste textarea "From: [PERSON_NAME] <[PERSON_NAME][EMAIL_ADDRESS][DOMAIN_NAME]> Sent: [DATE] 1:…"
type textarea "From: [PERSON_NAME] <[PERSON_NAME][EMAIL_ADDRESS][DOMAIN_NAME]> Sent: [DATE] 1:…"
click at [834, 415] on icon at bounding box center [835, 417] width 10 height 10
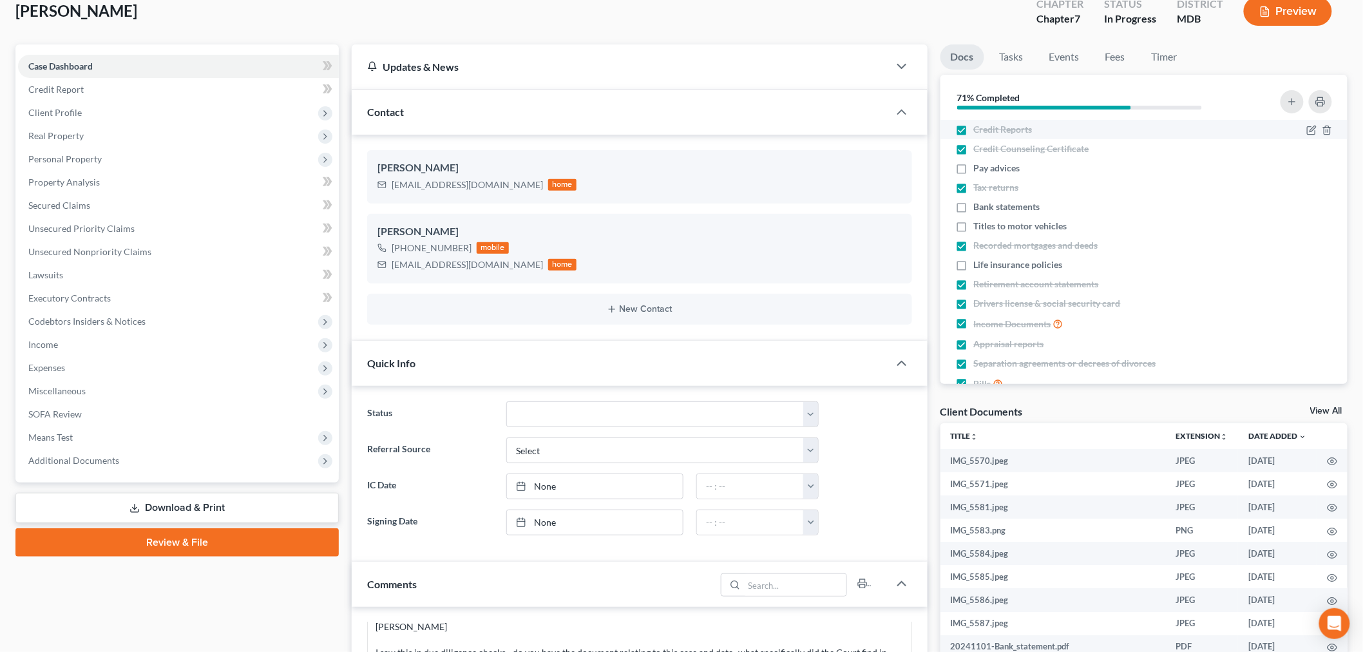
scroll to position [0, 0]
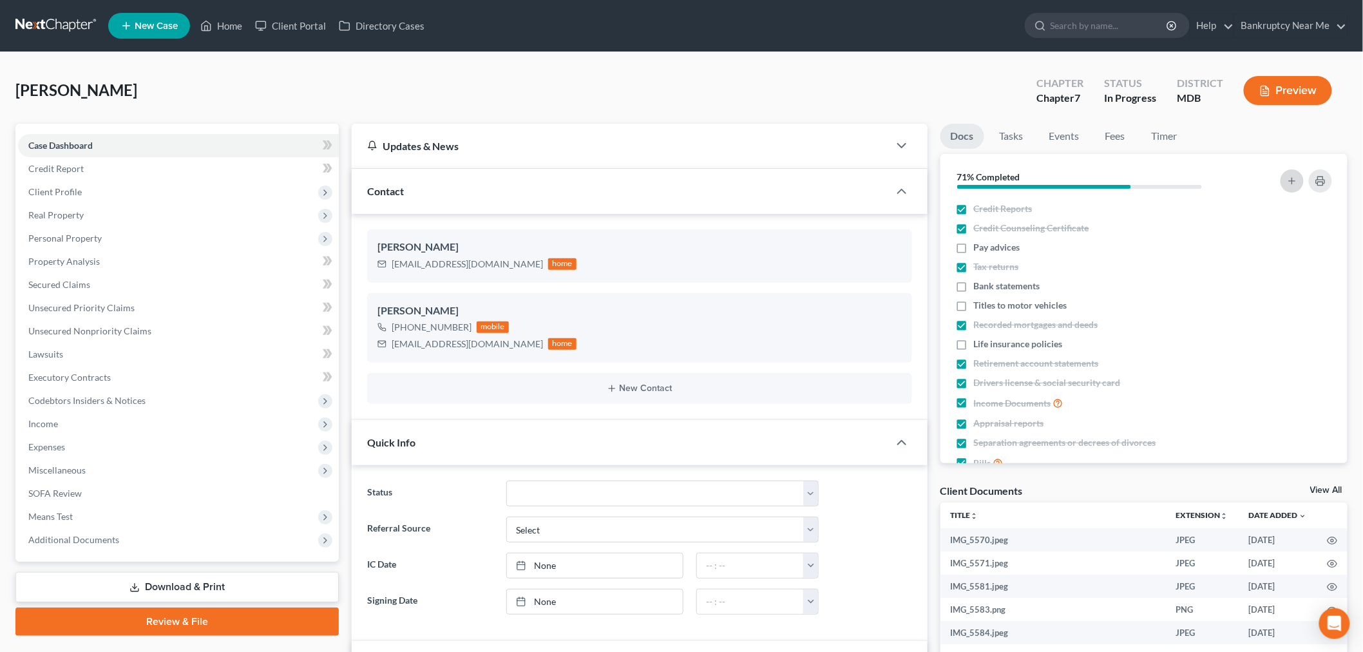
click at [1291, 173] on button "button" at bounding box center [1291, 180] width 23 height 23
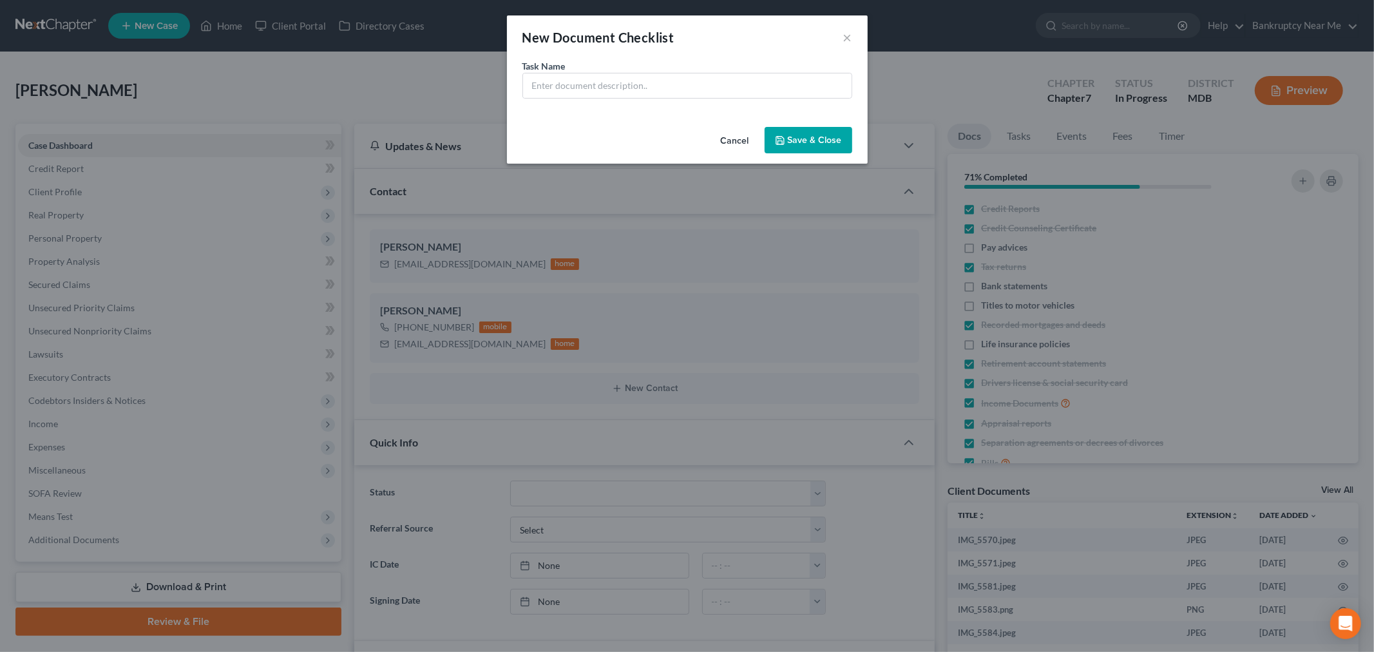
click at [639, 69] on div "Task Name *" at bounding box center [687, 78] width 330 height 39
drag, startPoint x: 665, startPoint y: 84, endPoint x: 685, endPoint y: 82, distance: 20.1
click at [665, 84] on input "text" at bounding box center [687, 85] width 328 height 24
paste input "marital settlement agreement dated [DATE]"
type input "marital settlement agreement dated 11-5-2024"
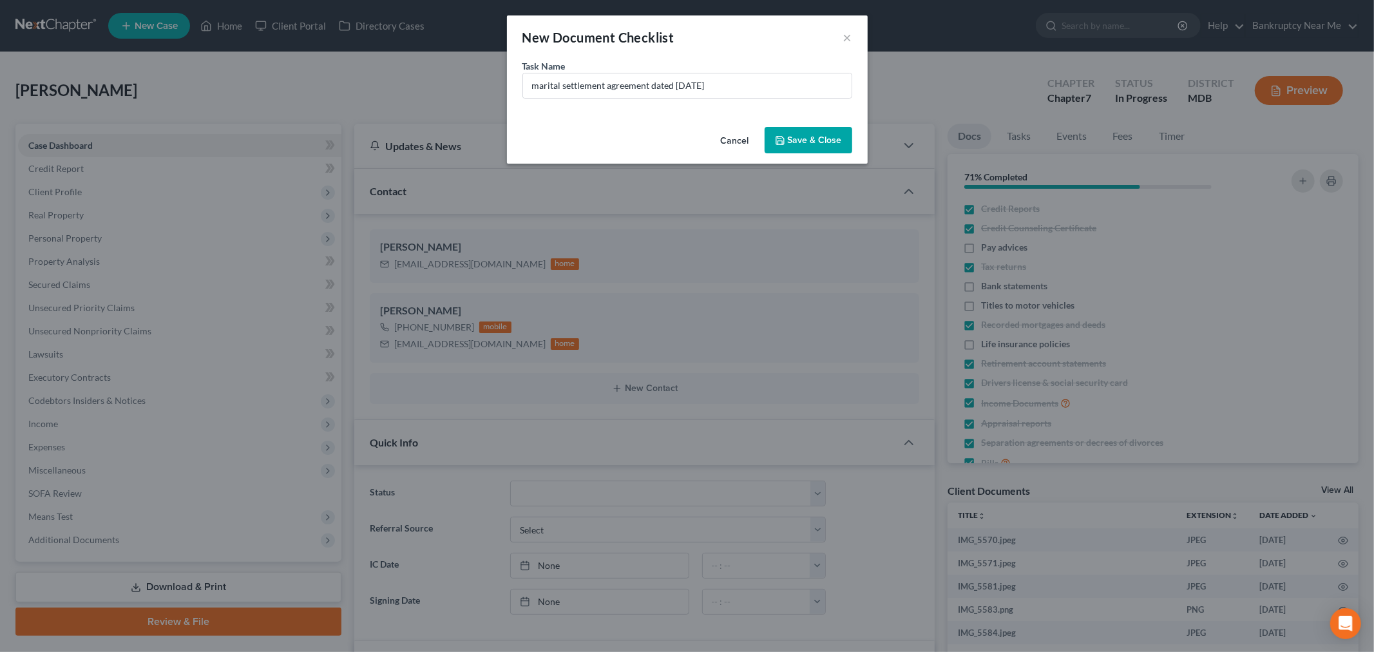
click at [781, 132] on button "Save & Close" at bounding box center [808, 140] width 88 height 27
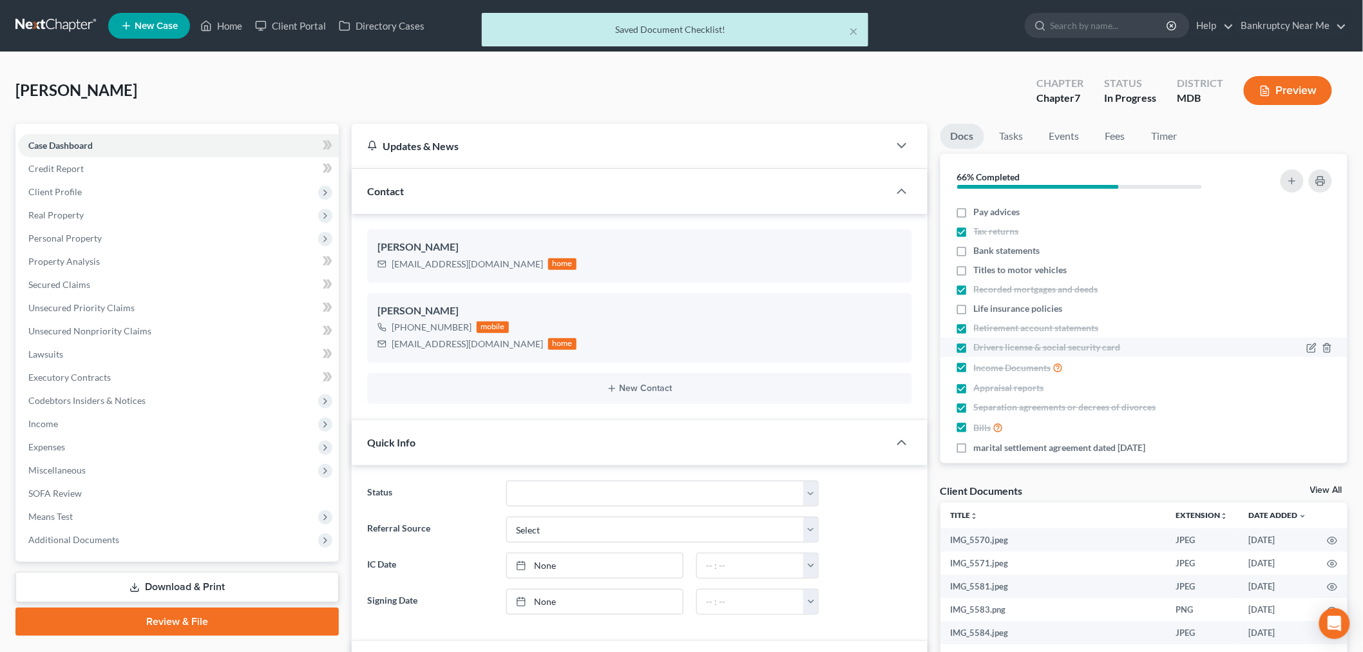
scroll to position [50, 0]
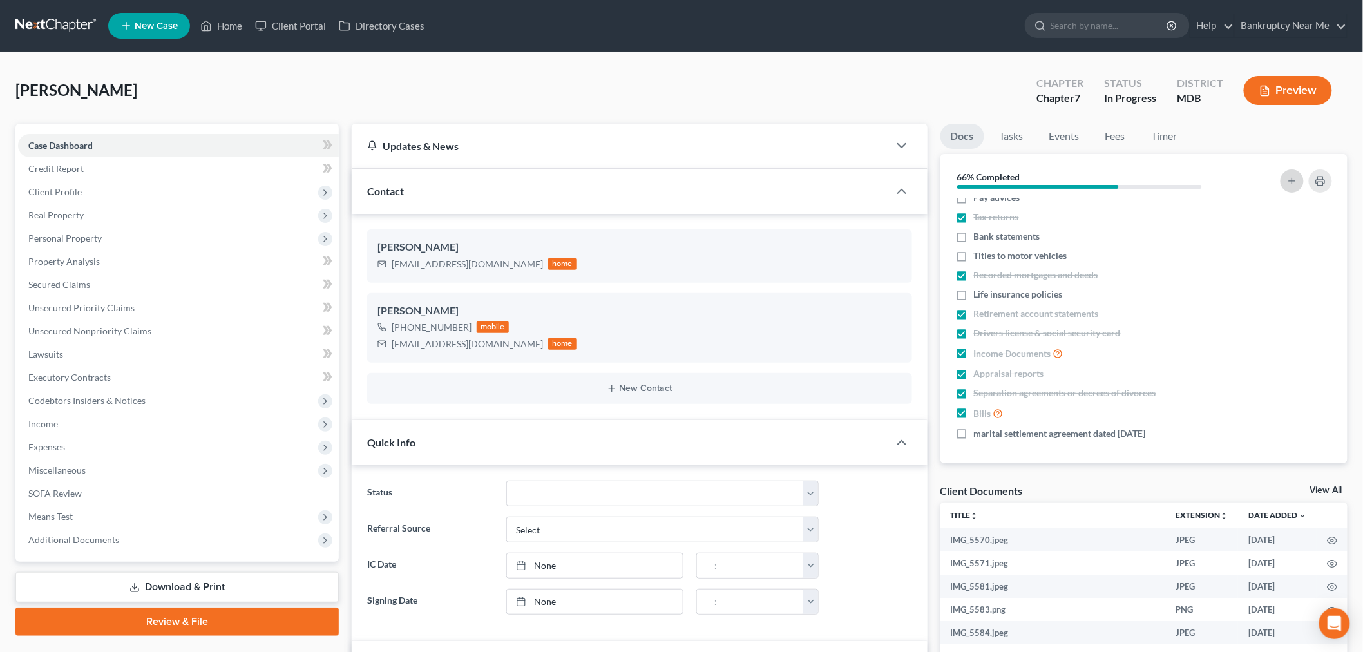
click at [1293, 181] on line "button" at bounding box center [1292, 181] width 6 height 0
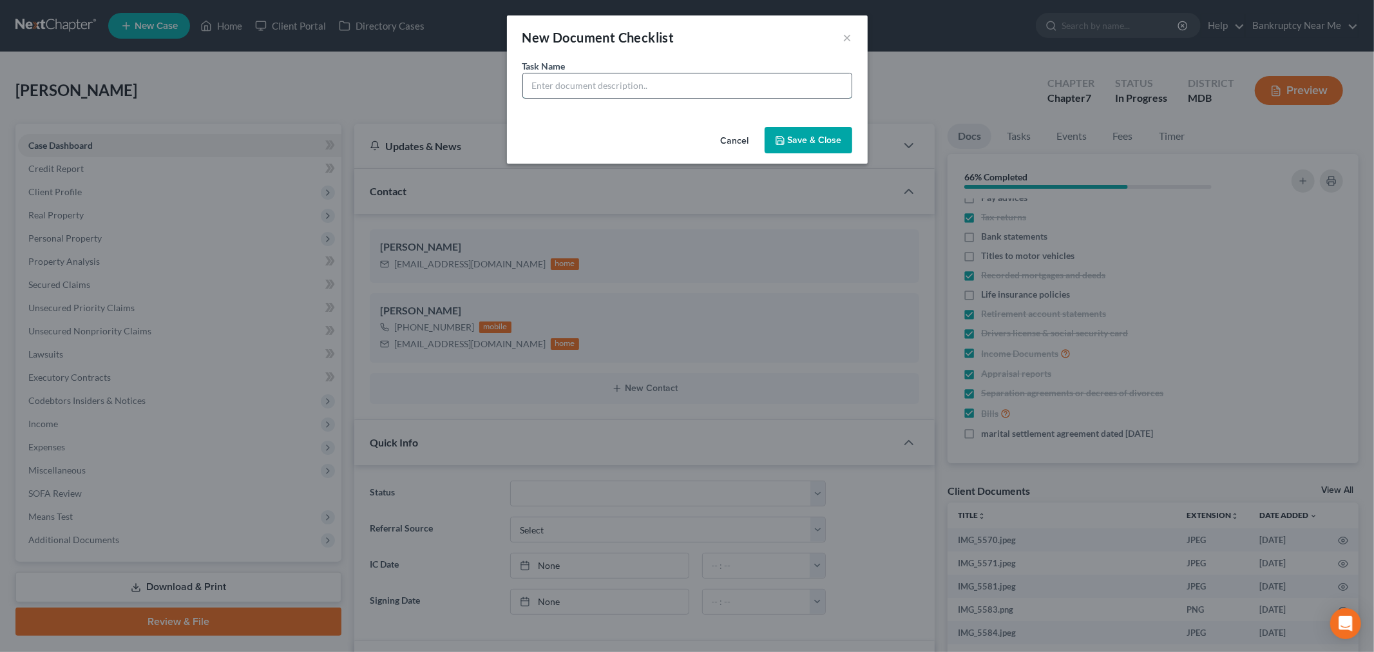
drag, startPoint x: 729, startPoint y: 89, endPoint x: 737, endPoint y: 88, distance: 8.4
click at [729, 89] on input "text" at bounding box center [687, 85] width 328 height 24
paste input "Balmoral Investments in favor of Landlord on 7-22-2025"
type input "Balmoral Investments in favor of Landlord on 7-22-2025"
click at [795, 131] on button "Save & Close" at bounding box center [808, 140] width 88 height 27
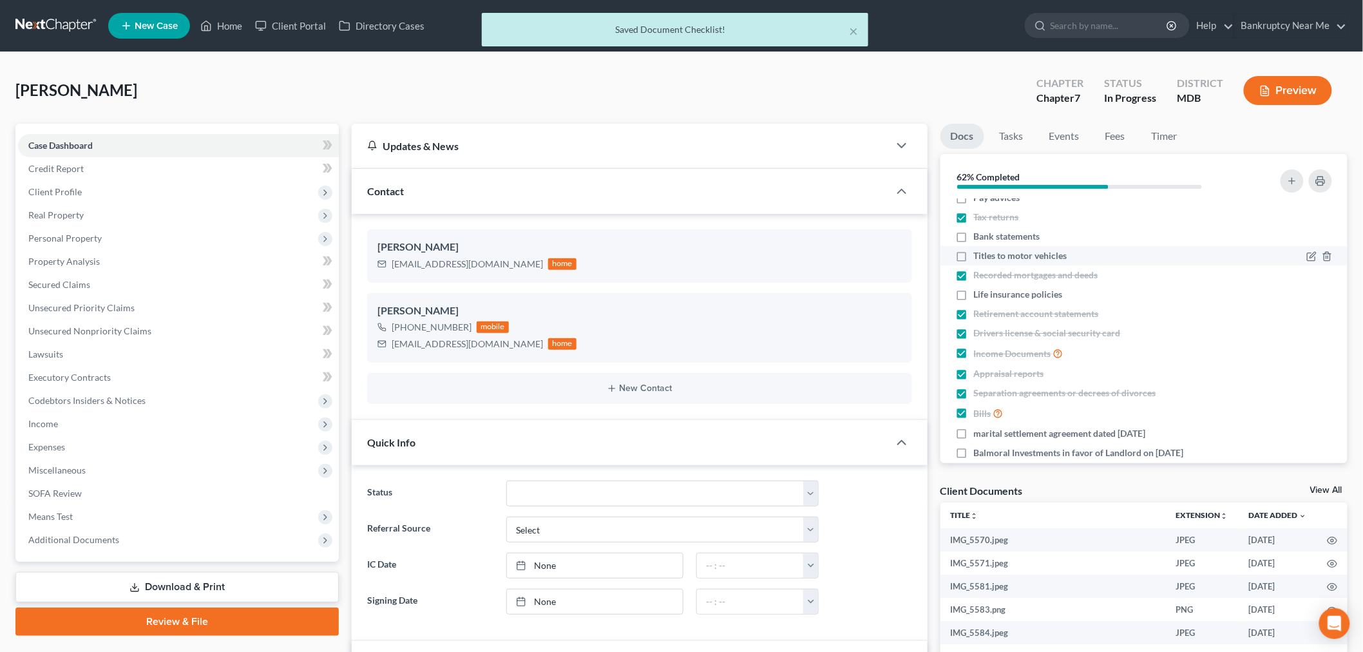
click at [974, 256] on label "Titles to motor vehicles" at bounding box center [1020, 255] width 93 height 13
click at [979, 256] on input "Titles to motor vehicles" at bounding box center [983, 253] width 8 height 8
checkbox input "true"
click at [974, 299] on label "Life insurance policies" at bounding box center [1018, 294] width 89 height 13
click at [979, 296] on input "Life insurance policies" at bounding box center [983, 292] width 8 height 8
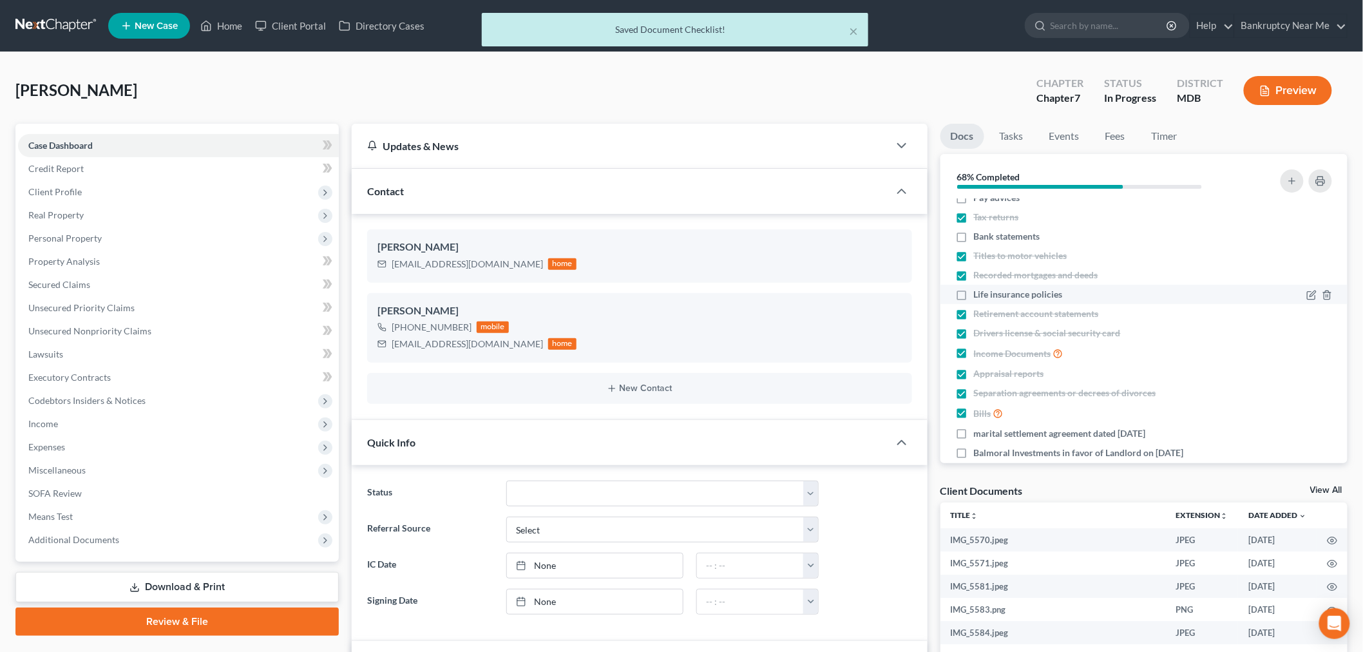
checkbox input "true"
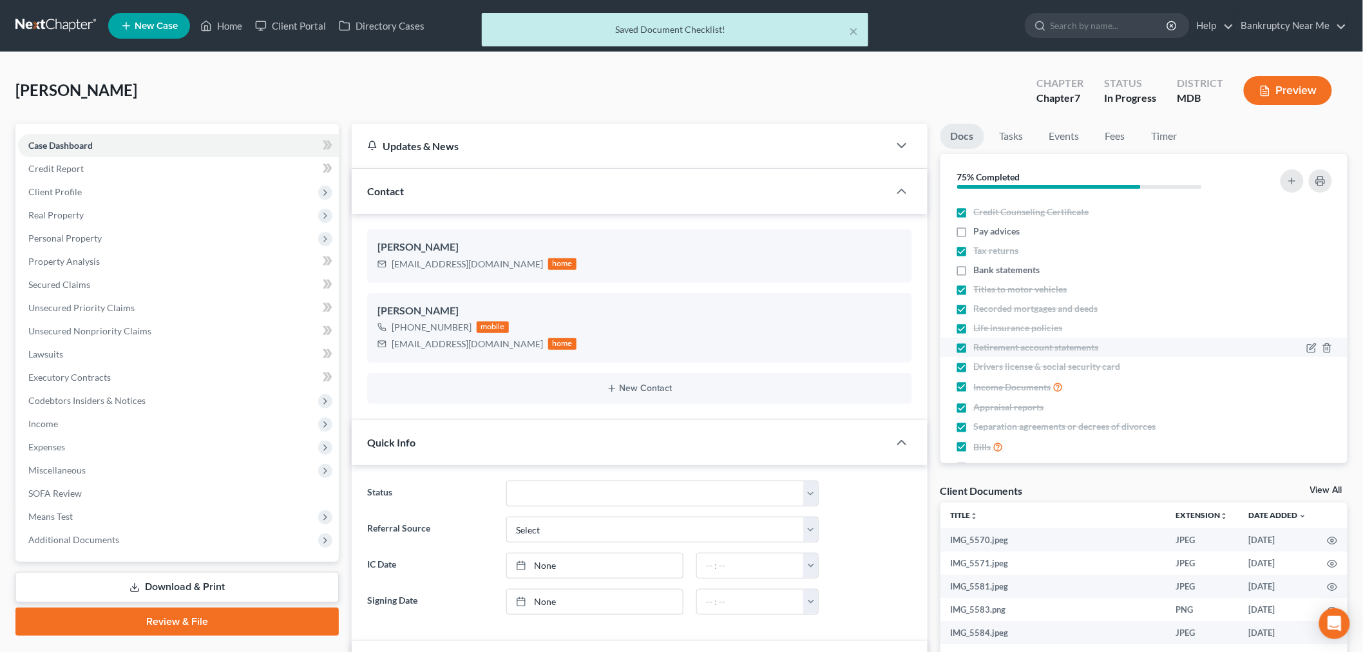
scroll to position [0, 0]
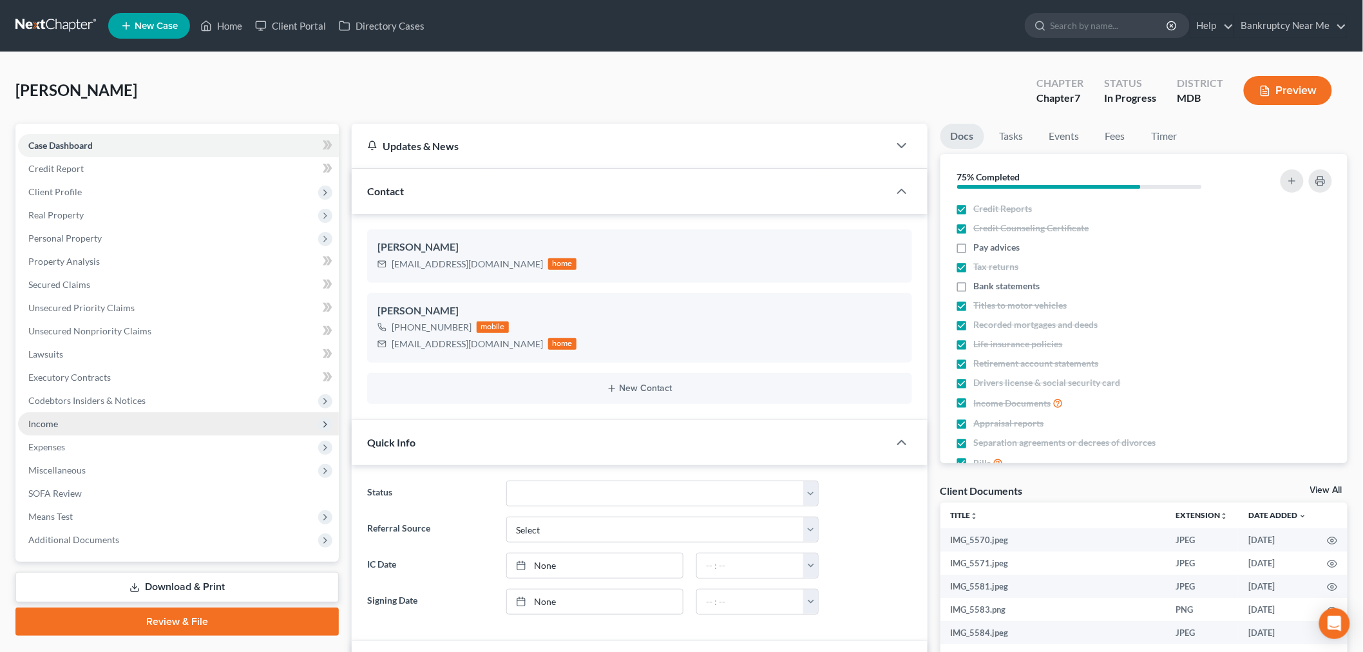
click at [107, 425] on span "Income" at bounding box center [178, 423] width 321 height 23
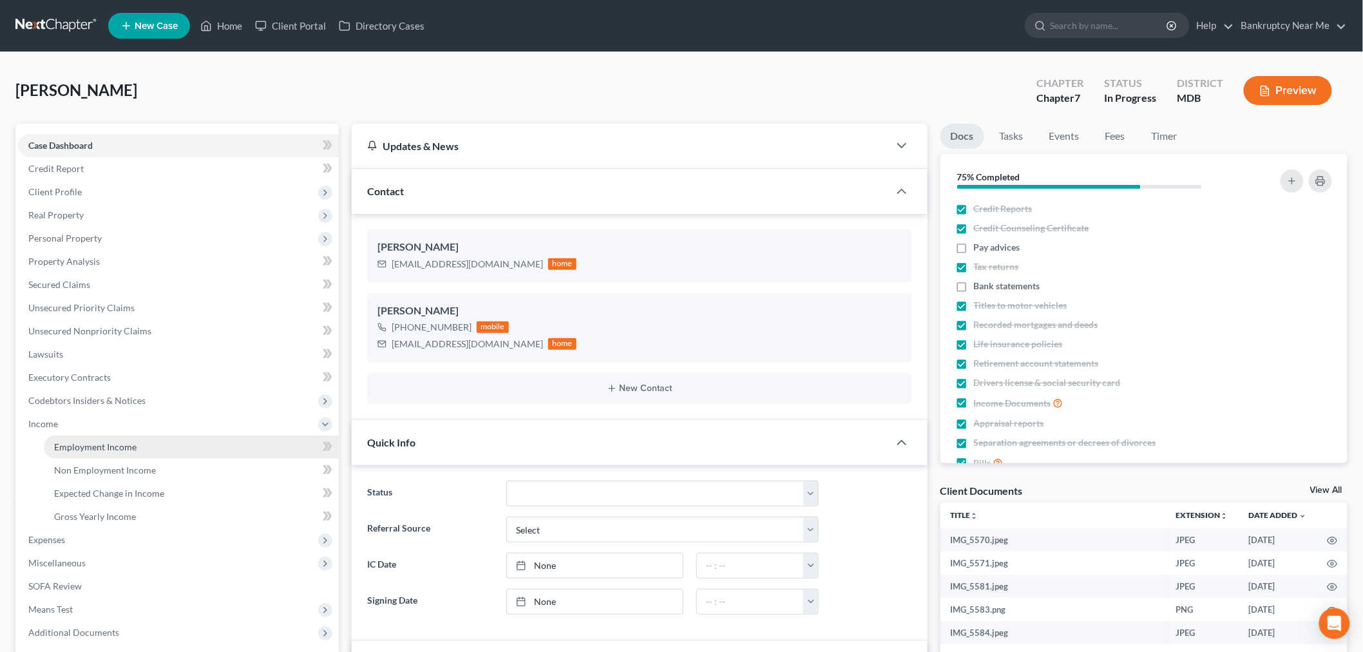
click at [111, 450] on span "Employment Income" at bounding box center [95, 446] width 82 height 11
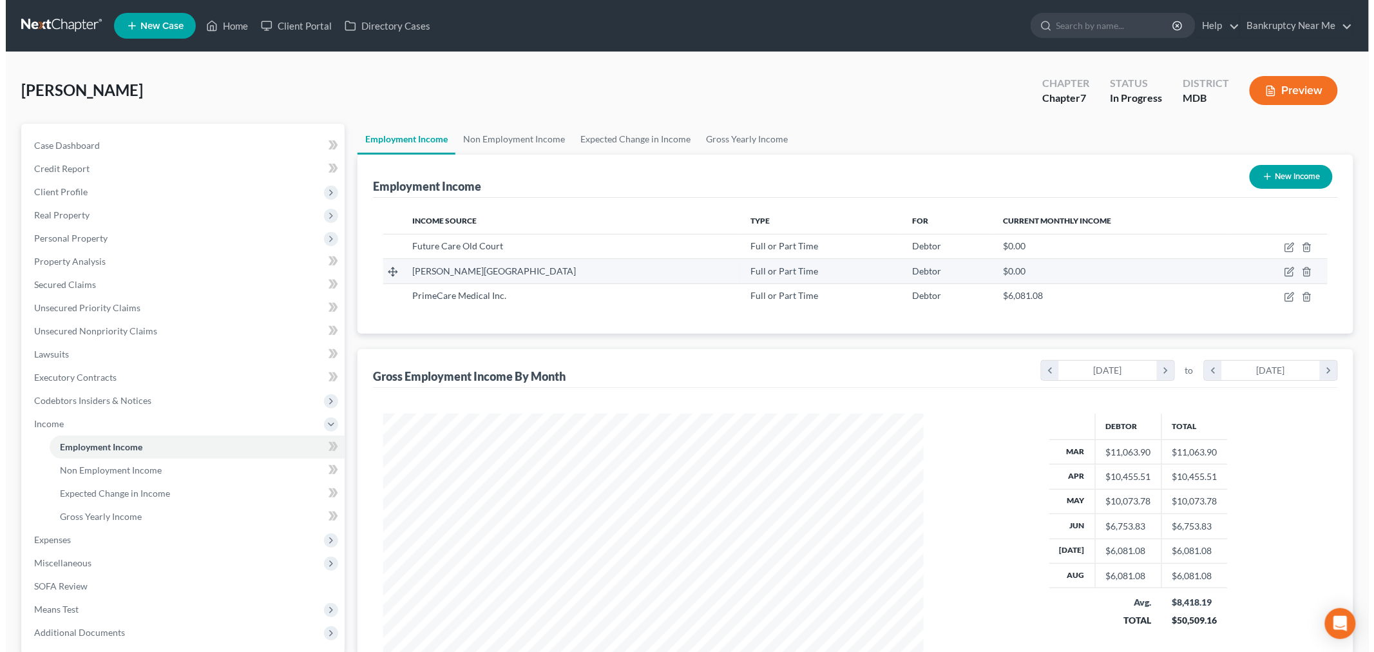
scroll to position [269, 565]
click at [1284, 299] on icon "button" at bounding box center [1283, 297] width 10 height 10
select select "0"
select select "39"
select select "2"
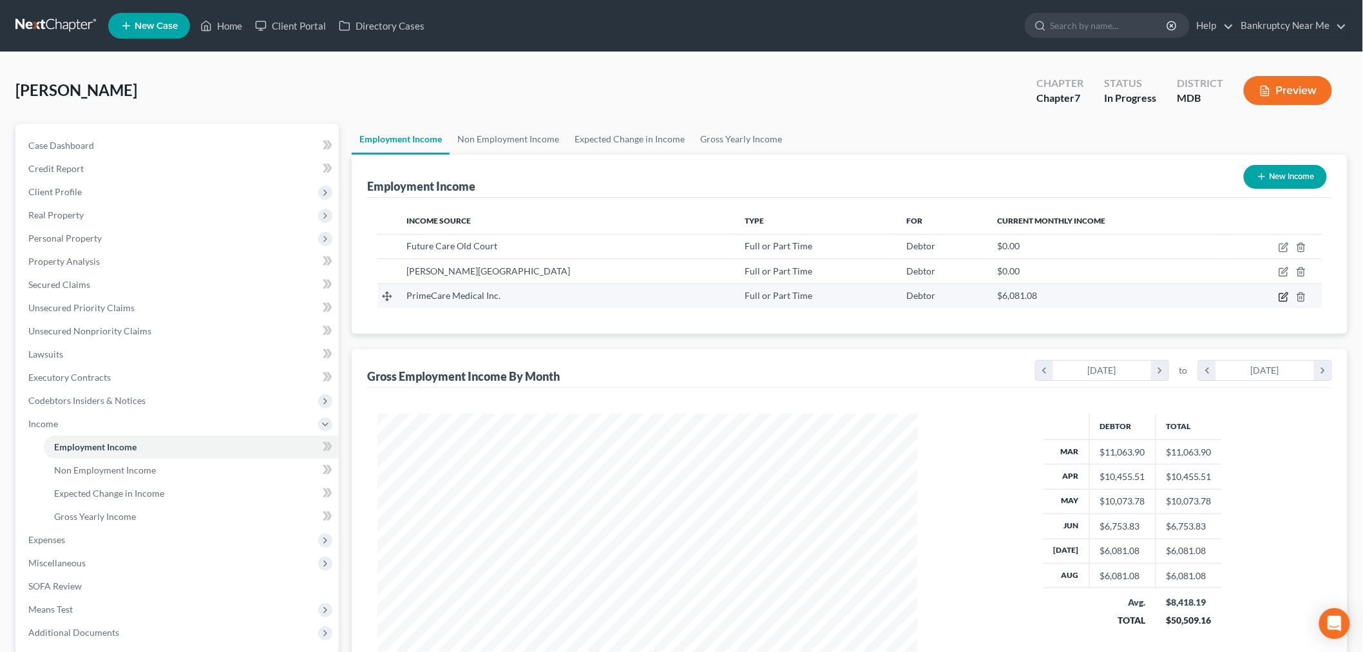
scroll to position [272, 571]
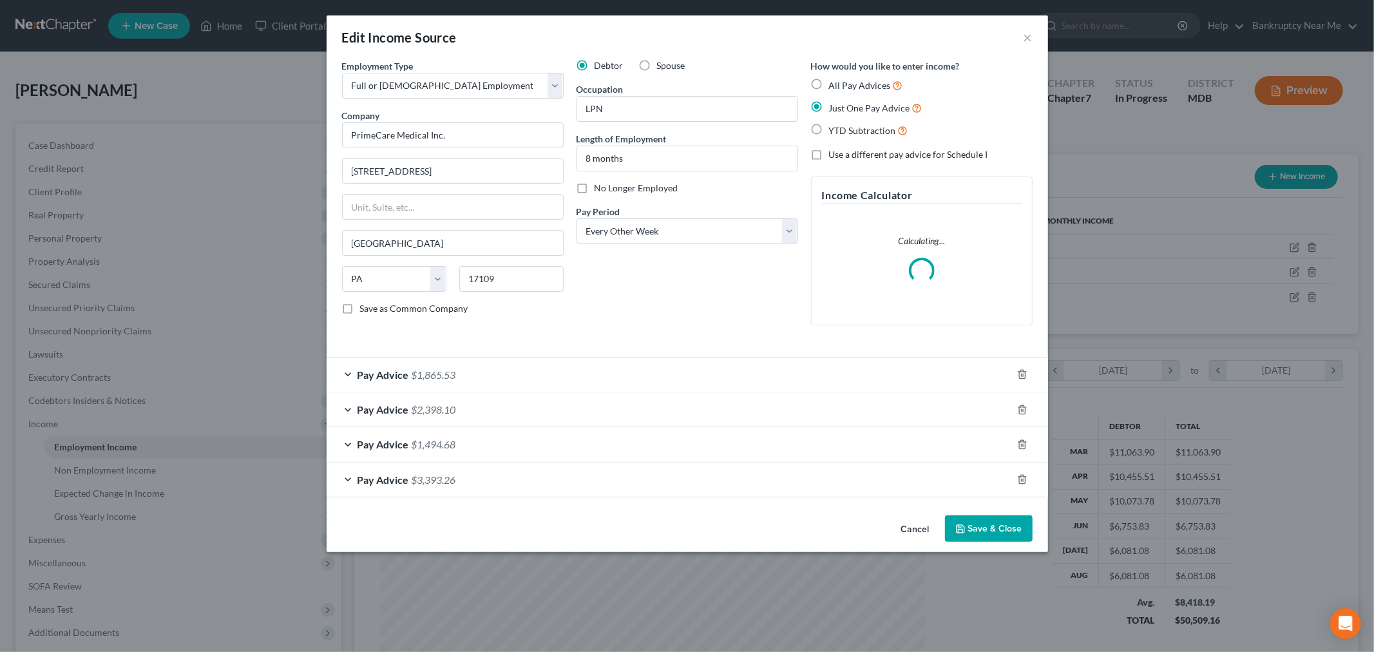
click at [636, 378] on div "Pay Advice $1,865.53" at bounding box center [669, 374] width 685 height 34
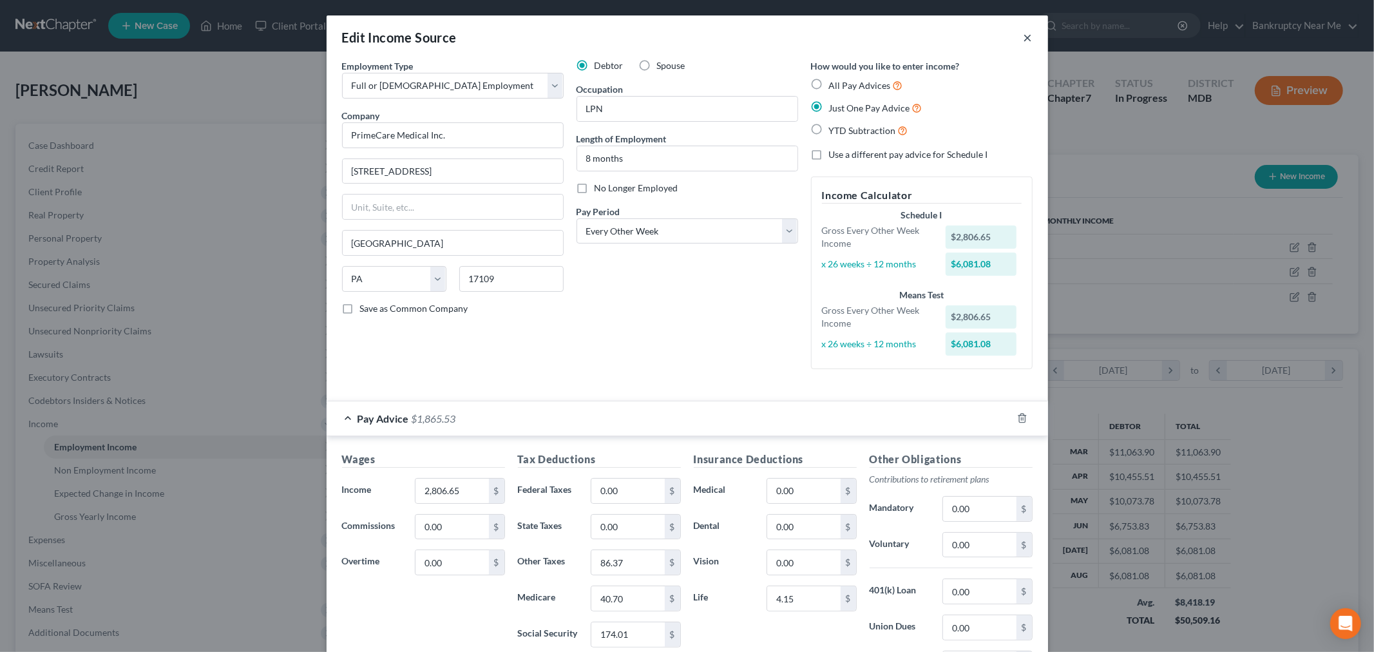
click at [1023, 41] on button "×" at bounding box center [1027, 37] width 9 height 15
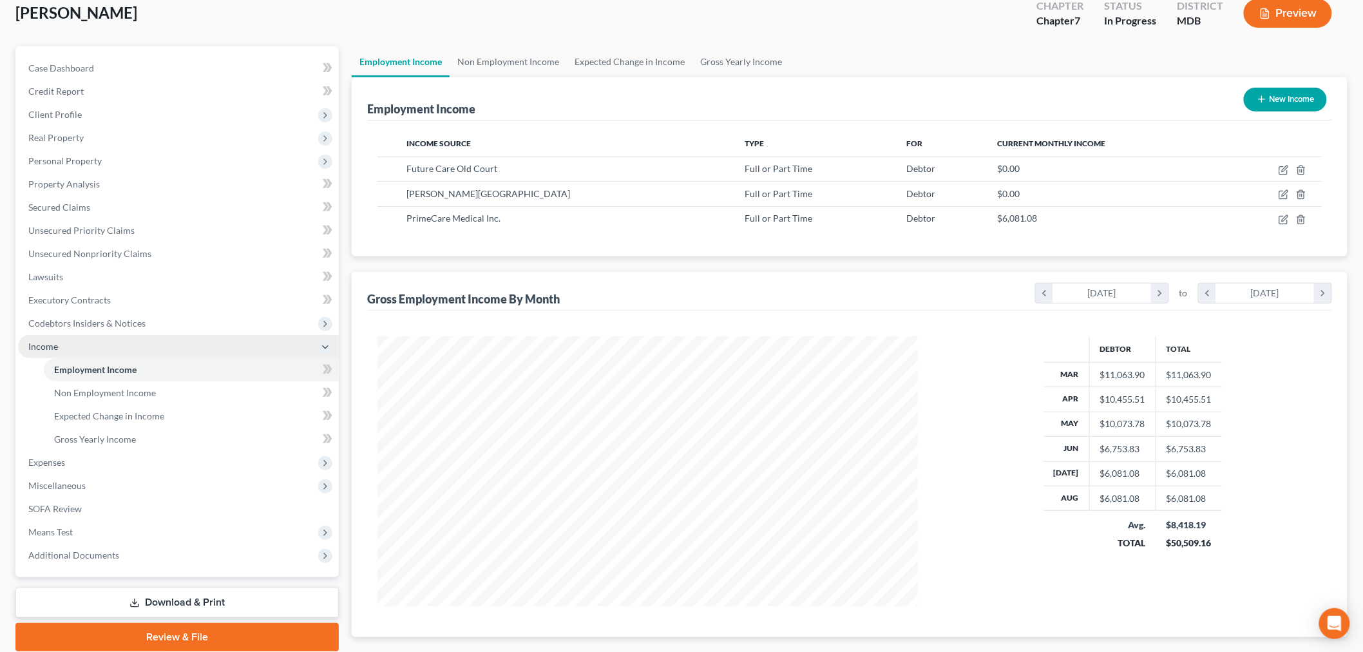
scroll to position [152, 0]
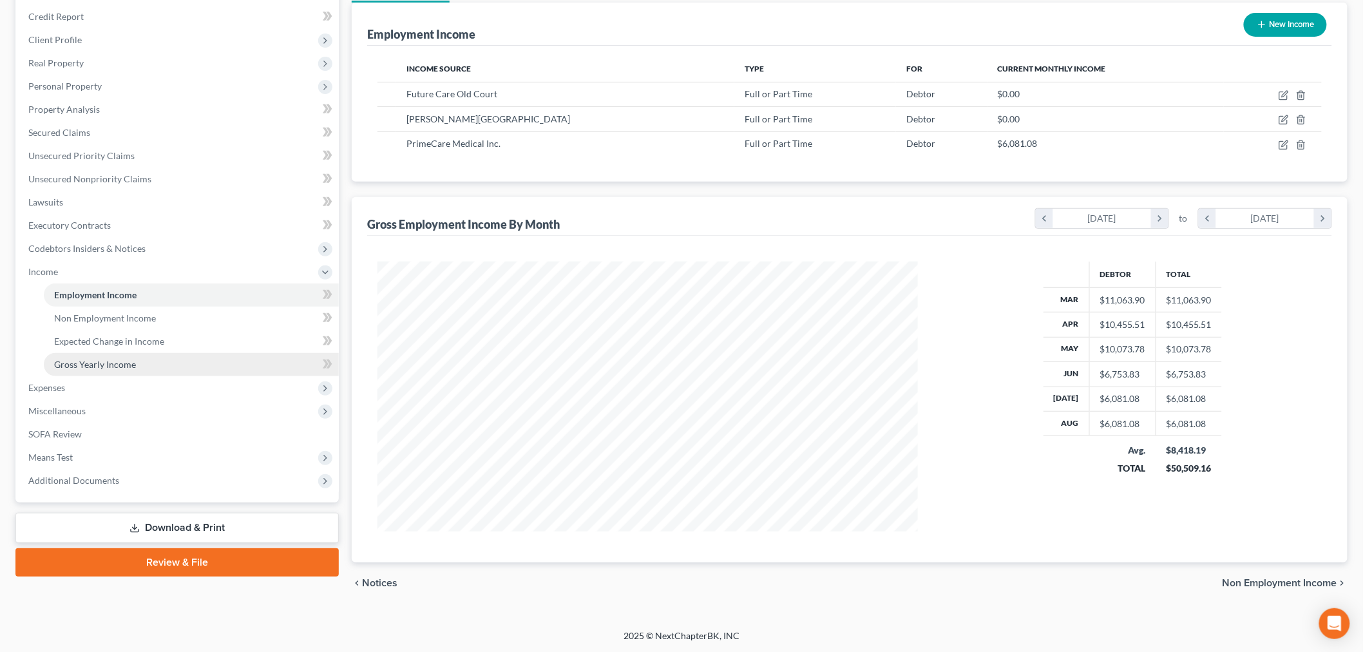
click at [114, 363] on span "Gross Yearly Income" at bounding box center [95, 364] width 82 height 11
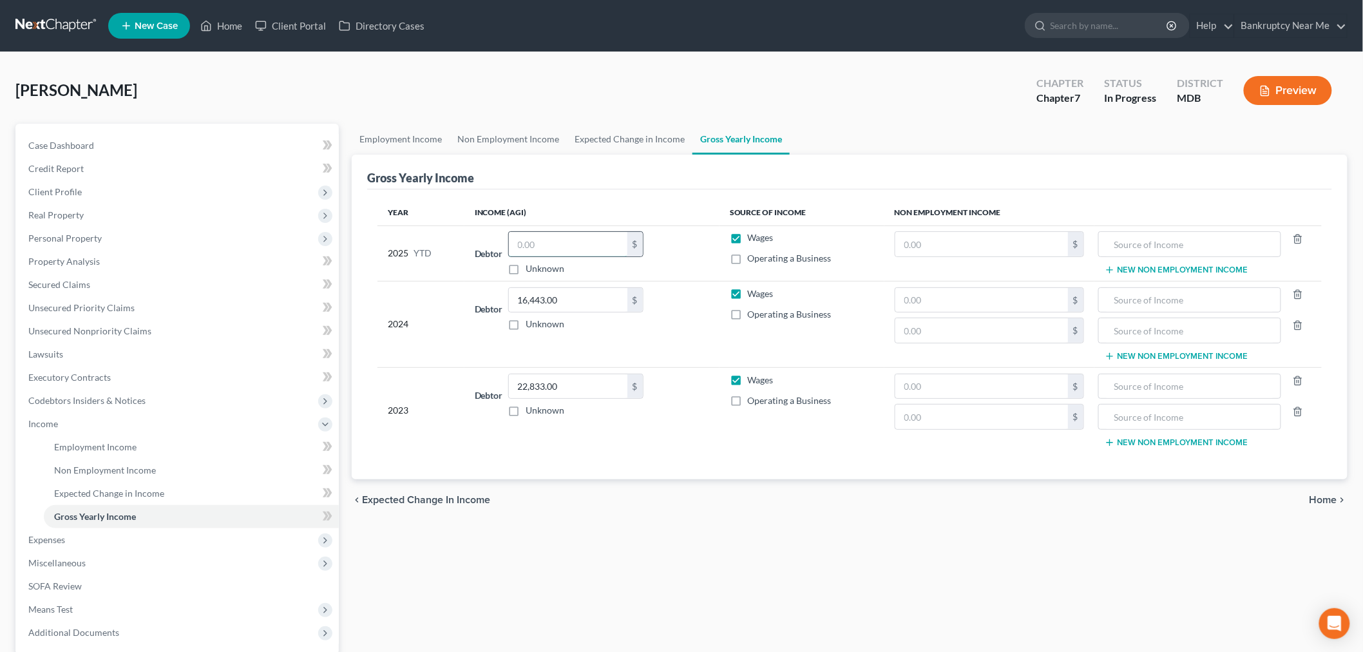
click at [549, 234] on input "text" at bounding box center [568, 244] width 119 height 24
type input "16,700.23"
click at [162, 147] on link "Case Dashboard" at bounding box center [178, 145] width 321 height 23
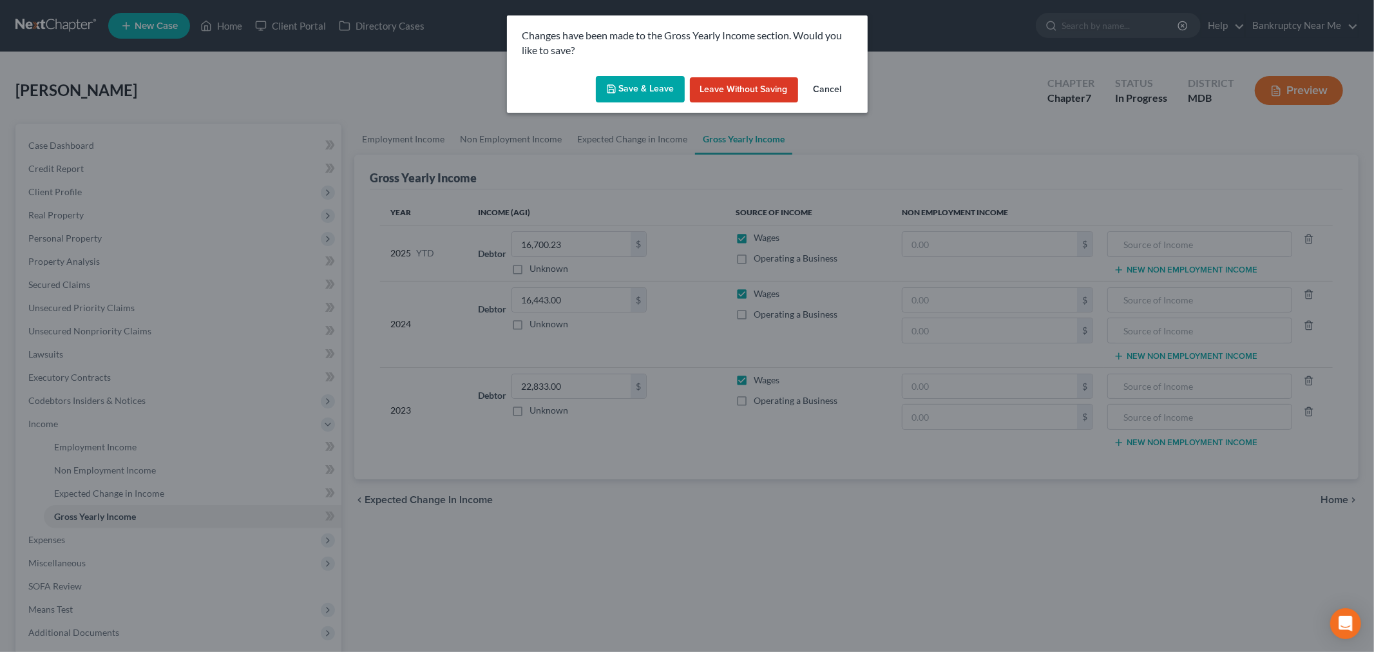
click at [631, 99] on button "Save & Leave" at bounding box center [640, 89] width 89 height 27
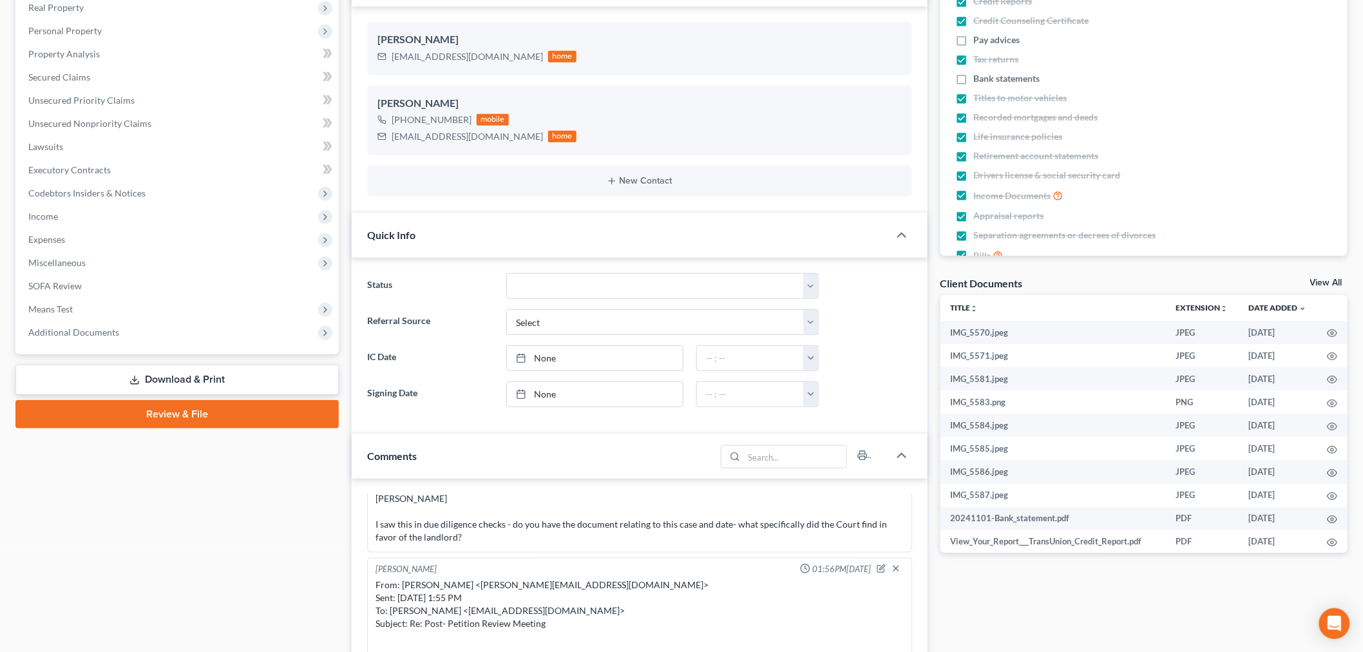
scroll to position [572, 0]
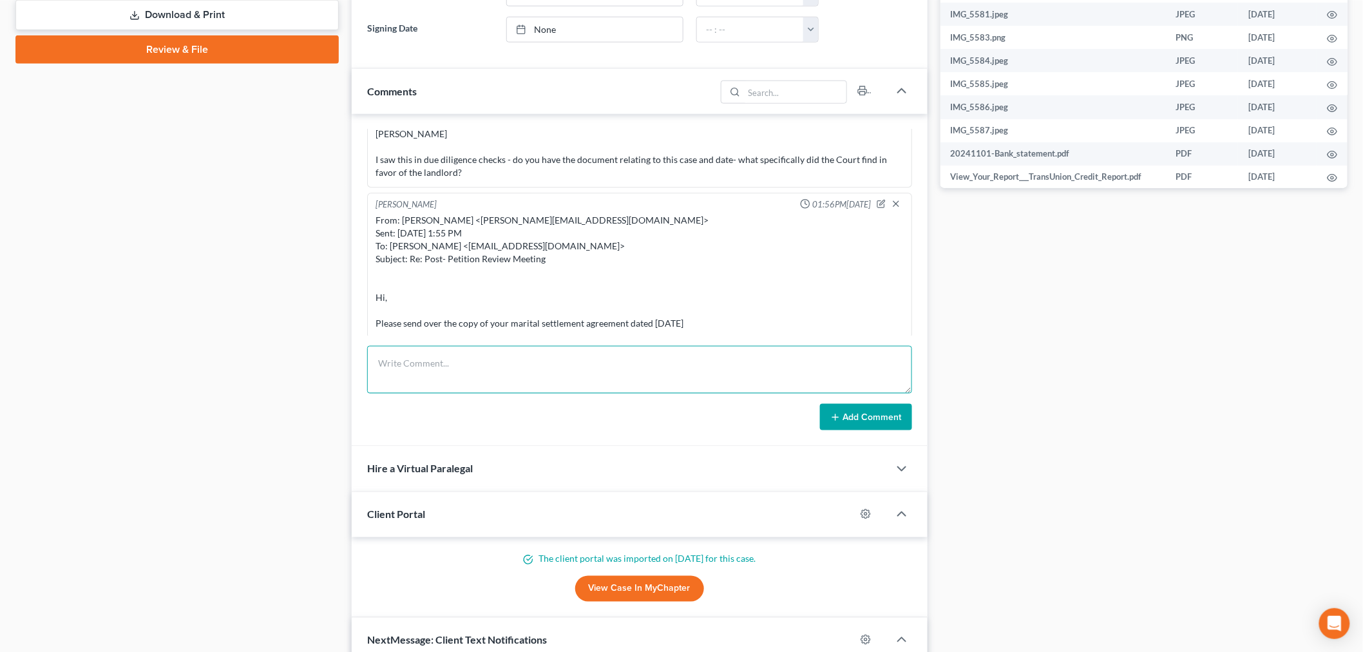
drag, startPoint x: 752, startPoint y: 381, endPoint x: 786, endPoint y: 382, distance: 34.1
click at [750, 381] on textarea at bounding box center [639, 370] width 545 height 48
paste textarea "From: Iris Kwon <iris@bankruptcynearme.org> Sent: Wednesday, September 03, 2025…"
type textarea "From: Iris Kwon <iris@bankruptcynearme.org> Sent: Wednesday, September 03, 2025…"
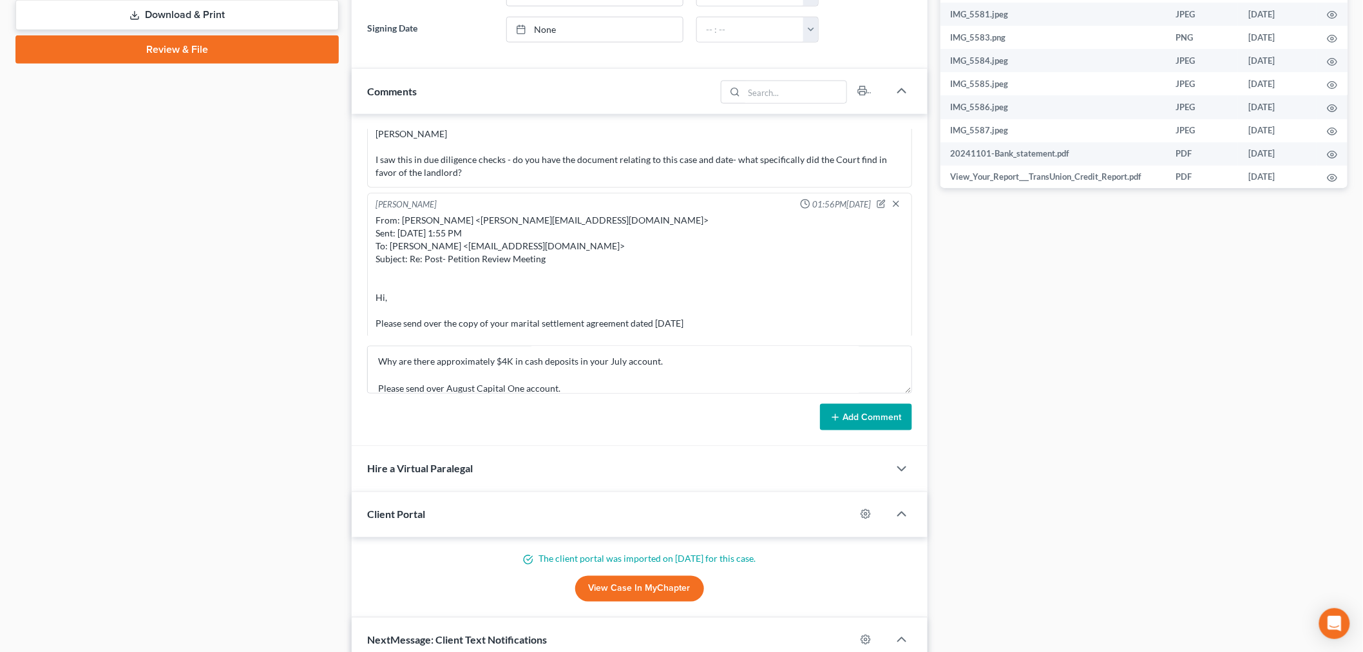
click at [864, 428] on button "Add Comment" at bounding box center [866, 417] width 92 height 27
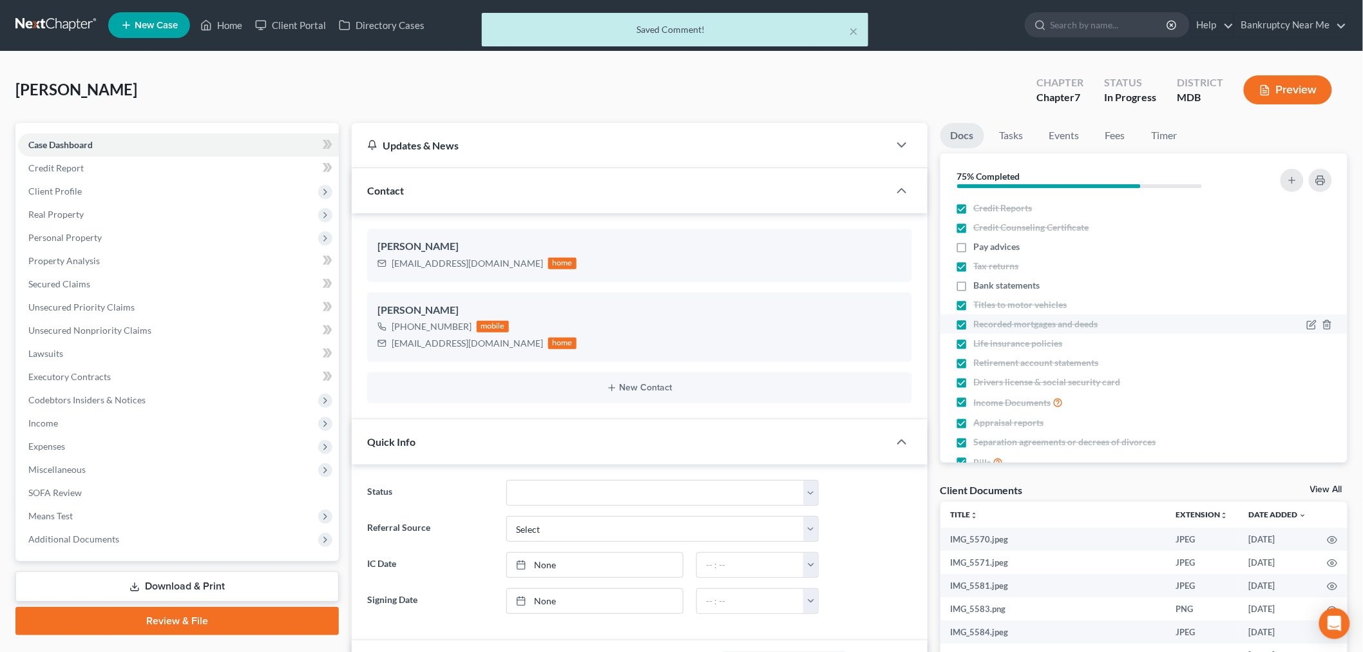
scroll to position [0, 0]
click at [1076, 140] on link "Events" at bounding box center [1064, 136] width 51 height 25
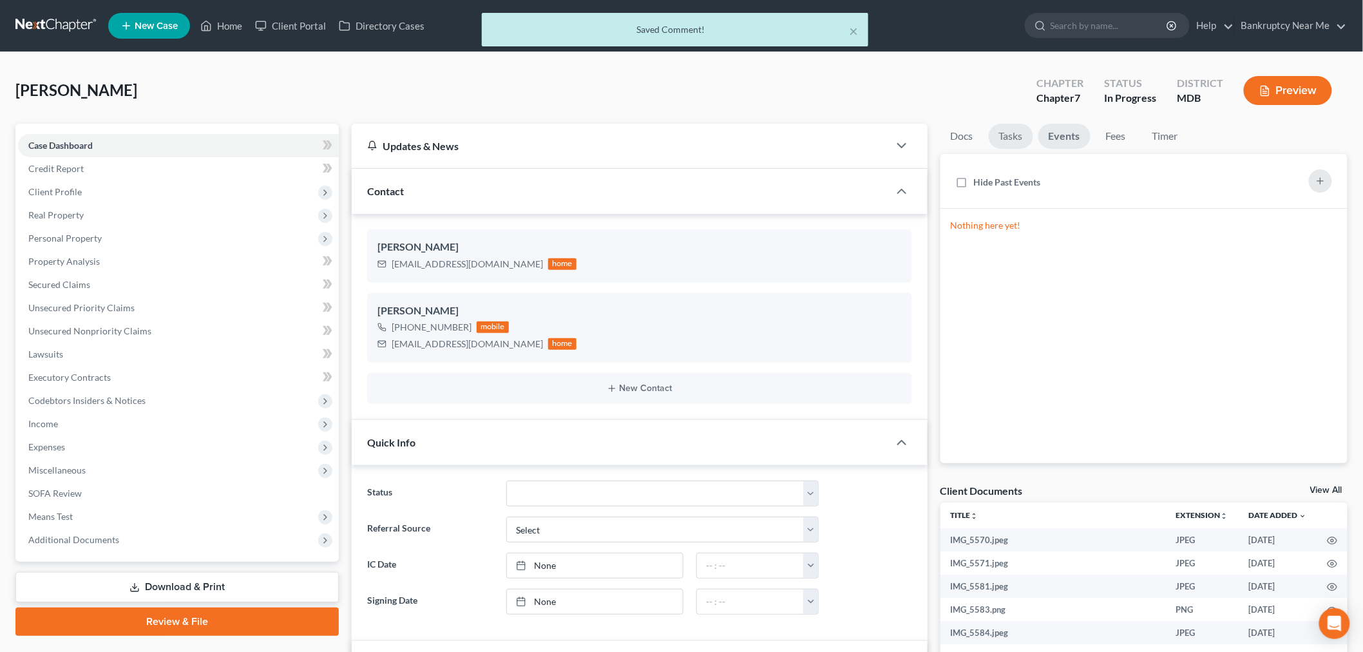
click at [1001, 135] on link "Tasks" at bounding box center [1011, 136] width 44 height 25
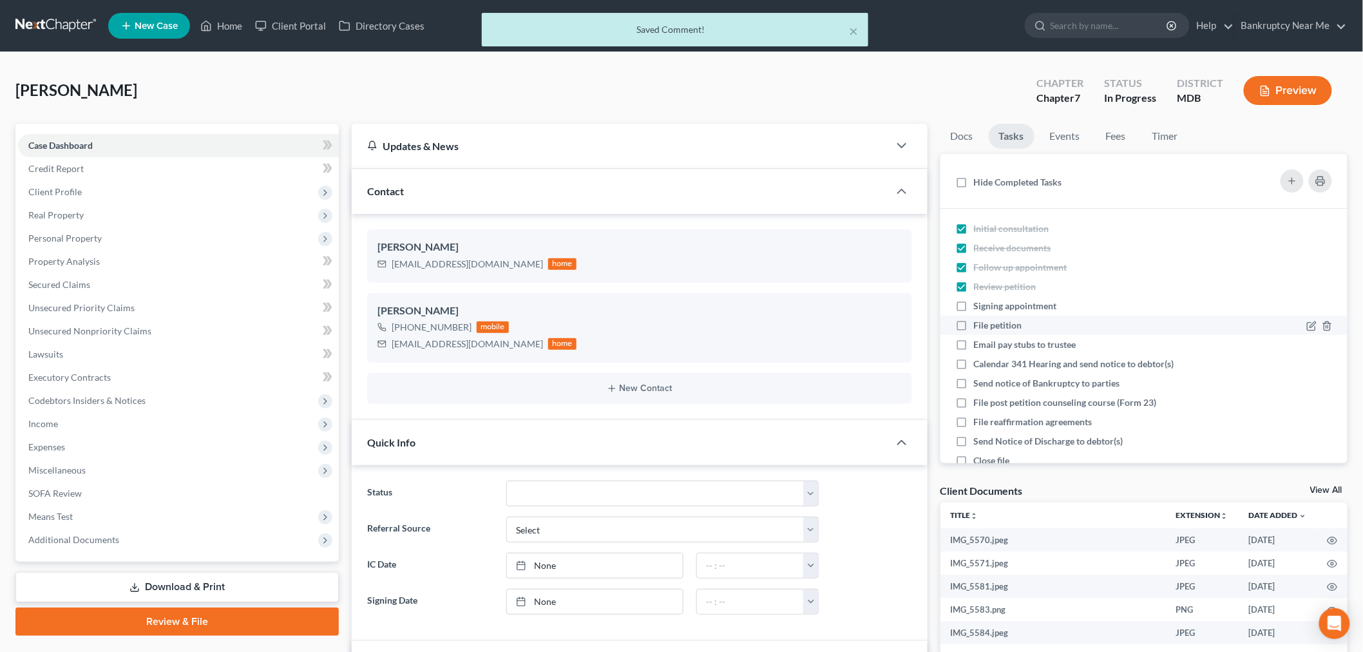
click at [1024, 307] on span "Signing appointment" at bounding box center [1015, 305] width 83 height 11
click at [987, 307] on input "Signing appointment" at bounding box center [983, 303] width 8 height 8
checkbox input "true"
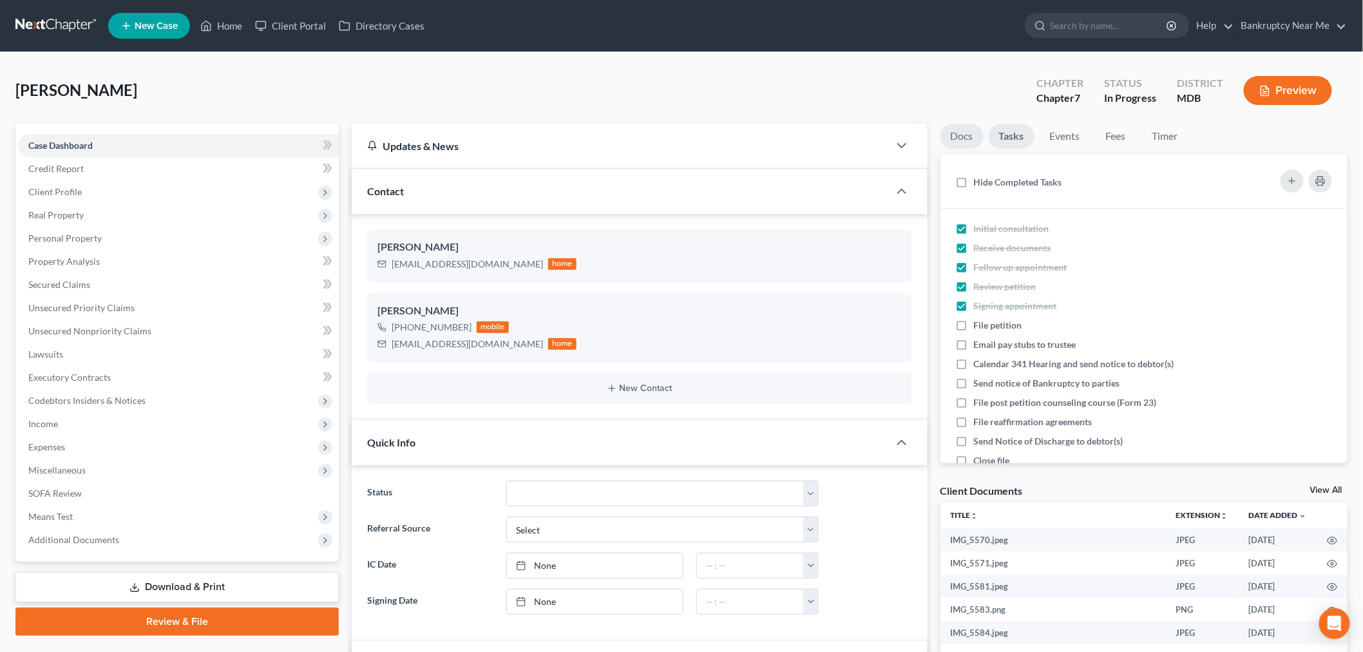
click at [954, 129] on link "Docs" at bounding box center [961, 136] width 43 height 25
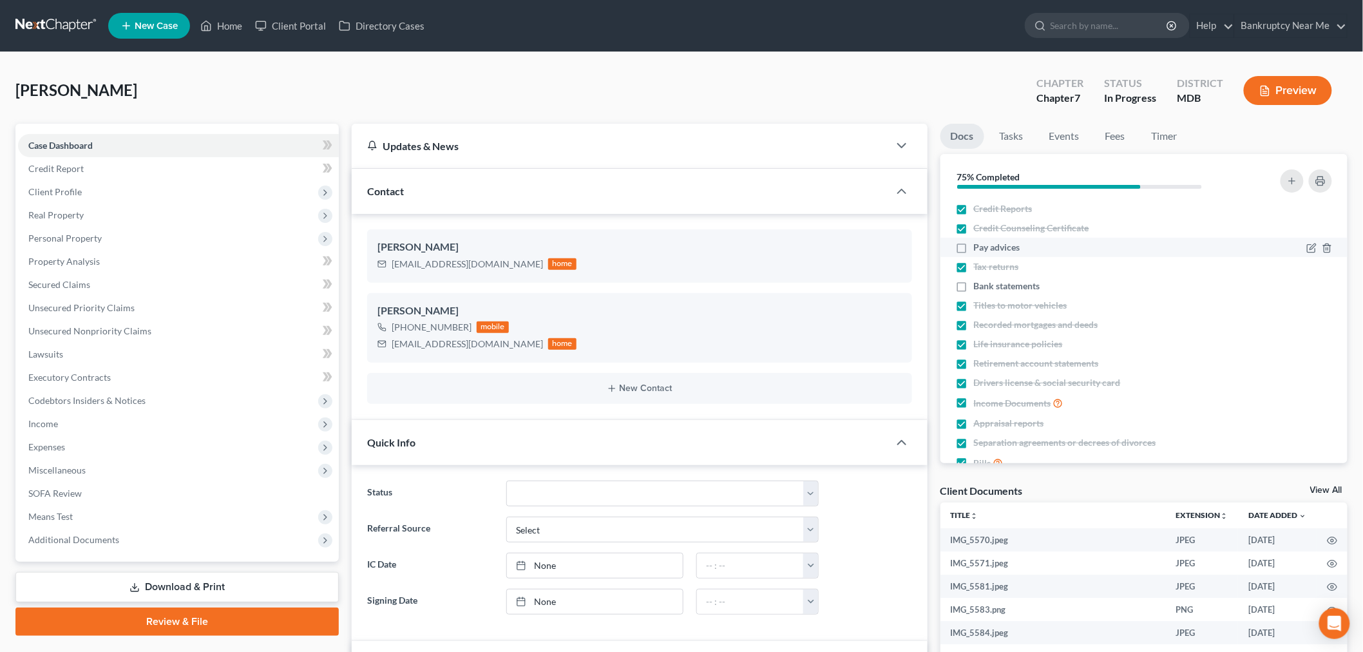
click at [981, 249] on span "Pay advices" at bounding box center [997, 247] width 46 height 13
click at [981, 249] on input "Pay advices" at bounding box center [983, 245] width 8 height 8
checkbox input "true"
click at [1287, 177] on icon "button" at bounding box center [1292, 181] width 10 height 10
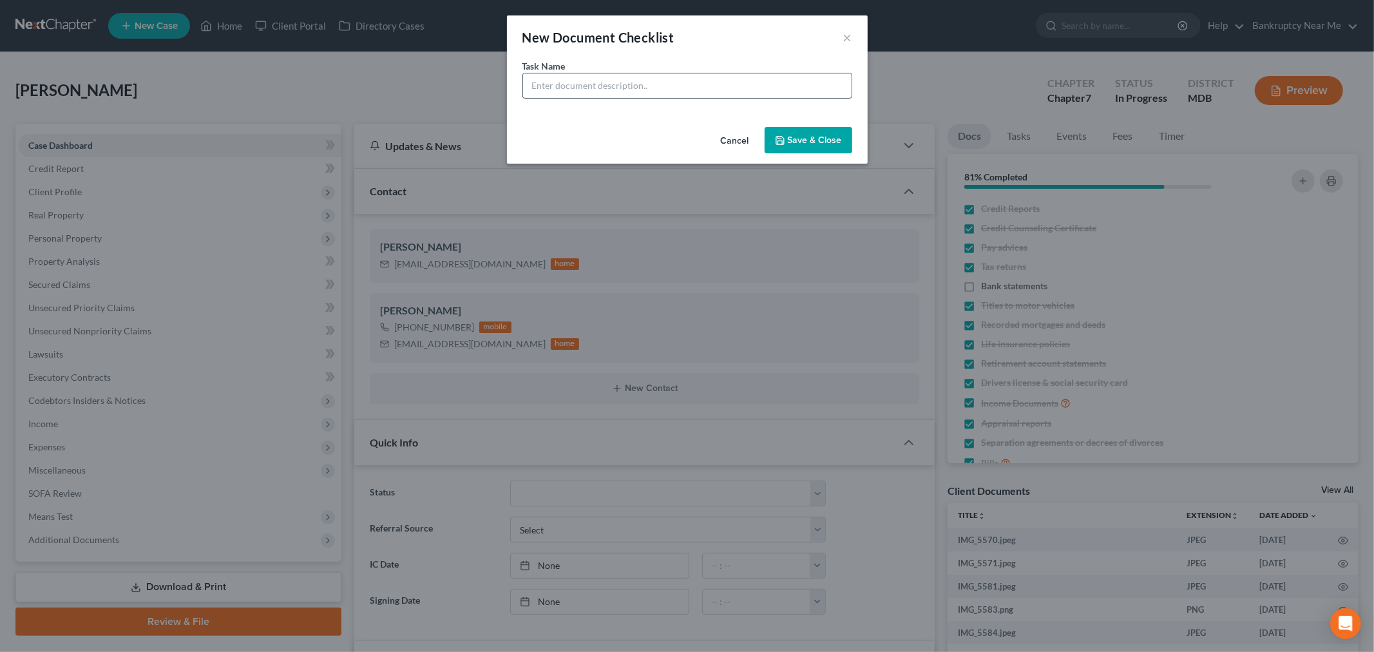
click at [681, 81] on input "text" at bounding box center [687, 85] width 328 height 24
type input "August Capital One Bank statement"
click at [792, 134] on button "Save & Close" at bounding box center [808, 140] width 88 height 27
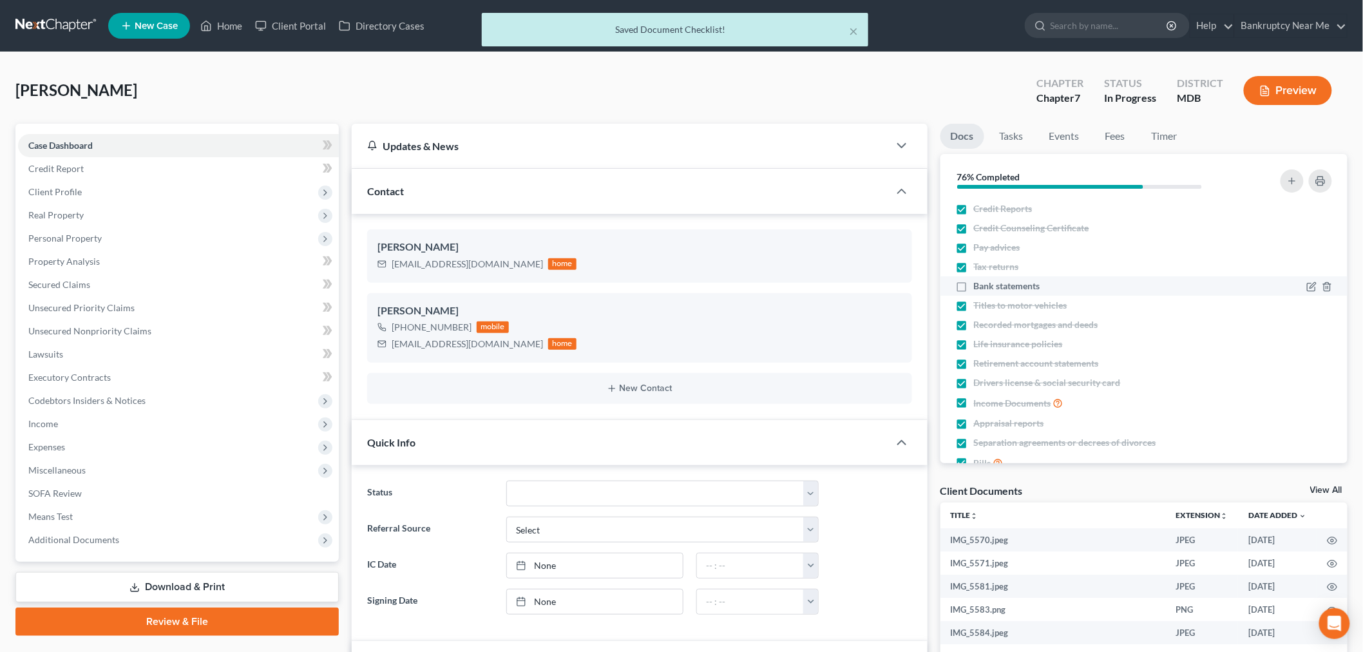
click at [974, 287] on label "Bank statements" at bounding box center [1007, 286] width 66 height 13
click at [979, 287] on input "Bank statements" at bounding box center [983, 284] width 8 height 8
checkbox input "true"
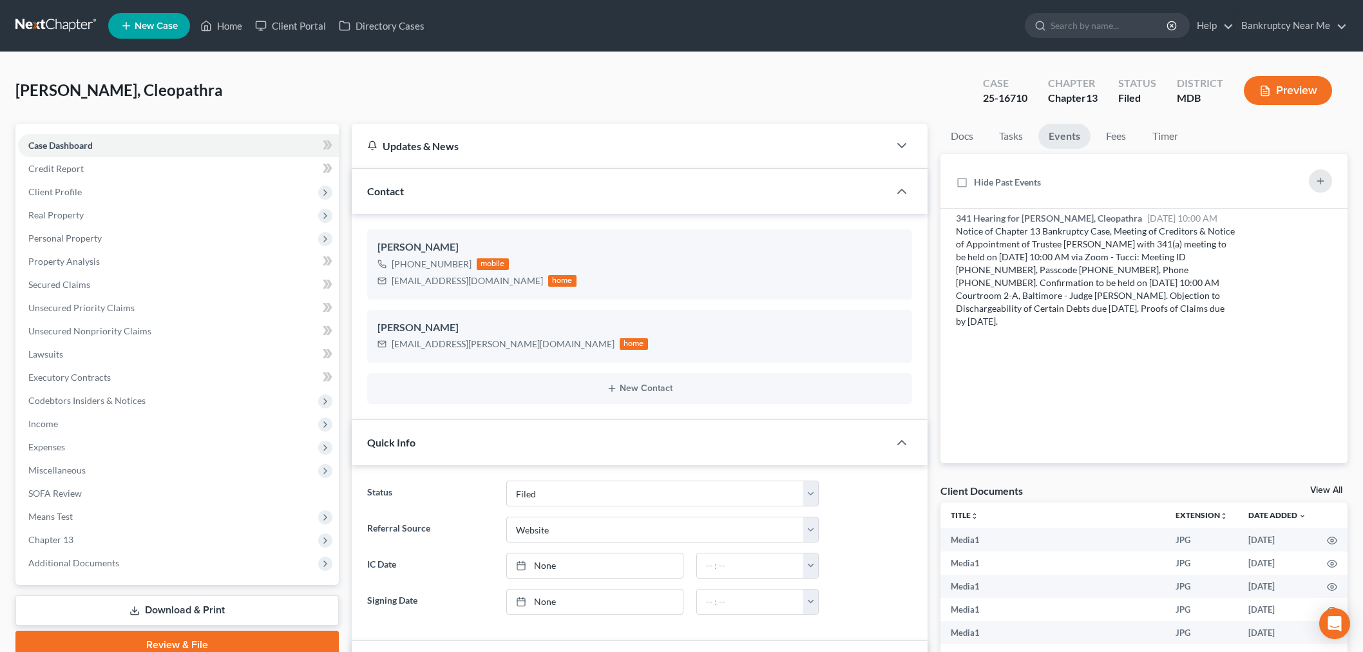
select select "6"
select select "3"
select select "0"
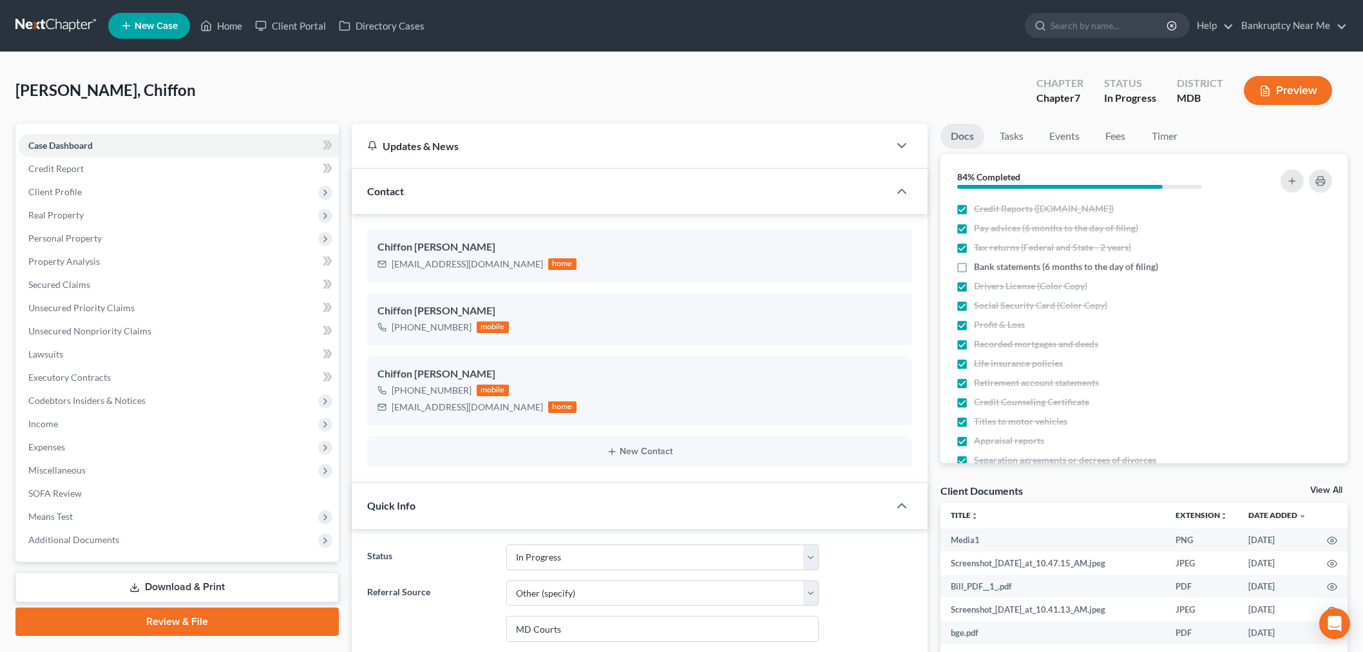
select select "9"
select select "6"
select select "0"
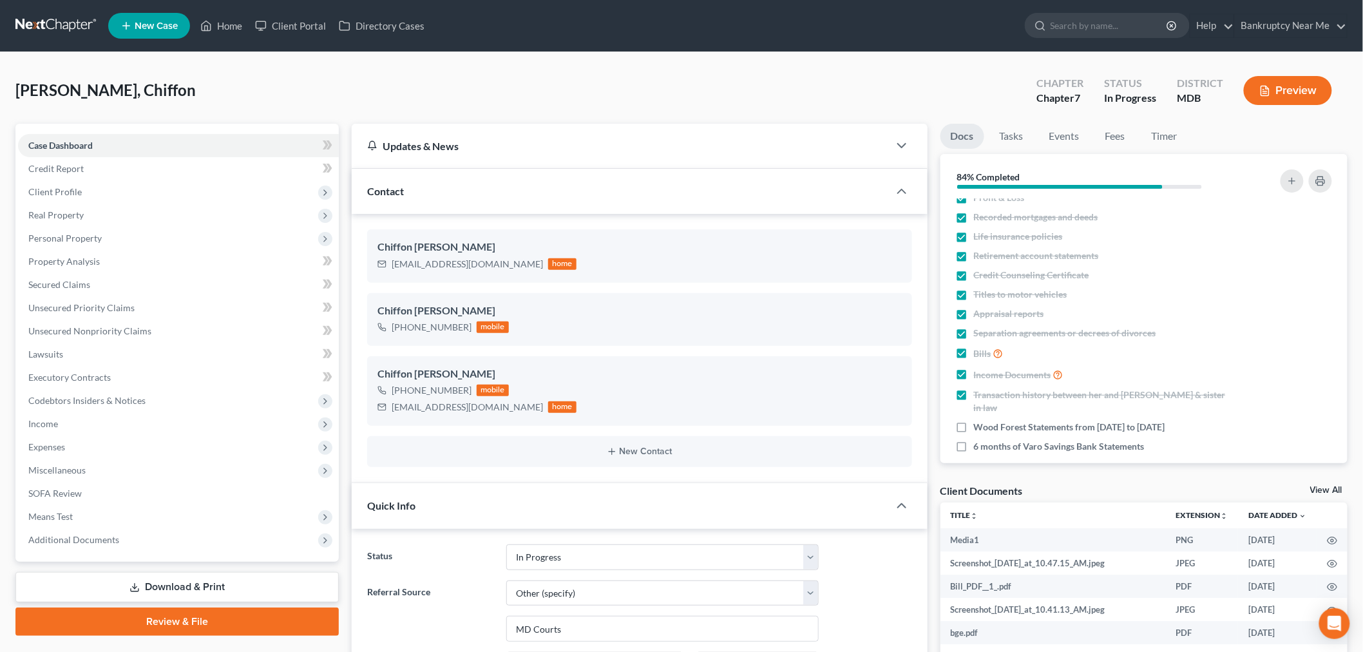
click at [70, 23] on link at bounding box center [56, 25] width 82 height 23
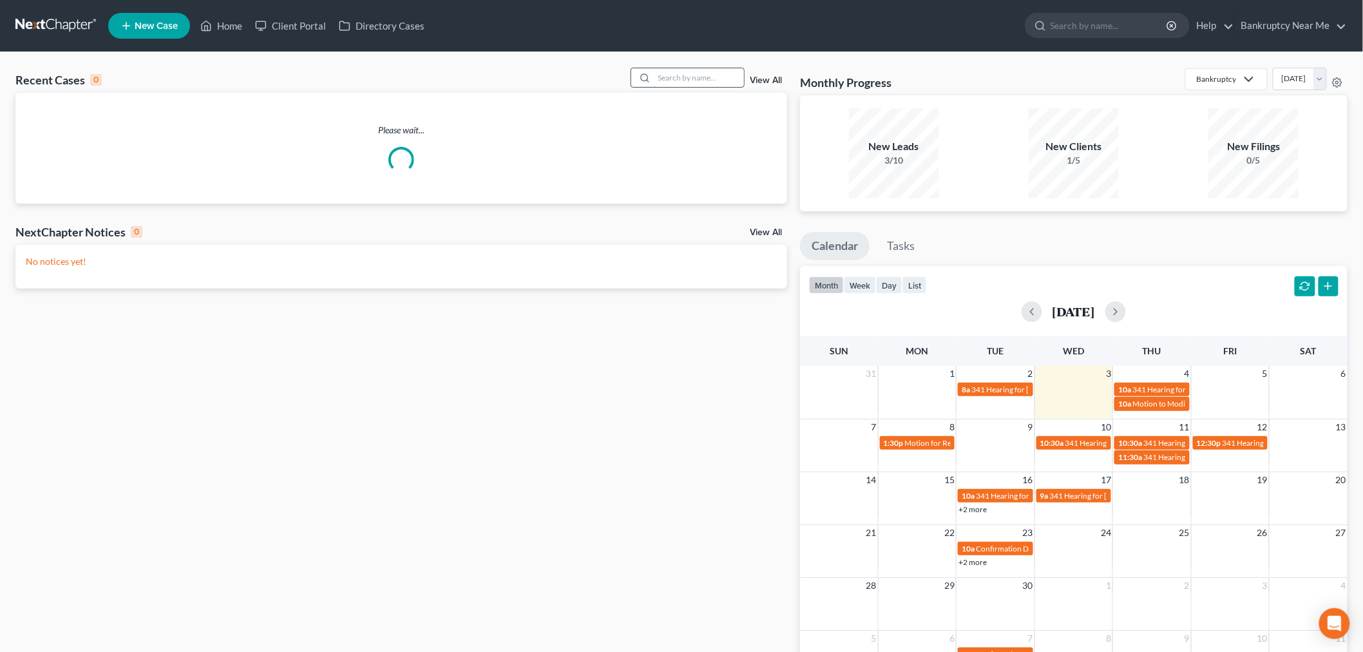
click at [708, 75] on input "search" at bounding box center [699, 77] width 90 height 19
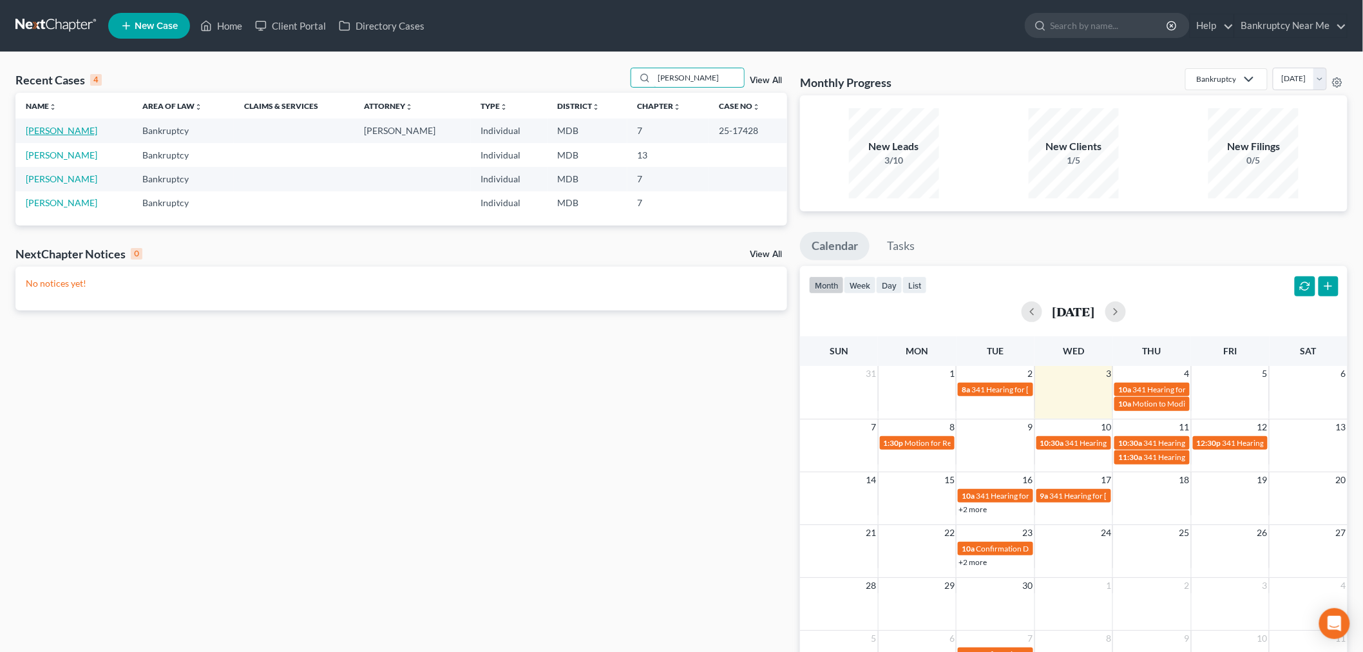
type input "[PERSON_NAME]"
click at [50, 133] on link "[PERSON_NAME]" at bounding box center [61, 130] width 71 height 11
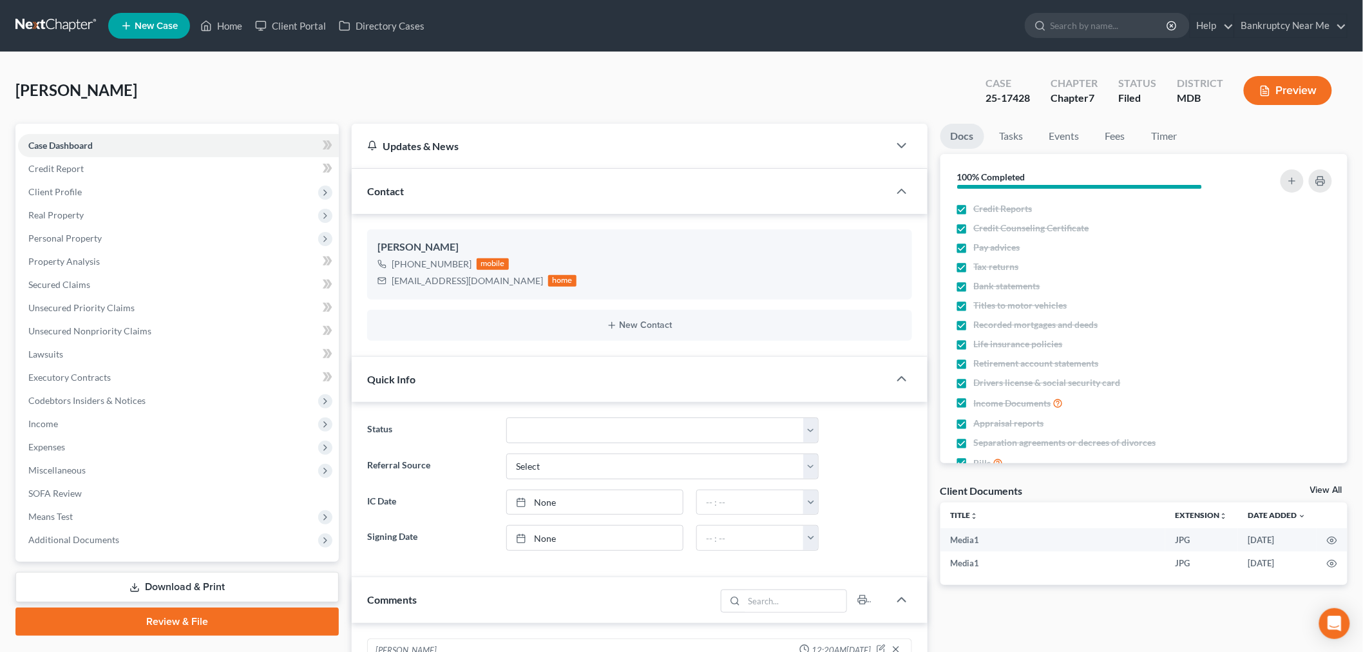
scroll to position [10544, 0]
click at [55, 15] on link at bounding box center [56, 25] width 82 height 23
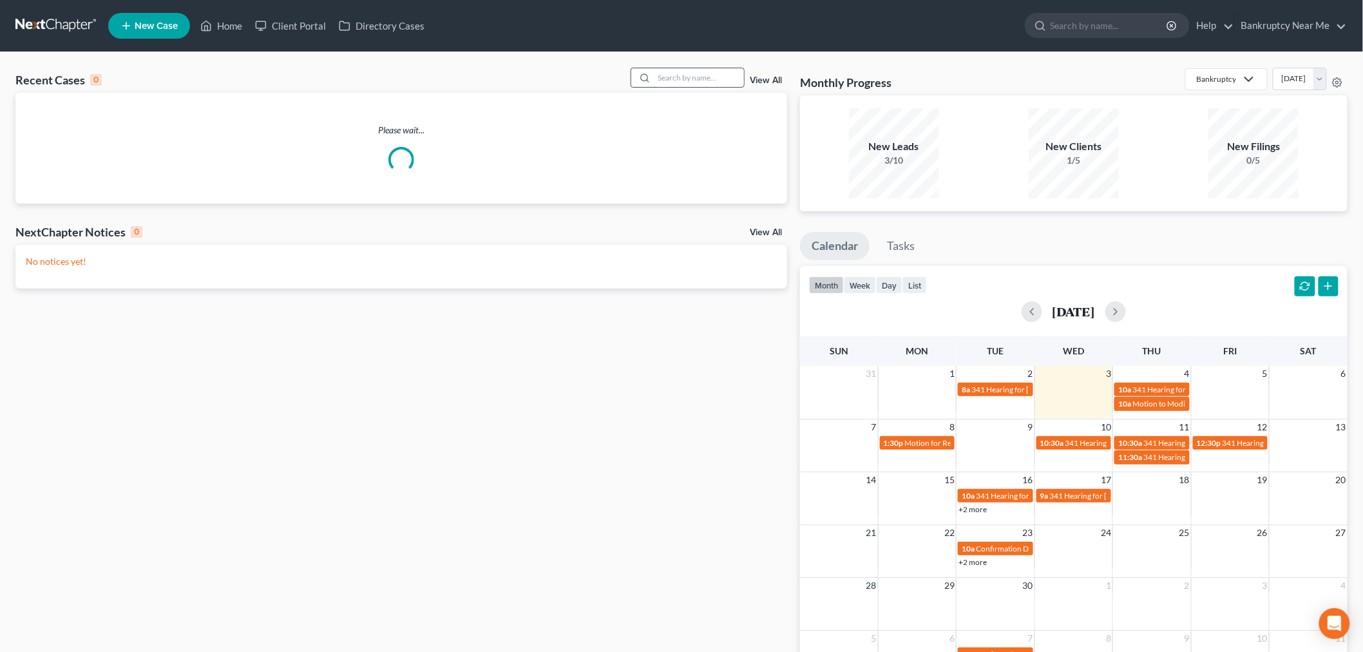
click at [719, 80] on input "search" at bounding box center [699, 77] width 90 height 19
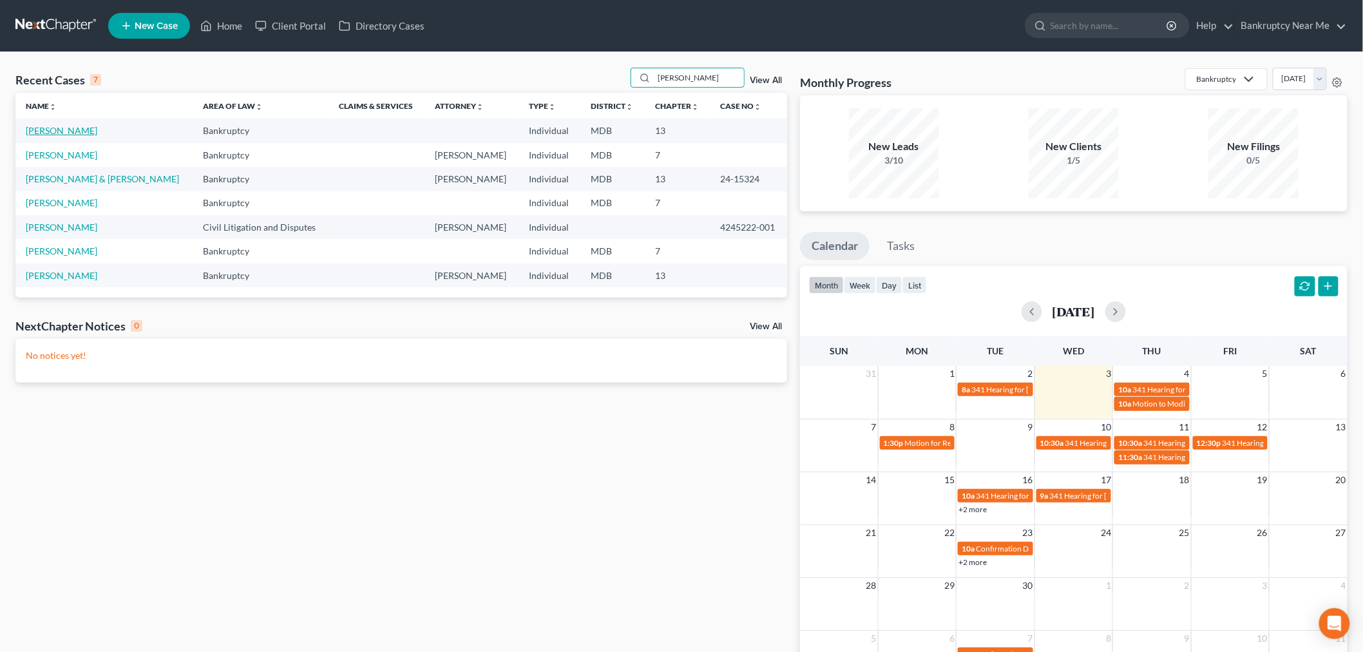
type input "[PERSON_NAME]"
click at [33, 131] on link "[PERSON_NAME]" at bounding box center [61, 130] width 71 height 11
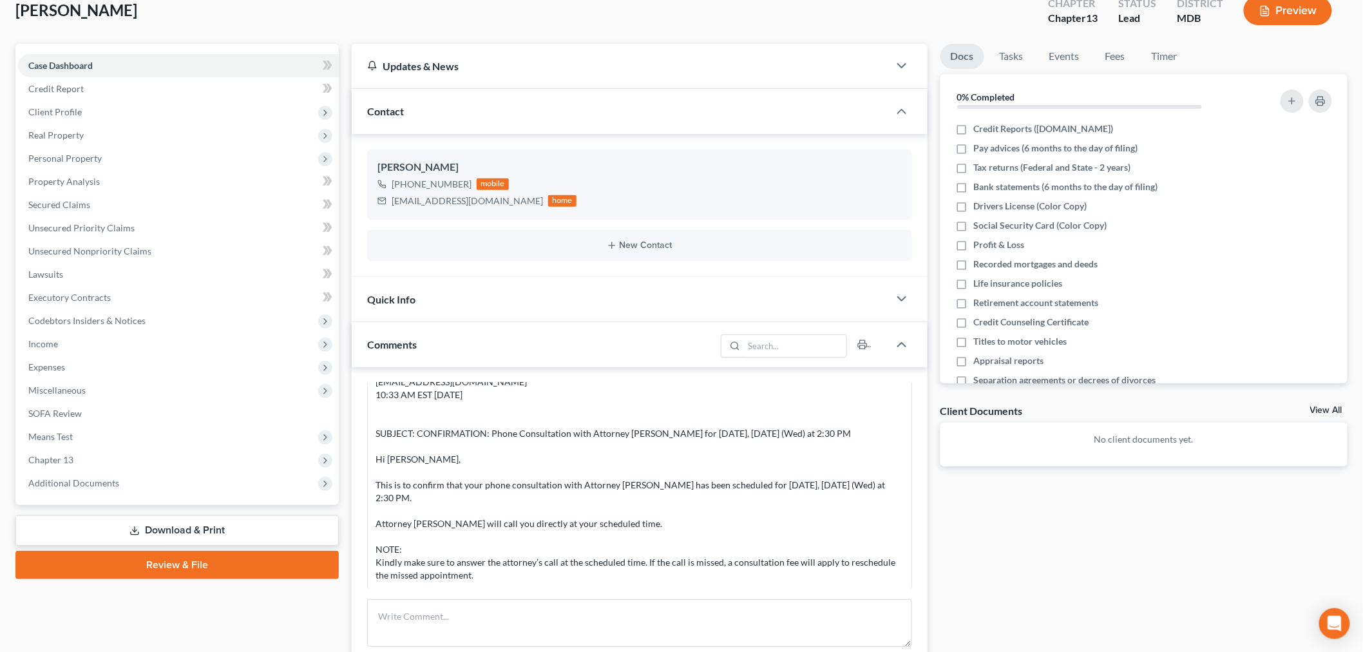
scroll to position [286, 0]
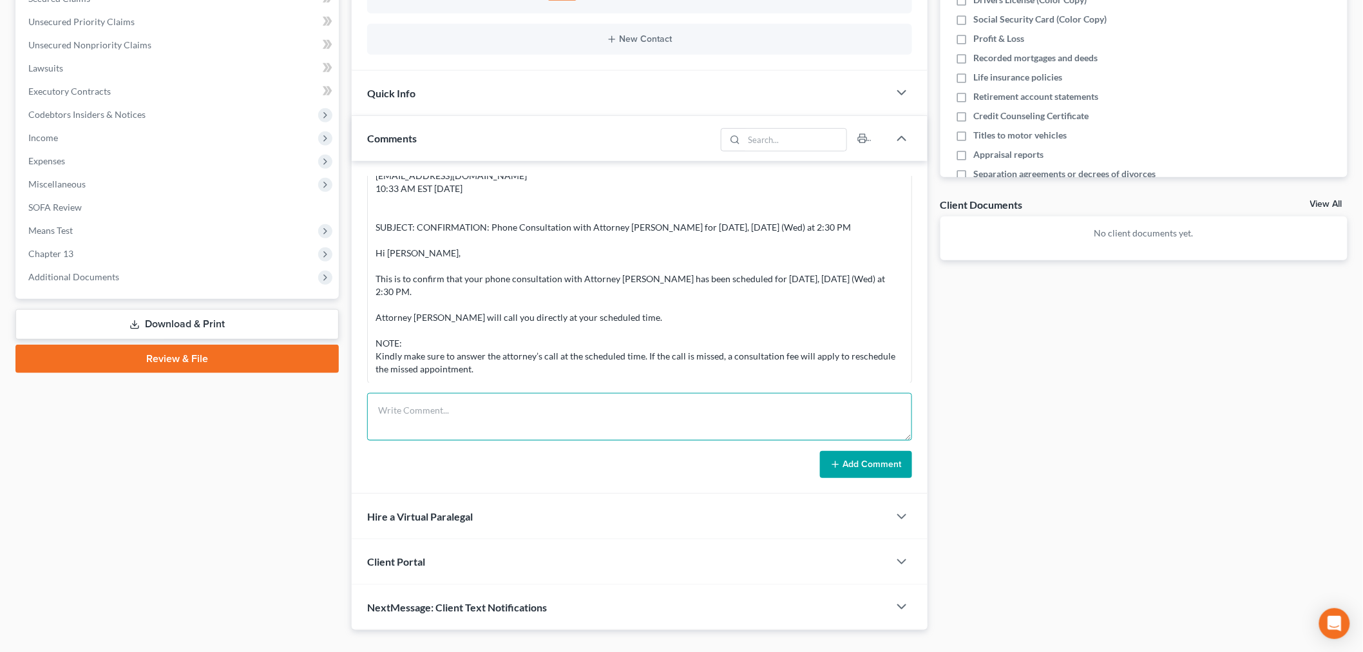
click at [707, 421] on textarea at bounding box center [639, 417] width 545 height 48
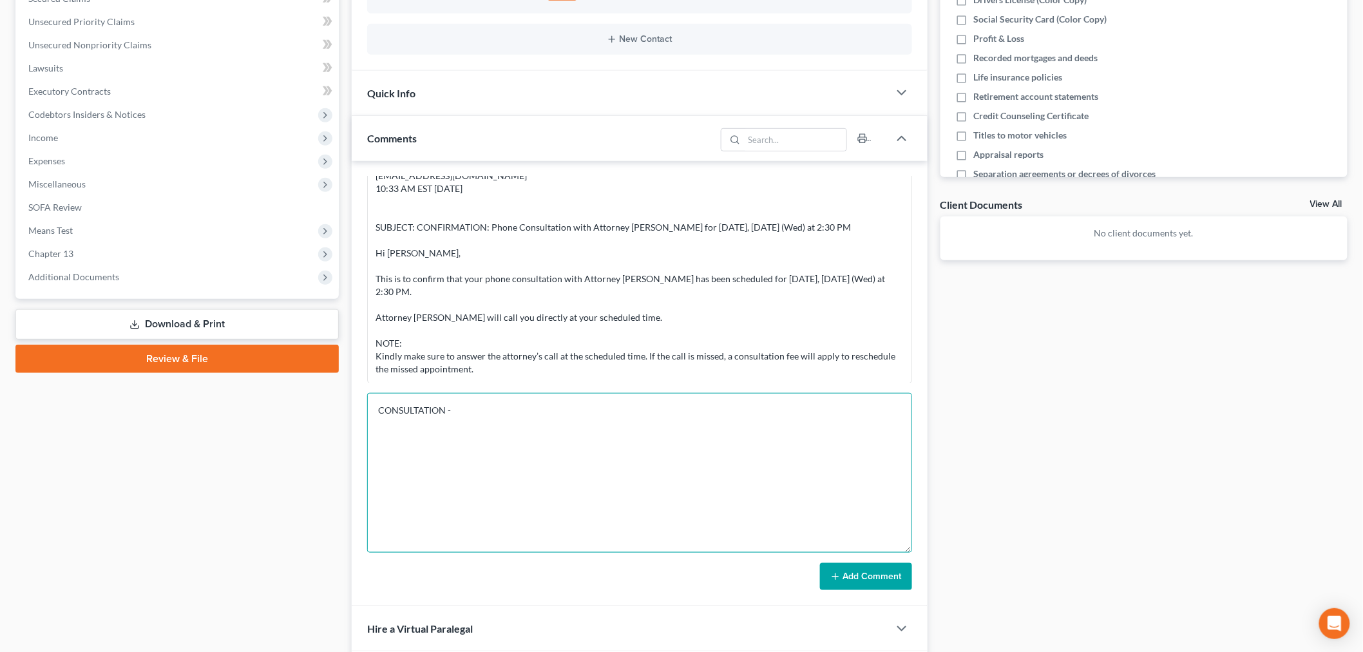
drag, startPoint x: 909, startPoint y: 437, endPoint x: 886, endPoint y: 632, distance: 196.5
click at [886, 553] on textarea "CONSULTATION -" at bounding box center [639, 473] width 545 height 160
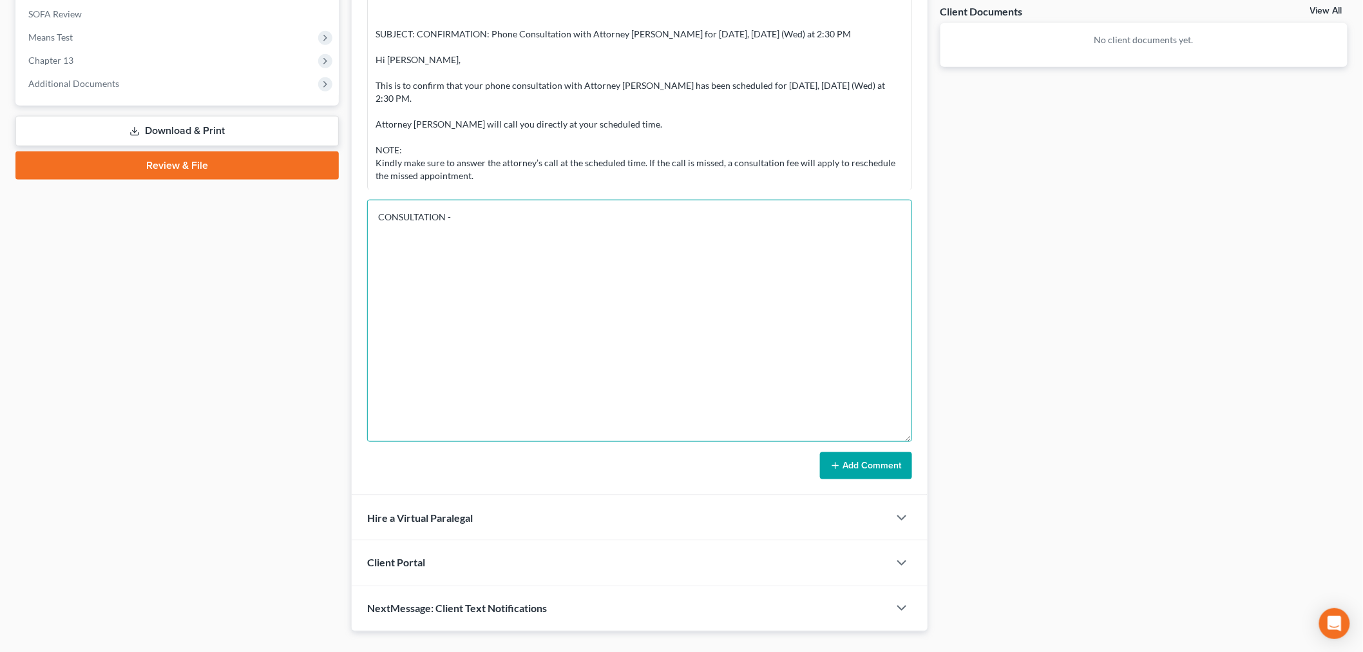
scroll to position [500, 0]
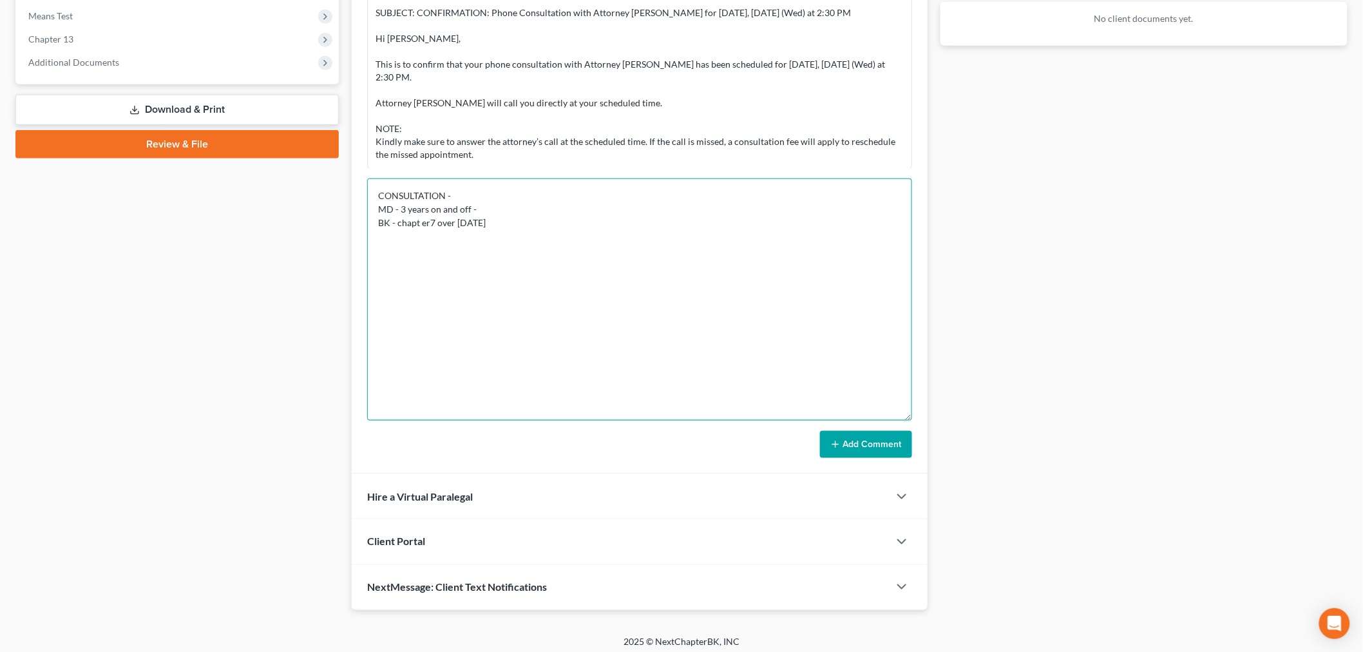
click at [419, 219] on textarea "CONSULTATION - MD - 3 years on and off - BK - chapt er7 over 10 years ago" at bounding box center [639, 299] width 545 height 242
click at [569, 226] on textarea "CONSULTATION - MD - 3 years on and off - BK - chapter 7 over 10 years ago" at bounding box center [639, 299] width 545 height 242
drag, startPoint x: 531, startPoint y: 258, endPoint x: 374, endPoint y: 261, distance: 157.2
click at [374, 261] on textarea "CONSULTATION - MD - 3 years on and off - BK - chapter 7 over 10 years ago disch…" at bounding box center [639, 299] width 545 height 242
click at [737, 267] on textarea "CONSULTATION - MD - 3 years on and off - BK - chapter 7 over 10 years ago disch…" at bounding box center [639, 299] width 545 height 242
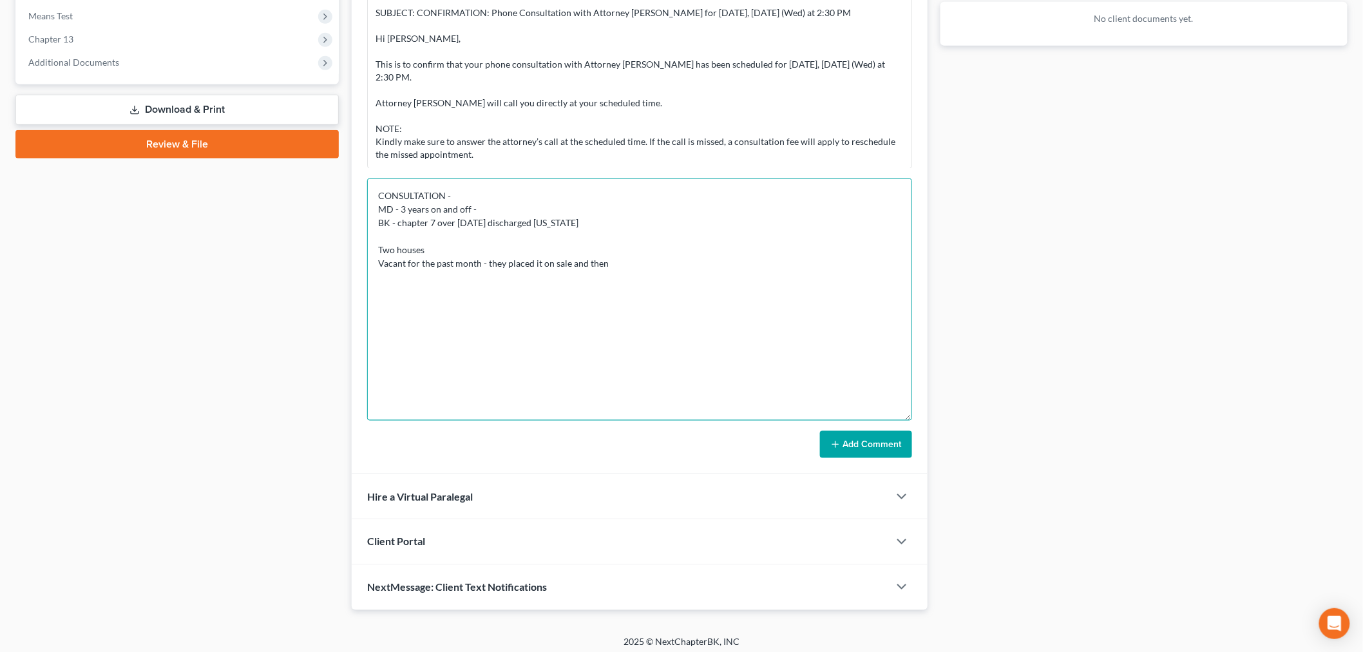
paste textarea "Sheriff posted the writ on the door"
click at [755, 259] on textarea "CONSULTATION - MD - 3 years on and off - BK - chapter 7 over 10 years ago disch…" at bounding box center [639, 299] width 545 height 242
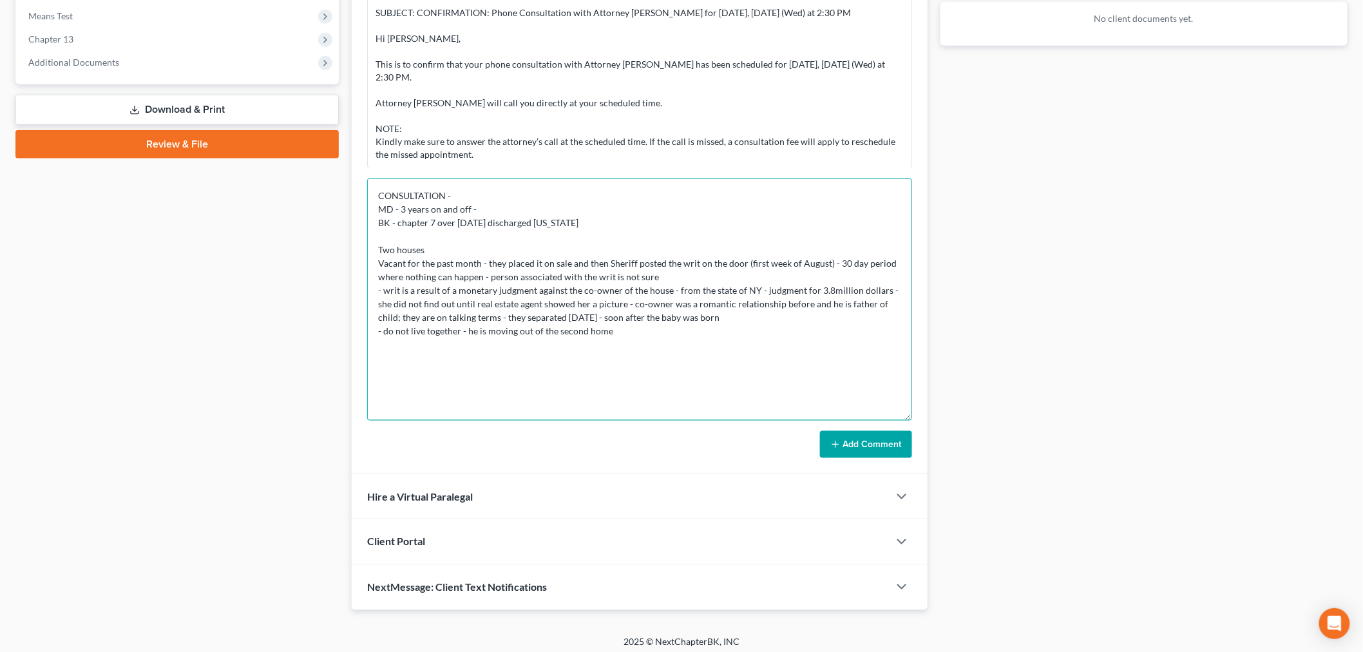
click at [885, 286] on textarea "CONSULTATION - MD - 3 years on and off - BK - chapter 7 over 10 years ago disch…" at bounding box center [639, 299] width 545 height 242
click at [368, 259] on textarea "CONSULTATION - MD - 3 years on and off - BK - chapter 7 over 10 years ago disch…" at bounding box center [639, 299] width 545 height 242
click at [376, 258] on textarea "CONSULTATION - MD - 3 years on and off - BK - chapter 7 over 10 years ago disch…" at bounding box center [639, 299] width 545 height 242
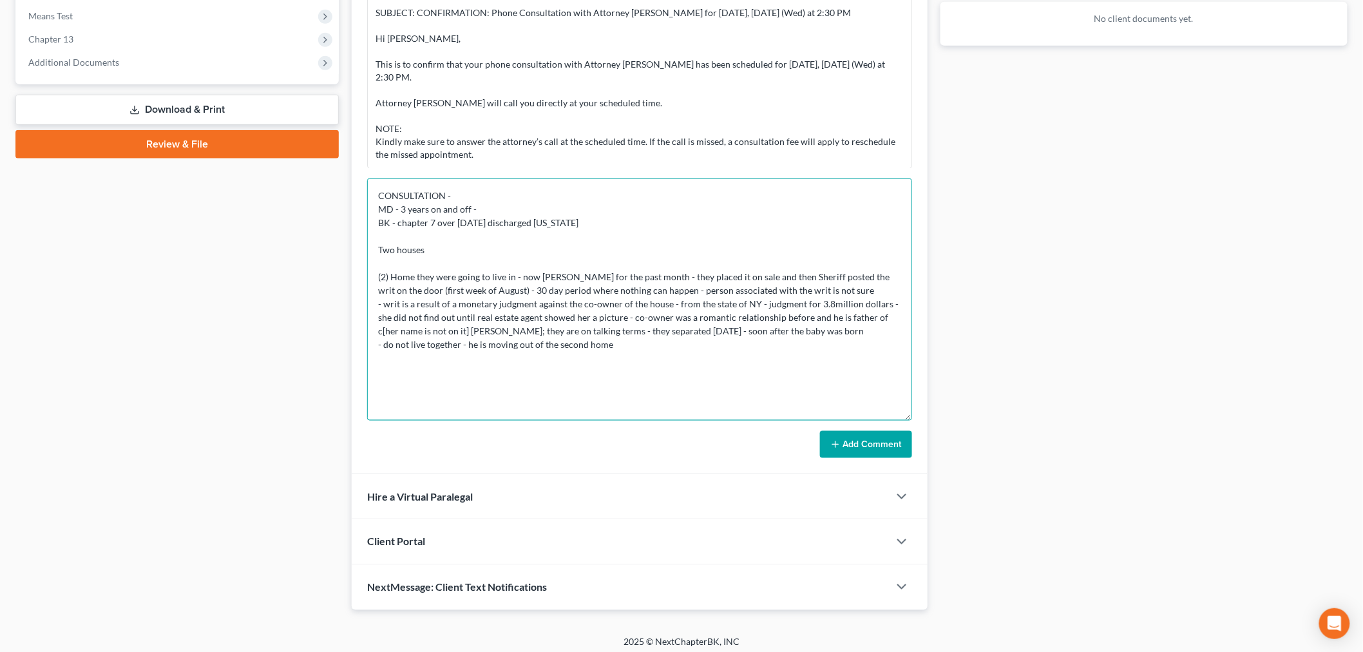
click at [632, 352] on textarea "CONSULTATION - MD - 3 years on and off - BK - chapter 7 over 10 years ago disch…" at bounding box center [639, 299] width 545 height 242
click at [386, 270] on textarea "CONSULTATION - MD - 3 years on and off - BK - chapter 7 over 10 years ago disch…" at bounding box center [639, 299] width 545 height 242
click at [426, 383] on textarea "CONSULTATION - MD - 3 years on and off - BK - chapter 7 over 10 years ago disch…" at bounding box center [639, 299] width 545 height 242
click at [393, 277] on textarea "CONSULTATION - MD - 3 years on and off - BK - chapter 7 over 10 years ago disch…" at bounding box center [639, 299] width 545 height 242
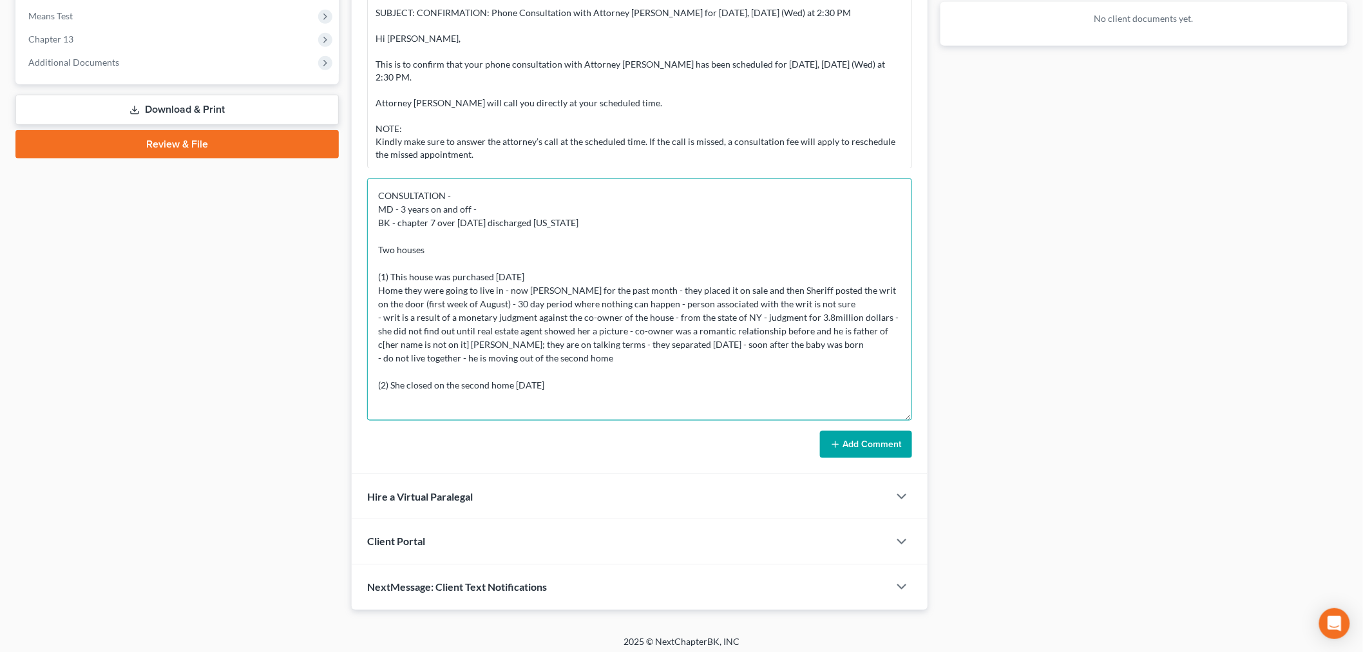
click at [654, 370] on textarea "CONSULTATION - MD - 3 years on and off - BK - chapter 7 over 10 years ago disch…" at bounding box center [639, 299] width 545 height 242
click at [544, 382] on textarea "CONSULTATION - MD - 3 years on and off - BK - chapter 7 over 10 years ago disch…" at bounding box center [639, 299] width 545 height 242
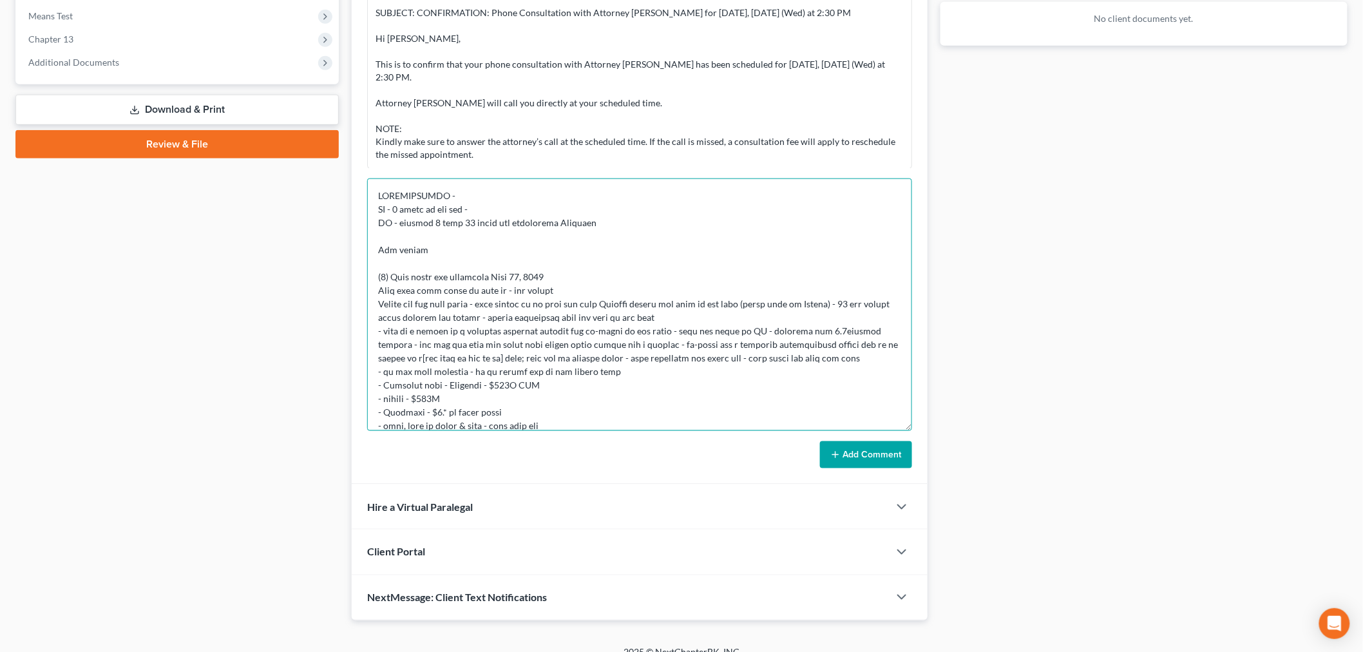
drag, startPoint x: 908, startPoint y: 415, endPoint x: 878, endPoint y: 614, distance: 200.7
click at [878, 431] on textarea at bounding box center [639, 304] width 545 height 252
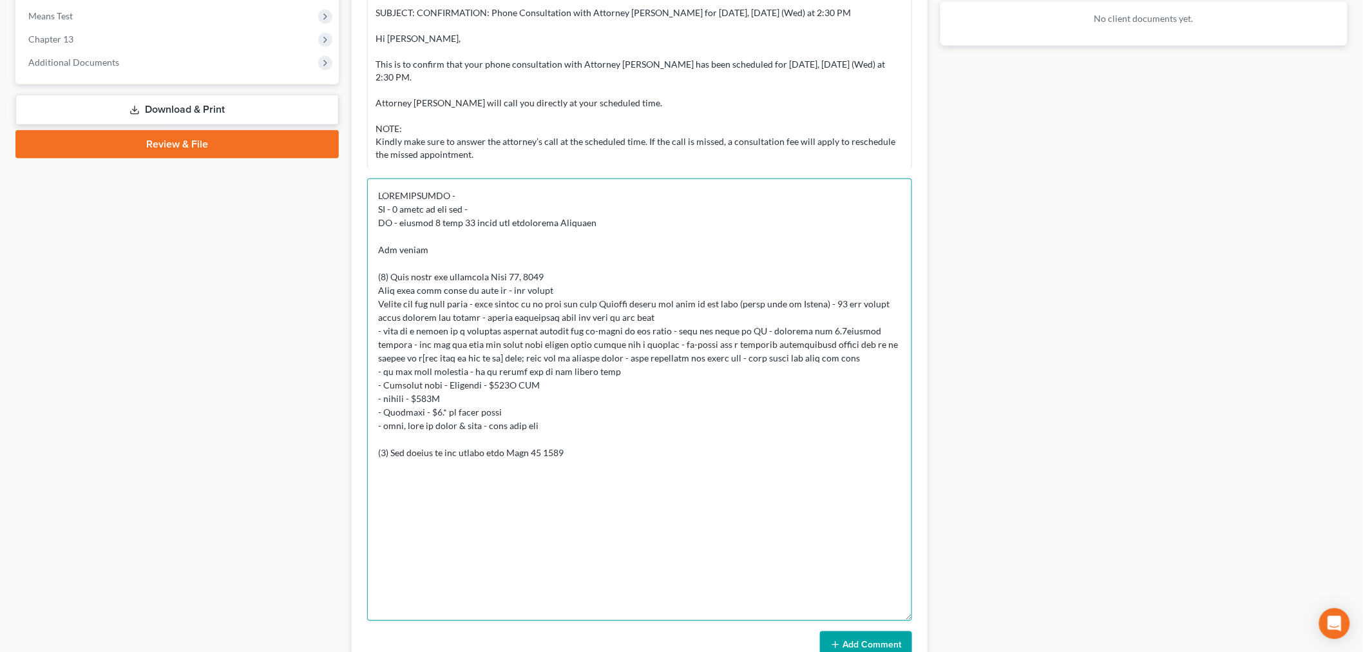
click at [666, 382] on textarea at bounding box center [639, 399] width 545 height 442
click at [619, 455] on textarea at bounding box center [639, 399] width 545 height 442
click at [788, 385] on textarea at bounding box center [639, 399] width 545 height 442
click at [642, 470] on textarea at bounding box center [639, 399] width 545 height 442
click at [663, 442] on textarea at bounding box center [639, 399] width 545 height 442
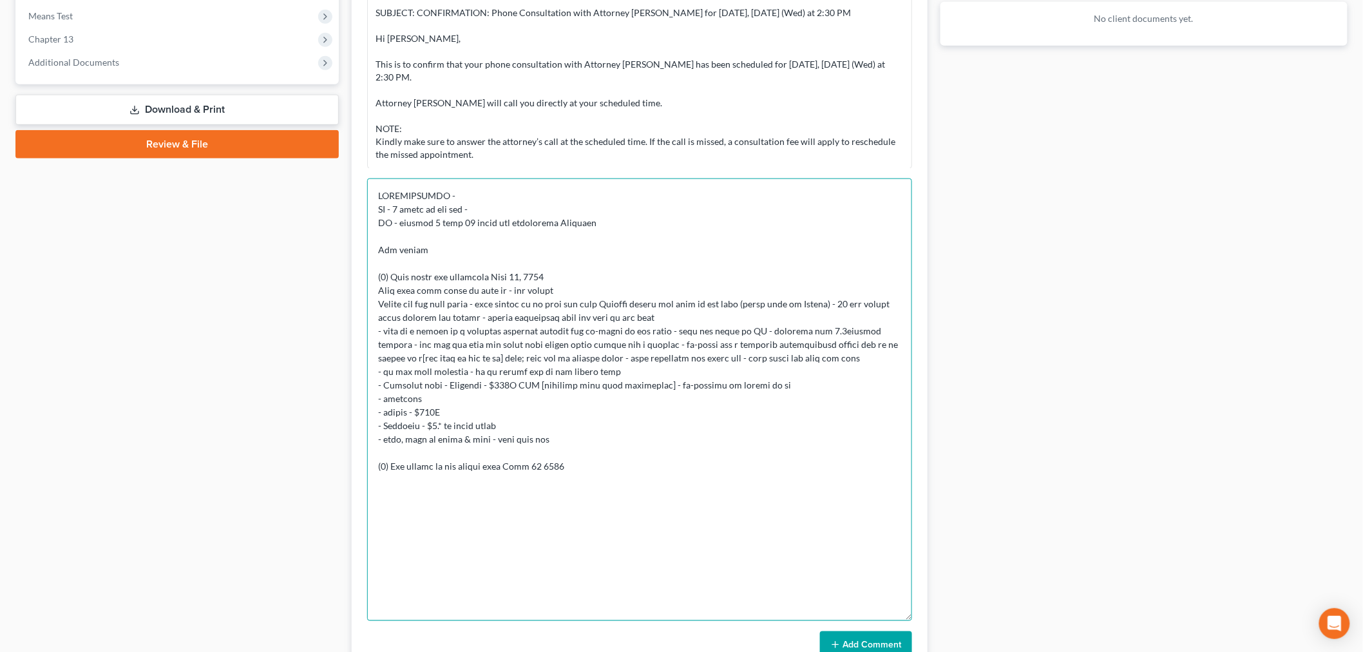
click at [661, 435] on textarea at bounding box center [639, 399] width 545 height 442
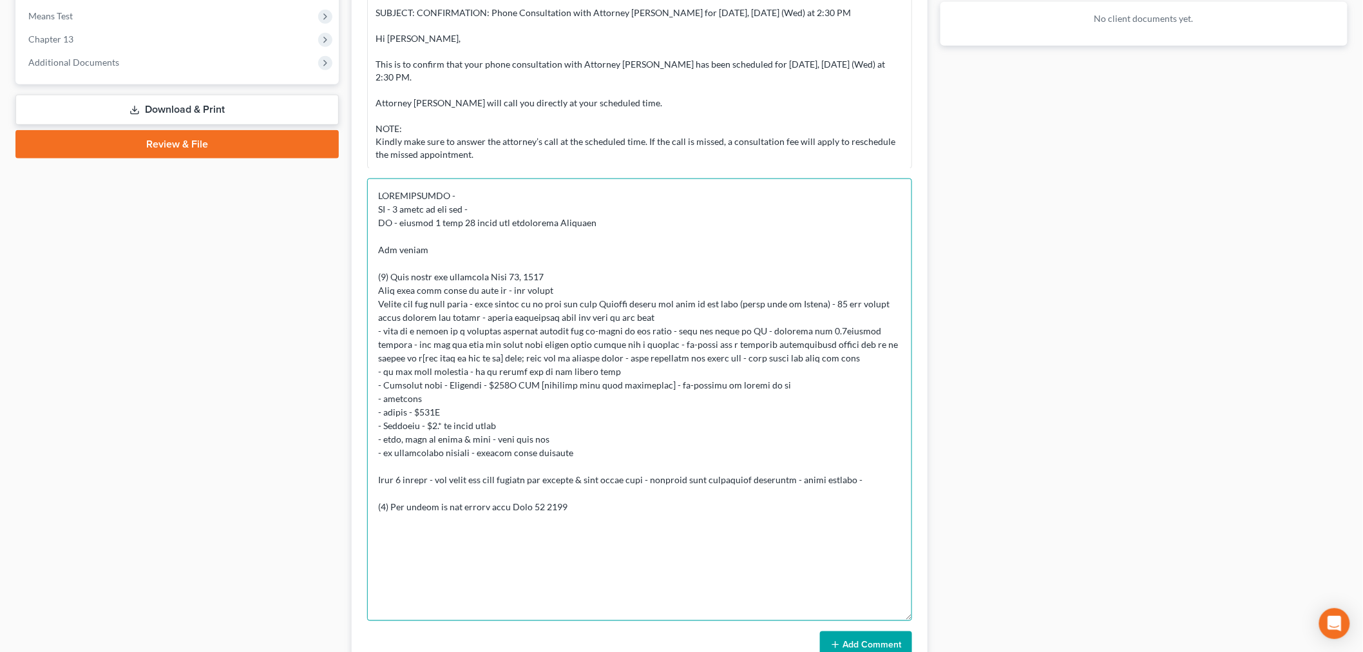
click at [884, 478] on textarea at bounding box center [639, 399] width 545 height 442
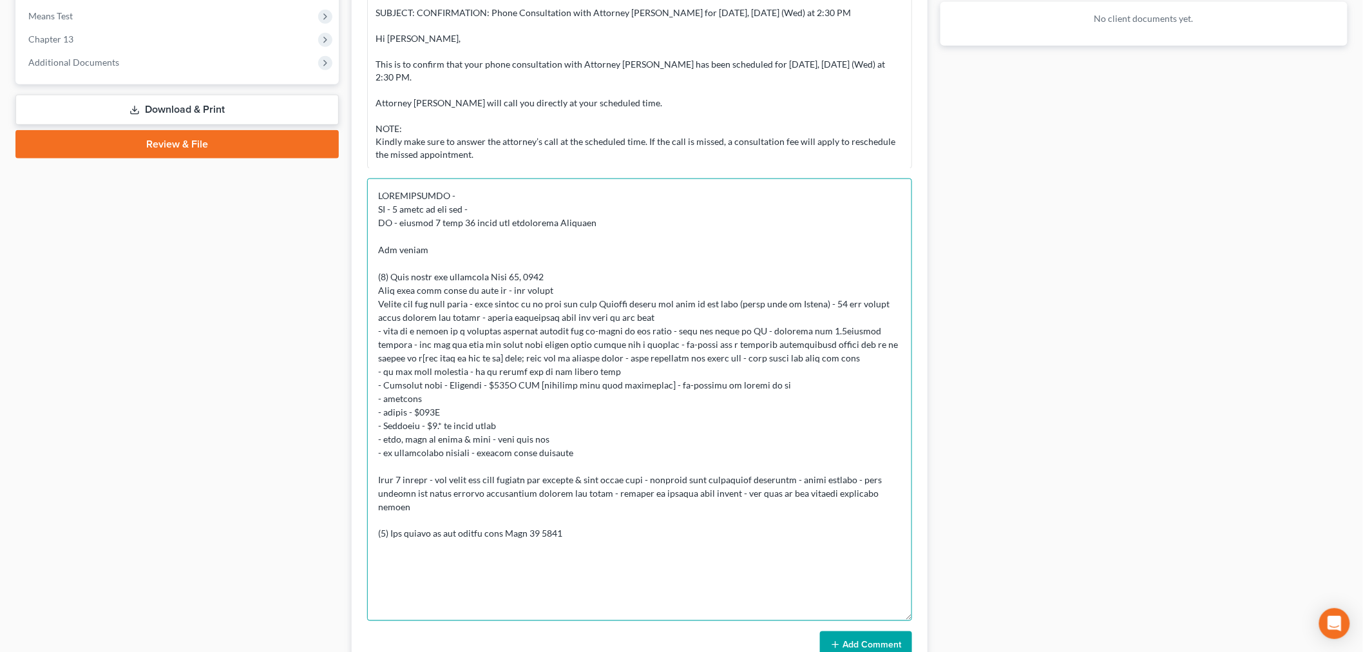
click at [712, 388] on textarea at bounding box center [639, 399] width 545 height 442
click at [602, 518] on textarea at bounding box center [639, 399] width 545 height 442
click at [409, 577] on textarea at bounding box center [639, 399] width 545 height 442
click at [604, 519] on textarea at bounding box center [639, 399] width 545 height 442
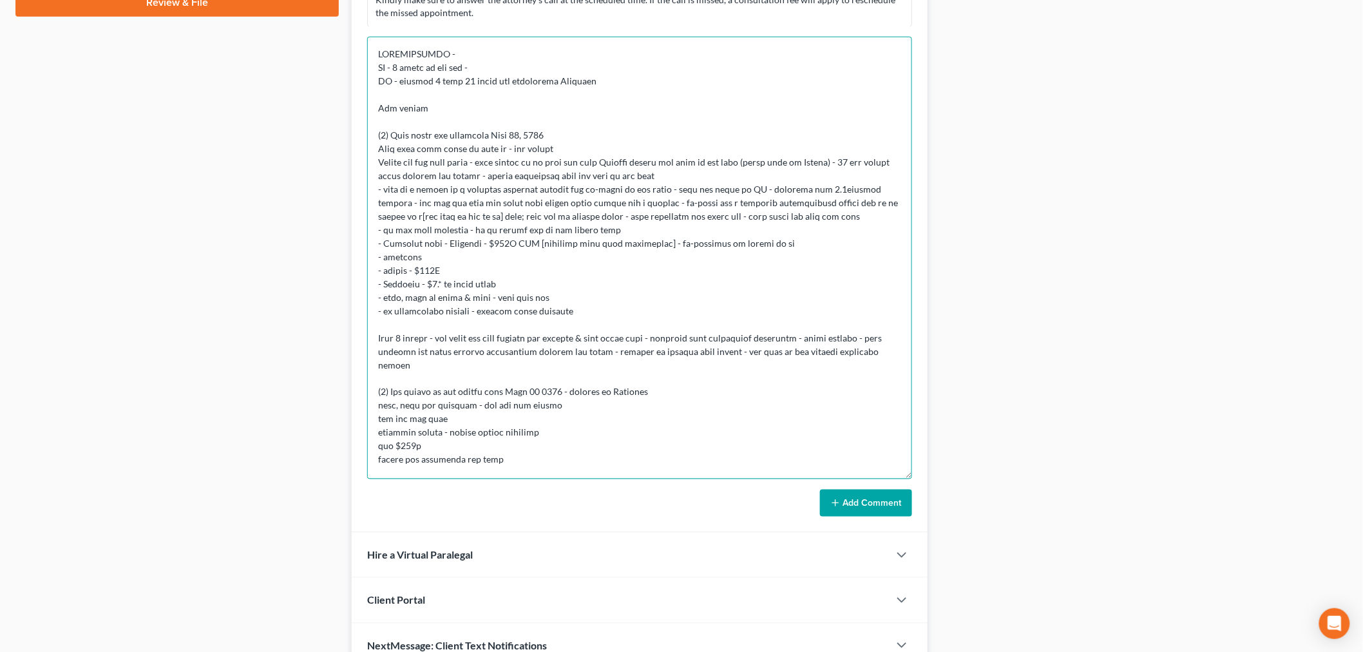
scroll to position [644, 0]
click at [526, 439] on textarea at bounding box center [639, 256] width 545 height 442
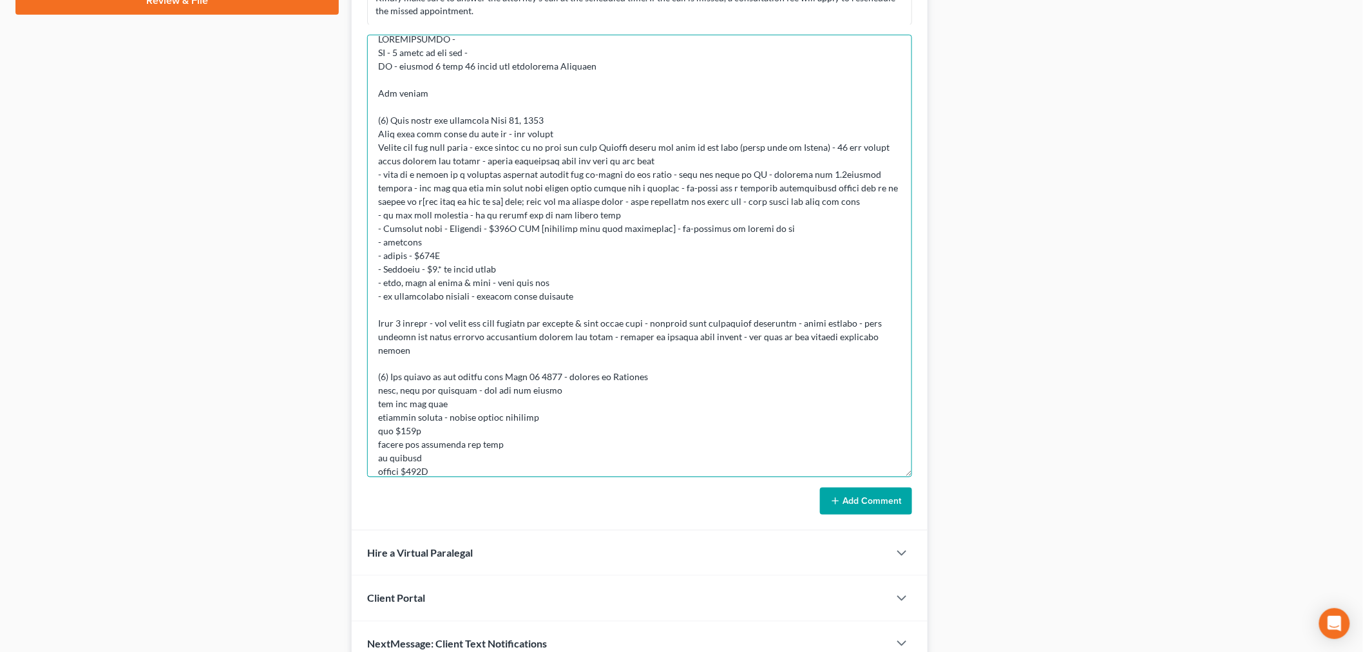
scroll to position [26, 0]
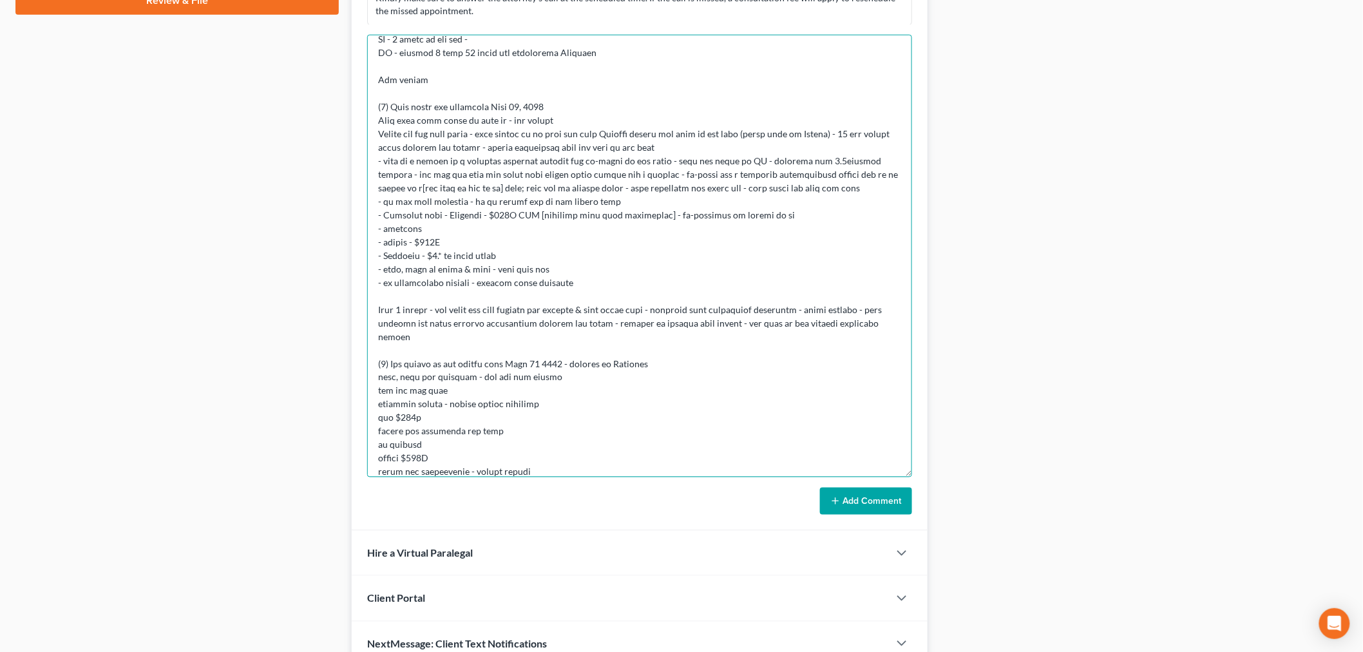
click at [434, 475] on textarea at bounding box center [639, 256] width 545 height 442
click at [437, 471] on textarea at bounding box center [639, 256] width 545 height 442
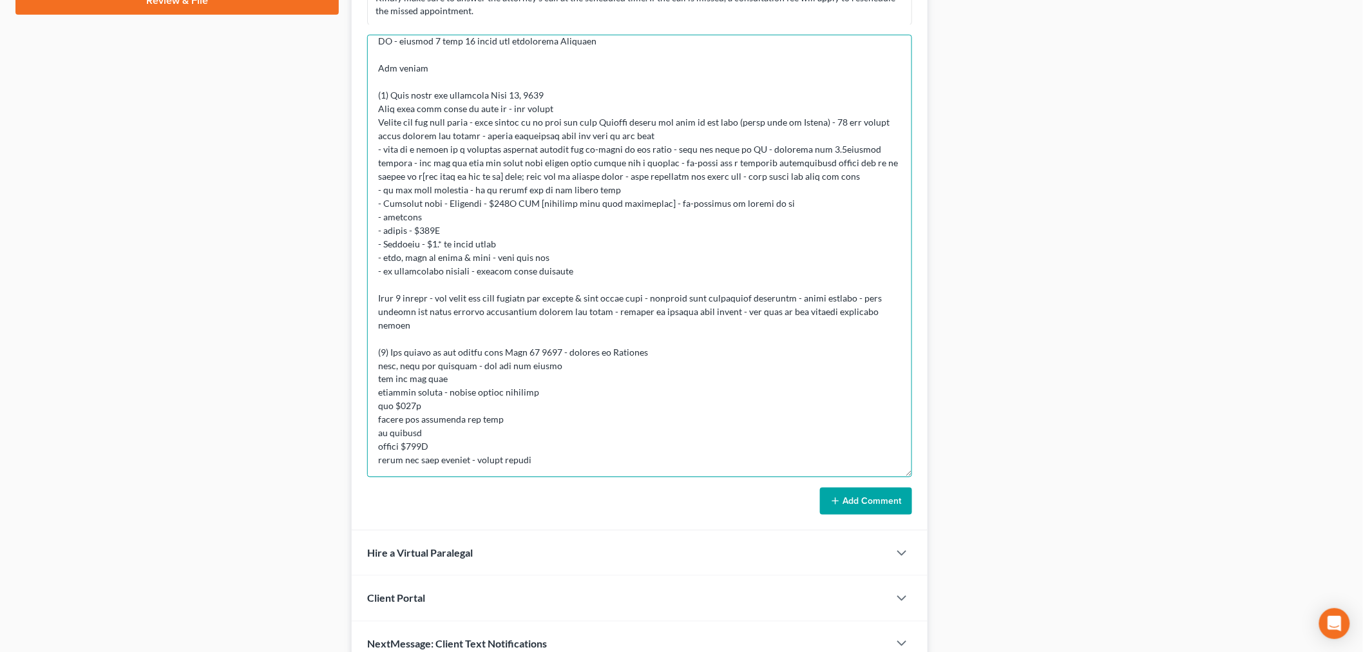
scroll to position [52, 0]
drag, startPoint x: 907, startPoint y: 477, endPoint x: 912, endPoint y: 574, distance: 97.4
click at [912, 585] on div "Updates & News × Maryland District Notes: Take a look at NextChapter's District…" at bounding box center [640, 73] width 576 height 1187
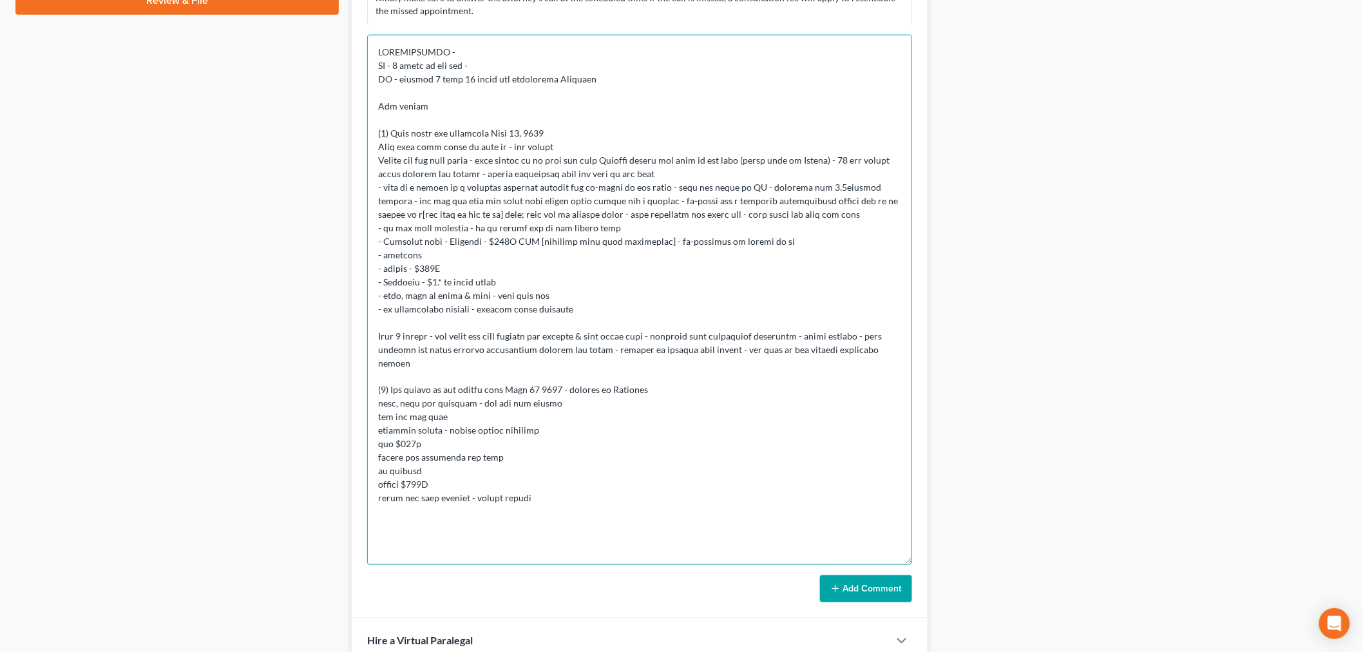
drag, startPoint x: 906, startPoint y: 473, endPoint x: 902, endPoint y: 612, distance: 139.8
click at [902, 565] on textarea at bounding box center [639, 300] width 545 height 530
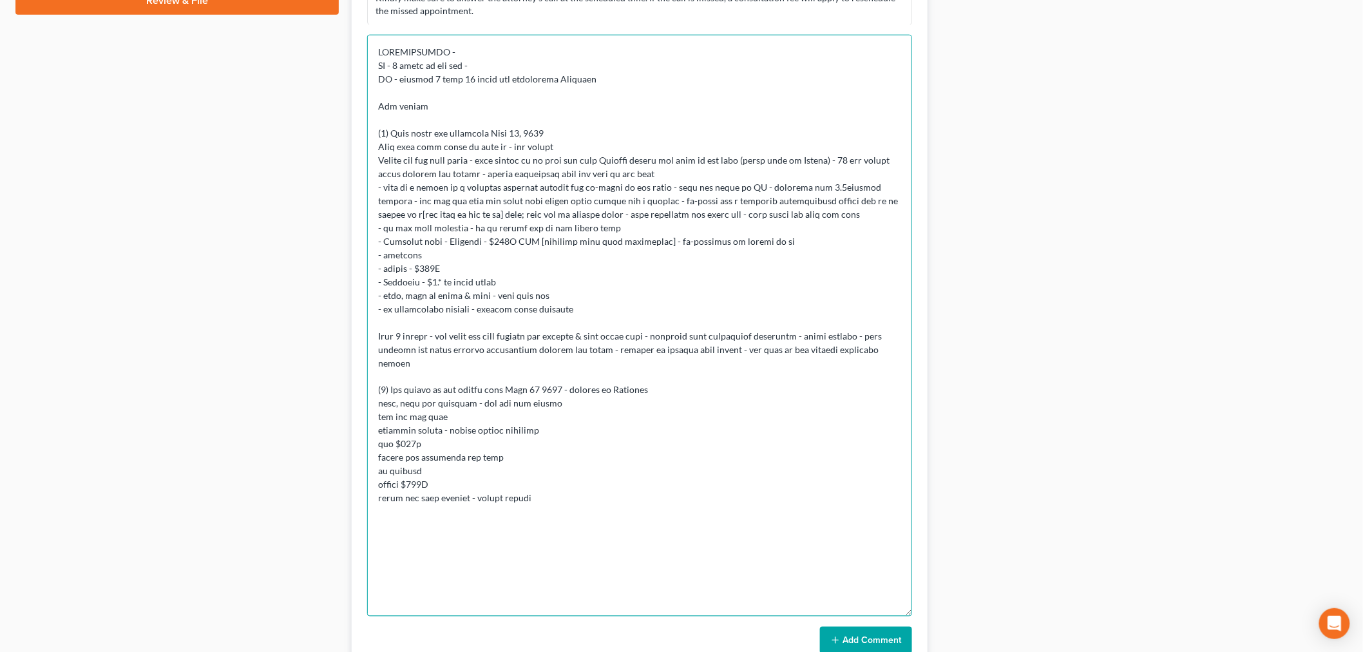
click at [768, 506] on textarea at bounding box center [639, 326] width 545 height 582
drag, startPoint x: 664, startPoint y: 517, endPoint x: 660, endPoint y: 525, distance: 8.9
click at [660, 524] on textarea at bounding box center [639, 326] width 545 height 582
click at [446, 213] on textarea at bounding box center [639, 326] width 545 height 582
click at [397, 543] on textarea at bounding box center [639, 326] width 545 height 582
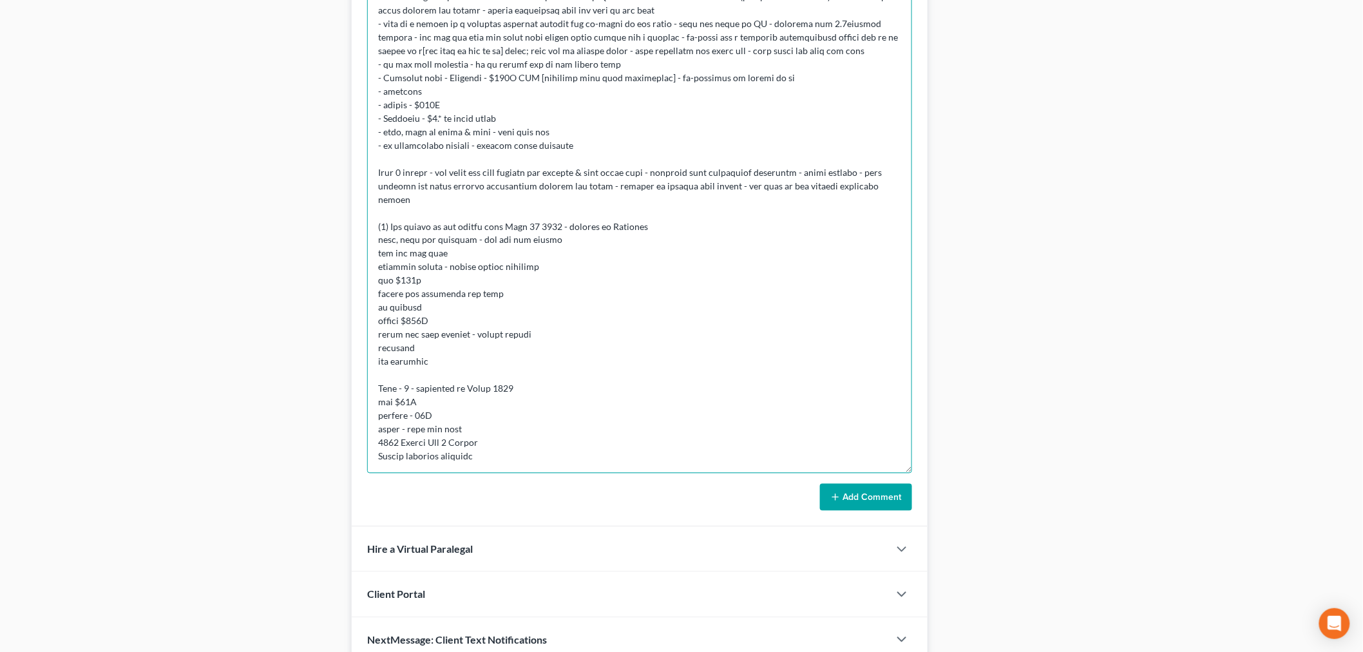
scroll to position [35, 0]
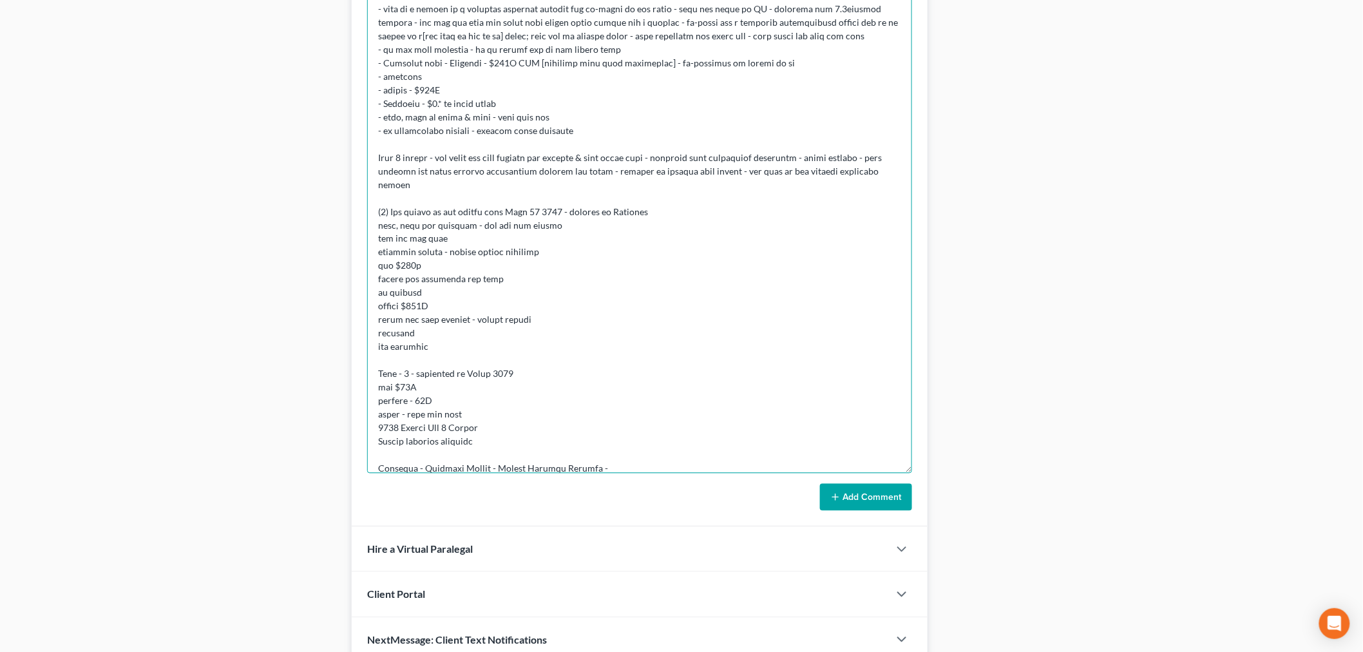
click at [680, 471] on textarea at bounding box center [639, 183] width 545 height 582
click at [711, 468] on textarea at bounding box center [639, 183] width 545 height 582
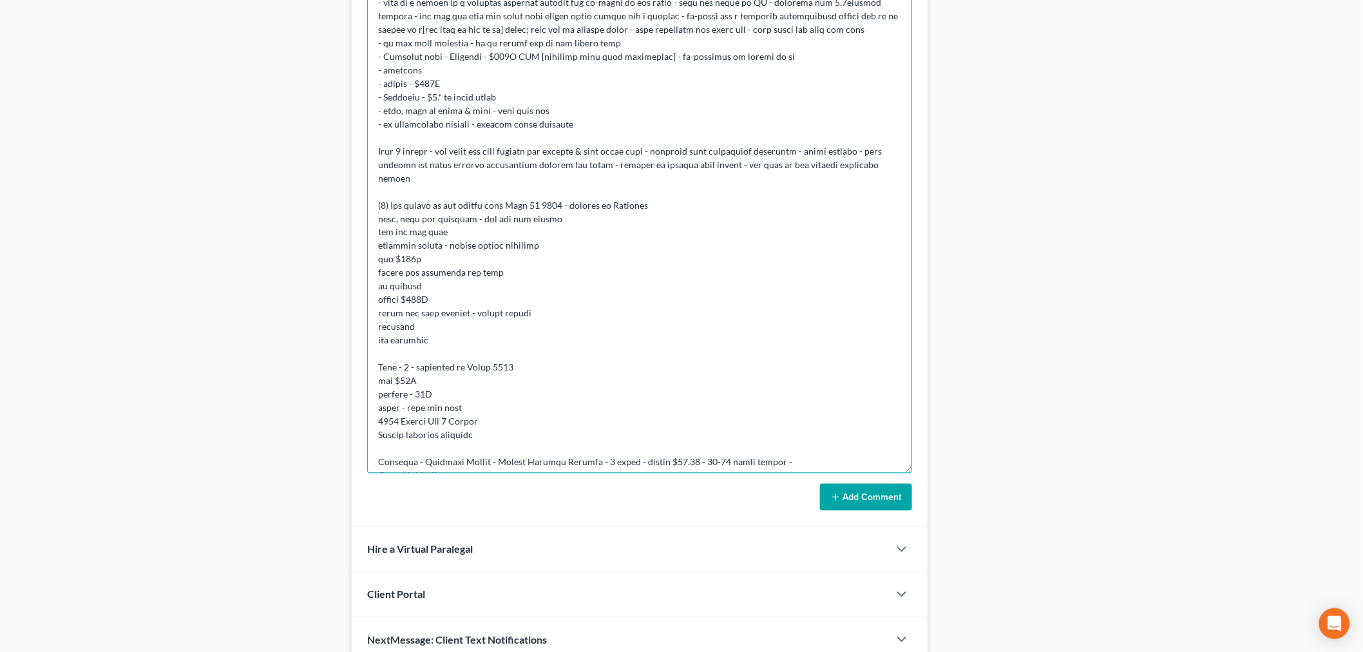
scroll to position [61, 0]
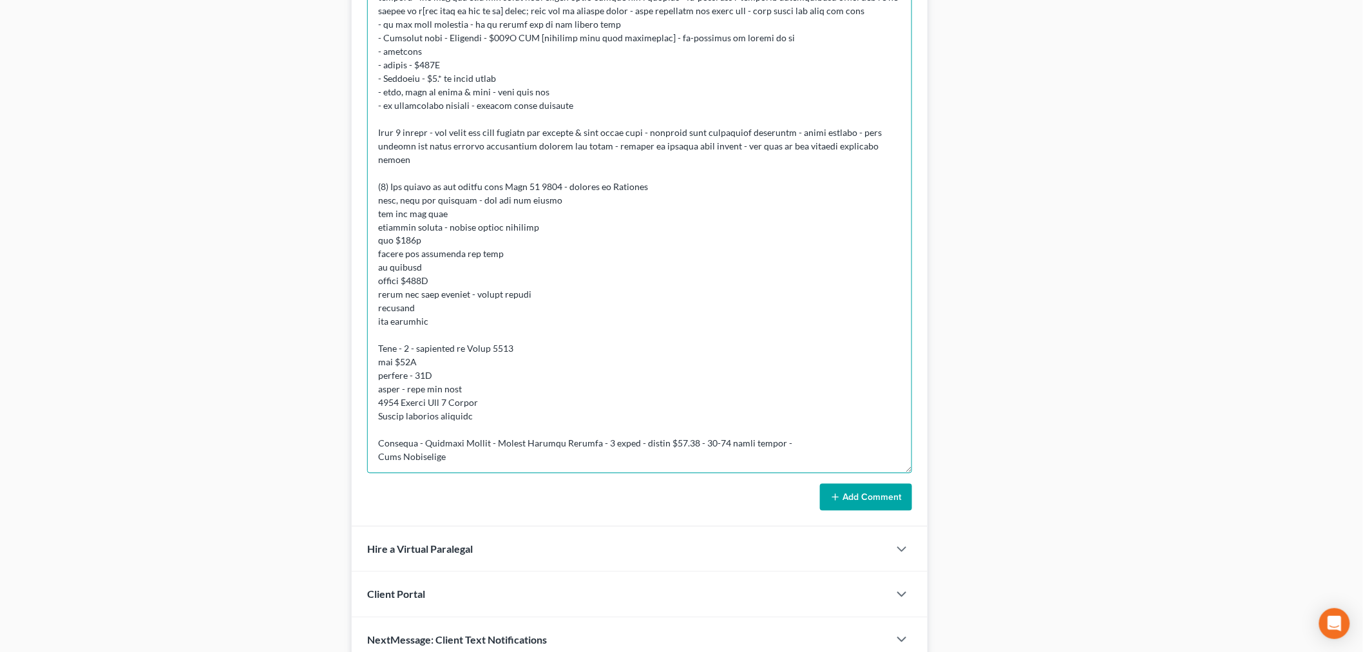
click at [802, 446] on textarea at bounding box center [639, 183] width 545 height 582
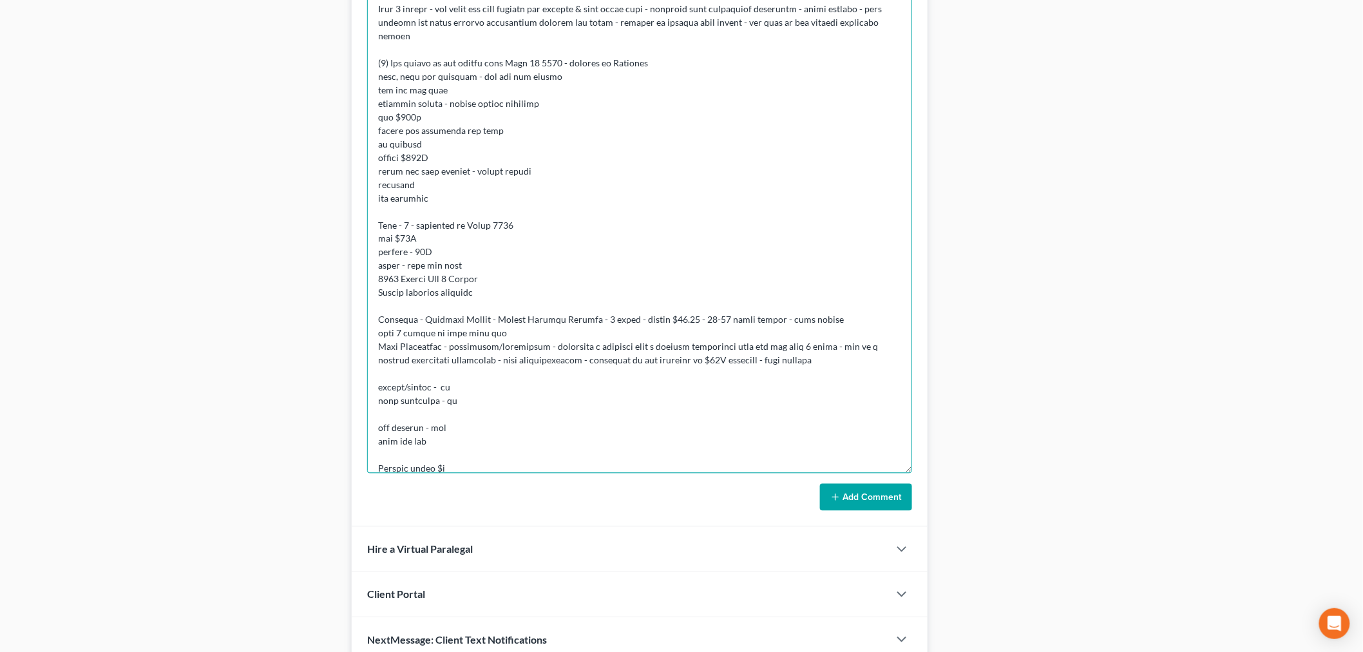
scroll to position [198, 0]
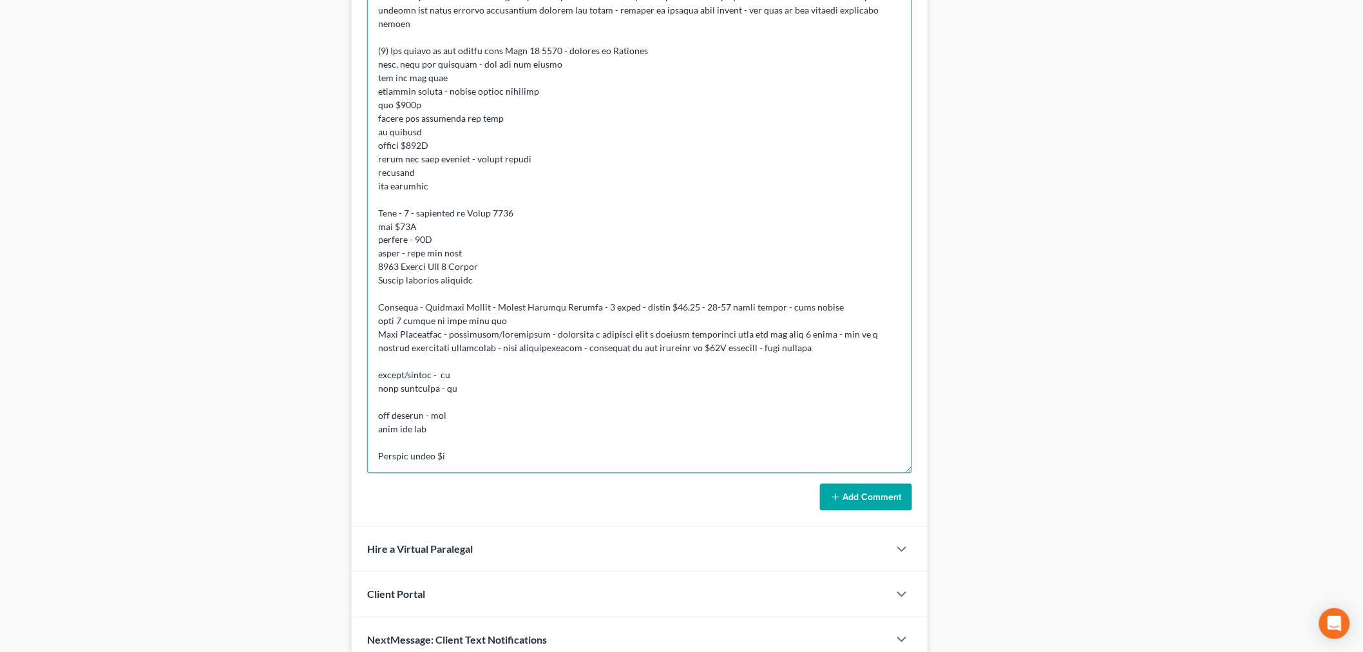
click at [632, 457] on textarea at bounding box center [639, 183] width 545 height 582
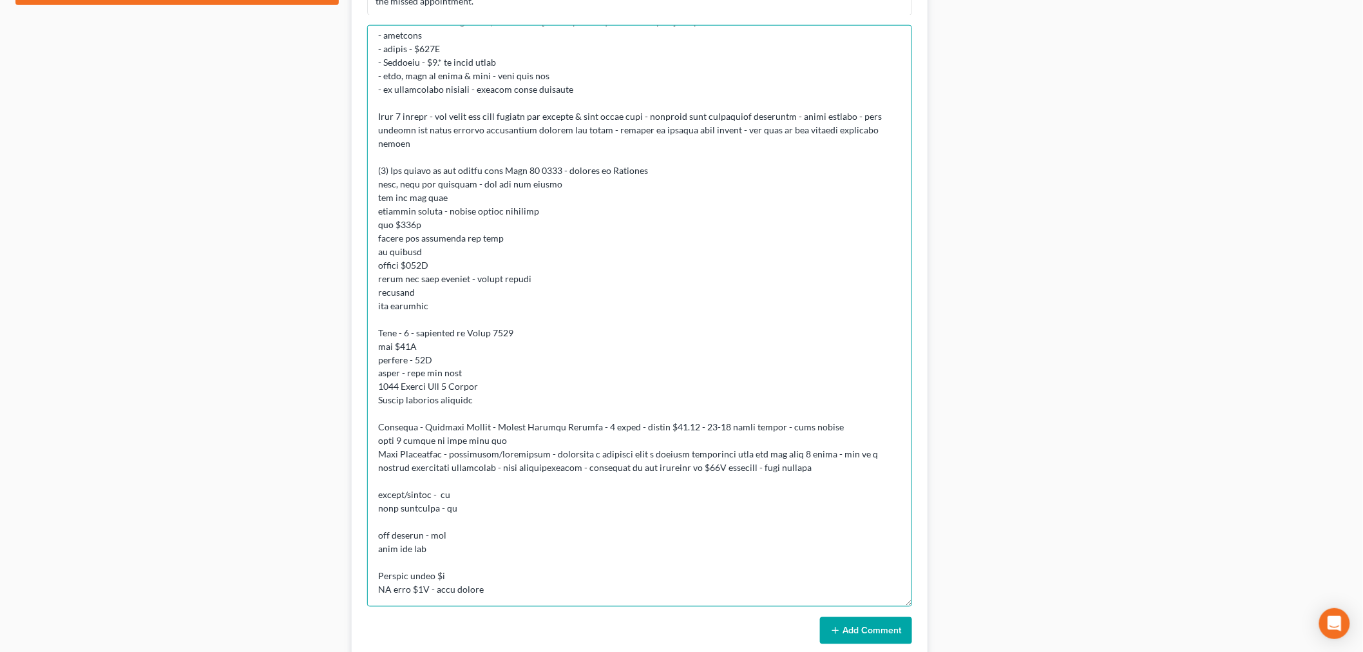
scroll to position [846, 0]
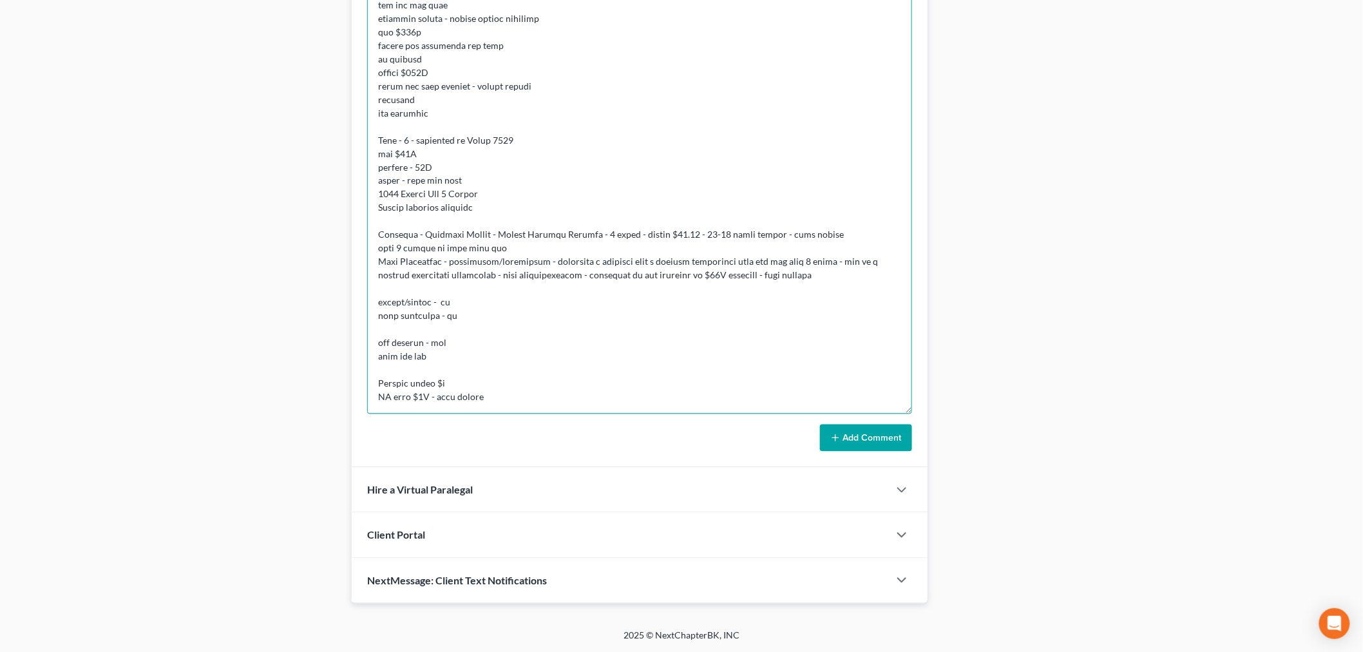
click at [499, 384] on textarea at bounding box center [639, 124] width 545 height 582
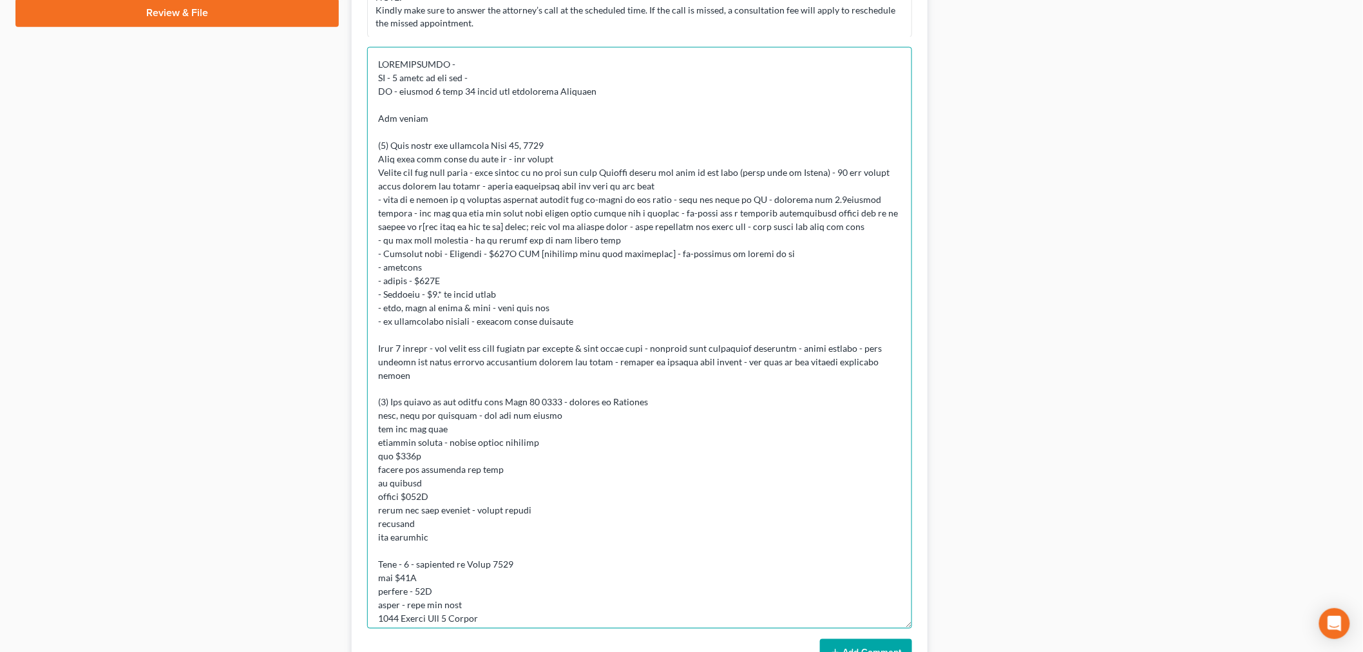
scroll to position [71, 0]
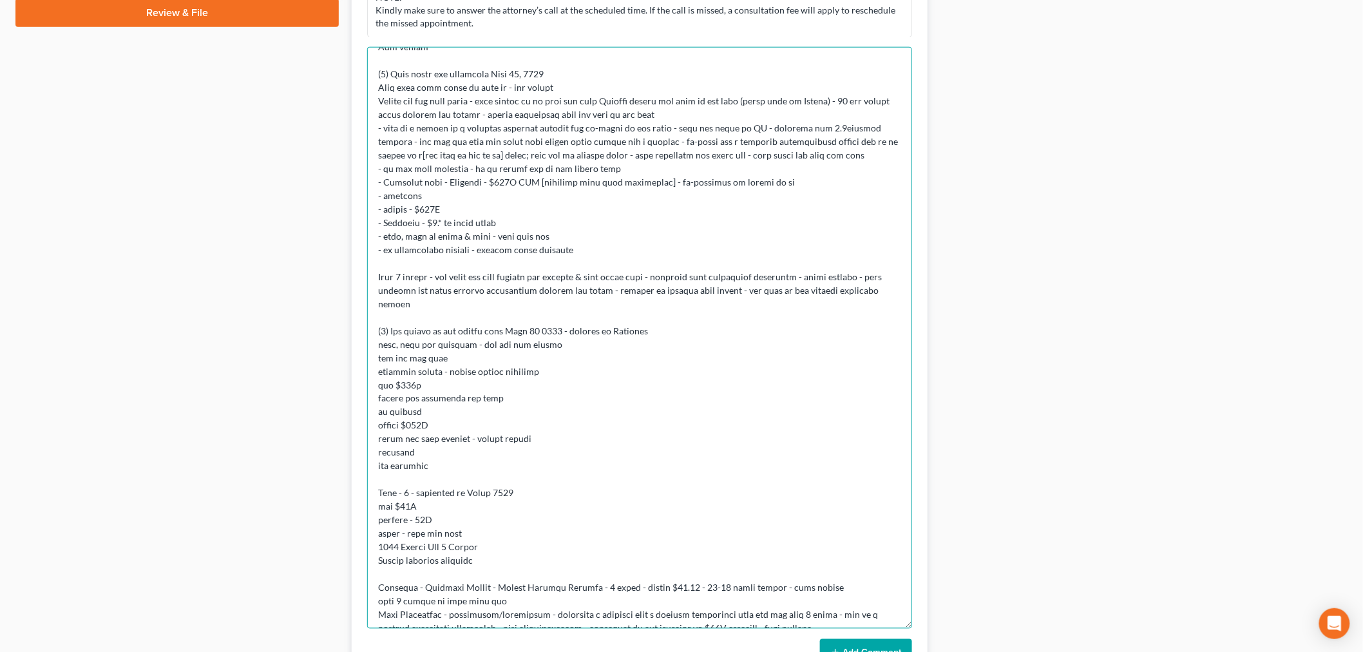
drag, startPoint x: 406, startPoint y: 384, endPoint x: 414, endPoint y: 384, distance: 7.7
click at [414, 384] on textarea at bounding box center [639, 338] width 545 height 582
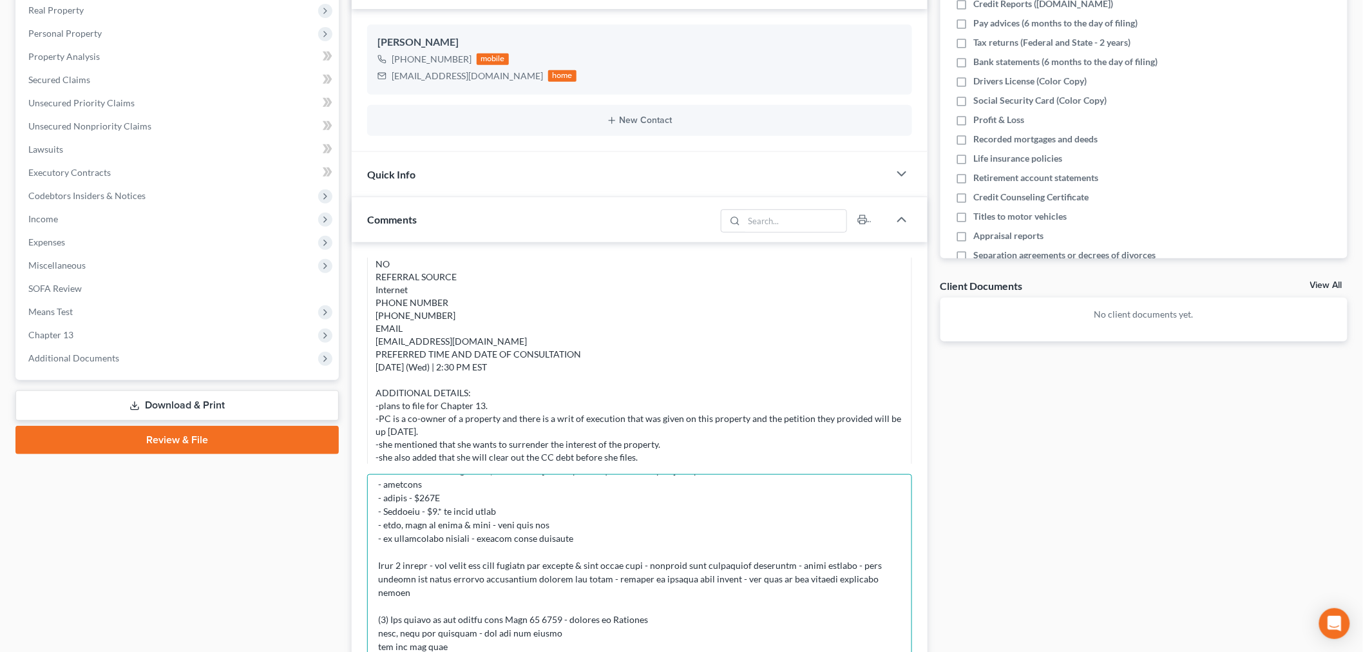
scroll to position [202, 0]
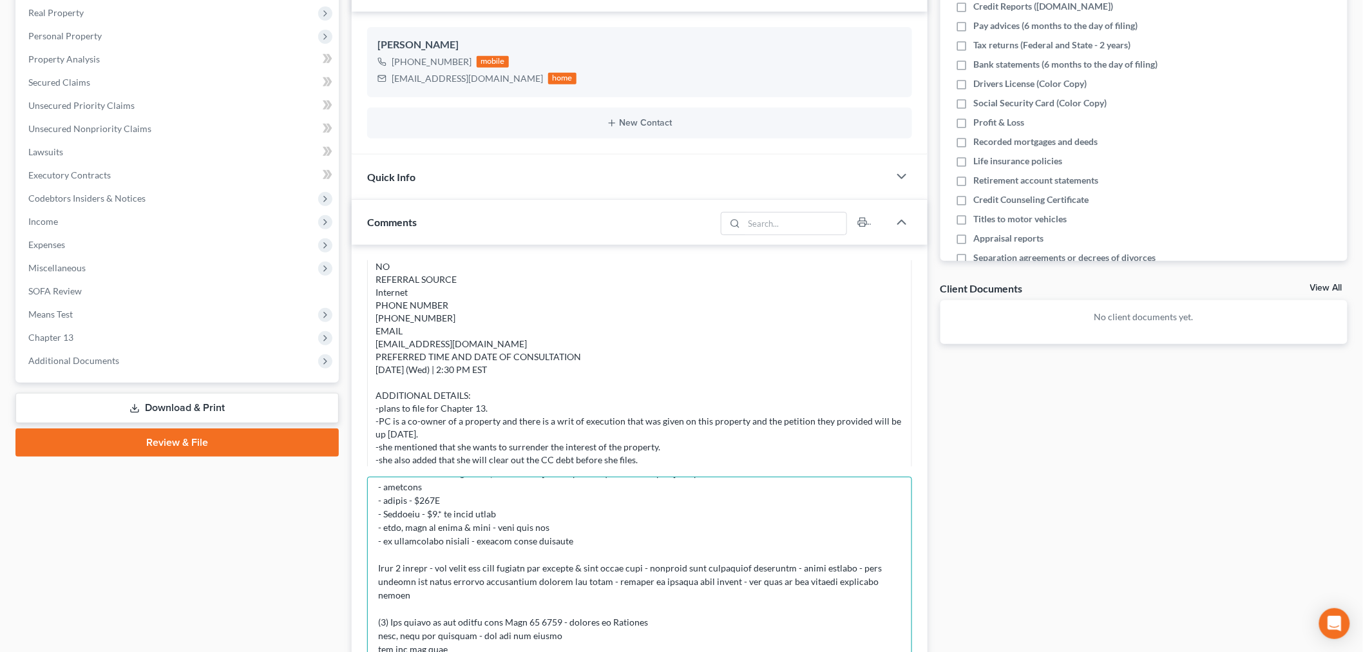
type textarea "CONSULTATION - MD - 3 years on and off - BK - chapter 7 over 10 years ago disch…"
click at [602, 182] on div "Quick Info" at bounding box center [620, 177] width 537 height 44
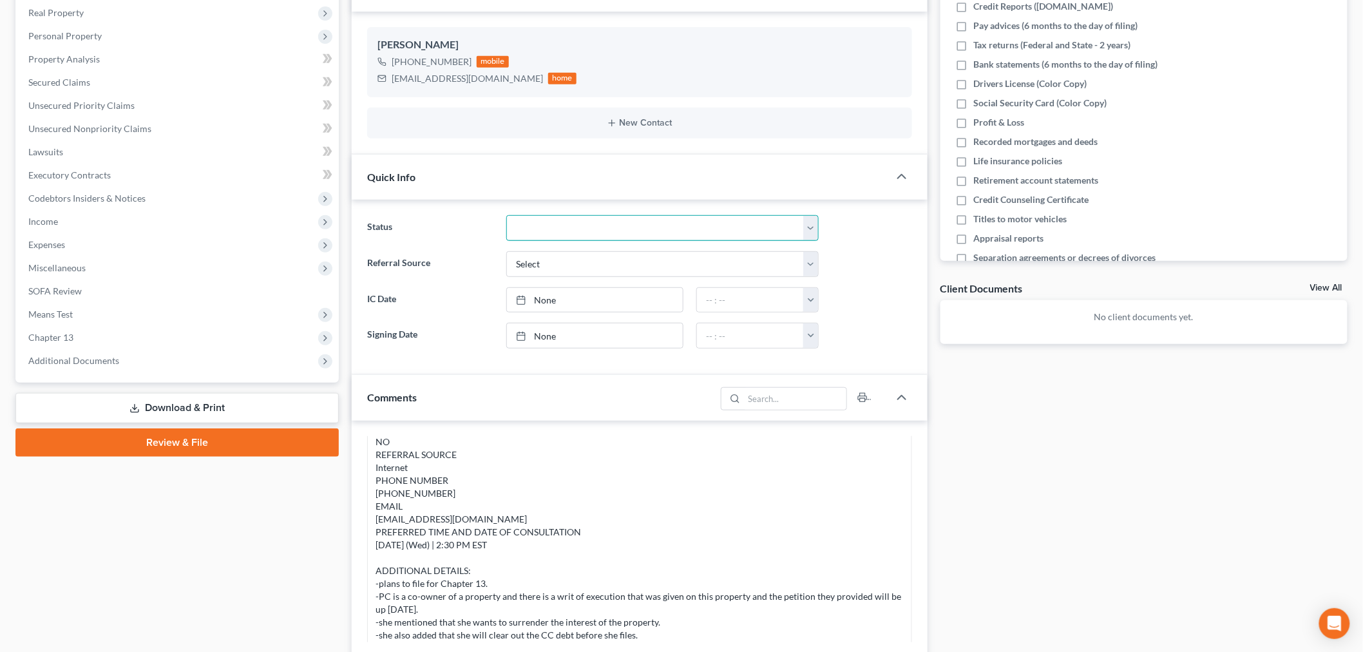
click at [670, 234] on select "Discharged Discharged & Reported Discharge Litigation Dismissal Notice Dismisse…" at bounding box center [662, 228] width 312 height 26
drag, startPoint x: 995, startPoint y: 428, endPoint x: 860, endPoint y: 363, distance: 149.2
click at [709, 272] on select "Select Word Of Mouth Previous Clients Direct Mail Website Google Search Modern …" at bounding box center [662, 264] width 312 height 26
select select "4"
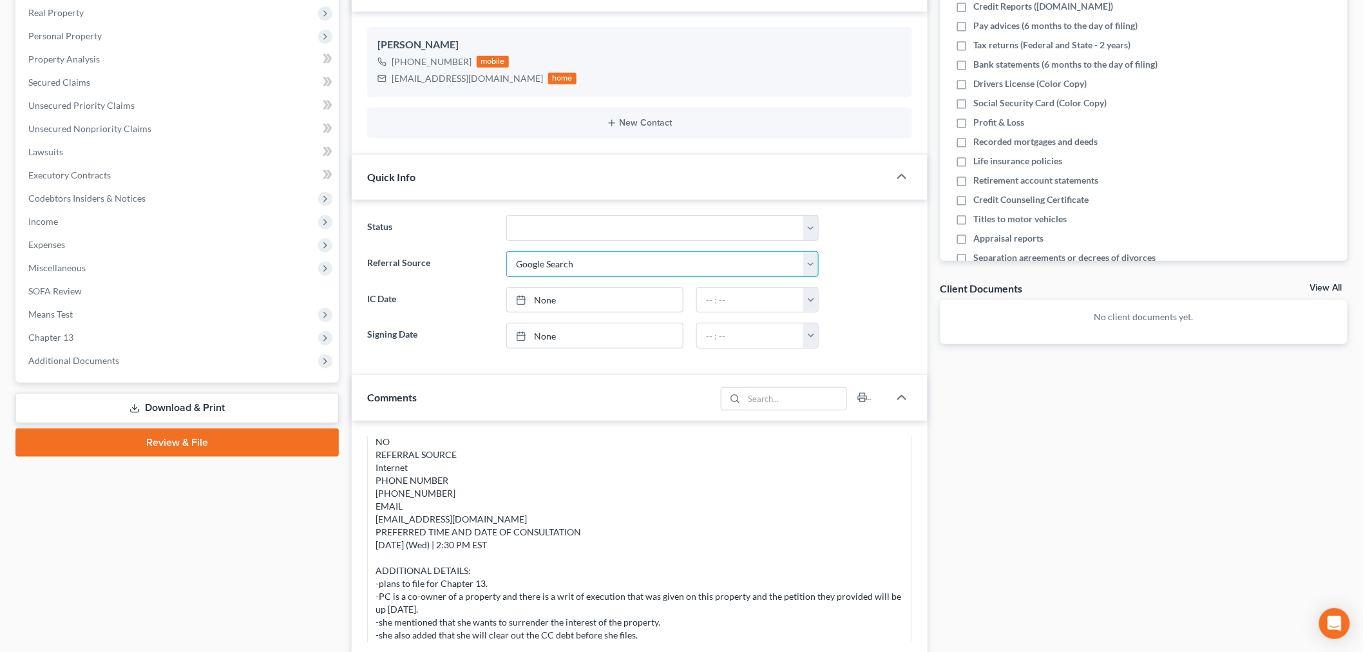
click at [506, 251] on select "Select Word Of Mouth Previous Clients Direct Mail Website Google Search Modern …" at bounding box center [662, 264] width 312 height 26
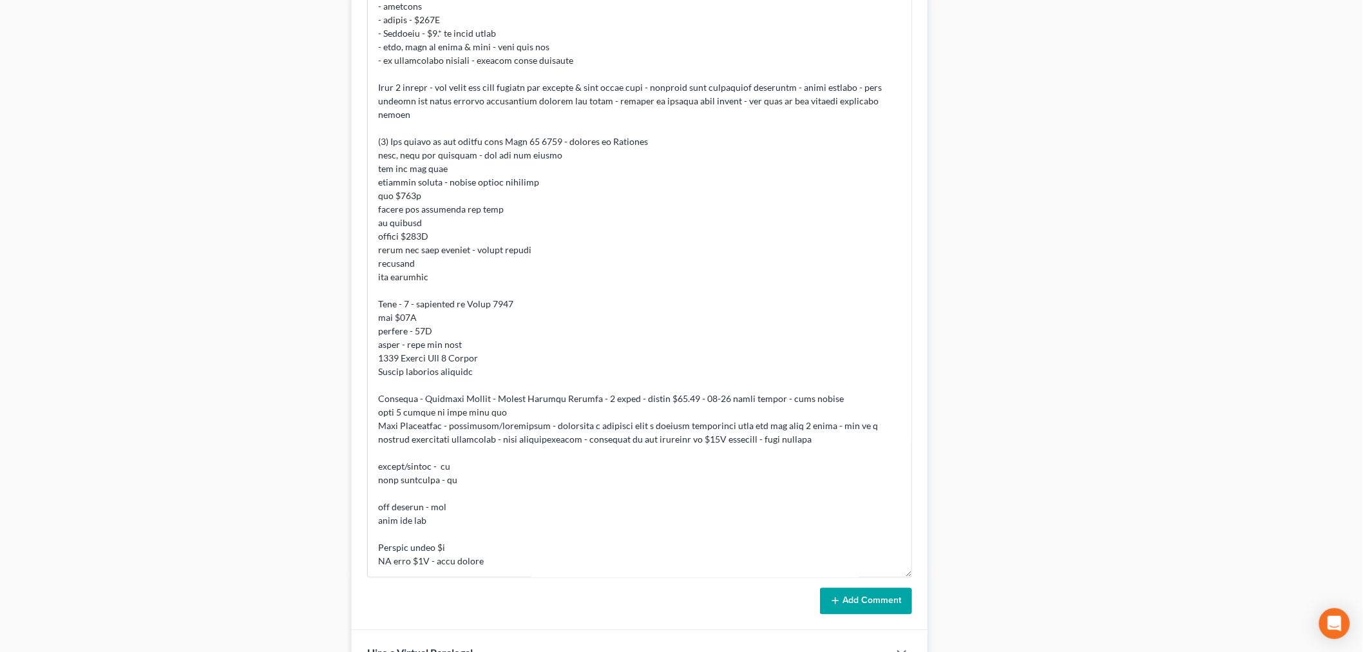
scroll to position [1022, 0]
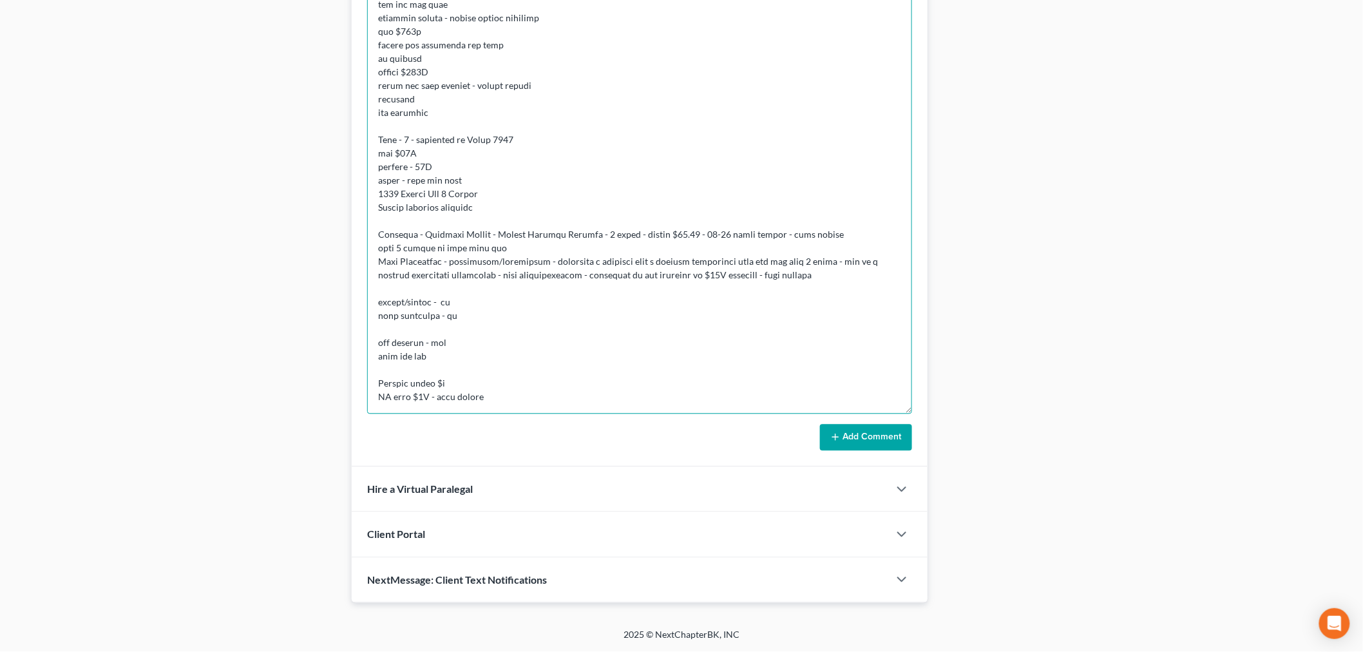
click at [855, 374] on textarea at bounding box center [639, 124] width 545 height 582
click at [868, 384] on textarea at bounding box center [639, 124] width 545 height 582
click at [849, 372] on textarea at bounding box center [639, 124] width 545 height 582
click at [468, 376] on textarea at bounding box center [639, 124] width 545 height 582
click at [474, 383] on textarea at bounding box center [639, 124] width 545 height 582
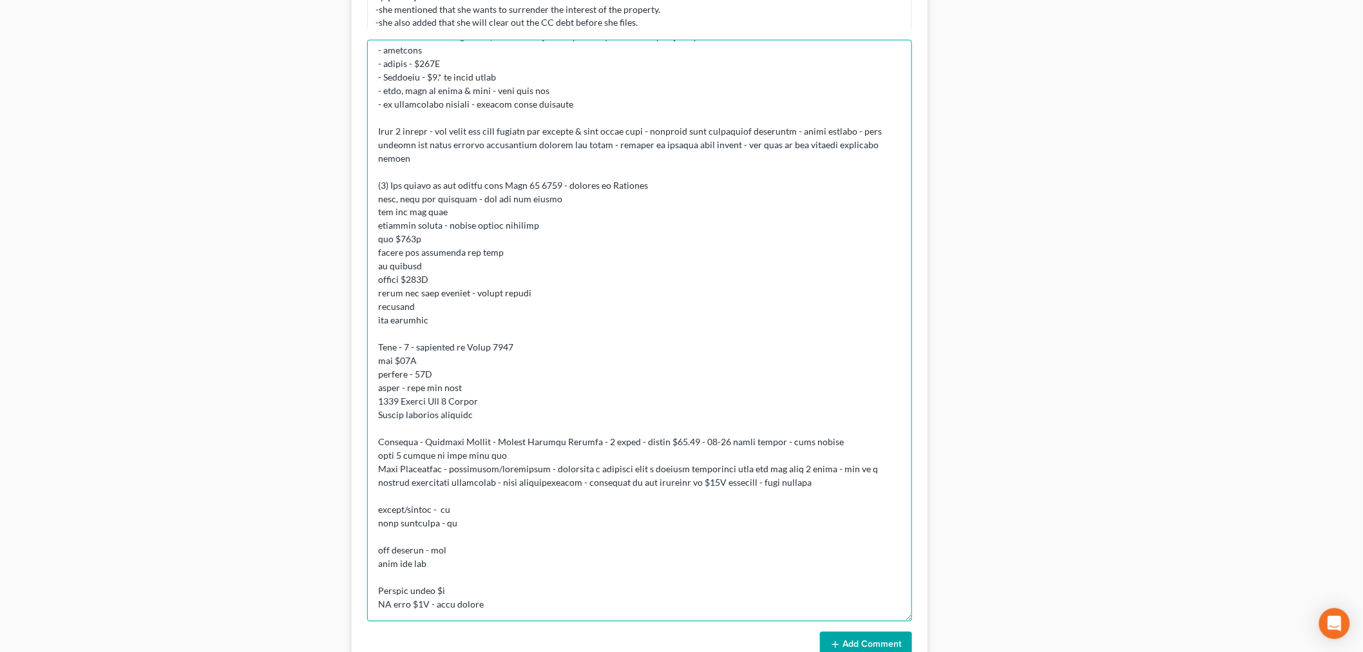
scroll to position [879, 0]
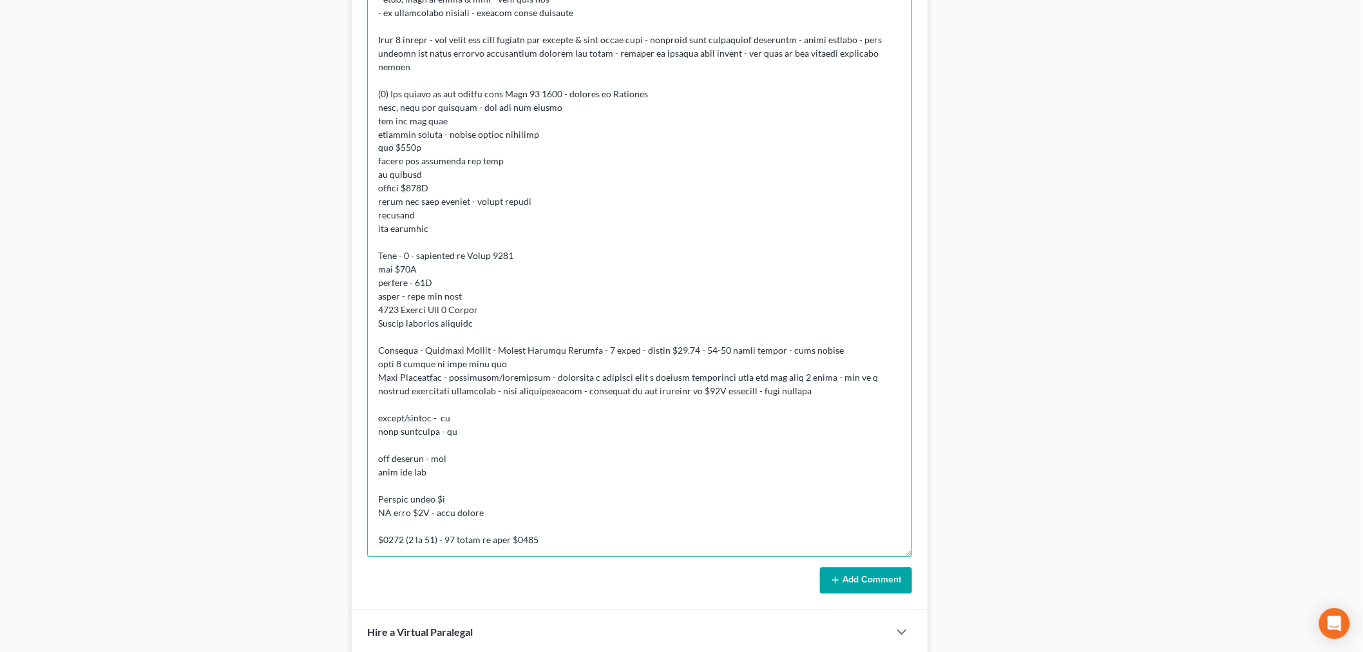
click at [553, 533] on textarea at bounding box center [639, 267] width 545 height 582
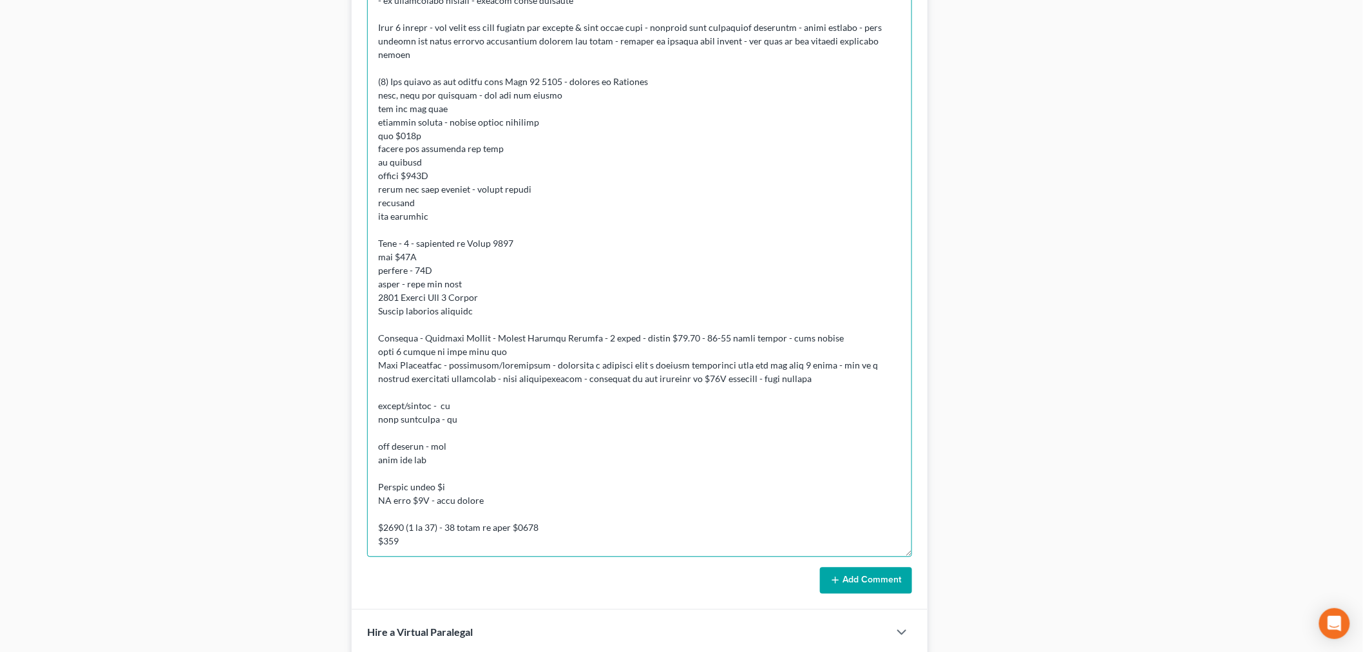
scroll to position [252, 0]
type textarea "CONSULTATION - MD - 3 years on and off - BK - chapter 7 over 10 years ago disch…"
drag, startPoint x: 871, startPoint y: 578, endPoint x: 932, endPoint y: 527, distance: 80.0
click at [870, 578] on button "Add Comment" at bounding box center [866, 580] width 92 height 27
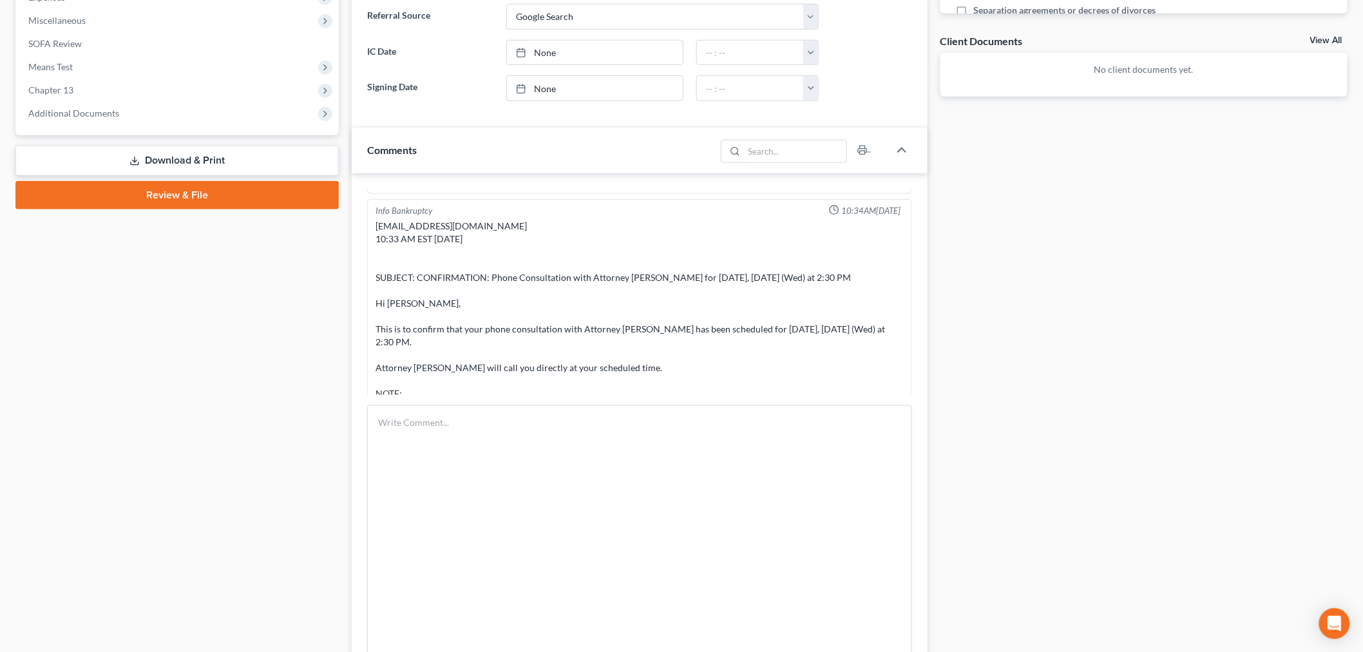
scroll to position [546, 0]
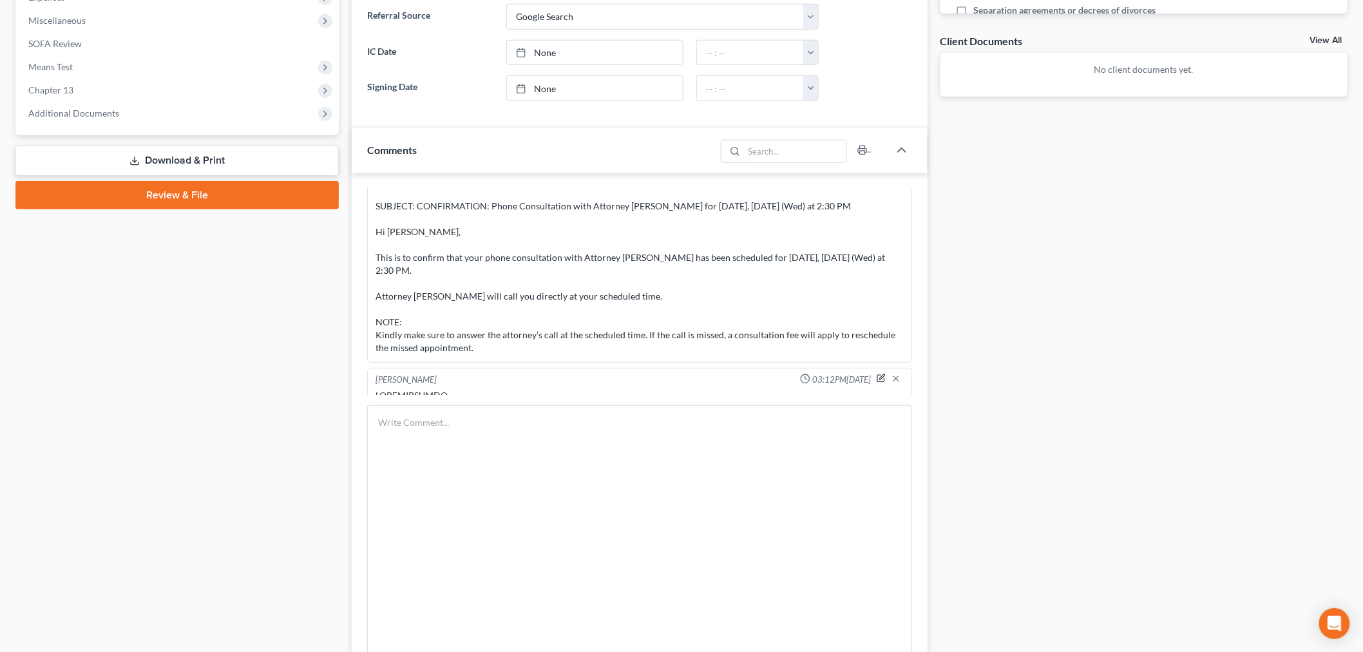
click at [877, 375] on icon "button" at bounding box center [881, 378] width 9 height 9
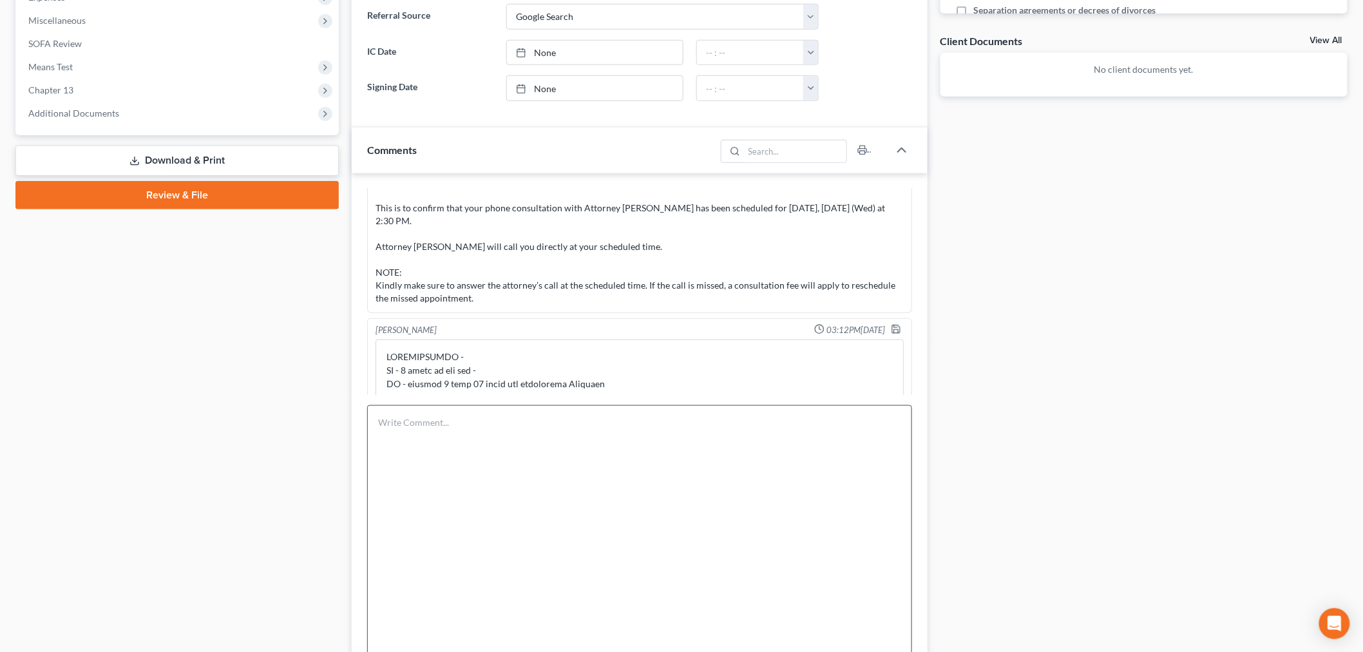
drag, startPoint x: 886, startPoint y: 383, endPoint x: 898, endPoint y: 522, distance: 140.2
click at [910, 526] on div "Info Bankruptcy 10:11AM, 09/02/2025 NAME Angela Kim STATE THE PC RESIDES & FOR …" at bounding box center [640, 606] width 576 height 867
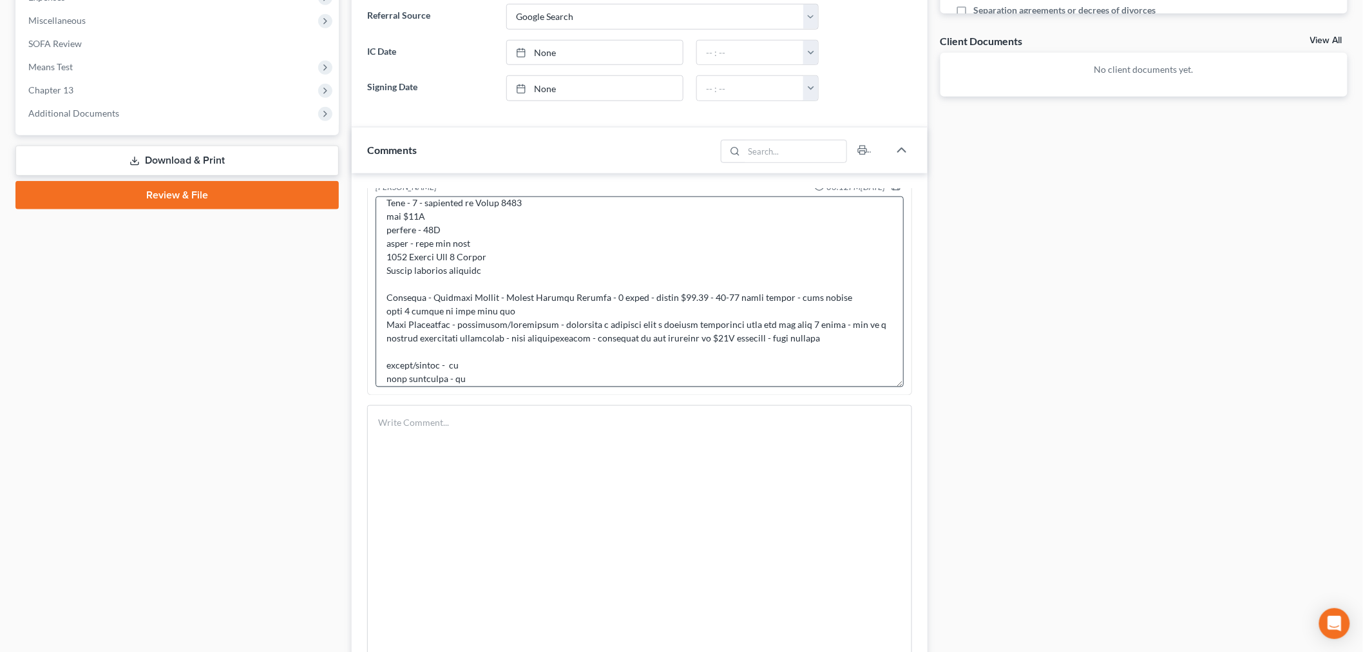
scroll to position [668, 0]
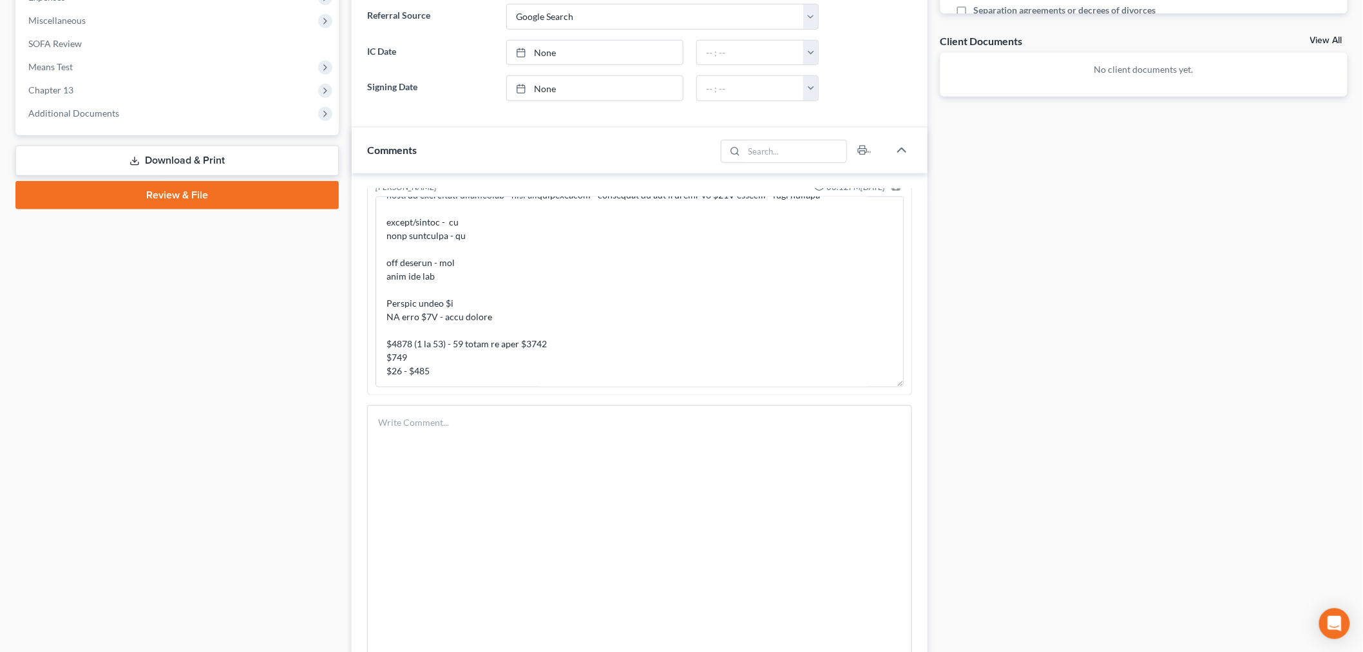
click at [533, 387] on div at bounding box center [639, 292] width 533 height 196
click at [537, 377] on textarea at bounding box center [639, 291] width 528 height 191
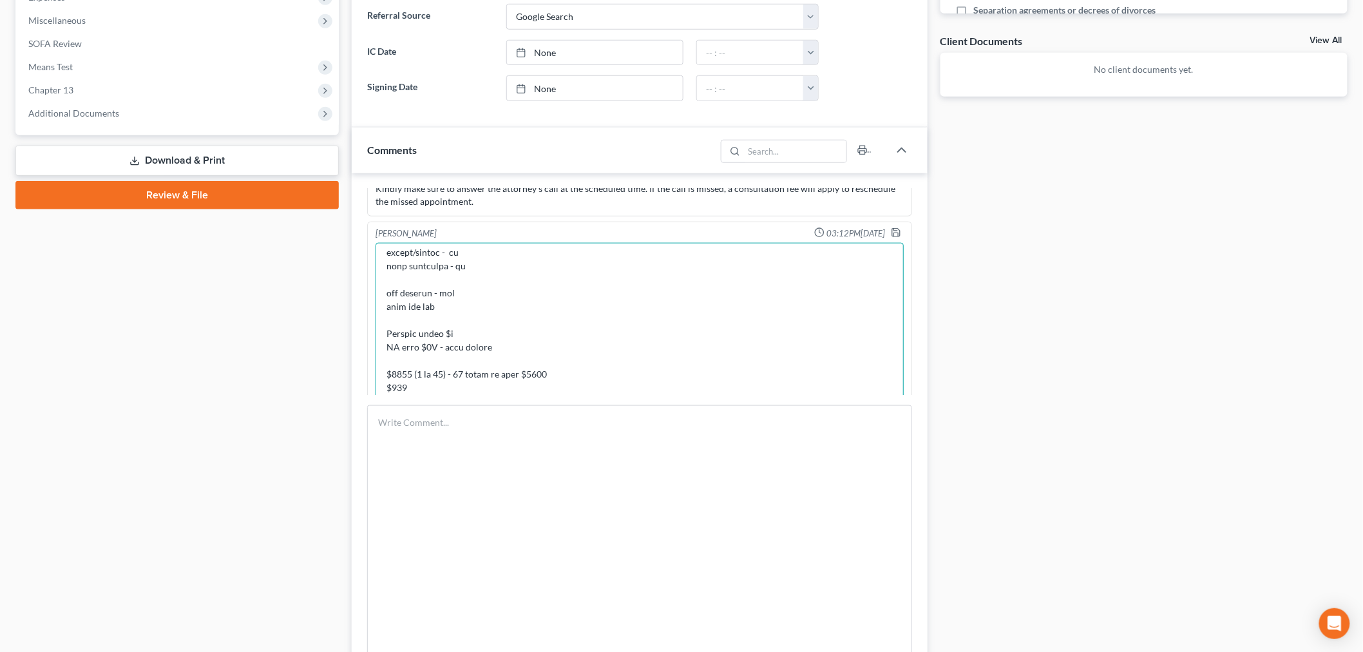
scroll to position [667, 0]
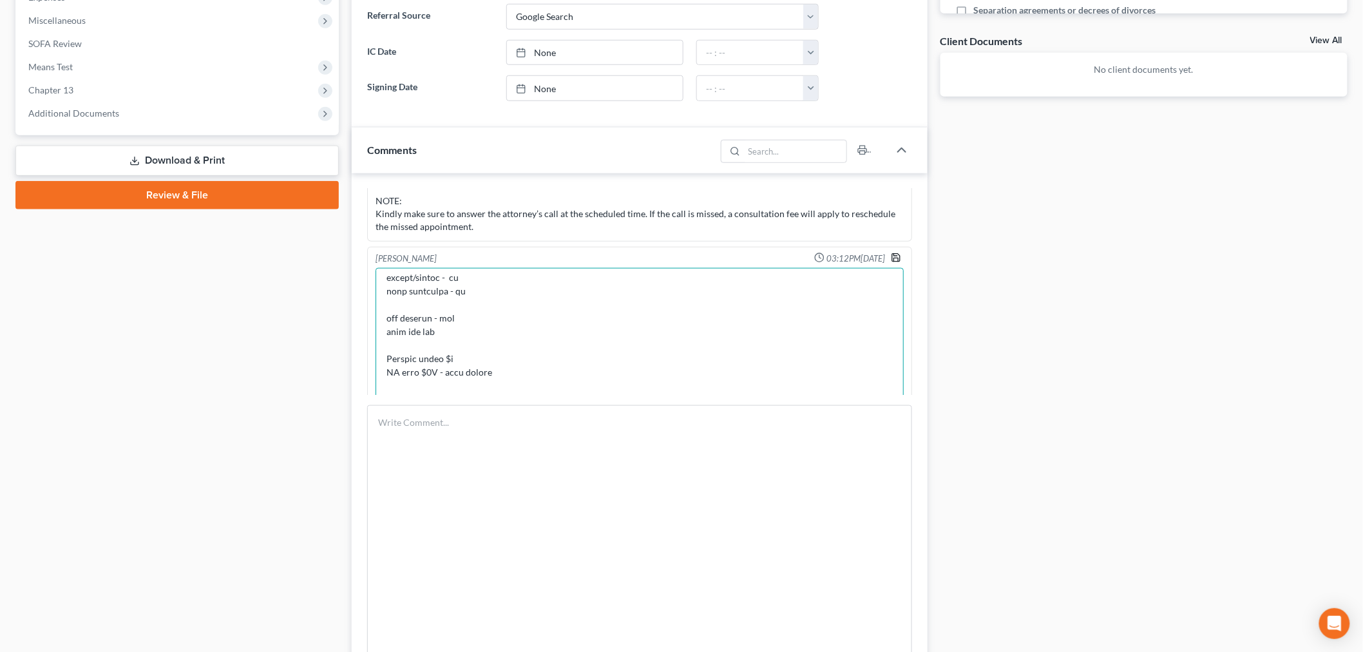
type textarea "CONSULTATION - MD - 3 years on and off - BK - chapter 7 over 10 years ago disch…"
click at [893, 260] on polyline "button" at bounding box center [895, 259] width 5 height 3
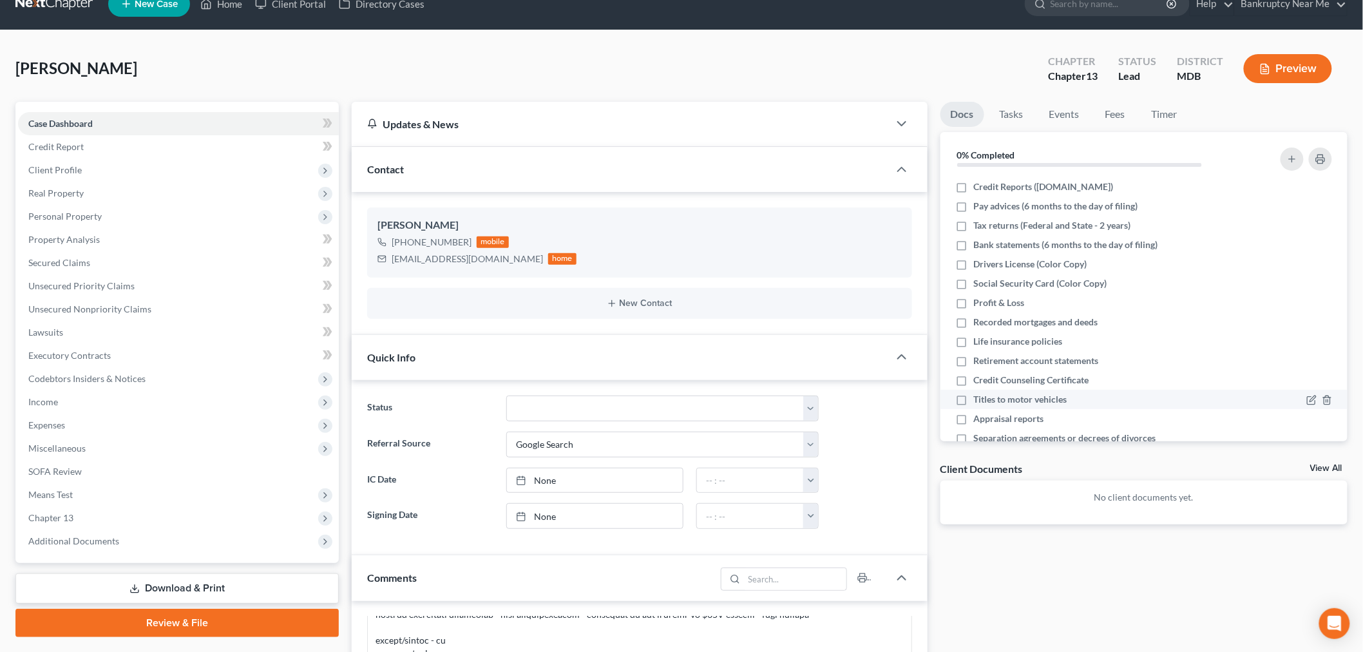
scroll to position [21, 0]
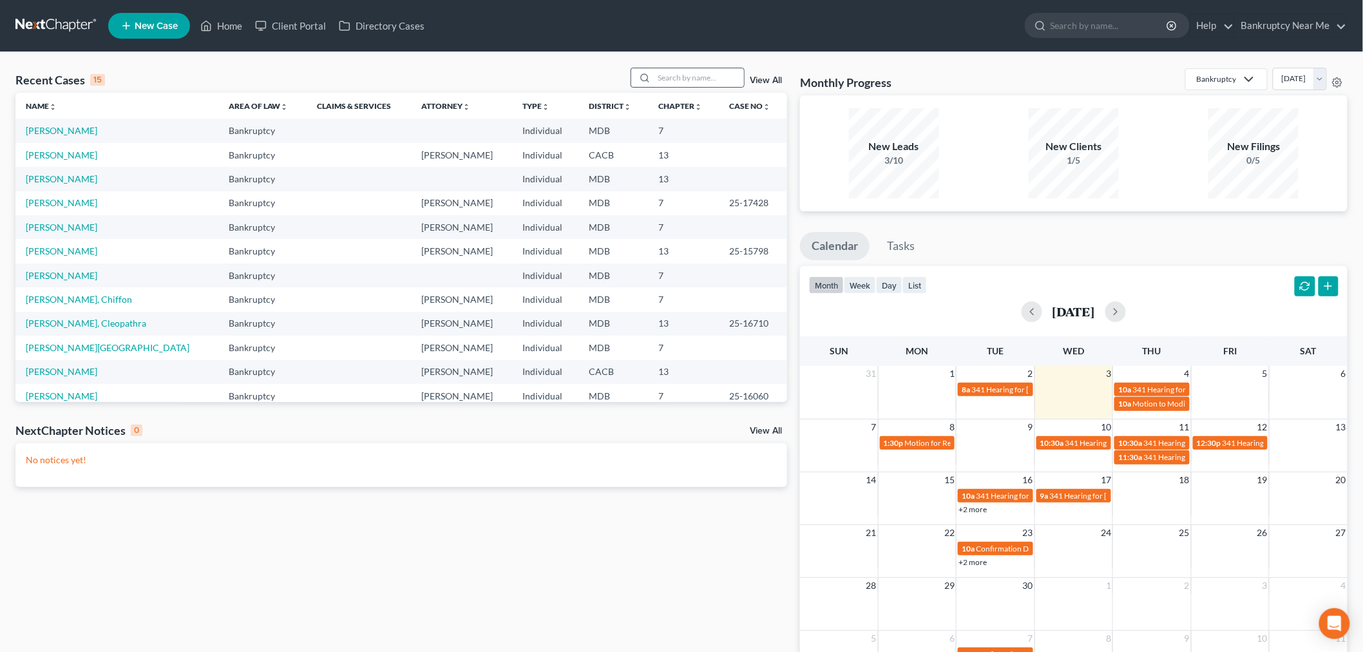
click at [654, 72] on div at bounding box center [642, 77] width 23 height 19
click at [691, 88] on div "Recent Cases 15 View All" at bounding box center [401, 80] width 772 height 25
click at [694, 75] on input "search" at bounding box center [699, 77] width 90 height 19
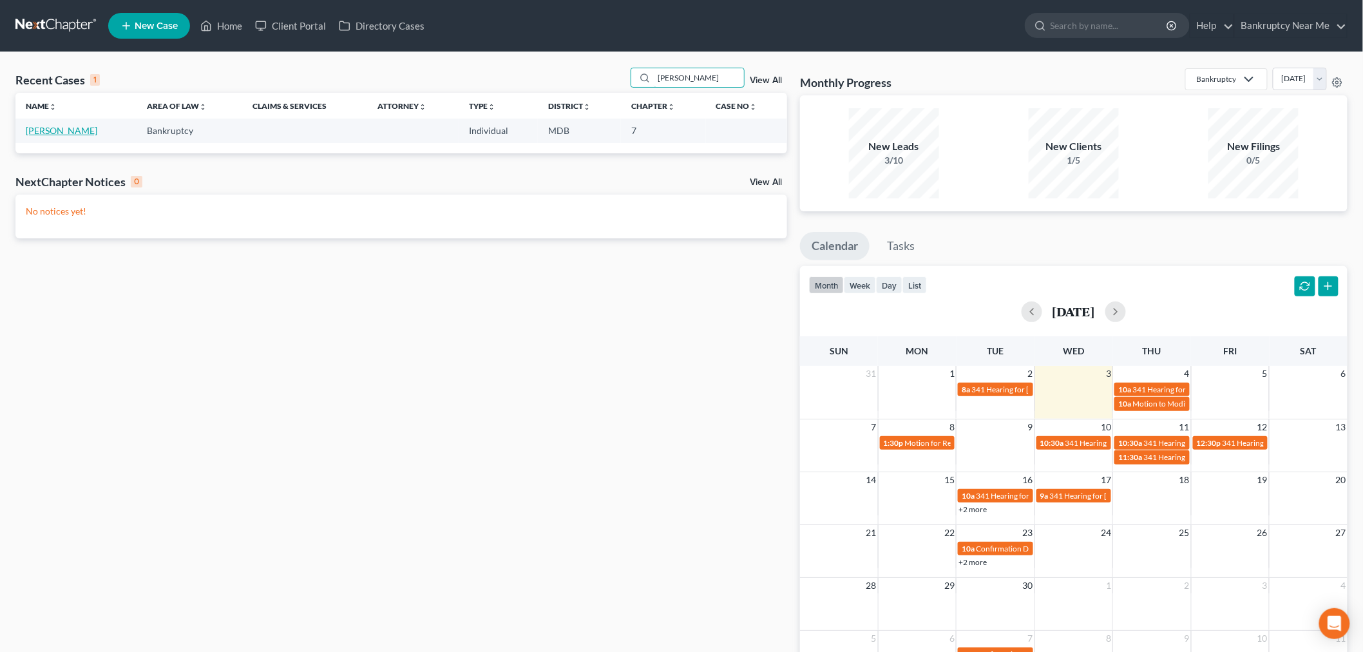
type input "[PERSON_NAME]"
click at [93, 131] on link "[PERSON_NAME]" at bounding box center [61, 130] width 71 height 11
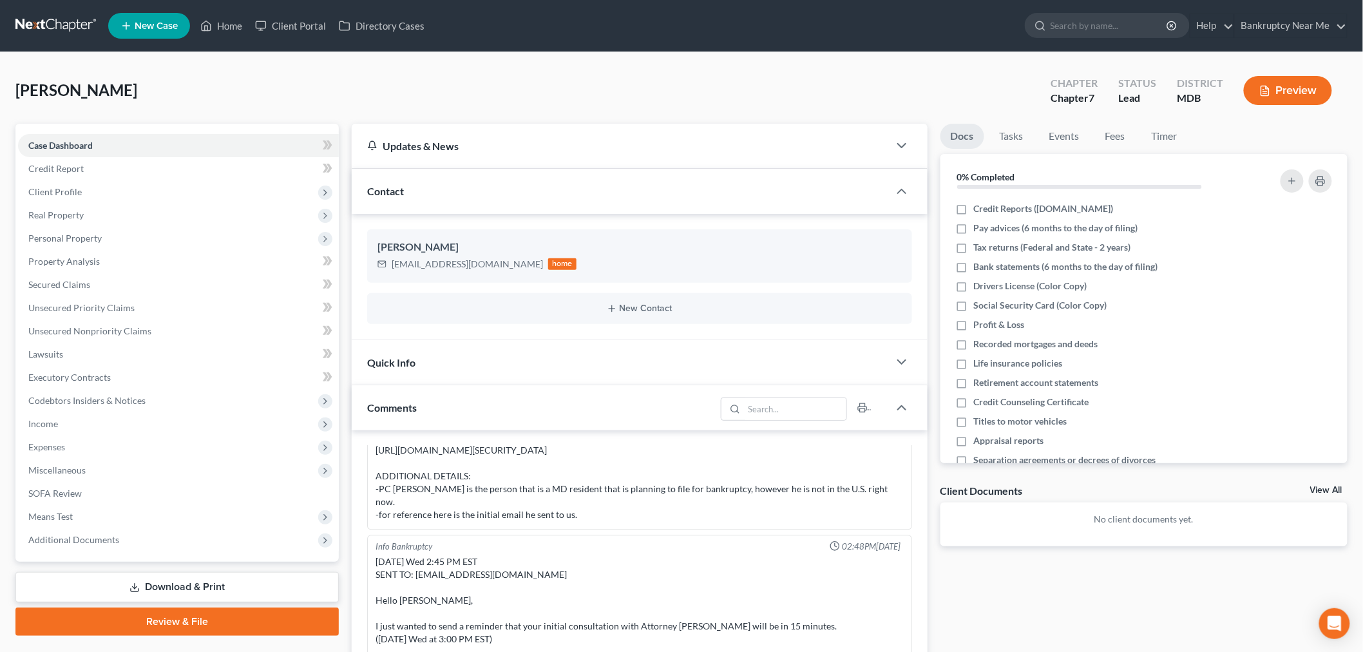
click at [935, 148] on div "Docs Tasks Events Fees Timer 0% Completed Nothing here yet! Credit Reports ([DO…" at bounding box center [1144, 511] width 421 height 775
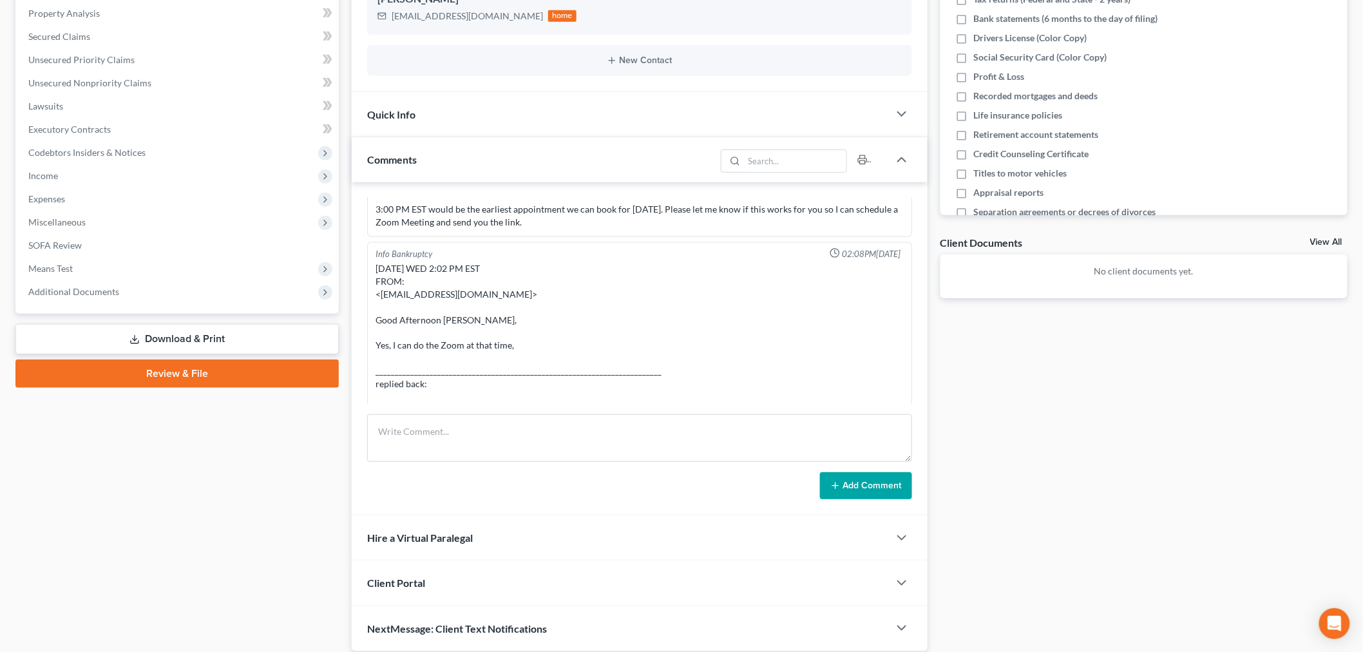
scroll to position [296, 0]
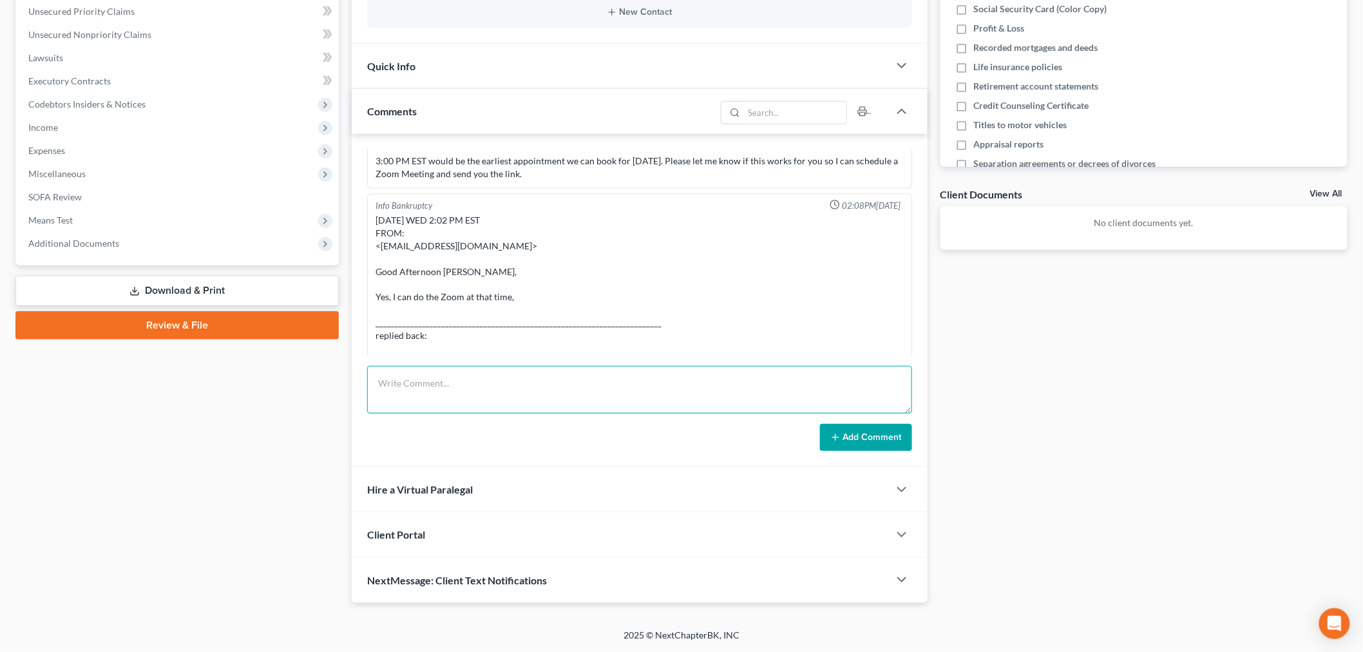
click at [745, 409] on textarea at bounding box center [639, 390] width 545 height 48
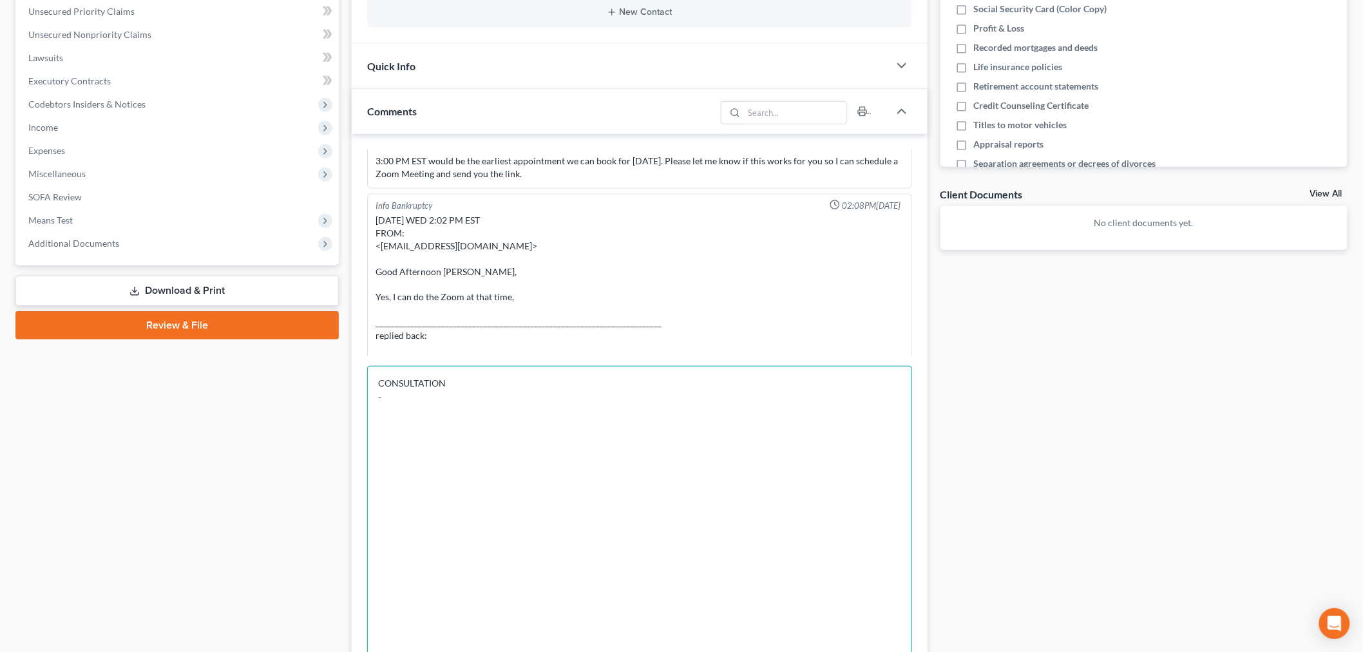
drag, startPoint x: 906, startPoint y: 410, endPoint x: 879, endPoint y: 684, distance: 275.7
click at [879, 651] on html "Home New Case Client Portal Directory Cases Bankruptcy Near Me [EMAIL_ADDRESS][…" at bounding box center [681, 314] width 1363 height 1221
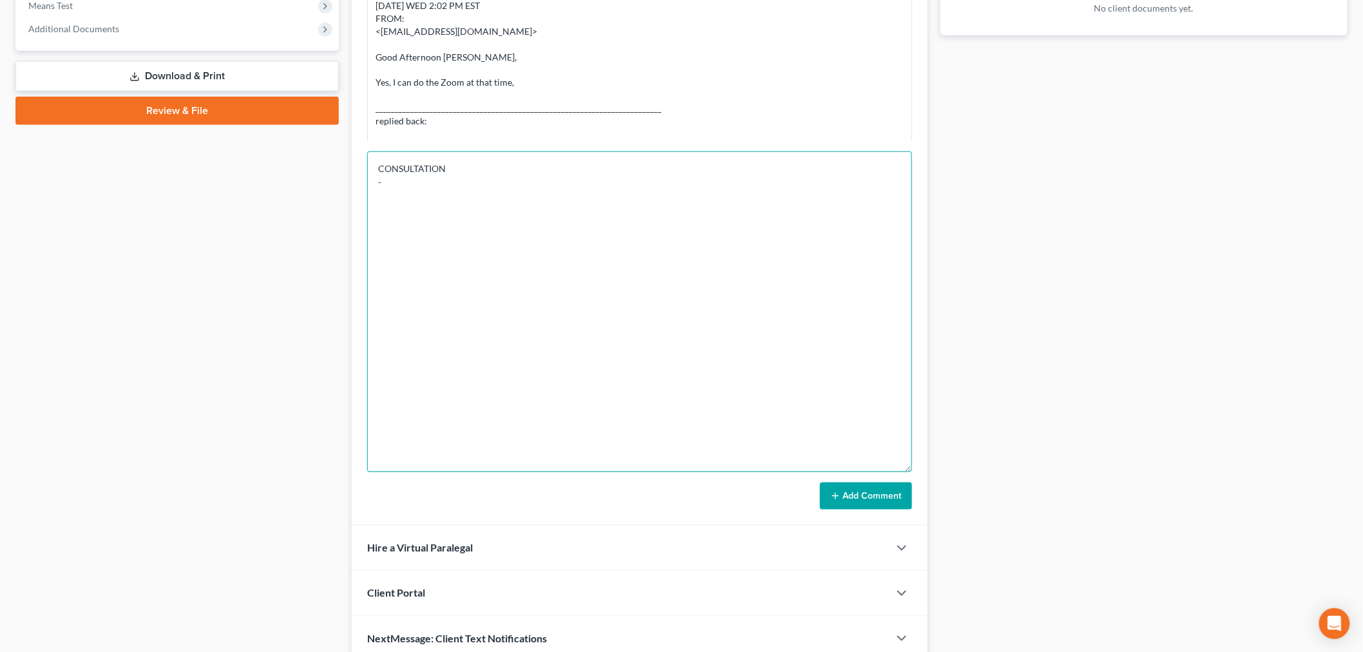
click at [619, 375] on textarea "CONSULTATION -" at bounding box center [639, 311] width 545 height 321
click at [468, 285] on textarea "CONSULTATION -" at bounding box center [639, 311] width 545 height 321
click at [489, 187] on textarea "CONSULTATION -" at bounding box center [639, 311] width 545 height 321
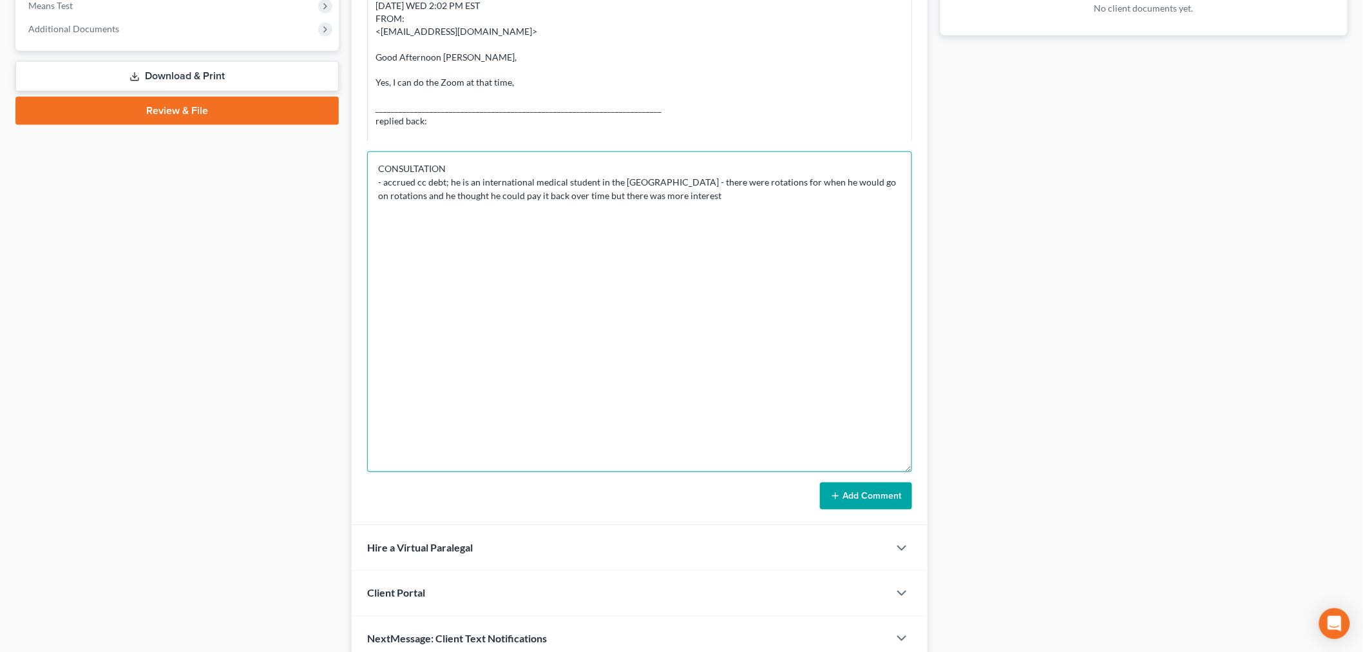
click at [640, 182] on textarea "CONSULTATION - accrued cc debt; he is an international medical student in the […" at bounding box center [639, 311] width 545 height 321
click at [694, 200] on textarea "CONSULTATION - accrued cc debt; he is an international medical student in the […" at bounding box center [639, 311] width 545 height 321
click at [812, 227] on textarea "CONSULTATION - accrued cc debt; he is an international medical student in the […" at bounding box center [639, 311] width 545 height 321
click at [792, 238] on textarea "CONSULTATION - accrued cc debt; he is an international medical student in the […" at bounding box center [639, 311] width 545 height 321
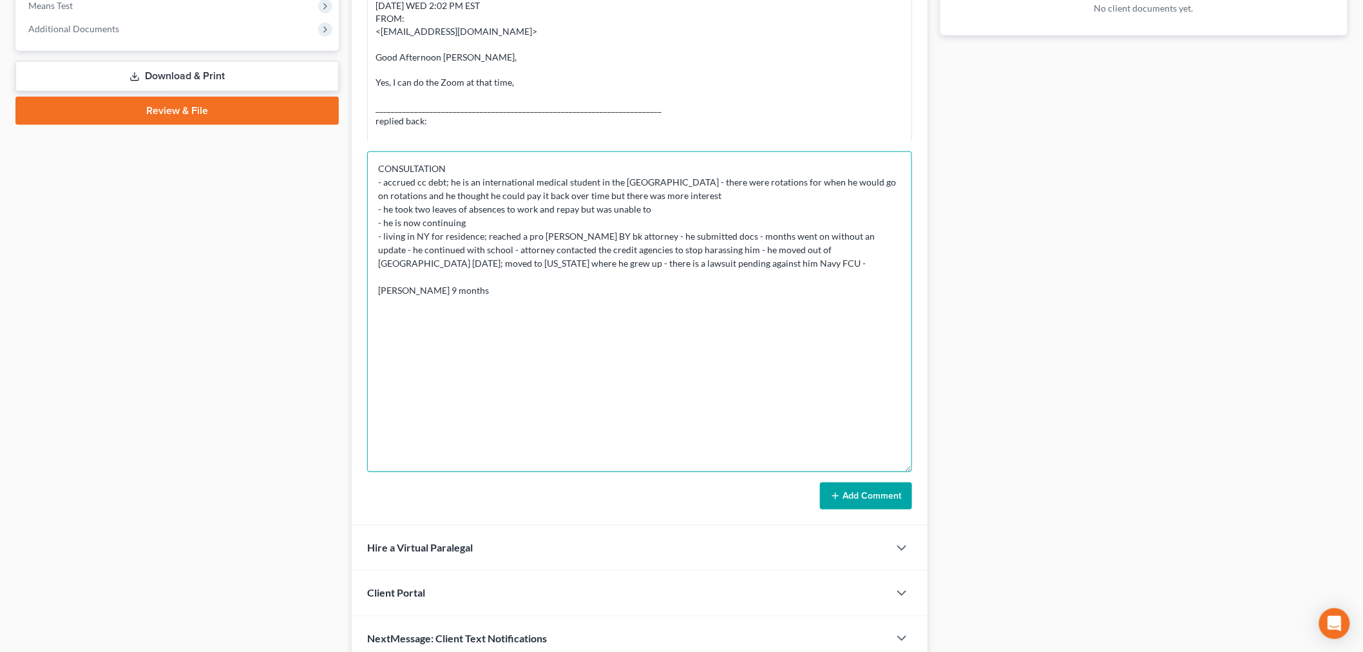
click at [393, 289] on textarea "CONSULTATION - accrued cc debt; he is an international medical student in the […" at bounding box center [639, 311] width 545 height 321
click at [652, 256] on textarea "CONSULTATION - accrued cc debt; he is an international medical student in the […" at bounding box center [639, 311] width 545 height 321
click at [652, 258] on textarea "CONSULTATION - accrued cc debt; he is an international medical student in the […" at bounding box center [639, 311] width 545 height 321
click at [663, 309] on textarea "CONSULTATION - accrued cc debt; he is an international medical student in the […" at bounding box center [639, 311] width 545 height 321
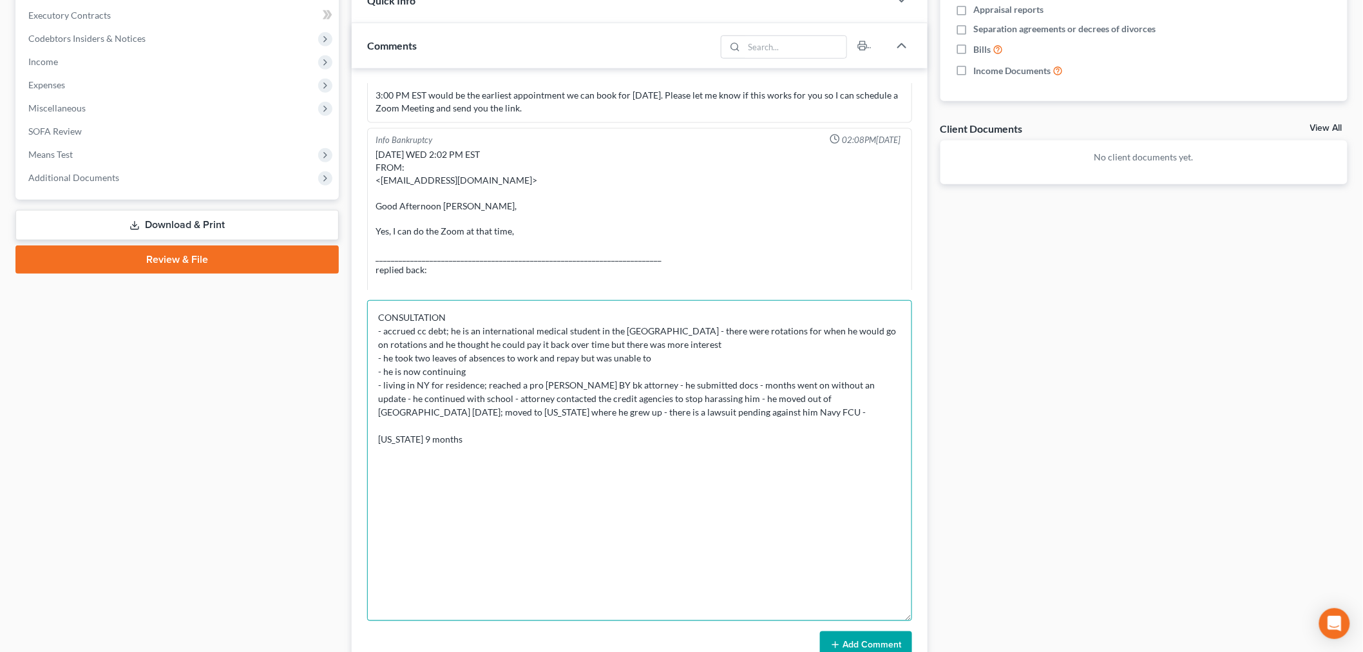
scroll to position [368, 0]
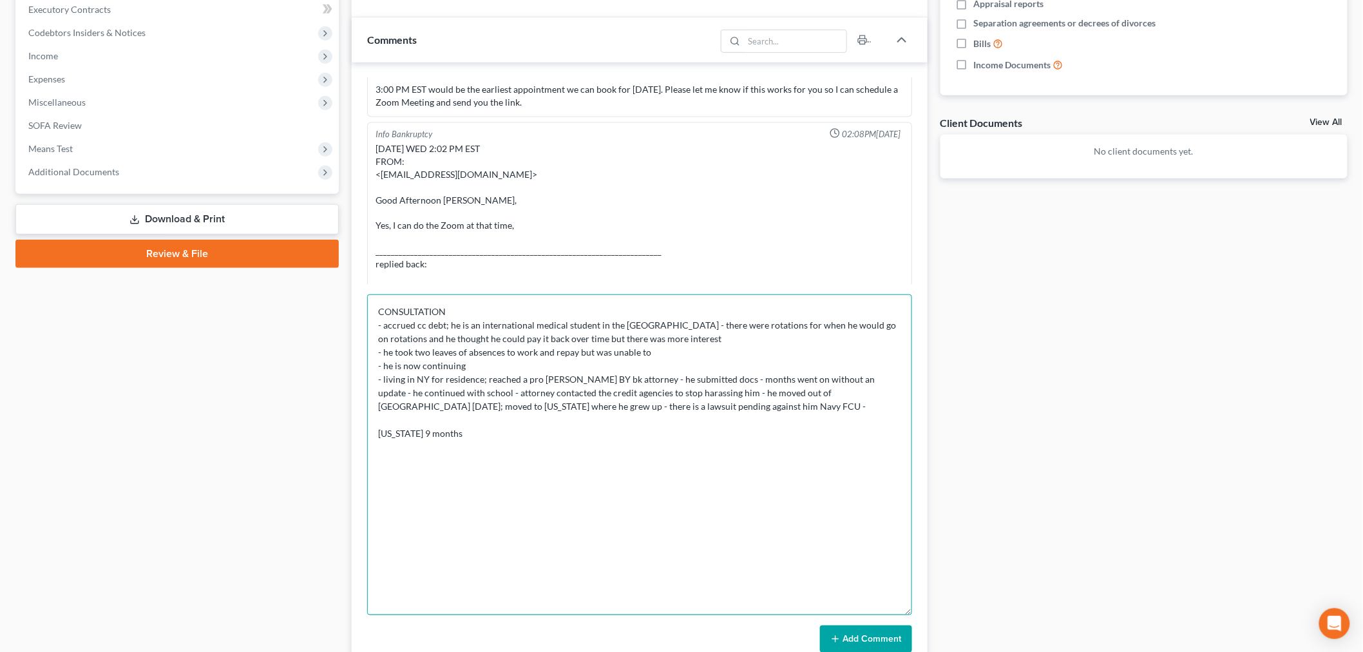
click at [596, 439] on textarea "CONSULTATION - accrued cc debt; he is an international medical student in the […" at bounding box center [639, 454] width 545 height 321
click at [872, 399] on textarea "CONSULTATION - accrued cc debt; he is an international medical student in the […" at bounding box center [639, 454] width 545 height 321
click at [816, 410] on textarea "CONSULTATION - accrued cc debt; he is an international medical student in the […" at bounding box center [639, 454] width 545 height 321
drag, startPoint x: 529, startPoint y: 511, endPoint x: 541, endPoint y: 504, distance: 13.6
click at [527, 511] on textarea "CONSULTATION - accrued cc debt; he is an international medical student in the […" at bounding box center [639, 454] width 545 height 321
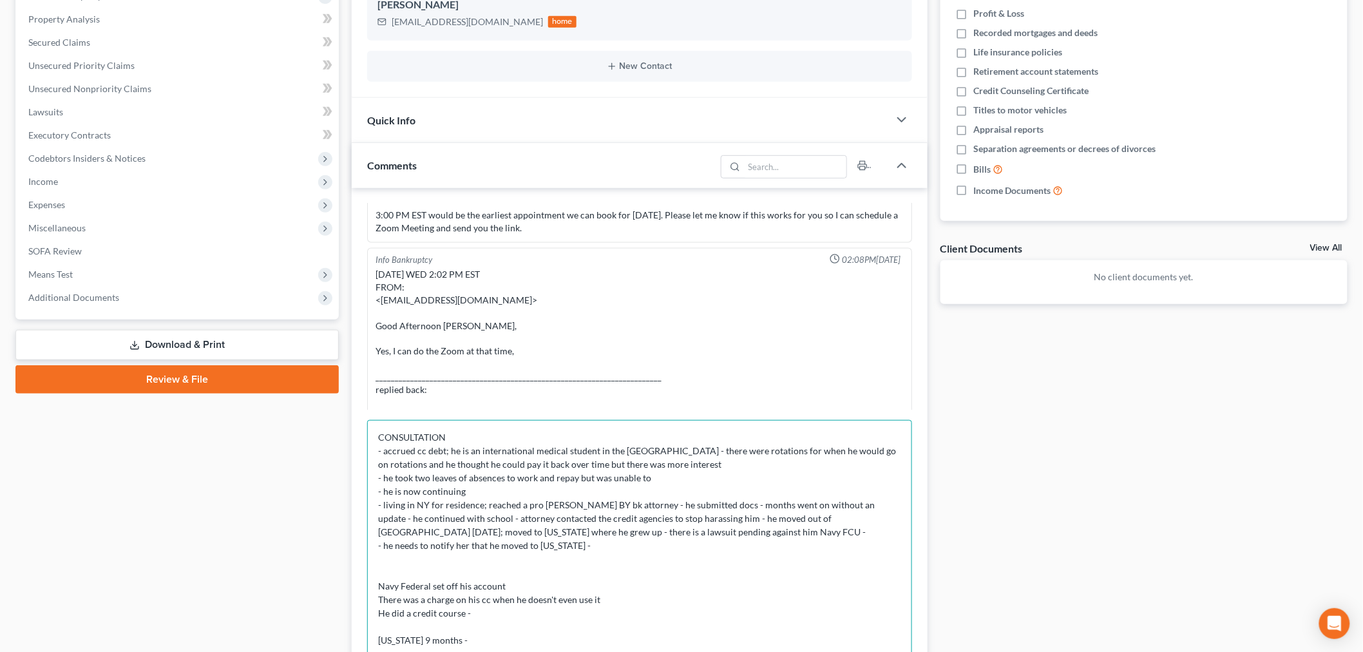
scroll to position [10, 0]
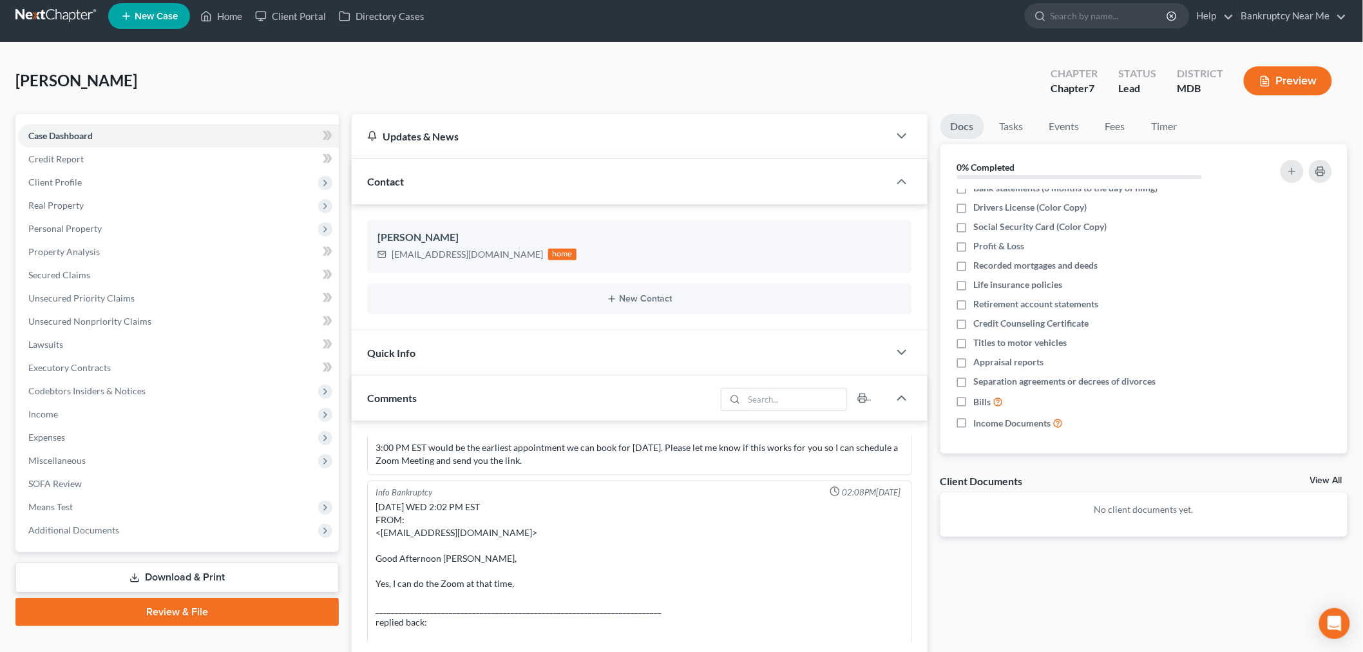
type textarea "CONSULTATION - accrued cc debt; he is an international medical student in the […"
click at [498, 342] on div "Quick Info" at bounding box center [620, 352] width 537 height 44
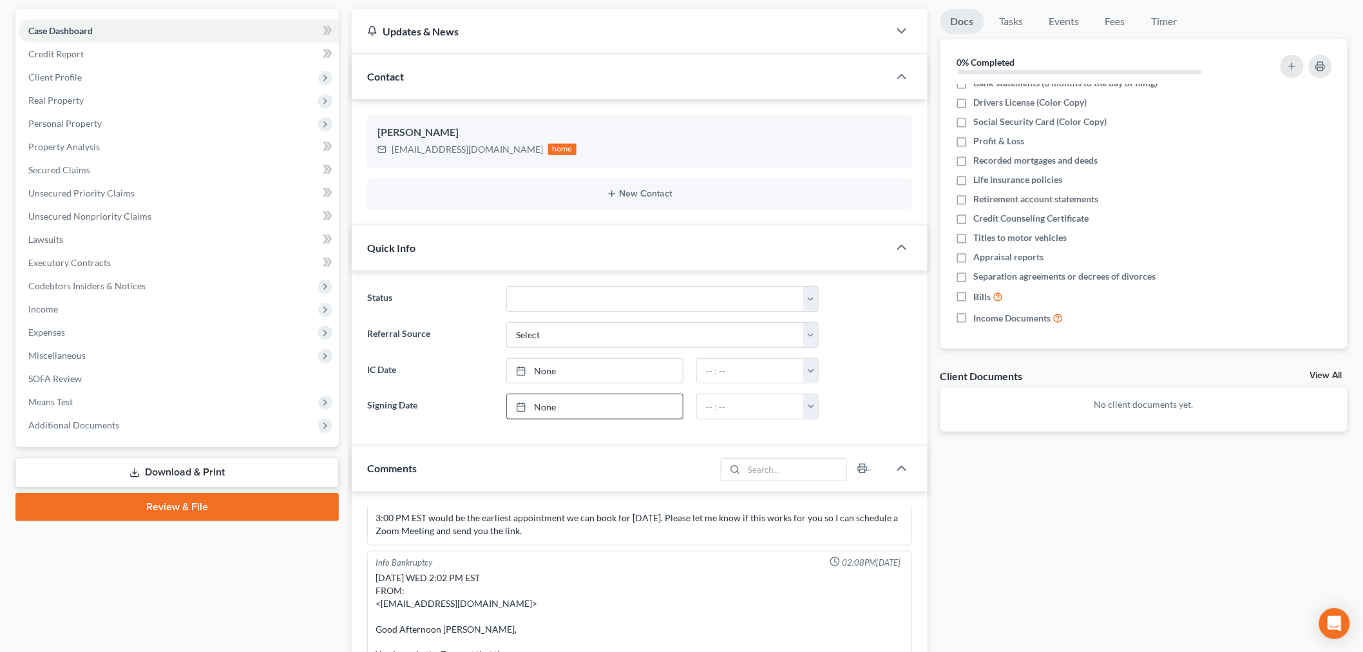
scroll to position [224, 0]
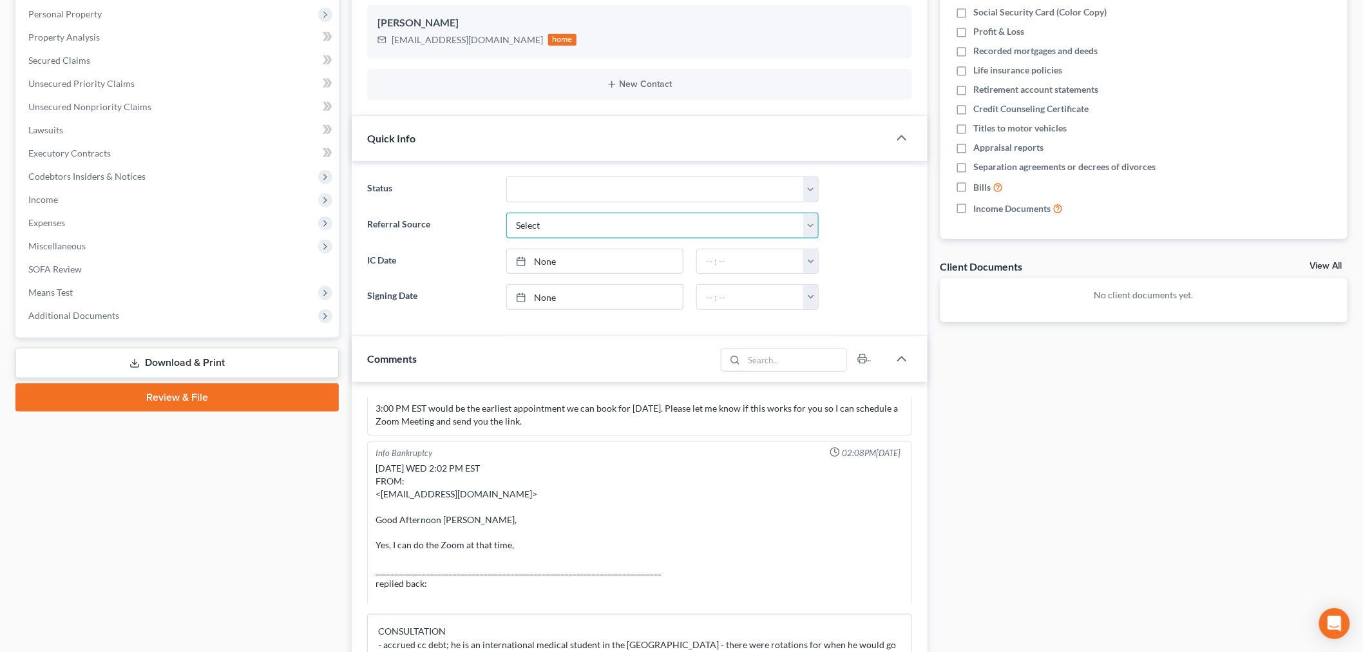
click at [587, 234] on select "Select Word Of Mouth Previous Clients Direct Mail Website Google Search Modern …" at bounding box center [662, 226] width 312 height 26
select select "6"
click at [506, 213] on select "Select Word Of Mouth Previous Clients Direct Mail Website Google Search Modern …" at bounding box center [662, 226] width 312 height 26
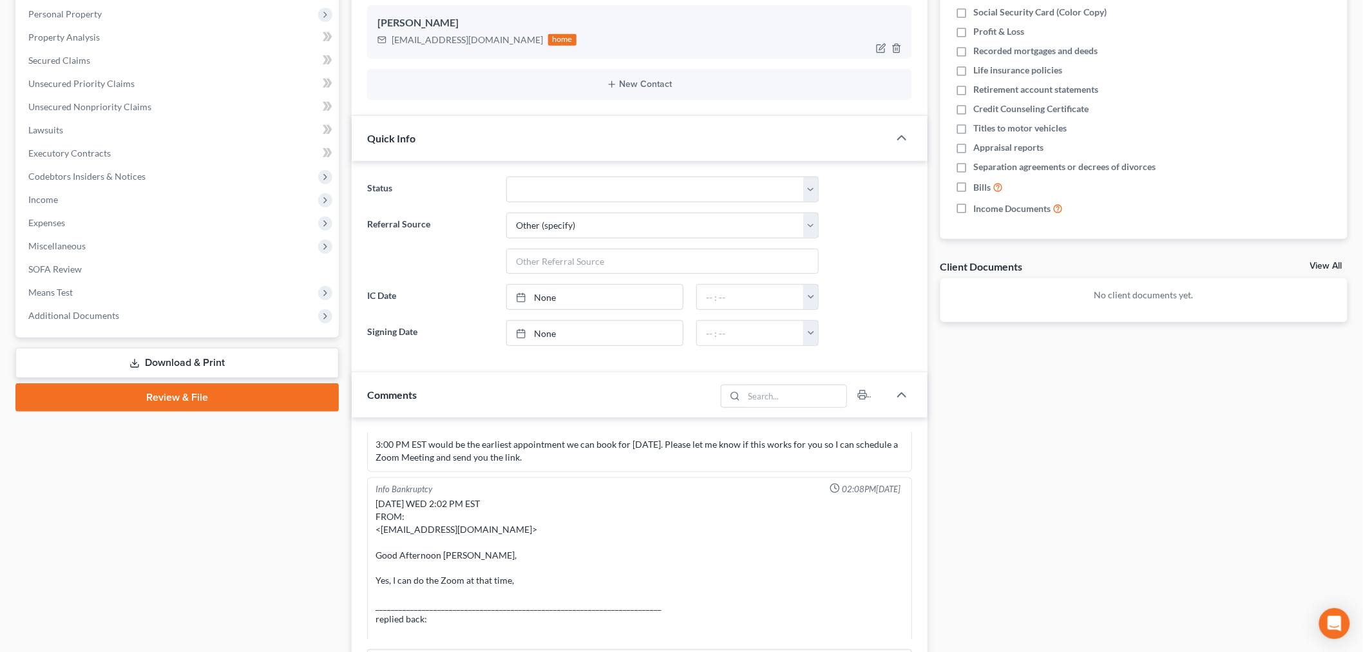
drag, startPoint x: 464, startPoint y: 23, endPoint x: 375, endPoint y: 24, distance: 88.9
click at [375, 24] on div "[PERSON_NAME] [EMAIL_ADDRESS][DOMAIN_NAME] home" at bounding box center [639, 31] width 545 height 53
copy div "[PERSON_NAME]"
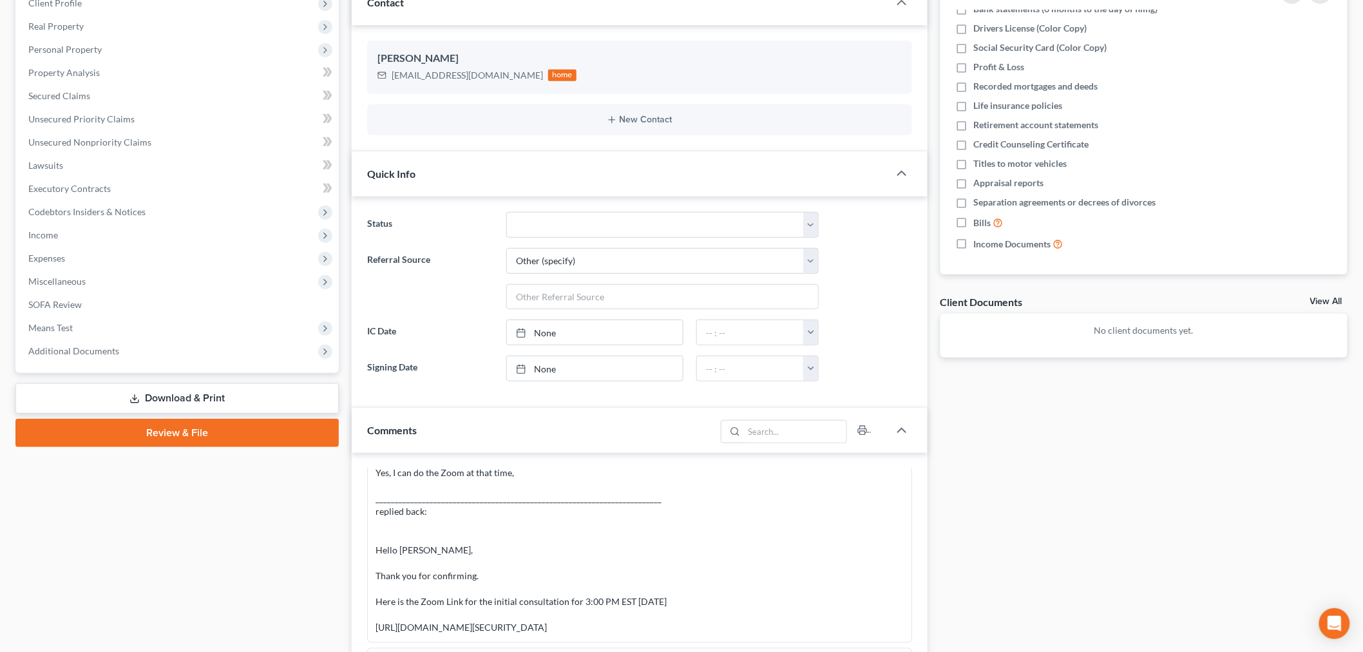
scroll to position [81, 0]
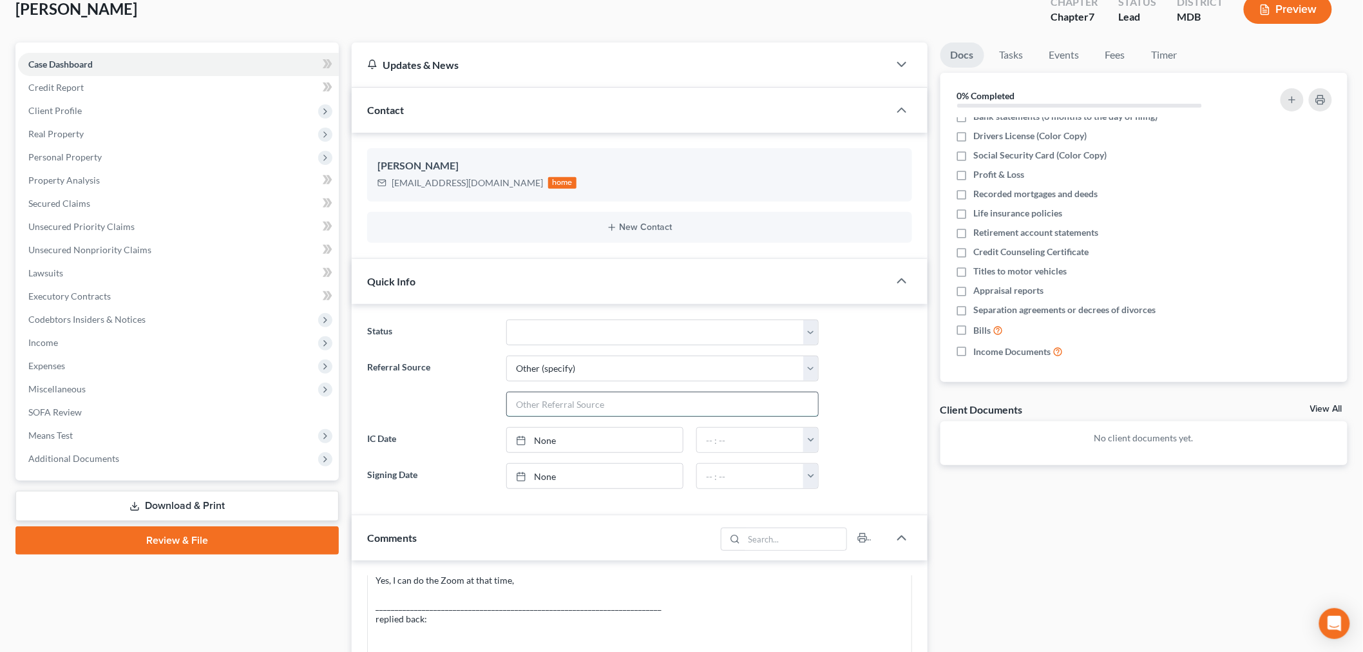
click at [581, 401] on input "text" at bounding box center [662, 404] width 311 height 24
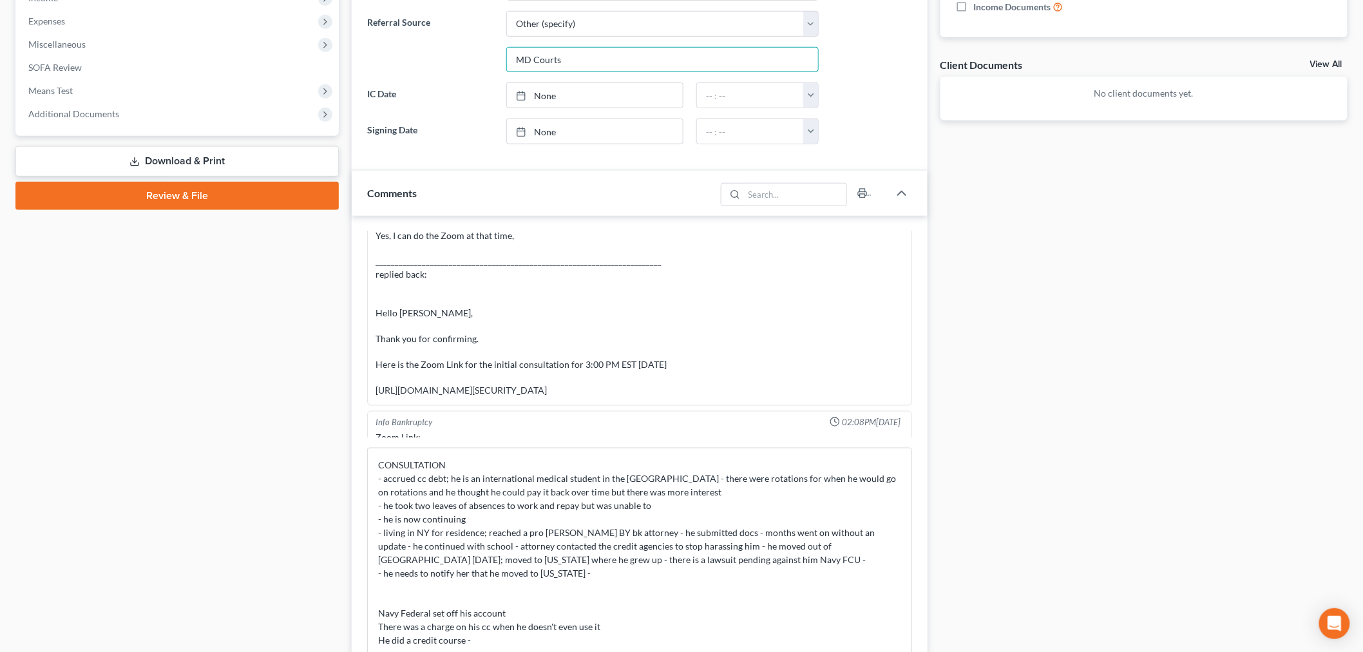
scroll to position [511, 0]
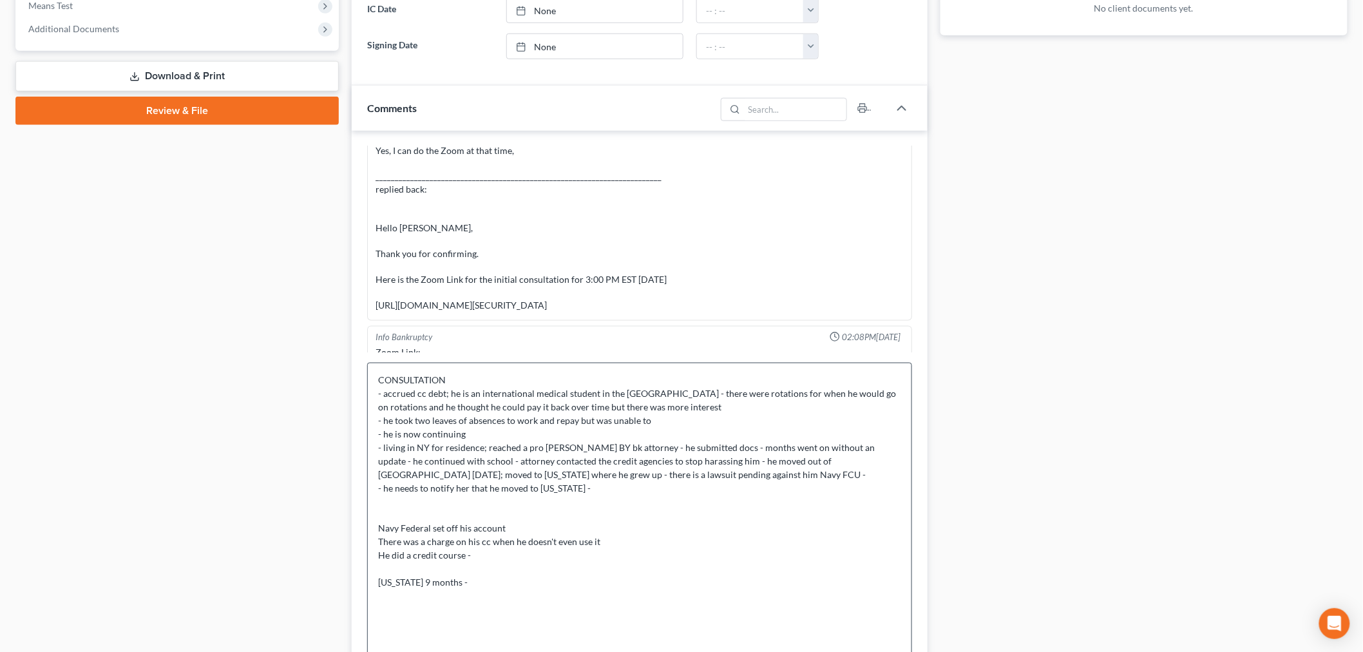
type input "MD Courts"
click at [479, 510] on textarea "CONSULTATION - accrued cc debt; he is an international medical student in the […" at bounding box center [639, 523] width 545 height 321
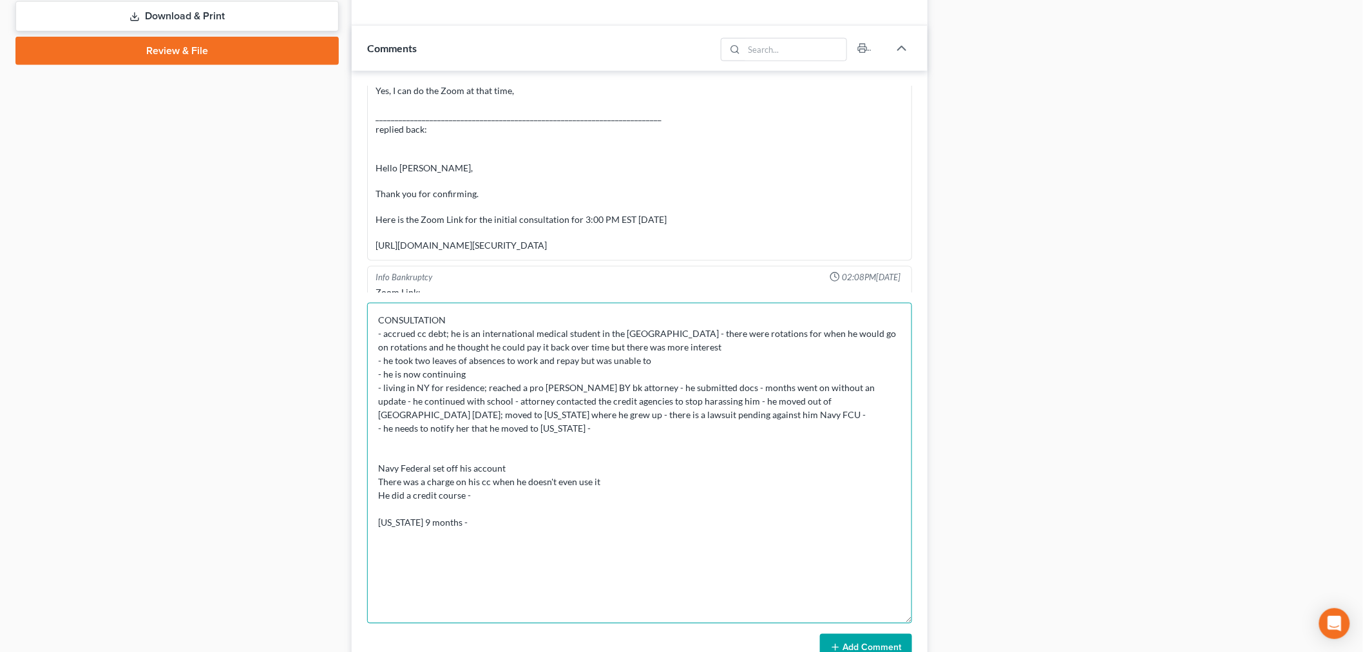
scroll to position [654, 0]
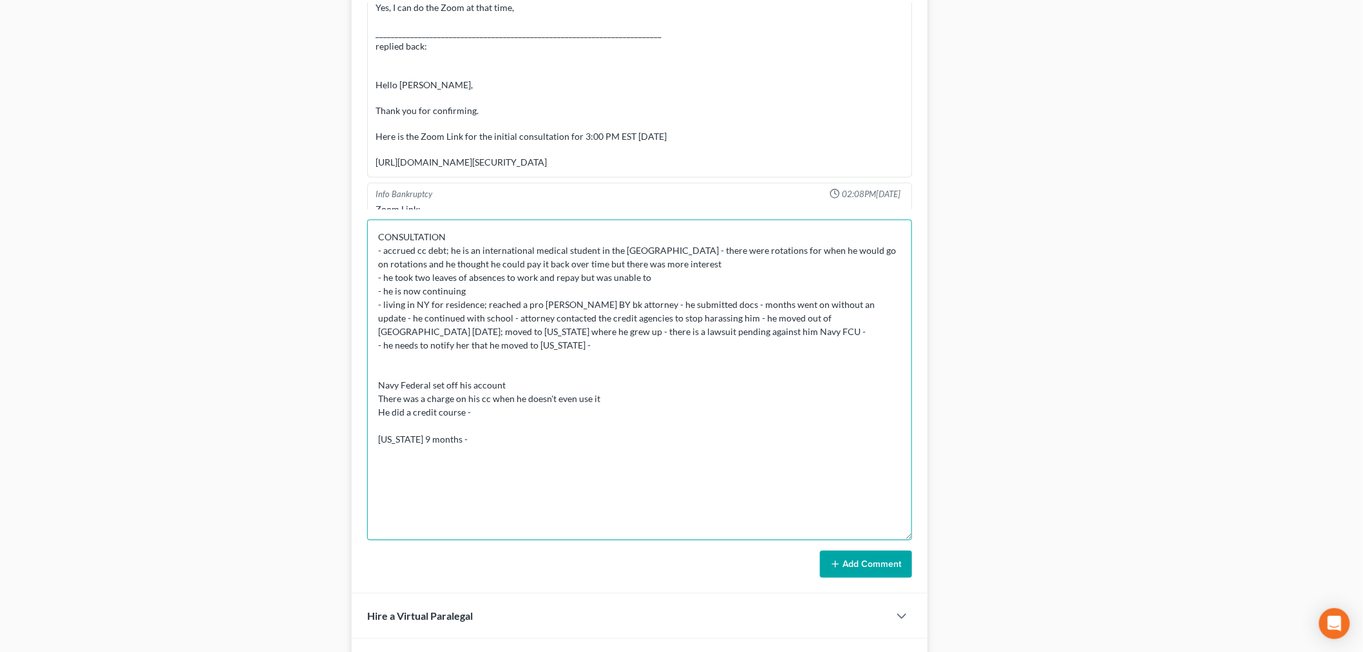
click at [559, 484] on textarea "CONSULTATION - accrued cc debt; he is an international medical student in the […" at bounding box center [639, 380] width 545 height 321
click at [545, 449] on textarea "CONSULTATION - accrued cc debt; he is an international medical student in the […" at bounding box center [639, 380] width 545 height 321
drag, startPoint x: 816, startPoint y: 455, endPoint x: 806, endPoint y: 468, distance: 16.1
click at [816, 454] on textarea "CONSULTATION - accrued cc debt; he is an international medical student in the […" at bounding box center [639, 380] width 545 height 321
click at [793, 475] on textarea "CONSULTATION - accrued cc debt; he is an international medical student in the […" at bounding box center [639, 380] width 545 height 321
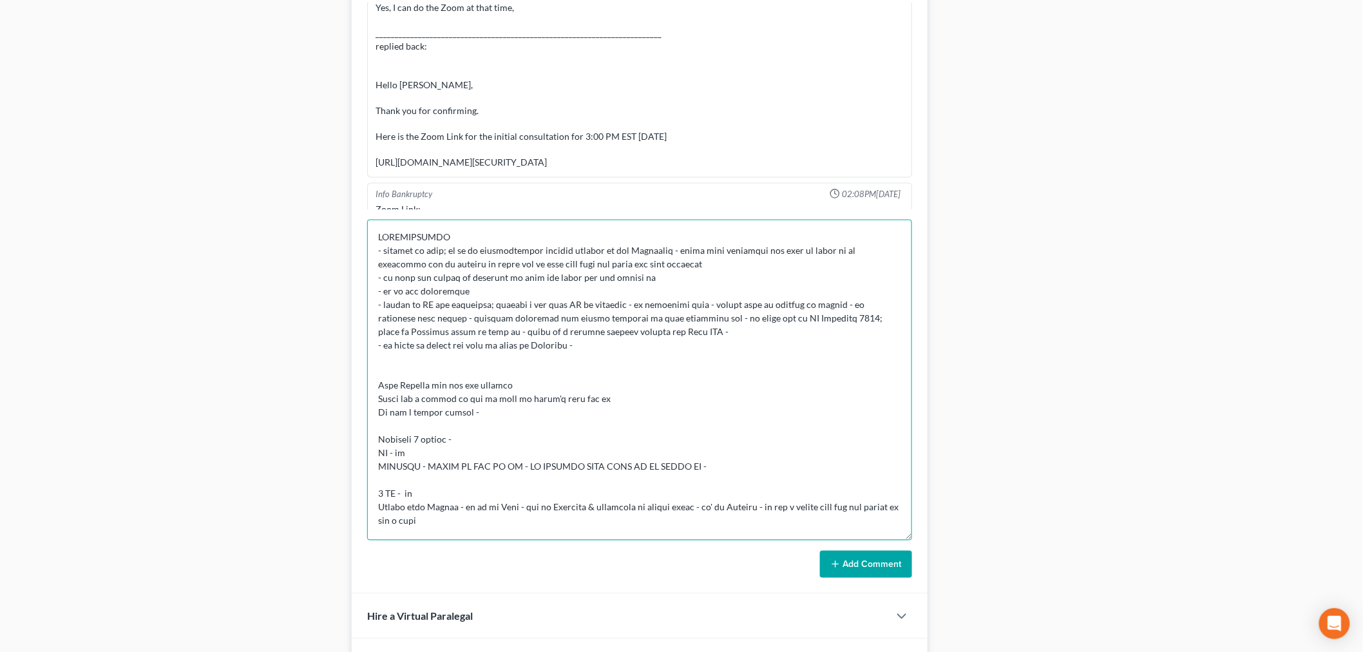
click at [455, 504] on textarea at bounding box center [639, 380] width 545 height 321
drag, startPoint x: 455, startPoint y: 520, endPoint x: 475, endPoint y: 513, distance: 20.6
click at [455, 520] on textarea at bounding box center [639, 380] width 545 height 321
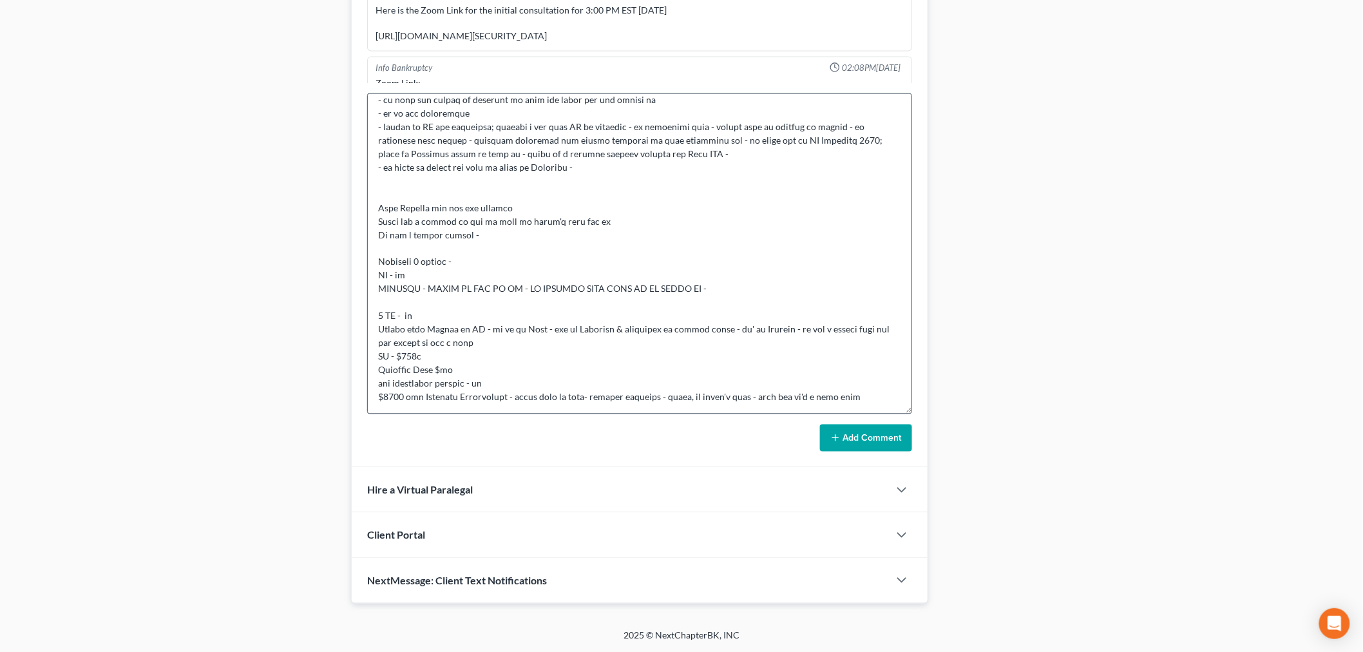
scroll to position [781, 0]
drag, startPoint x: 707, startPoint y: 292, endPoint x: 370, endPoint y: 289, distance: 336.9
click at [370, 289] on textarea at bounding box center [639, 253] width 545 height 321
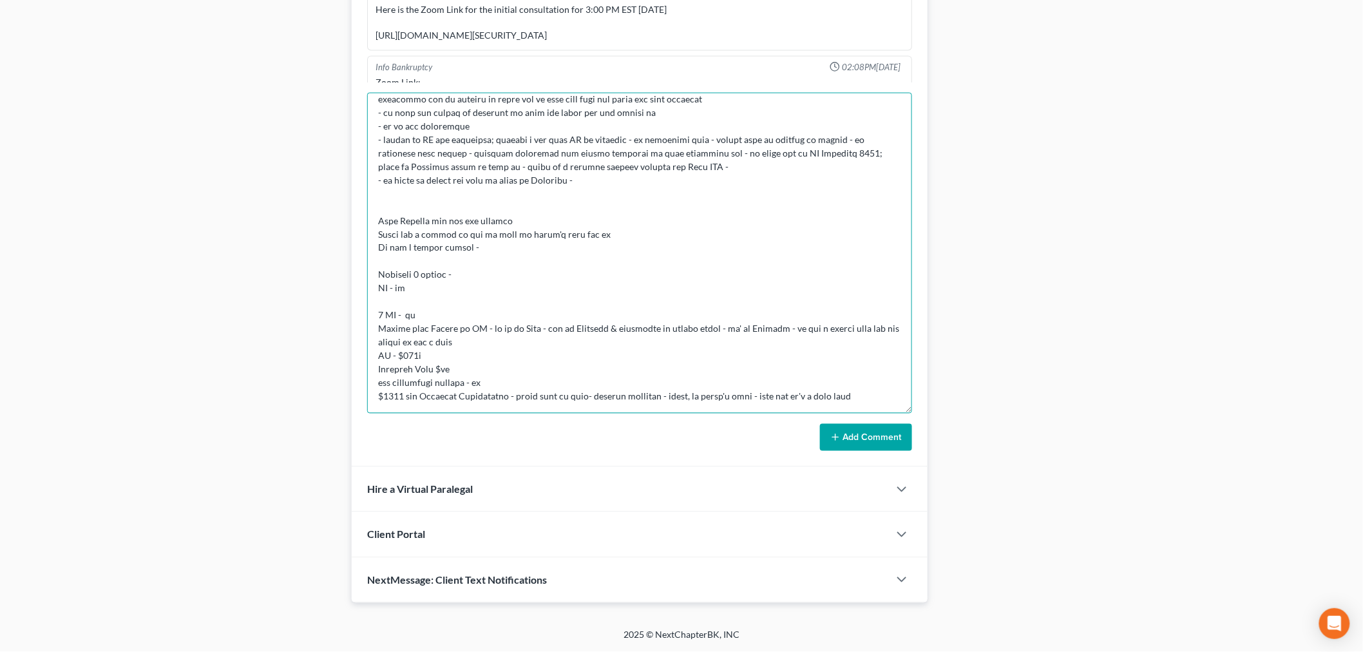
scroll to position [37, 0]
click at [871, 402] on textarea at bounding box center [639, 253] width 545 height 321
paste textarea "LAWSUIT - THERE IS ONE IN [GEOGRAPHIC_DATA] - NO HEARING DATE THAT HE IS AWARE …"
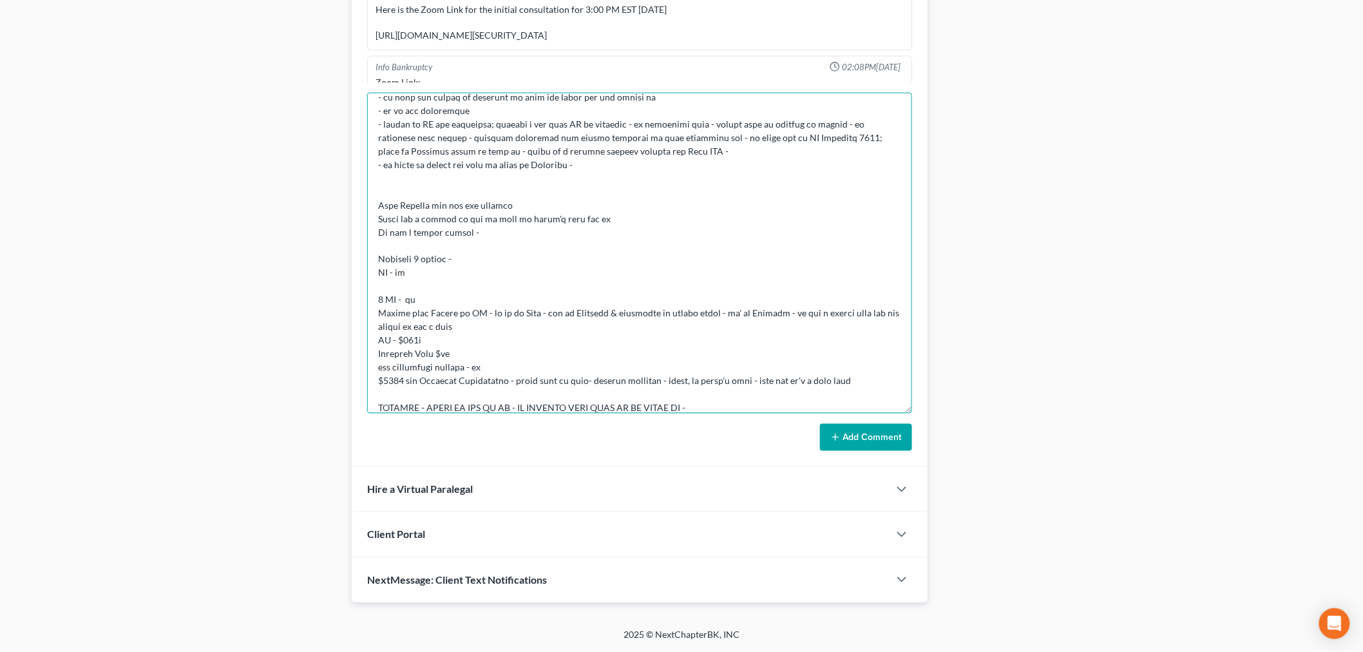
click at [569, 266] on textarea at bounding box center [639, 253] width 545 height 321
click at [890, 371] on textarea at bounding box center [639, 253] width 545 height 321
click at [874, 381] on textarea at bounding box center [639, 253] width 545 height 321
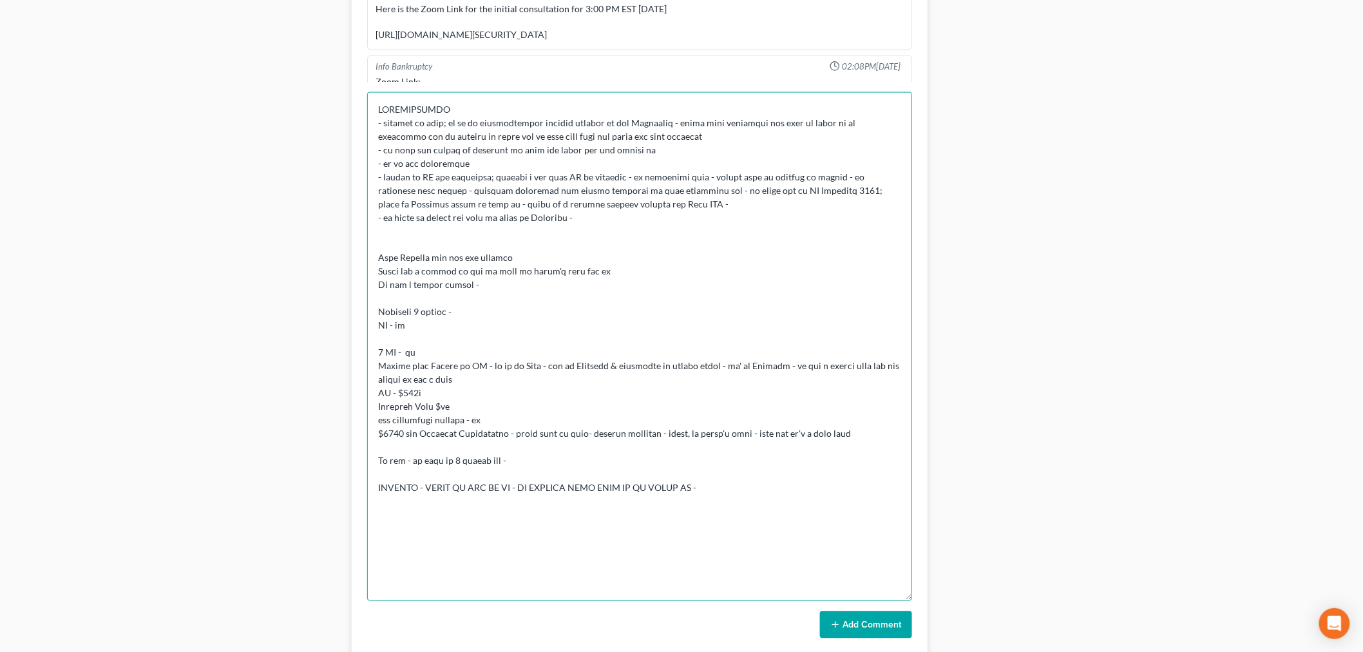
scroll to position [0, 0]
drag, startPoint x: 908, startPoint y: 411, endPoint x: 915, endPoint y: 685, distance: 274.4
click at [915, 651] on html "Home New Case Client Portal Directory Cases Bankruptcy Near Me [EMAIL_ADDRESS][…" at bounding box center [681, 29] width 1363 height 1620
click at [447, 462] on textarea at bounding box center [639, 389] width 545 height 595
click at [623, 466] on textarea at bounding box center [639, 389] width 545 height 595
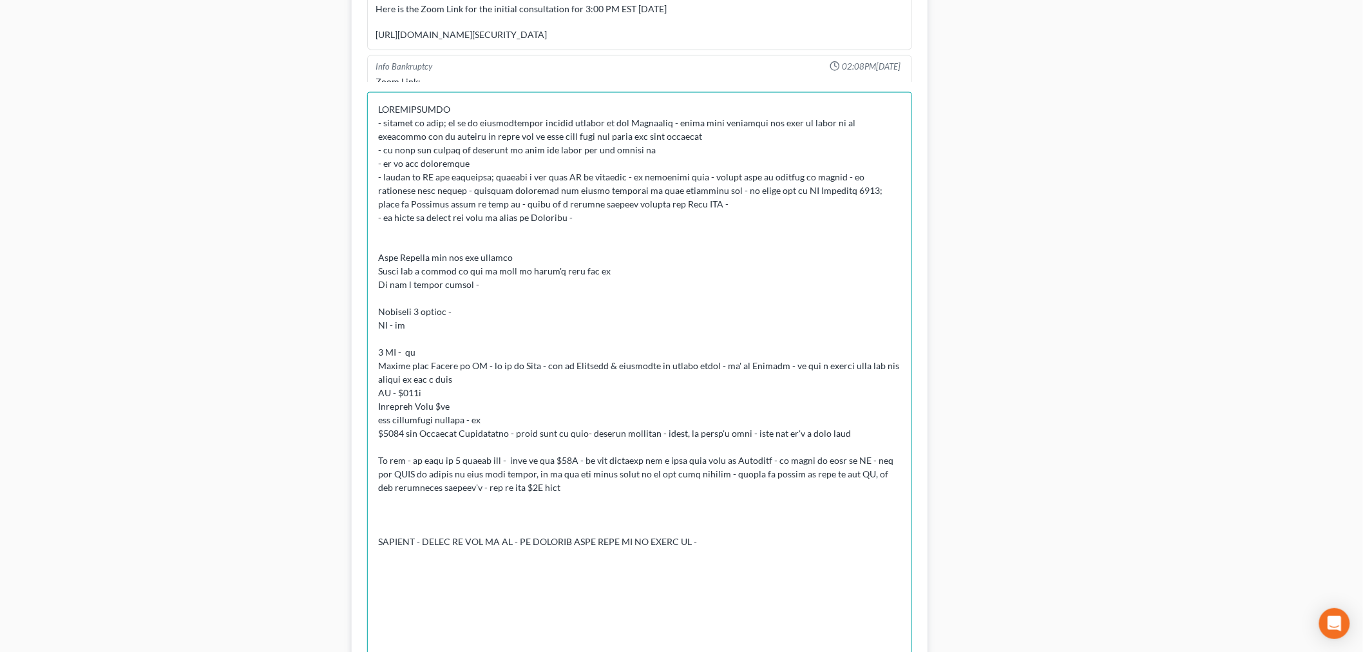
click at [757, 546] on textarea at bounding box center [639, 389] width 545 height 595
click at [627, 581] on textarea at bounding box center [639, 389] width 545 height 595
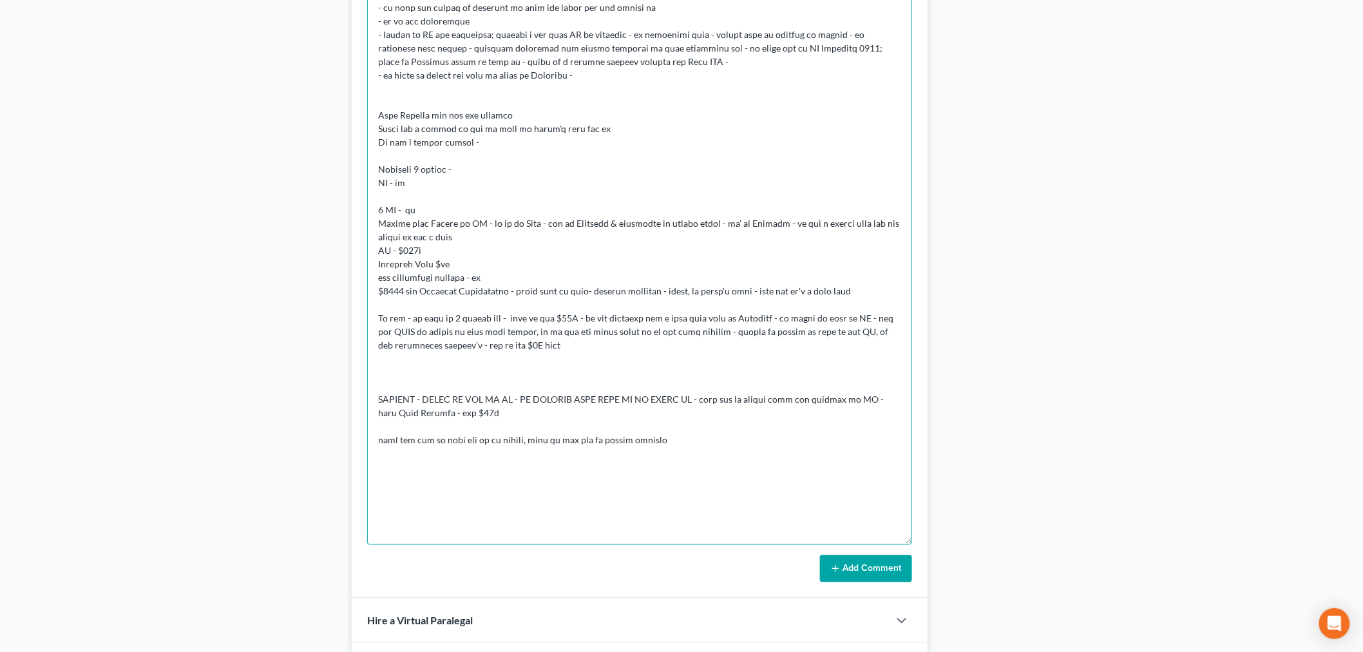
scroll to position [924, 0]
type textarea "CONSULTATION - accrued cc debt; he is an international medical student in the […"
click at [850, 576] on button "Add Comment" at bounding box center [866, 568] width 92 height 27
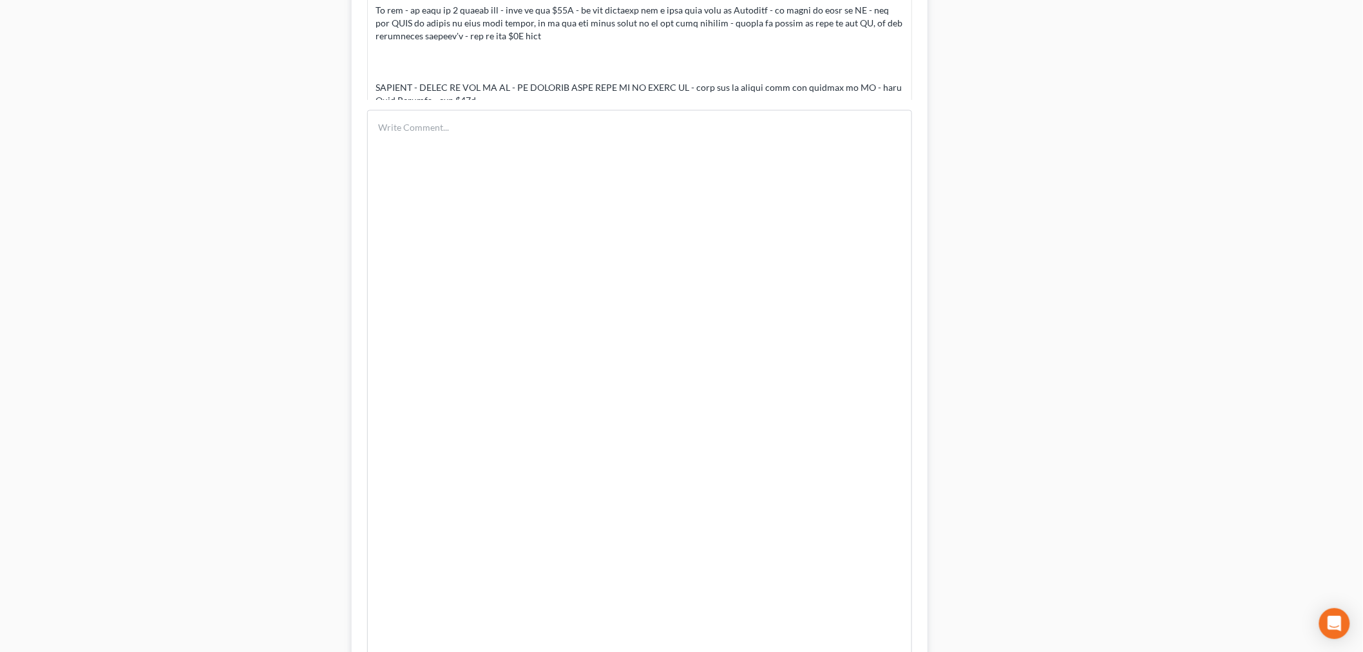
scroll to position [567, 0]
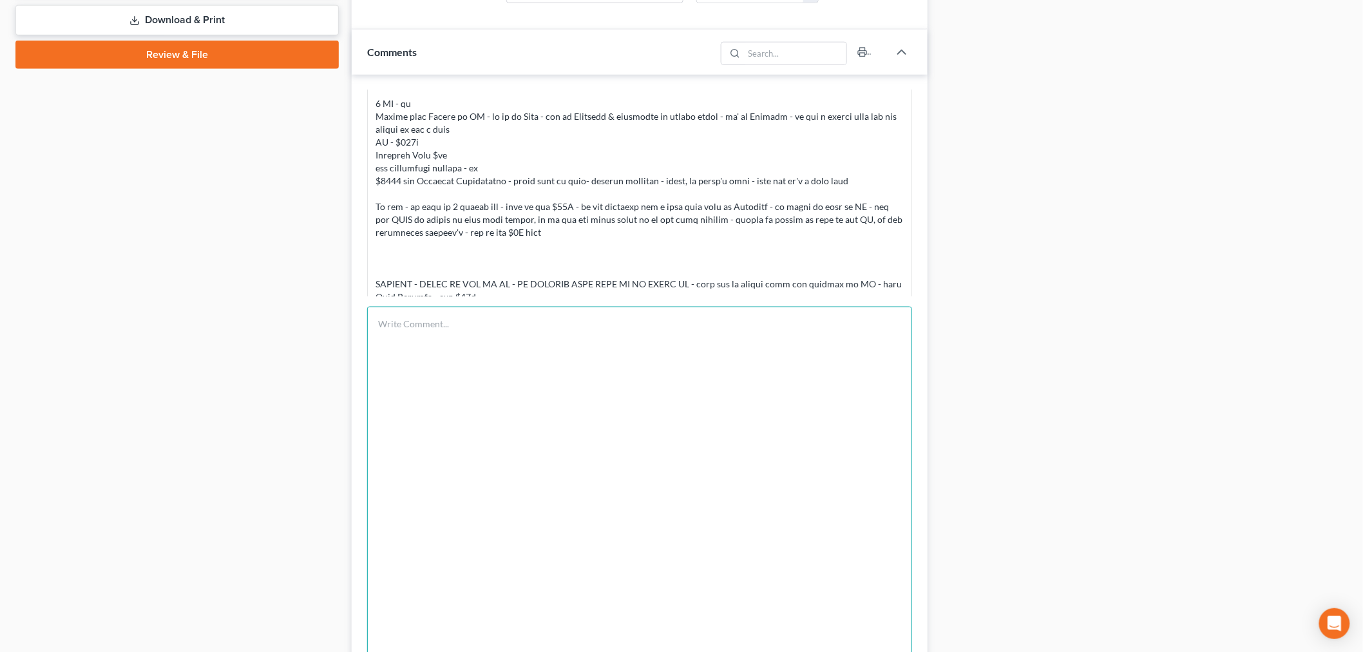
click at [543, 380] on textarea at bounding box center [639, 604] width 545 height 595
paste textarea "From: [PERSON_NAME] <[EMAIL_ADDRESS][DOMAIN_NAME]> Sent: [DATE] 2:21 PM To: [PE…"
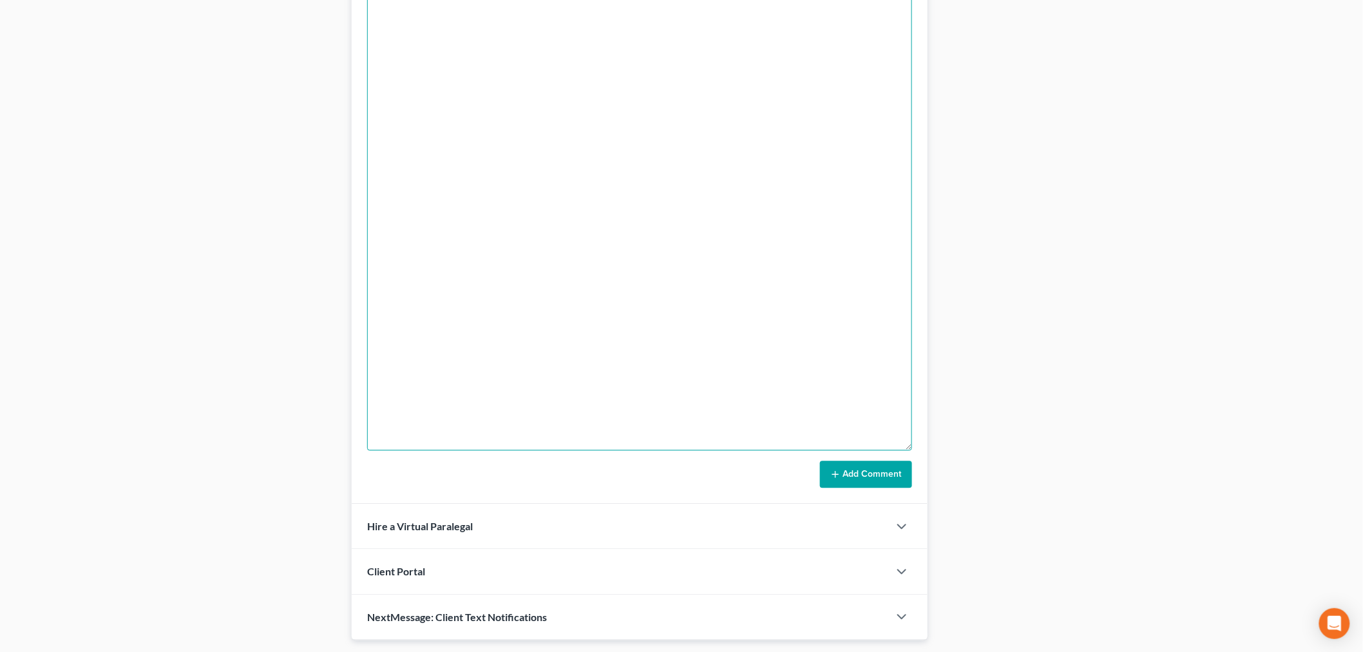
scroll to position [1055, 0]
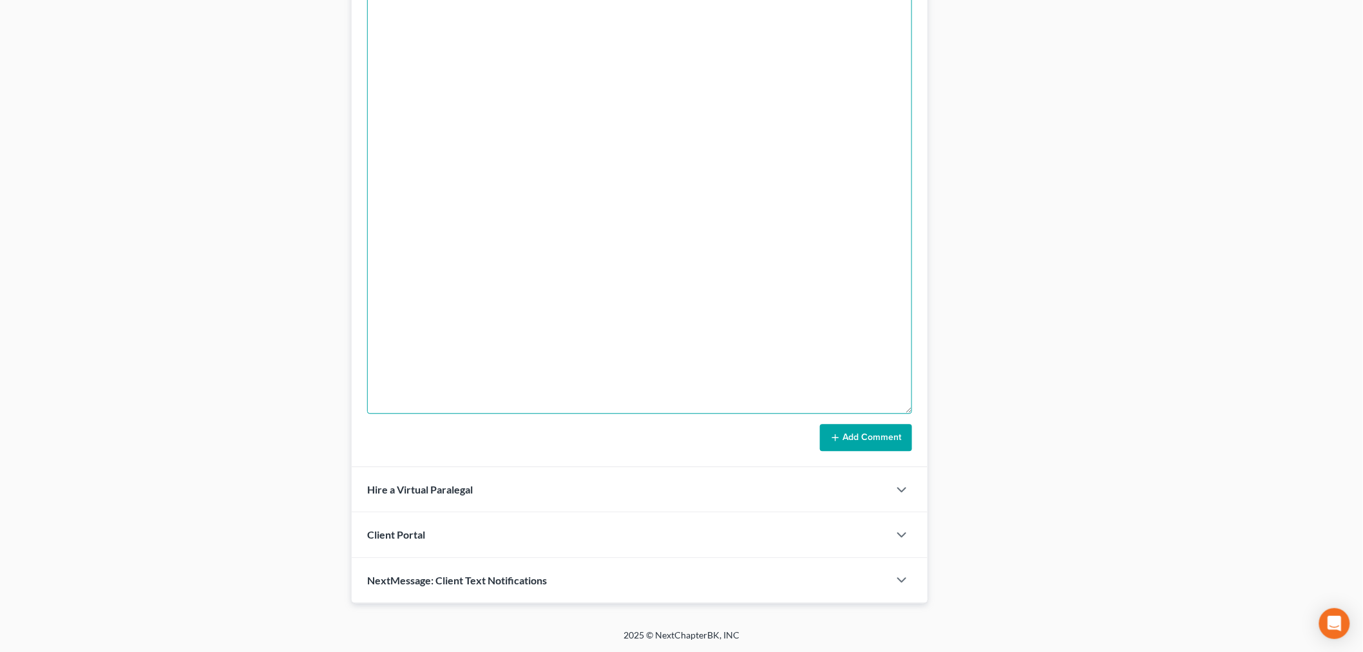
type textarea "From: [PERSON_NAME] <[EMAIL_ADDRESS][DOMAIN_NAME]> Sent: [DATE] 2:21 PM To: [PE…"
click at [868, 433] on button "Add Comment" at bounding box center [866, 437] width 92 height 27
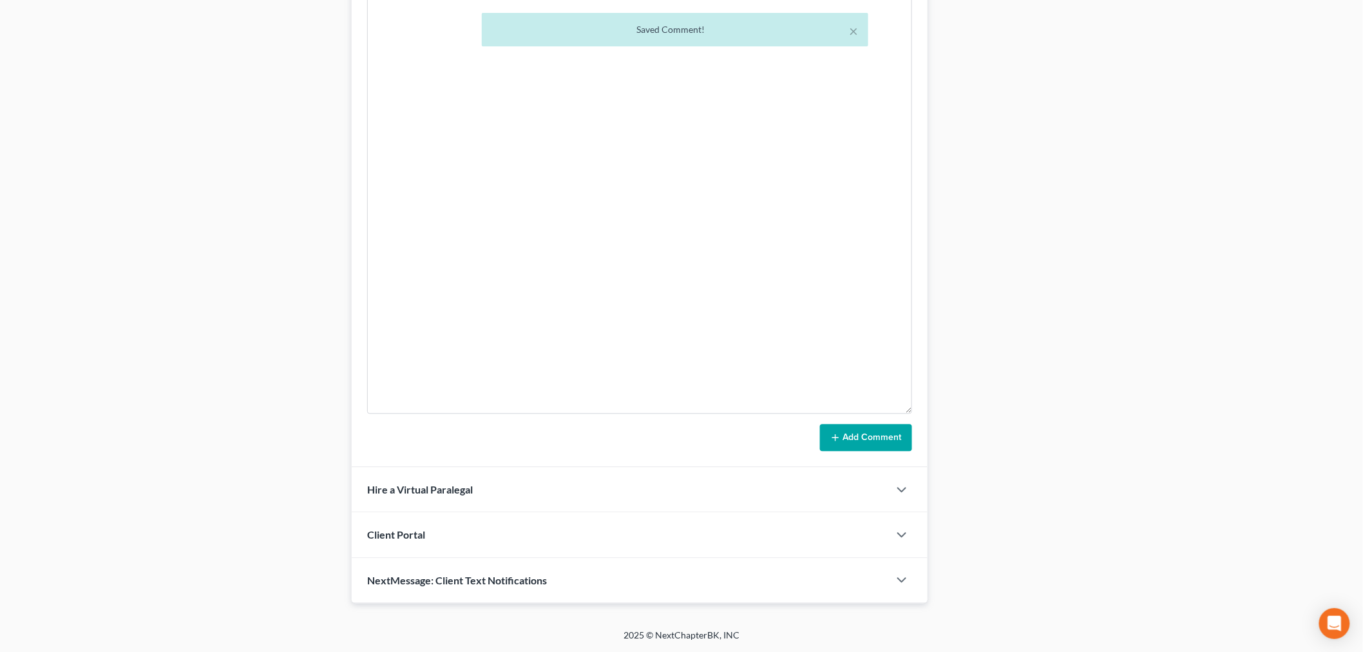
scroll to position [3913, 0]
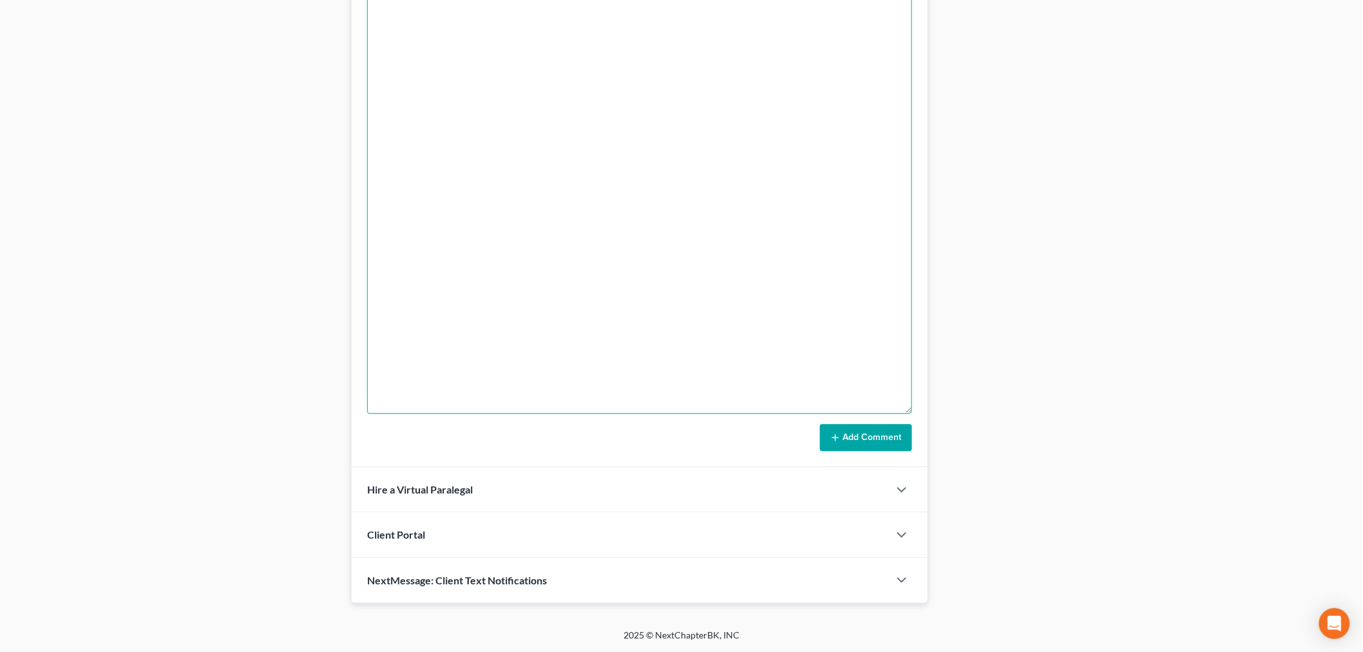
click at [669, 189] on textarea at bounding box center [639, 115] width 545 height 595
paste textarea "From: [PERSON_NAME] <[EMAIL_ADDRESS][DOMAIN_NAME]> Sent: [DATE] 2:20 PM To: [PE…"
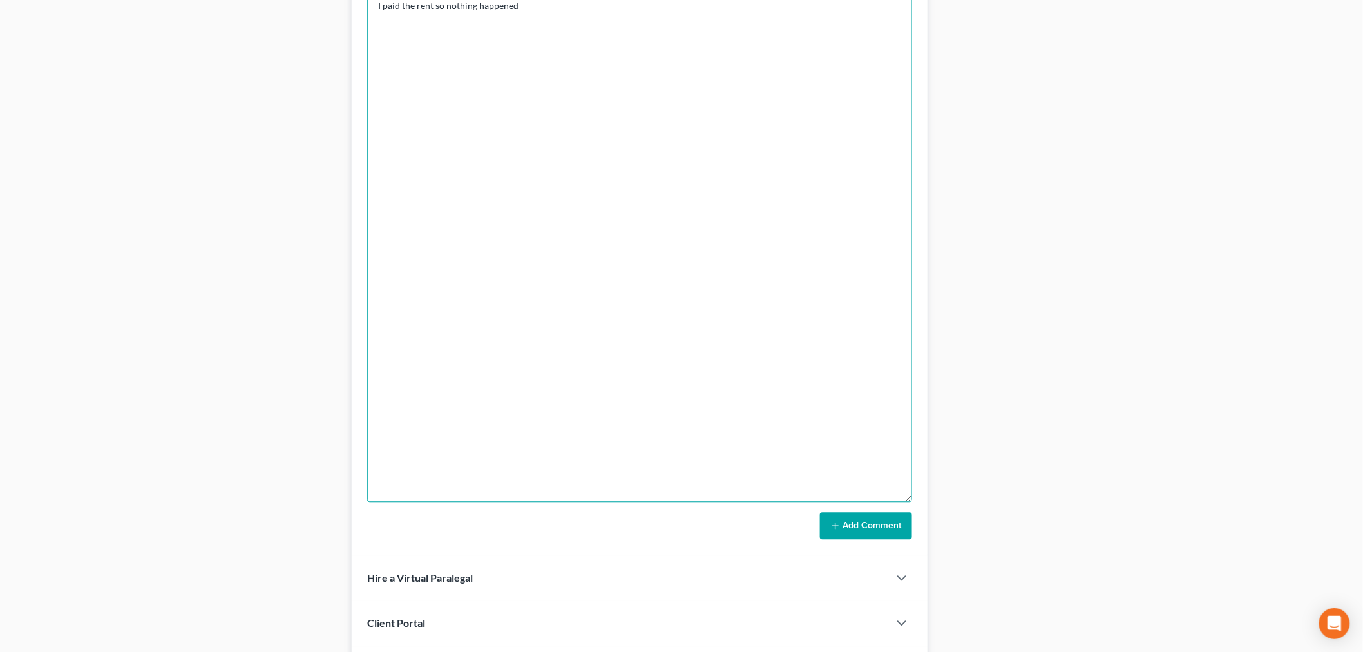
type textarea "From: [PERSON_NAME] <[EMAIL_ADDRESS][DOMAIN_NAME]> Sent: [DATE] 2:20 PM To: [PE…"
drag, startPoint x: 857, startPoint y: 519, endPoint x: 878, endPoint y: 500, distance: 27.8
click at [854, 520] on button "Add Comment" at bounding box center [866, 526] width 92 height 27
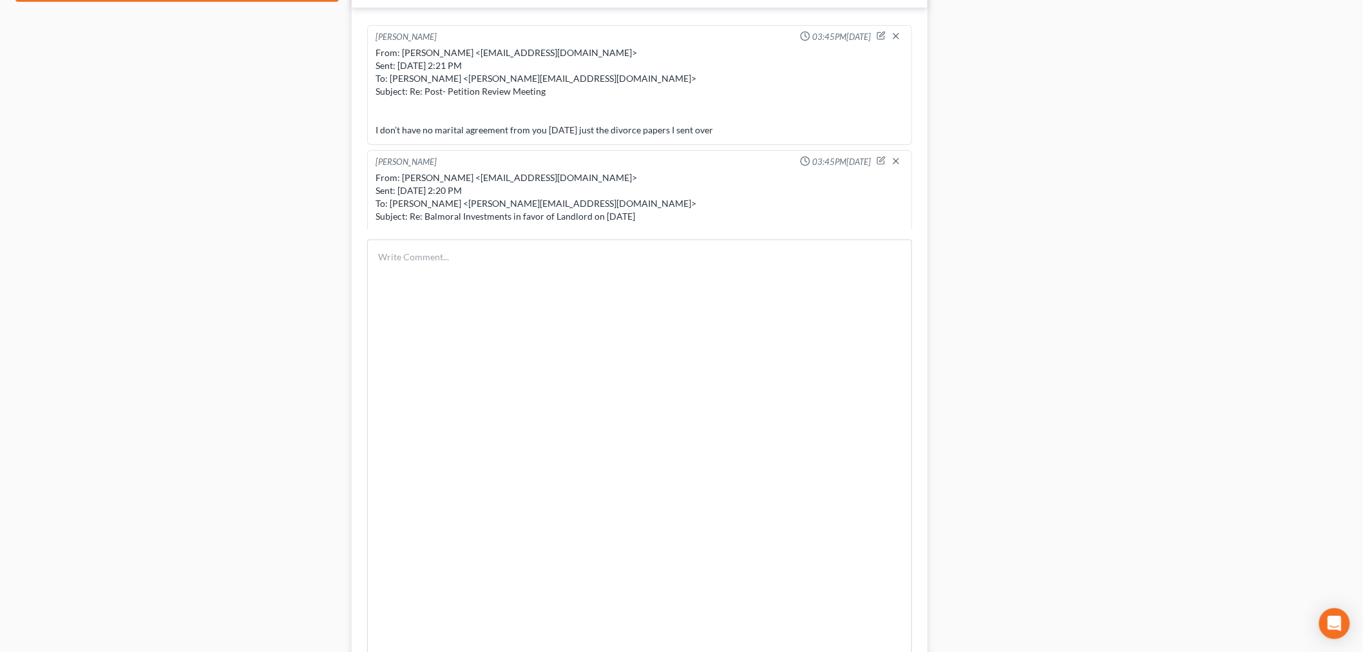
scroll to position [608, 0]
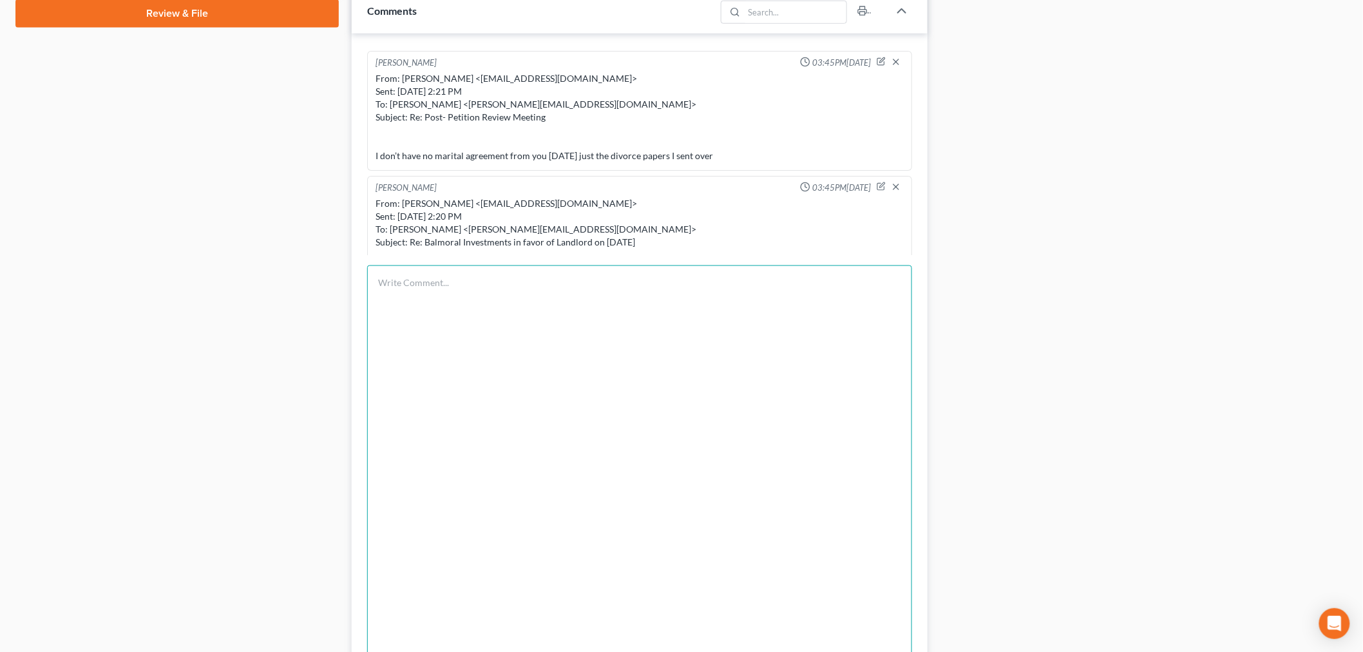
click at [611, 336] on textarea at bounding box center [639, 562] width 545 height 595
paste textarea "From: [PERSON_NAME] <[PERSON_NAME][EMAIL_ADDRESS][DOMAIN_NAME]> Sent: [DATE] 3:…"
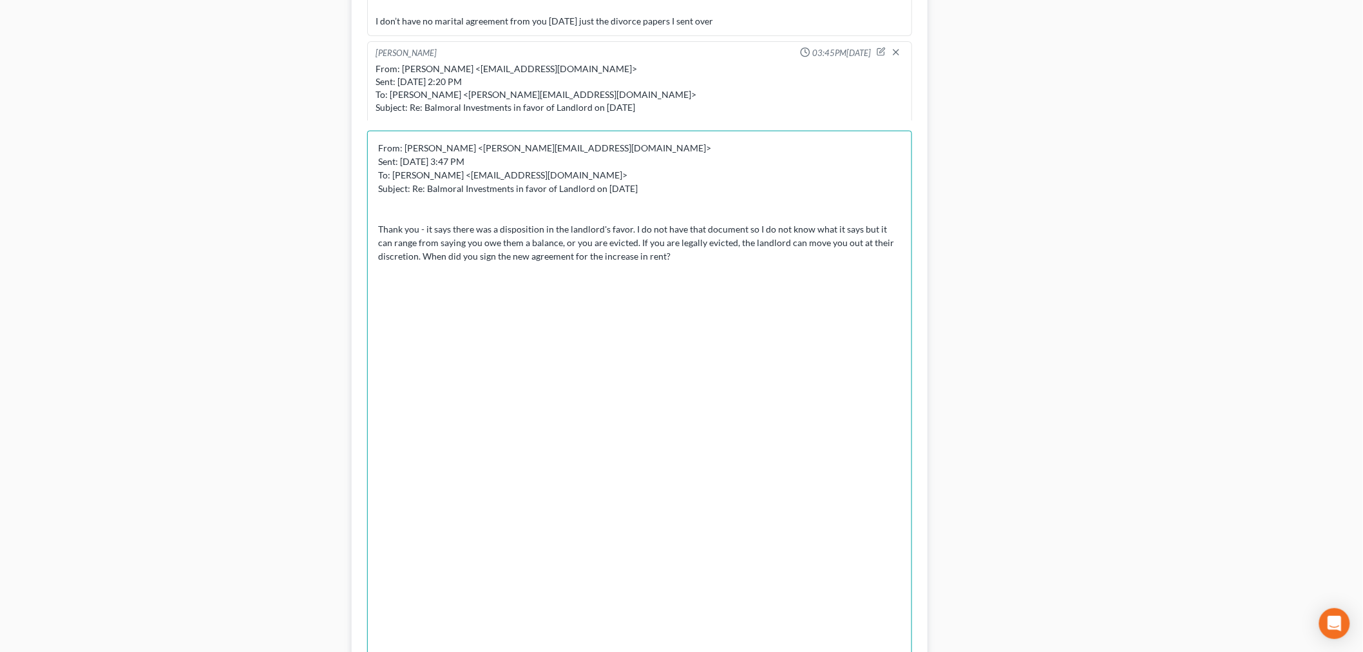
scroll to position [894, 0]
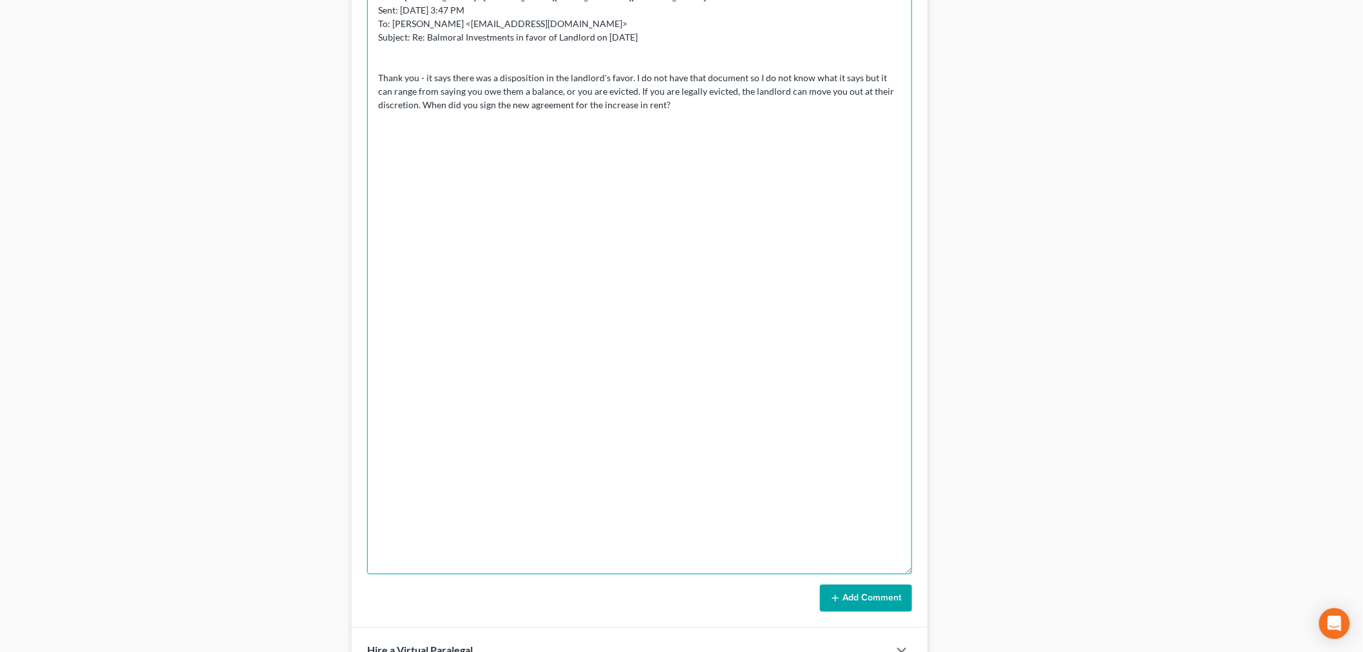
type textarea "From: [PERSON_NAME] <[PERSON_NAME][EMAIL_ADDRESS][DOMAIN_NAME]> Sent: [DATE] 3:…"
drag, startPoint x: 882, startPoint y: 591, endPoint x: 922, endPoint y: 556, distance: 52.9
click at [880, 591] on button "Add Comment" at bounding box center [866, 598] width 92 height 27
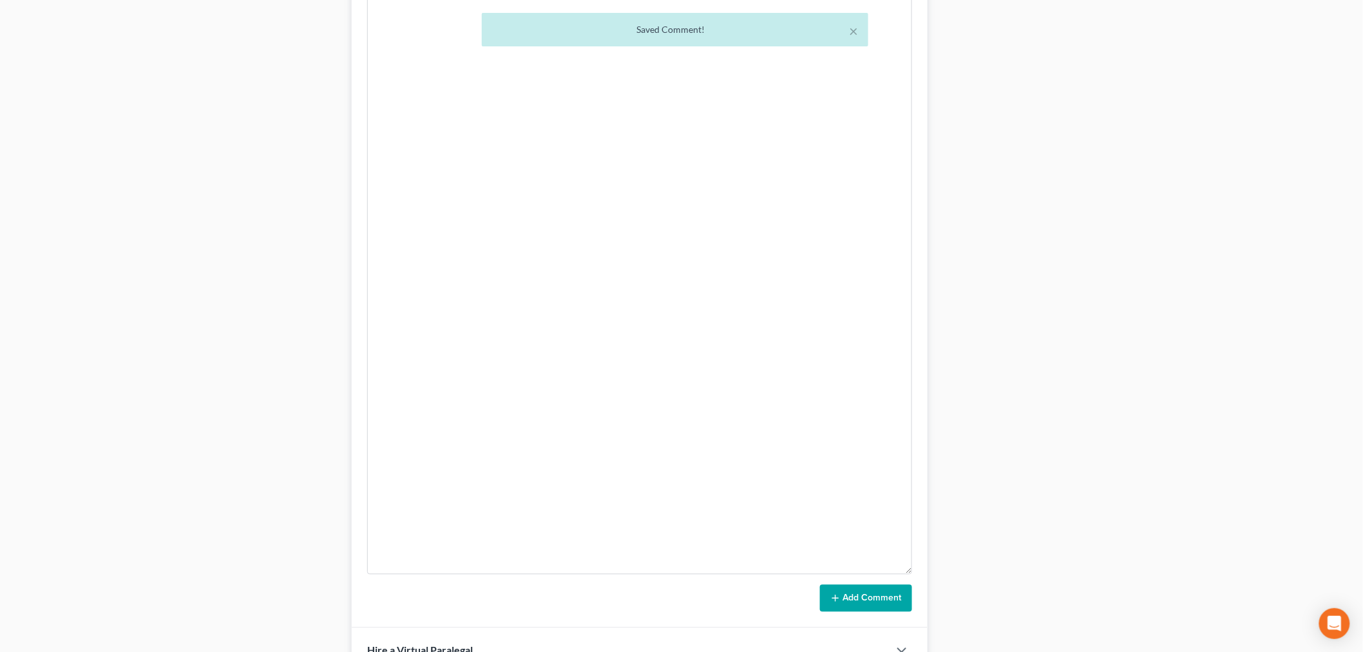
scroll to position [4188, 0]
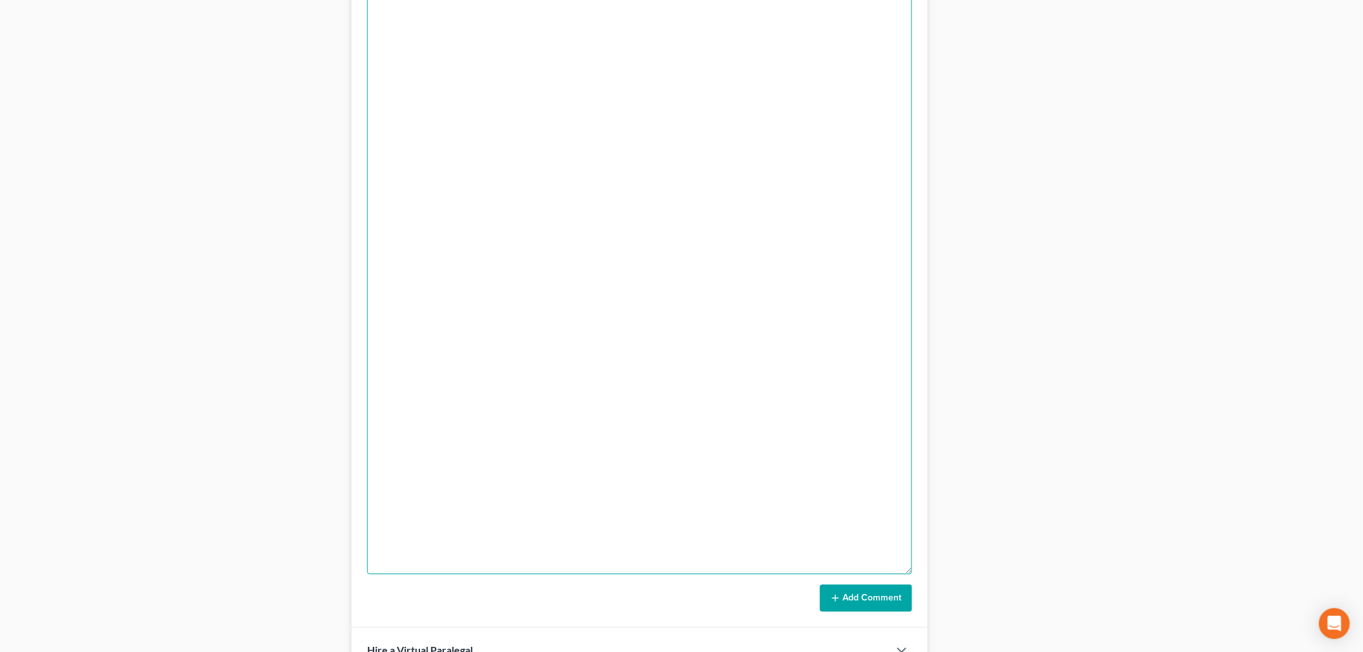
click at [717, 124] on textarea at bounding box center [639, 276] width 545 height 595
paste textarea "From: [PERSON_NAME] <[EMAIL_ADDRESS][DOMAIN_NAME]> Sent: [DATE] 2:16 PM To: [PE…"
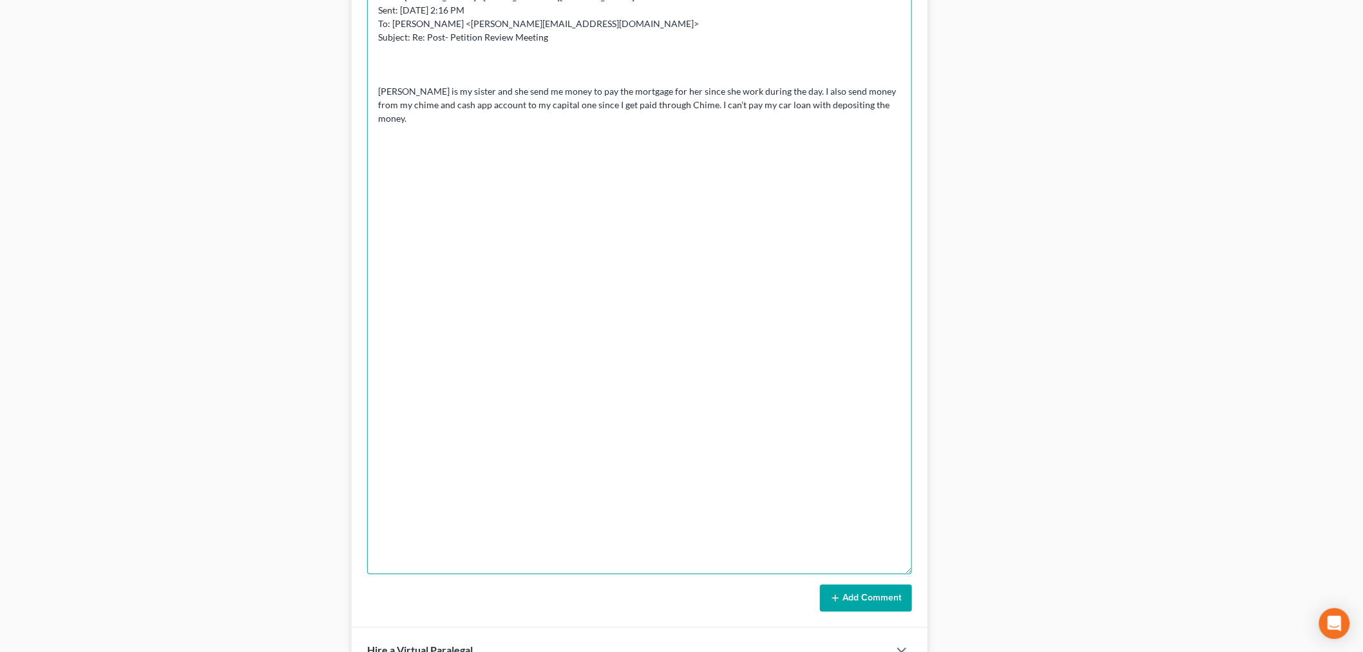
type textarea "From: [PERSON_NAME] <[EMAIL_ADDRESS][DOMAIN_NAME]> Sent: [DATE] 2:16 PM To: [PE…"
drag, startPoint x: 854, startPoint y: 594, endPoint x: 850, endPoint y: 587, distance: 8.6
click at [853, 594] on button "Add Comment" at bounding box center [866, 598] width 92 height 27
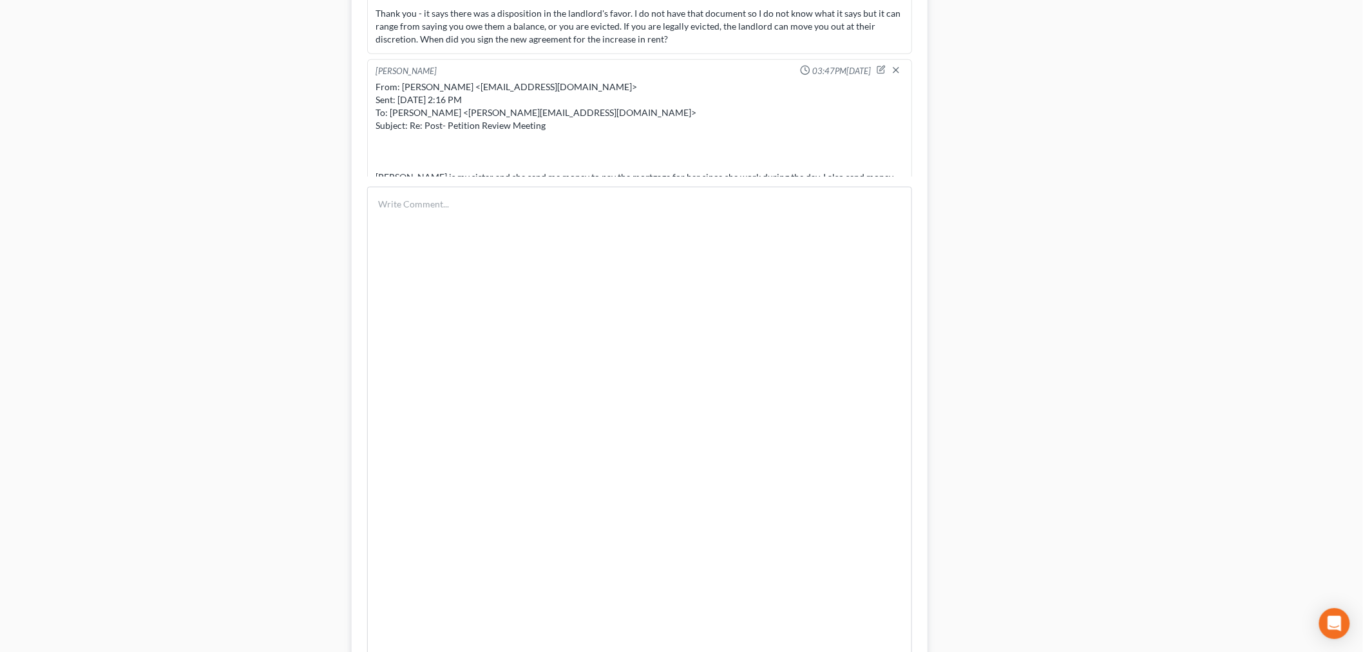
scroll to position [465, 0]
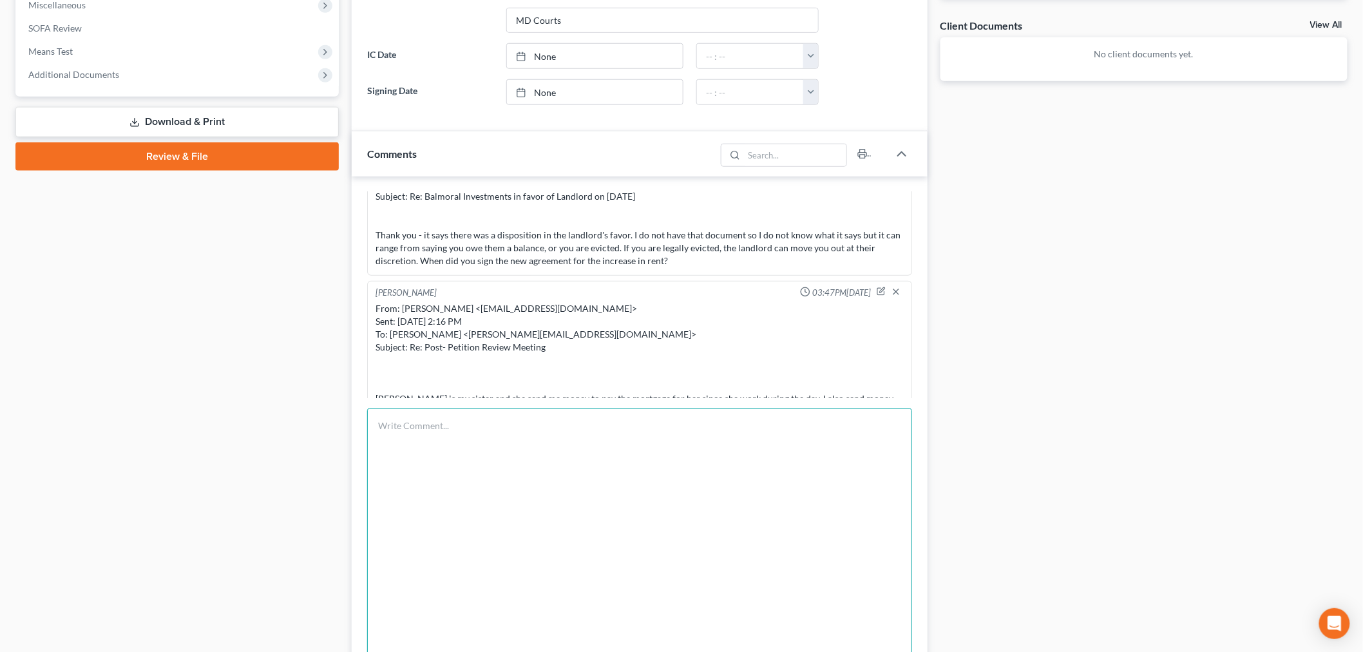
paste textarea "From: Iris Kwon <iris@bankruptcynearme.org> Sent: Wednesday, September 03, 2025…"
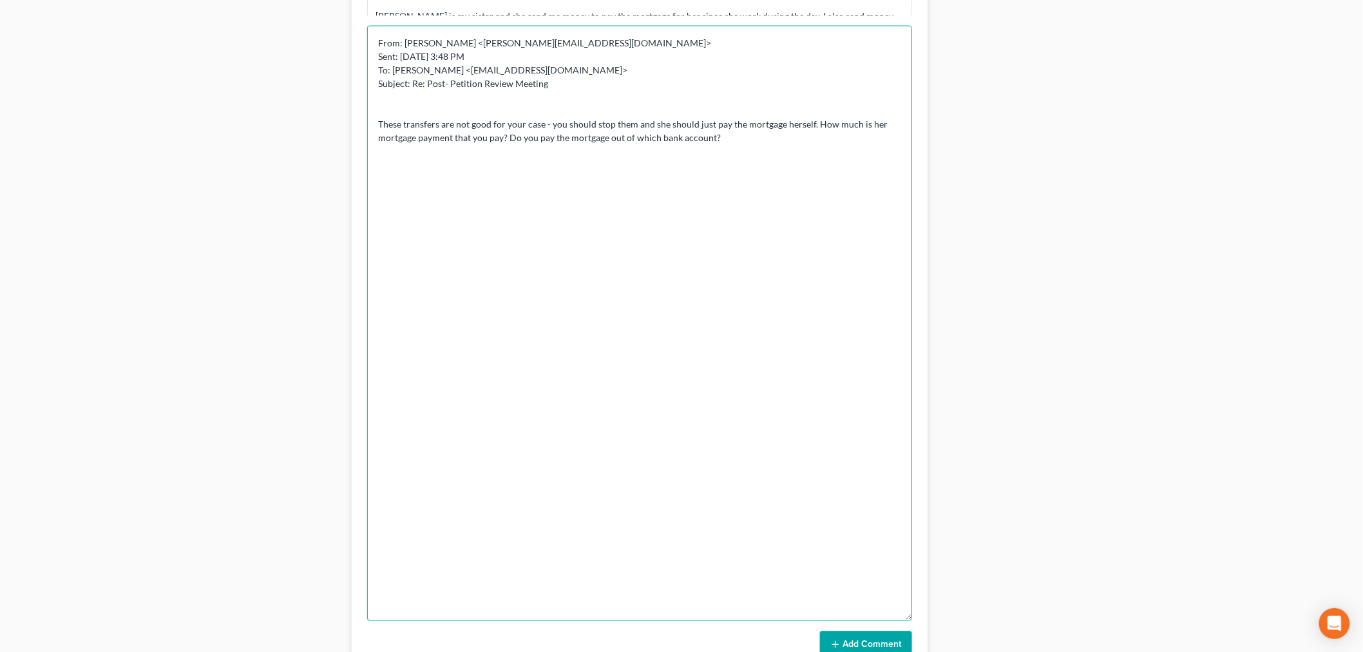
scroll to position [966, 0]
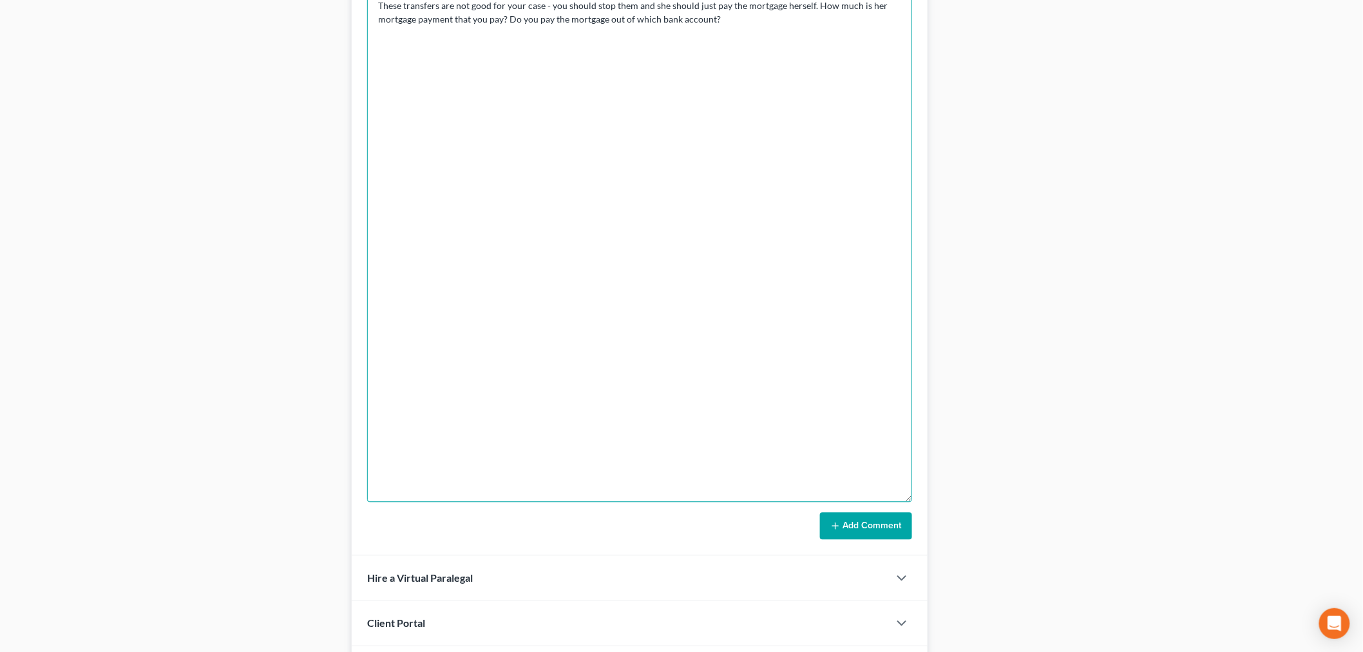
type textarea "From: Iris Kwon <iris@bankruptcynearme.org> Sent: Wednesday, September 03, 2025…"
drag, startPoint x: 872, startPoint y: 523, endPoint x: 1018, endPoint y: 471, distance: 155.2
click at [871, 523] on button "Add Comment" at bounding box center [866, 526] width 92 height 27
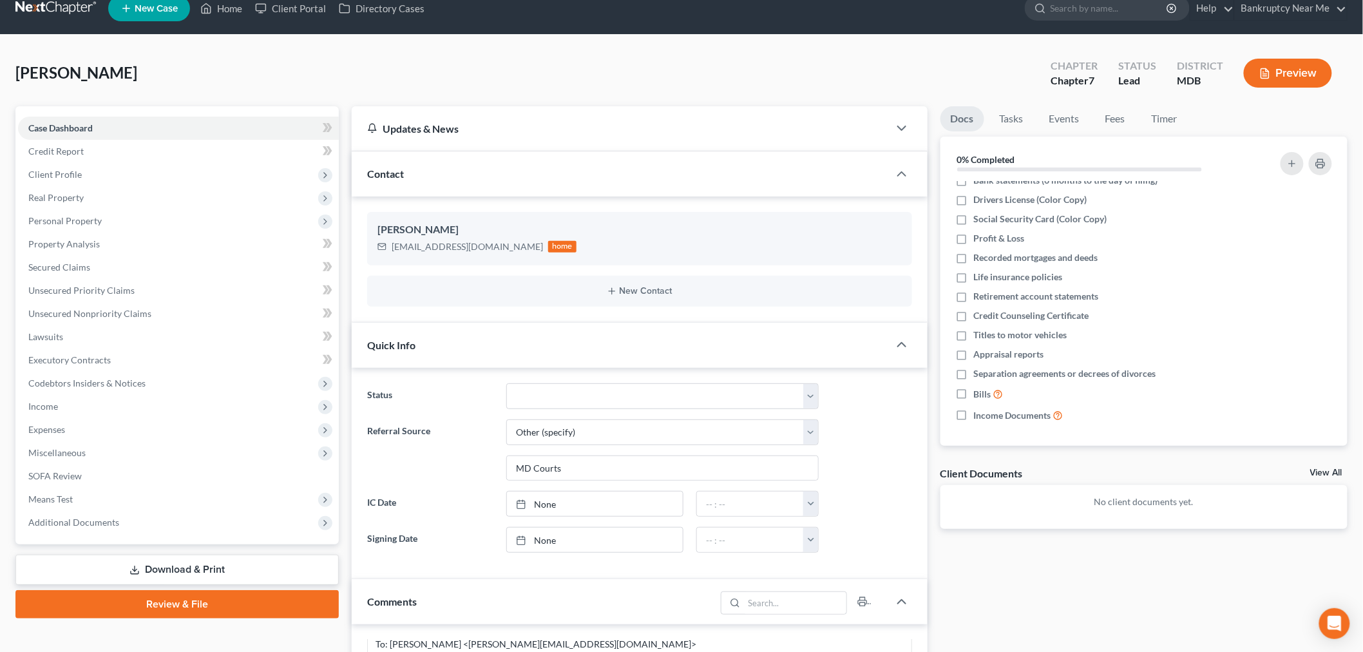
scroll to position [0, 0]
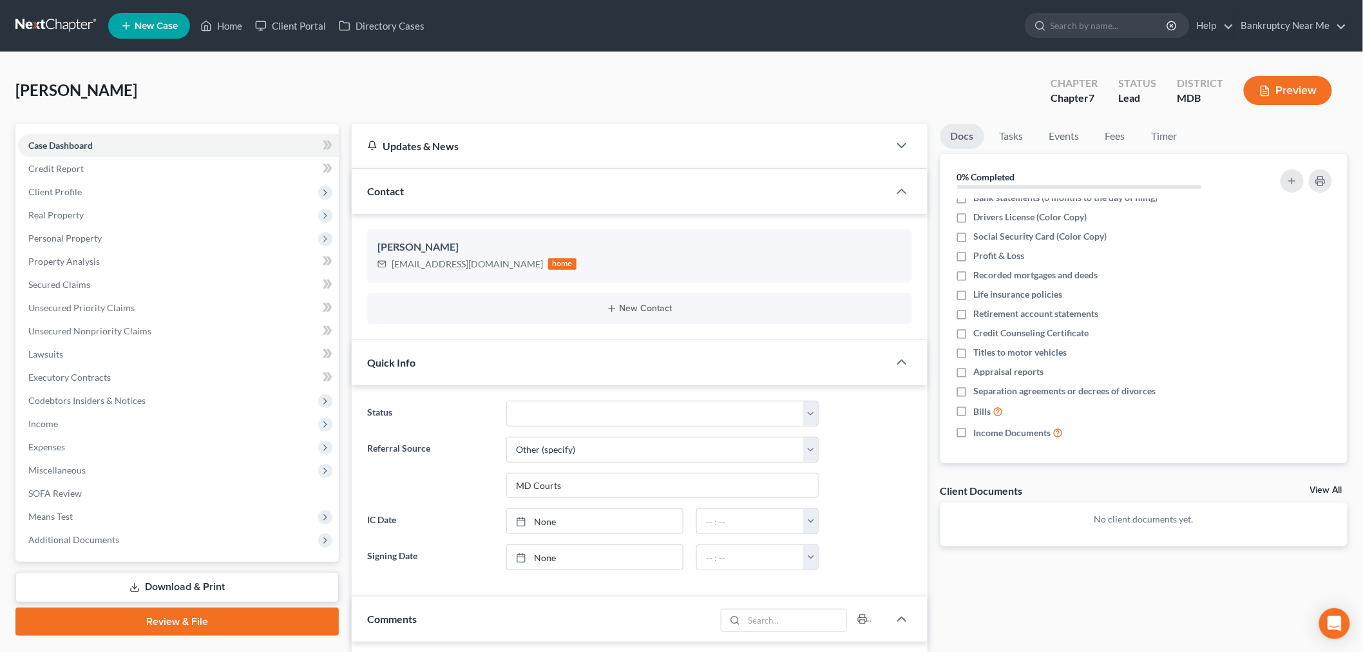
click at [44, 23] on link at bounding box center [56, 25] width 82 height 23
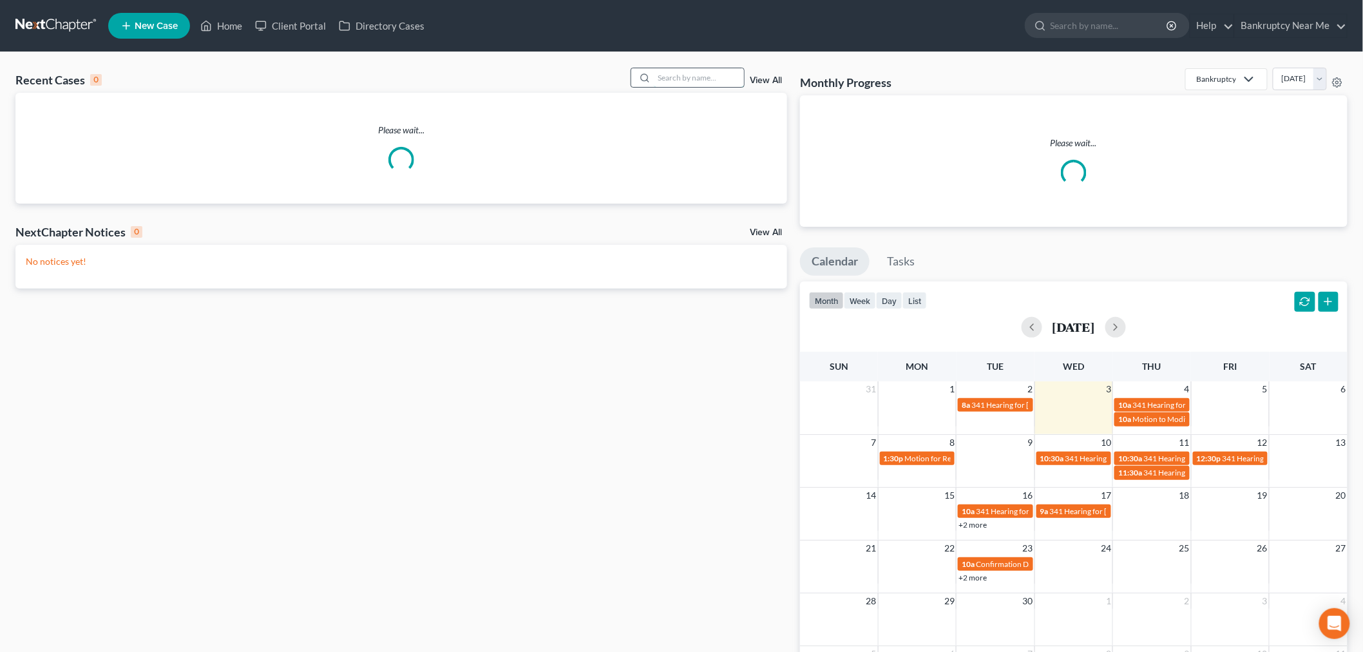
click at [700, 74] on input "search" at bounding box center [699, 77] width 90 height 19
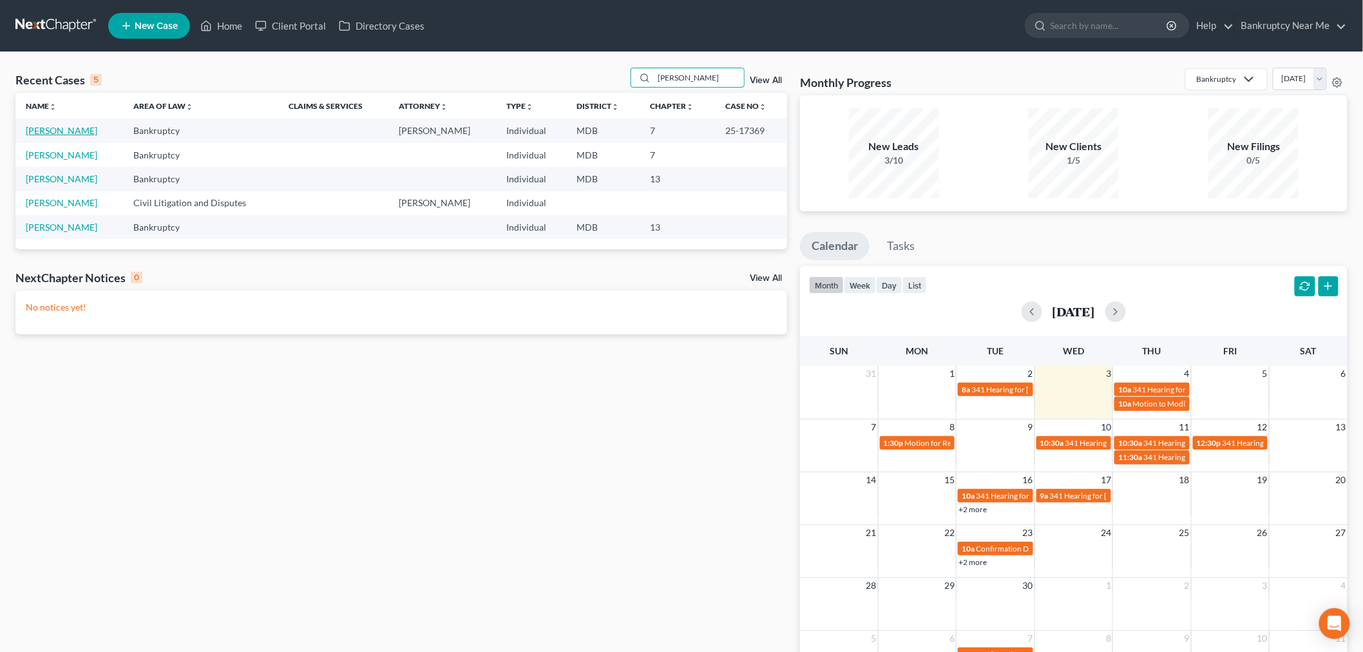
type input "[PERSON_NAME]"
click at [63, 136] on link "[PERSON_NAME]" at bounding box center [61, 130] width 71 height 11
select select "6"
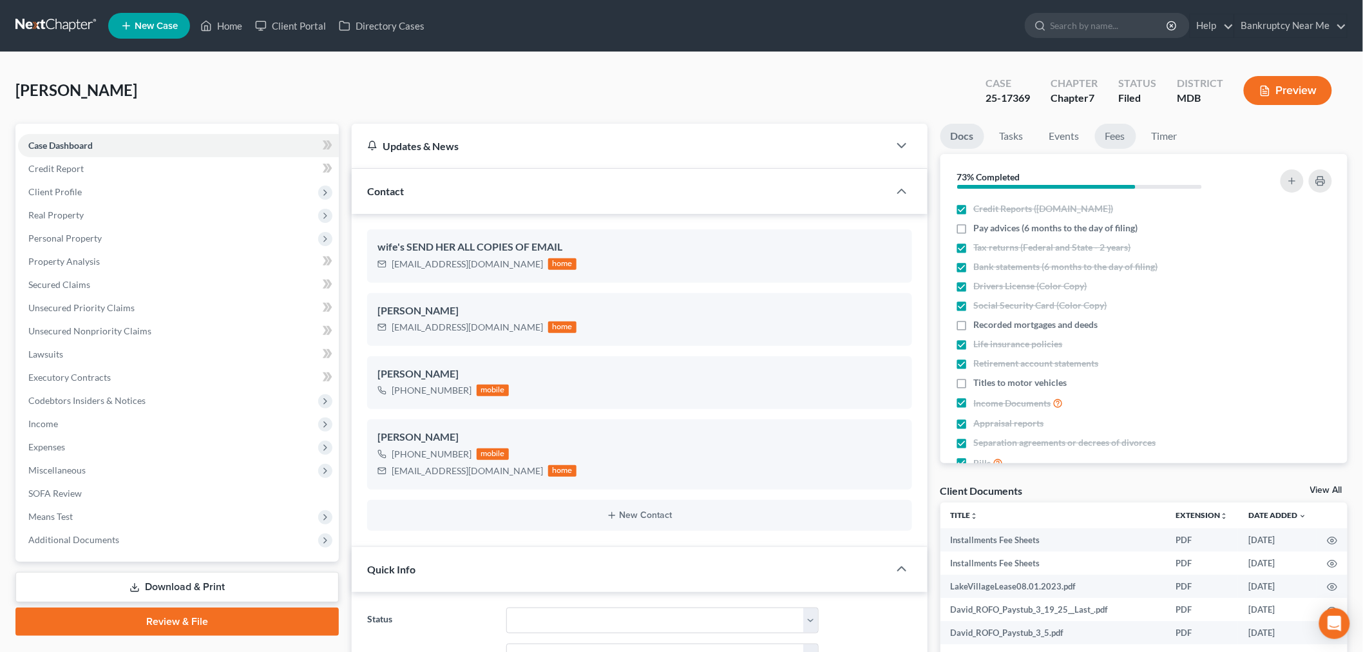
scroll to position [8866, 0]
click at [1116, 140] on link "Fees" at bounding box center [1115, 136] width 41 height 25
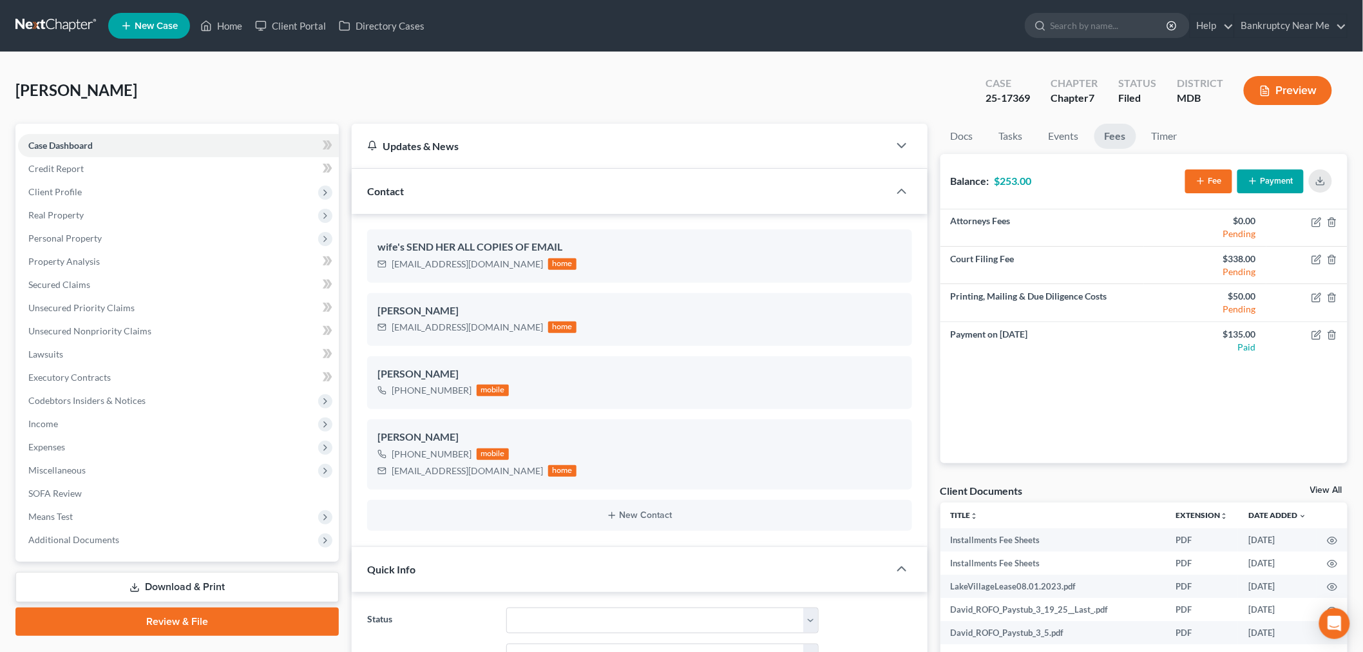
click at [1270, 178] on button "Payment" at bounding box center [1270, 181] width 66 height 24
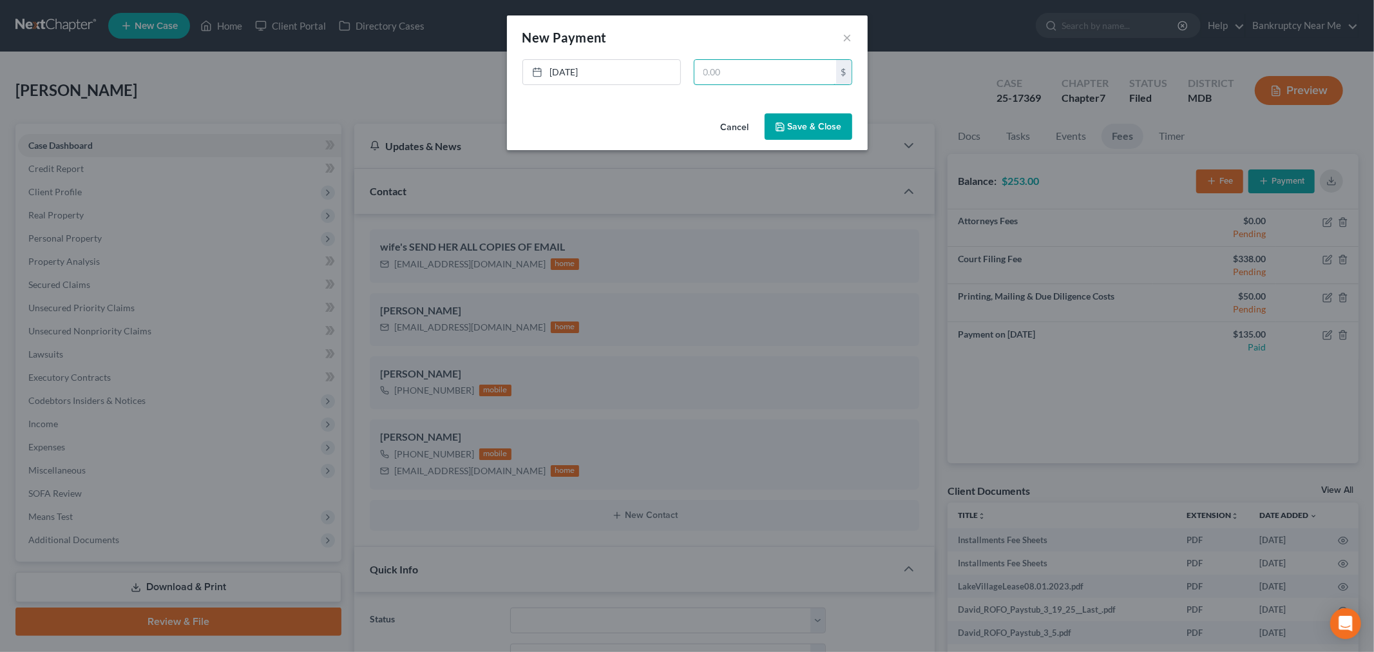
drag, startPoint x: 772, startPoint y: 75, endPoint x: 1123, endPoint y: 7, distance: 357.6
click at [775, 75] on input "text" at bounding box center [765, 72] width 142 height 24
type input "85"
drag, startPoint x: 819, startPoint y: 129, endPoint x: 1002, endPoint y: 120, distance: 183.2
click at [820, 130] on button "Save & Close" at bounding box center [808, 126] width 88 height 27
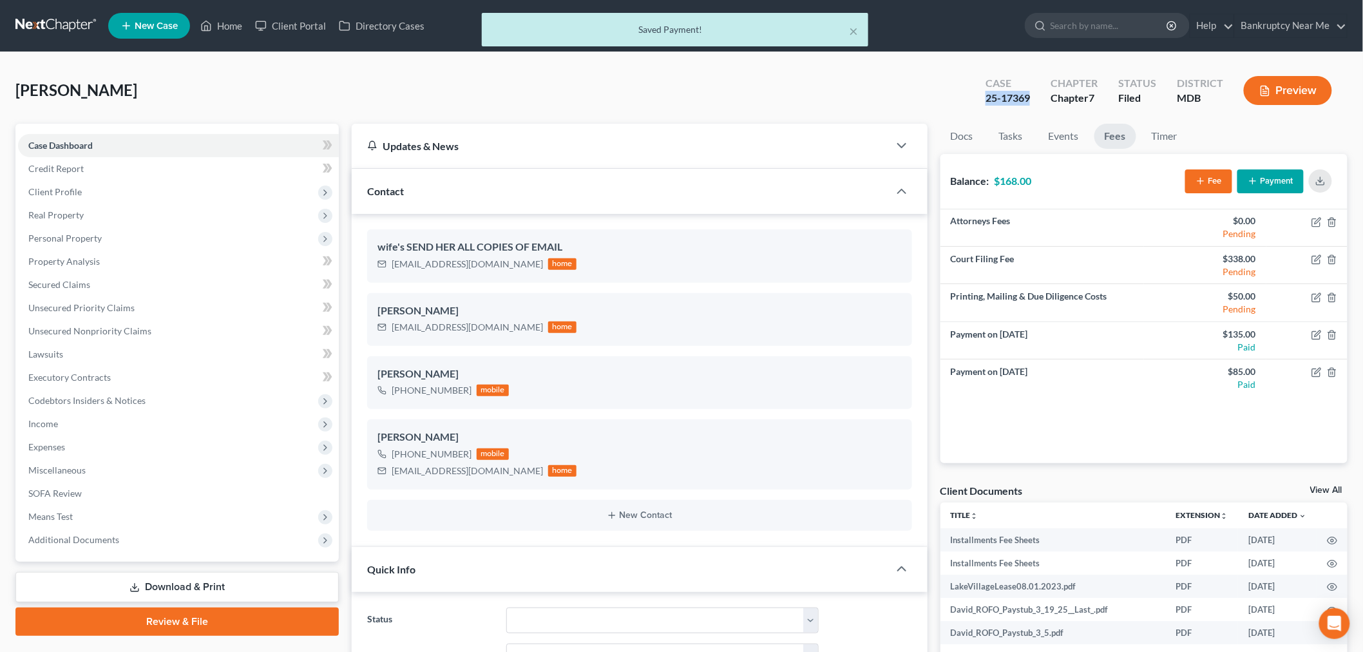
drag, startPoint x: 1029, startPoint y: 95, endPoint x: 976, endPoint y: 99, distance: 53.6
click at [976, 100] on div "Case 25-17369" at bounding box center [1007, 92] width 65 height 38
copy div "25-17369"
